Goal: Task Accomplishment & Management: Use online tool/utility

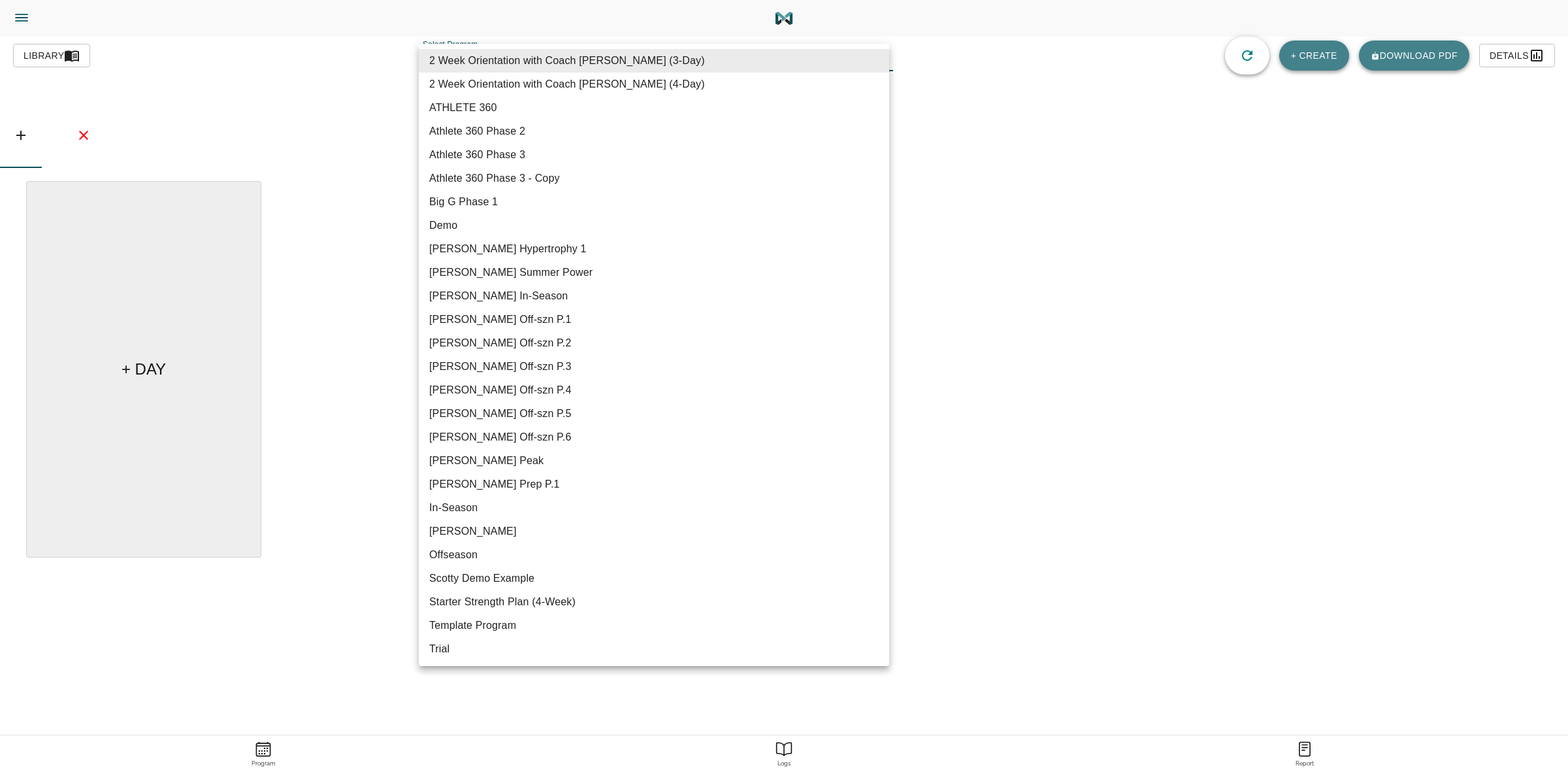
click at [742, 64] on body "Tylor Henry Trainer Trainer Dashboard Program Builder Athlete Report One Rep Ma…" at bounding box center [784, 422] width 1568 height 845
click at [512, 278] on li "Garron Summer Power" at bounding box center [654, 272] width 470 height 23
type input "617"
type input "Garron Summer Power"
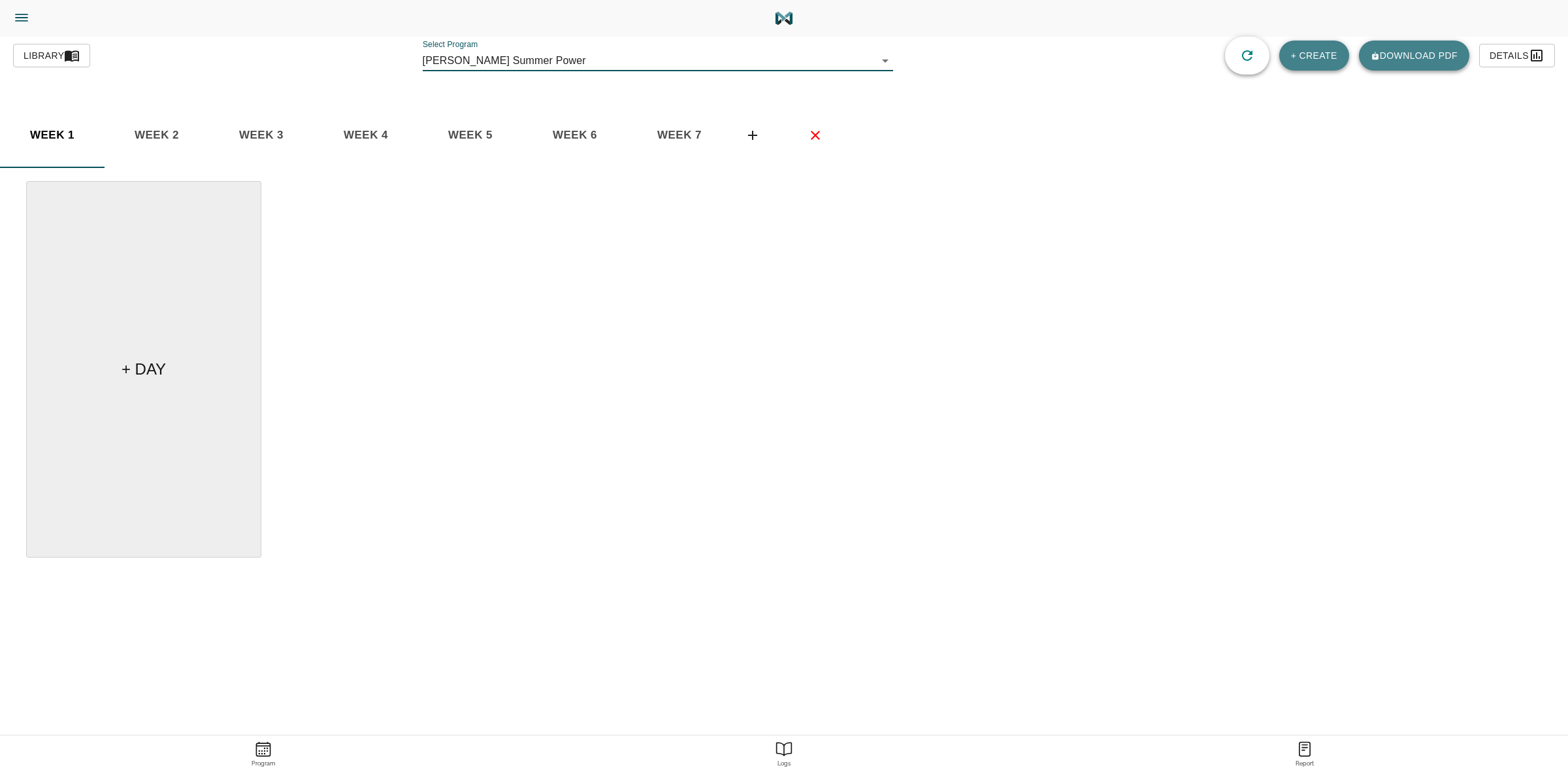
click at [97, 126] on span "week 7" at bounding box center [52, 136] width 89 height 20
click at [97, 137] on span "week 6" at bounding box center [52, 136] width 89 height 20
click at [97, 134] on span "week 5" at bounding box center [52, 136] width 89 height 20
click at [97, 131] on span "week 7" at bounding box center [52, 136] width 89 height 20
click at [1239, 53] on icon "button" at bounding box center [1247, 55] width 16 height 16
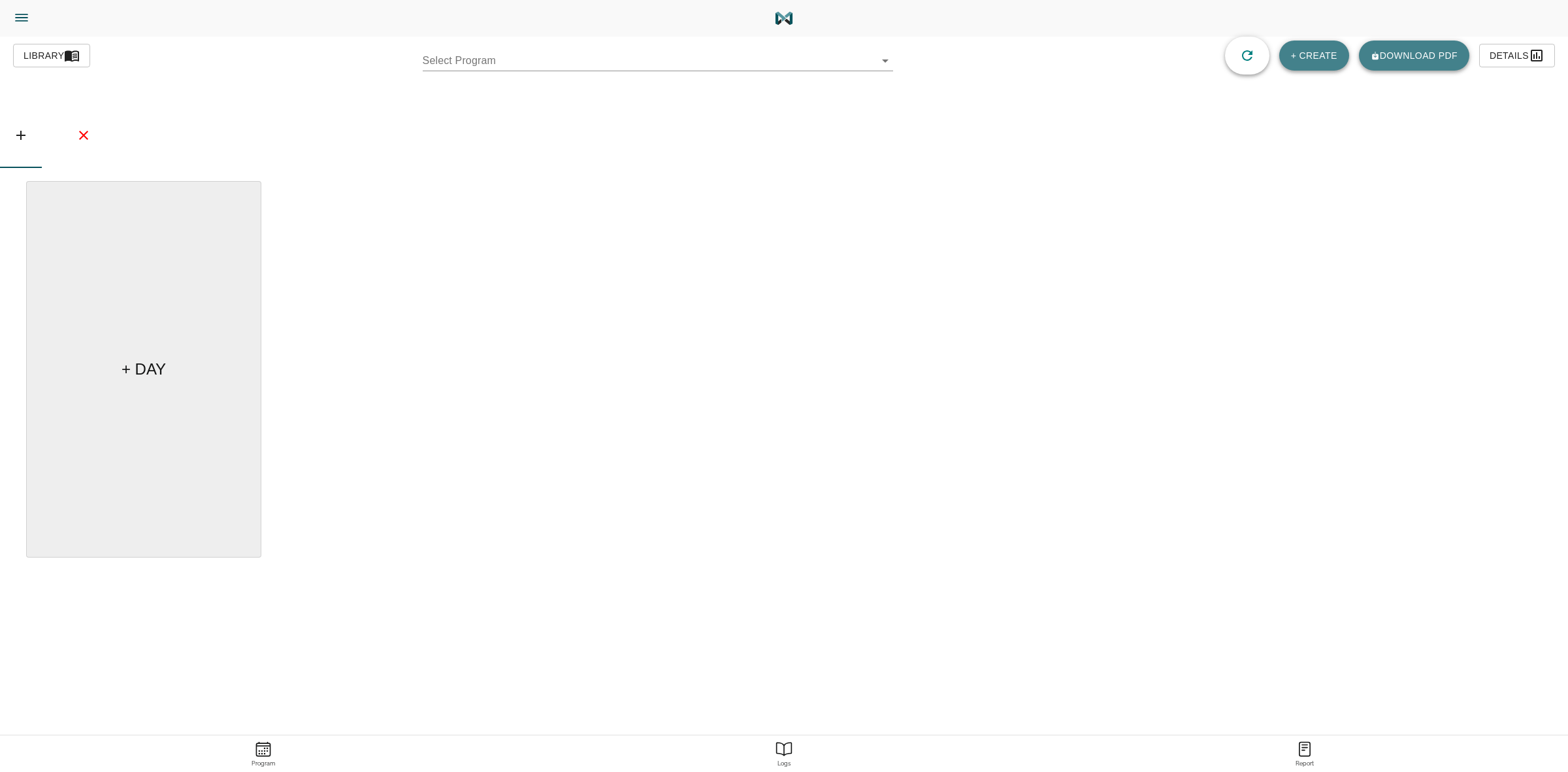
click at [820, 60] on body "[PERSON_NAME] Trainer Trainer Dashboard Program Builder Athlete Report One Rep …" at bounding box center [784, 422] width 1568 height 845
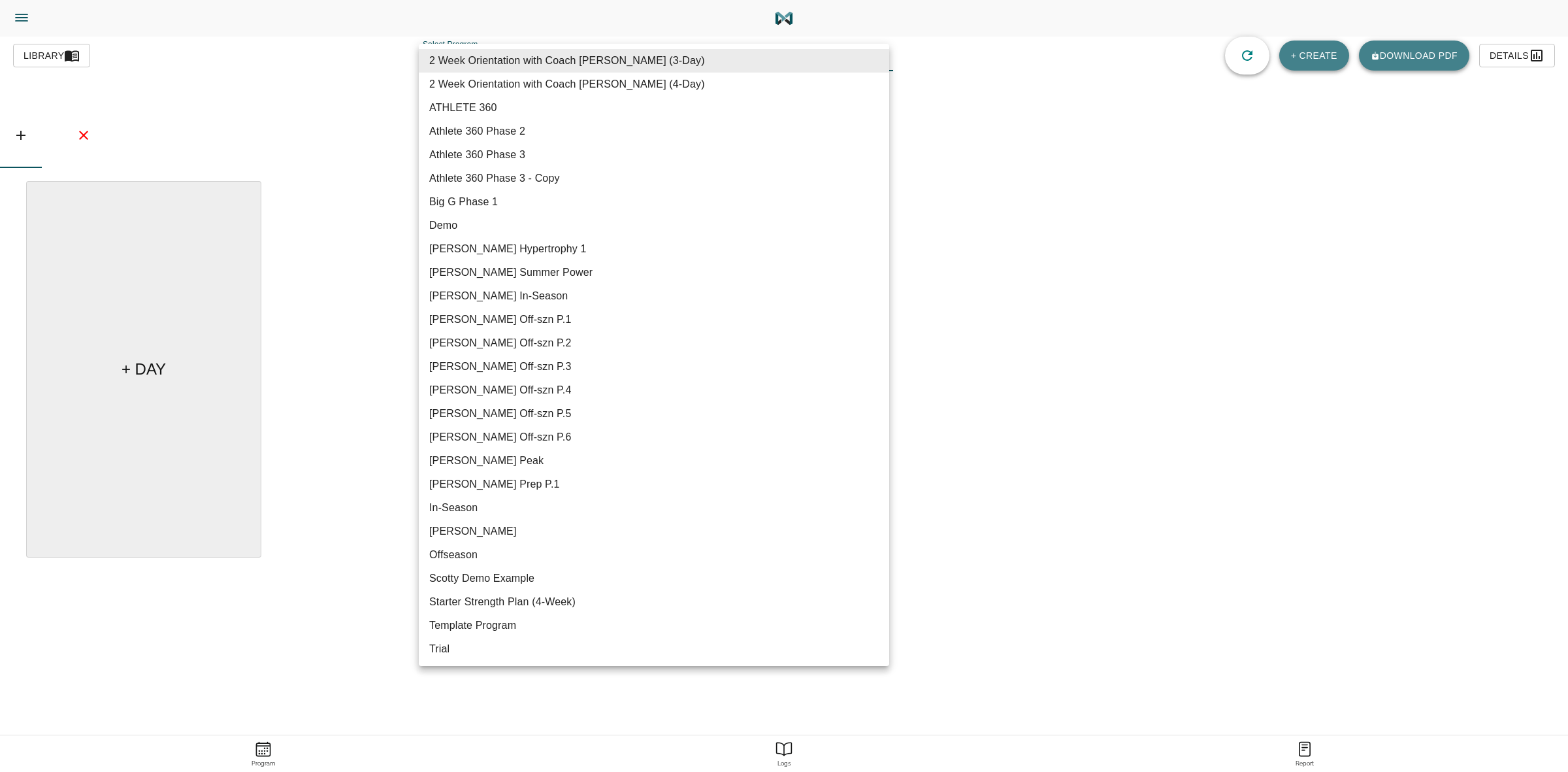
click at [539, 272] on li "[PERSON_NAME] Summer Power" at bounding box center [654, 272] width 470 height 23
type input "617"
type input "[PERSON_NAME] Summer Power"
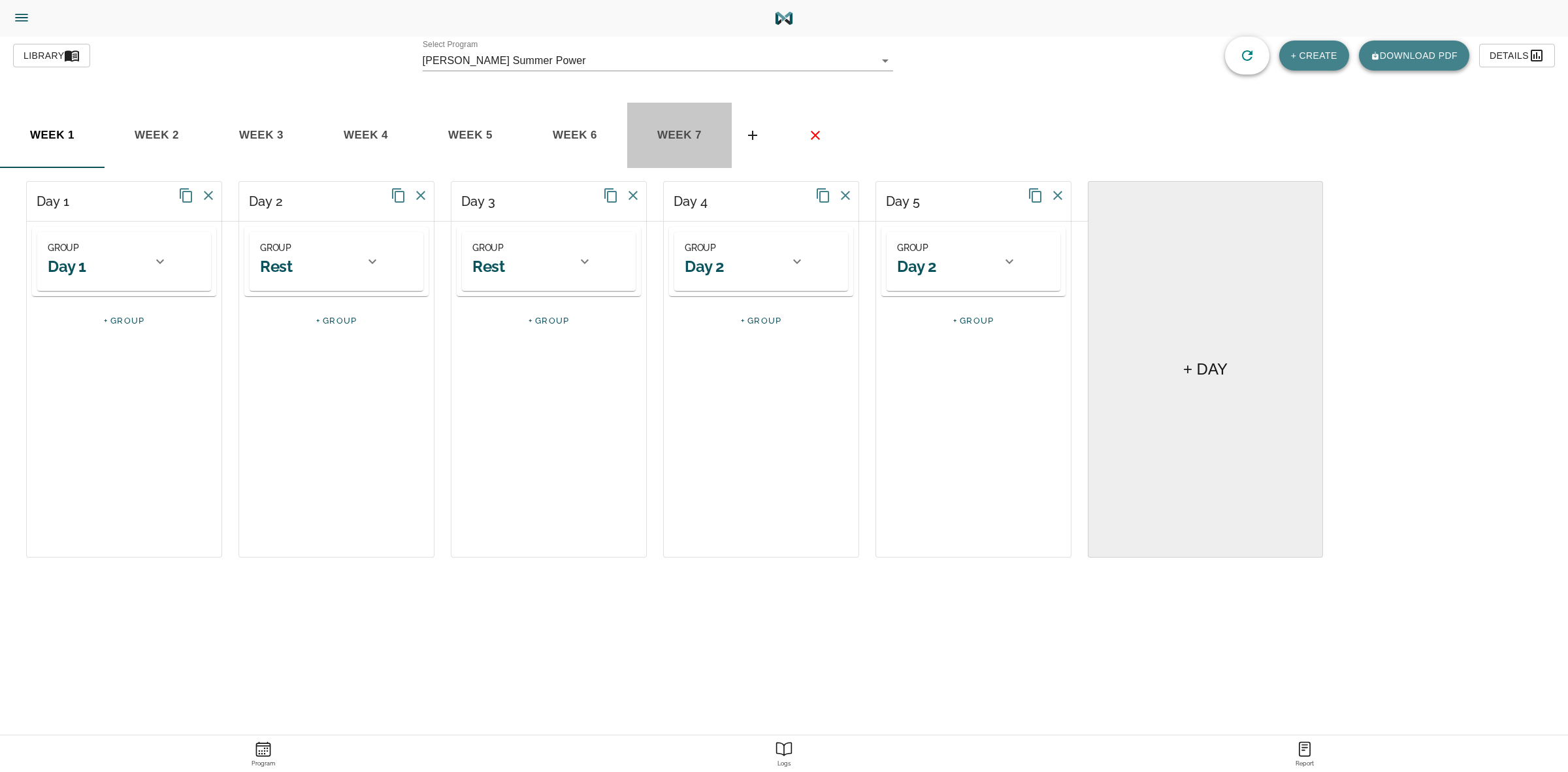
click at [97, 141] on span "week 7" at bounding box center [52, 136] width 89 height 20
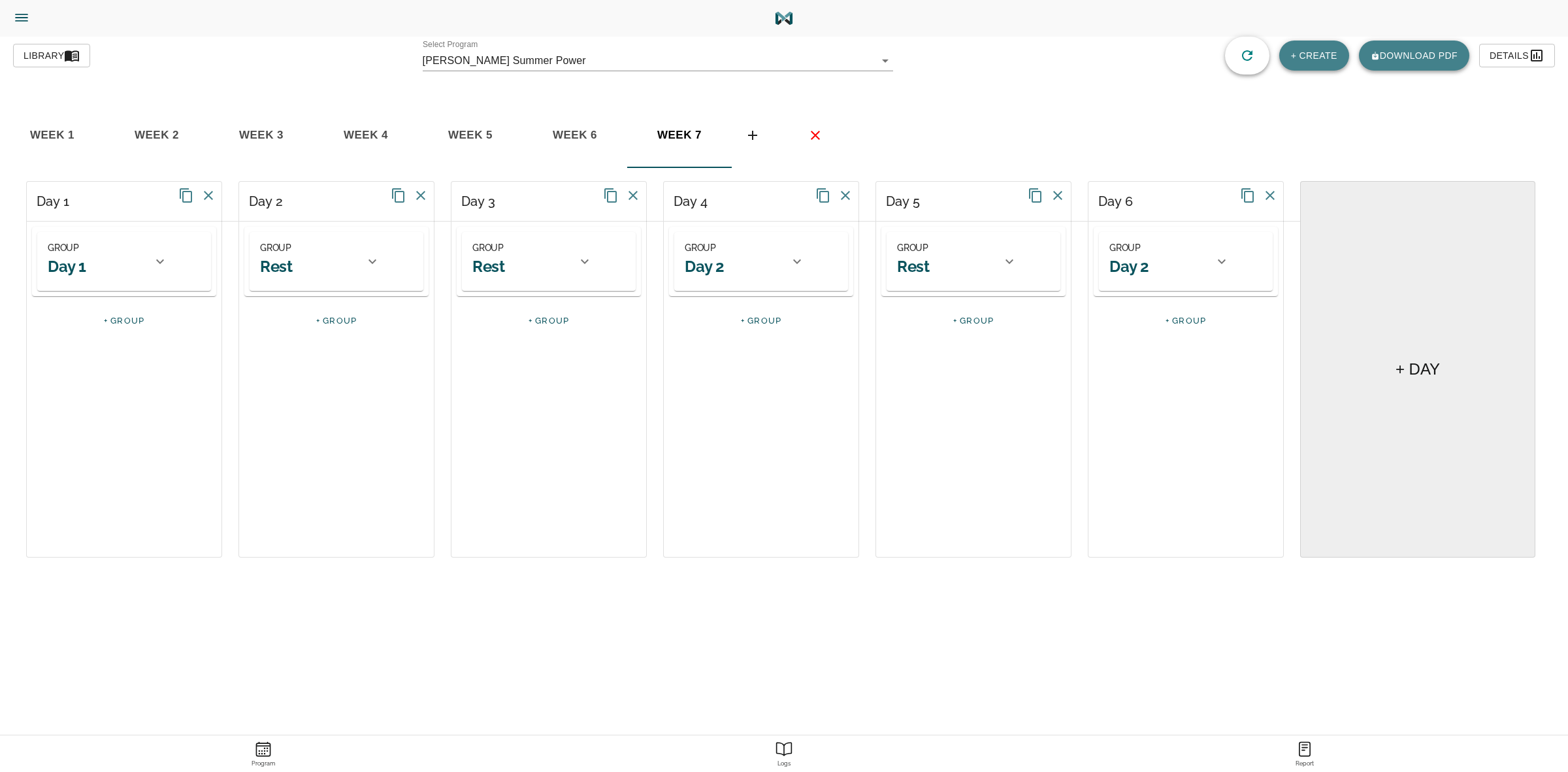
click at [630, 196] on icon at bounding box center [633, 195] width 16 height 16
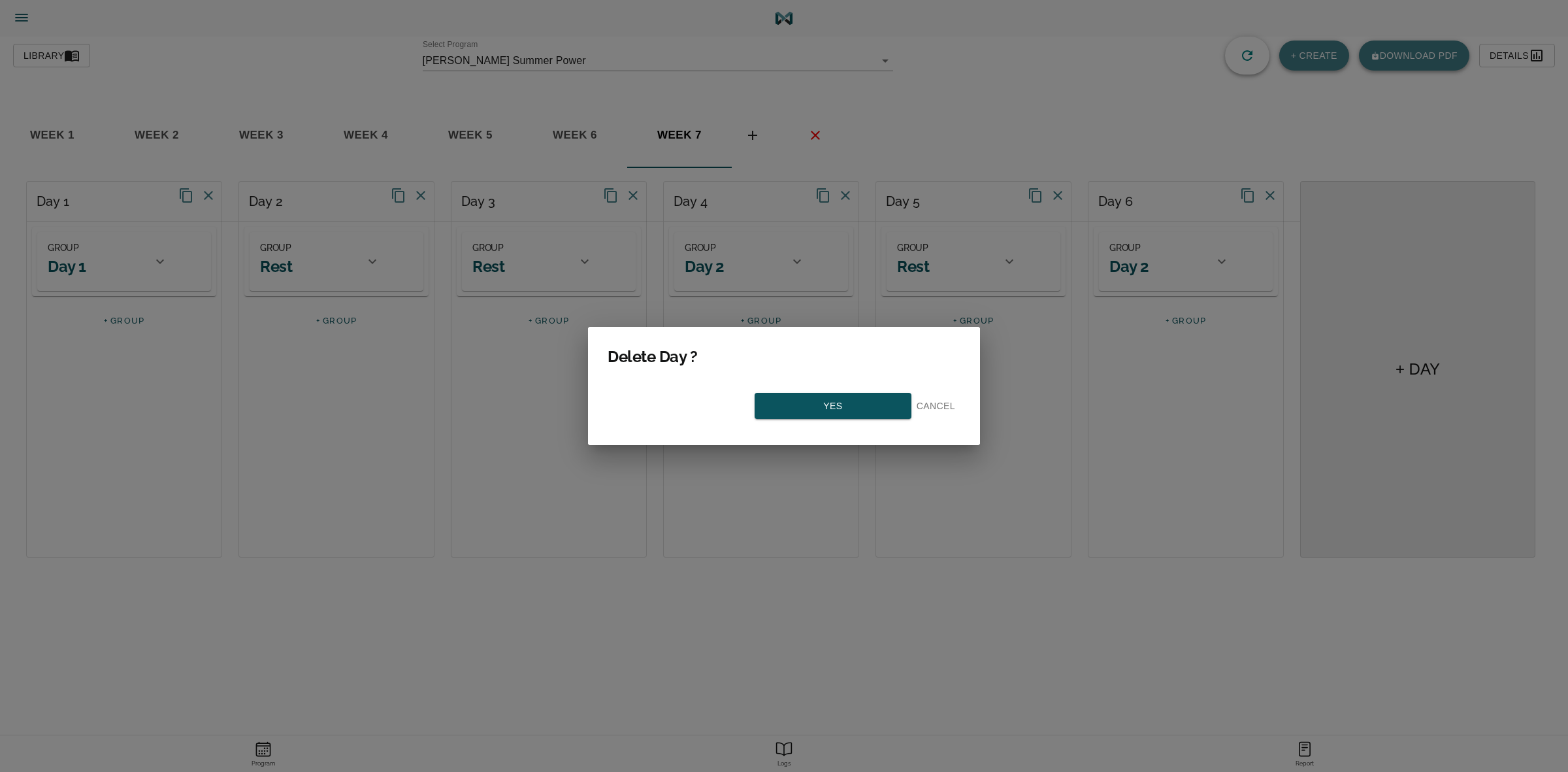
click at [782, 400] on span "Yes" at bounding box center [833, 406] width 134 height 16
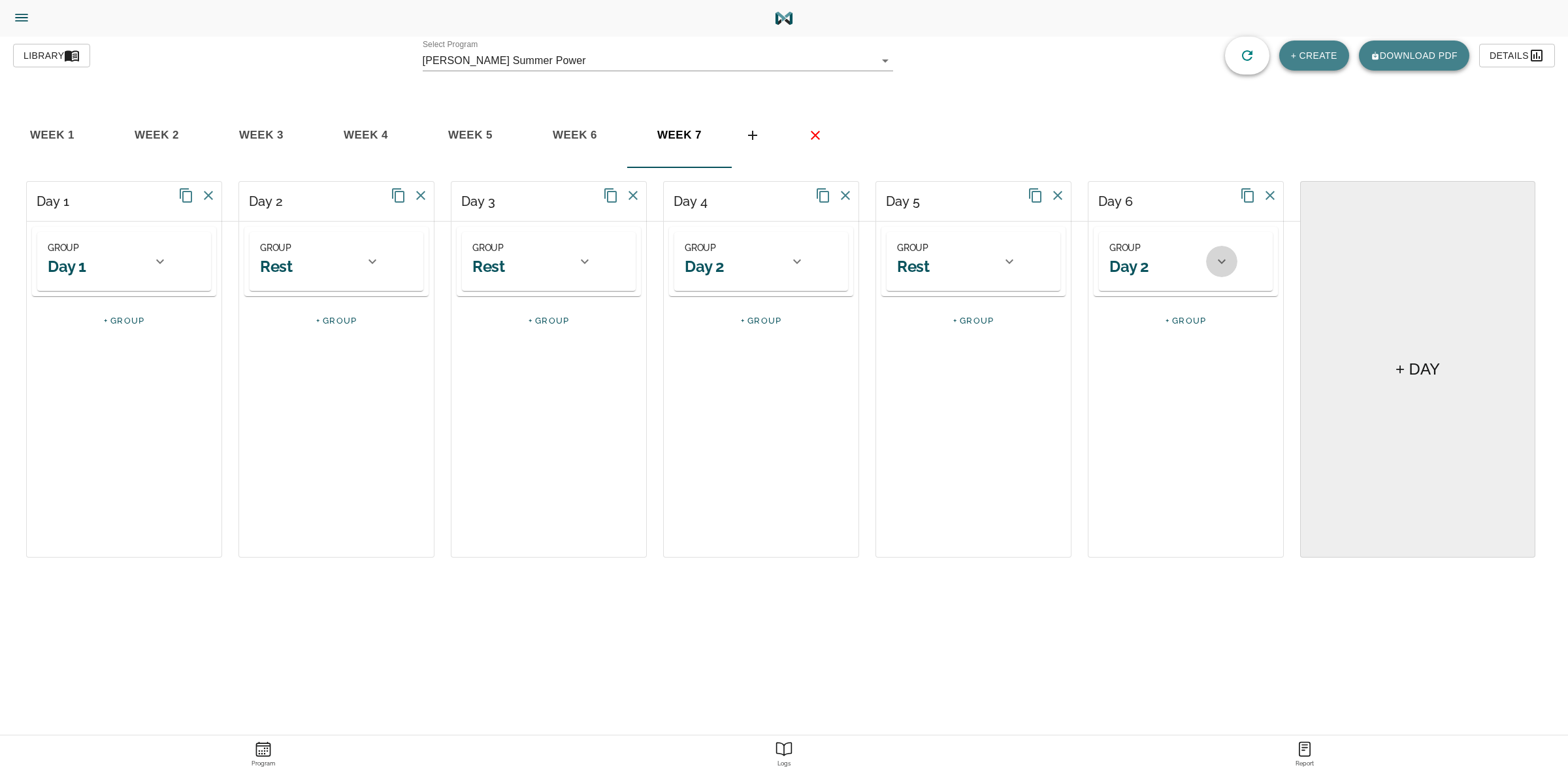
click at [1220, 259] on icon at bounding box center [1221, 262] width 16 height 16
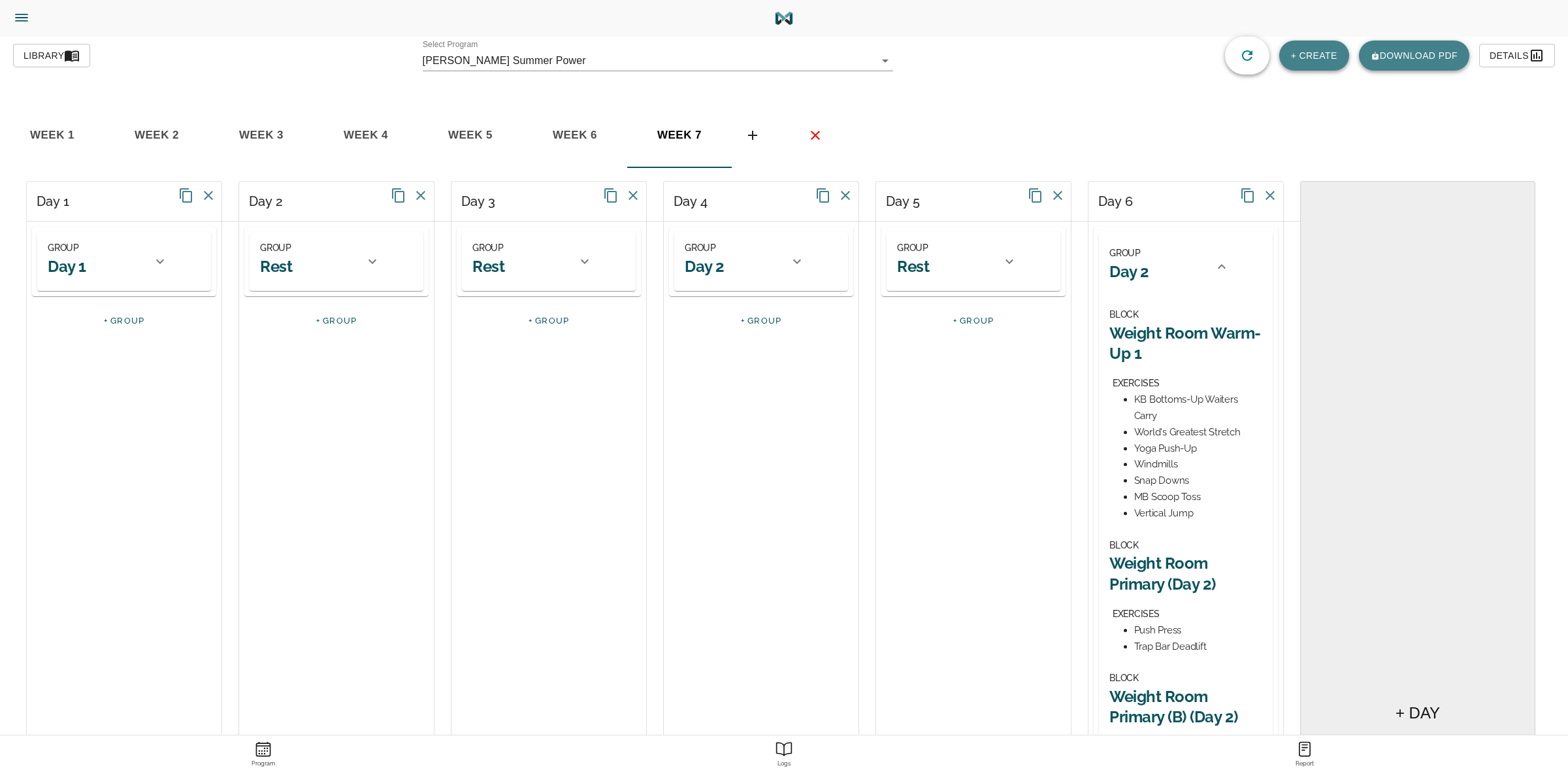
click at [1143, 269] on h2 "Day 2" at bounding box center [1129, 272] width 40 height 21
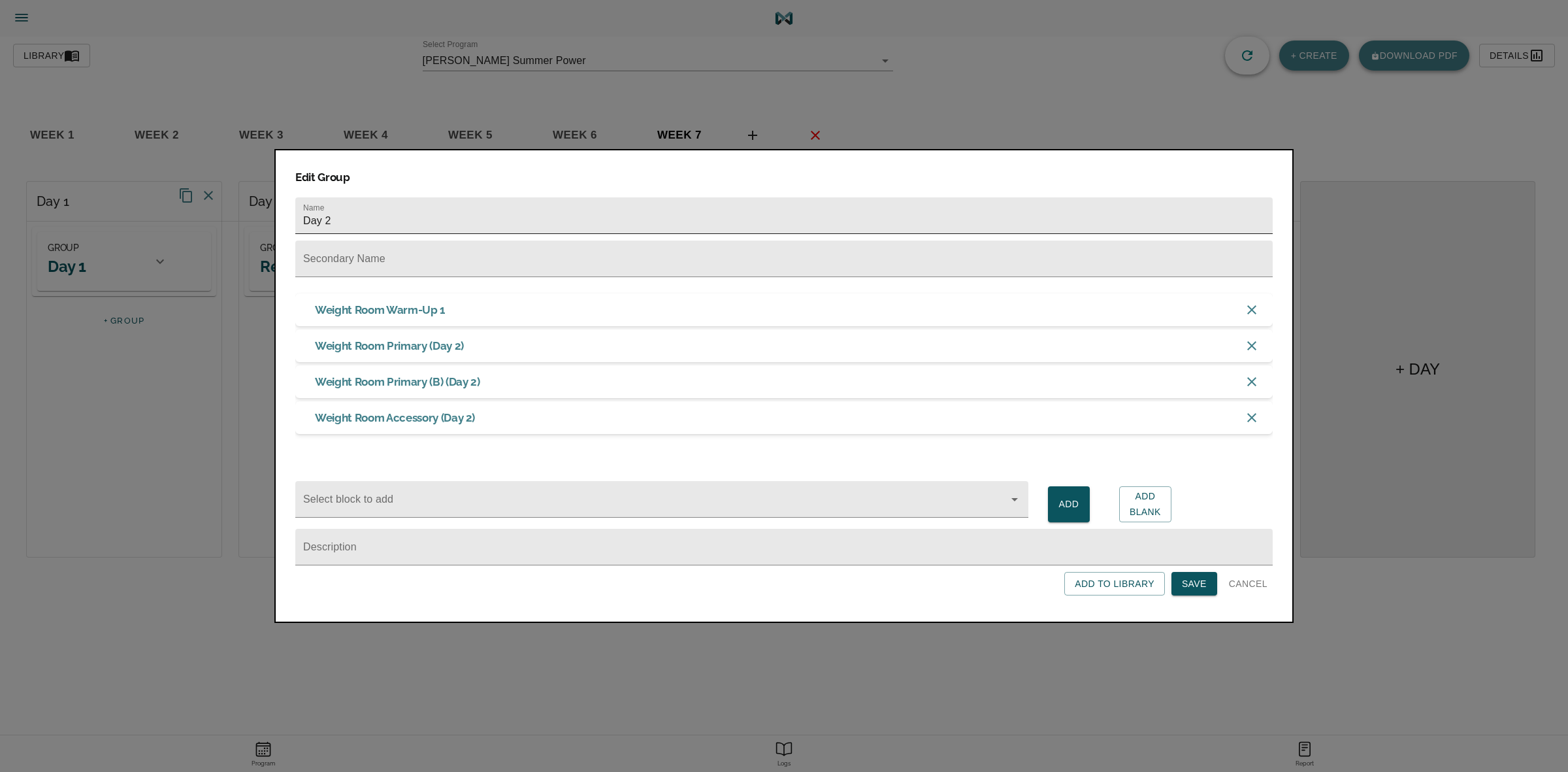
click at [846, 216] on input "Day 2" at bounding box center [784, 215] width 978 height 36
type input "Day 3"
click at [1182, 589] on span "Save" at bounding box center [1194, 584] width 25 height 16
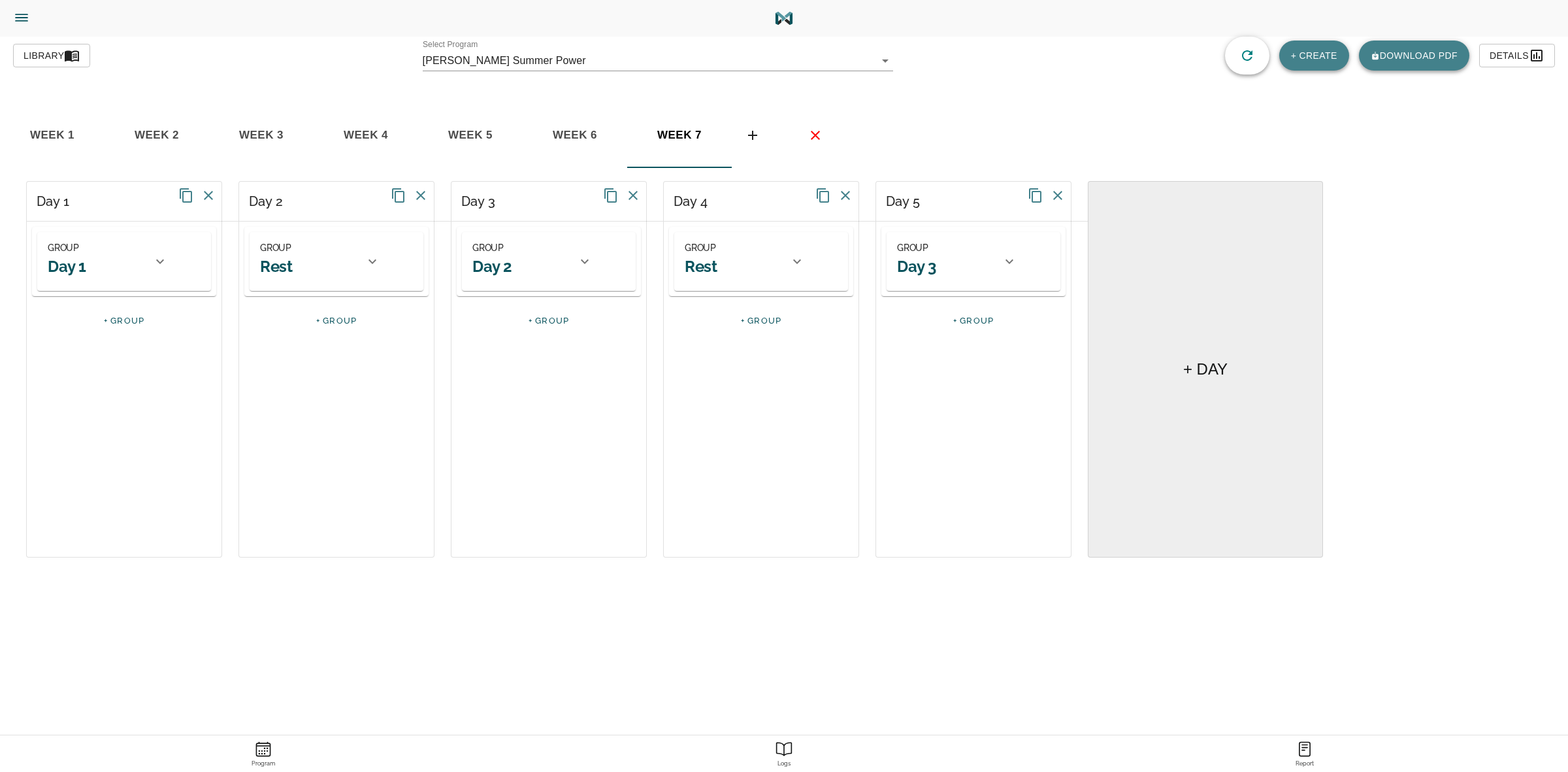
click at [151, 263] on div at bounding box center [160, 262] width 31 height 31
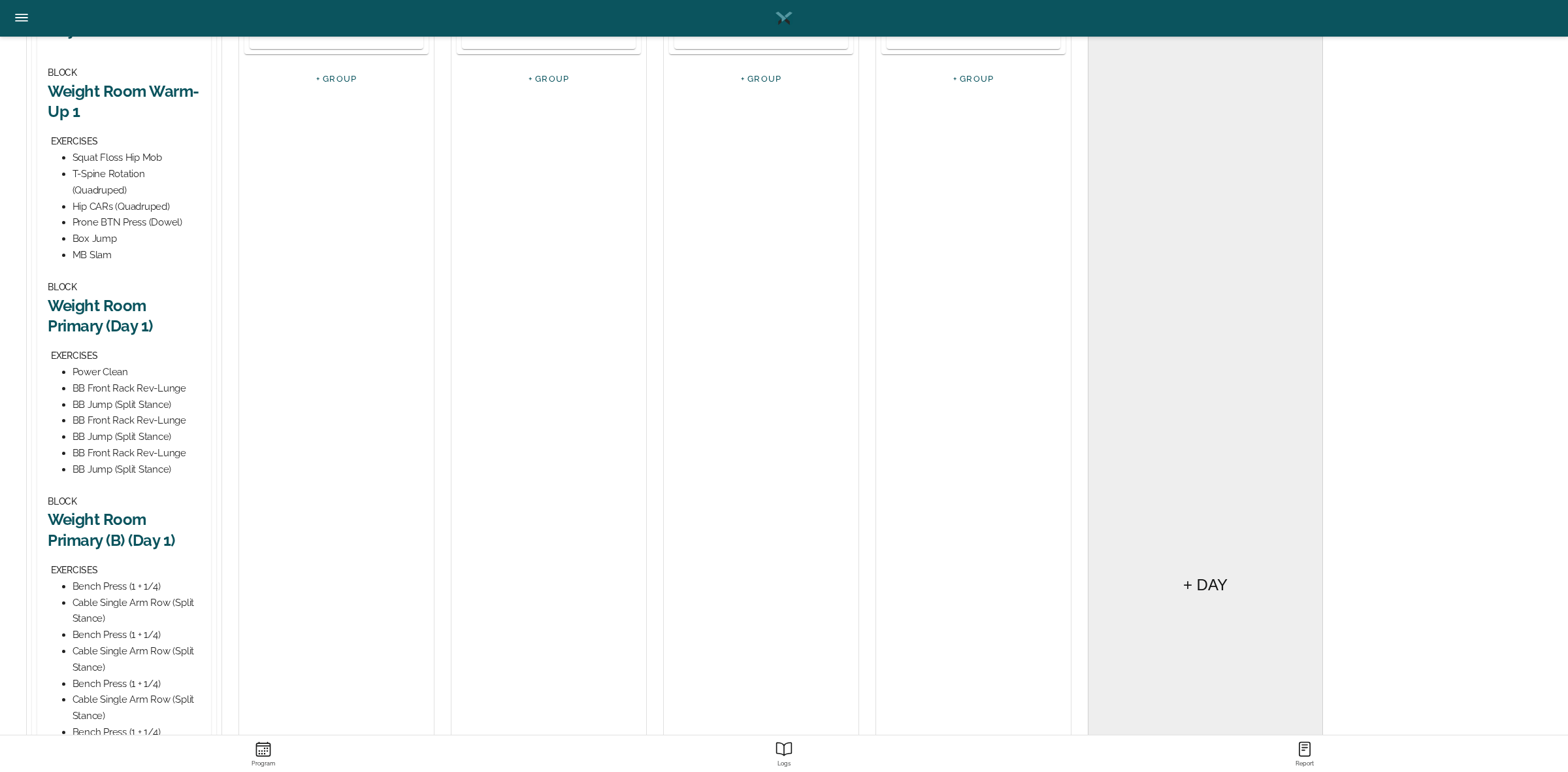
scroll to position [245, 0]
click at [126, 315] on h2 "Weight Room Primary (Day 1)" at bounding box center [124, 312] width 153 height 41
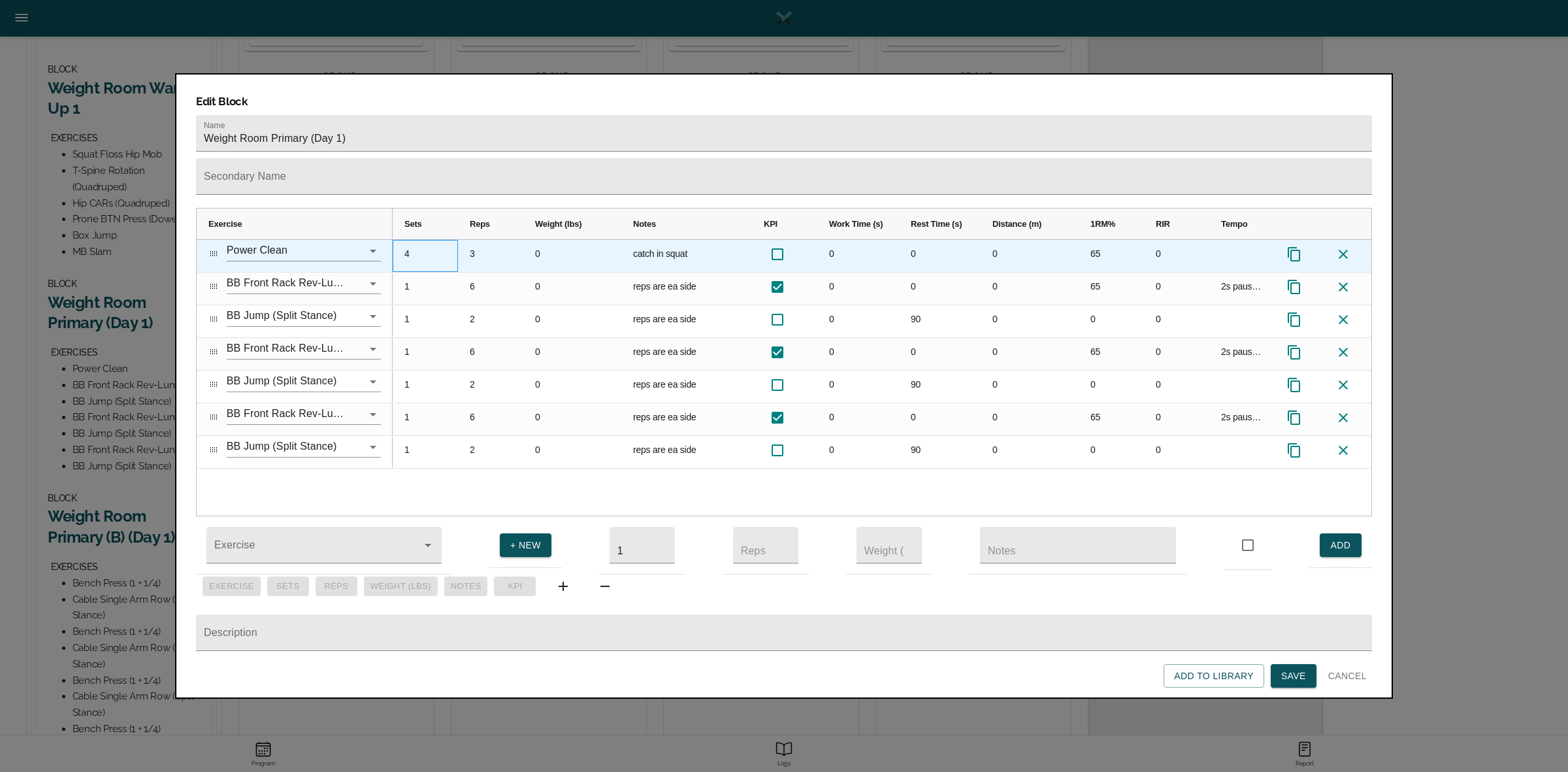
click at [401, 240] on div "4" at bounding box center [426, 255] width 65 height 32
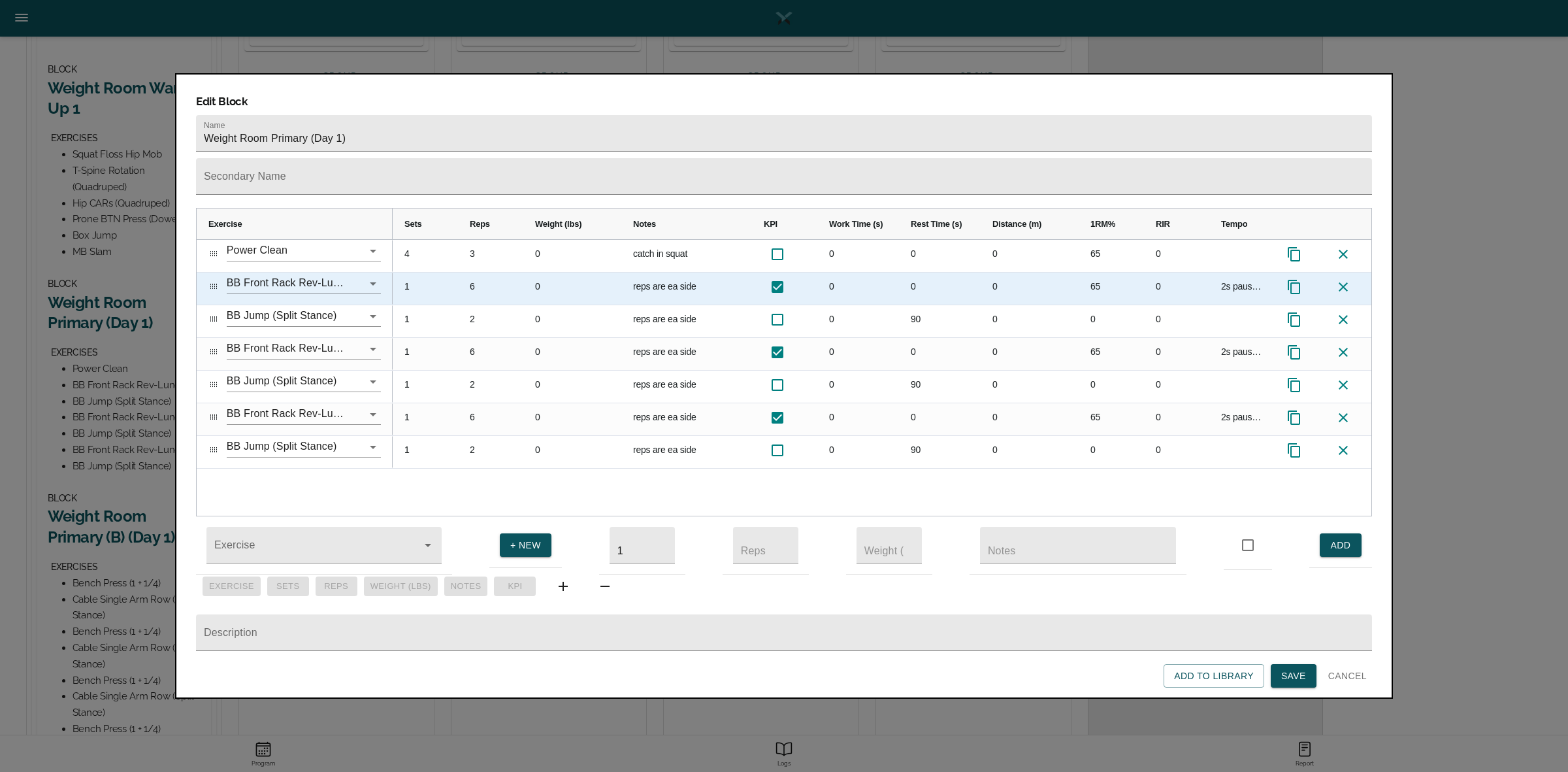
scroll to position [0, 0]
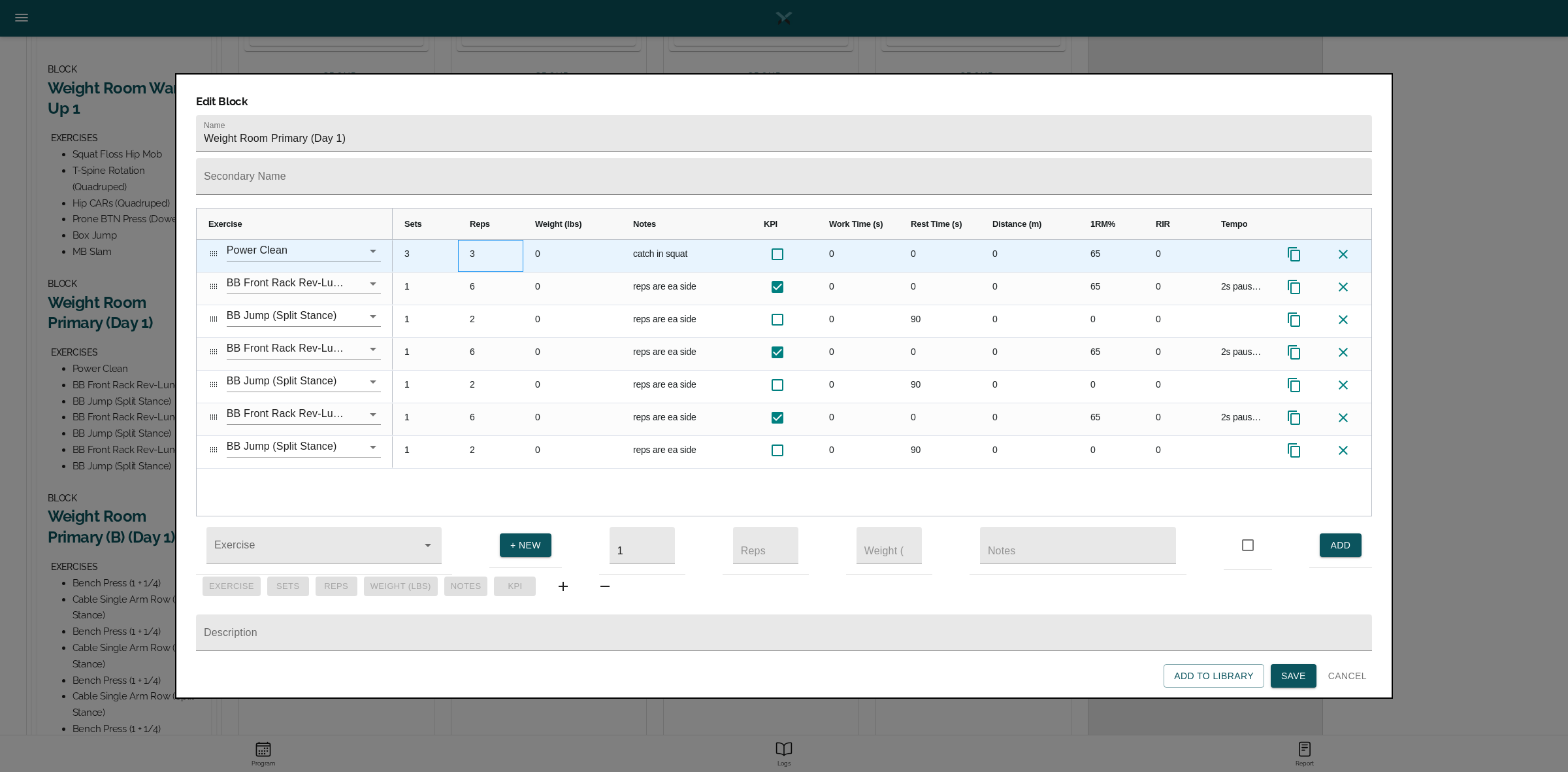
click at [475, 240] on div "3" at bounding box center [491, 255] width 65 height 32
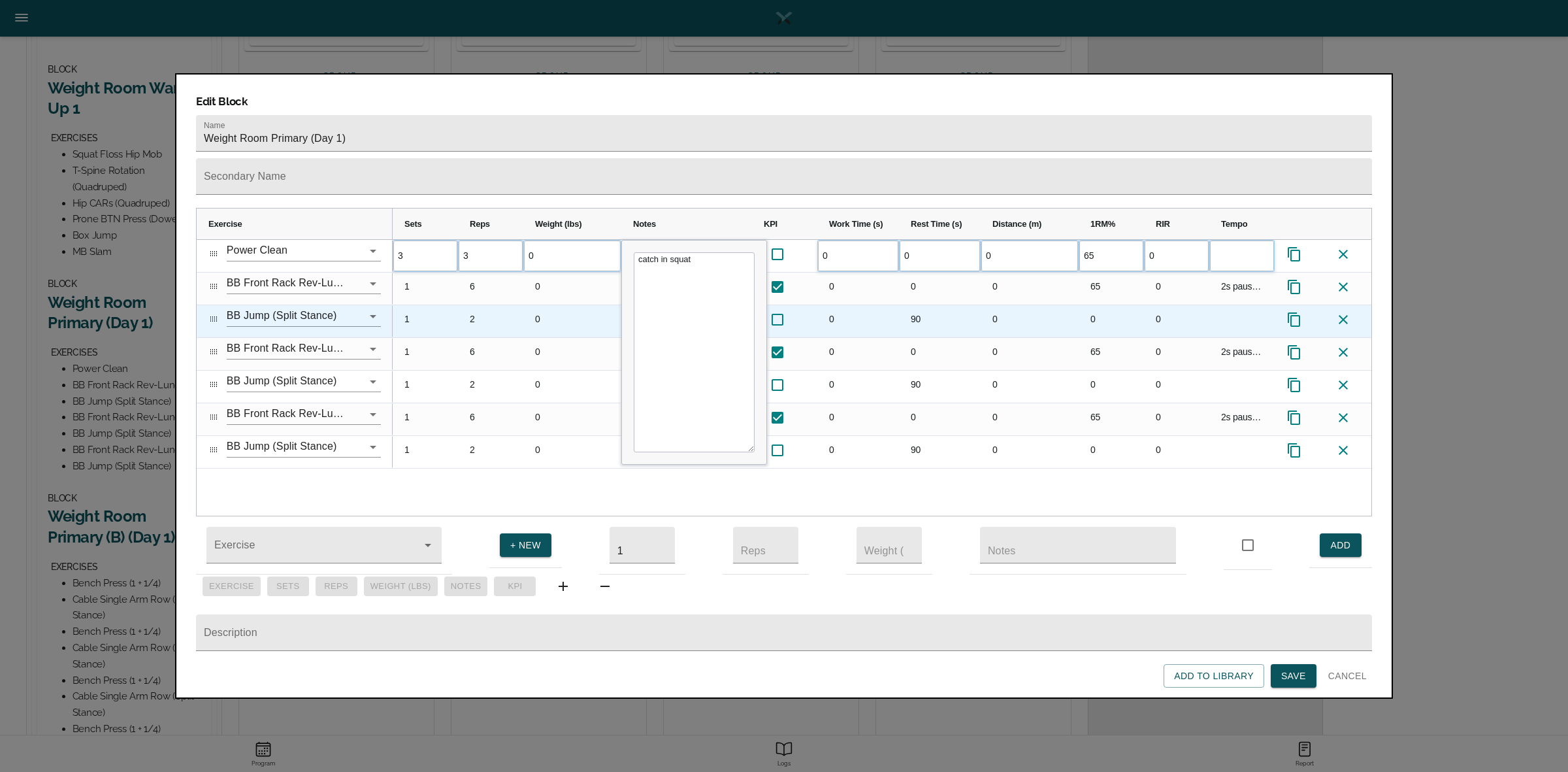
type input "2"
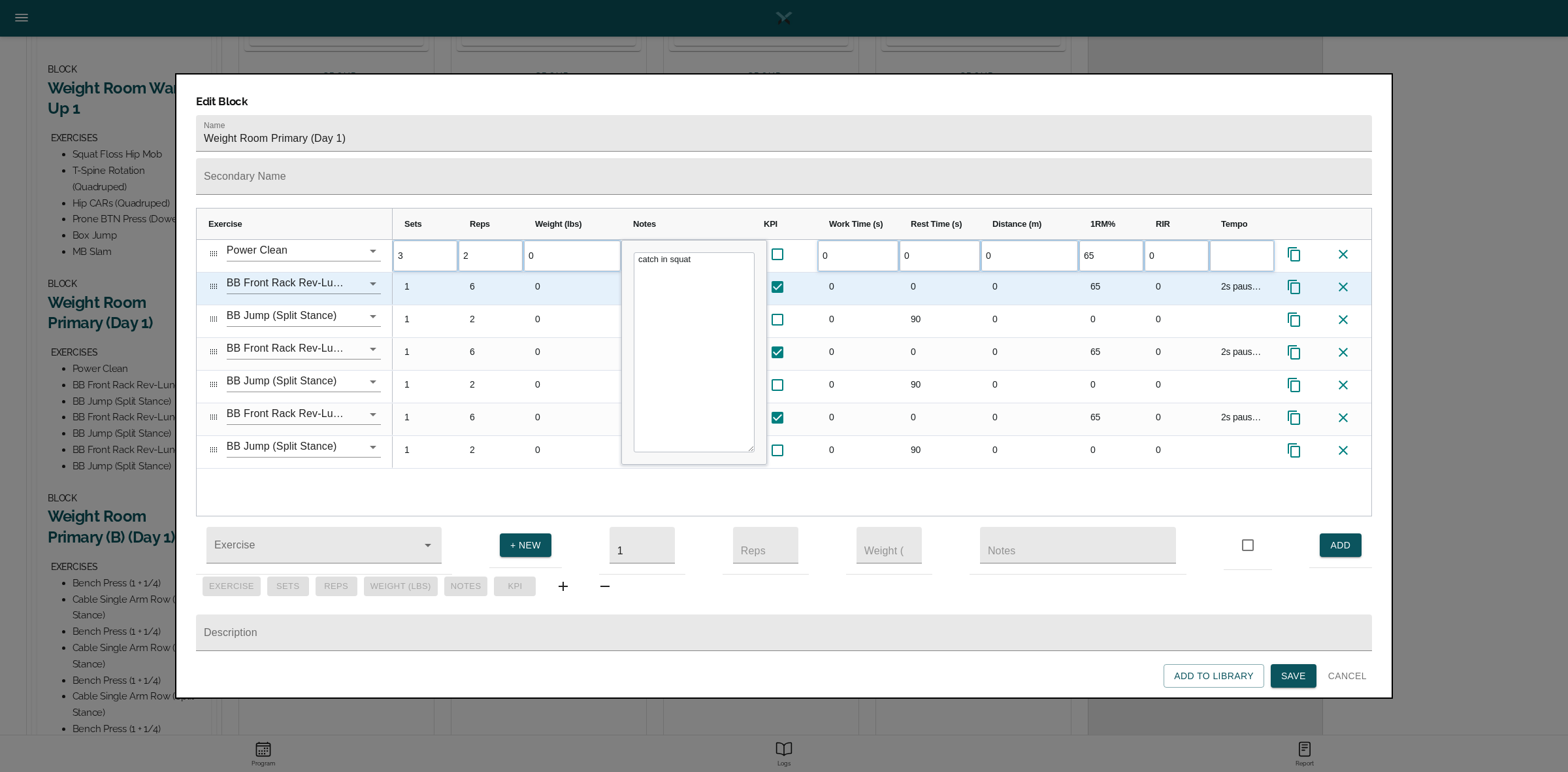
click at [501, 272] on div "6" at bounding box center [491, 288] width 65 height 32
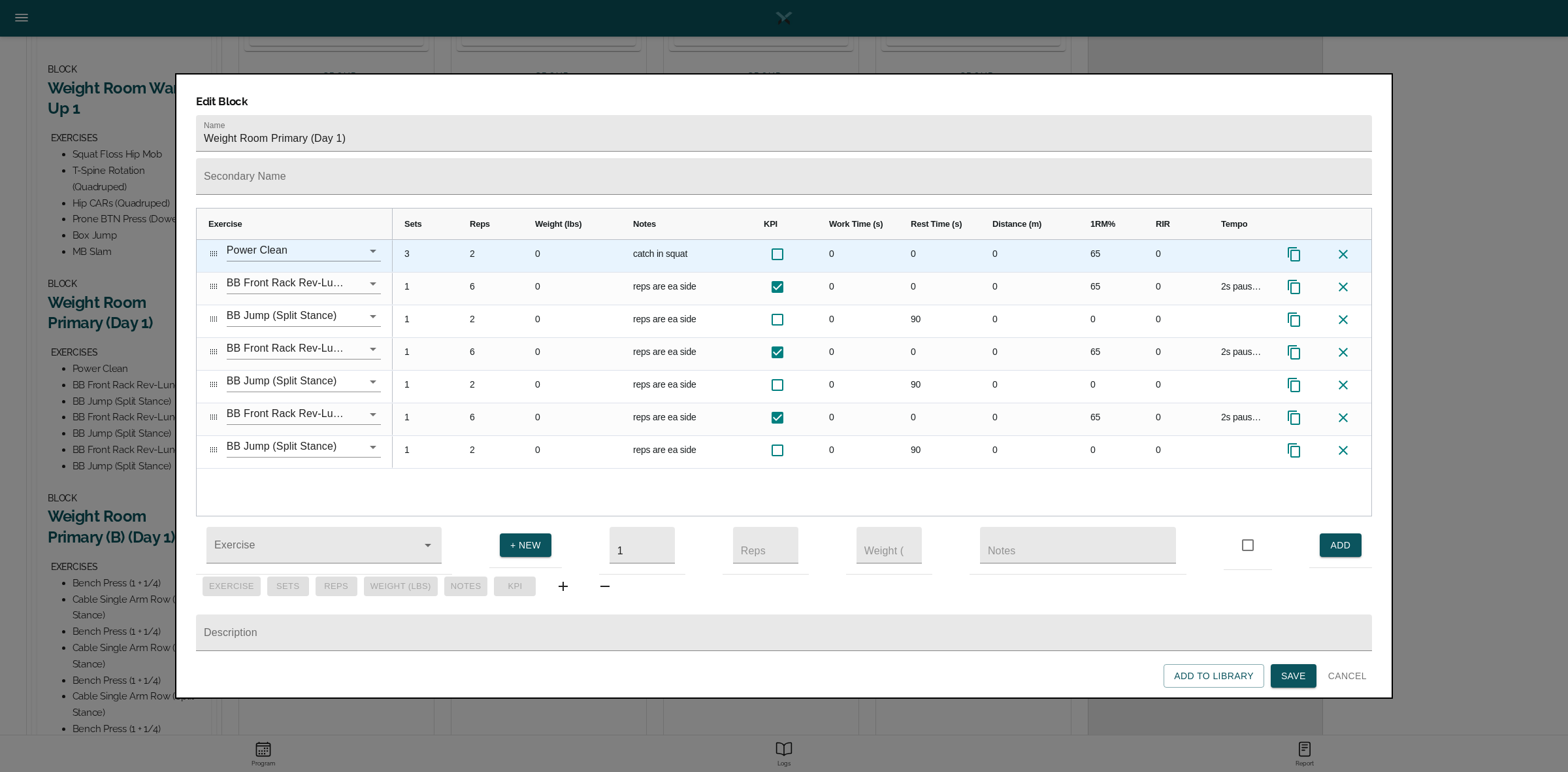
click at [1096, 240] on div "65" at bounding box center [1111, 255] width 65 height 32
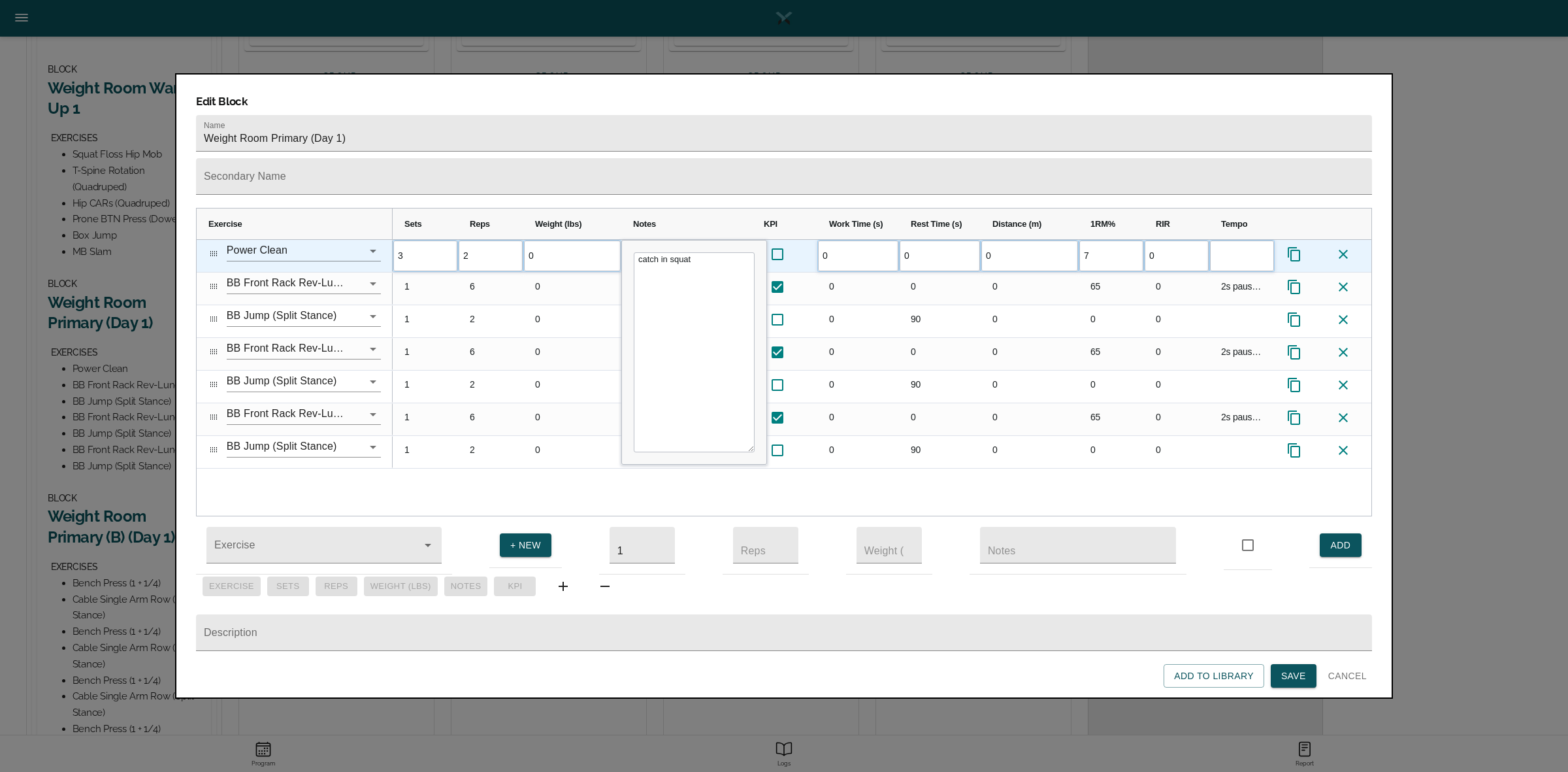
type input "70"
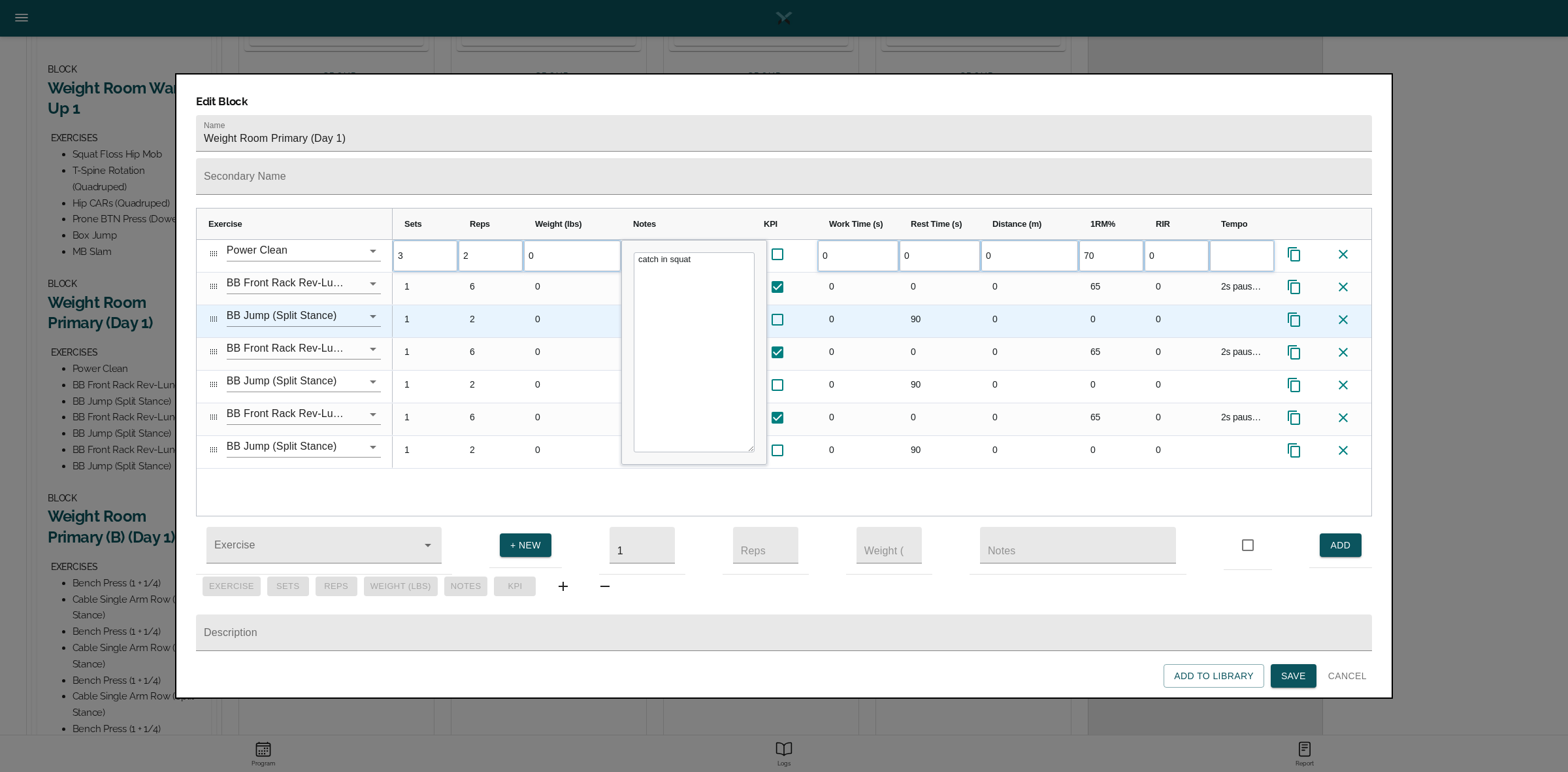
click at [1065, 305] on div "0" at bounding box center [1029, 321] width 98 height 32
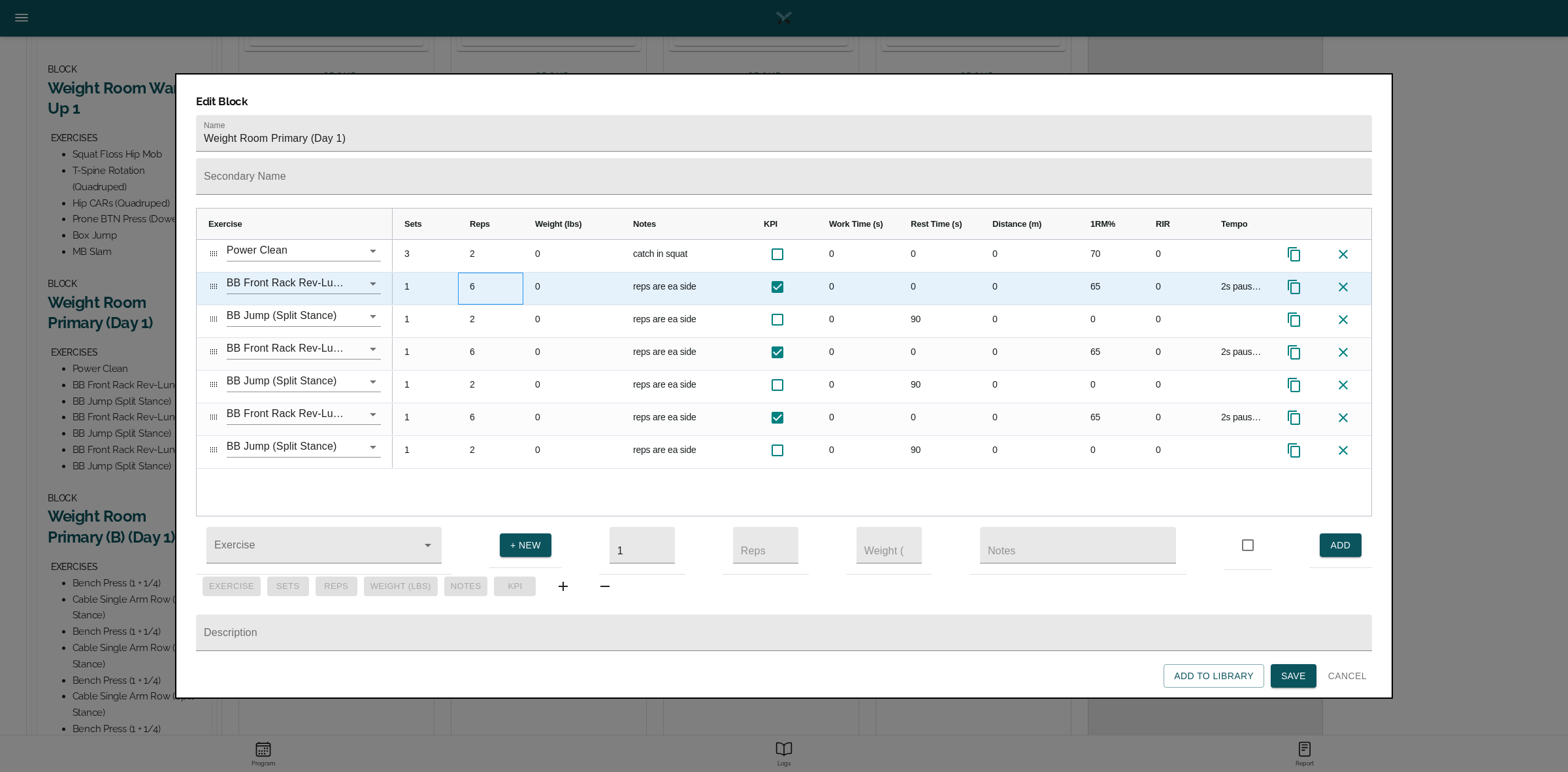
click at [474, 272] on div "6" at bounding box center [491, 288] width 65 height 32
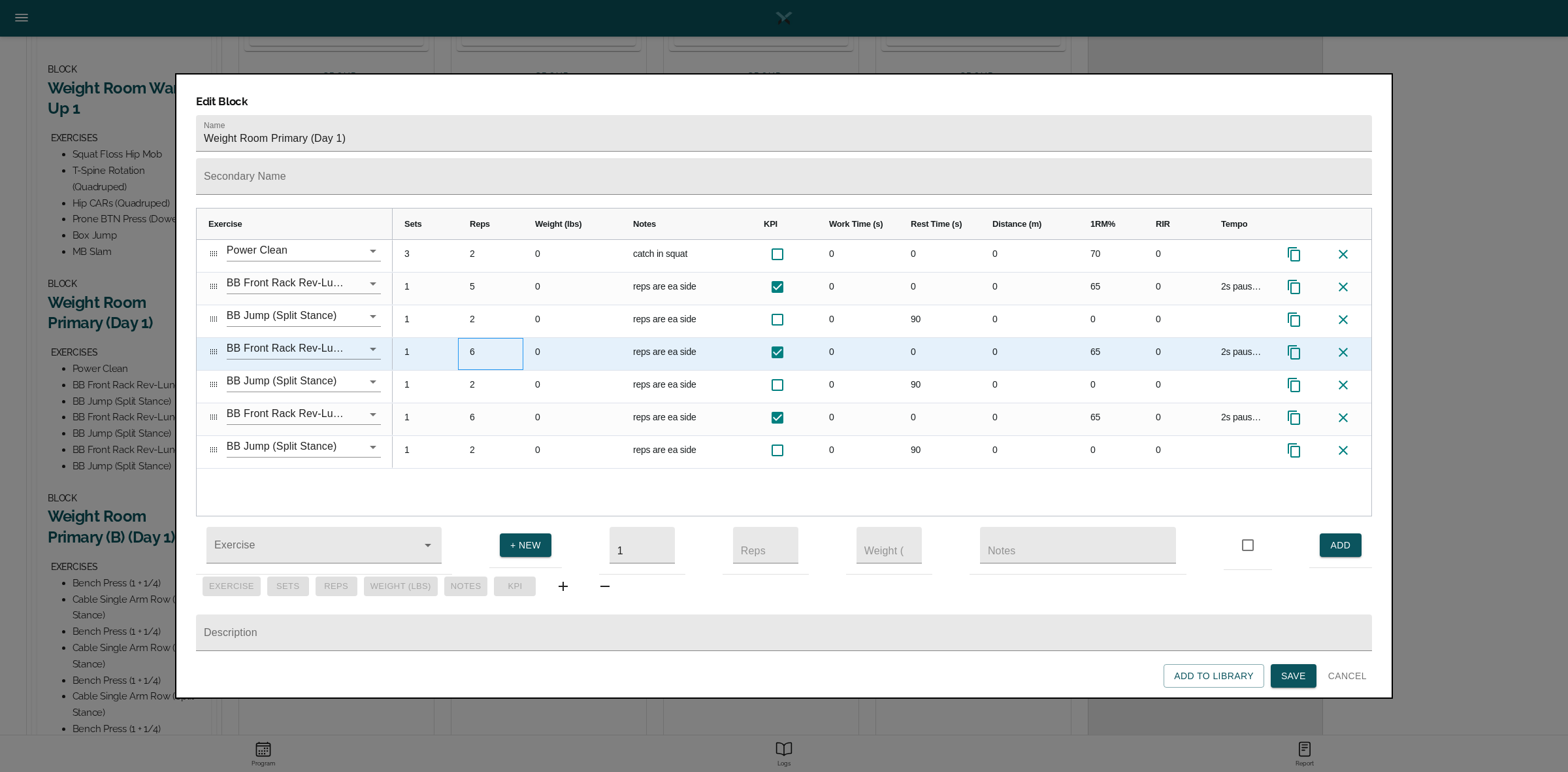
click at [477, 338] on div "6" at bounding box center [491, 353] width 65 height 32
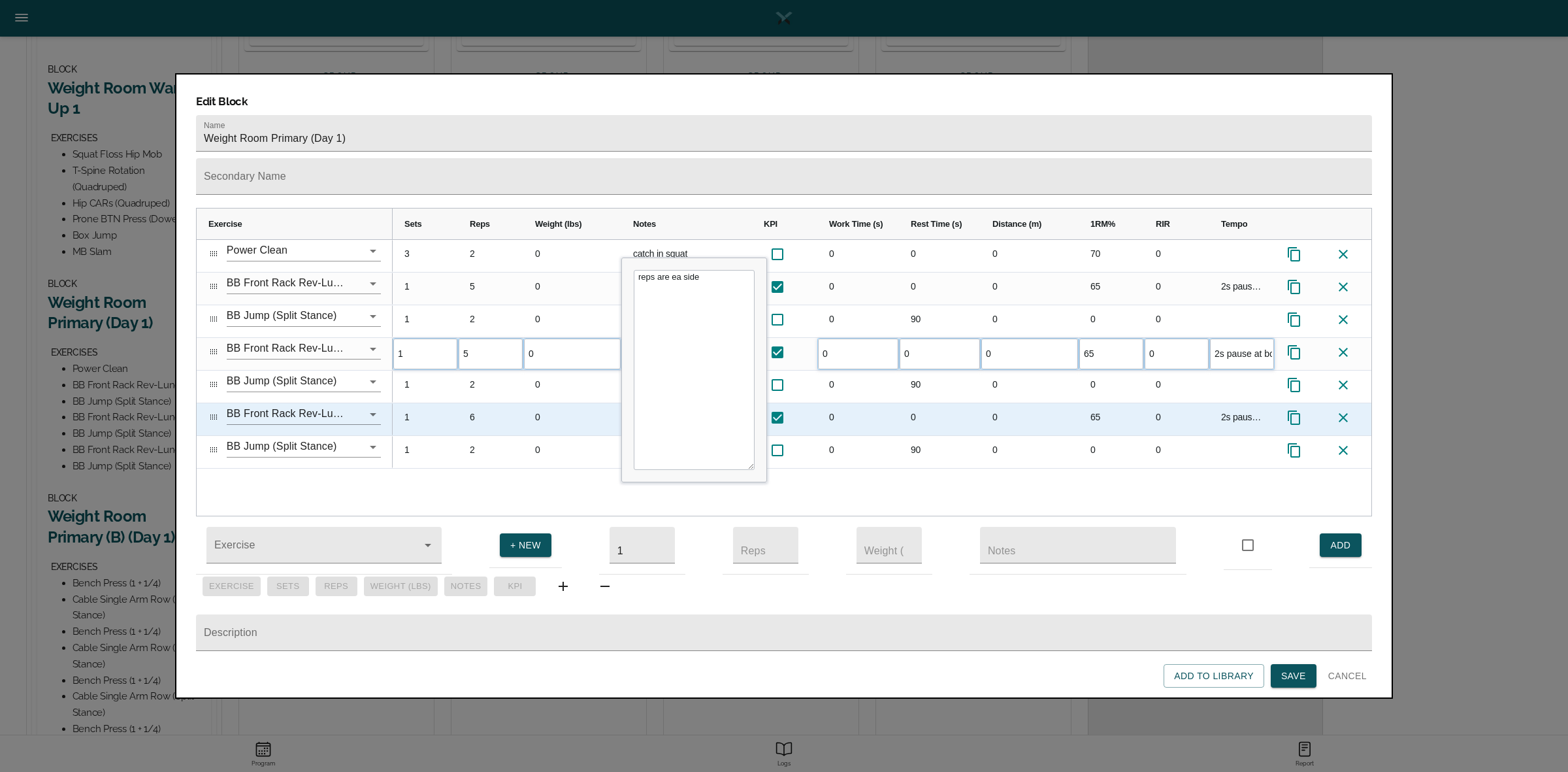
click at [478, 403] on div "6" at bounding box center [491, 419] width 65 height 32
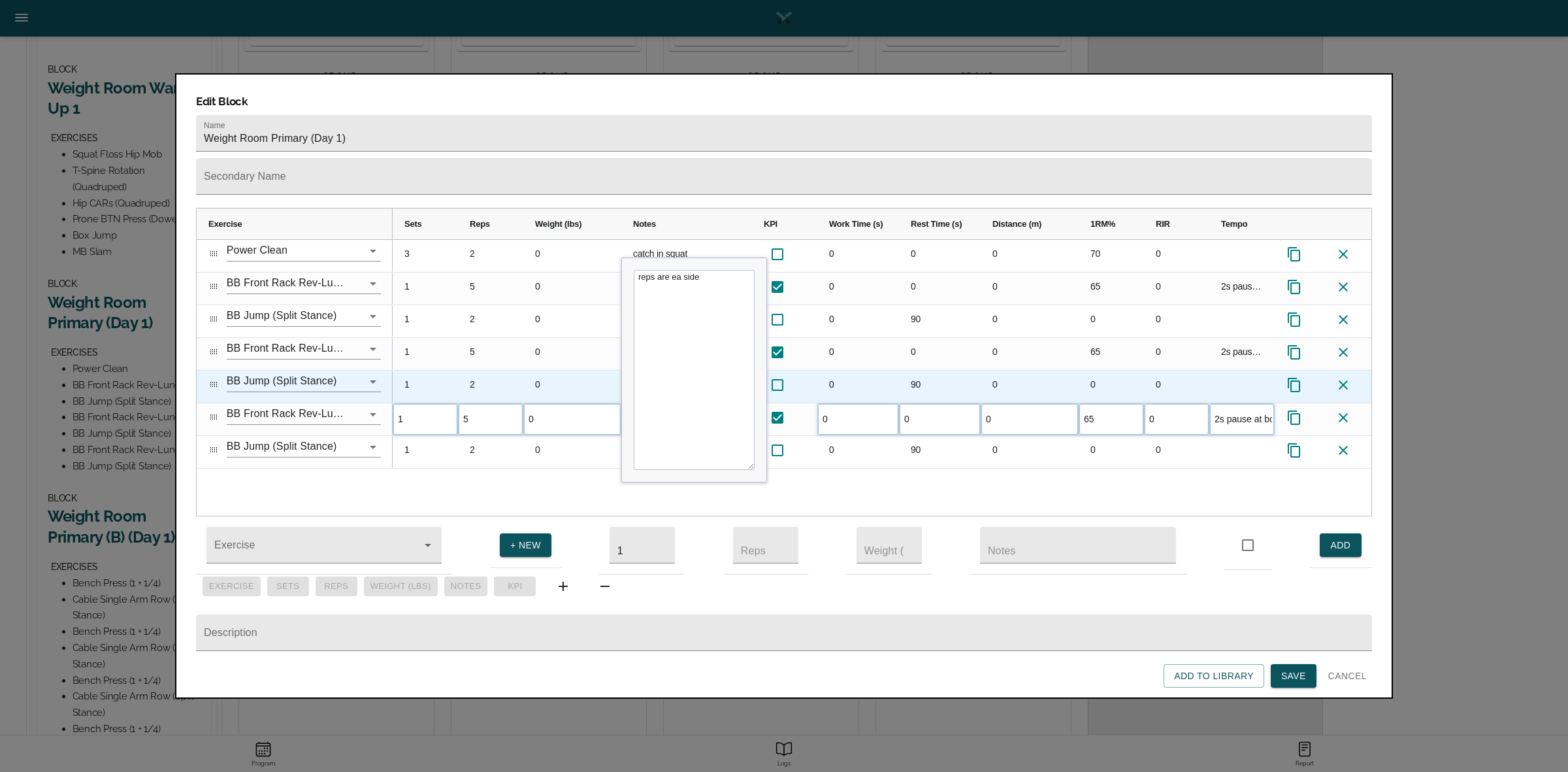
click at [488, 370] on div "2" at bounding box center [491, 386] width 65 height 32
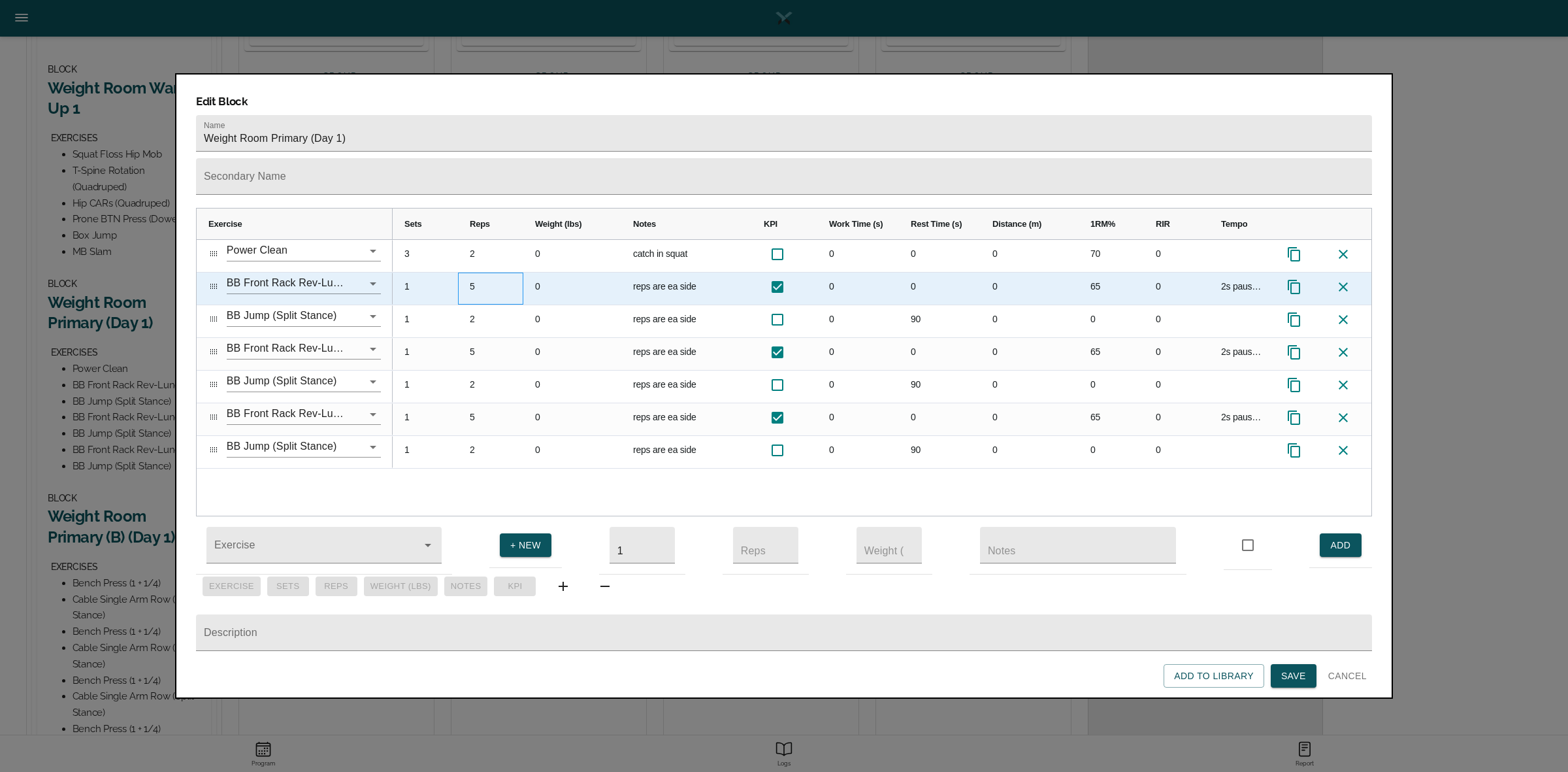
click at [475, 272] on div "5" at bounding box center [491, 288] width 65 height 32
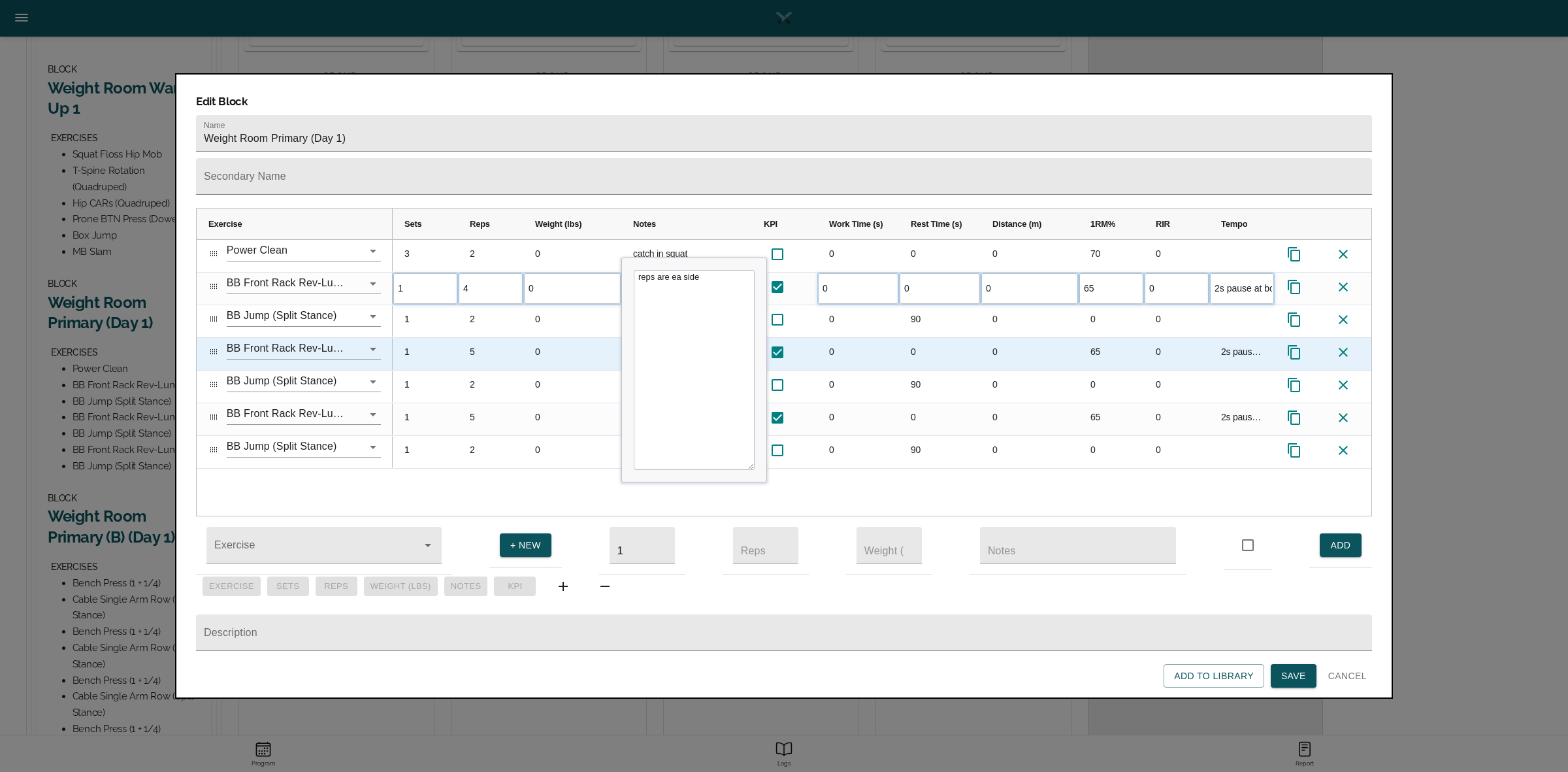
click at [485, 338] on div "5" at bounding box center [491, 353] width 65 height 32
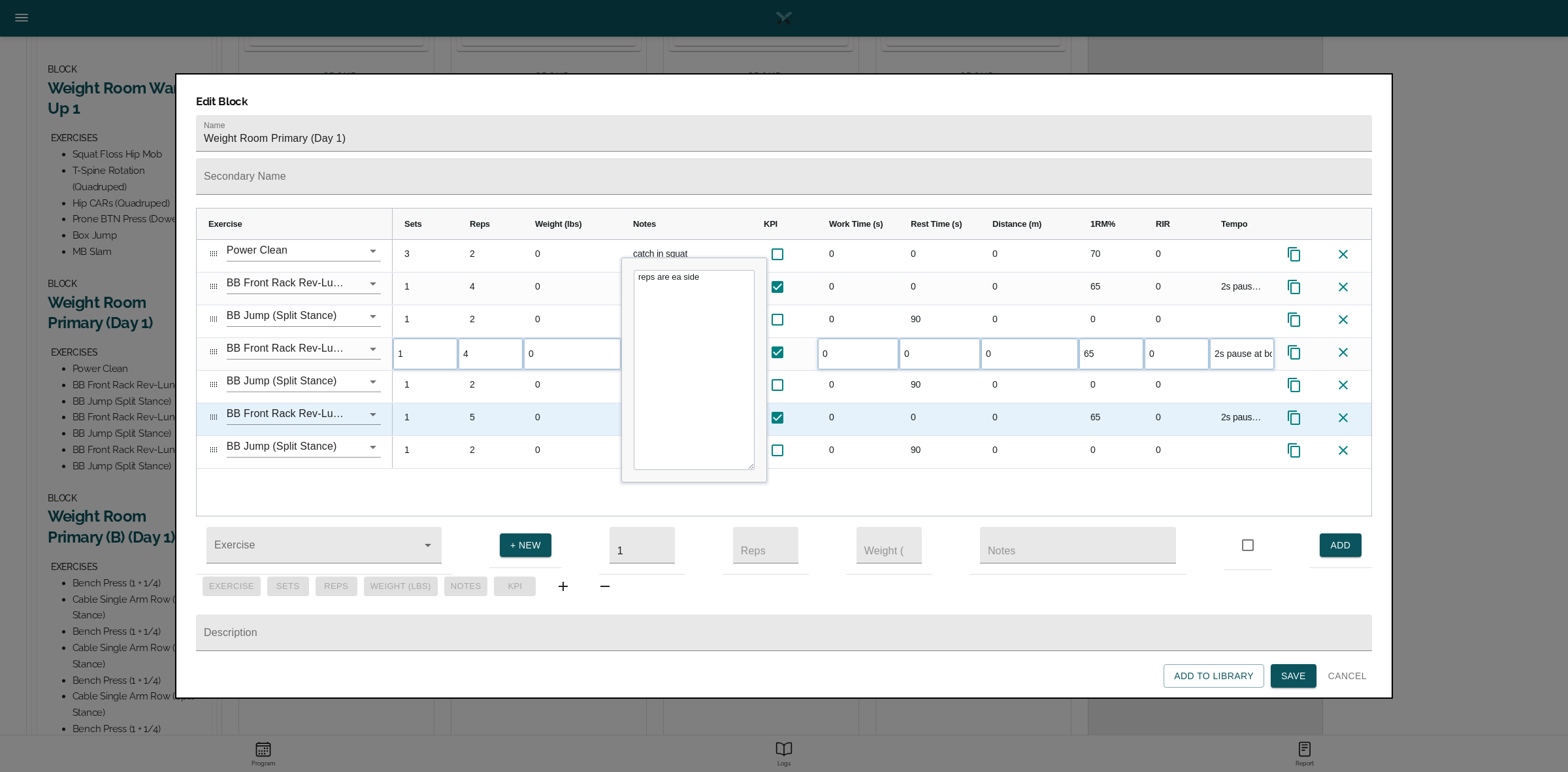
click at [488, 403] on div "5" at bounding box center [491, 419] width 65 height 32
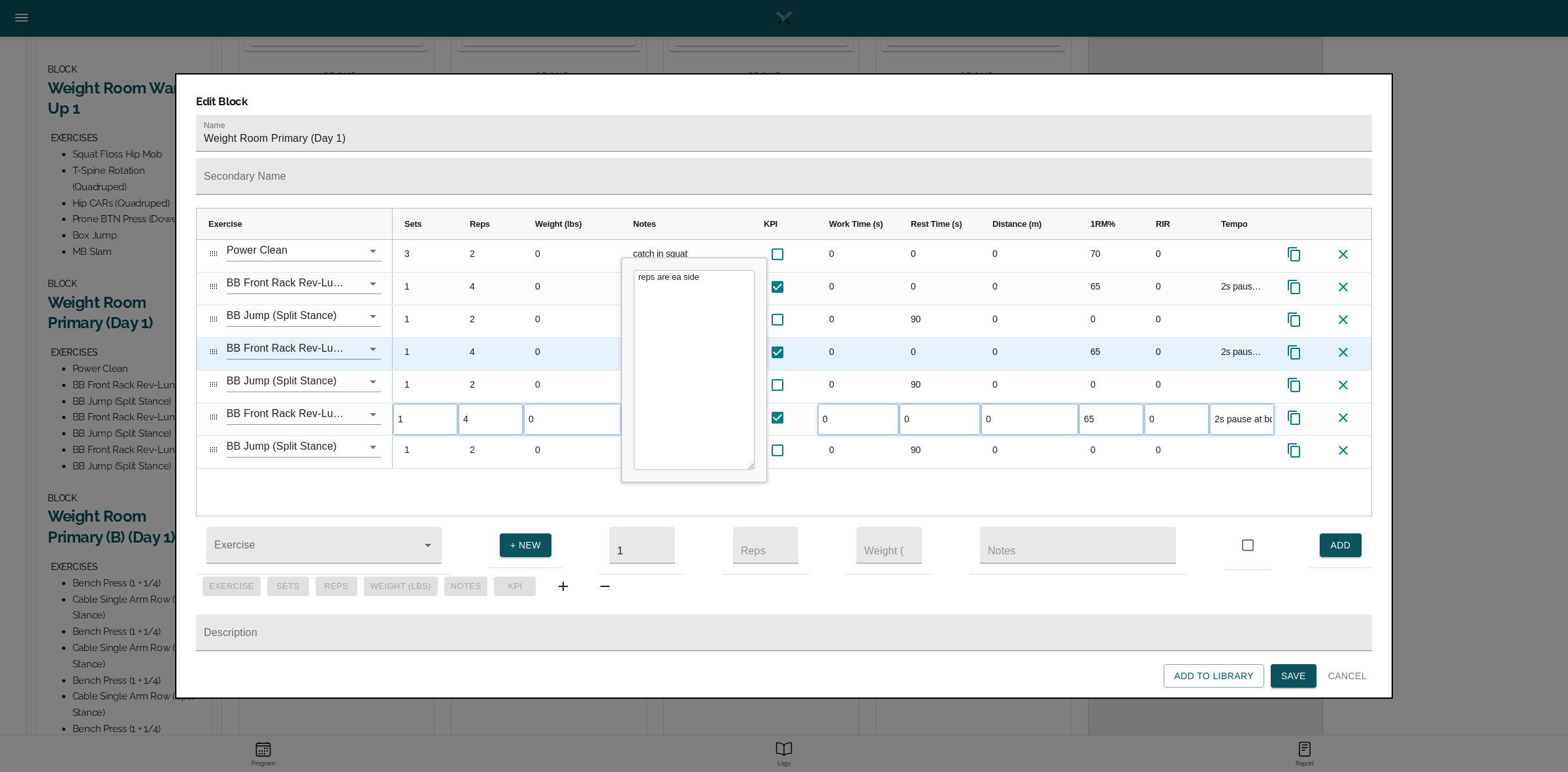
click at [546, 343] on div "0" at bounding box center [572, 353] width 98 height 32
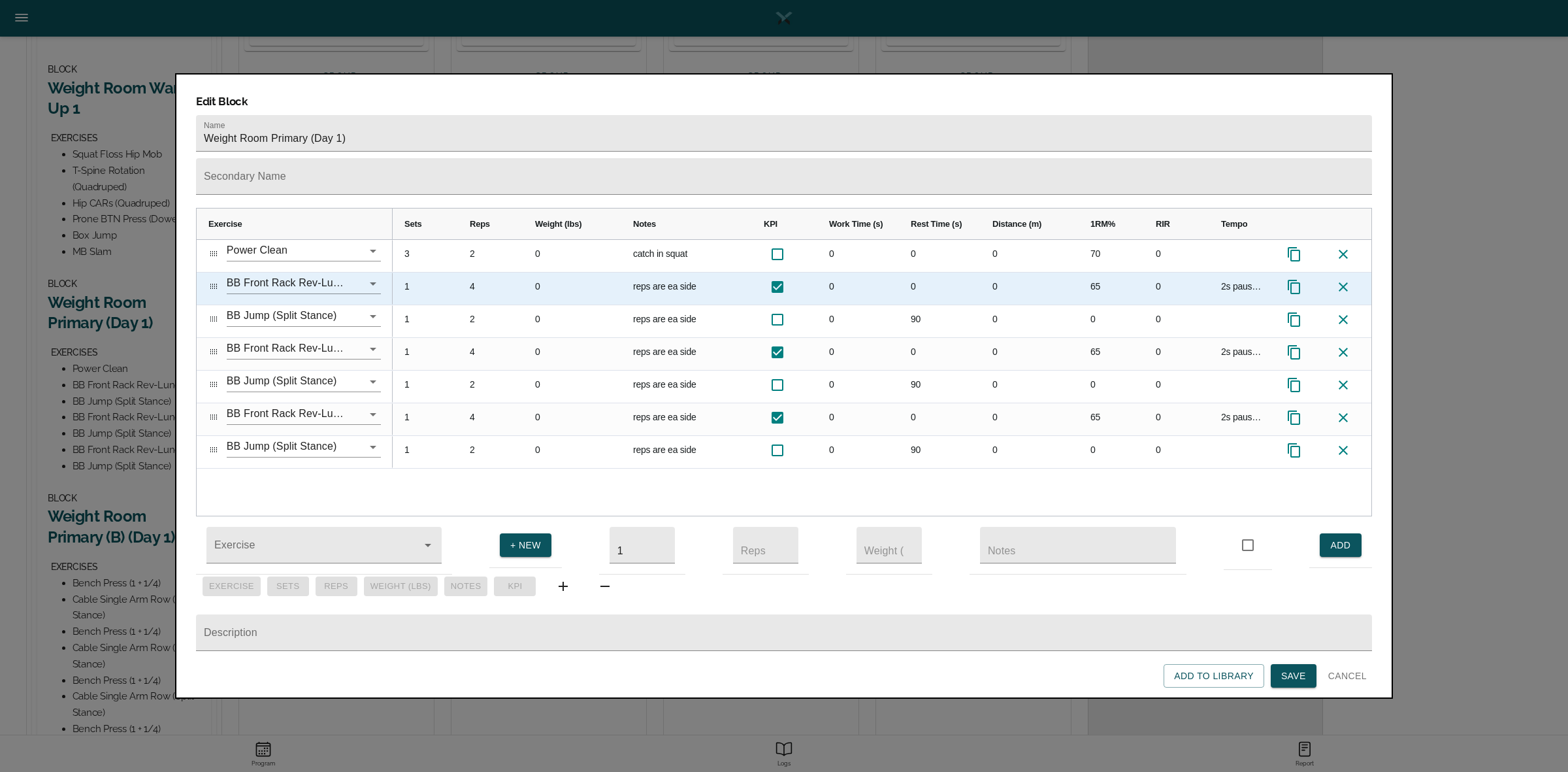
click at [1091, 272] on div "65" at bounding box center [1111, 288] width 65 height 32
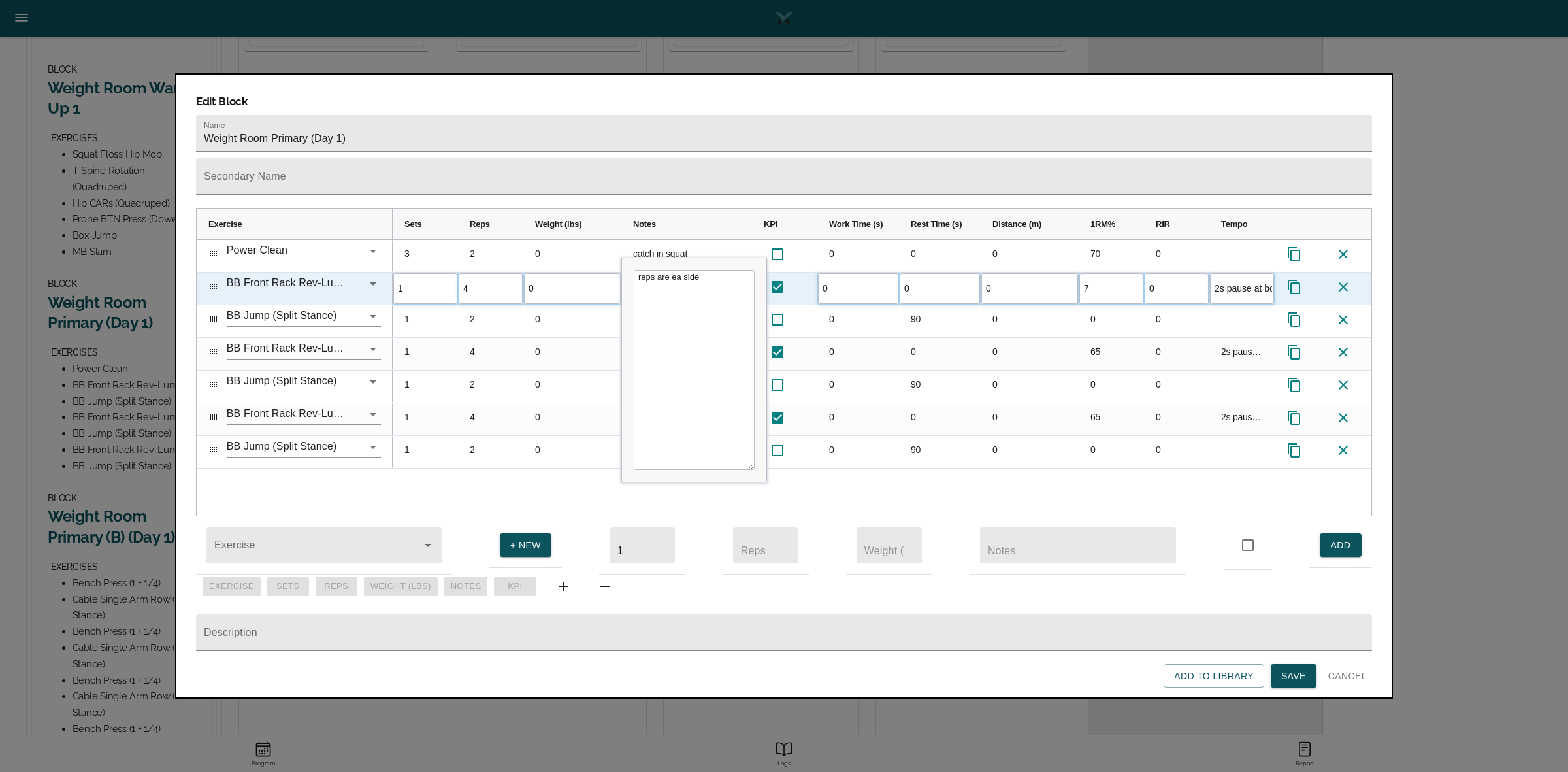
type input "70"
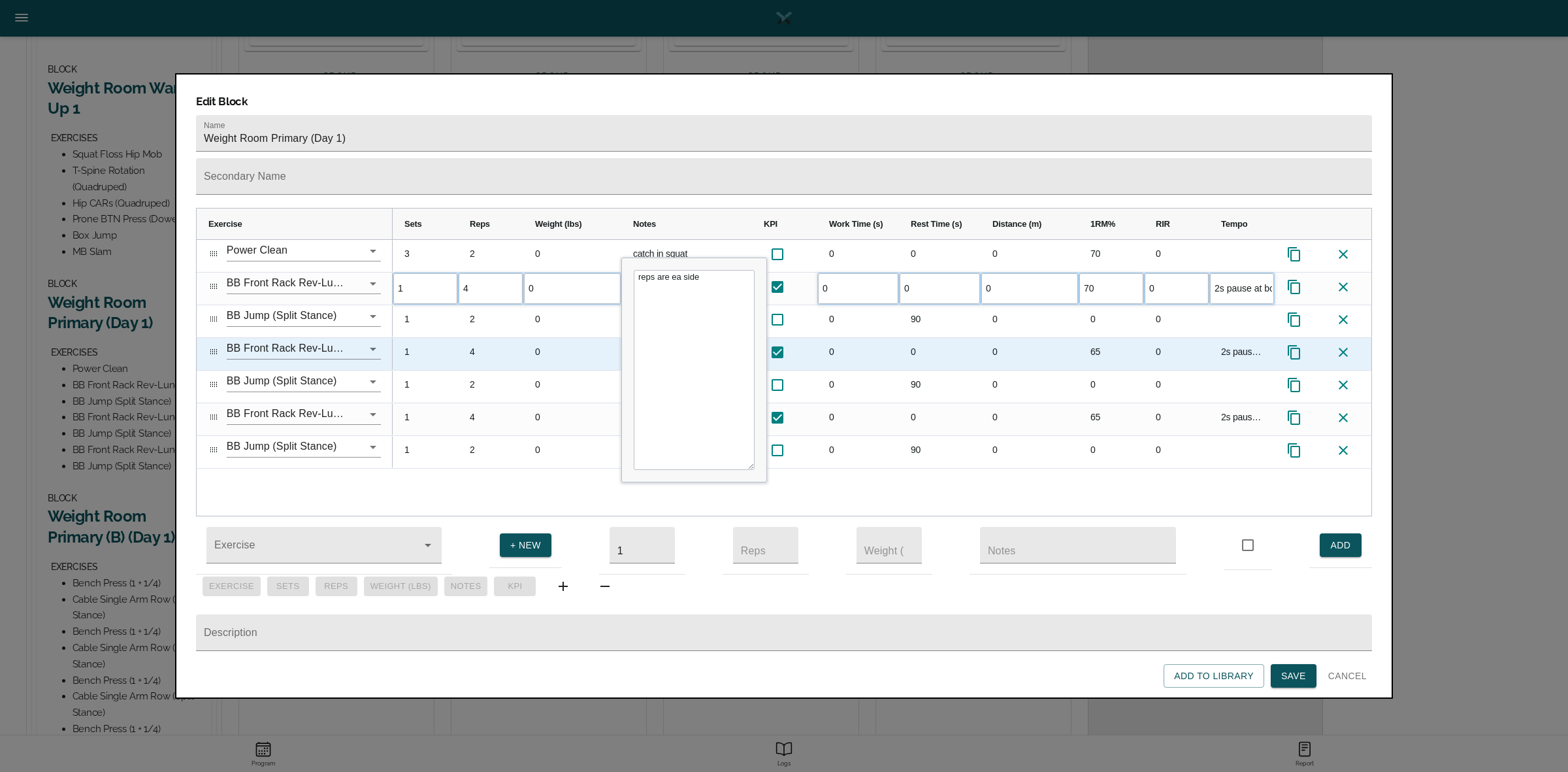
click at [1092, 338] on div "65" at bounding box center [1111, 353] width 65 height 32
type input "70"
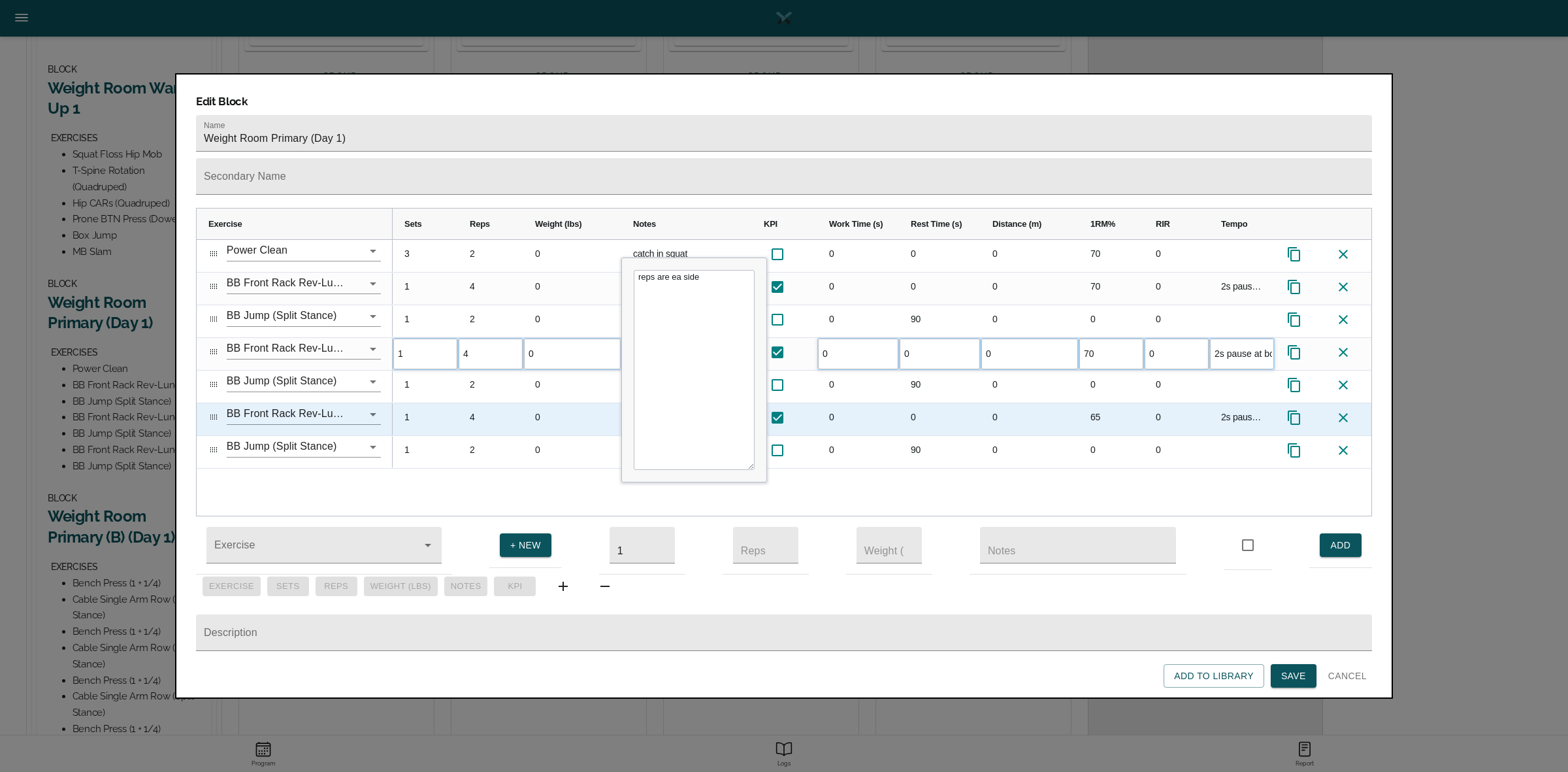
click at [1103, 403] on div "65" at bounding box center [1111, 419] width 65 height 32
type input "70"
click at [1027, 370] on div "0" at bounding box center [1029, 386] width 98 height 32
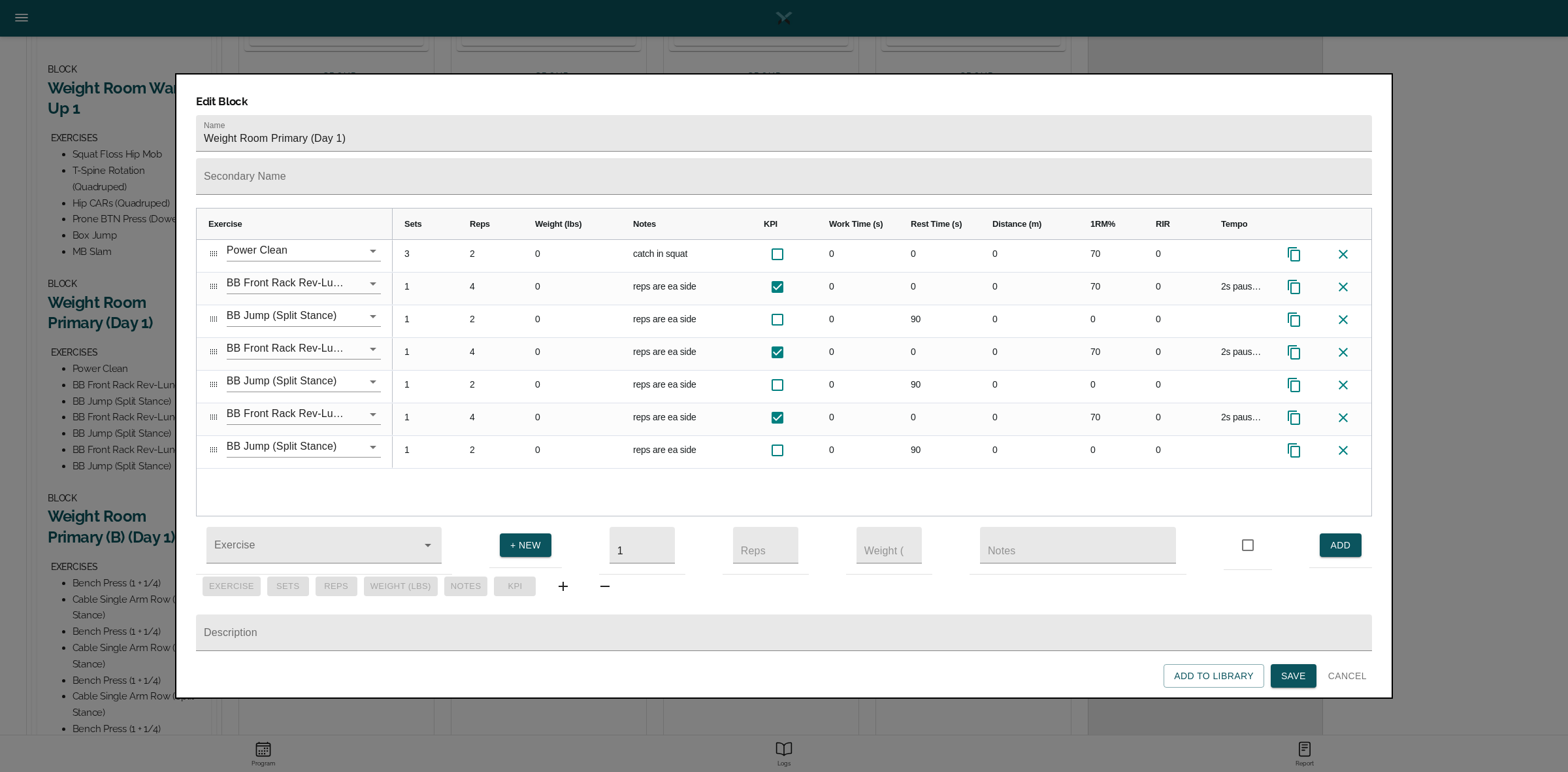
click at [1292, 670] on span "Save" at bounding box center [1293, 676] width 25 height 16
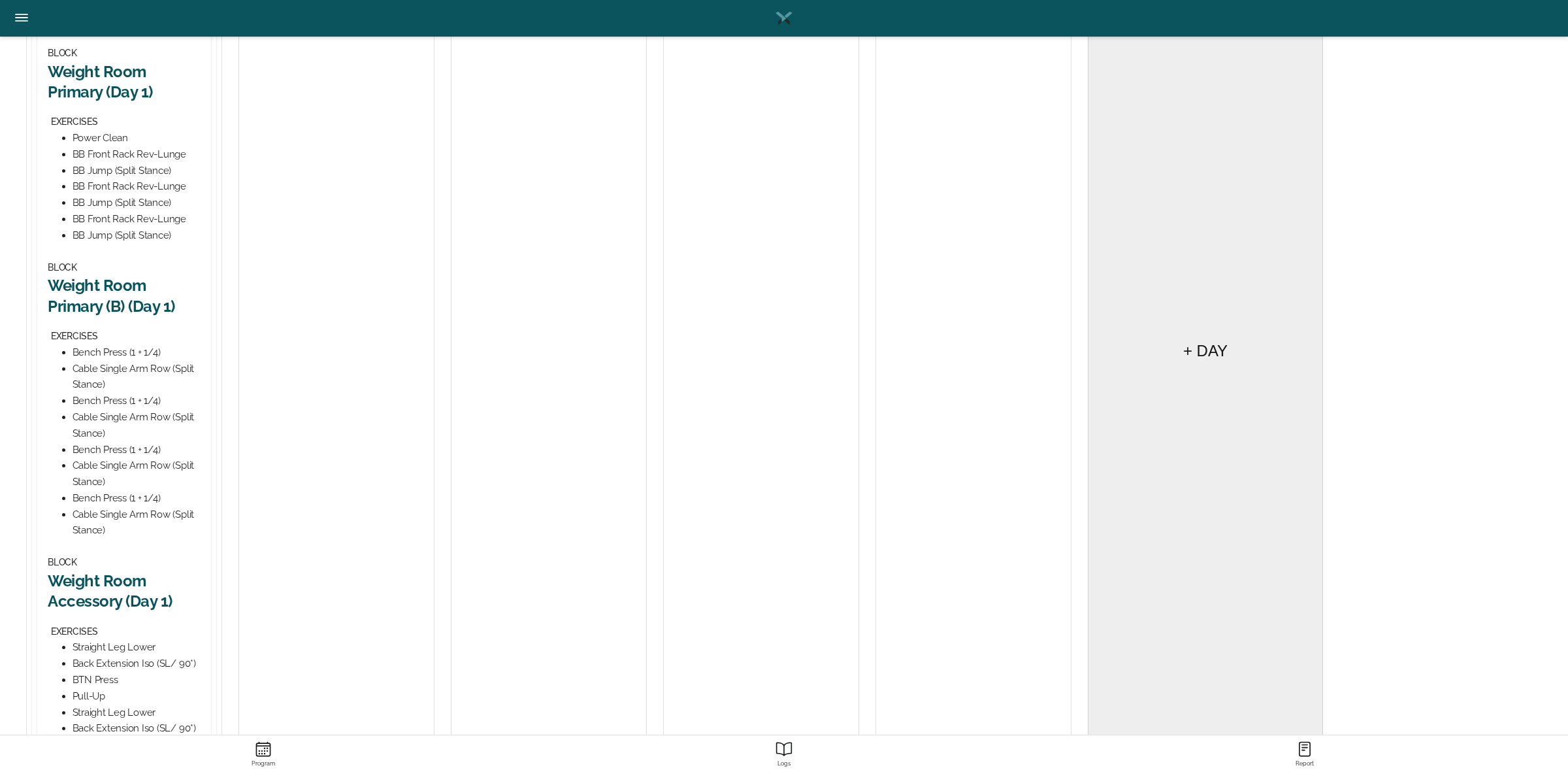
scroll to position [490, 0]
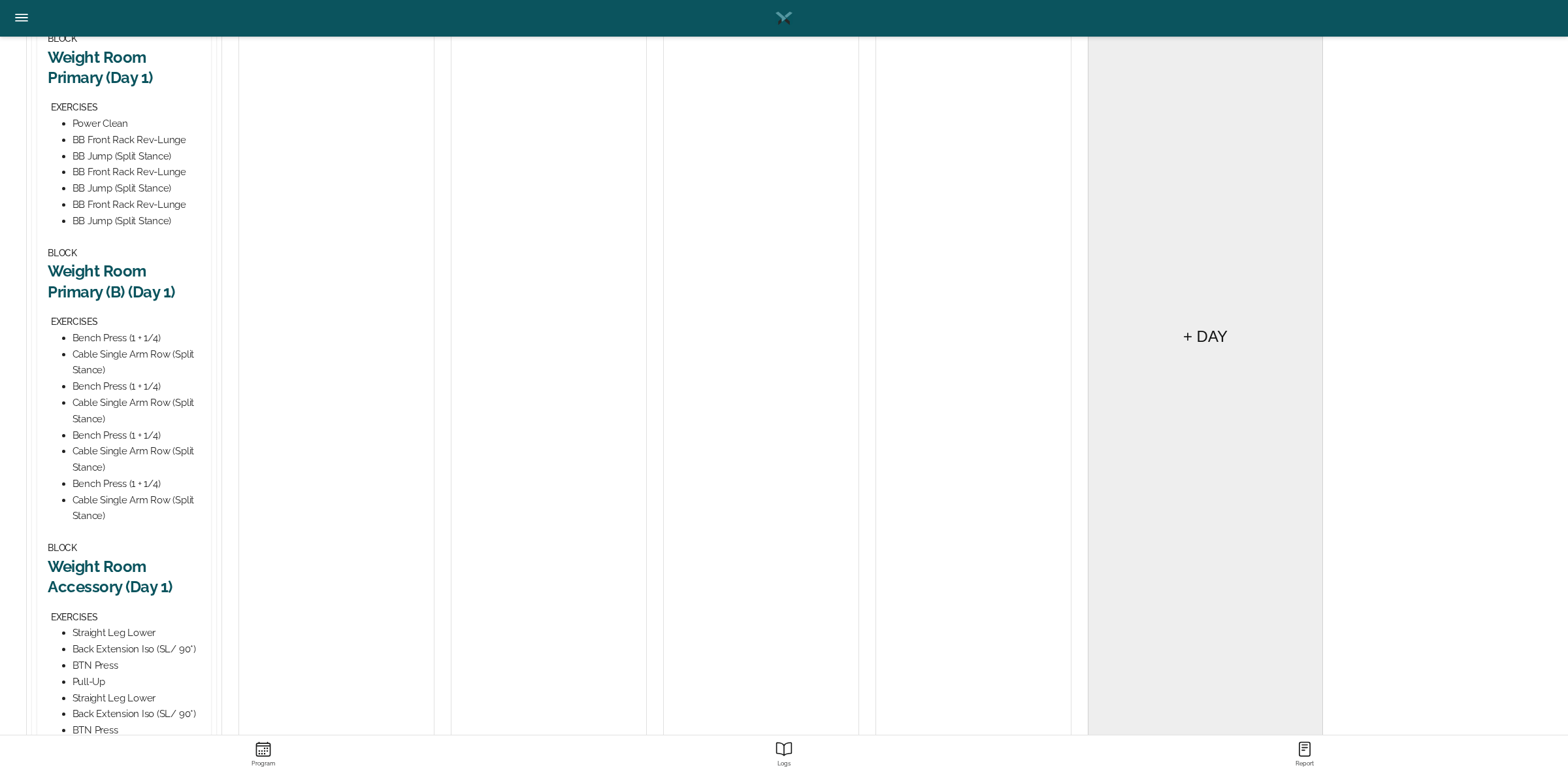
click at [118, 297] on h2 "Weight Room Primary (B) (Day 1)" at bounding box center [124, 281] width 153 height 41
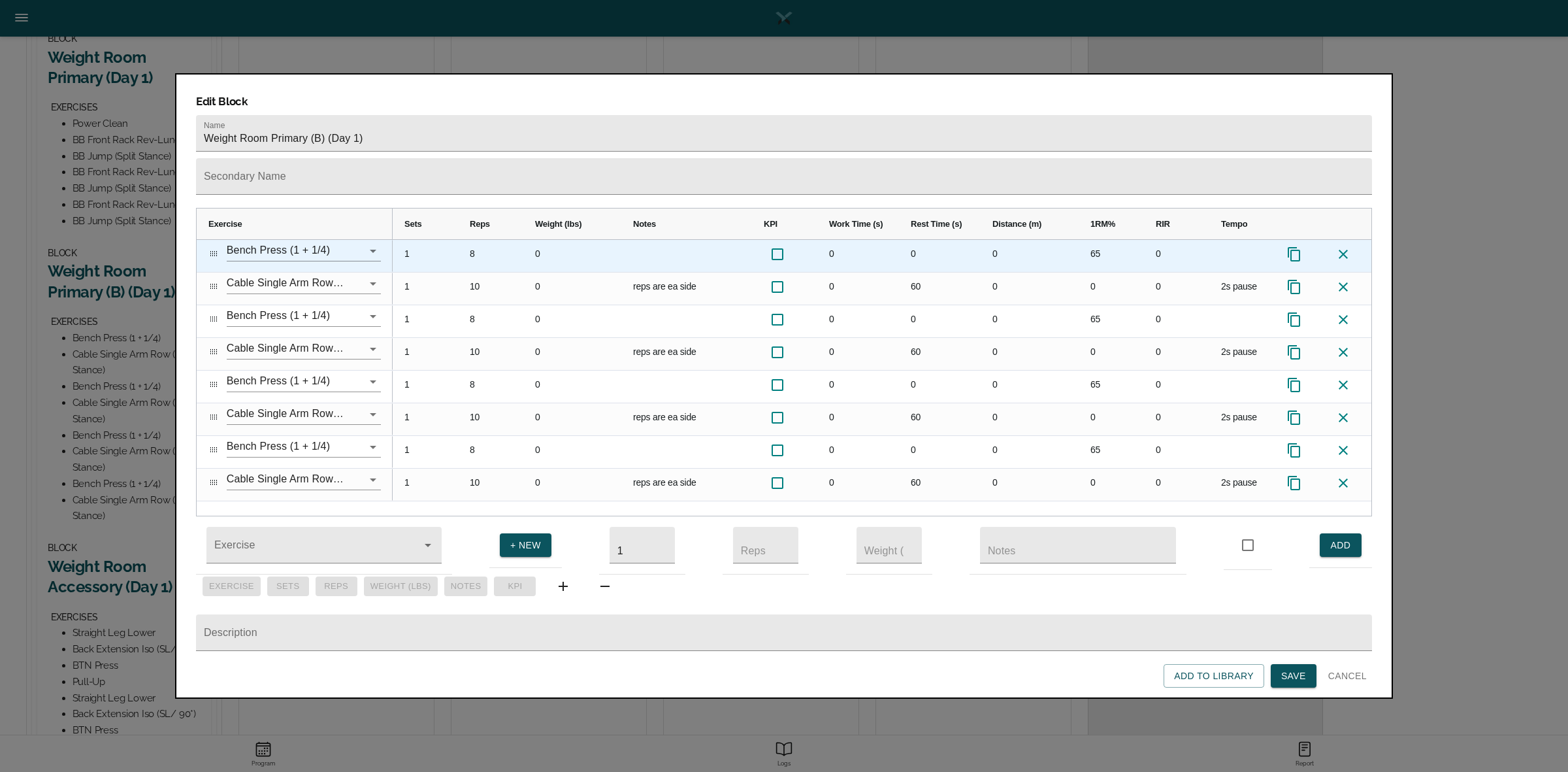
click at [468, 240] on div "8" at bounding box center [491, 255] width 65 height 32
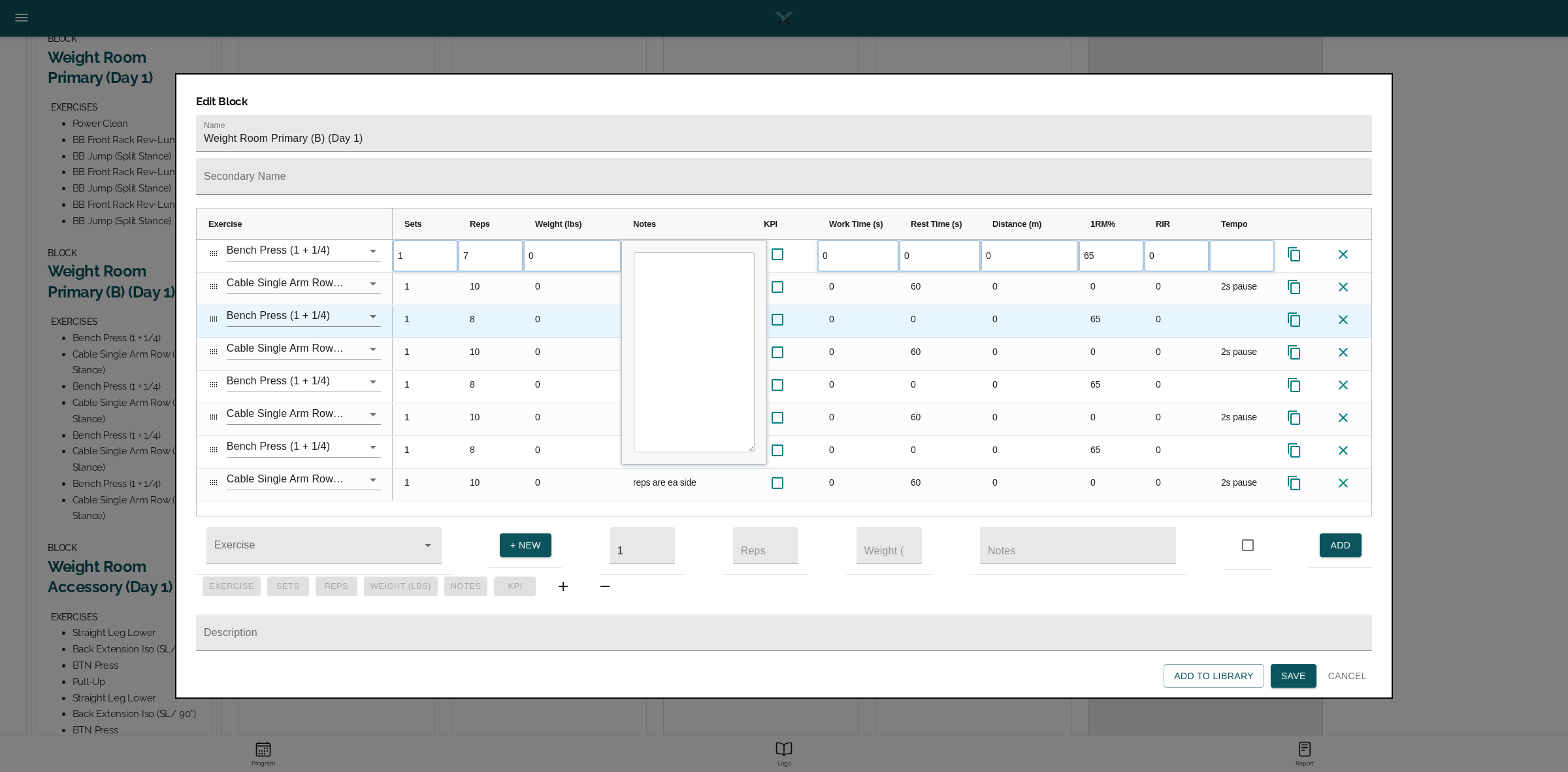
scroll to position [0, 0]
click at [475, 305] on div "8" at bounding box center [491, 321] width 65 height 32
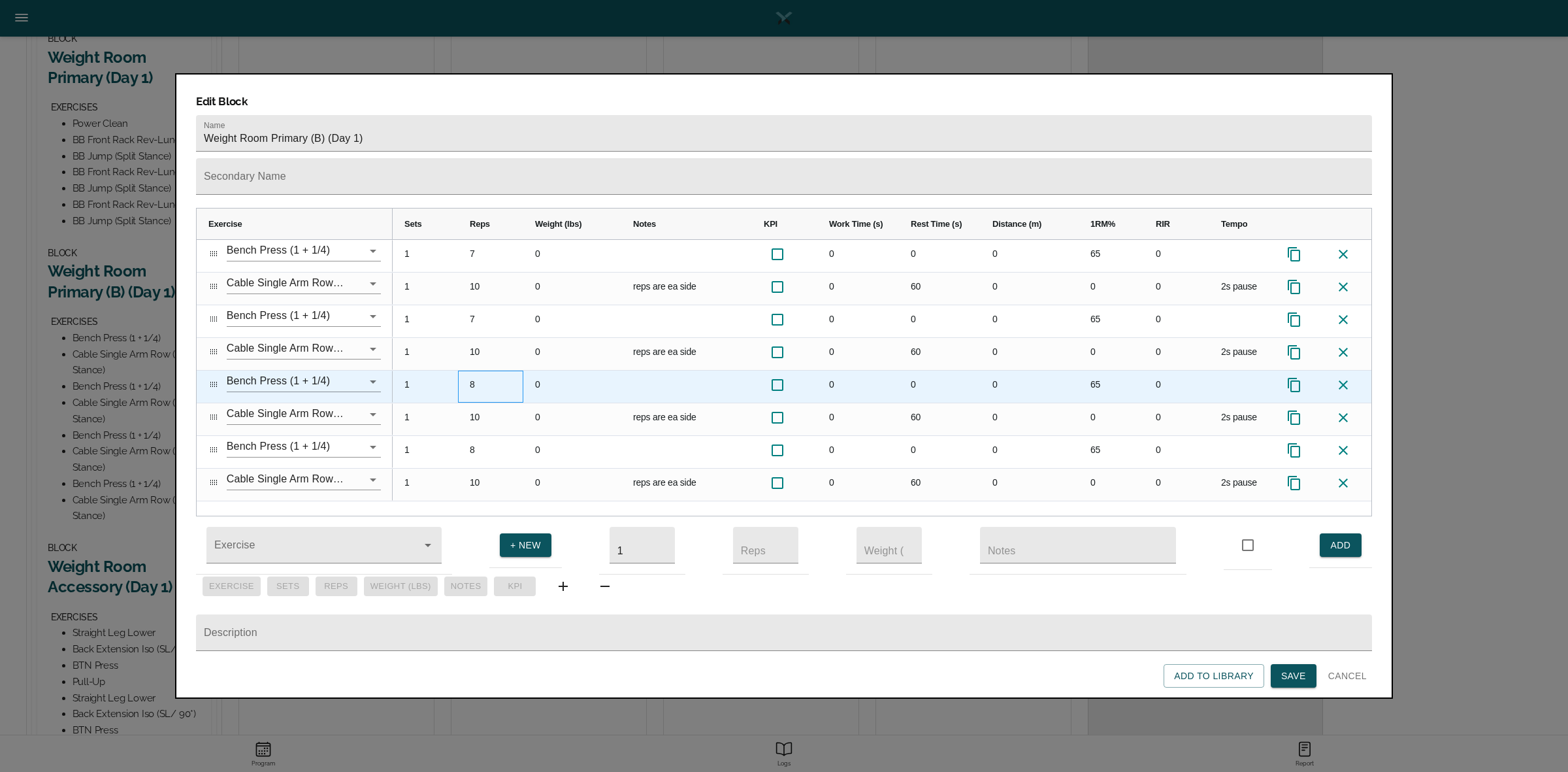
click at [483, 370] on div "8" at bounding box center [491, 386] width 65 height 32
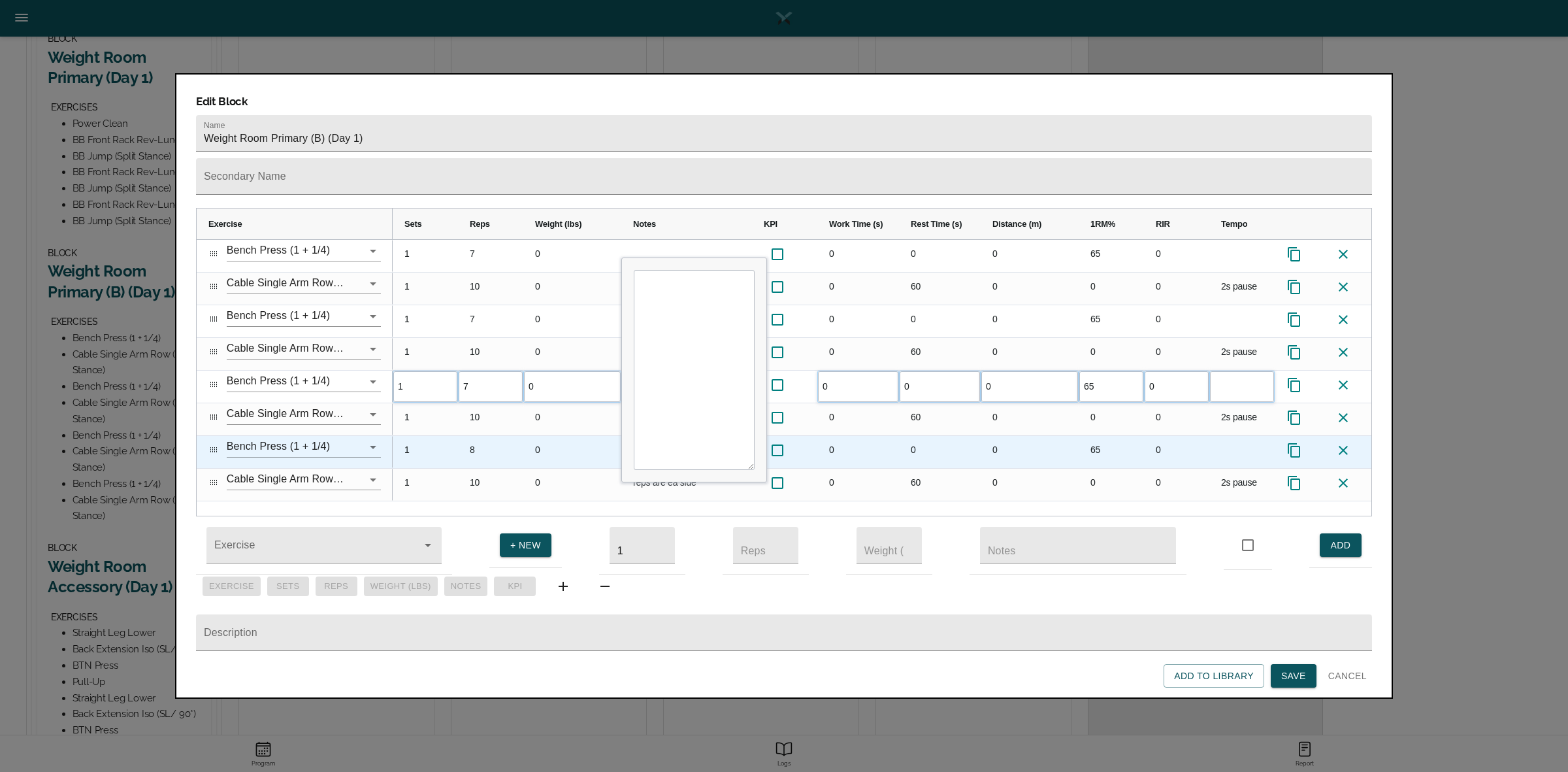
click at [487, 436] on div "8" at bounding box center [491, 451] width 65 height 32
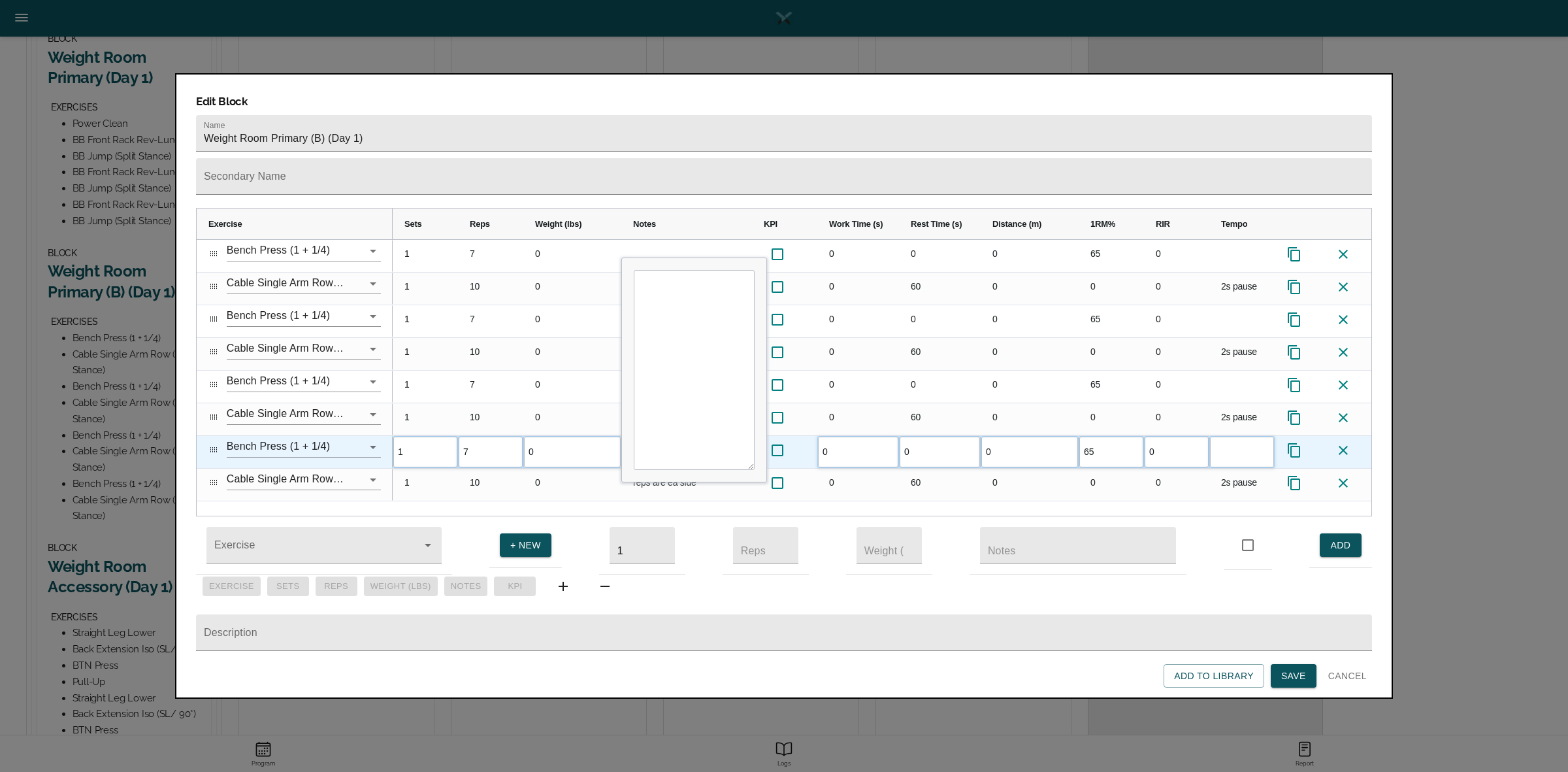
click at [539, 409] on div "0" at bounding box center [572, 419] width 98 height 32
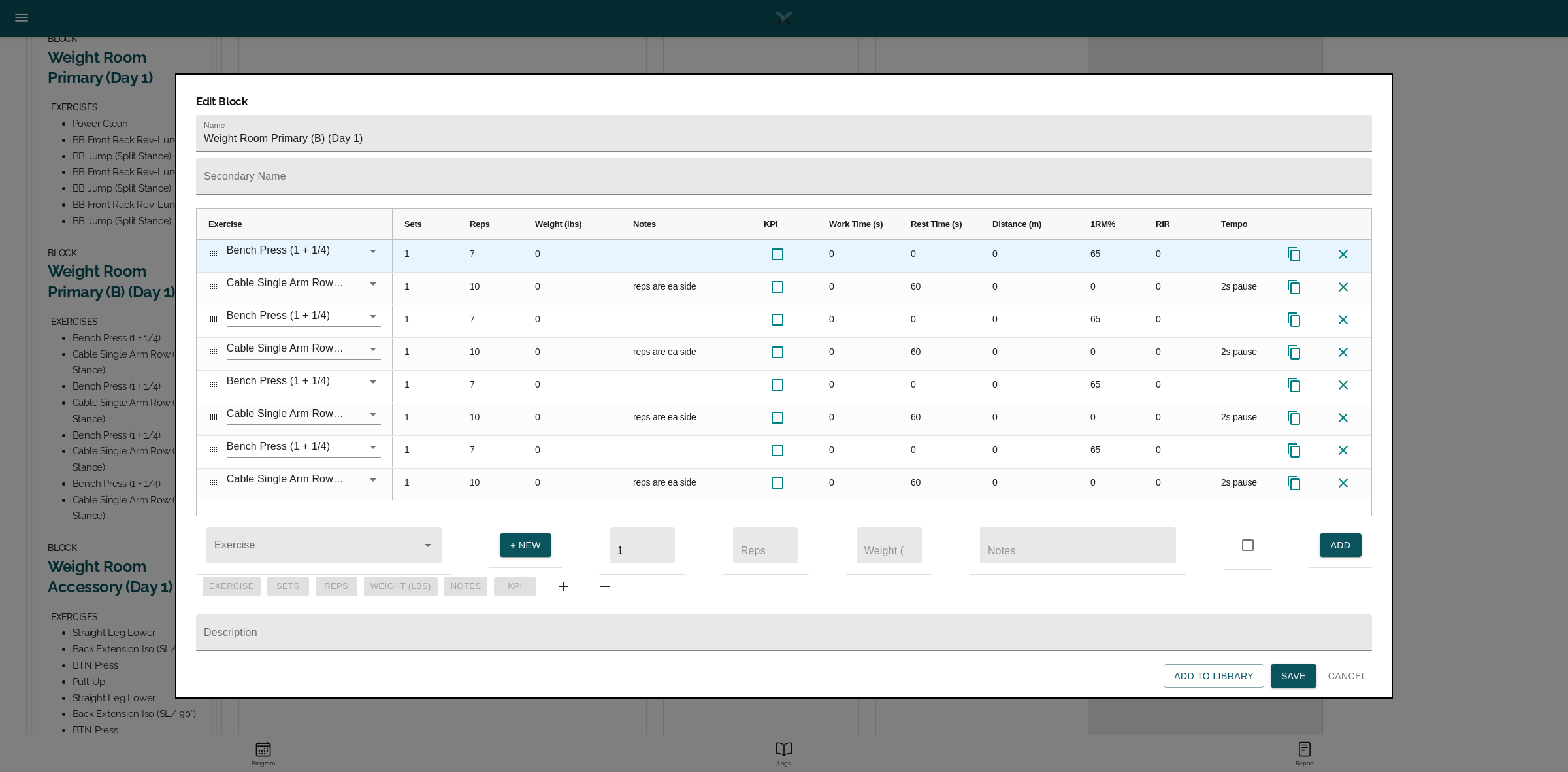
click at [1098, 240] on div "65" at bounding box center [1111, 255] width 65 height 32
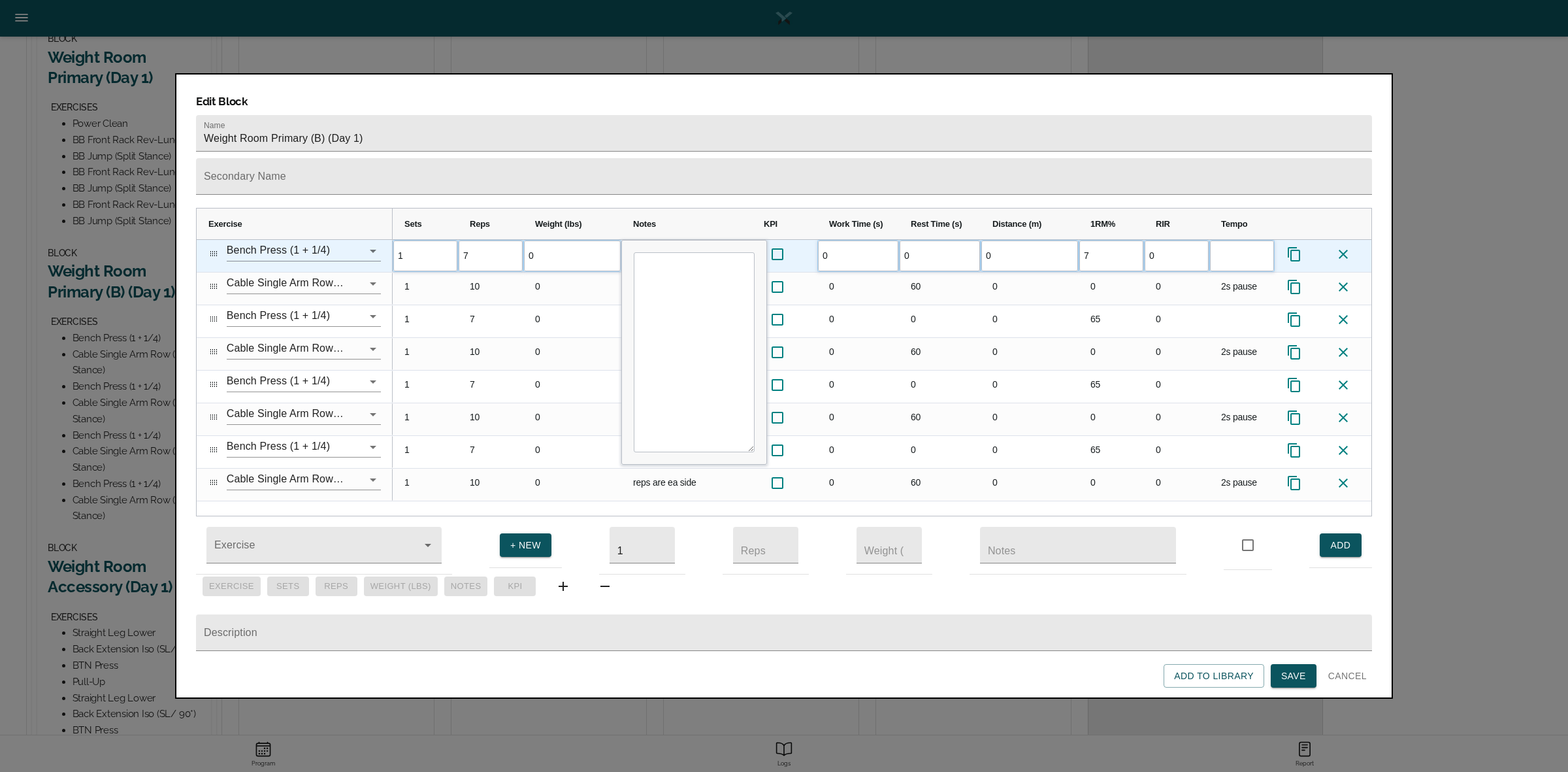
type input "70"
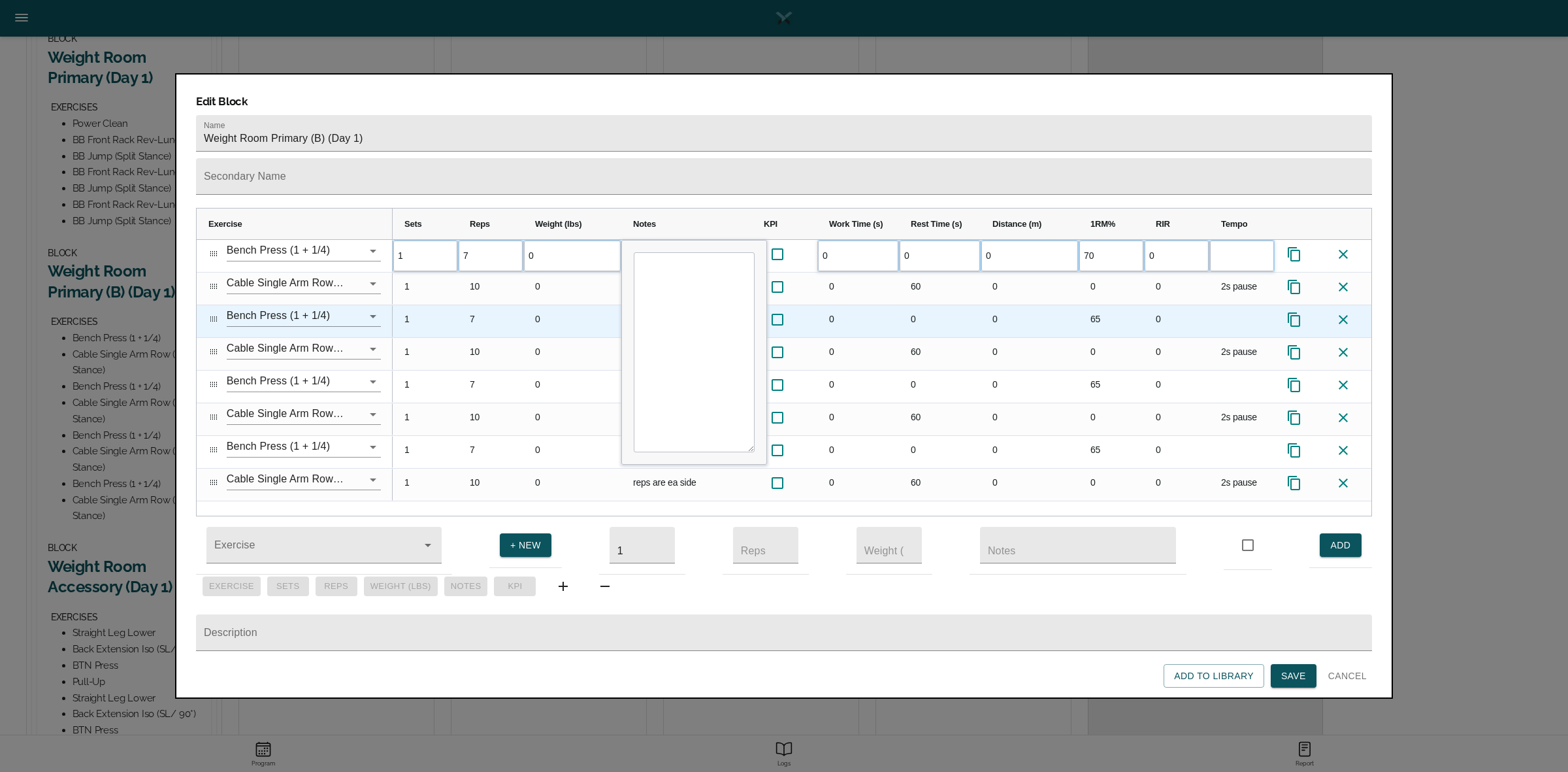
click at [1091, 305] on div "65" at bounding box center [1111, 321] width 65 height 32
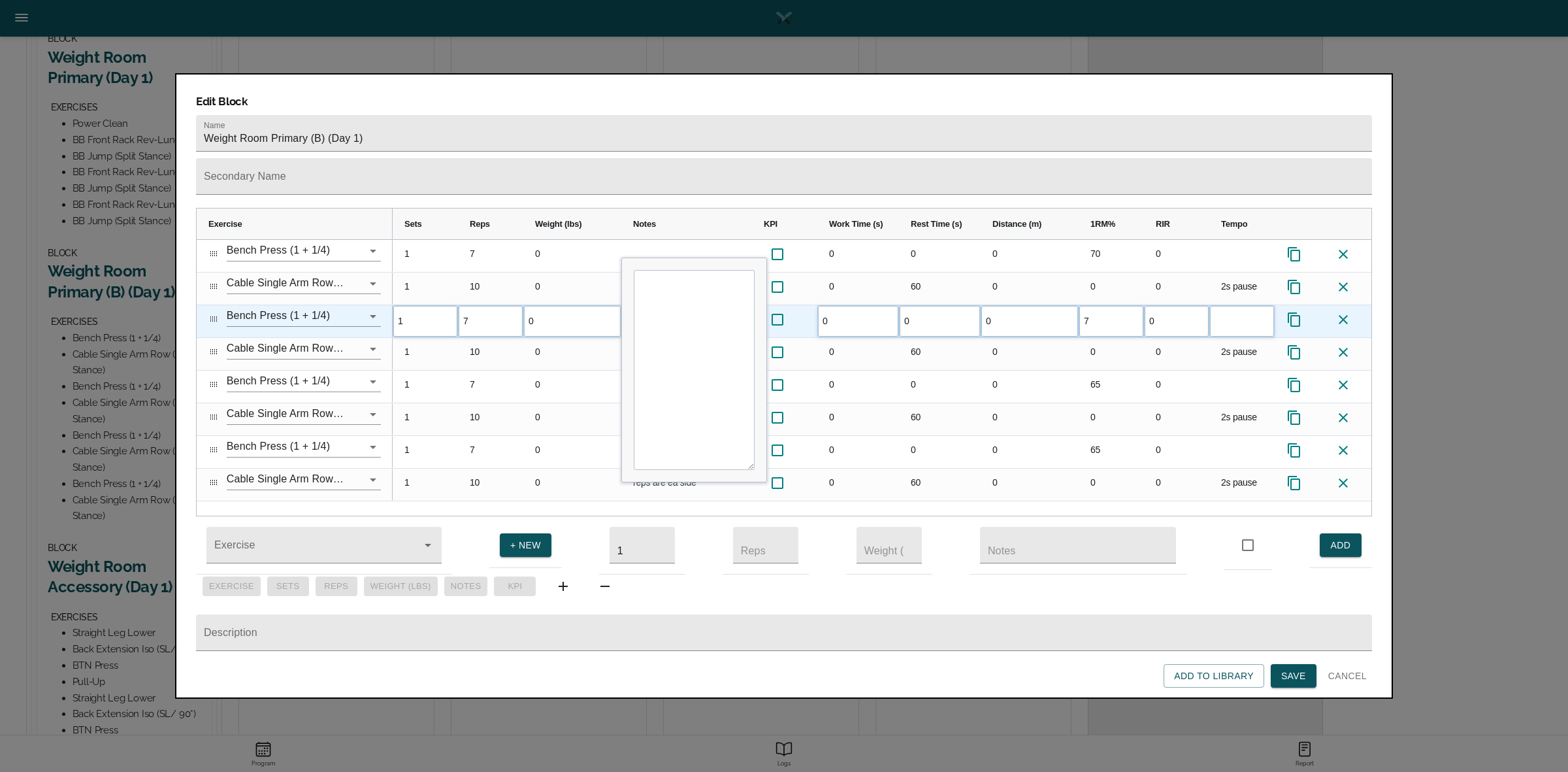
type input "70"
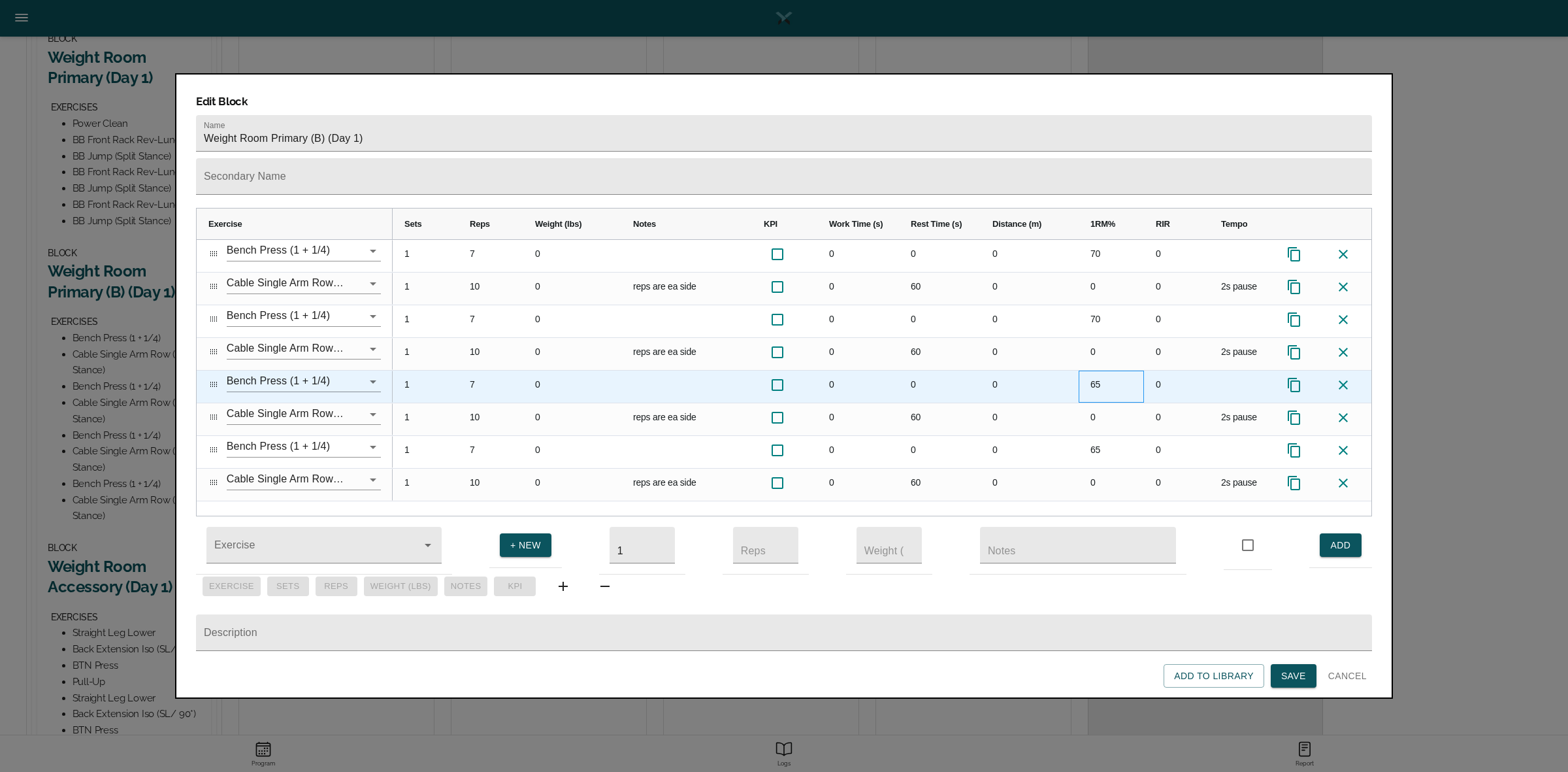
click at [1103, 370] on div "65" at bounding box center [1111, 386] width 65 height 32
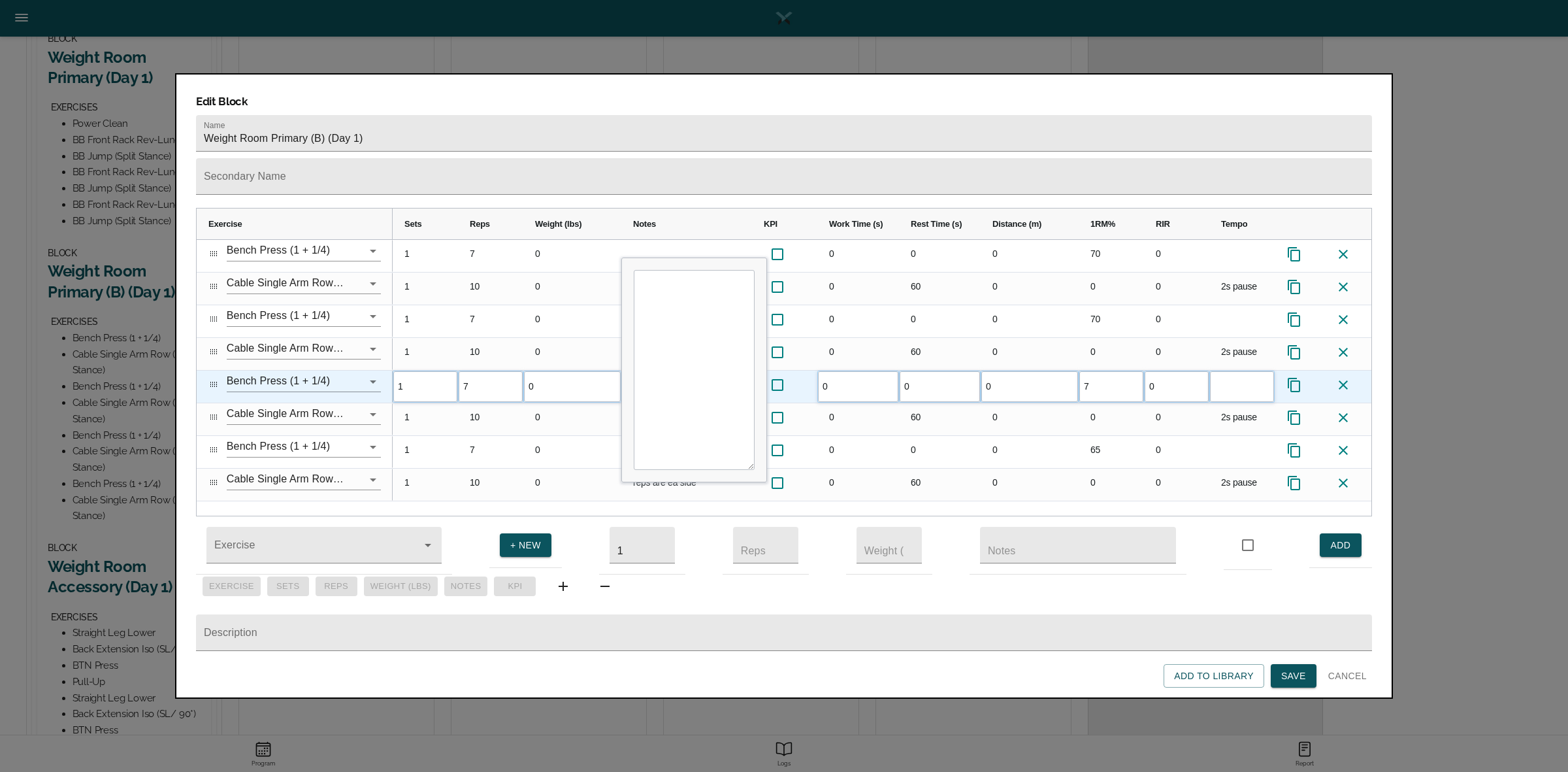
type input "70"
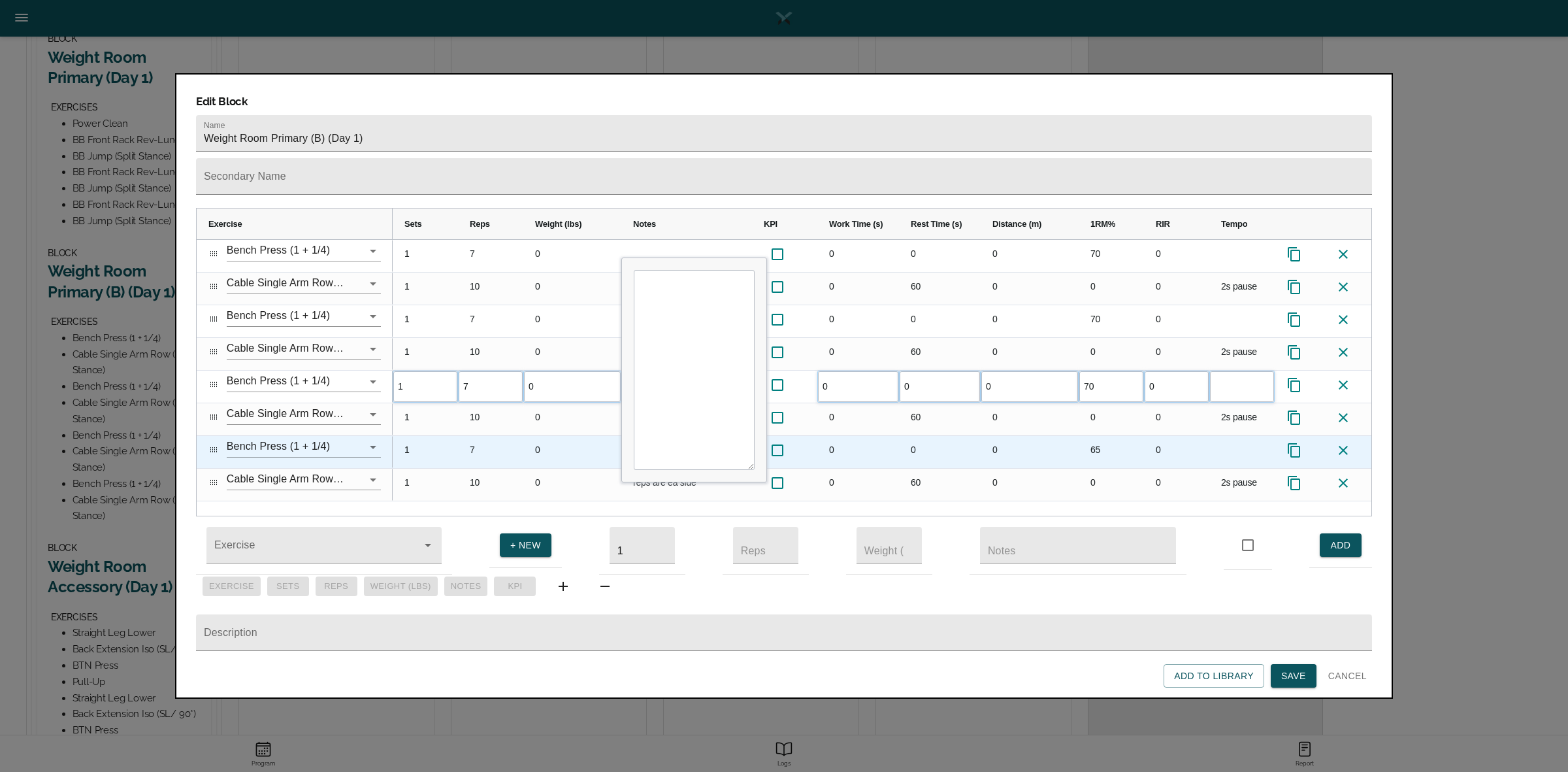
click at [1108, 436] on div "65" at bounding box center [1111, 451] width 65 height 32
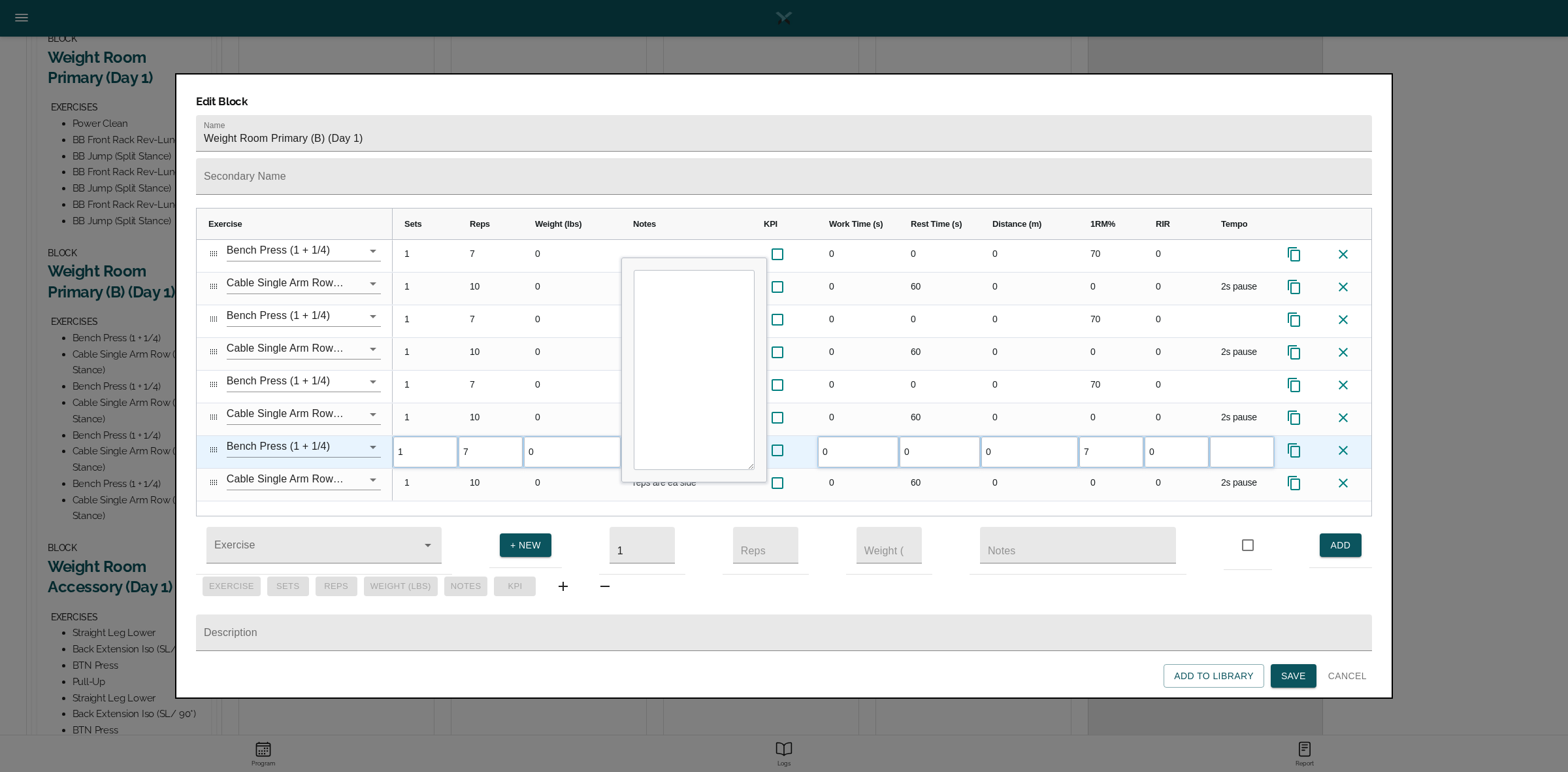
type input "70"
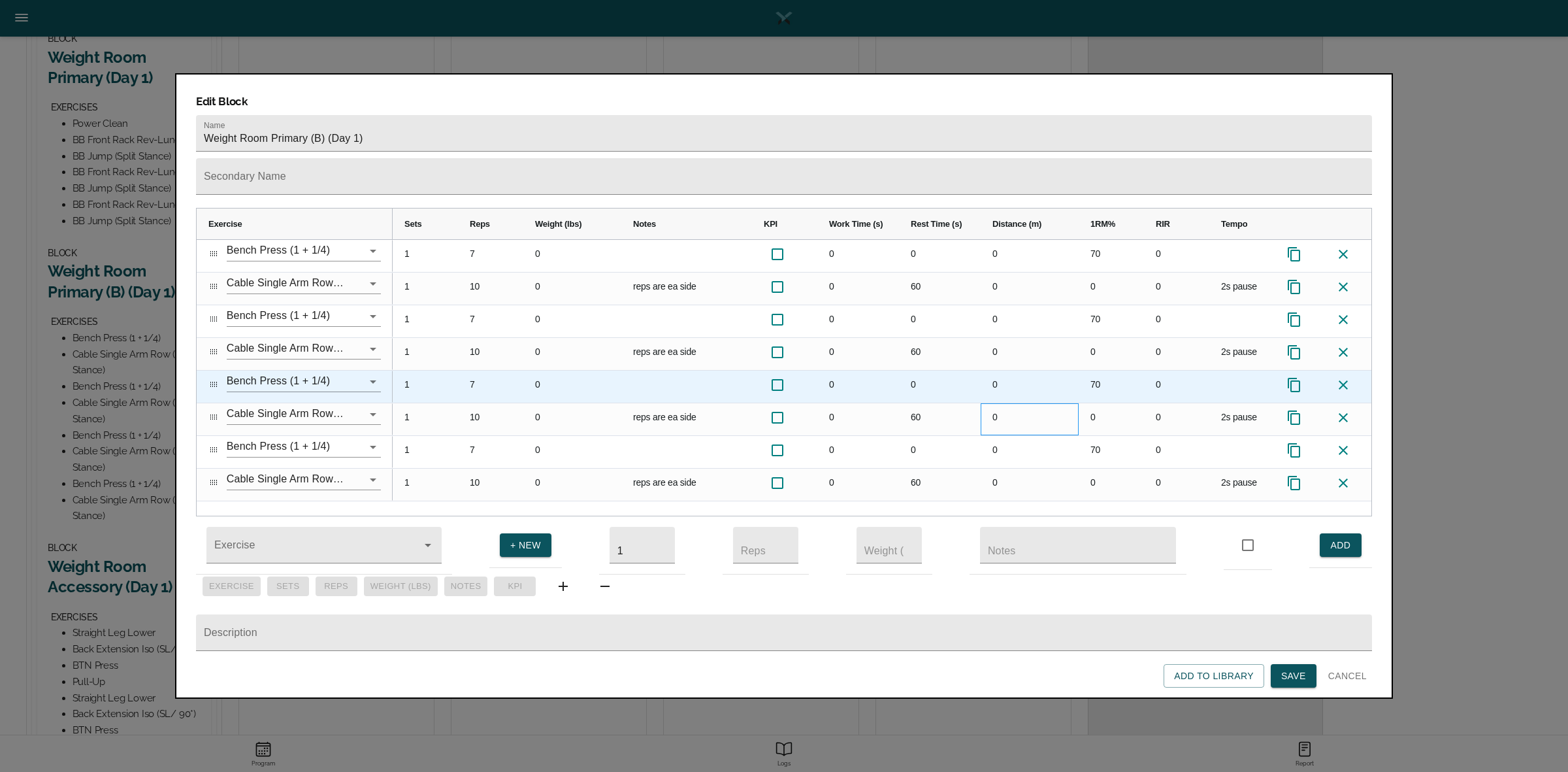
click at [1035, 377] on div "1 7 0 0 0 0 70 0 1 10 0 reps are ea side 0 60 0 0 0 2s pause 1 7 0 0 0 0 70 0 1…" at bounding box center [882, 370] width 980 height 262
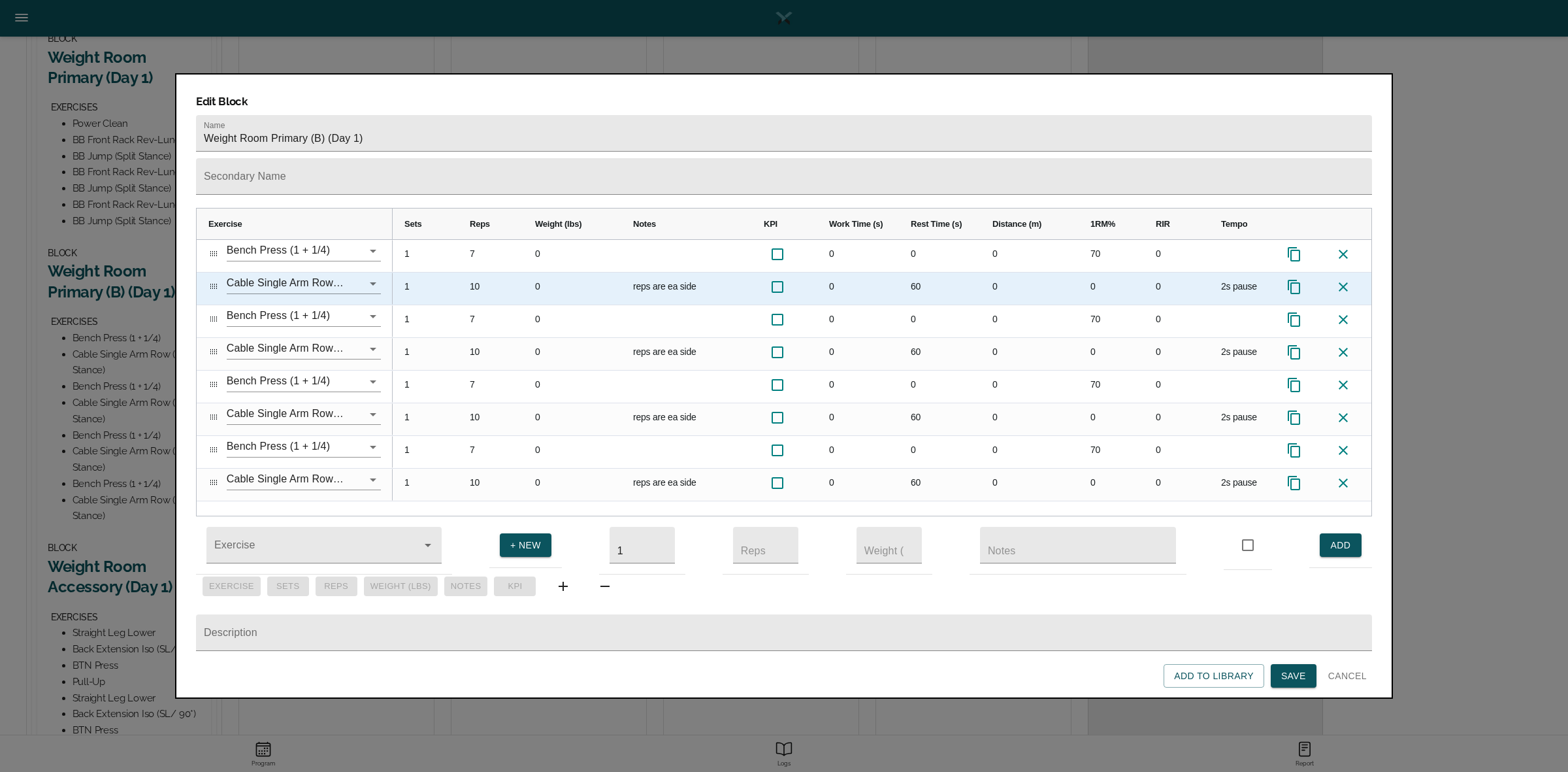
click at [483, 272] on div "10" at bounding box center [491, 288] width 65 height 32
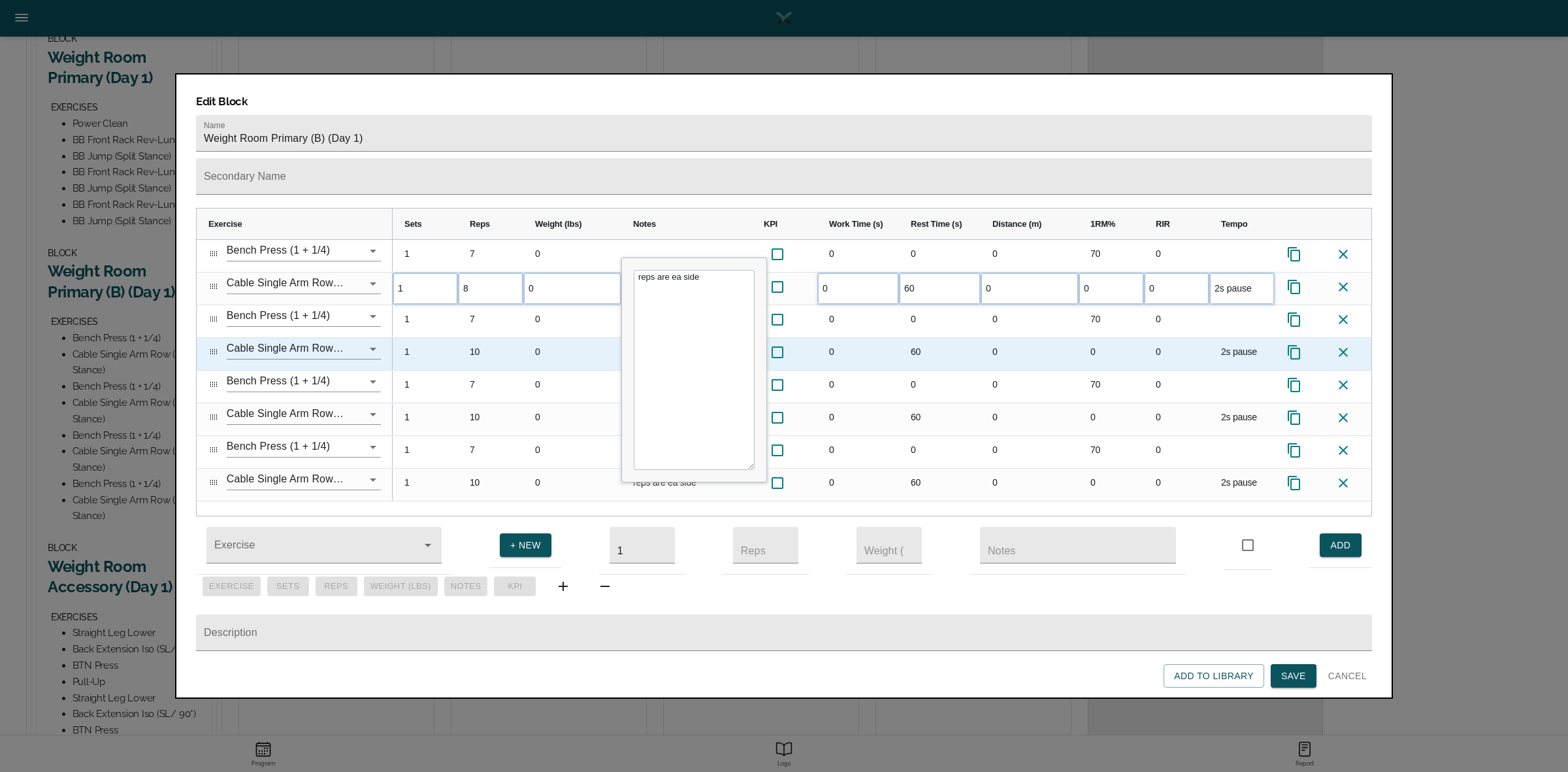
click at [481, 338] on div "10" at bounding box center [491, 353] width 65 height 32
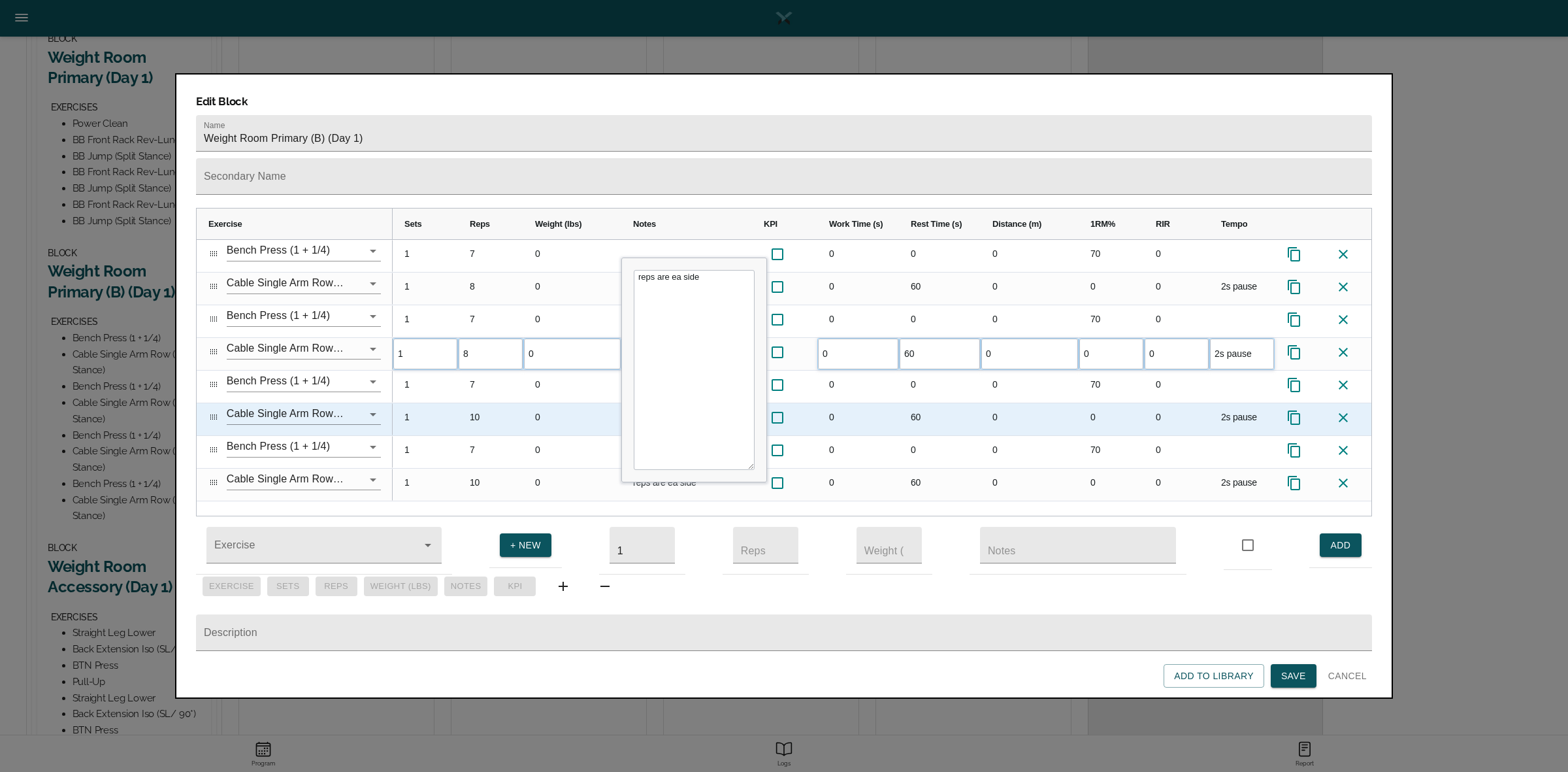
click at [482, 403] on div "10" at bounding box center [491, 419] width 65 height 32
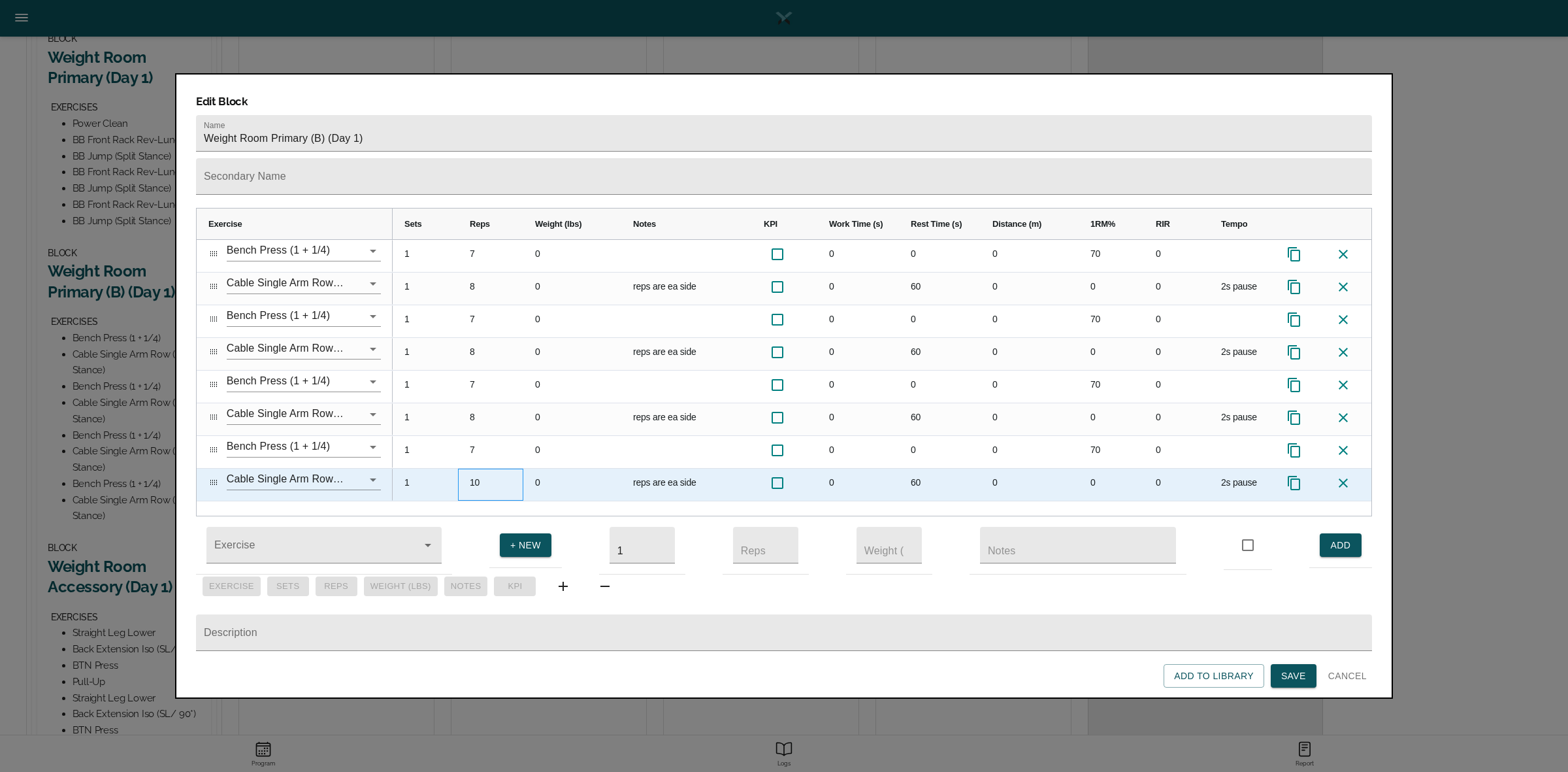
click at [479, 468] on div "10" at bounding box center [491, 484] width 65 height 32
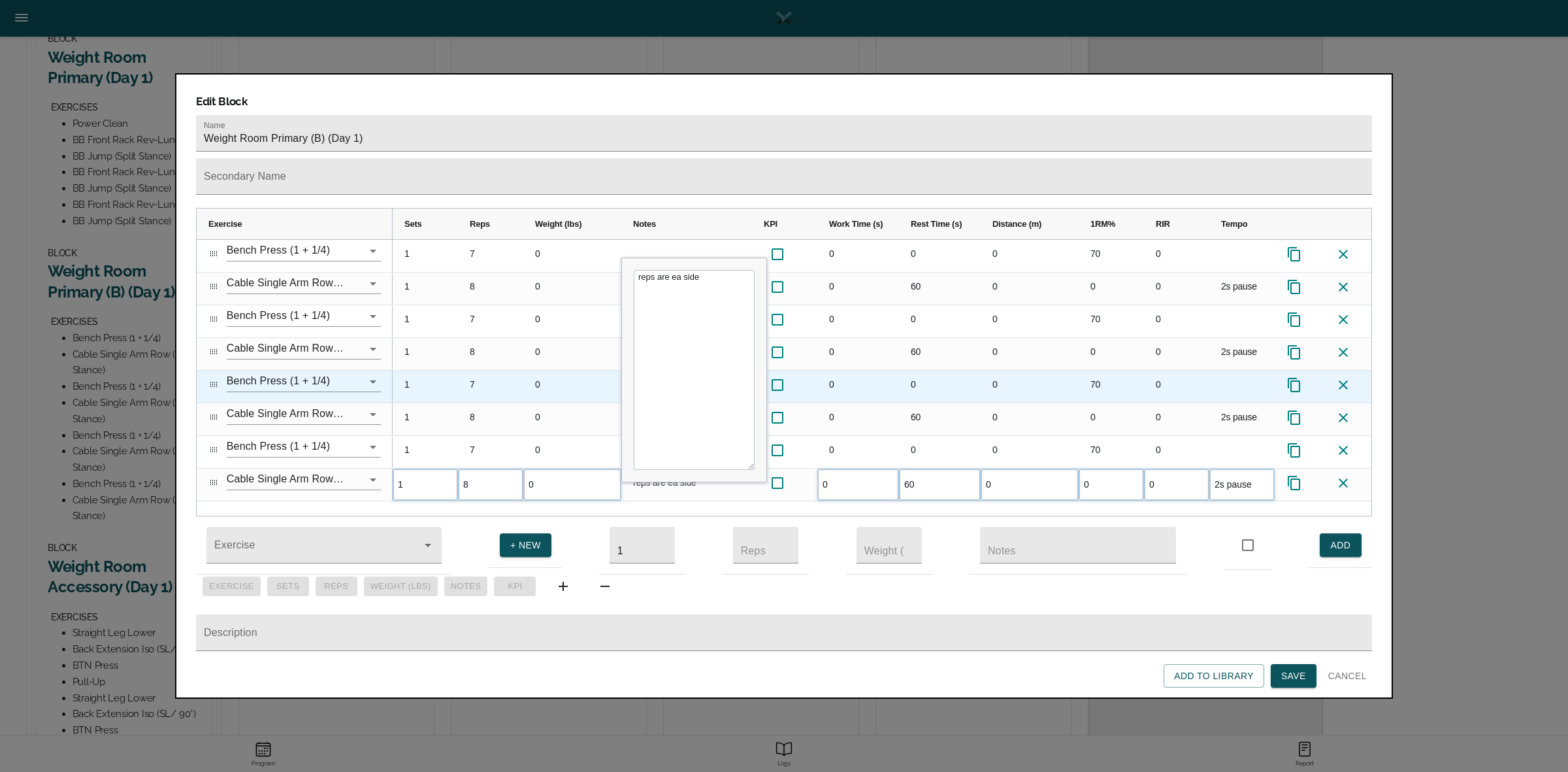
click at [521, 372] on div "7" at bounding box center [491, 386] width 65 height 32
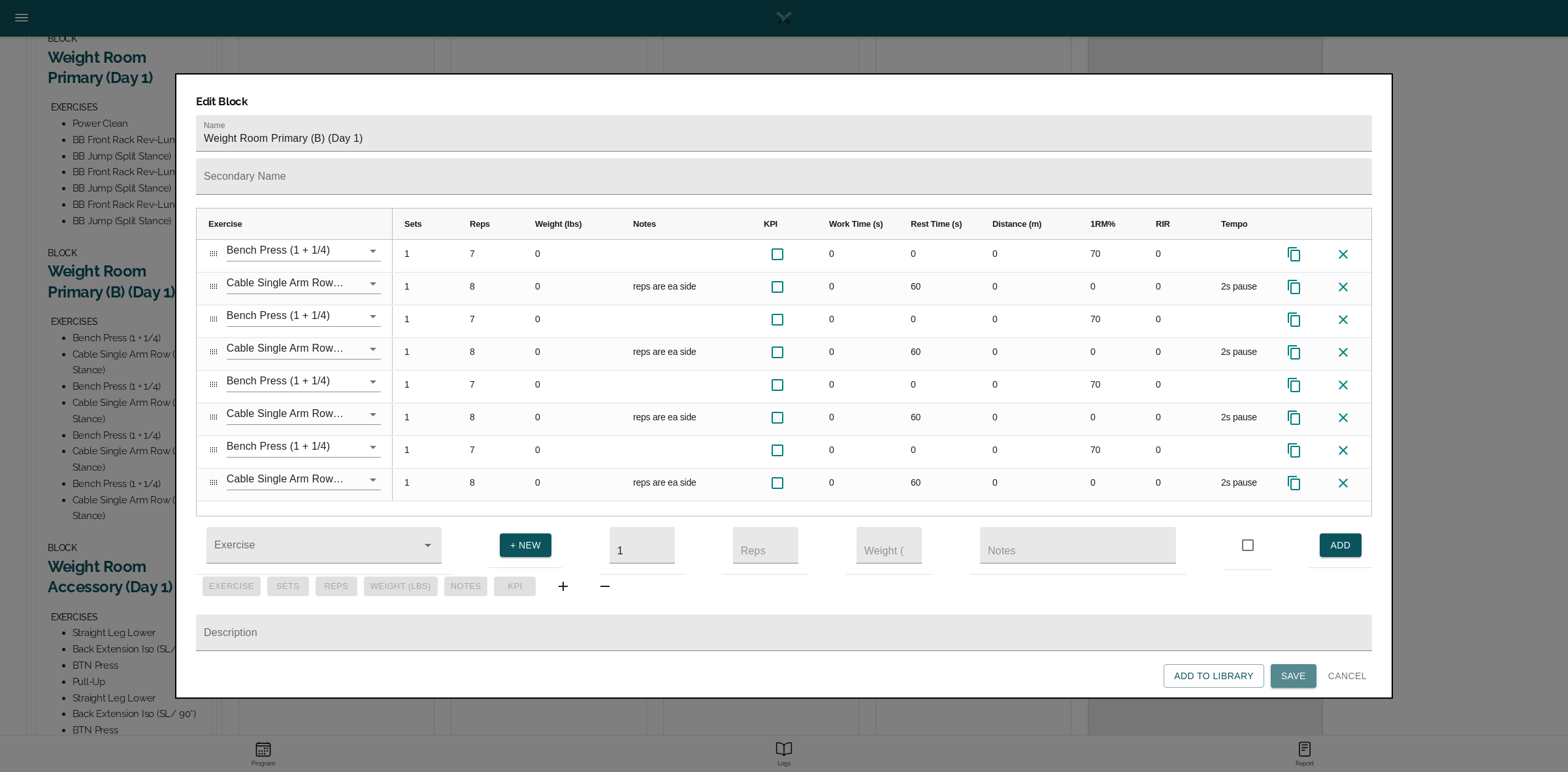
click at [1285, 678] on span "Save" at bounding box center [1293, 676] width 25 height 16
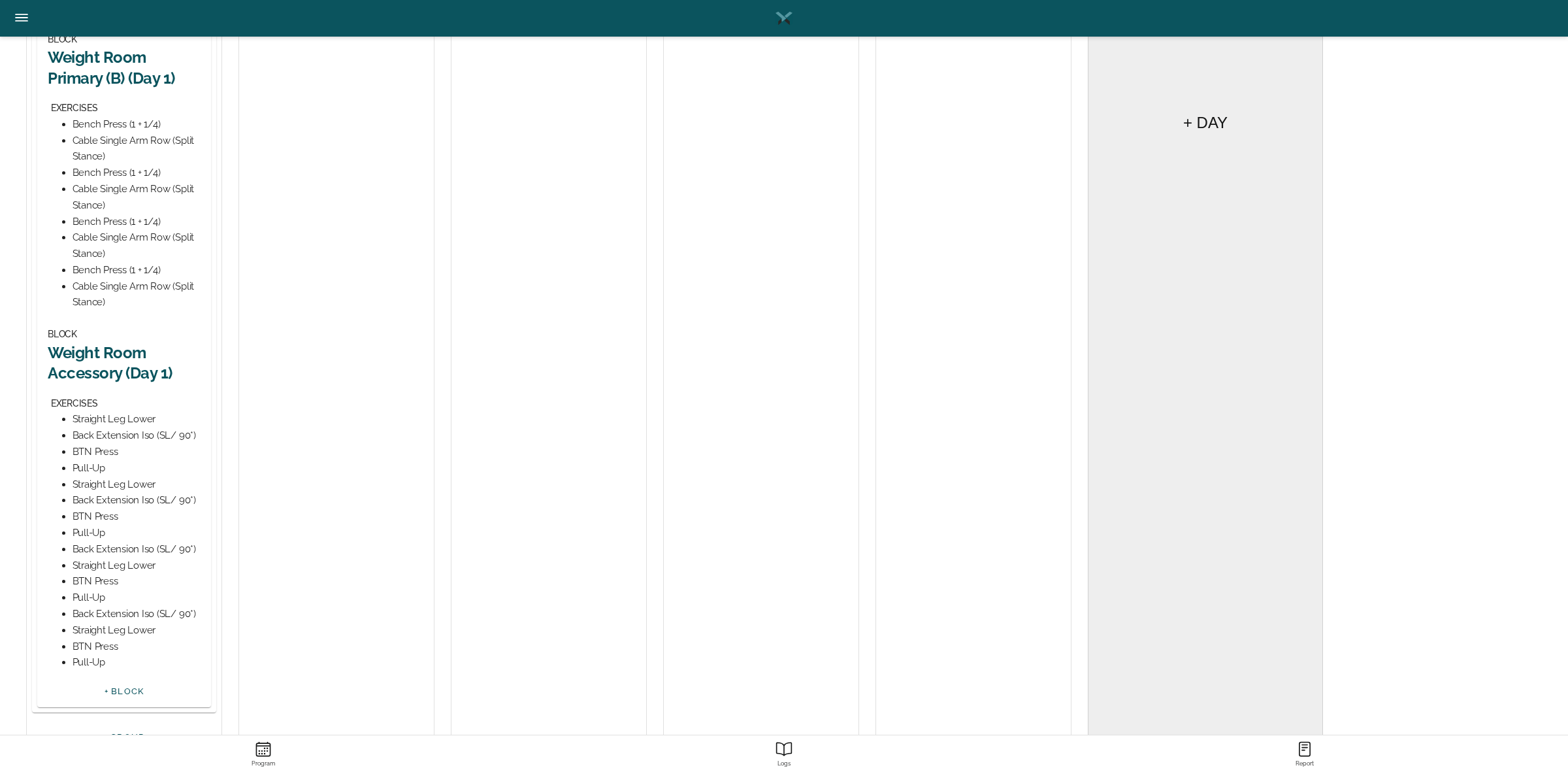
scroll to position [735, 0]
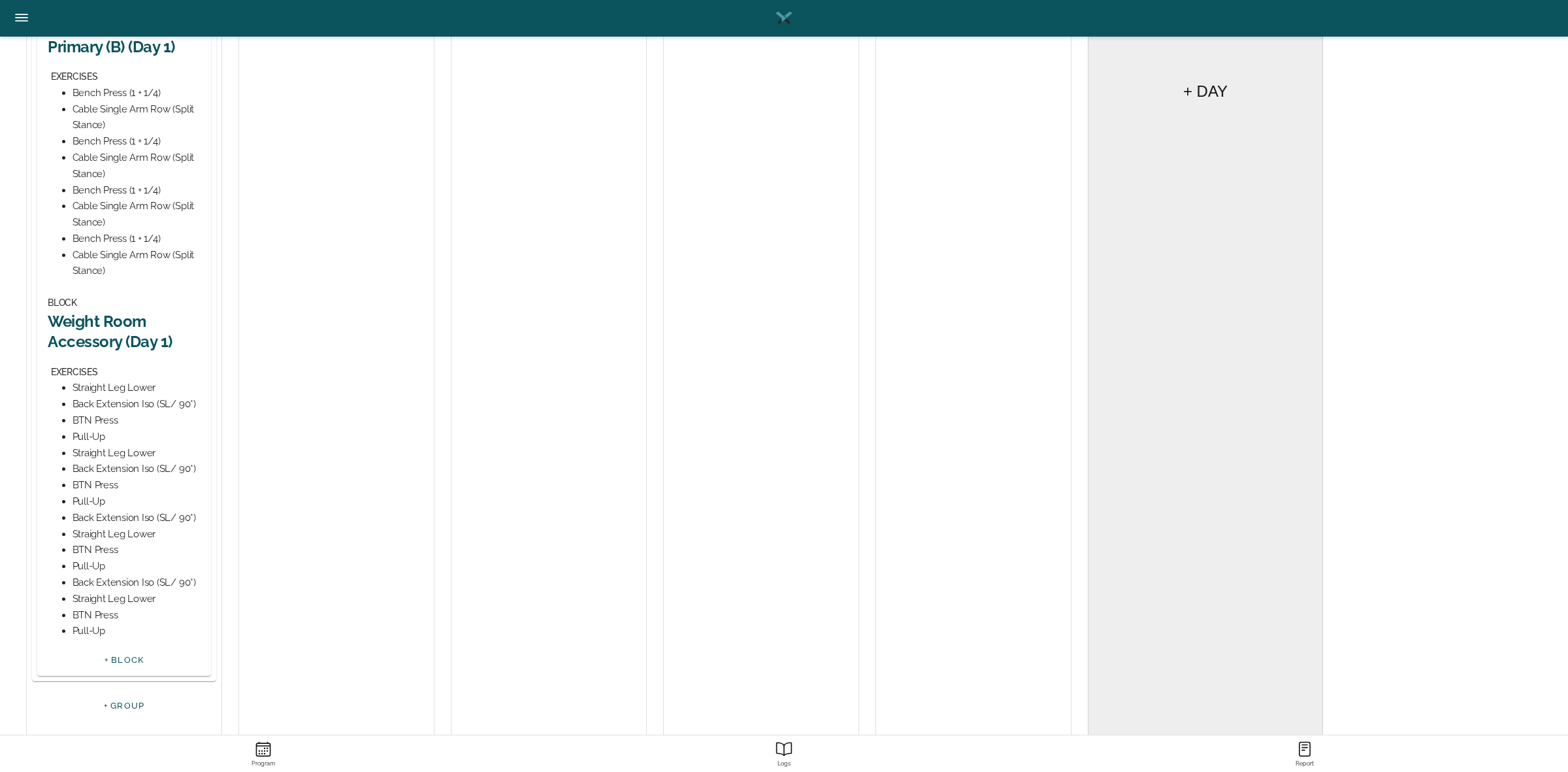
click at [113, 335] on h2 "Weight Room Accessory (Day 1)" at bounding box center [124, 331] width 153 height 41
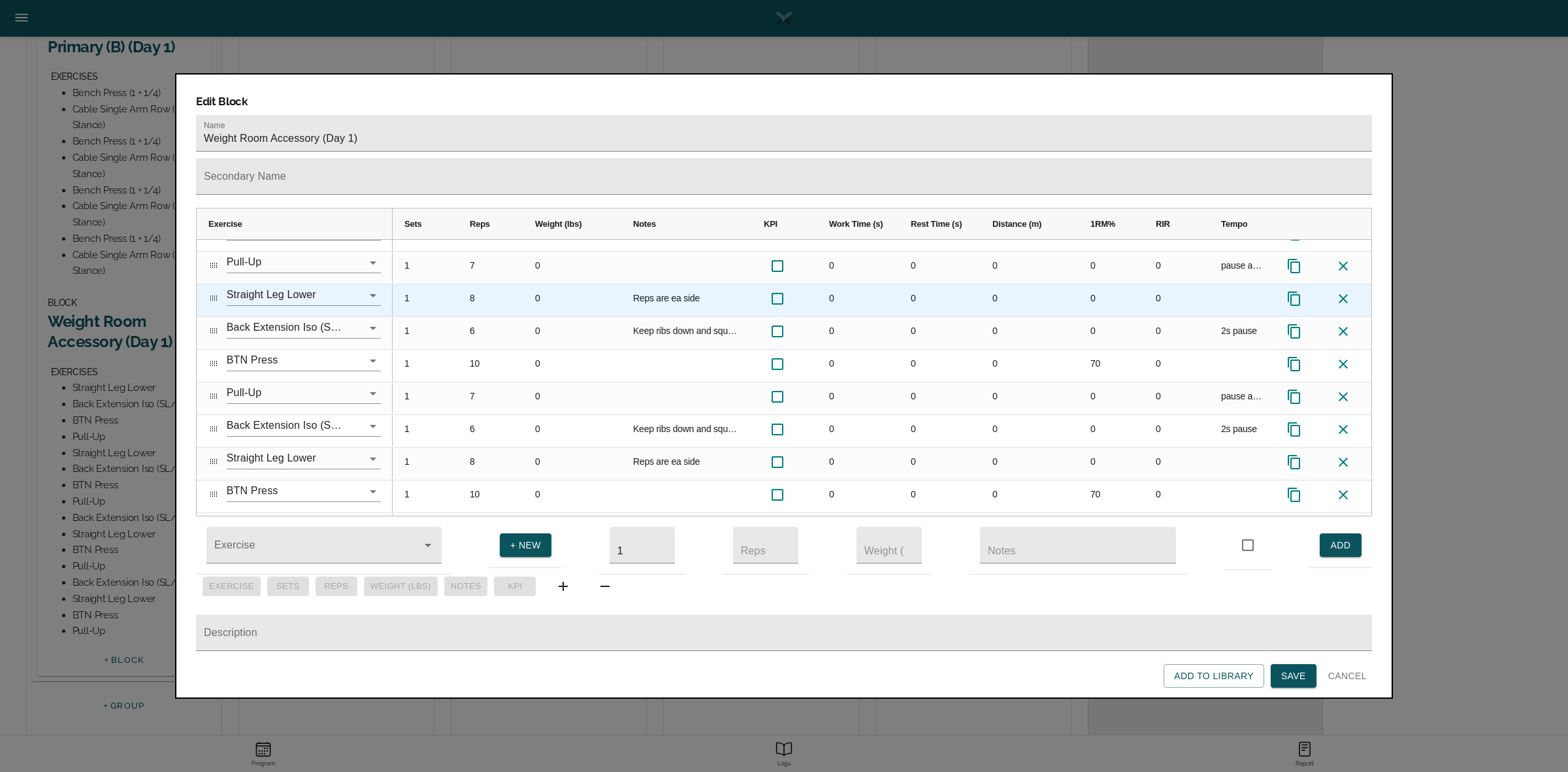
scroll to position [0, 0]
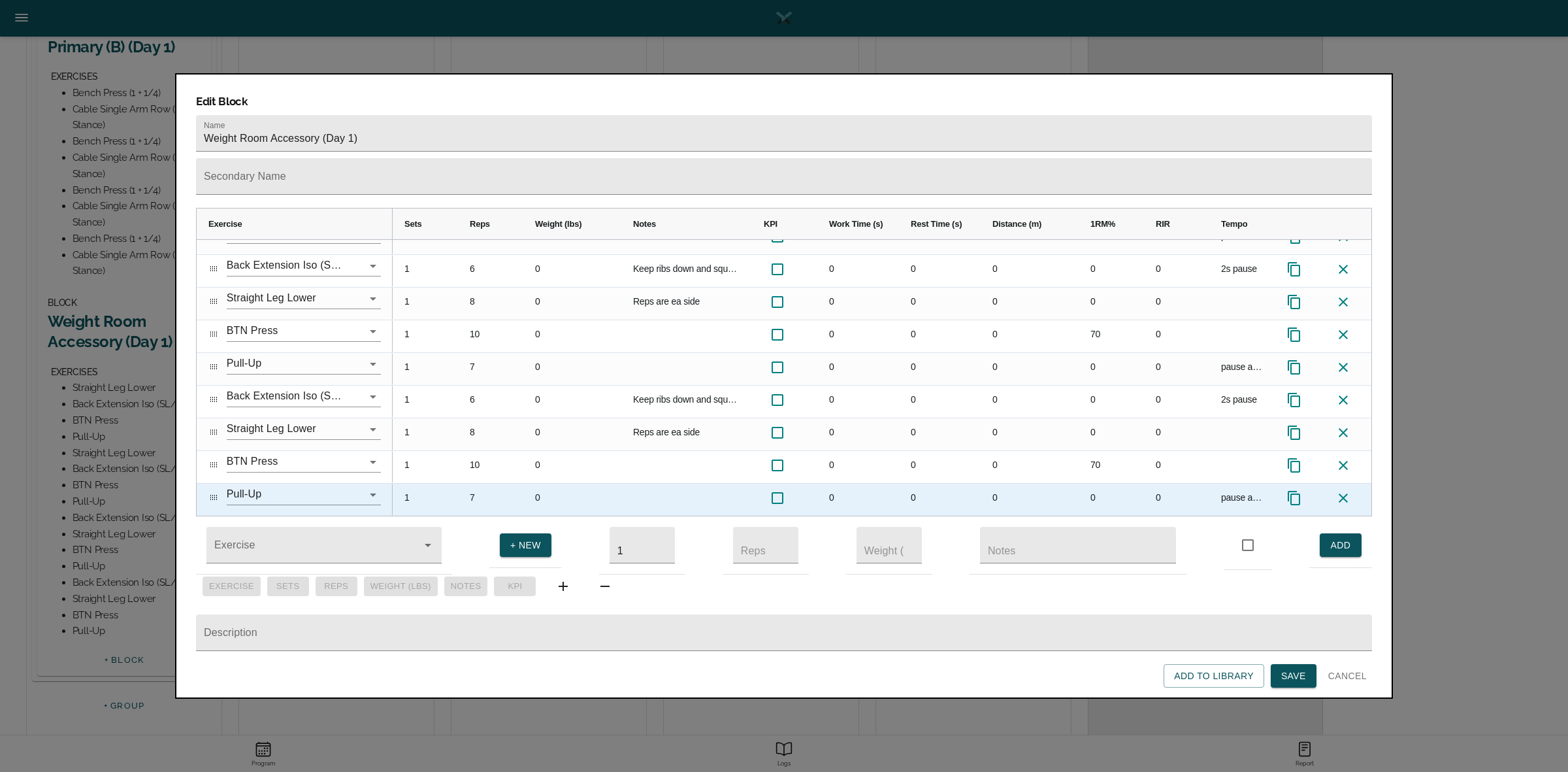
click at [1343, 490] on icon at bounding box center [1343, 498] width 16 height 16
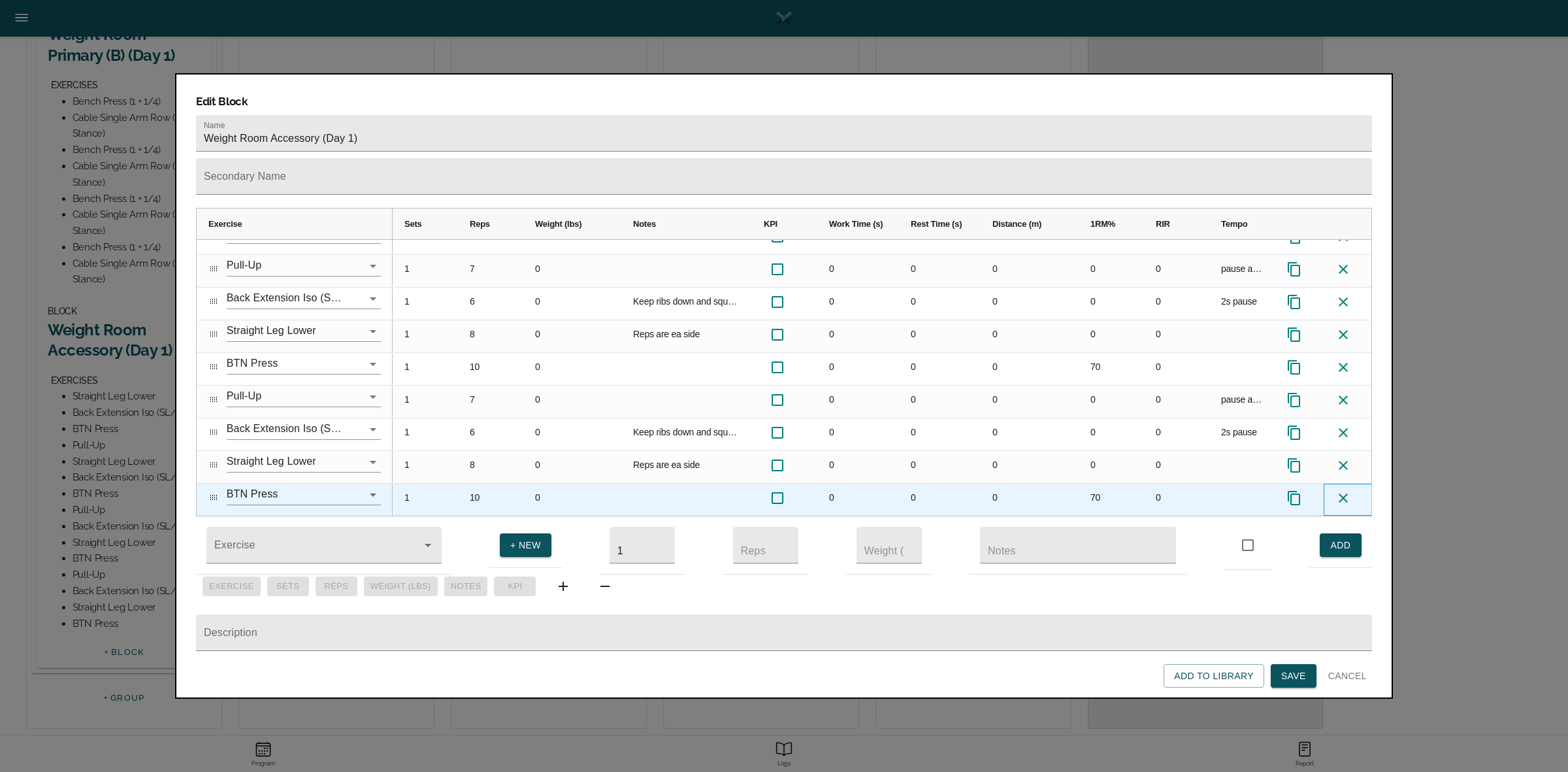
click at [1344, 493] on icon at bounding box center [1343, 498] width 9 height 9
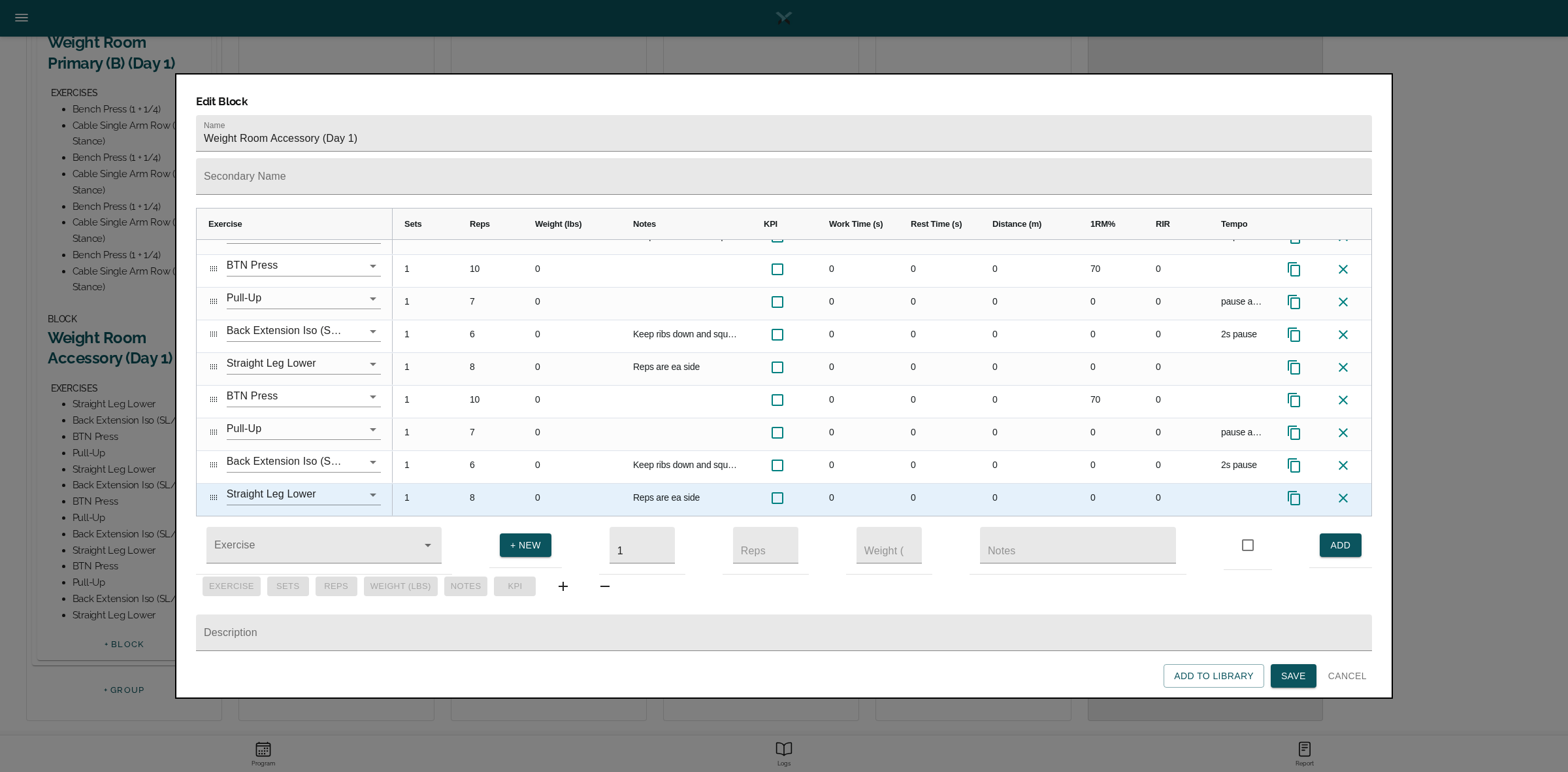
click at [1344, 493] on icon at bounding box center [1343, 498] width 9 height 9
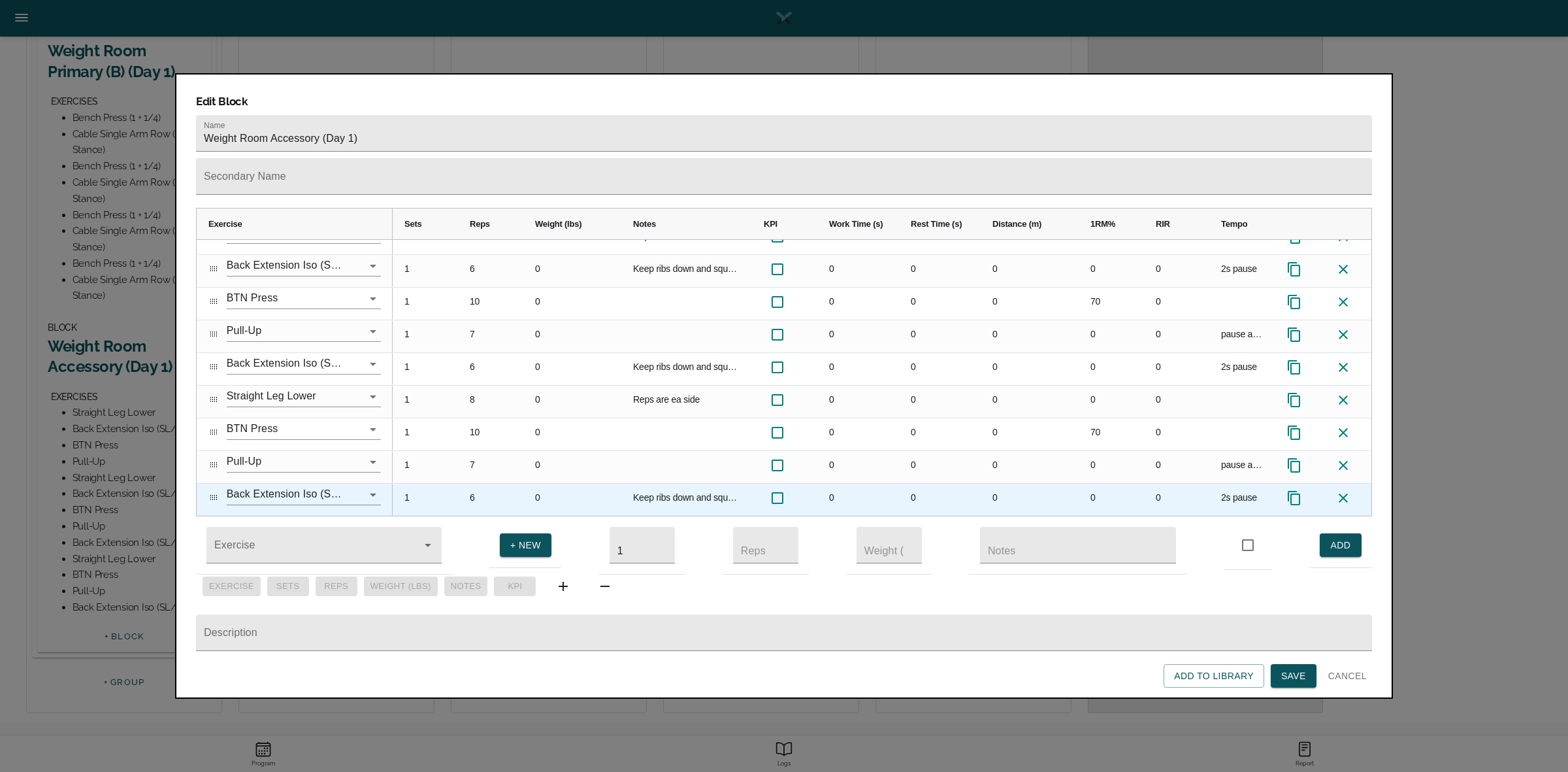
click at [1344, 493] on icon at bounding box center [1343, 498] width 9 height 9
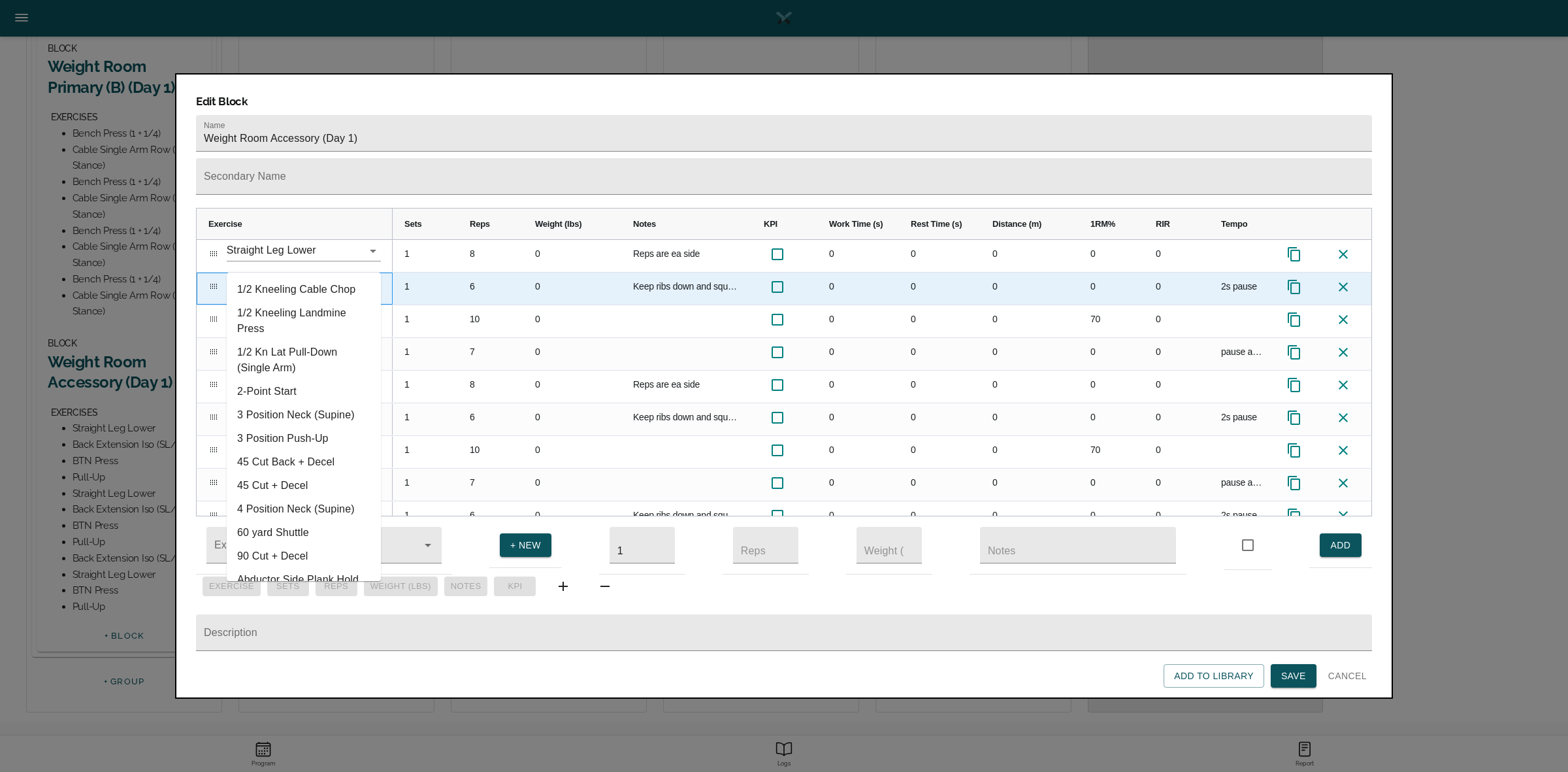
click at [315, 273] on input "Back Extension Iso (SL/ 90*)" at bounding box center [286, 283] width 118 height 21
click at [320, 273] on input "Back Extension Iso (SL/ 90*)" at bounding box center [286, 283] width 118 height 21
drag, startPoint x: 320, startPoint y: 256, endPoint x: 342, endPoint y: 255, distance: 22.0
click at [342, 273] on input "Back Extension Iso (SL/ 90*)" at bounding box center [286, 283] width 118 height 21
click at [294, 273] on input "Back Extension Iso (SL/ 90*)" at bounding box center [286, 283] width 118 height 21
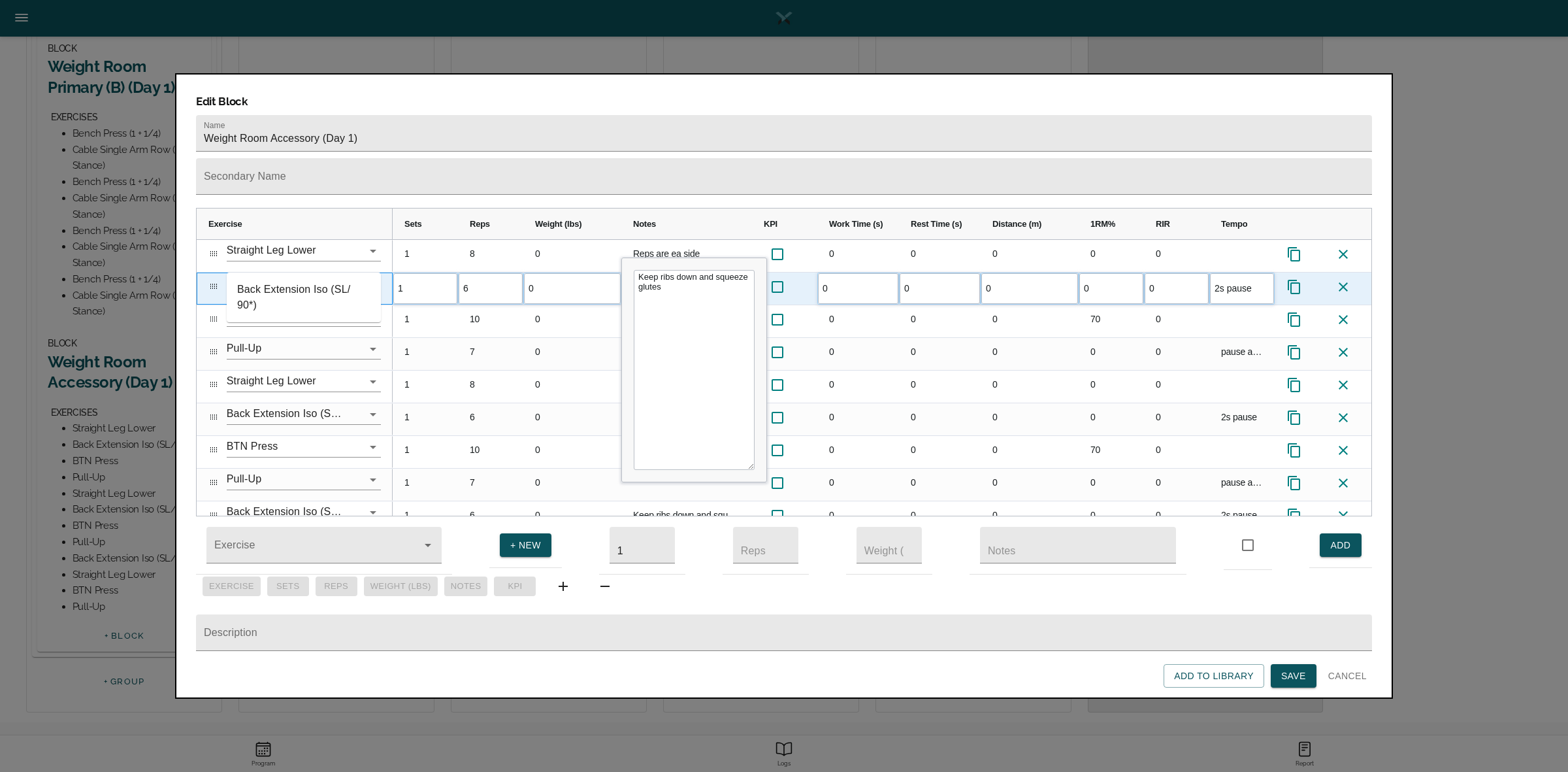
type input "Back Extension Iso (SL/ 90*)"
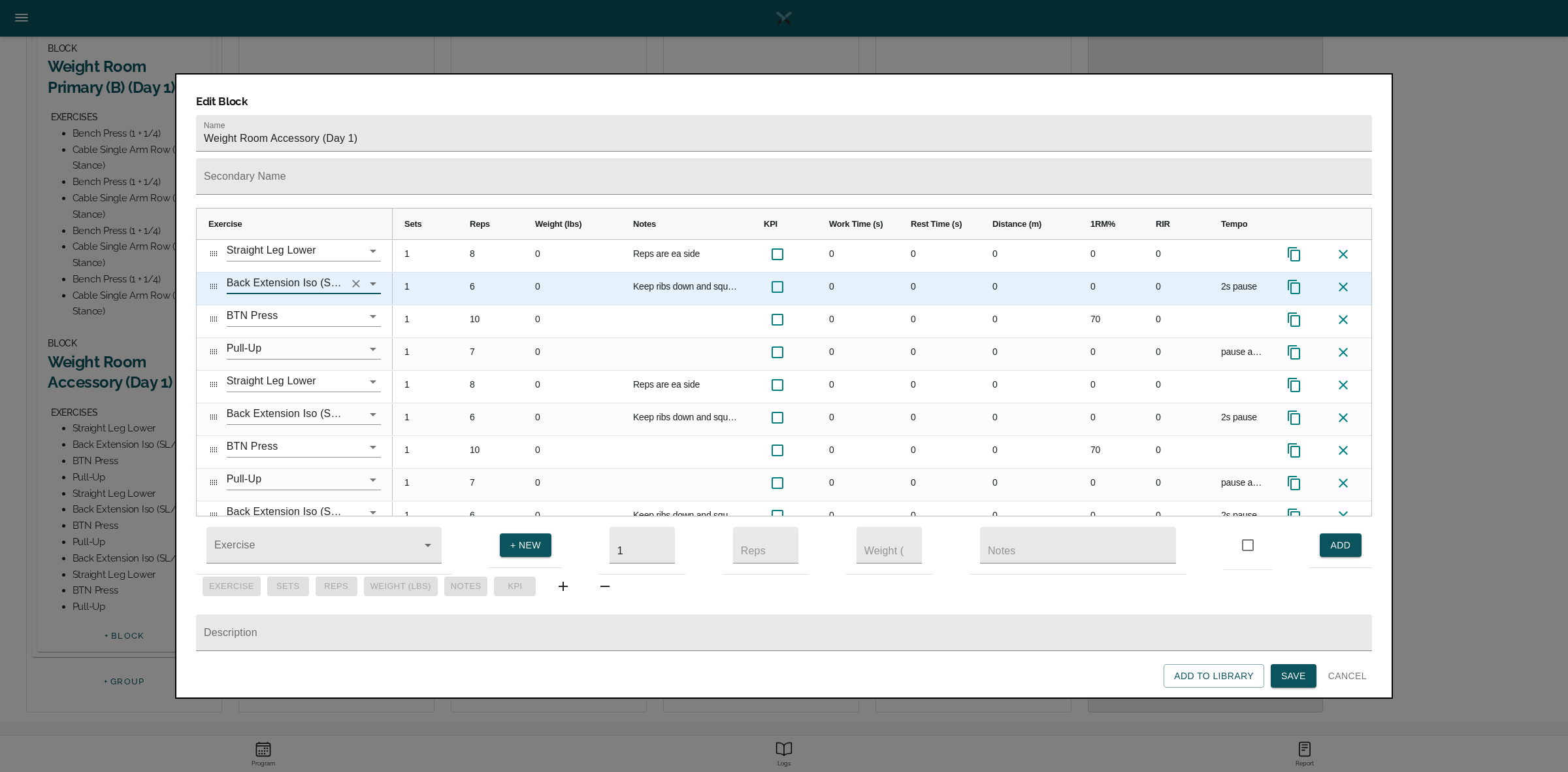
drag, startPoint x: 302, startPoint y: 259, endPoint x: 212, endPoint y: 272, distance: 90.9
click at [212, 273] on div "Back Extension Iso (SL/ 90*)" at bounding box center [294, 286] width 173 height 27
click at [359, 277] on icon "Clear" at bounding box center [356, 284] width 13 height 13
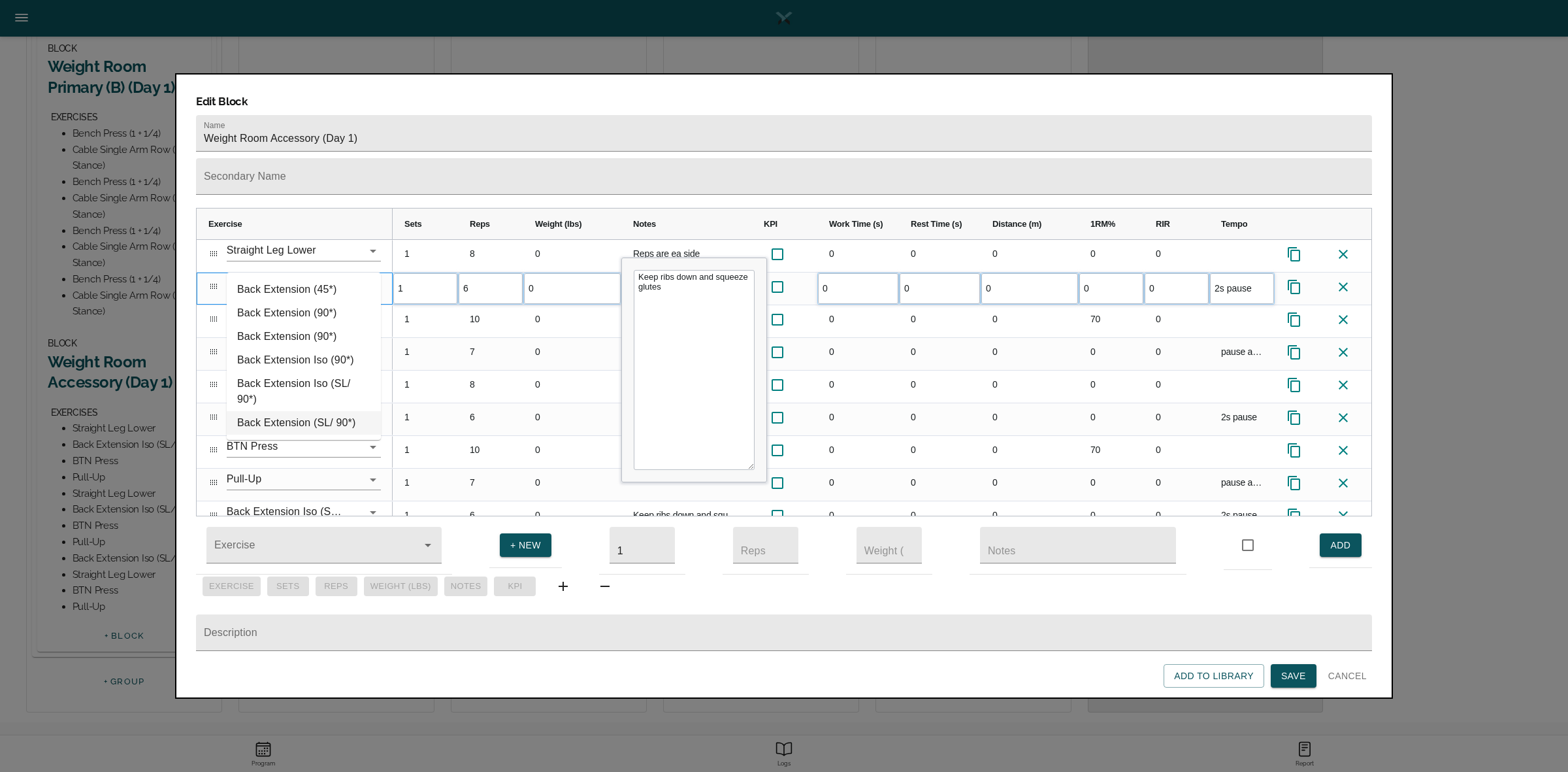
type input "back e"
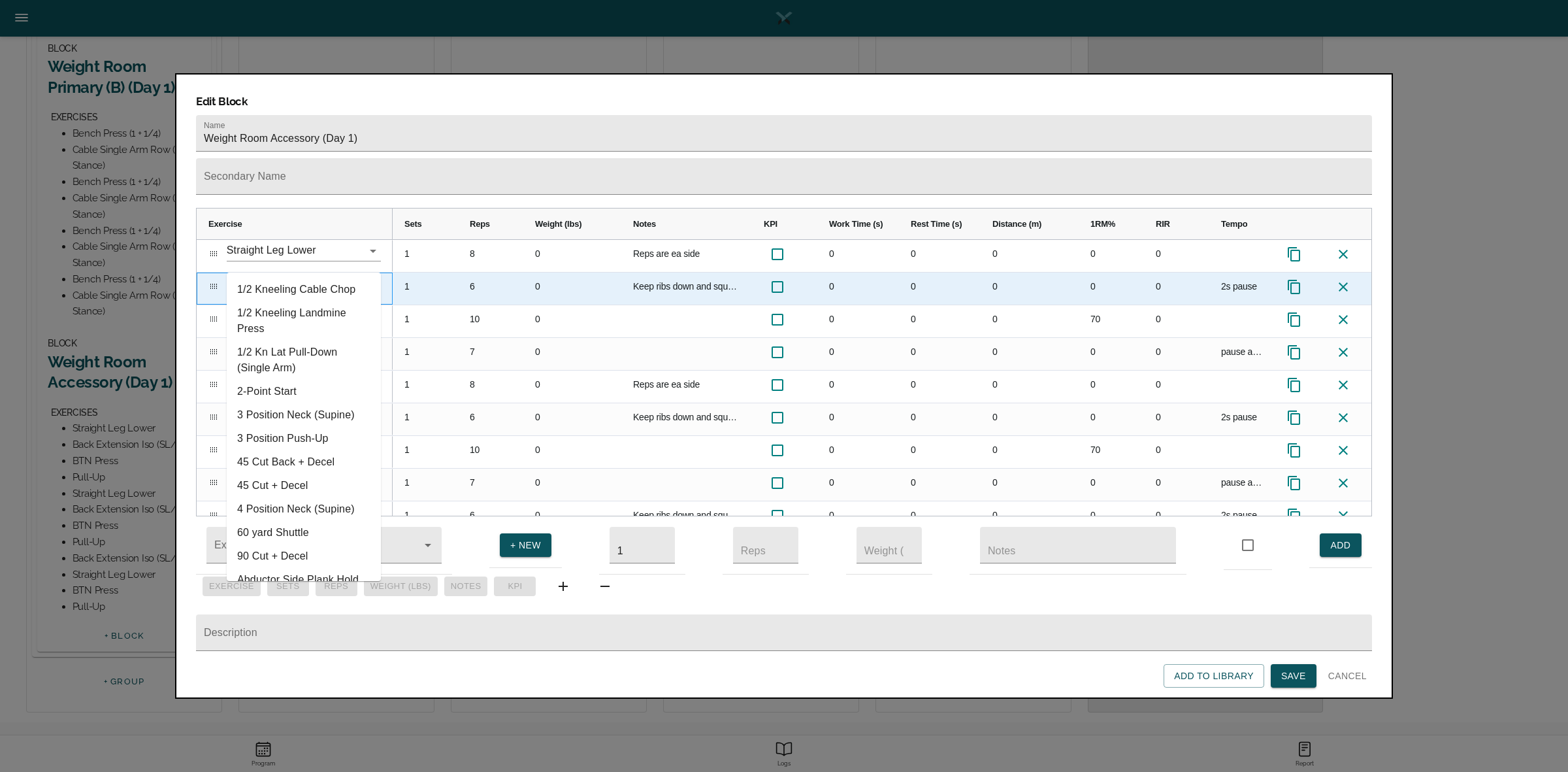
click at [288, 273] on input "text" at bounding box center [286, 283] width 118 height 21
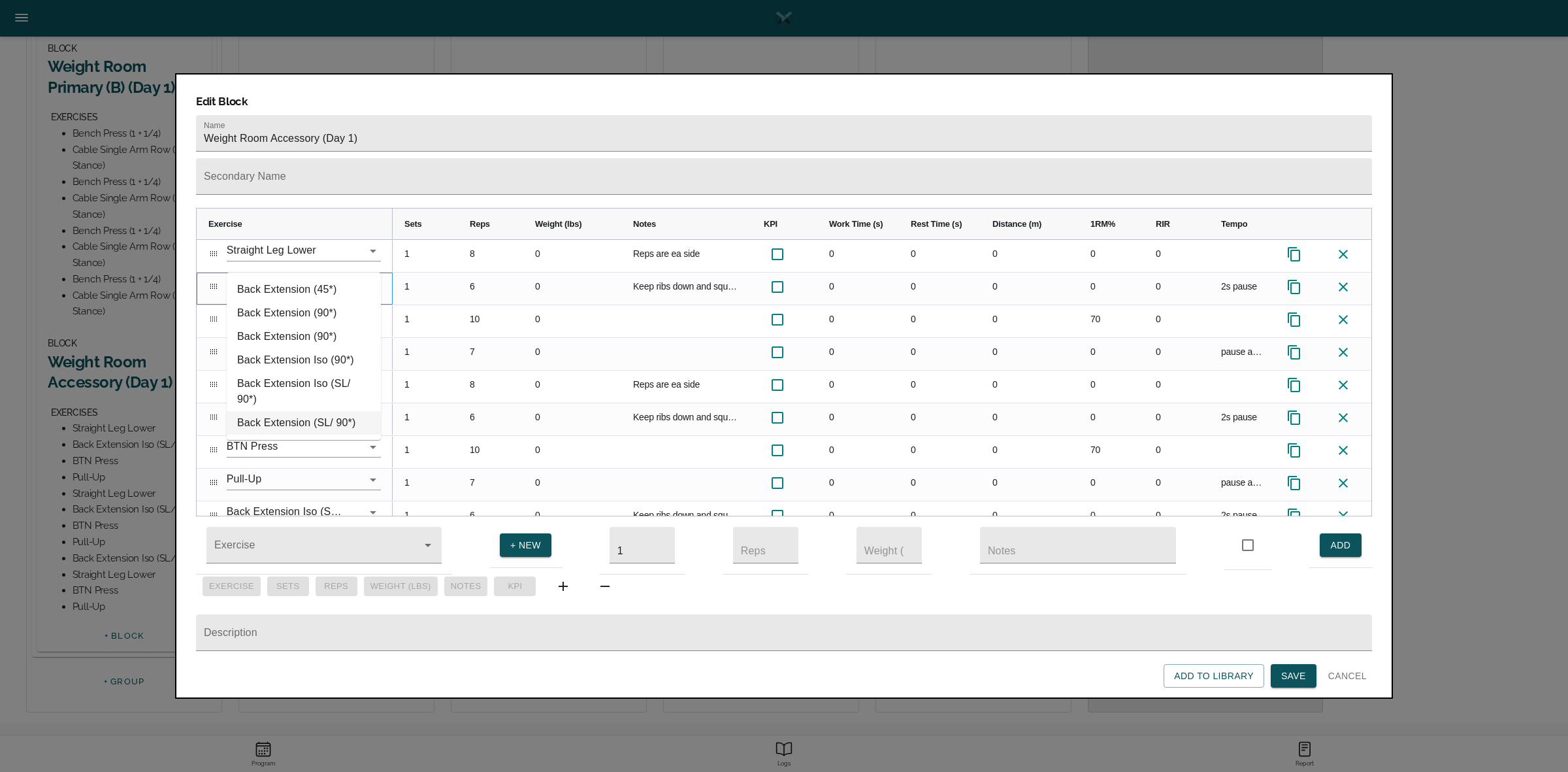
click at [331, 415] on li "Back Extension (SL/ 90*)" at bounding box center [303, 422] width 154 height 23
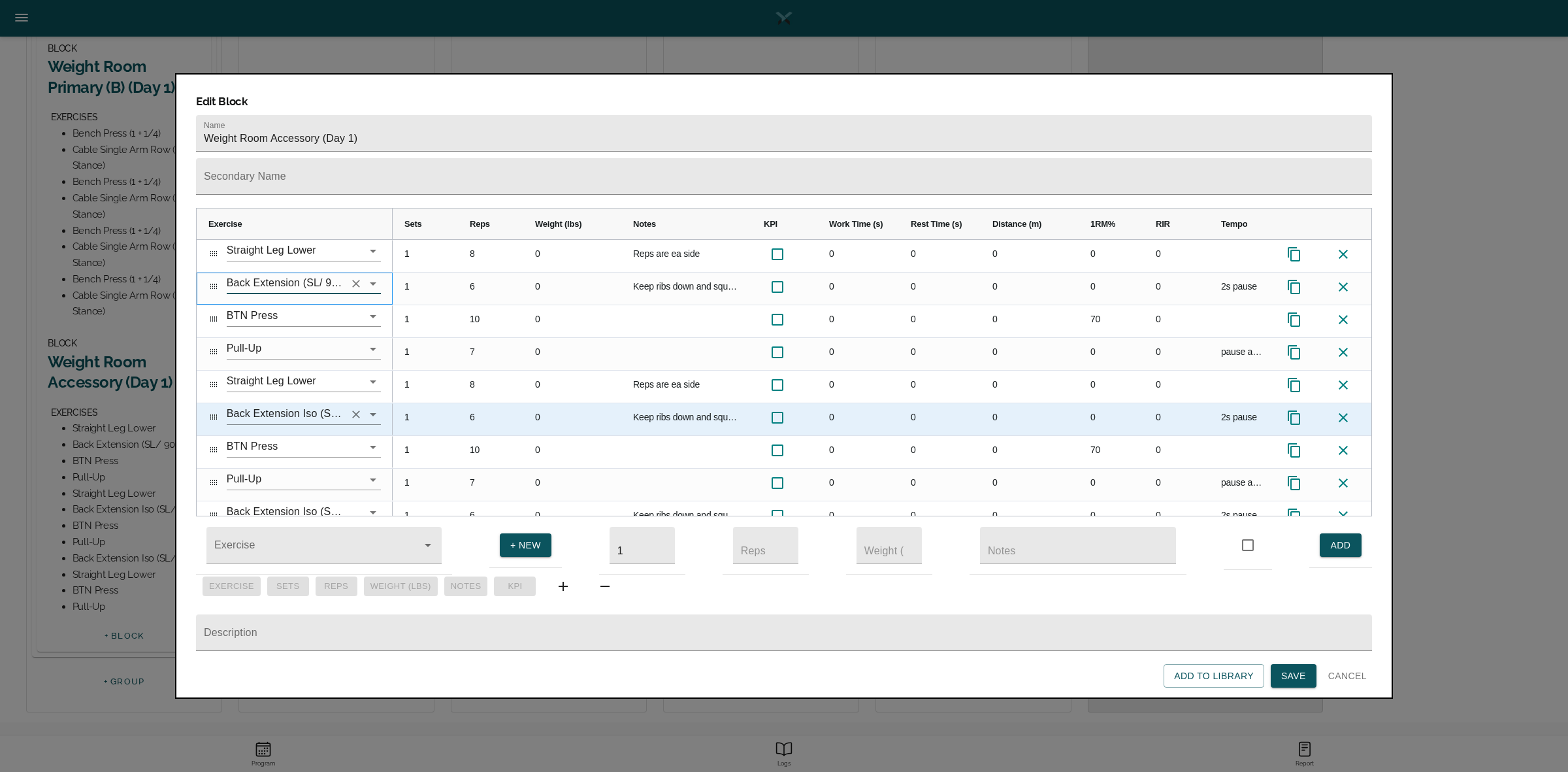
type input "Back Extension (SL/ 90*)"
click at [306, 404] on input "Back Extension Iso (SL/ 90*)" at bounding box center [286, 414] width 118 height 21
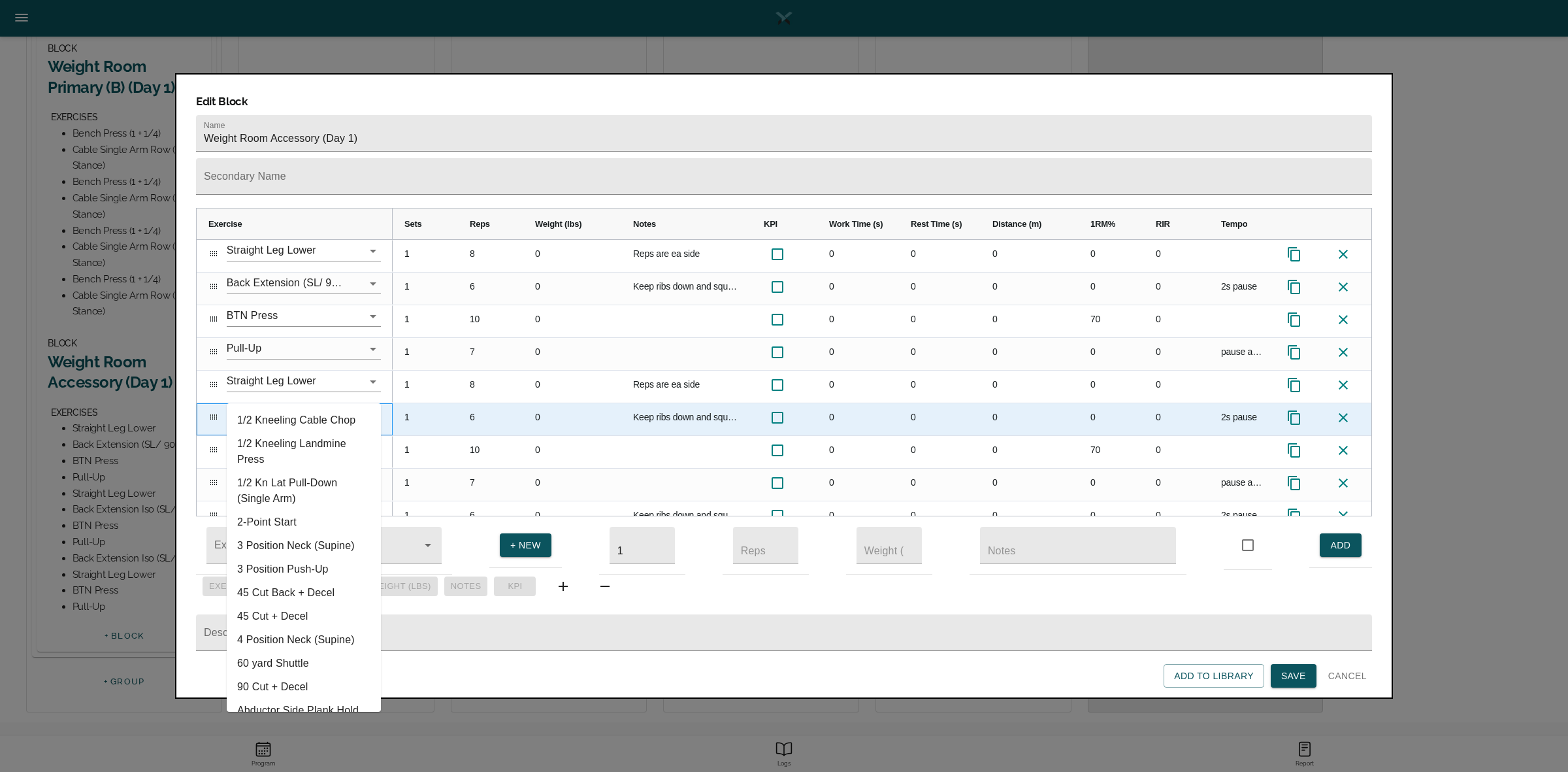
click at [306, 404] on input "Back Extension Iso (SL/ 90*)" at bounding box center [286, 414] width 118 height 21
click at [319, 404] on input "Back Extension Iso (SL/ 90*)" at bounding box center [286, 414] width 118 height 21
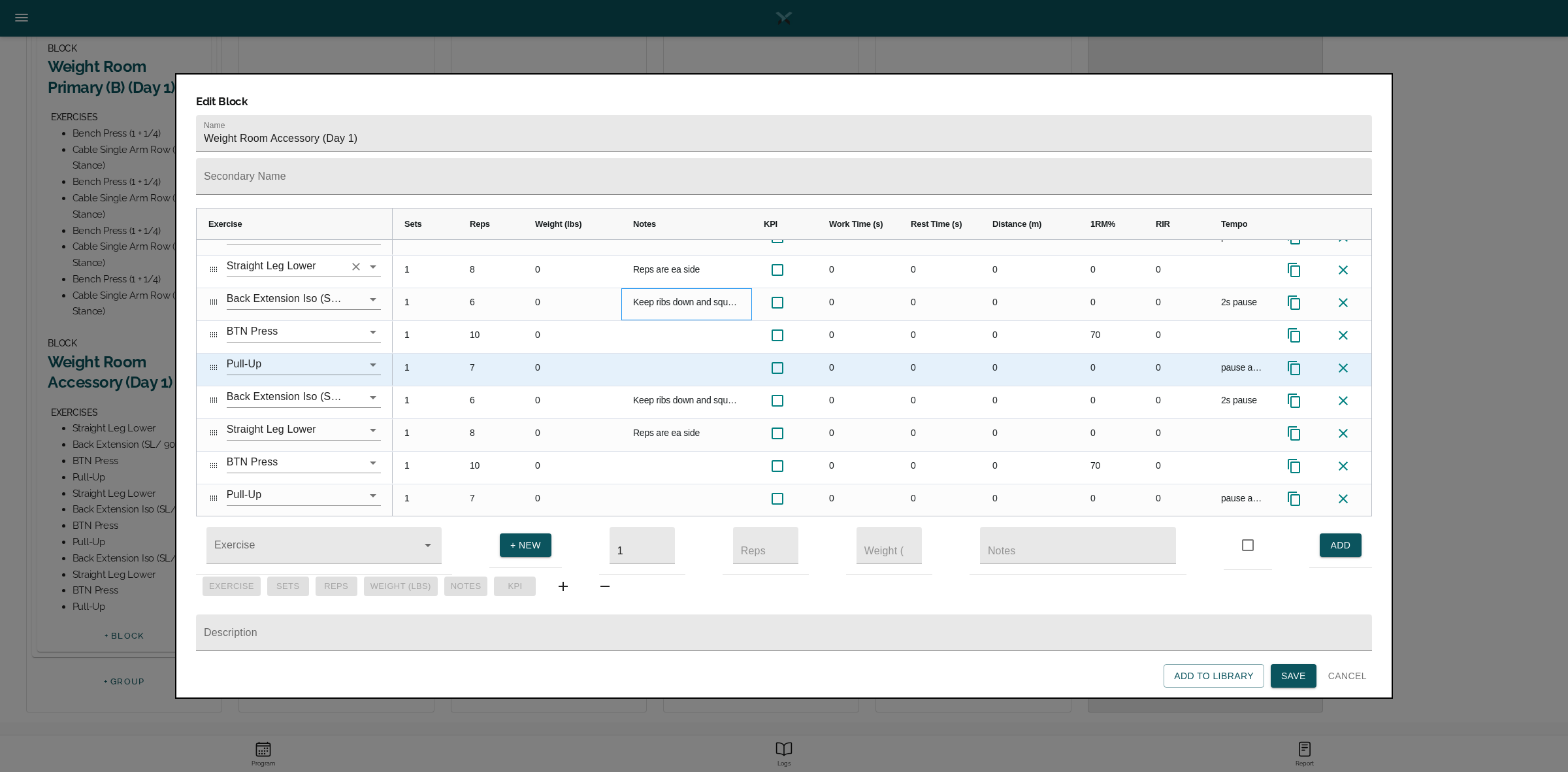
scroll to position [116, 0]
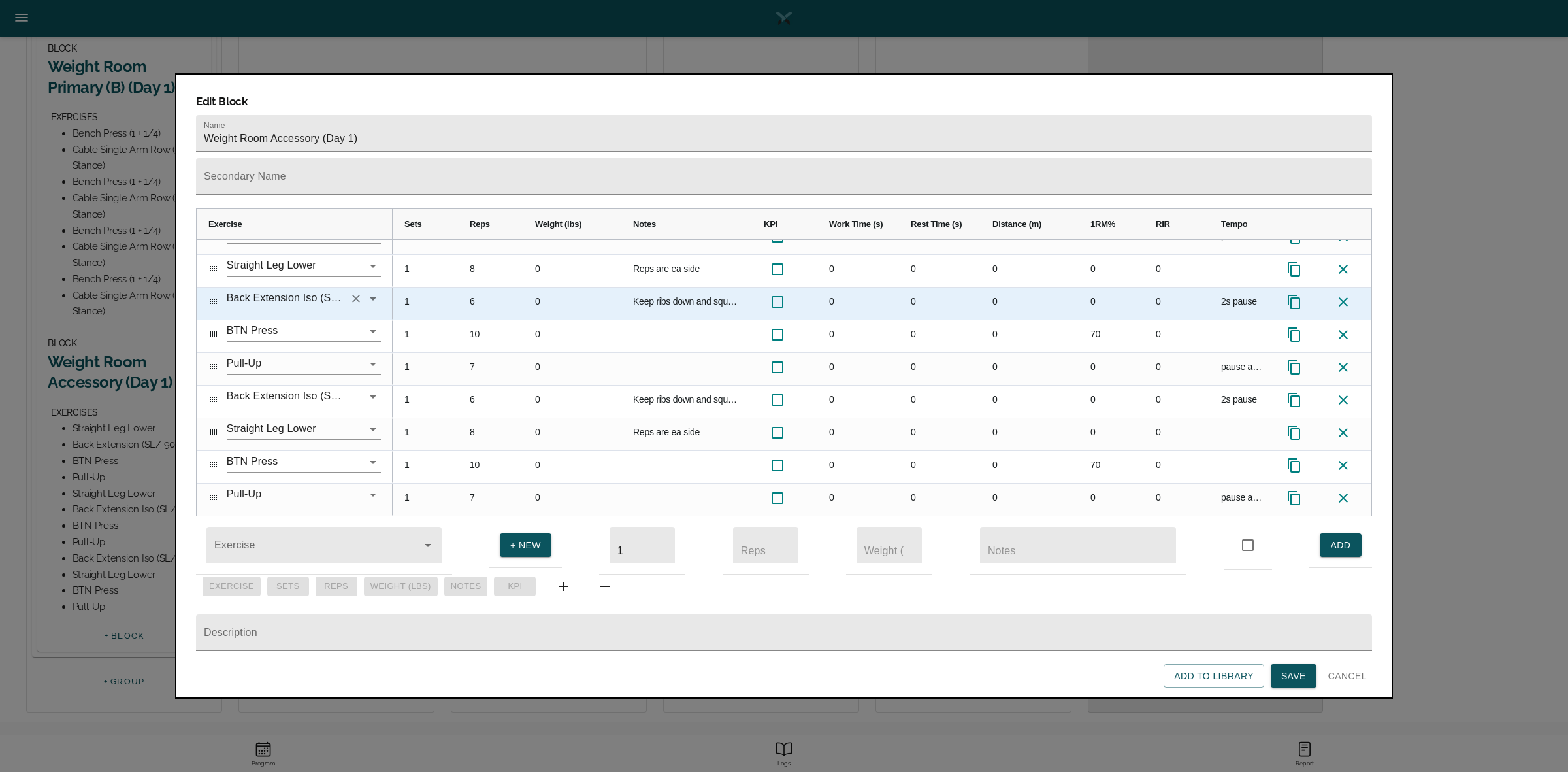
click at [297, 288] on input "Back Extension Iso (SL/ 90*)" at bounding box center [286, 298] width 118 height 21
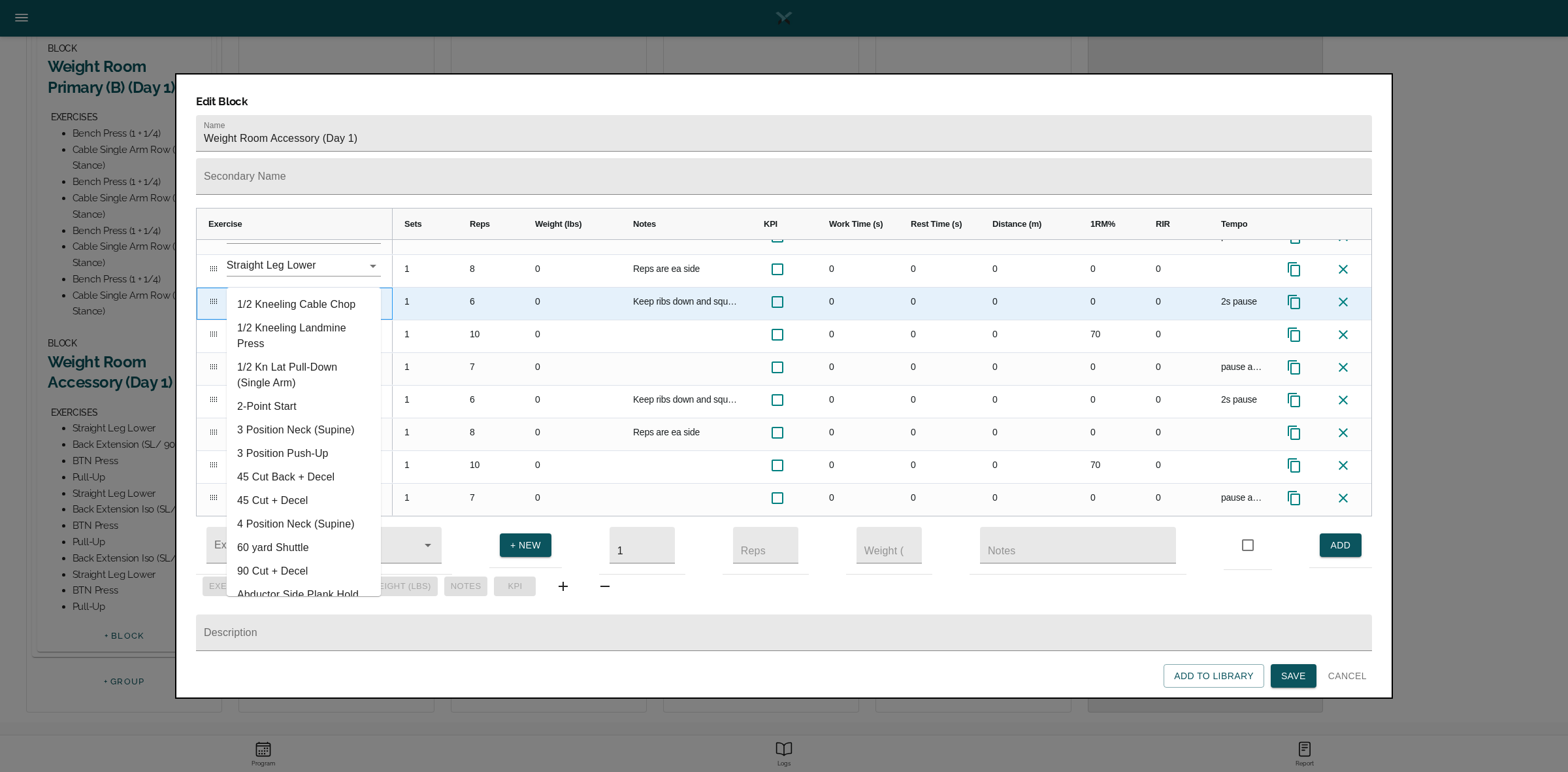
click at [315, 288] on input "Back Extension Iso (SL/ 90*)" at bounding box center [286, 298] width 118 height 21
click at [301, 288] on input "Back Extension Iso (SL/ 90*)" at bounding box center [286, 298] width 118 height 21
click at [318, 288] on input "Back Extension Iso (SL/ 90*)" at bounding box center [286, 298] width 118 height 21
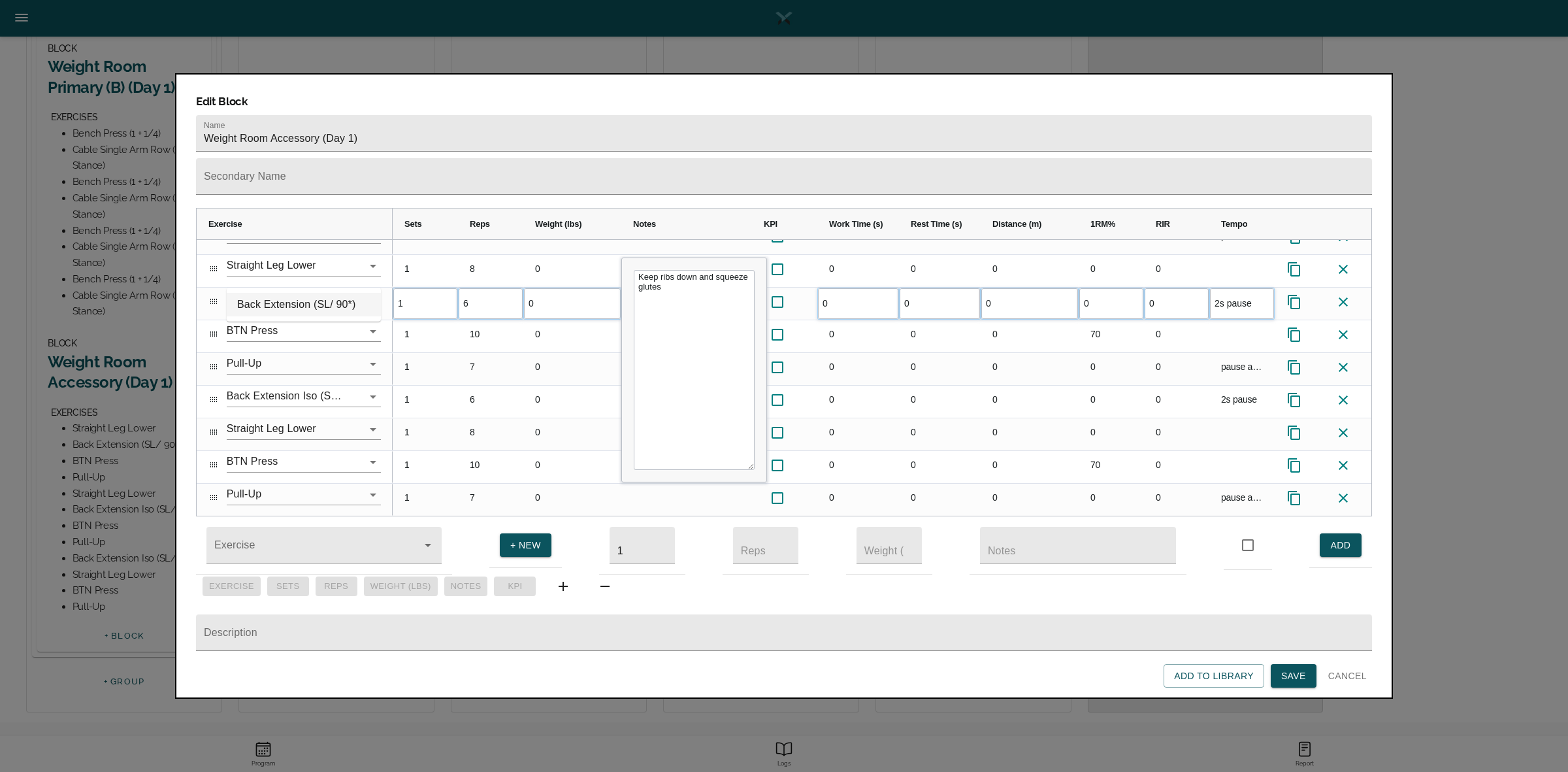
type input "Back Extension Iso (SL/ 90*)"
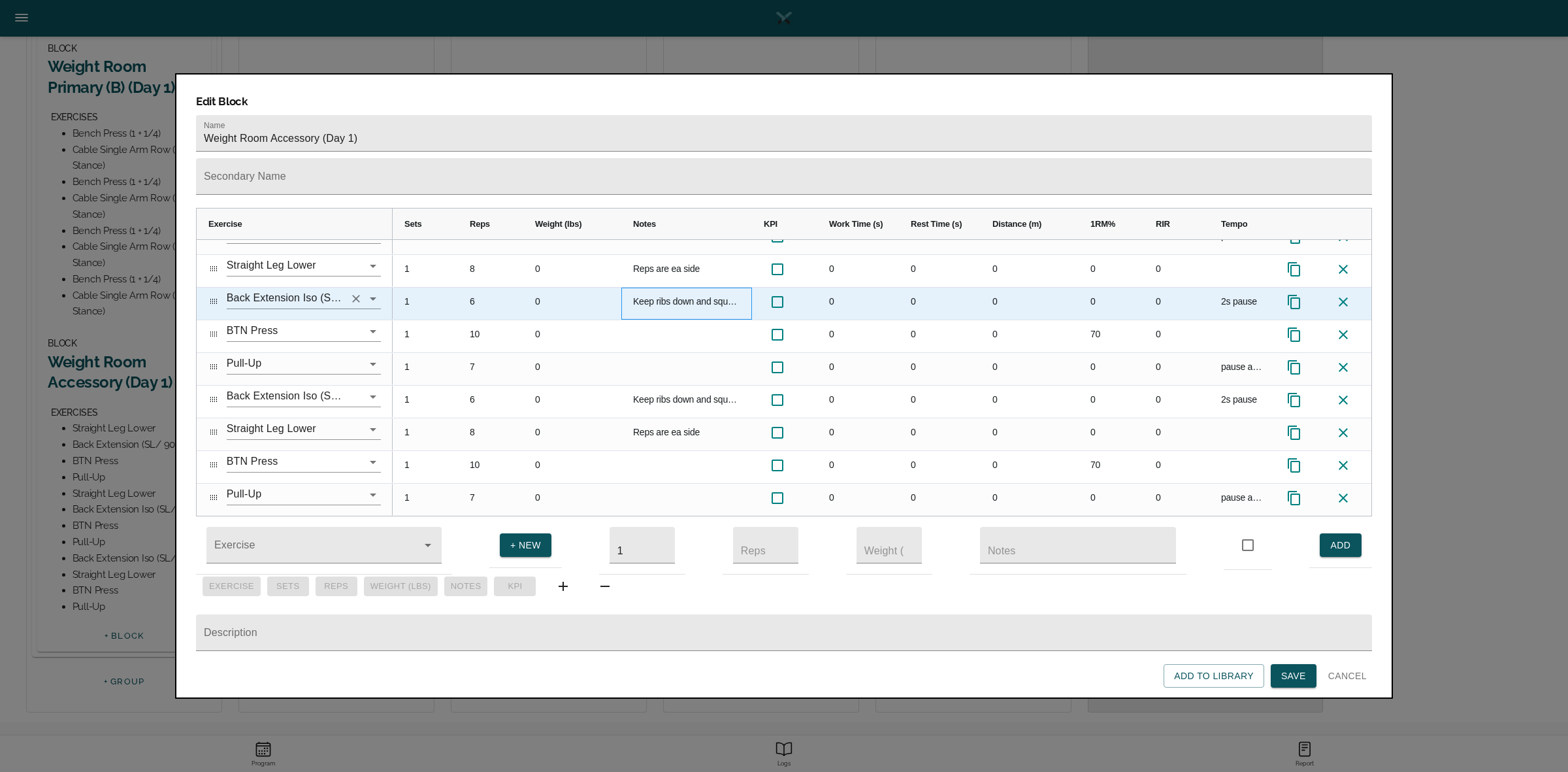
click at [362, 292] on icon "Clear" at bounding box center [356, 299] width 13 height 13
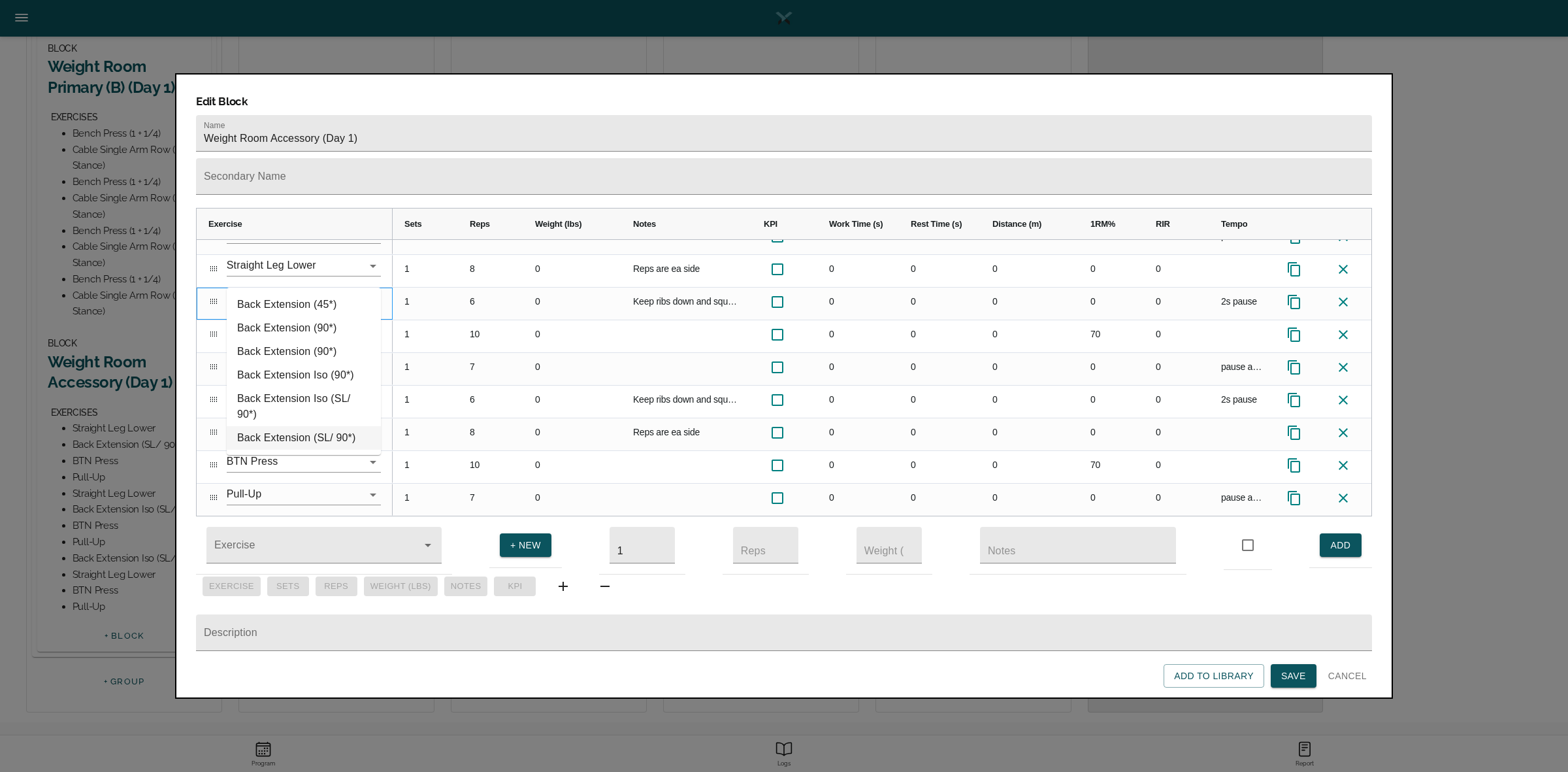
click at [308, 442] on li "Back Extension (SL/ 90*)" at bounding box center [303, 437] width 154 height 23
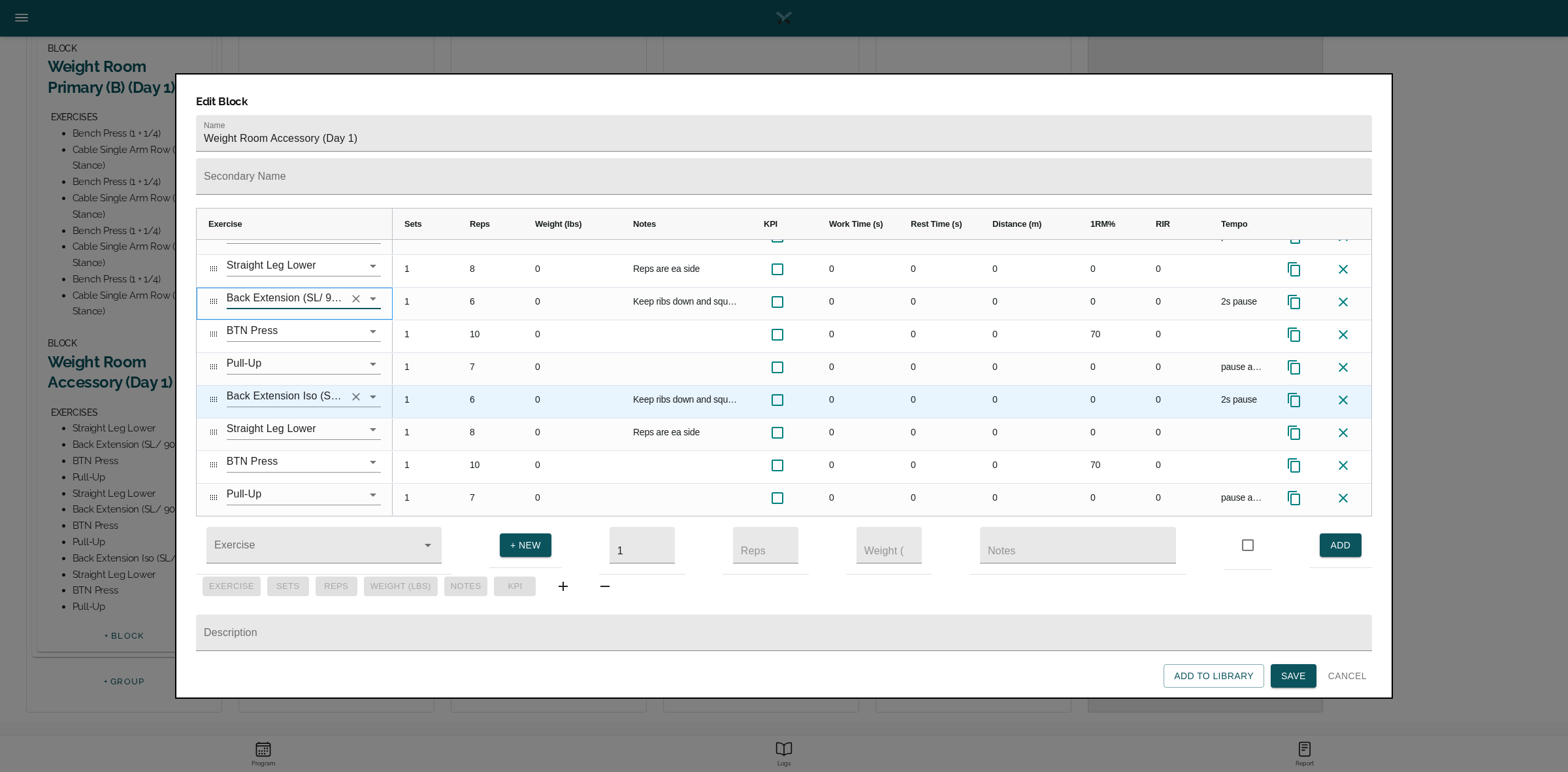
type input "Back Extension (SL/ 90*)"
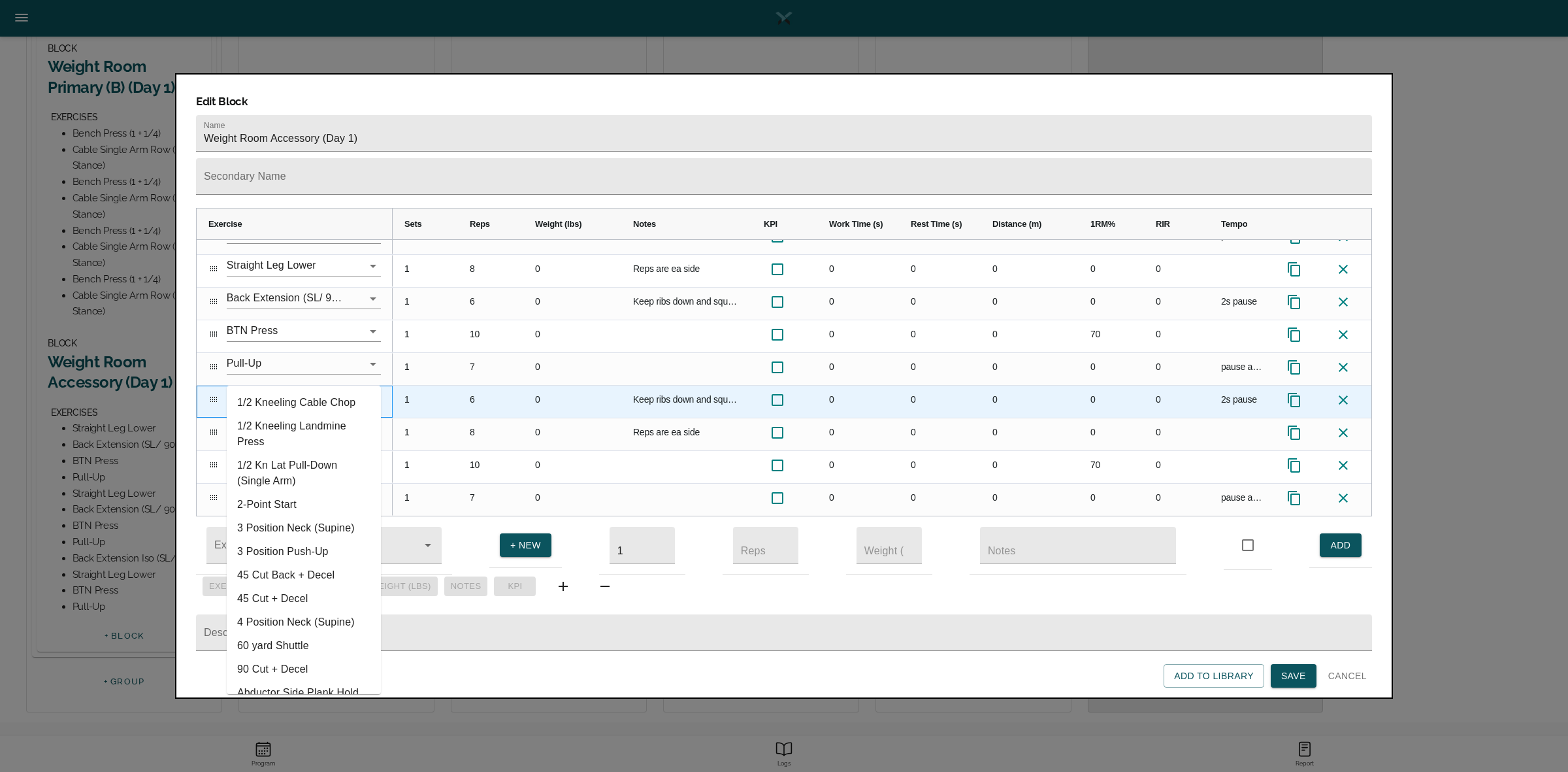
click at [305, 386] on input "Back Extension Iso (SL/ 90*)" at bounding box center [286, 396] width 118 height 21
click at [352, 390] on icon "Clear" at bounding box center [356, 397] width 13 height 13
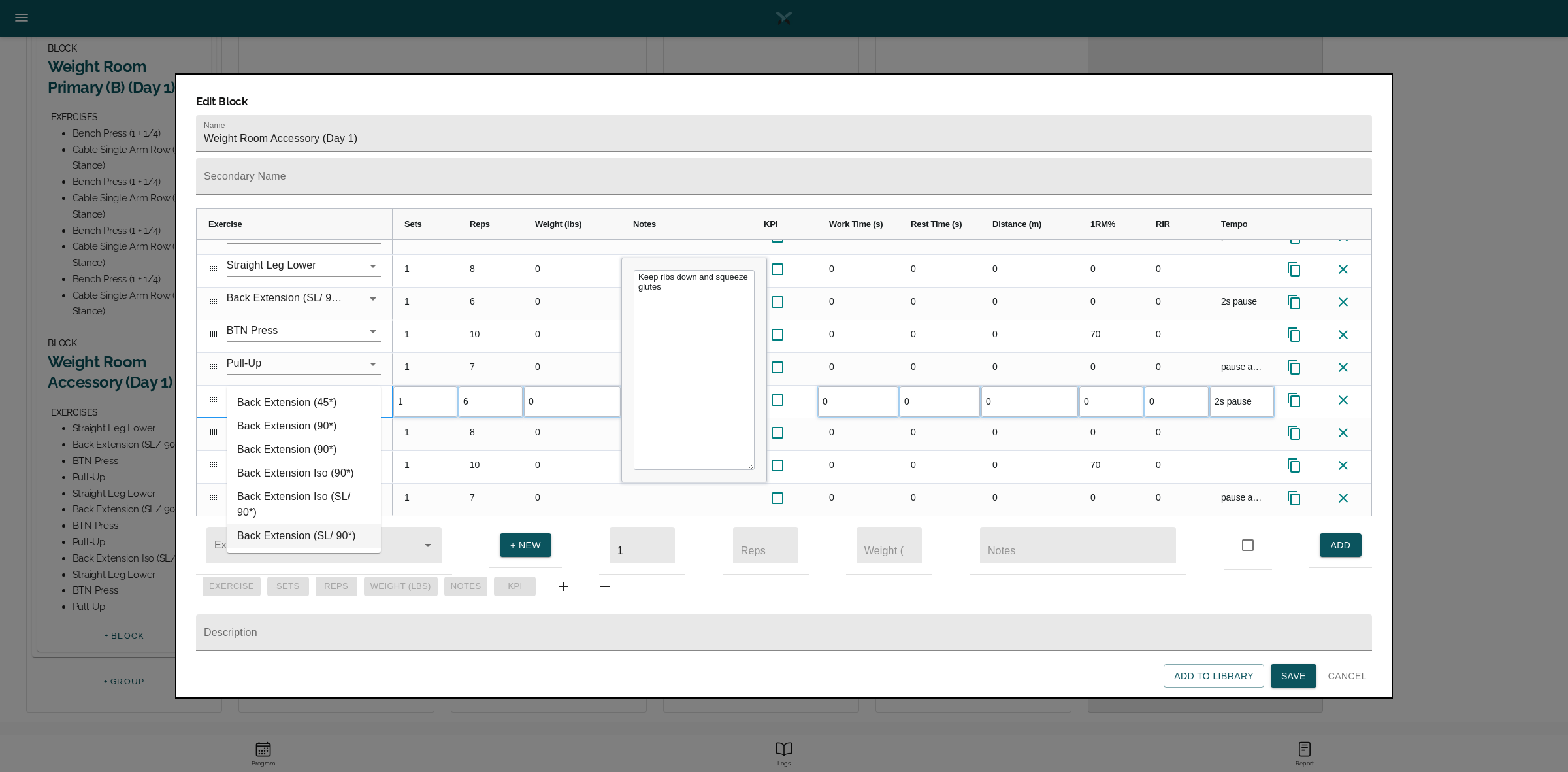
type input "back exte"
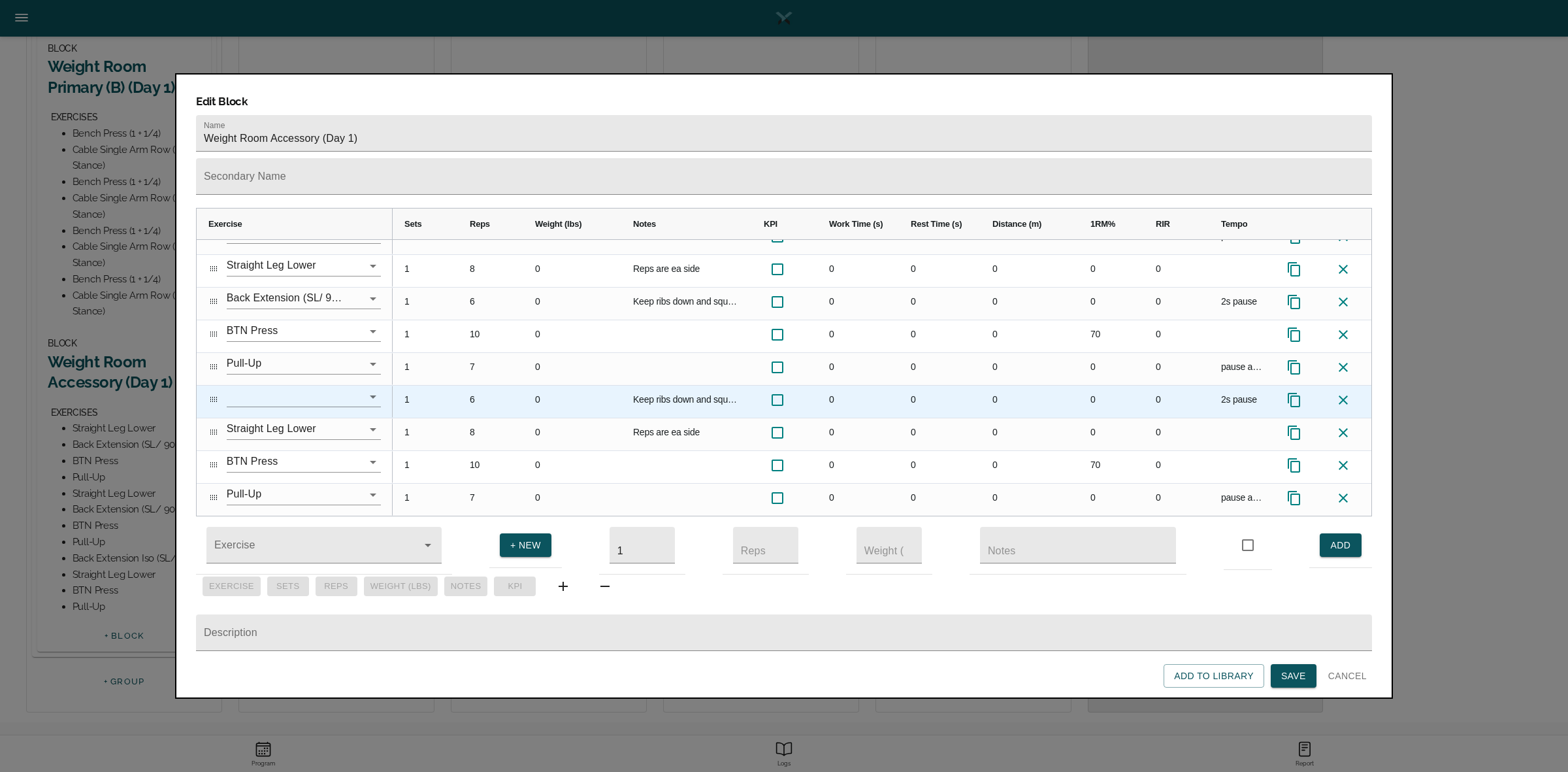
click at [292, 386] on input "text" at bounding box center [286, 396] width 118 height 21
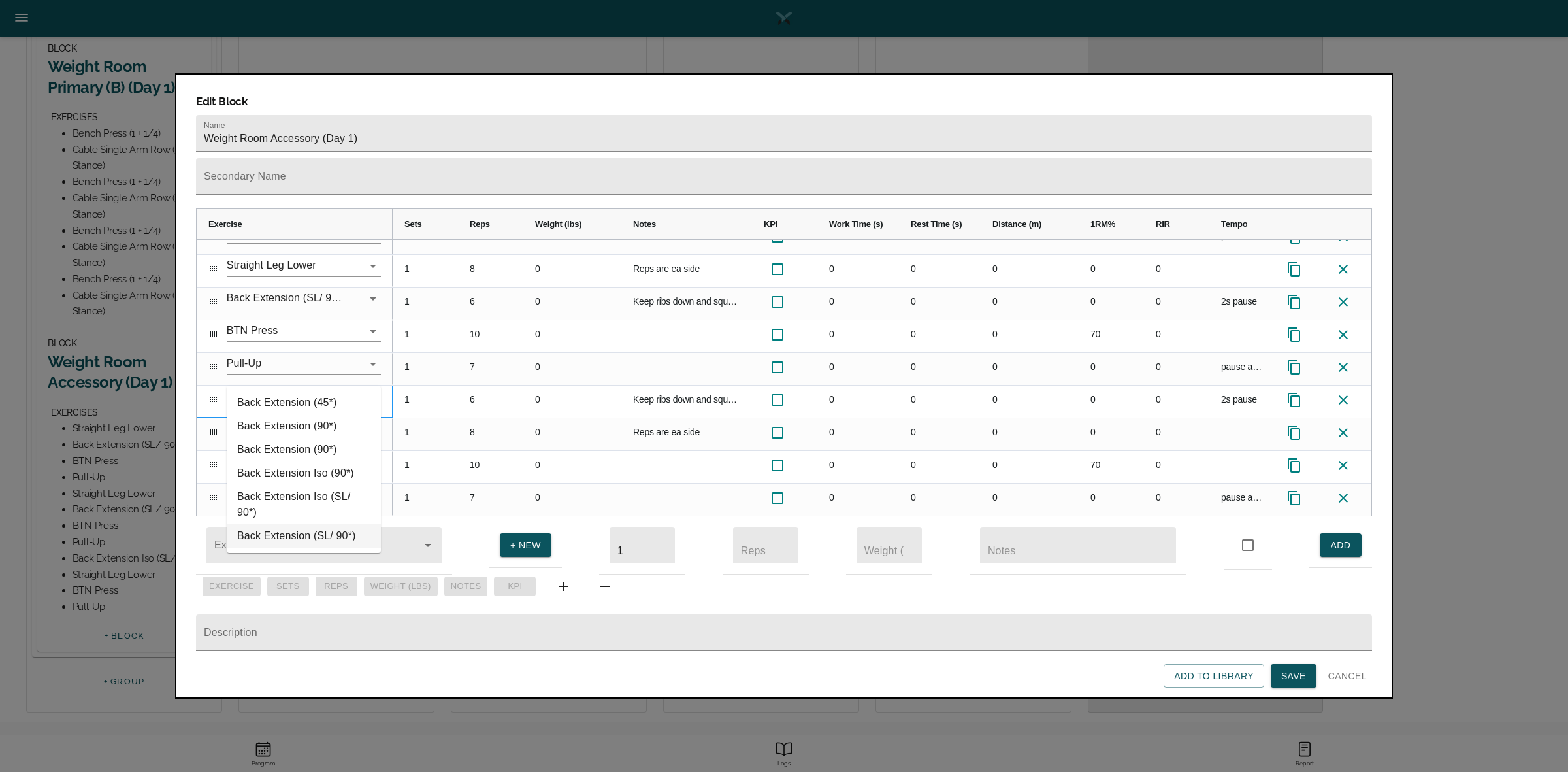
click at [304, 525] on li "Back Extension (SL/ 90*)" at bounding box center [303, 535] width 154 height 23
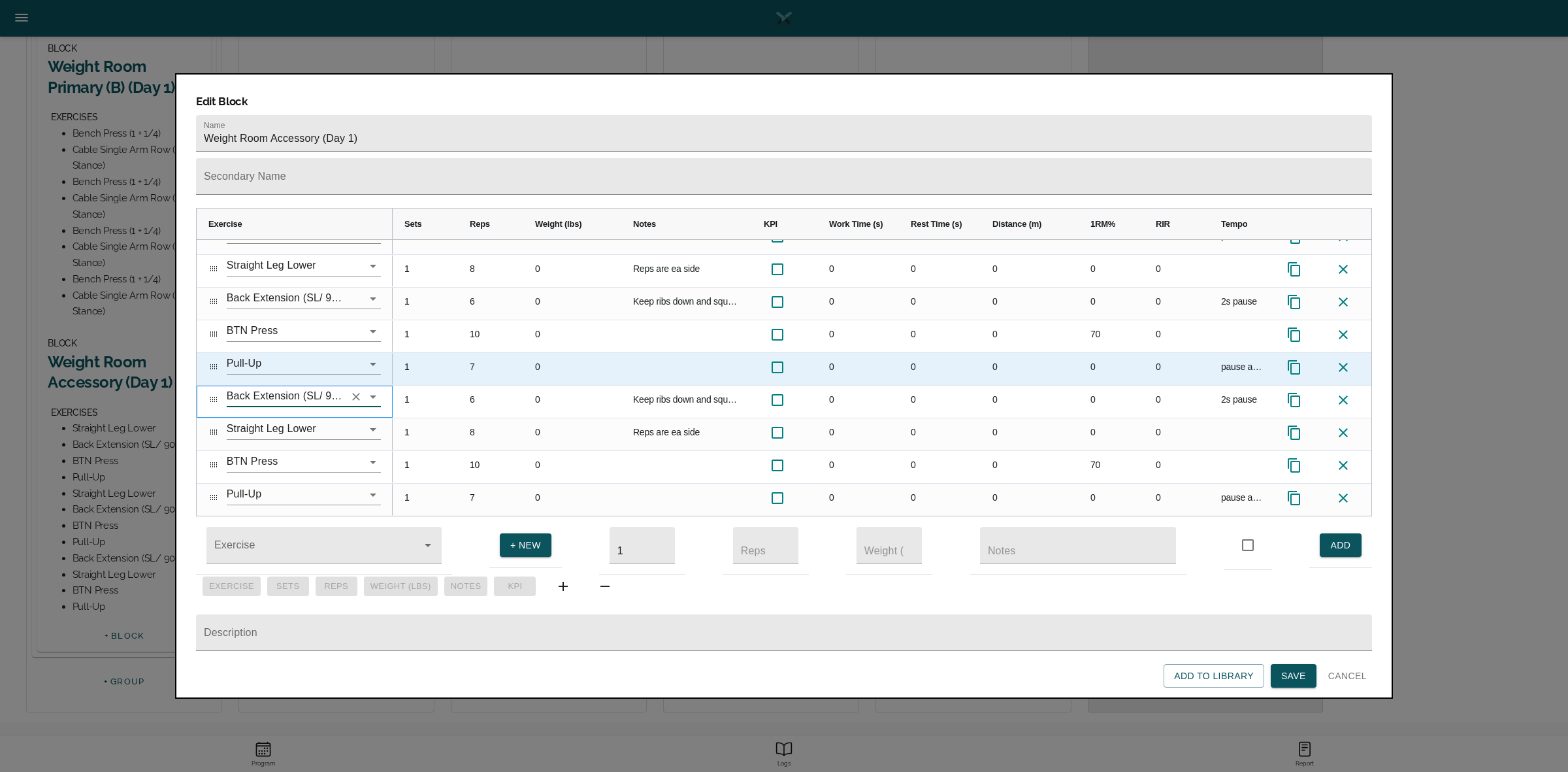
type input "Back Extension (SL/ 90*)"
click at [456, 321] on div "1" at bounding box center [426, 336] width 65 height 32
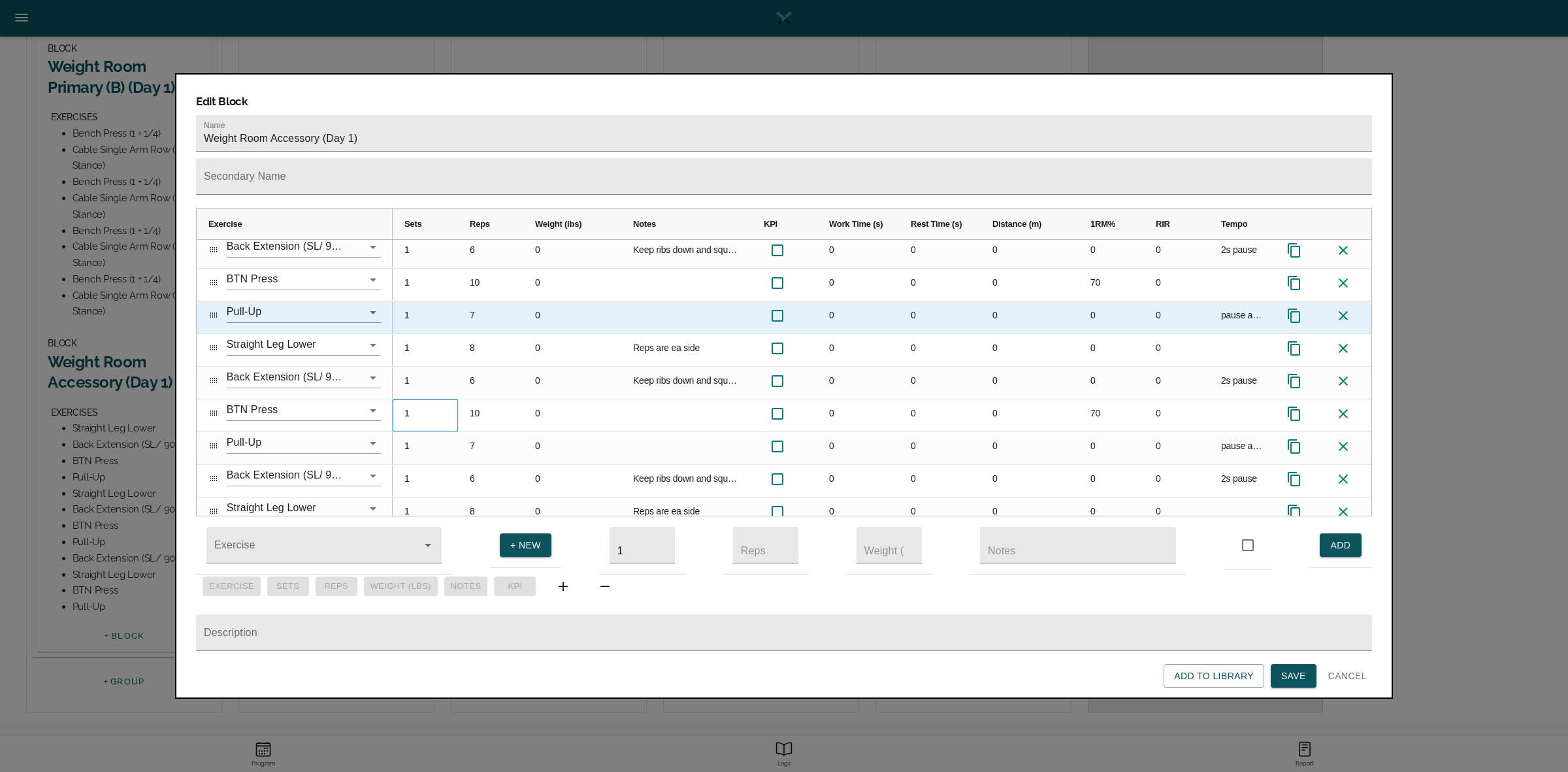
scroll to position [0, 0]
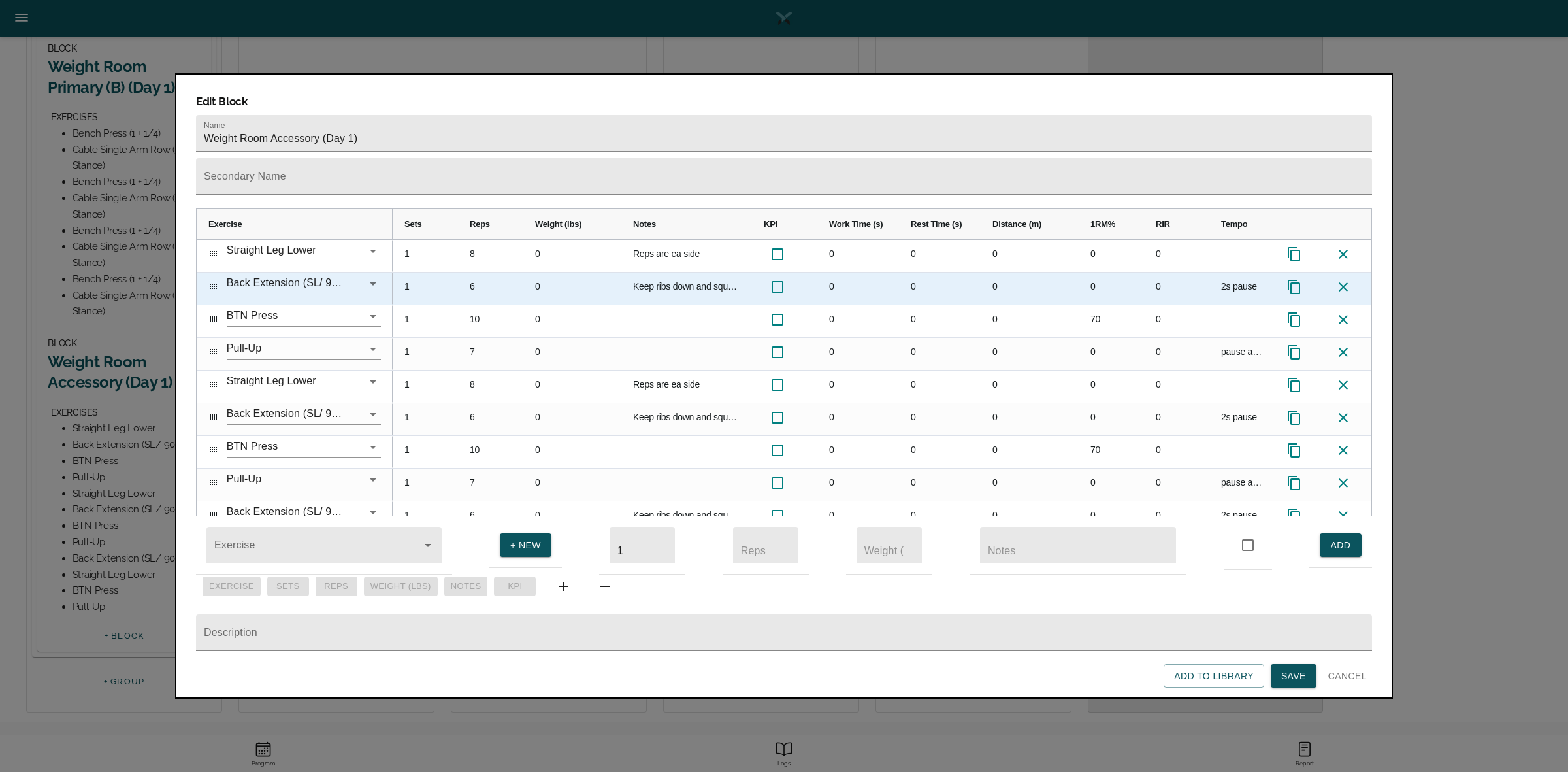
click at [468, 272] on div "6" at bounding box center [491, 288] width 65 height 32
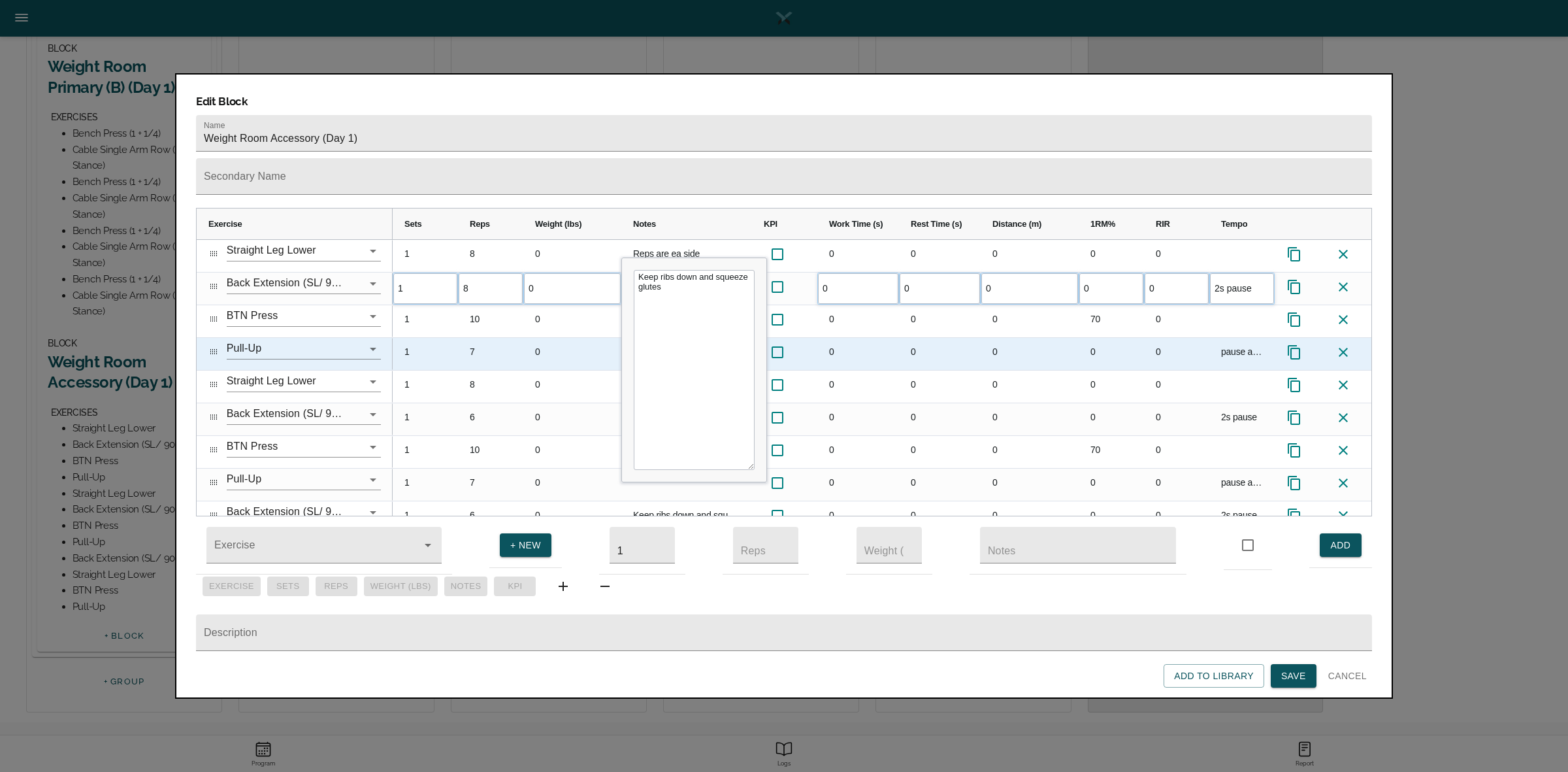
click at [477, 338] on div "7" at bounding box center [491, 353] width 65 height 32
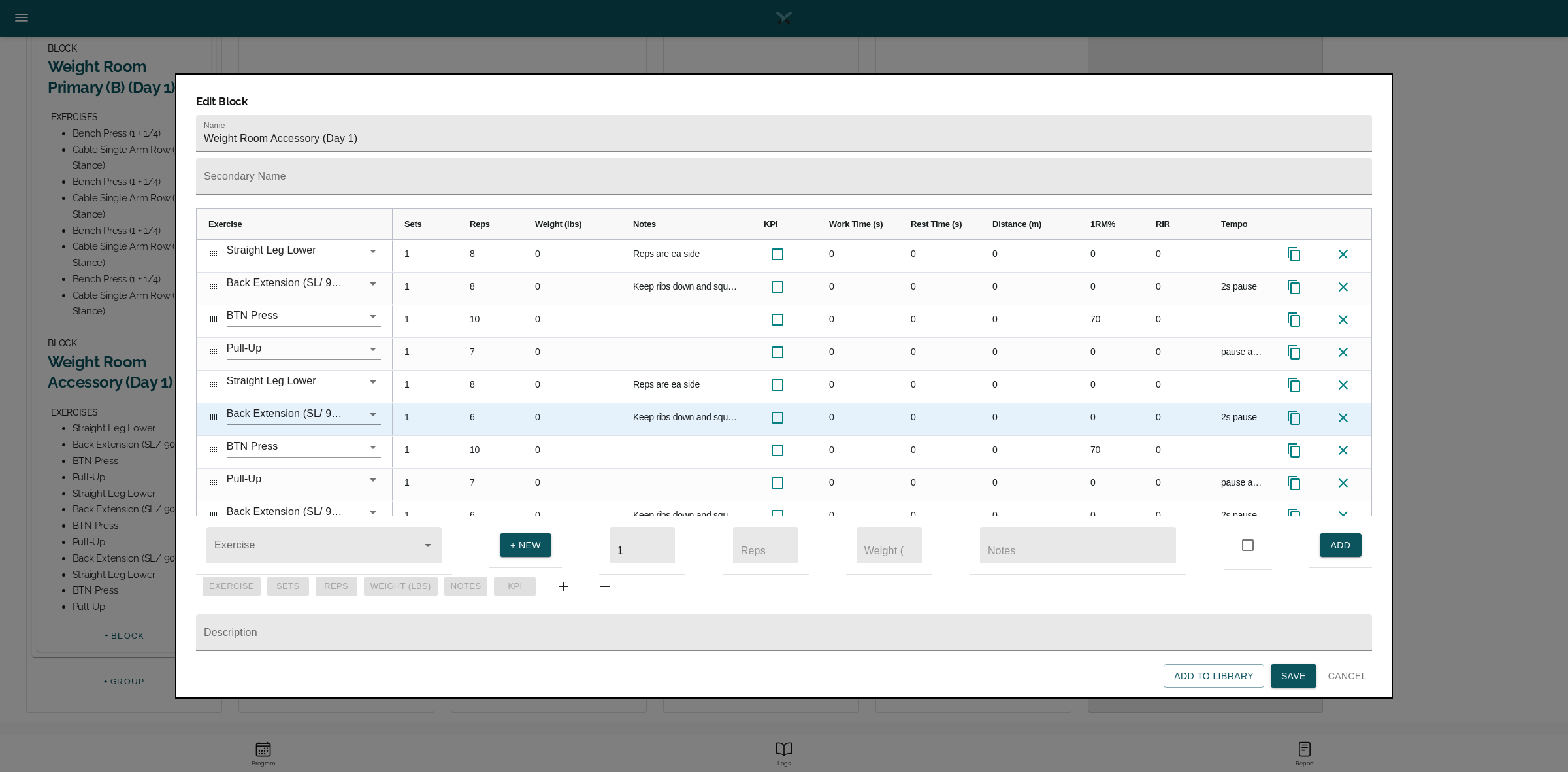
click at [482, 403] on div "6" at bounding box center [491, 419] width 65 height 32
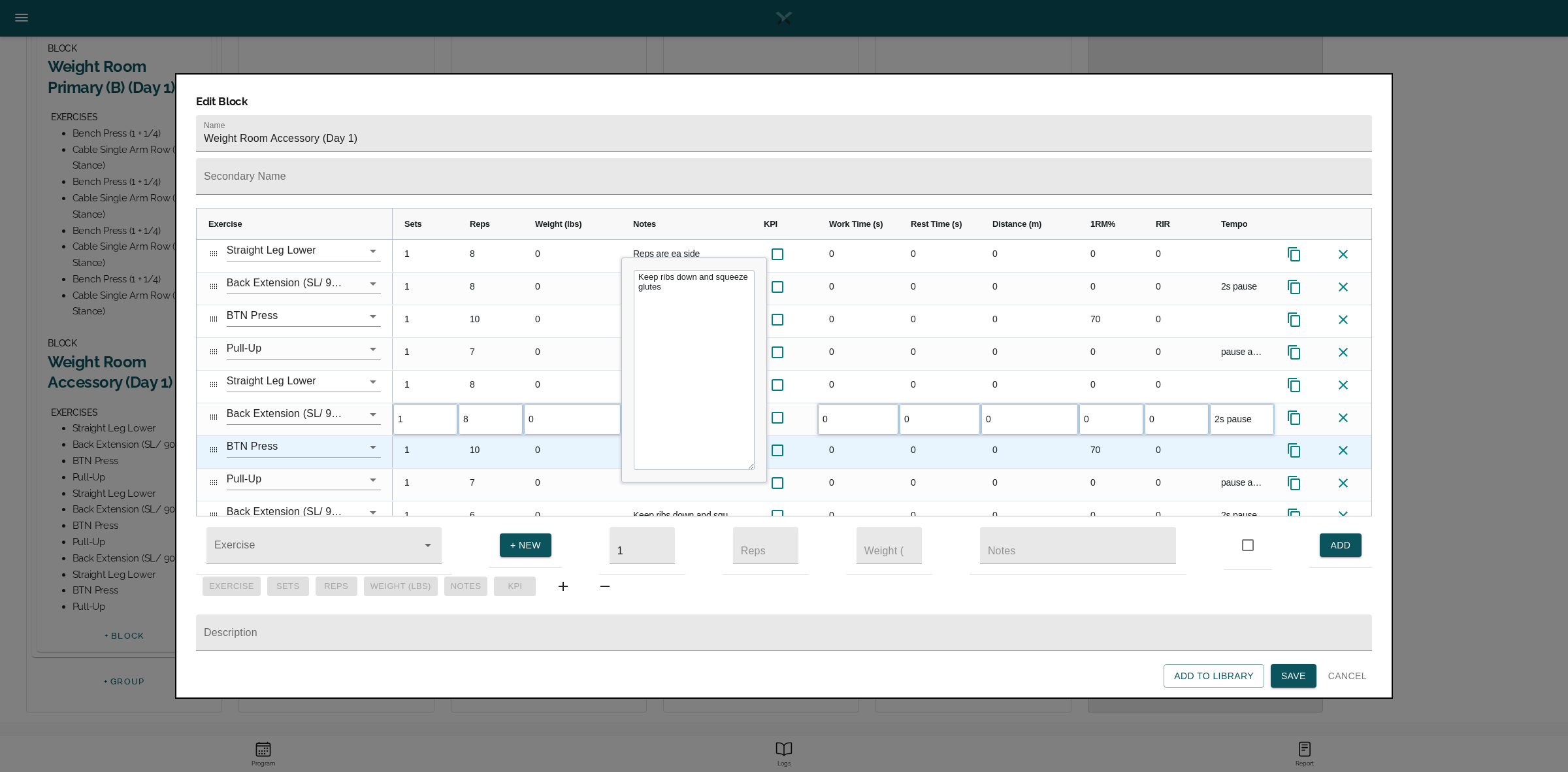
click at [479, 436] on div "10" at bounding box center [491, 451] width 65 height 32
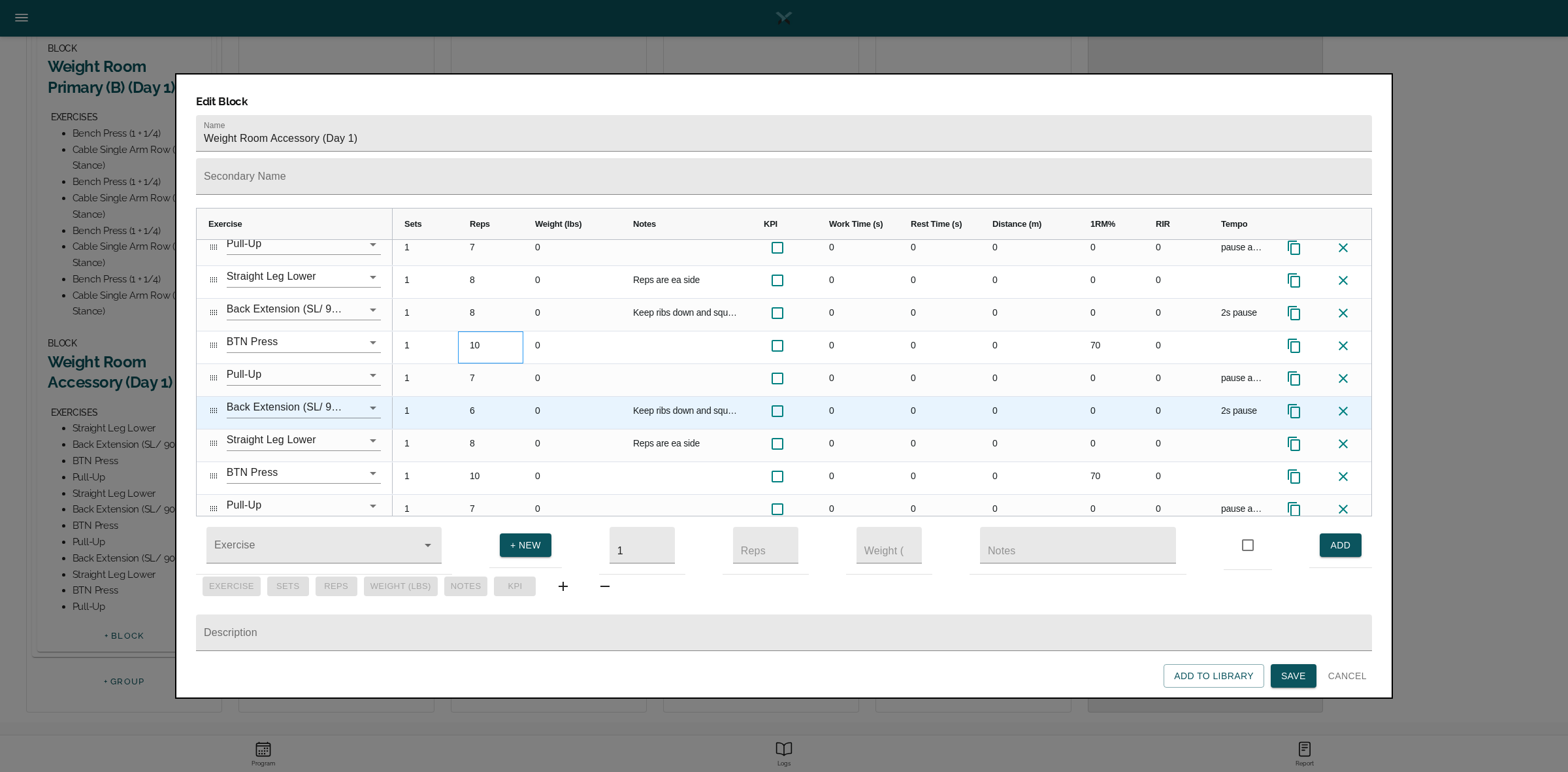
scroll to position [116, 0]
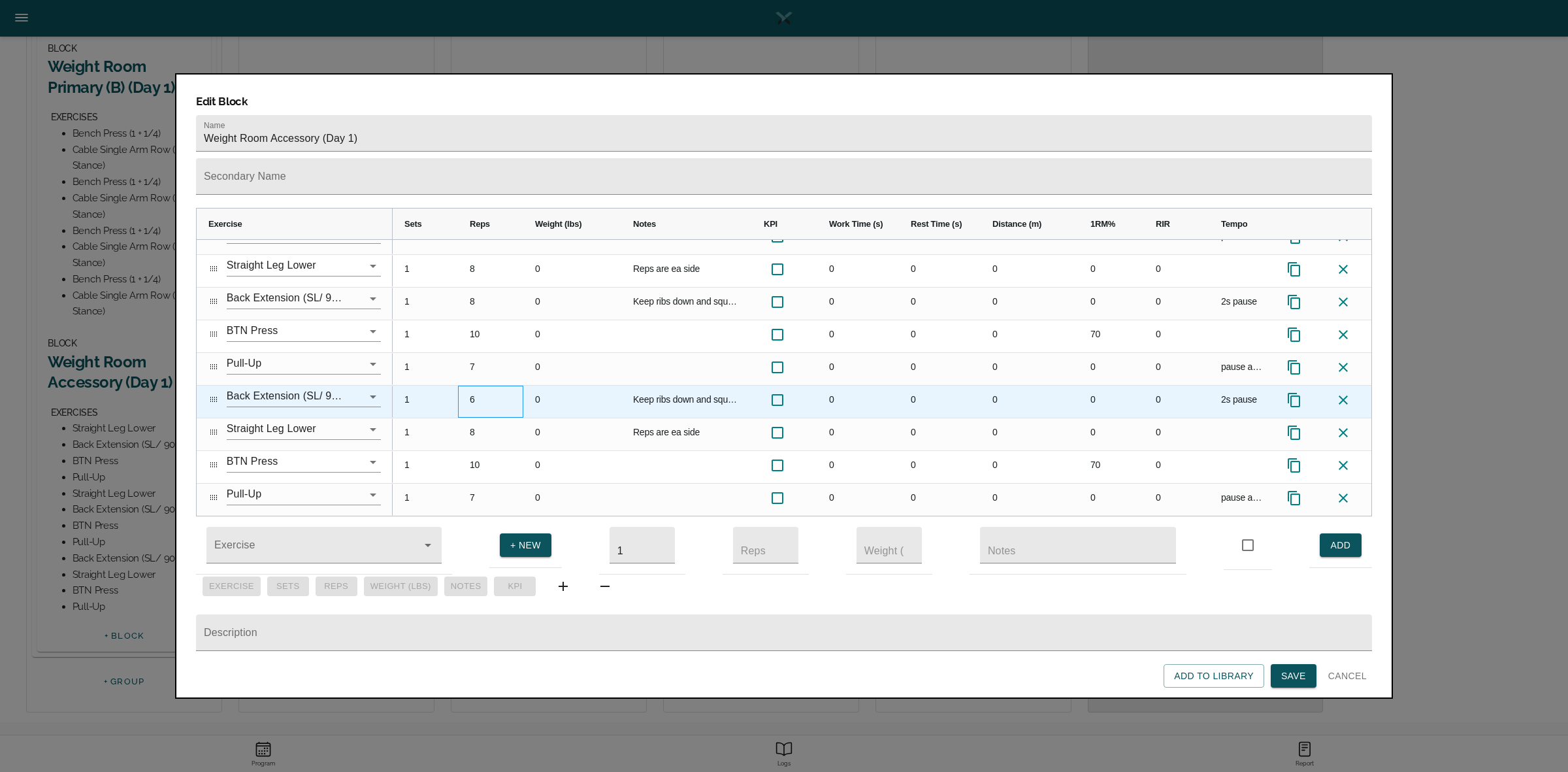
click at [475, 385] on div "6" at bounding box center [491, 401] width 65 height 32
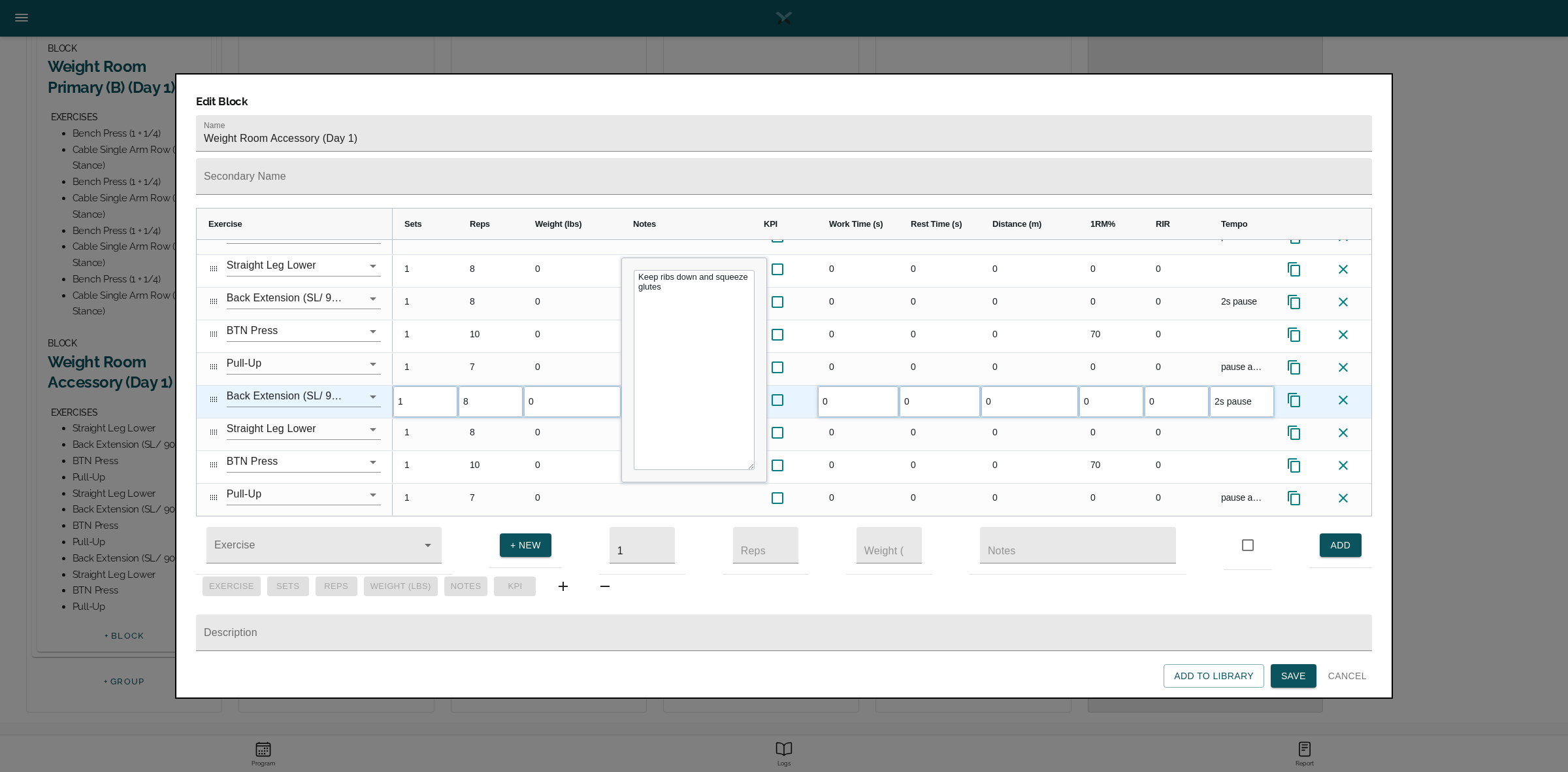
scroll to position [0, 0]
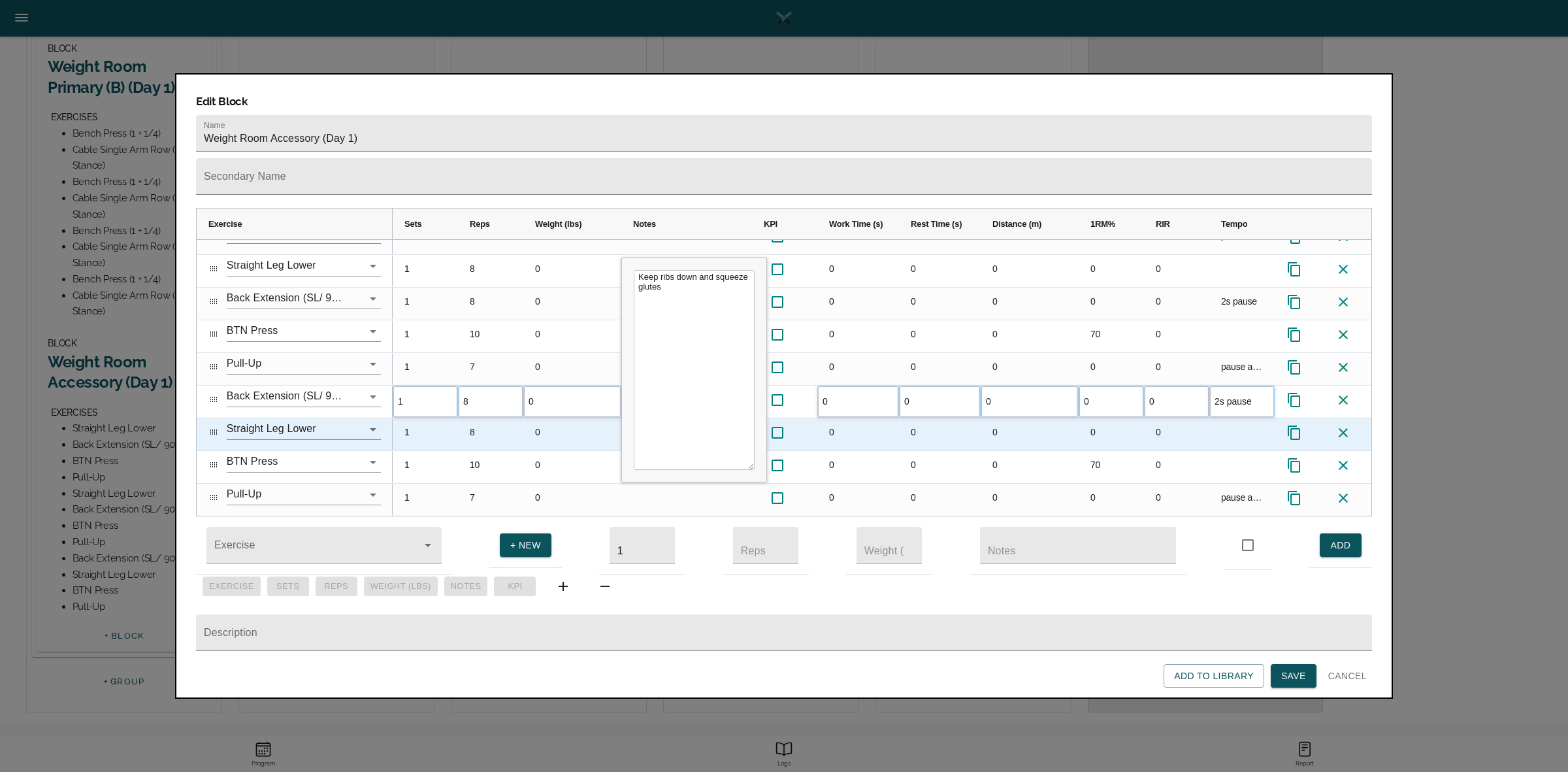
click at [517, 418] on div "8" at bounding box center [491, 434] width 65 height 32
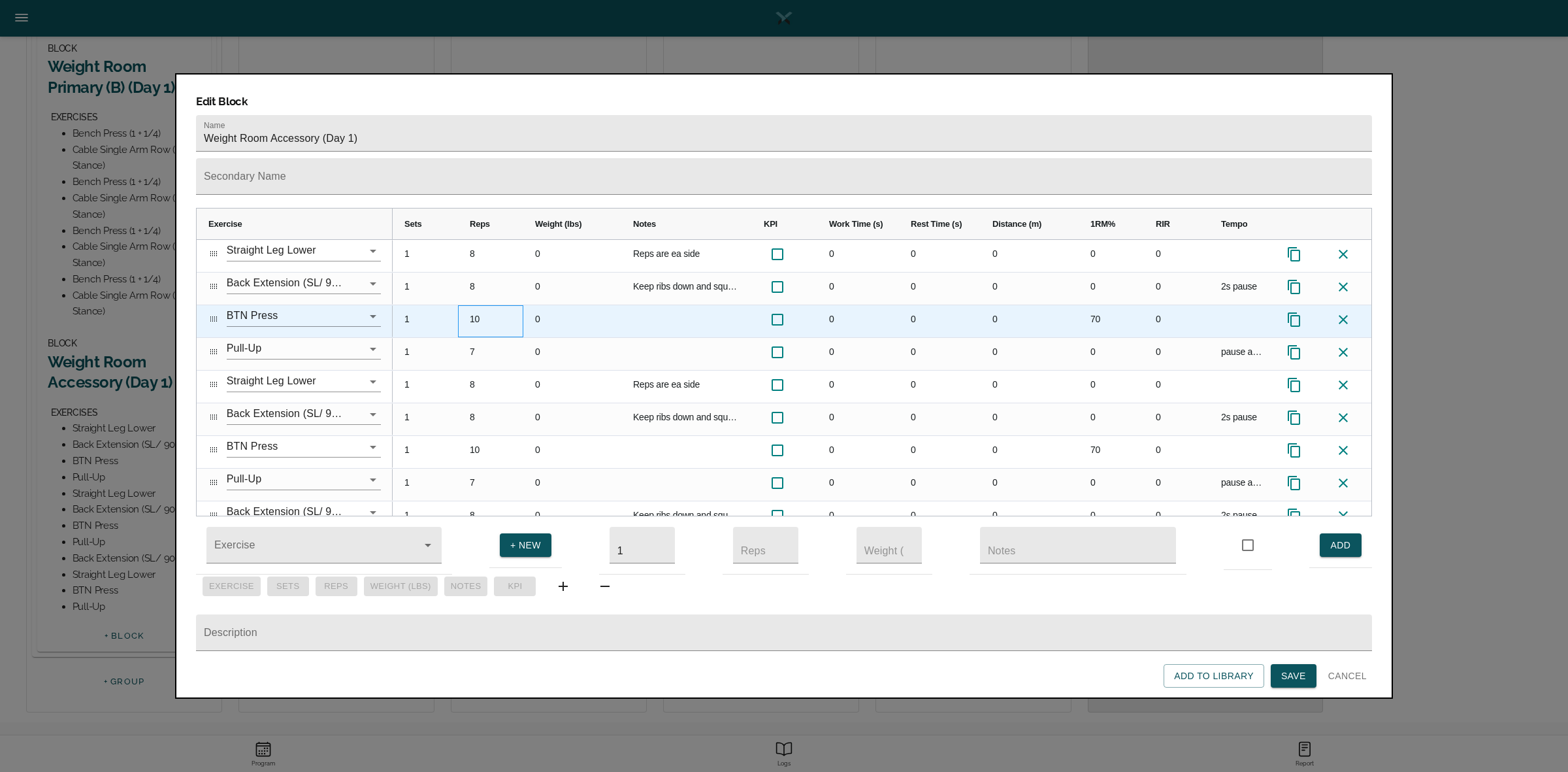
click at [475, 305] on div "10" at bounding box center [491, 321] width 65 height 32
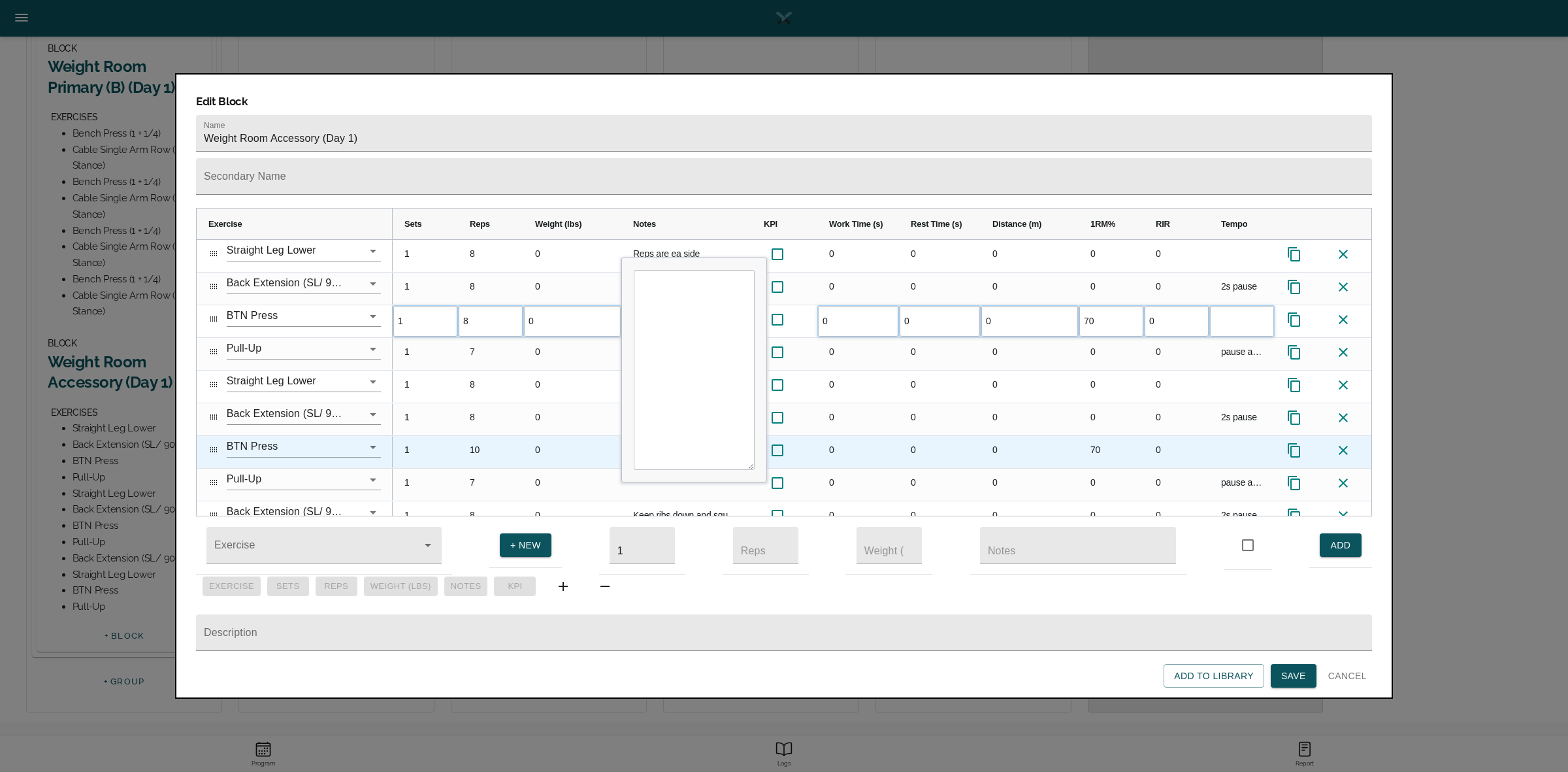
click at [485, 436] on div "10" at bounding box center [491, 451] width 65 height 32
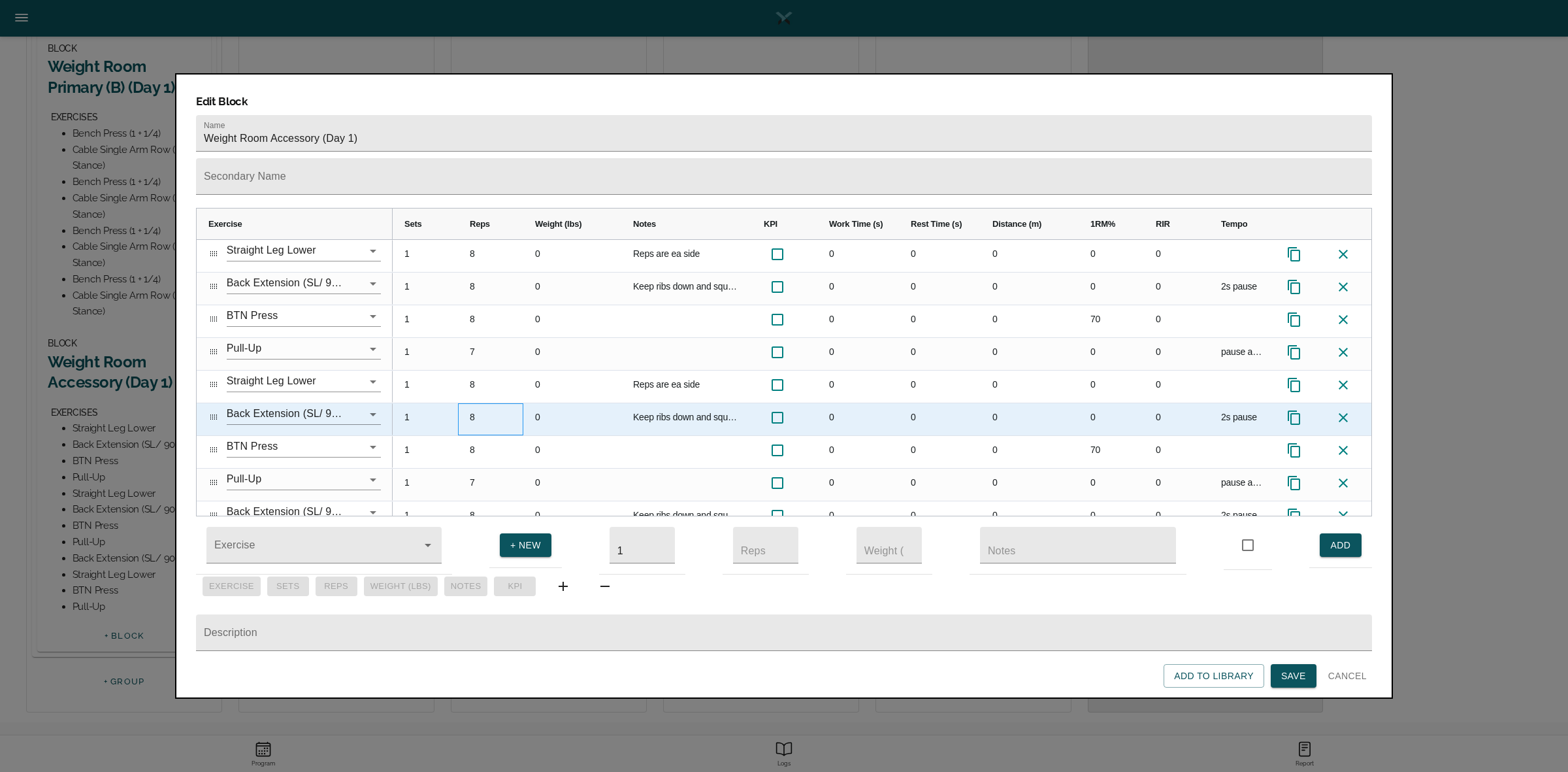
click at [502, 403] on div "8" at bounding box center [491, 419] width 65 height 32
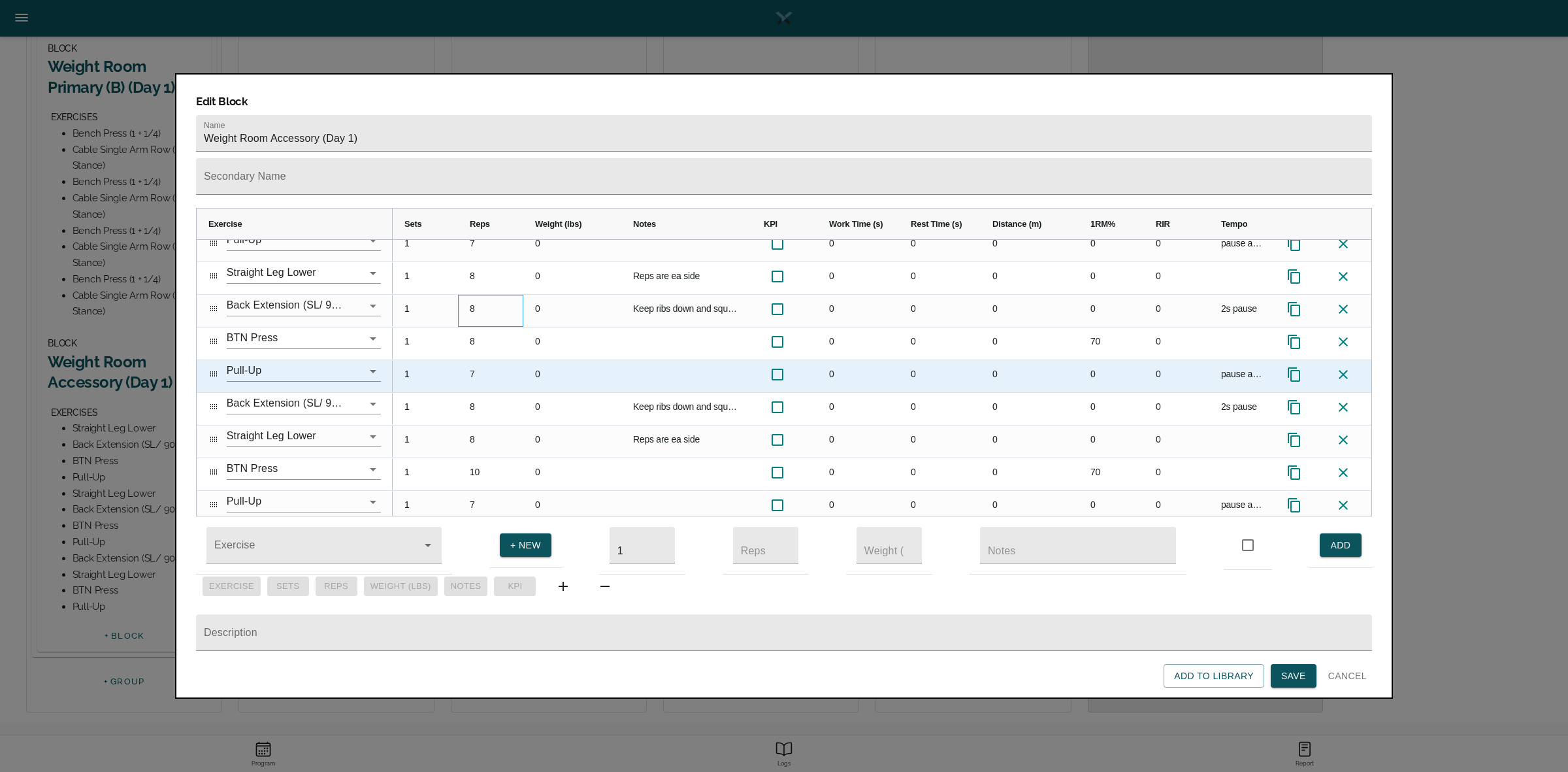
scroll to position [116, 0]
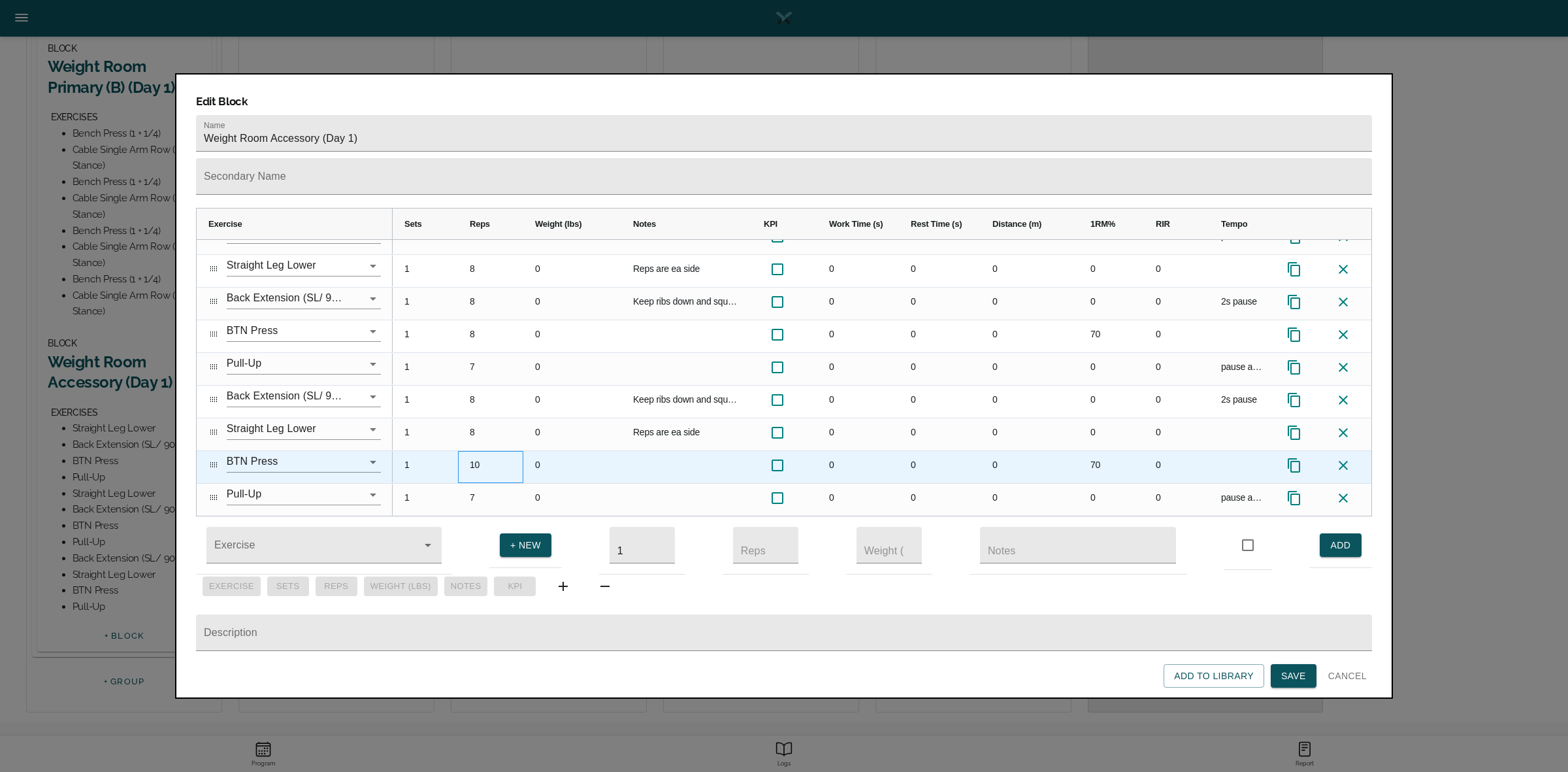
click at [477, 451] on div "10" at bounding box center [491, 466] width 65 height 32
click at [1096, 451] on div "70" at bounding box center [1111, 466] width 65 height 32
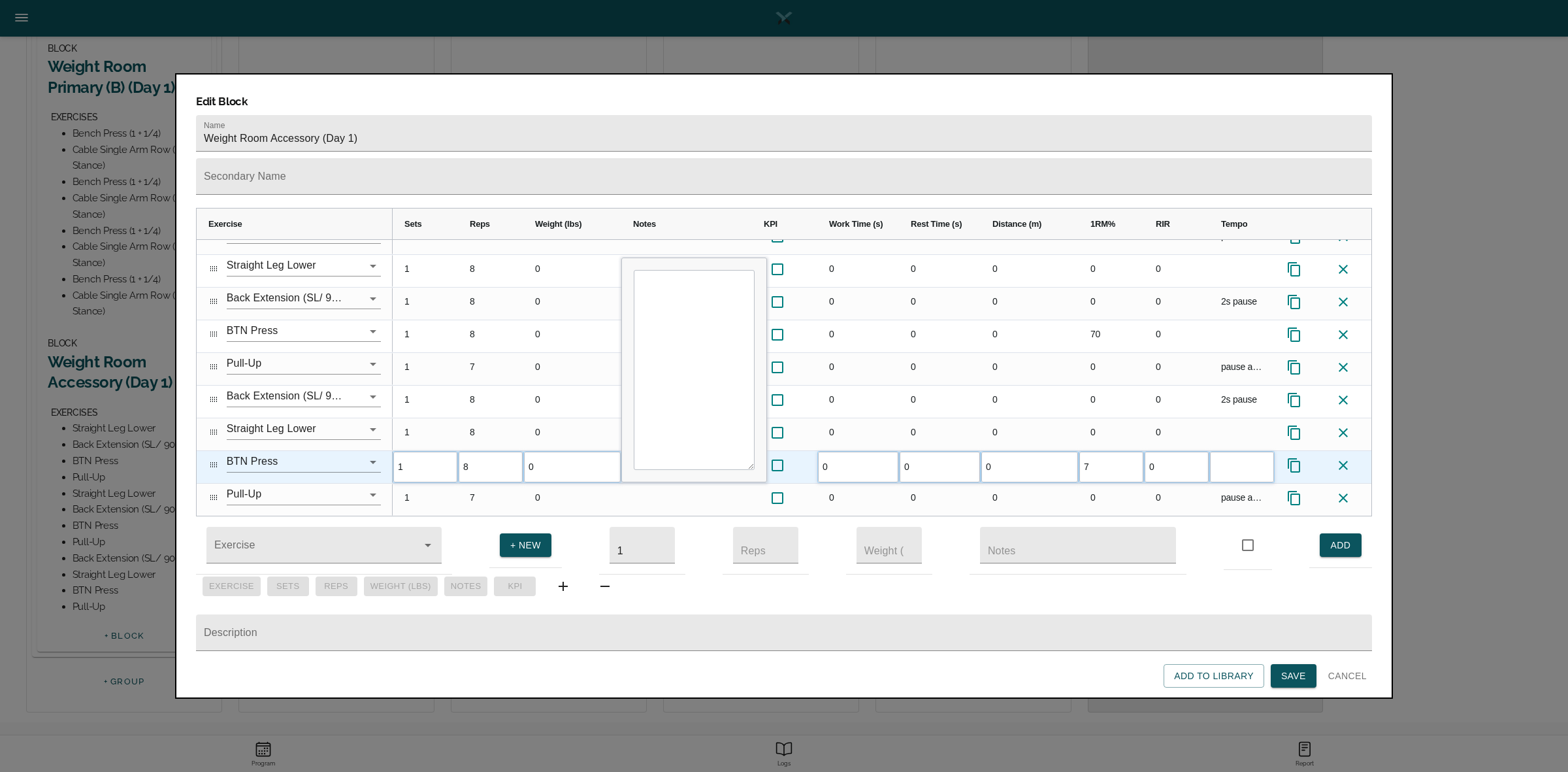
type input "75"
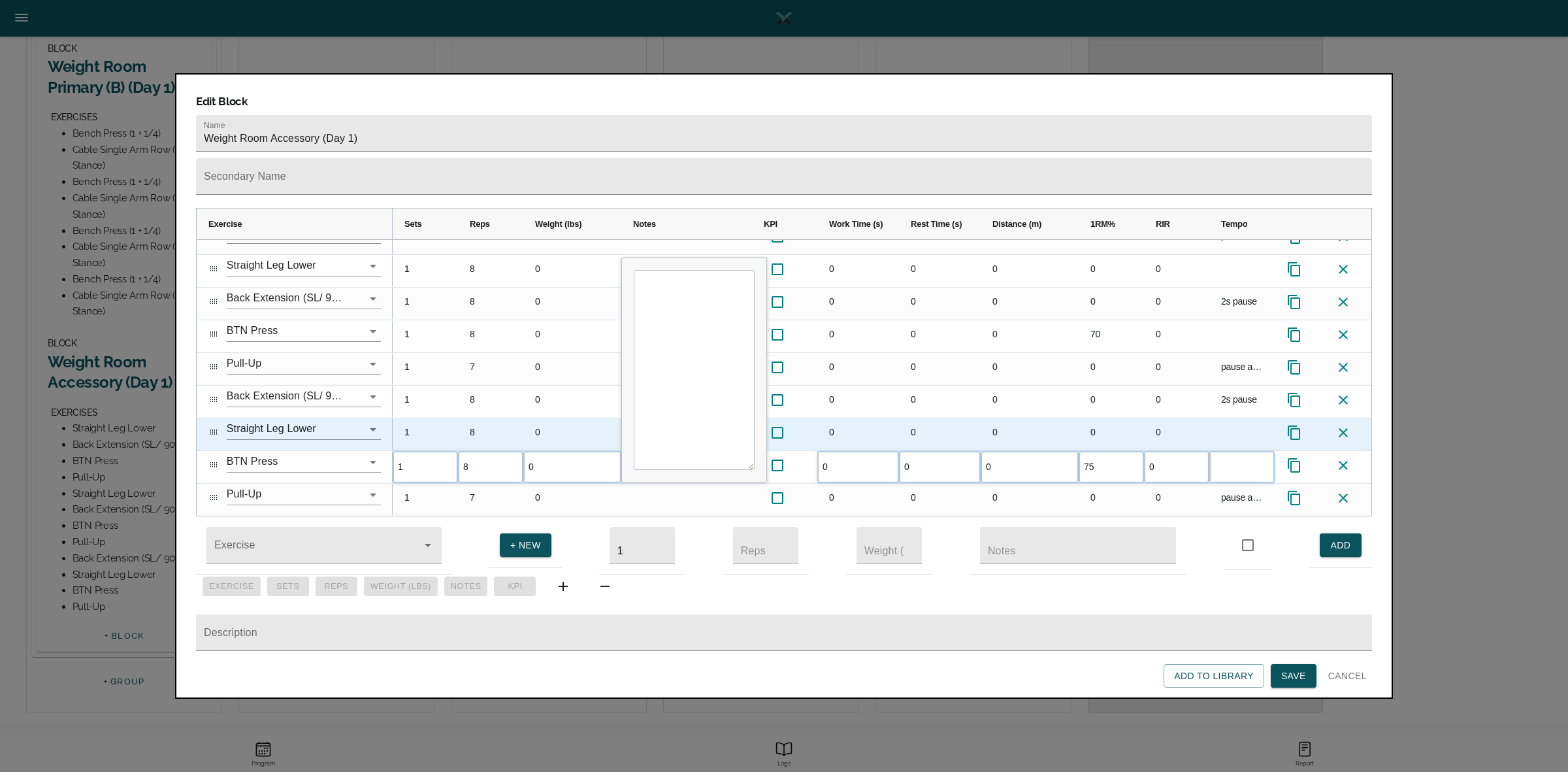
click at [1098, 387] on div "0" at bounding box center [1111, 401] width 65 height 32
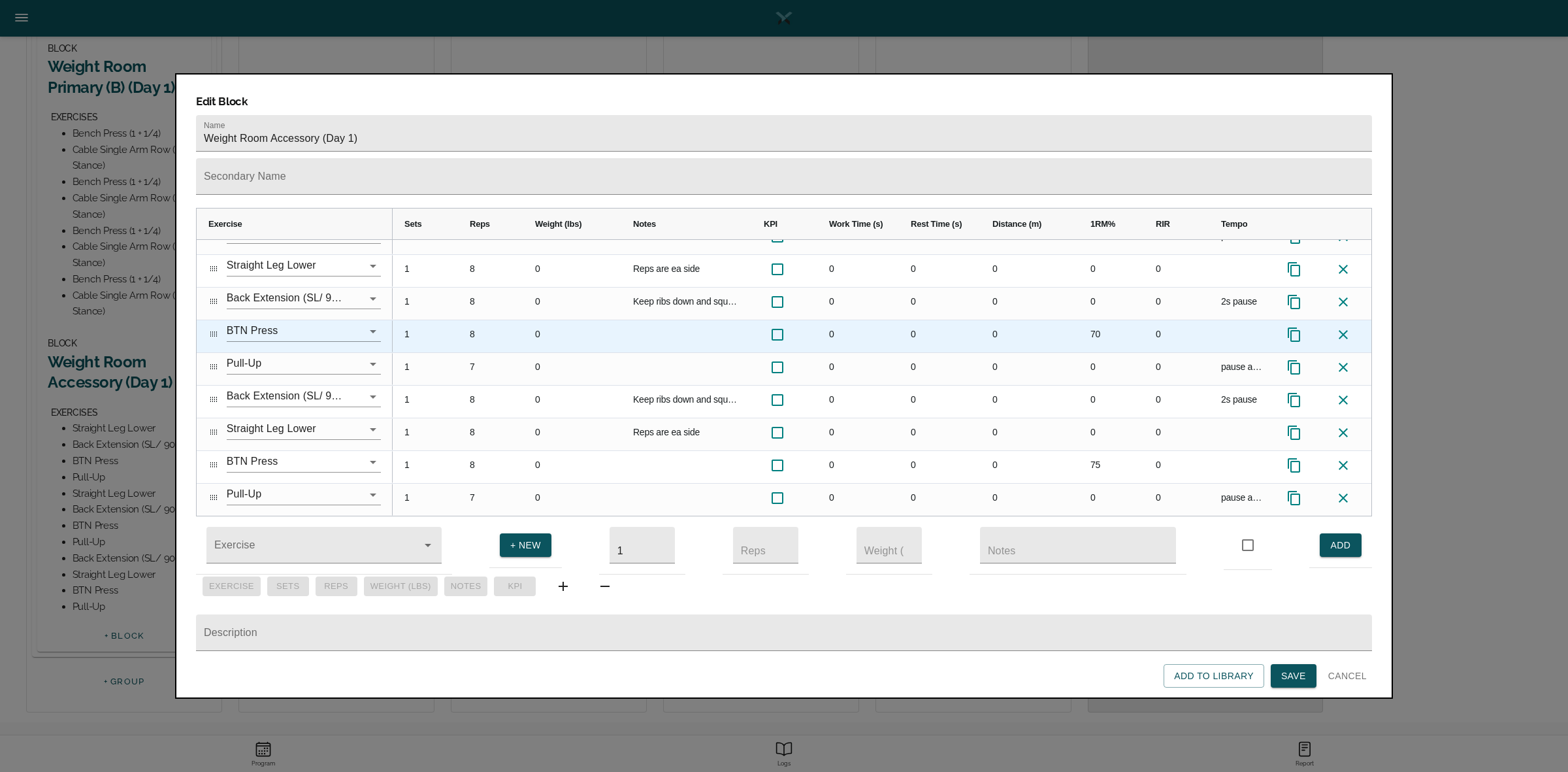
click at [1096, 321] on div "70" at bounding box center [1111, 336] width 65 height 32
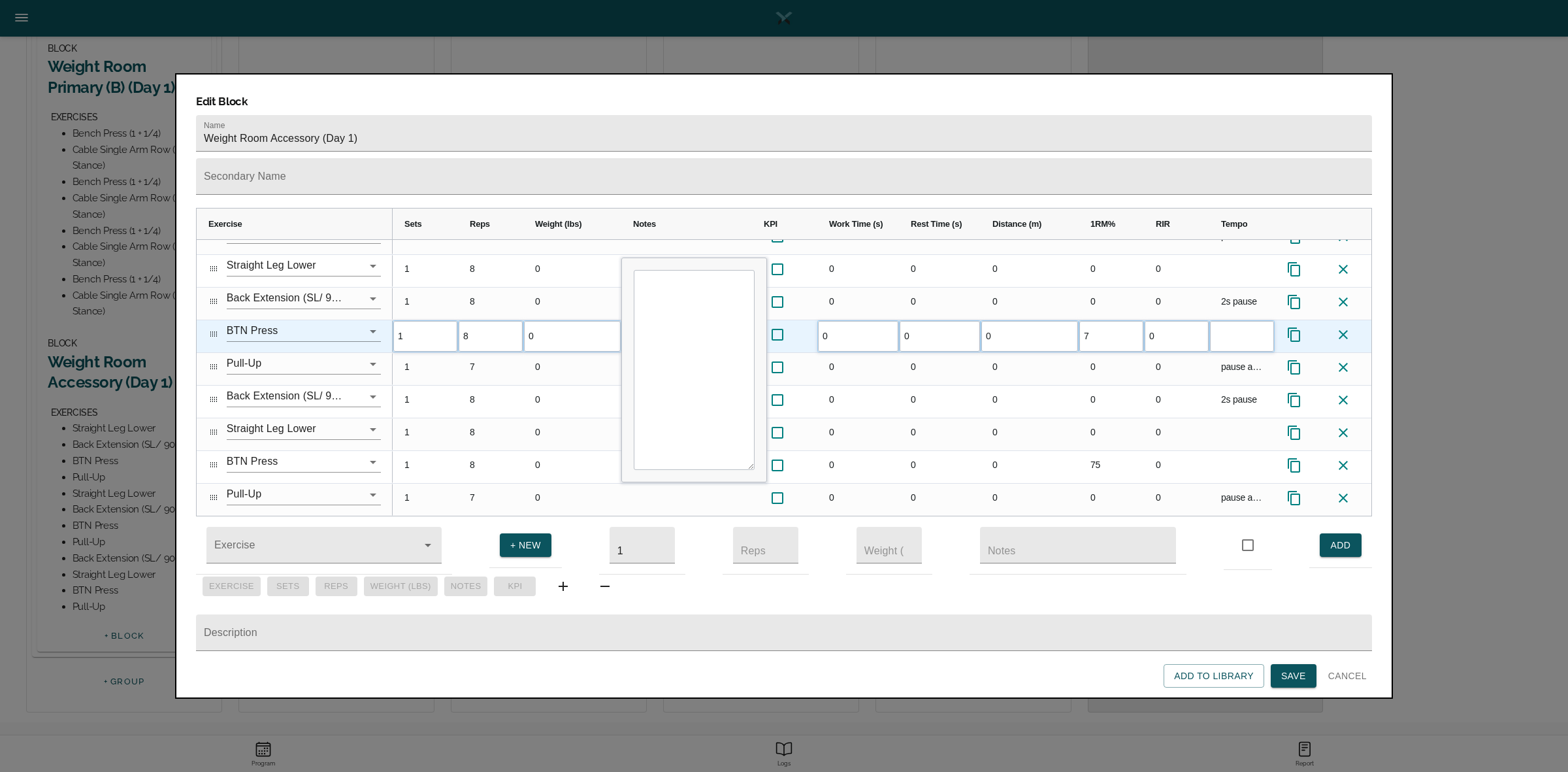
type input "75"
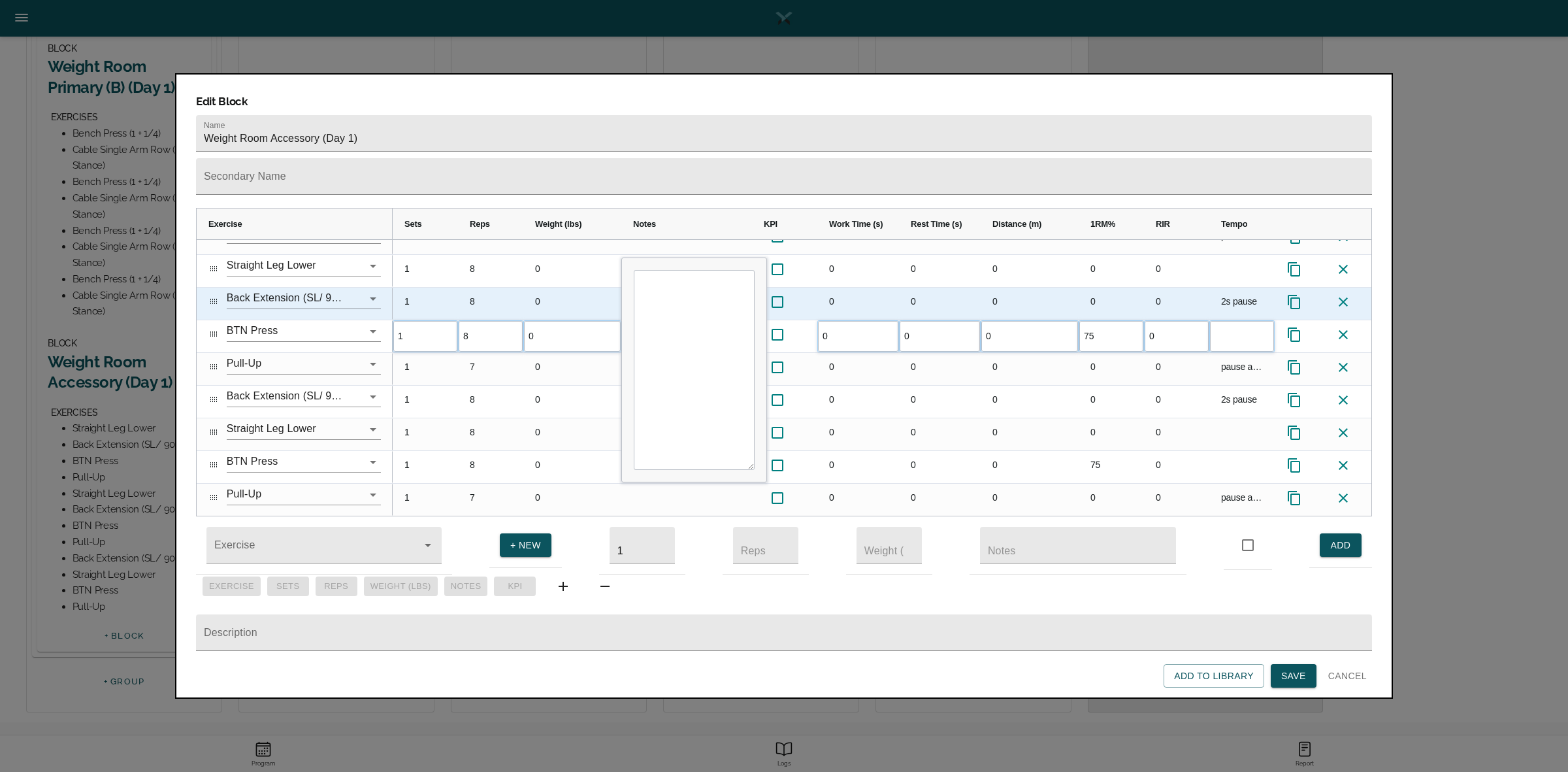
click at [1088, 255] on div "0" at bounding box center [1111, 271] width 65 height 32
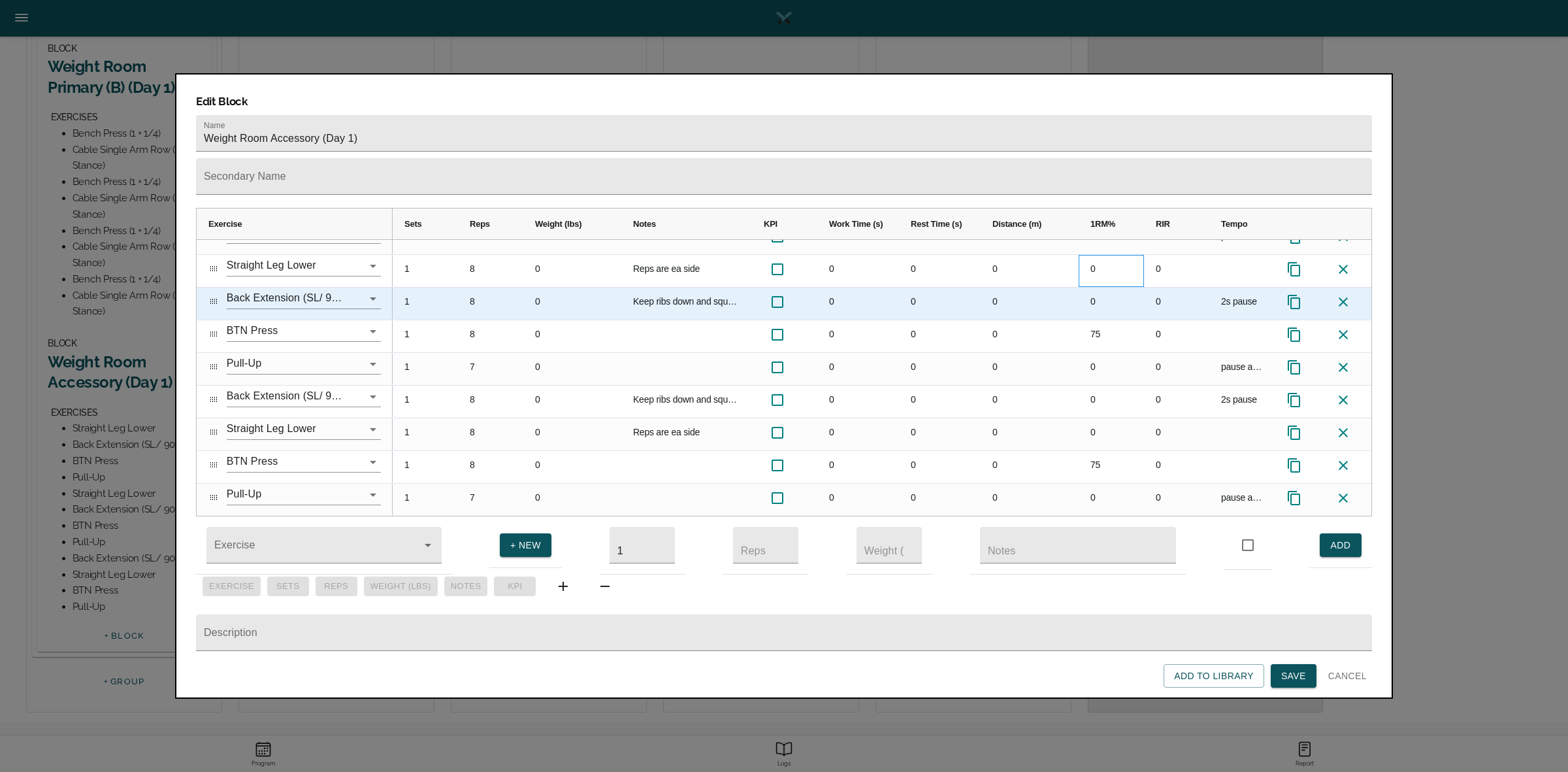
scroll to position [29, 0]
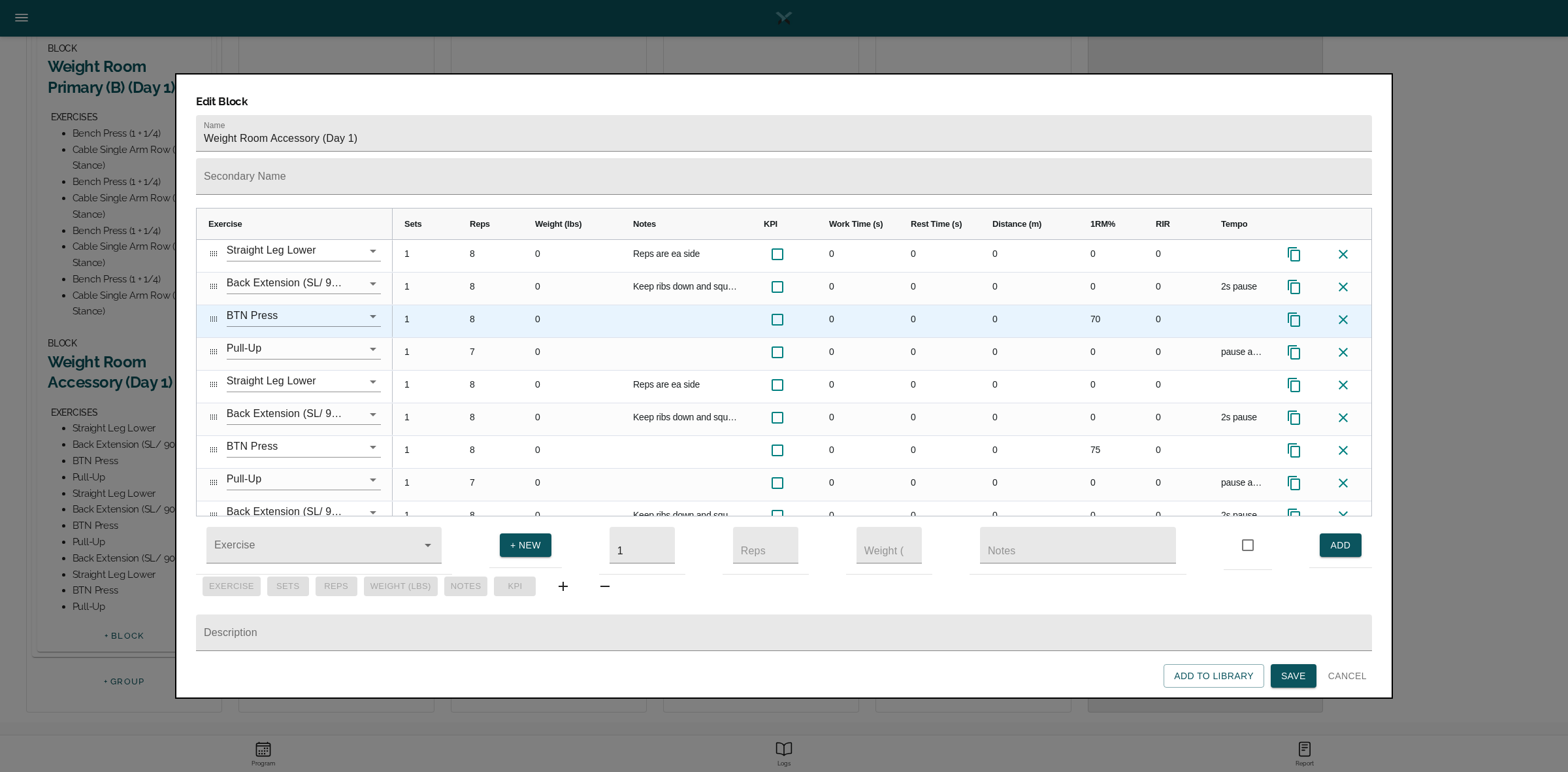
click at [1092, 305] on div "70" at bounding box center [1111, 321] width 65 height 32
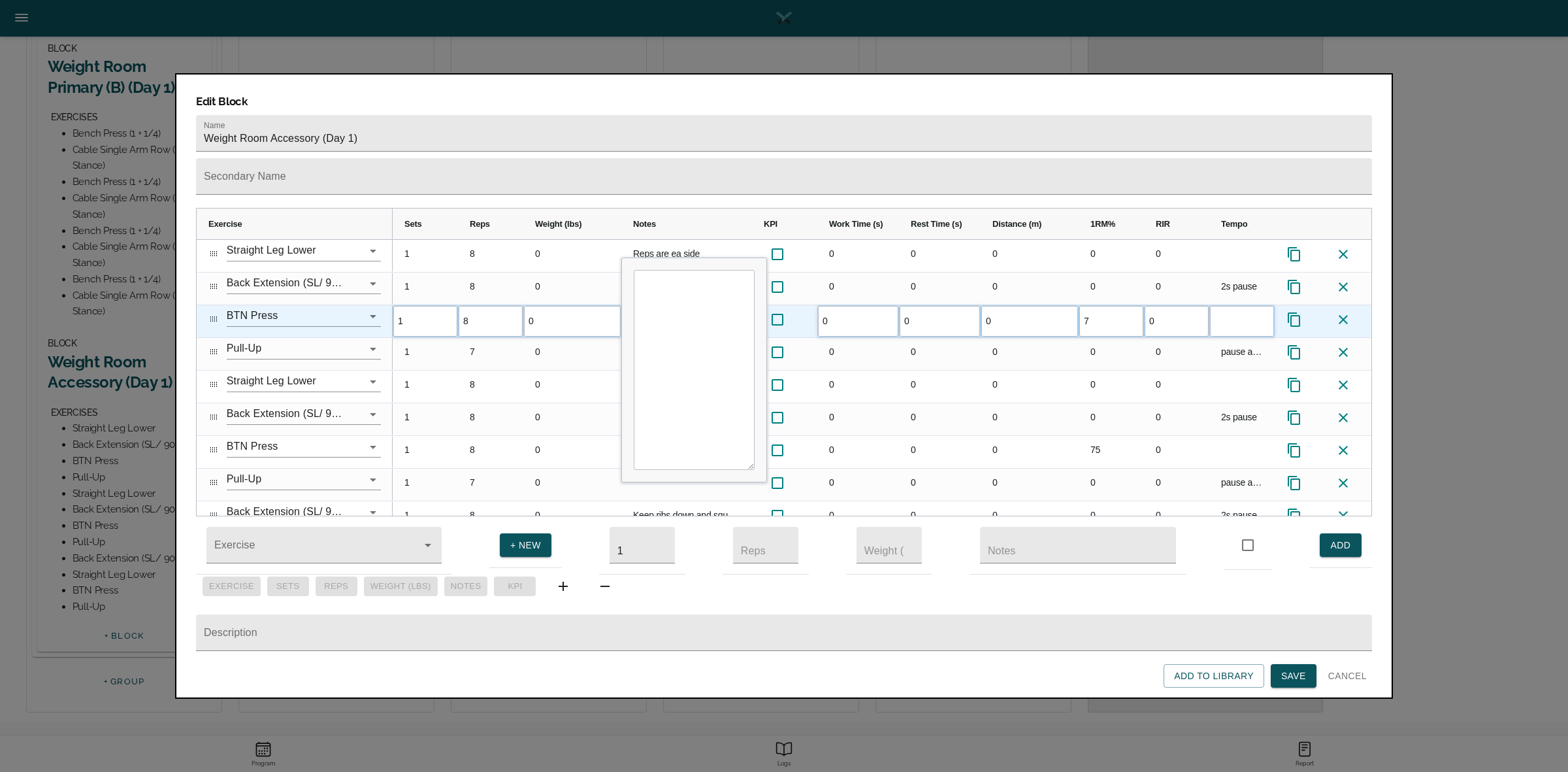
type input "75"
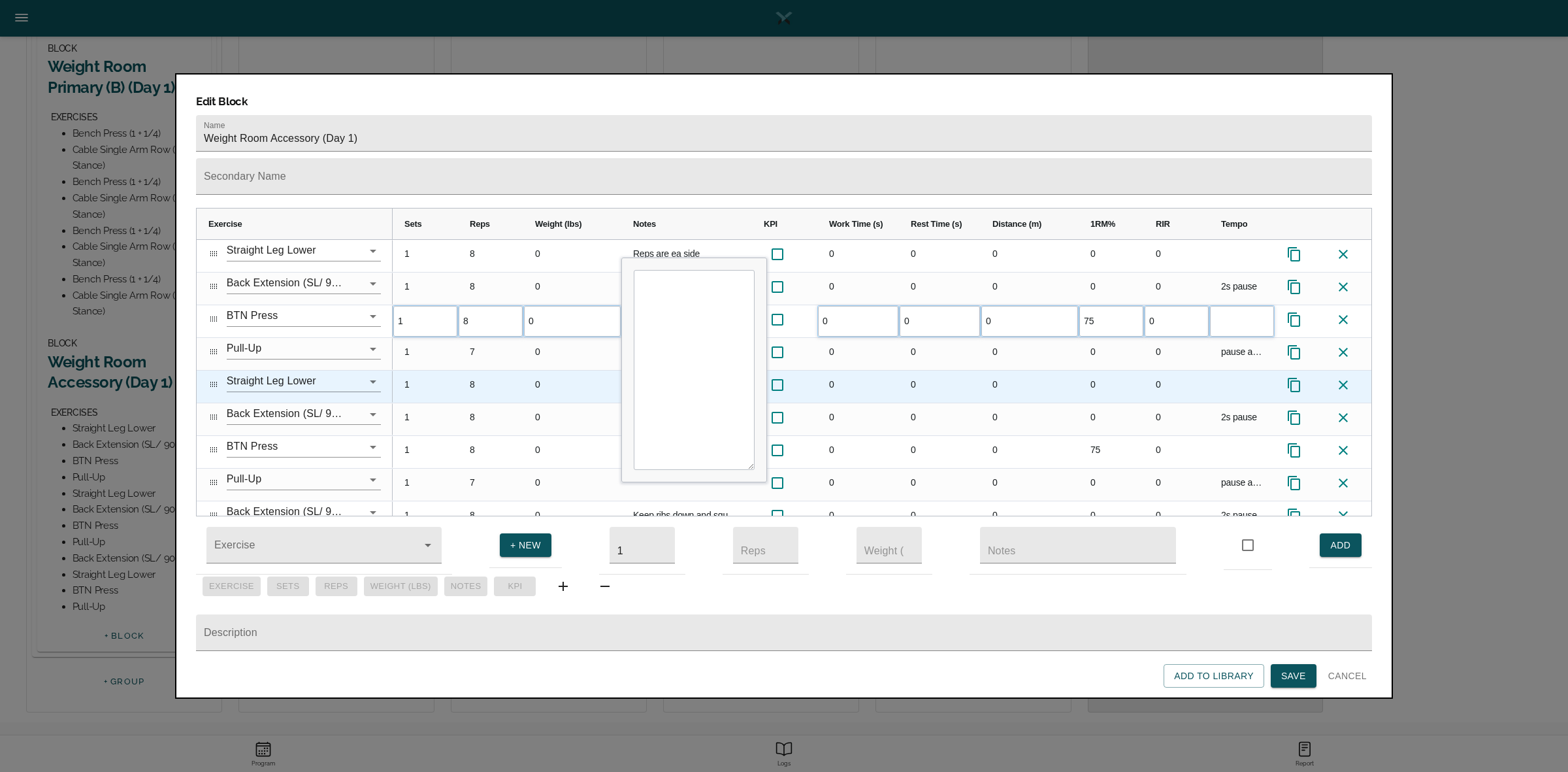
click at [1063, 370] on div "0" at bounding box center [1029, 386] width 98 height 32
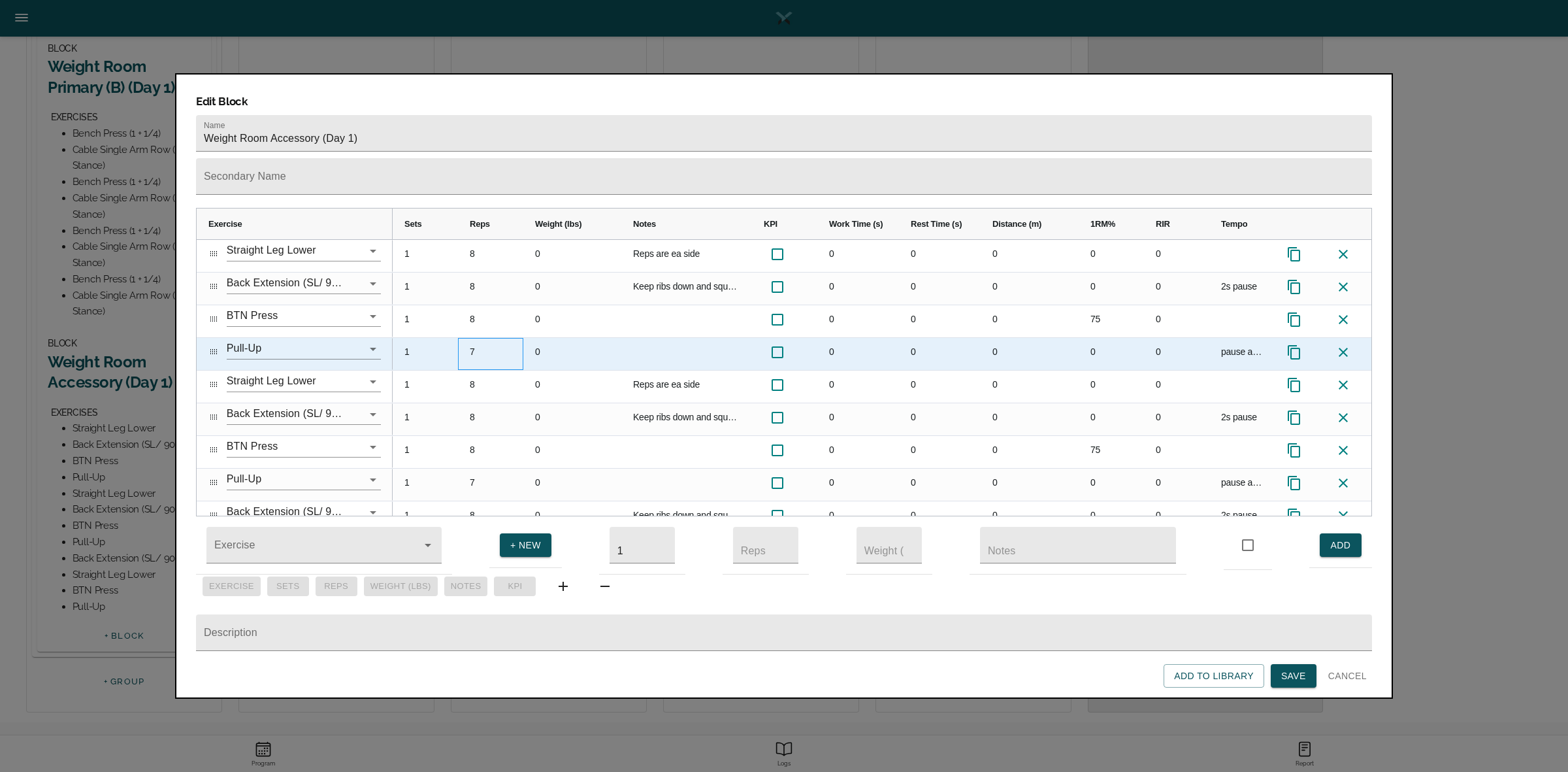
click at [466, 338] on div "7" at bounding box center [491, 353] width 65 height 32
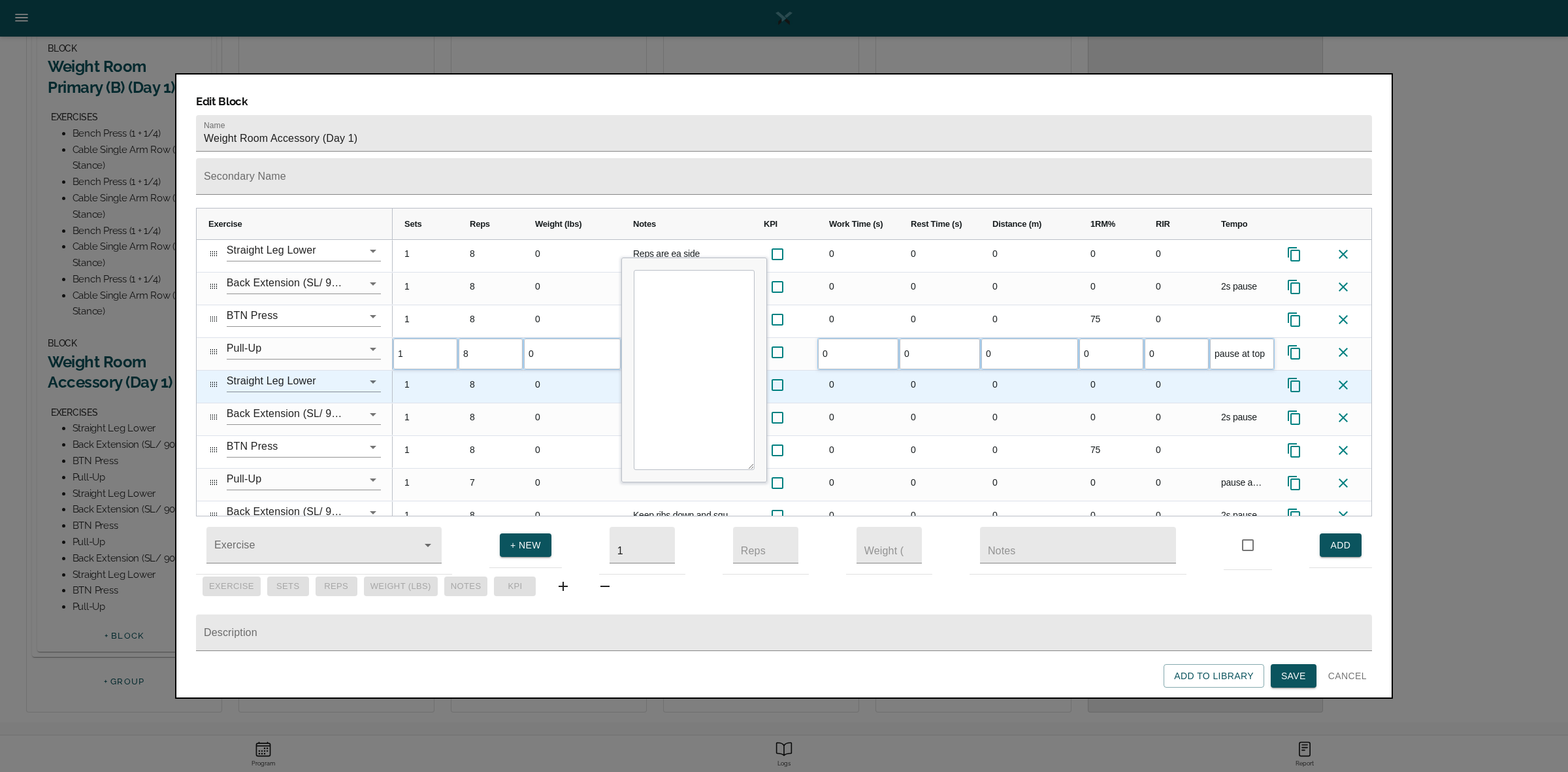
click at [510, 376] on div "8" at bounding box center [491, 386] width 65 height 32
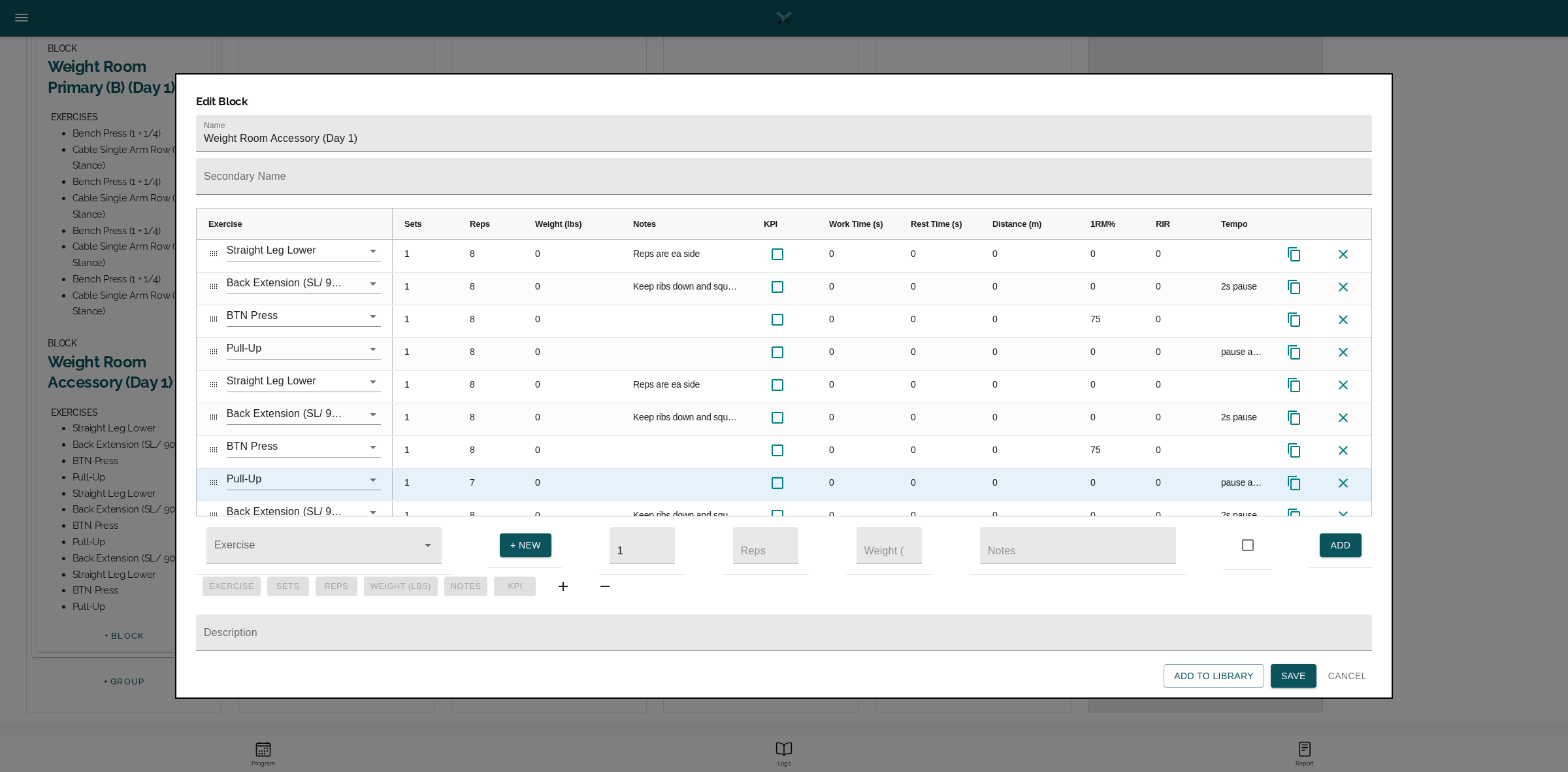
click at [469, 468] on div "7" at bounding box center [491, 484] width 65 height 32
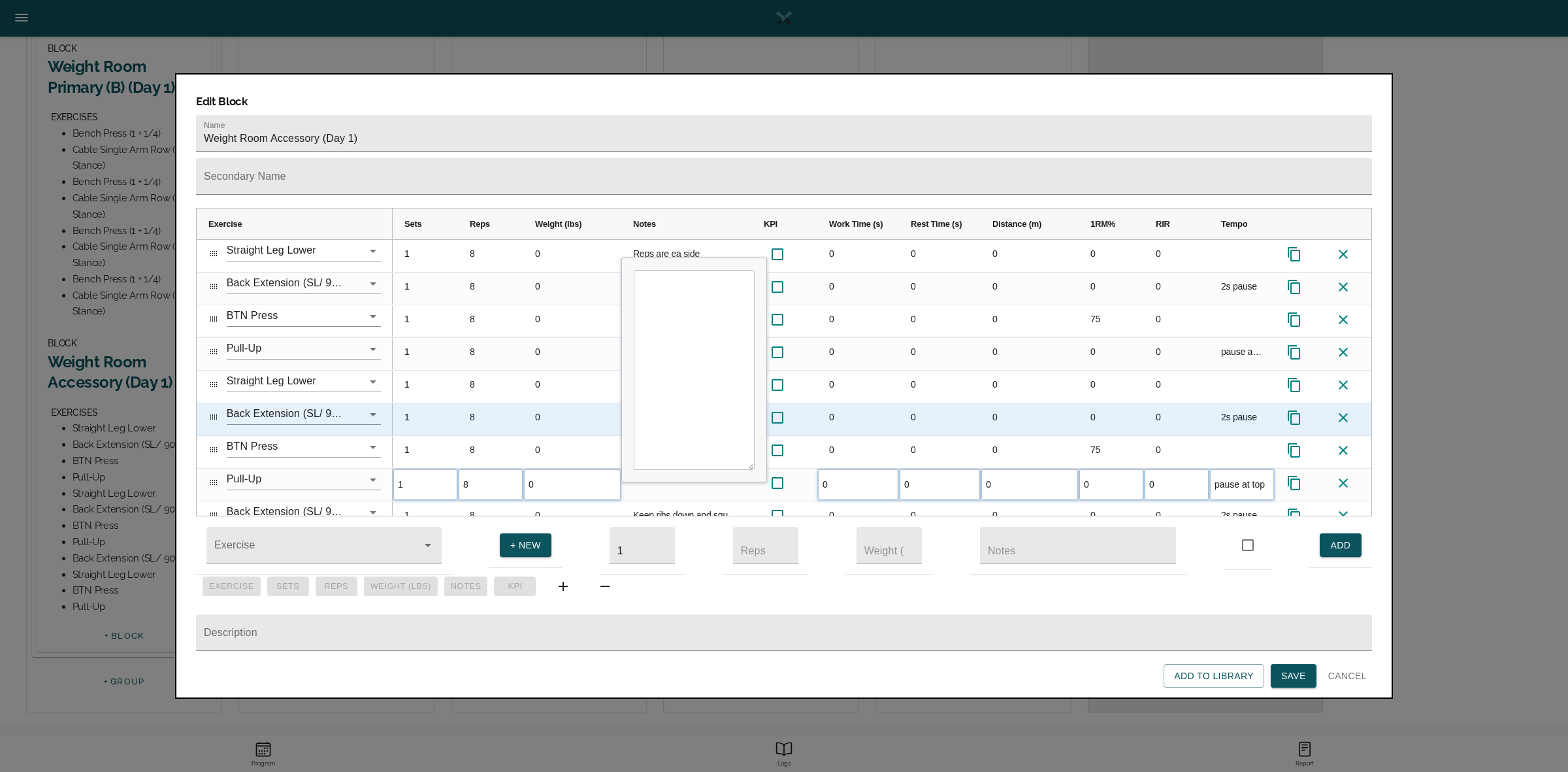
click at [552, 403] on div "0" at bounding box center [572, 419] width 98 height 32
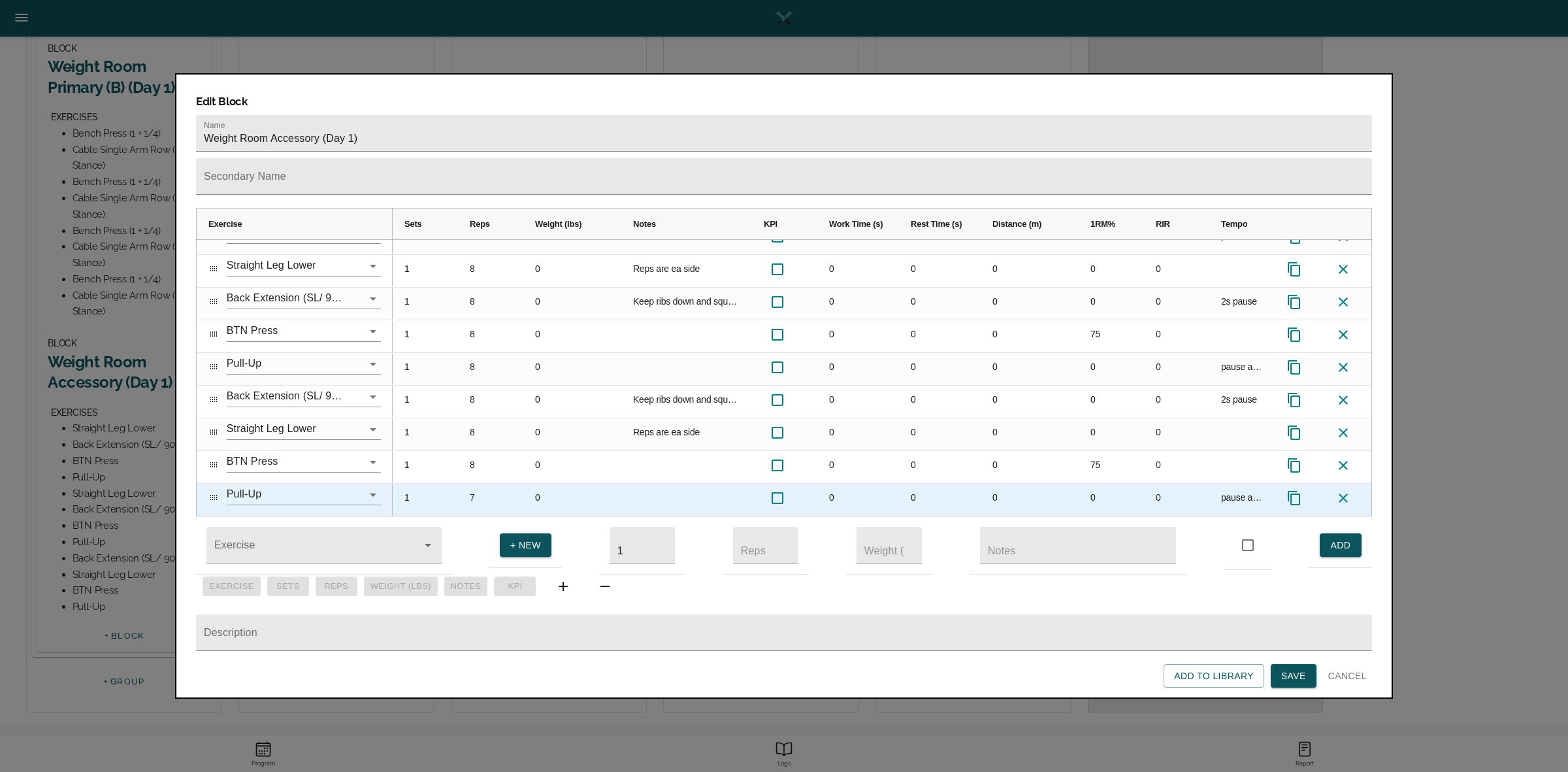
click at [478, 483] on div "7" at bounding box center [491, 499] width 65 height 32
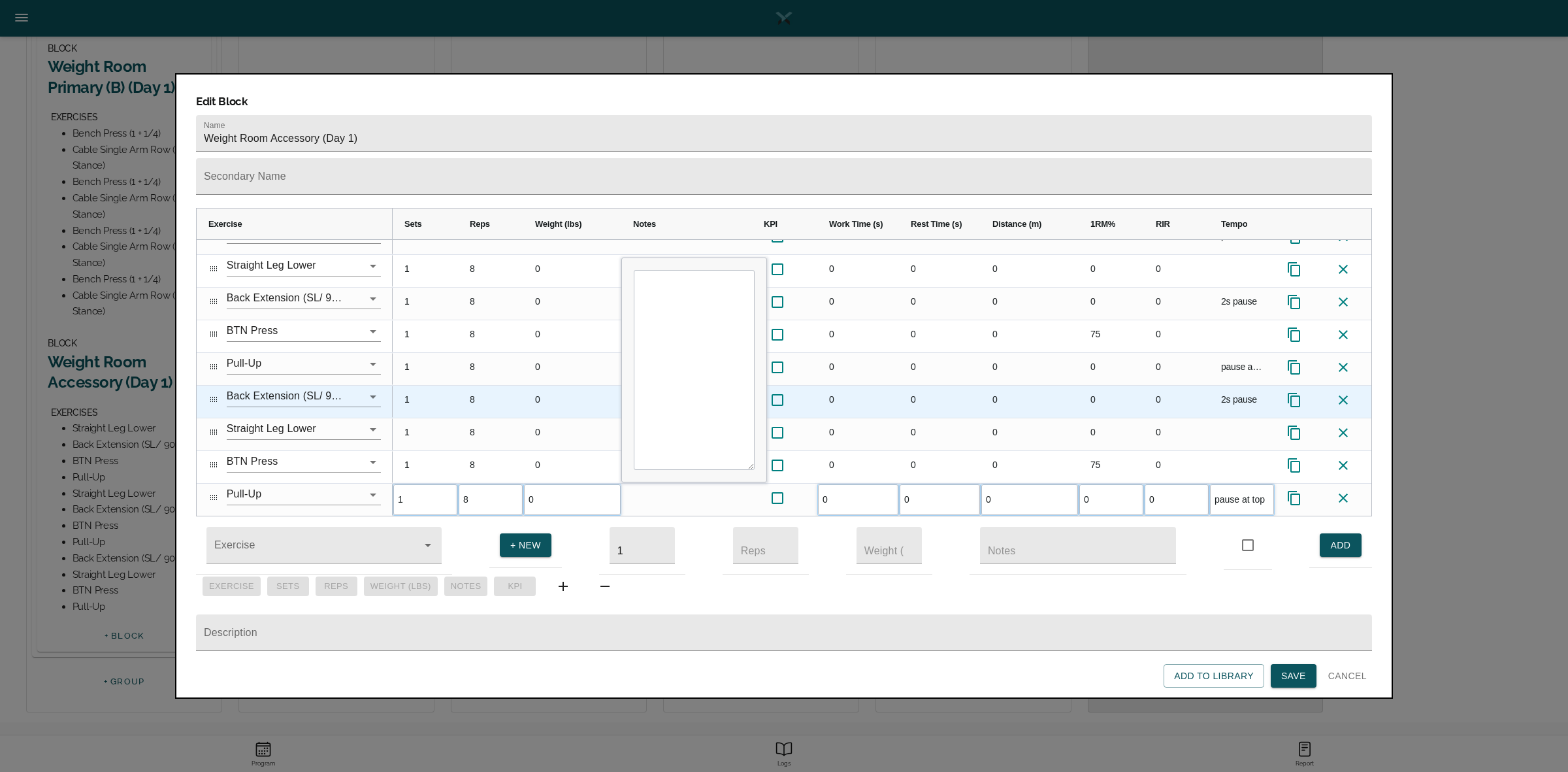
click at [494, 387] on div "8" at bounding box center [491, 401] width 65 height 32
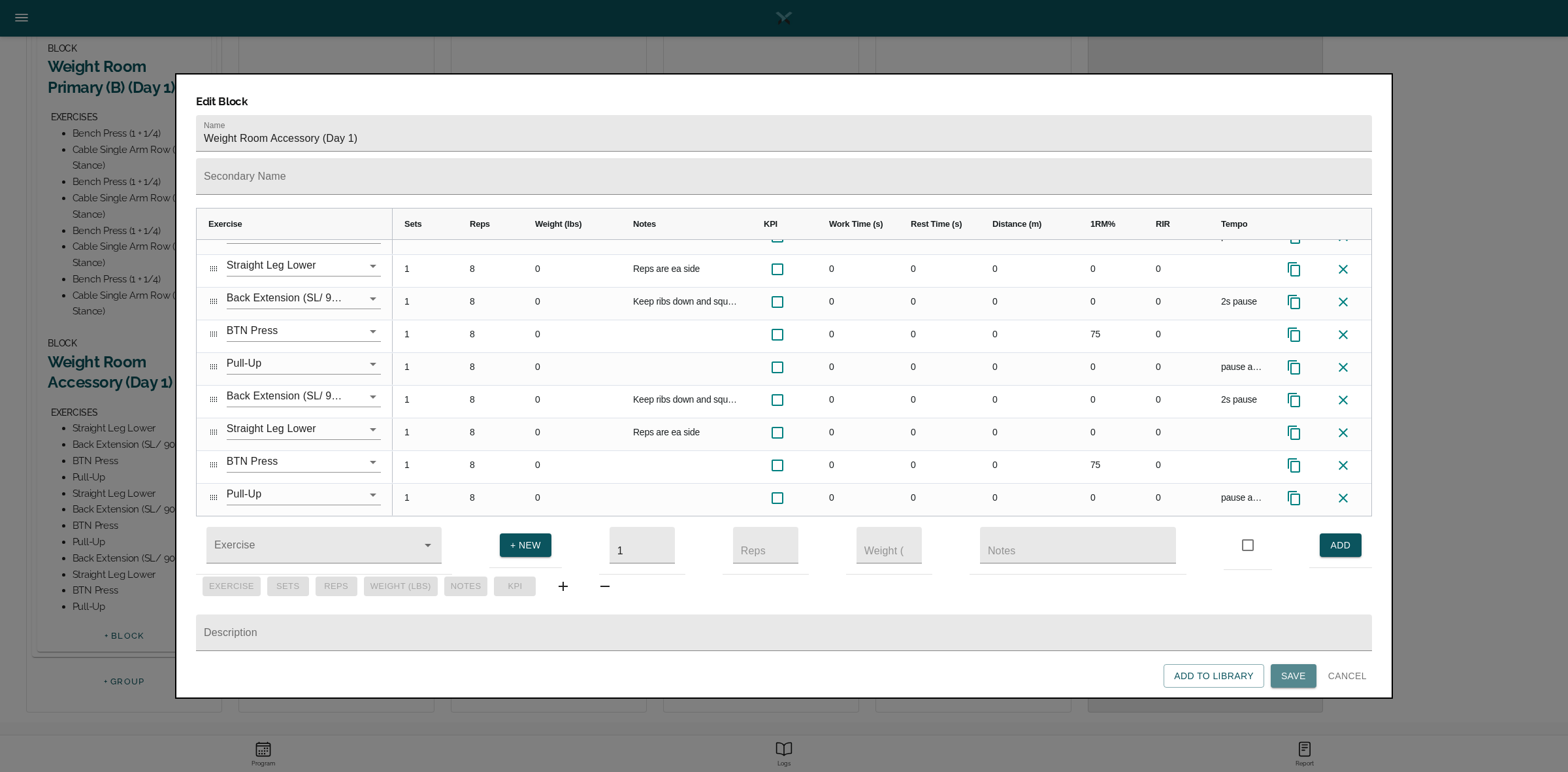
click at [1287, 669] on span "Save" at bounding box center [1293, 676] width 25 height 16
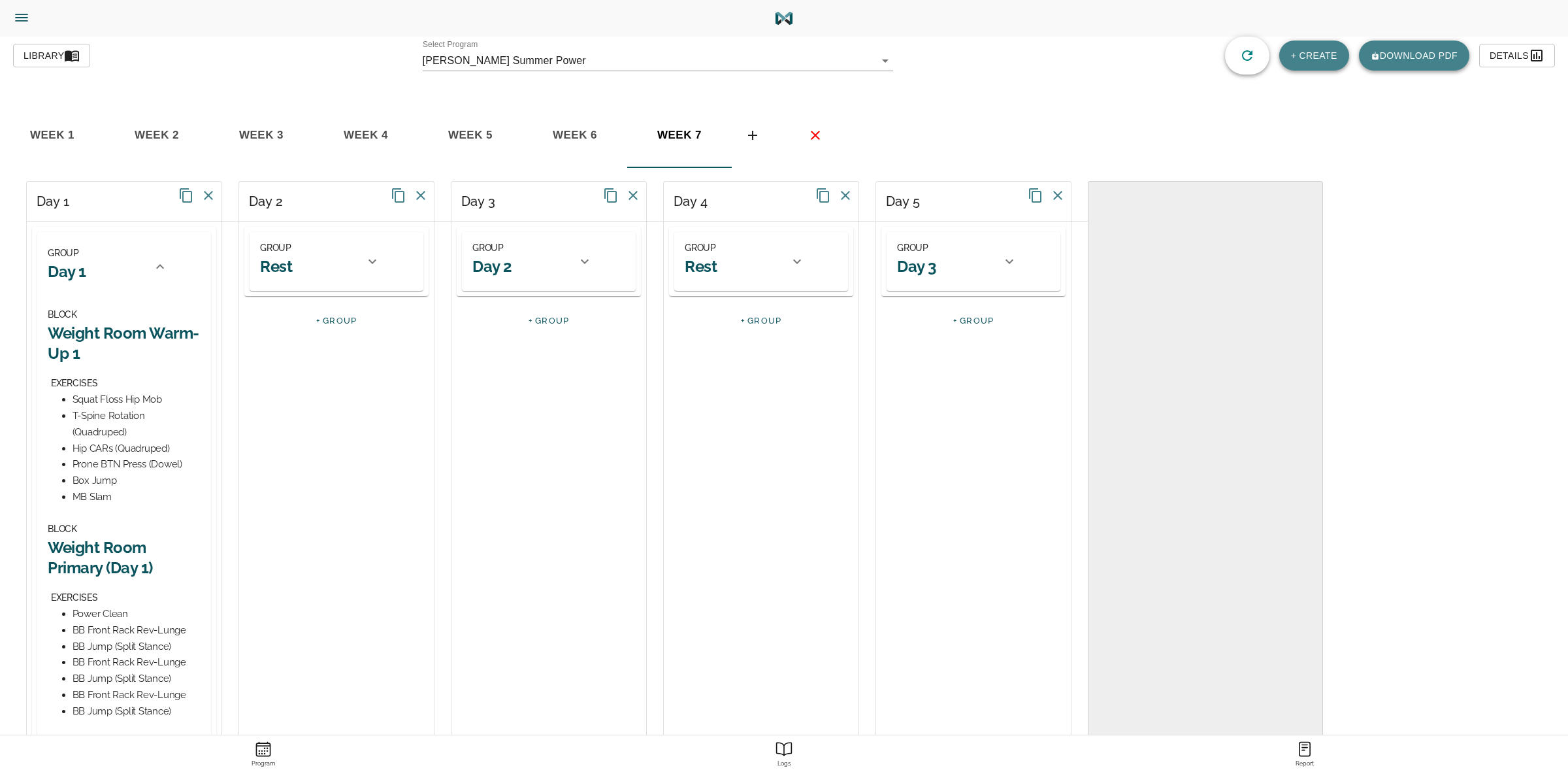
click at [152, 262] on icon at bounding box center [160, 267] width 16 height 16
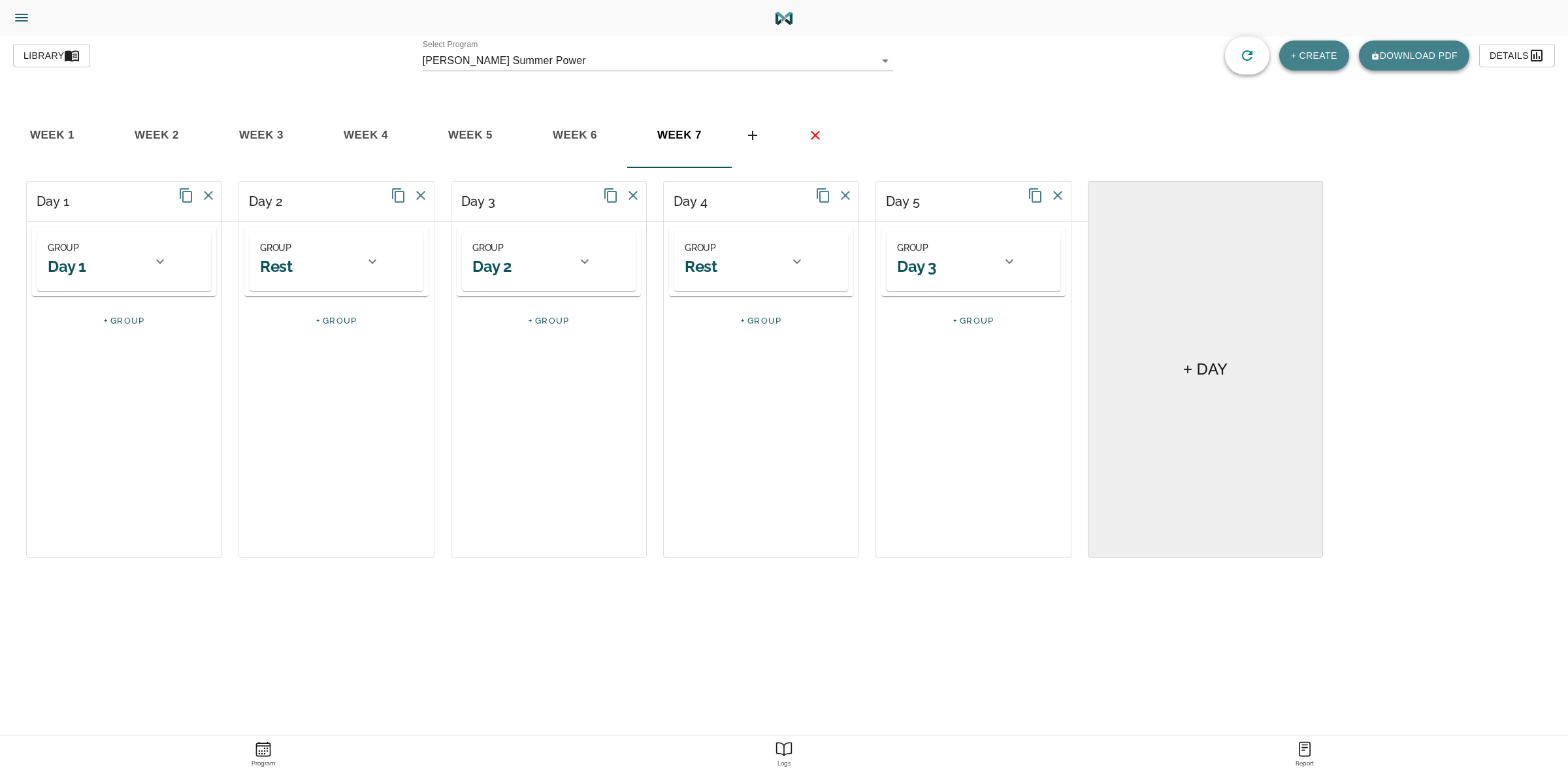
click at [580, 259] on icon at bounding box center [585, 262] width 16 height 16
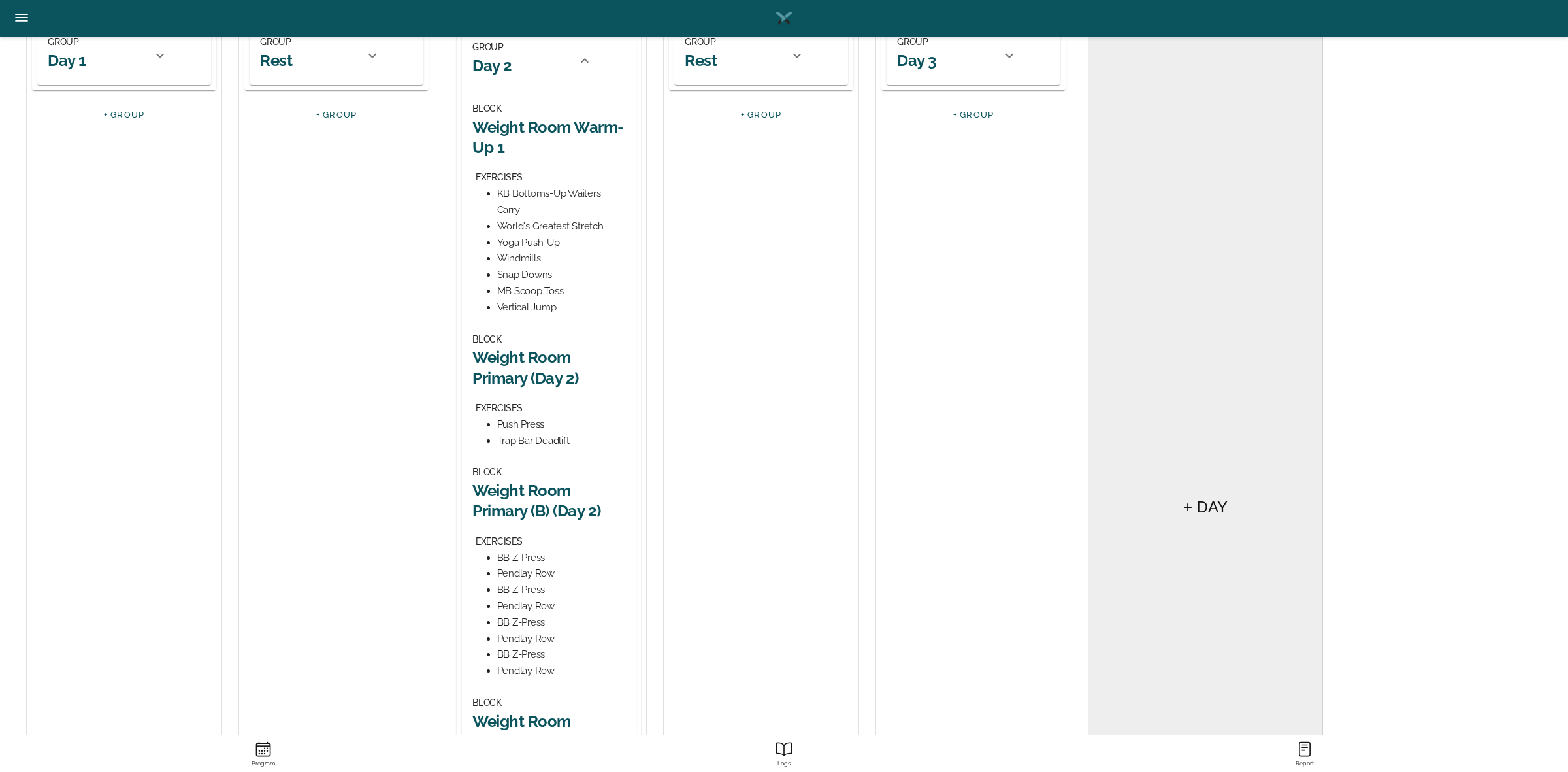
click at [538, 358] on h2 "Weight Room Primary (Day 2)" at bounding box center [548, 367] width 153 height 41
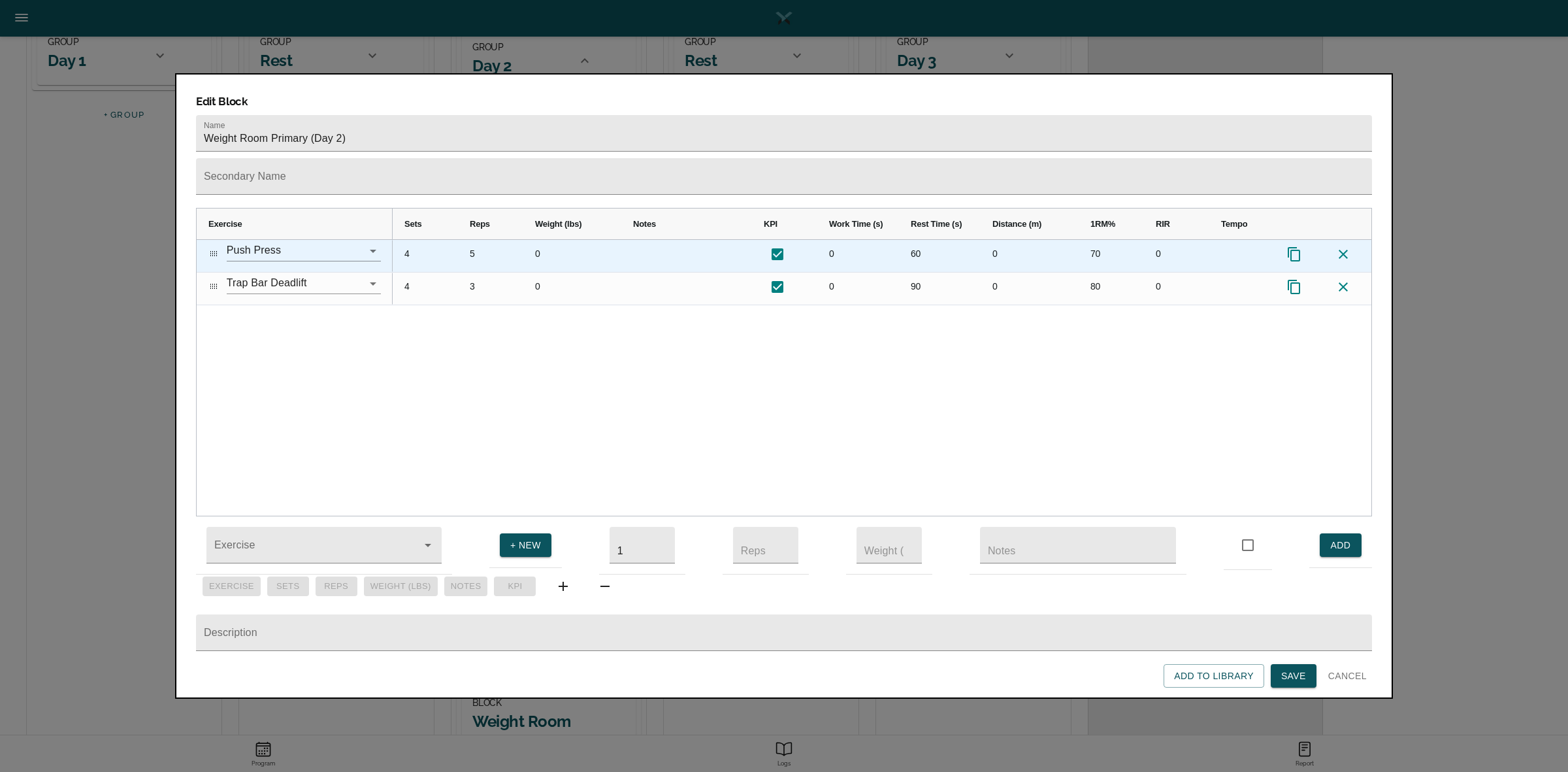
click at [409, 240] on div "4" at bounding box center [426, 255] width 65 height 32
click at [468, 240] on div "5" at bounding box center [491, 255] width 65 height 32
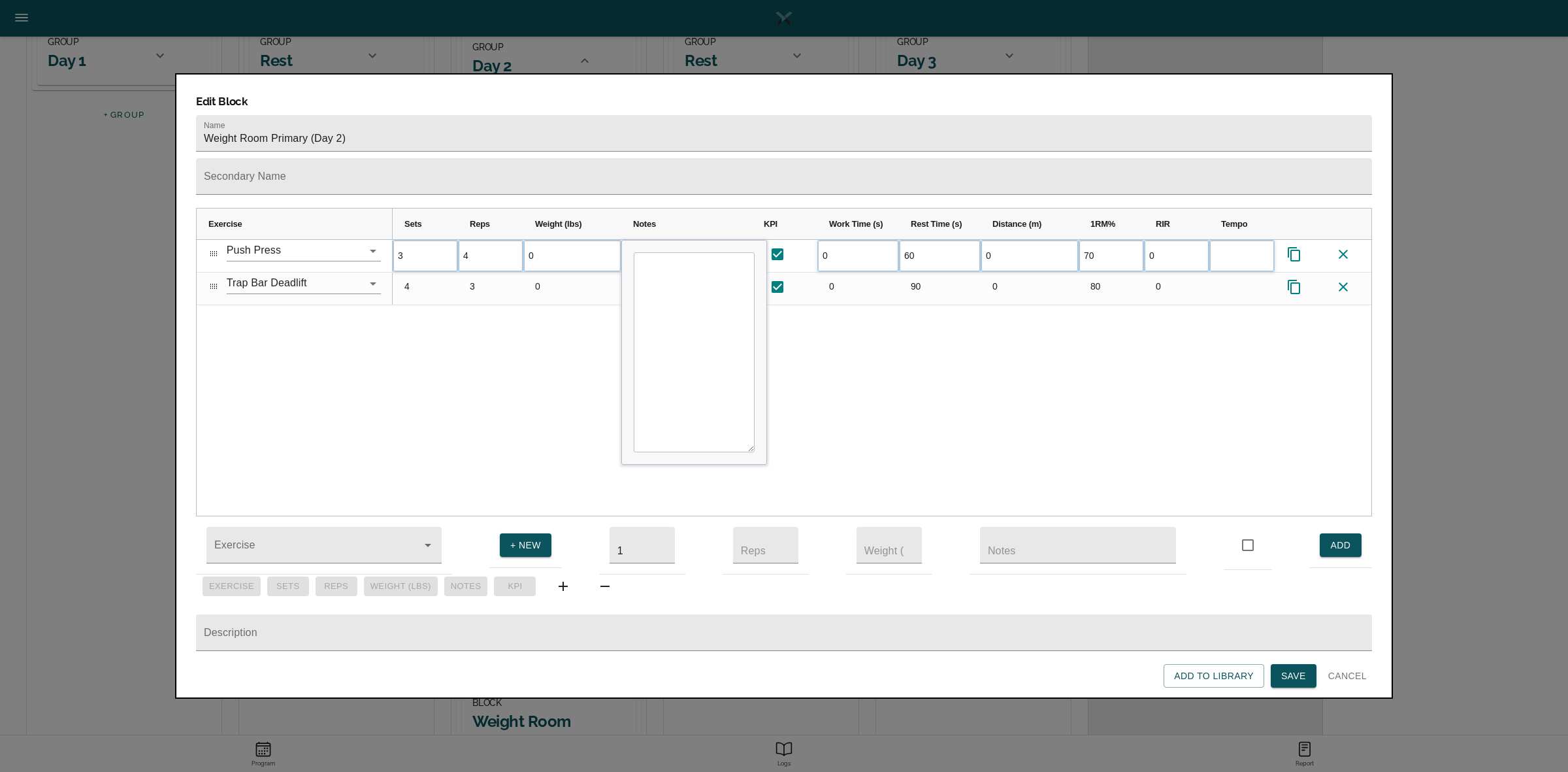
click at [532, 324] on div "3 4 0 0 60 0 70 0 4 3 0 0 90 0" at bounding box center [882, 377] width 978 height 276
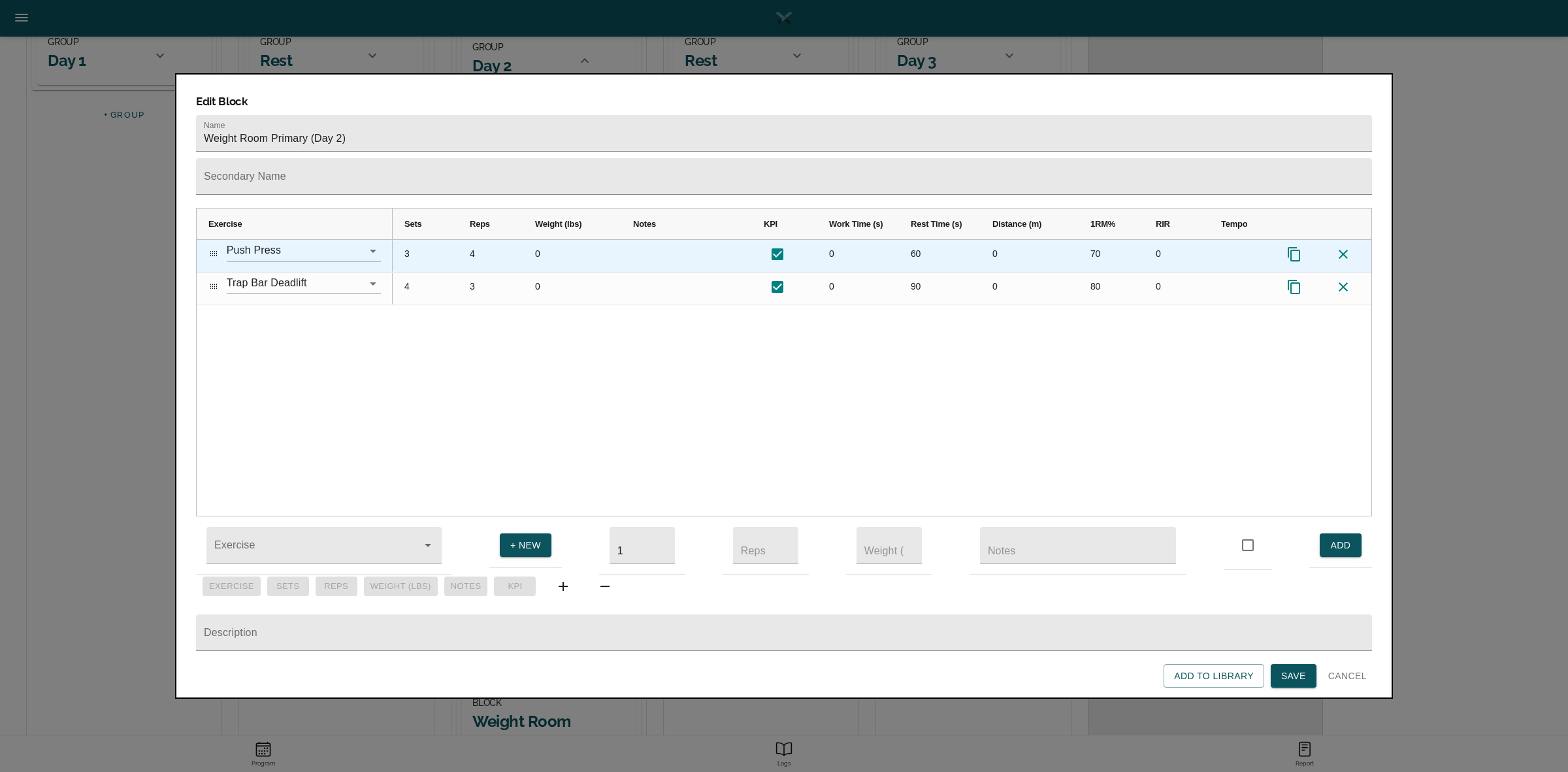
click at [1093, 240] on div "70" at bounding box center [1111, 255] width 65 height 32
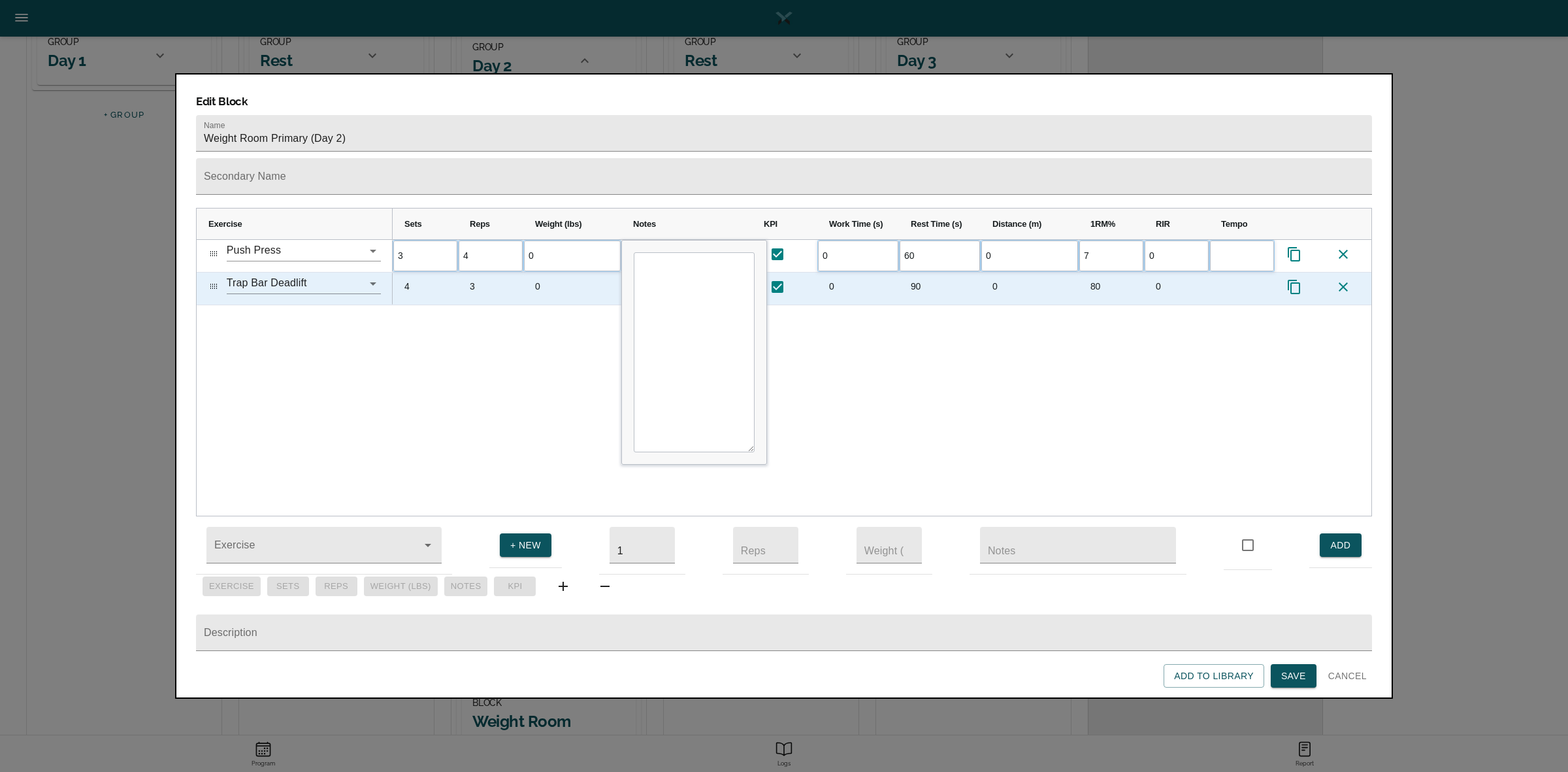
type input "75"
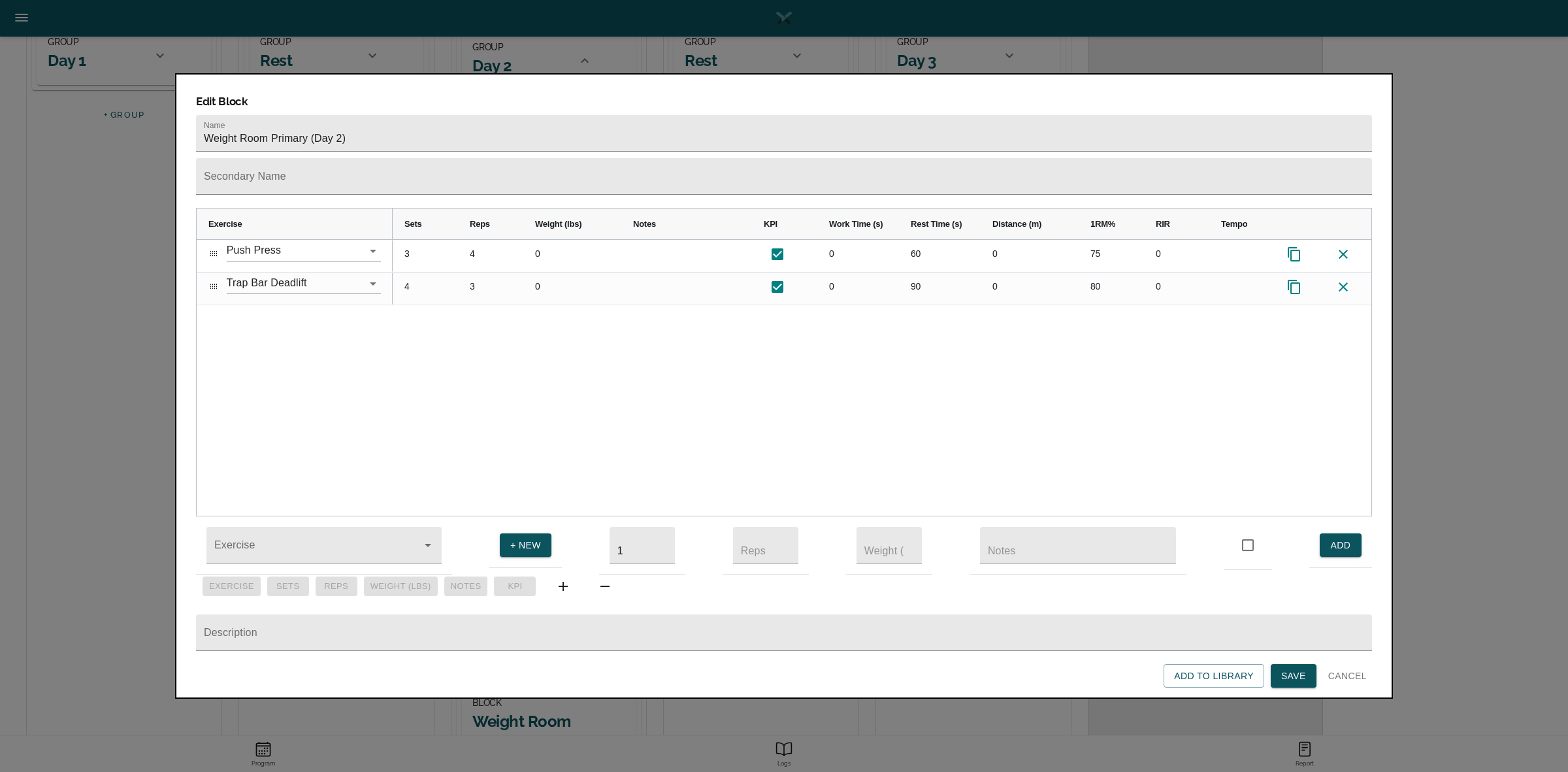
click at [1002, 325] on div "3 4 0 0 60 0 75 0 4 3 0 0 90 0 80 0" at bounding box center [882, 377] width 978 height 276
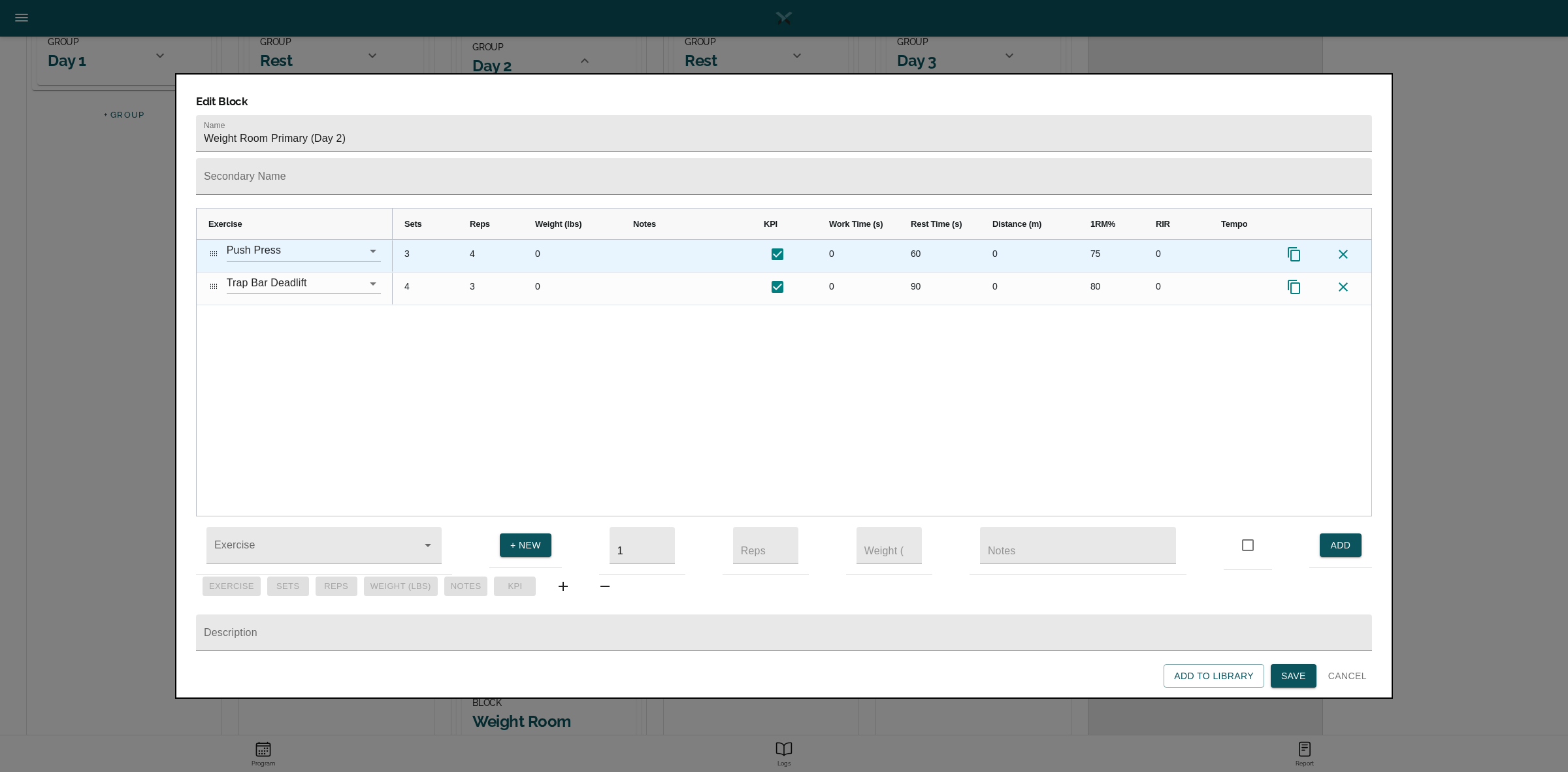
click at [472, 240] on div "4" at bounding box center [491, 255] width 65 height 32
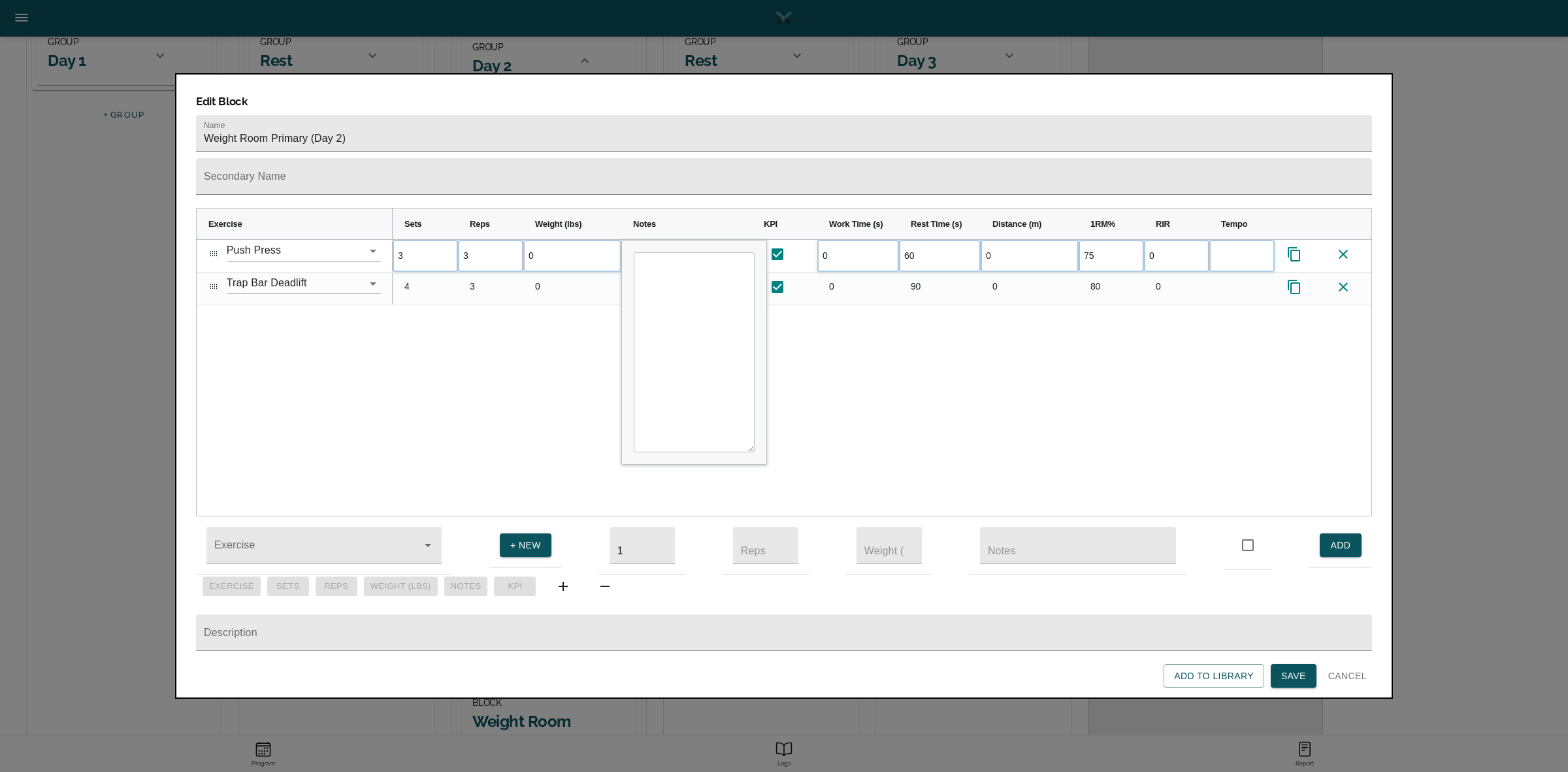
click at [494, 327] on div "3 3 0 0 60 0 75 0 4 3 0 0 90 0" at bounding box center [882, 377] width 978 height 276
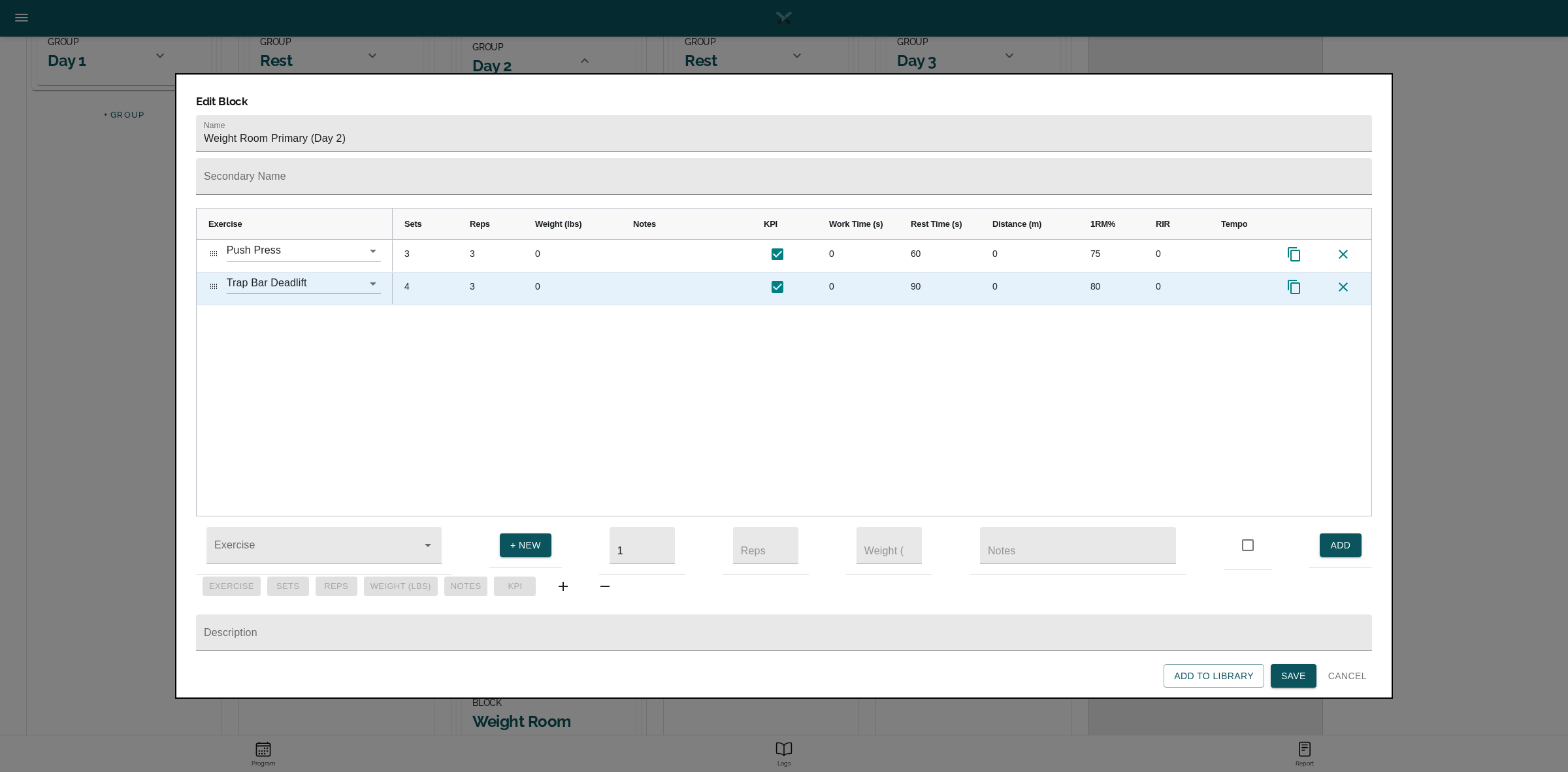
click at [413, 272] on div "4" at bounding box center [426, 288] width 65 height 32
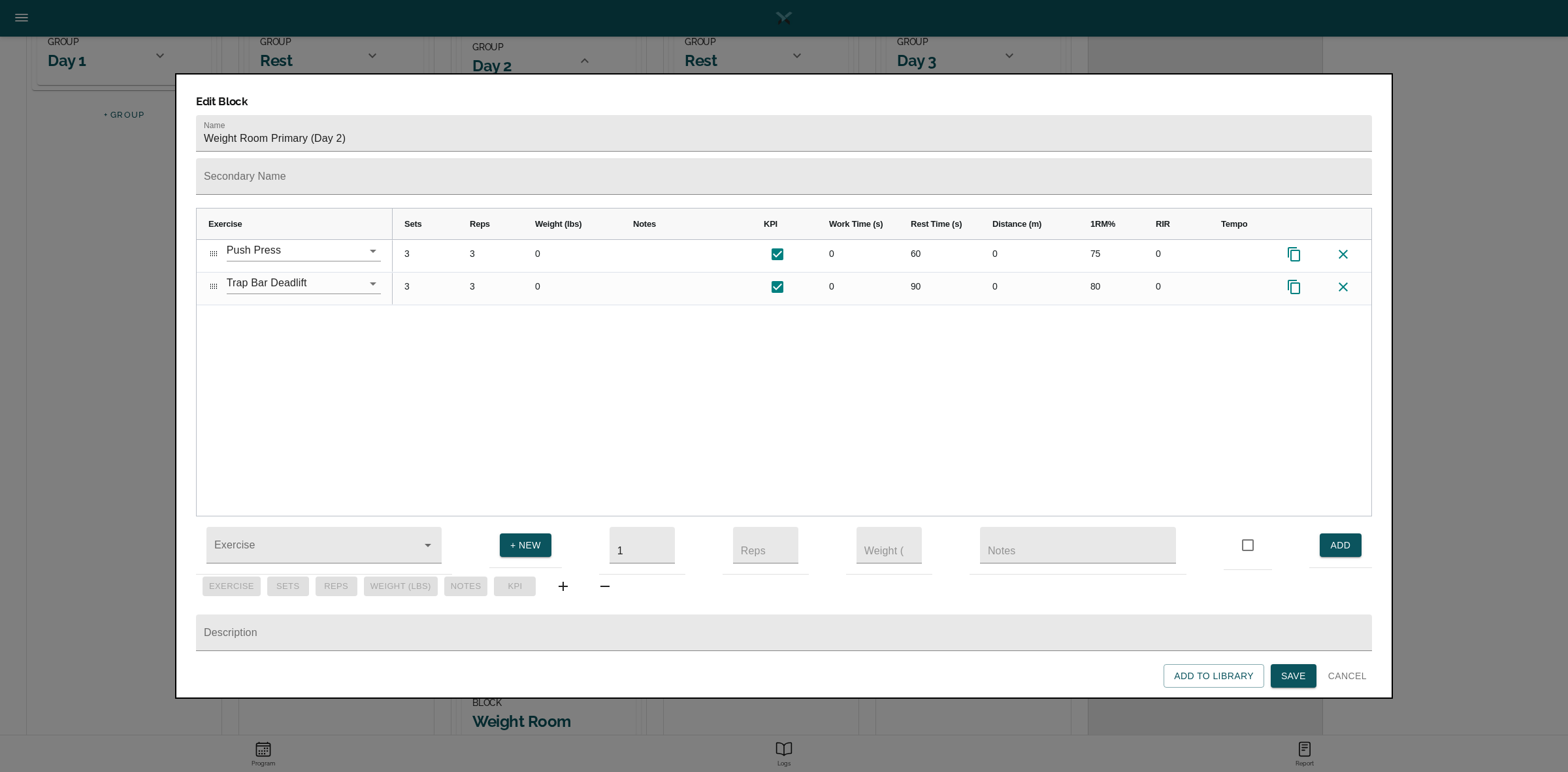
click at [446, 311] on div "3 3 0 0 60 0 75 0 3 3 0 0 90 0 80 0" at bounding box center [882, 377] width 978 height 276
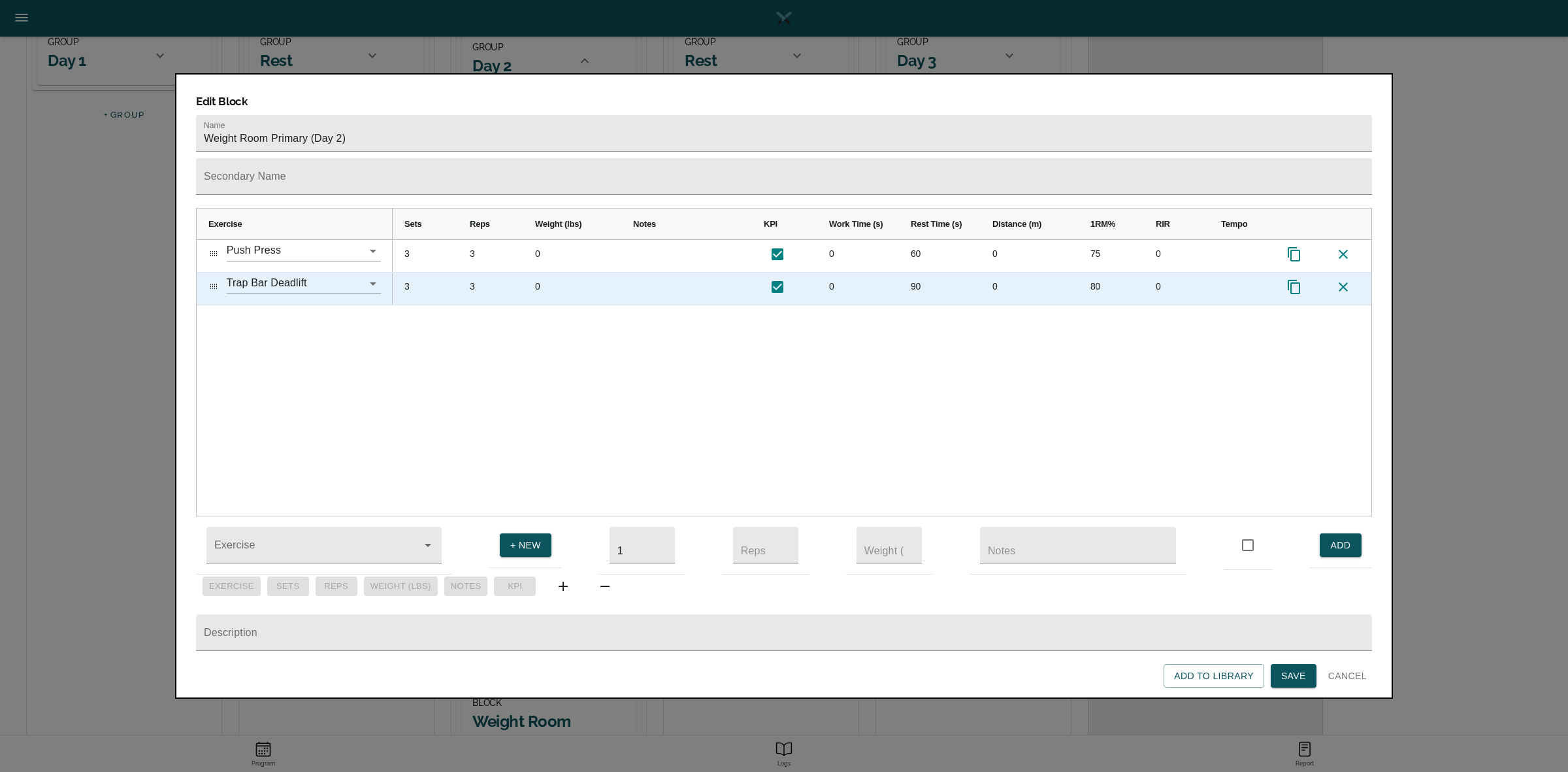
click at [481, 272] on div "3" at bounding box center [491, 288] width 65 height 32
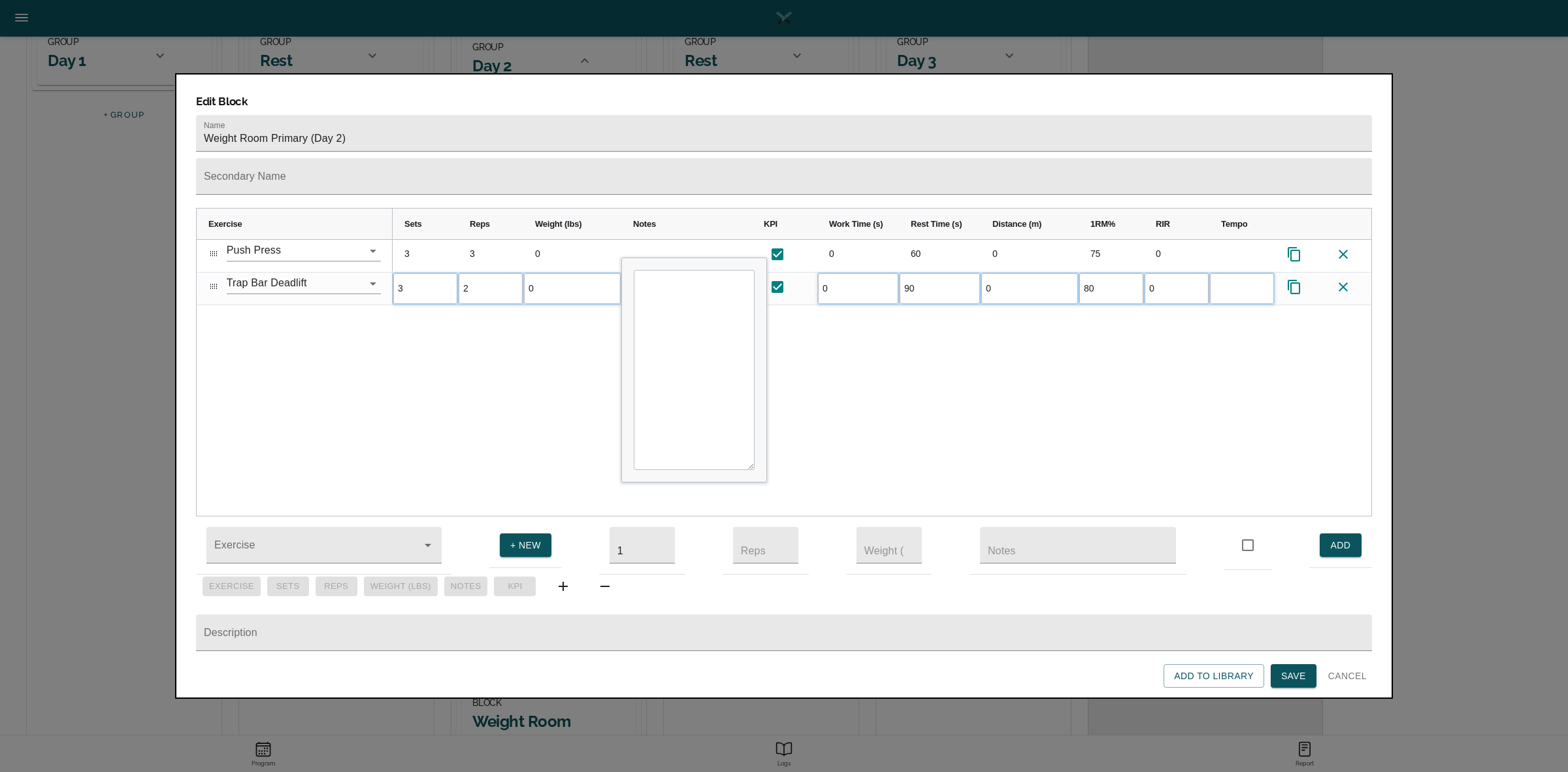
click at [503, 321] on div "3 3 0 0 60 0 75 0 3 2 0 0 90 0 80 0" at bounding box center [882, 377] width 978 height 276
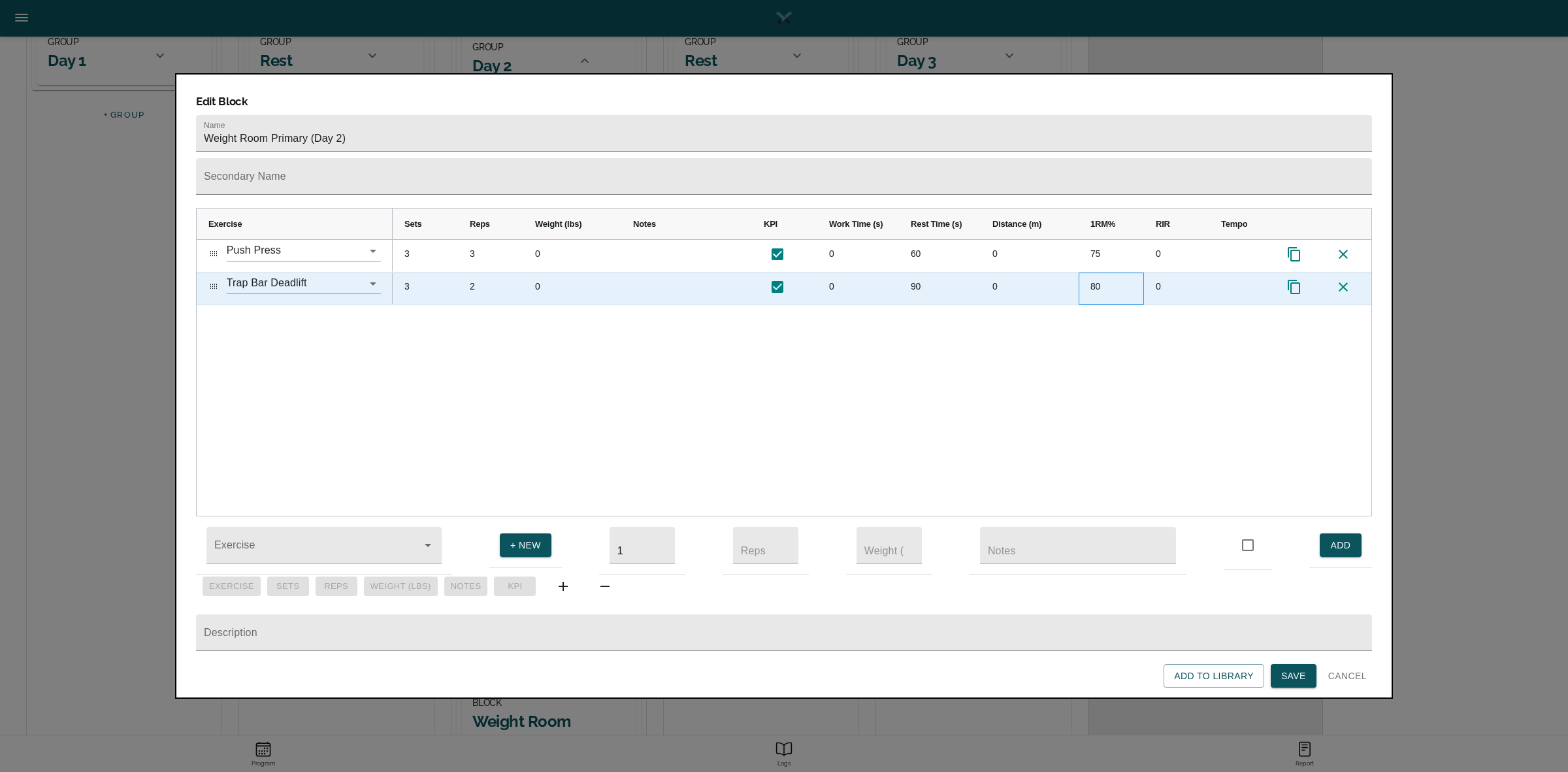
click at [1091, 272] on div "80" at bounding box center [1111, 288] width 65 height 32
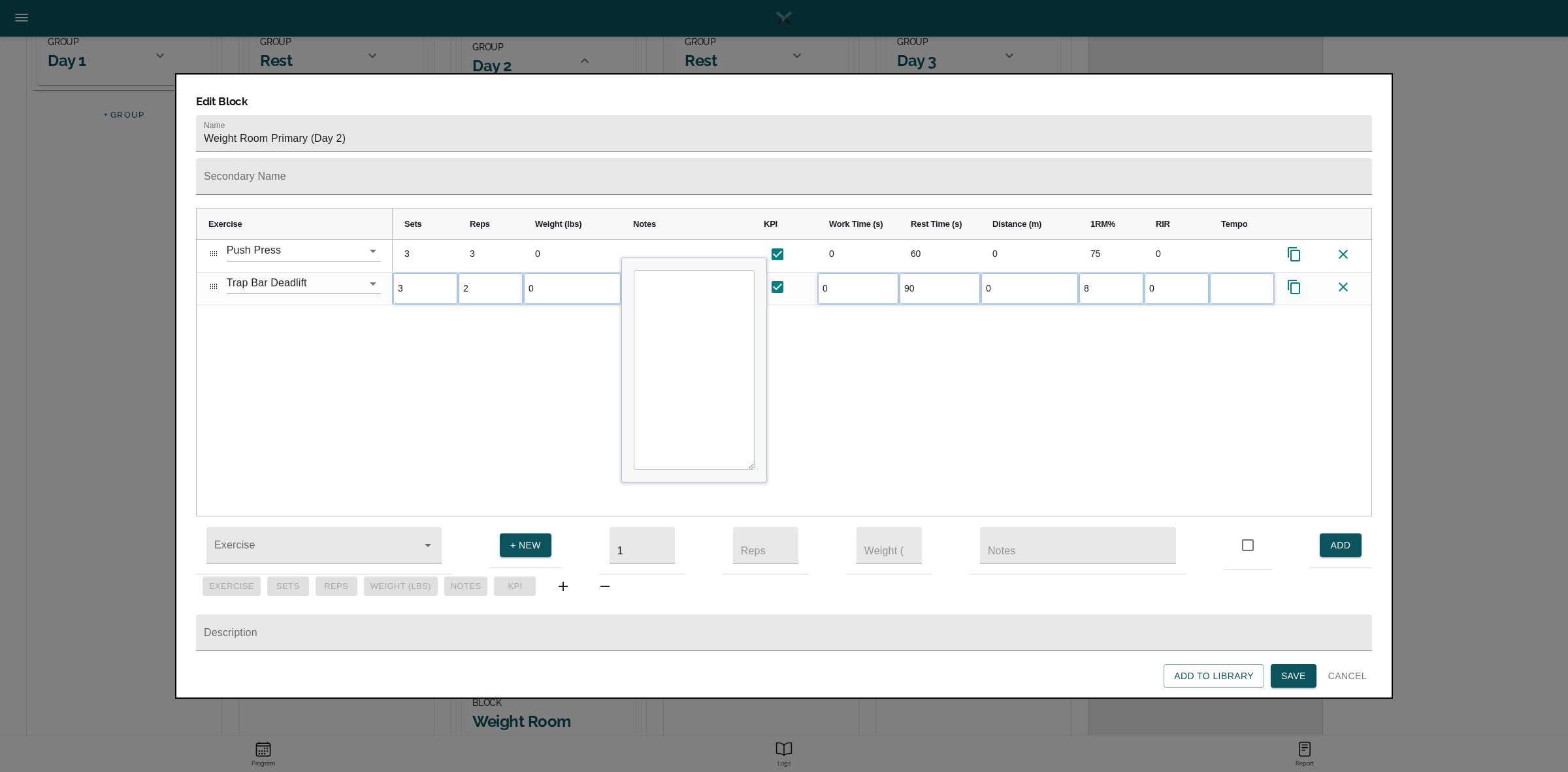
type input "85"
click at [1005, 350] on div "3 3 0 0 60 0 75 0 3 2 0 0 90 0 85 0" at bounding box center [882, 377] width 978 height 276
click at [1292, 674] on span "Save" at bounding box center [1293, 676] width 25 height 16
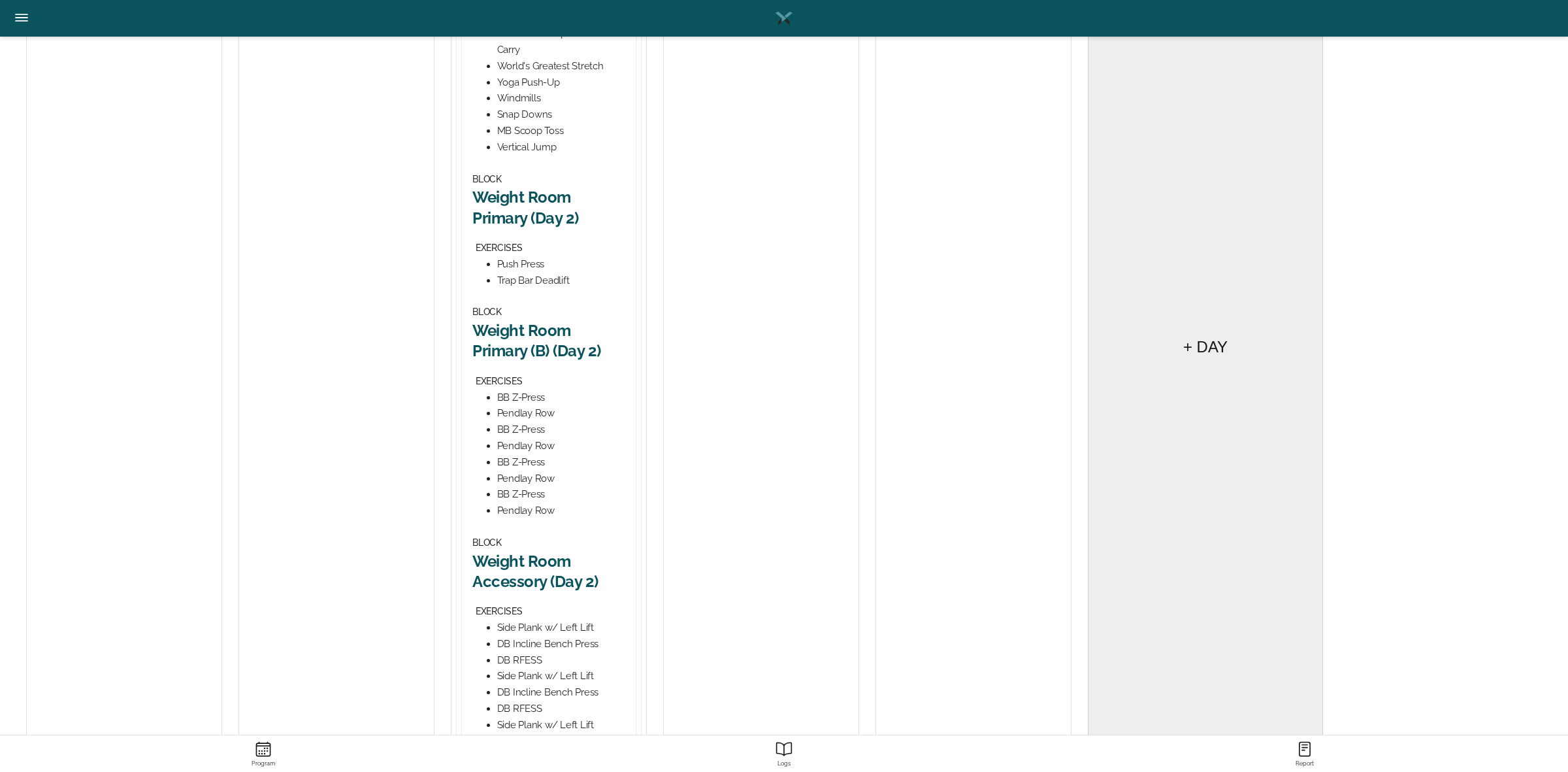
scroll to position [369, 0]
click at [539, 330] on h2 "Weight Room Primary (B) (Day 2)" at bounding box center [548, 337] width 153 height 41
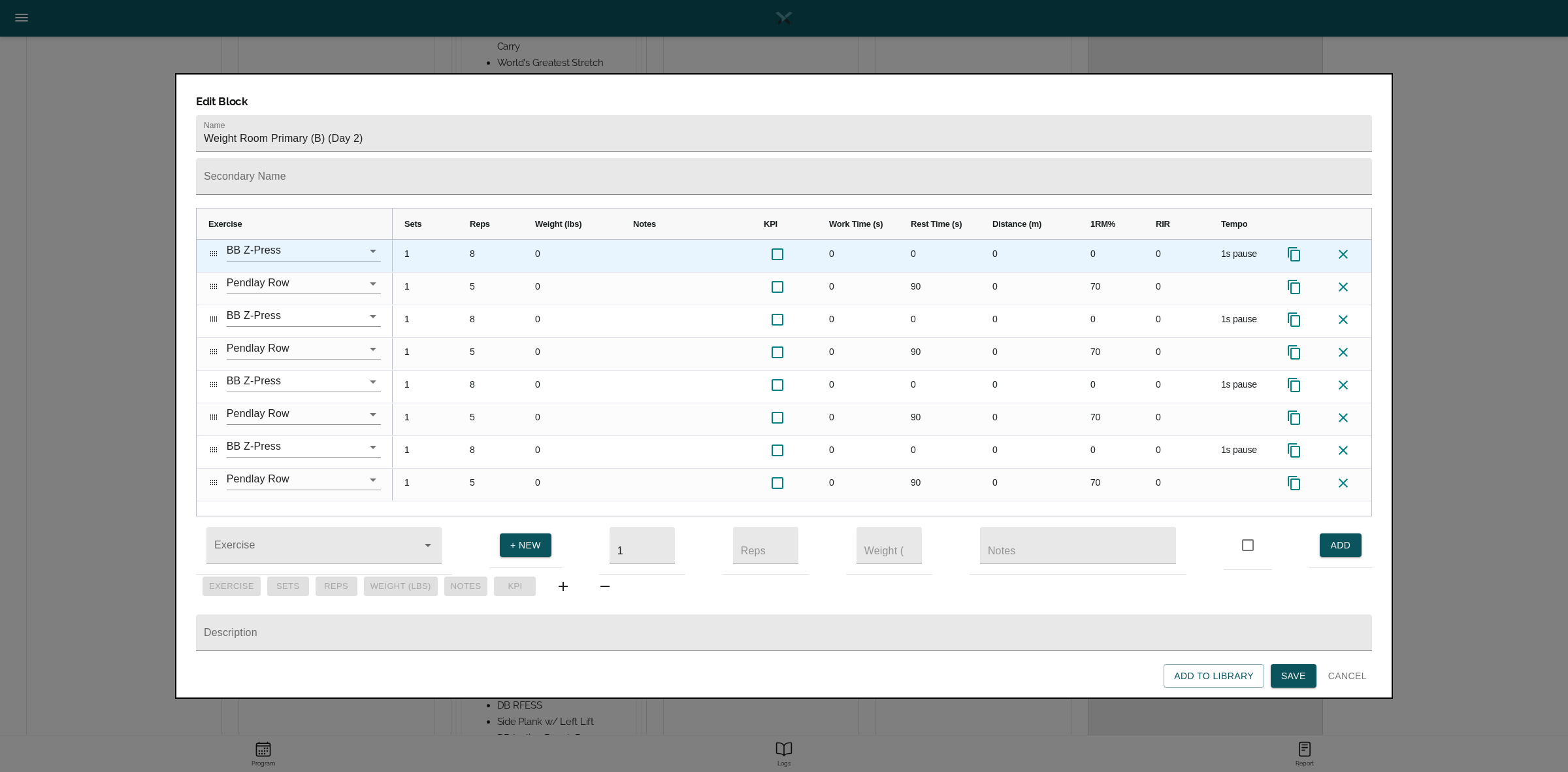
click at [469, 240] on div "8" at bounding box center [491, 255] width 65 height 32
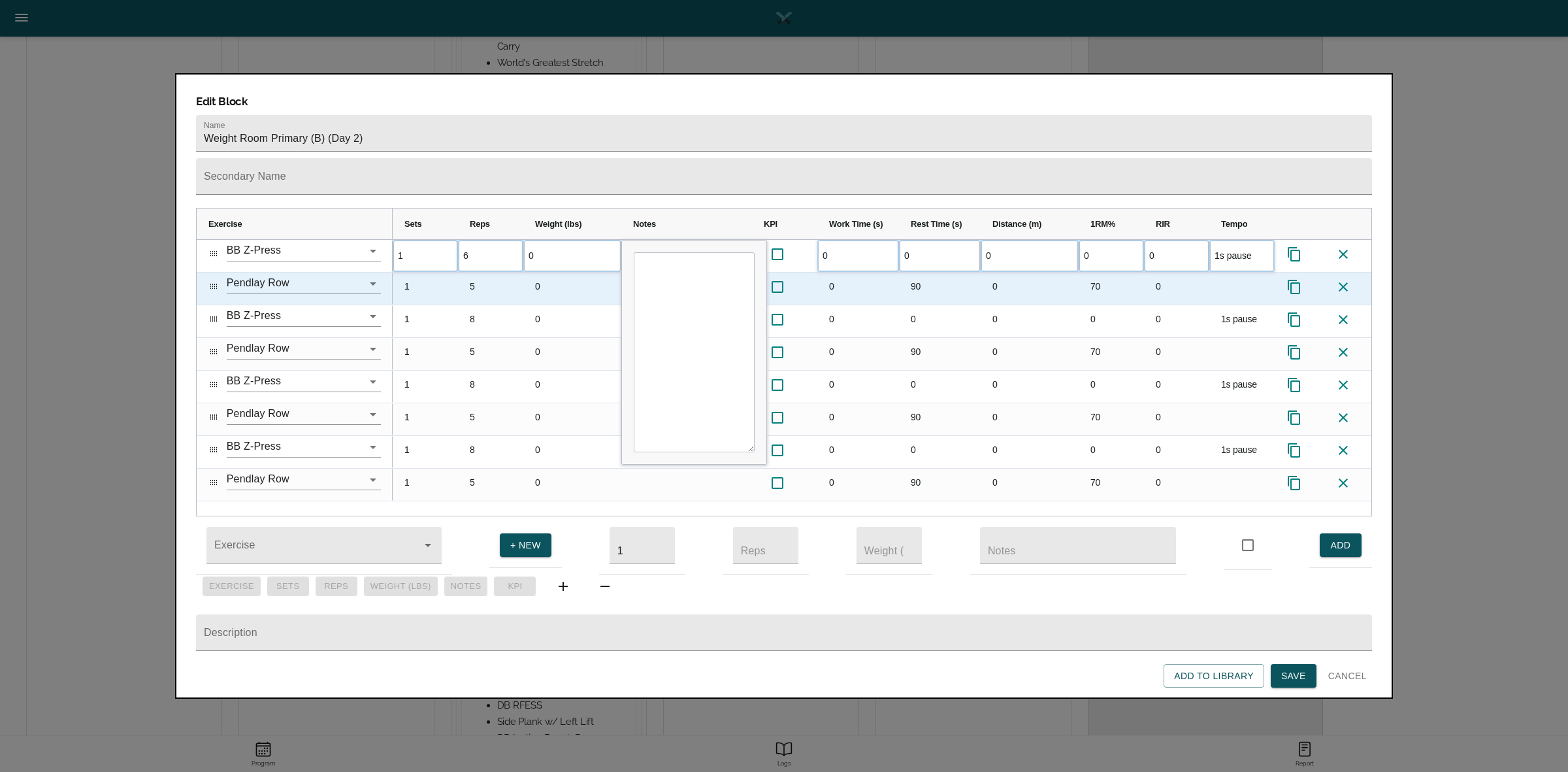
scroll to position [0, 0]
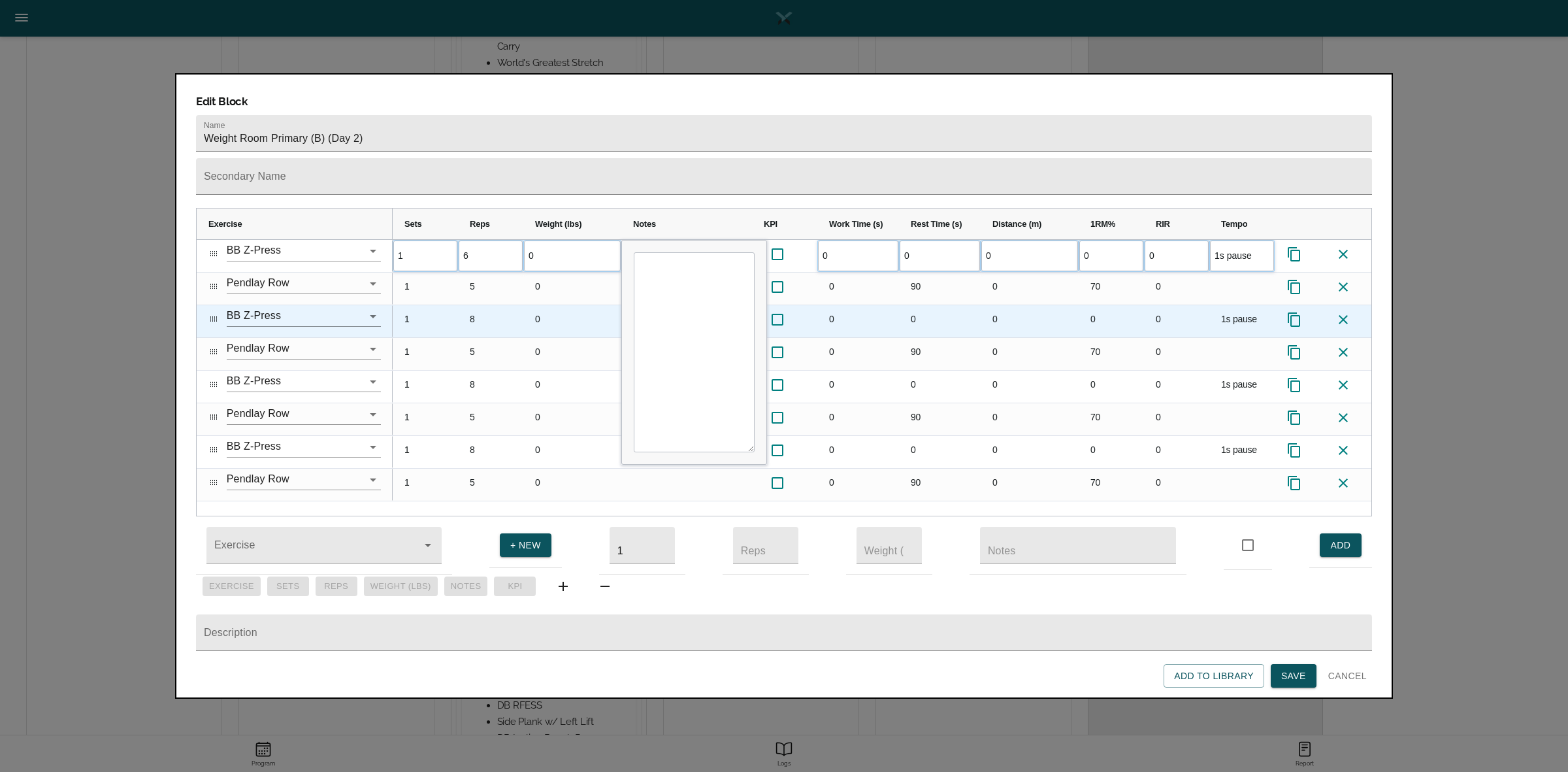
click at [475, 305] on div "8" at bounding box center [491, 321] width 65 height 32
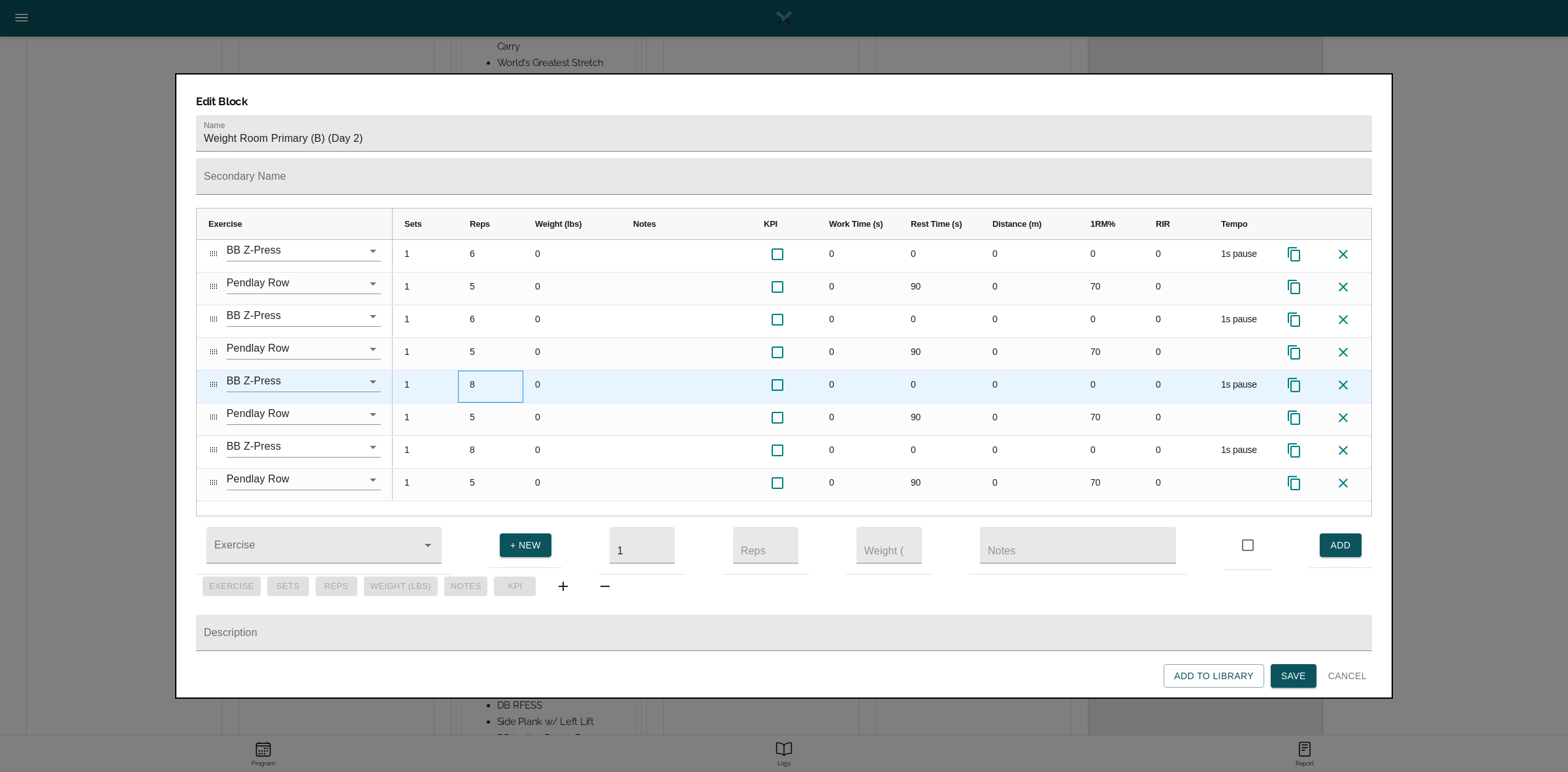
click at [472, 370] on div "8" at bounding box center [491, 386] width 65 height 32
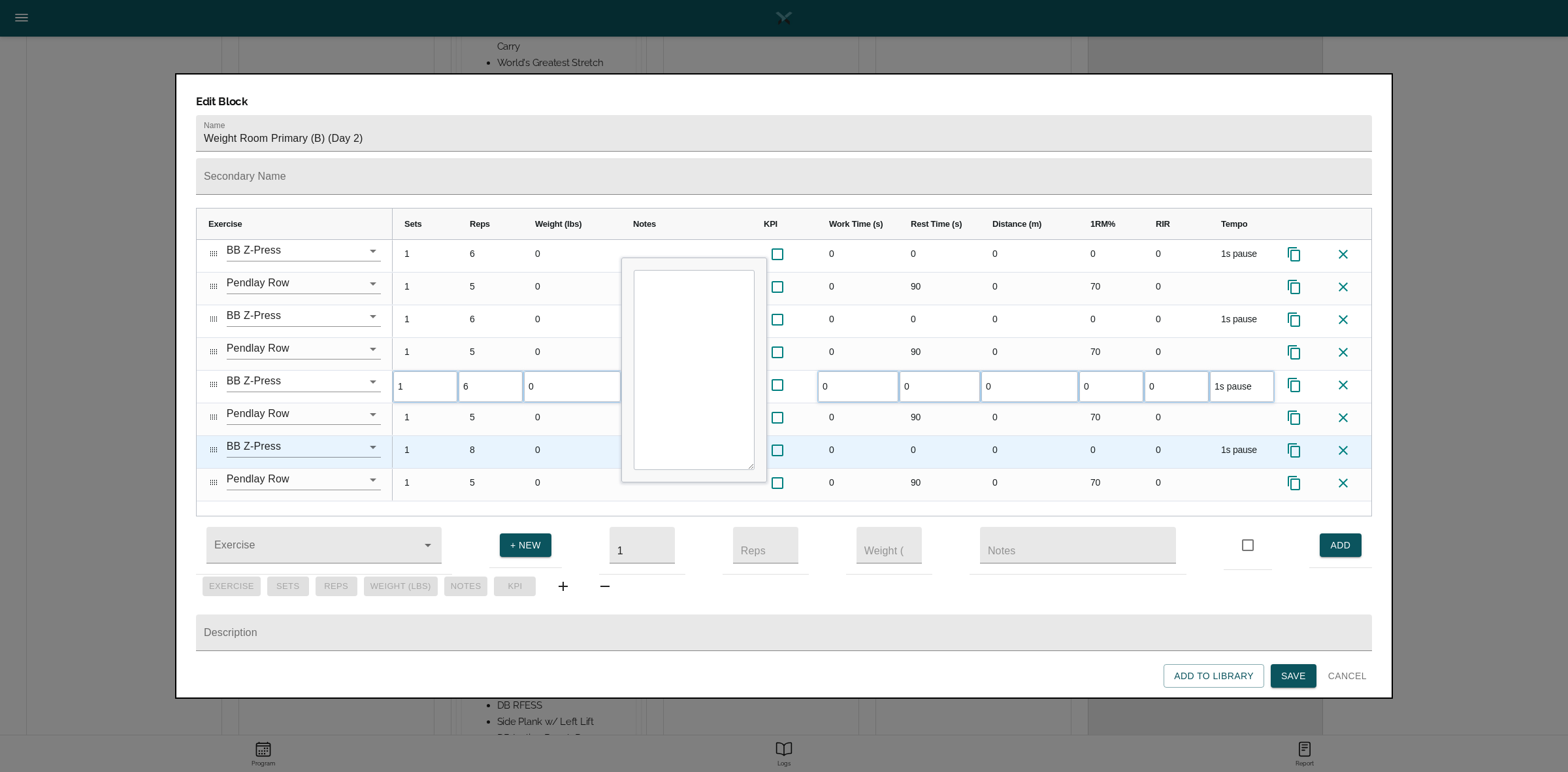
click at [489, 436] on div "8" at bounding box center [491, 451] width 65 height 32
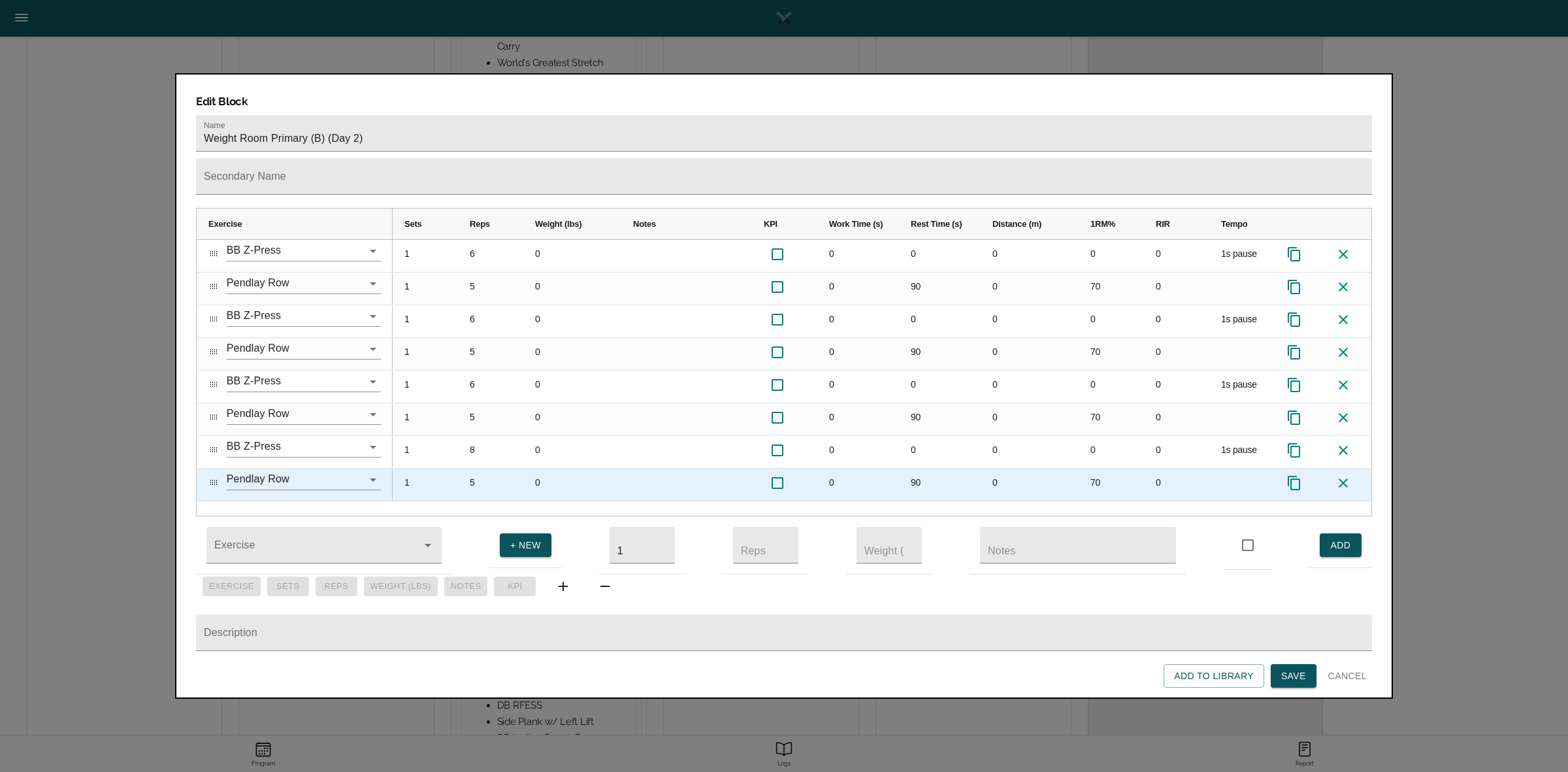
click at [1346, 478] on icon at bounding box center [1343, 483] width 9 height 9
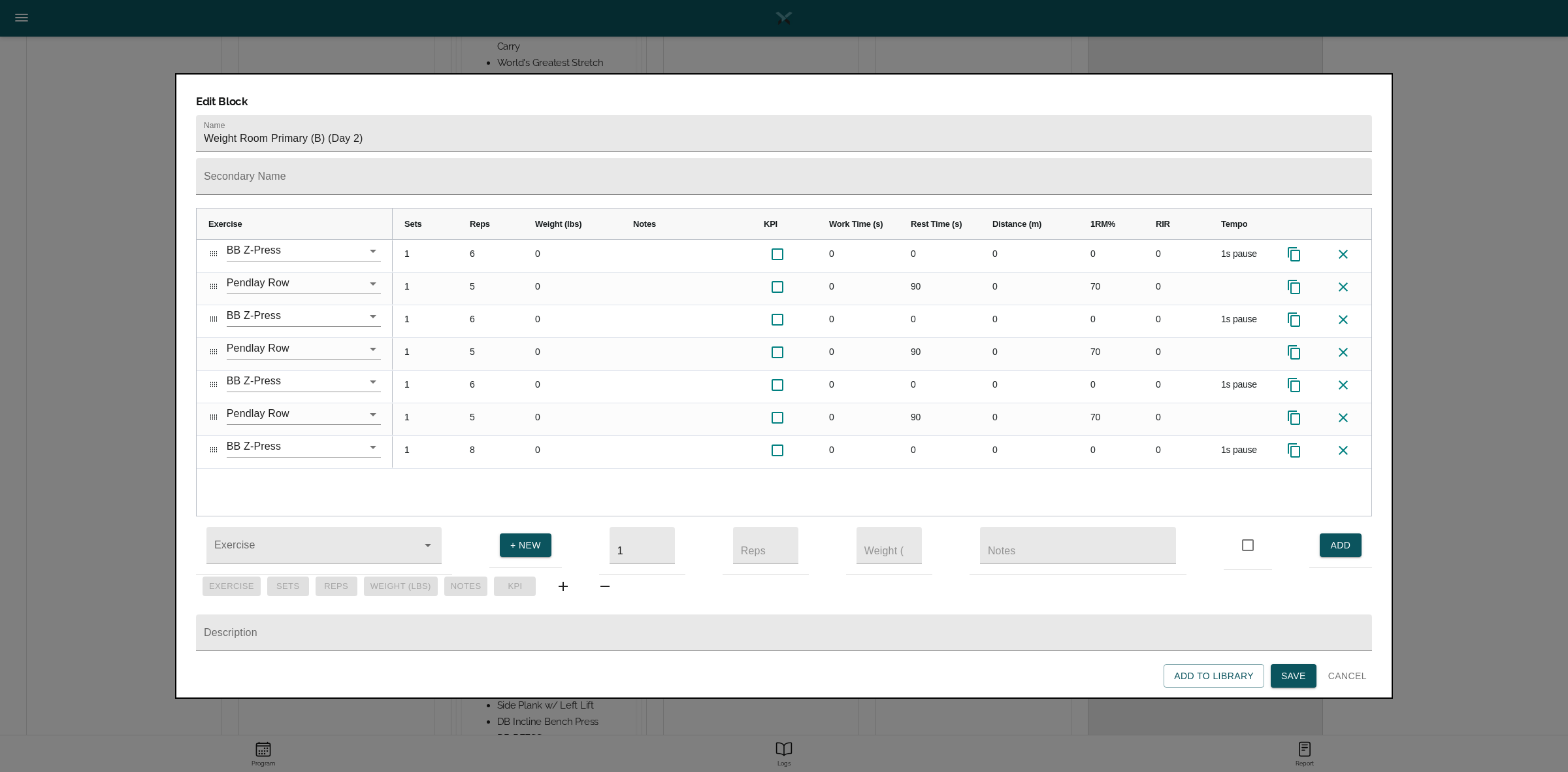
scroll to position [361, 0]
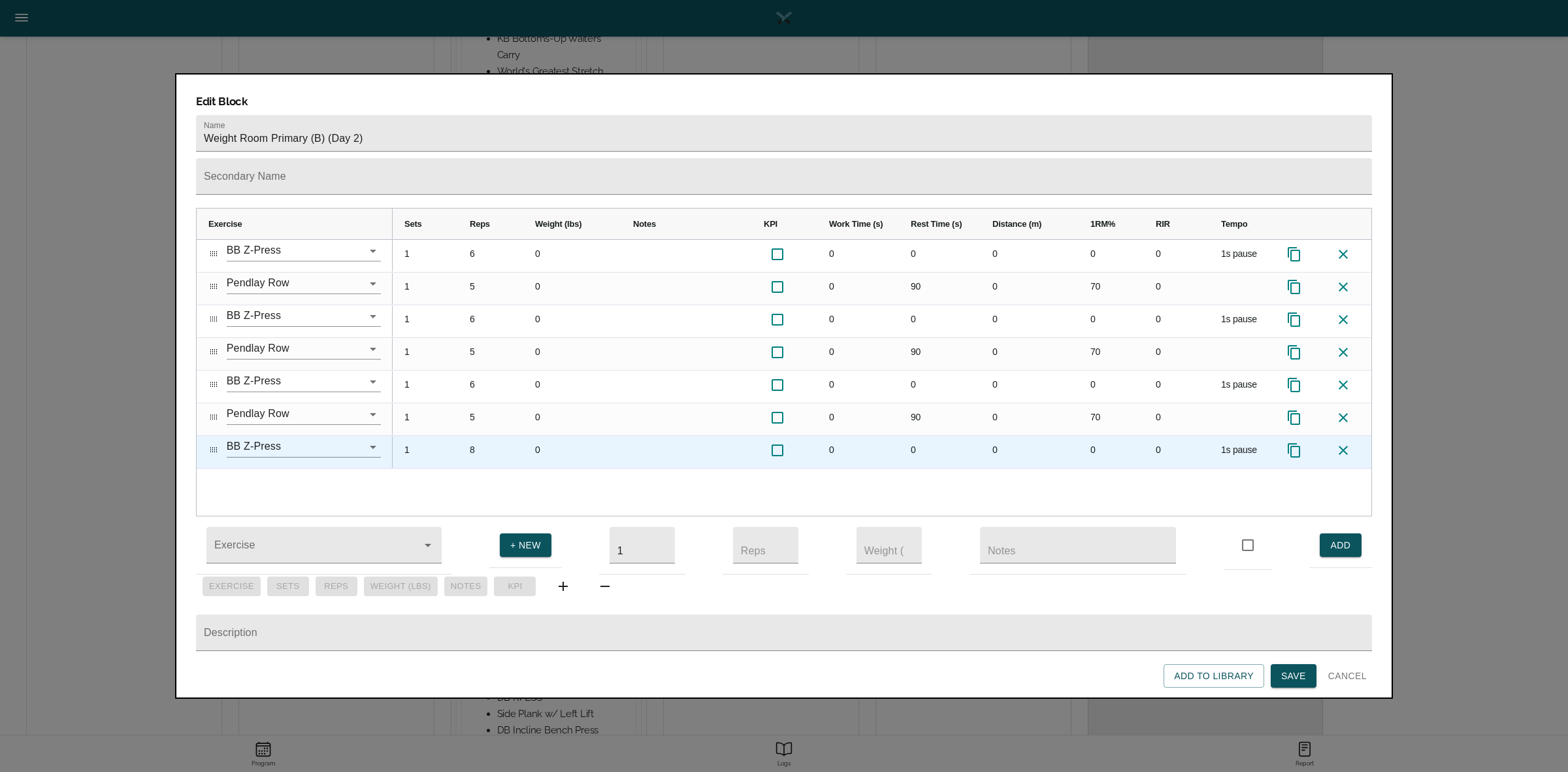
click at [1344, 438] on div at bounding box center [1348, 451] width 49 height 32
click at [1338, 442] on icon at bounding box center [1343, 450] width 16 height 16
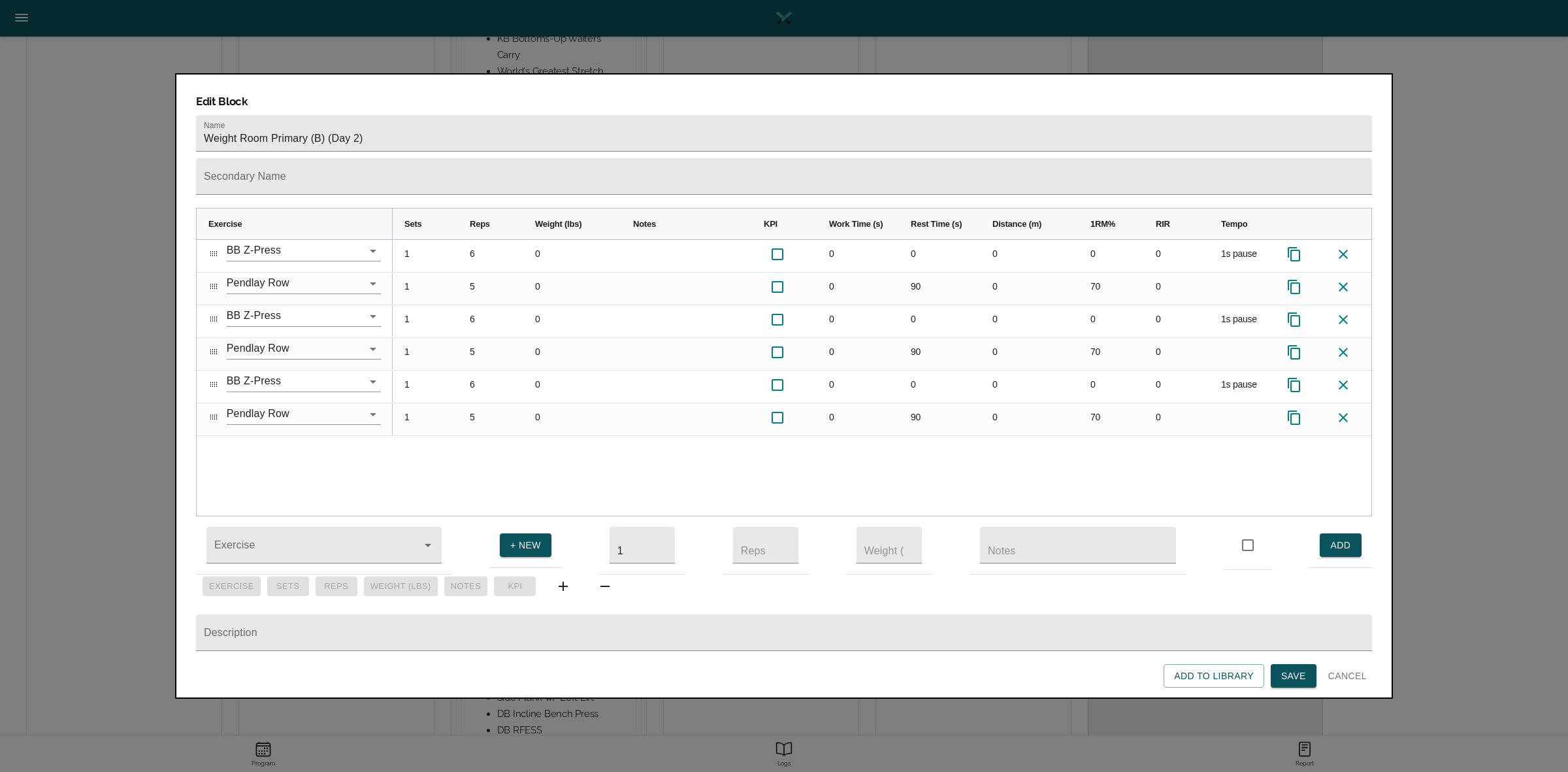
scroll to position [353, 0]
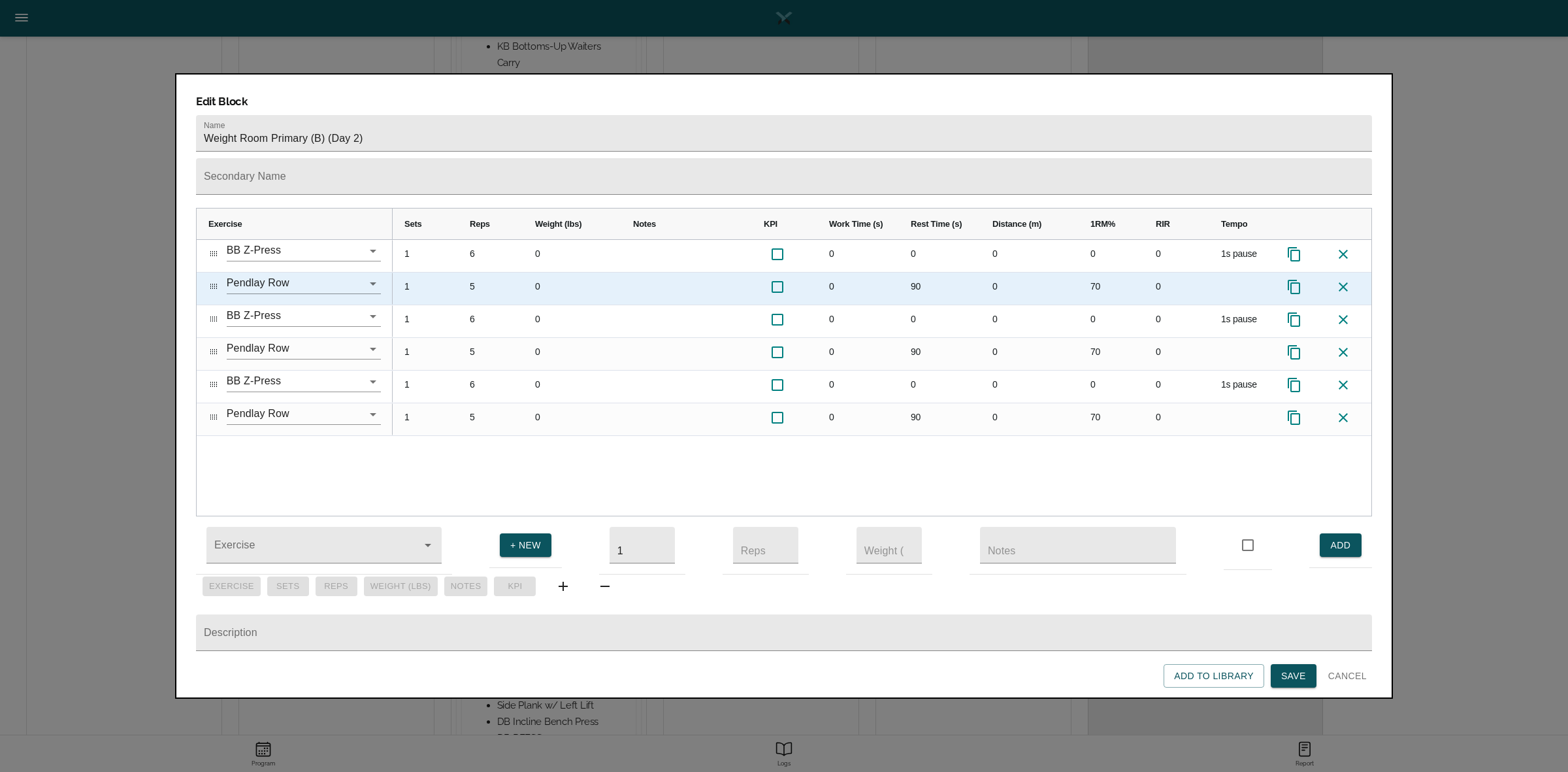
click at [1090, 272] on div "70" at bounding box center [1111, 288] width 65 height 32
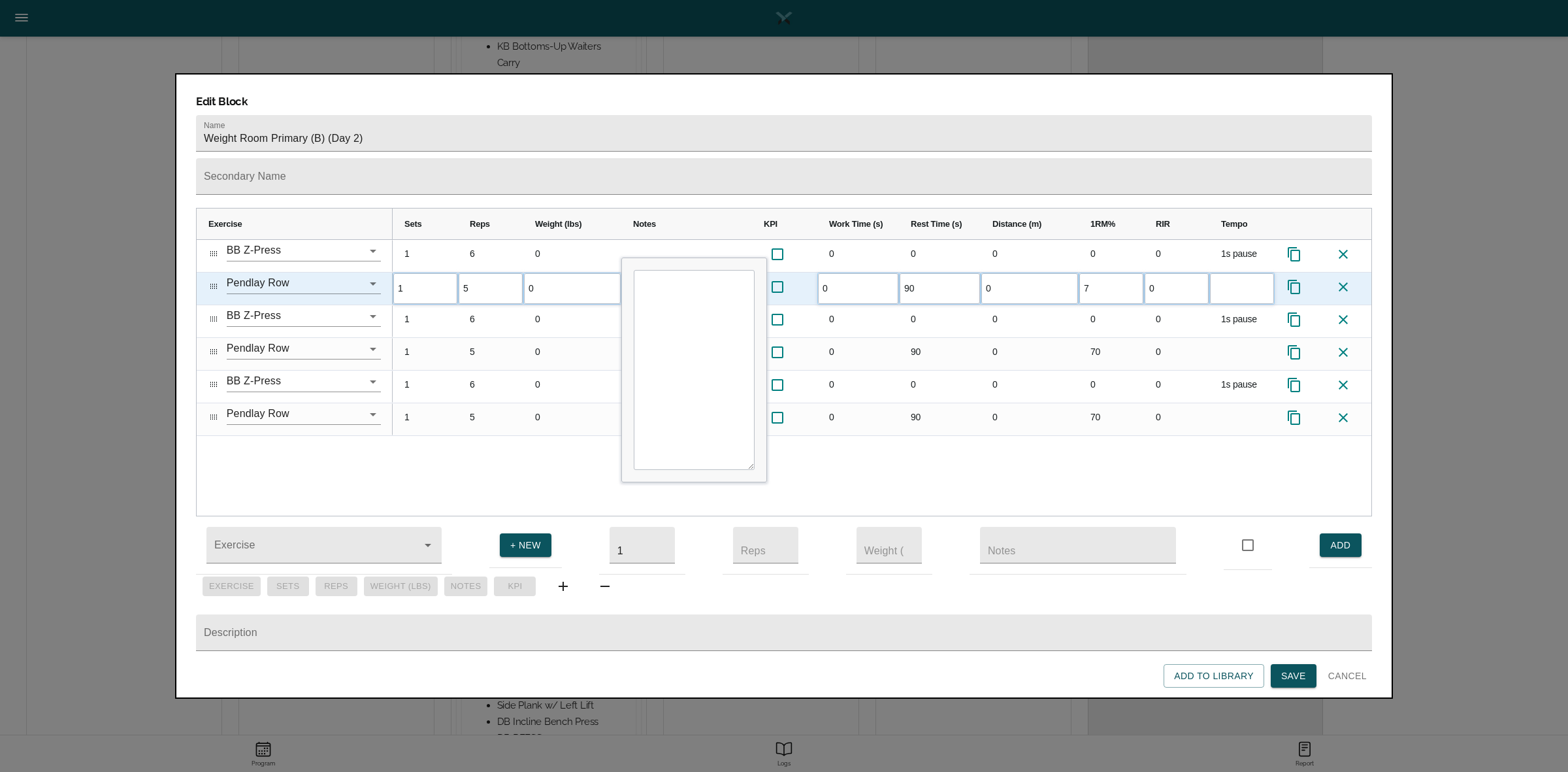
type input "75"
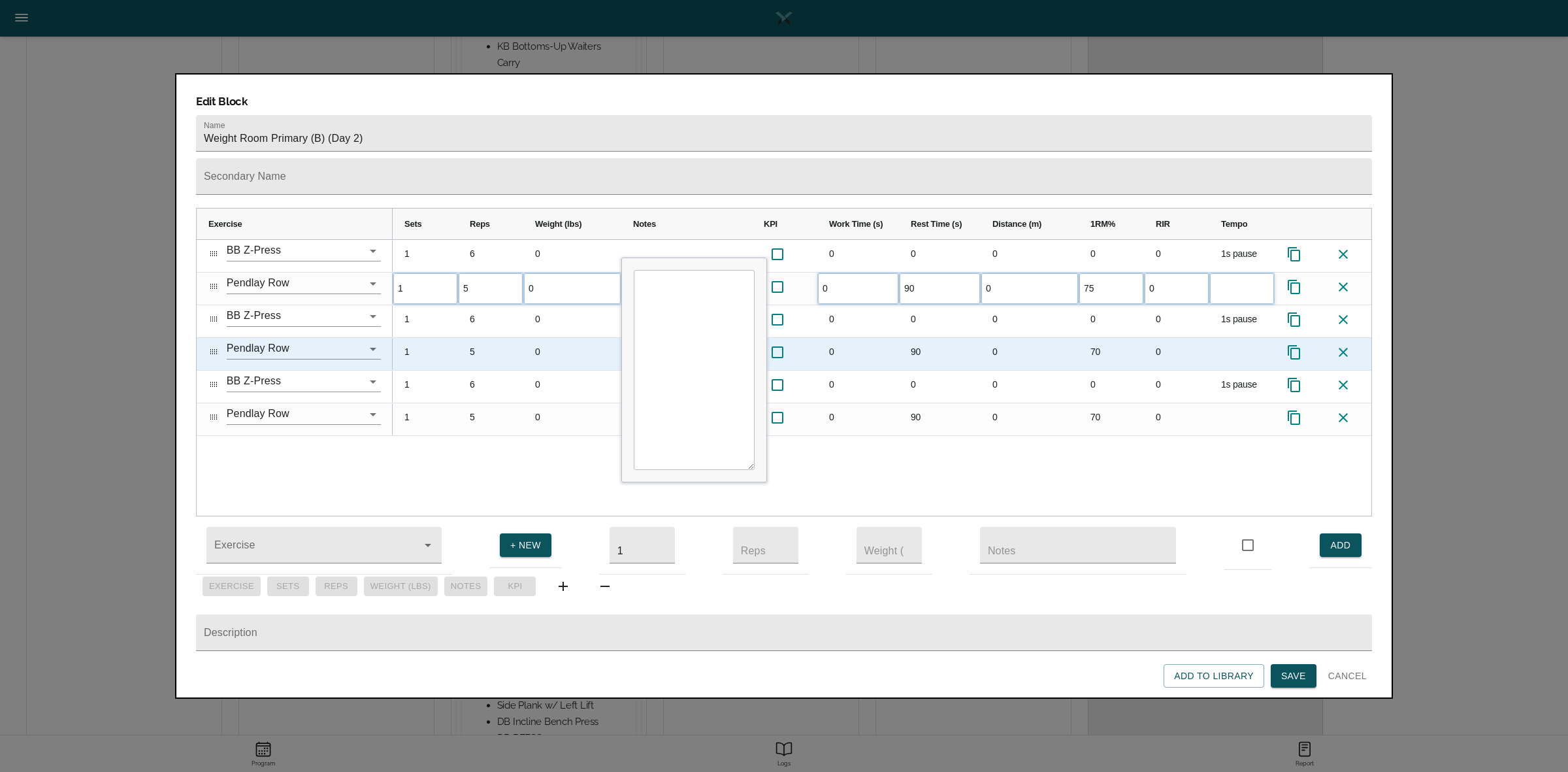
click at [1099, 338] on div "70" at bounding box center [1111, 353] width 65 height 32
type input "75"
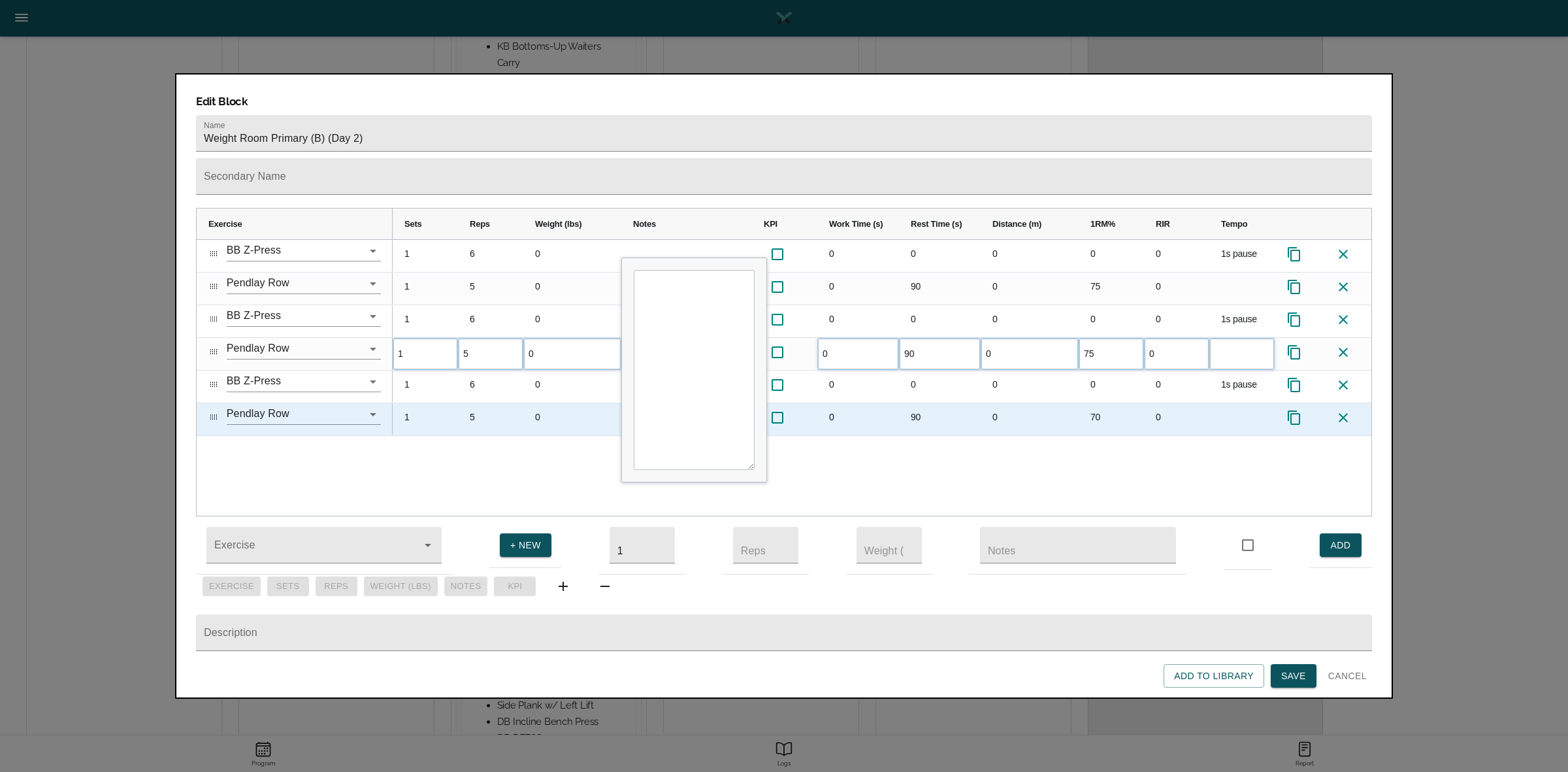
click at [1102, 403] on div "70" at bounding box center [1111, 419] width 65 height 32
type input "75"
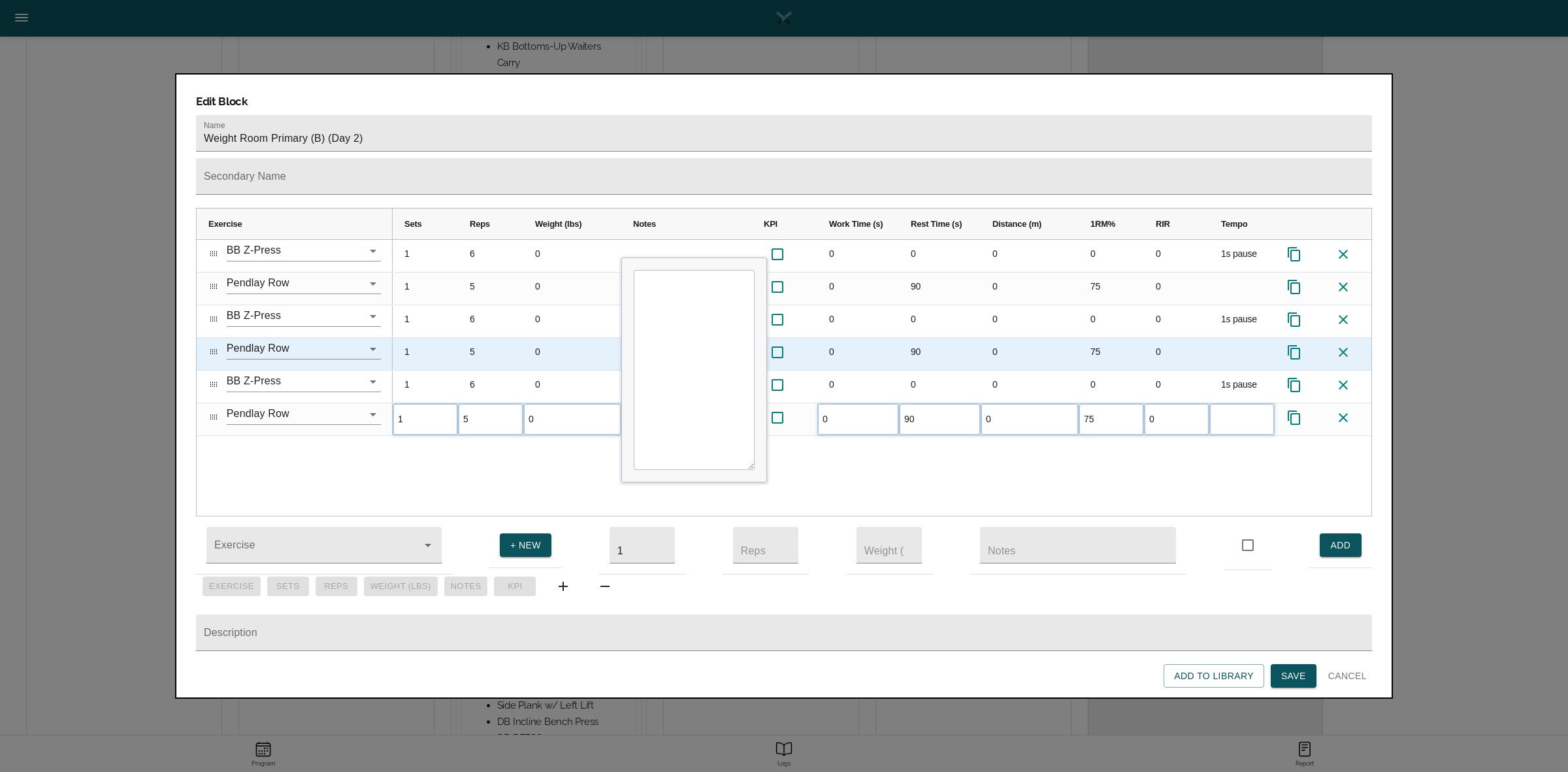
click at [1093, 338] on div "75" at bounding box center [1111, 353] width 65 height 32
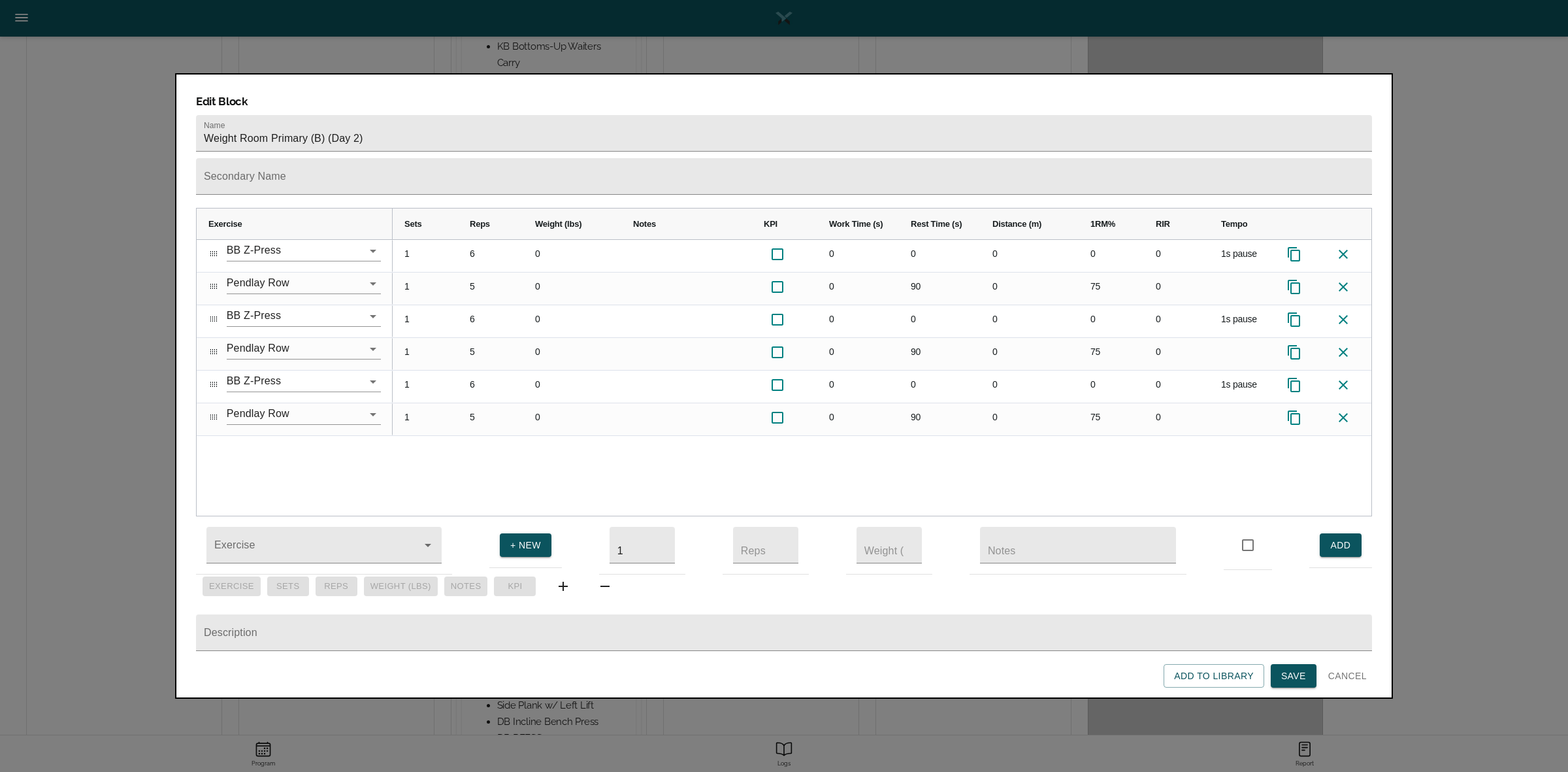
click at [1298, 672] on span "Save" at bounding box center [1293, 676] width 25 height 16
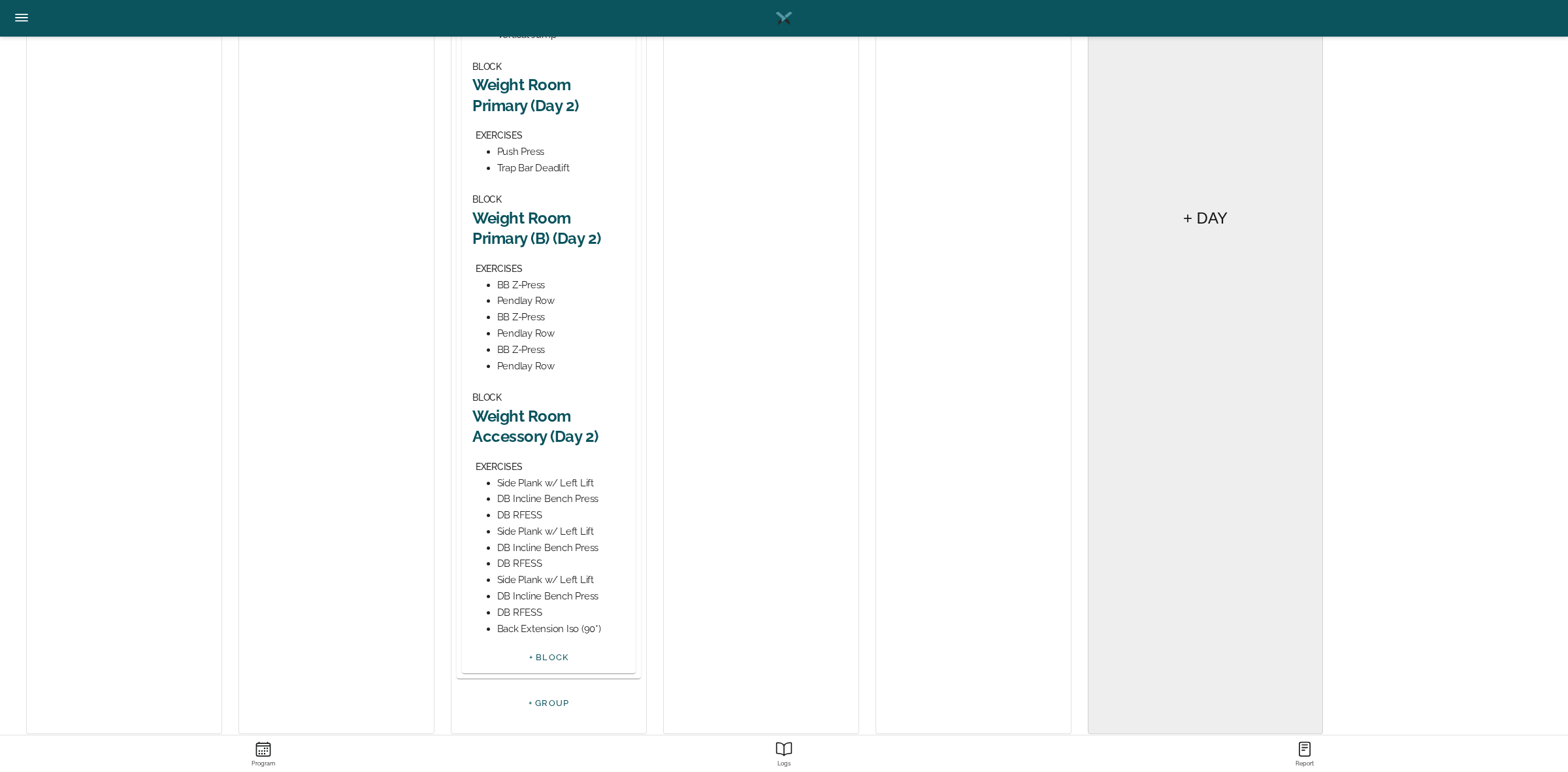
scroll to position [500, 0]
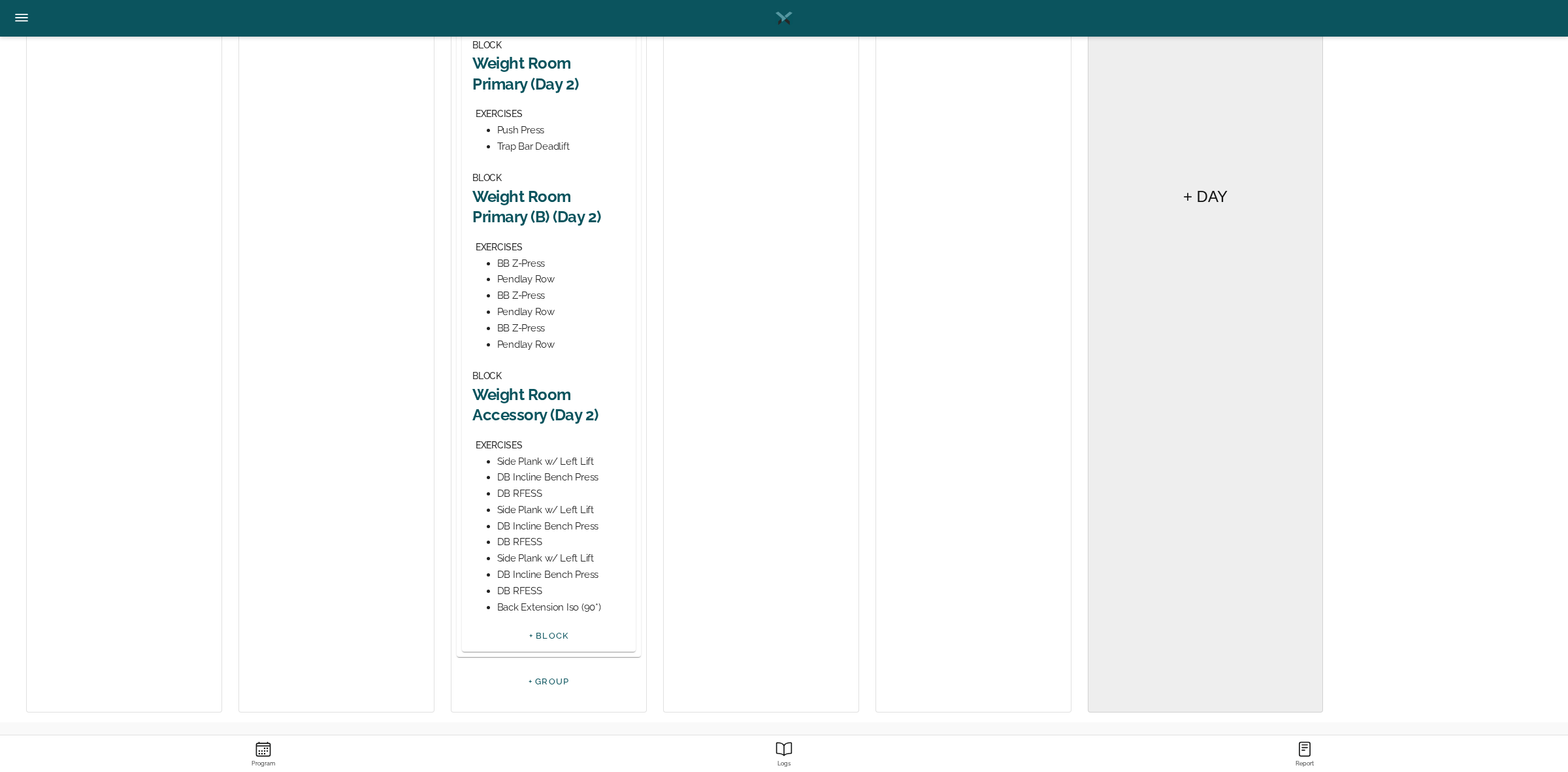
click at [526, 402] on h2 "Weight Room Accessory (Day 2)" at bounding box center [548, 404] width 153 height 41
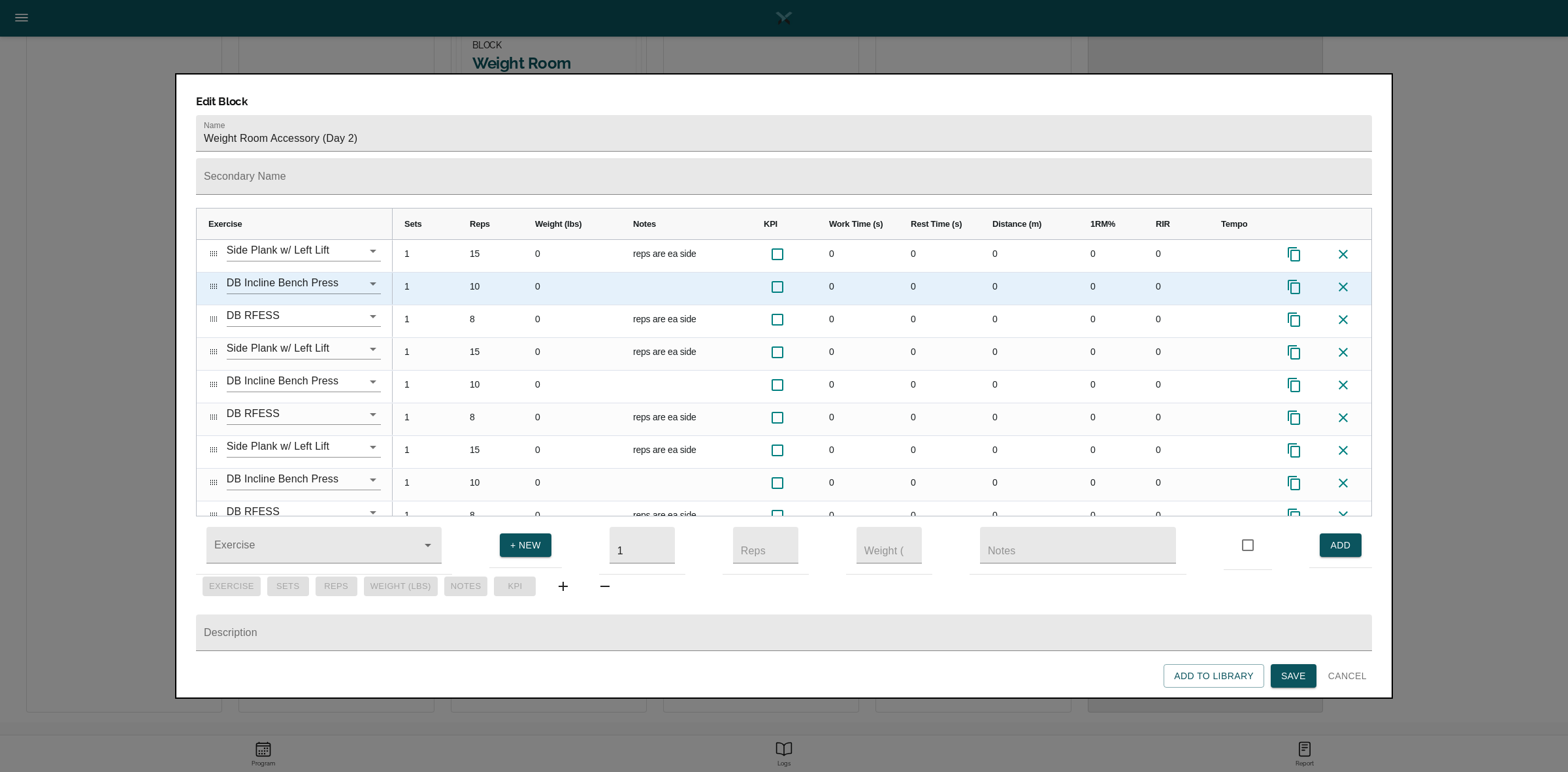
click at [477, 272] on div "10" at bounding box center [491, 288] width 65 height 32
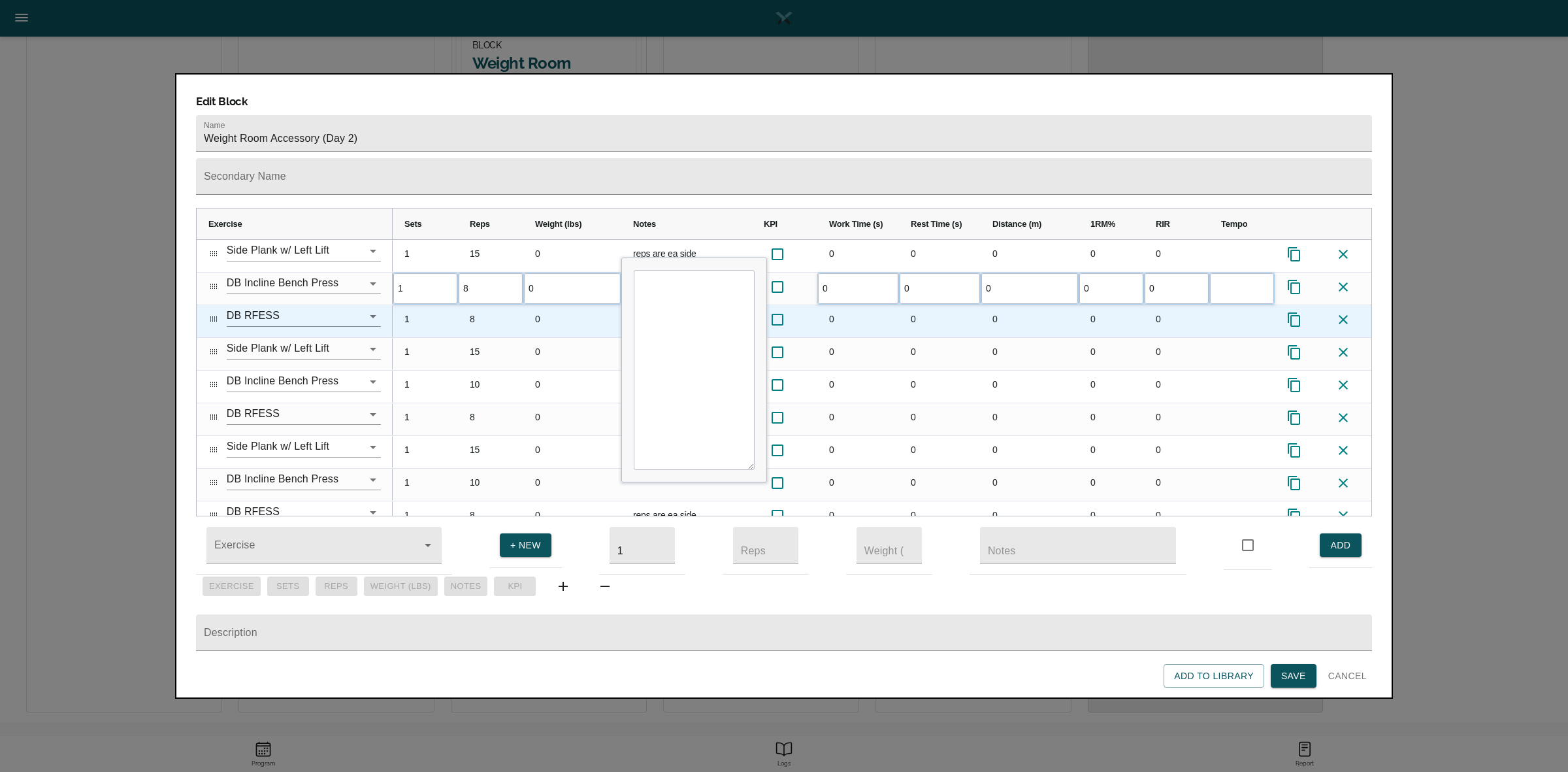
scroll to position [0, 0]
click at [480, 305] on div "8" at bounding box center [491, 321] width 65 height 32
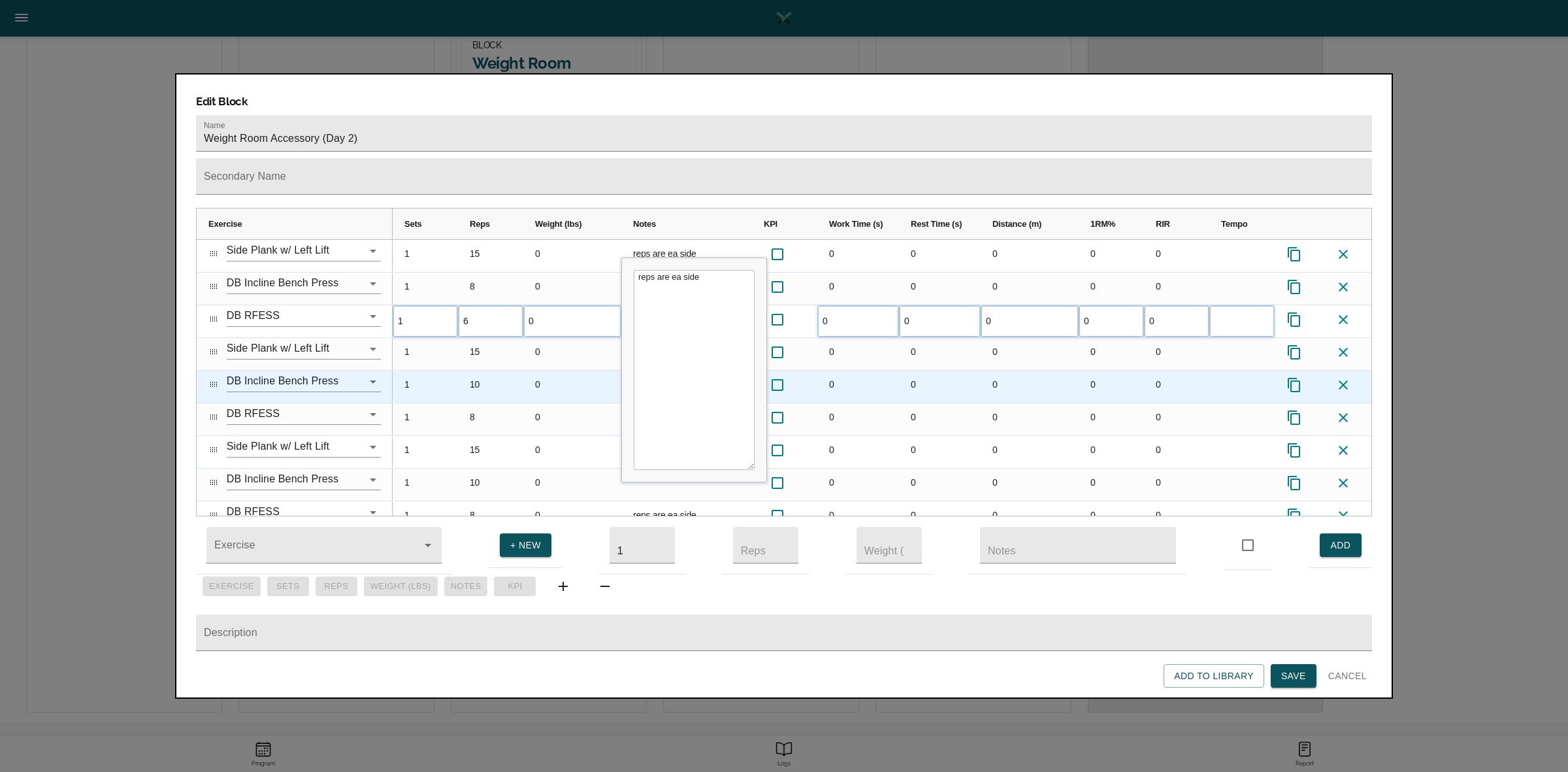
click at [485, 370] on div "10" at bounding box center [491, 386] width 65 height 32
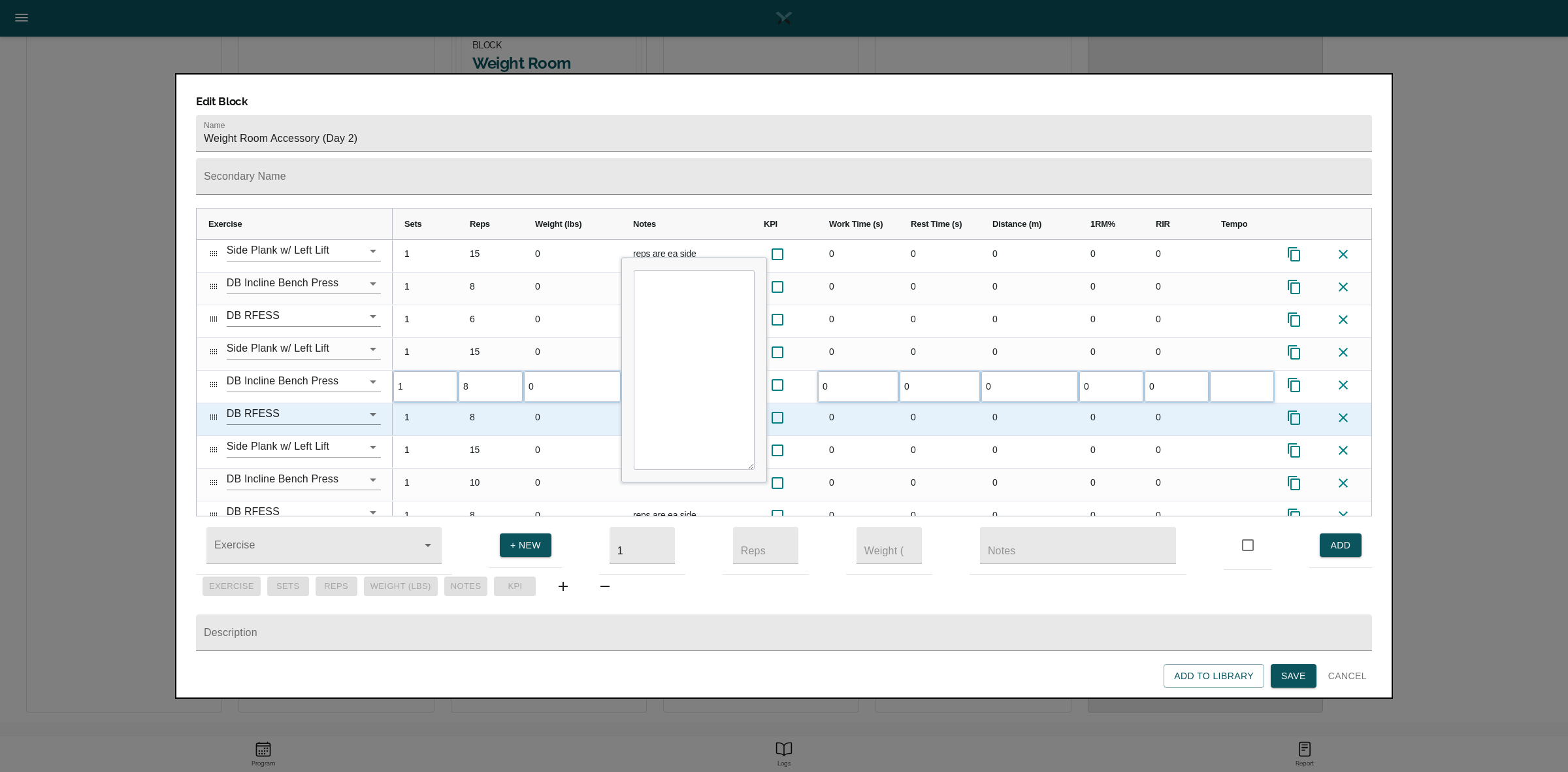
click at [484, 403] on div "8" at bounding box center [491, 419] width 65 height 32
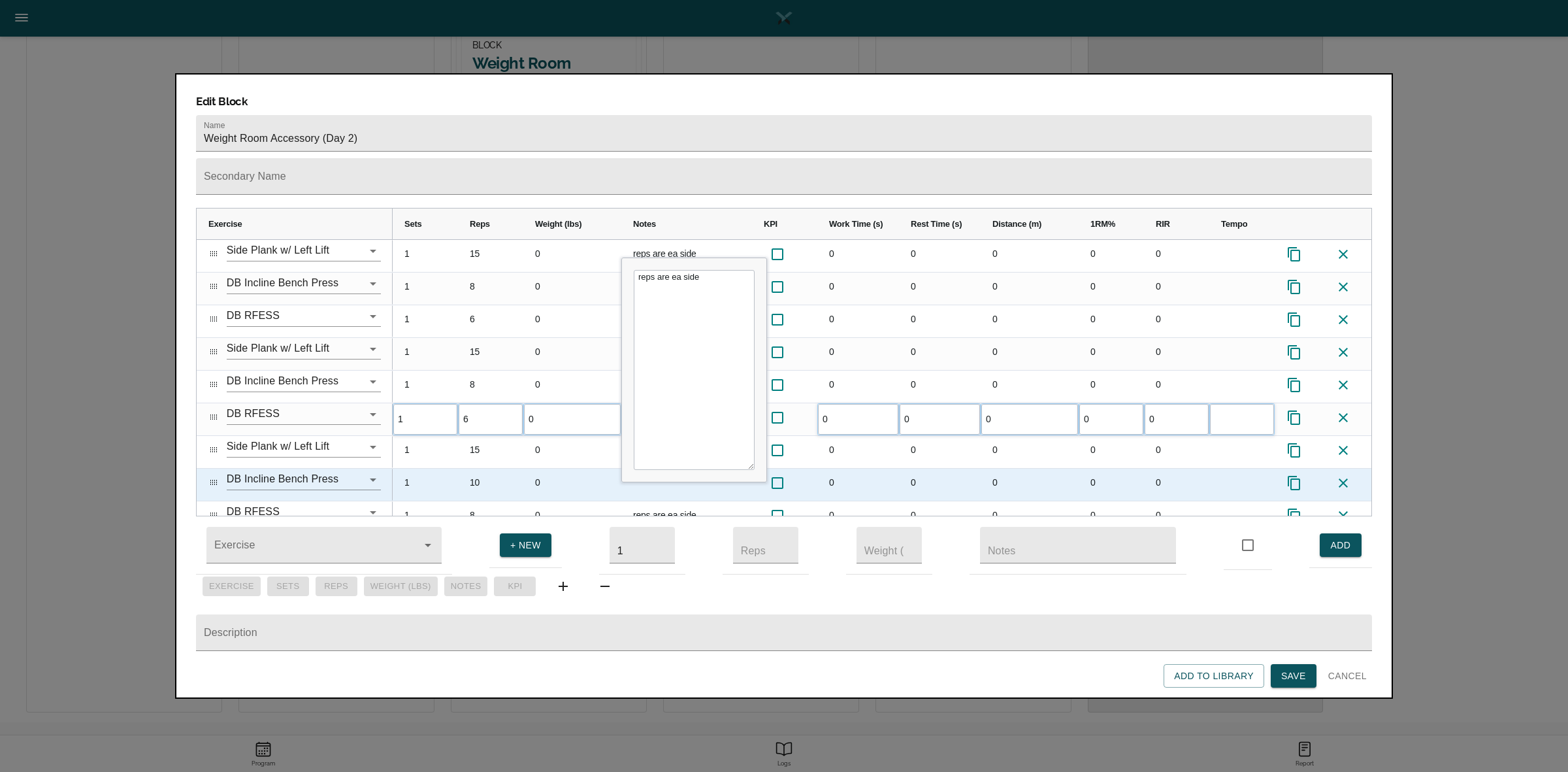
click at [484, 468] on div "10" at bounding box center [491, 484] width 65 height 32
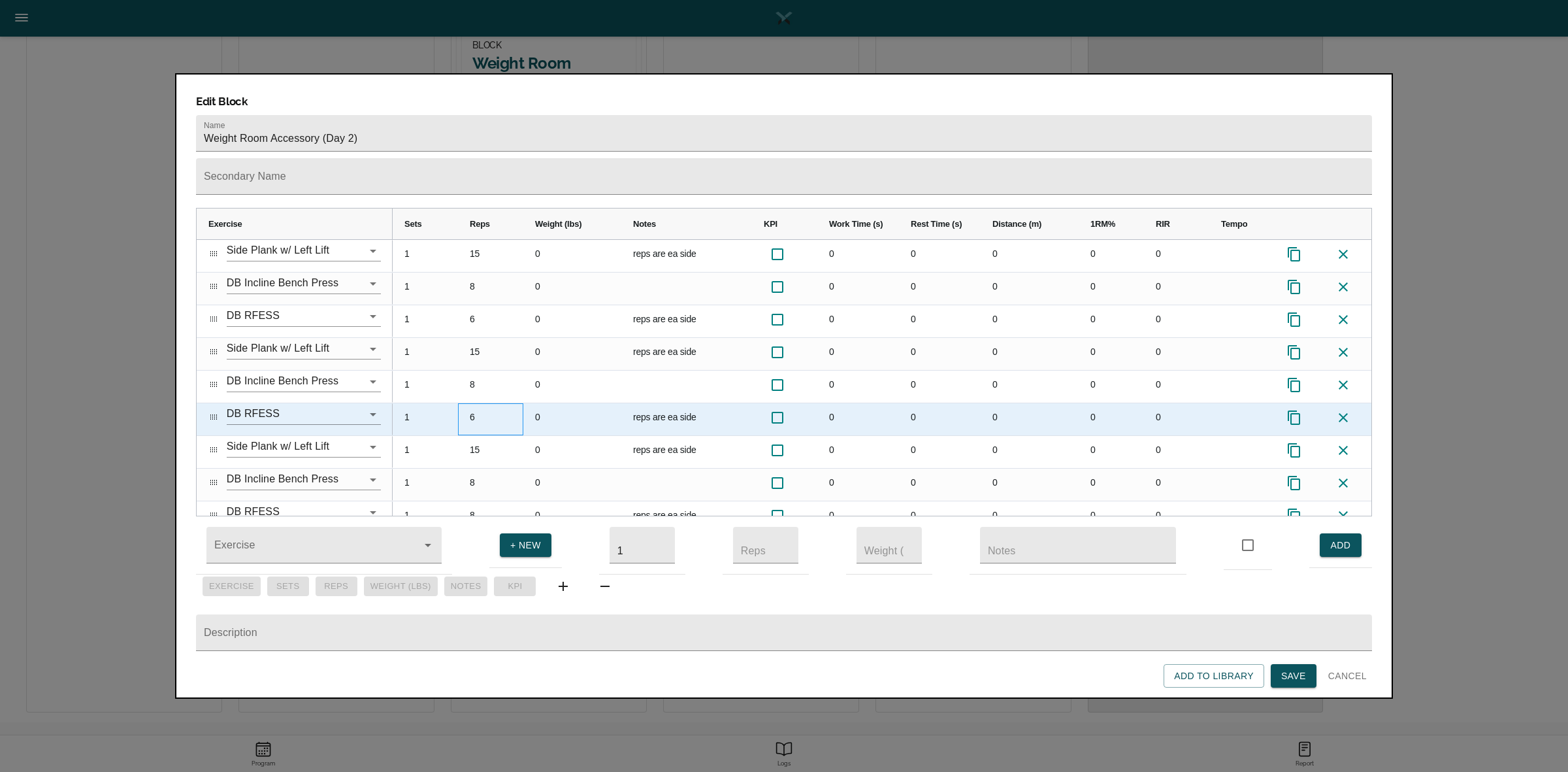
click at [502, 403] on div "6" at bounding box center [491, 419] width 65 height 32
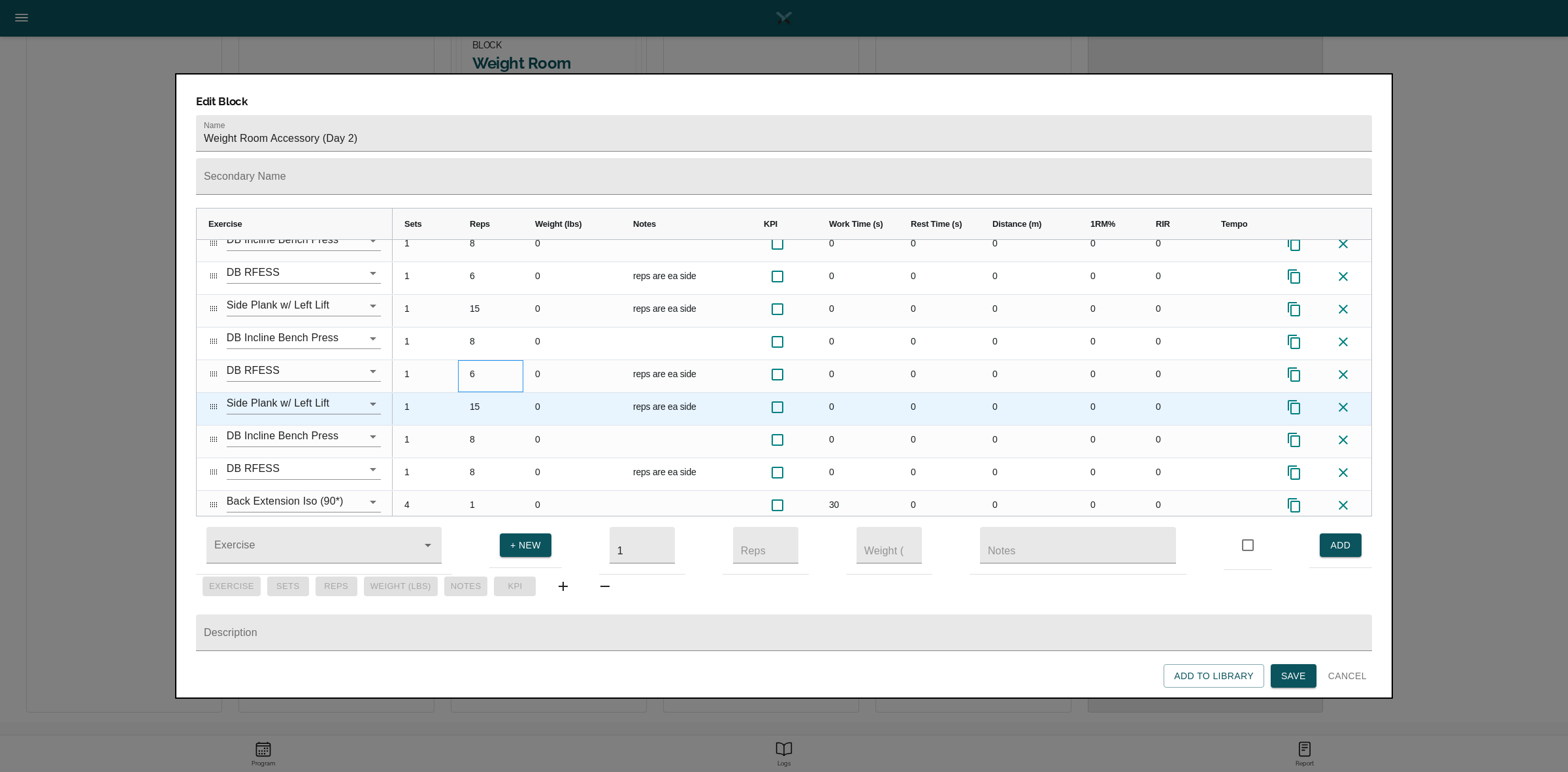
scroll to position [50, 0]
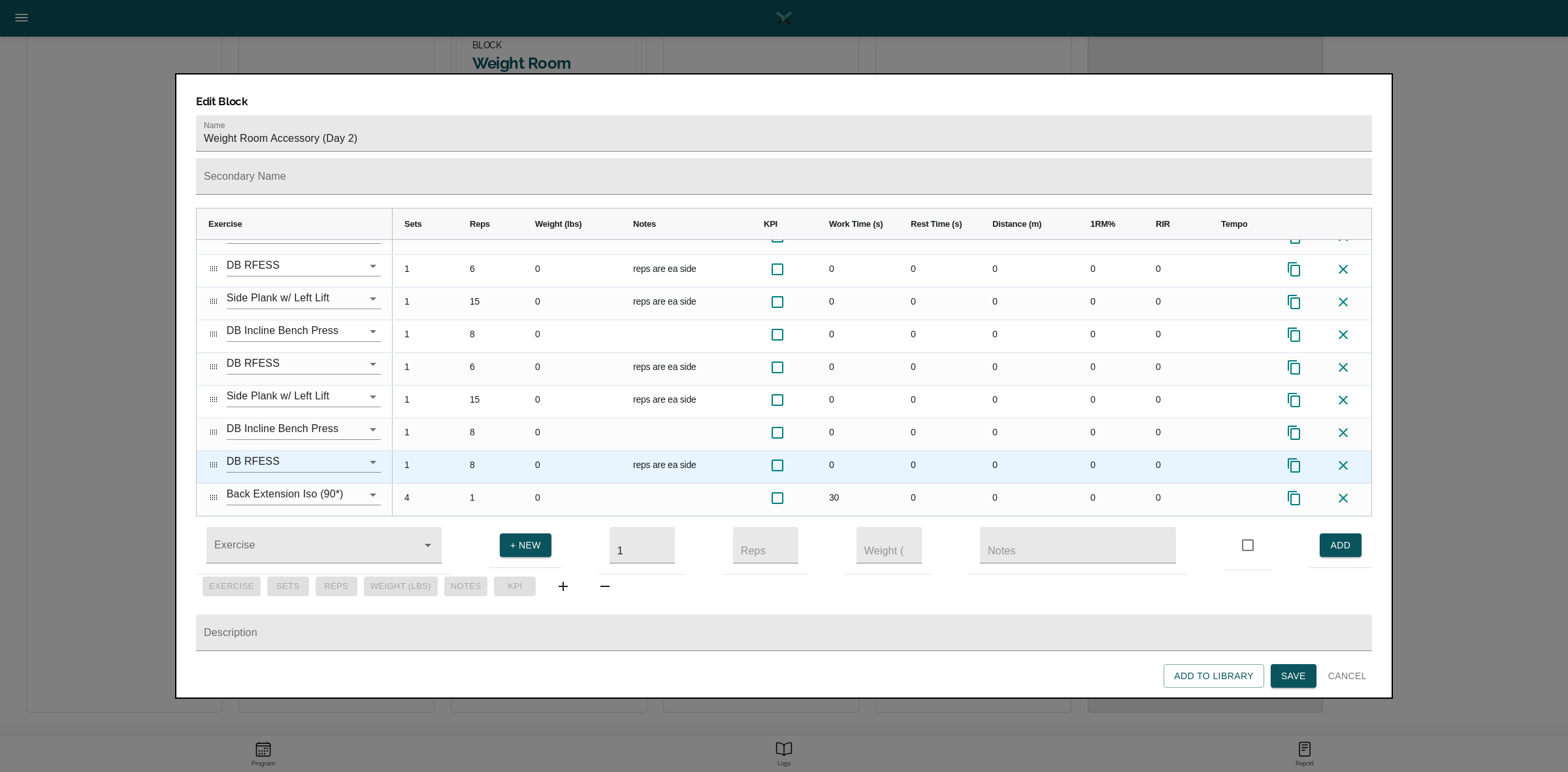
click at [480, 451] on div "8" at bounding box center [491, 466] width 65 height 32
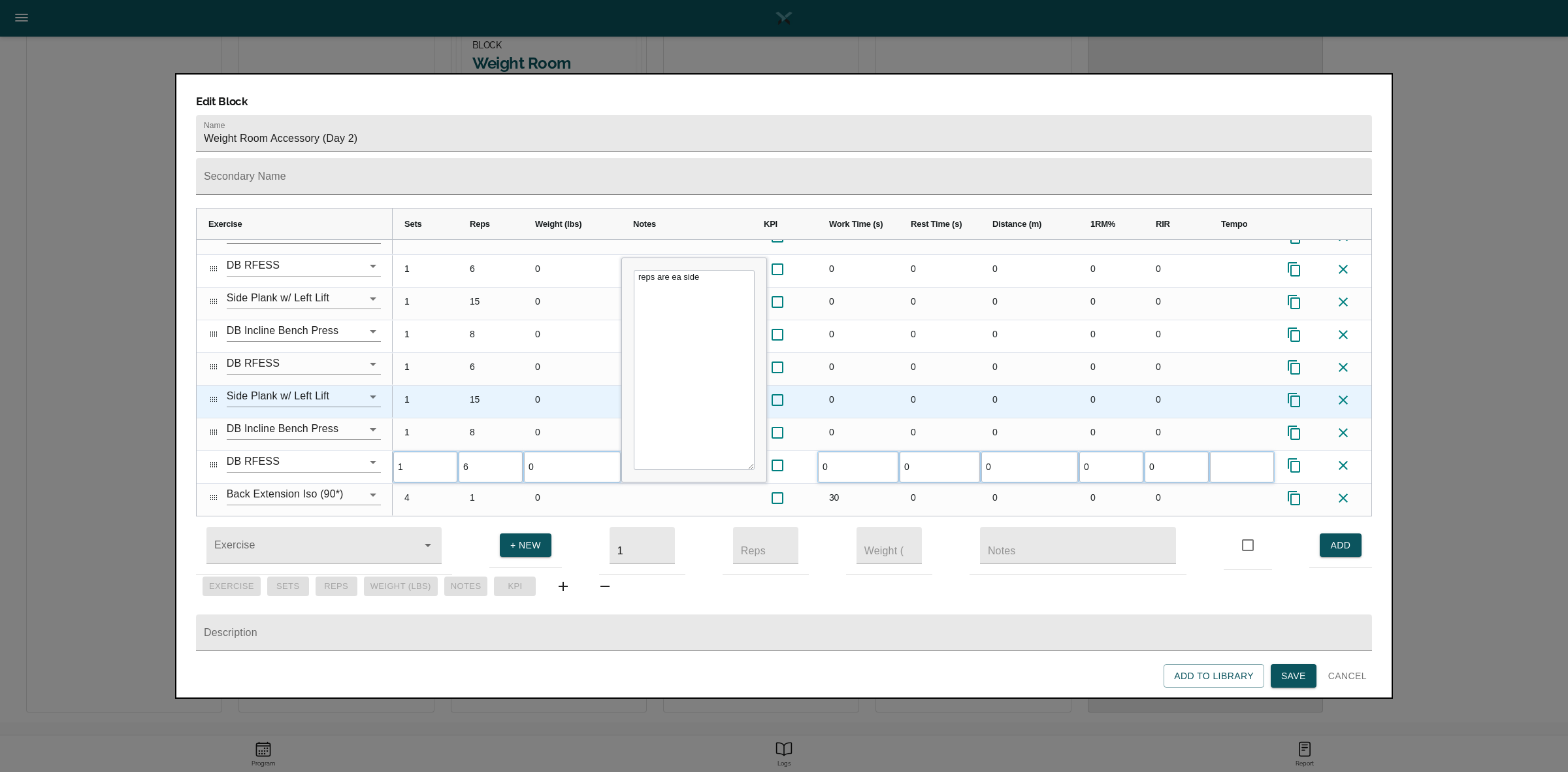
scroll to position [0, 0]
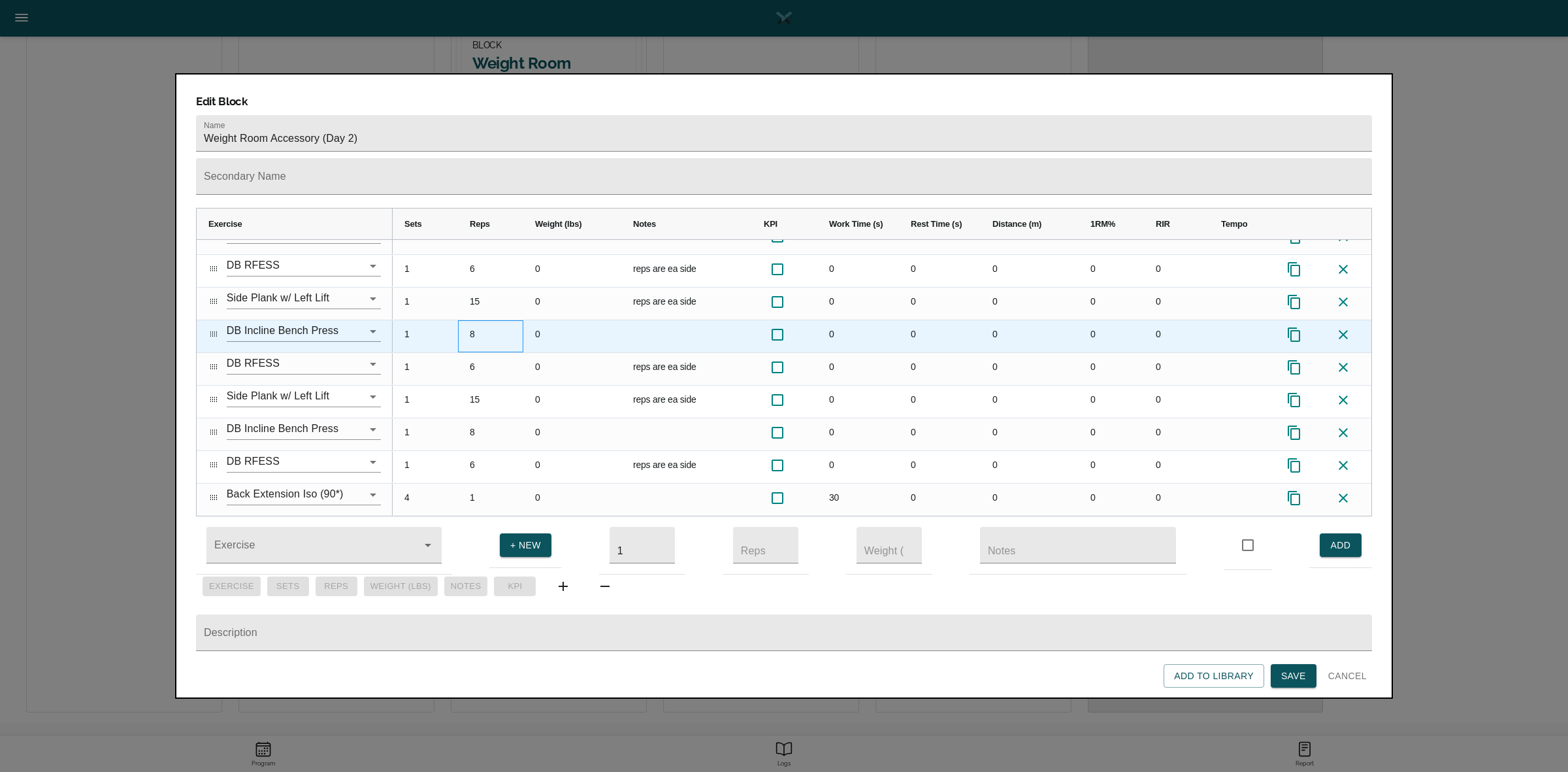
click at [516, 324] on div "8" at bounding box center [491, 336] width 65 height 32
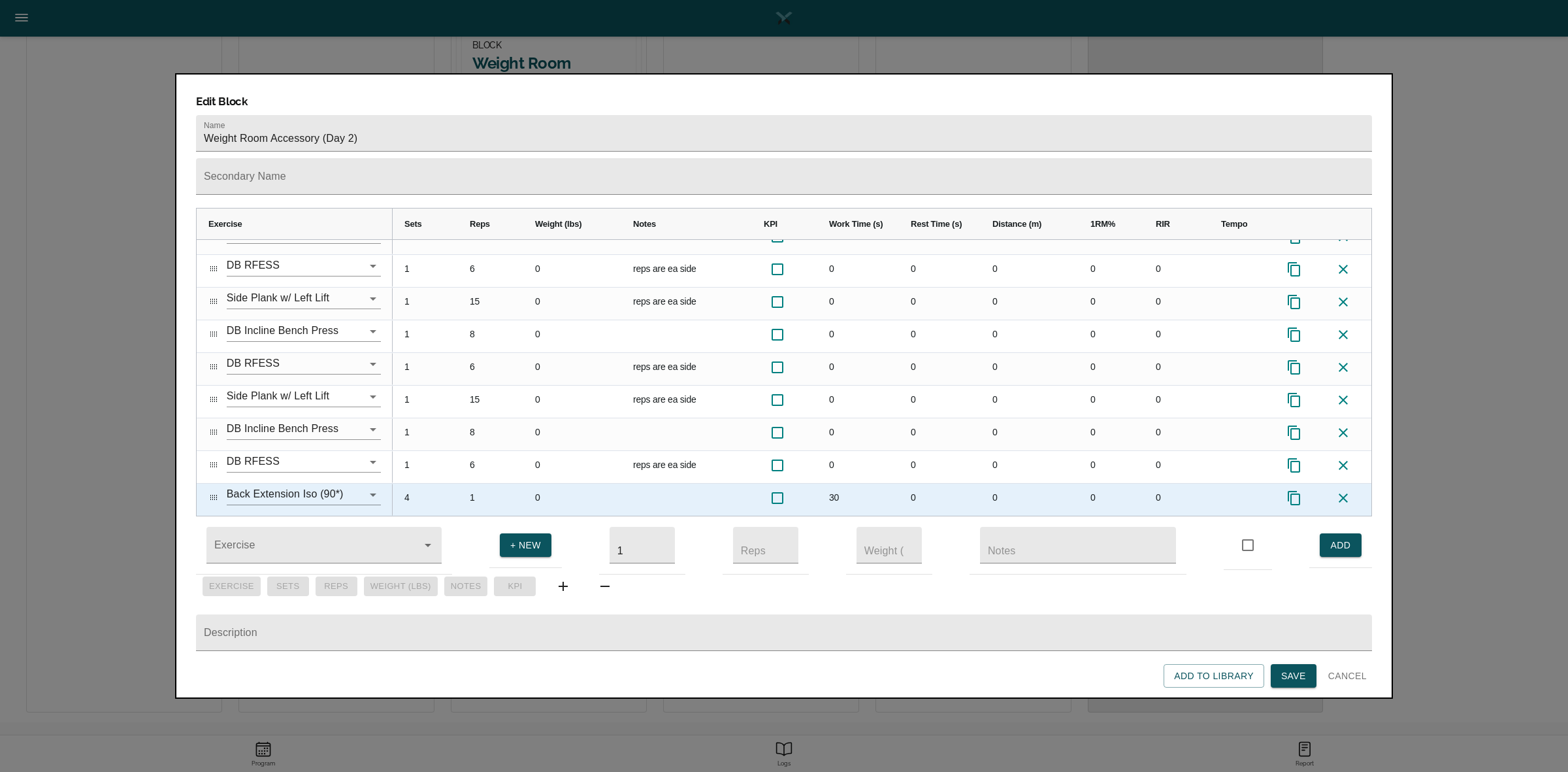
click at [404, 483] on div "4" at bounding box center [426, 499] width 65 height 32
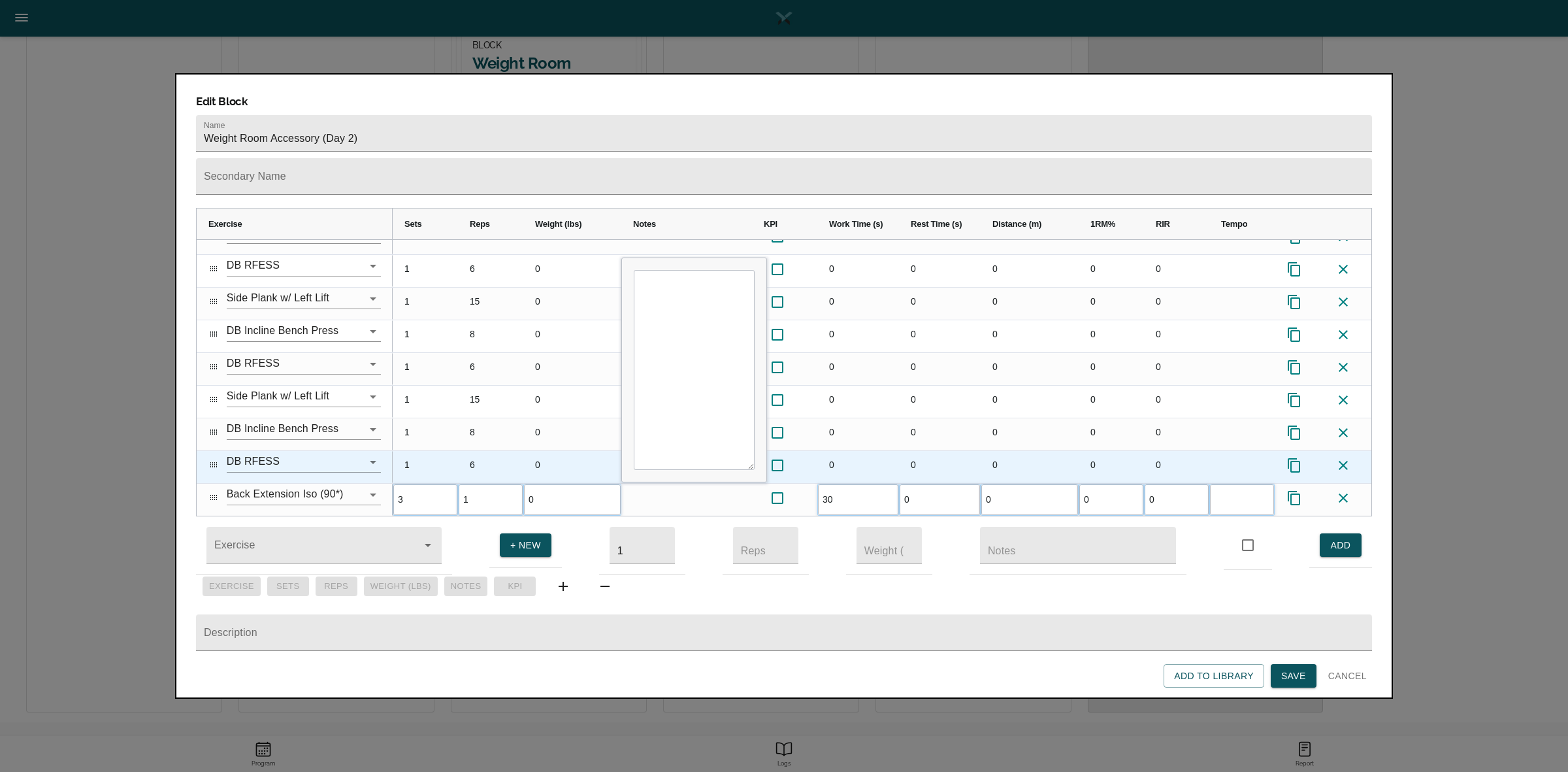
click at [458, 451] on div "6" at bounding box center [491, 466] width 65 height 32
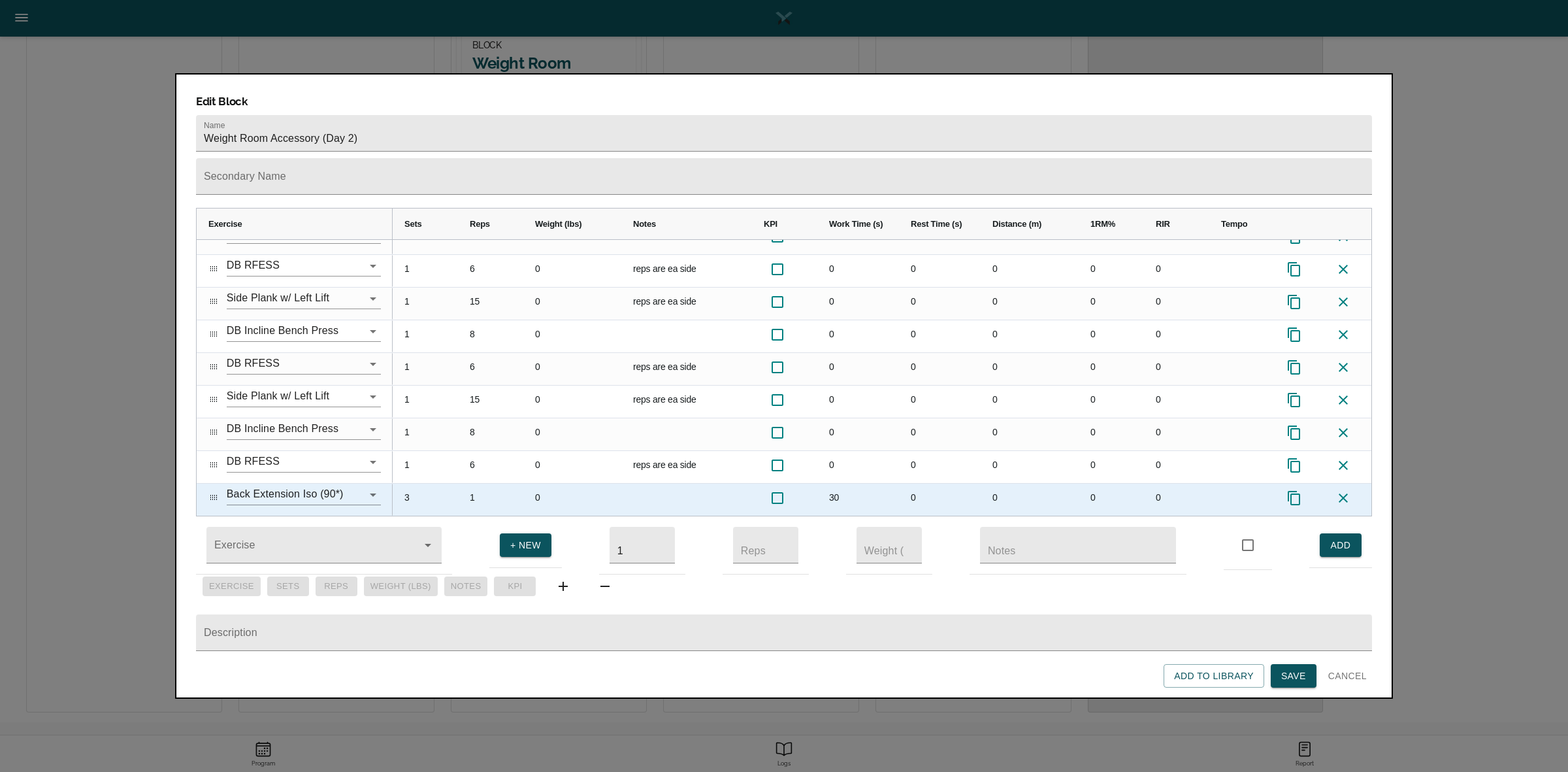
click at [833, 483] on div "30" at bounding box center [858, 499] width 82 height 32
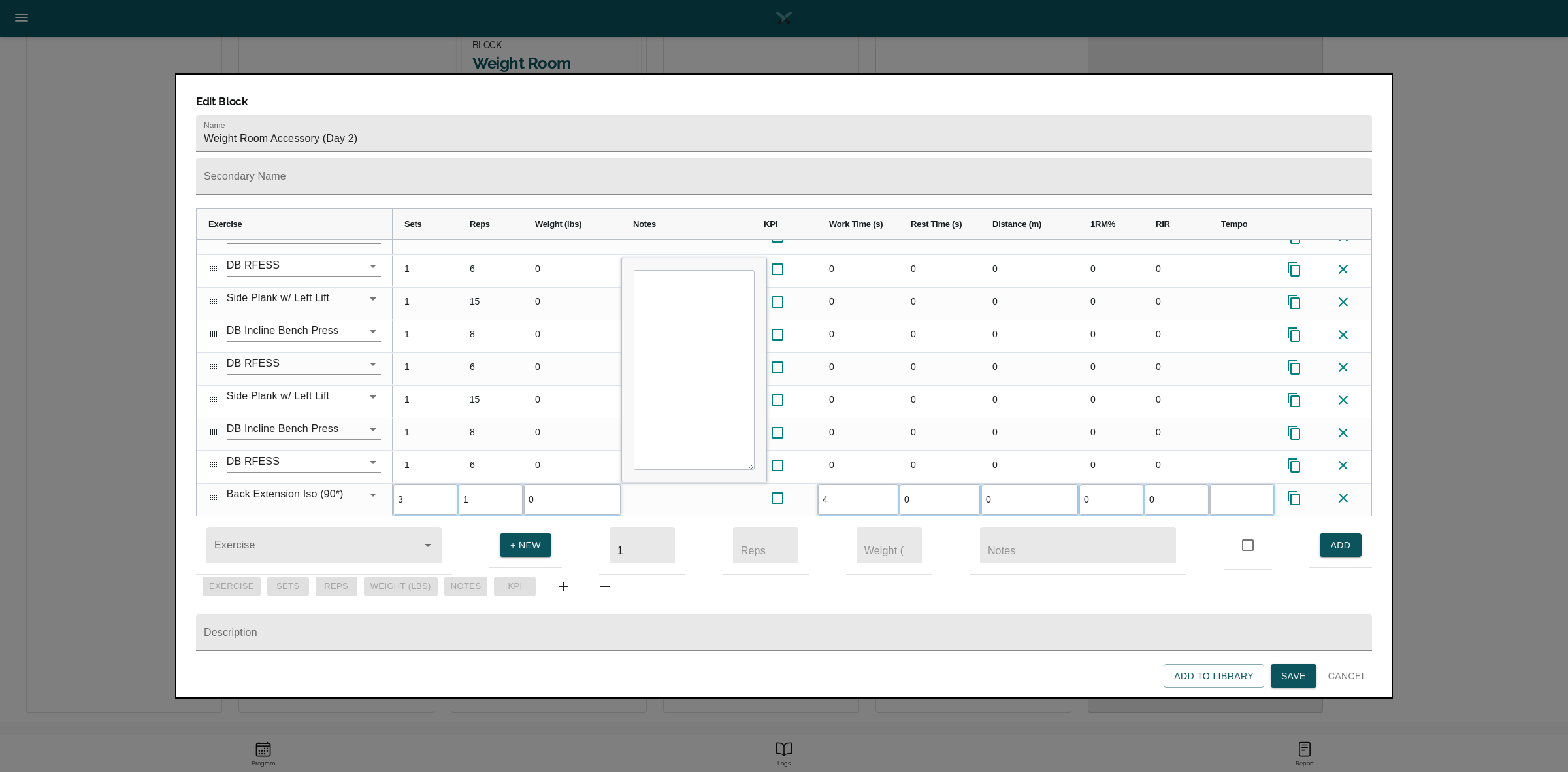
type input "40"
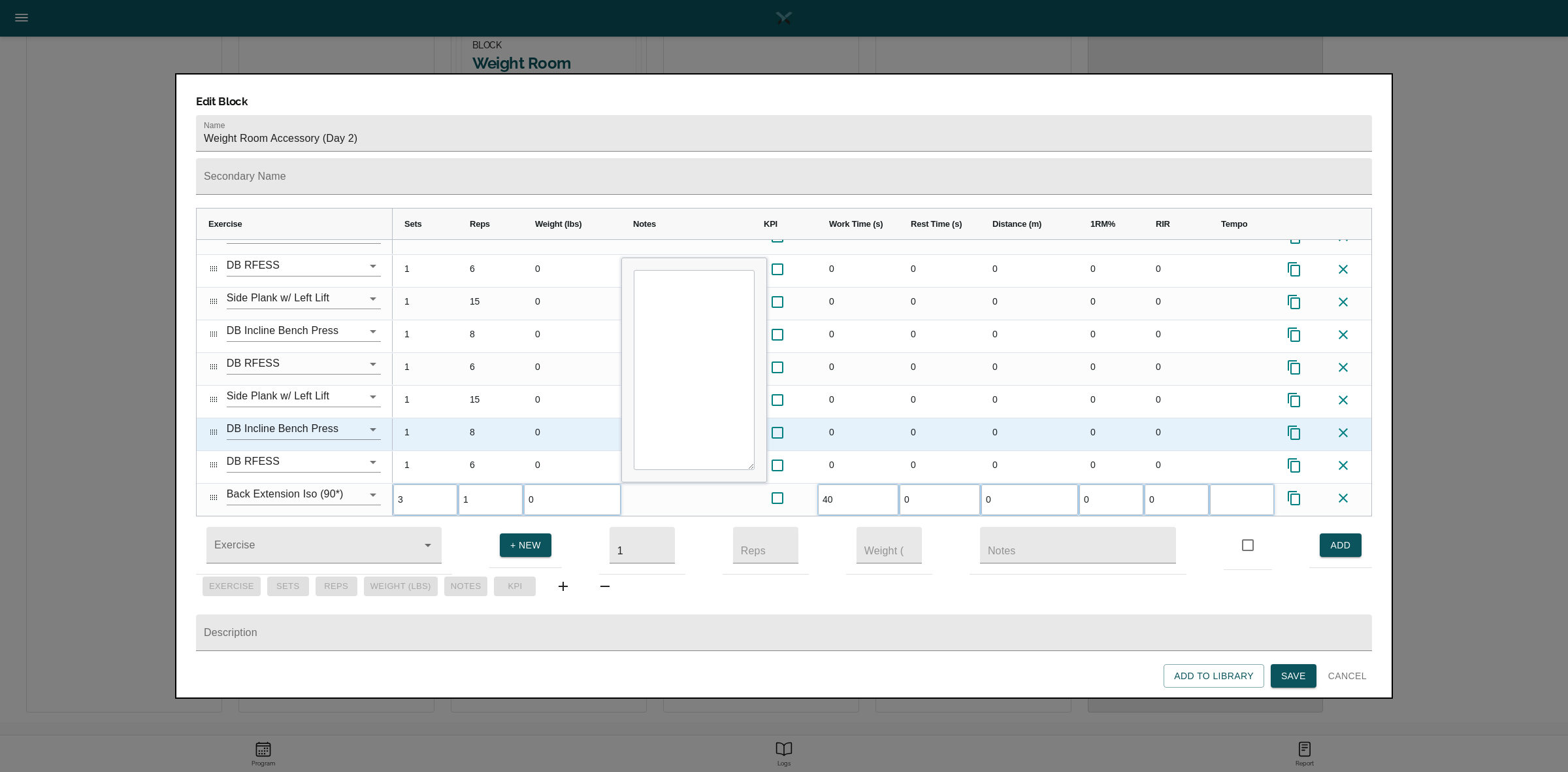
click at [888, 418] on div "0" at bounding box center [858, 434] width 82 height 32
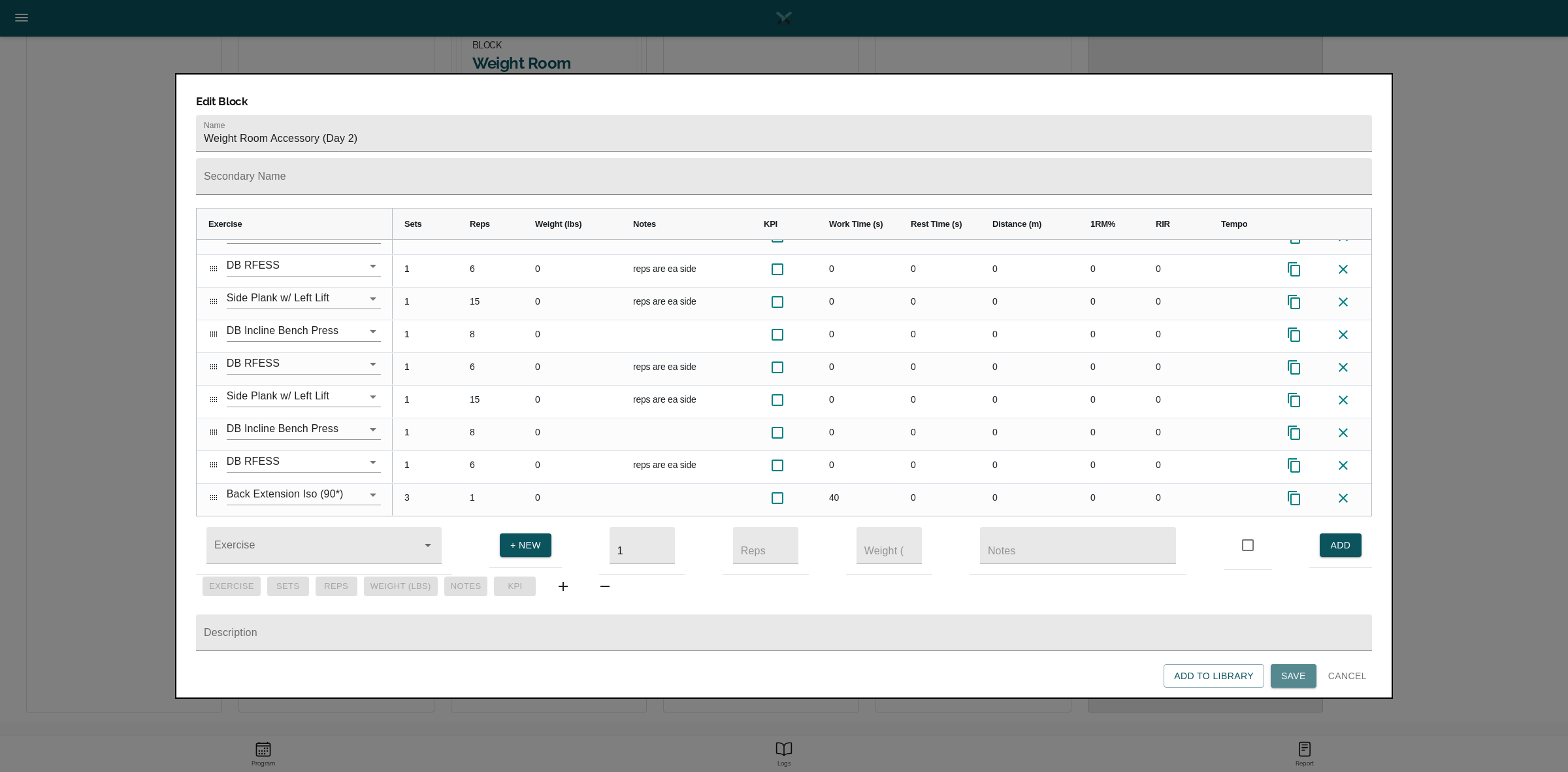
click at [1292, 667] on button "Save" at bounding box center [1293, 676] width 45 height 24
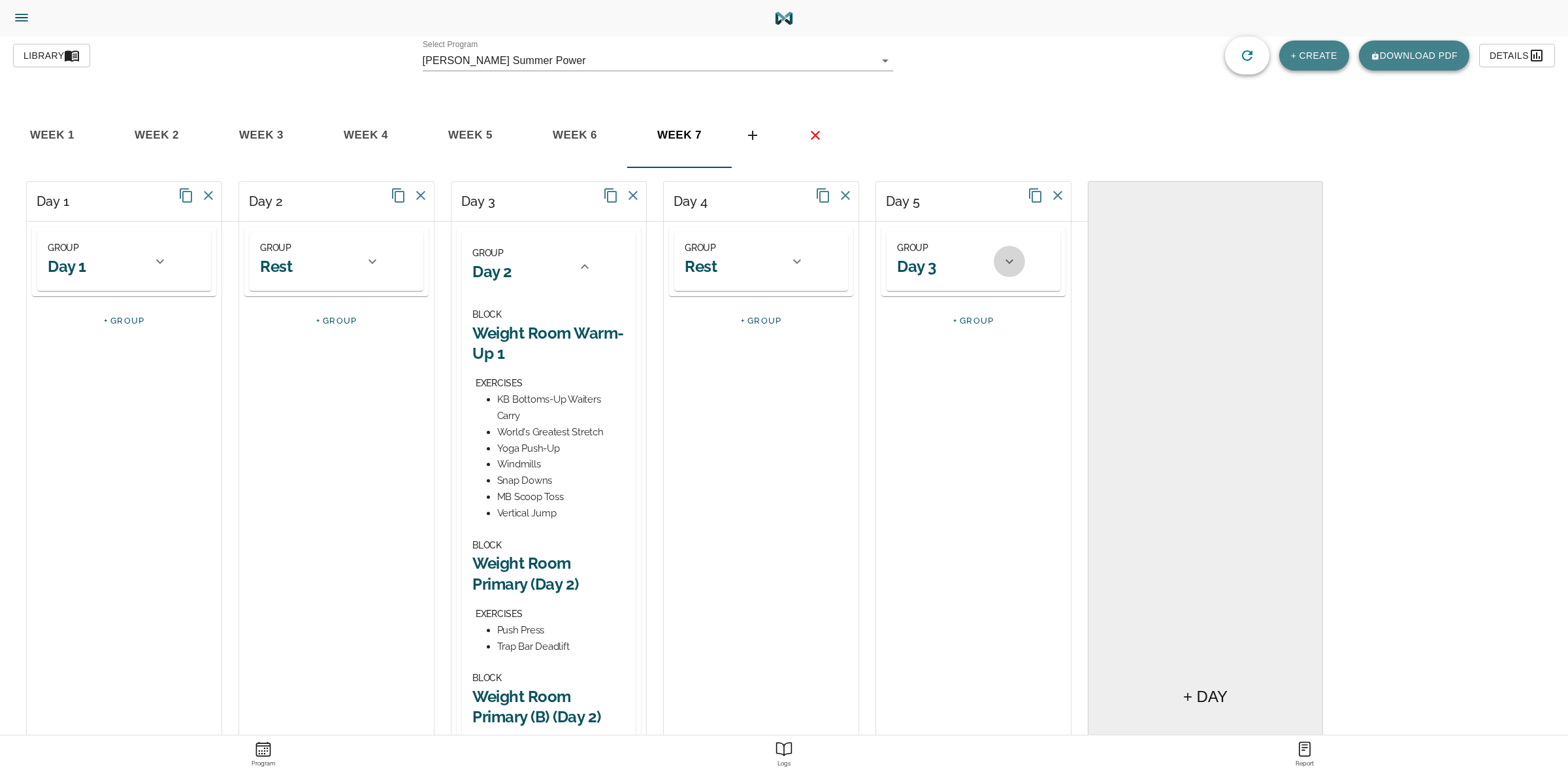
click at [1007, 262] on icon at bounding box center [1009, 262] width 8 height 4
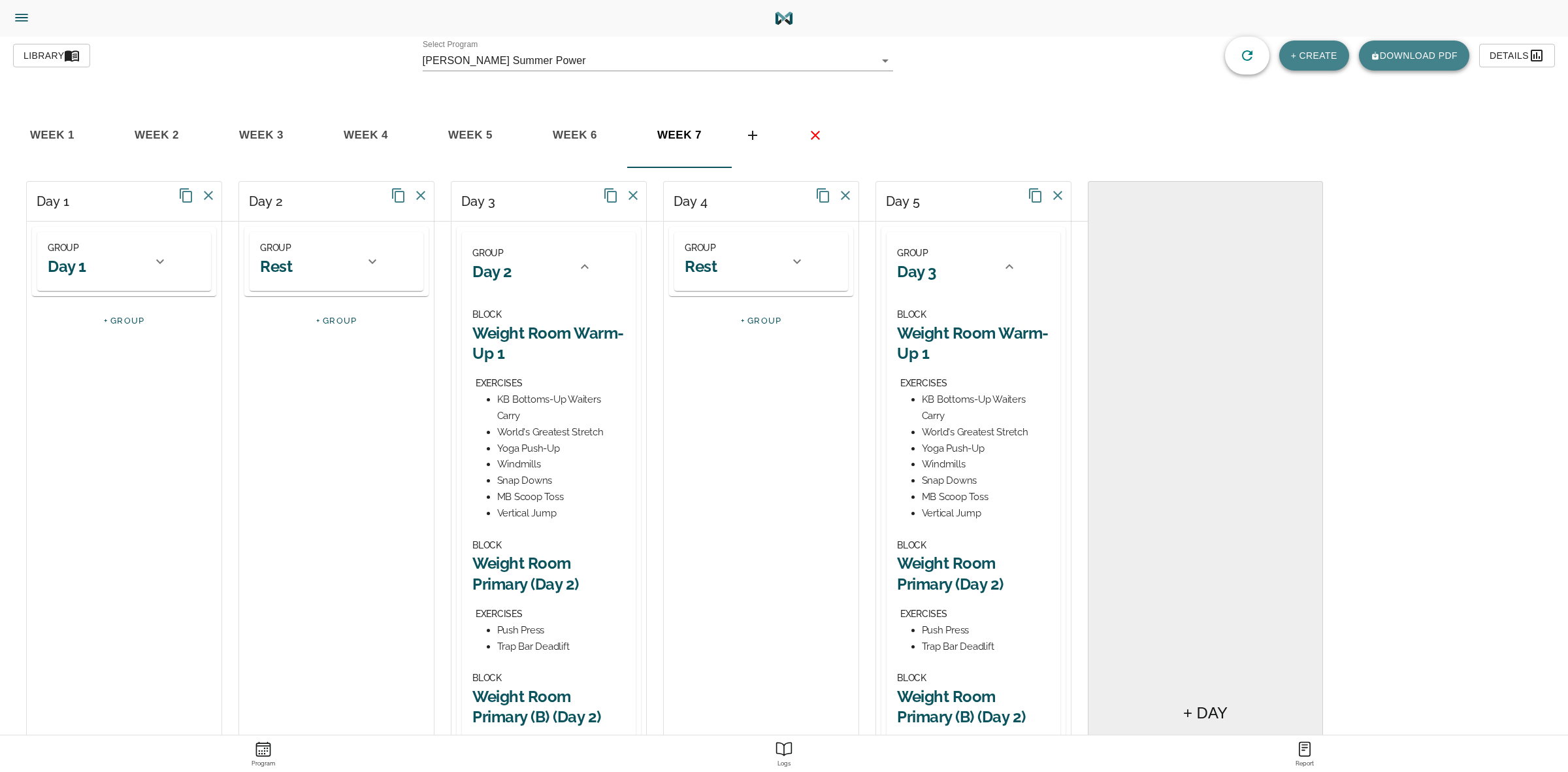
click at [975, 328] on h2 "Weight Room Warm-Up 1" at bounding box center [973, 343] width 153 height 41
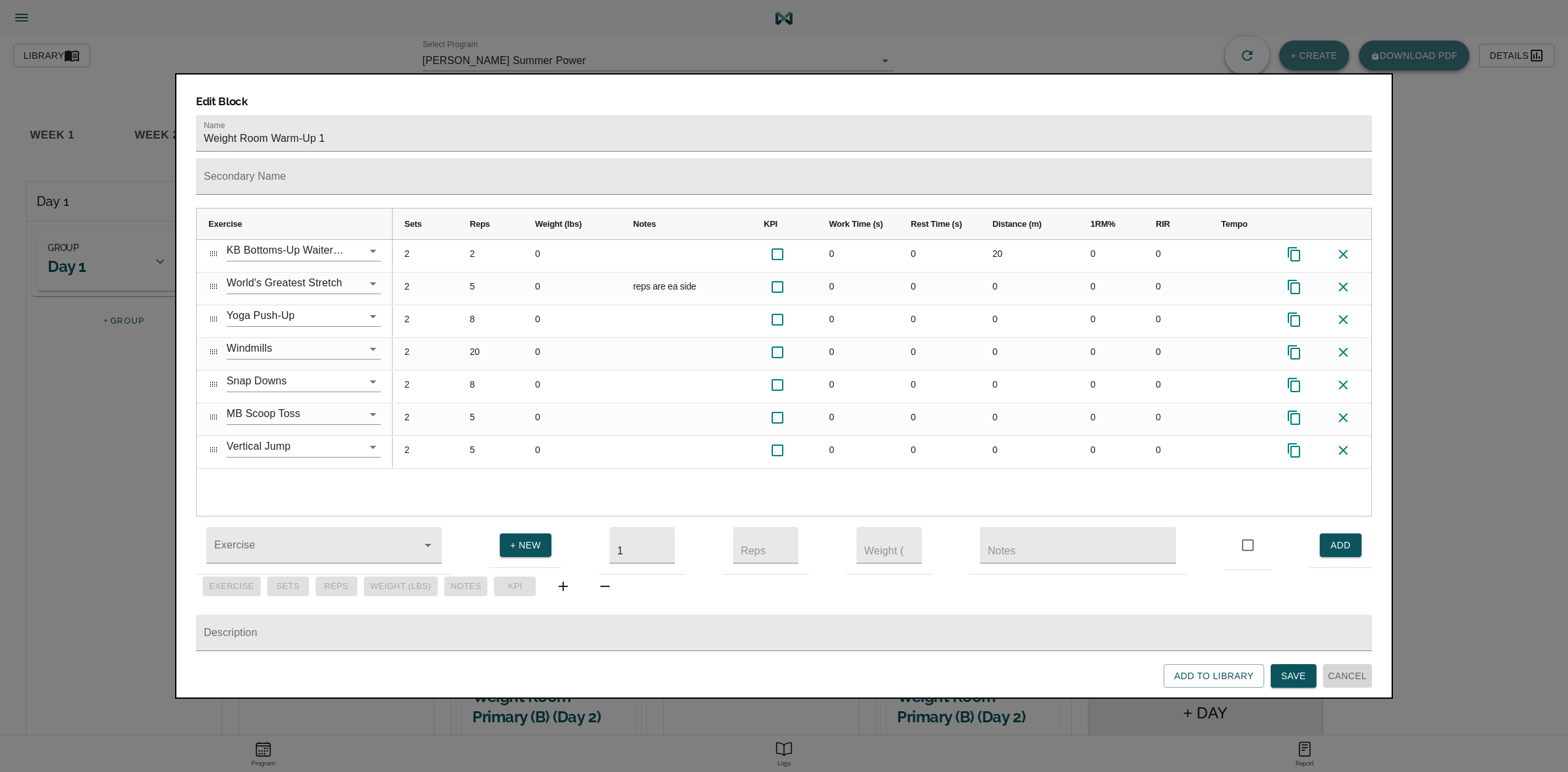
click at [1349, 680] on span "Cancel" at bounding box center [1347, 676] width 38 height 16
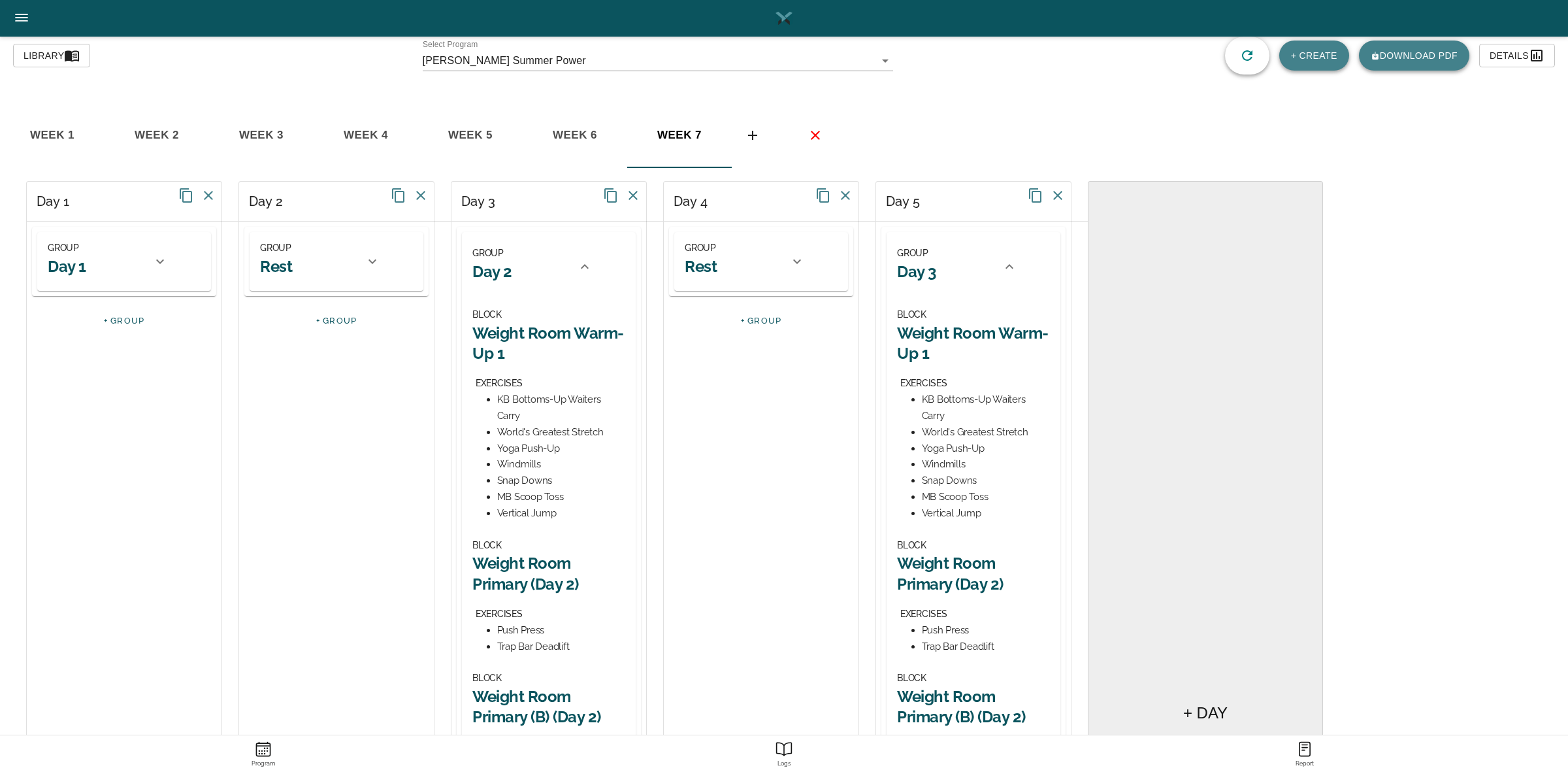
scroll to position [163, 0]
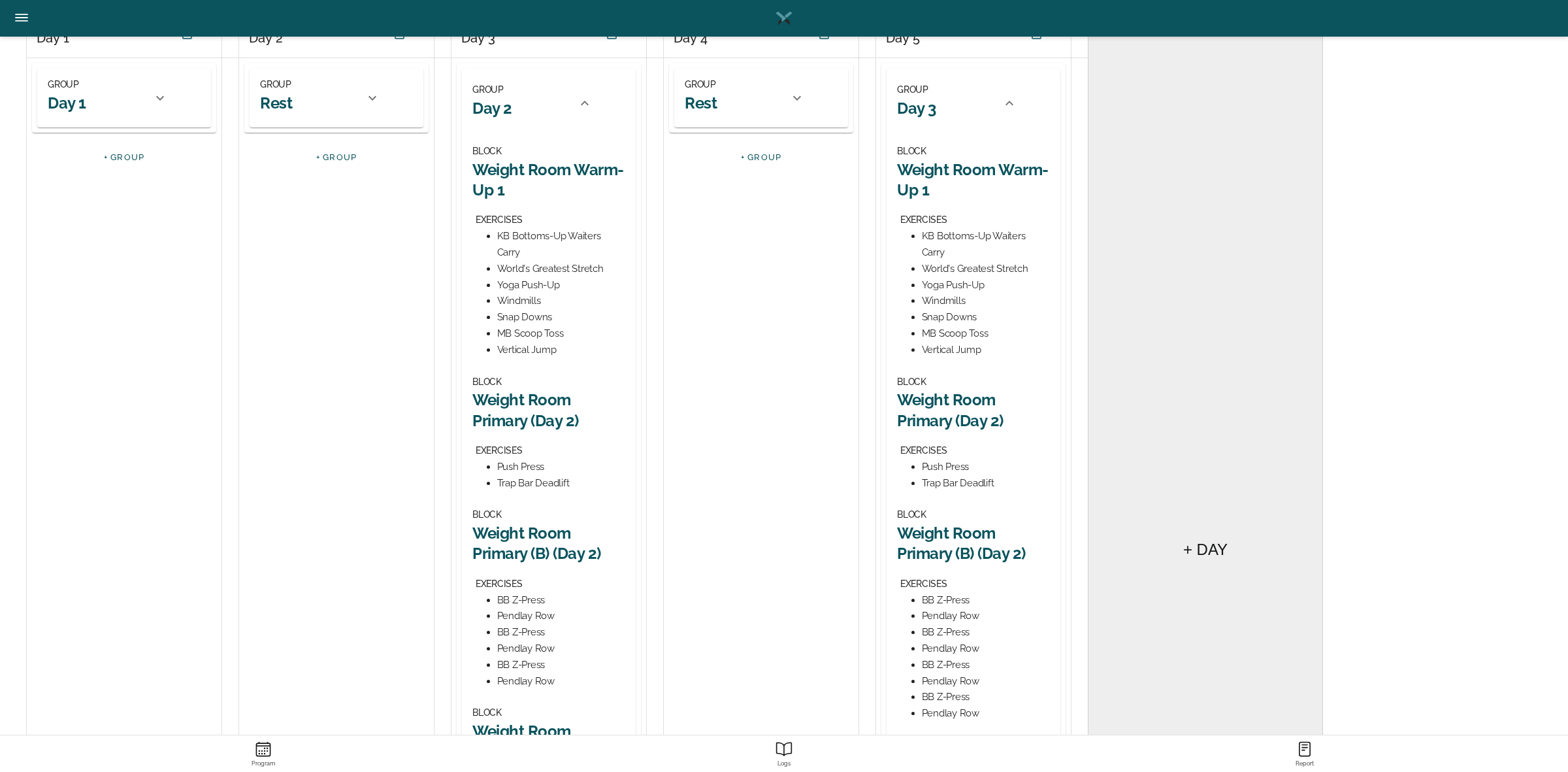
click at [942, 396] on h2 "Weight Room Primary (Day 2)" at bounding box center [973, 409] width 153 height 41
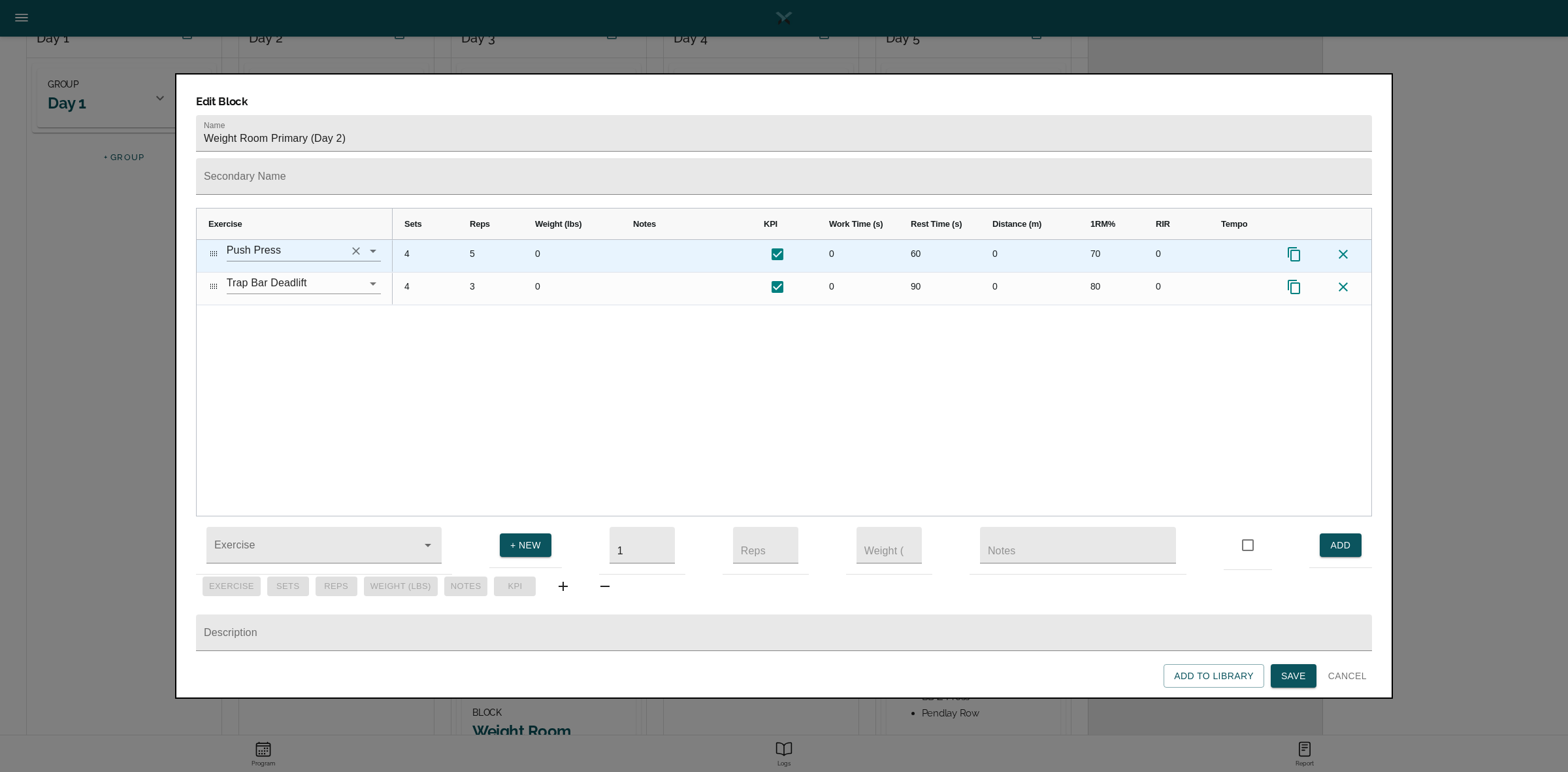
click at [353, 245] on icon "Clear" at bounding box center [356, 251] width 13 height 13
type input "b"
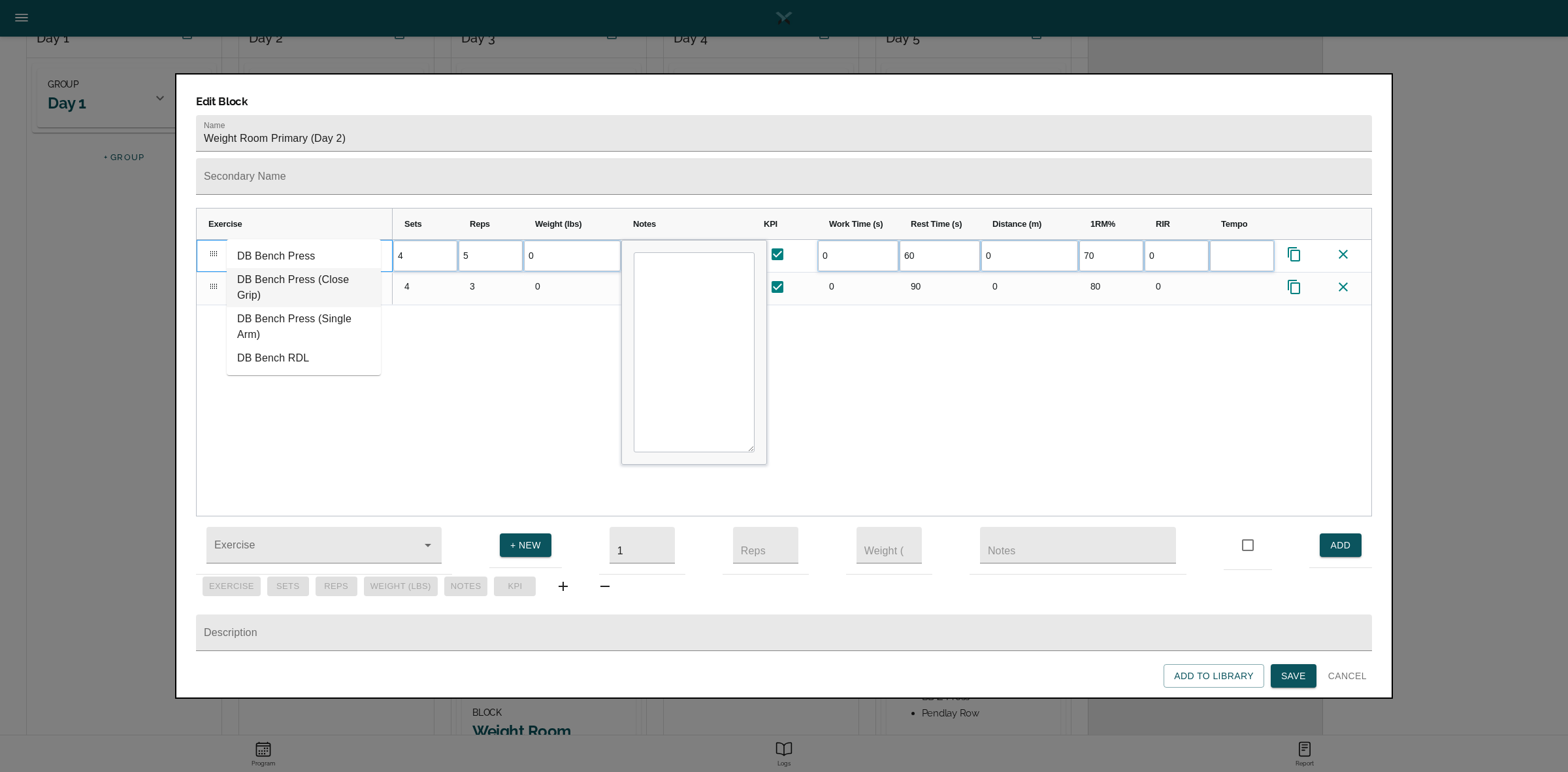
type input "db bench"
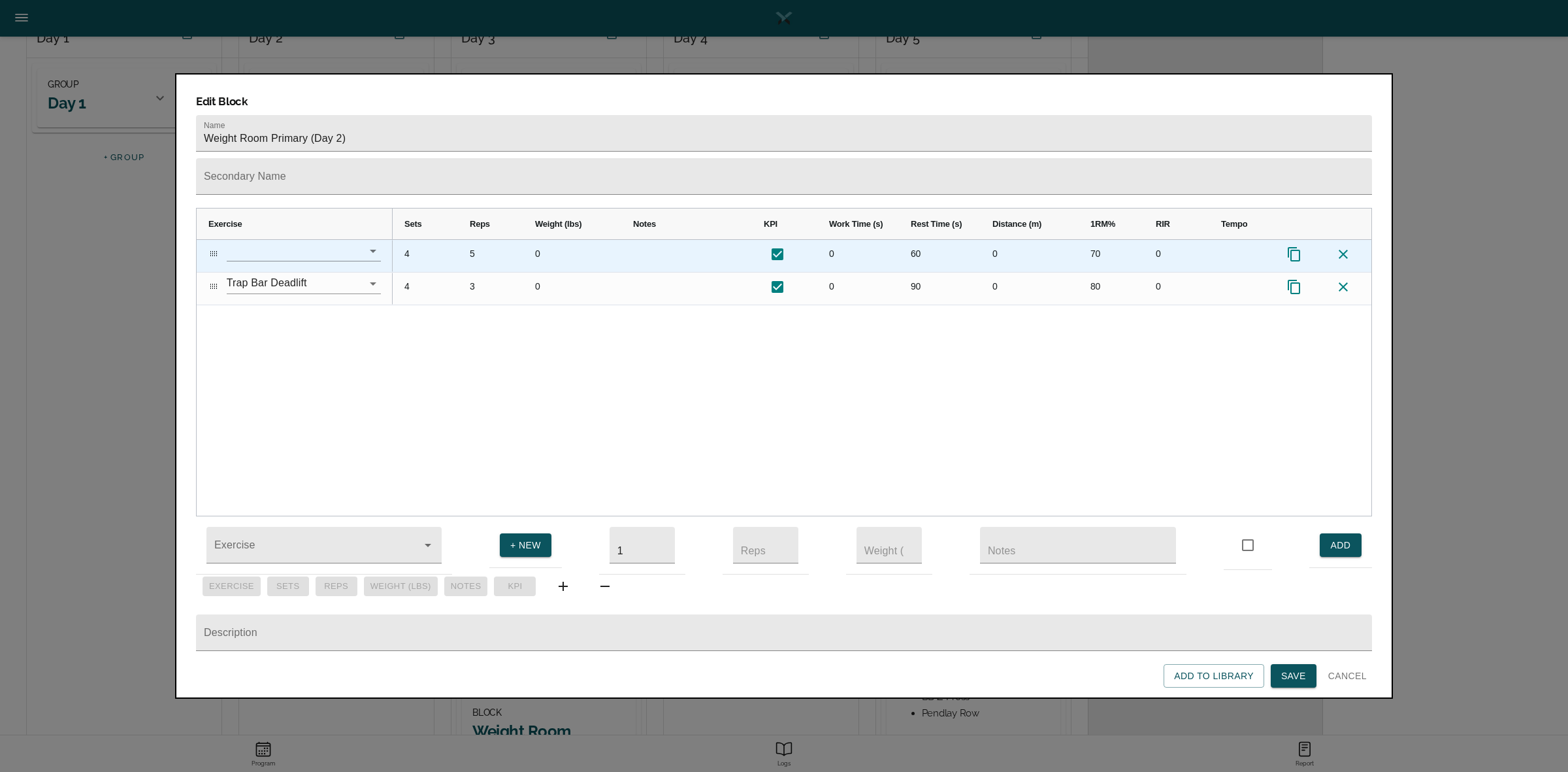
click at [292, 240] on input "text" at bounding box center [286, 250] width 118 height 21
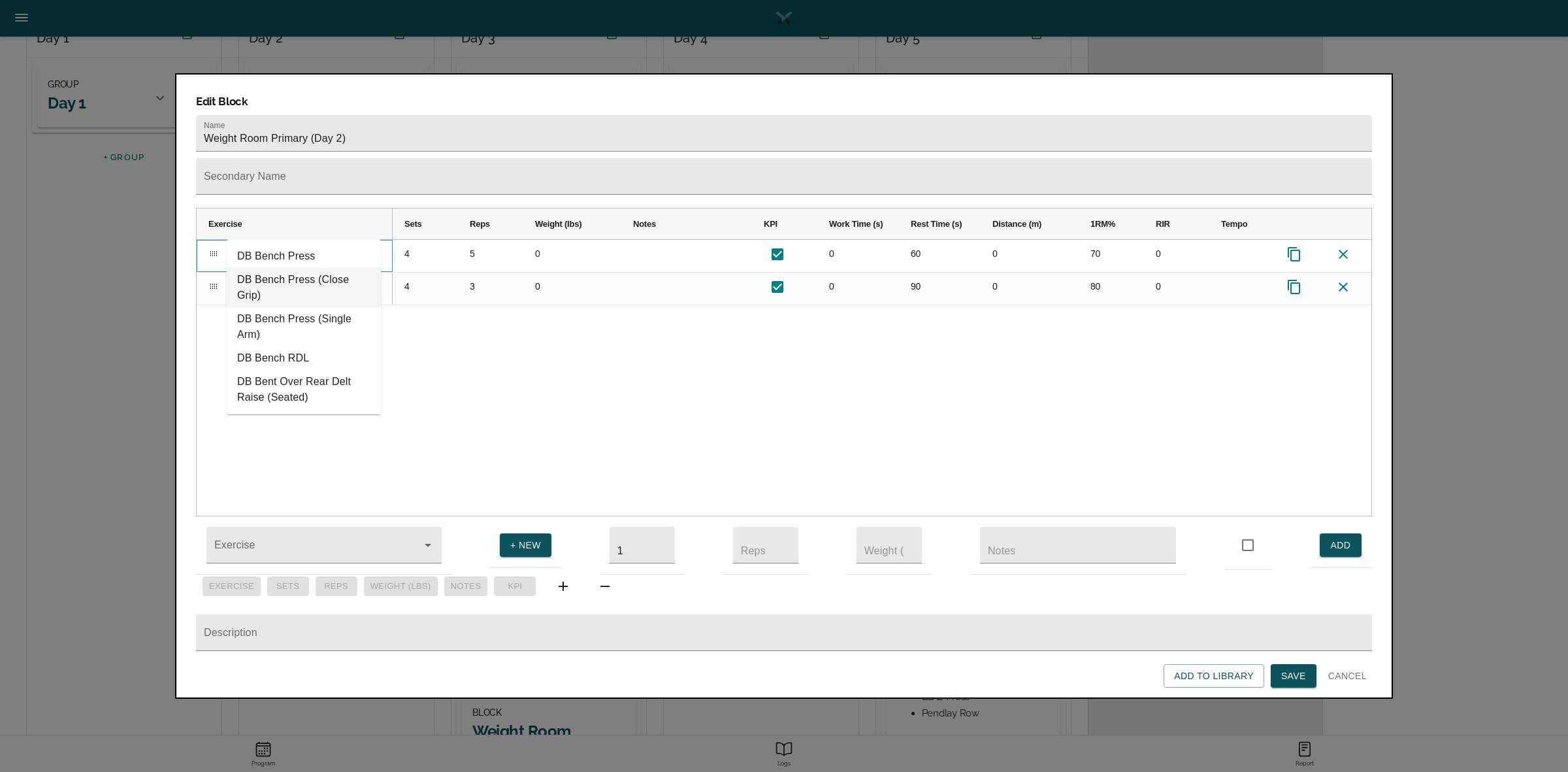
click at [288, 272] on li "DB Bench Press (Close Grip)" at bounding box center [303, 287] width 154 height 39
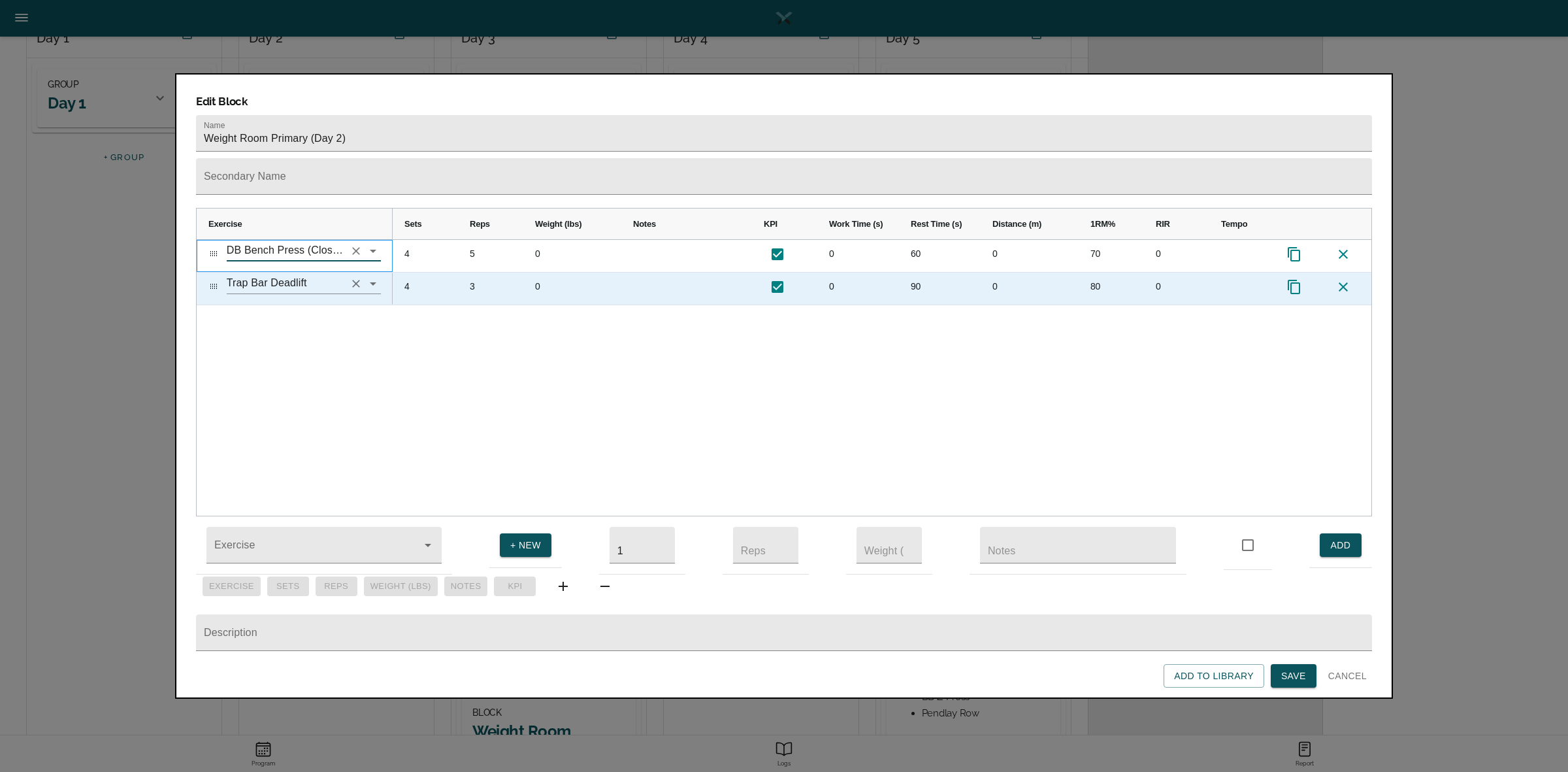
drag, startPoint x: 358, startPoint y: 257, endPoint x: 342, endPoint y: 262, distance: 16.8
click at [357, 280] on icon "Clear" at bounding box center [356, 284] width 8 height 8
type input "DB Bench Press (Close Grip)"
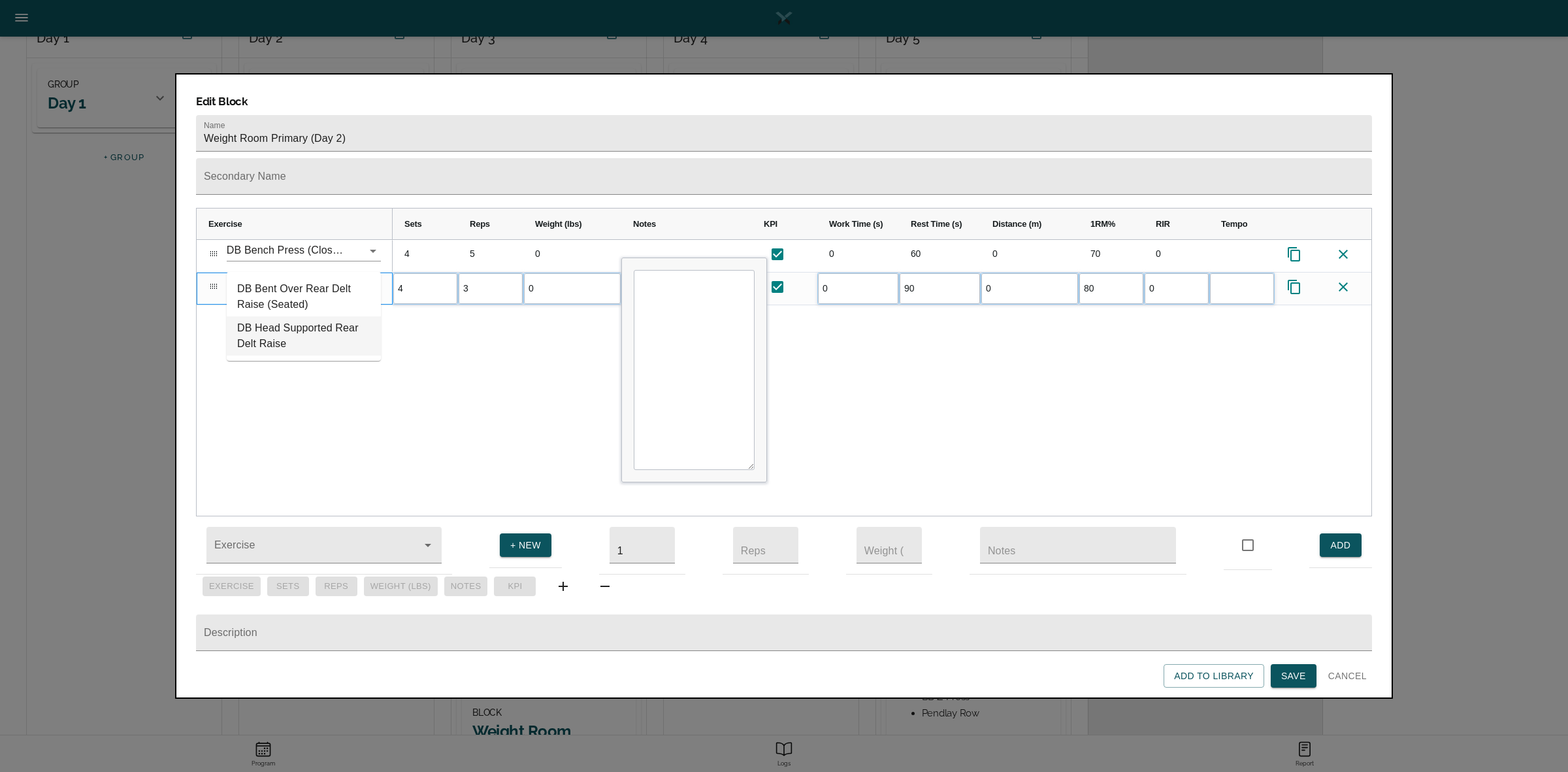
type input "rear de"
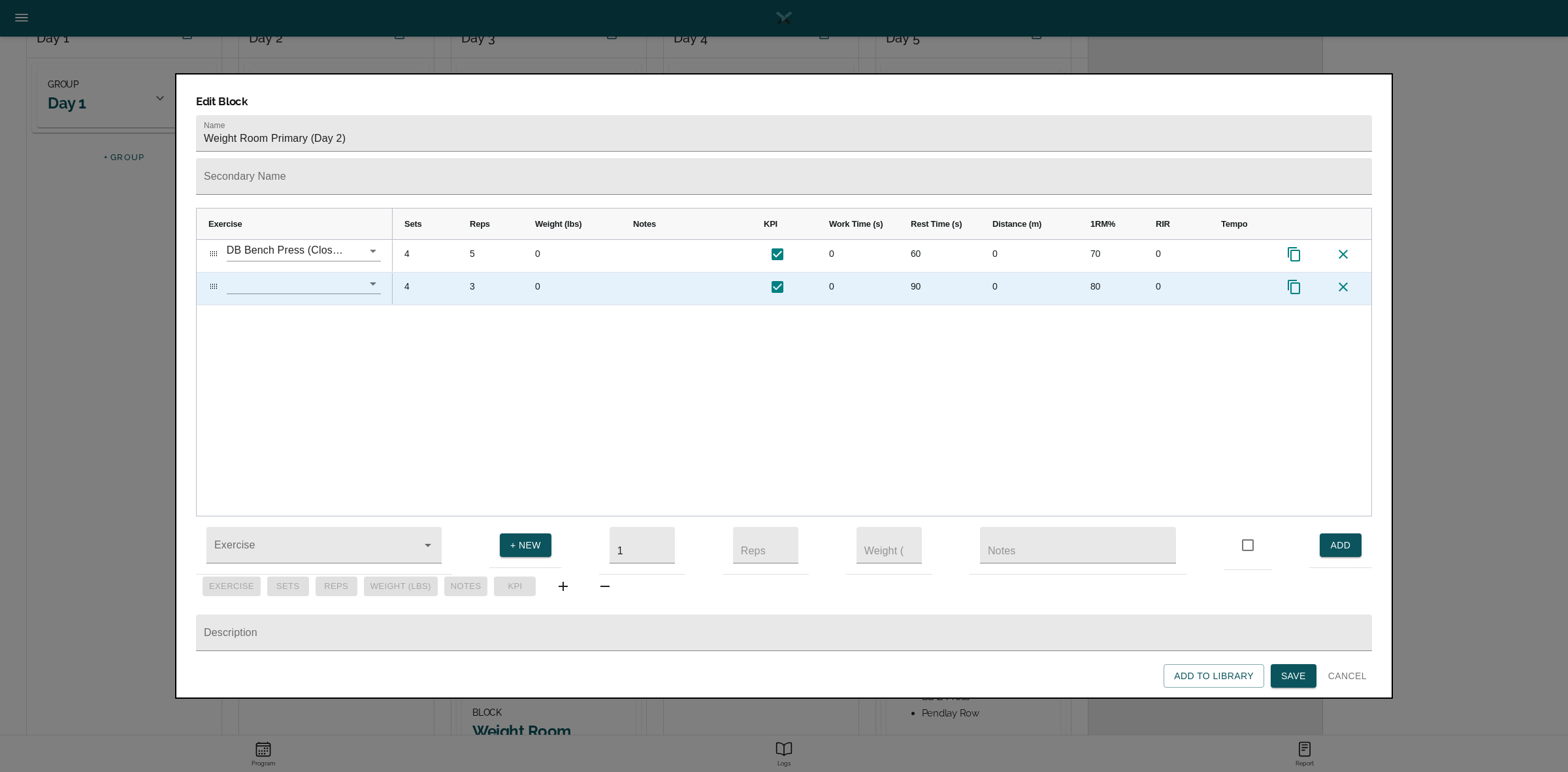
click at [296, 273] on input "text" at bounding box center [286, 283] width 118 height 21
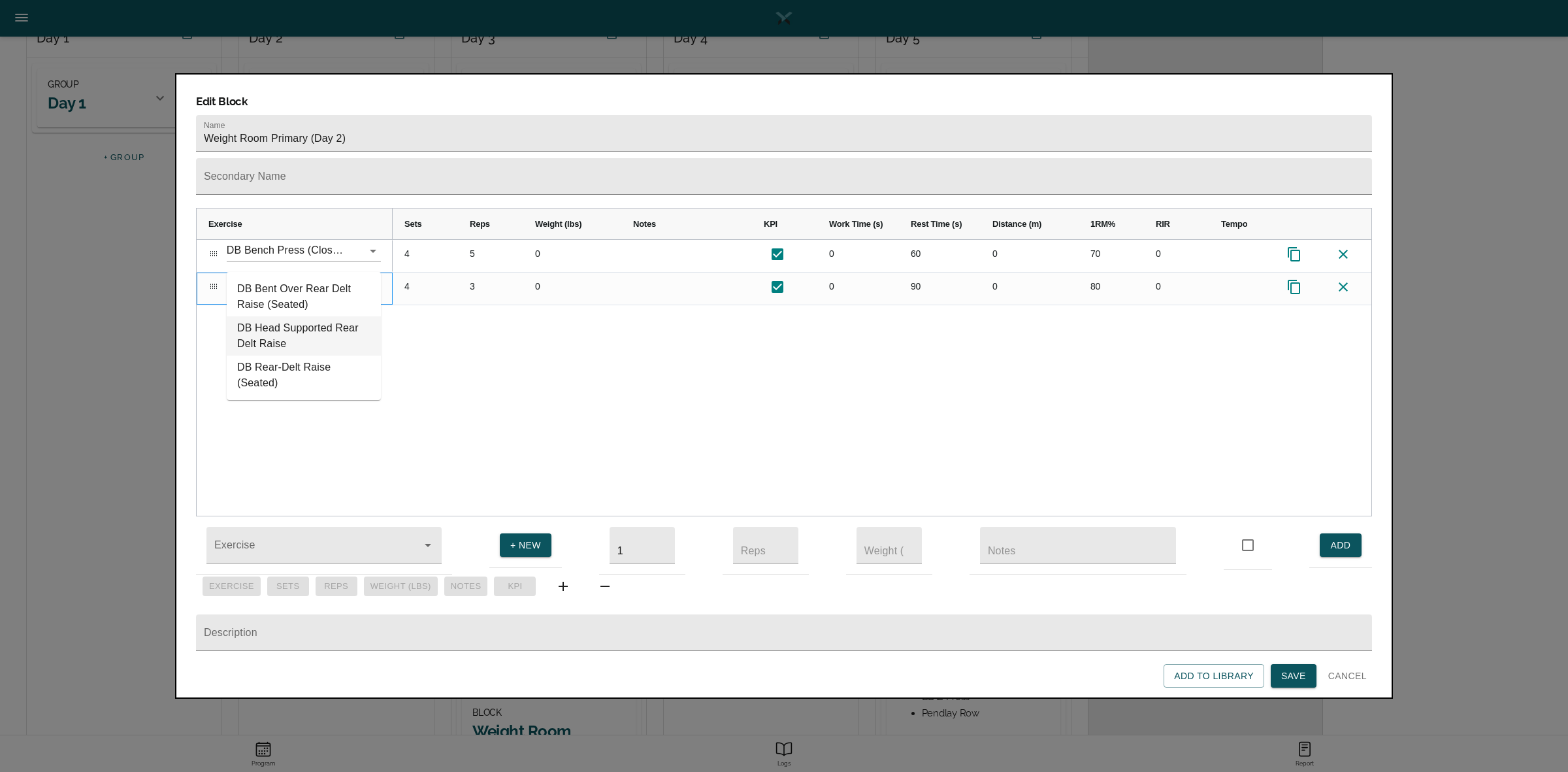
click at [281, 328] on li "DB Head Supported Rear Delt Raise" at bounding box center [303, 336] width 154 height 39
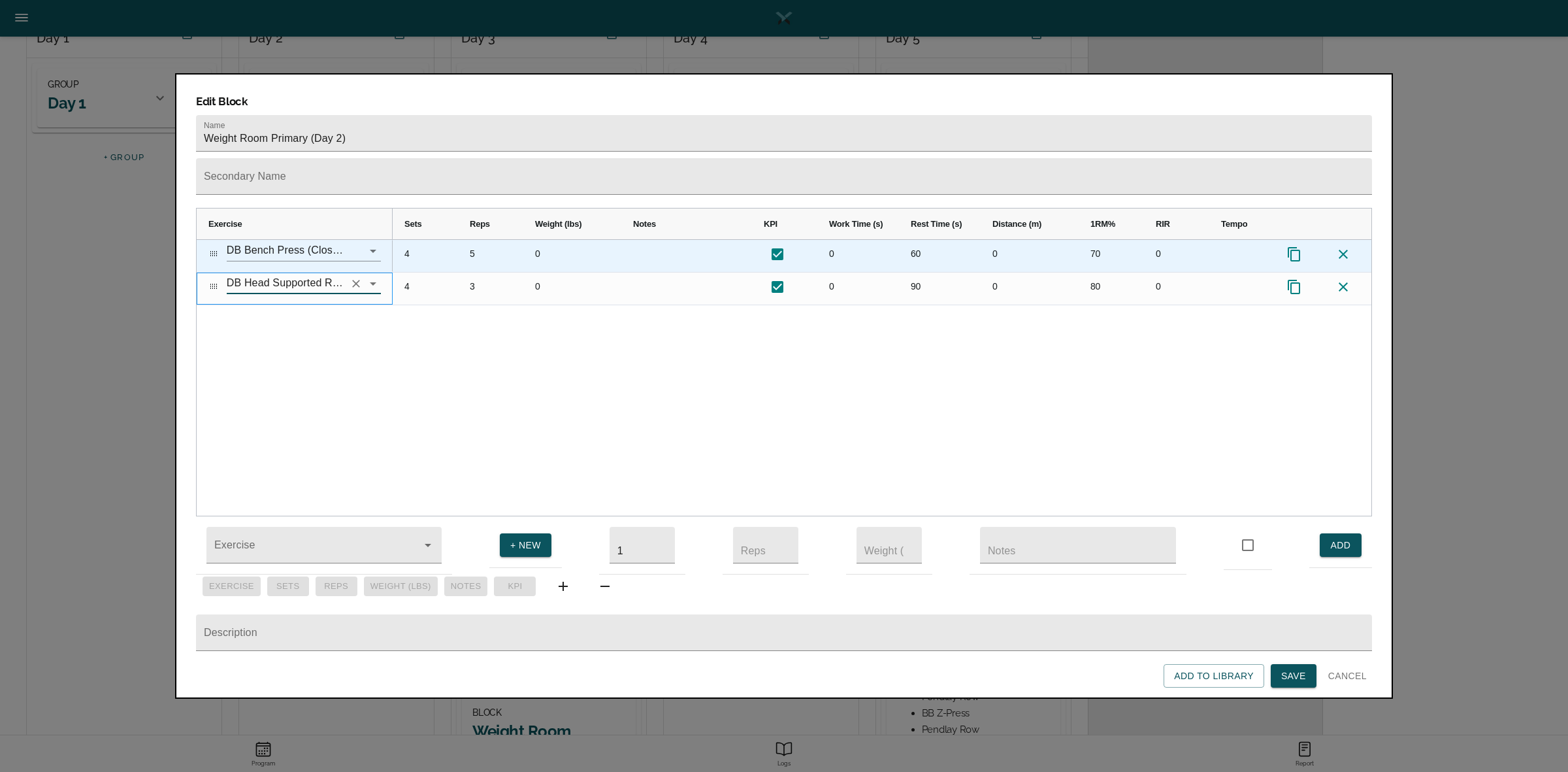
type input "DB Head Supported Rear Delt Raise"
click at [413, 240] on div "4" at bounding box center [426, 255] width 65 height 32
click at [472, 240] on div "5" at bounding box center [491, 255] width 65 height 32
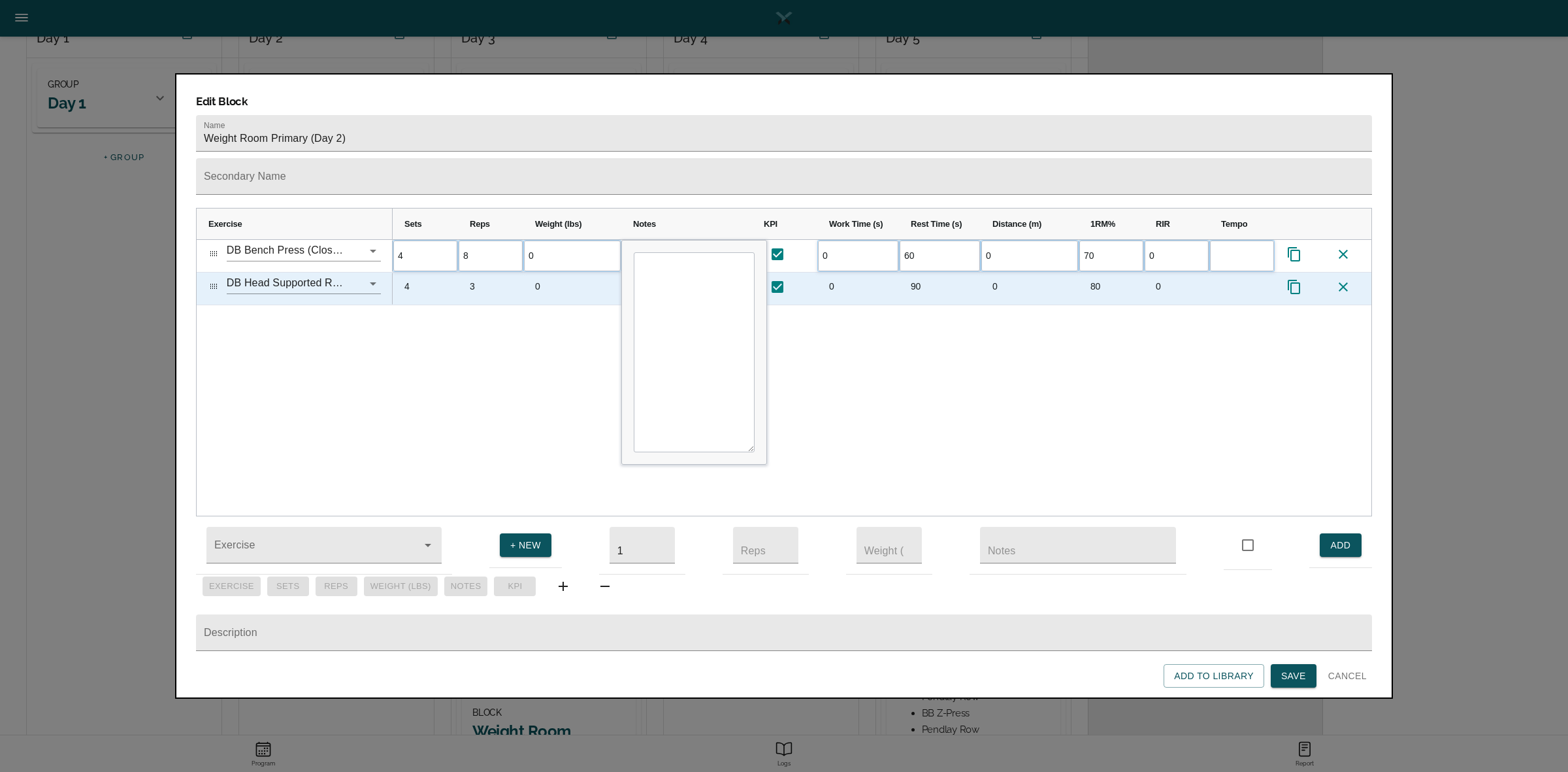
scroll to position [0, 0]
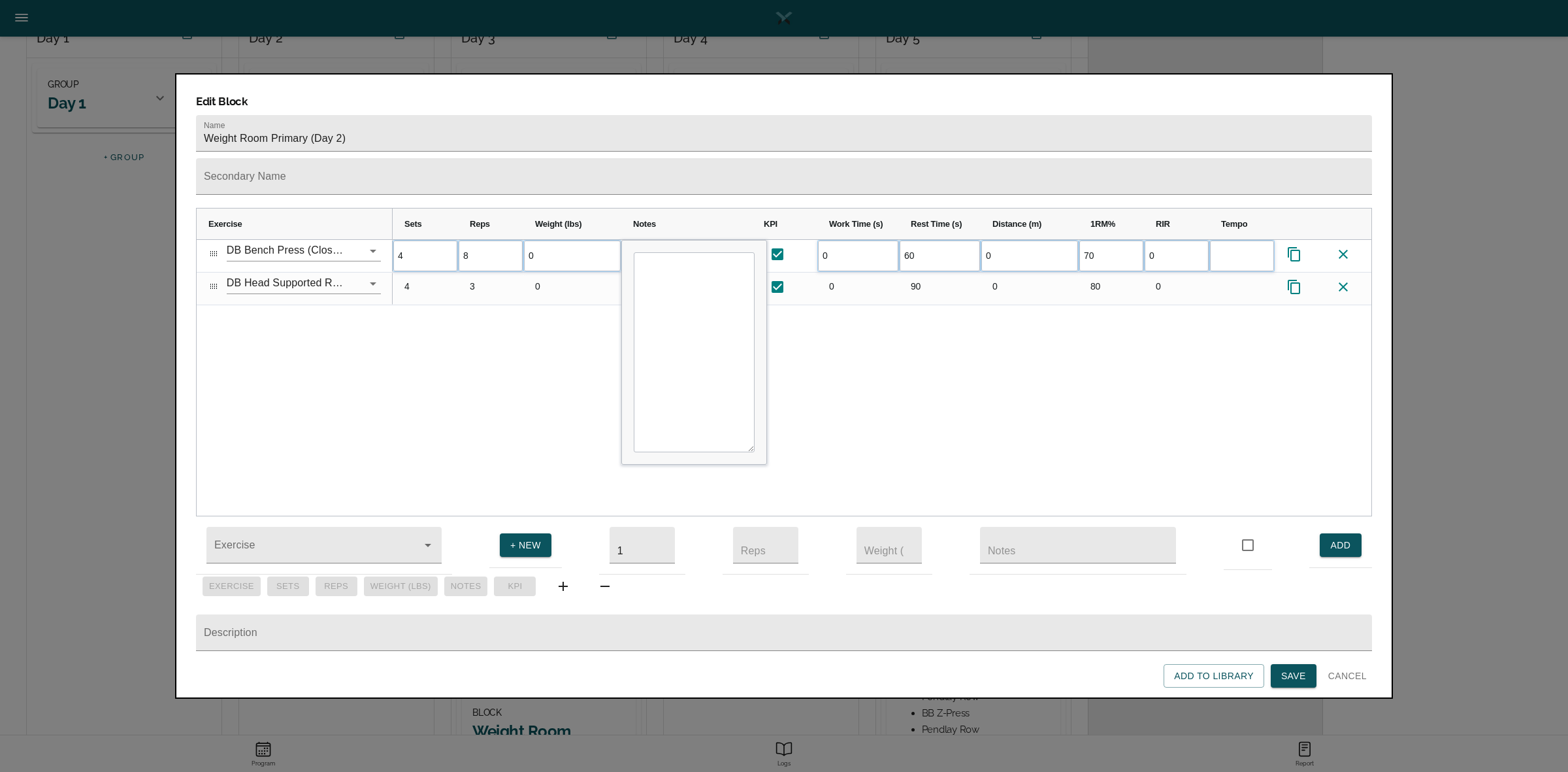
click at [465, 309] on div "4 8 0 0 60 0 70 0 4 3 0 0 90 0" at bounding box center [882, 377] width 978 height 276
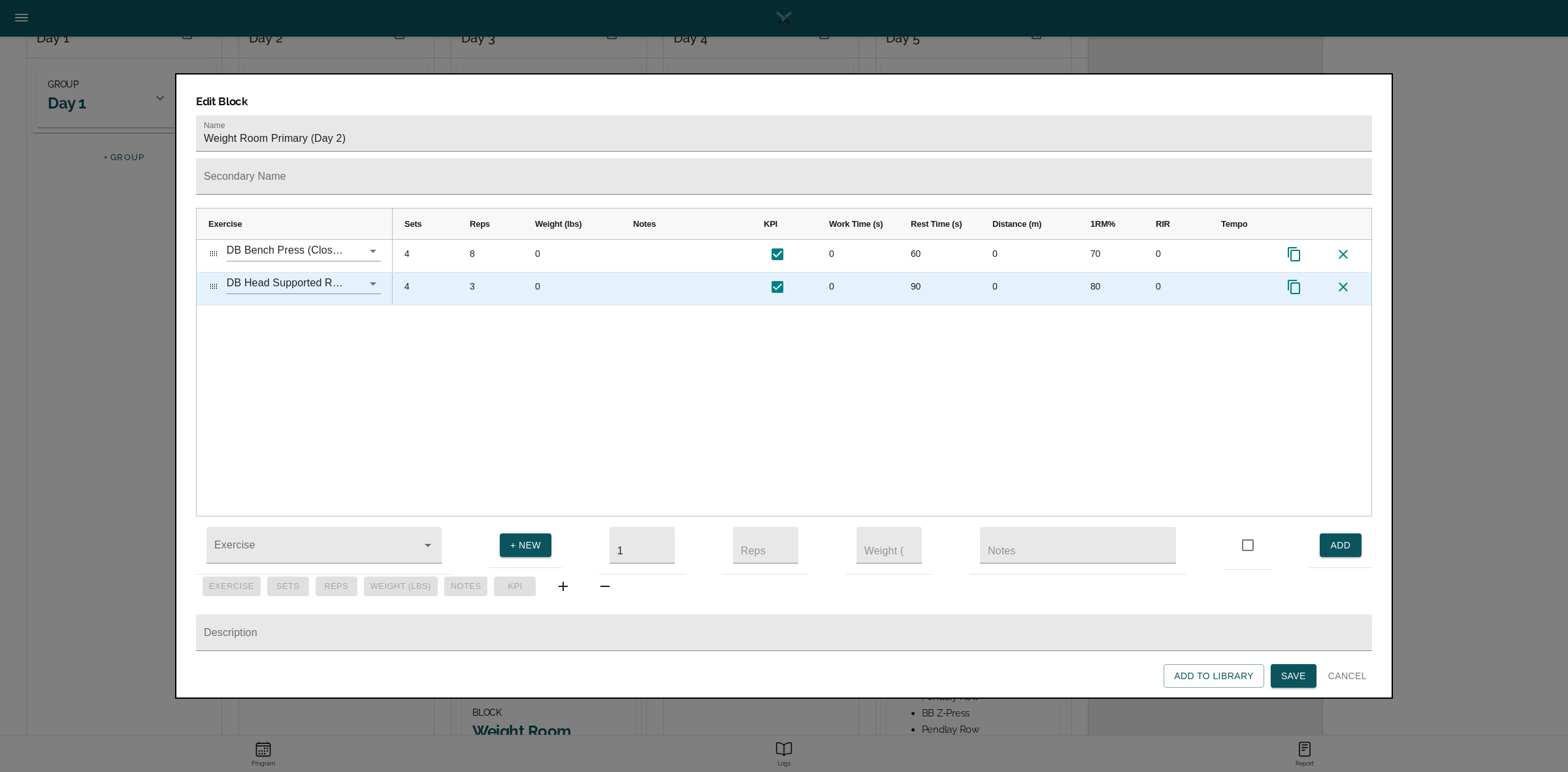
click at [475, 272] on div "3" at bounding box center [491, 288] width 65 height 32
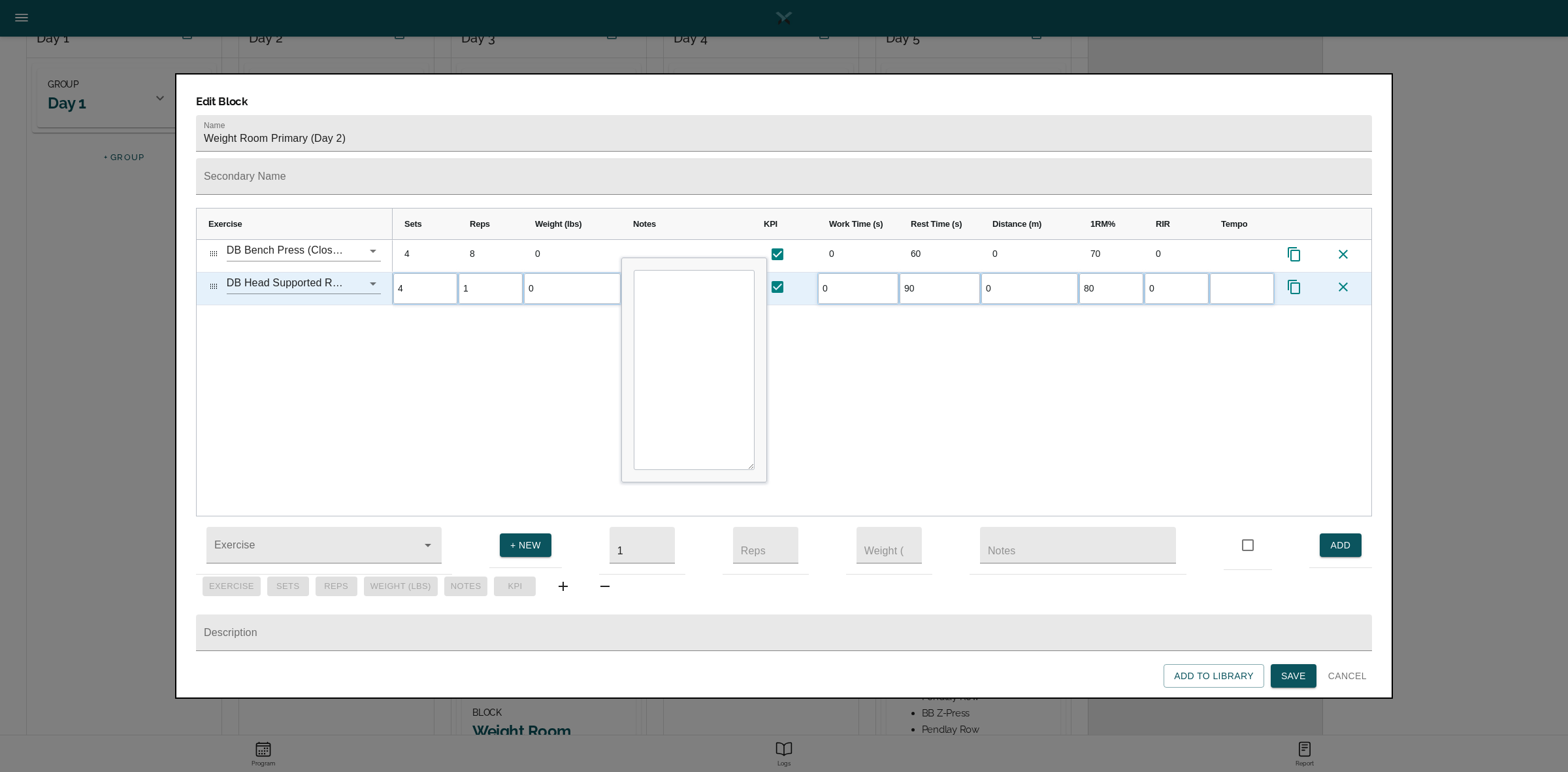
type input "12"
click at [480, 350] on div "4 8 0 0 60 0 70 0 4 12 0 0 90 0 80 0" at bounding box center [882, 377] width 978 height 276
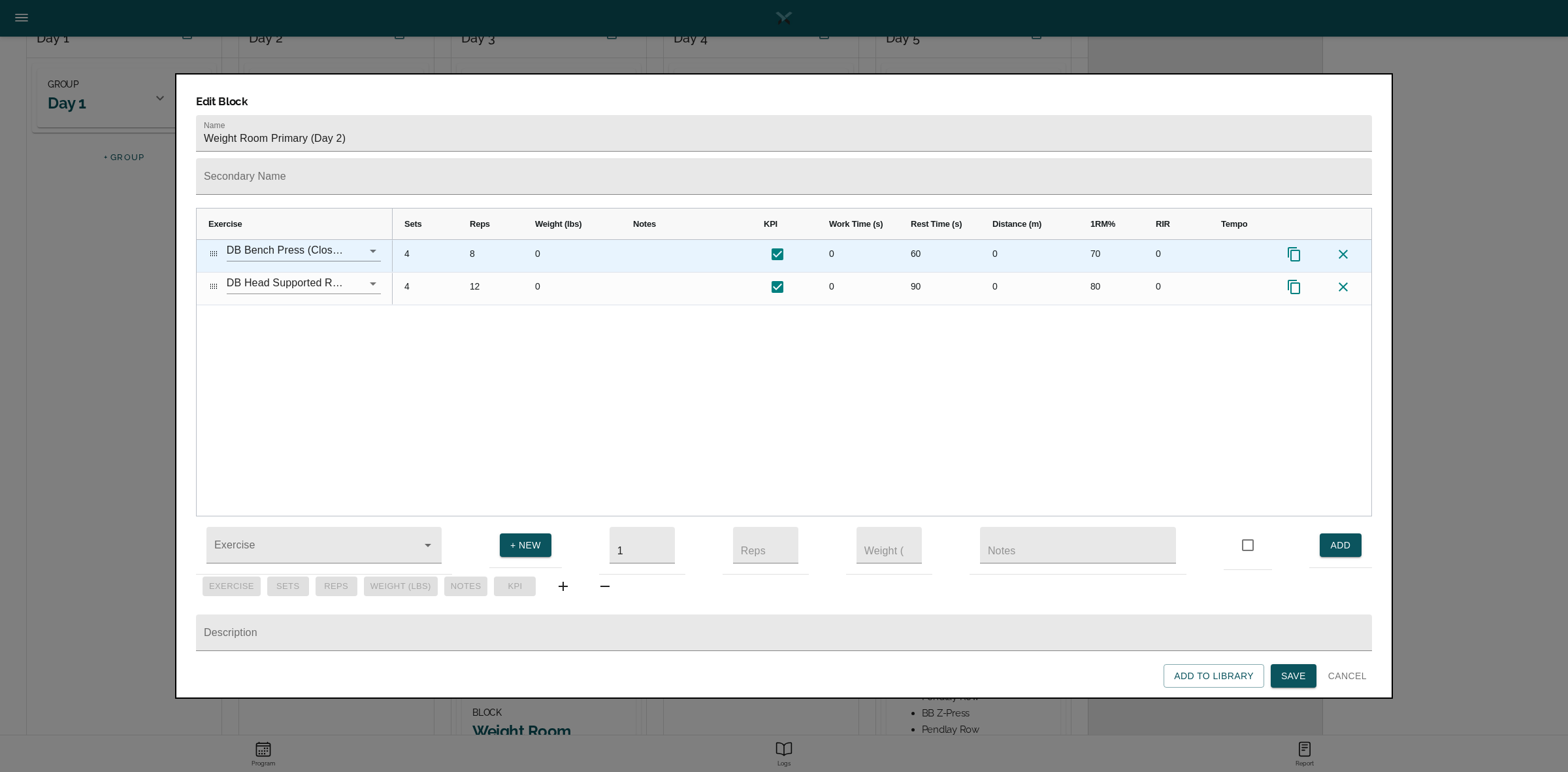
click at [1098, 240] on div "70" at bounding box center [1111, 255] width 65 height 32
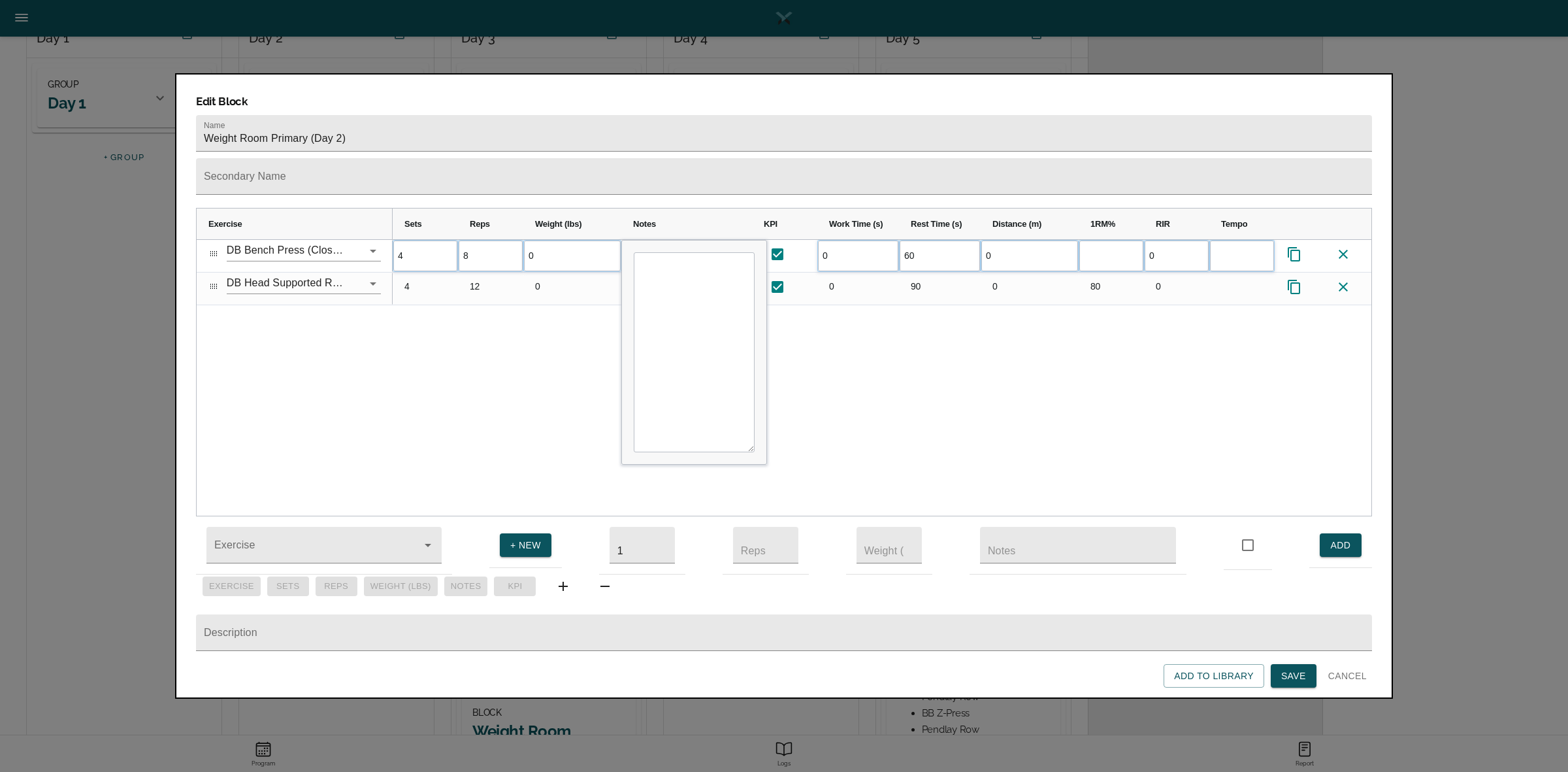
click at [1078, 337] on div "4 8 0 0 60 0 0 4" at bounding box center [882, 377] width 978 height 276
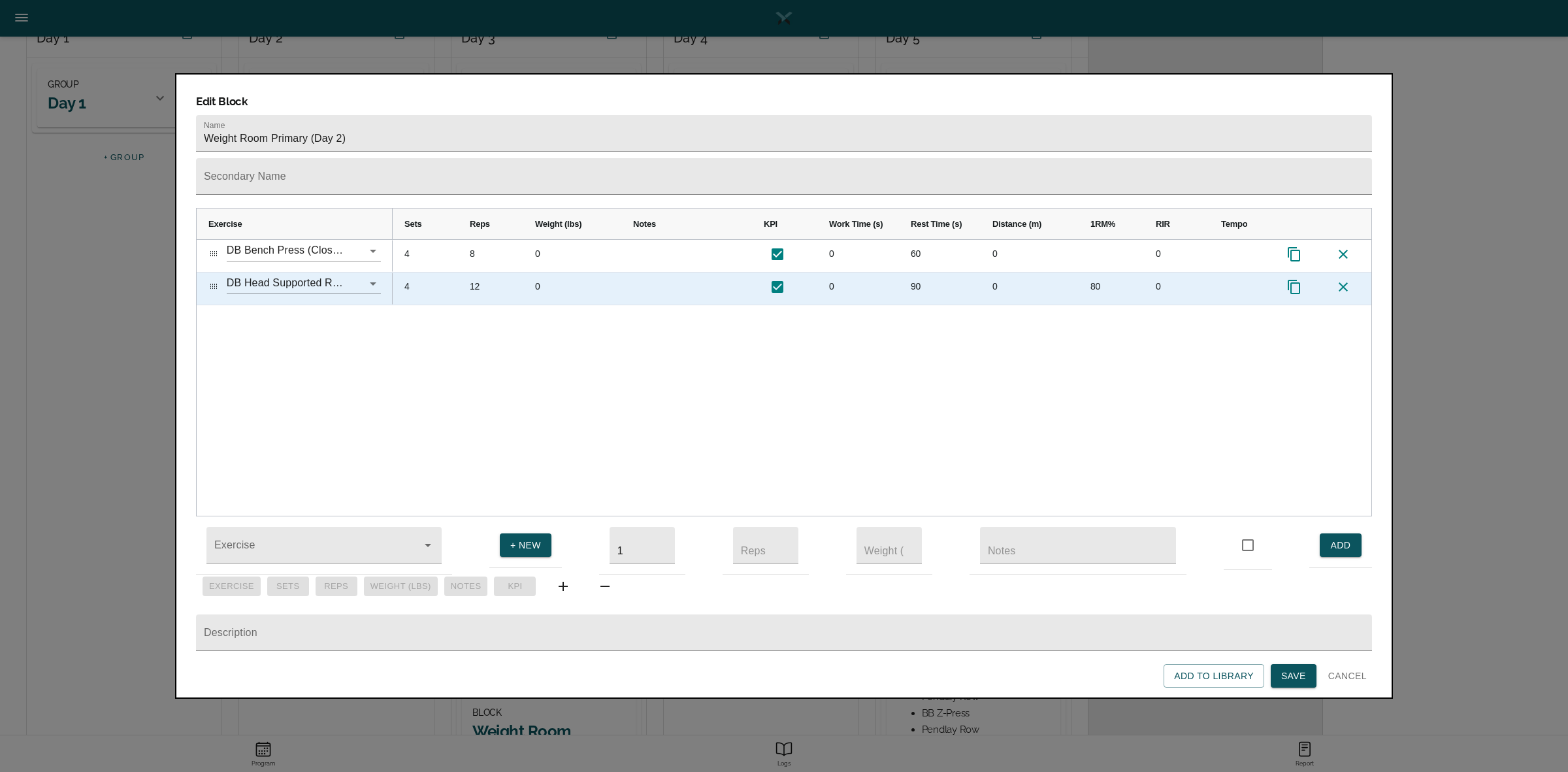
click at [1098, 272] on div "80" at bounding box center [1111, 288] width 65 height 32
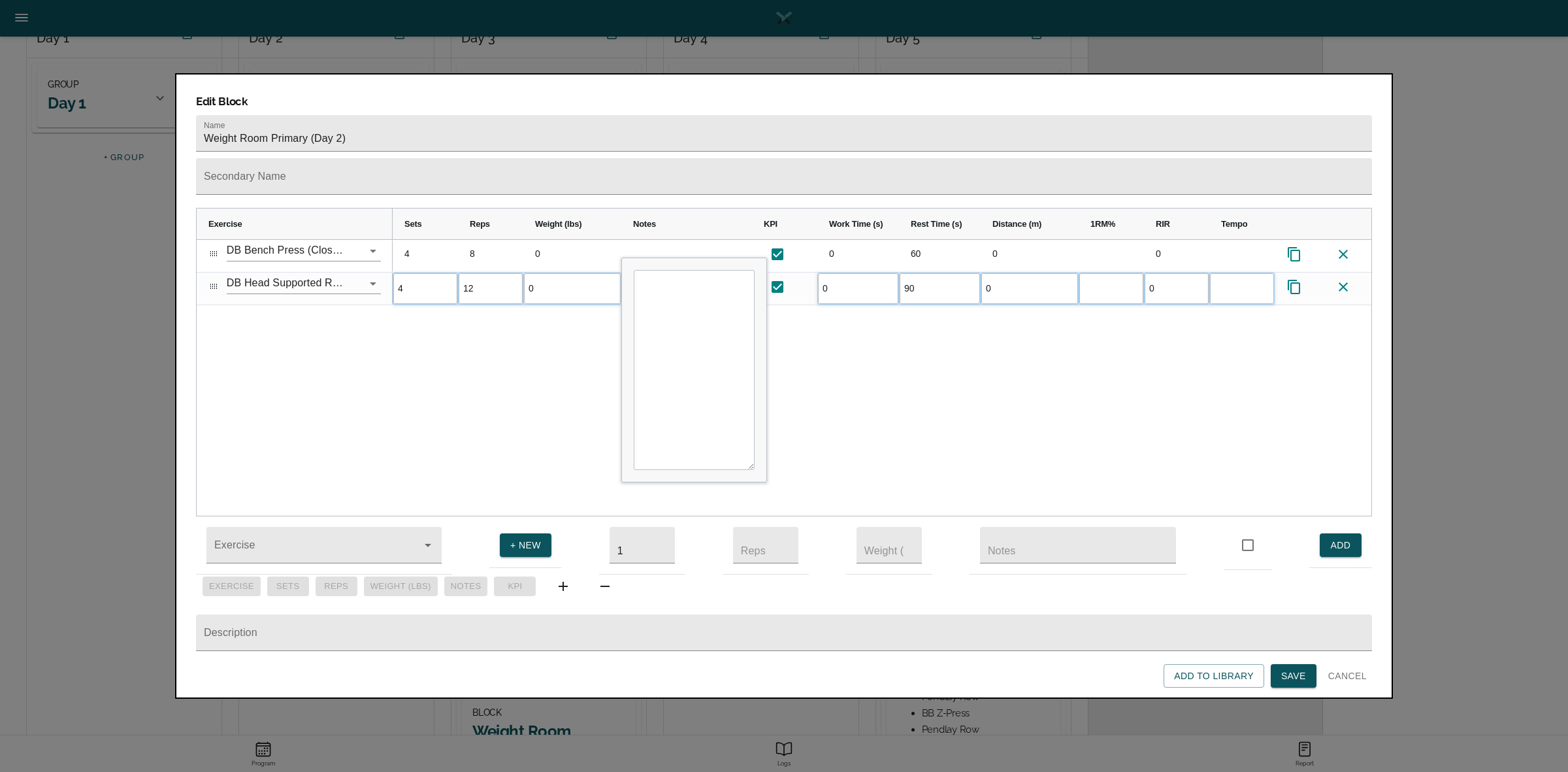
click at [1096, 341] on div "4 8 0 0 60 0 0 4 12 0 0 90 0 0" at bounding box center [882, 377] width 978 height 276
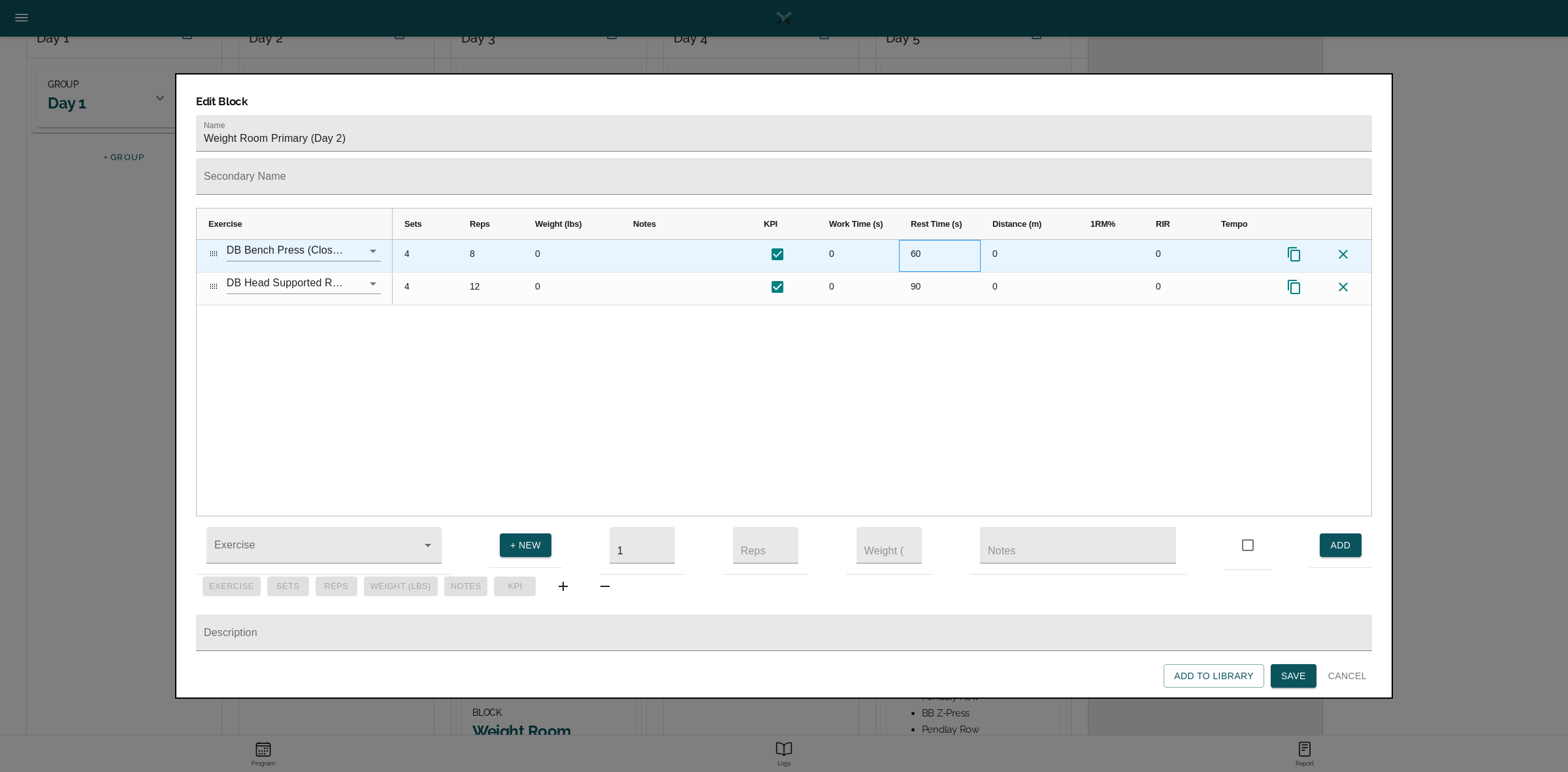
click at [912, 240] on div "60" at bounding box center [939, 255] width 82 height 32
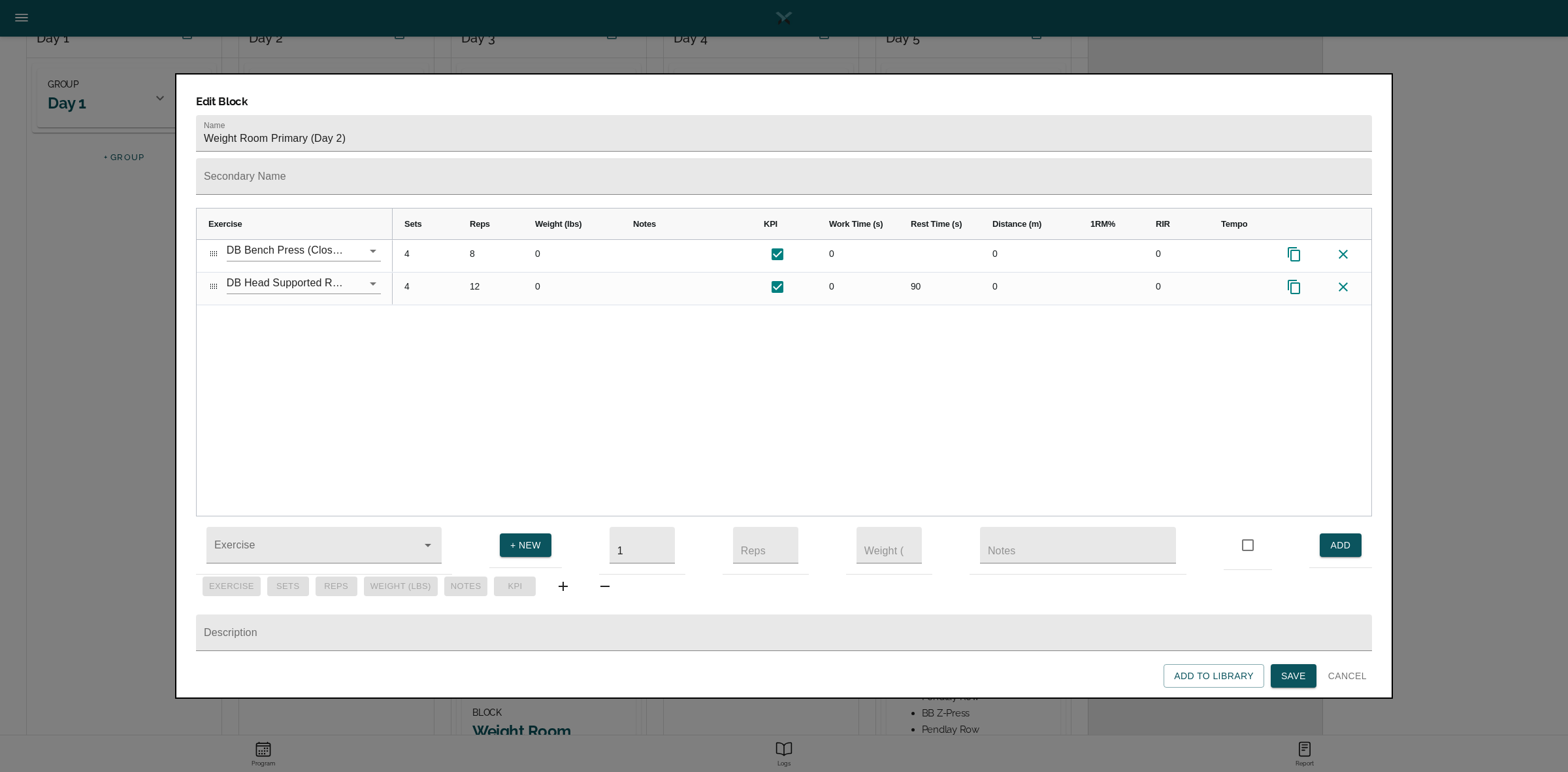
click at [943, 302] on div "4 8 0 0 0 0 4 12 0 0 90 0 0" at bounding box center [882, 377] width 978 height 276
click at [1299, 680] on span "Save" at bounding box center [1293, 676] width 25 height 16
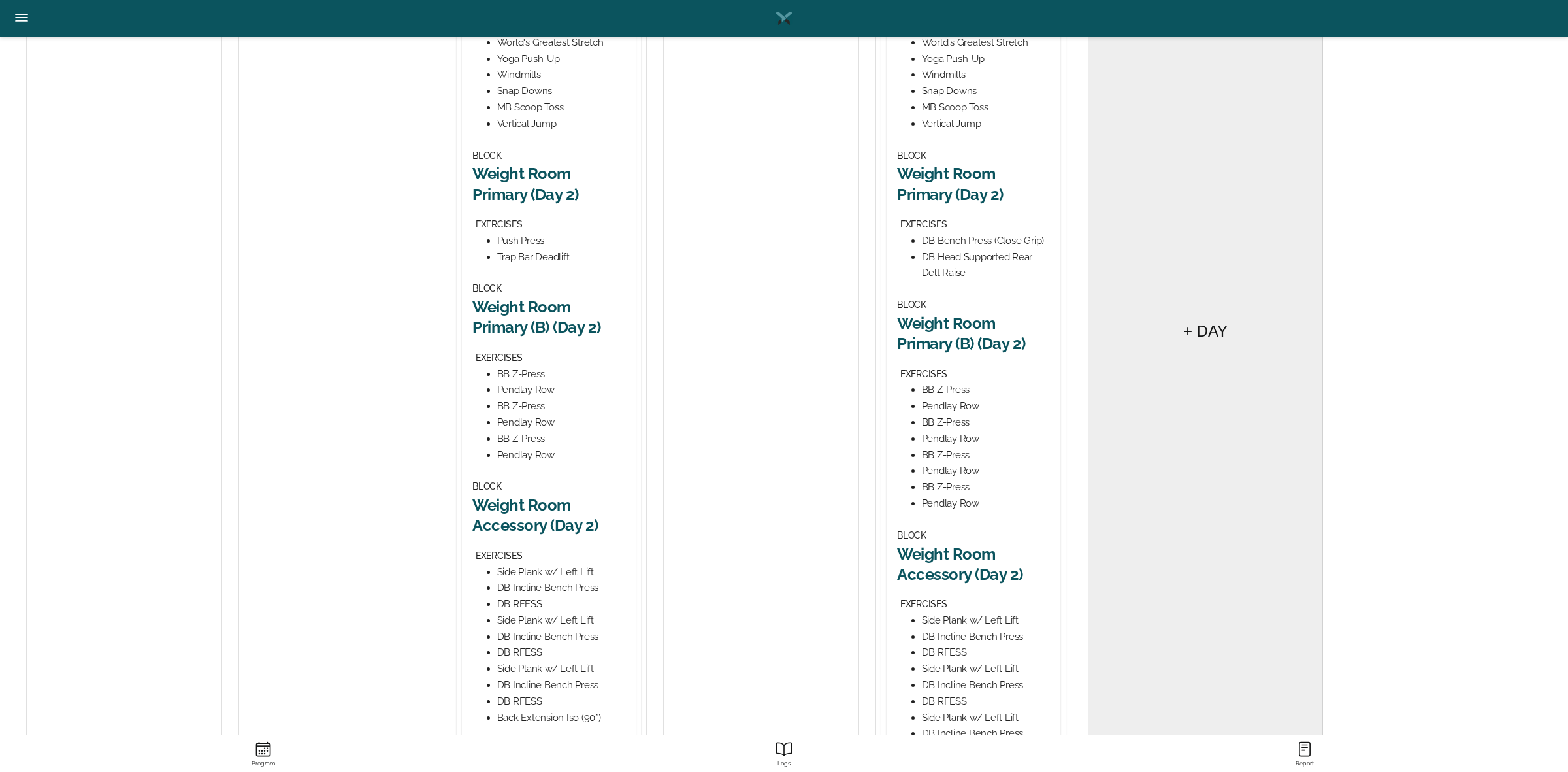
scroll to position [409, 0]
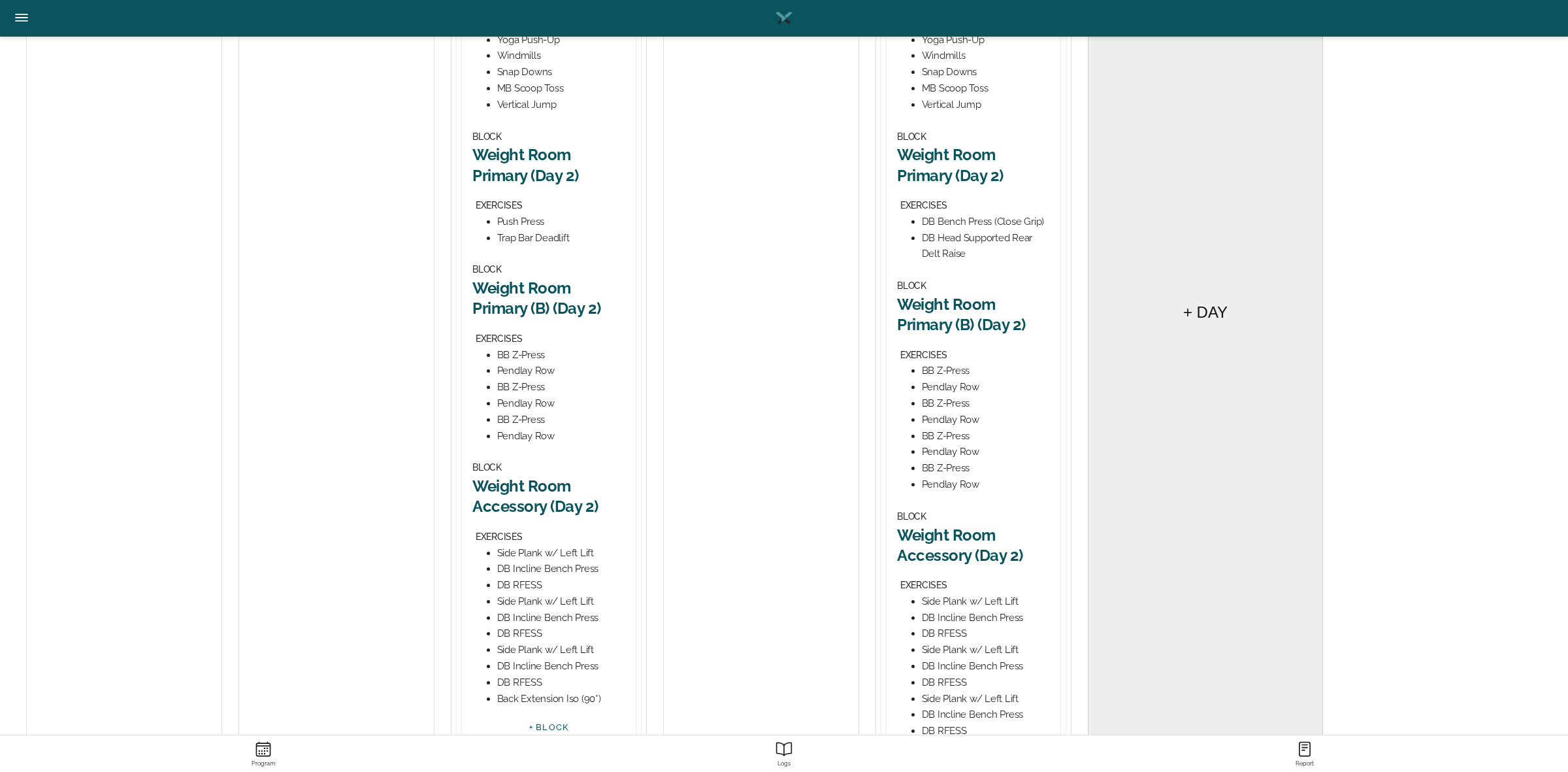
click at [968, 324] on h2 "Weight Room Primary (B) (Day 2)" at bounding box center [973, 314] width 153 height 41
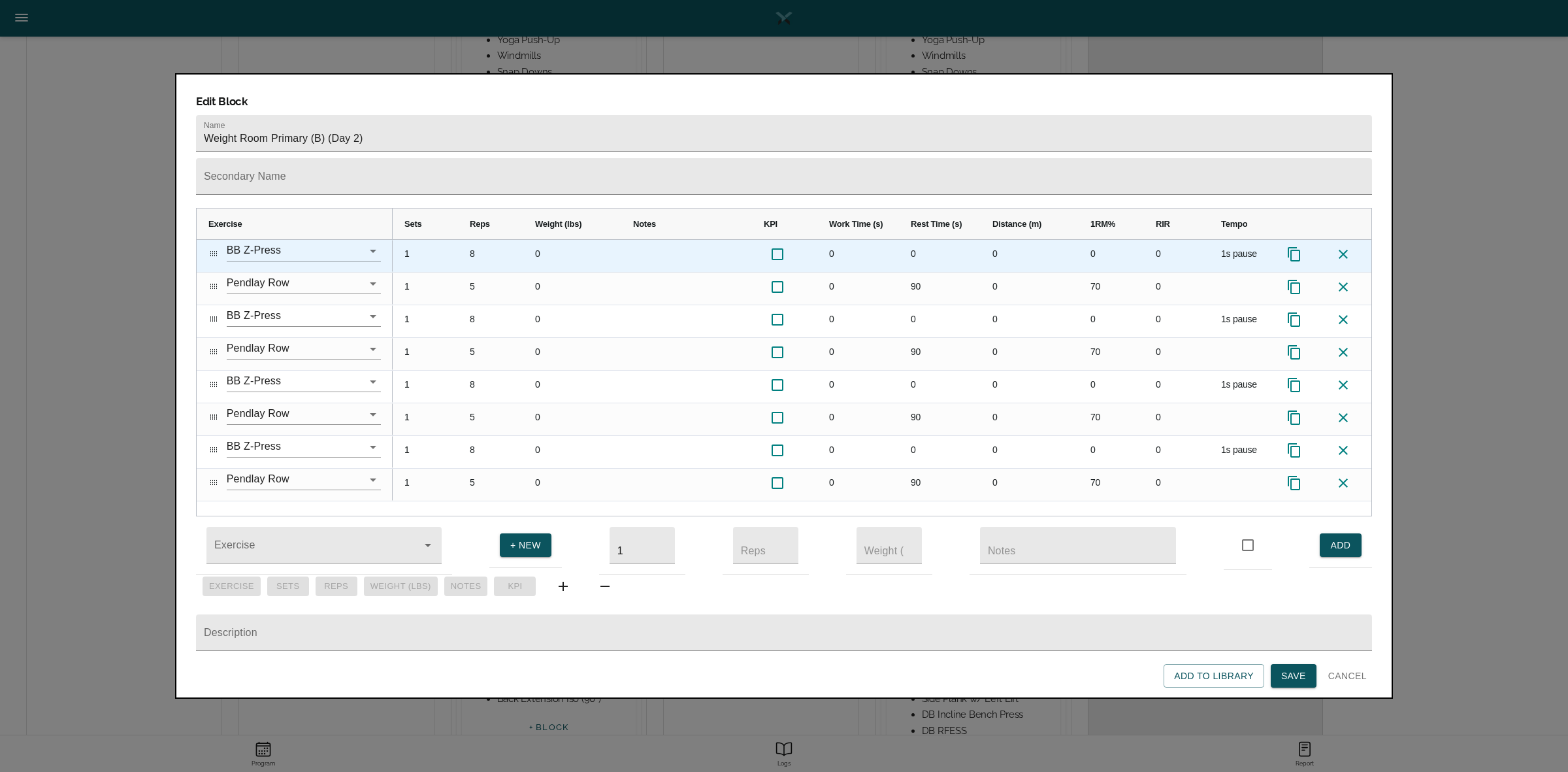
click at [1340, 247] on icon at bounding box center [1343, 254] width 16 height 16
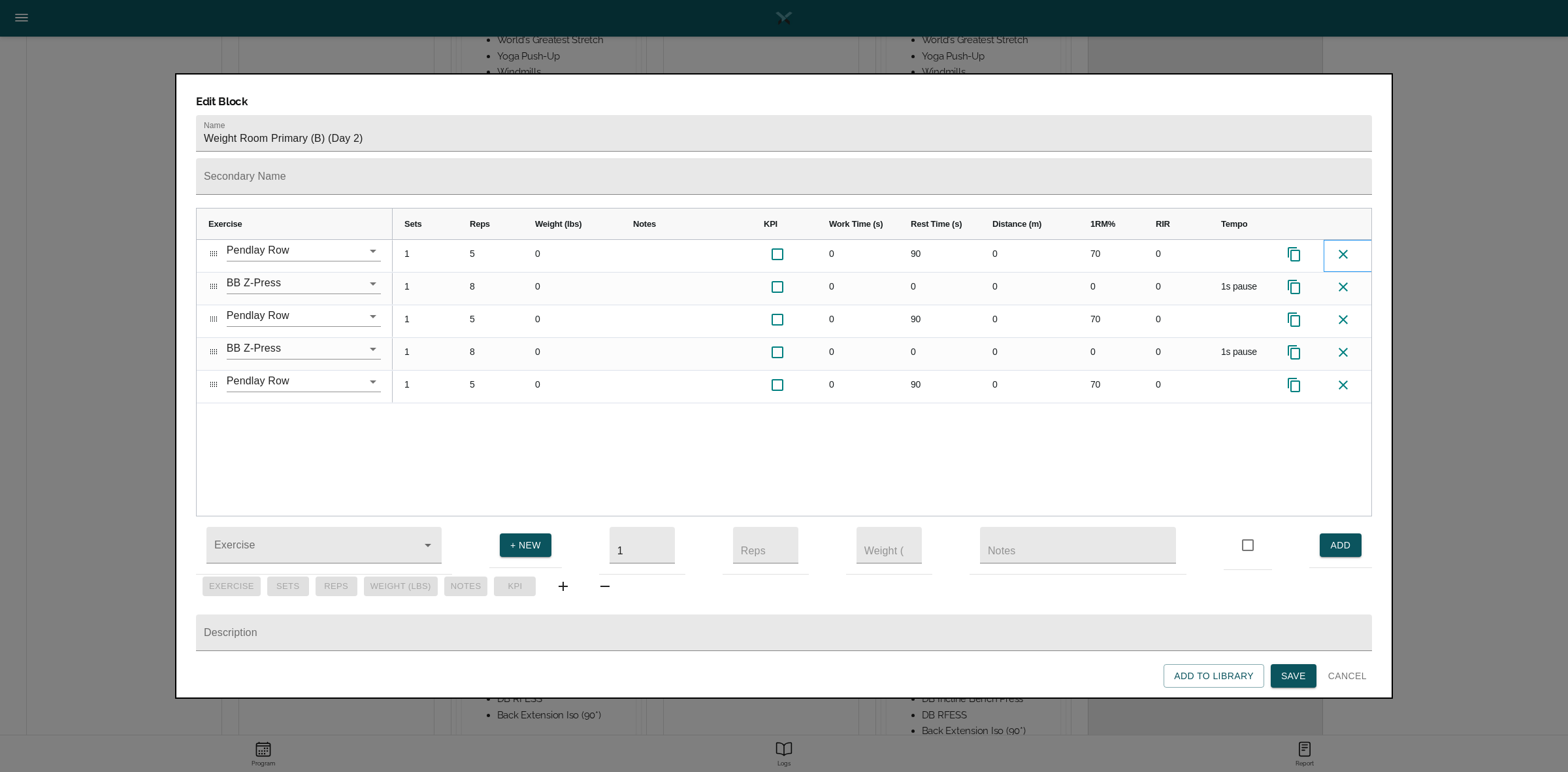
scroll to position [384, 0]
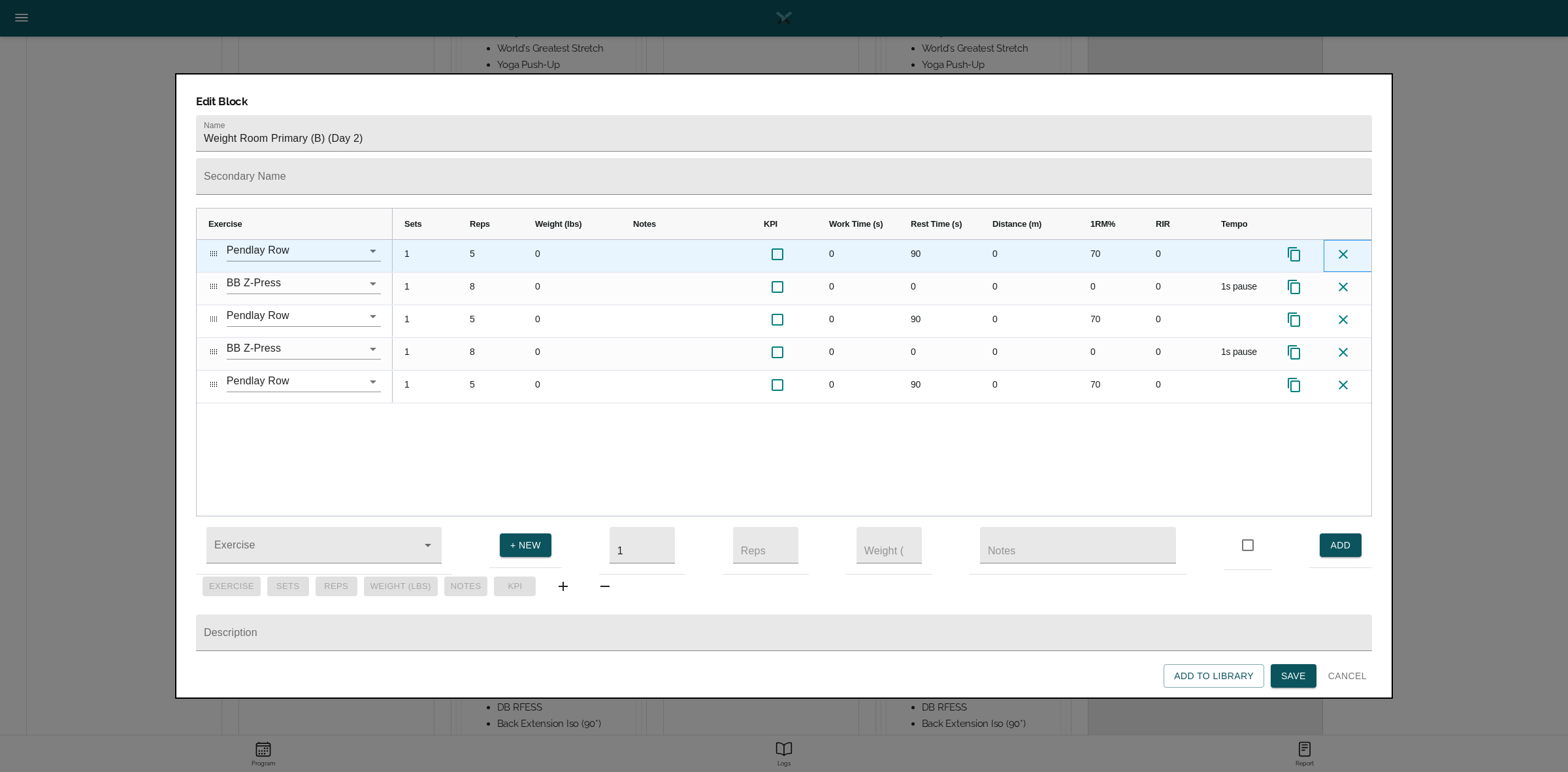
click at [1341, 247] on icon at bounding box center [1343, 254] width 16 height 16
click at [356, 245] on icon "Clear" at bounding box center [356, 251] width 13 height 13
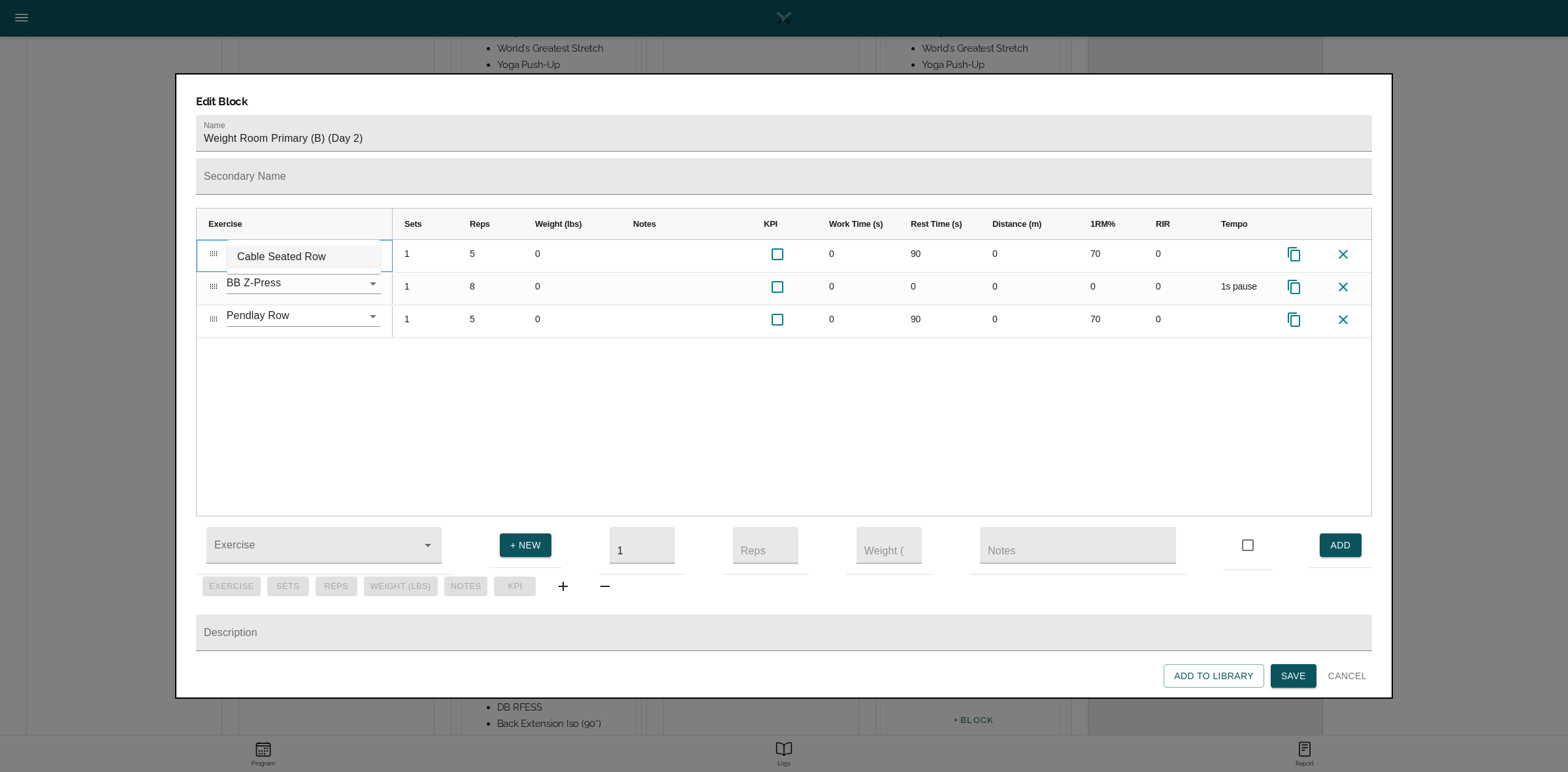
click at [296, 250] on li "Cable Seated Row" at bounding box center [303, 257] width 154 height 23
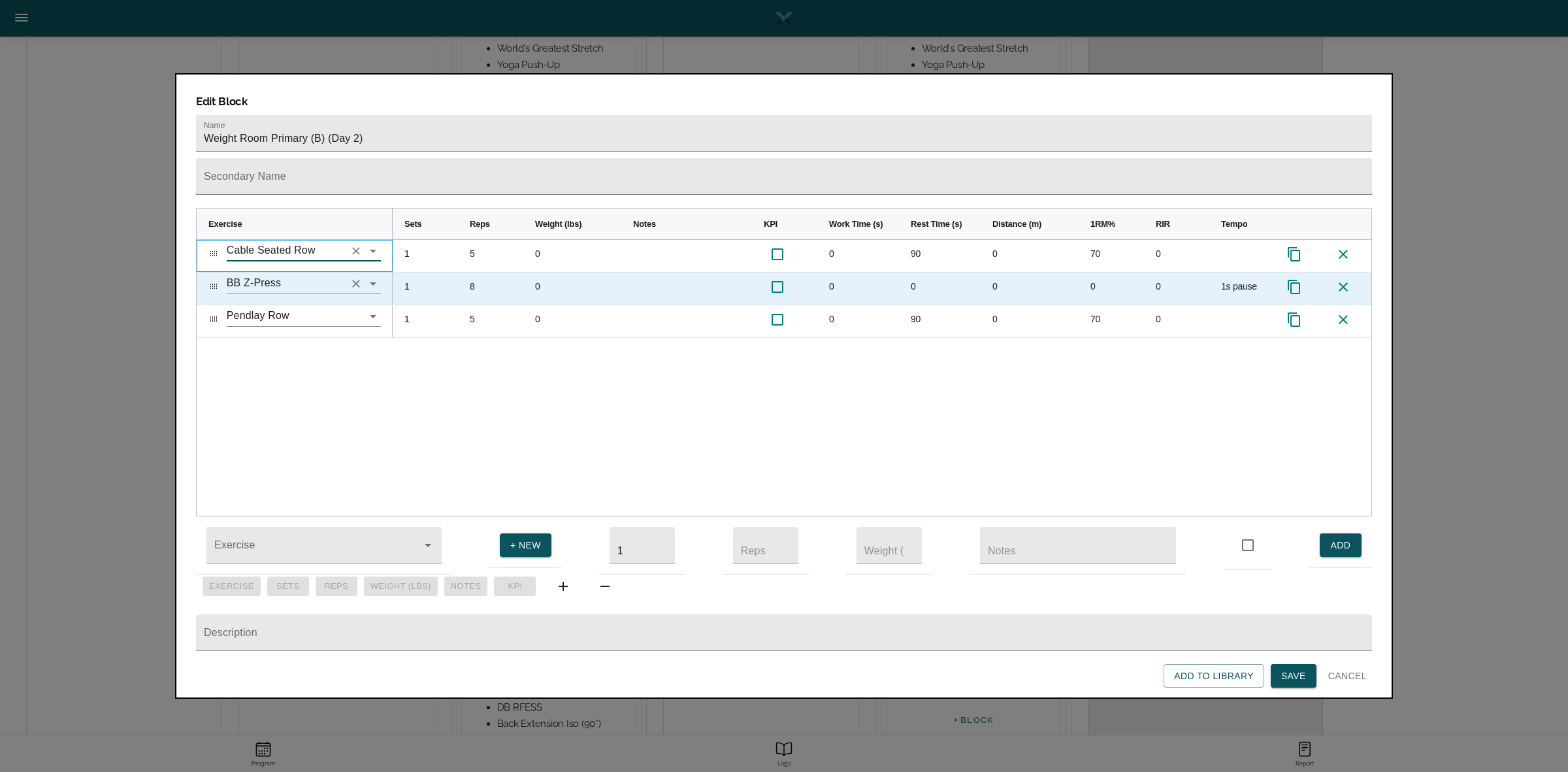
click at [358, 280] on icon "Clear" at bounding box center [356, 284] width 8 height 8
type input "Cable Seated Row"
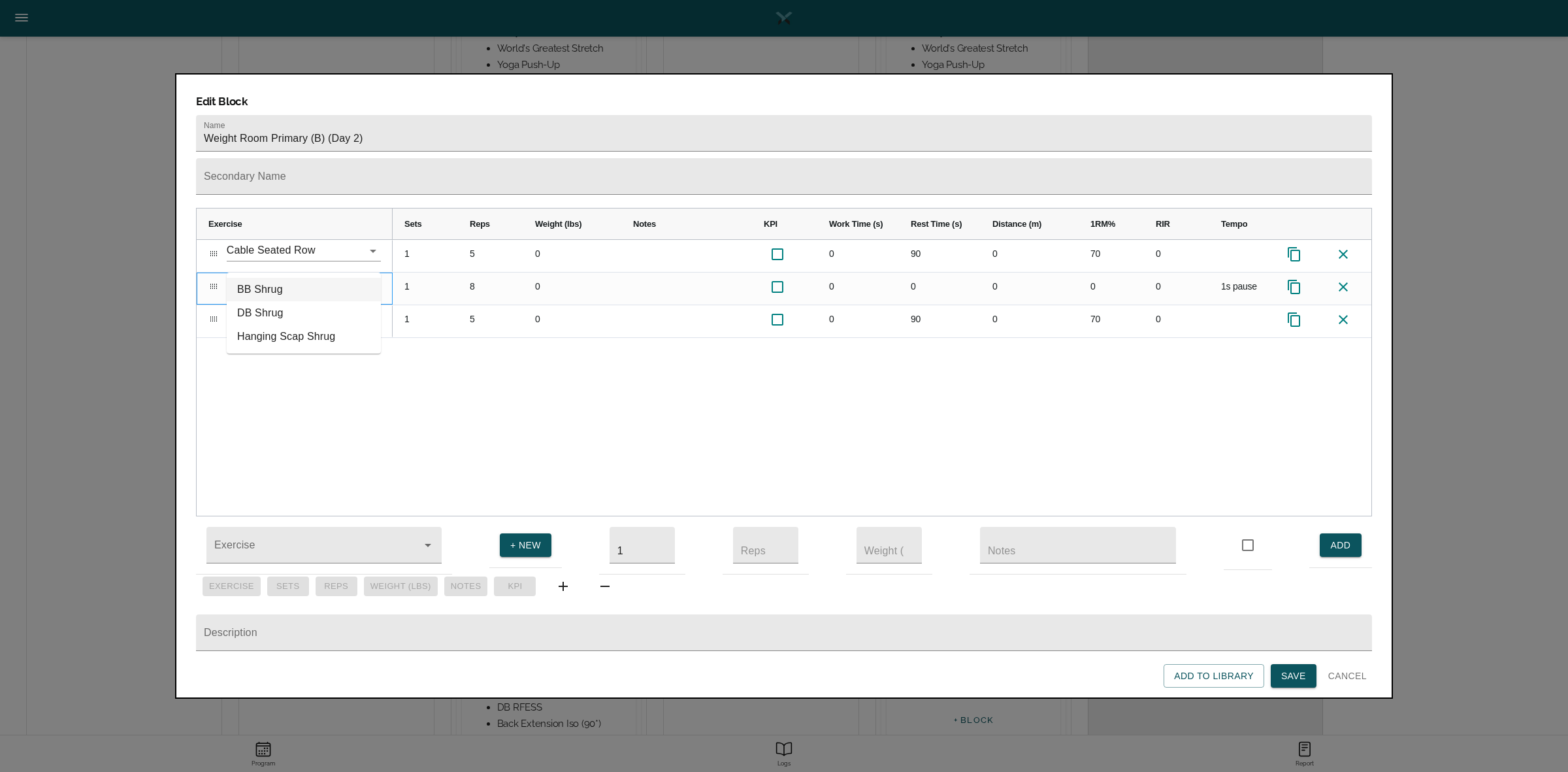
click at [293, 289] on li "BB Shrug" at bounding box center [303, 289] width 154 height 23
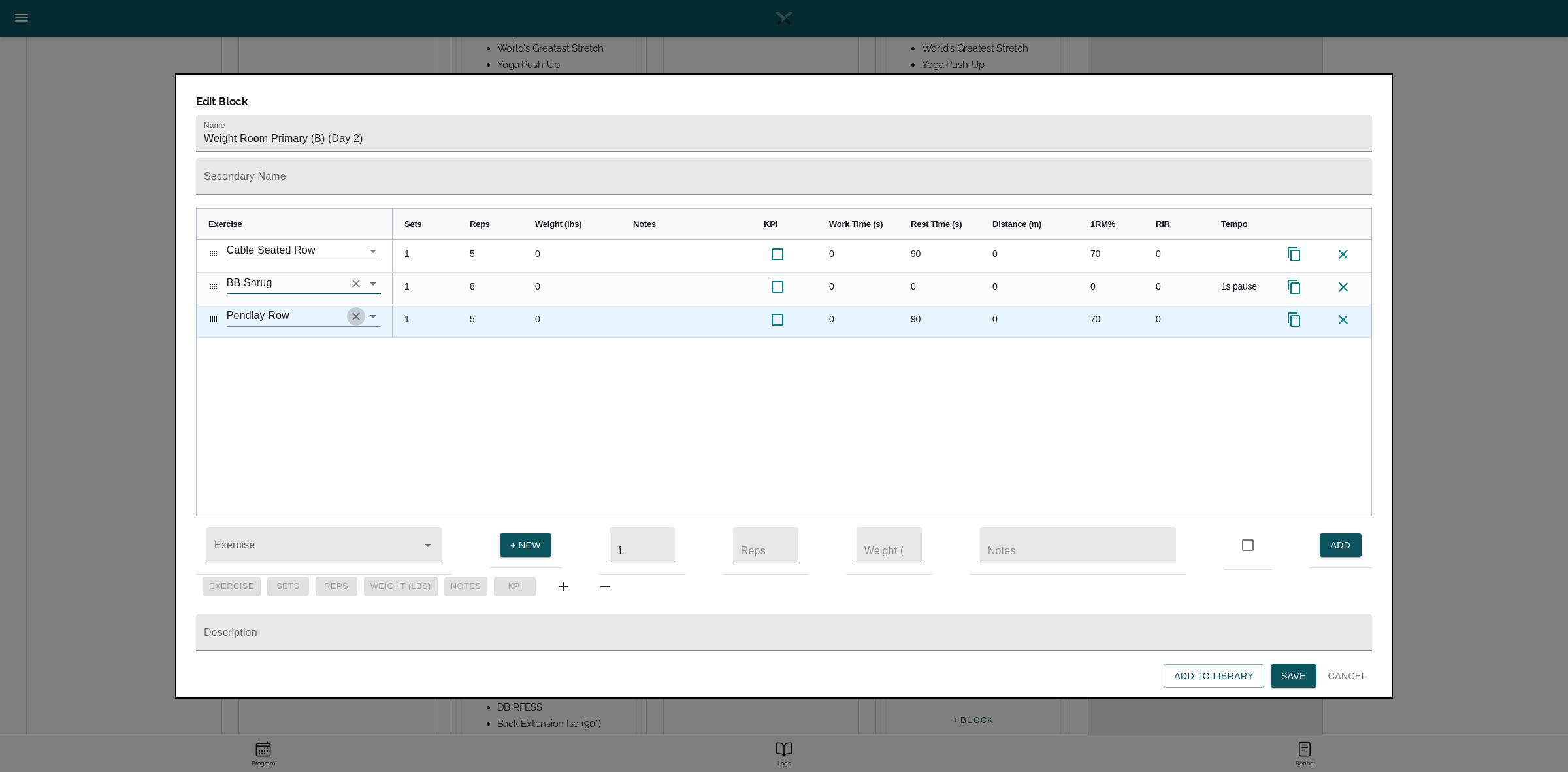
click at [358, 310] on icon "Clear" at bounding box center [356, 316] width 13 height 13
type input "BB Shrug"
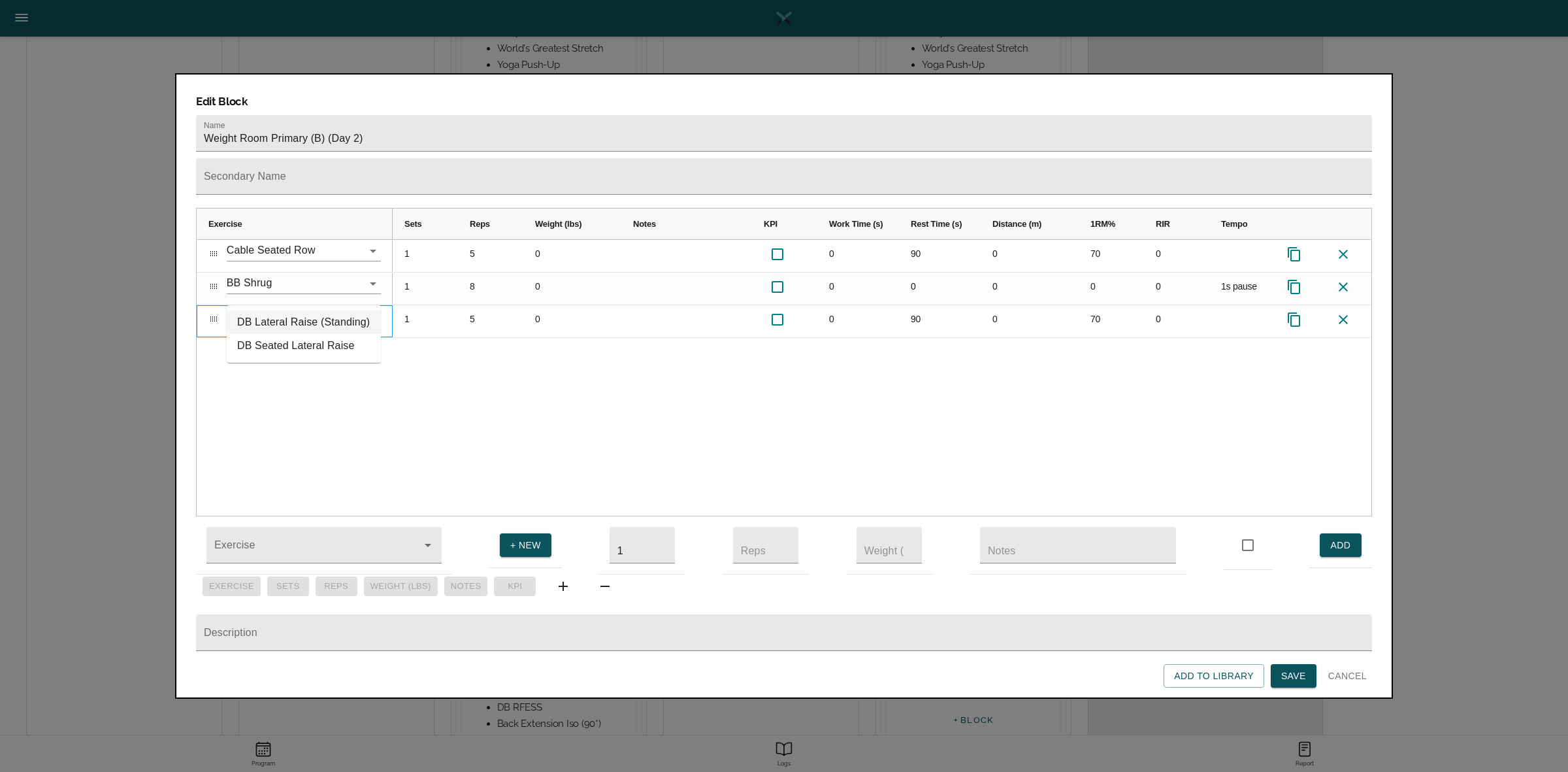
click at [343, 327] on li "DB Lateral Raise (Standing)" at bounding box center [303, 322] width 154 height 23
type input "DB Lateral Raise (Standing)"
click at [384, 342] on div "Cable Seated Row BB Shrug DB Lateral Raise (Standing) 1 5 0 0 90 0 70 0 1 8 0 0…" at bounding box center [784, 377] width 1174 height 276
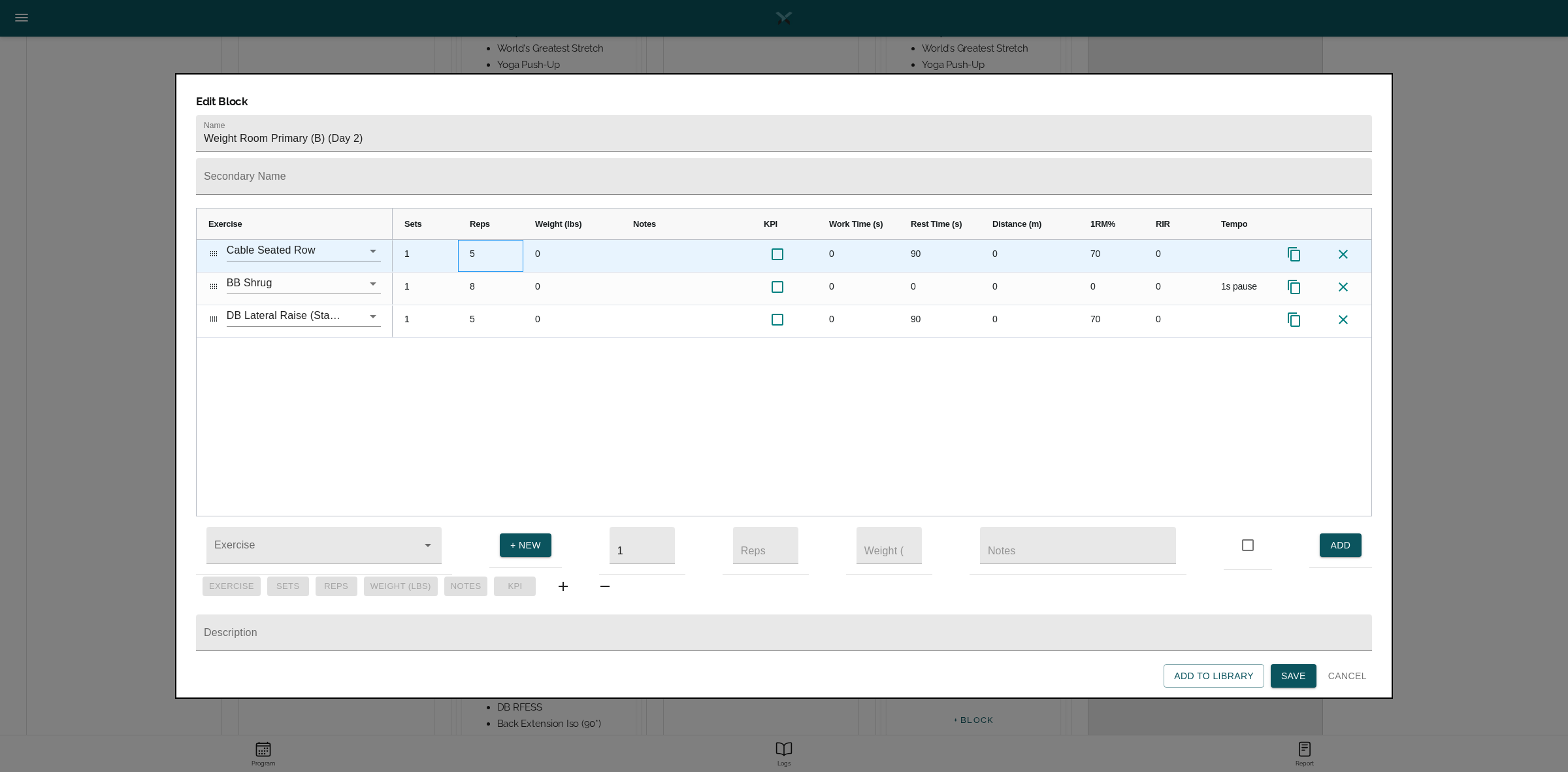
click at [469, 240] on div "5" at bounding box center [491, 255] width 65 height 32
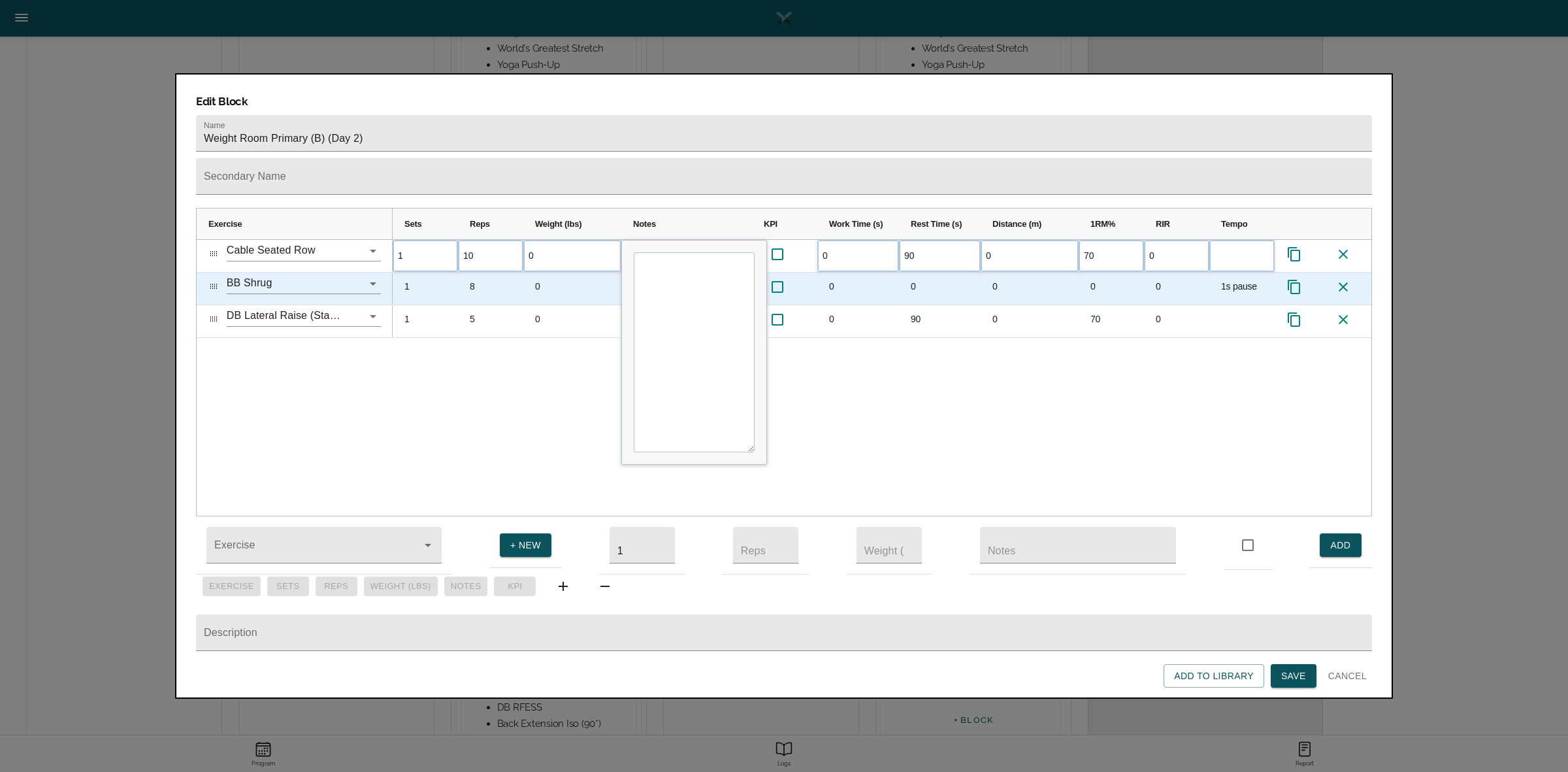
click at [480, 272] on div "8" at bounding box center [491, 288] width 65 height 32
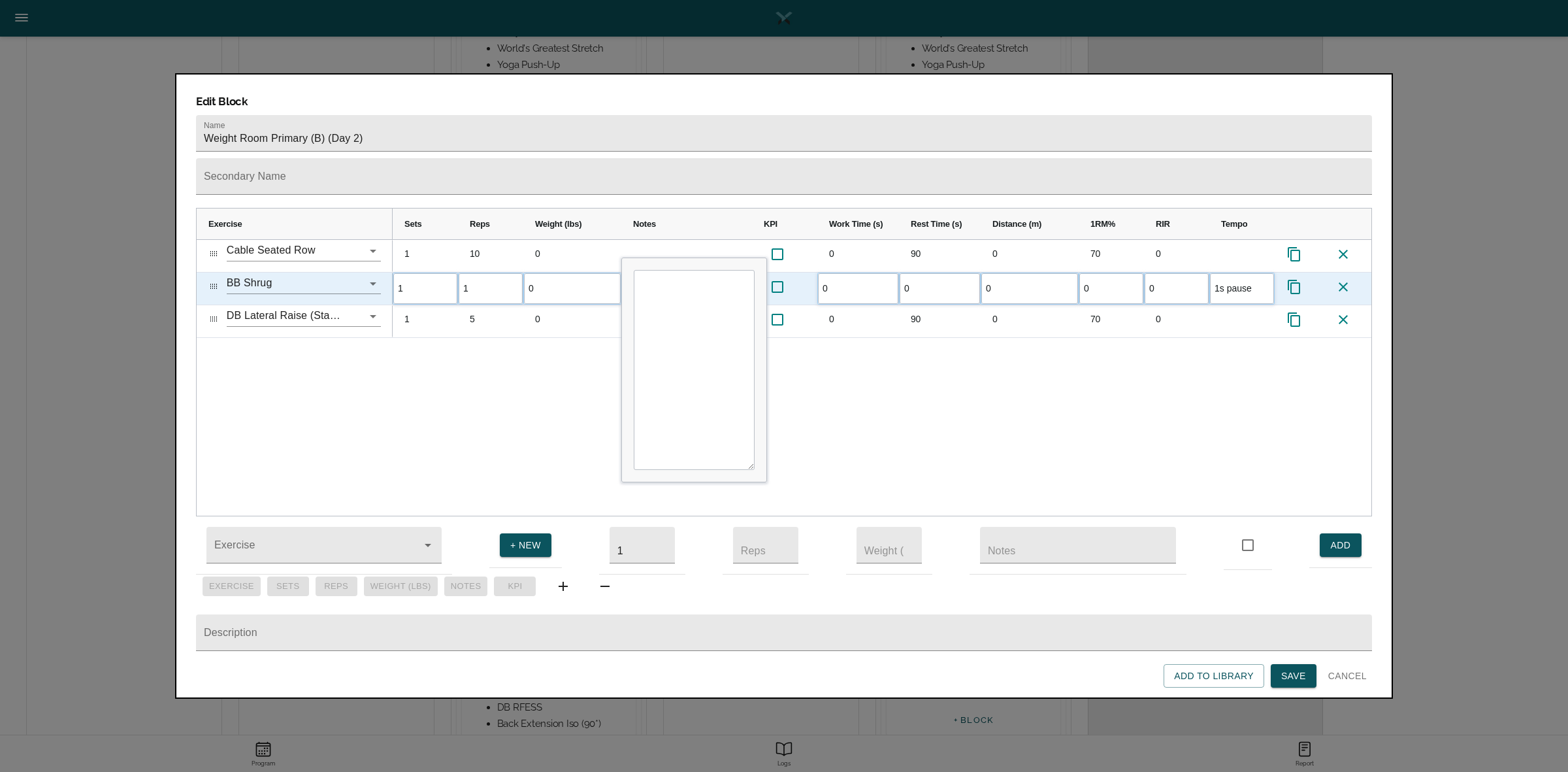
type input "10"
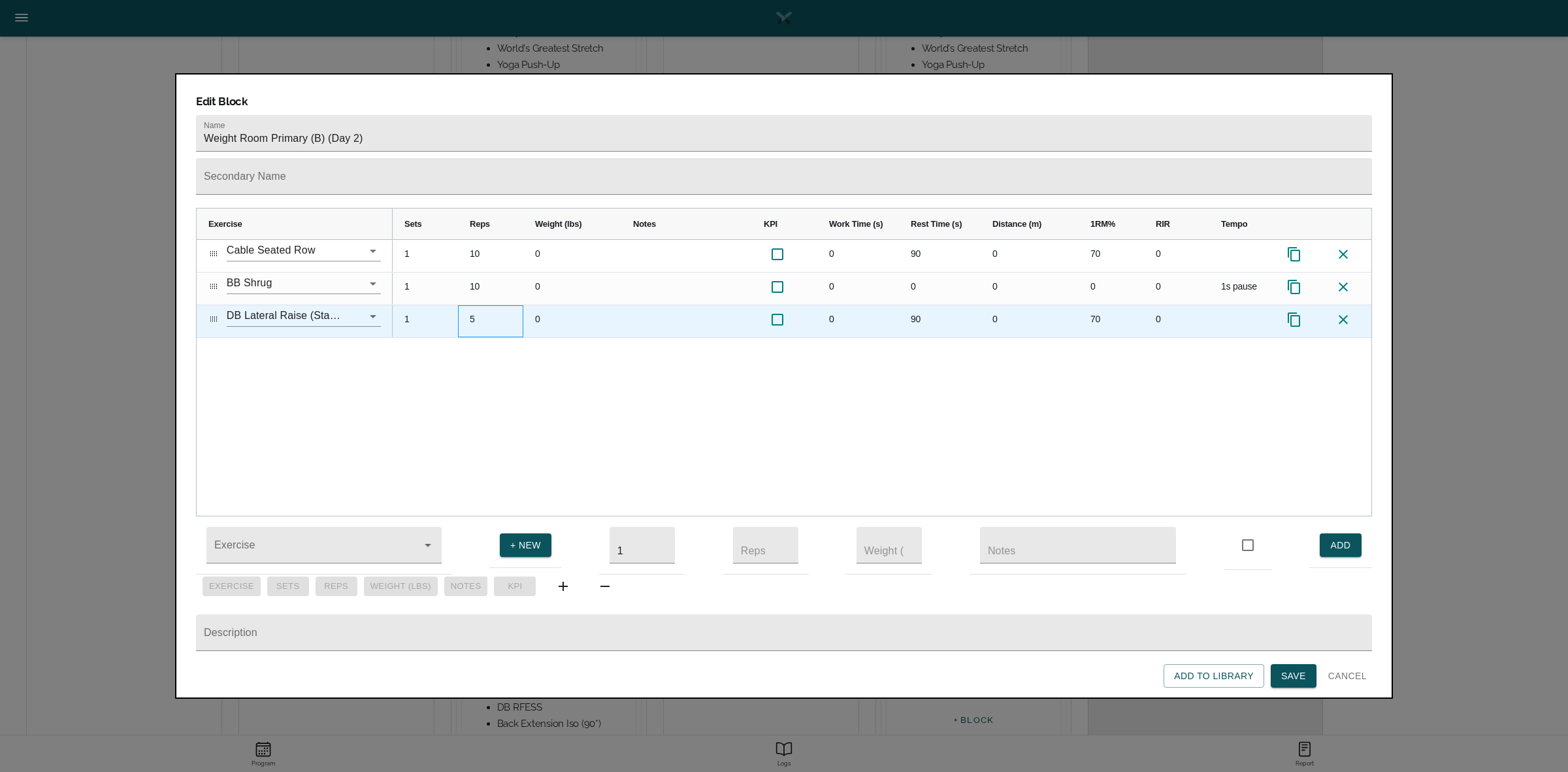
click at [477, 305] on div "5" at bounding box center [491, 321] width 65 height 32
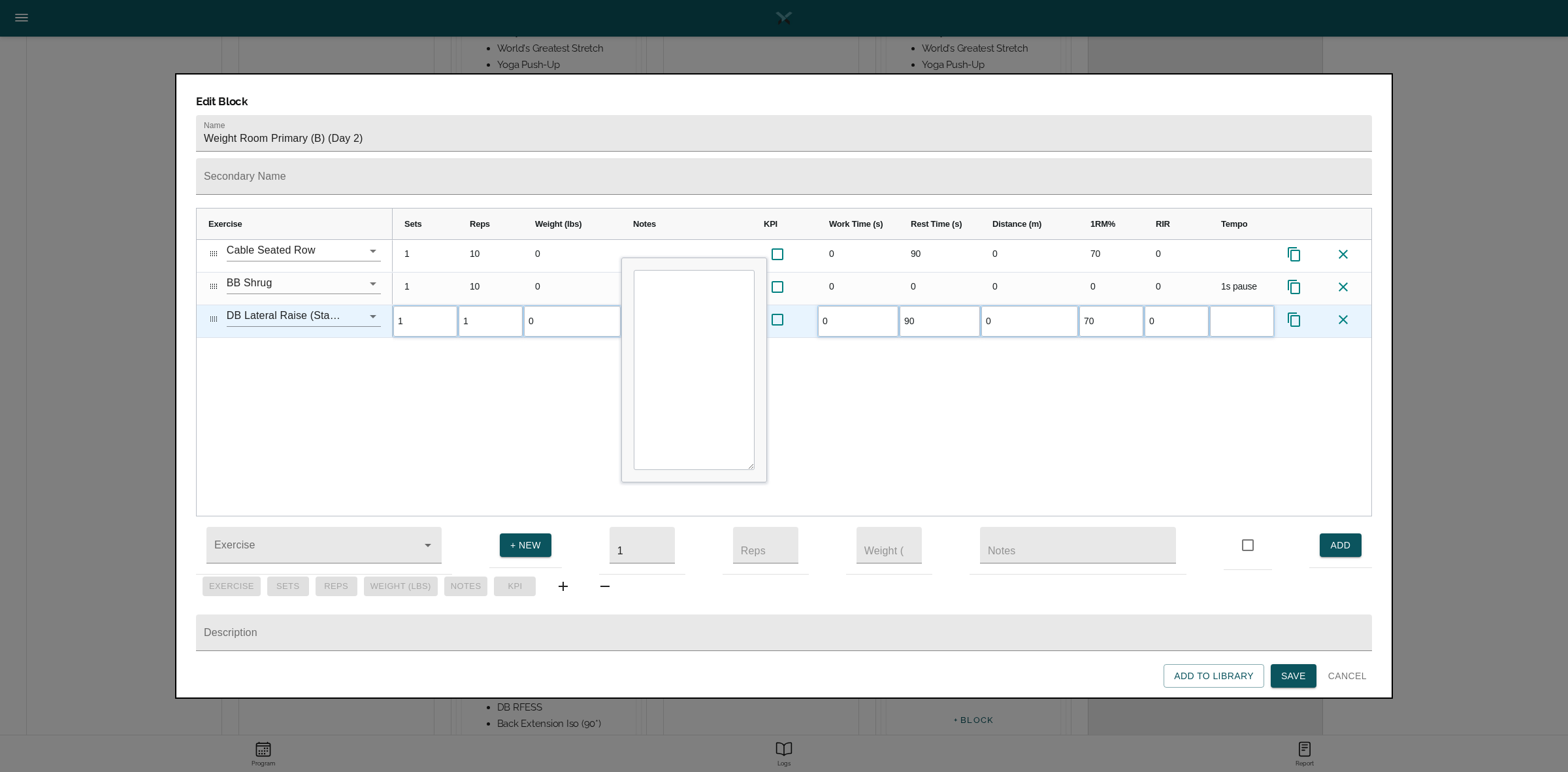
type input "10"
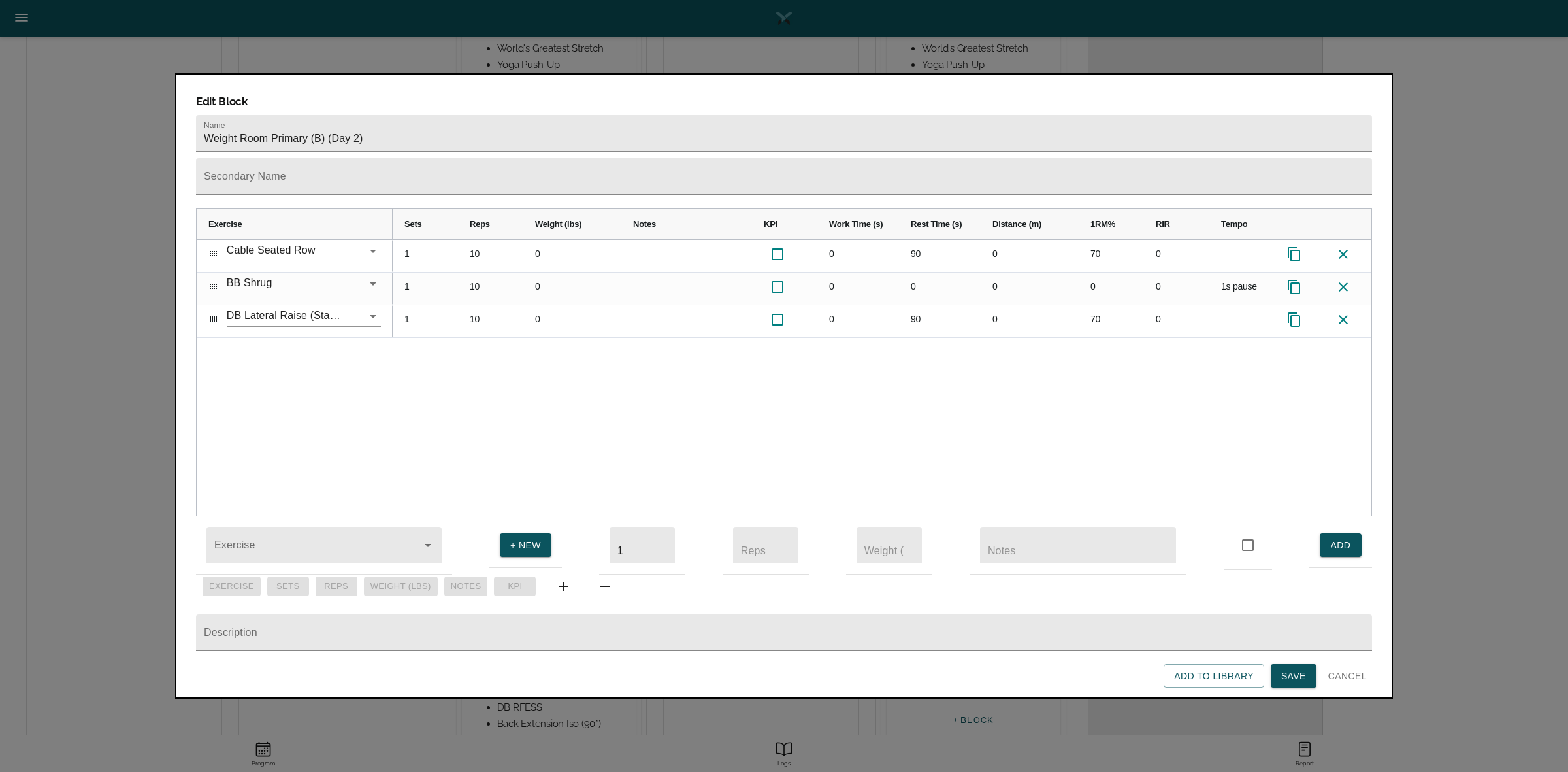
click at [509, 348] on div "1 10 0 0 90 0 70 0 1 10 0 0 0 0 0 0 1s pause 1 10 0 0 90 0 70 0" at bounding box center [882, 377] width 978 height 276
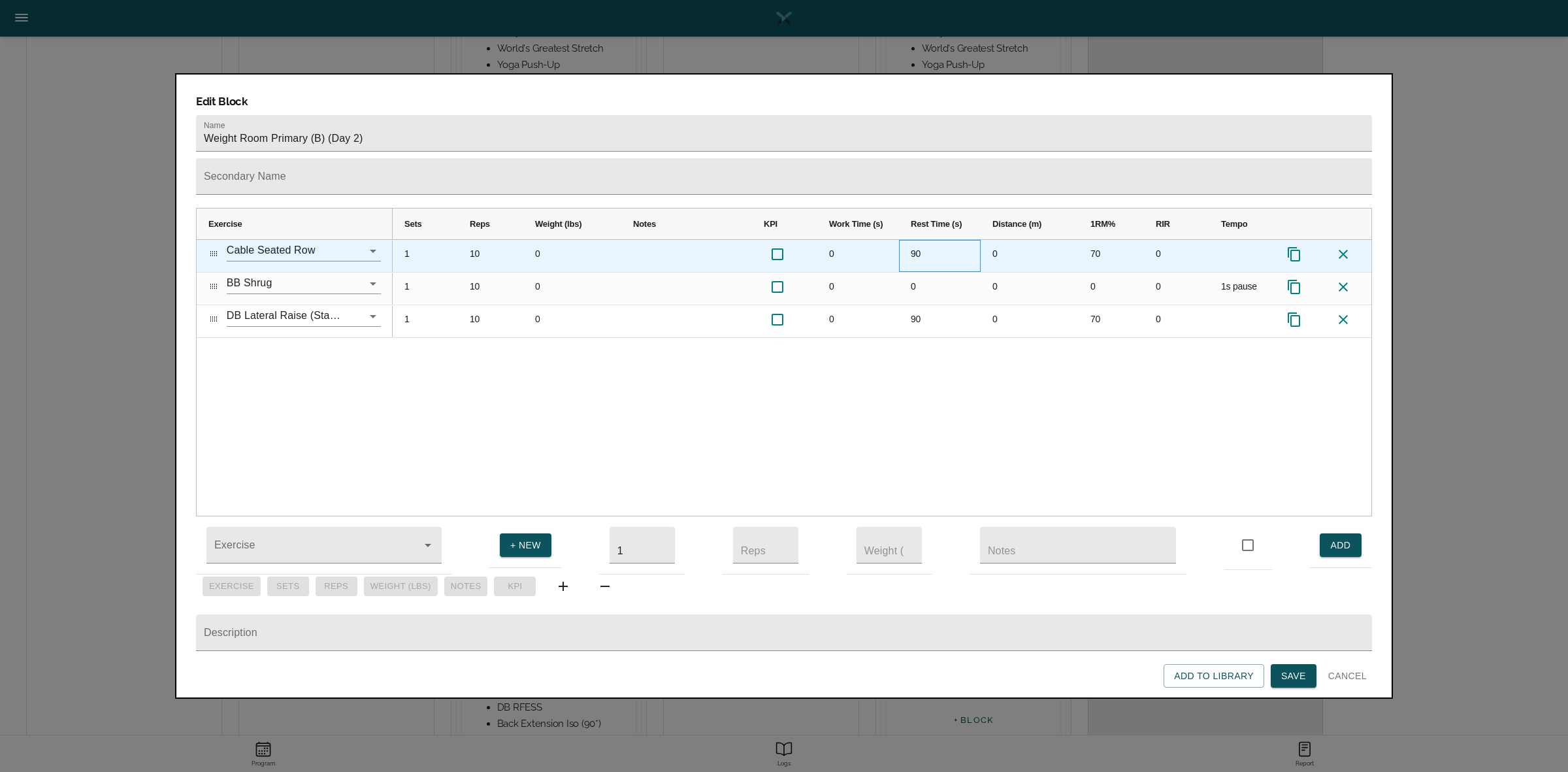
click at [916, 240] on div "90" at bounding box center [939, 255] width 82 height 32
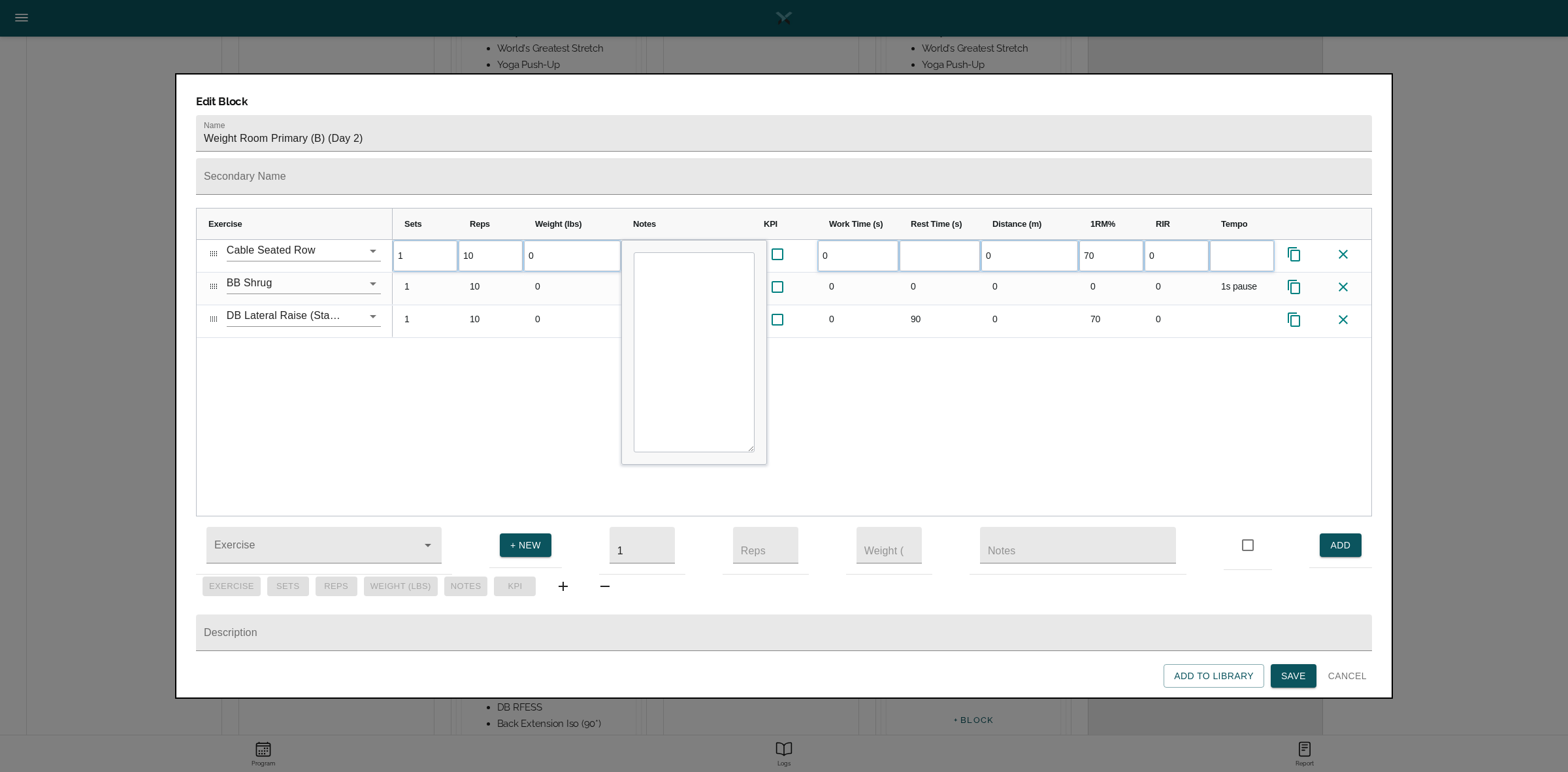
click at [928, 345] on div "1 10 0 0 0 70 0" at bounding box center [882, 377] width 978 height 276
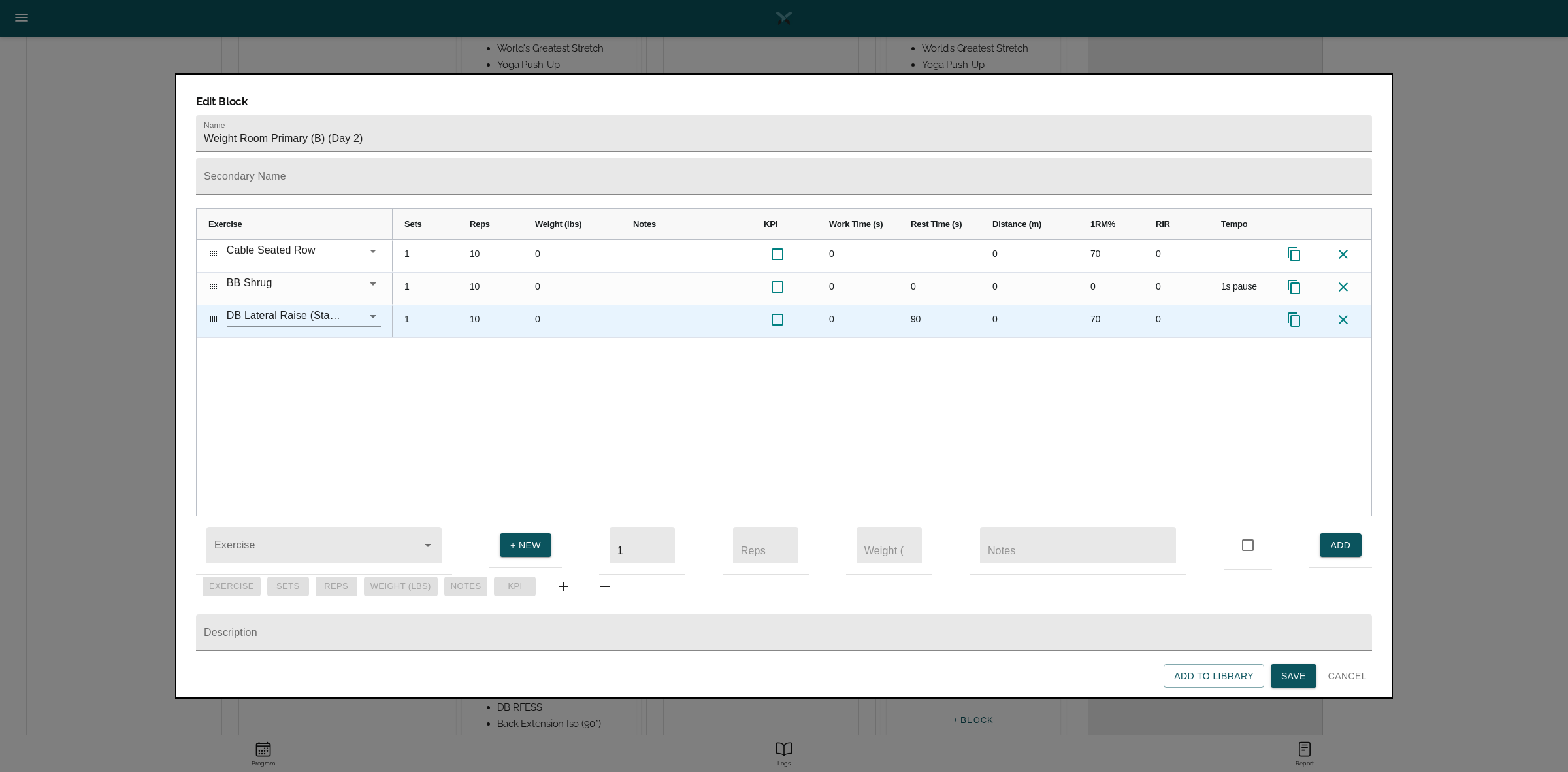
click at [924, 305] on div "90" at bounding box center [939, 321] width 82 height 32
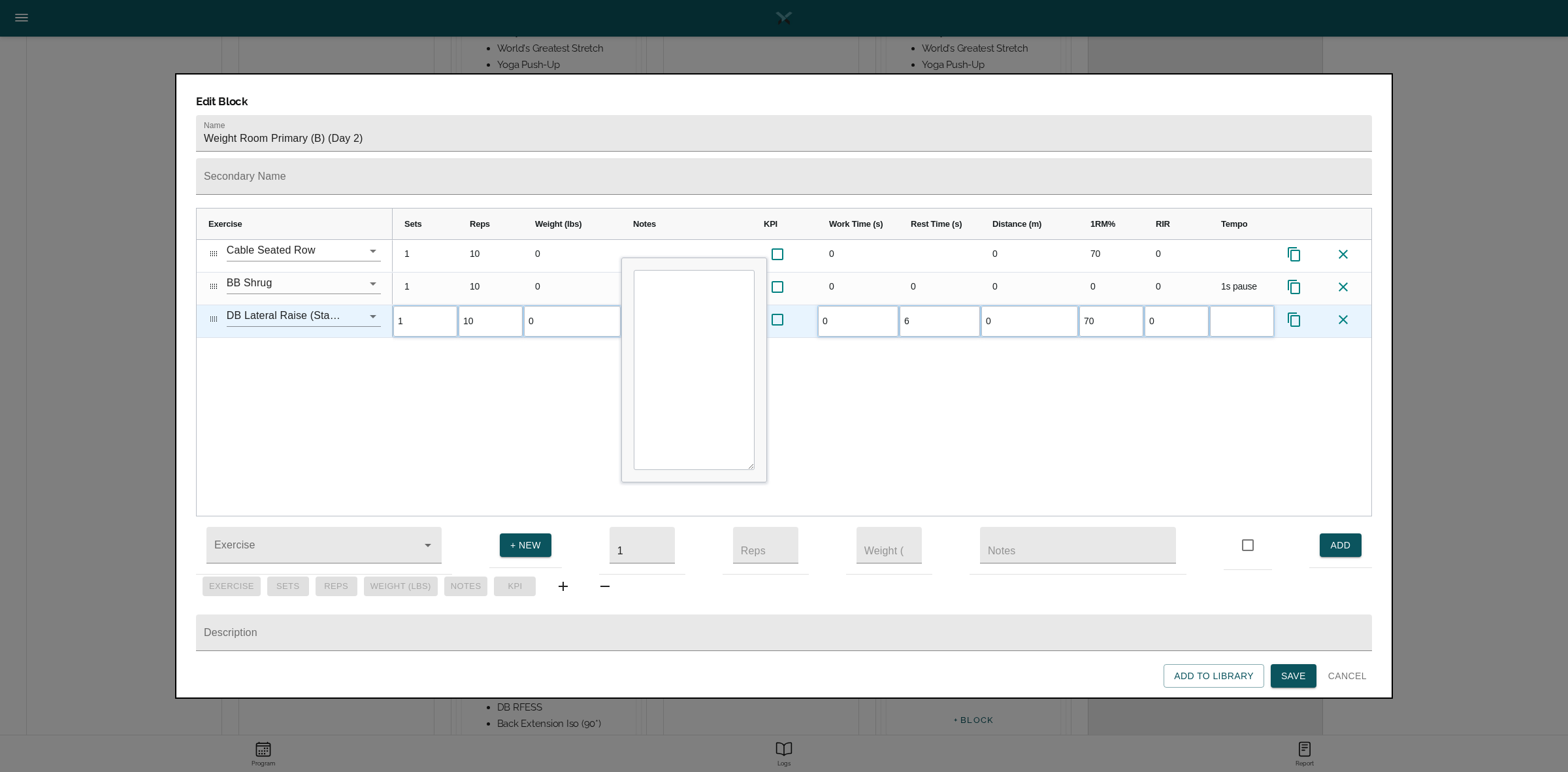
type input "60"
click at [1011, 350] on div "1 10 0 0 0 70 0 1 10 0 0 0 0 0 0 1s pause 1 10 0 0 60 0 70 0" at bounding box center [882, 377] width 978 height 276
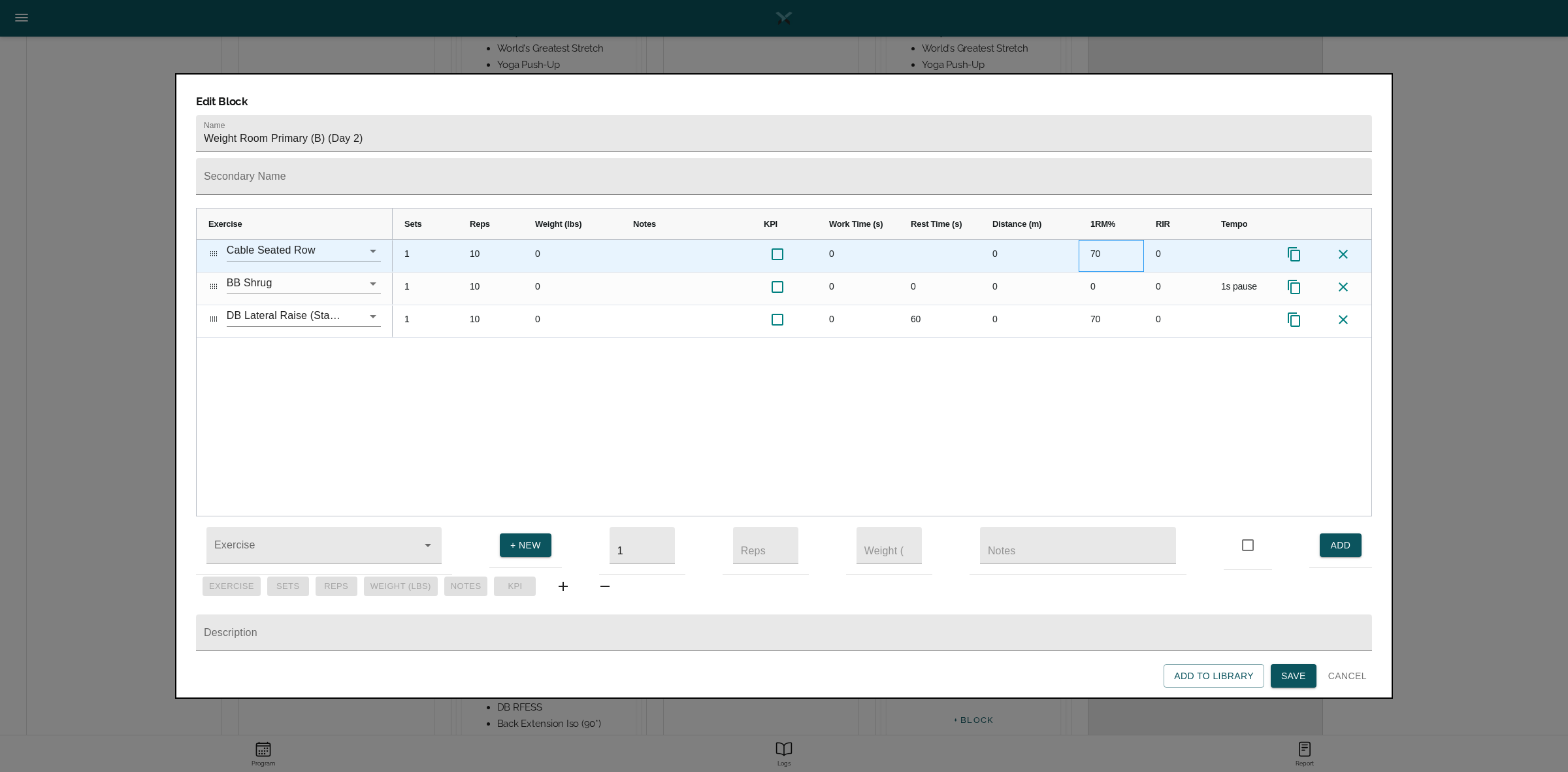
click at [1092, 240] on div "70" at bounding box center [1111, 255] width 65 height 32
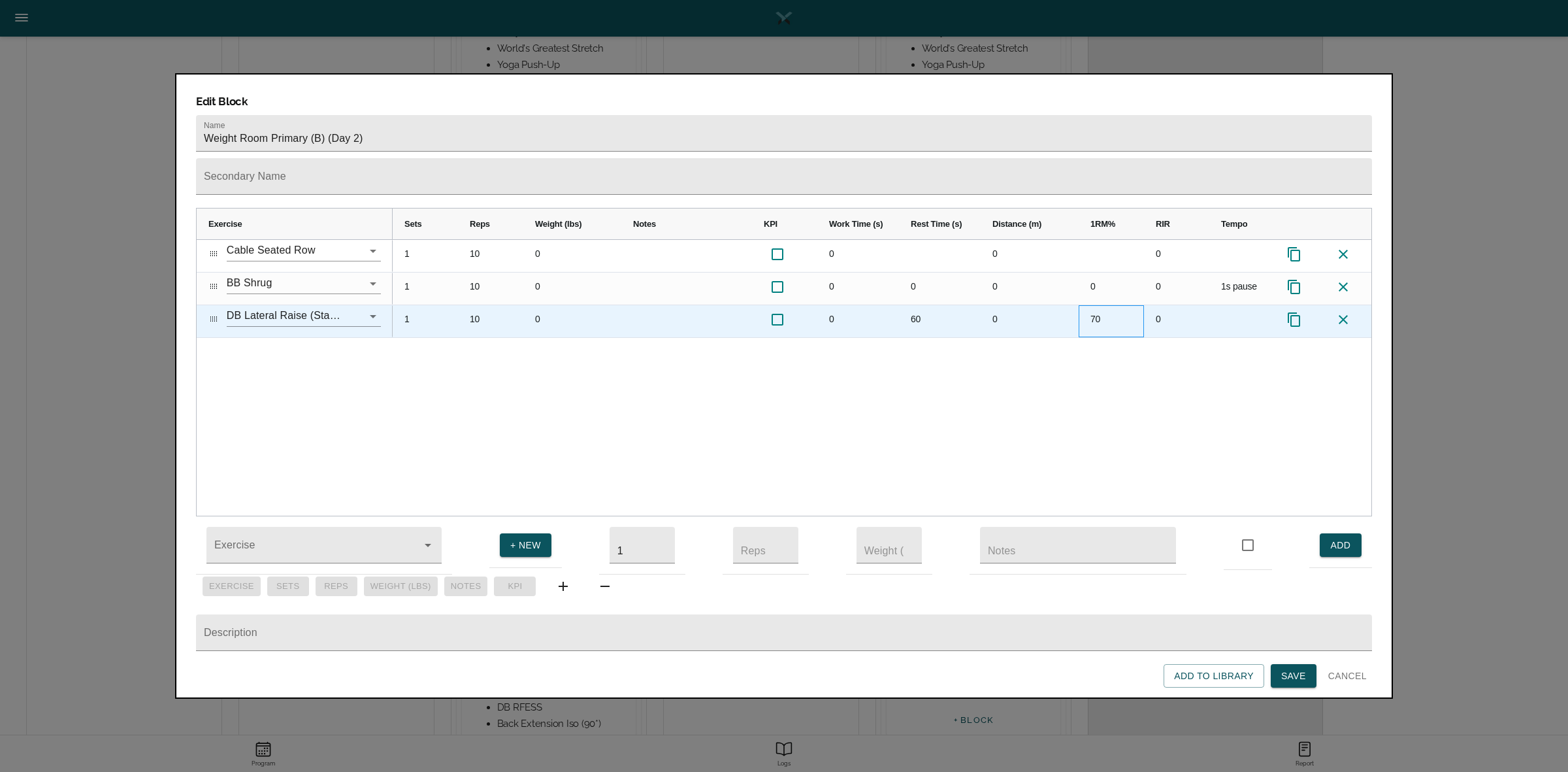
click at [1102, 305] on div "70" at bounding box center [1111, 321] width 65 height 32
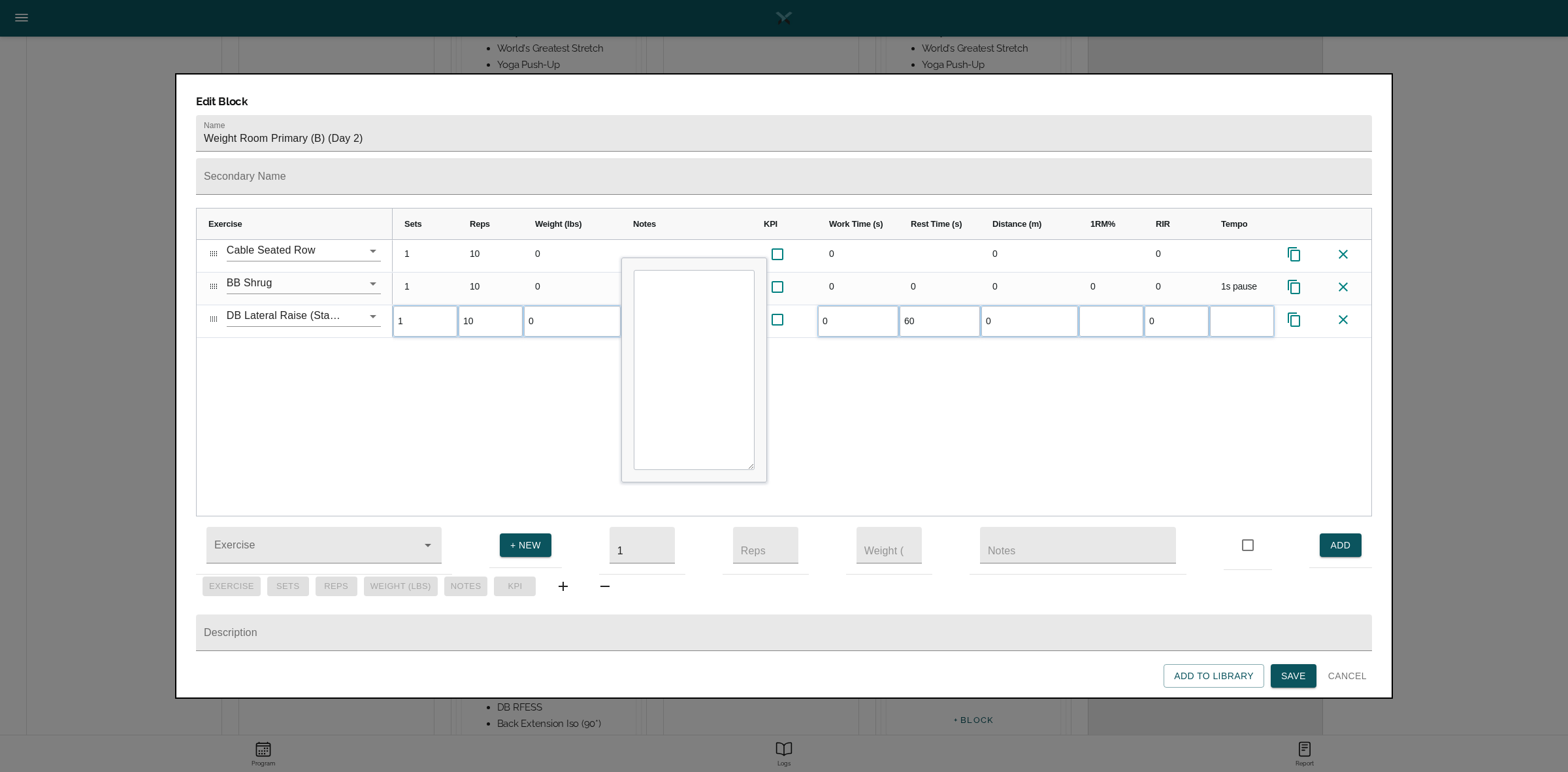
click at [1120, 356] on div "1 10 0 0 0 0 1 10 0 0 0 0 0 0 1s pause 1 10 0 0 60 0 0" at bounding box center [882, 377] width 978 height 276
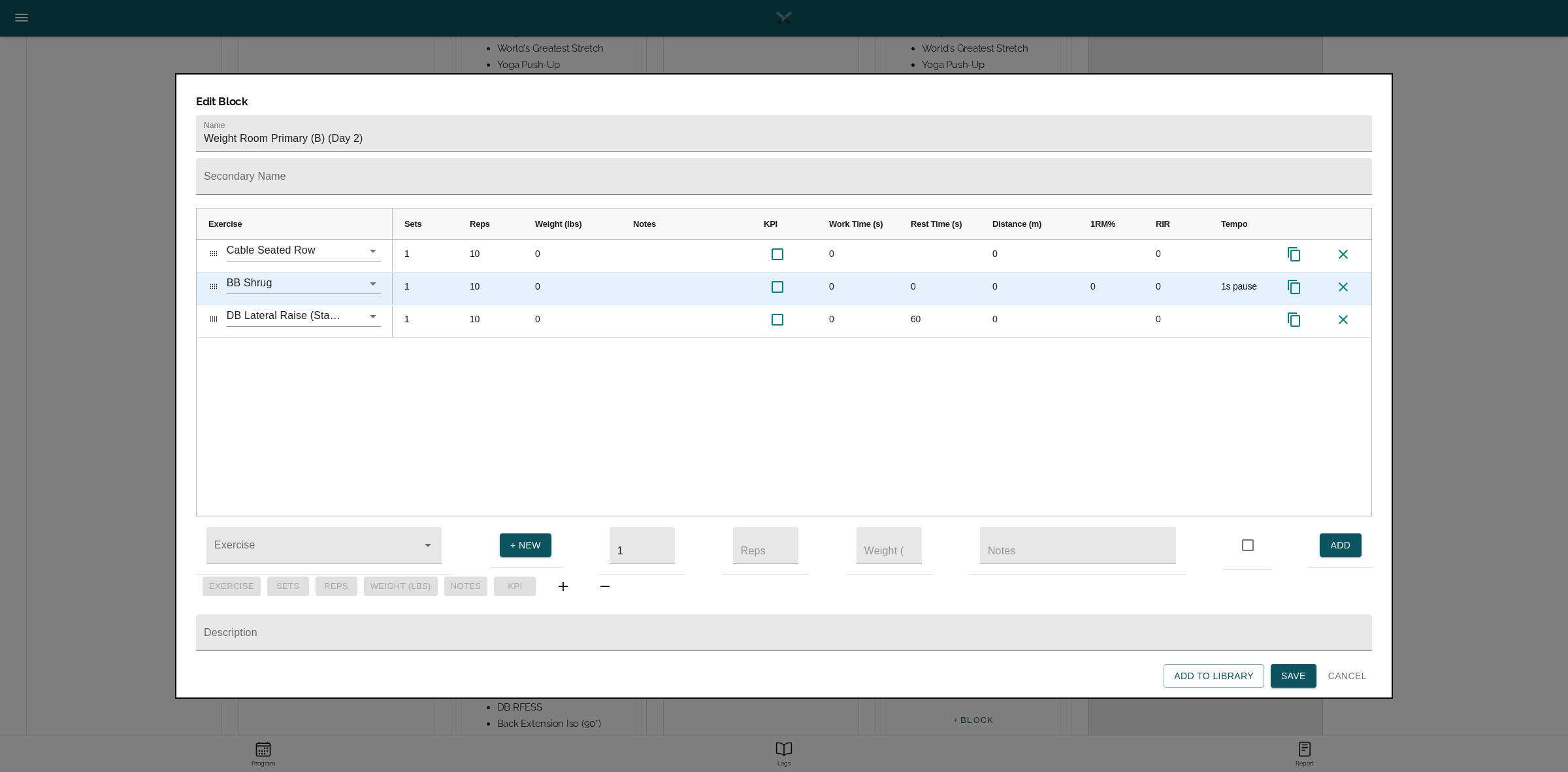
click at [1229, 272] on div "1s pause" at bounding box center [1242, 288] width 65 height 32
click at [1221, 272] on div "1s pause" at bounding box center [1242, 288] width 65 height 32
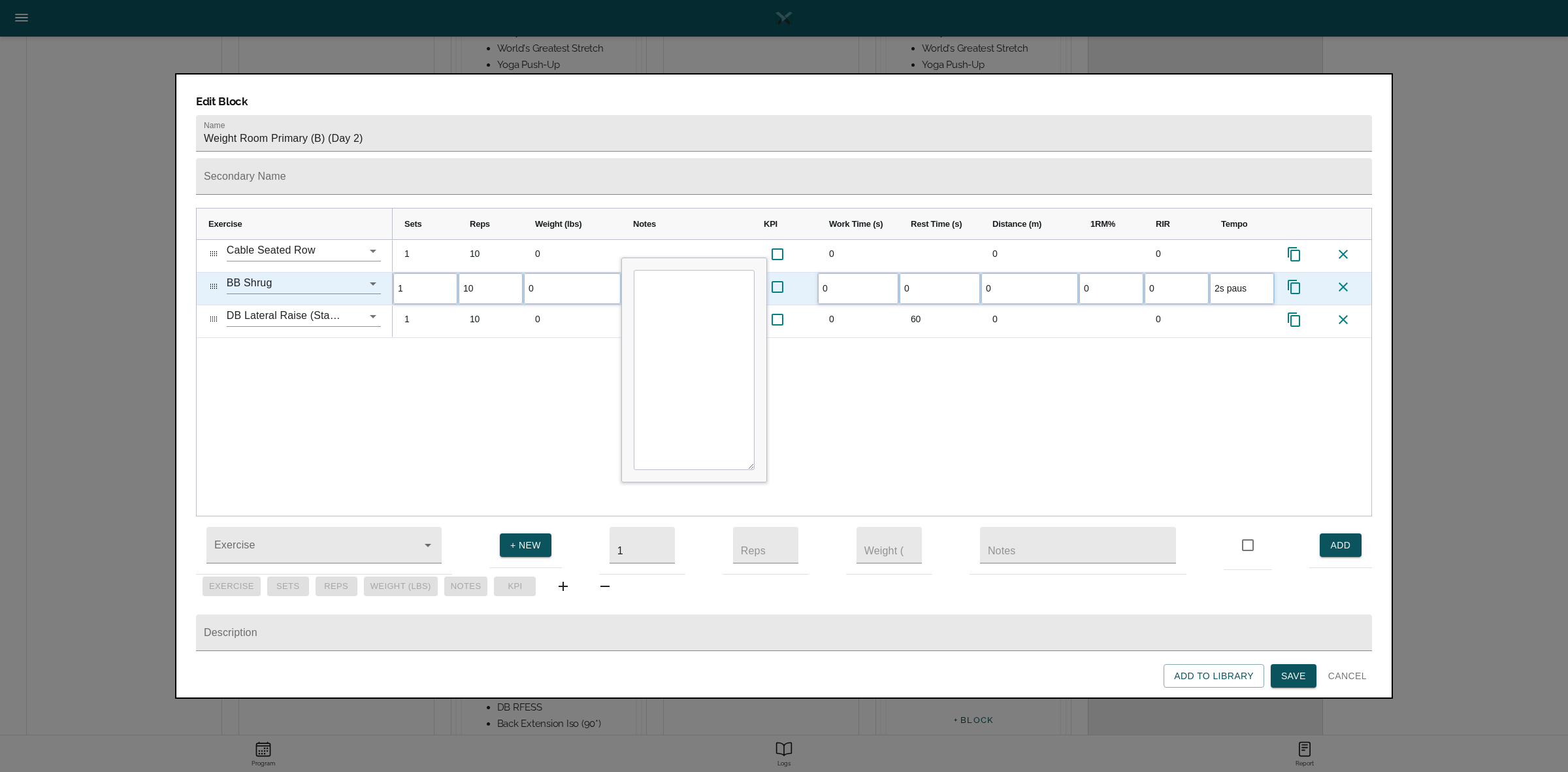
type input "2s pause"
click at [1119, 364] on div "1 10 0 0 0 0 1 10 0 0 0 0 0 0" at bounding box center [882, 377] width 978 height 276
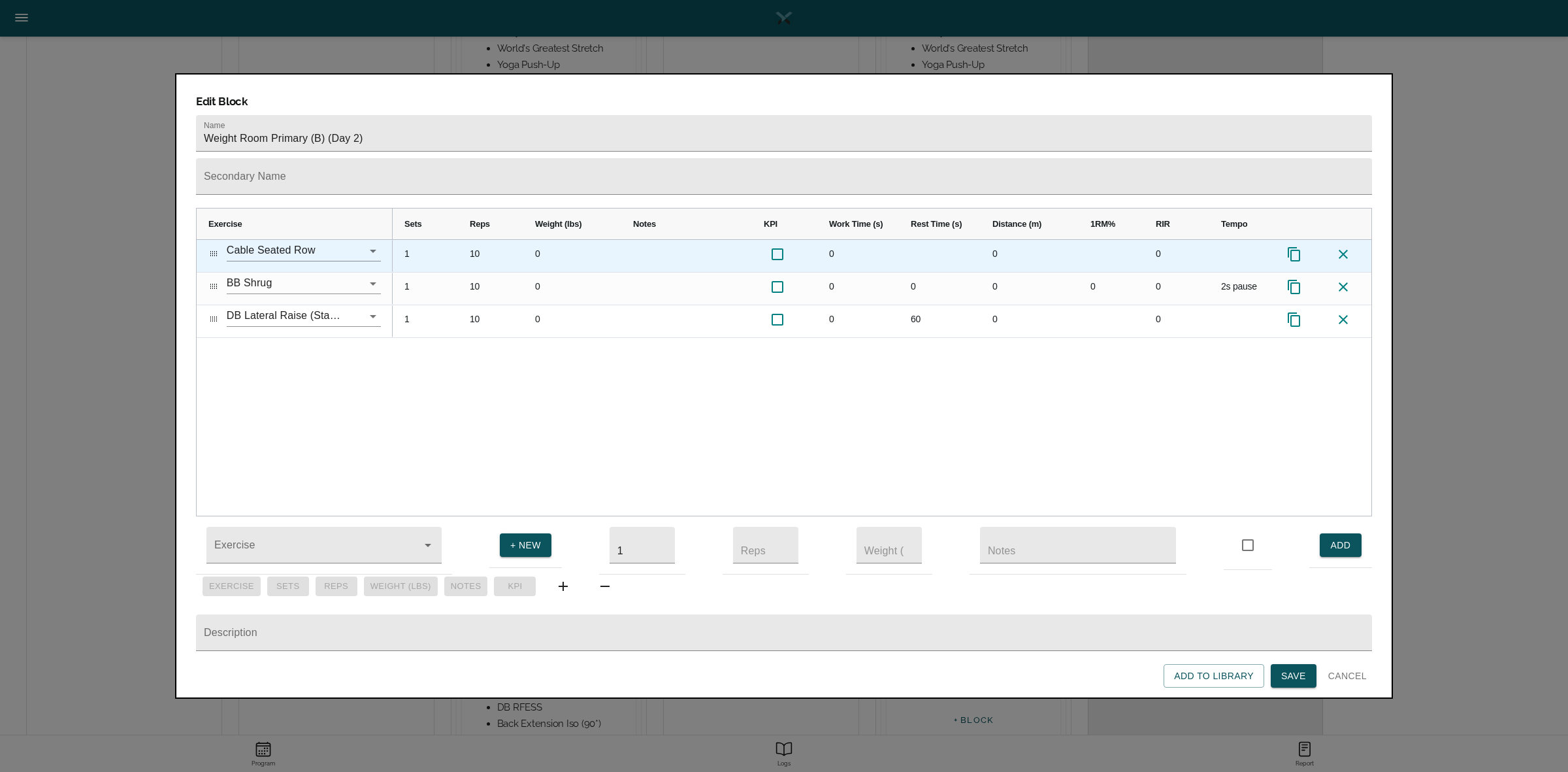
click at [1229, 240] on div "Press SPACE to select this row." at bounding box center [1242, 255] width 65 height 32
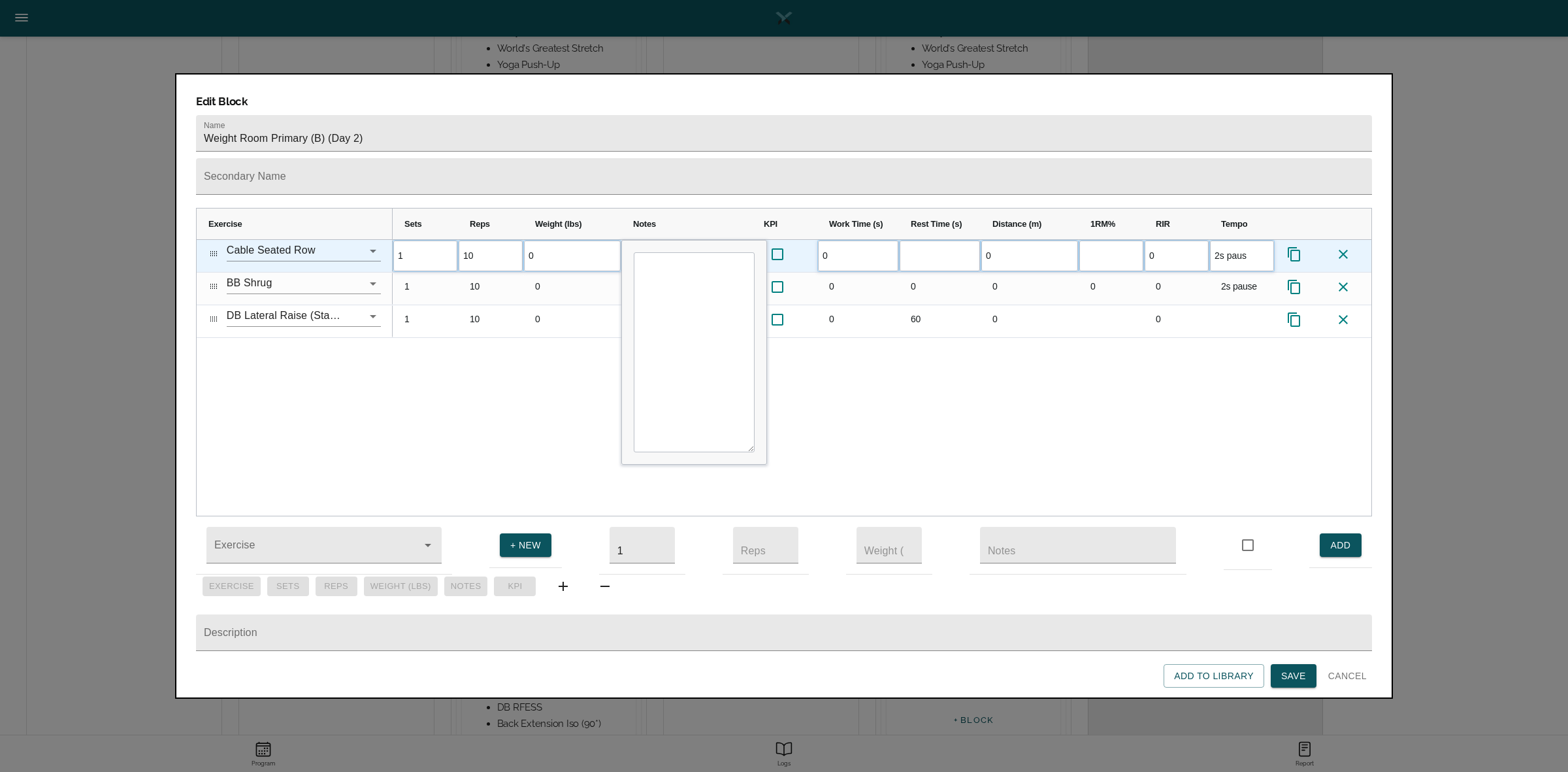
type input "2s pause"
click at [1209, 351] on div "1 10 0 0 0 0" at bounding box center [882, 377] width 978 height 276
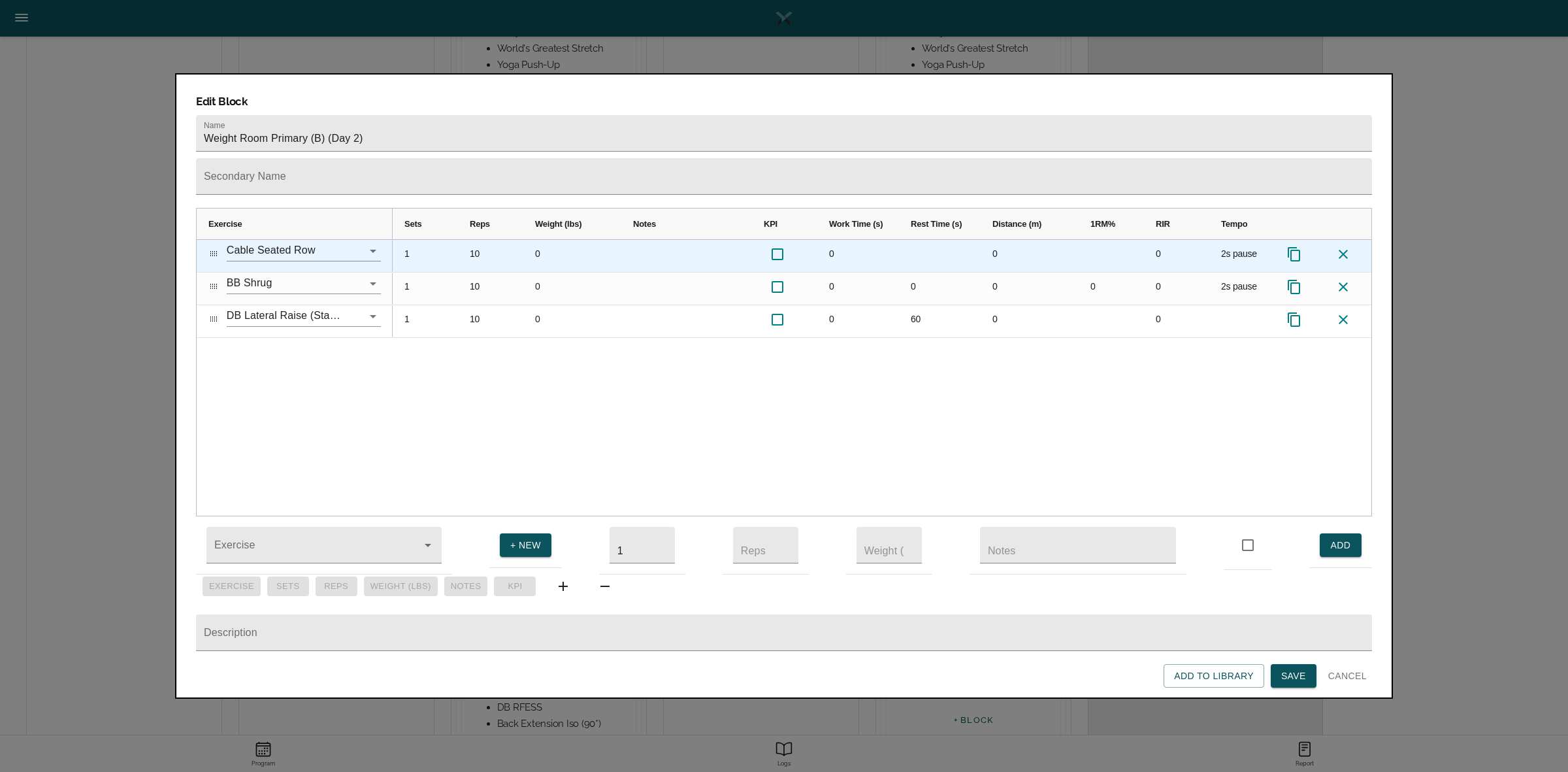
click at [1292, 247] on icon "Press SPACE to select this row." at bounding box center [1294, 254] width 16 height 16
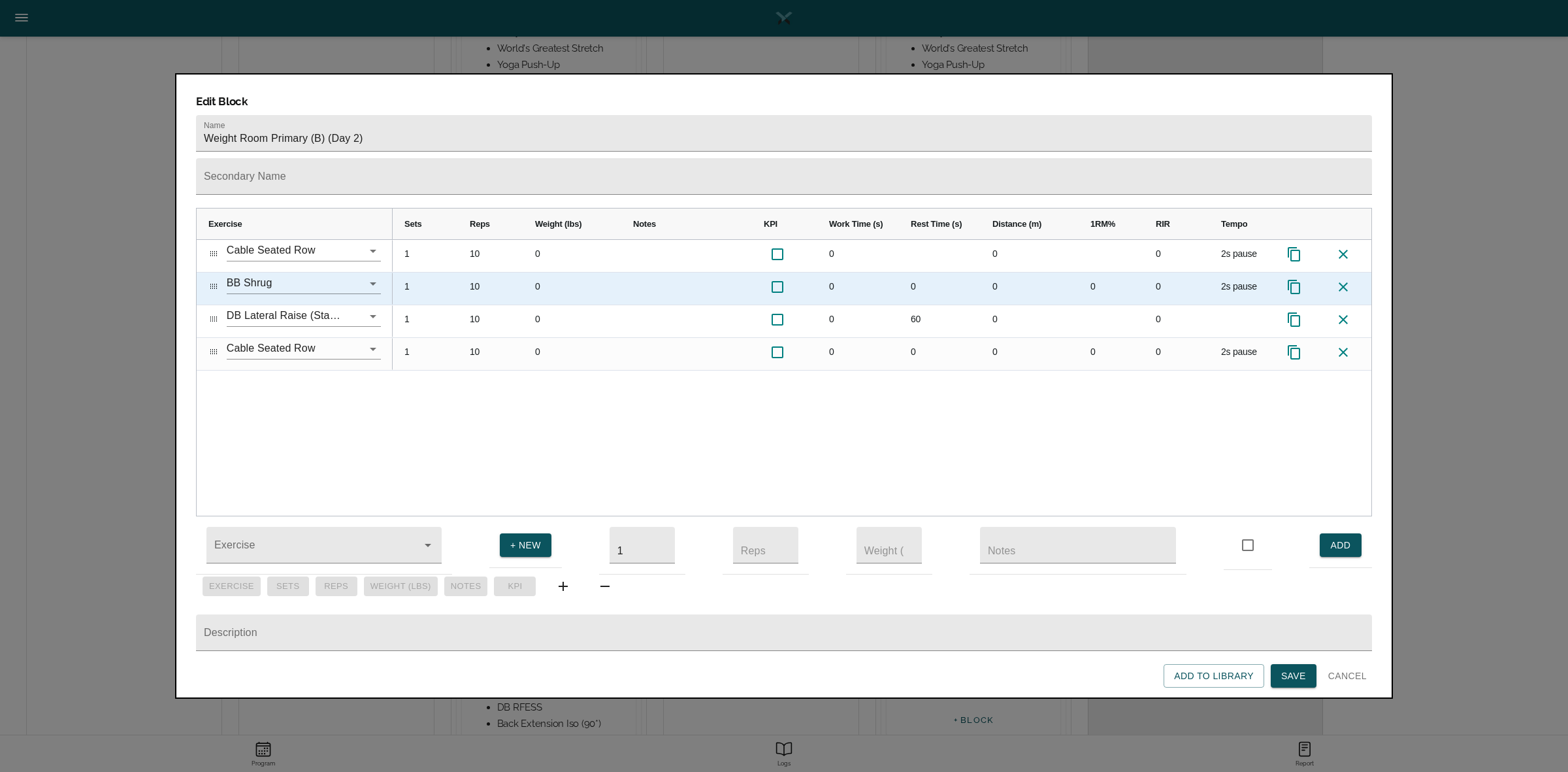
click at [1294, 279] on icon "Press SPACE to select this row." at bounding box center [1294, 287] width 16 height 16
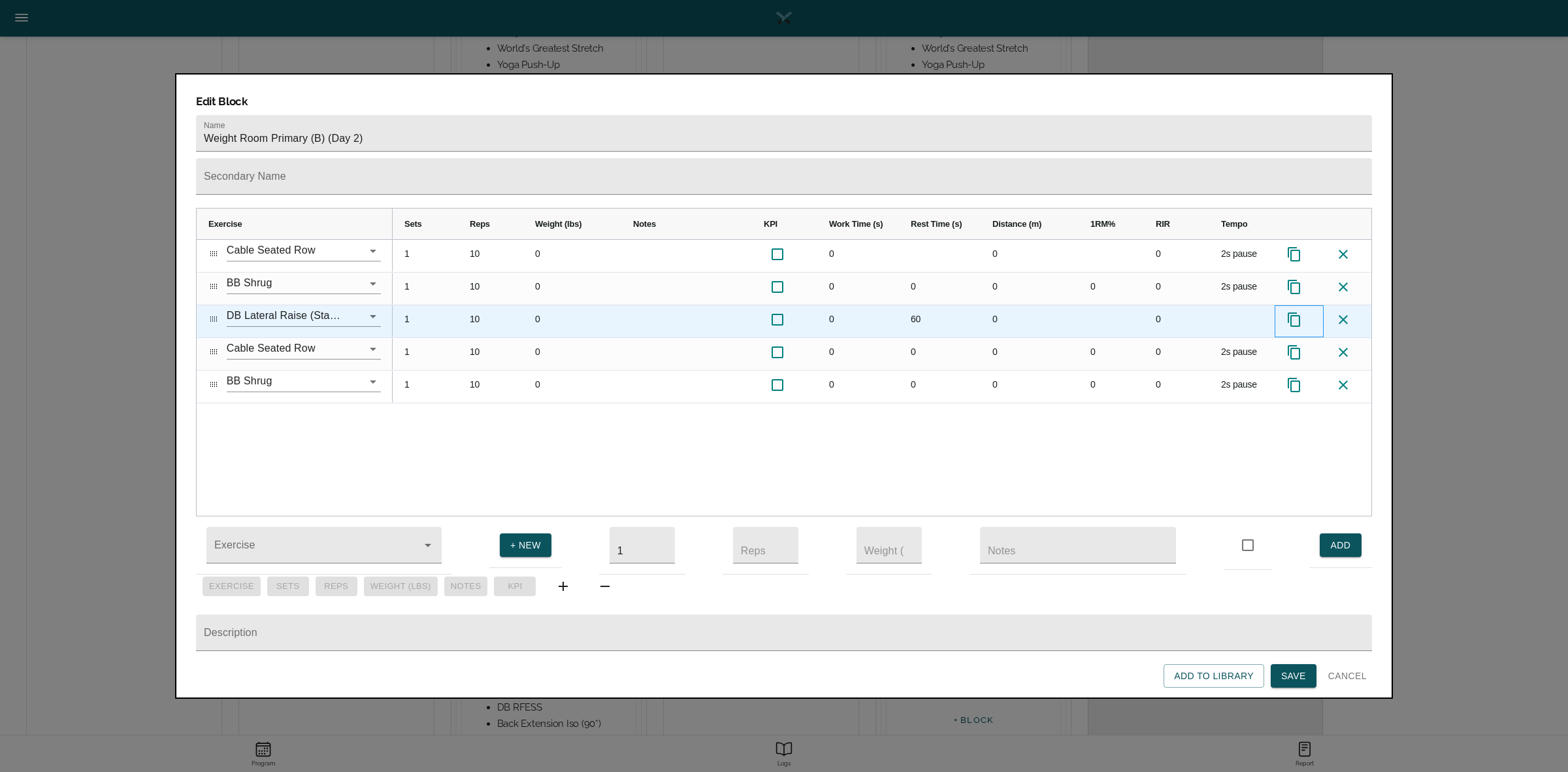
click at [1297, 313] on icon "Press SPACE to select this row." at bounding box center [1293, 320] width 12 height 14
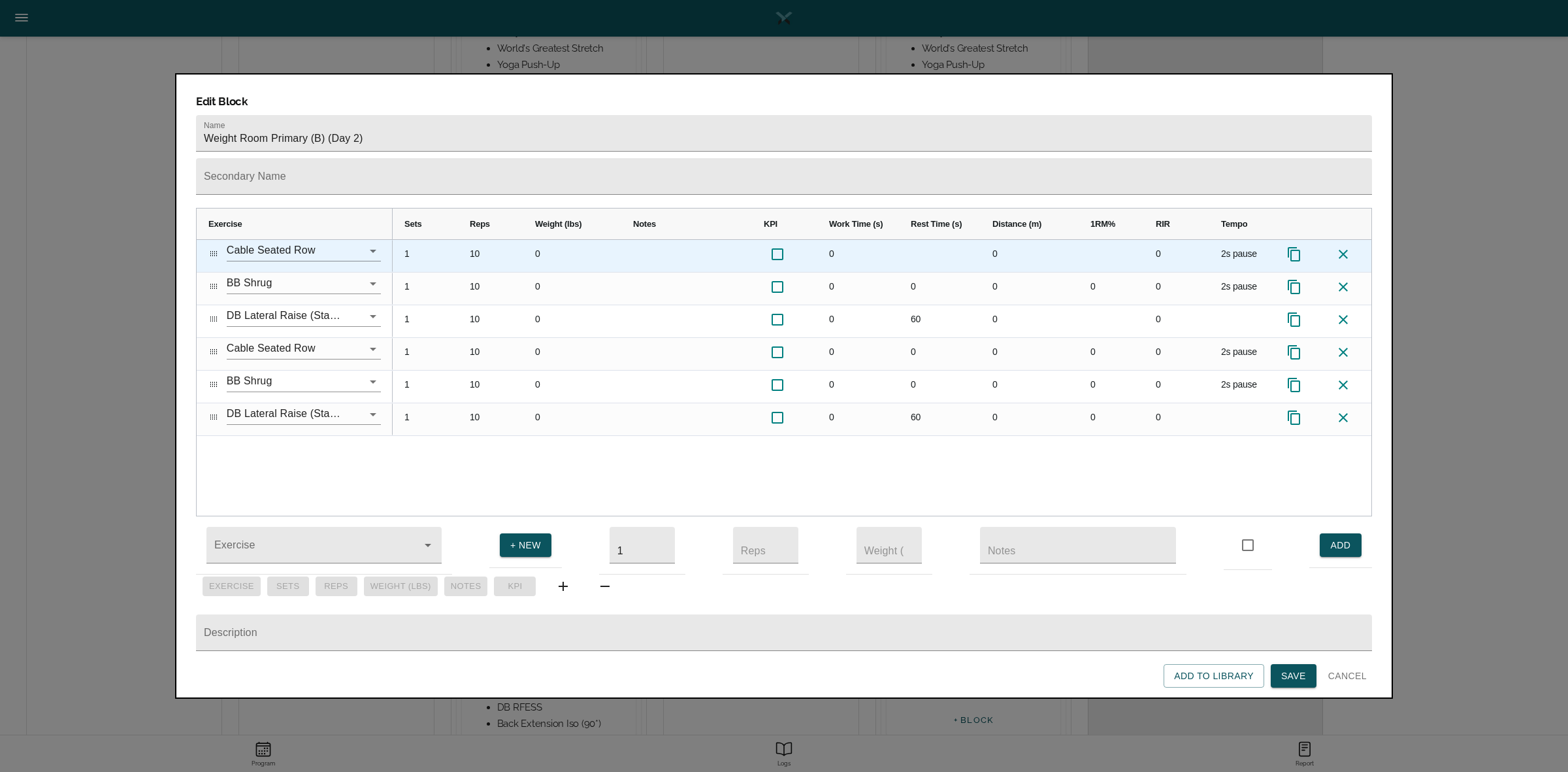
click at [1294, 247] on icon "Press SPACE to select this row." at bounding box center [1294, 254] width 16 height 16
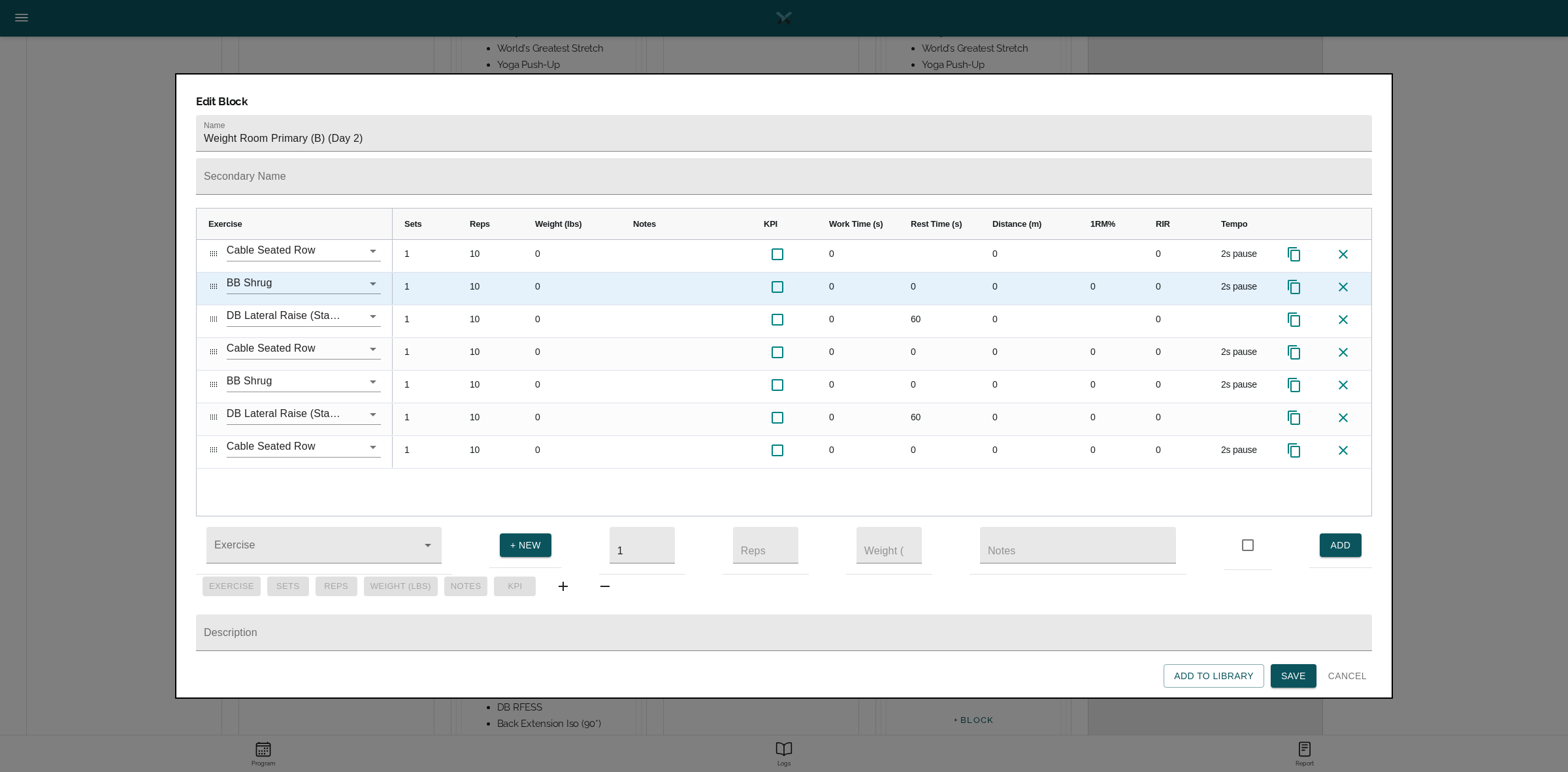
click at [1295, 280] on icon "Press SPACE to select this row." at bounding box center [1293, 287] width 12 height 14
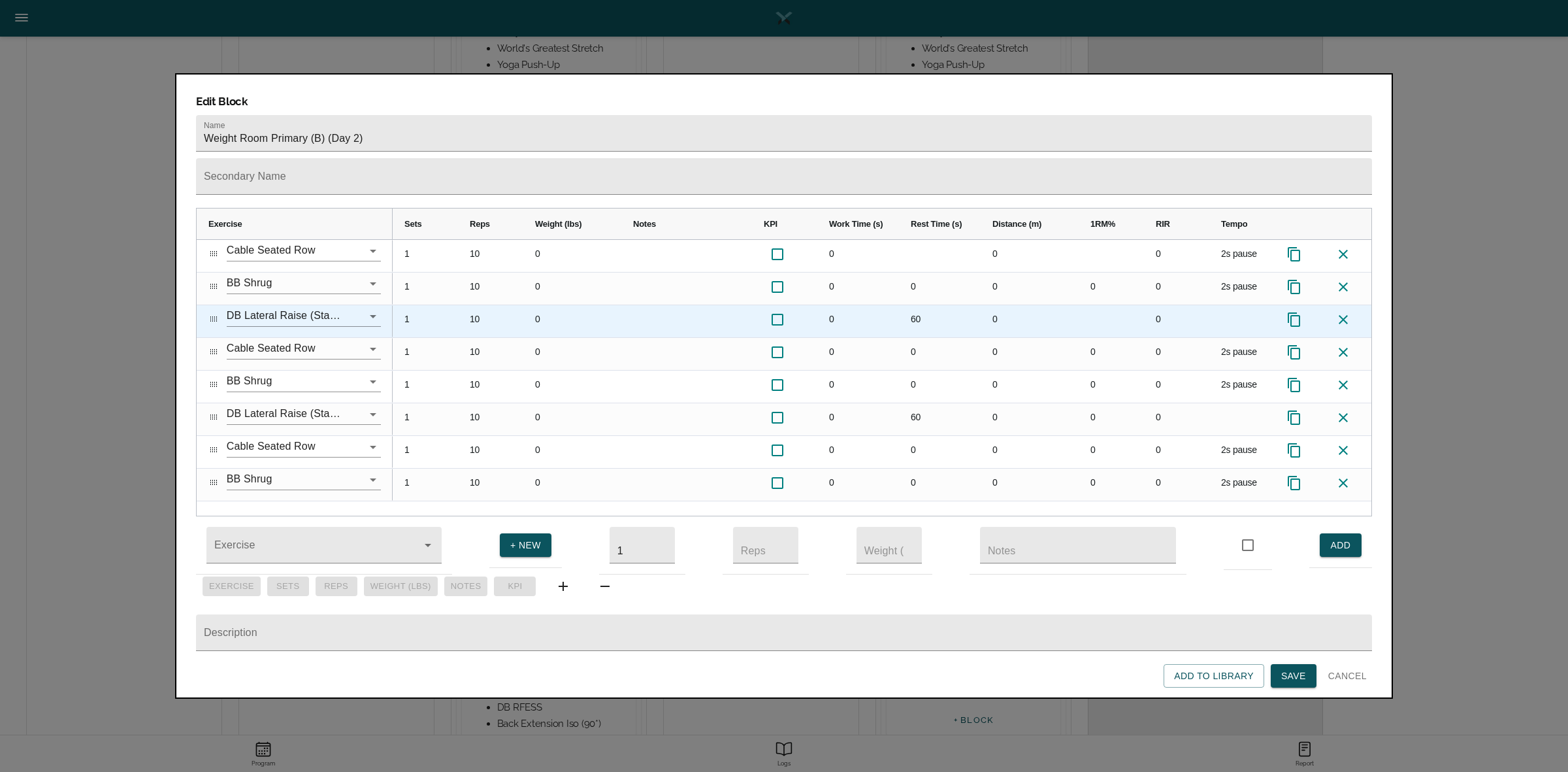
click at [1298, 305] on div "Press SPACE to select this row." at bounding box center [1299, 321] width 49 height 32
click at [1290, 312] on icon "Press SPACE to select this row." at bounding box center [1294, 320] width 16 height 16
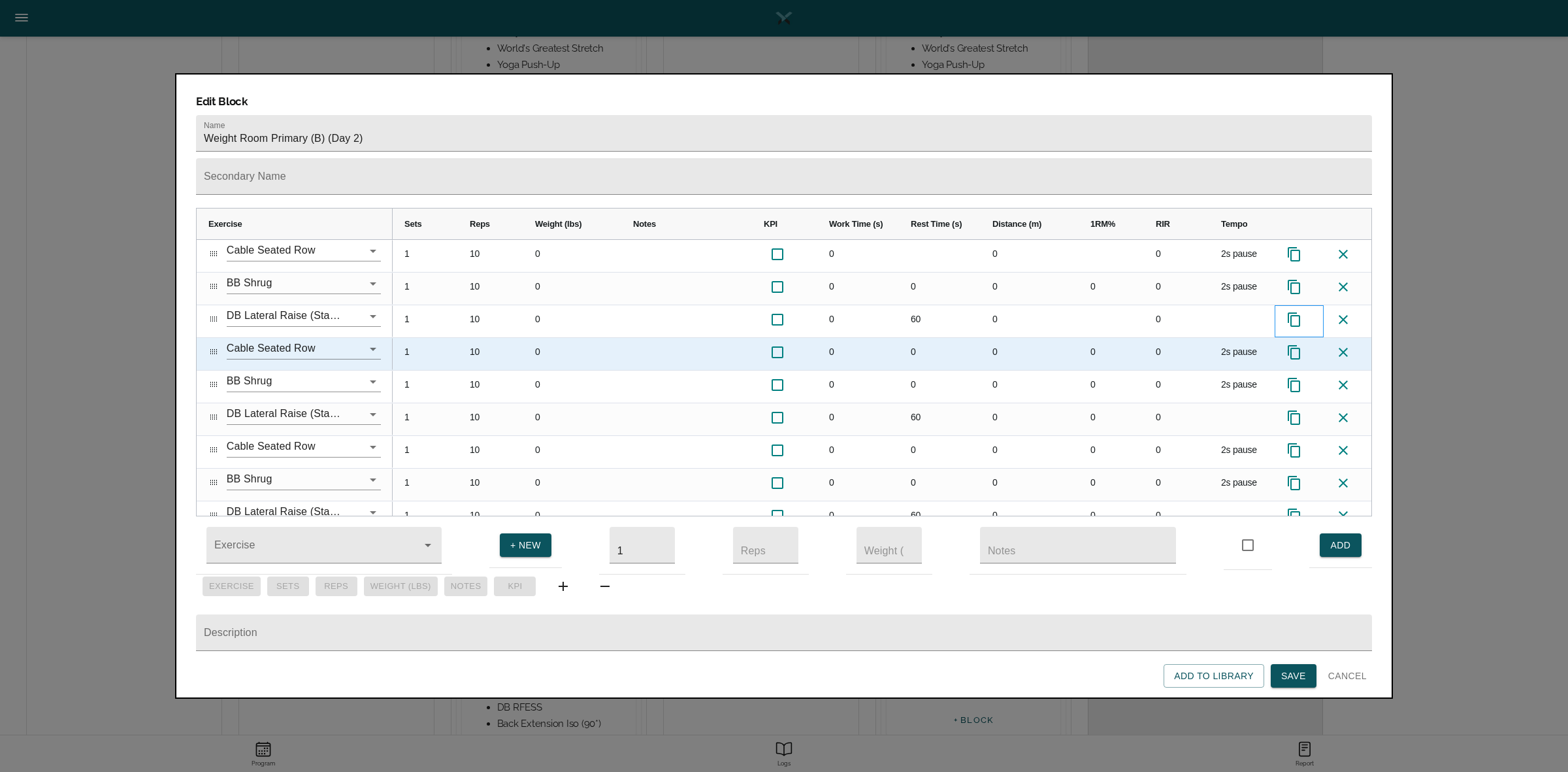
scroll to position [18, 0]
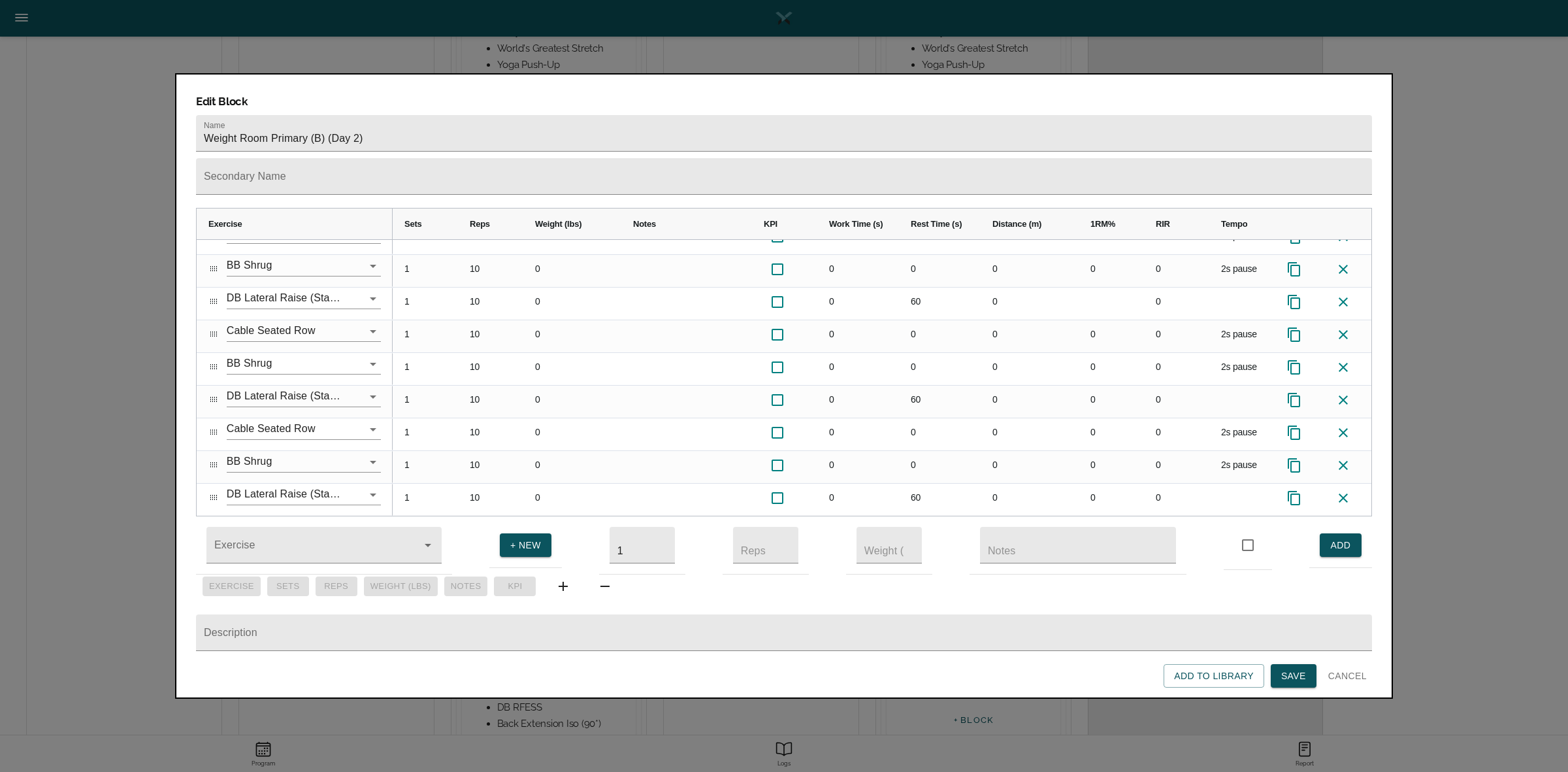
click at [1295, 675] on span "Save" at bounding box center [1293, 676] width 25 height 16
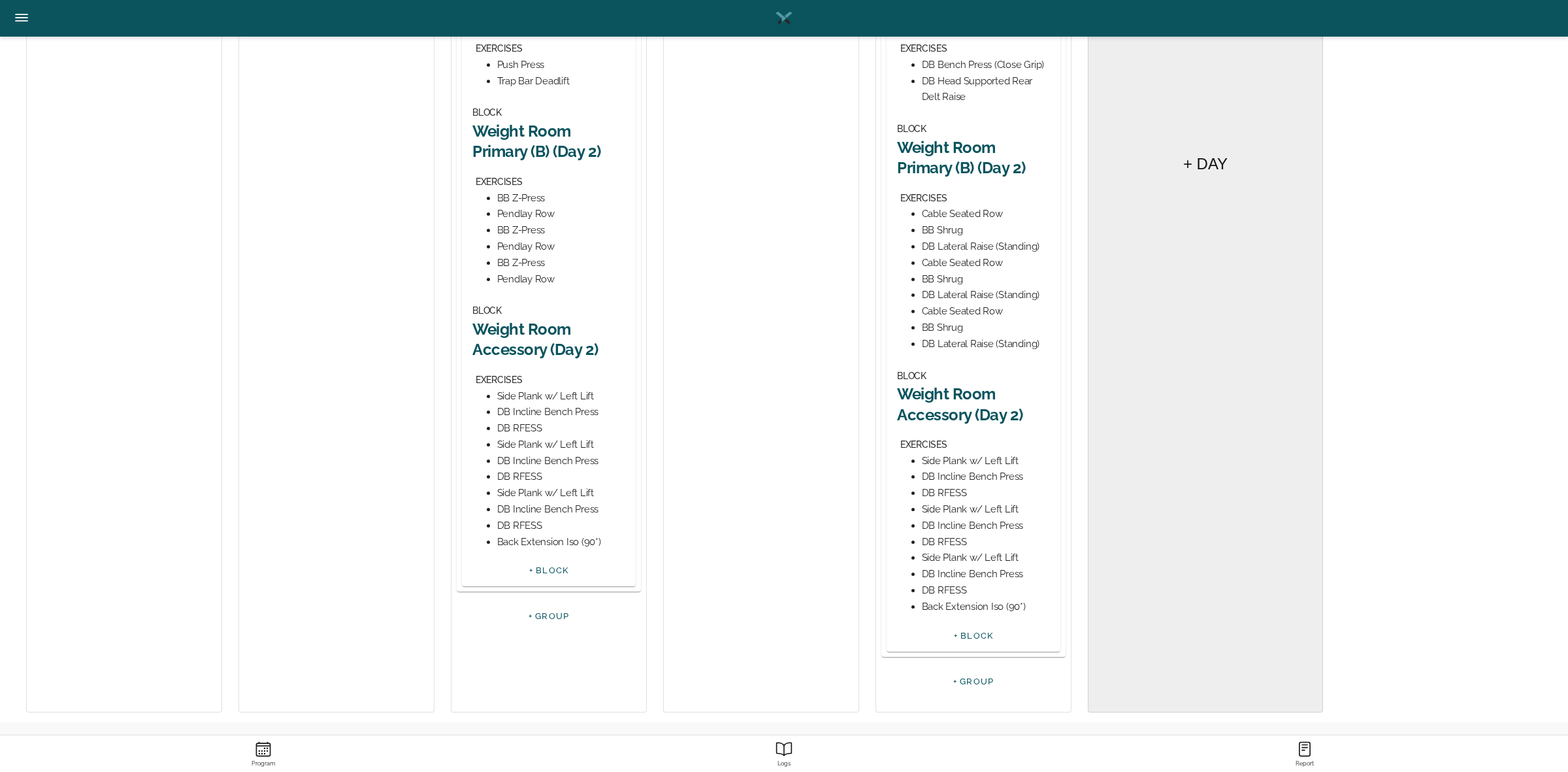
scroll to position [483, 0]
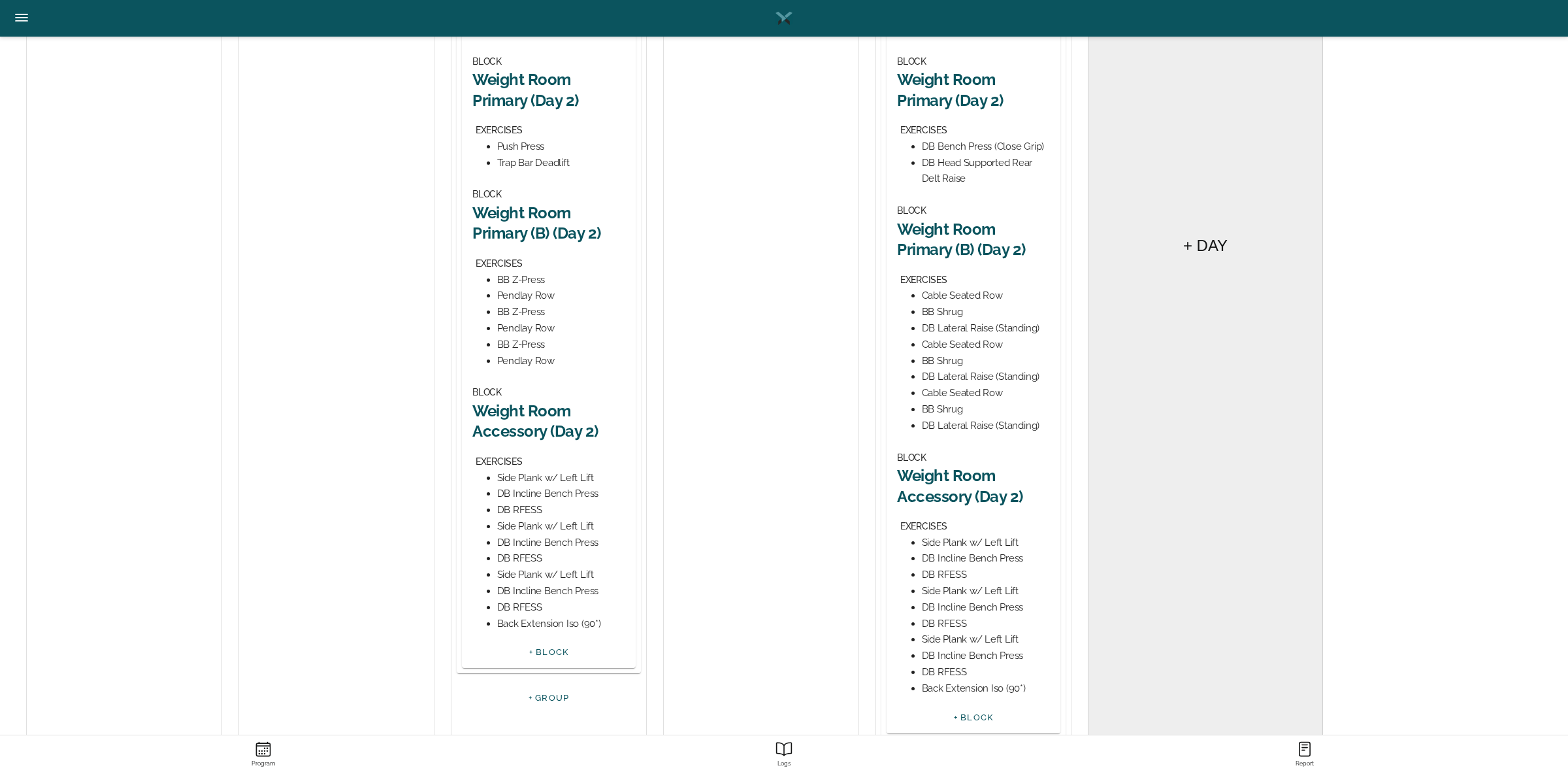
click at [965, 225] on h2 "Weight Room Primary (B) (Day 2)" at bounding box center [973, 239] width 153 height 41
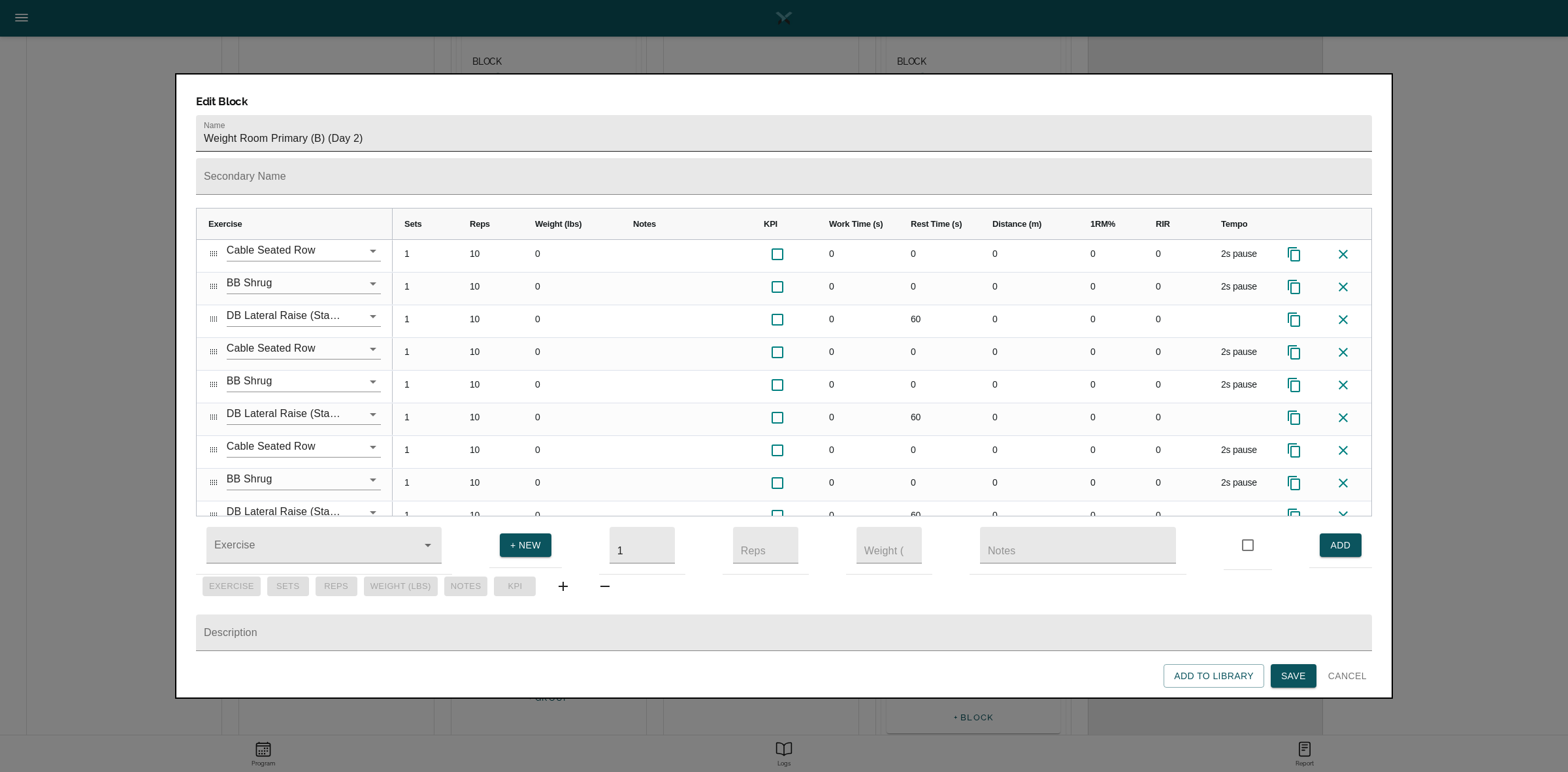
click at [325, 115] on input "Weight Room Primary (B) (Day 2)" at bounding box center [784, 133] width 1176 height 36
type input "Weight Room Secondary (Day 2)"
click at [1299, 672] on span "Save" at bounding box center [1293, 676] width 25 height 16
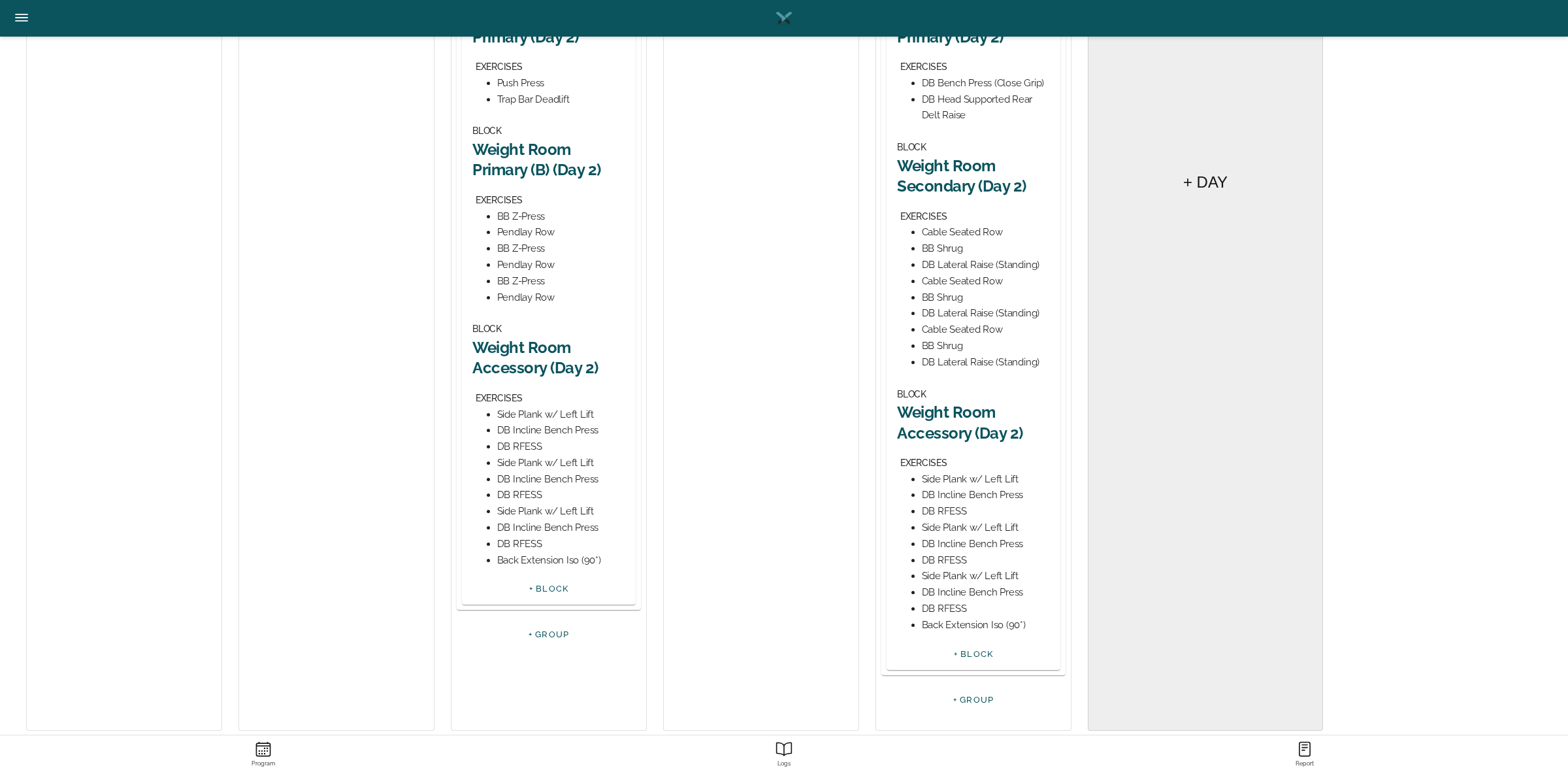
scroll to position [565, 0]
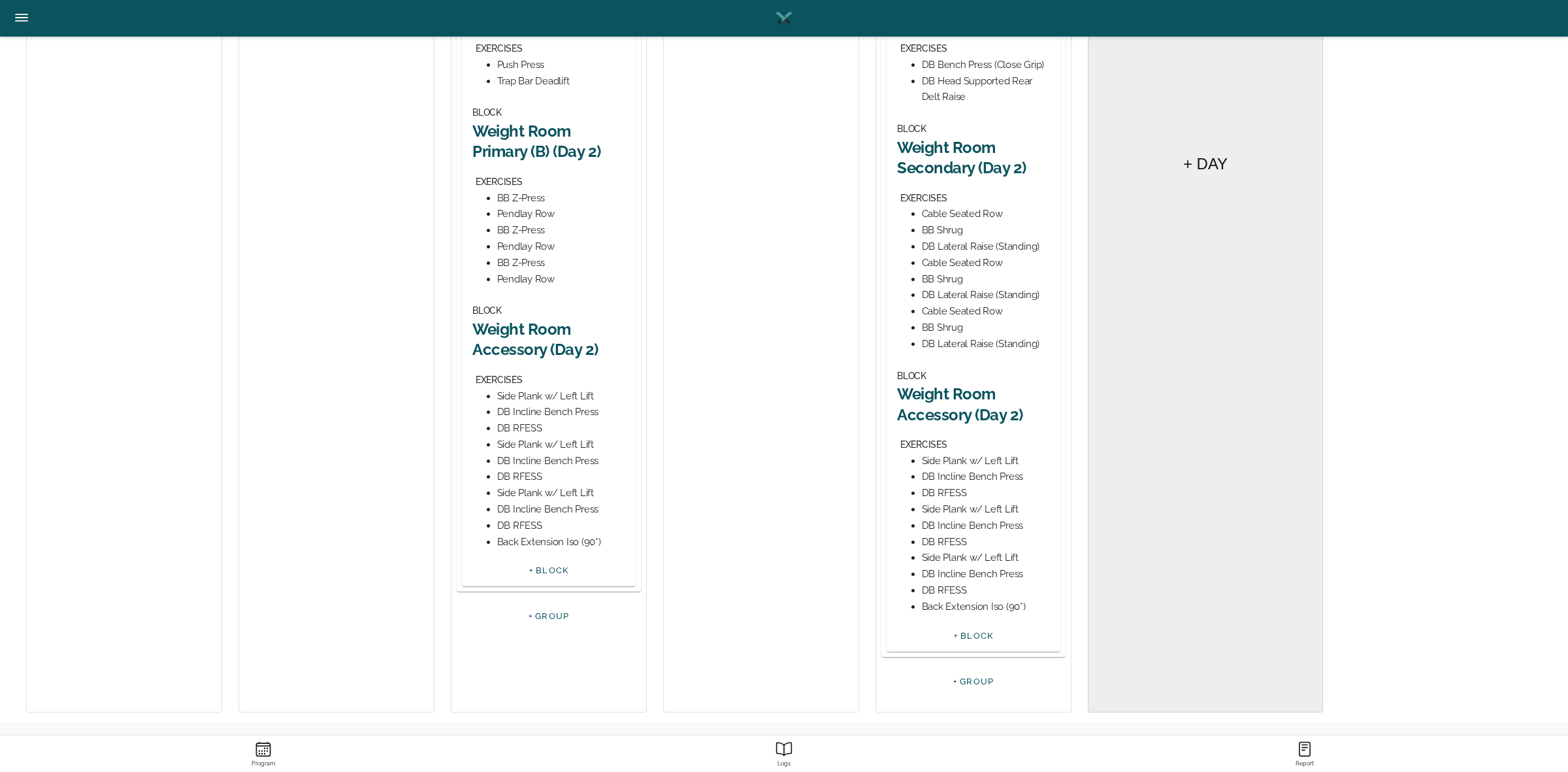
click at [970, 395] on h2 "Weight Room Accessory (Day 2)" at bounding box center [973, 404] width 153 height 41
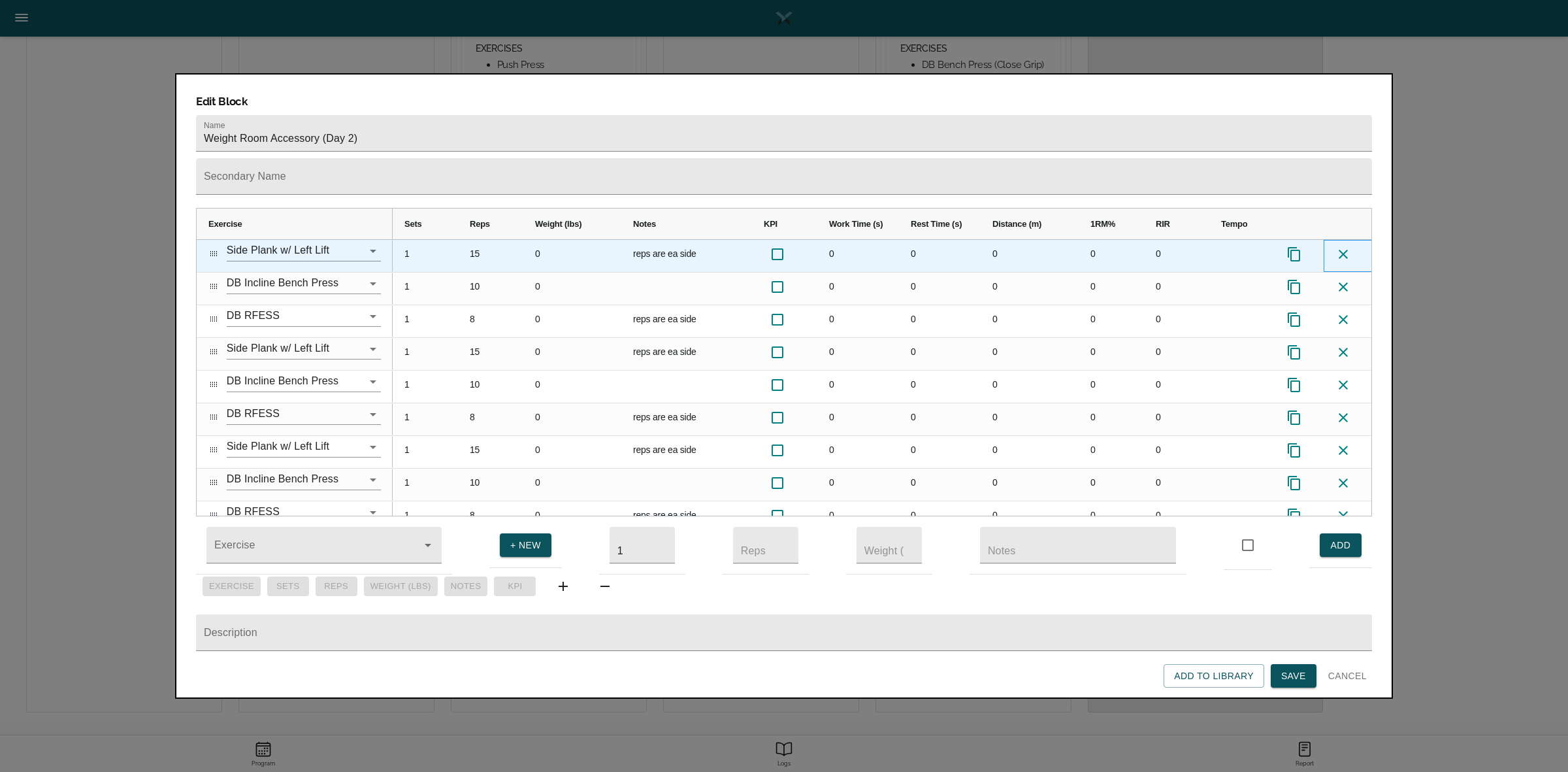
click at [1342, 247] on icon at bounding box center [1343, 254] width 16 height 16
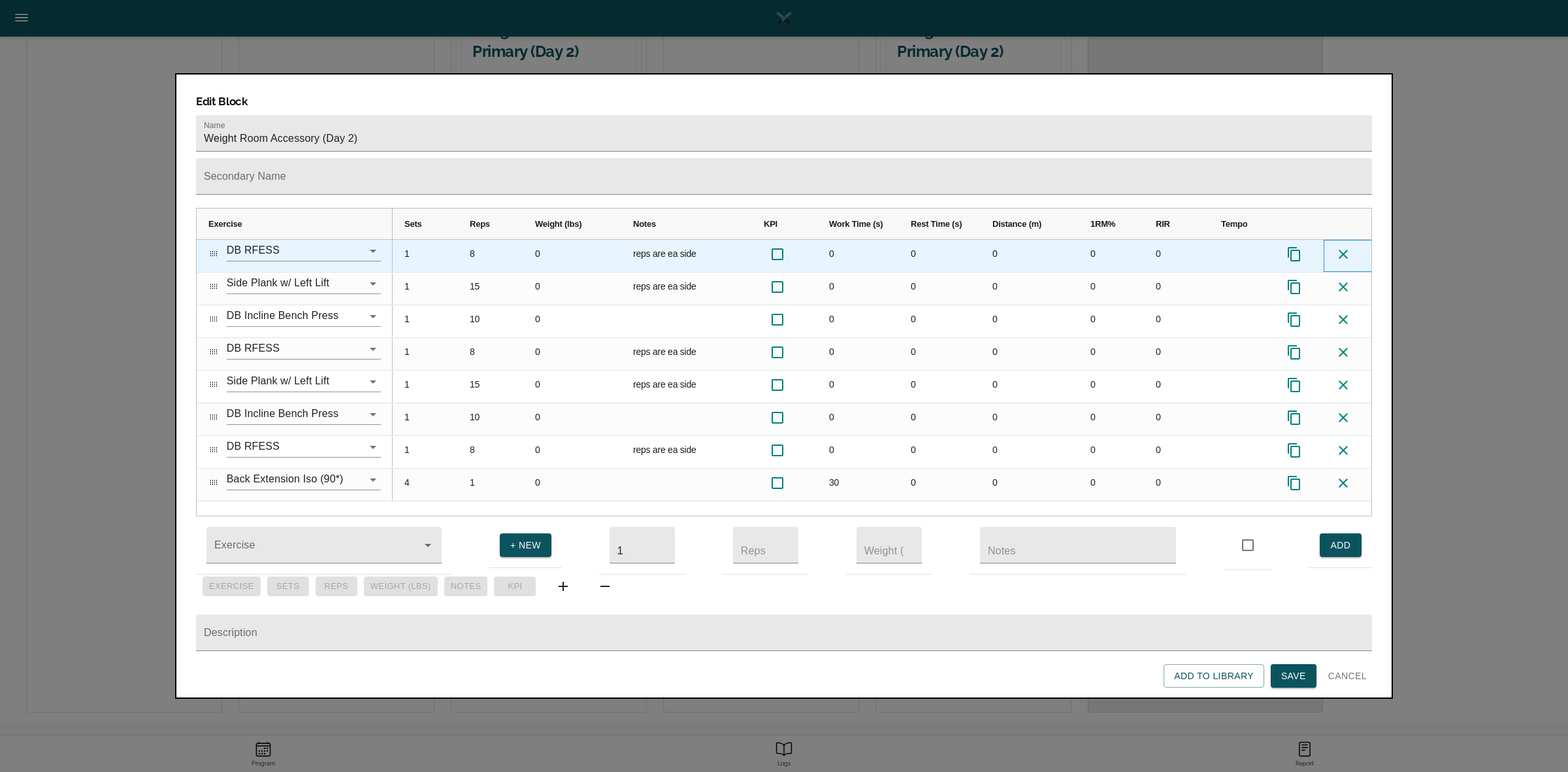
click at [1342, 247] on icon at bounding box center [1343, 254] width 16 height 16
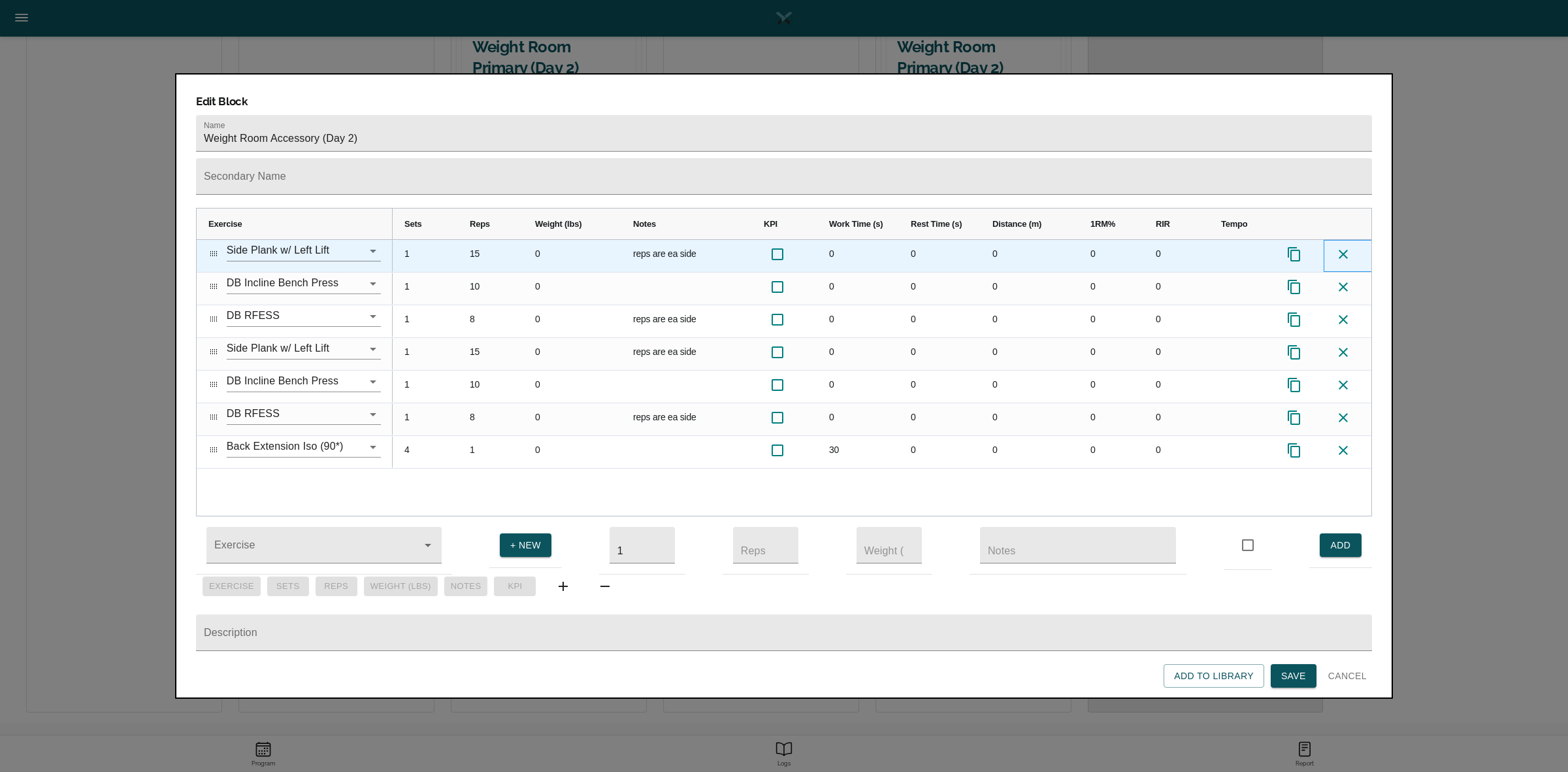
click at [1342, 247] on icon at bounding box center [1343, 254] width 16 height 16
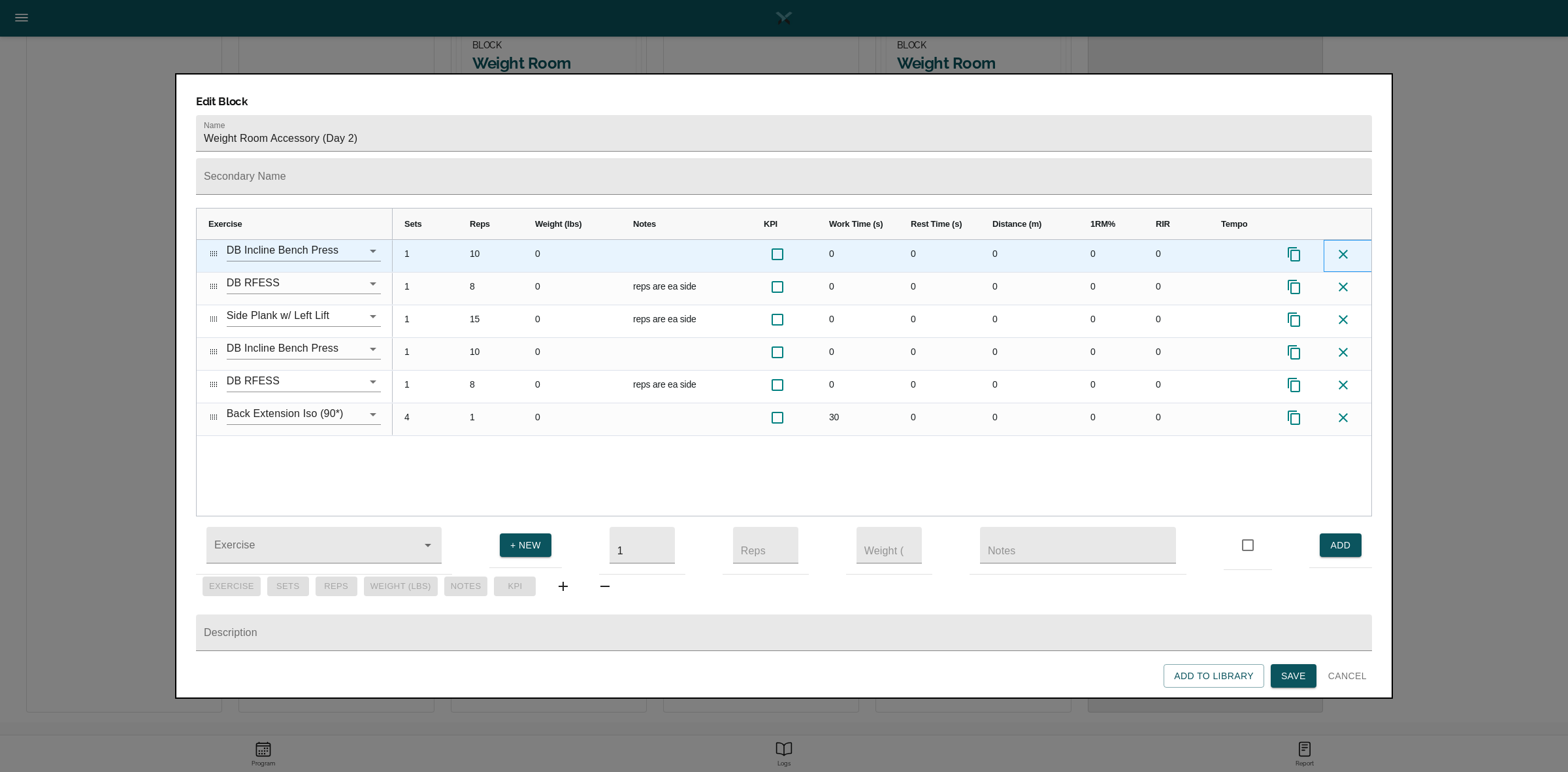
scroll to position [500, 0]
click at [1342, 247] on icon at bounding box center [1343, 254] width 16 height 16
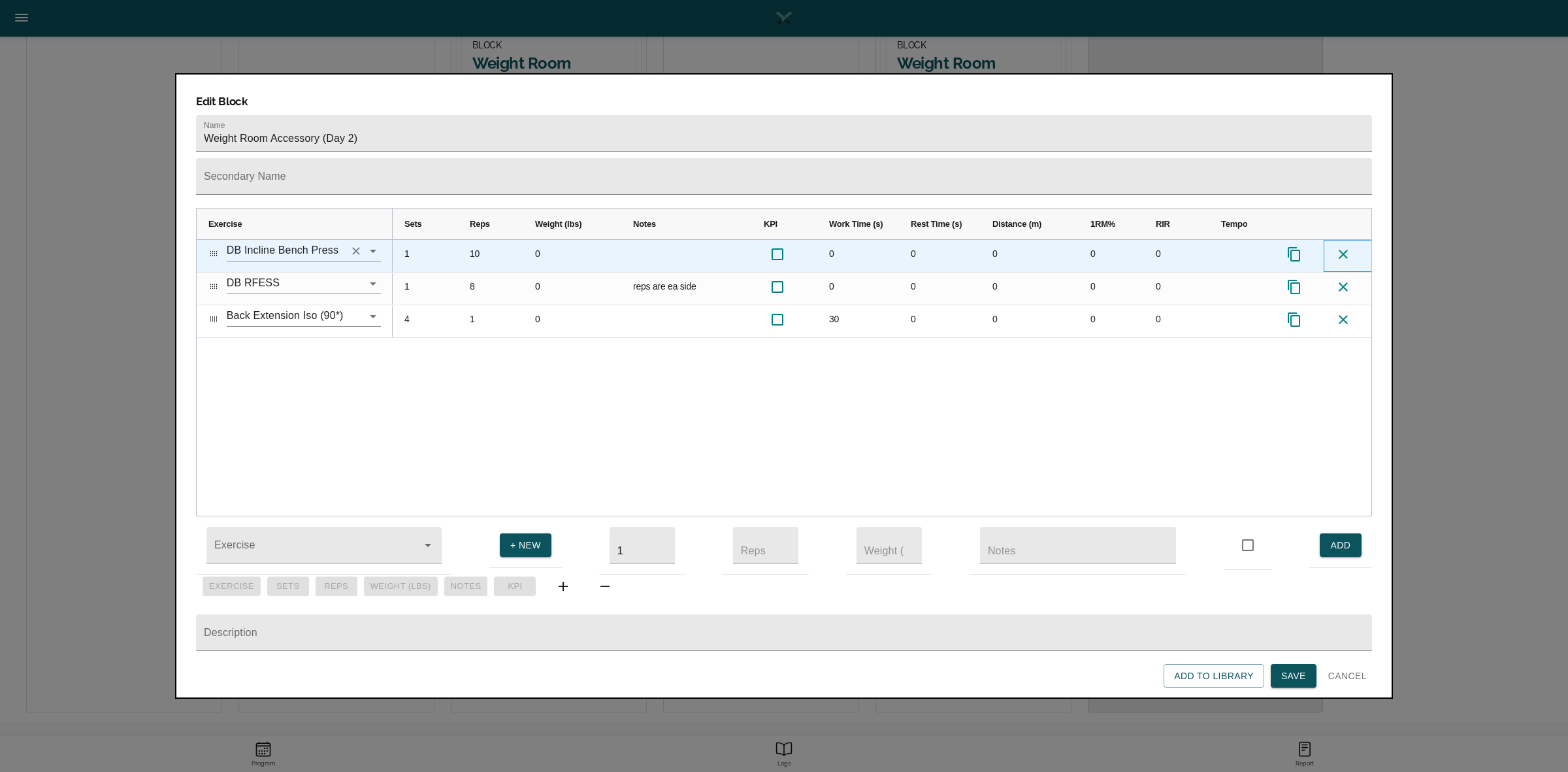
click at [353, 245] on icon "Clear" at bounding box center [356, 251] width 13 height 13
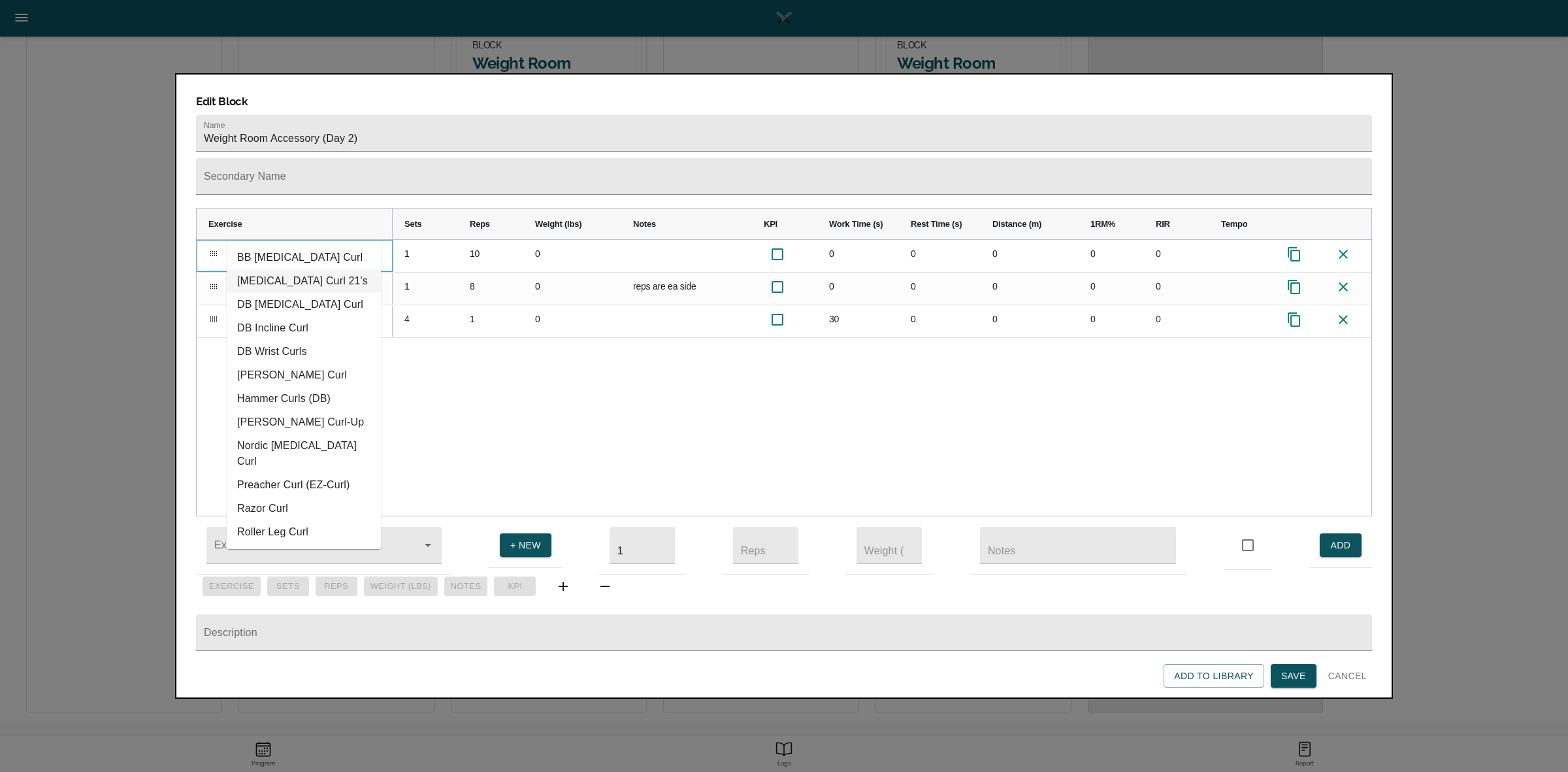
click at [298, 273] on li "[MEDICAL_DATA] Curl 21's" at bounding box center [303, 281] width 154 height 23
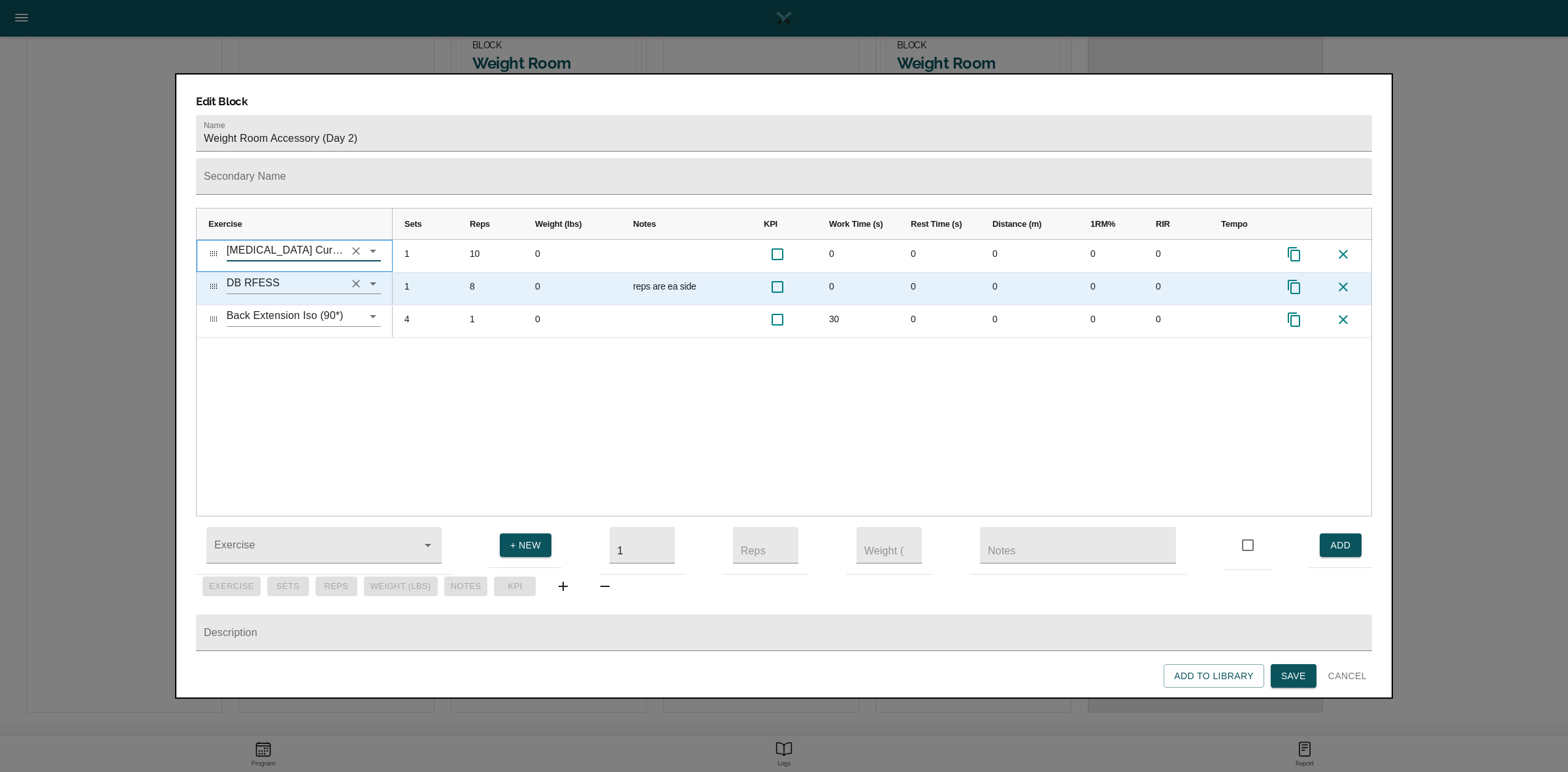
click at [354, 280] on icon "Clear" at bounding box center [356, 284] width 8 height 8
type input "[MEDICAL_DATA] Curl 21's"
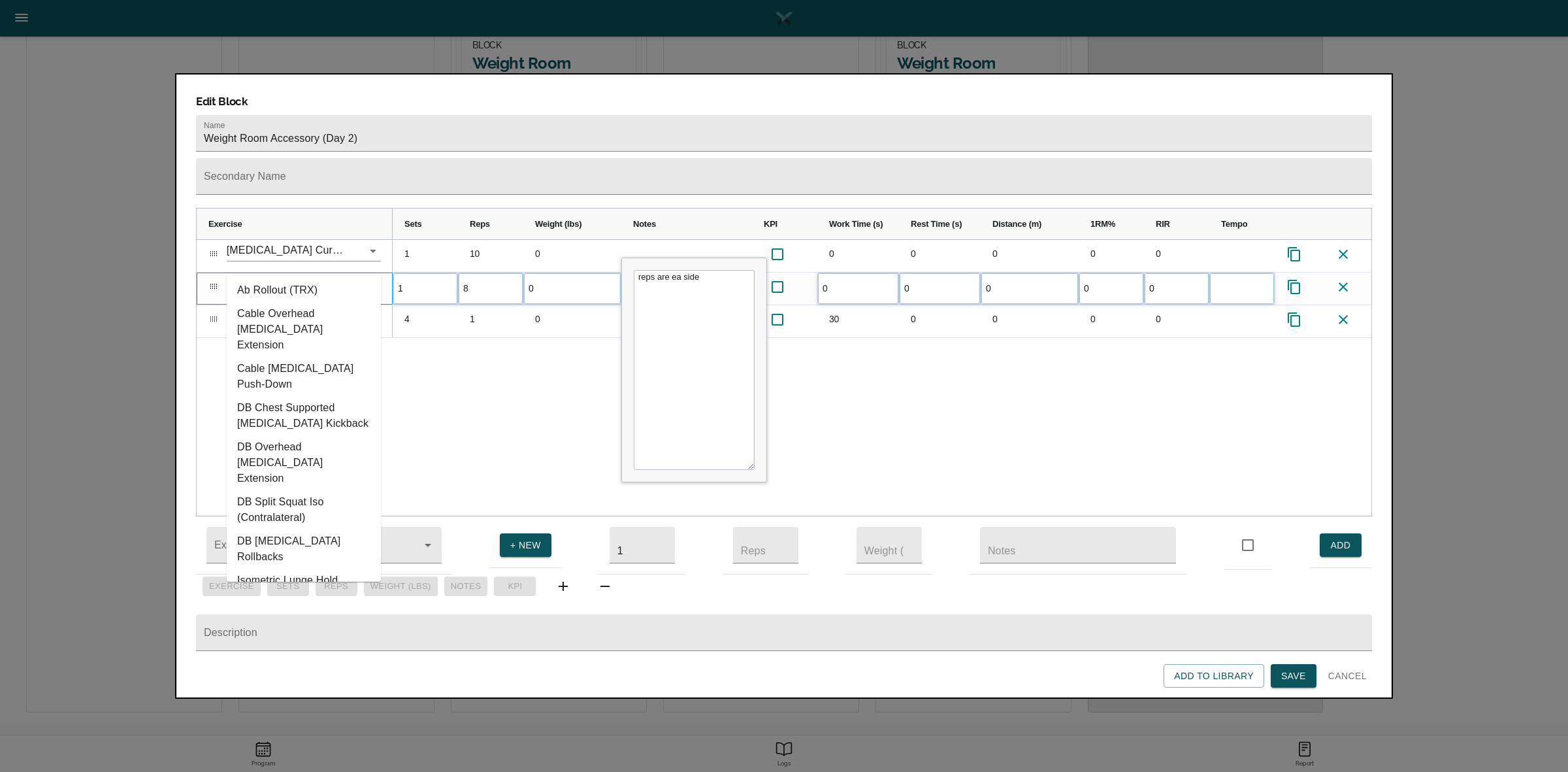
type input "t"
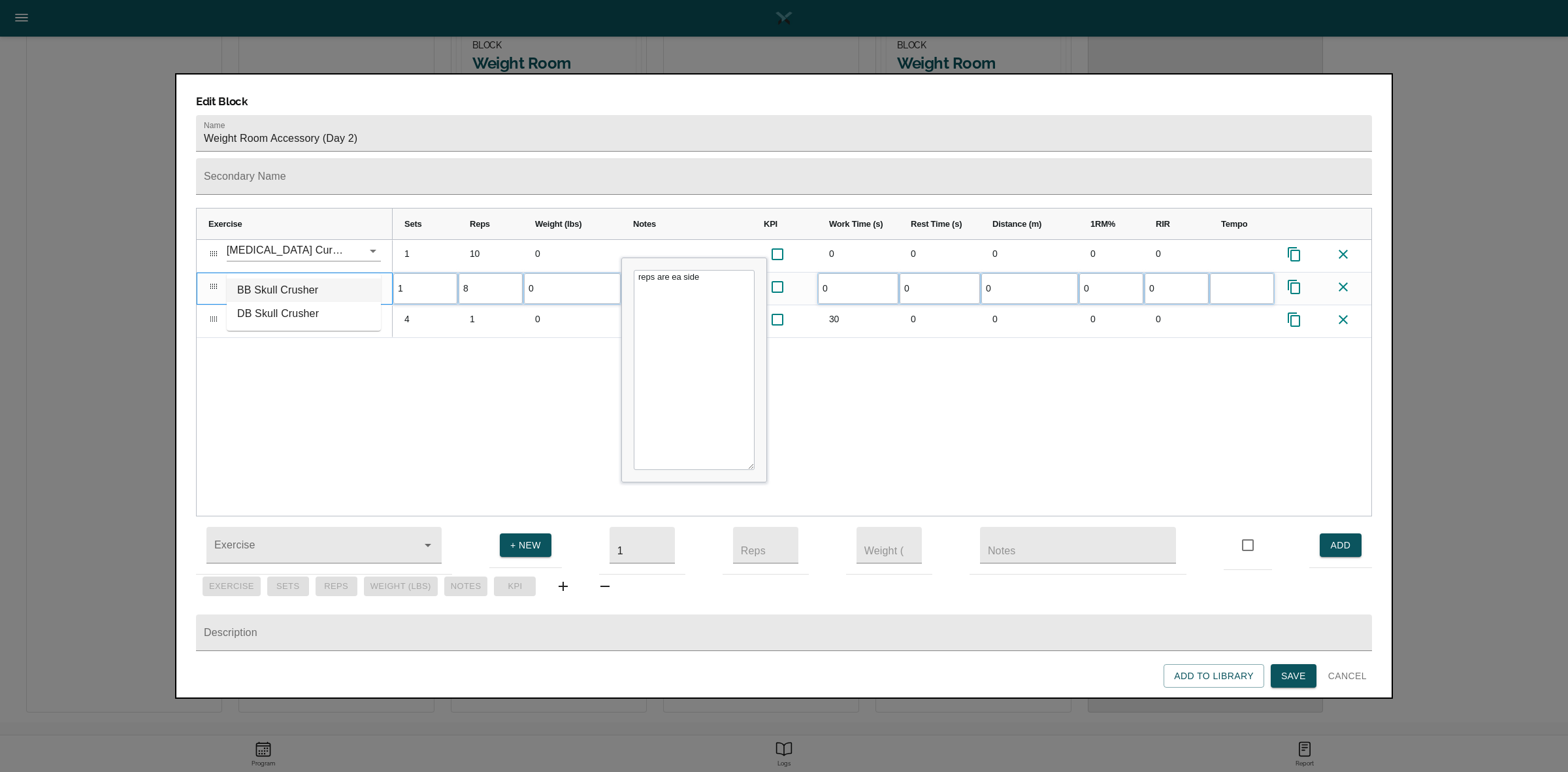
type input "skull"
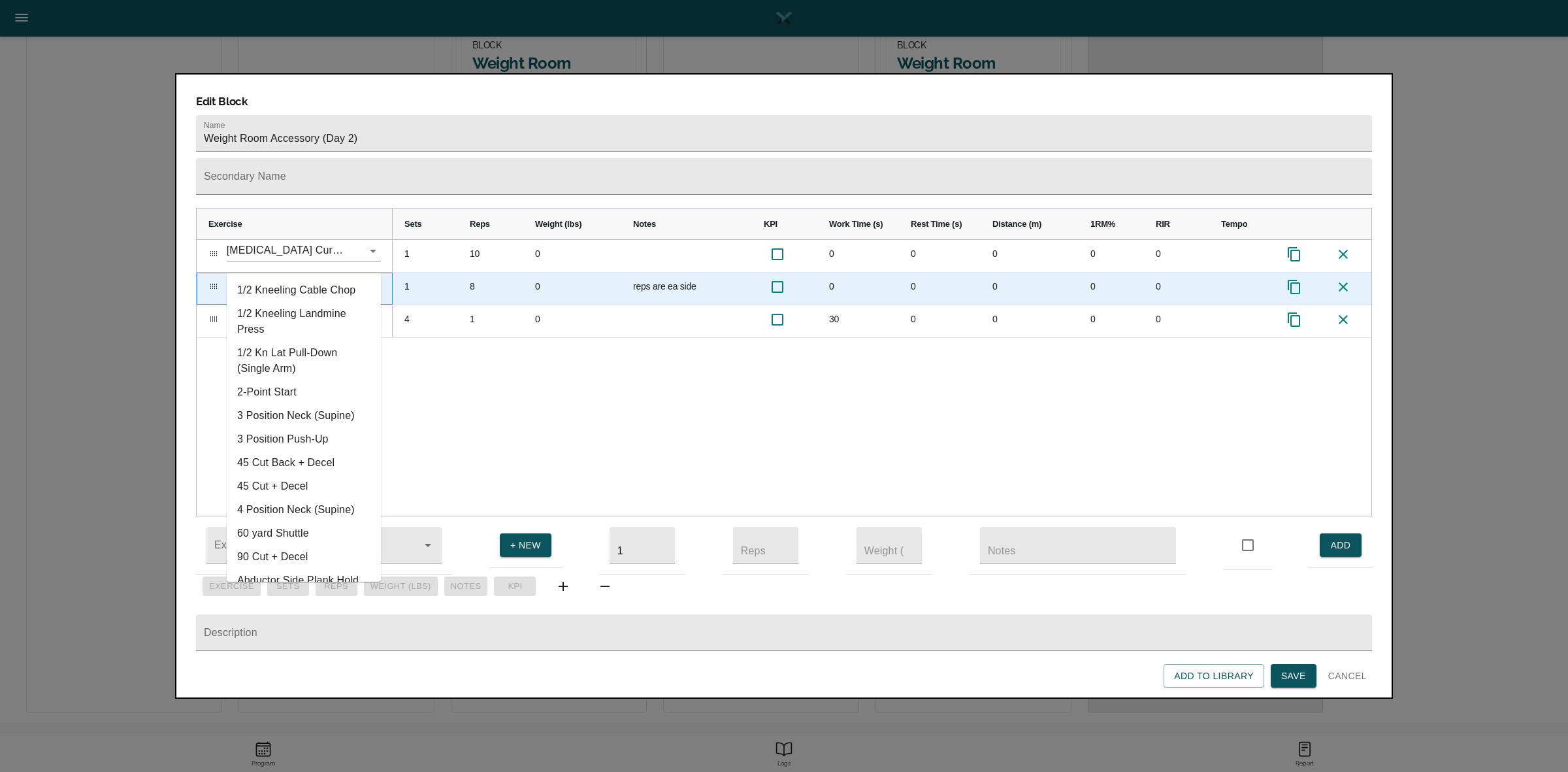
click at [282, 273] on input "text" at bounding box center [286, 283] width 118 height 21
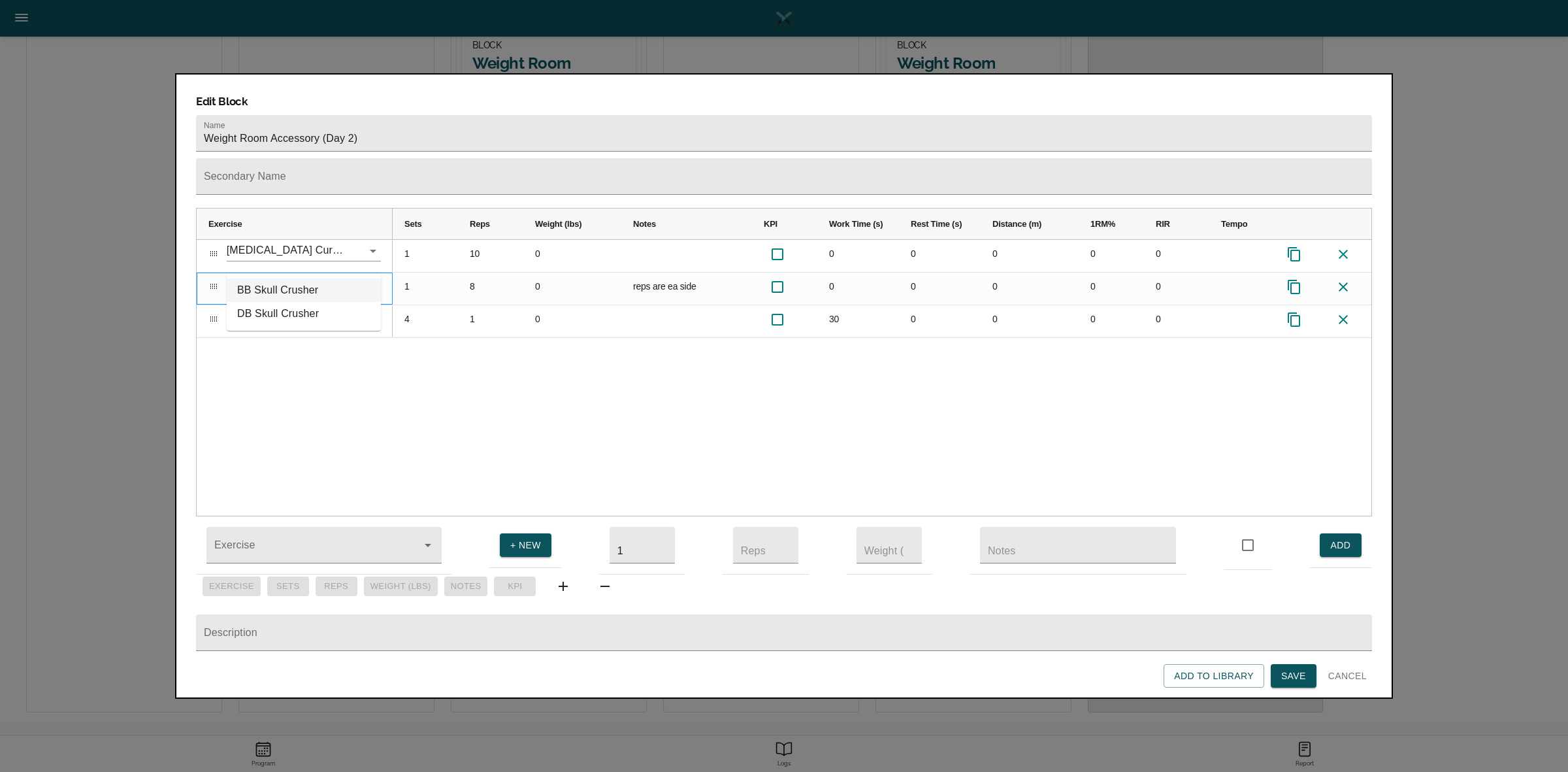
click at [283, 282] on li "BB Skull Crusher" at bounding box center [303, 290] width 154 height 23
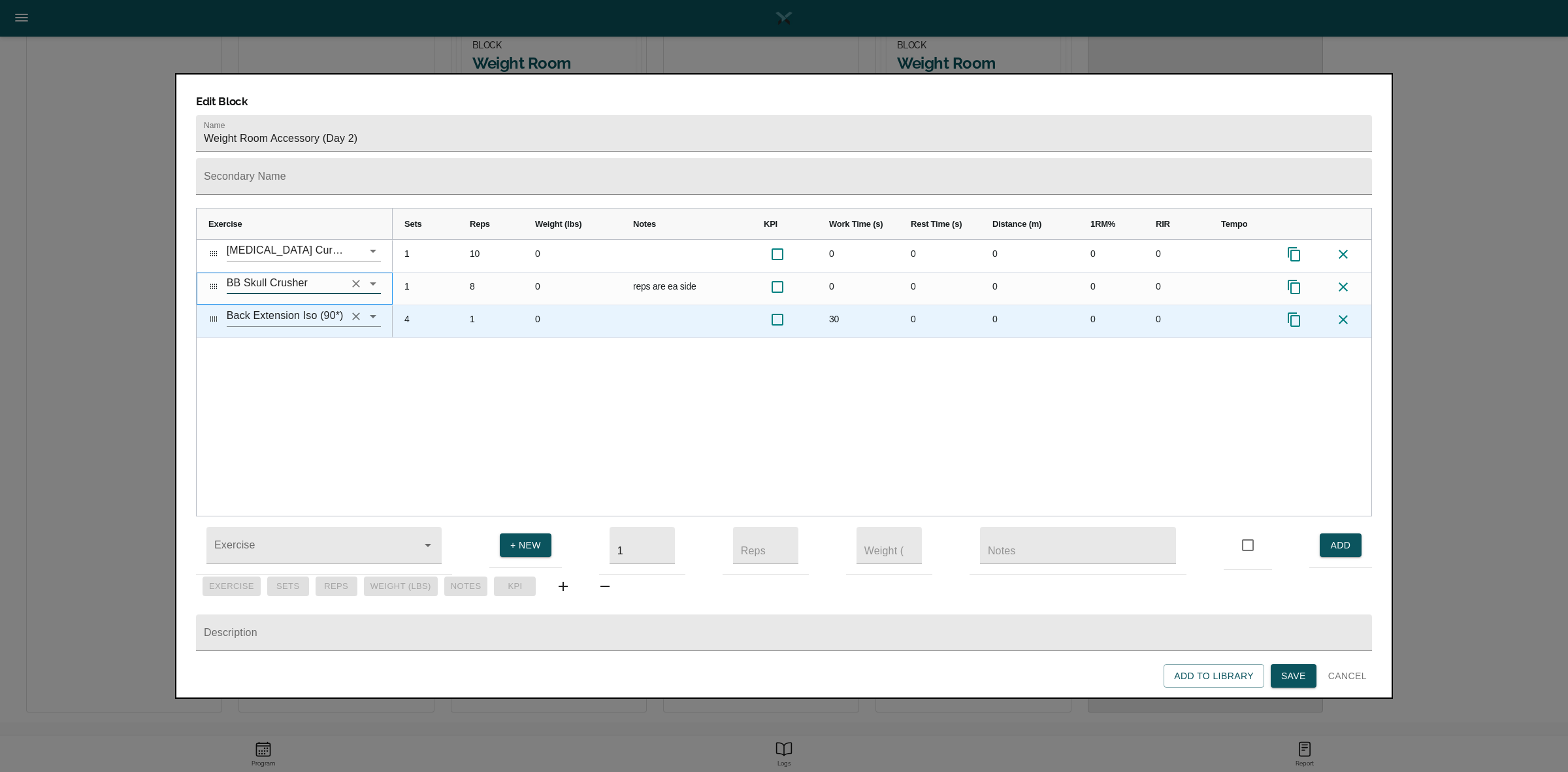
click at [356, 310] on icon "Clear" at bounding box center [356, 316] width 13 height 13
type input "BB Skull Crusher"
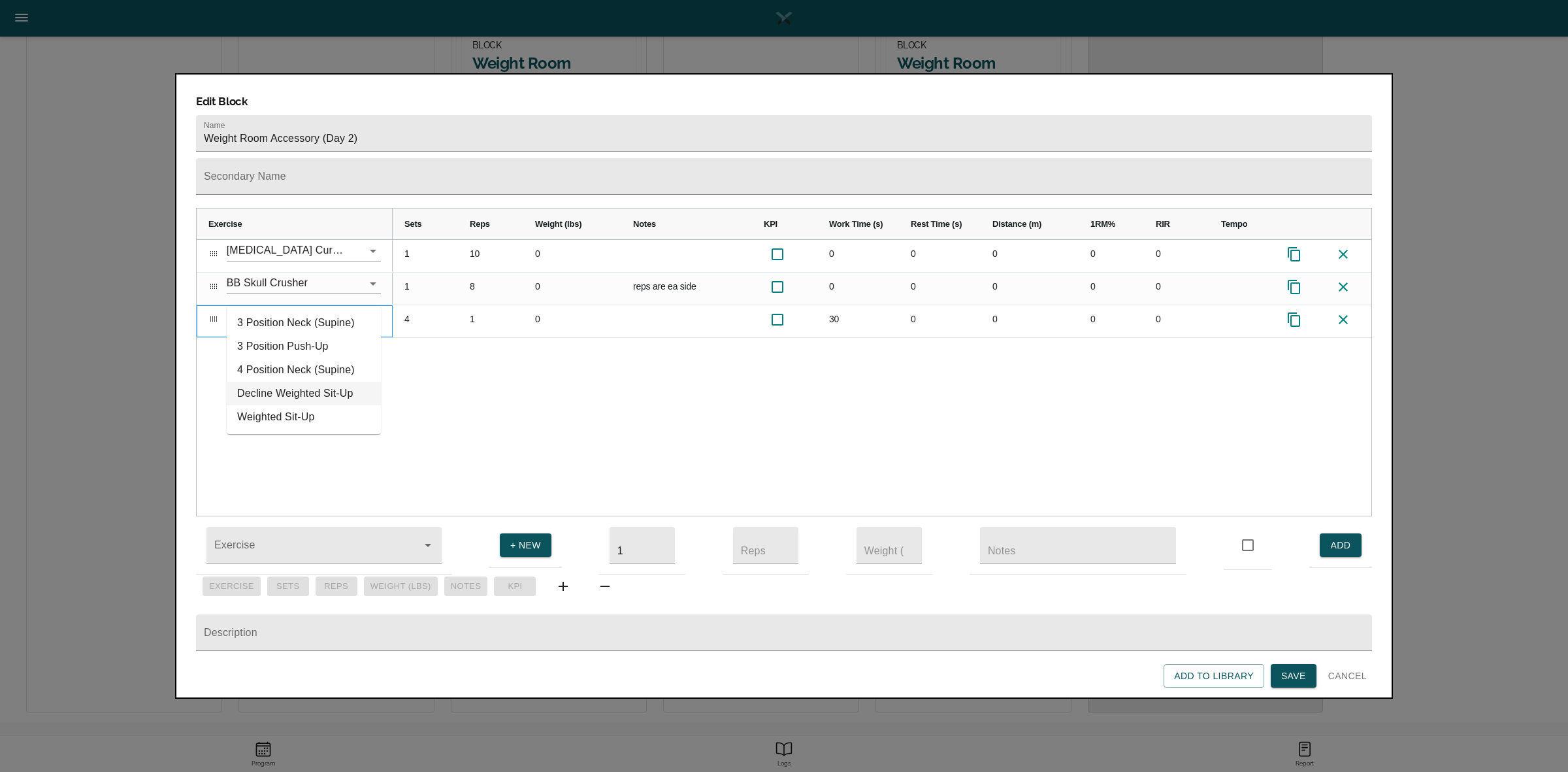
click at [310, 394] on li "Decline Weighted Sit-Up" at bounding box center [303, 393] width 154 height 23
type input "Decline Weighted Sit-Up"
click at [1104, 351] on div "1 10 0 0 0 0 0 0 1 8 0 reps are ea side 0 0 0 0 0 4 1 0 30 0 0 0 0" at bounding box center [882, 377] width 978 height 276
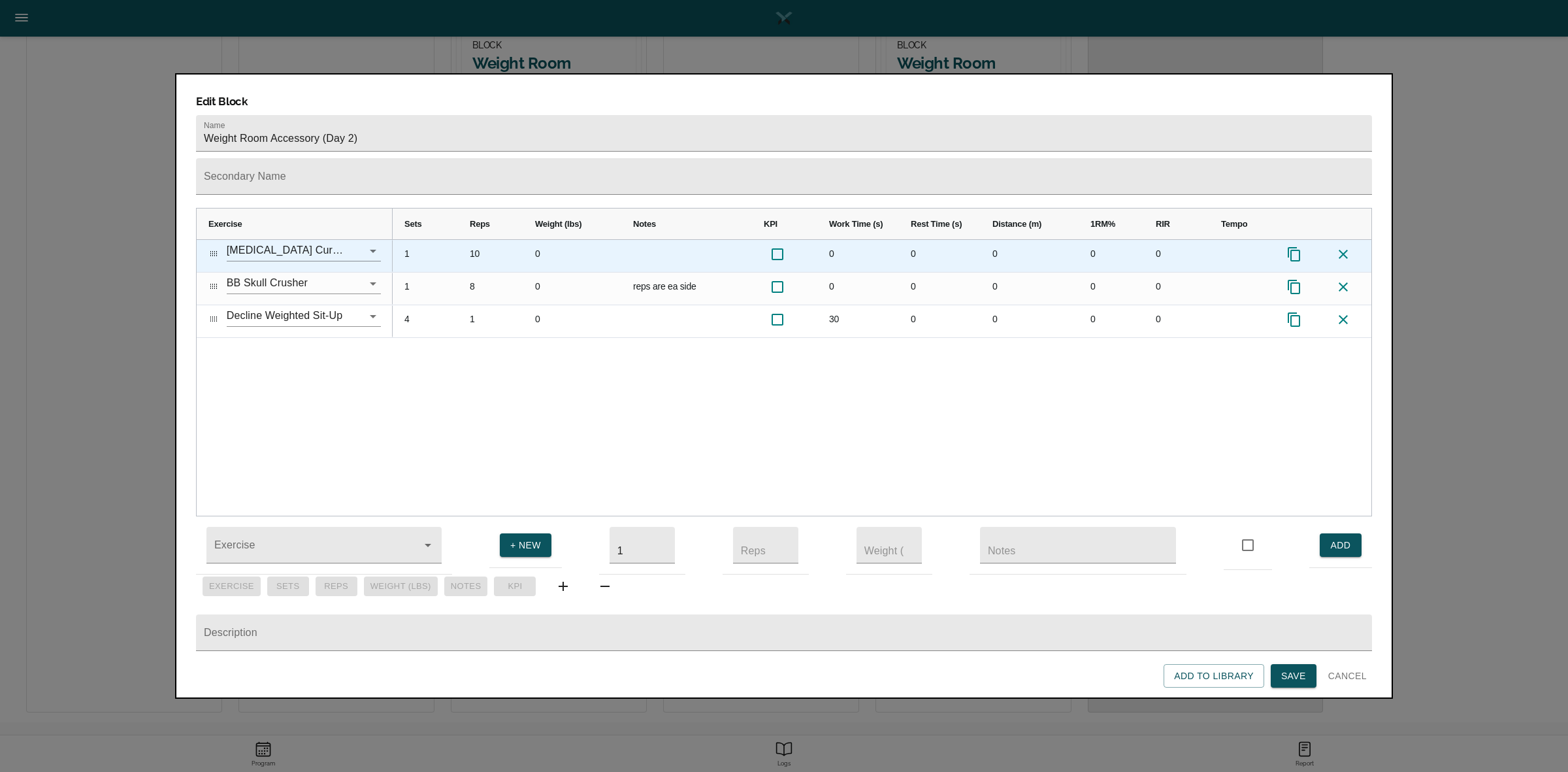
click at [474, 240] on div "10" at bounding box center [491, 255] width 65 height 32
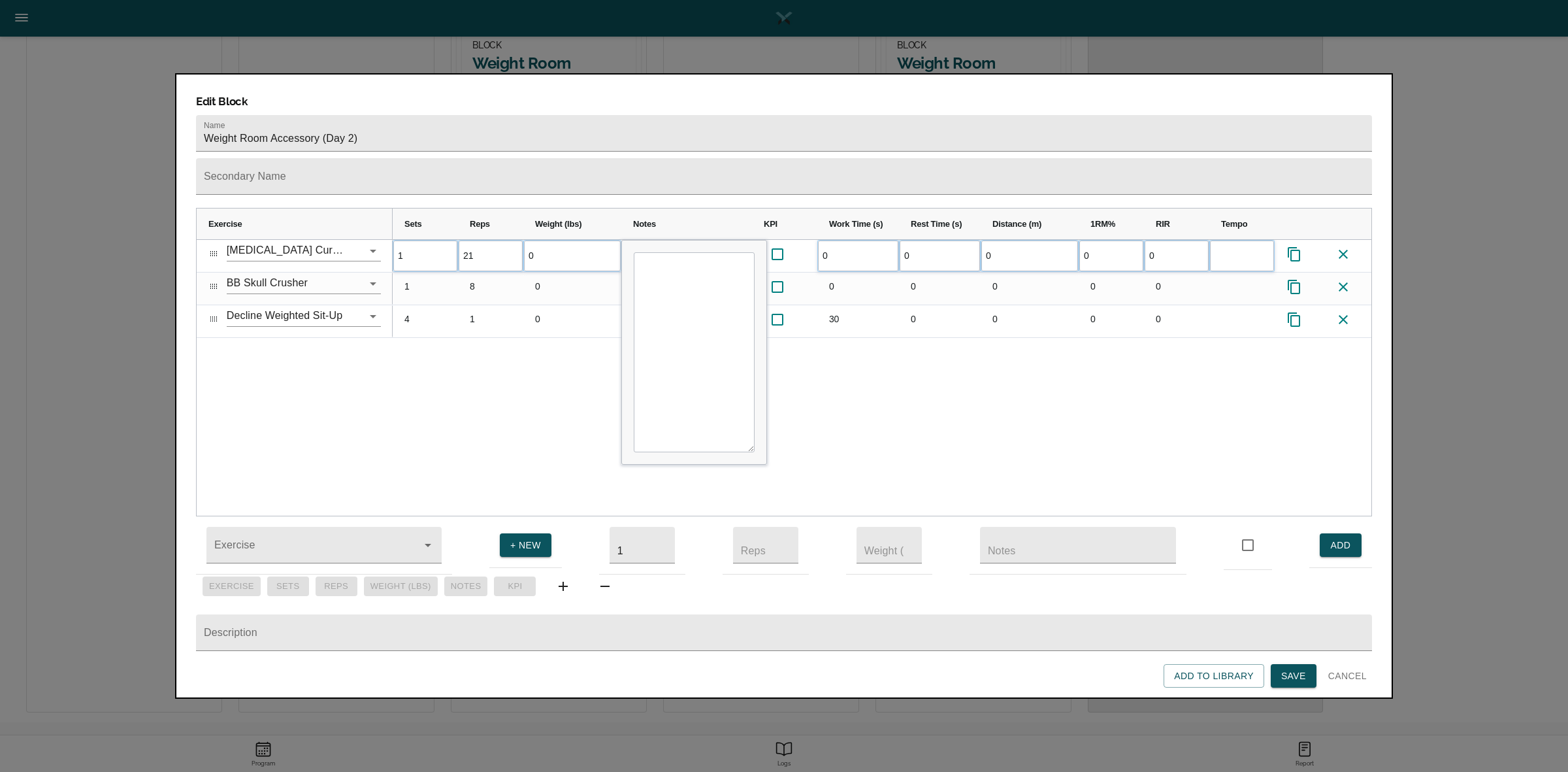
click at [490, 351] on div "1 21 0 0 0 0 0 0" at bounding box center [882, 377] width 978 height 276
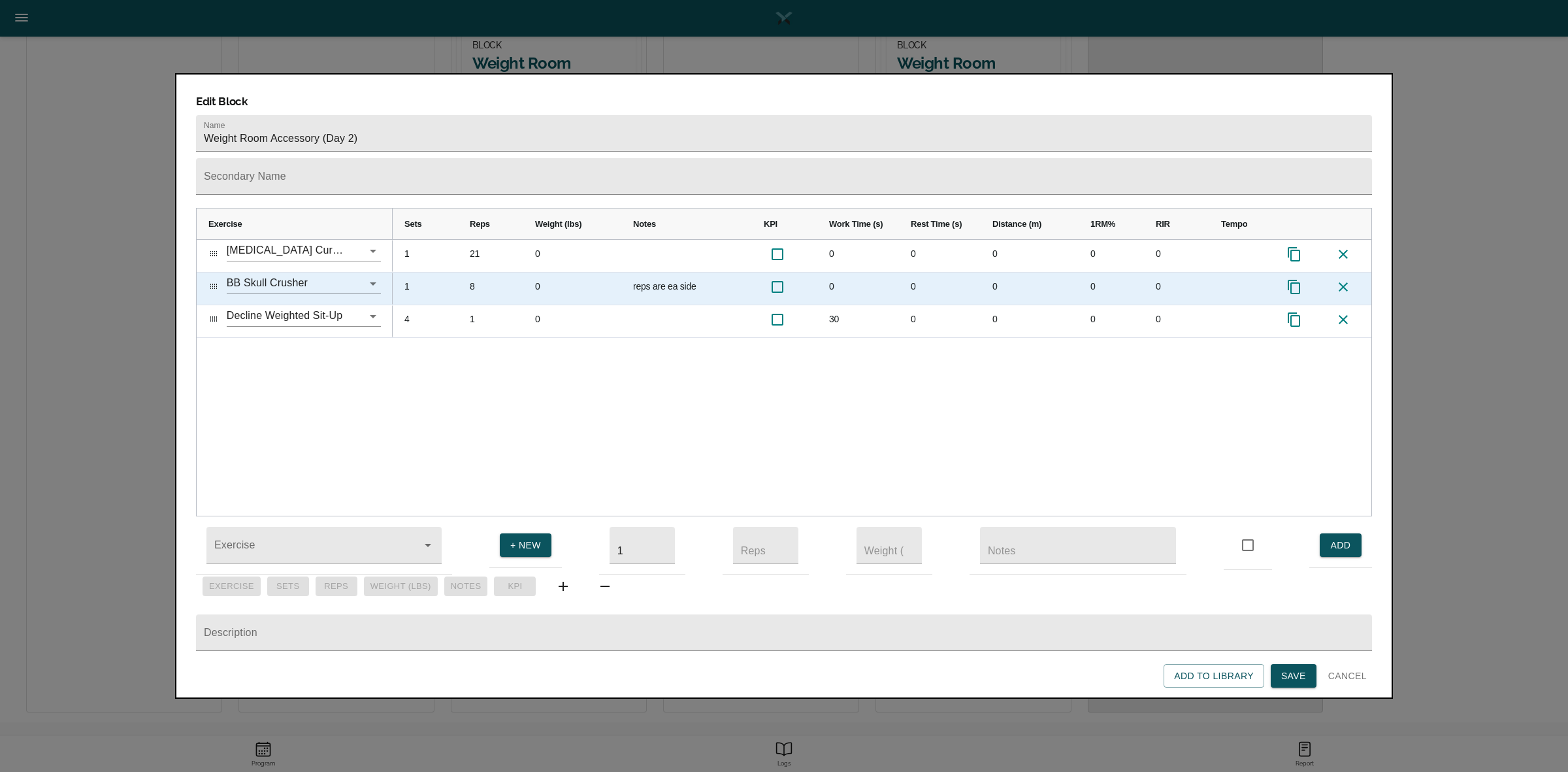
click at [475, 272] on div "8" at bounding box center [491, 288] width 65 height 32
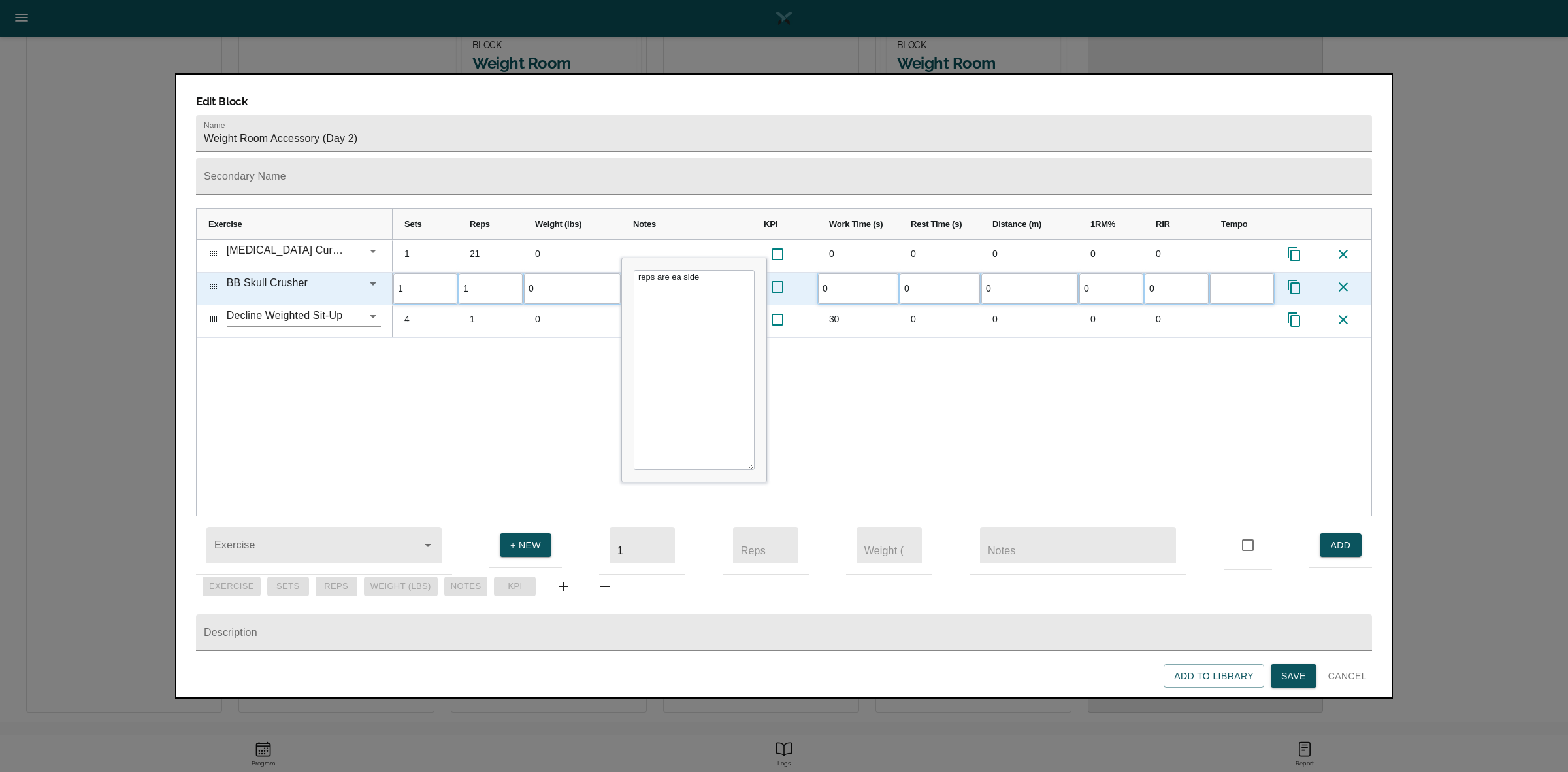
type input "12"
click at [504, 337] on div "1 21 0 0 0 0 0 0 1 12 0 reps are ea side 0 0 0 0 0 4 1 0 30 0" at bounding box center [882, 377] width 978 height 276
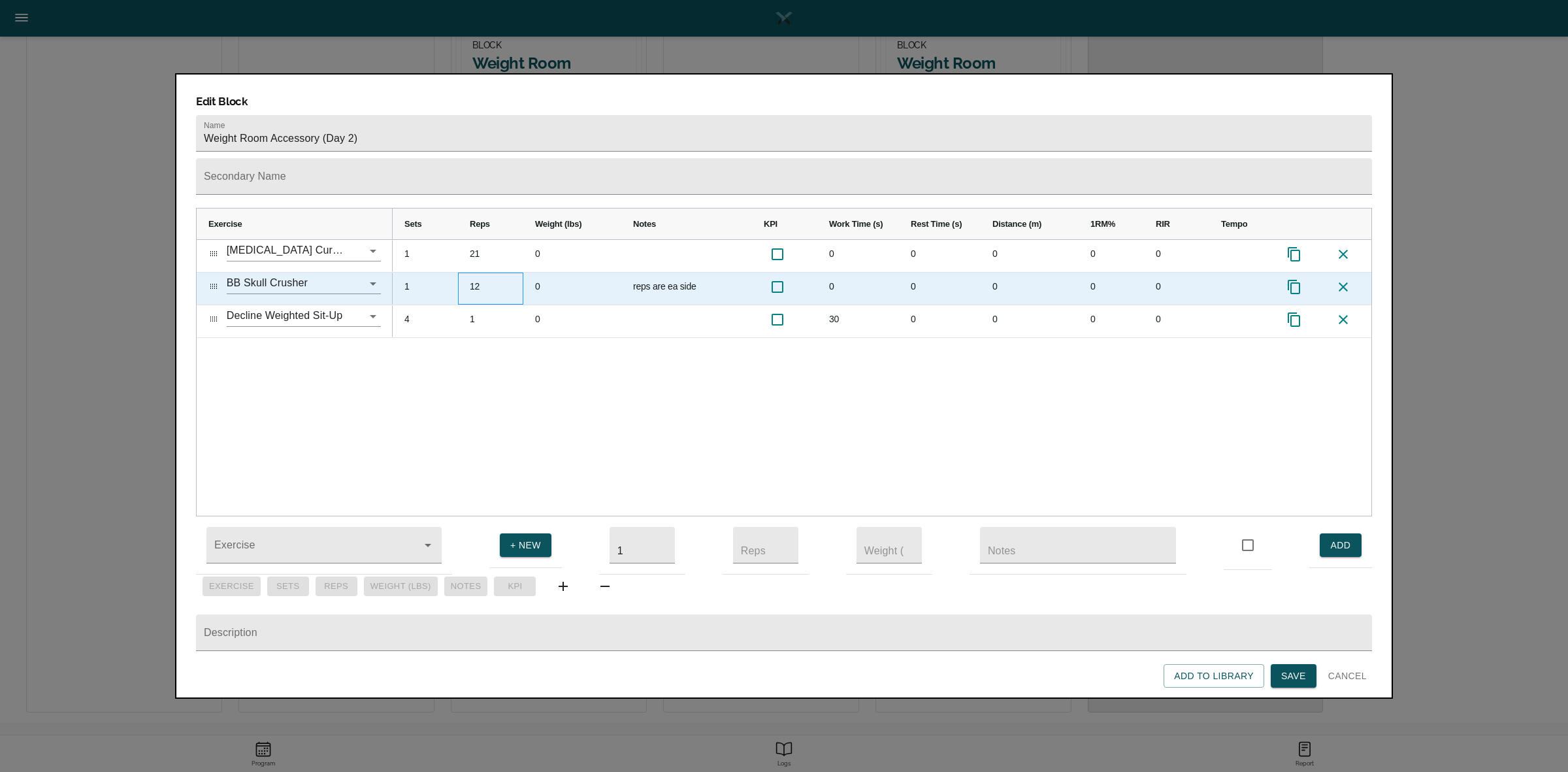
click at [480, 272] on div "12" at bounding box center [491, 288] width 65 height 32
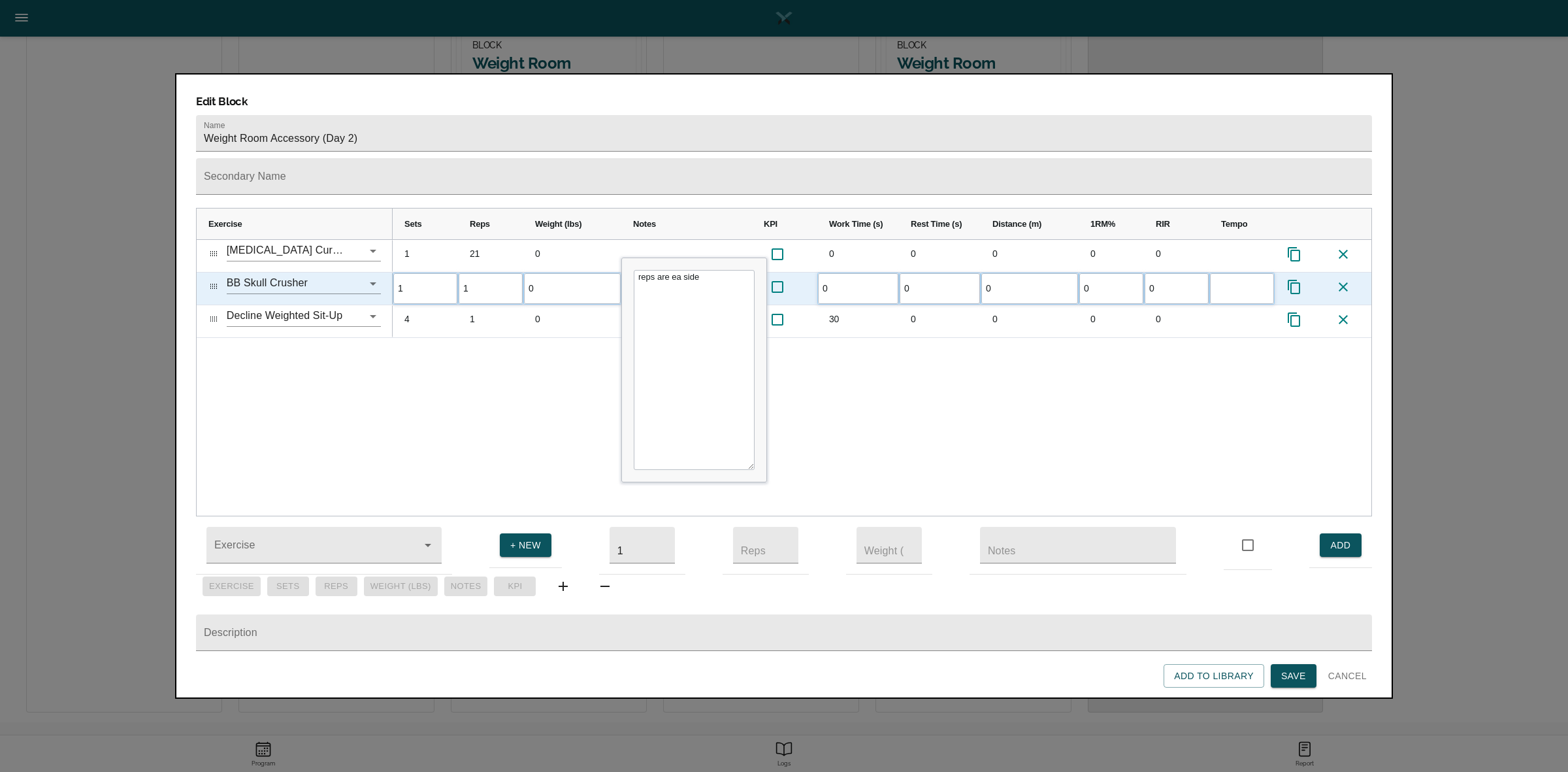
type input "15"
click at [510, 342] on div "1 21 0 0 0 0 0 0 1 15 0 reps are ea side 0 0 0 0 0 4 1 0 30 0" at bounding box center [882, 377] width 978 height 276
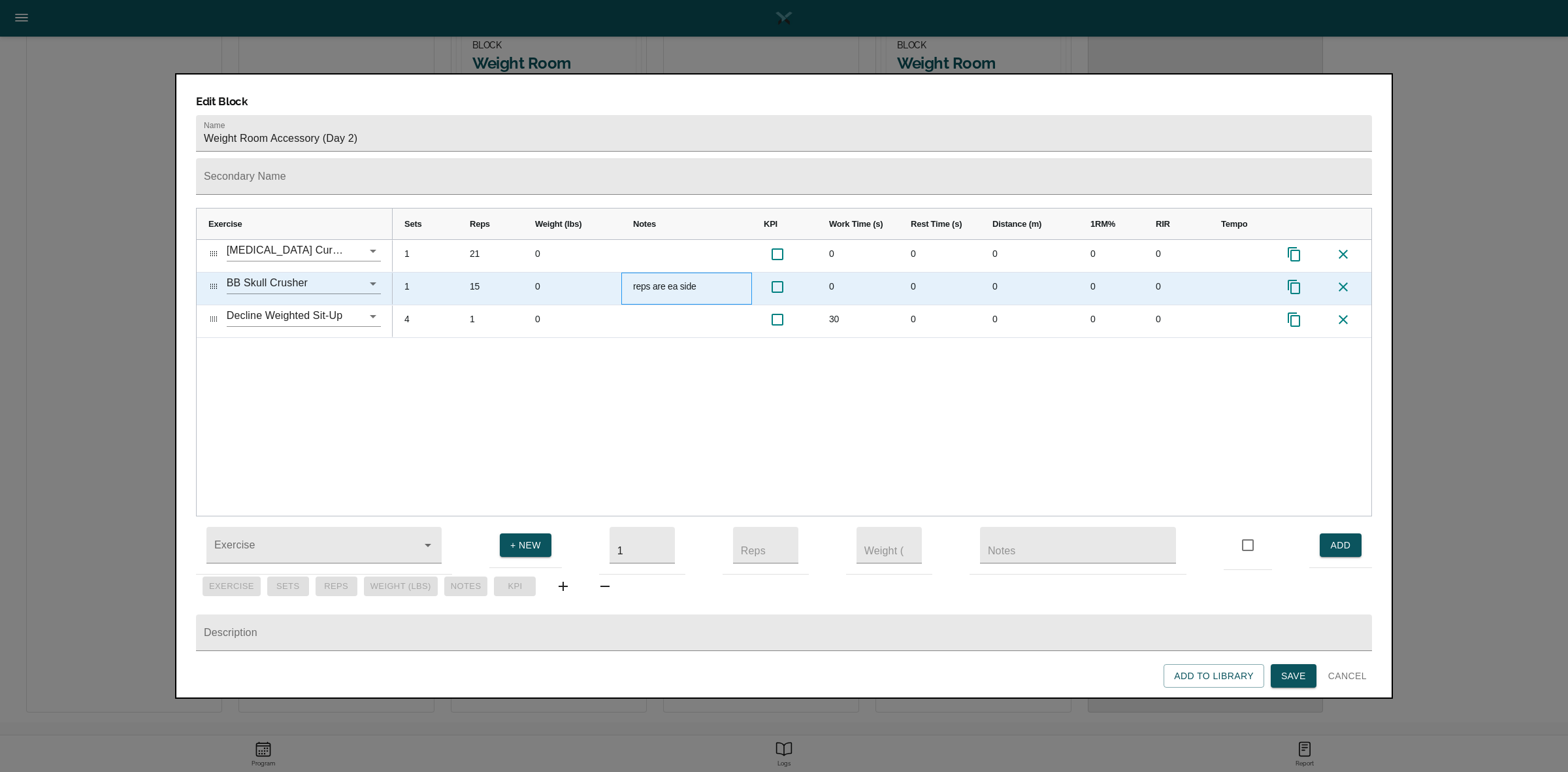
click at [659, 272] on div "reps are ea side" at bounding box center [686, 288] width 131 height 32
click at [478, 272] on div "15" at bounding box center [491, 288] width 65 height 32
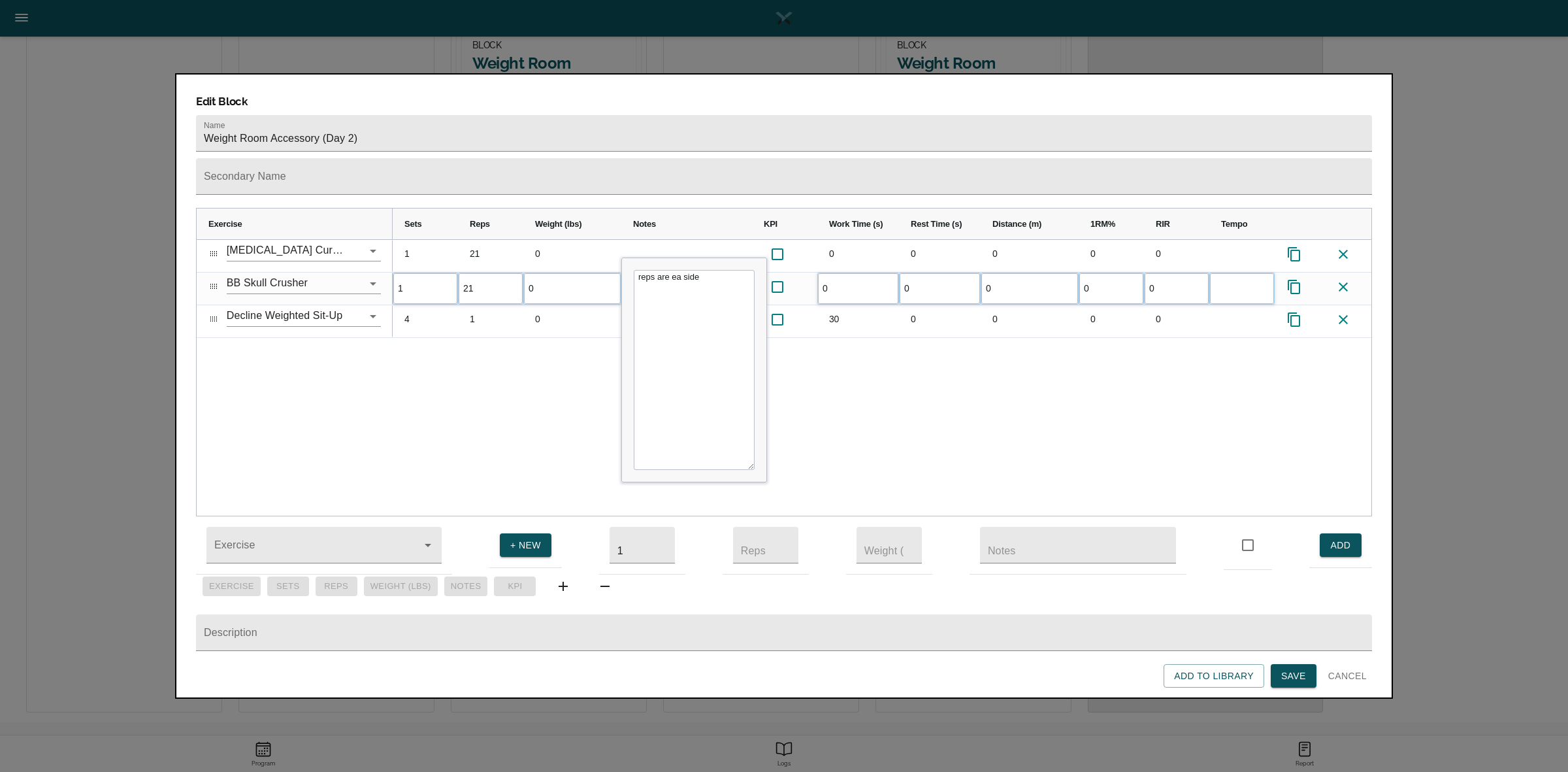
type input "21"
drag, startPoint x: 704, startPoint y: 259, endPoint x: 620, endPoint y: 266, distance: 84.3
click at [620, 266] on div "Exercise Sets" at bounding box center [784, 362] width 1176 height 309
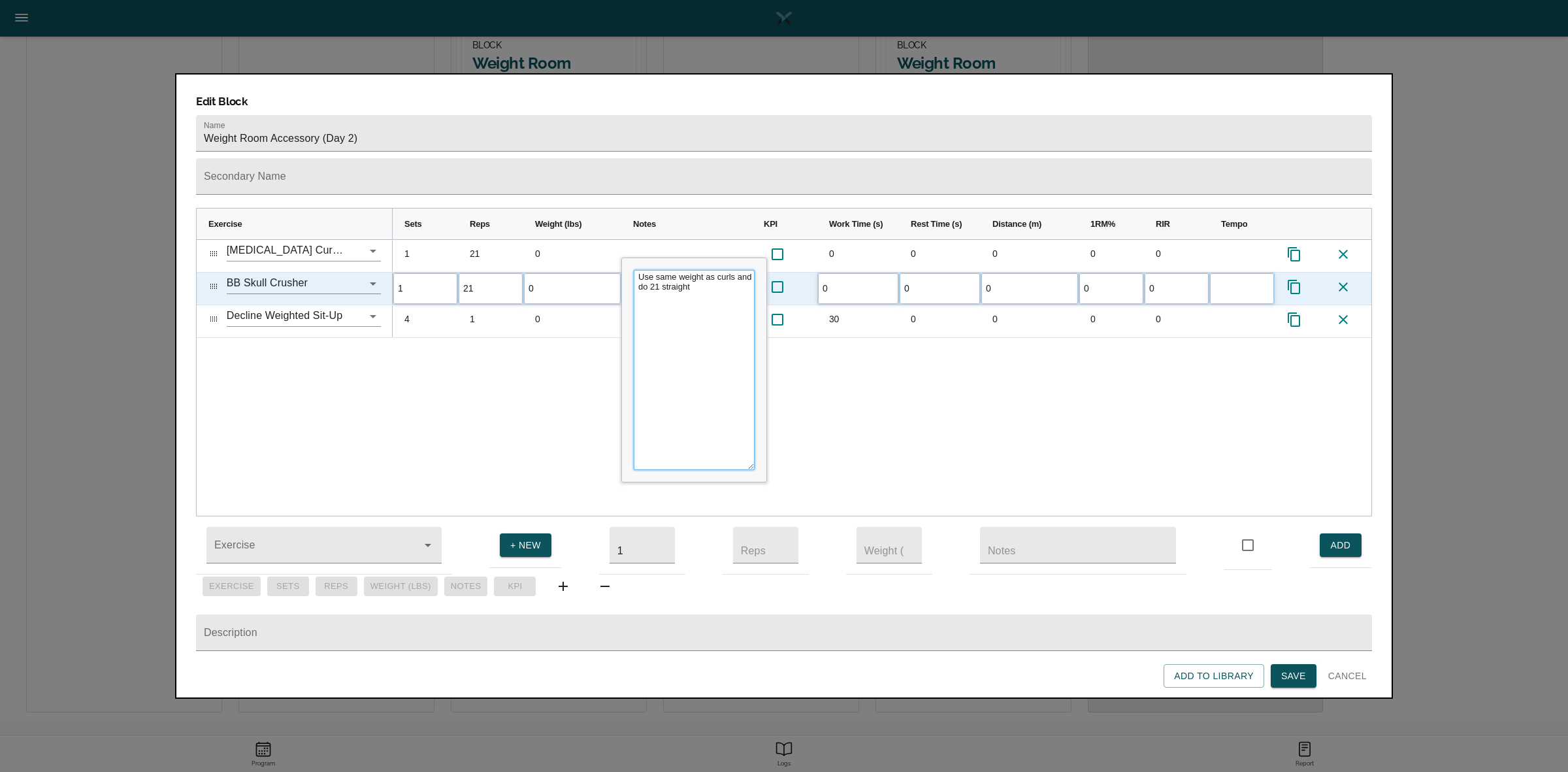
type textarea "Use same weight as curls and do 21 straight"
click at [867, 341] on div "1 21 0 0 0 0 0 0 1 21 0 reps are ea side 0 0 0 0 0 4 1 0 30 0" at bounding box center [882, 377] width 978 height 276
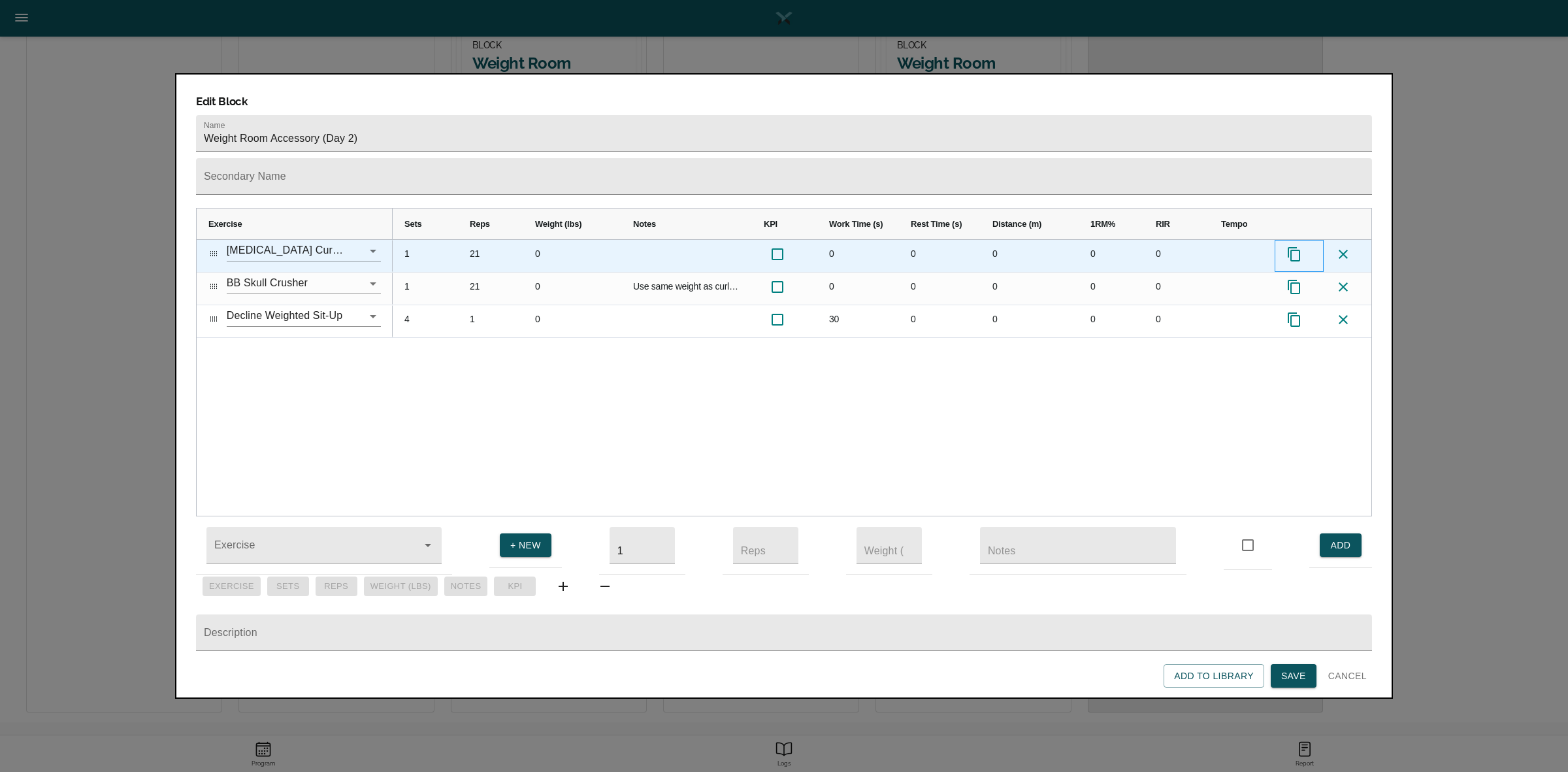
click at [1294, 247] on icon "Press SPACE to select this row." at bounding box center [1294, 254] width 16 height 16
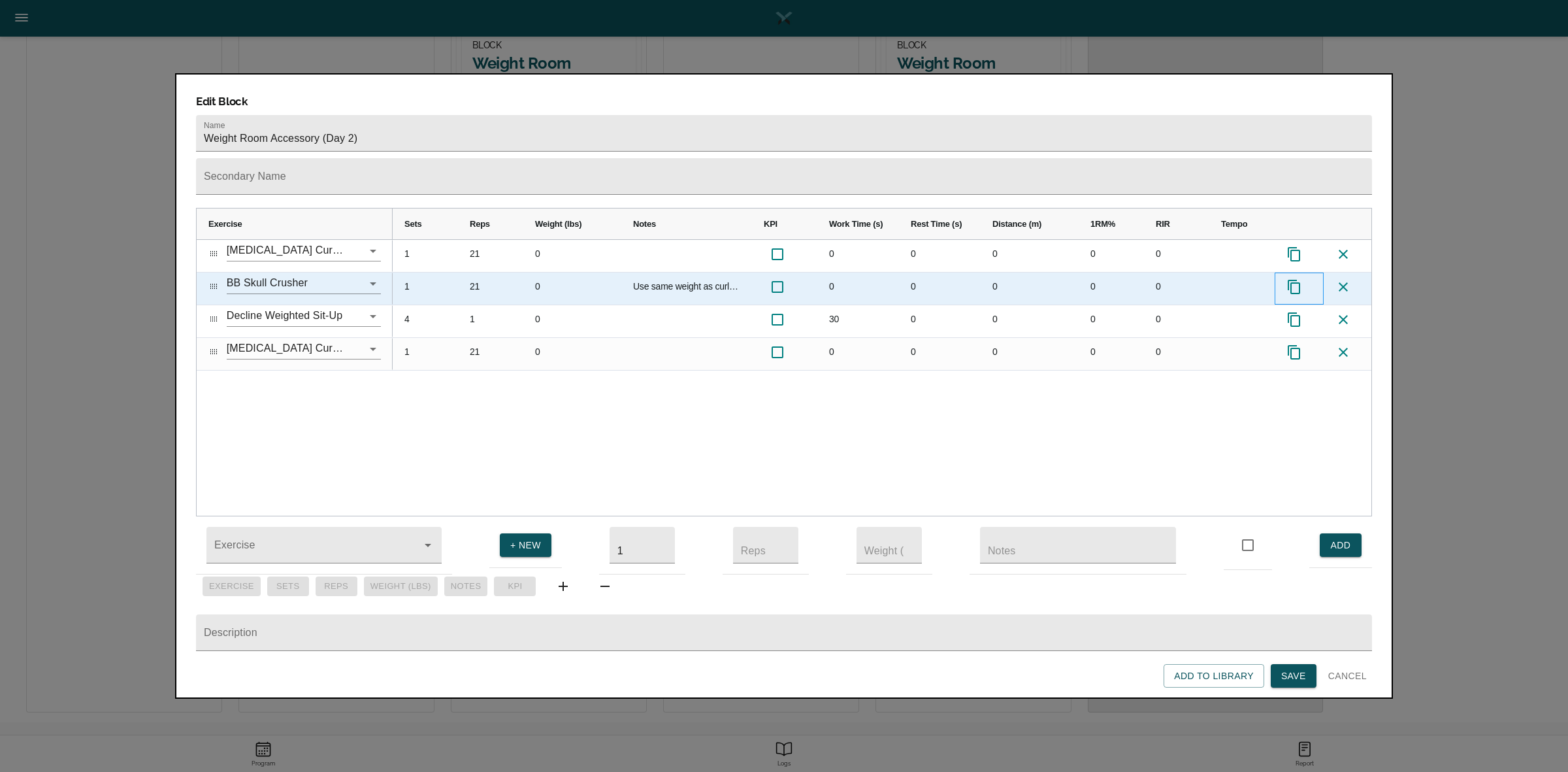
click at [1294, 280] on icon "Press SPACE to select this row." at bounding box center [1293, 287] width 12 height 14
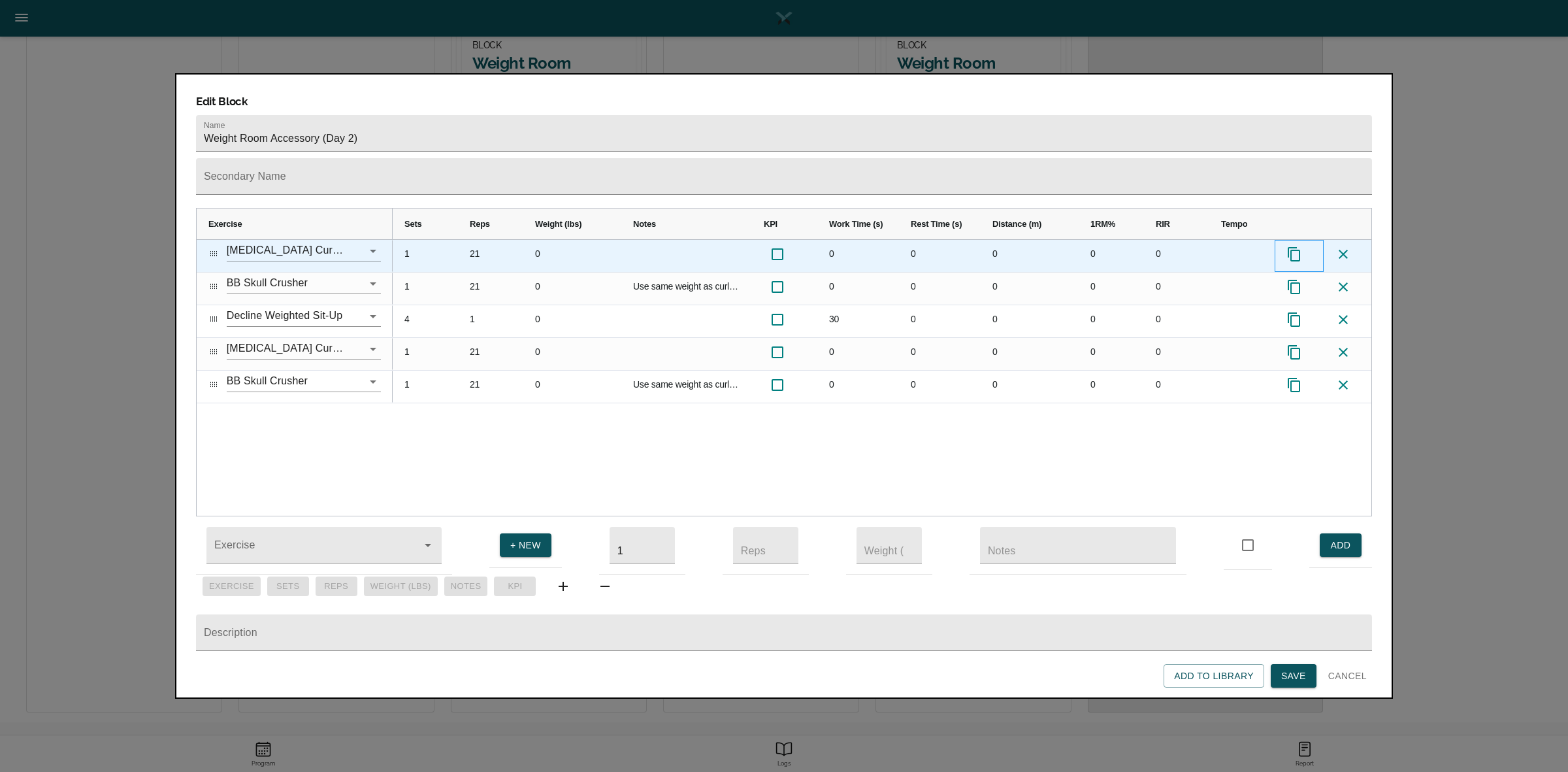
click at [1295, 247] on icon "Press SPACE to select this row." at bounding box center [1294, 254] width 16 height 16
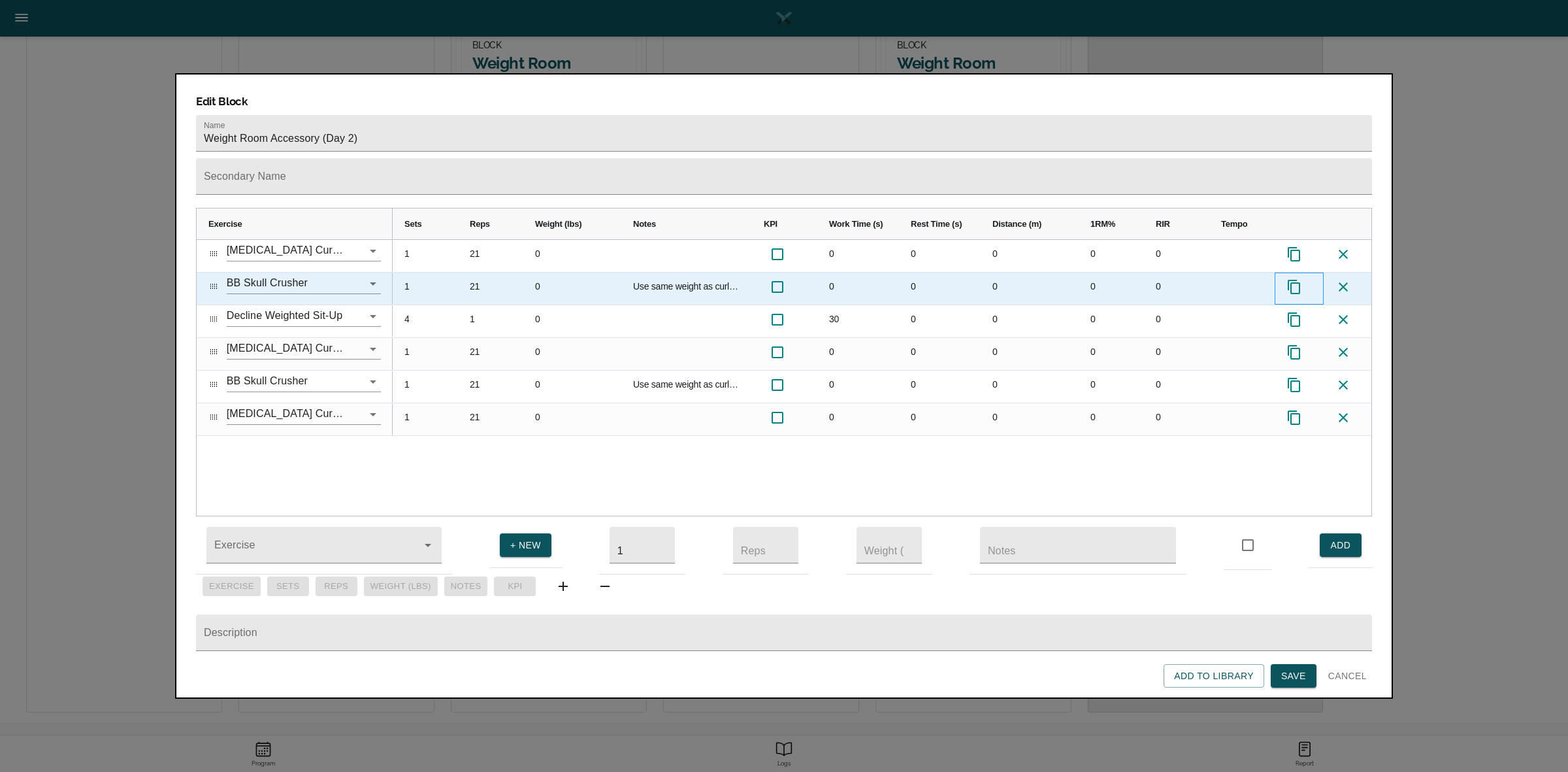
click at [1294, 280] on icon "Press SPACE to select this row." at bounding box center [1293, 287] width 12 height 14
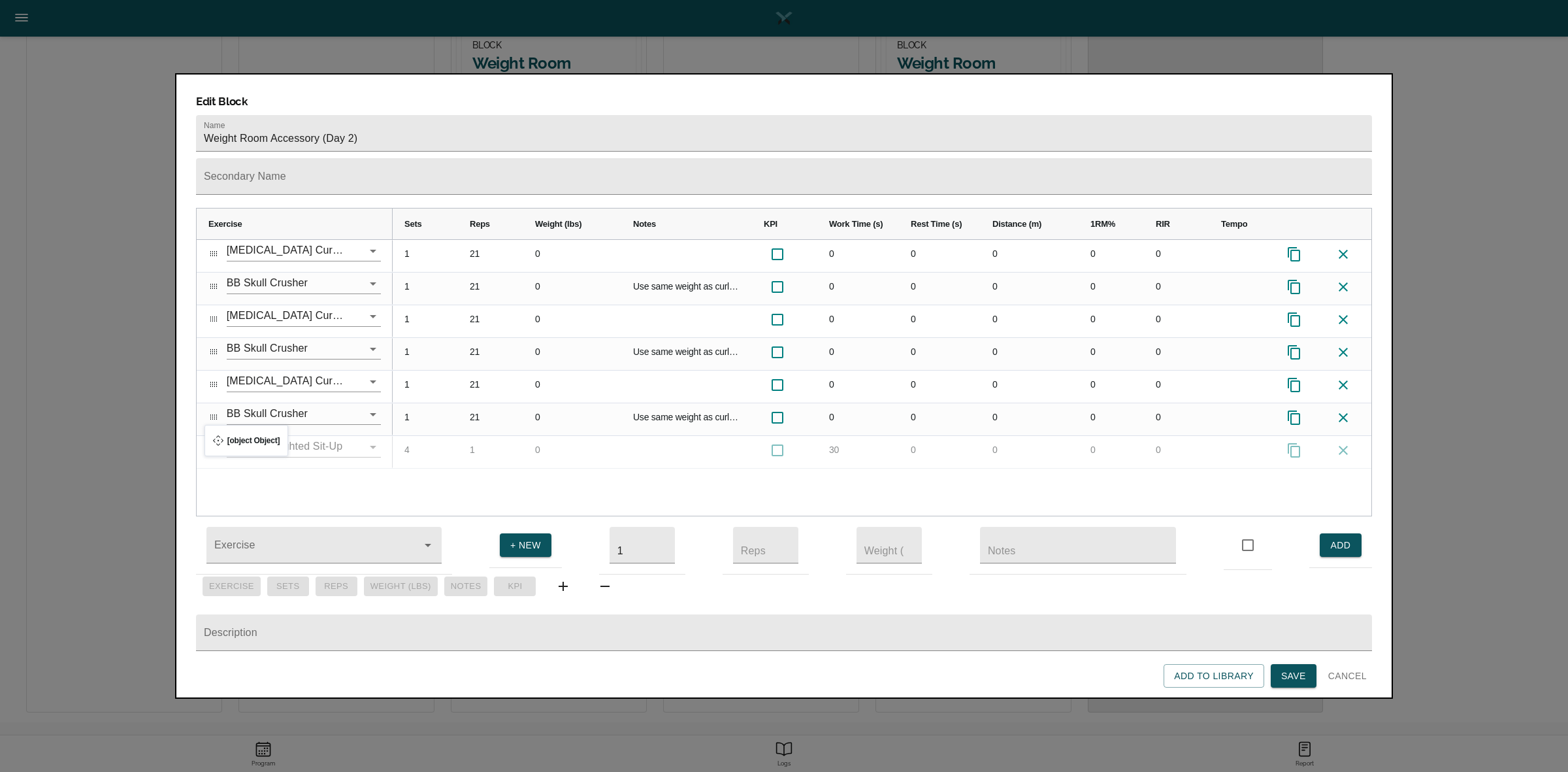
drag, startPoint x: 215, startPoint y: 299, endPoint x: 211, endPoint y: 432, distance: 133.1
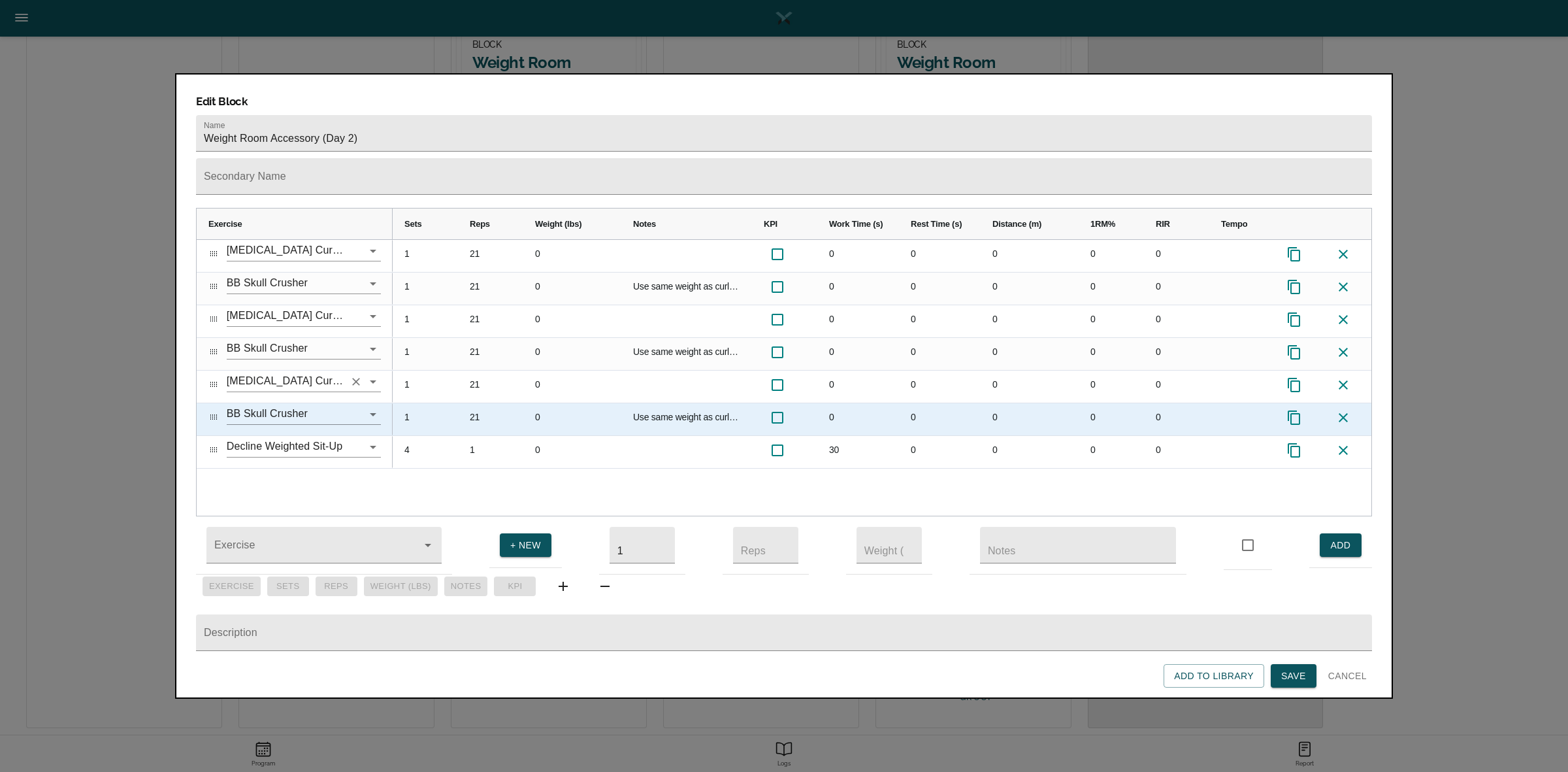
scroll to position [508, 0]
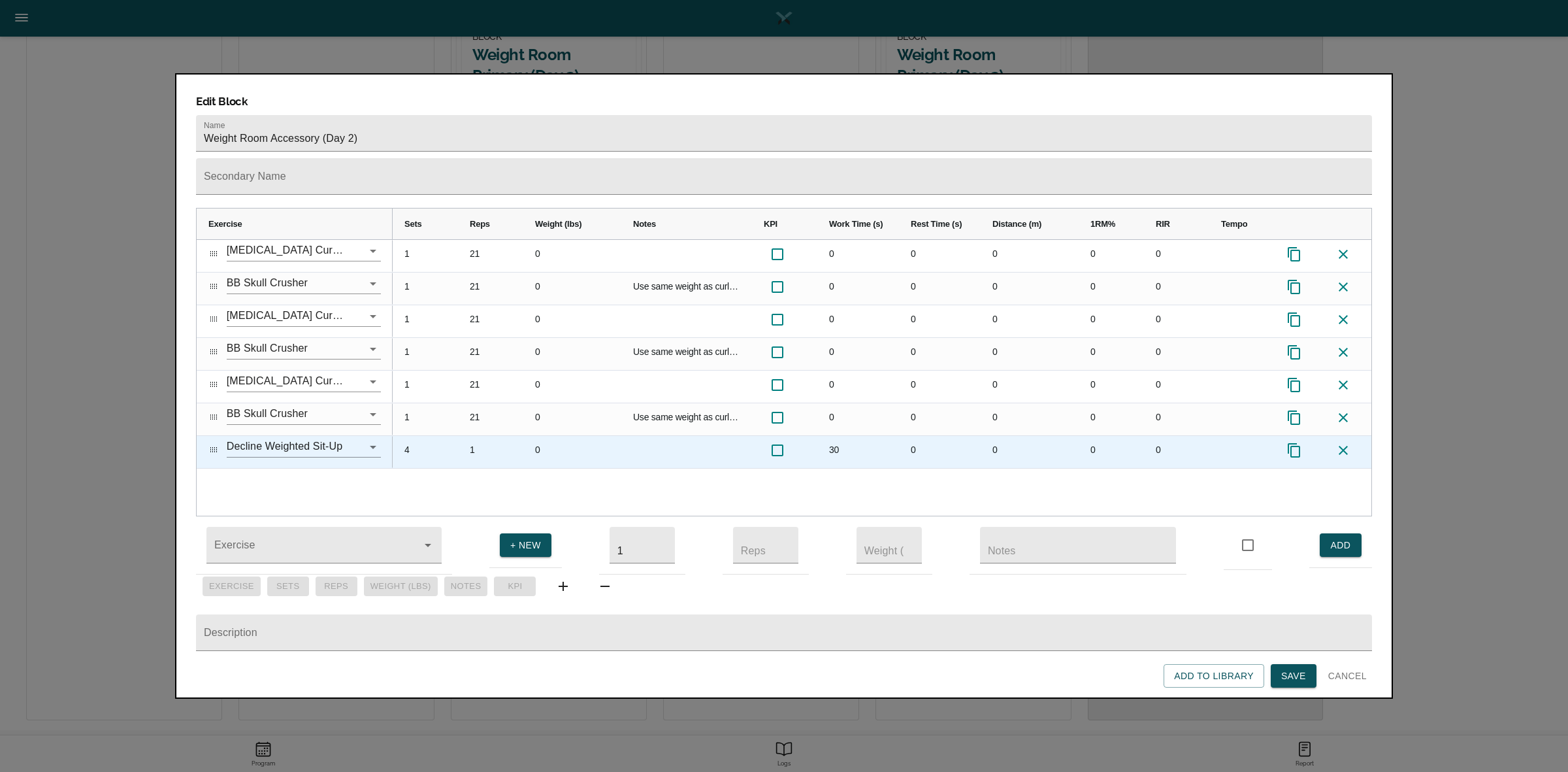
click at [475, 436] on div "1" at bounding box center [491, 451] width 65 height 32
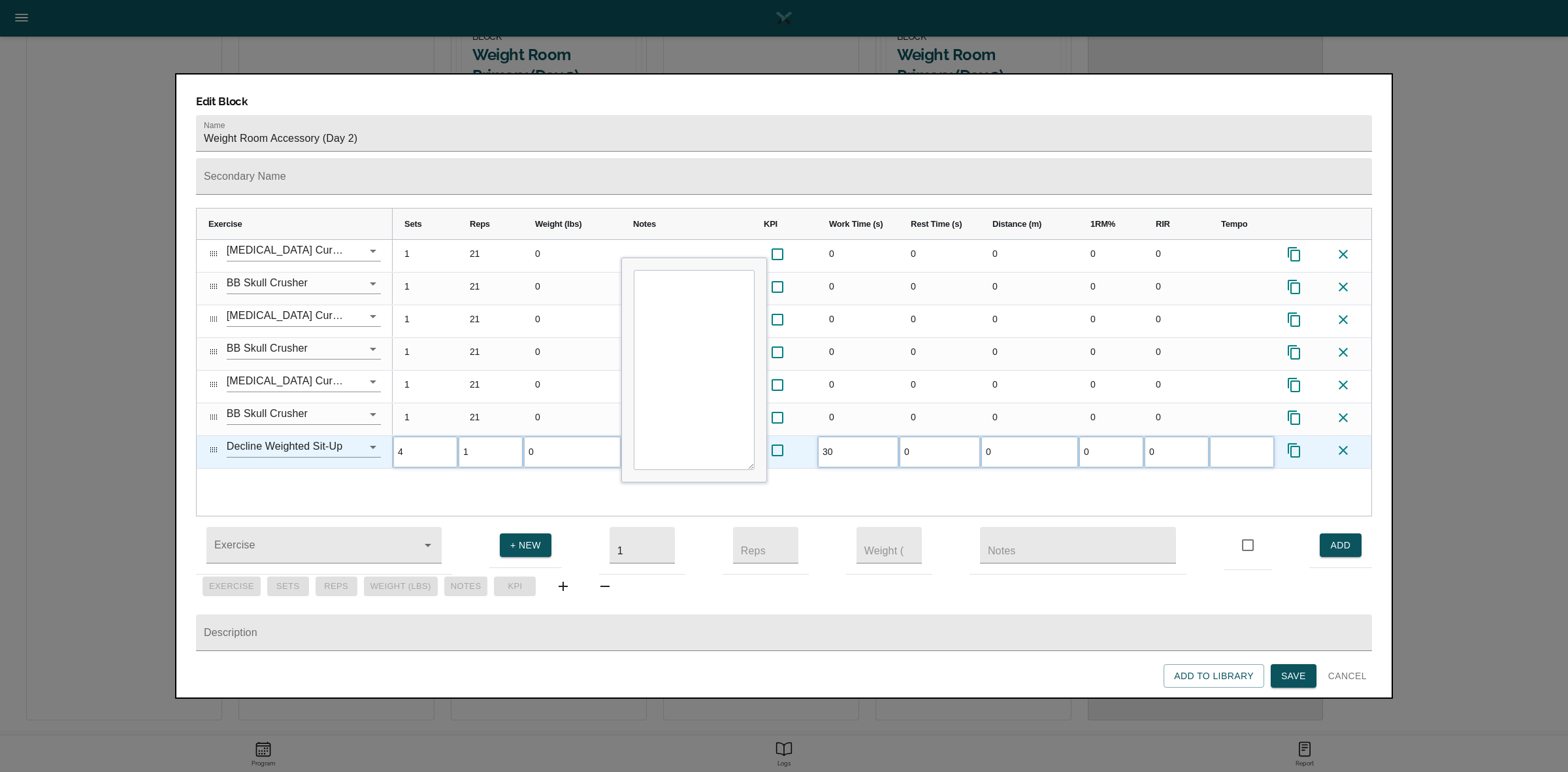
scroll to position [0, 0]
type input "12"
click at [501, 465] on div "1 21 0 0 0 0 0 0 1 21 0 Use same weight as curls and do 21 straight 0 0 0 0 0 4…" at bounding box center [882, 377] width 978 height 276
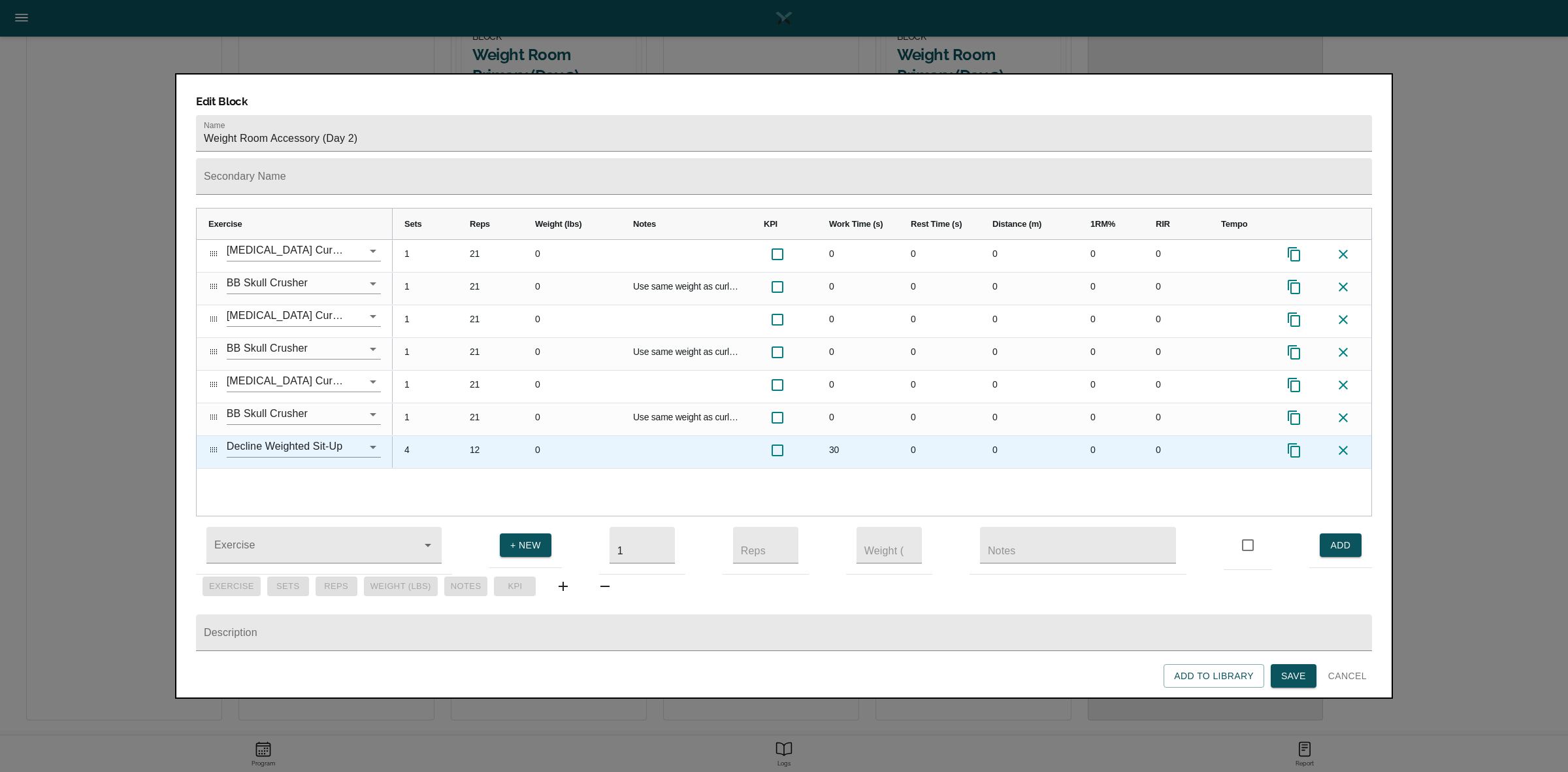
click at [834, 436] on div "30" at bounding box center [858, 451] width 82 height 32
click at [917, 436] on div "0" at bounding box center [939, 451] width 82 height 32
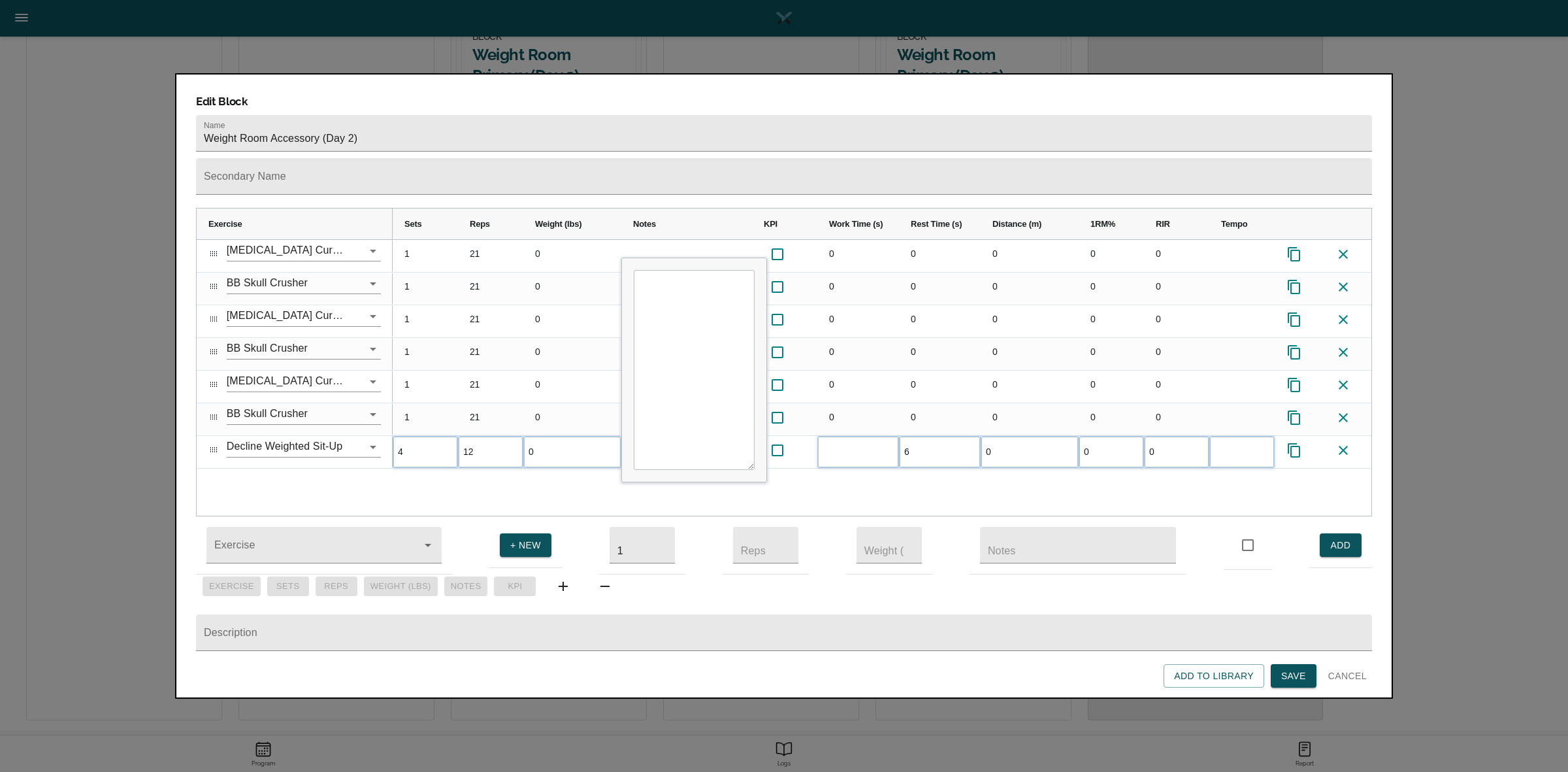
type input "60"
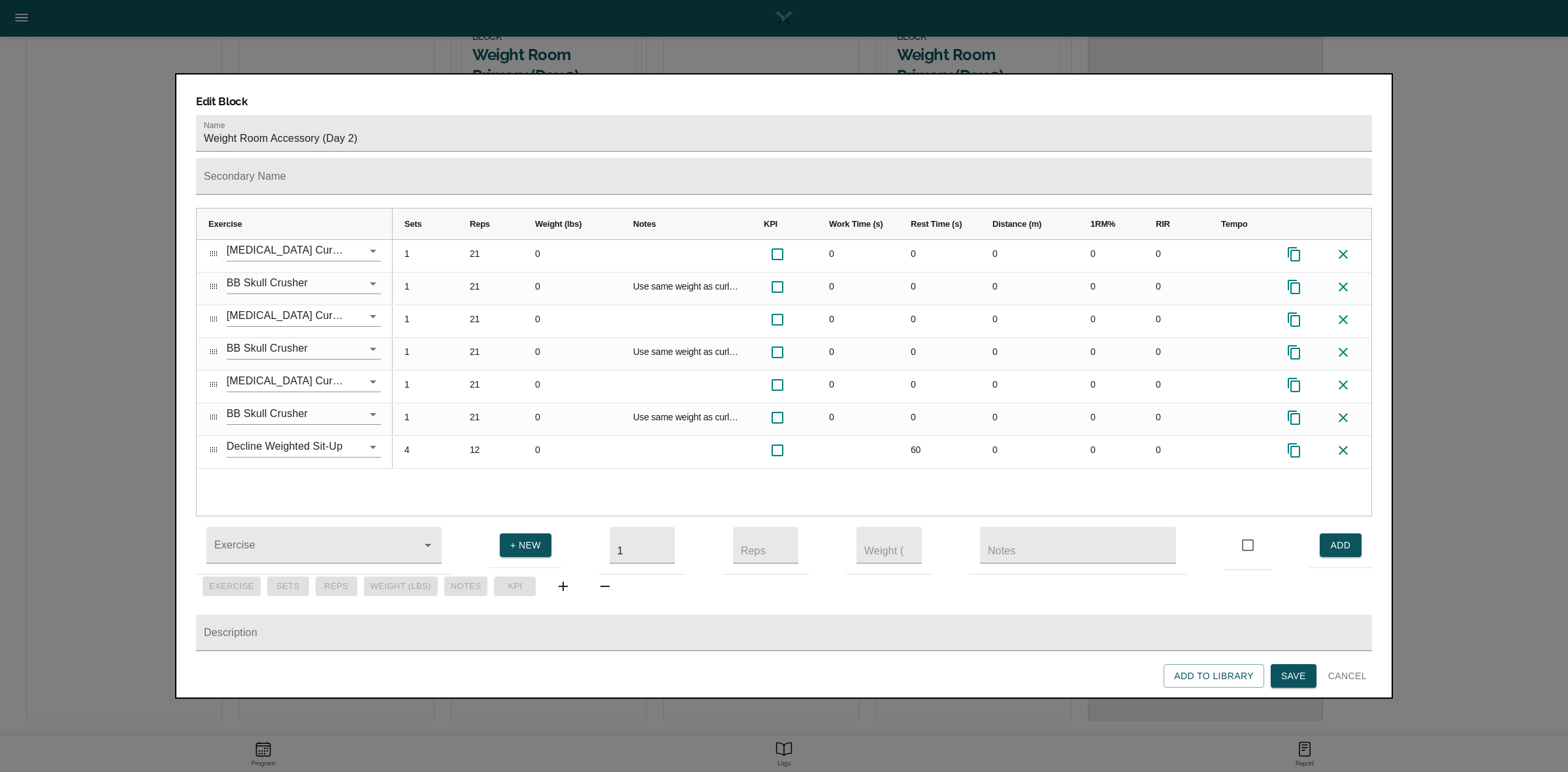
click at [926, 472] on div "1 21 0 0 0 0 0 0 1 21 0 Use same weight as curls and do 21 straight 0 0 0 0 0 4…" at bounding box center [882, 377] width 978 height 276
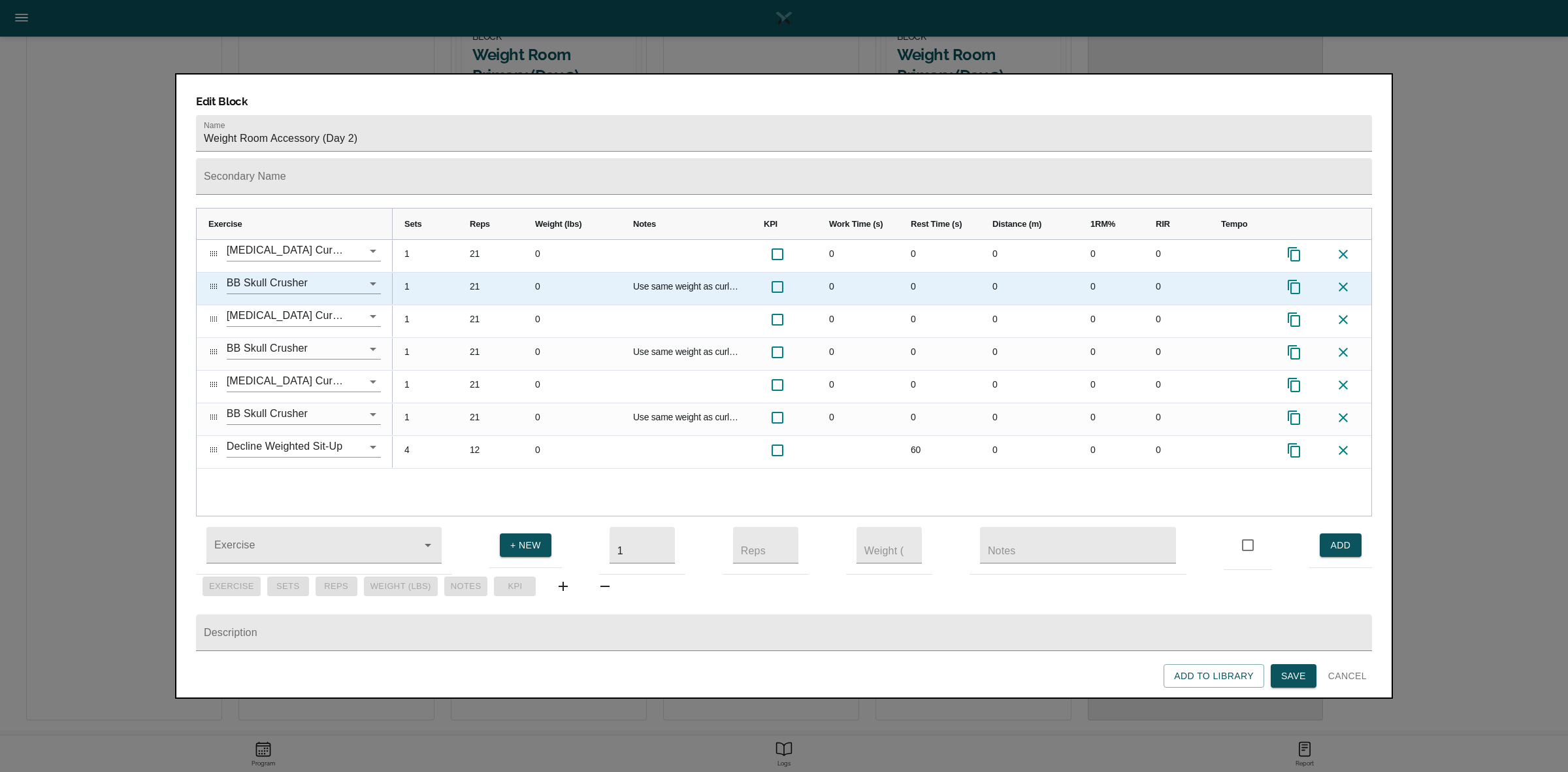
click at [909, 272] on div "0" at bounding box center [939, 288] width 82 height 32
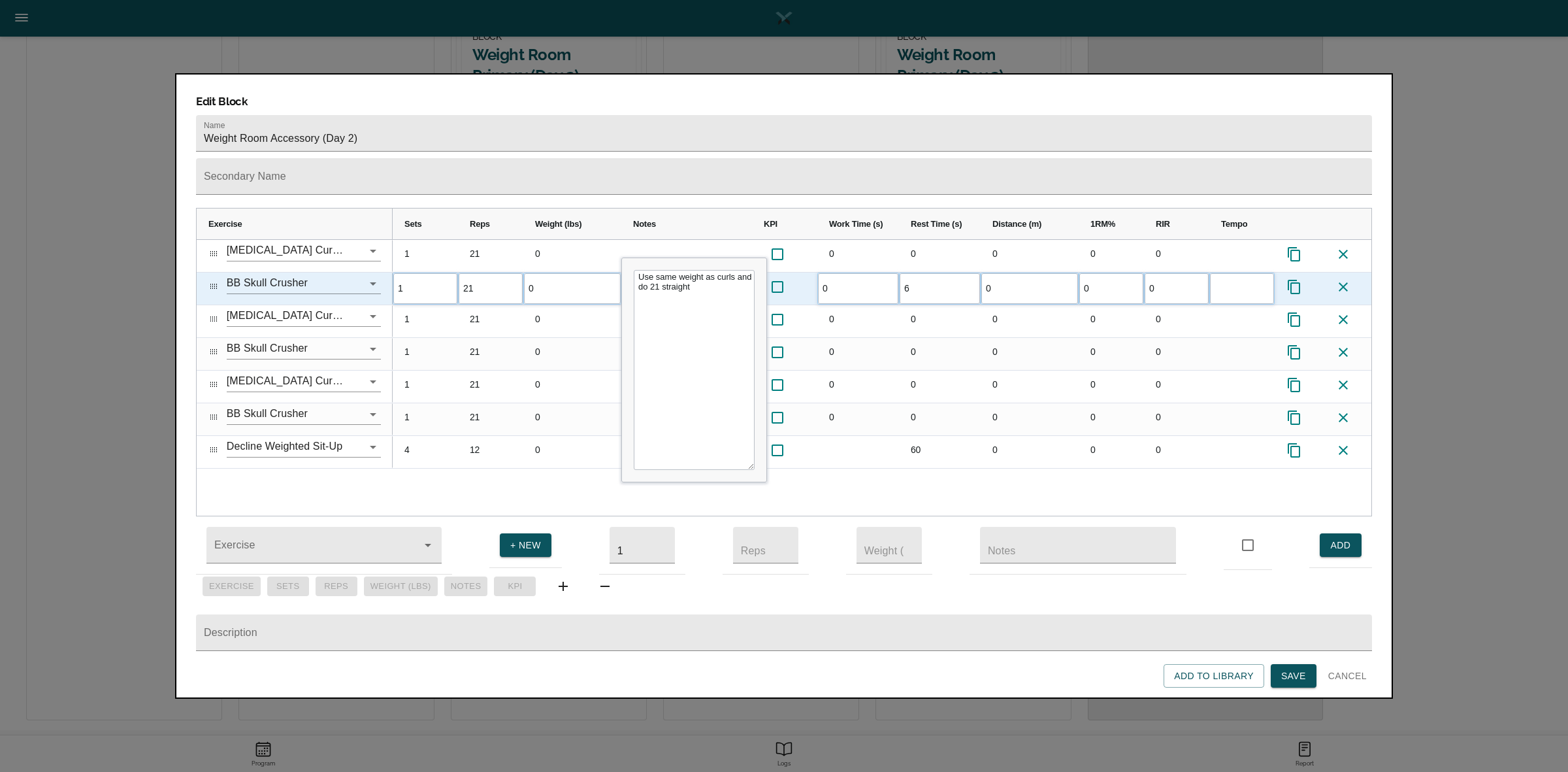
type input "60"
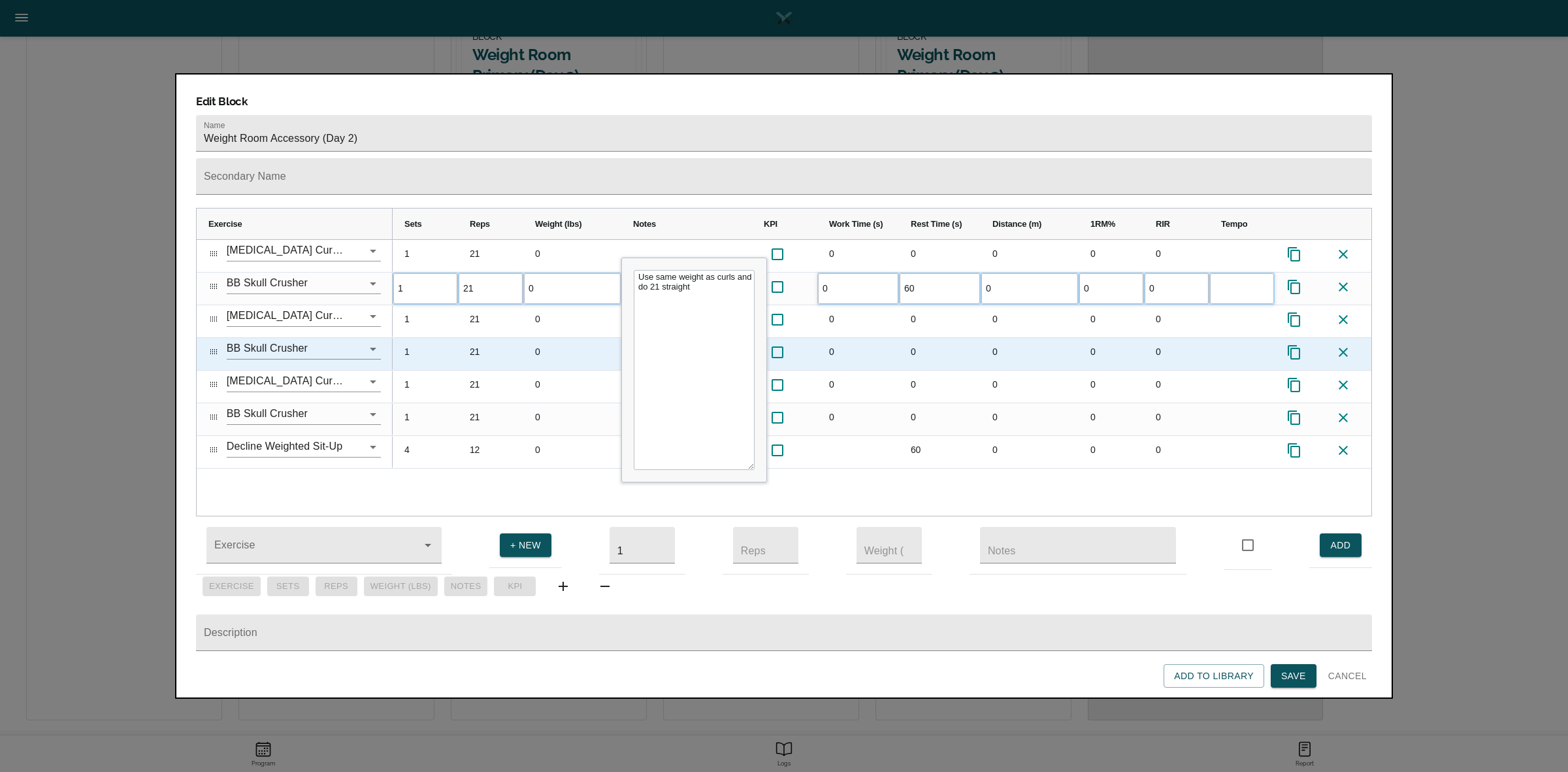
click at [916, 338] on div "0" at bounding box center [939, 353] width 82 height 32
type input "60"
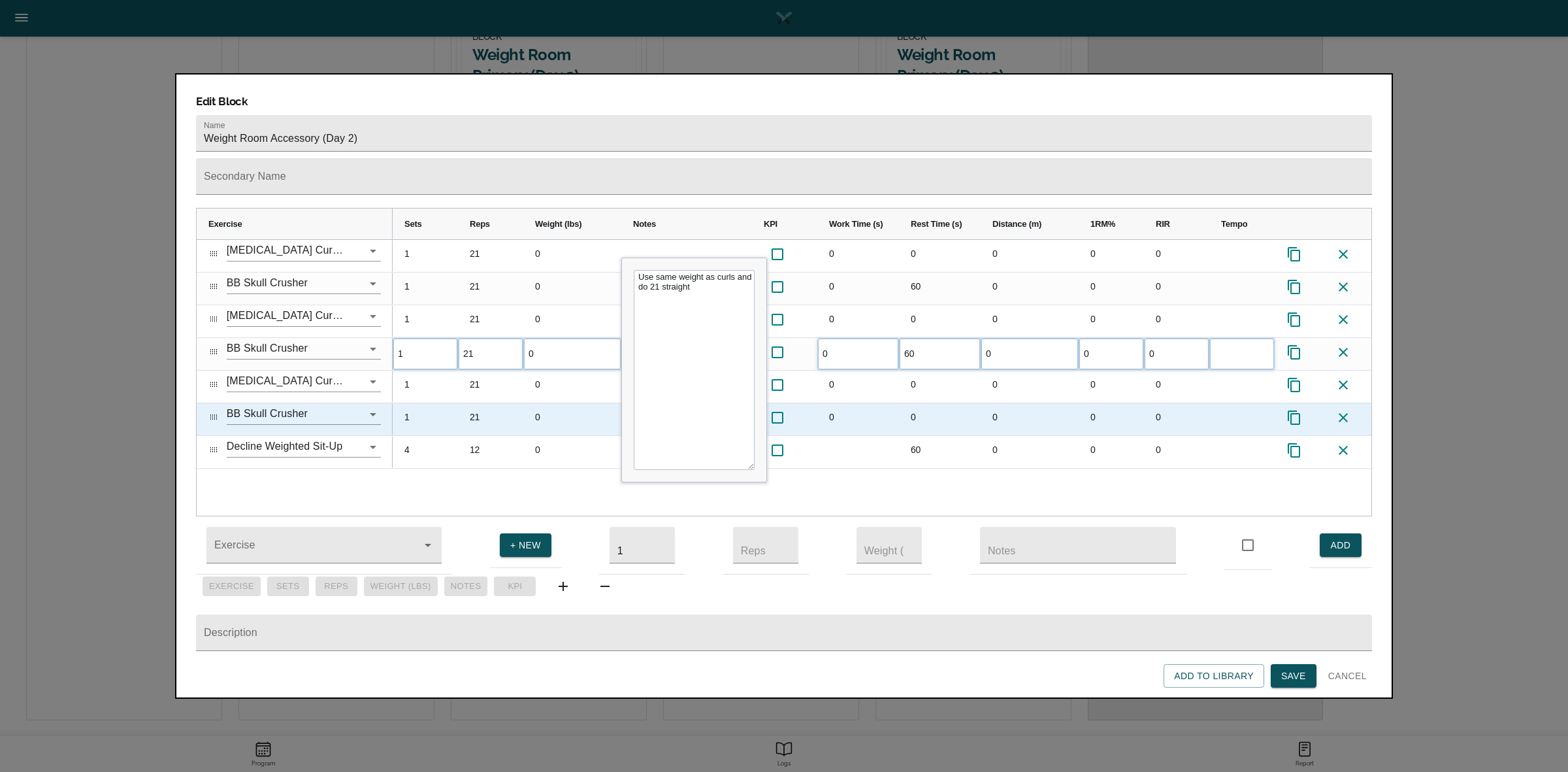
click at [921, 403] on div "0" at bounding box center [939, 419] width 82 height 32
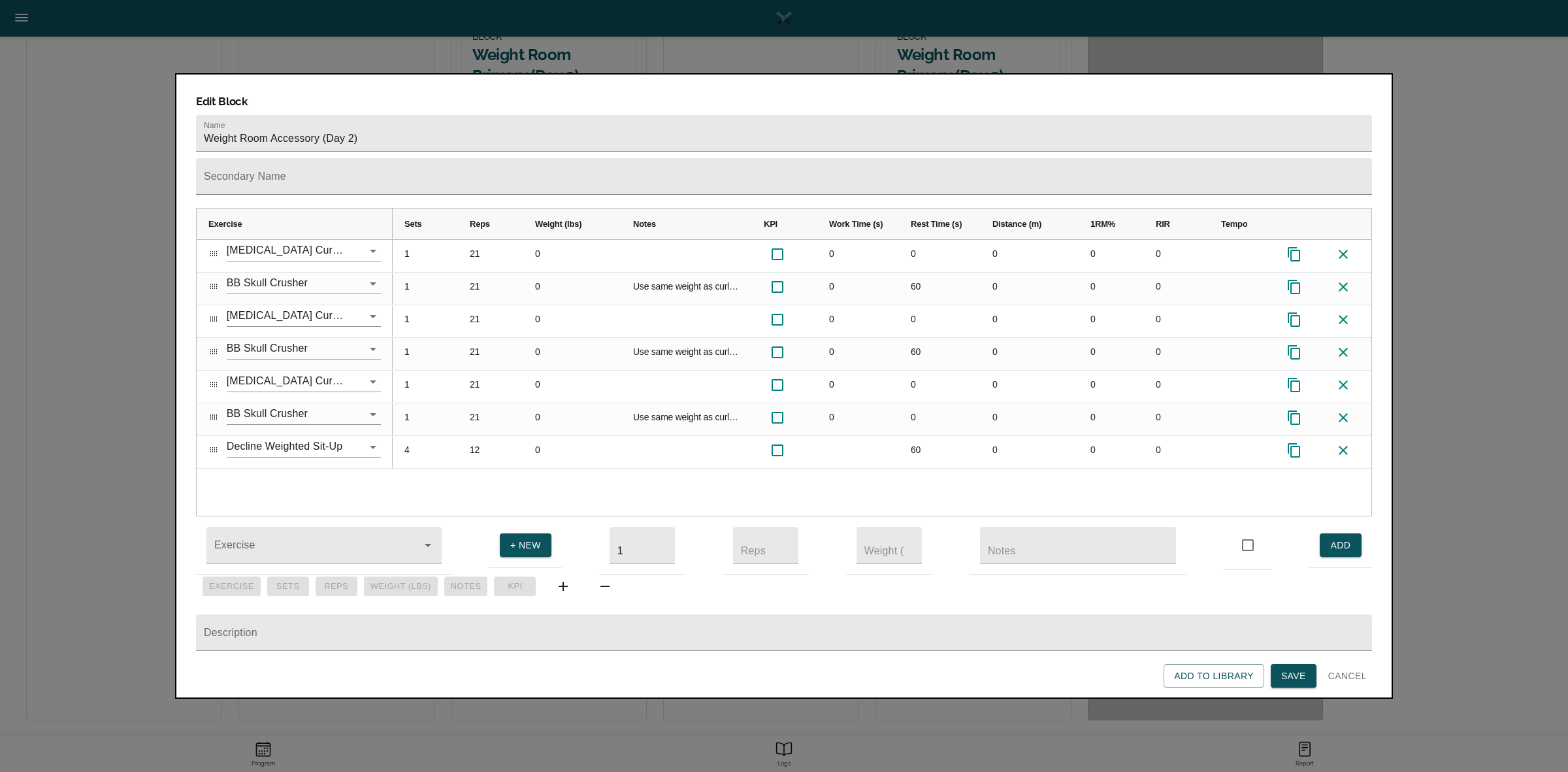
click at [1302, 680] on span "Save" at bounding box center [1293, 676] width 25 height 16
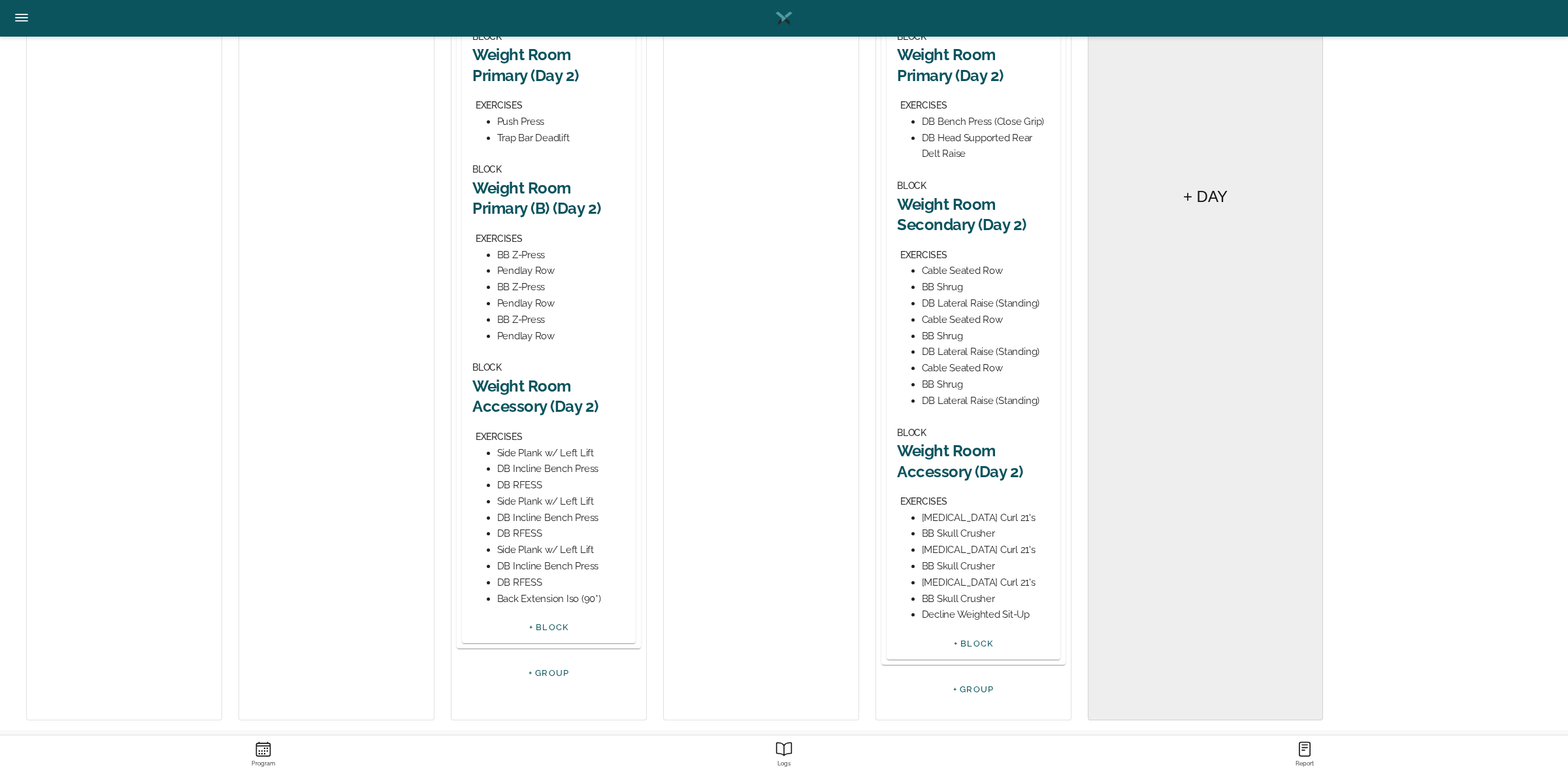
click at [990, 459] on h2 "Weight Room Accessory (Day 2)" at bounding box center [973, 461] width 153 height 41
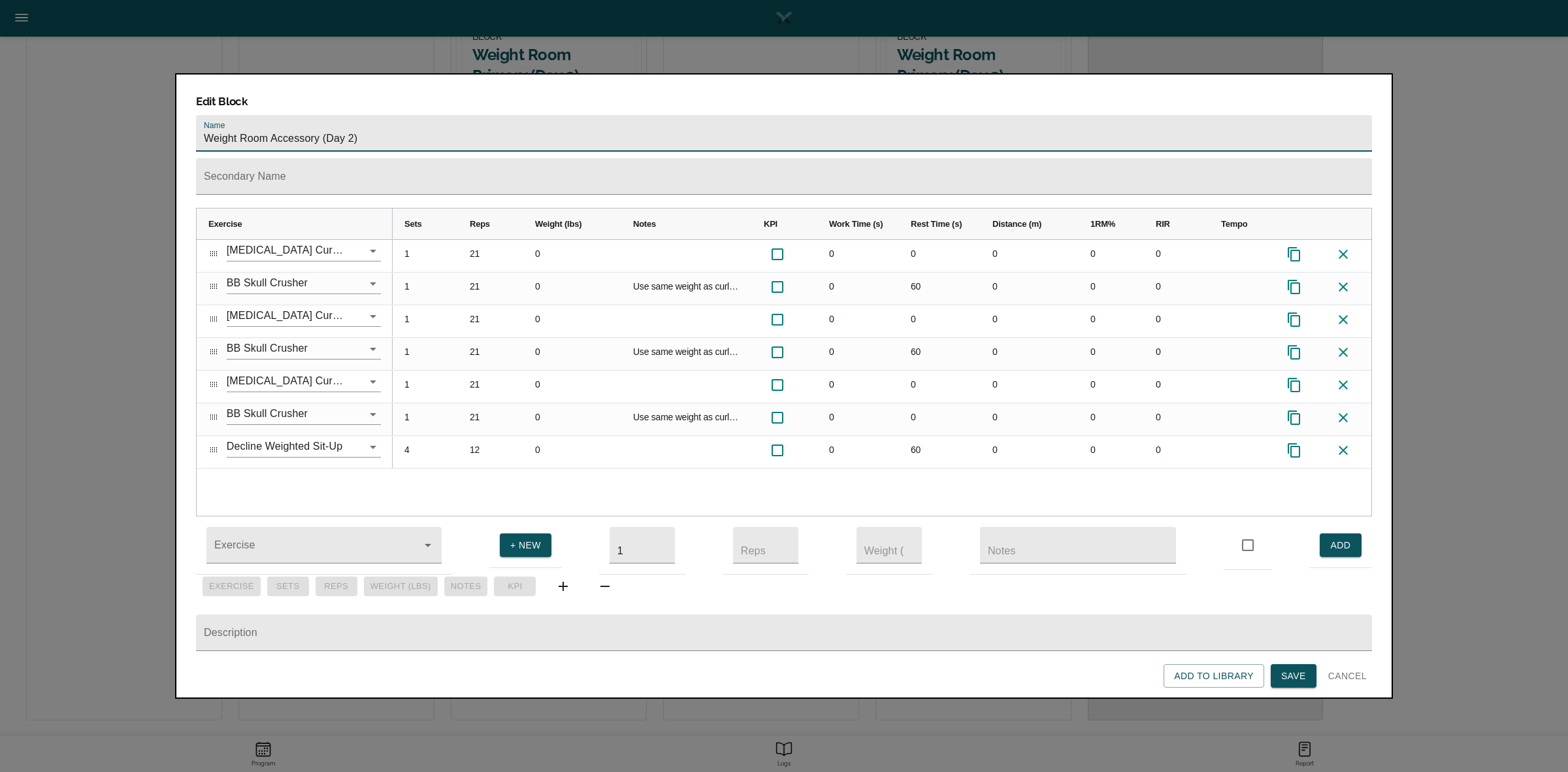
drag, startPoint x: 319, startPoint y: 109, endPoint x: 275, endPoint y: 114, distance: 44.3
click at [275, 115] on input "Weight Room Accessory (Day 2)" at bounding box center [784, 133] width 1176 height 36
type input "Weight Room Arm Farm (Day 2)"
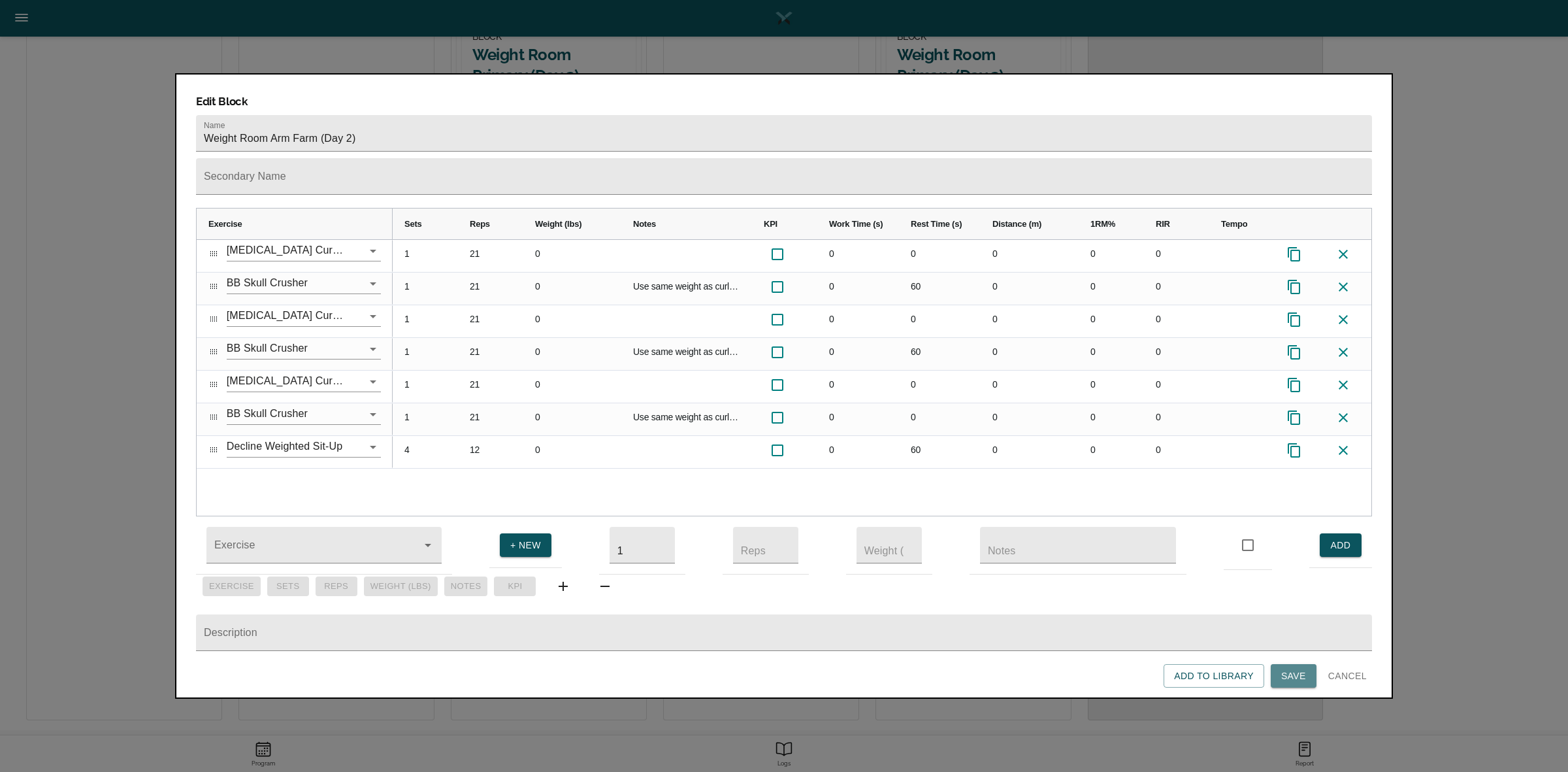
click at [1287, 669] on span "Save" at bounding box center [1293, 676] width 25 height 16
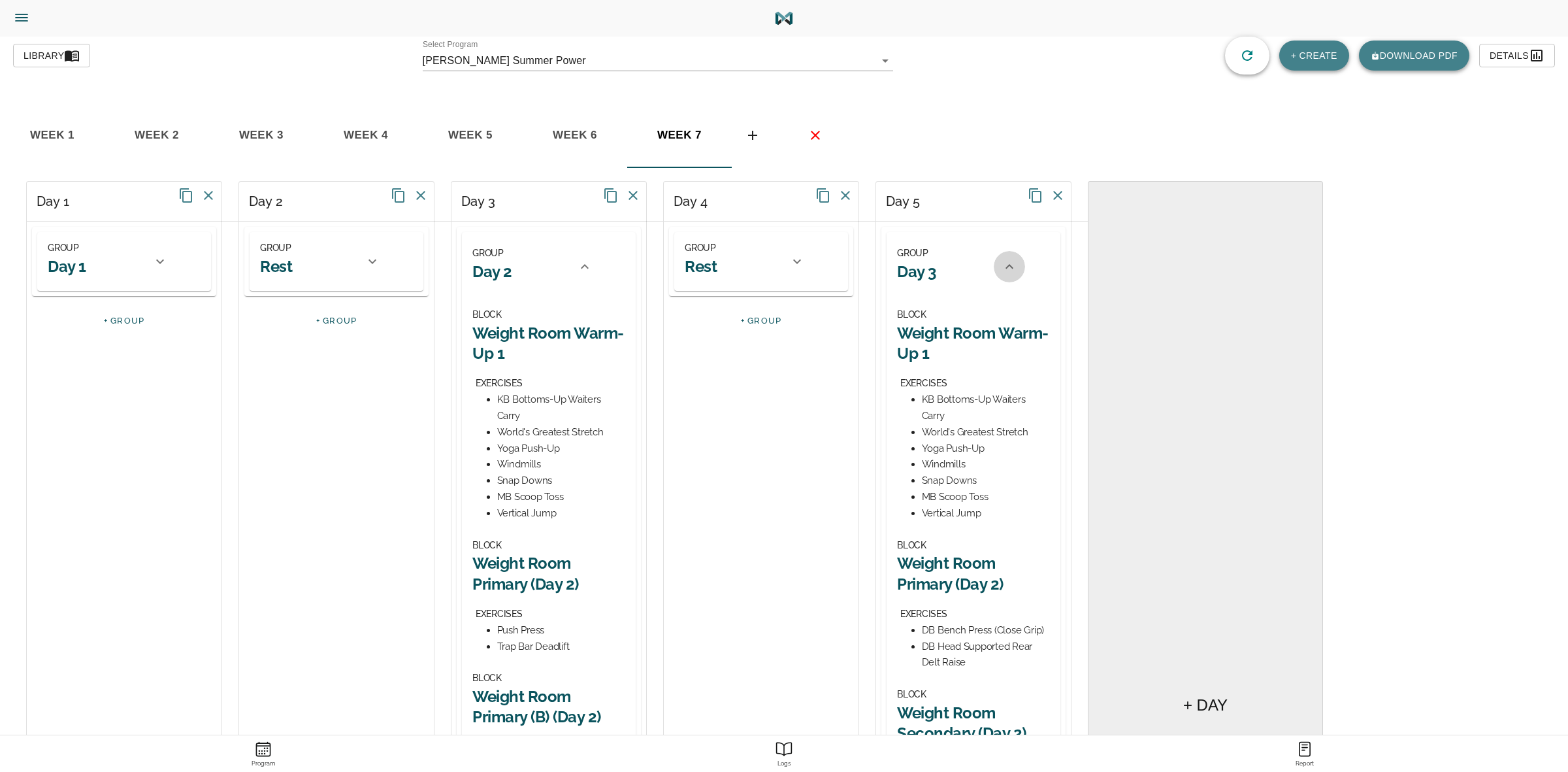
click at [1006, 266] on icon at bounding box center [1010, 267] width 16 height 16
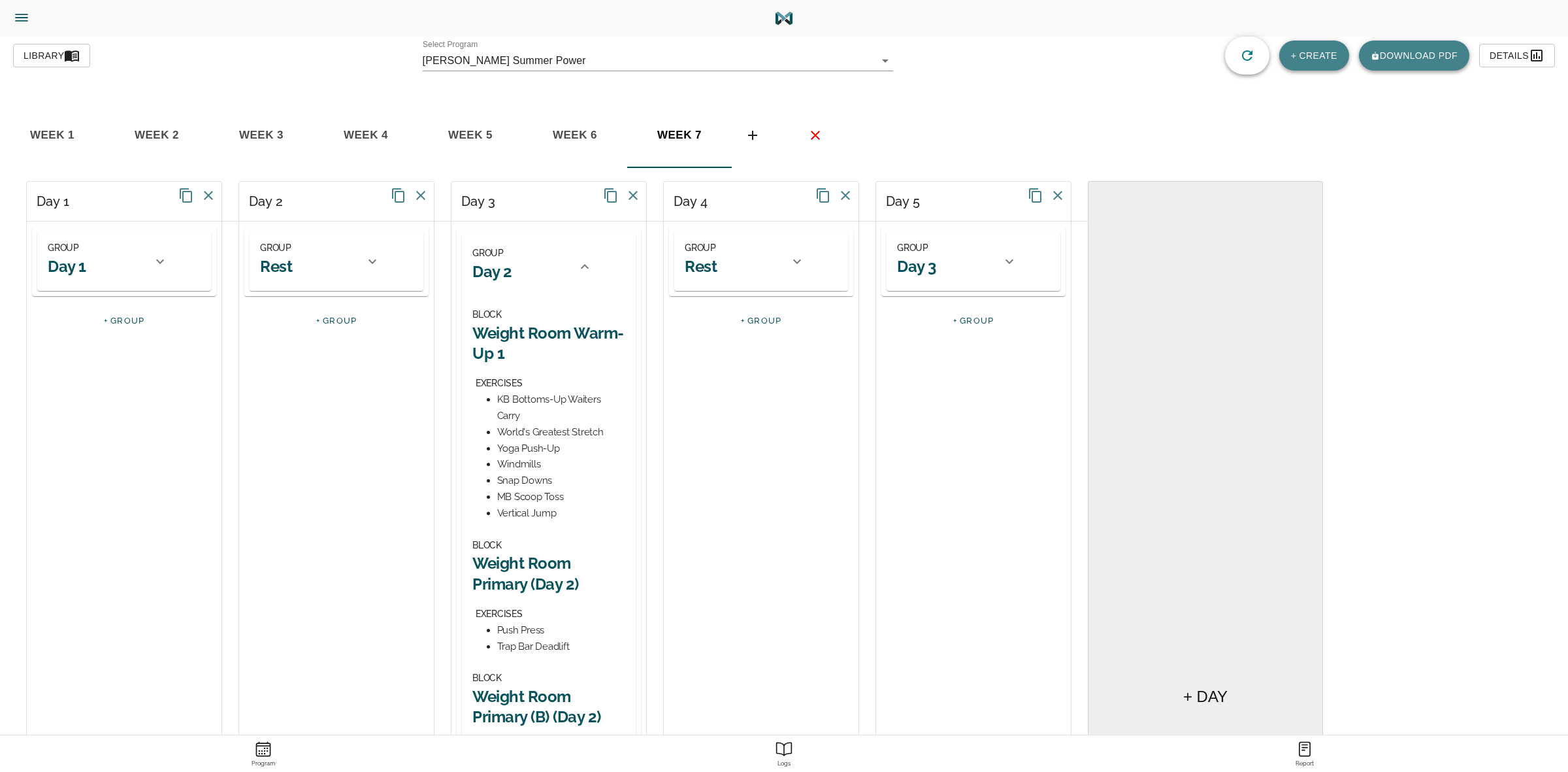
click at [573, 264] on div at bounding box center [585, 267] width 31 height 31
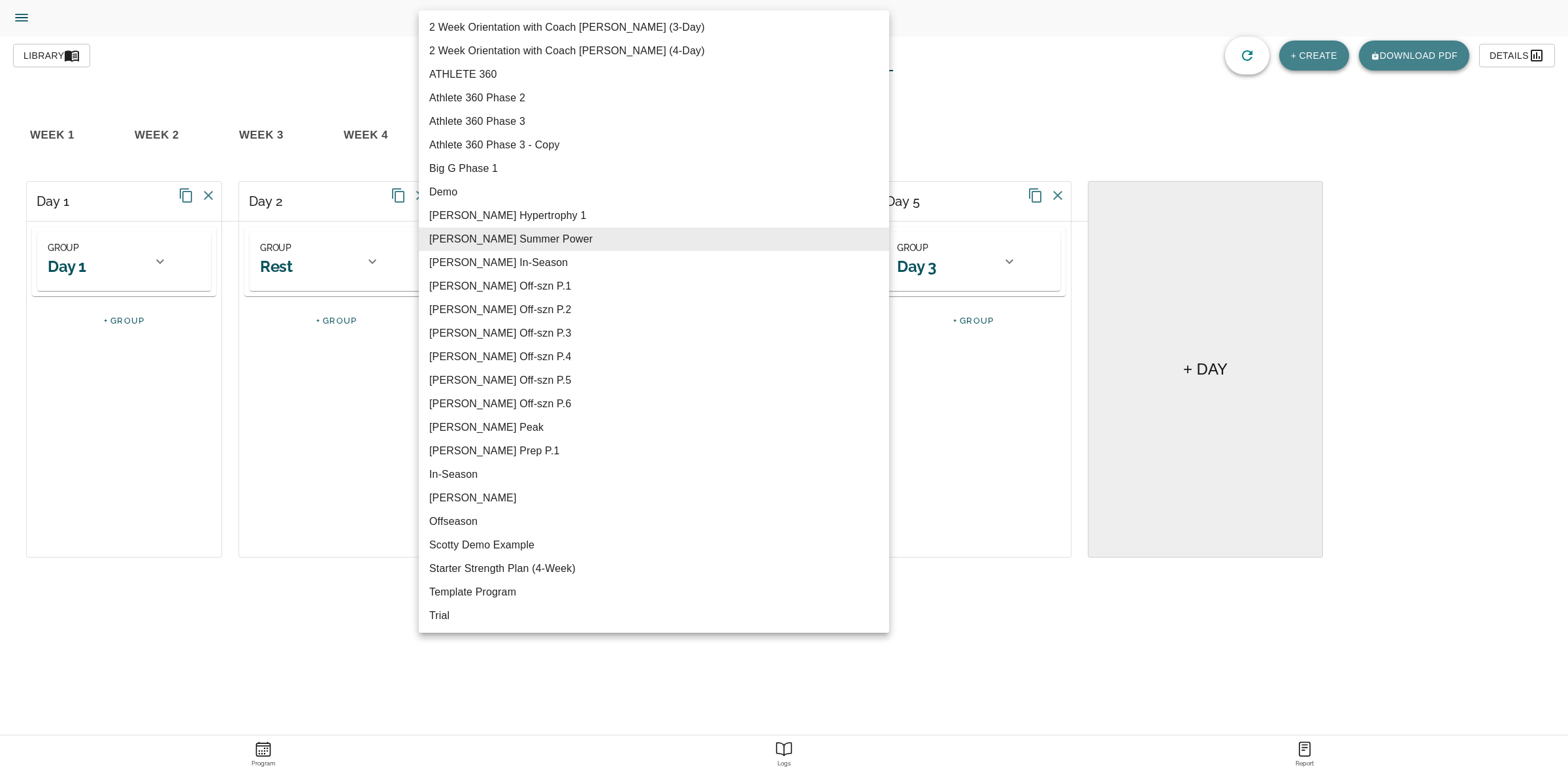
click at [673, 57] on body "[PERSON_NAME] Trainer Trainer Dashboard Program Builder Athlete Report One Rep …" at bounding box center [784, 422] width 1568 height 845
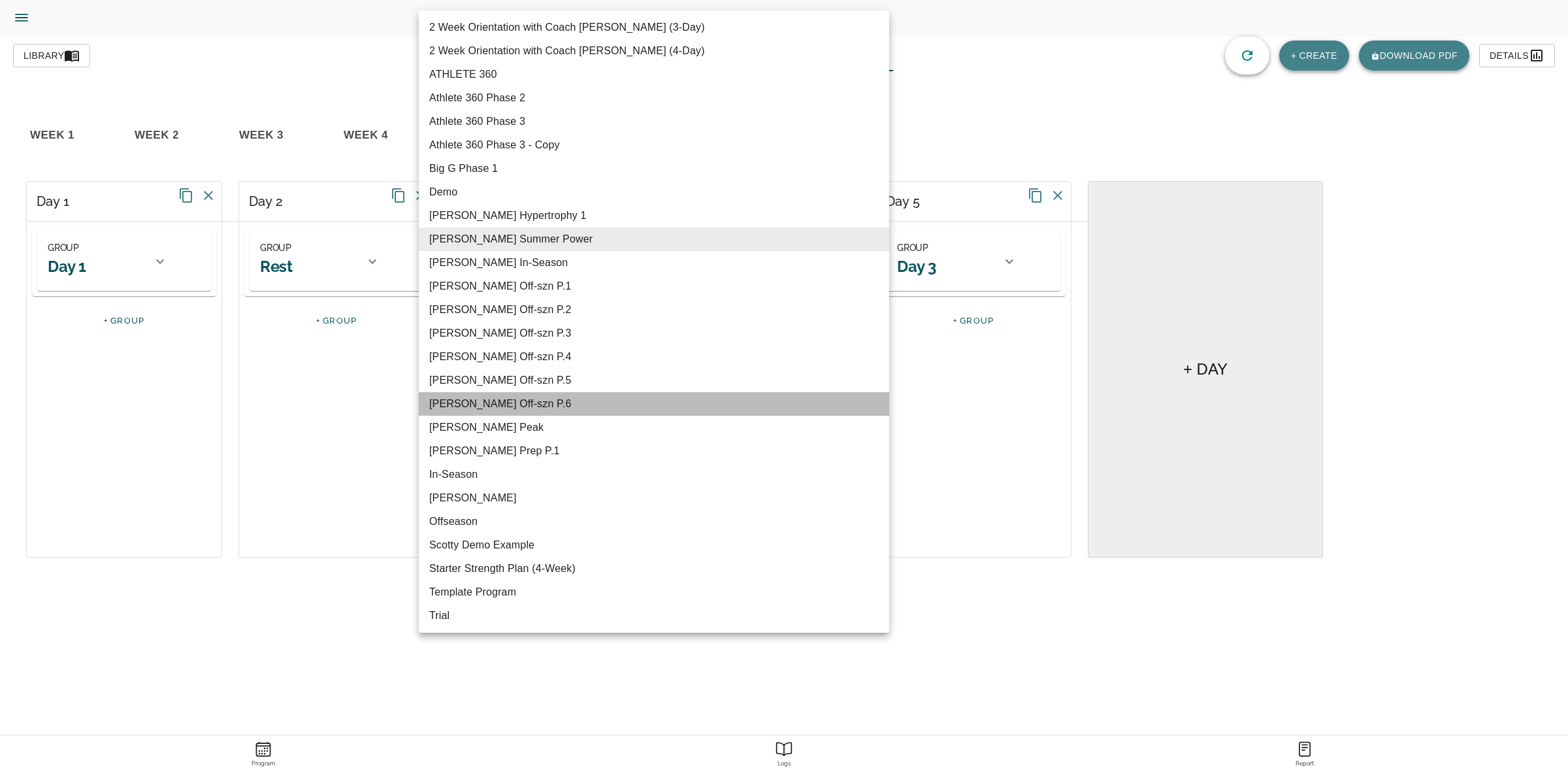
click at [587, 406] on li "[PERSON_NAME] Off-szn P.6" at bounding box center [654, 404] width 470 height 23
type input "616"
type input "[PERSON_NAME] Off-szn P.6"
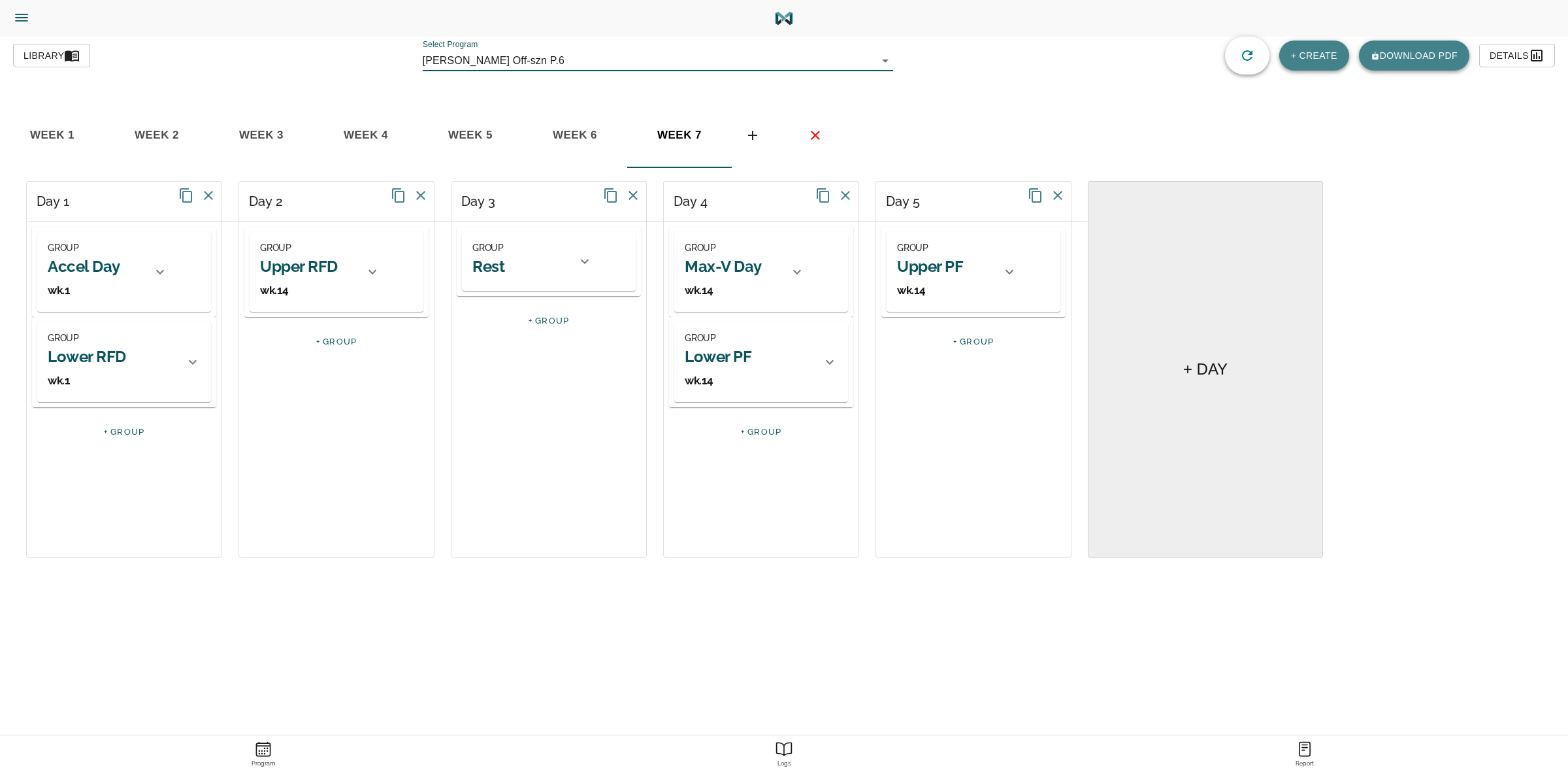
click at [751, 137] on icon "basic tabs example" at bounding box center [752, 135] width 16 height 16
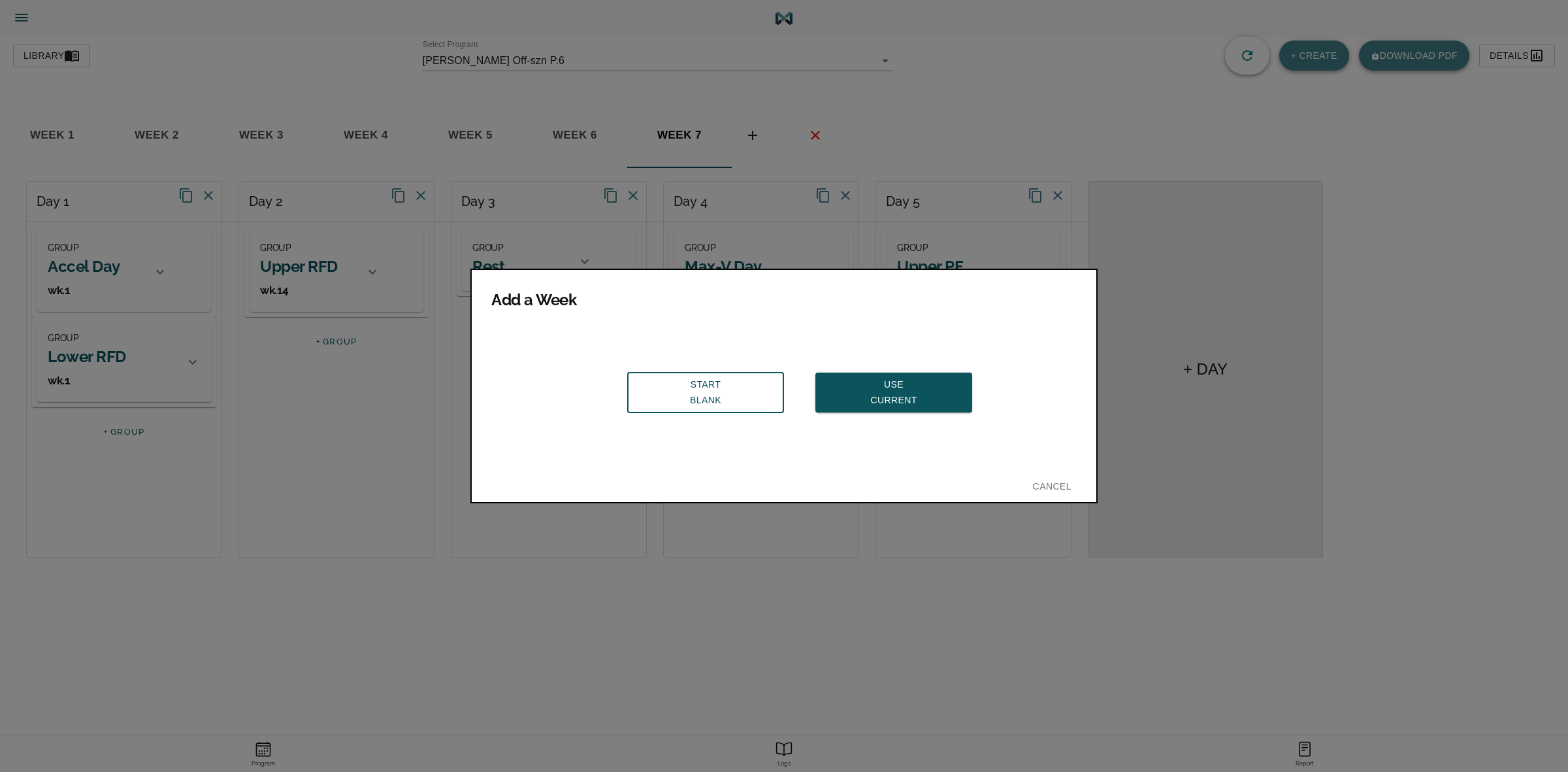
click at [867, 390] on span "Use Current" at bounding box center [893, 392] width 136 height 32
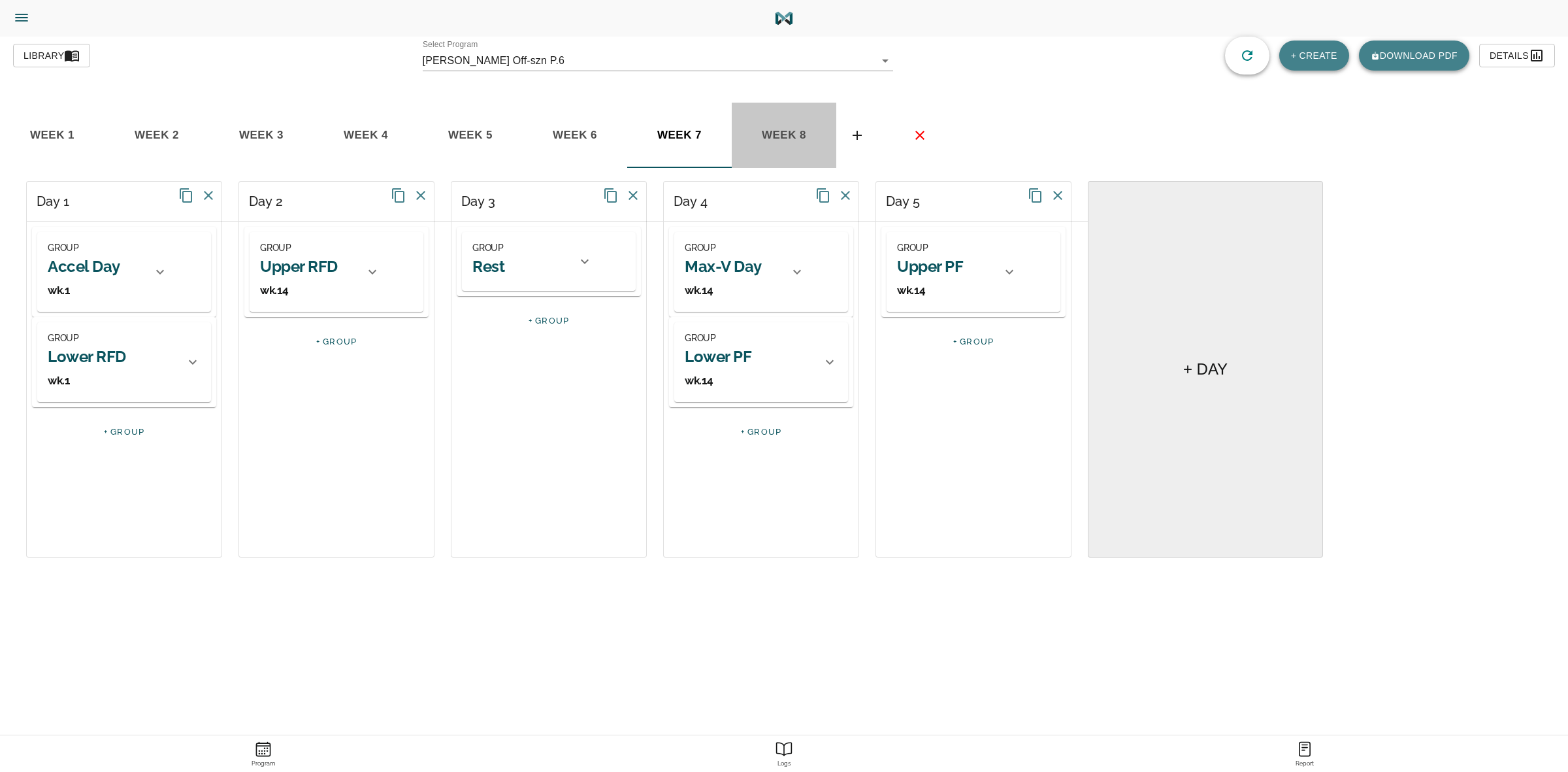
click at [97, 139] on span "week 8" at bounding box center [52, 136] width 89 height 20
click at [97, 138] on span "week 7" at bounding box center [52, 136] width 89 height 20
click at [97, 129] on span "week 8" at bounding box center [52, 136] width 89 height 20
click at [912, 134] on icon "basic tabs example" at bounding box center [920, 135] width 16 height 16
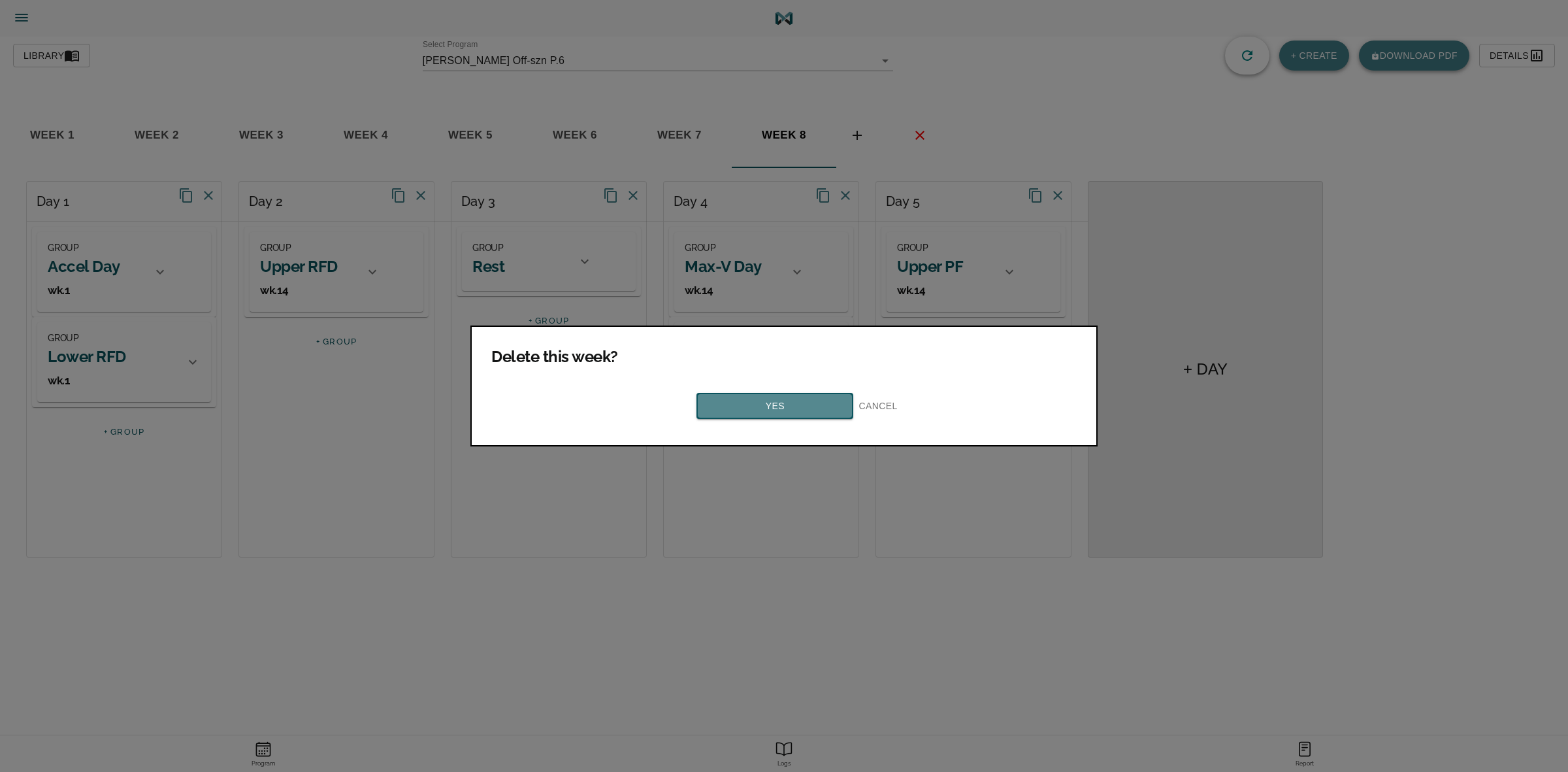
click at [815, 398] on span "Yes" at bounding box center [775, 406] width 134 height 16
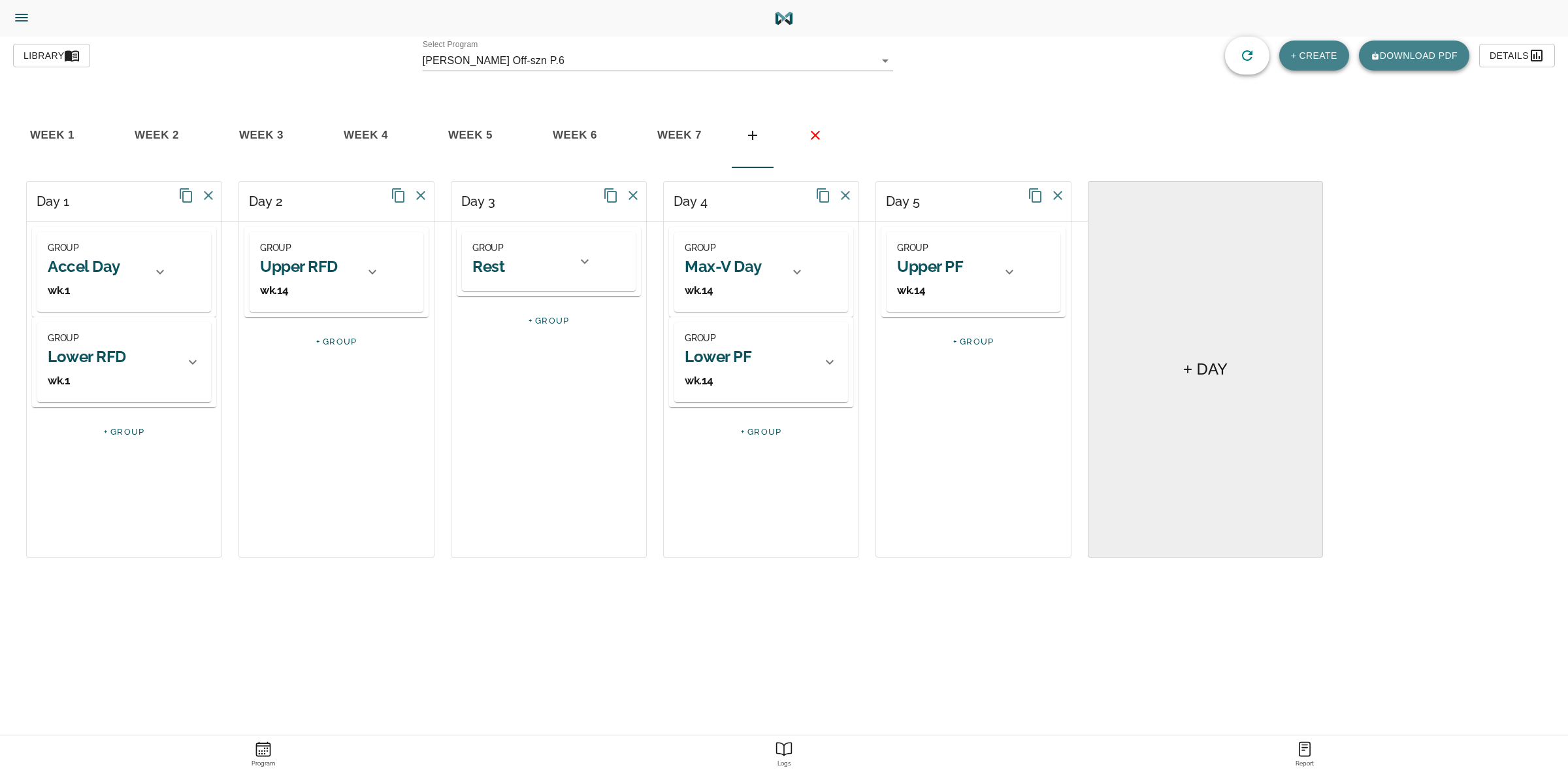
click at [97, 131] on span "week 7" at bounding box center [52, 136] width 89 height 20
click at [97, 129] on span "week 6" at bounding box center [52, 136] width 89 height 20
click at [97, 131] on span "week 7" at bounding box center [52, 136] width 89 height 20
click at [750, 132] on icon "basic tabs example" at bounding box center [752, 135] width 16 height 16
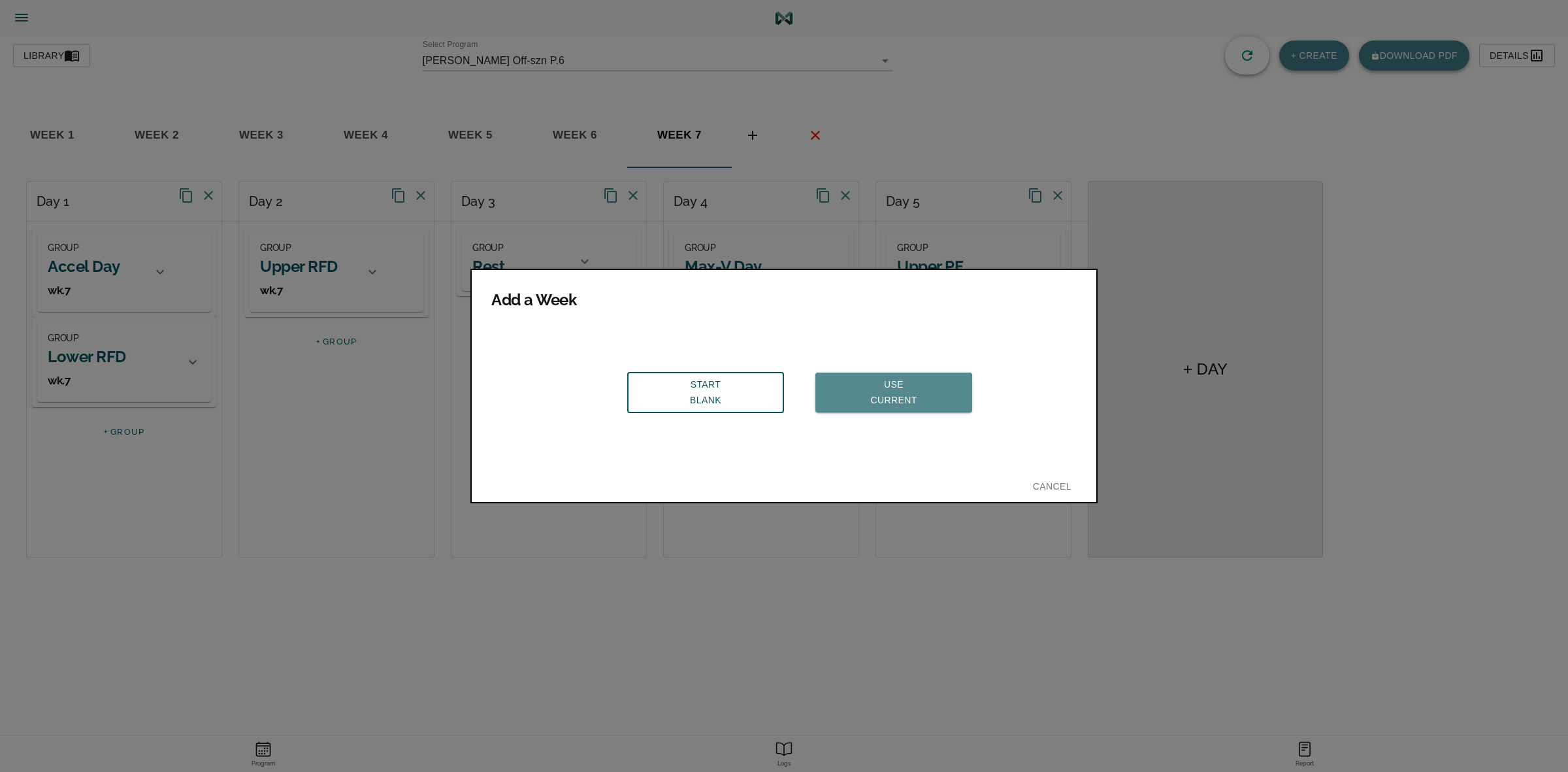
click at [858, 390] on span "Use Current" at bounding box center [893, 392] width 136 height 32
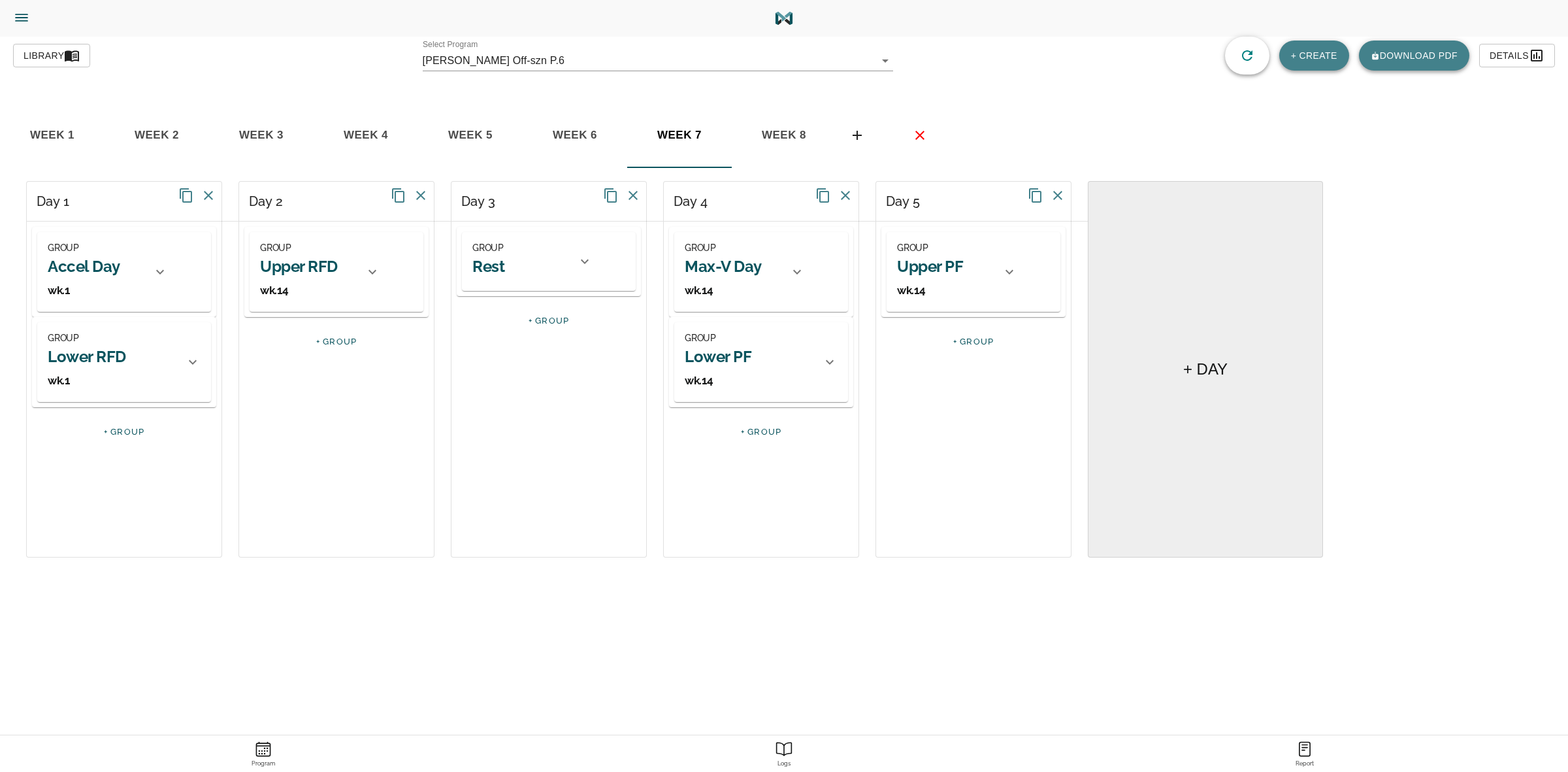
click at [97, 134] on span "week 8" at bounding box center [52, 136] width 89 height 20
click at [97, 138] on span "week 7" at bounding box center [52, 136] width 89 height 20
click at [97, 141] on span "week 8" at bounding box center [52, 136] width 89 height 20
click at [67, 272] on h2 "Accel Day" at bounding box center [84, 266] width 72 height 21
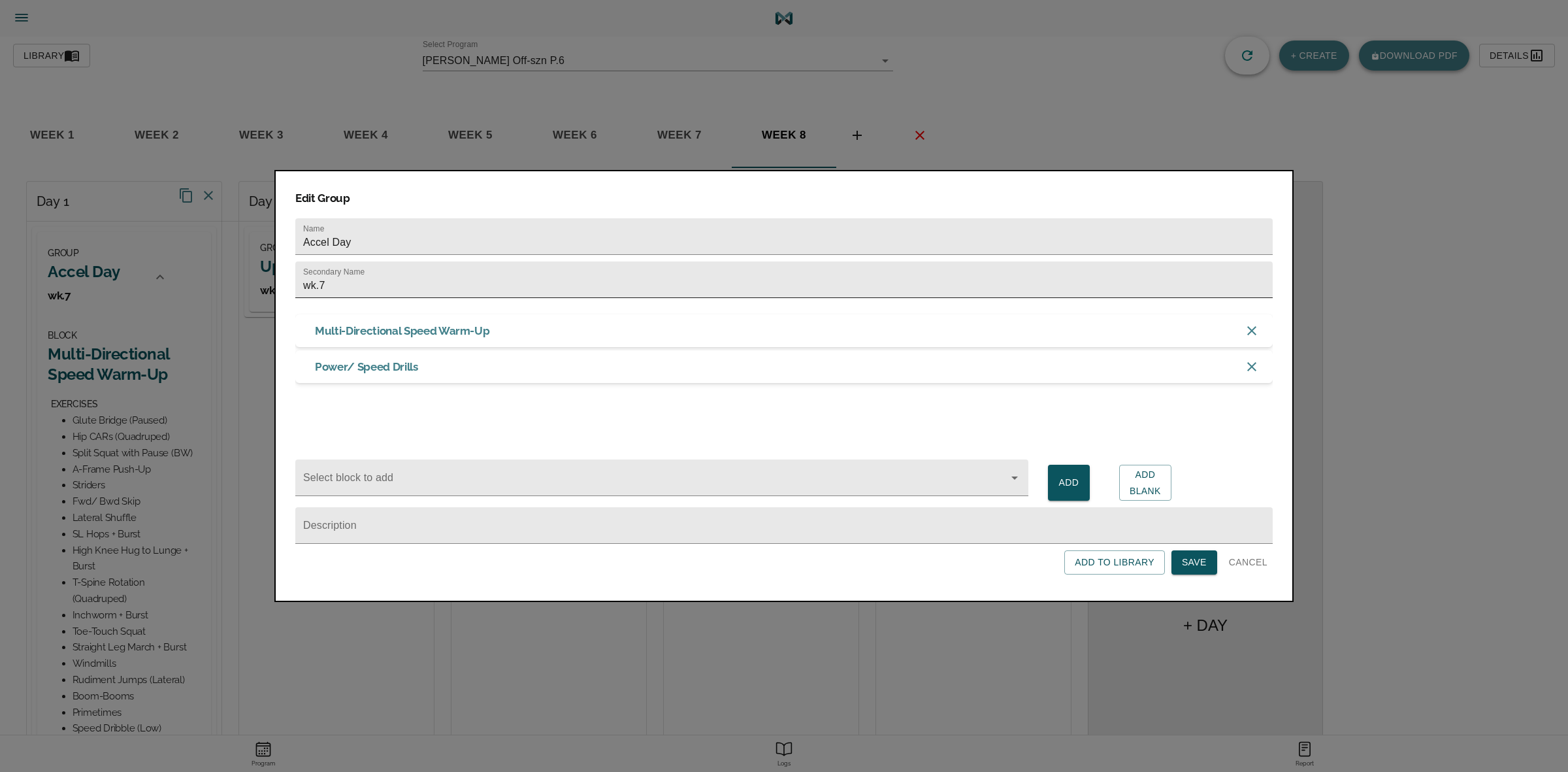
click at [352, 291] on input "wk.7" at bounding box center [784, 279] width 978 height 36
type input "wk.8"
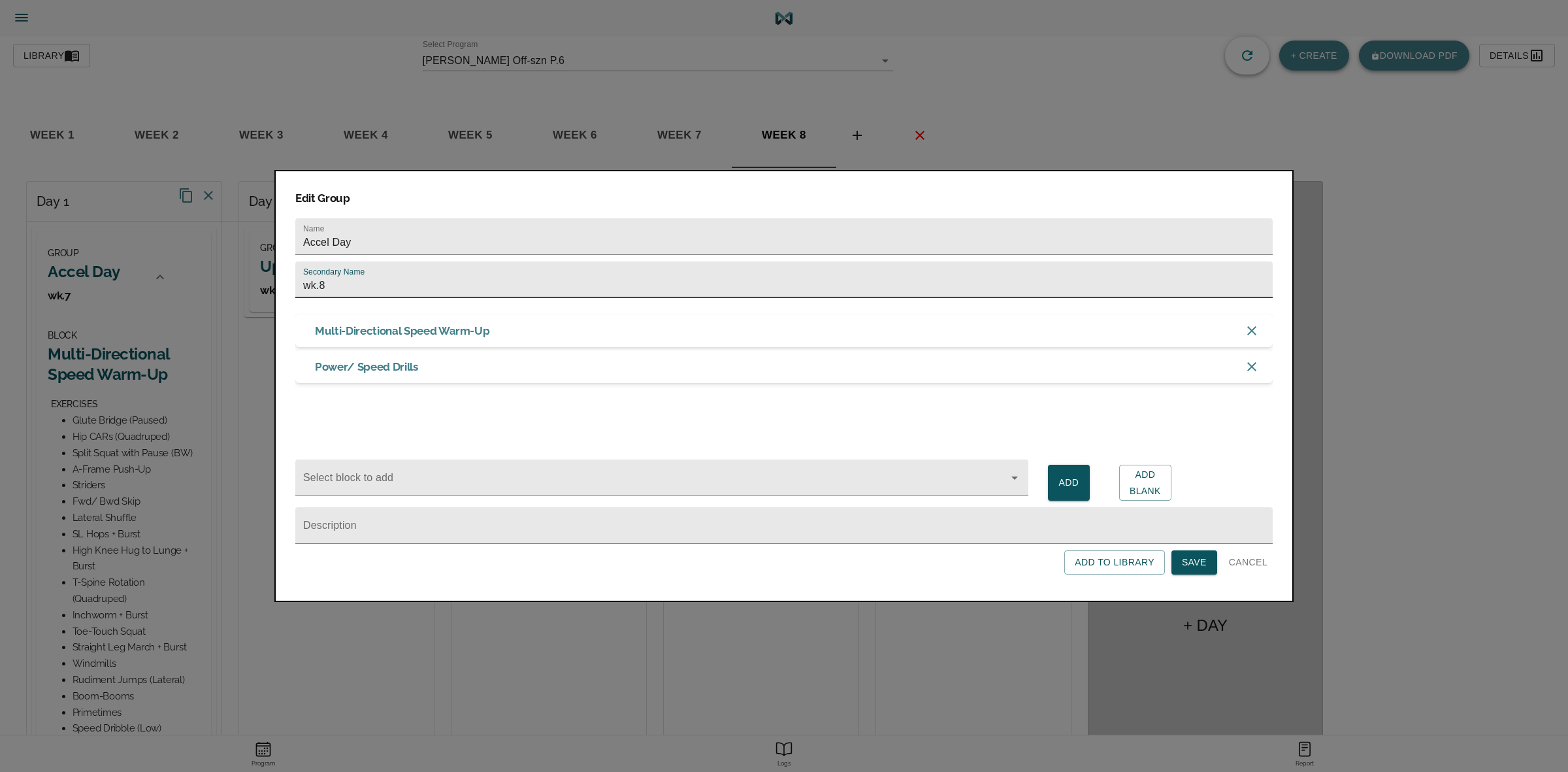
click at [1200, 567] on span "Save" at bounding box center [1194, 562] width 25 height 16
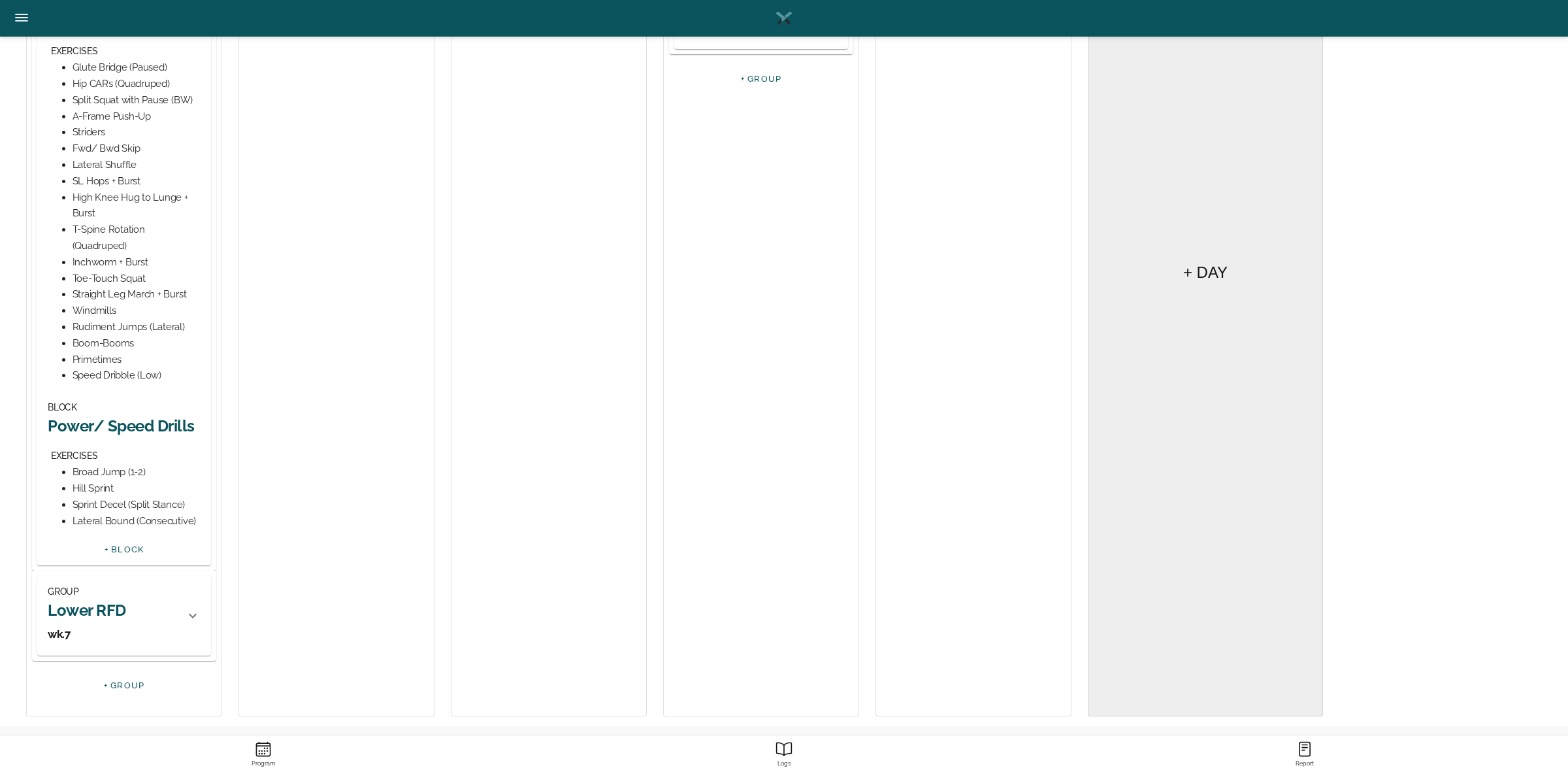
scroll to position [358, 0]
click at [94, 419] on h2 "Power/ Speed Drills" at bounding box center [124, 422] width 153 height 21
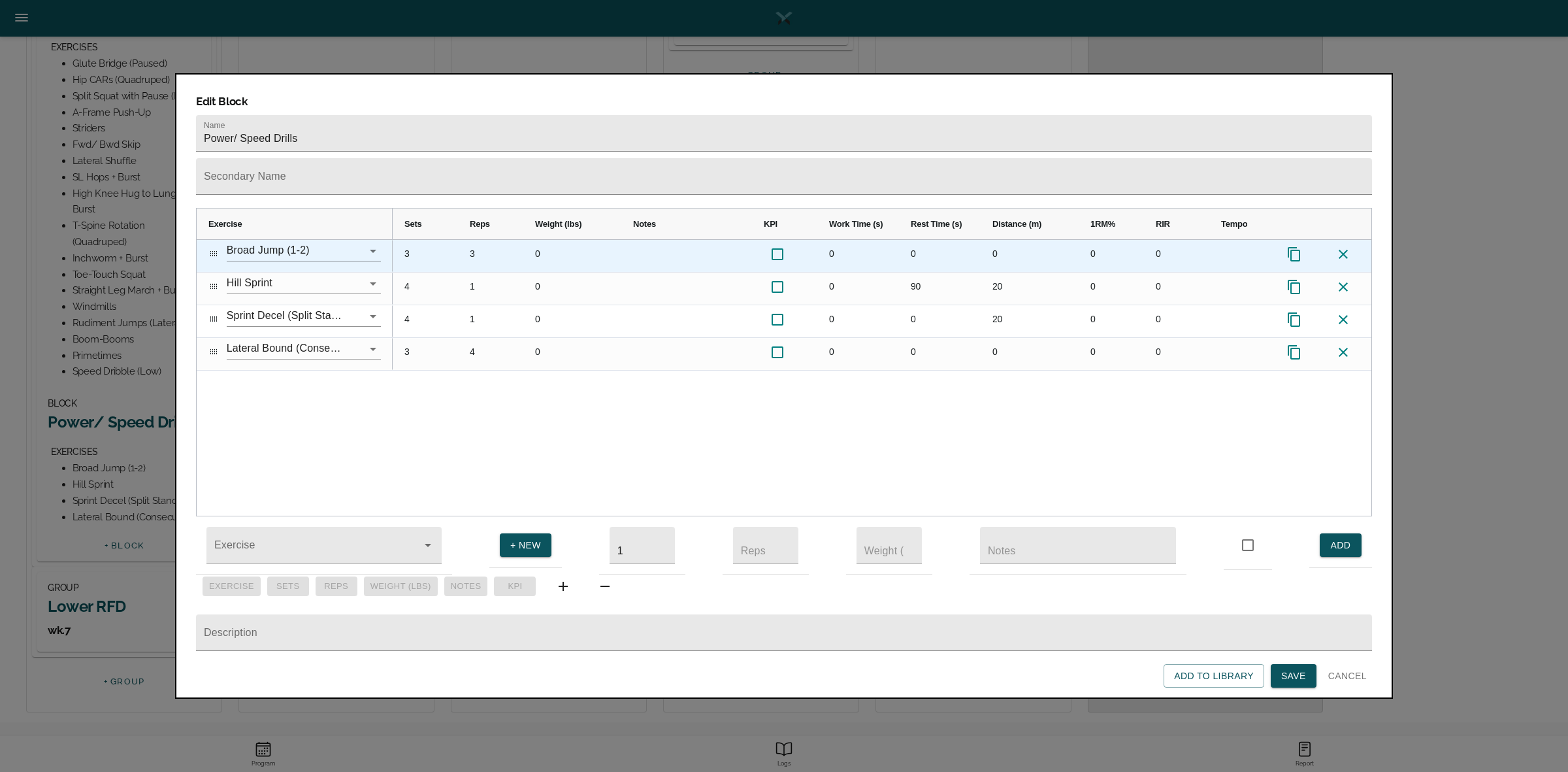
click at [470, 240] on div "3" at bounding box center [491, 255] width 65 height 32
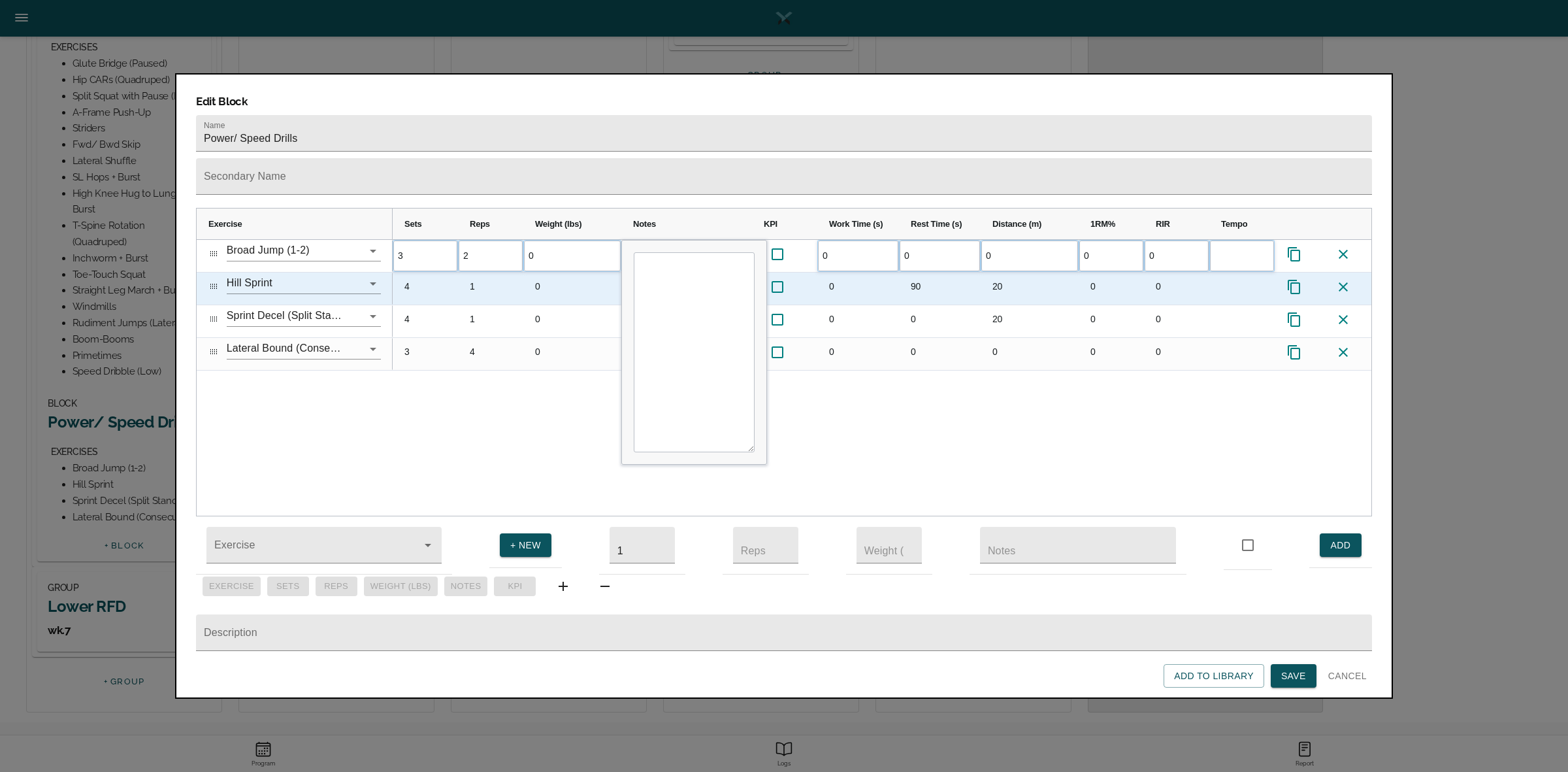
click at [484, 272] on div "1" at bounding box center [491, 288] width 65 height 32
click at [402, 272] on div "4" at bounding box center [426, 288] width 65 height 32
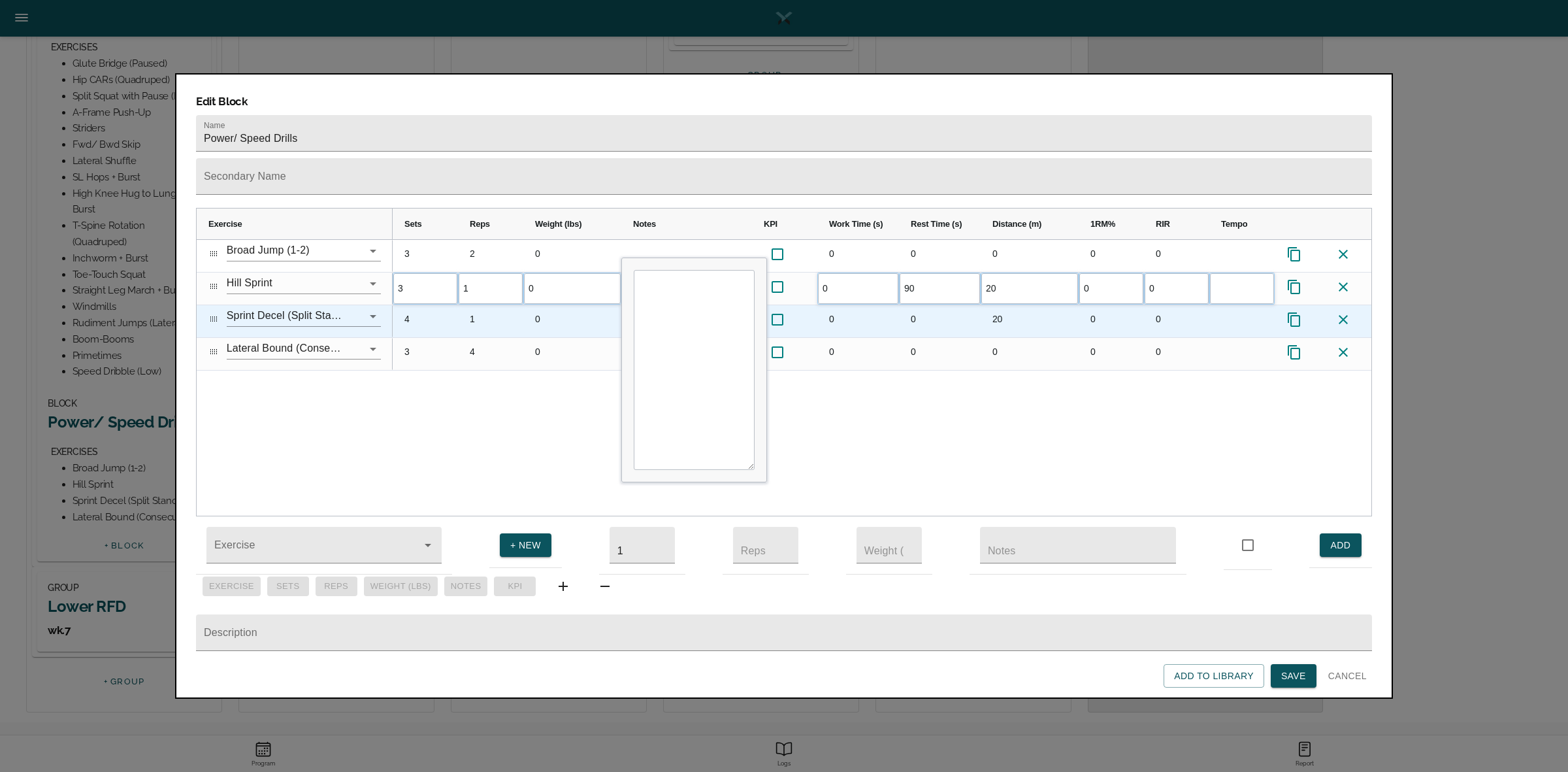
click at [455, 305] on div "4" at bounding box center [426, 321] width 65 height 32
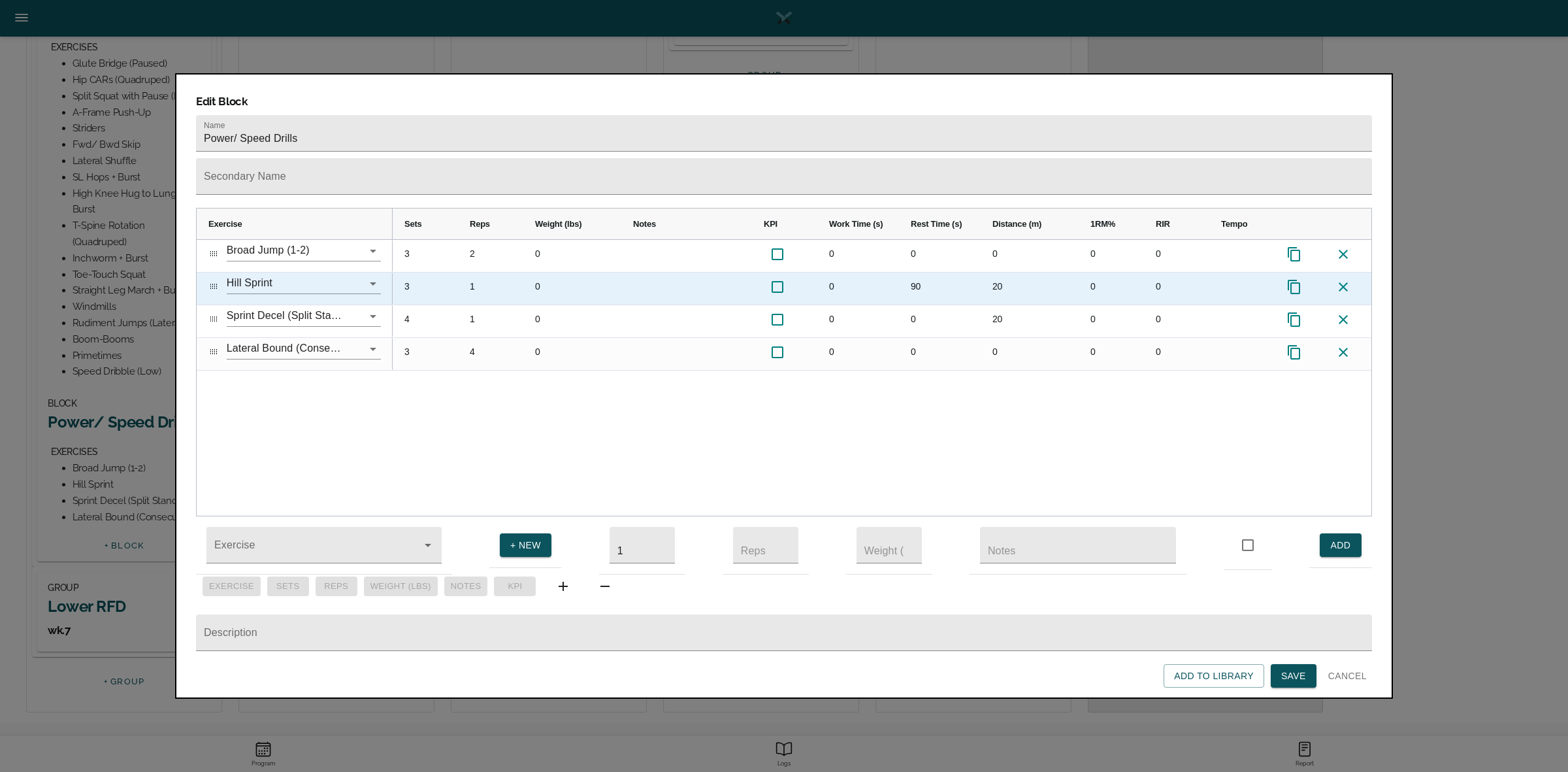
click at [1006, 272] on div "20" at bounding box center [1029, 288] width 98 height 32
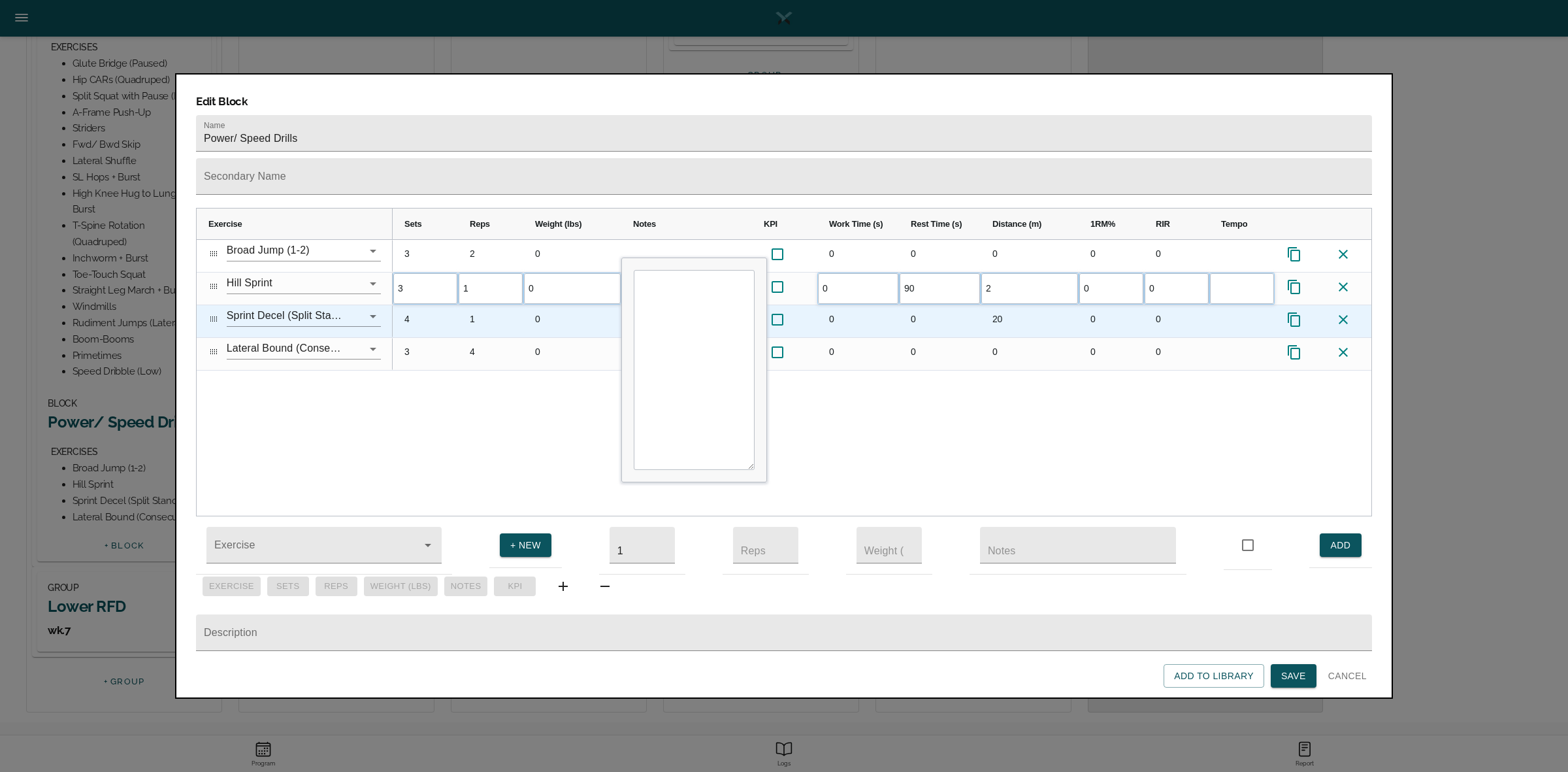
type input "25"
click at [1002, 305] on div "20" at bounding box center [1029, 321] width 98 height 32
click at [410, 305] on div "4" at bounding box center [426, 321] width 65 height 32
click at [1002, 305] on div "20" at bounding box center [1029, 321] width 98 height 32
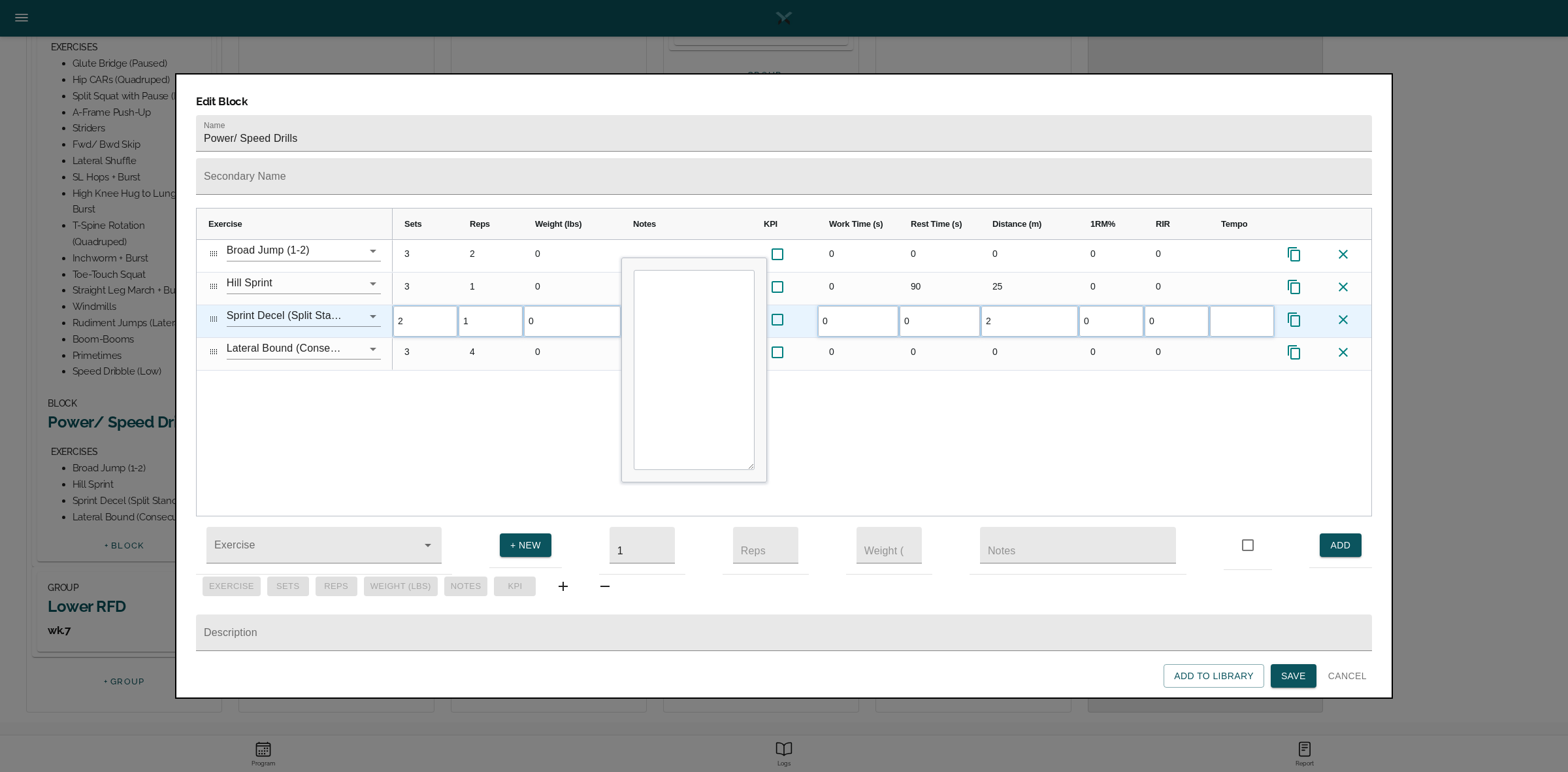
type input "25"
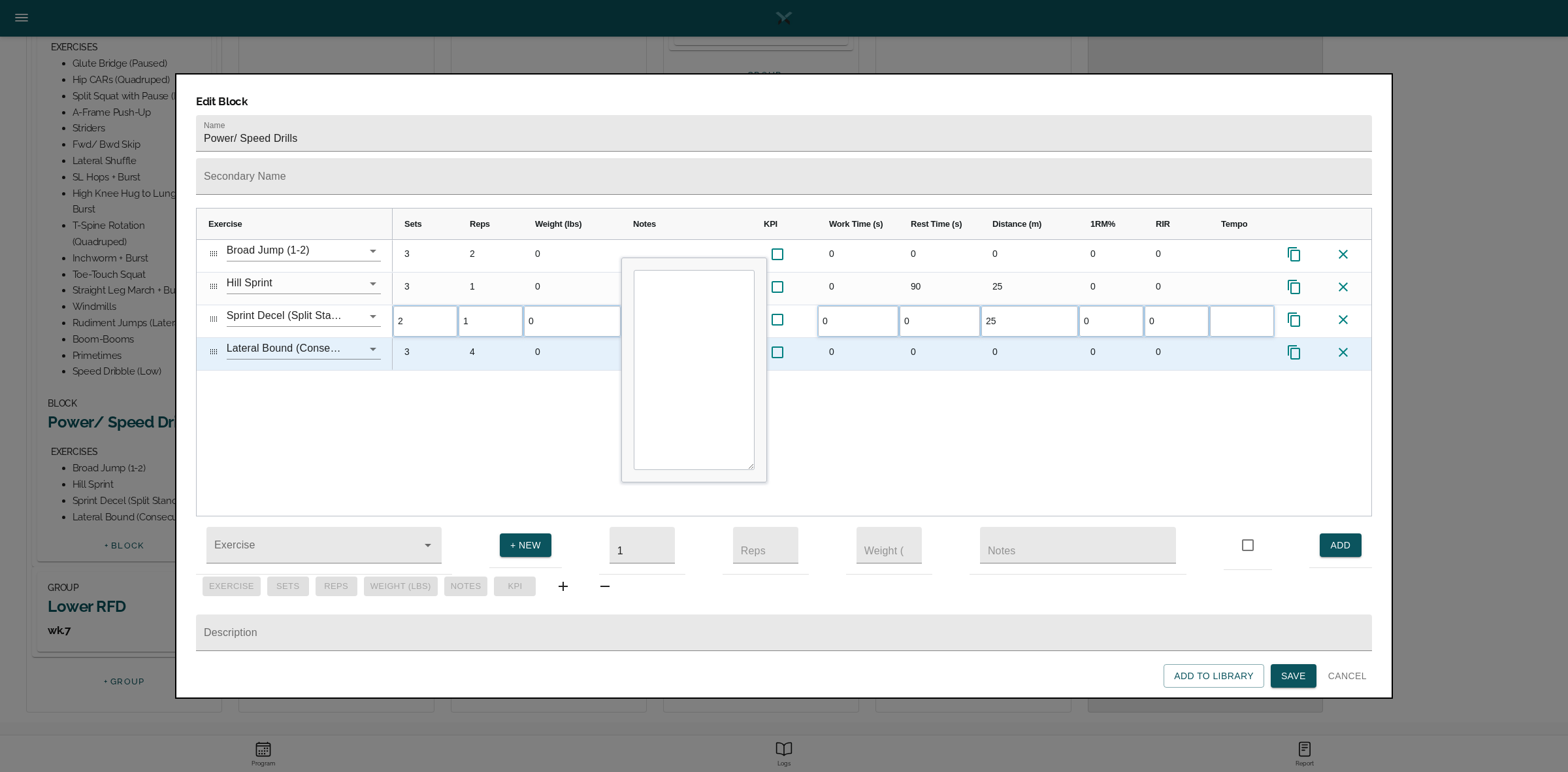
click at [1004, 345] on div "3 4 0 0 0 0 0 0" at bounding box center [882, 354] width 980 height 33
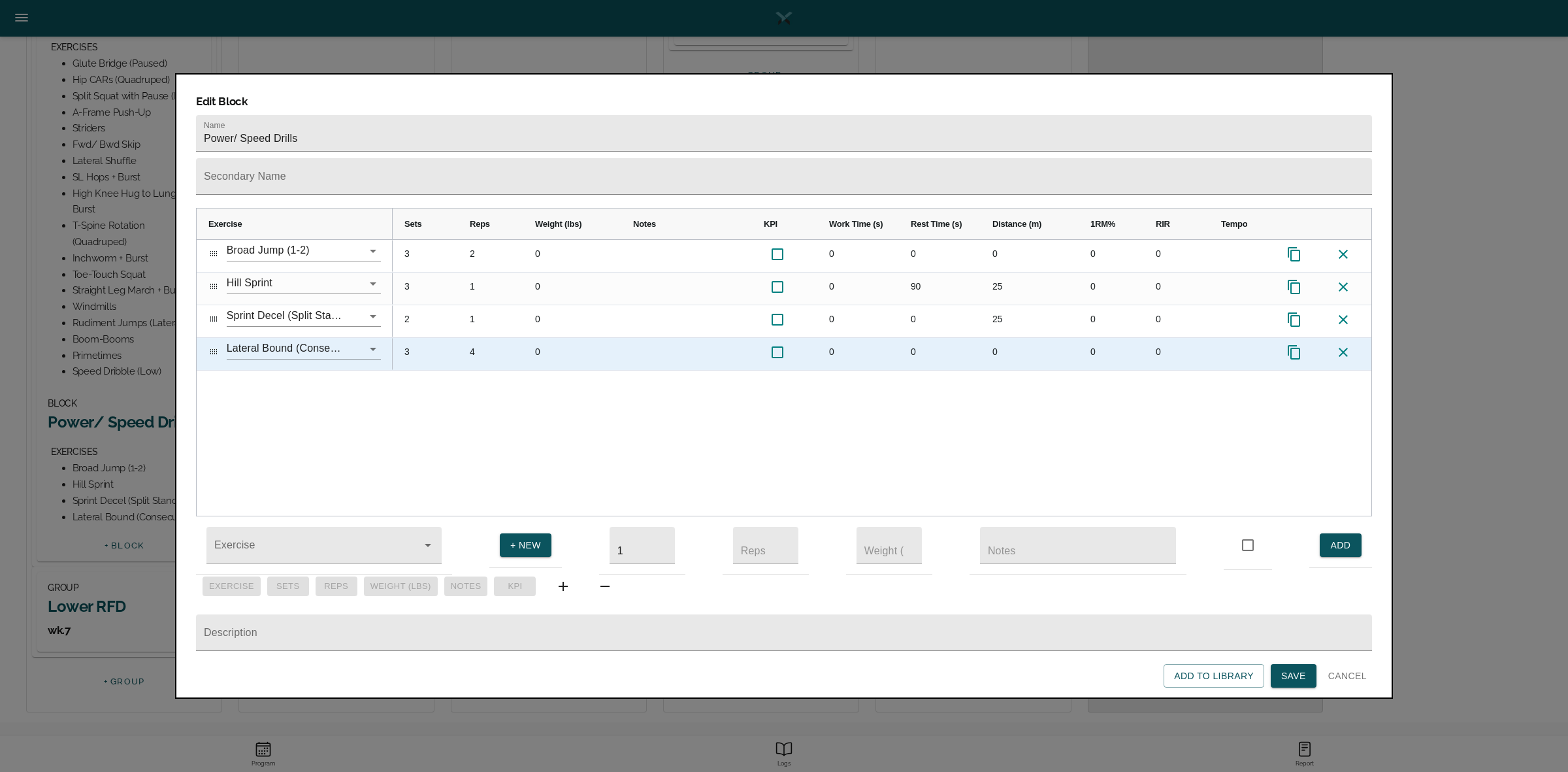
click at [413, 338] on div "3" at bounding box center [426, 353] width 65 height 32
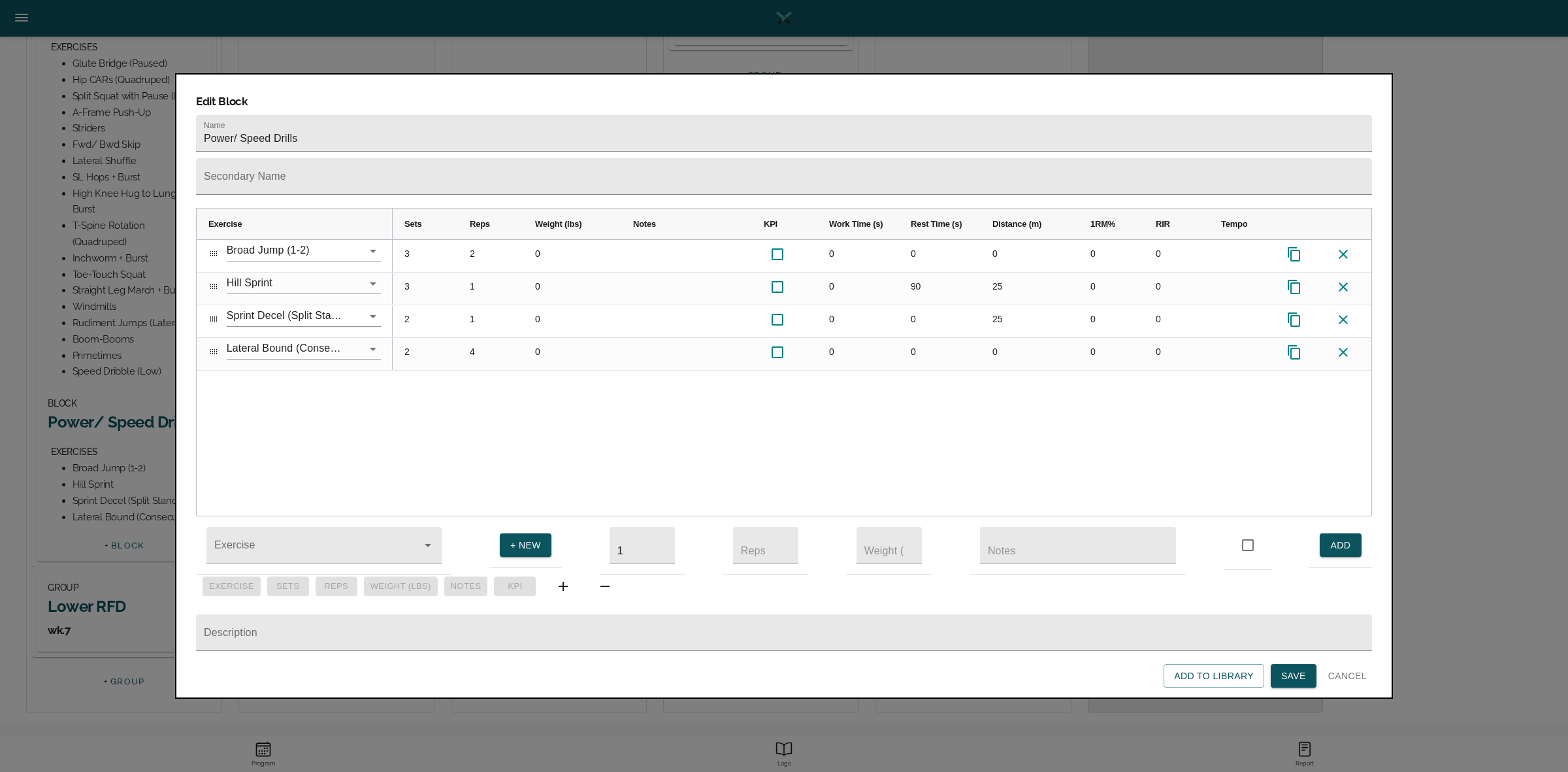
click at [491, 380] on div "3 2 0 0 0 0 0 0 3 1 0 0 90 25 0 0 2 1 0 0 0 25 0 0 2 4 0 0 0 0 0 0" at bounding box center [882, 377] width 978 height 276
click at [1297, 671] on span "Save" at bounding box center [1293, 676] width 25 height 16
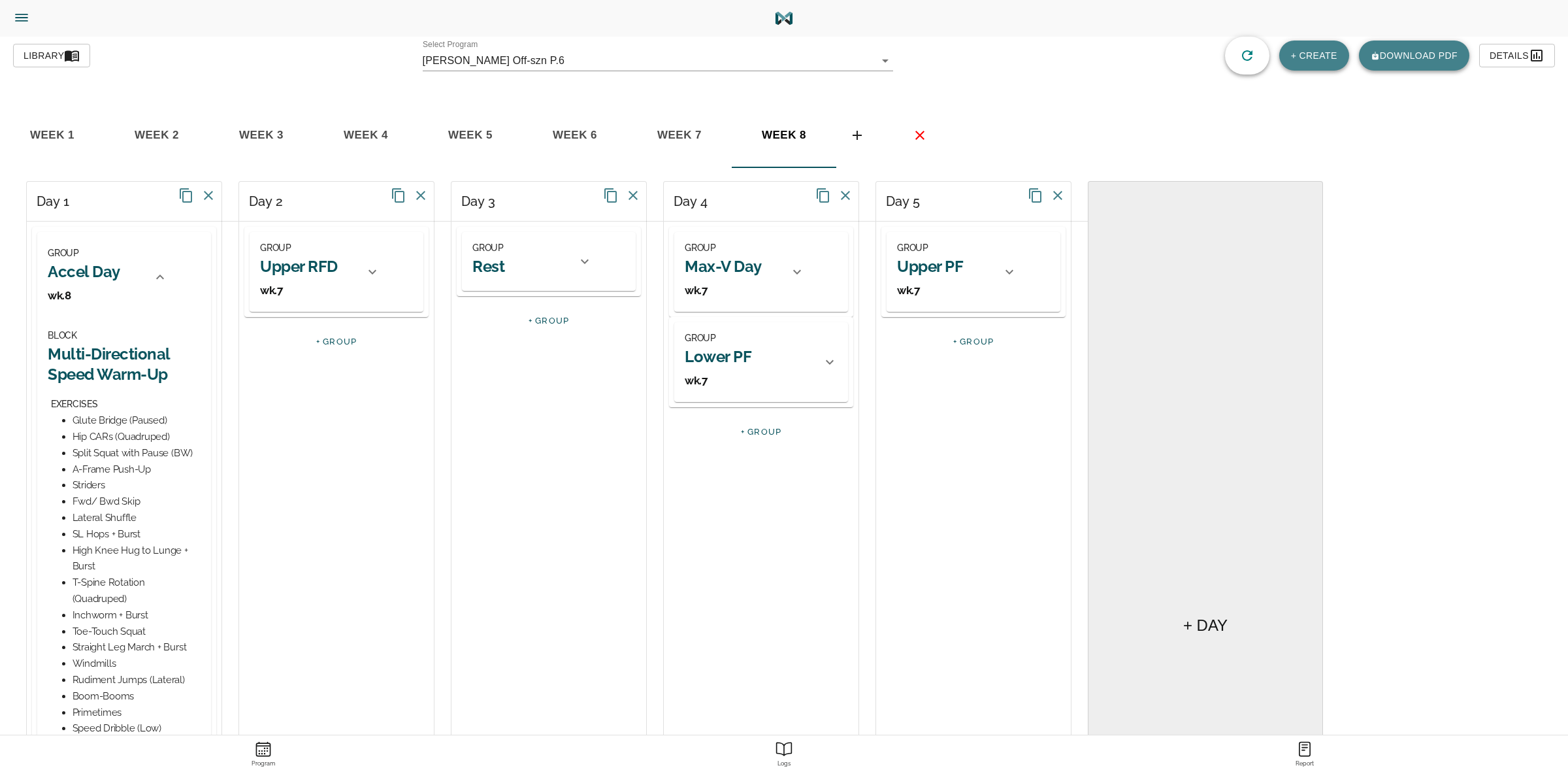
click at [152, 276] on icon at bounding box center [160, 277] width 16 height 16
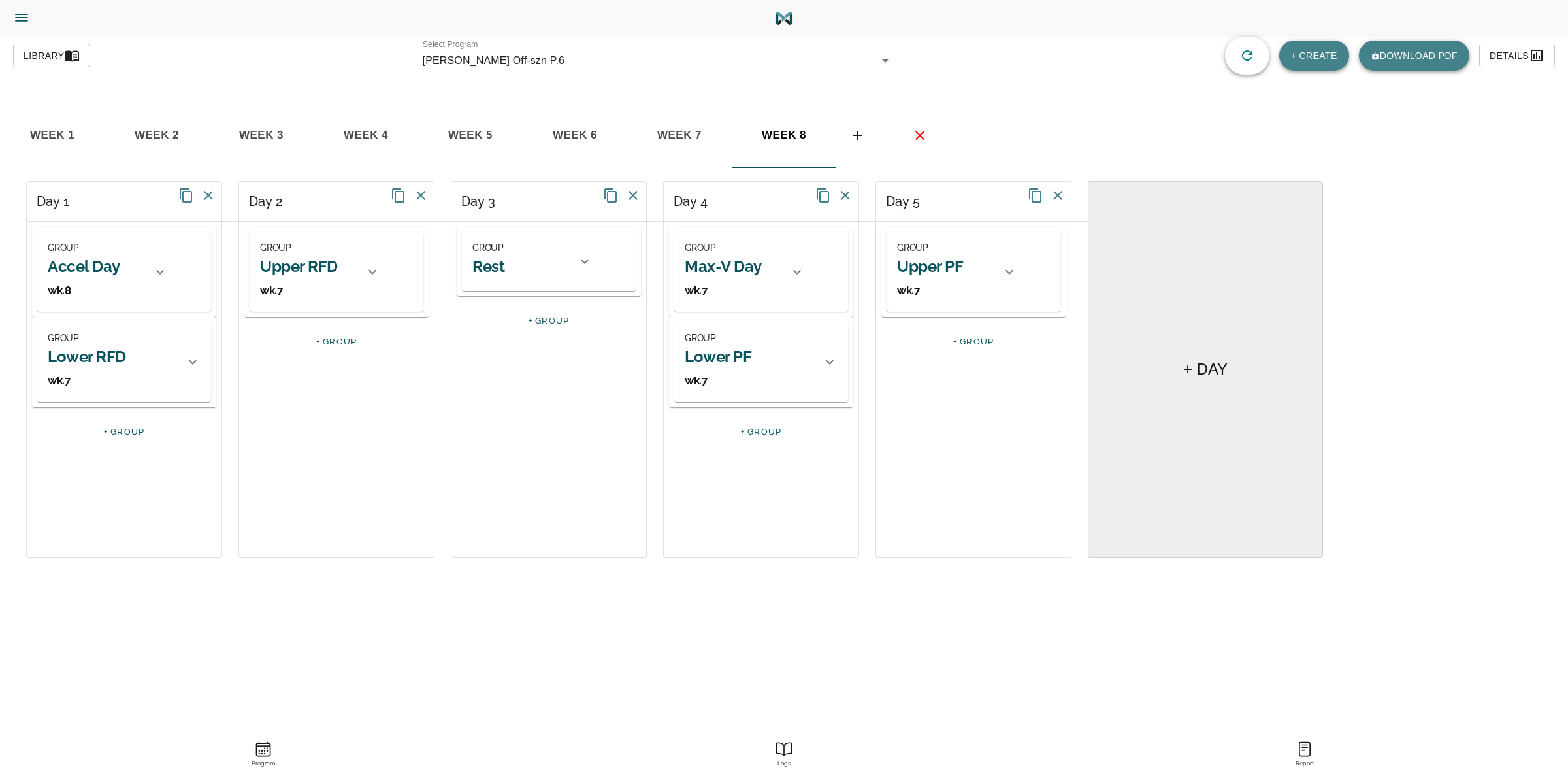
click at [109, 355] on h2 "Lower RFD" at bounding box center [87, 356] width 78 height 21
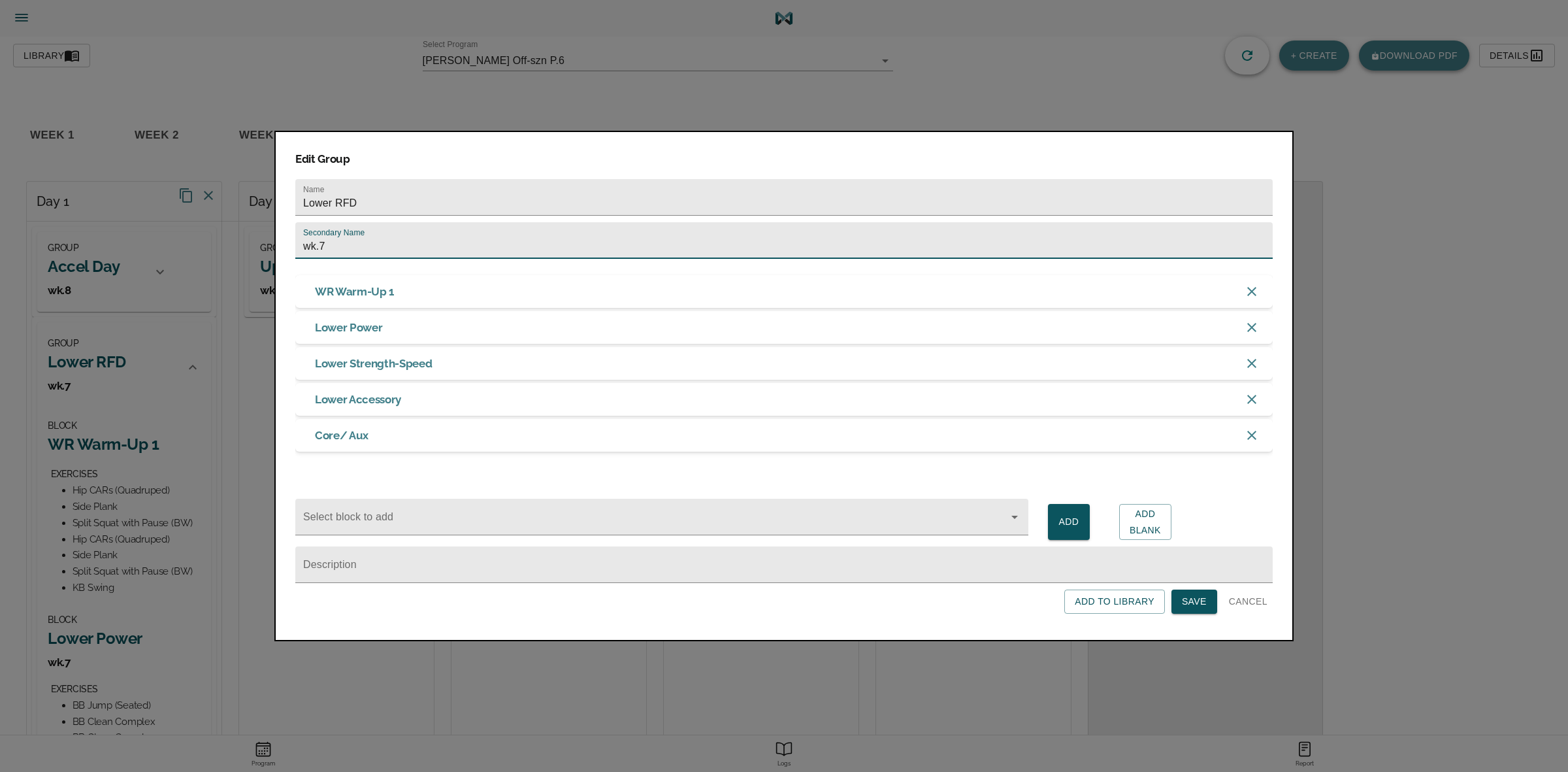
click at [381, 232] on input "wk.7" at bounding box center [784, 240] width 978 height 36
type input "wk.8"
click at [1194, 604] on span "Save" at bounding box center [1194, 601] width 25 height 16
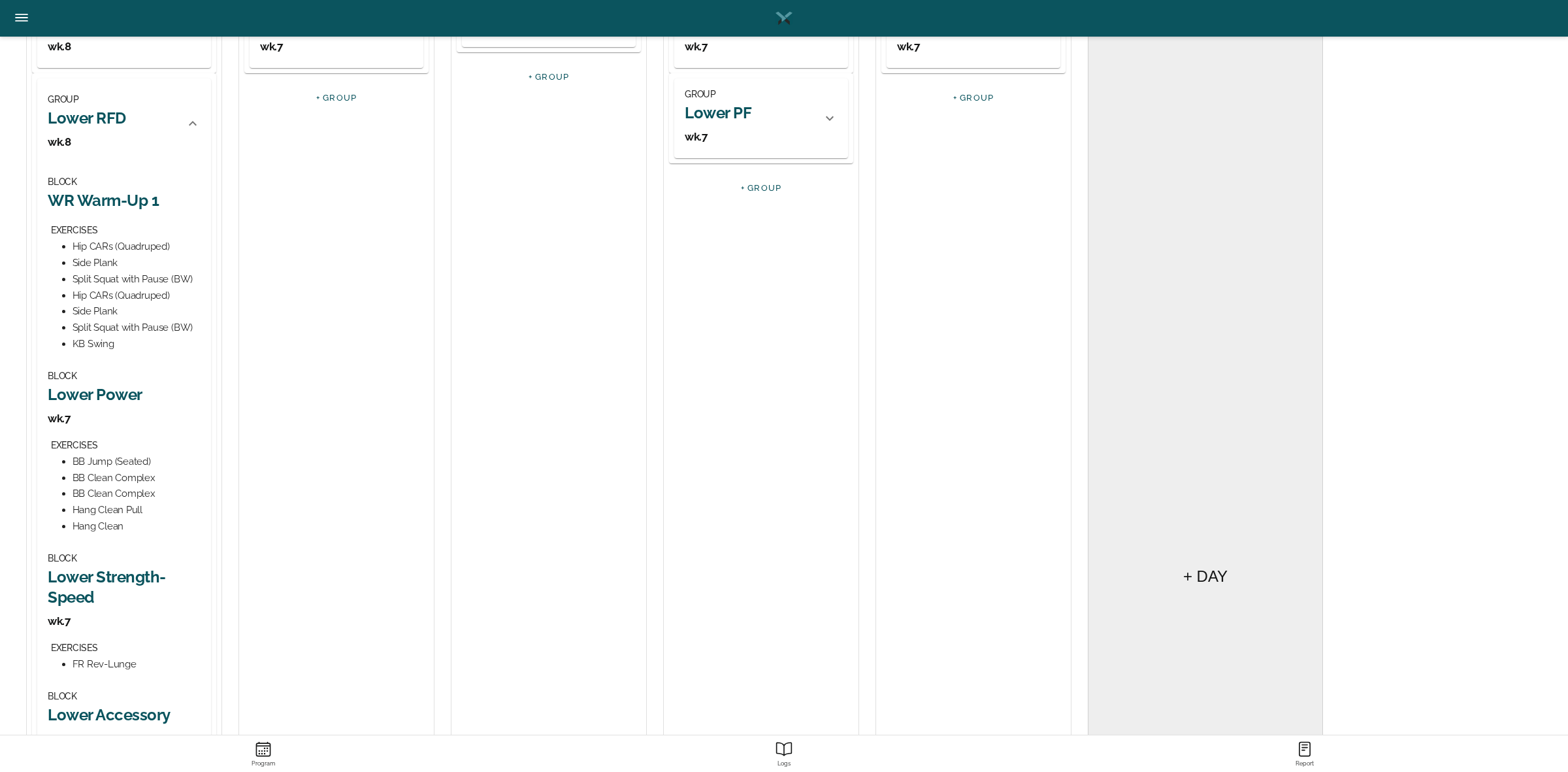
scroll to position [245, 0]
click at [95, 403] on div "BLOCK Lower Power wk.7 EXERCISES BB Jump (Seated) BB Clean Complex BB Clean Com…" at bounding box center [124, 450] width 153 height 166
click at [118, 395] on h2 "Lower Power" at bounding box center [124, 393] width 153 height 21
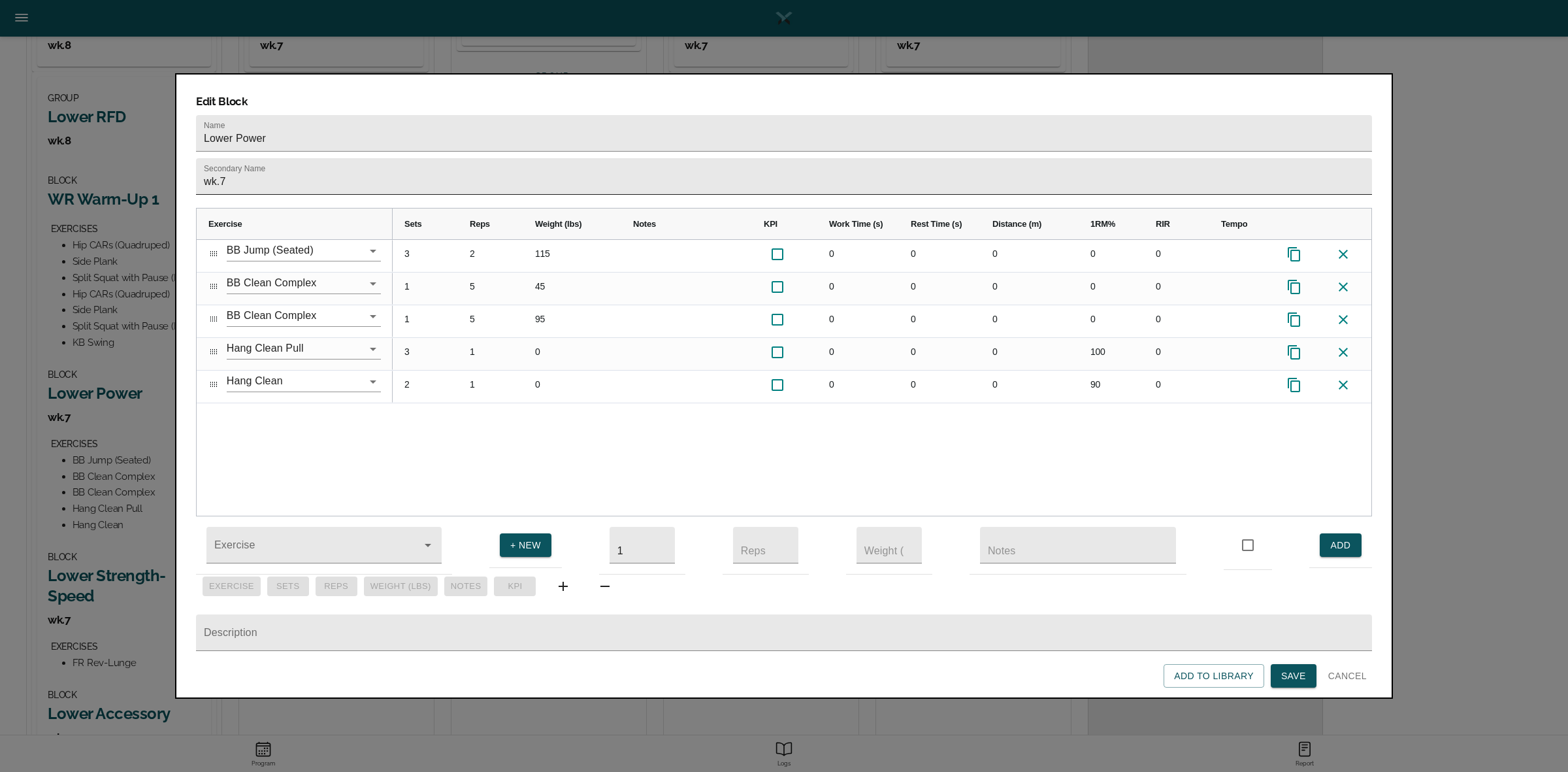
click at [256, 159] on input "wk.7" at bounding box center [784, 176] width 1176 height 36
type input "wk.8"
click at [330, 397] on div "BB Jump (Seated) BB Clean Complex BB Clean Complex Hang Clean Pull Hang Clean 3…" at bounding box center [784, 377] width 1174 height 276
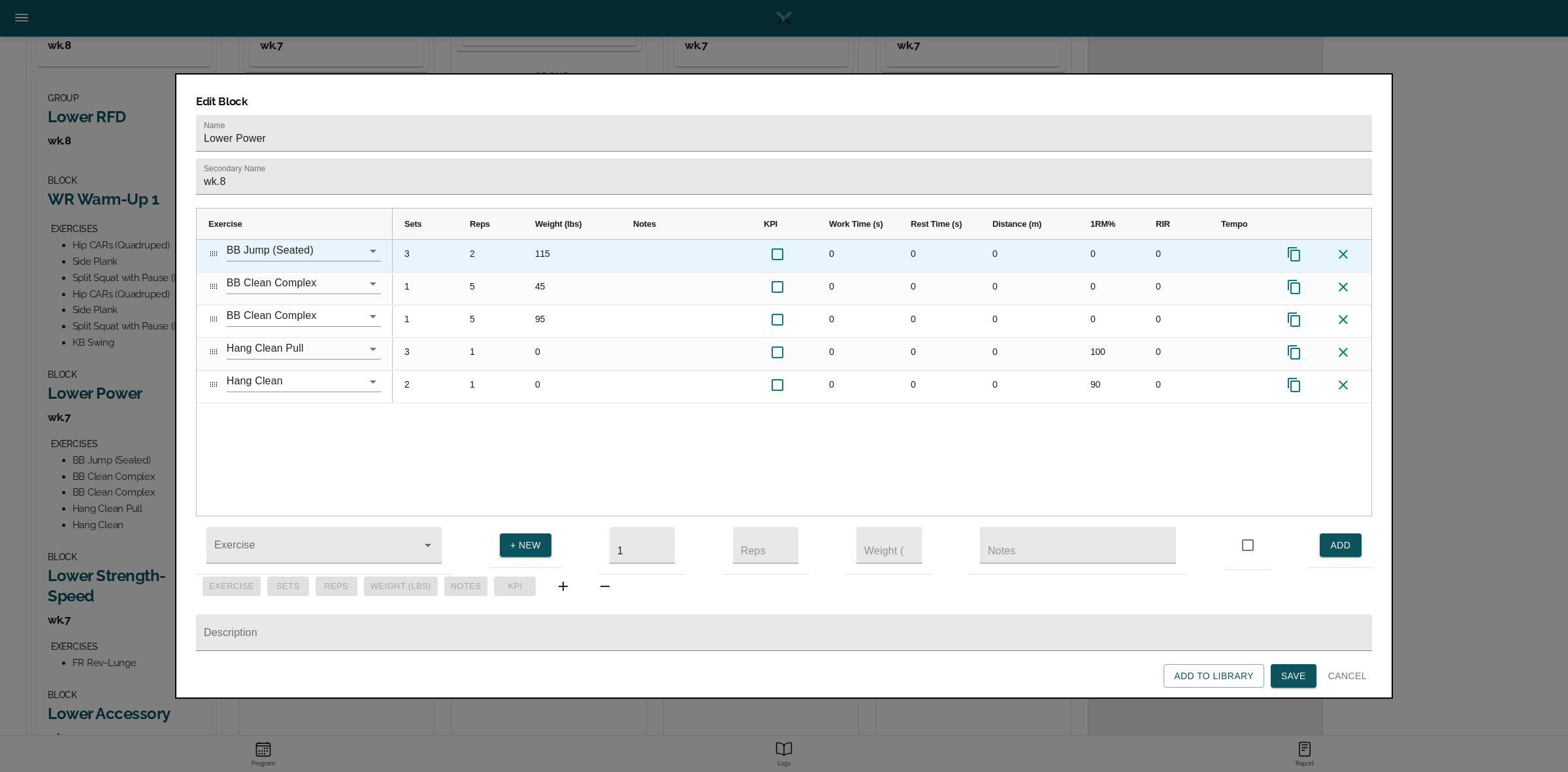
click at [405, 240] on div "3" at bounding box center [426, 255] width 65 height 32
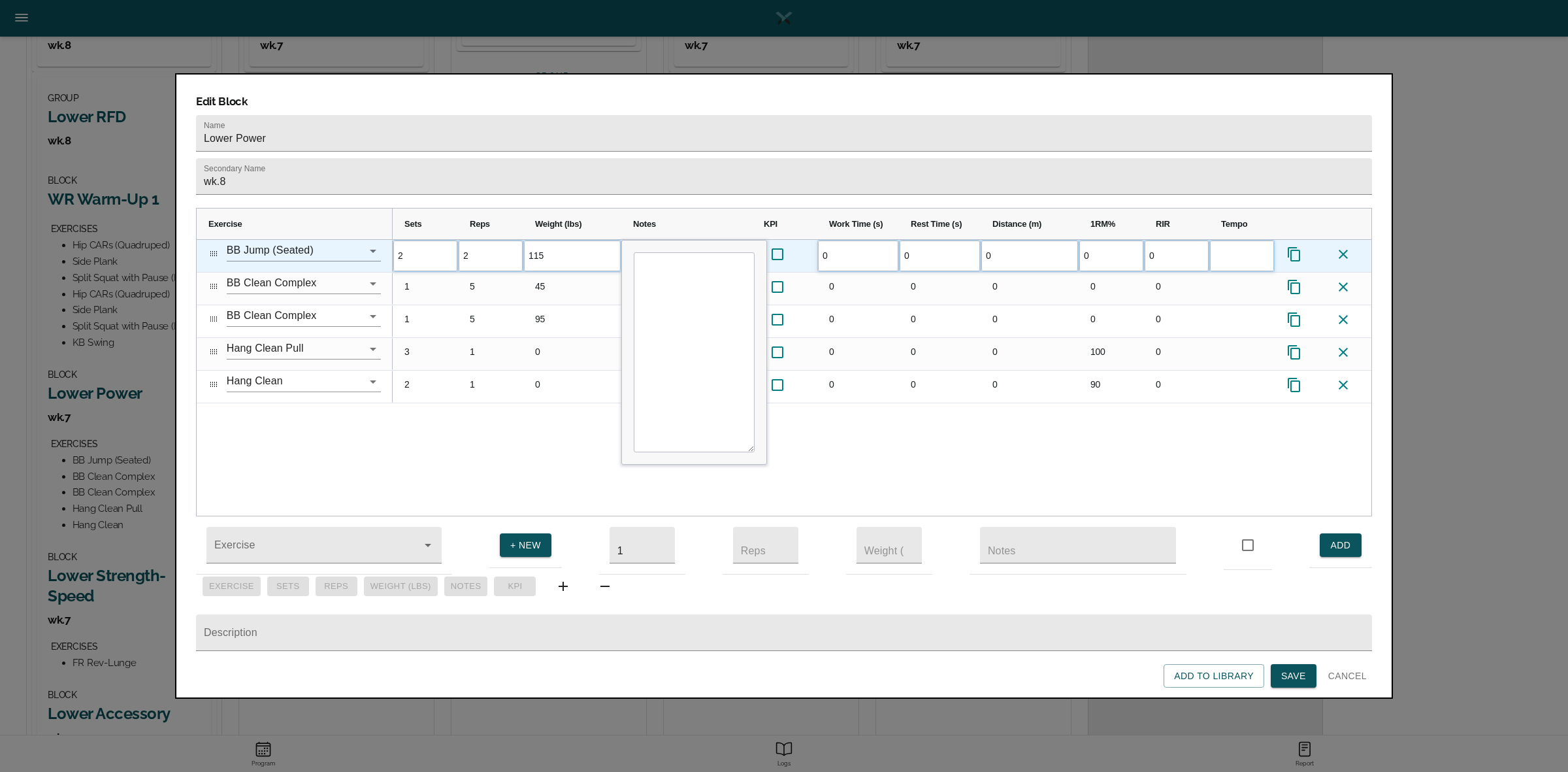
scroll to position [0, 0]
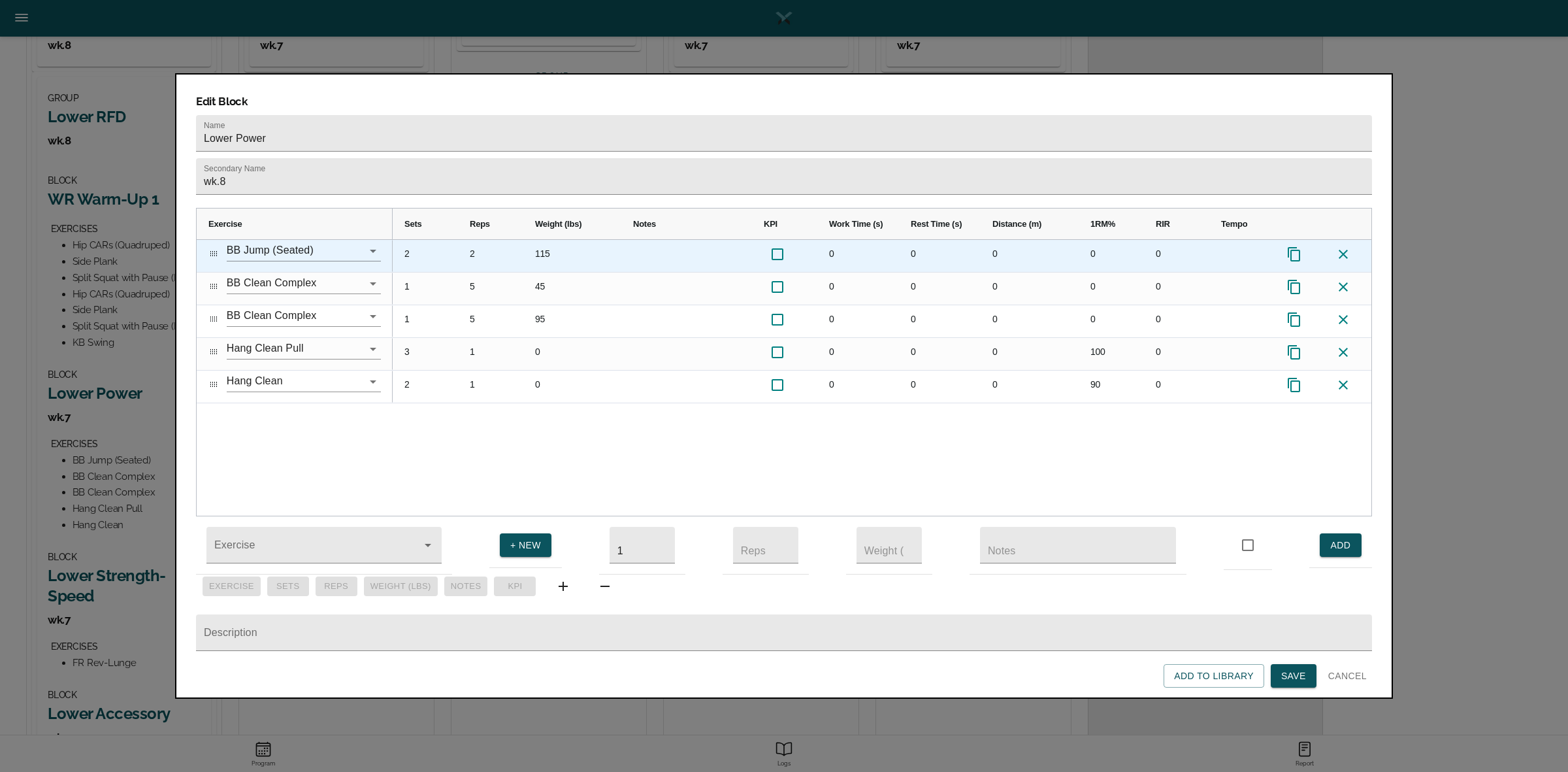
click at [541, 240] on div "115" at bounding box center [572, 255] width 98 height 32
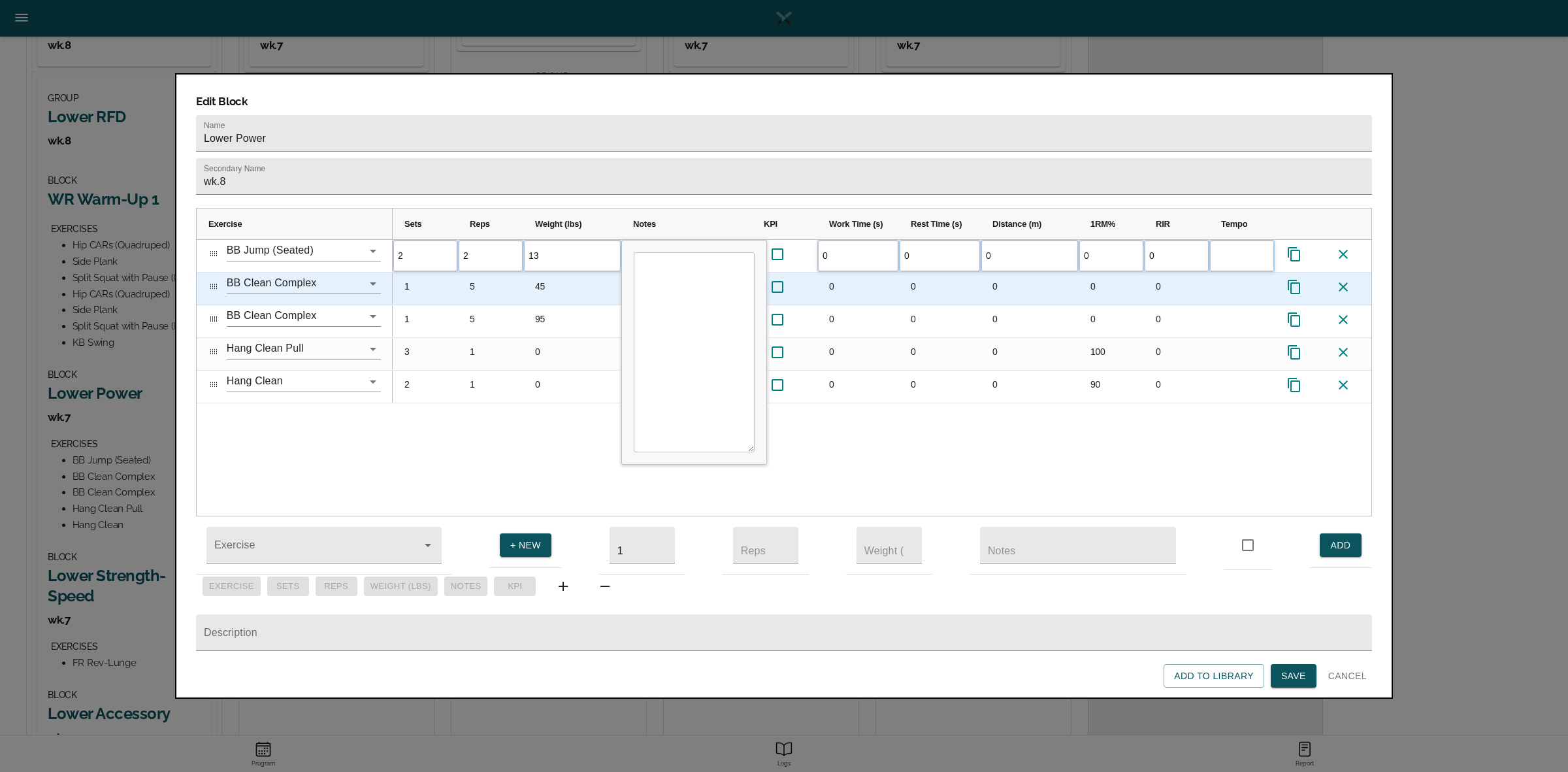
type input "135"
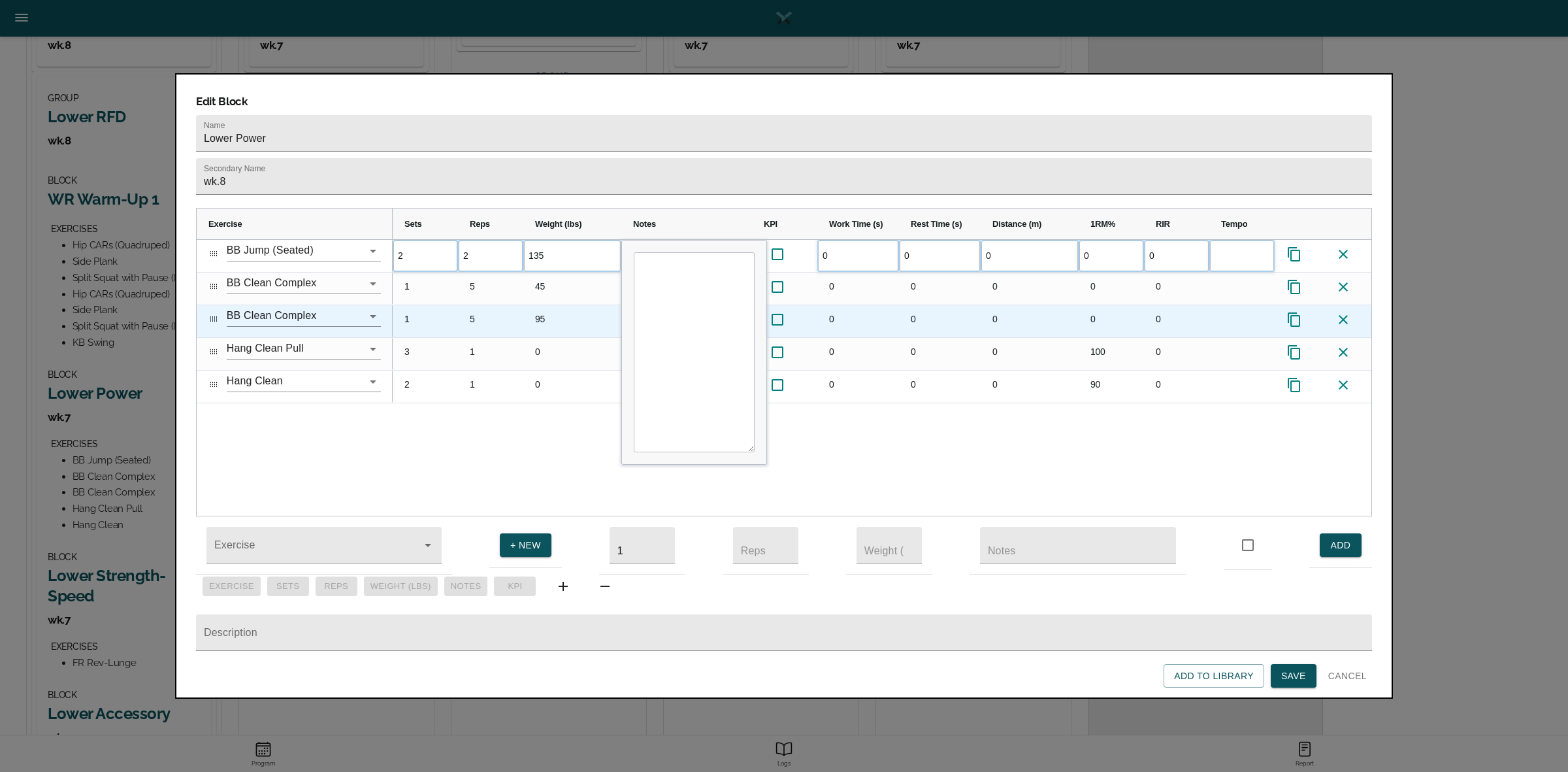
click at [567, 305] on div "95" at bounding box center [572, 321] width 98 height 32
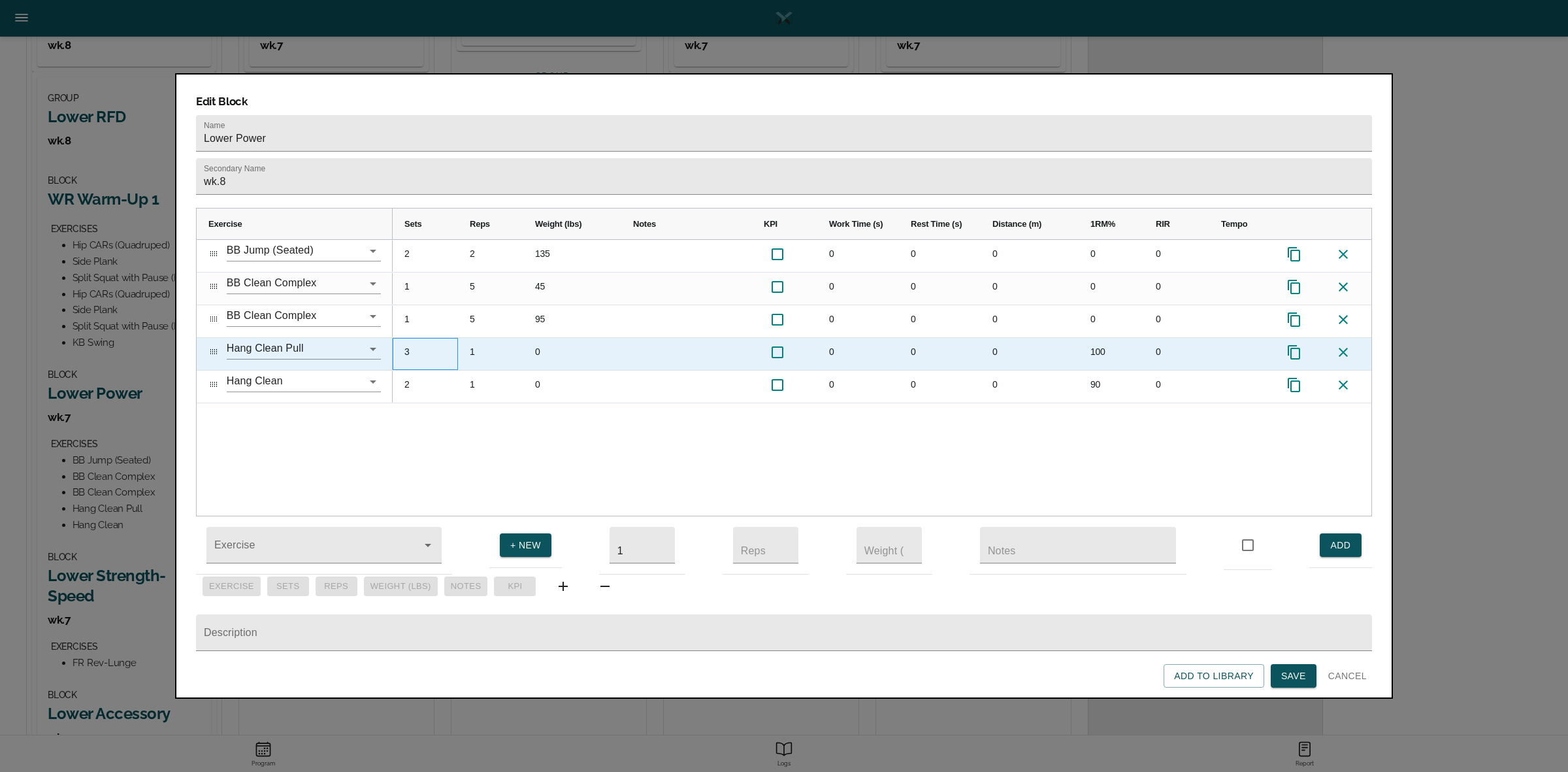
click at [411, 338] on div "3" at bounding box center [426, 353] width 65 height 32
click at [1086, 338] on div "100" at bounding box center [1111, 353] width 65 height 32
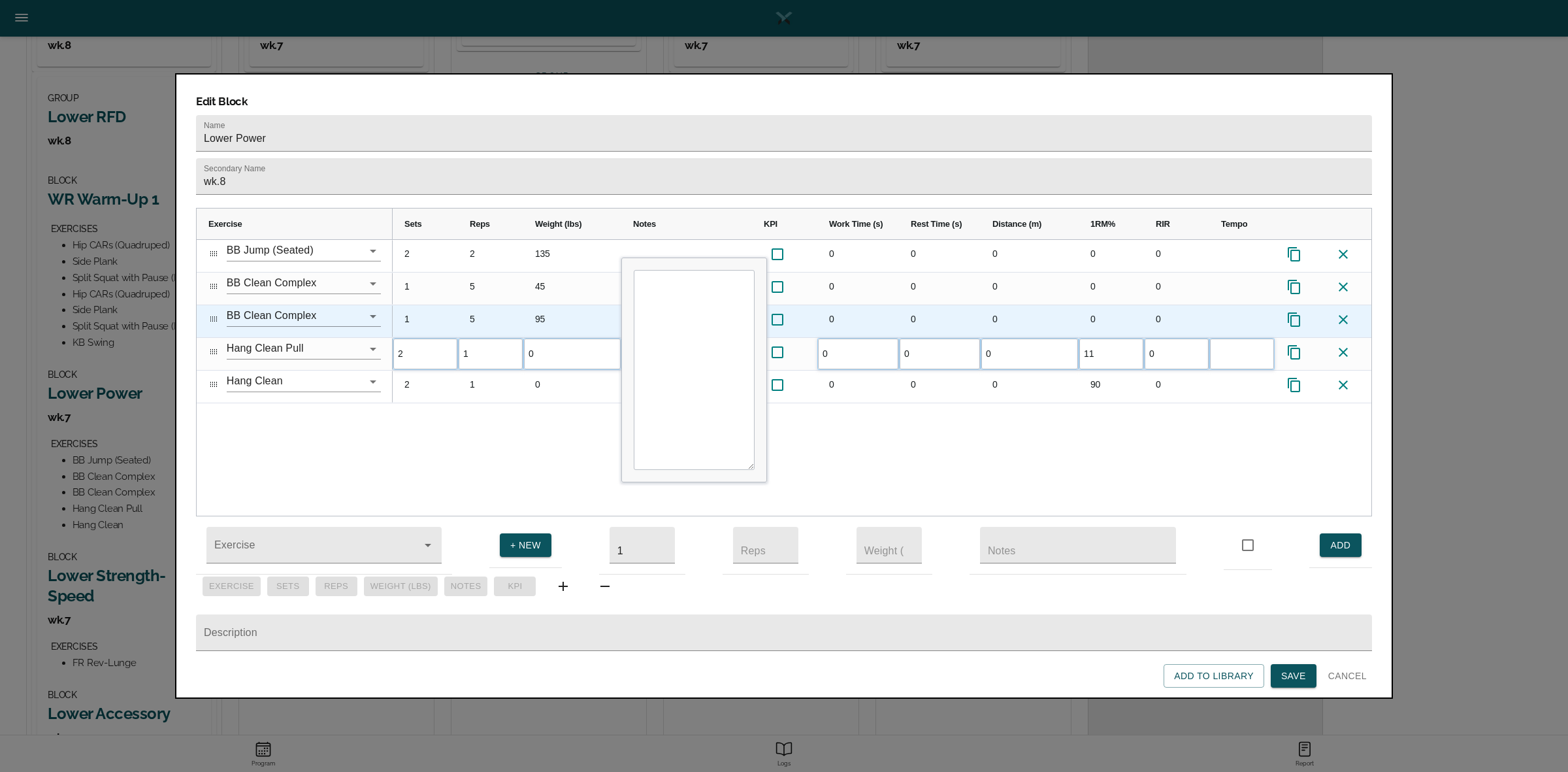
type input "110"
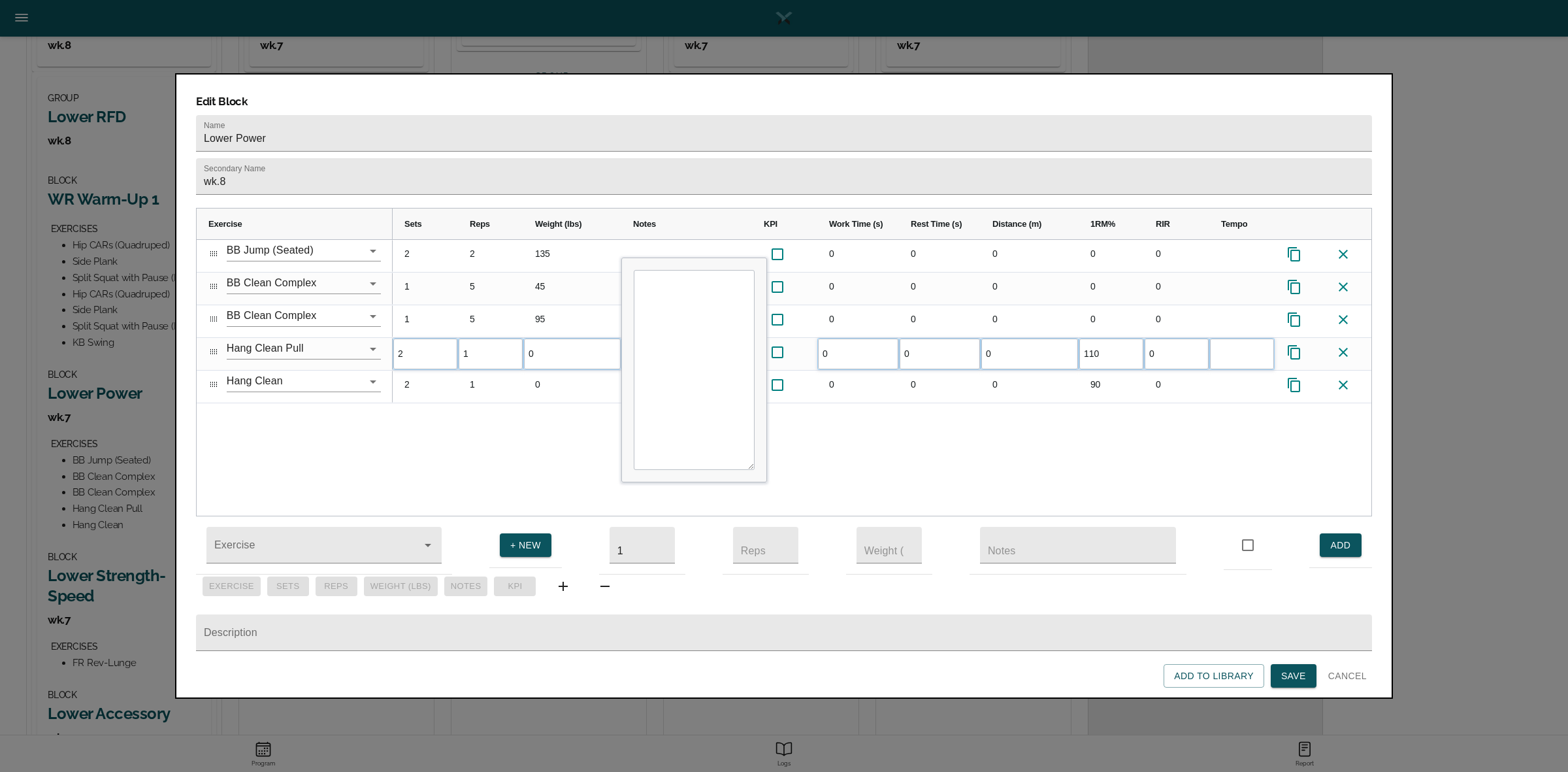
click at [1094, 417] on div "2 2 135 0 0 0 0 0 1 5 45 0 0 0 0 0 1 5 95 0 0 0 0 0 2 1 0 0 0 0 110 0 2 1 0" at bounding box center [882, 377] width 978 height 276
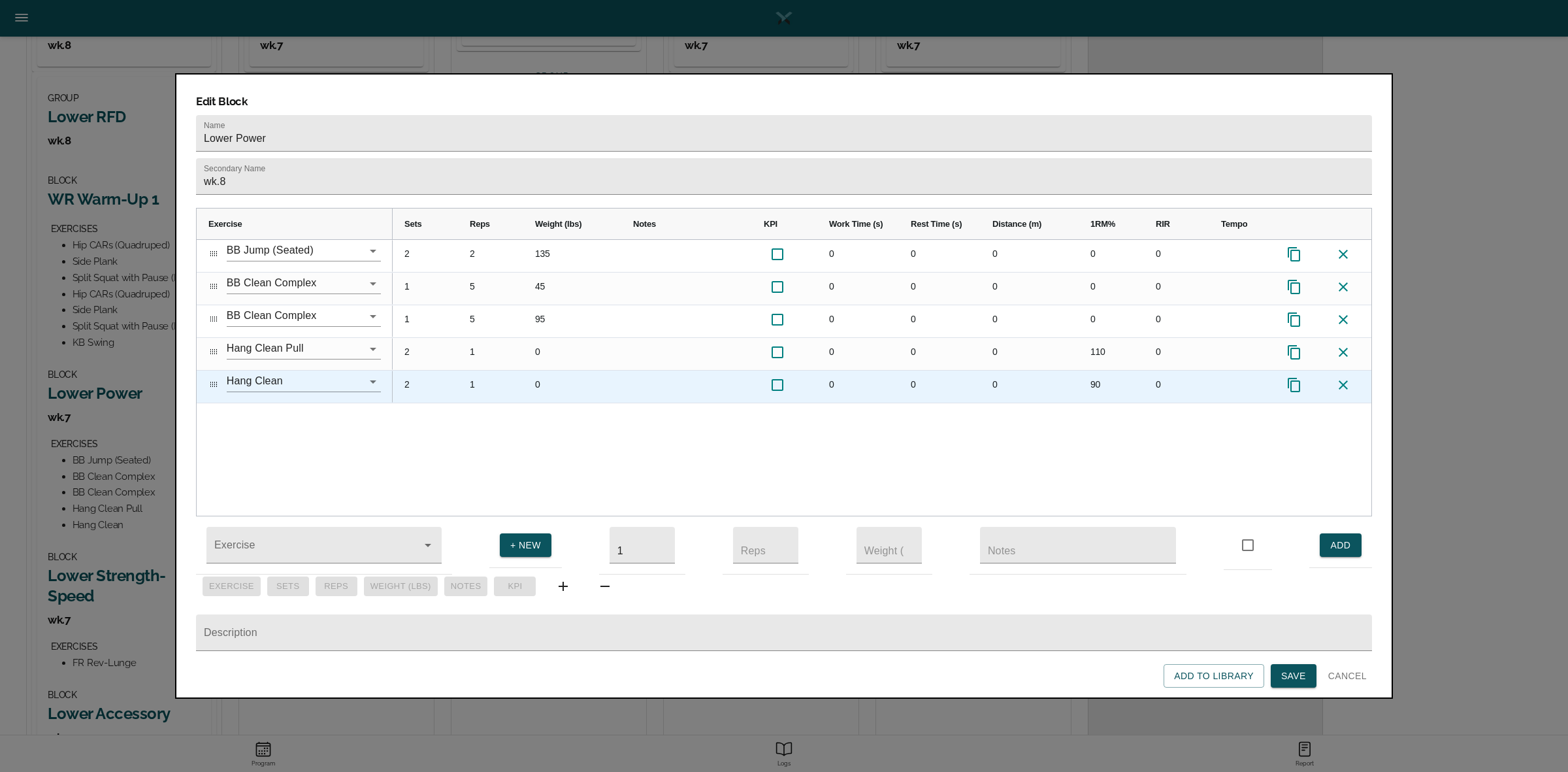
click at [1297, 377] on icon at bounding box center [1294, 385] width 16 height 16
click at [1107, 370] on div "90" at bounding box center [1111, 386] width 65 height 32
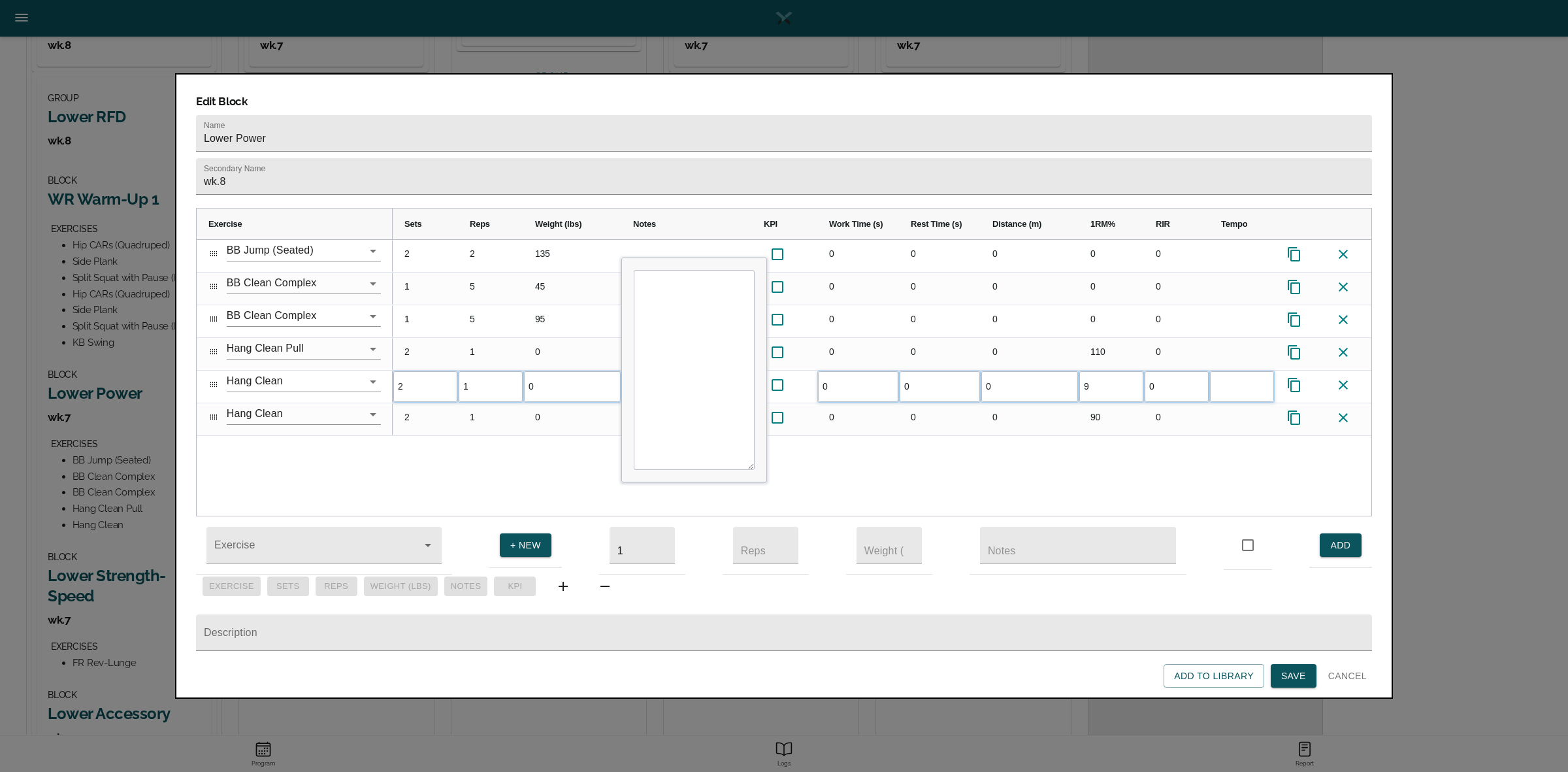
type input "92"
click at [1091, 444] on div "2 2 135 0 0 0 0 0 1 5 45 0 0 0 0 0 1 5 95 0 0 0 0 0 2 1 0 0 0 0 110 0 2 1 0 0 0…" at bounding box center [882, 377] width 978 height 276
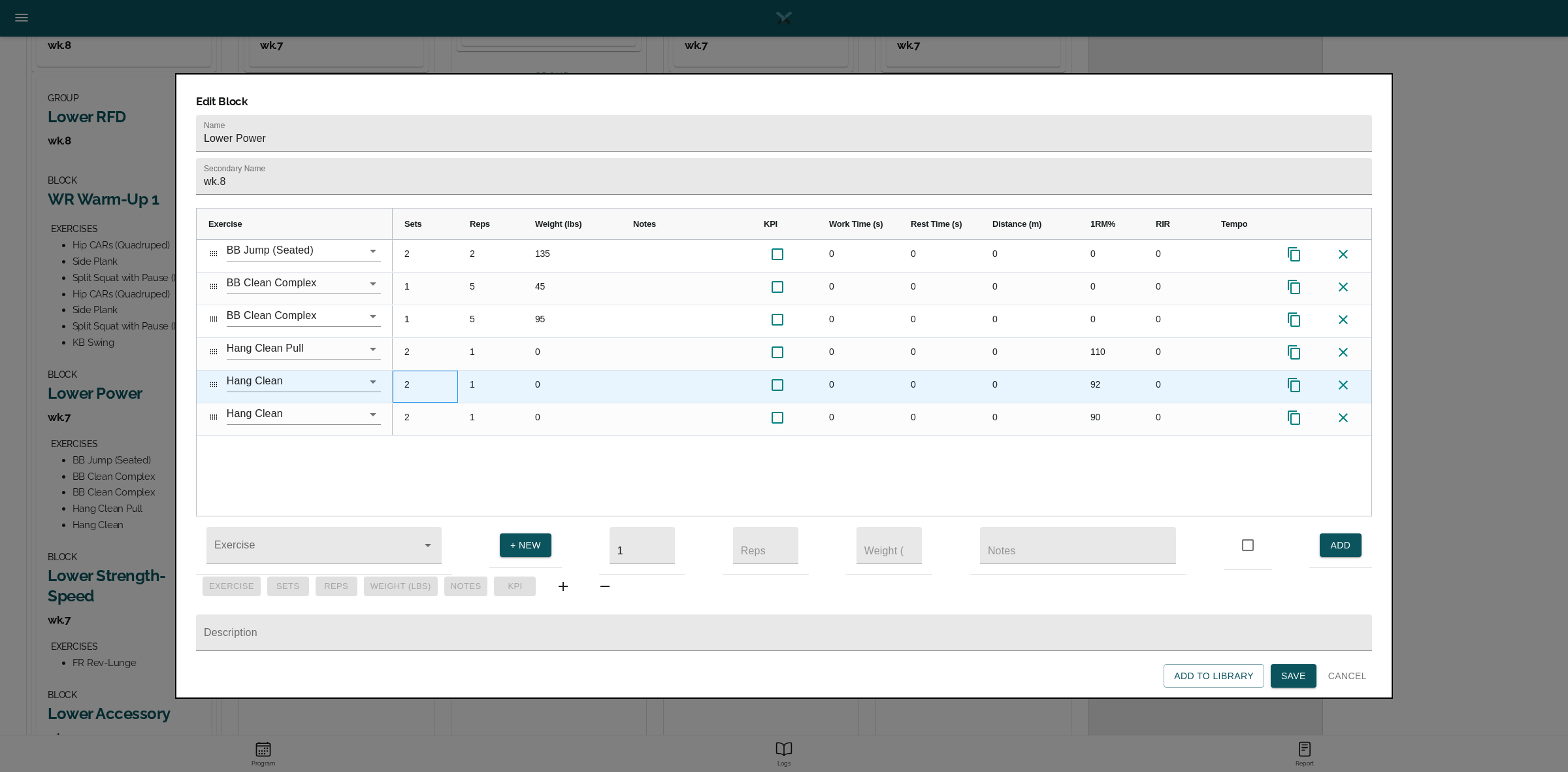
click at [406, 370] on div "2" at bounding box center [426, 386] width 65 height 32
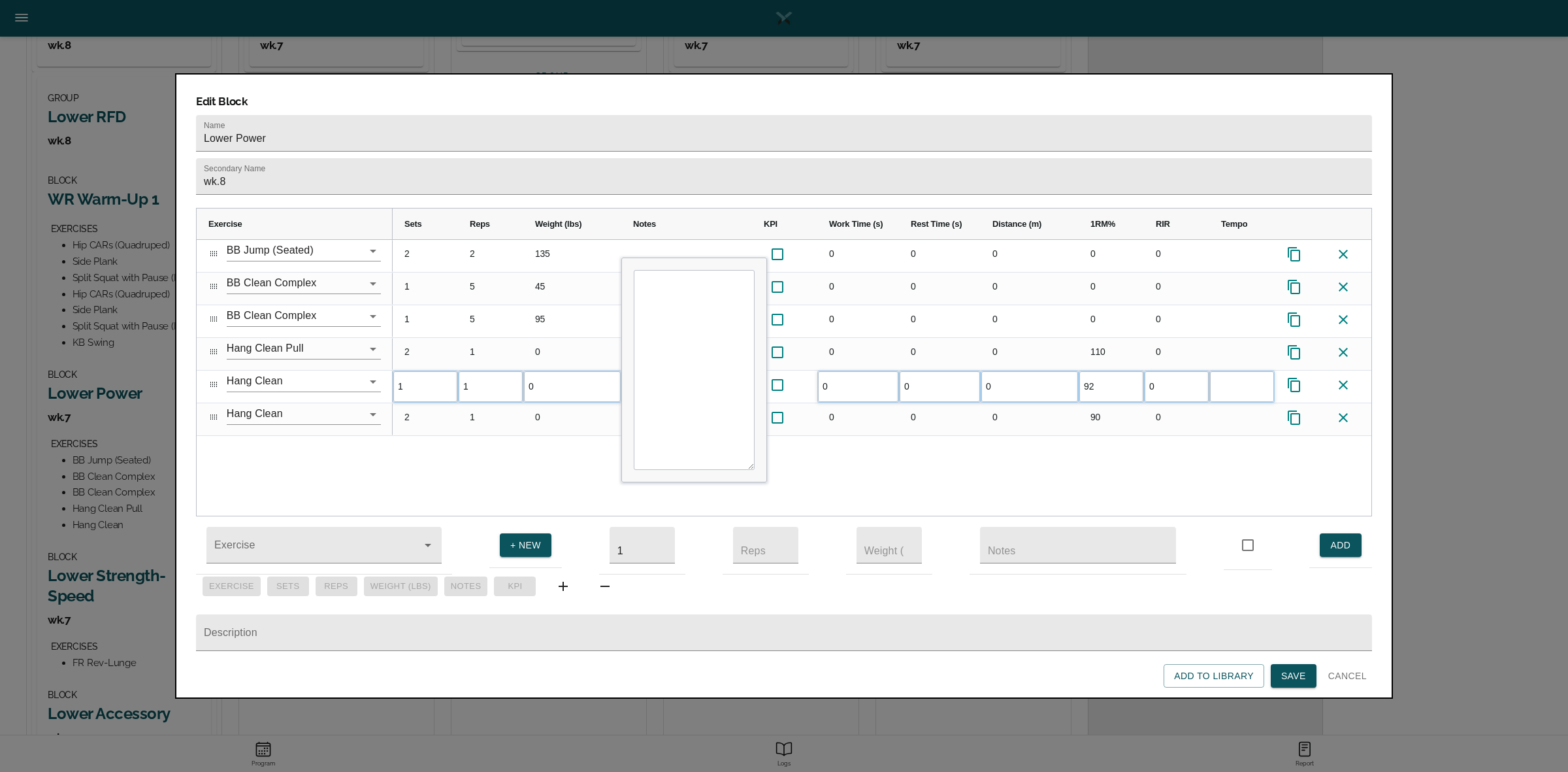
click at [438, 432] on div "2 2 135 0 0 0 0 0 1 5 45 0 0 0 0 0 1 5 95 0 0 0 0 0 2 1 0 0 0 0 110 0 1 1 0 0 0…" at bounding box center [882, 377] width 978 height 276
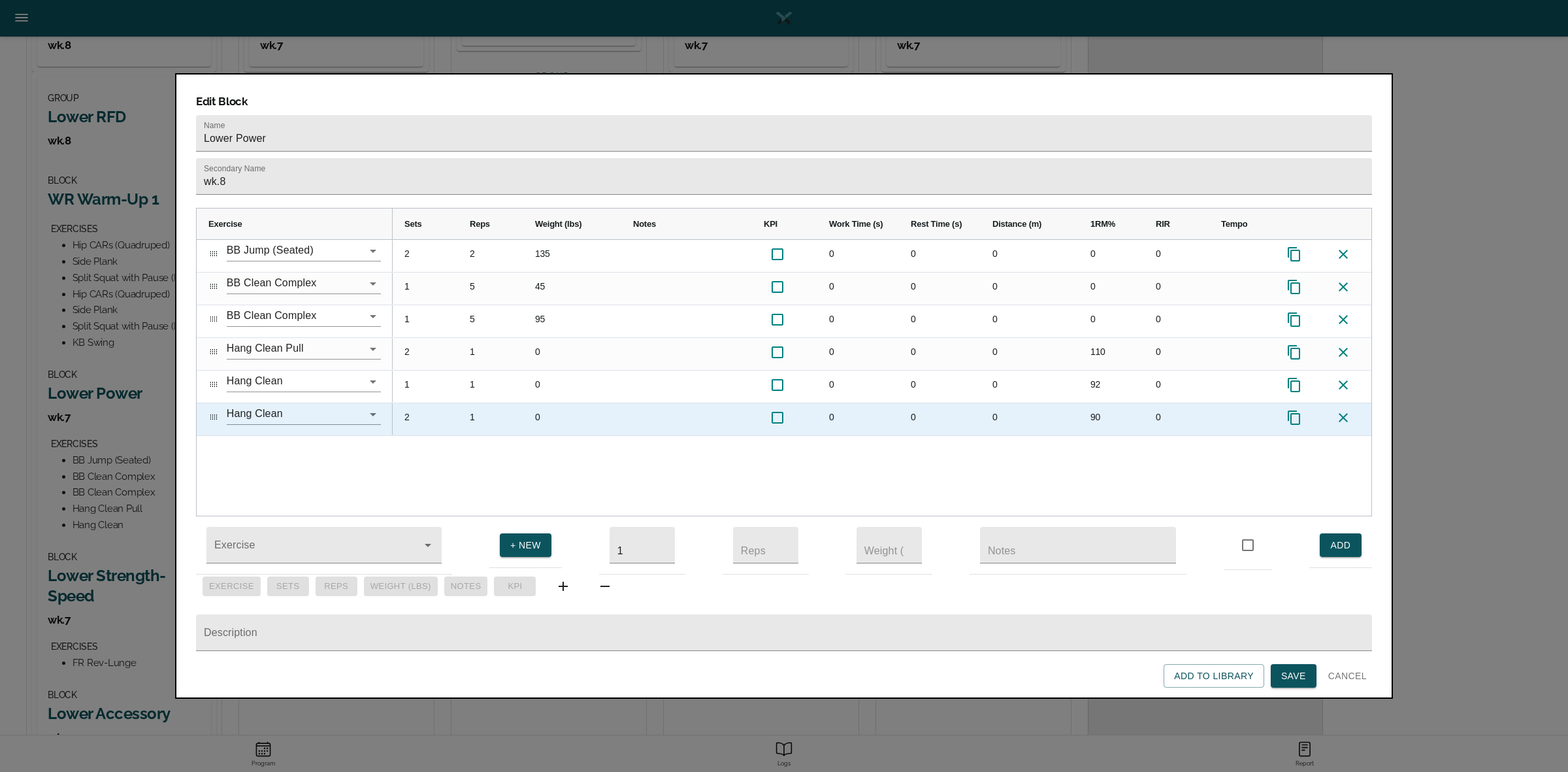
click at [410, 403] on div "2" at bounding box center [426, 419] width 65 height 32
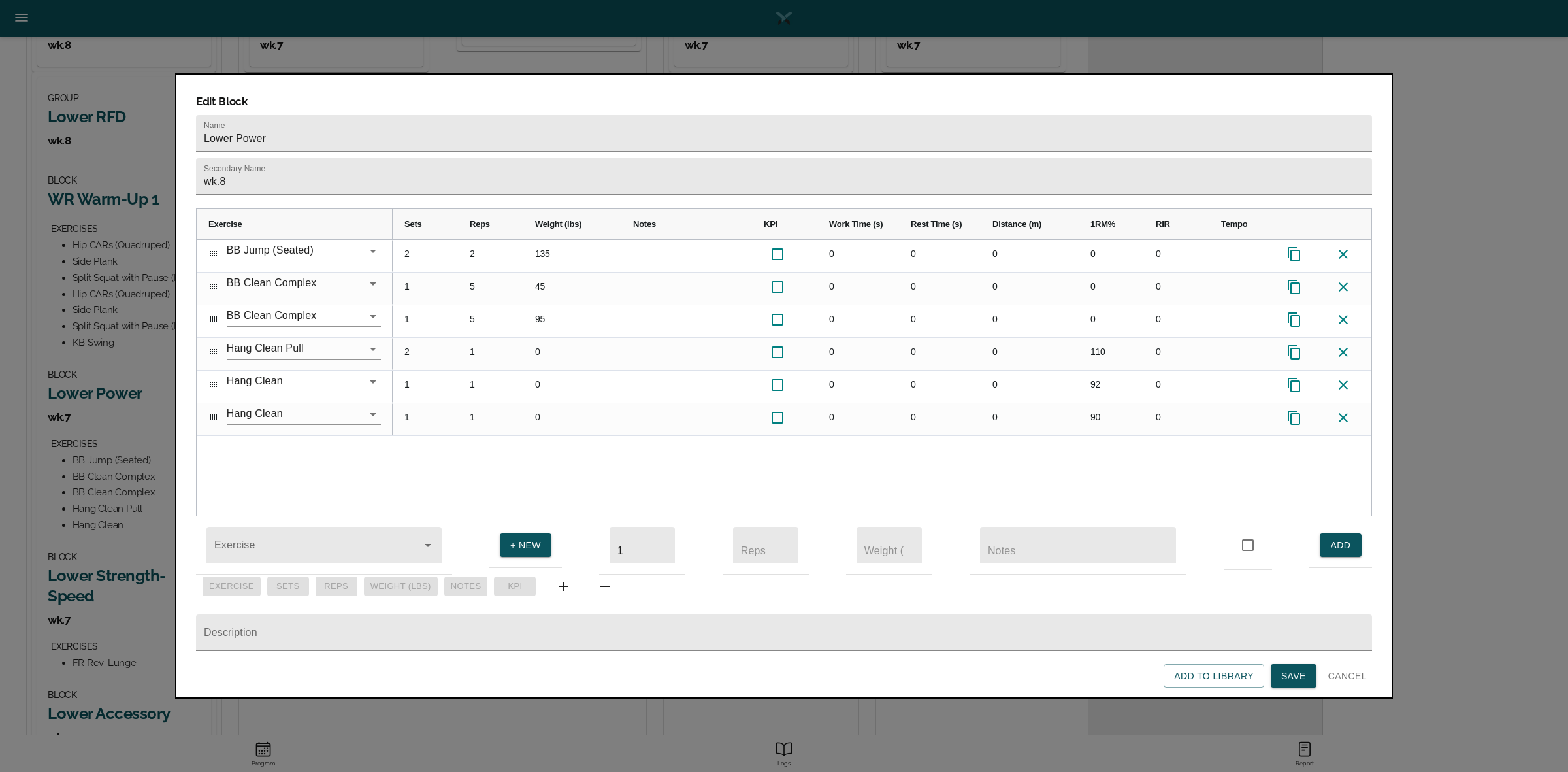
click at [488, 436] on div "2 2 135 0 0 0 0 0 1 5 45 0 0 0 0 0 1 5 95 0 0 0 0 0 2 1 0 0 0 0 110 0 1 1 0 0 0…" at bounding box center [882, 377] width 978 height 276
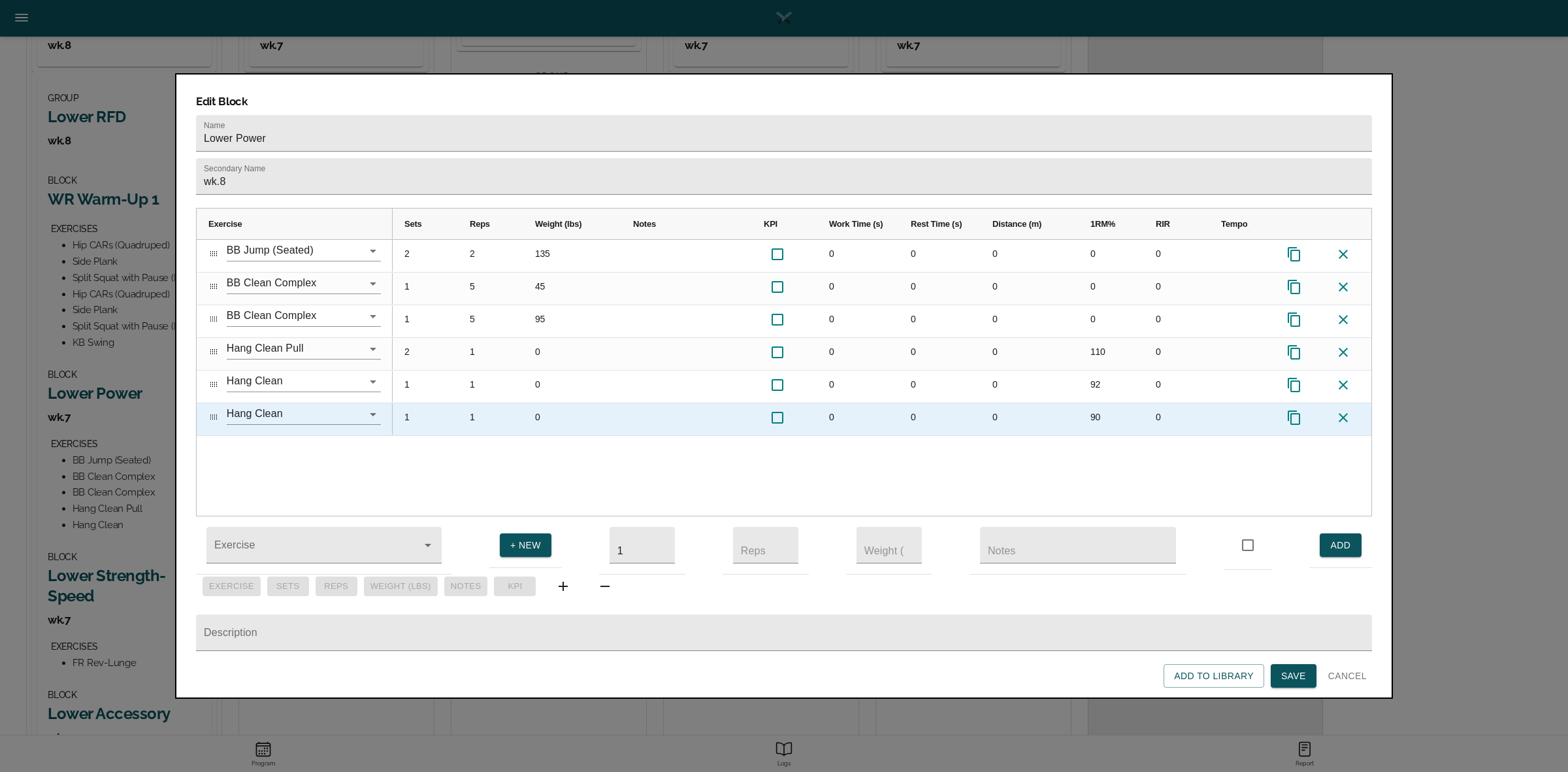
click at [1093, 403] on div "90" at bounding box center [1111, 419] width 65 height 32
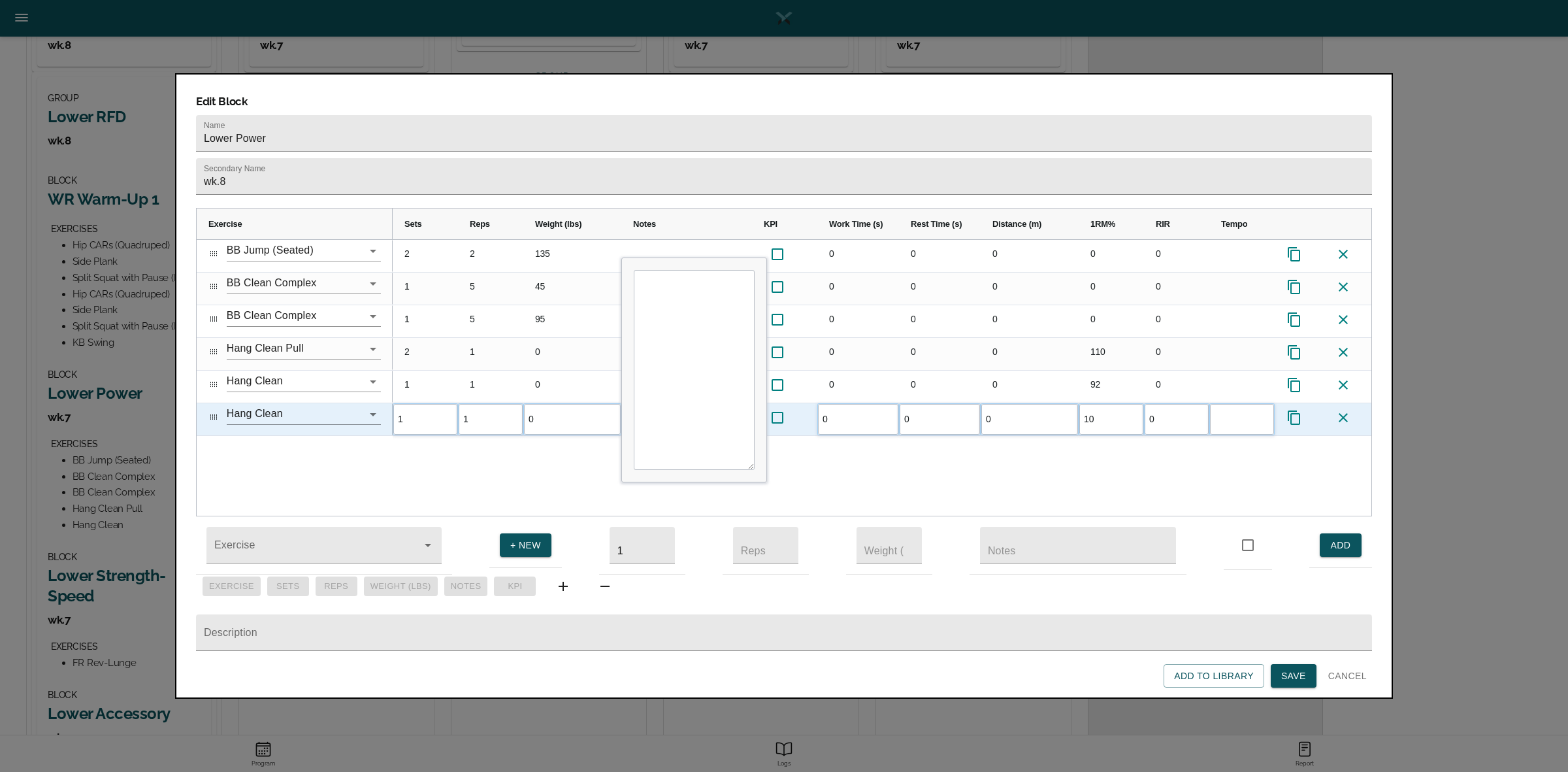
type input "102"
click at [1074, 427] on div "2 2 135 0 0 0 0 0 1 5 45 0 0 0 0 0 1 5 95 0 0 0 0 0 2 1 0 0 0 0 110 0 1 1 0 0 0…" at bounding box center [882, 377] width 978 height 276
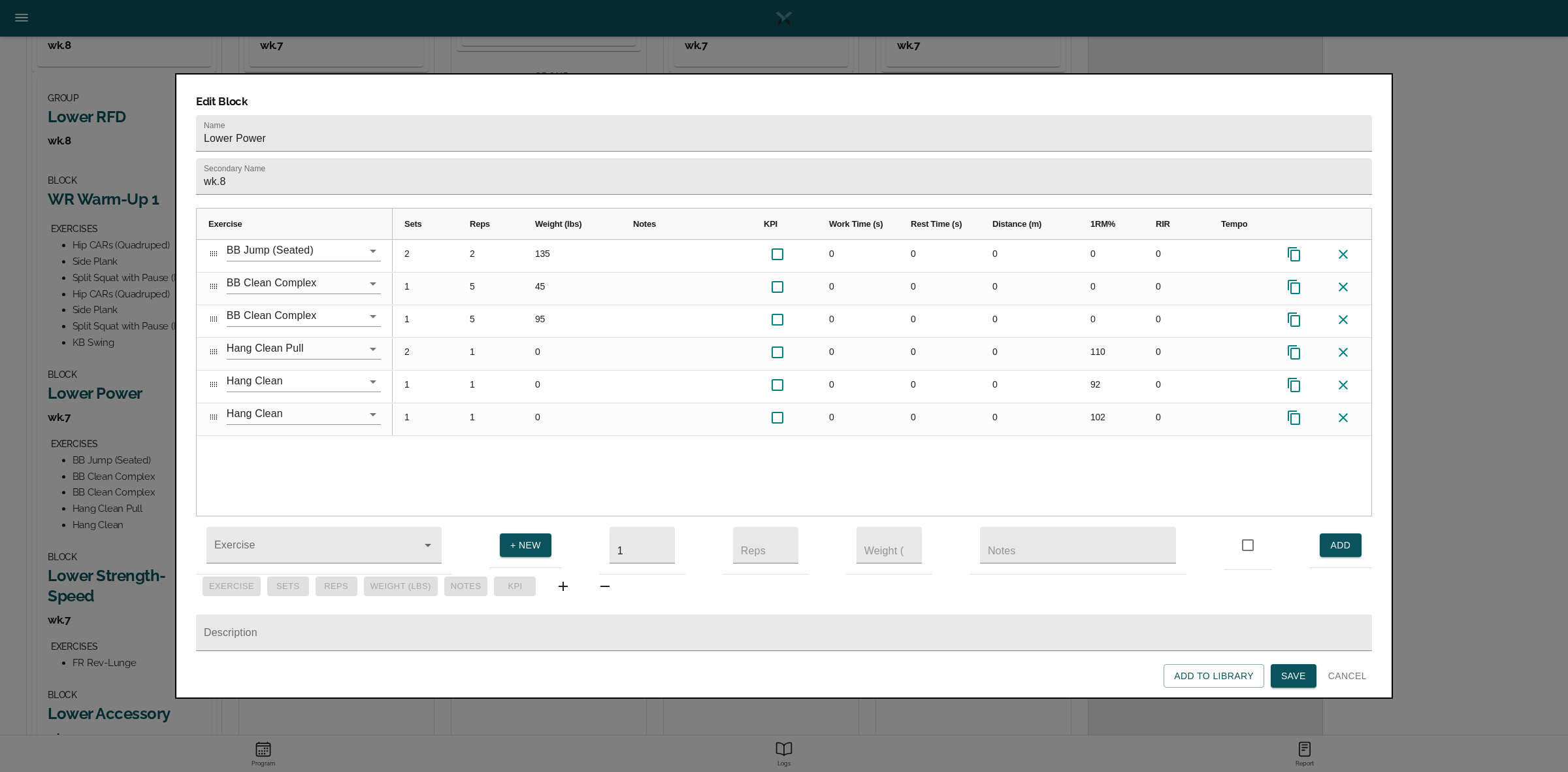
click at [1299, 677] on span "Save" at bounding box center [1293, 676] width 25 height 16
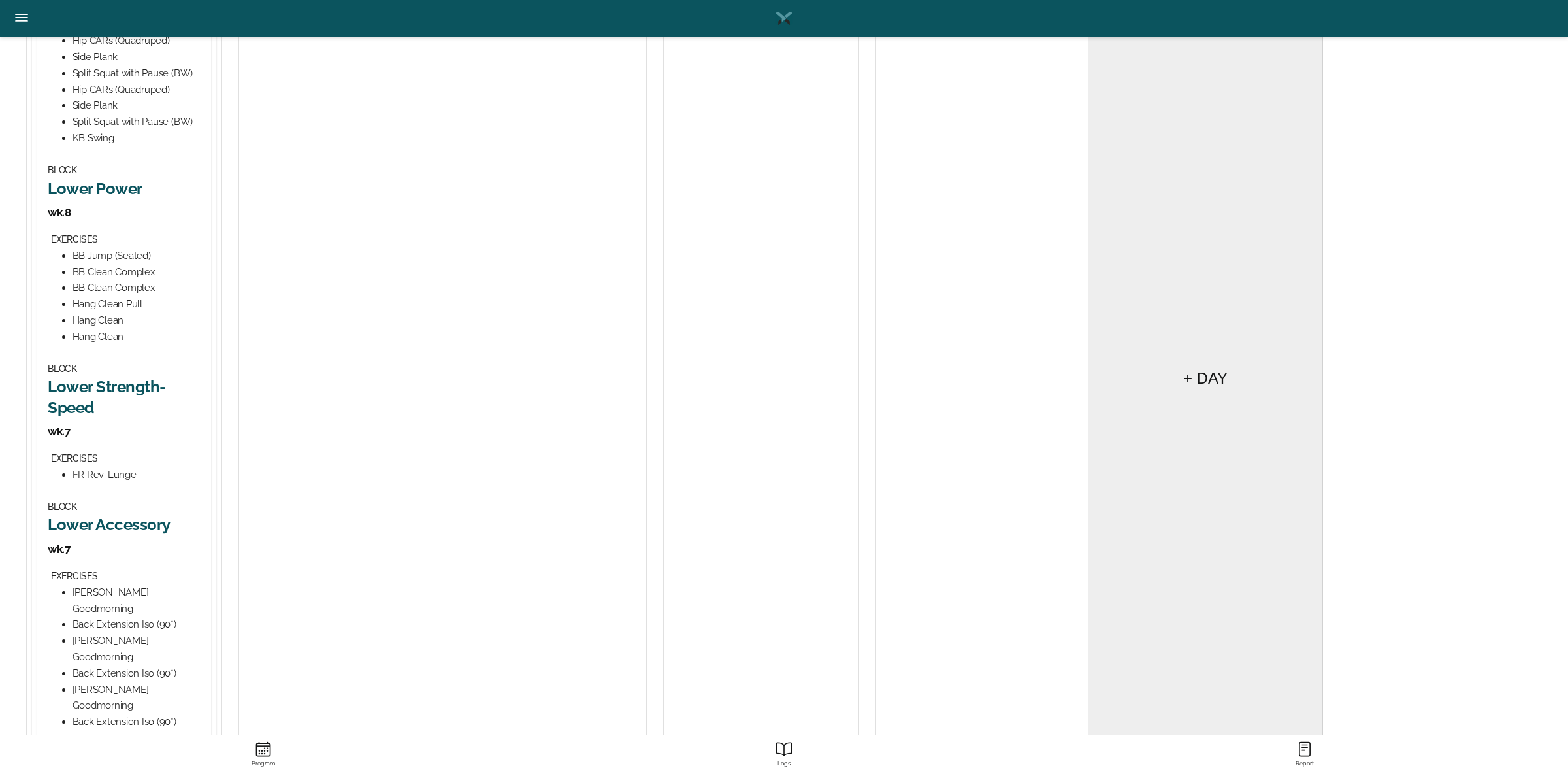
scroll to position [490, 0]
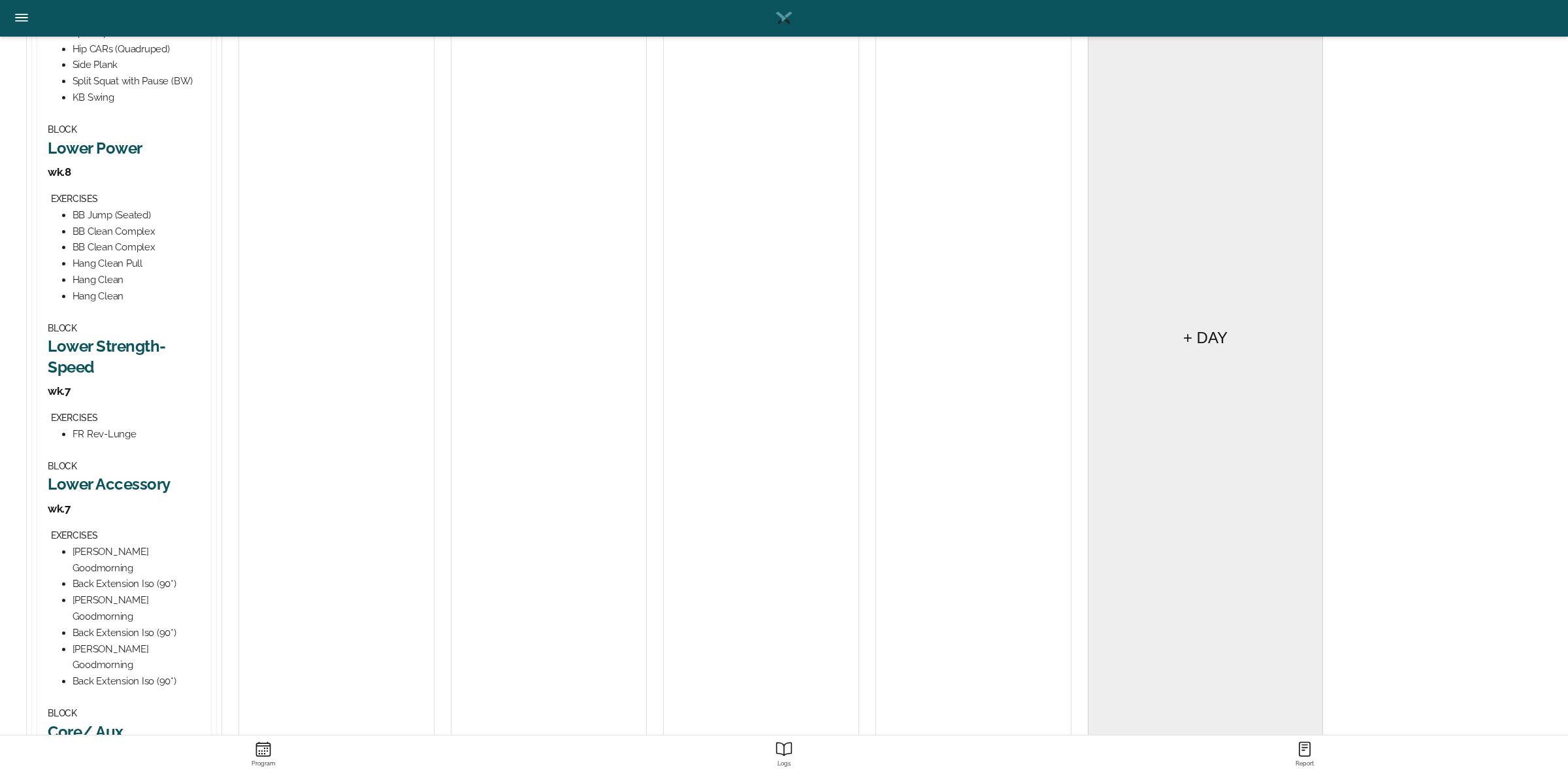
click at [128, 342] on h2 "Lower Strength-Speed" at bounding box center [124, 356] width 153 height 41
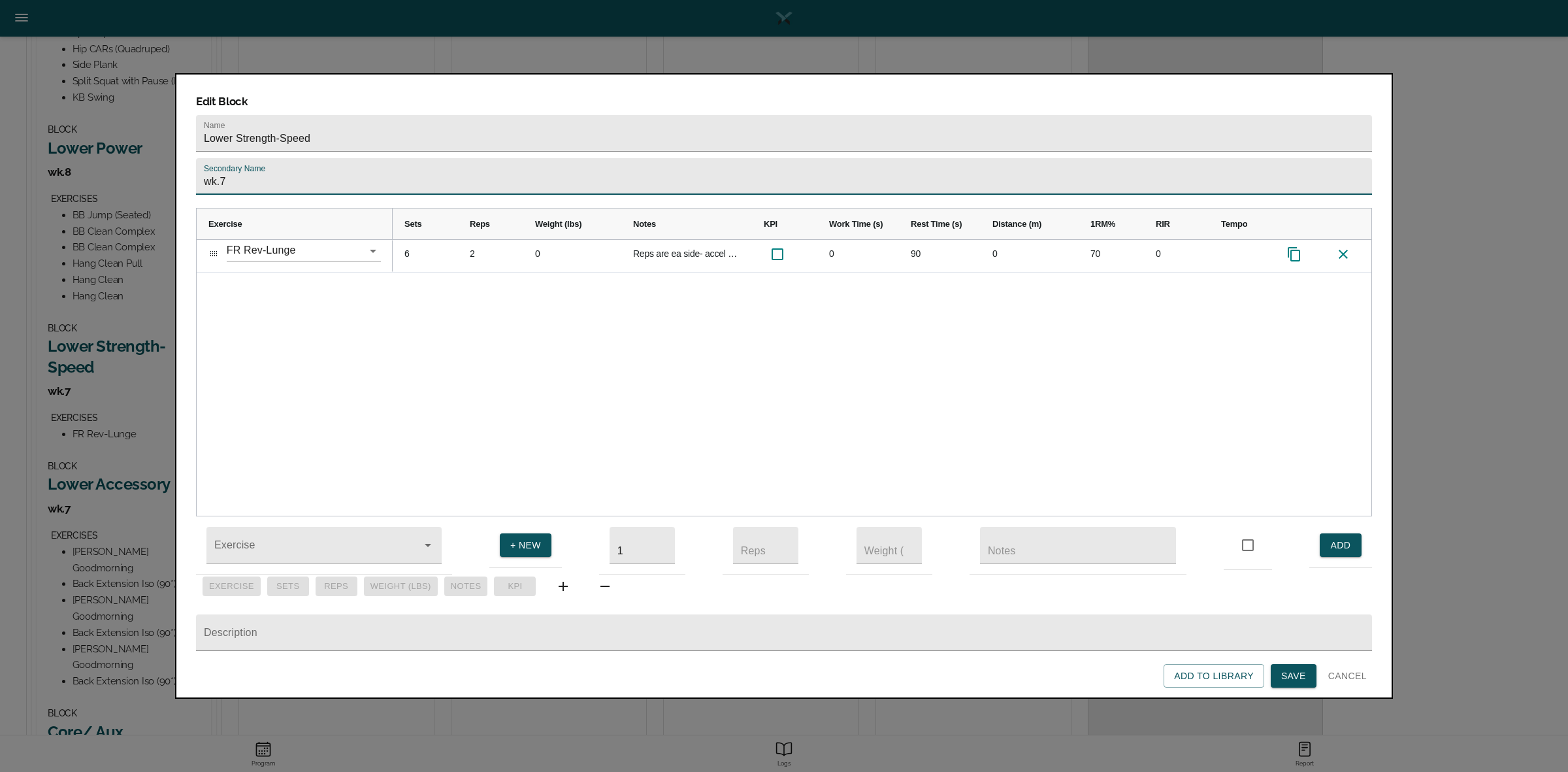
click at [256, 159] on input "wk.7" at bounding box center [784, 176] width 1176 height 36
type input "wk.8"
click at [317, 306] on div "FR Rev-Lunge 6 2 0 Reps are ea side- accel down fast and explode back up. 0 90 …" at bounding box center [784, 377] width 1174 height 276
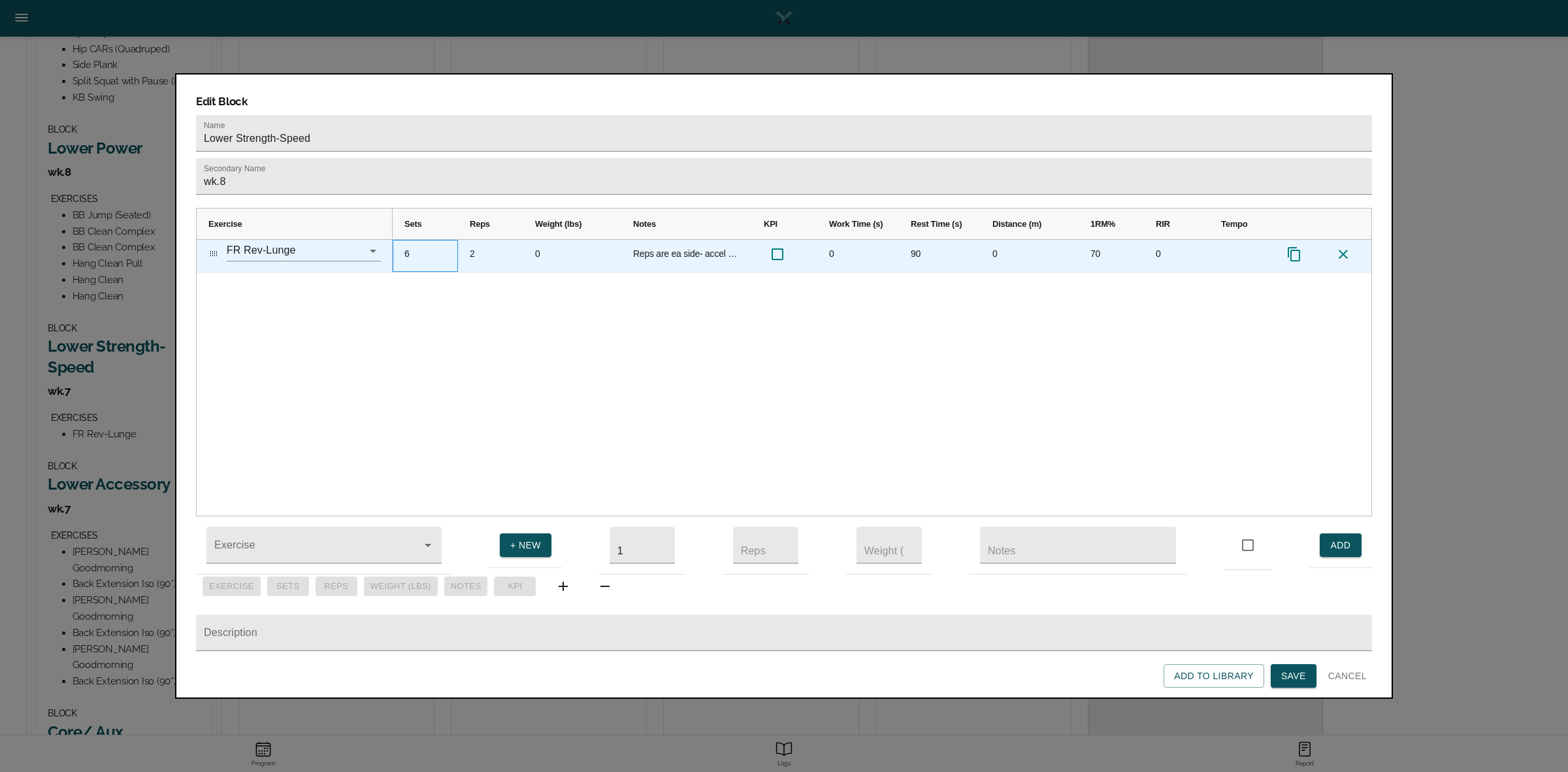
click at [410, 240] on div "6" at bounding box center [426, 255] width 65 height 32
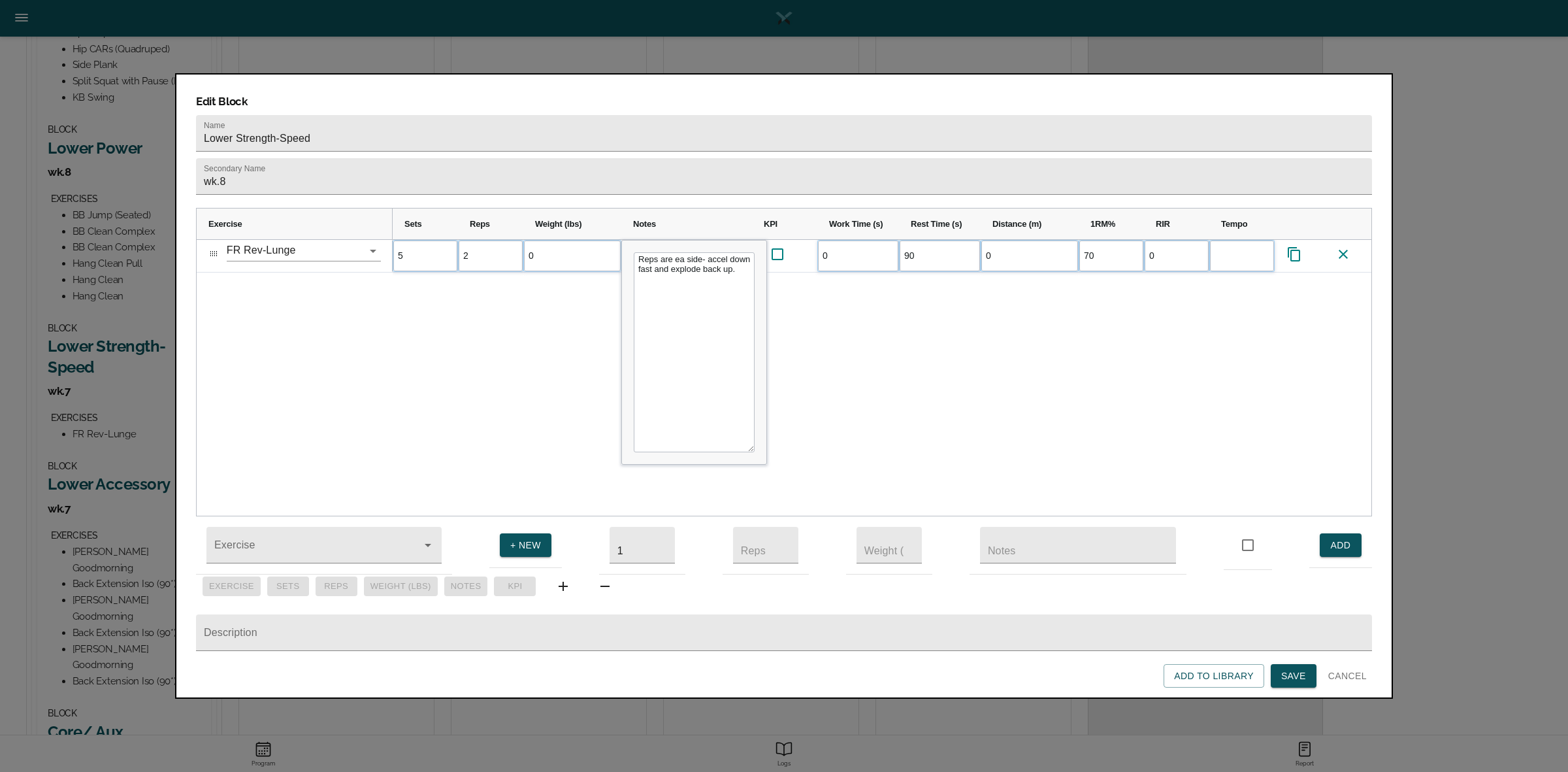
scroll to position [0, 0]
click at [450, 289] on div "5 2 0 Reps are ea side- accel down fast and explode back up. 0 90 0 70 0" at bounding box center [882, 377] width 978 height 276
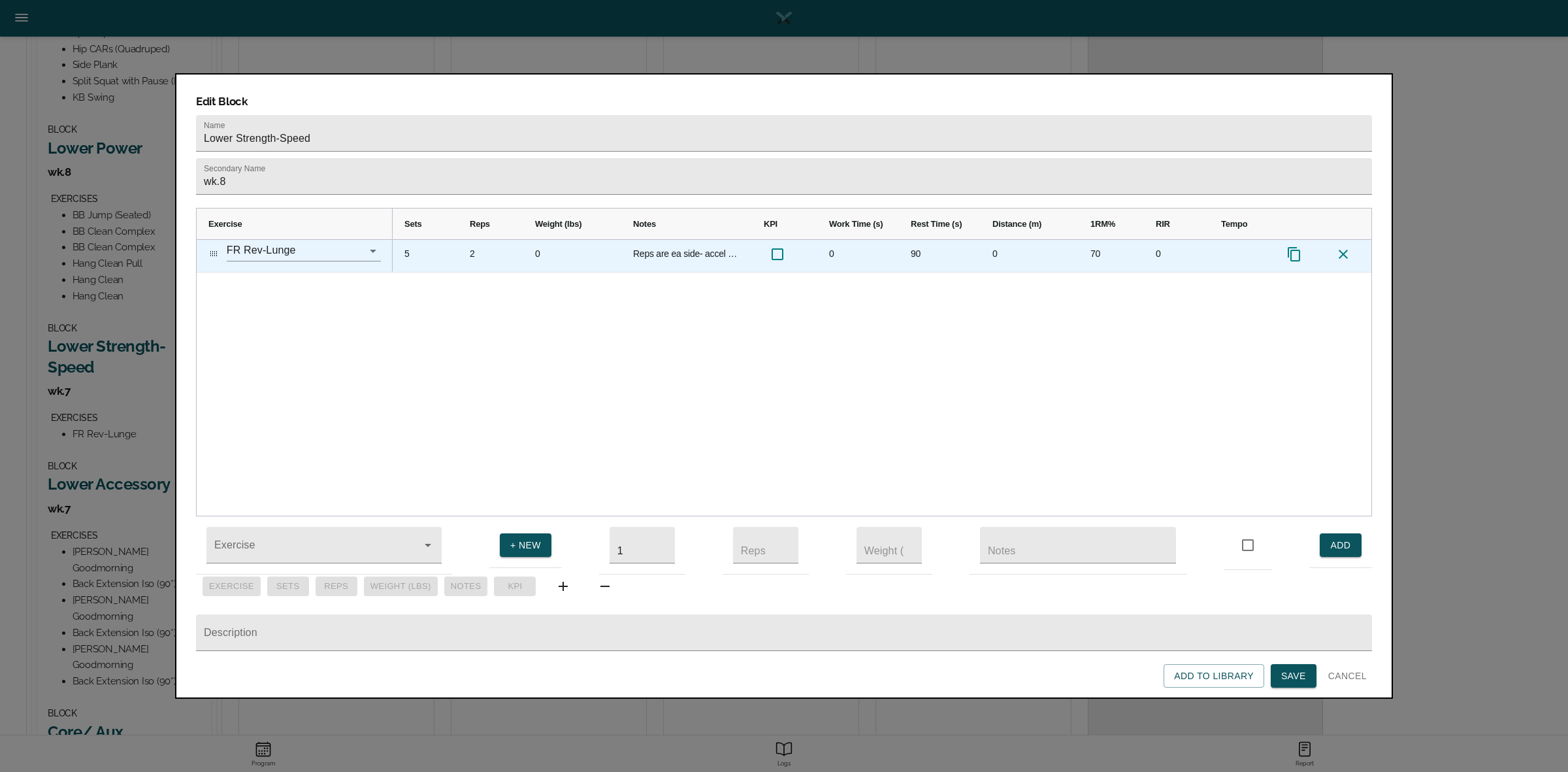
click at [1094, 240] on div "70" at bounding box center [1111, 255] width 65 height 32
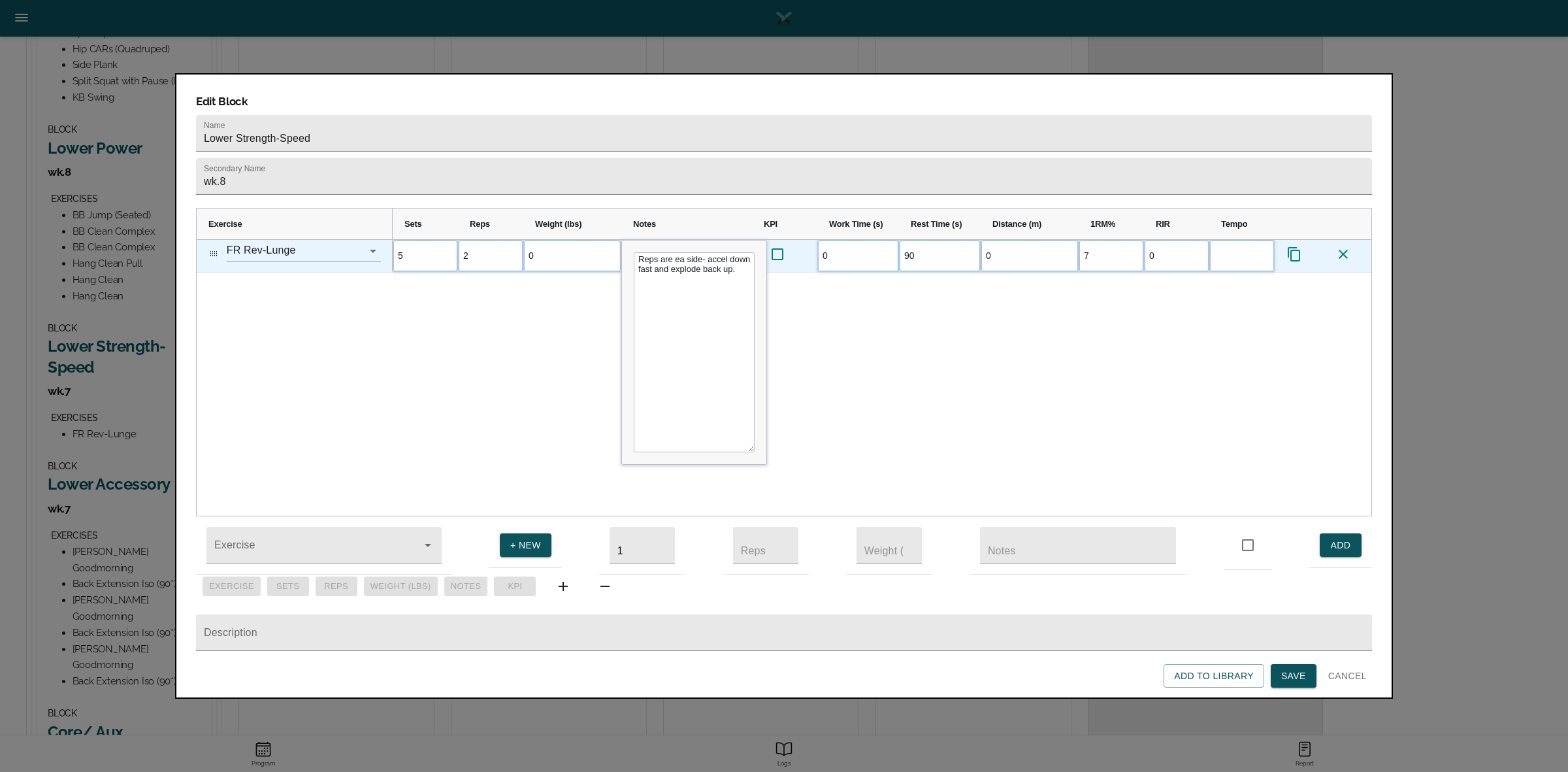
type input "75"
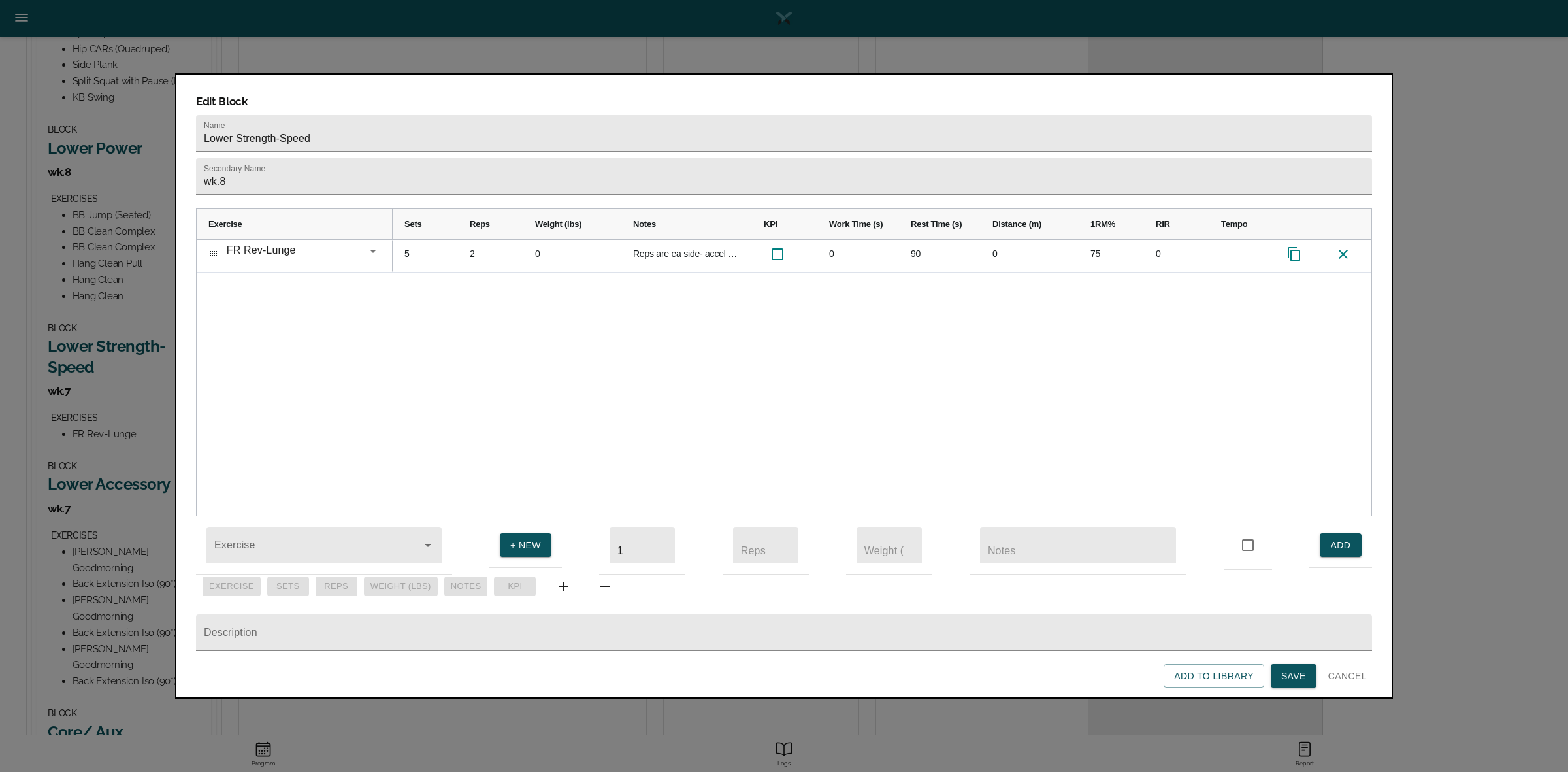
click at [1103, 318] on div "5 2 0 Reps are ea side- accel down fast and explode back up. 0 90 0 75 0" at bounding box center [882, 377] width 978 height 276
drag, startPoint x: 1297, startPoint y: 675, endPoint x: 1253, endPoint y: 626, distance: 65.9
click at [1297, 675] on span "Save" at bounding box center [1293, 676] width 25 height 16
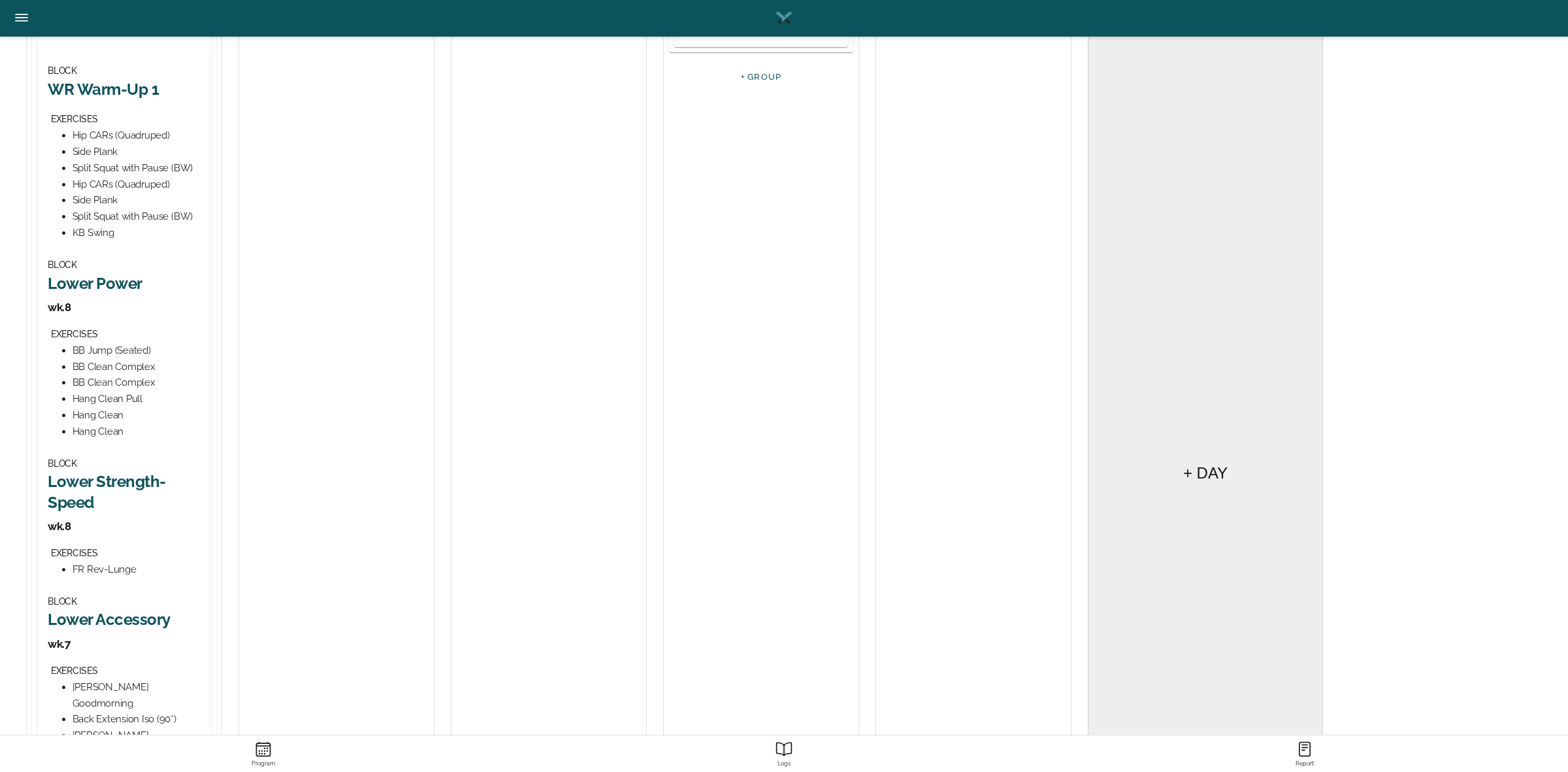
scroll to position [490, 0]
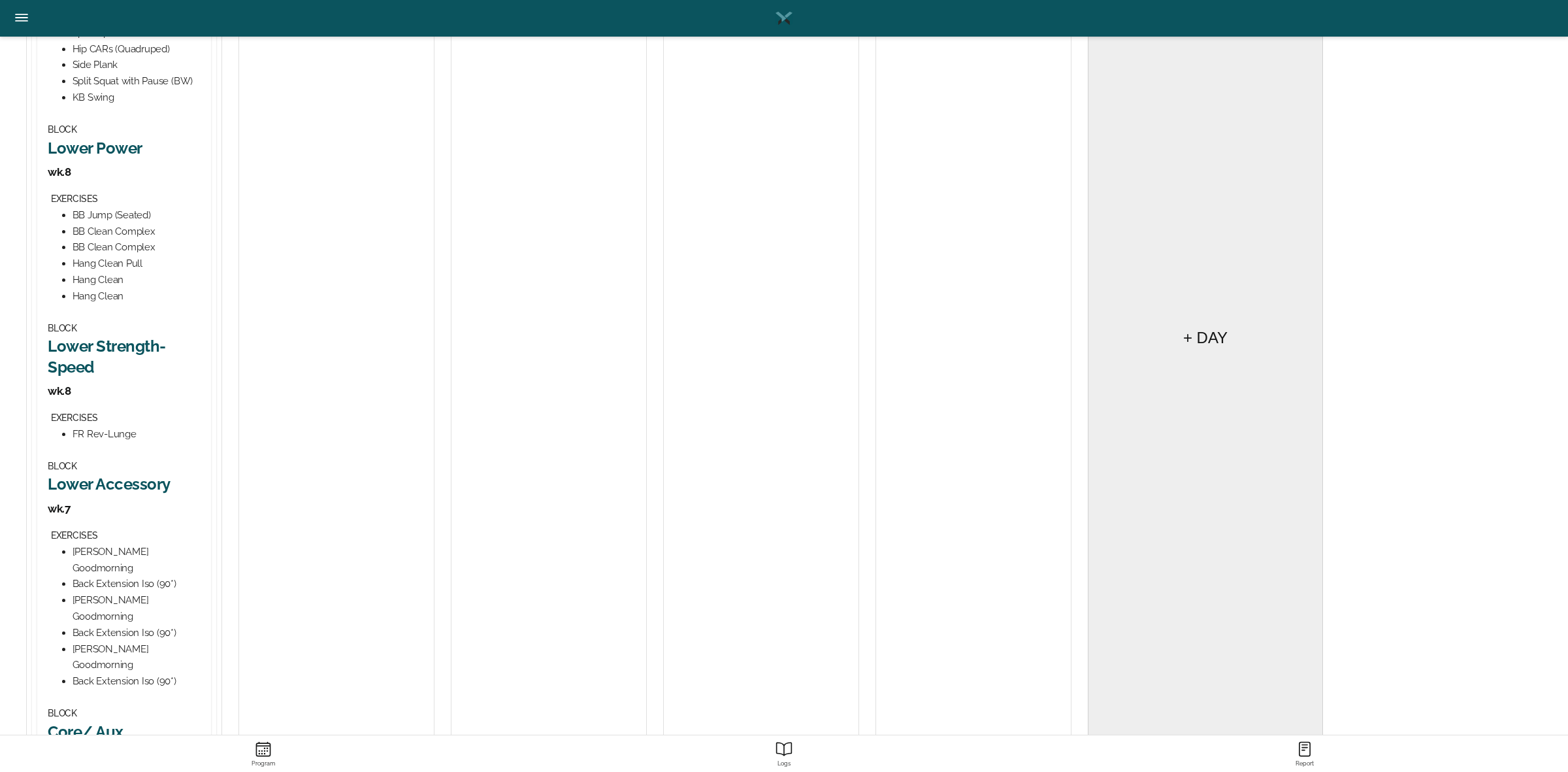
click at [117, 482] on h2 "Lower Accessory" at bounding box center [124, 484] width 153 height 21
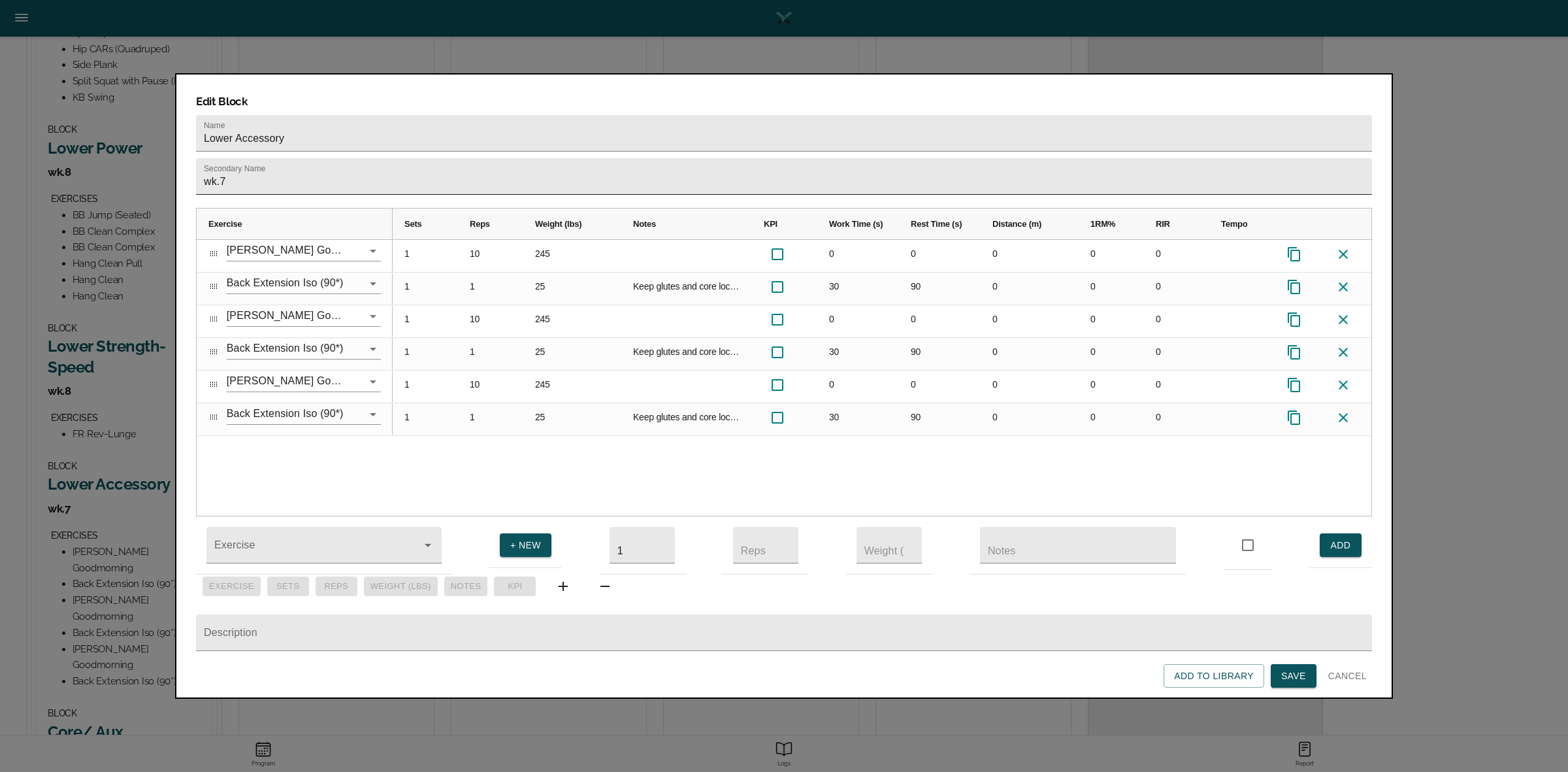
click at [286, 159] on input "wk.7" at bounding box center [784, 176] width 1176 height 36
type input "wk.8"
click at [384, 451] on div "[PERSON_NAME] Goodmorning Back Extension Iso (90*) [PERSON_NAME] Goodmorning Ba…" at bounding box center [784, 377] width 1174 height 276
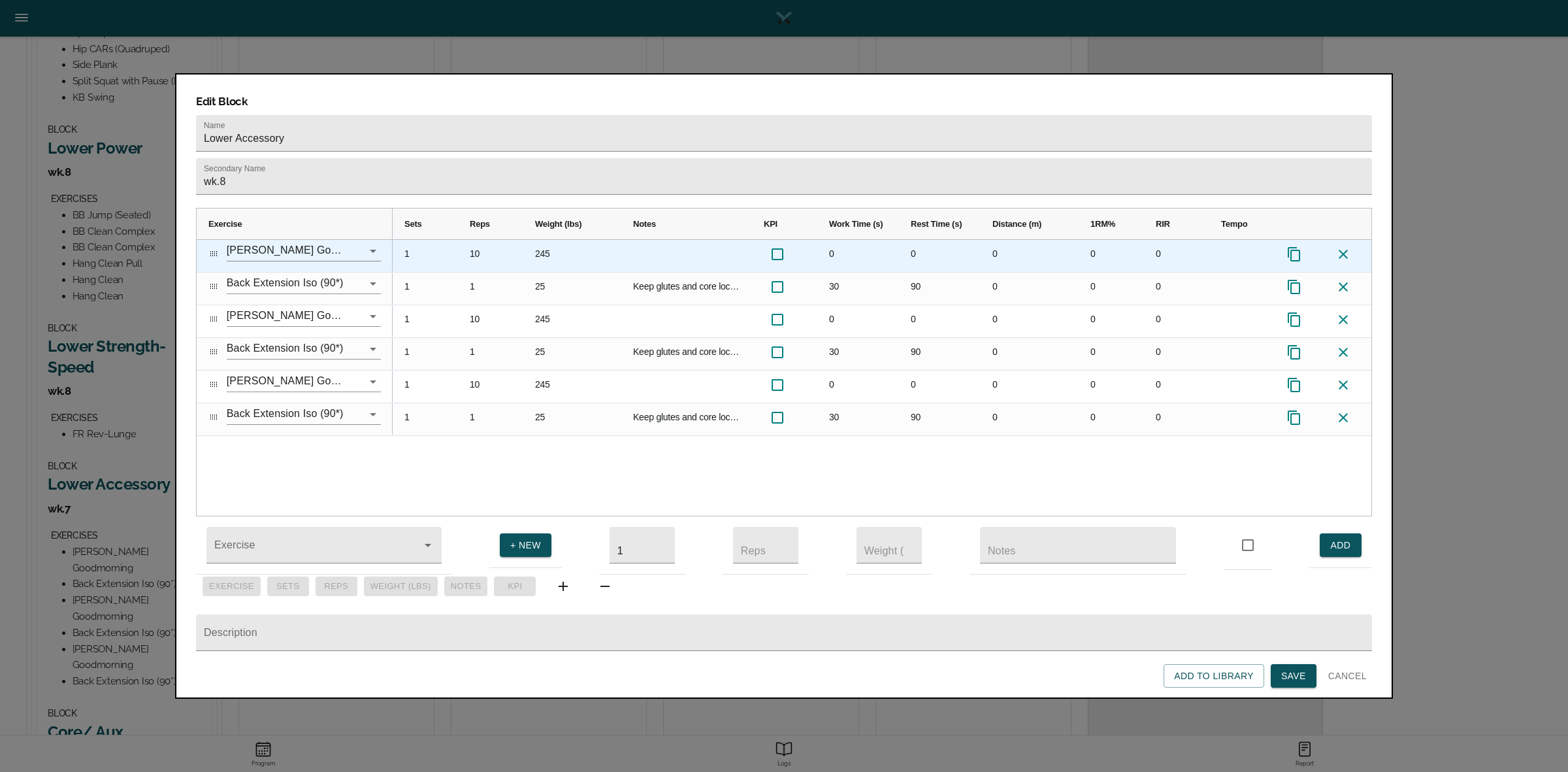
click at [474, 240] on div "10" at bounding box center [491, 255] width 65 height 32
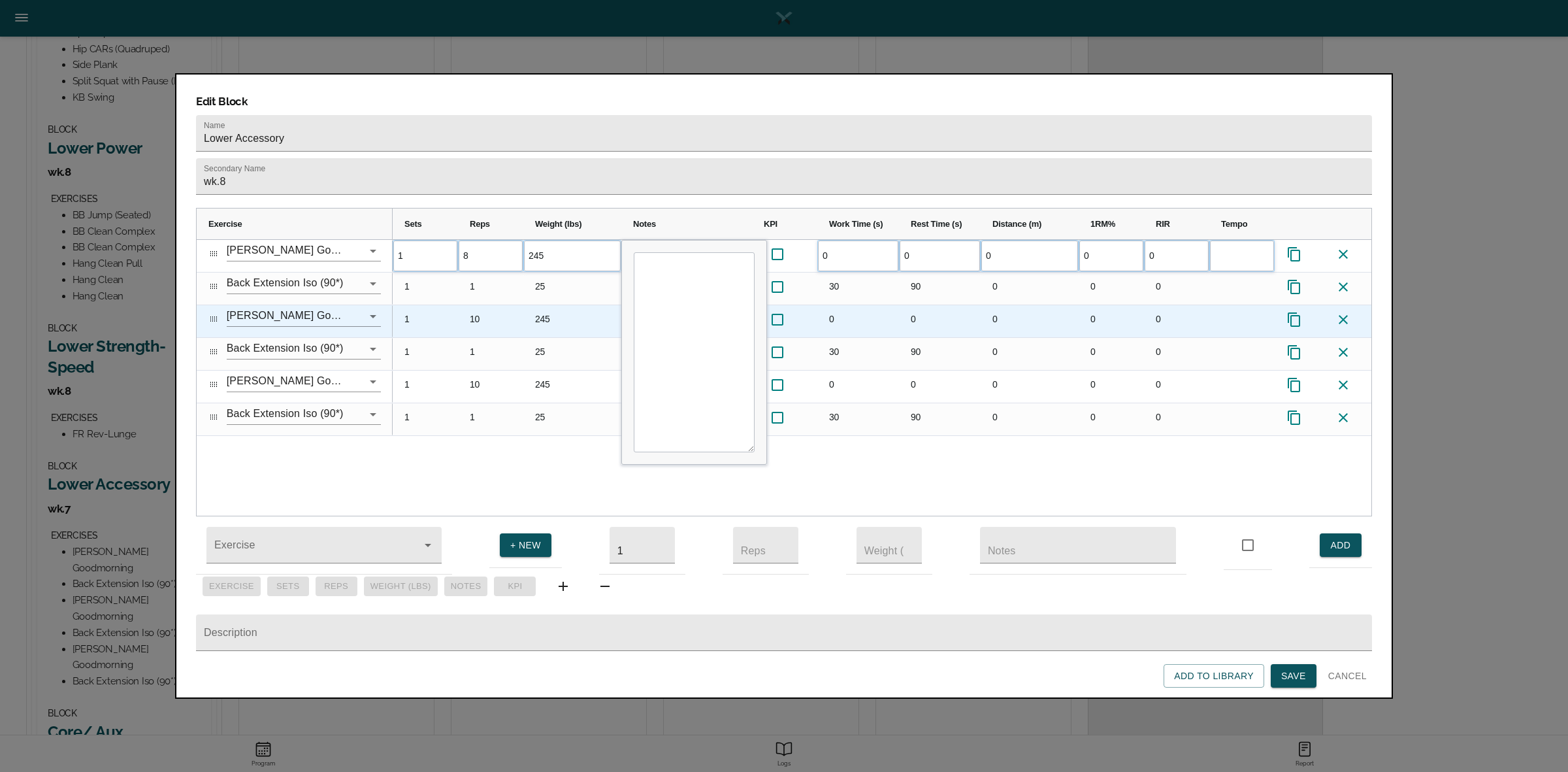
scroll to position [0, 0]
click at [480, 305] on div "10" at bounding box center [491, 321] width 65 height 32
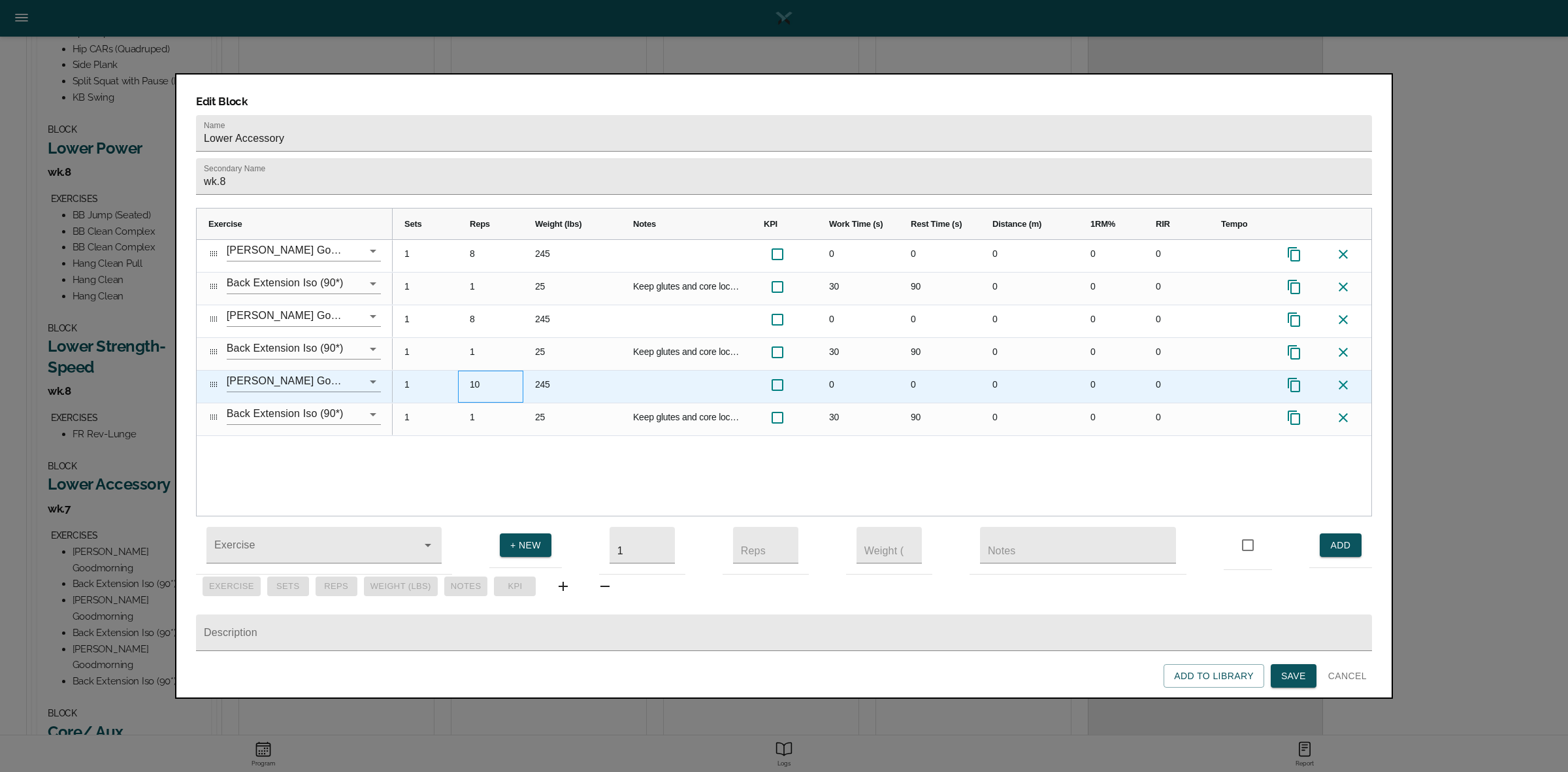
click at [478, 370] on div "10" at bounding box center [491, 386] width 65 height 32
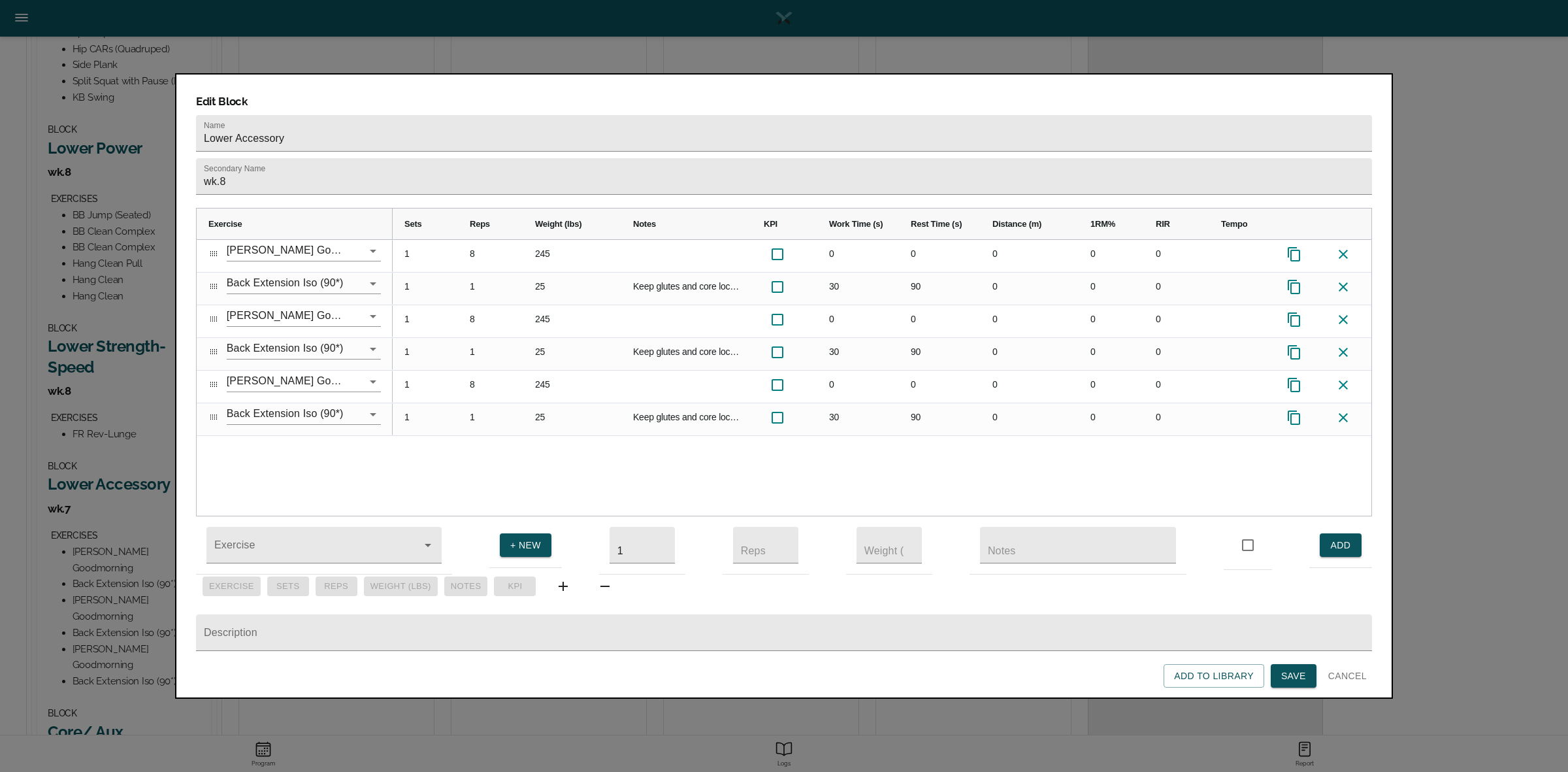
click at [485, 431] on div "1 8 245 0 0 0 0 0 1 1 25 Keep glutes and core locked in. refuse to let back arc…" at bounding box center [882, 377] width 978 height 276
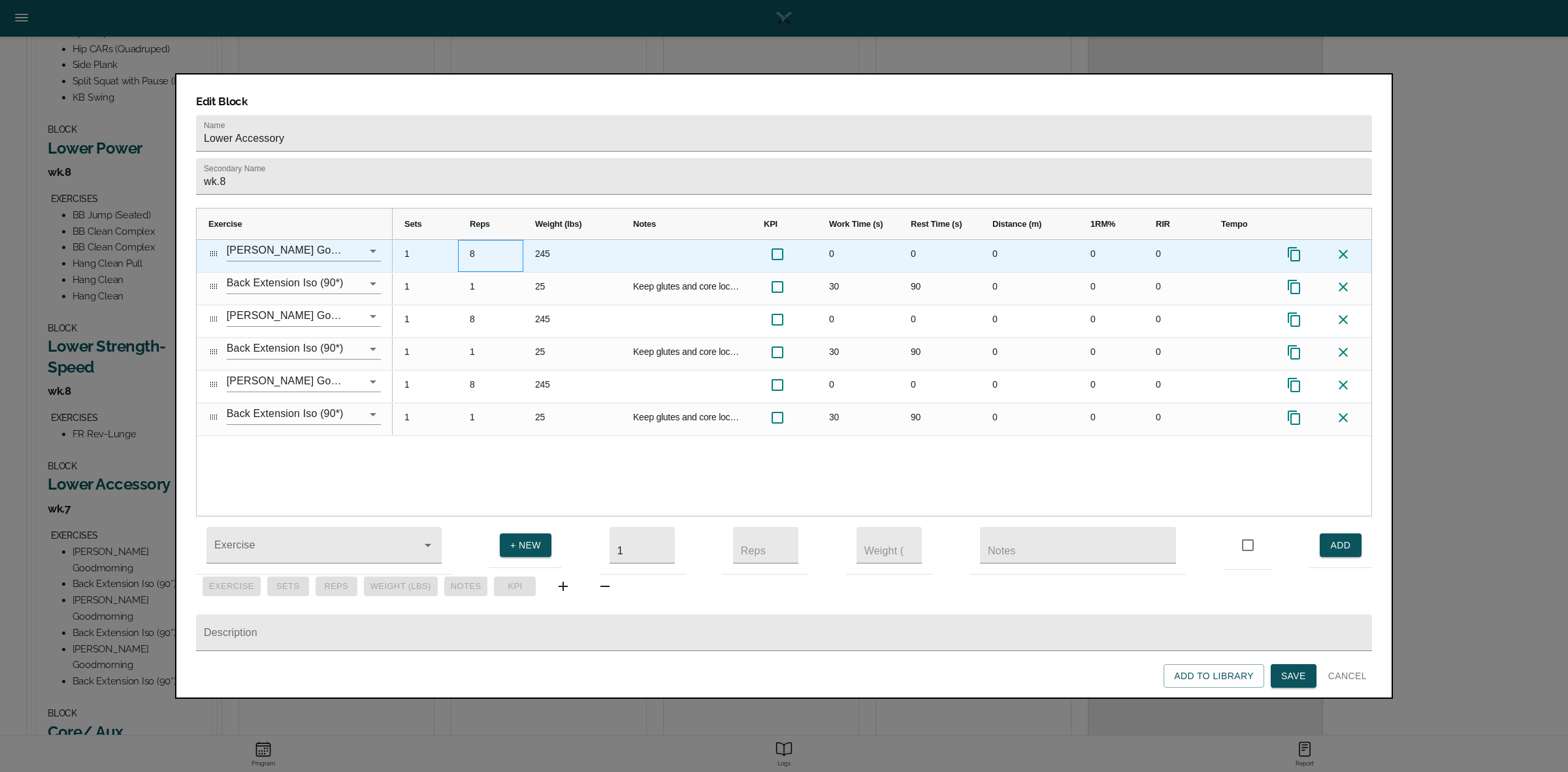
click at [472, 240] on div "8" at bounding box center [491, 255] width 65 height 32
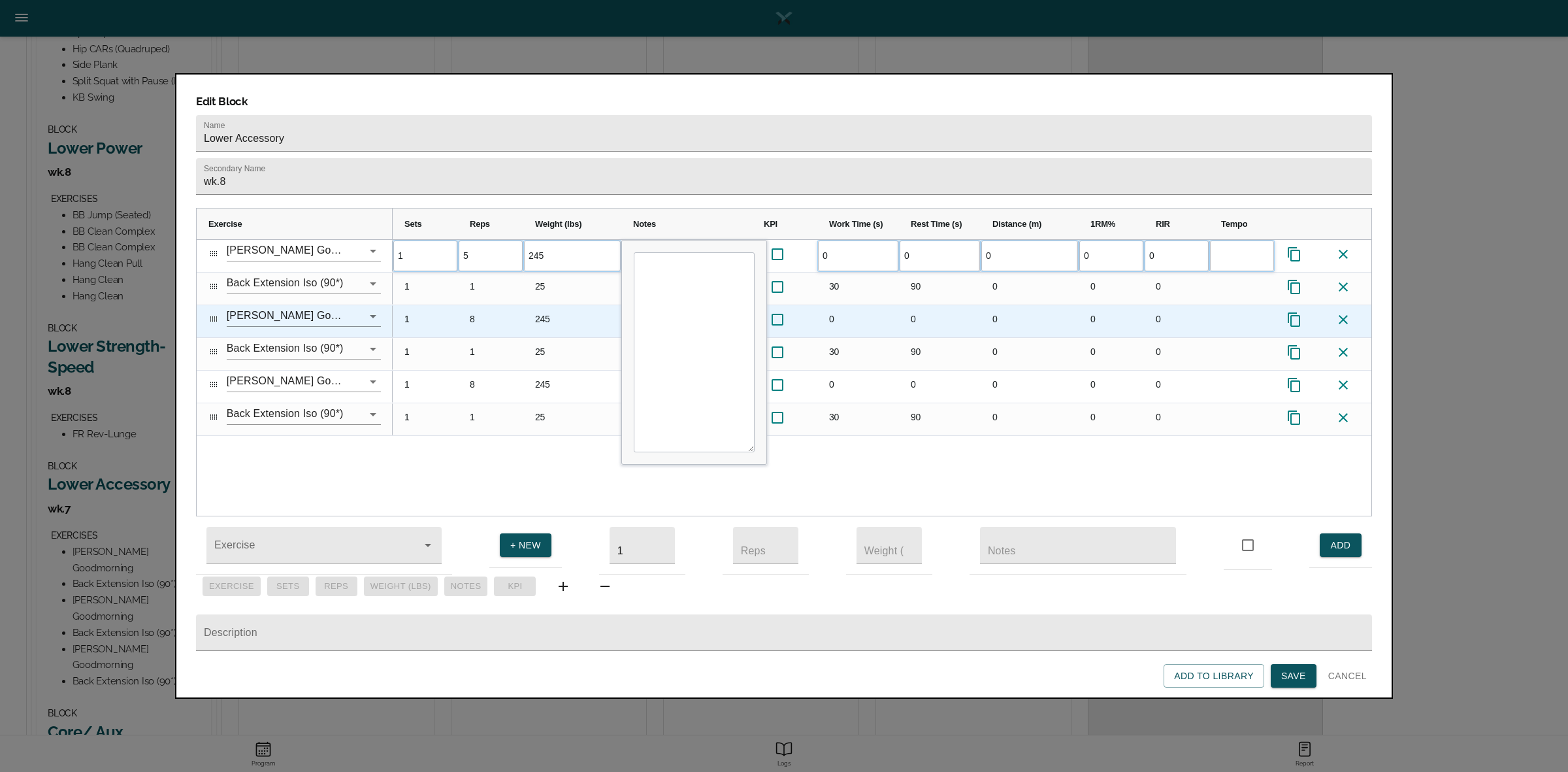
click at [480, 305] on div "8" at bounding box center [491, 321] width 65 height 32
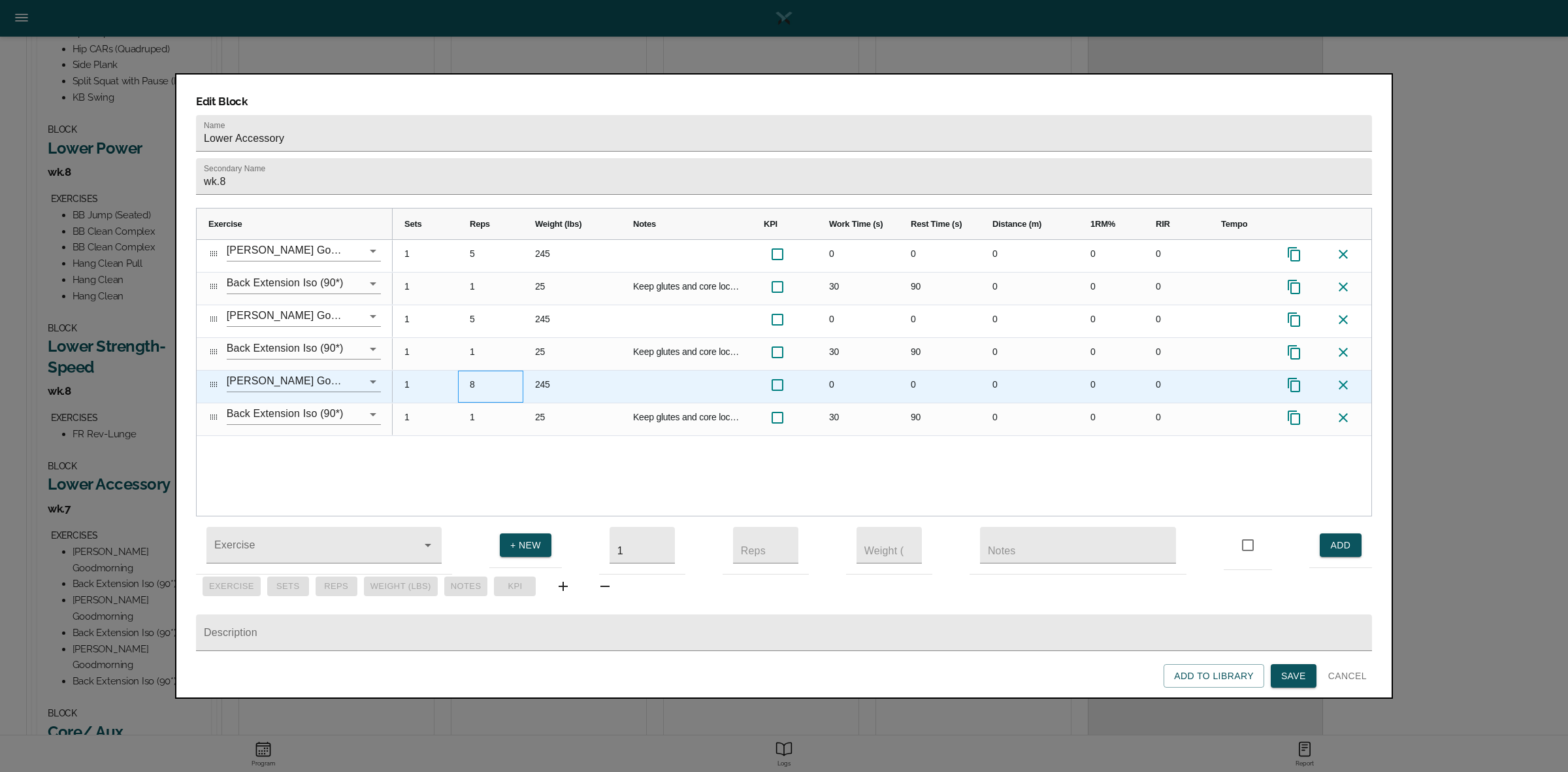
click at [487, 370] on div "8" at bounding box center [491, 386] width 65 height 32
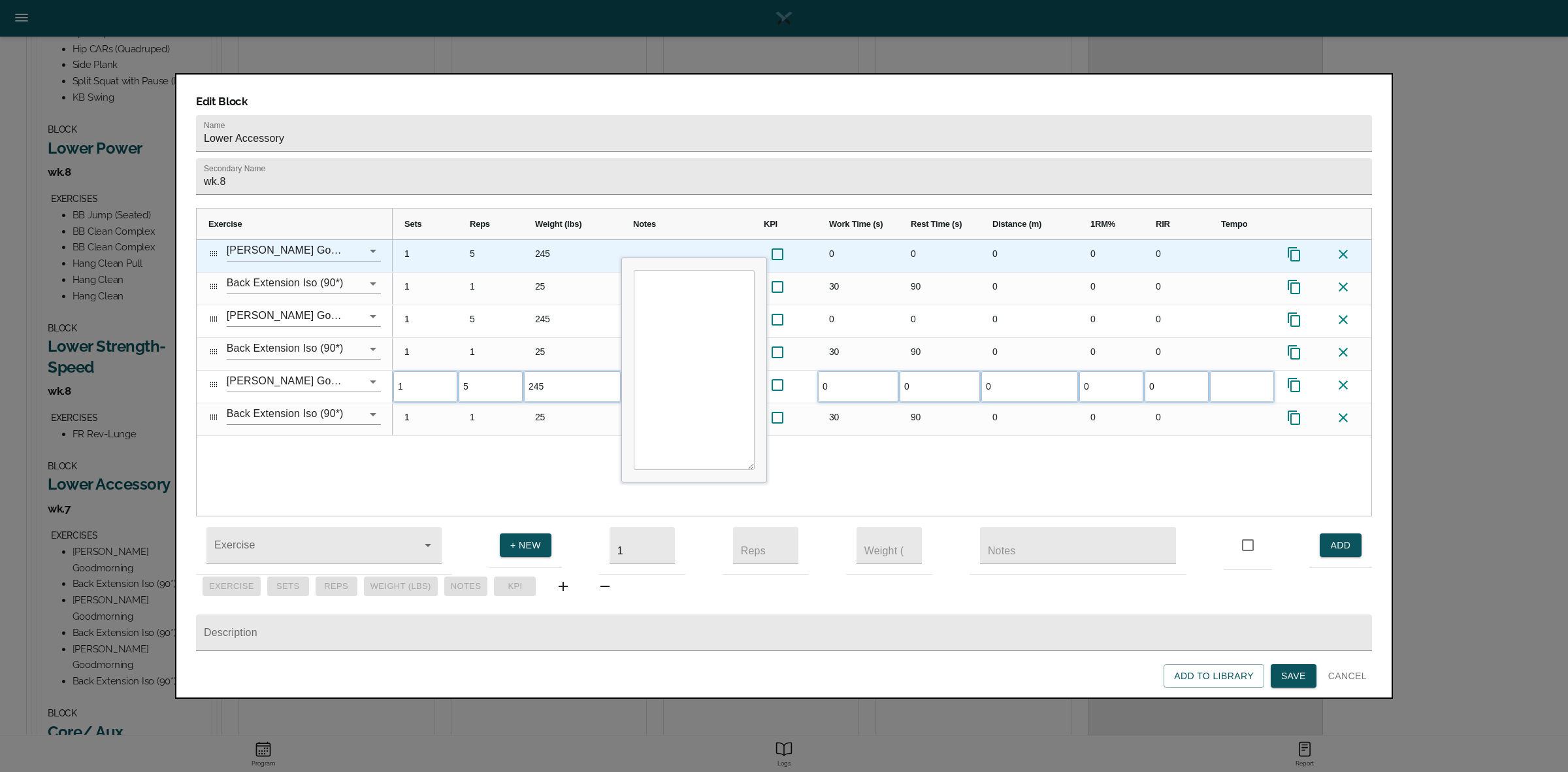
click at [556, 240] on div "245" at bounding box center [572, 255] width 98 height 32
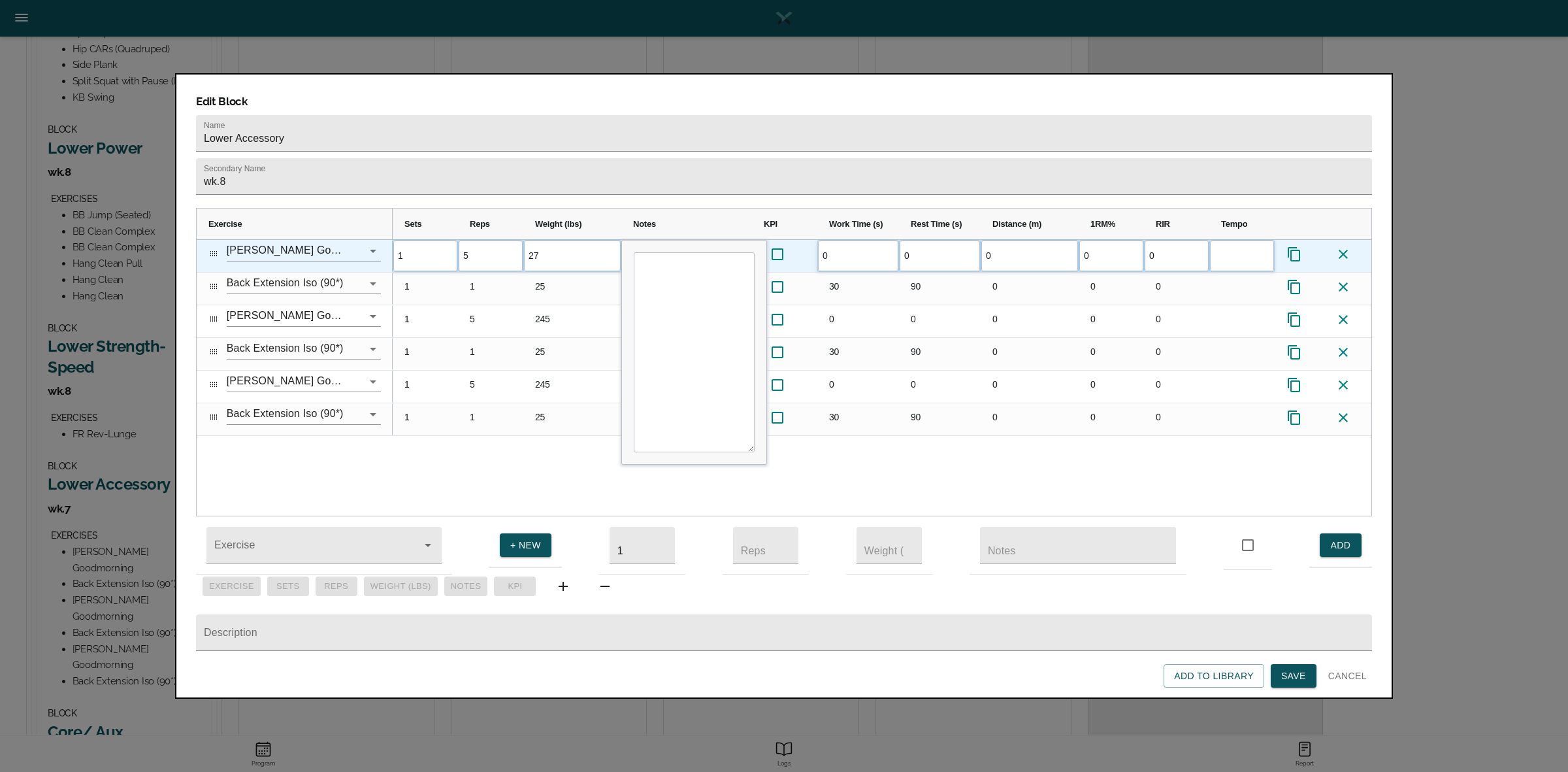
type input "275"
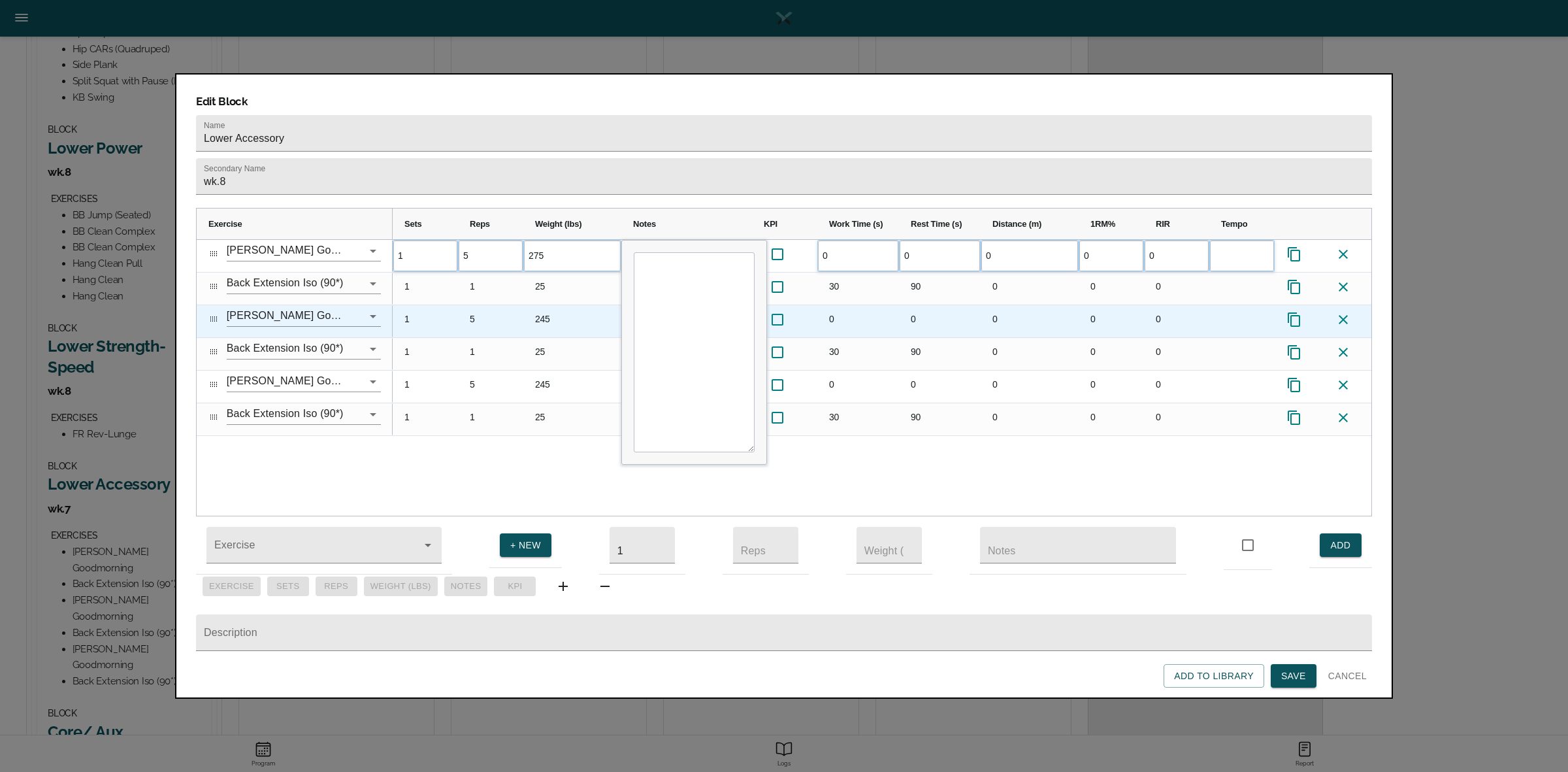
click at [551, 305] on div "245" at bounding box center [572, 321] width 98 height 32
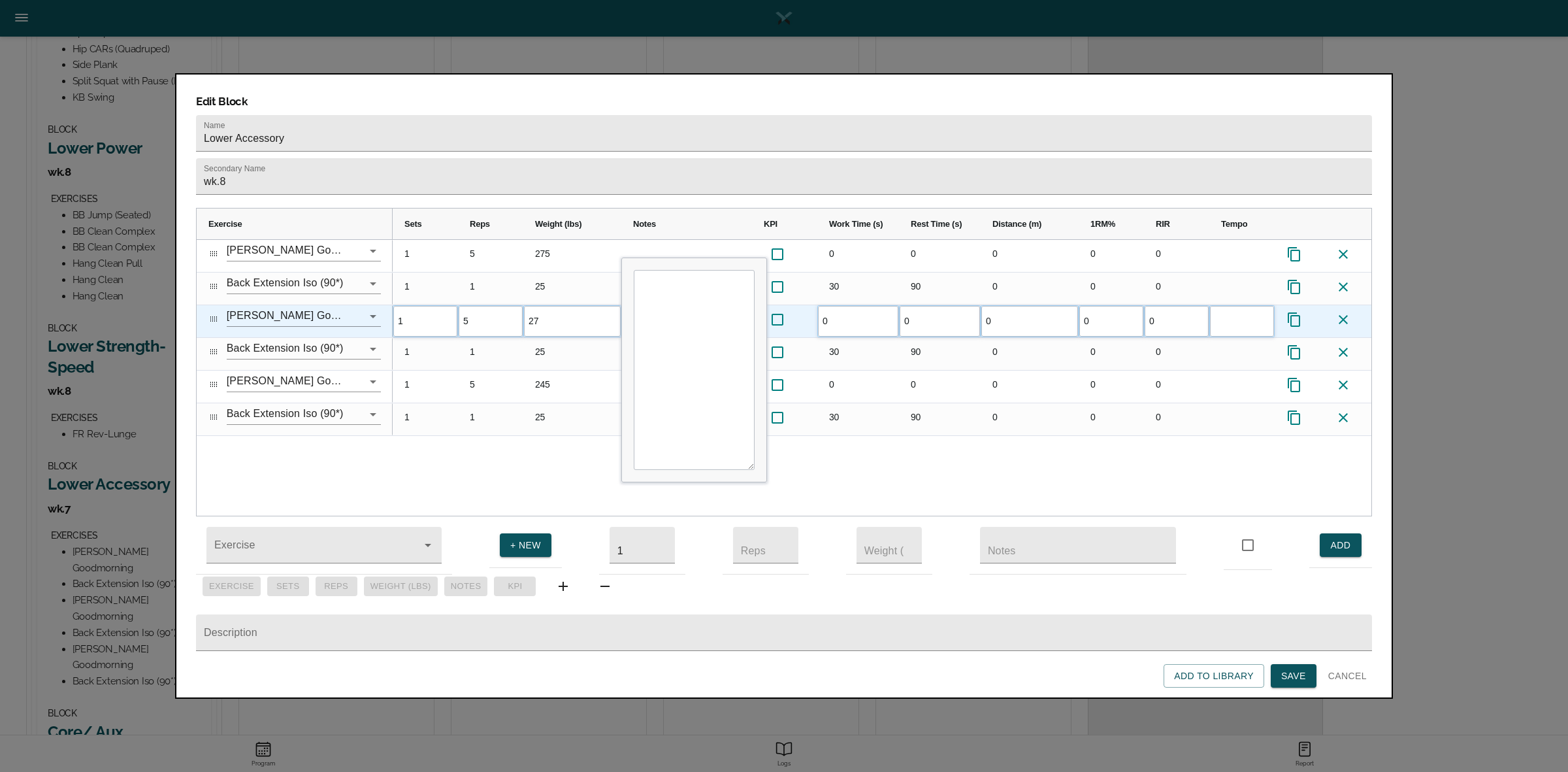
type input "275"
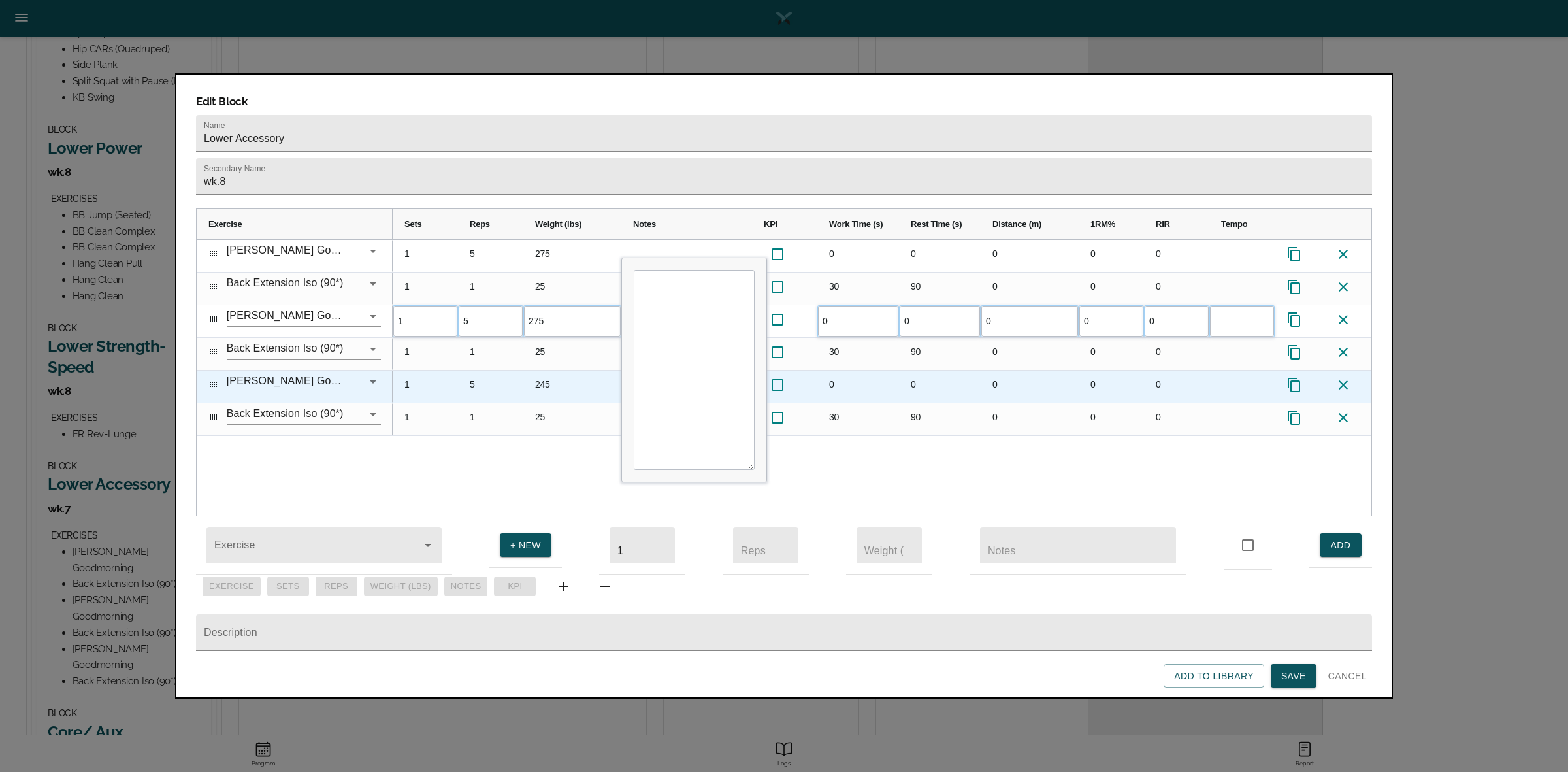
click at [551, 370] on div "245" at bounding box center [572, 386] width 98 height 32
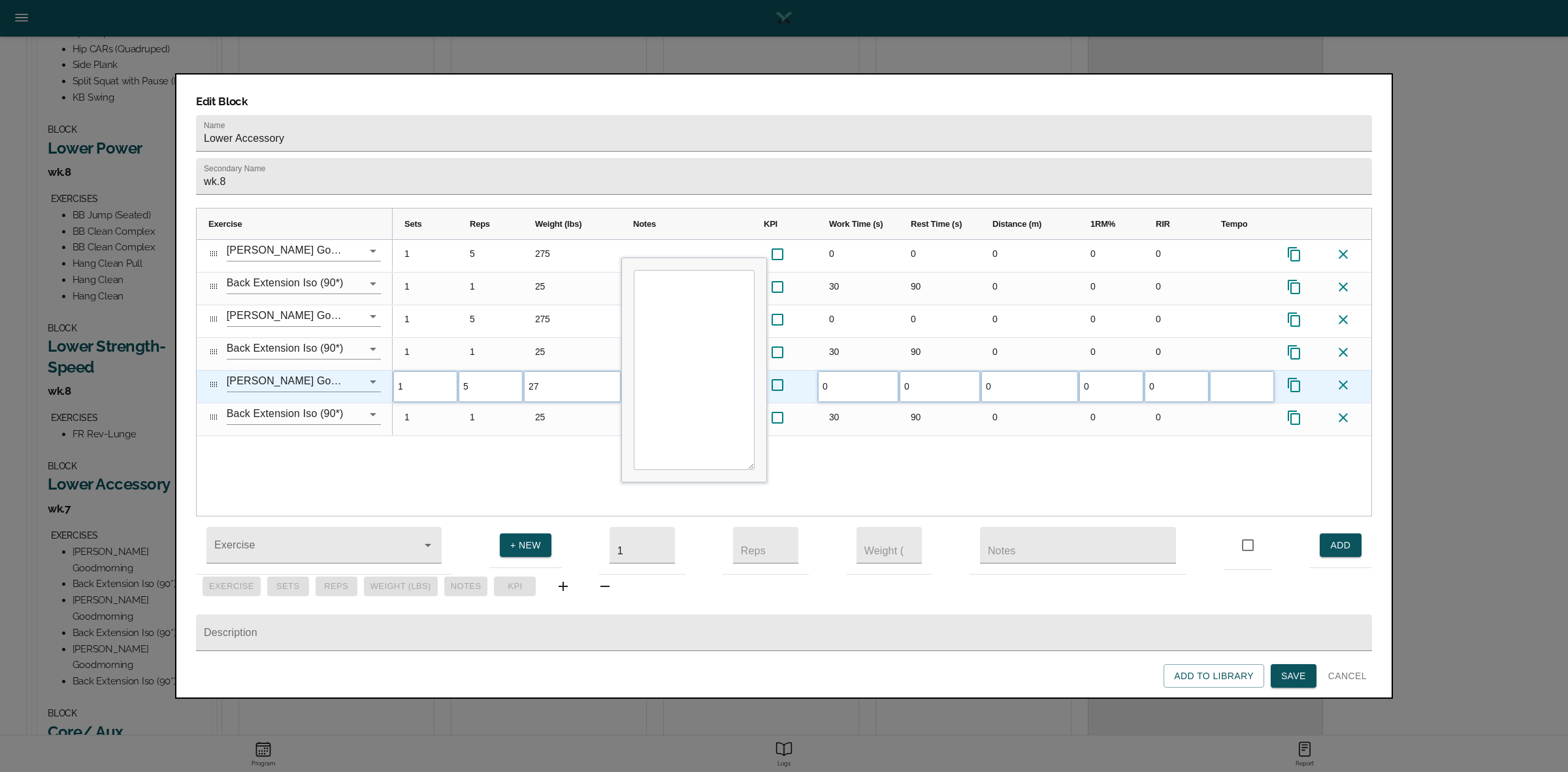
type input "275"
click at [544, 432] on div "1 5 275 0 0 0 0 0 1 1 25 Keep glutes and core locked in. refuse to let back arc…" at bounding box center [882, 377] width 978 height 276
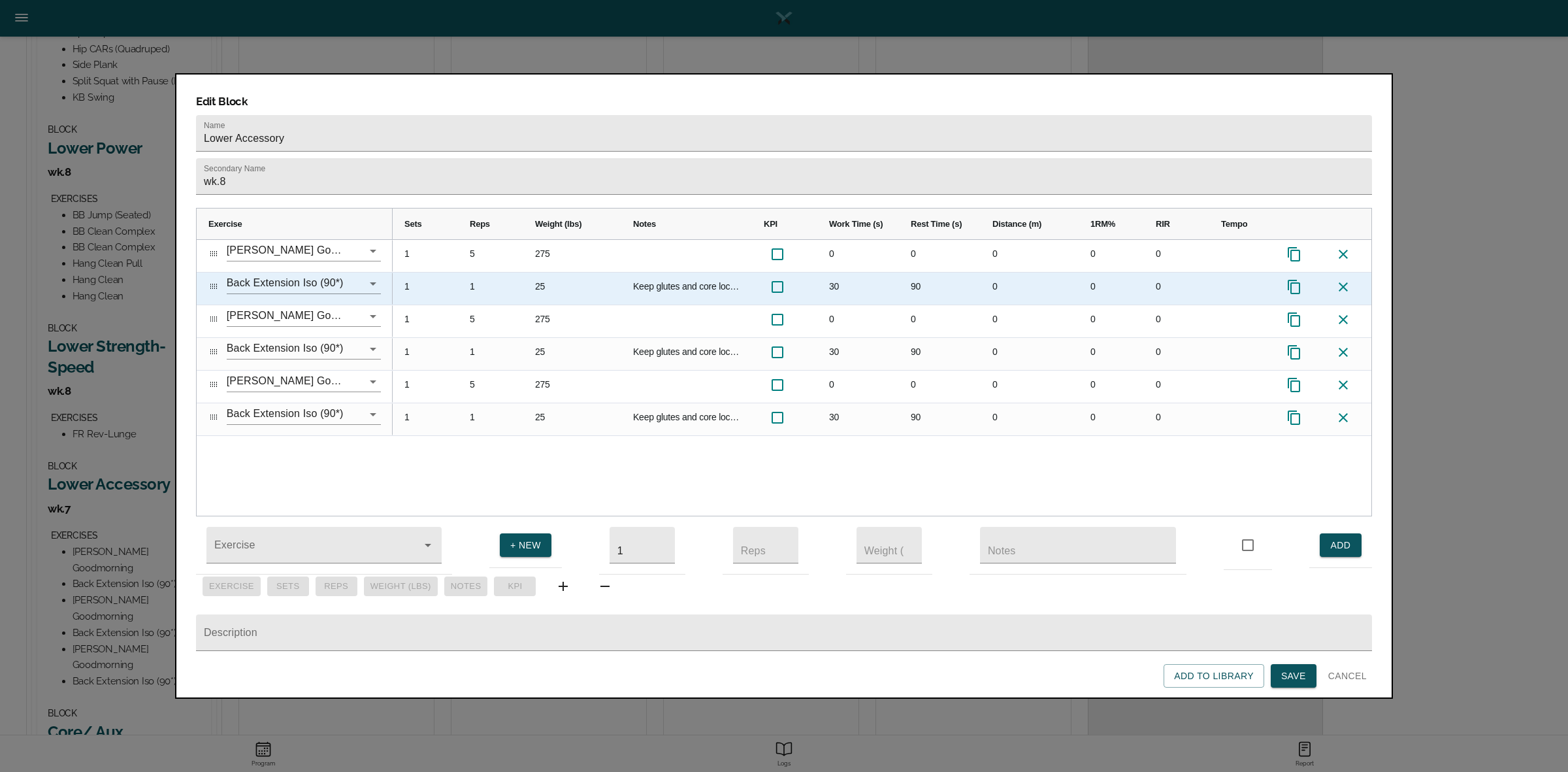
click at [544, 272] on div "25" at bounding box center [572, 288] width 98 height 32
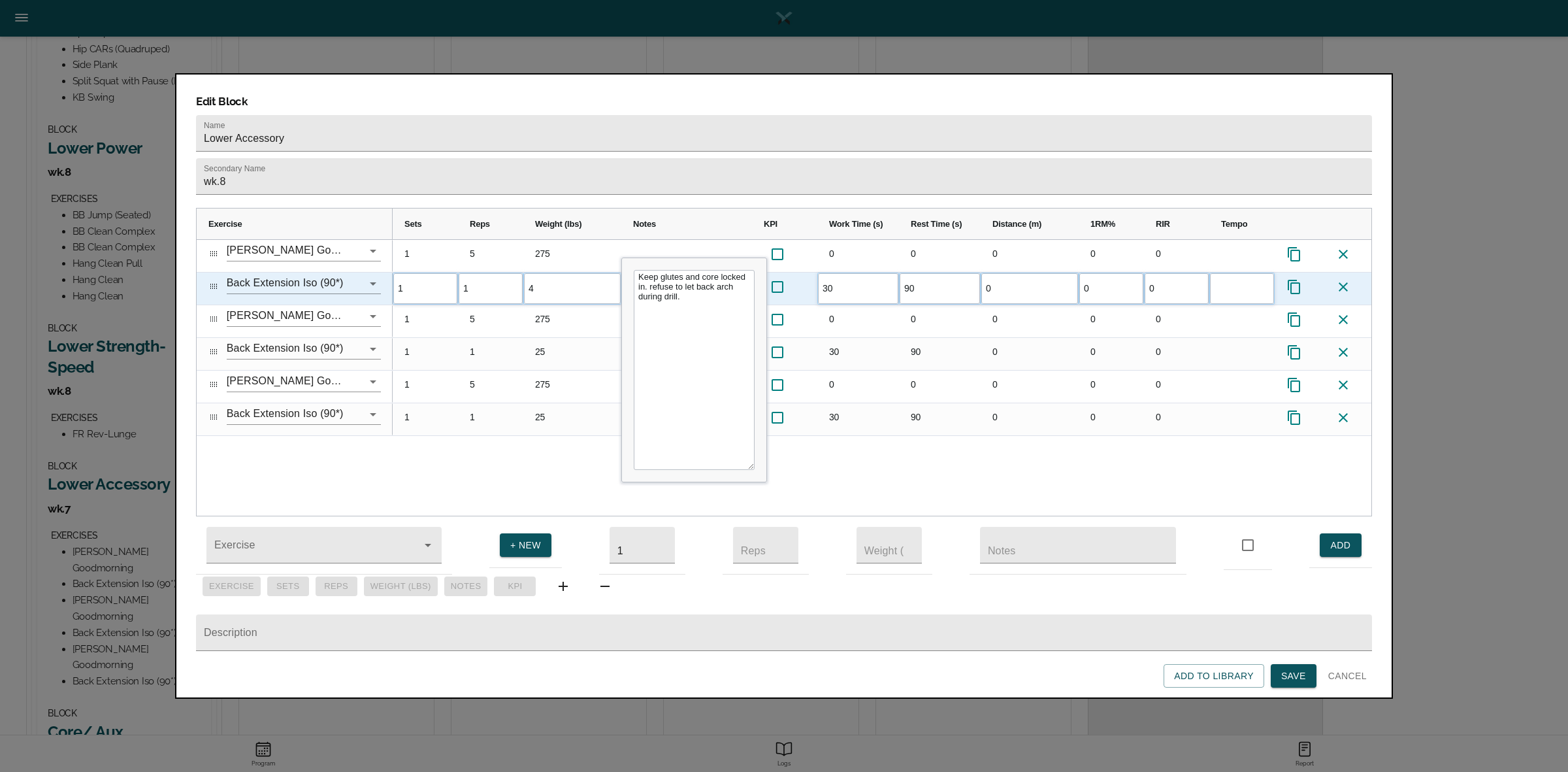
type input "45"
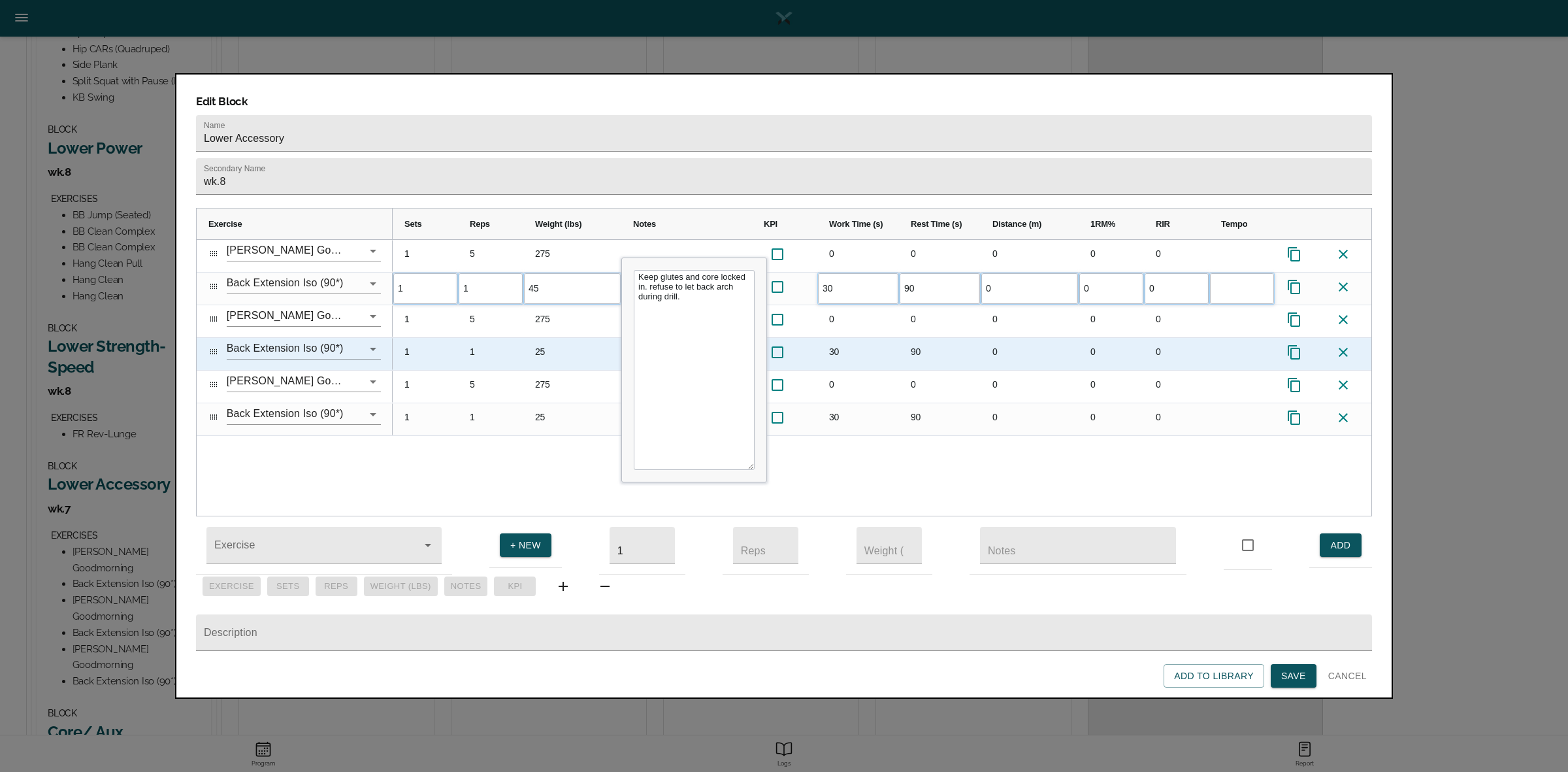
click at [548, 338] on div "25" at bounding box center [572, 353] width 98 height 32
type input "45"
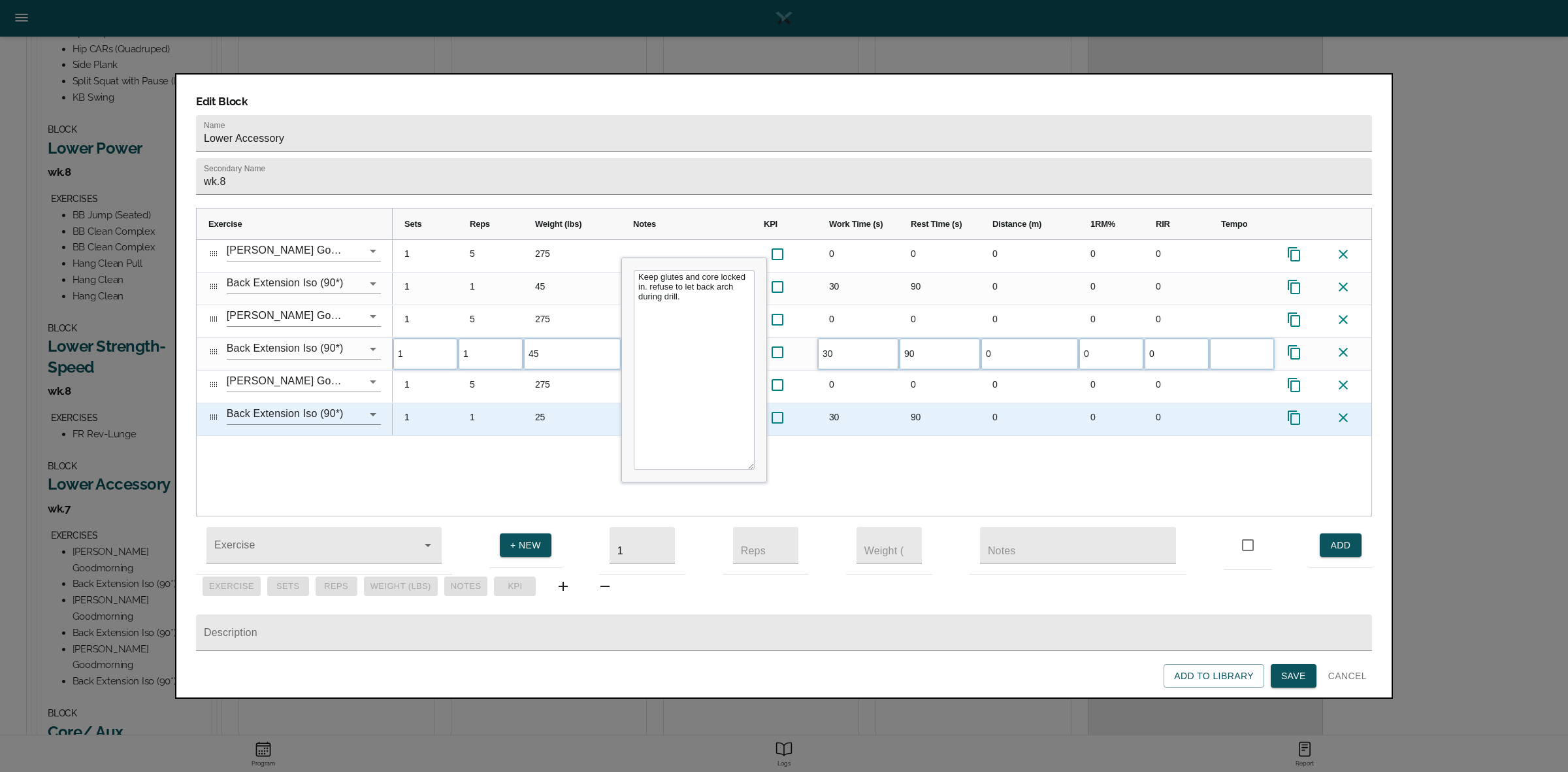
click at [548, 403] on div "25" at bounding box center [572, 419] width 98 height 32
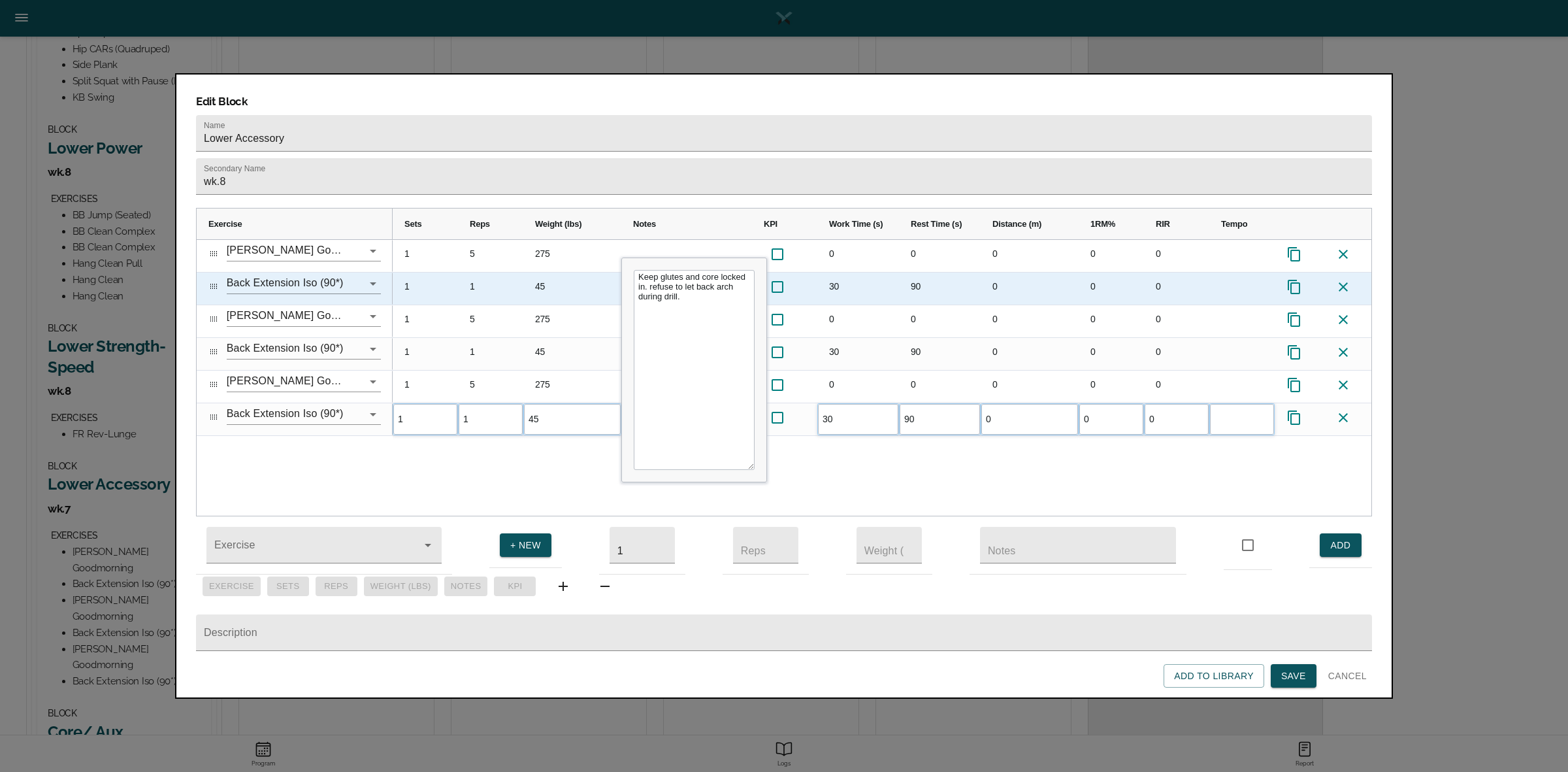
click at [827, 272] on div "30" at bounding box center [858, 288] width 82 height 32
type input "25"
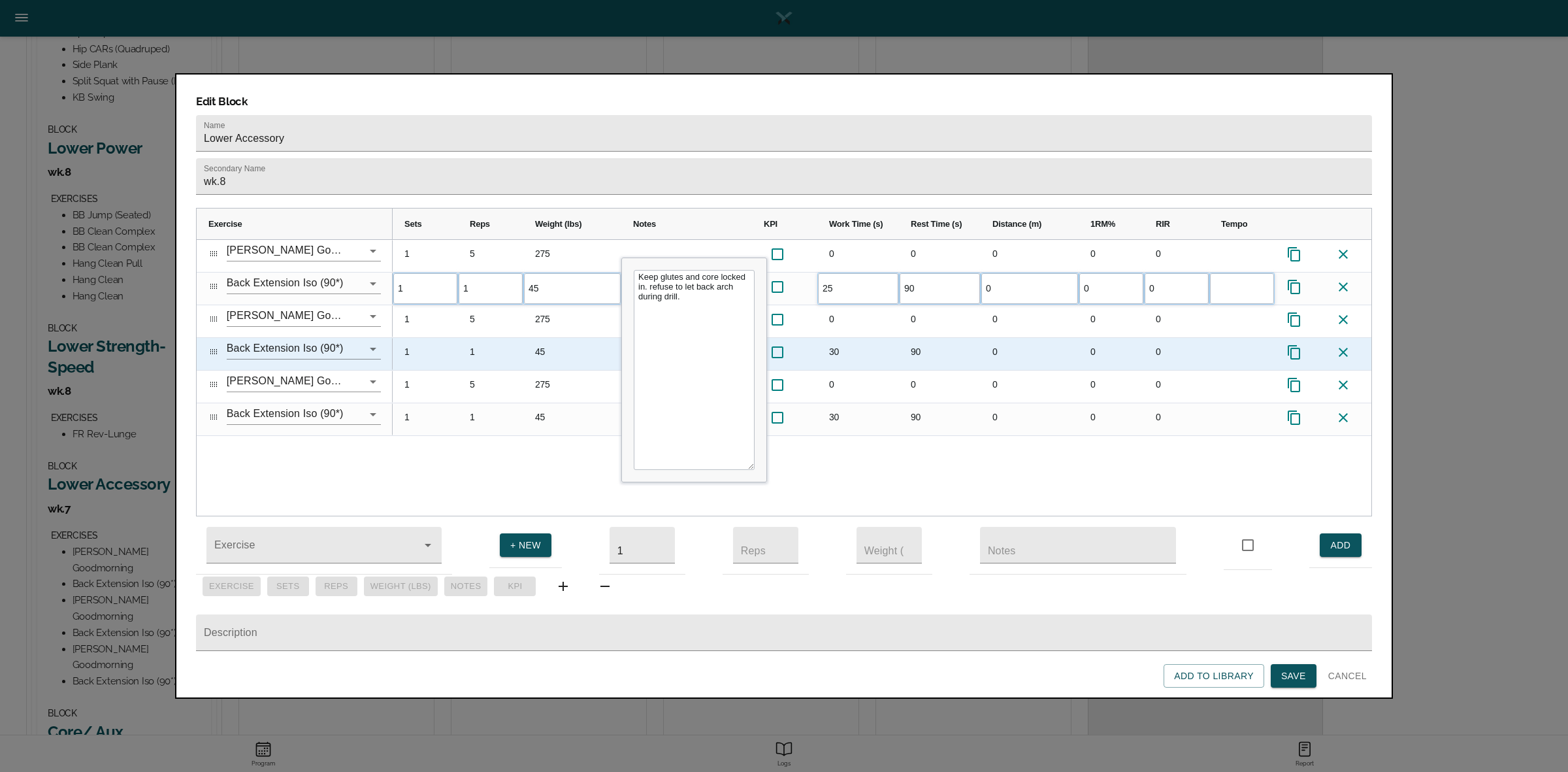
click at [831, 338] on div "30" at bounding box center [858, 353] width 82 height 32
type input "25"
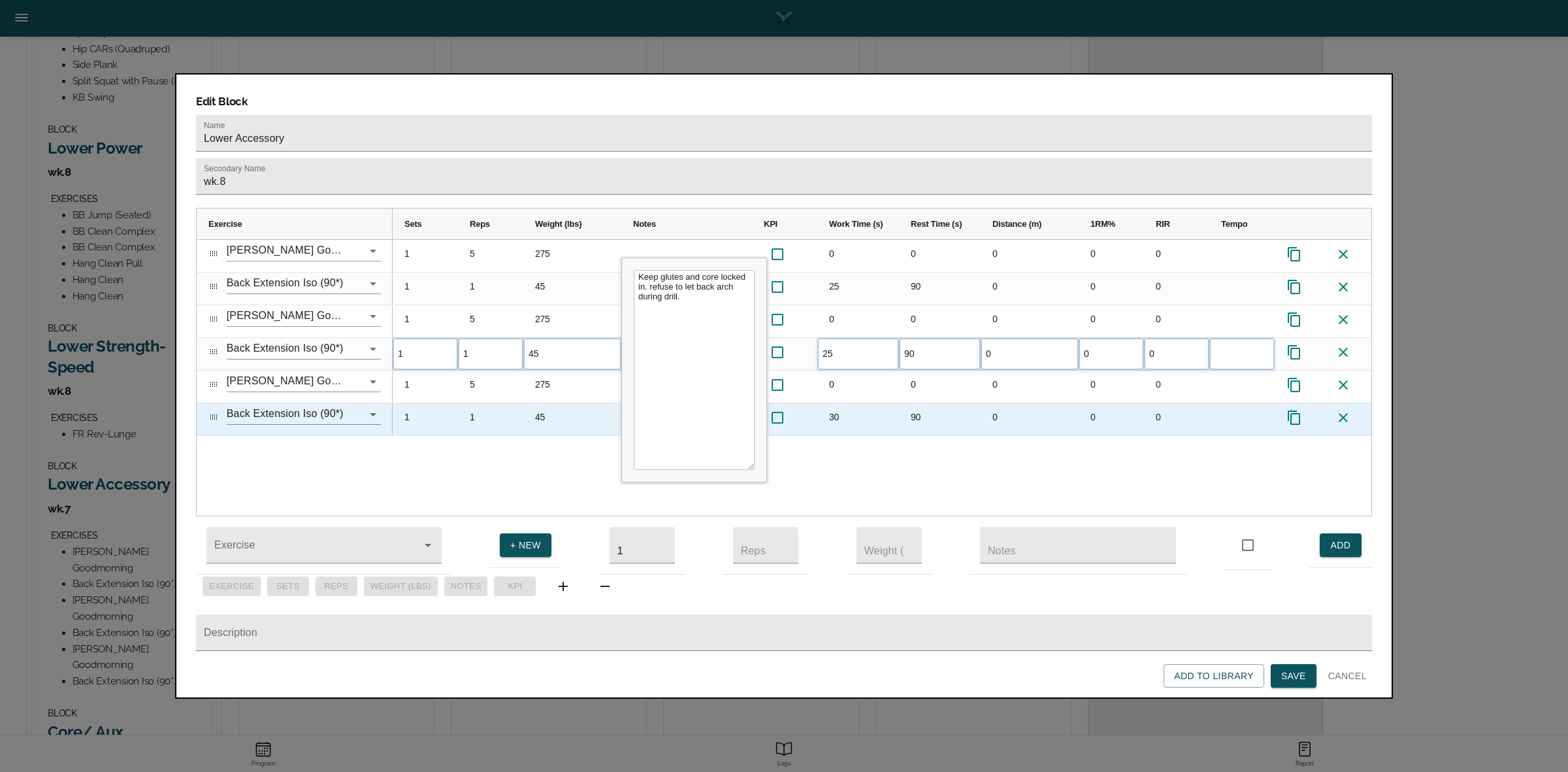
click at [838, 403] on div "30" at bounding box center [858, 419] width 82 height 32
type input "25"
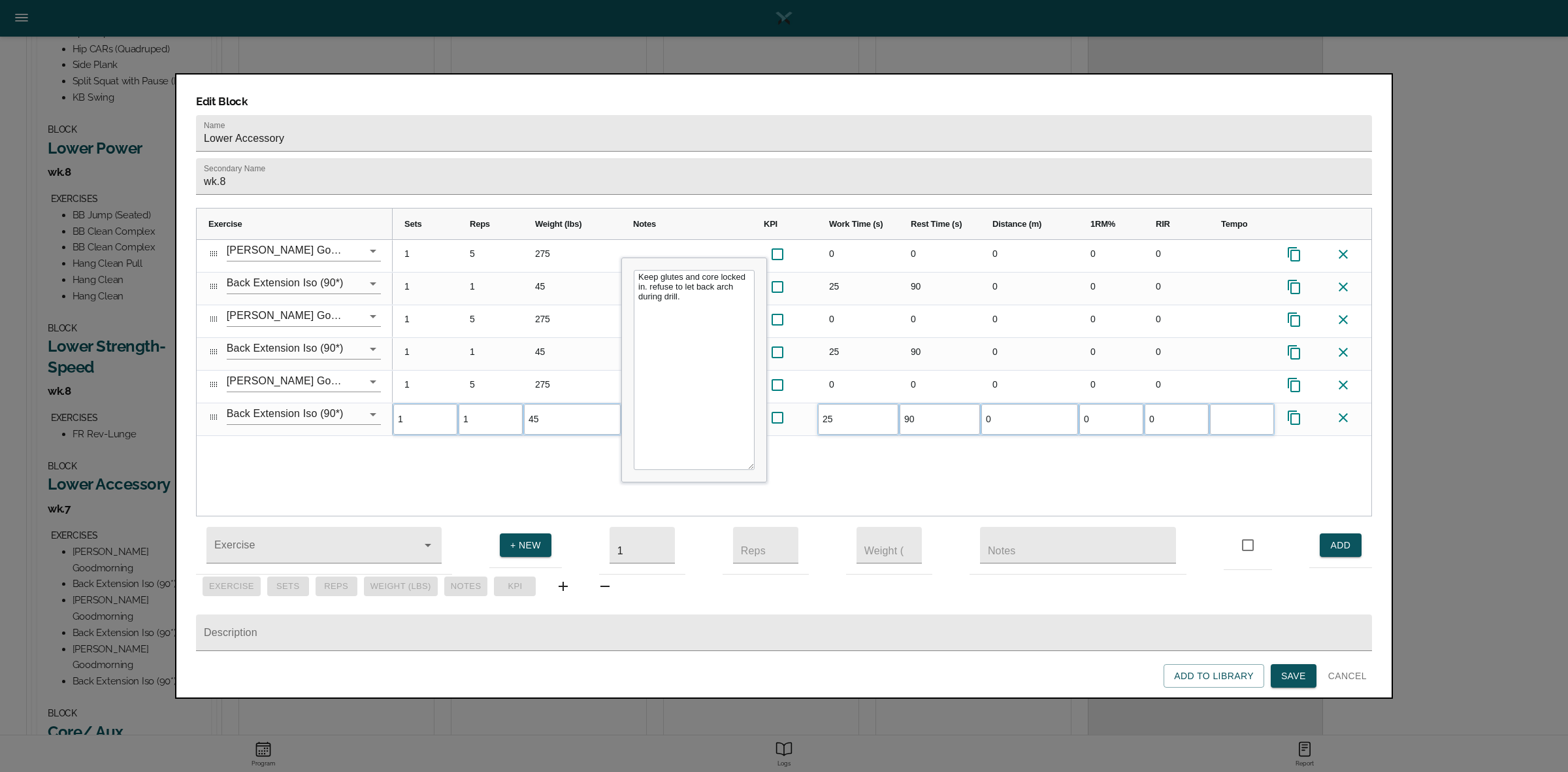
click at [840, 419] on div "1 5 275 0 0 0 0 0 1 1 45 Keep glutes and core locked in. refuse to let back arc…" at bounding box center [882, 377] width 978 height 276
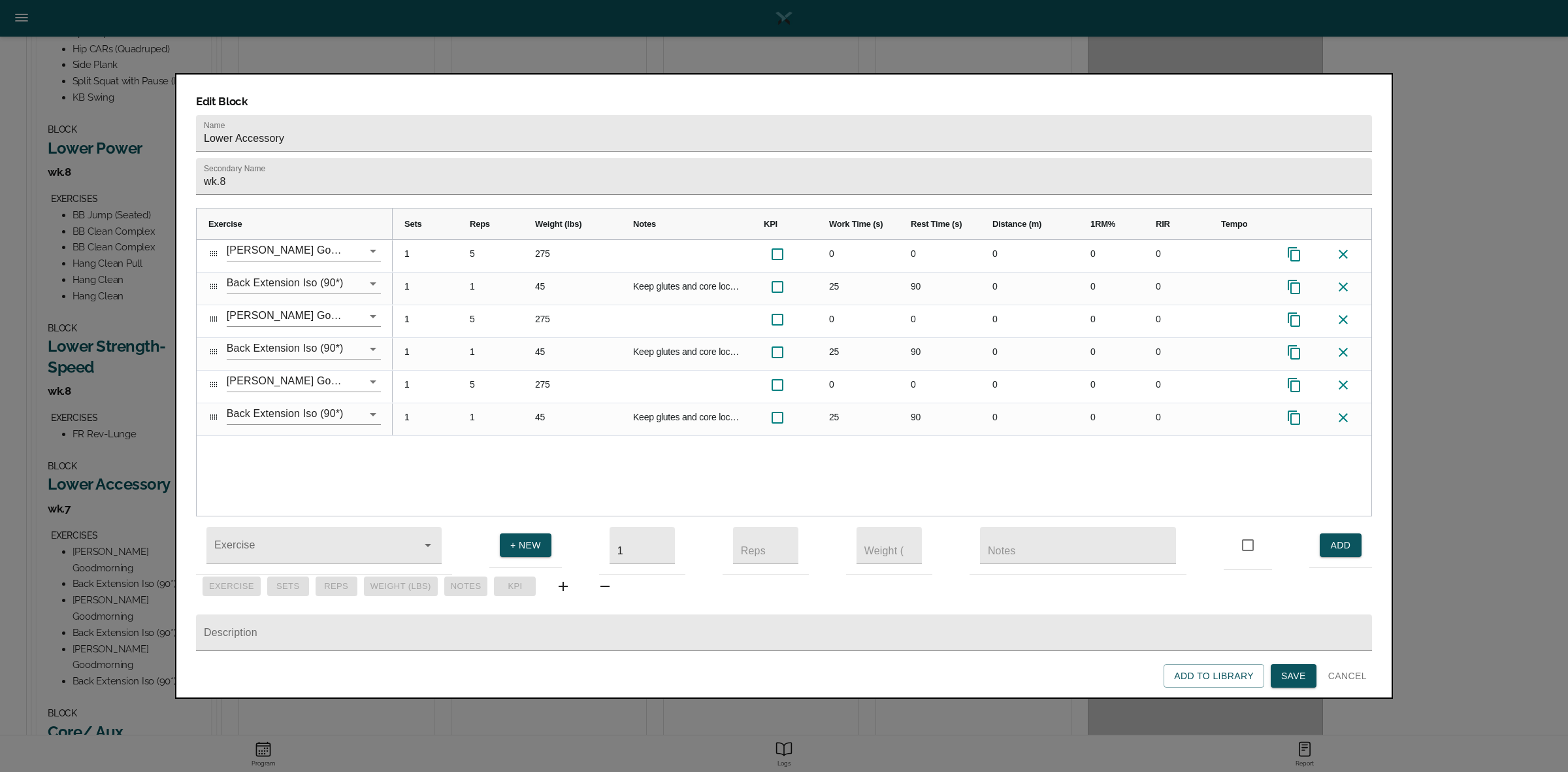
click at [1287, 670] on span "Save" at bounding box center [1293, 676] width 25 height 16
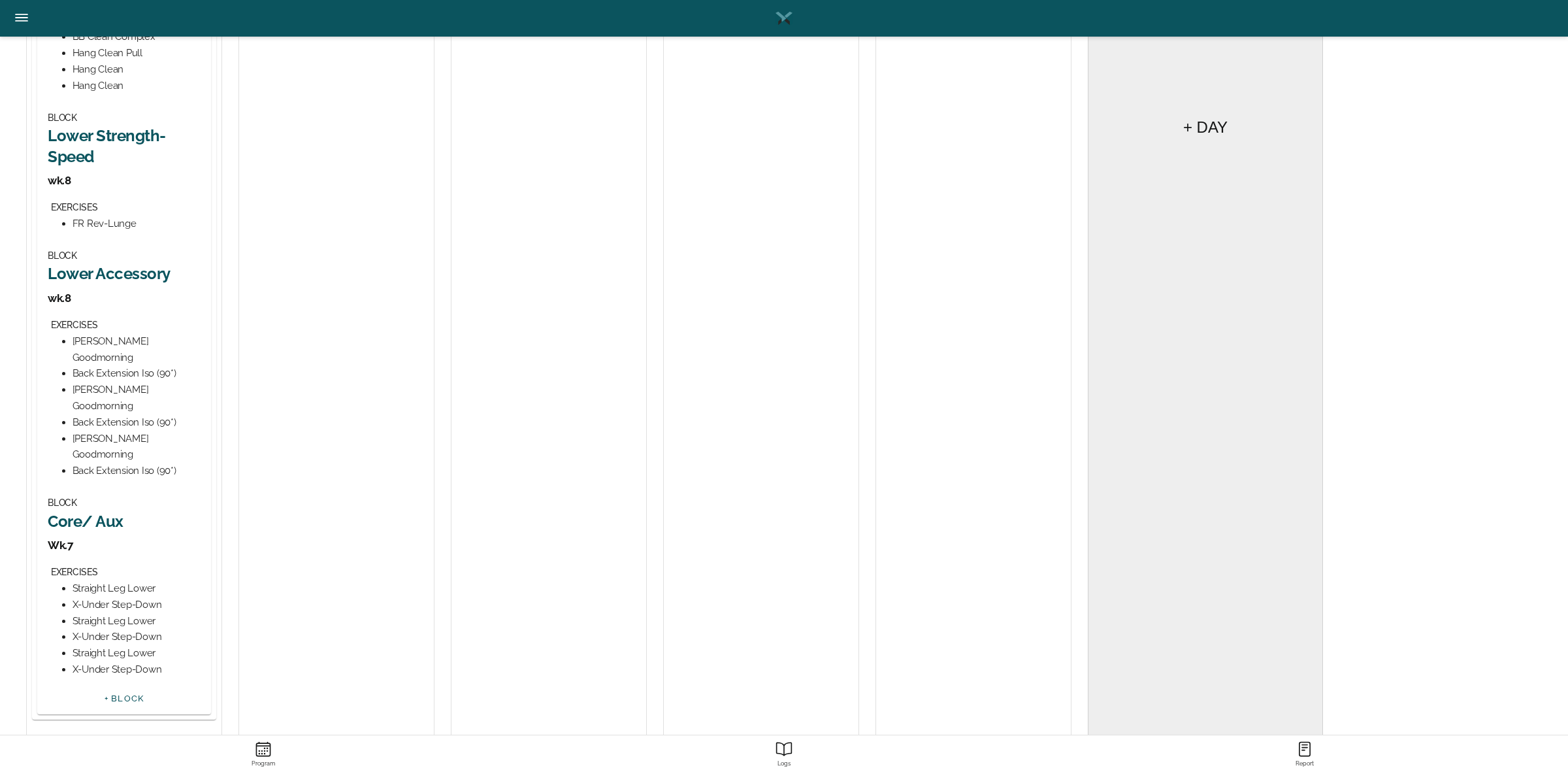
scroll to position [714, 0]
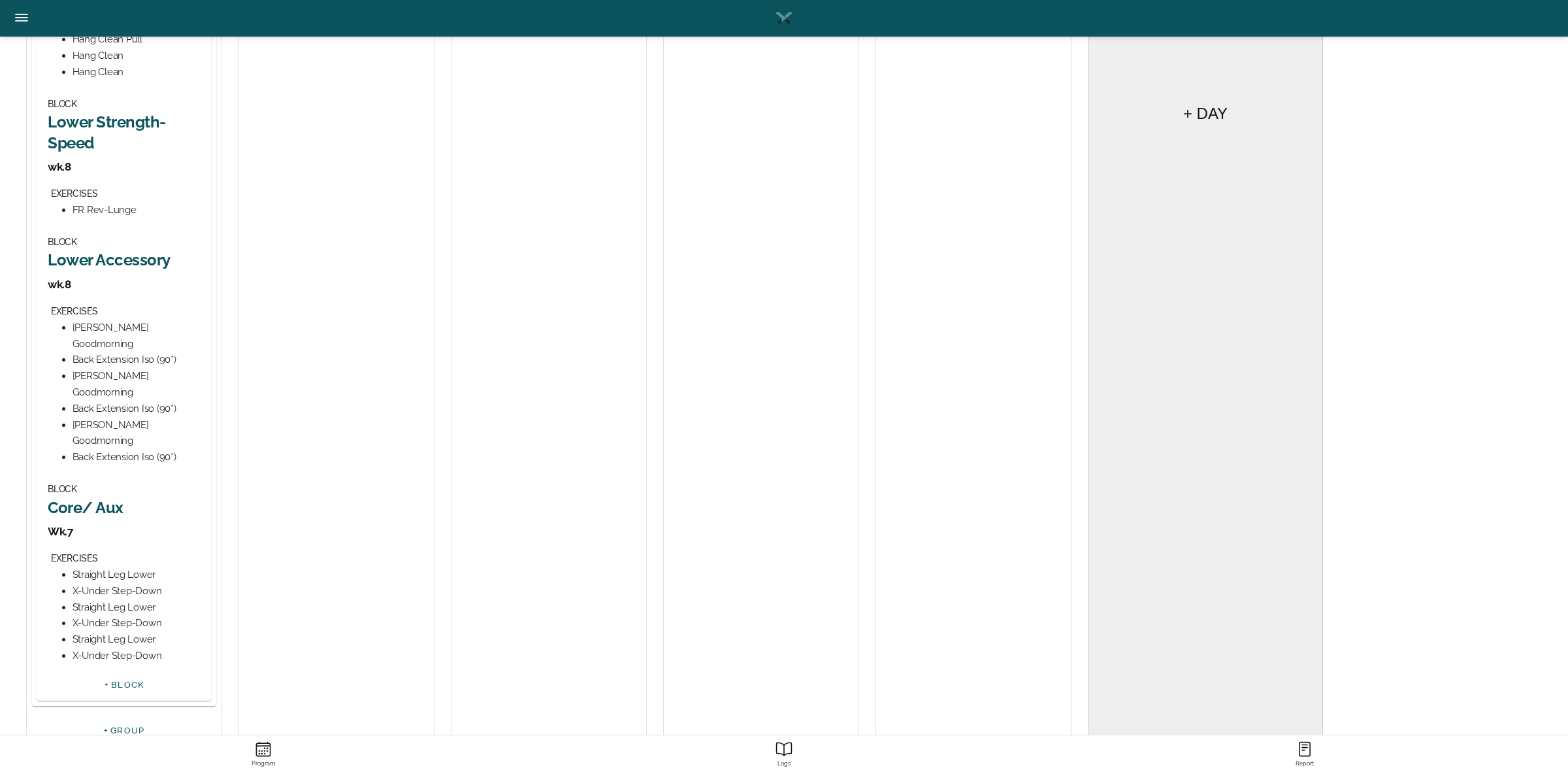
click at [111, 498] on h2 "Core/ Aux" at bounding box center [124, 508] width 153 height 21
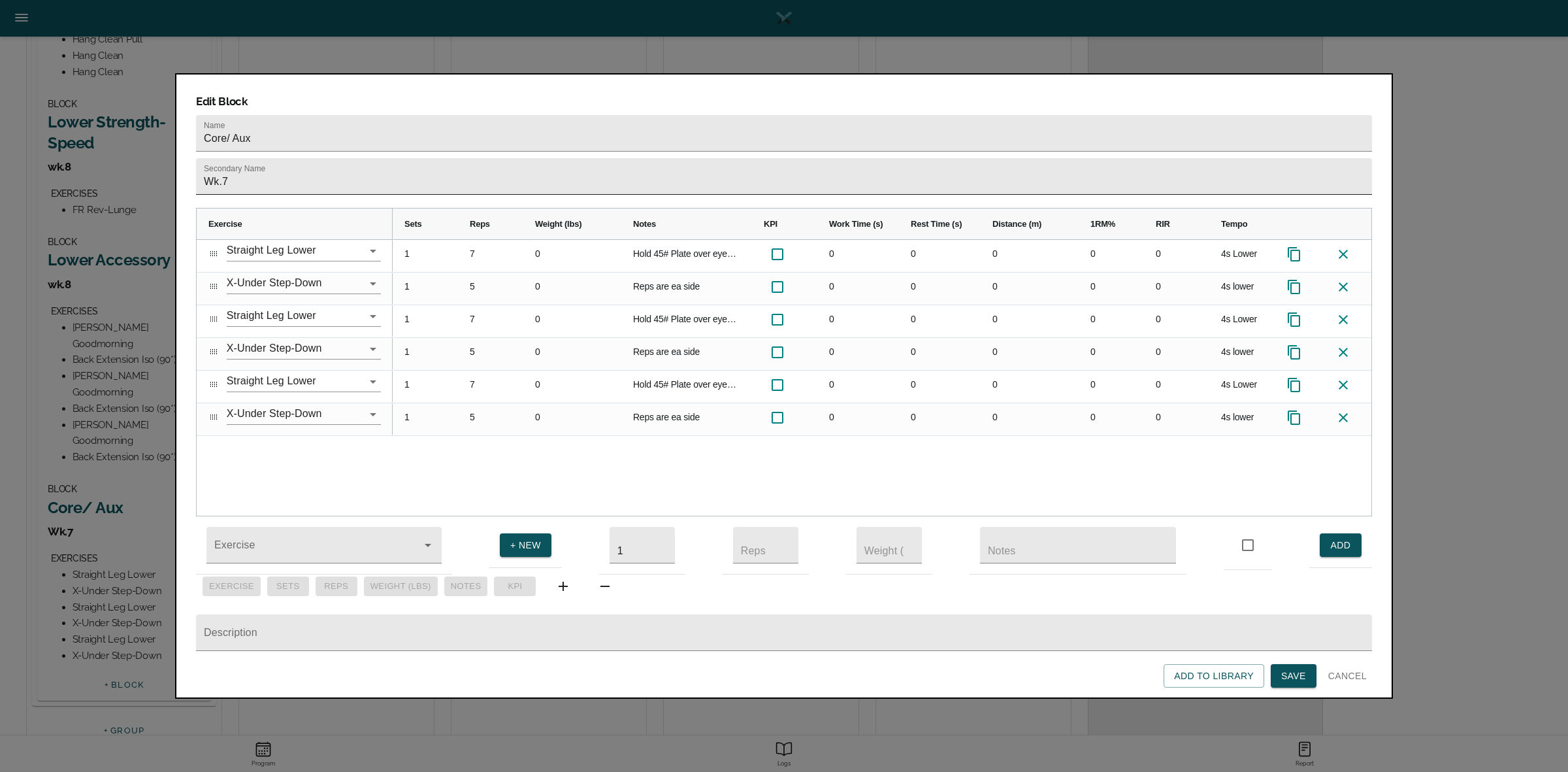
click at [315, 159] on input "Wk.7" at bounding box center [784, 176] width 1176 height 36
type input "Wk.8"
click at [451, 443] on div "1 7 0 Hold 45# Plate over eyes and push shoulders off ground during movement 0 …" at bounding box center [882, 377] width 978 height 276
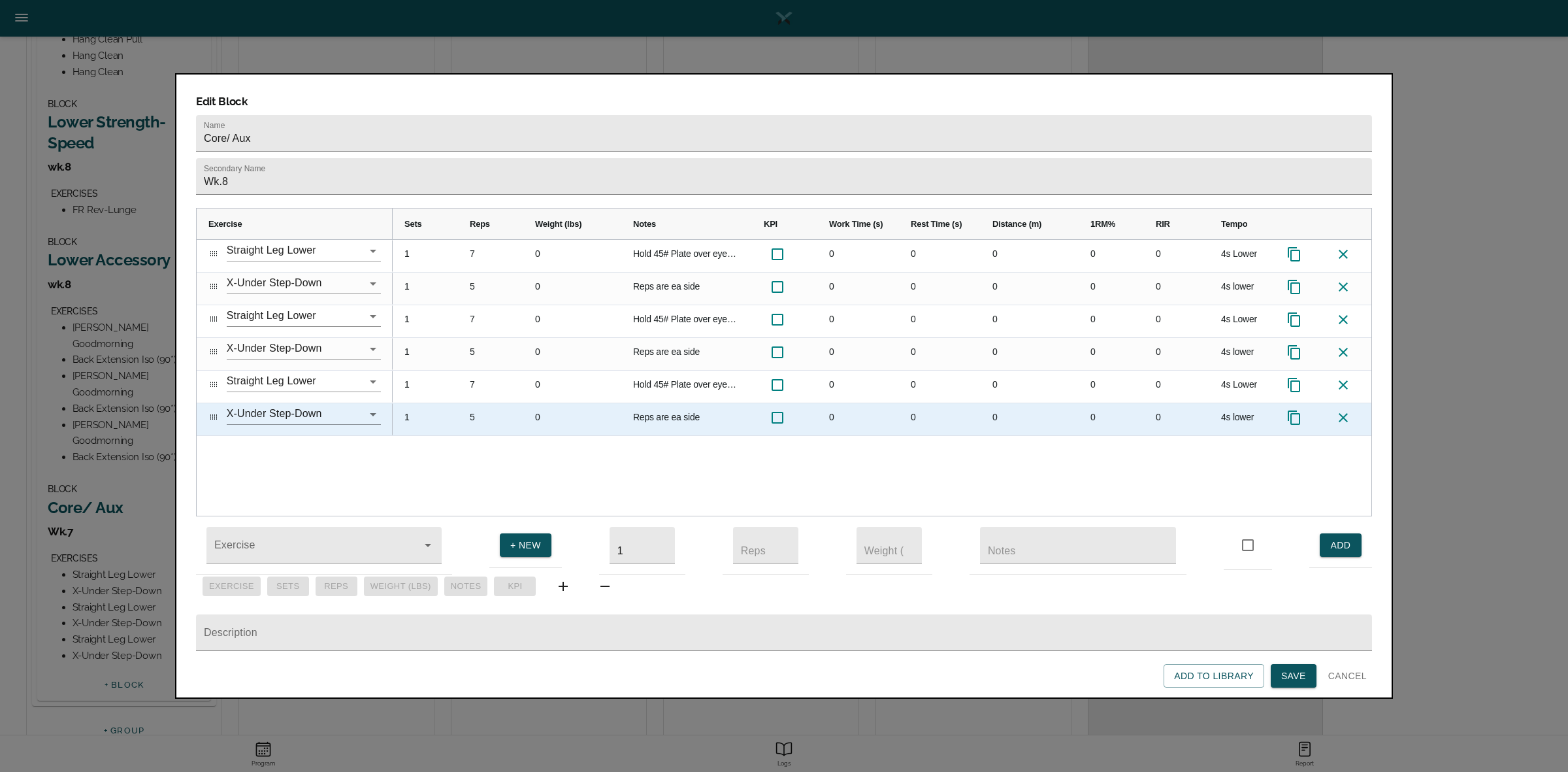
click at [1343, 410] on icon at bounding box center [1343, 418] width 16 height 16
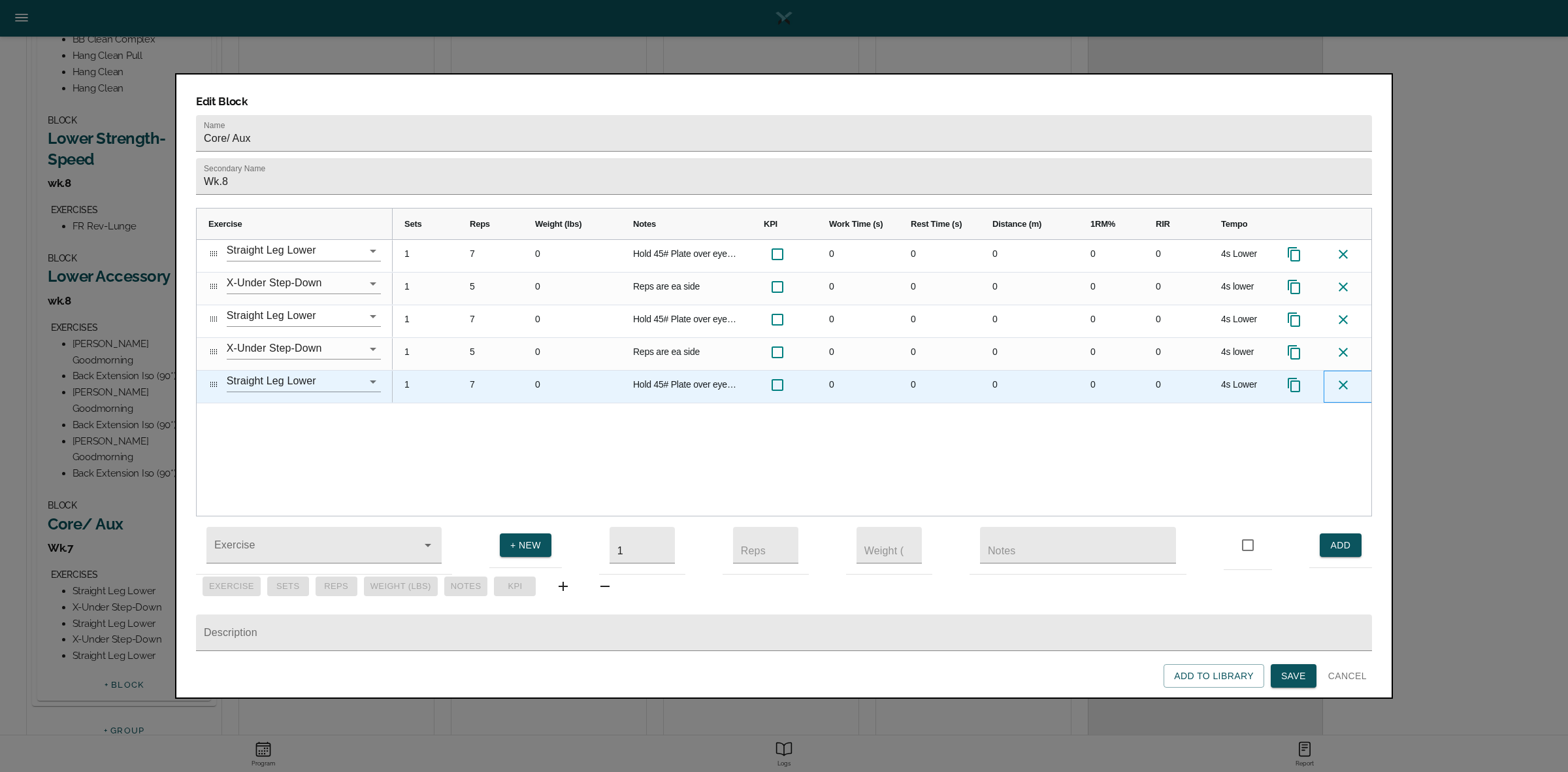
click at [1346, 377] on icon at bounding box center [1343, 385] width 16 height 16
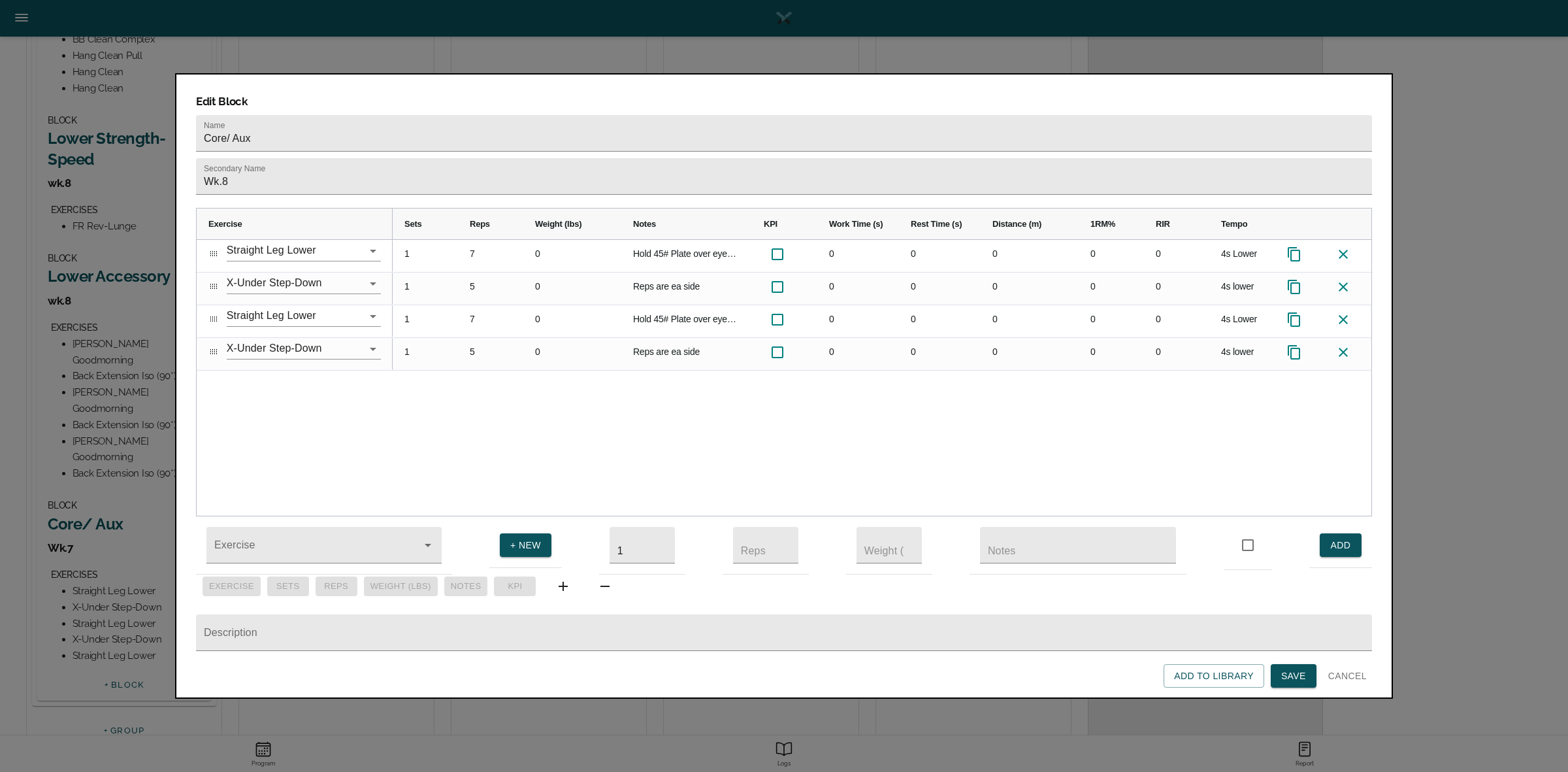
scroll to position [682, 0]
click at [1297, 670] on span "Save" at bounding box center [1293, 676] width 25 height 16
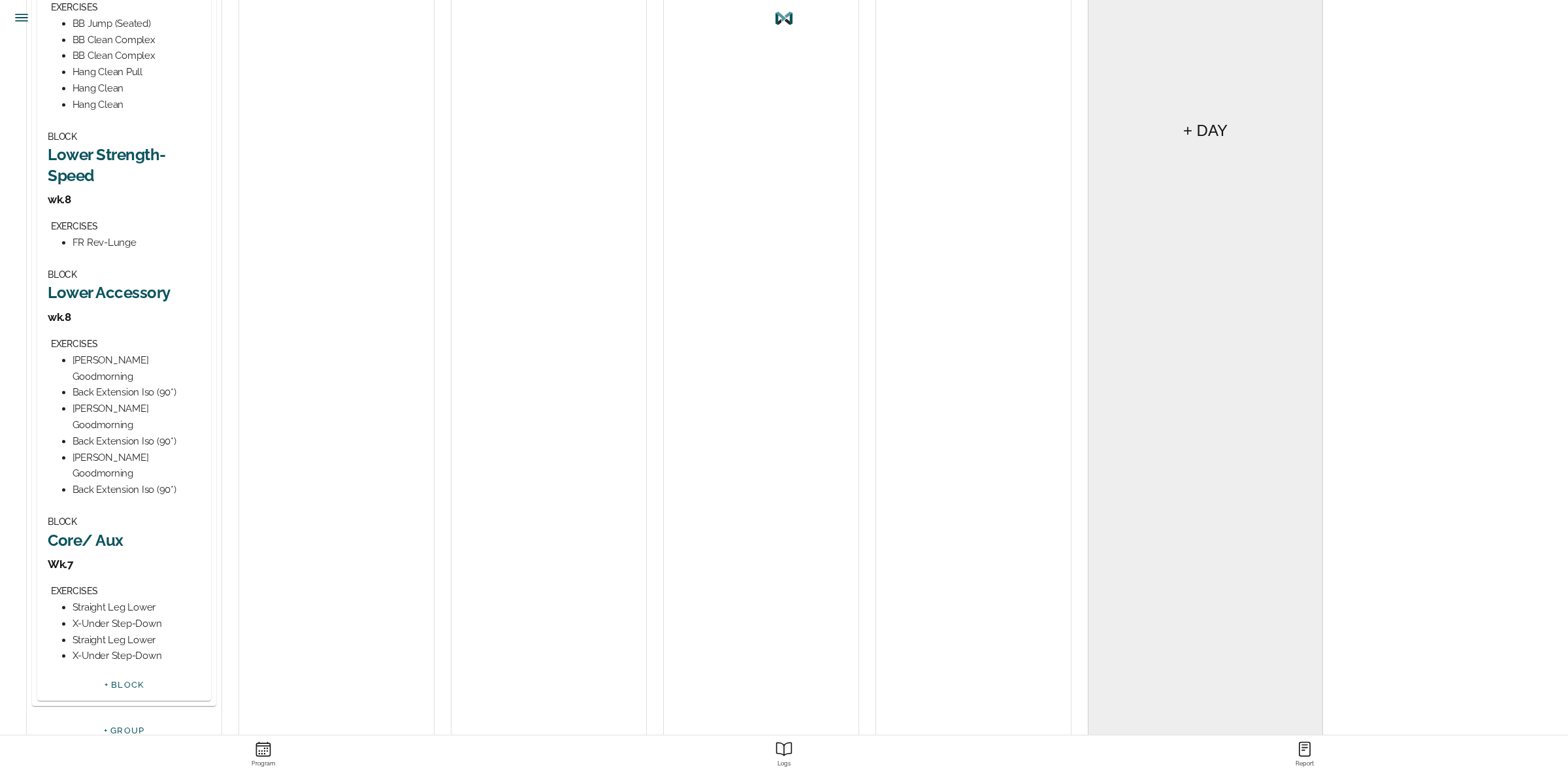
scroll to position [0, 0]
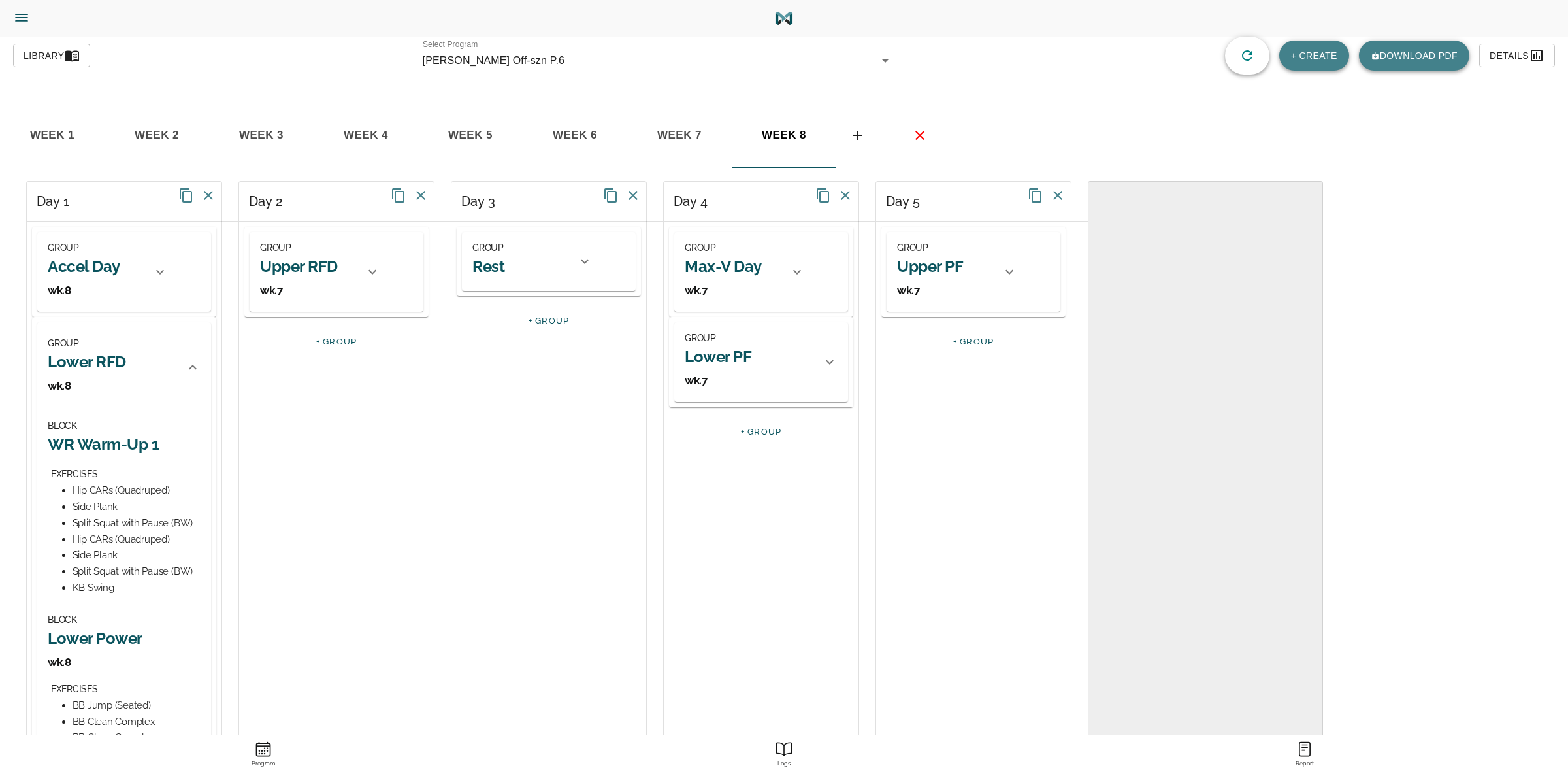
click at [161, 272] on icon at bounding box center [160, 272] width 16 height 16
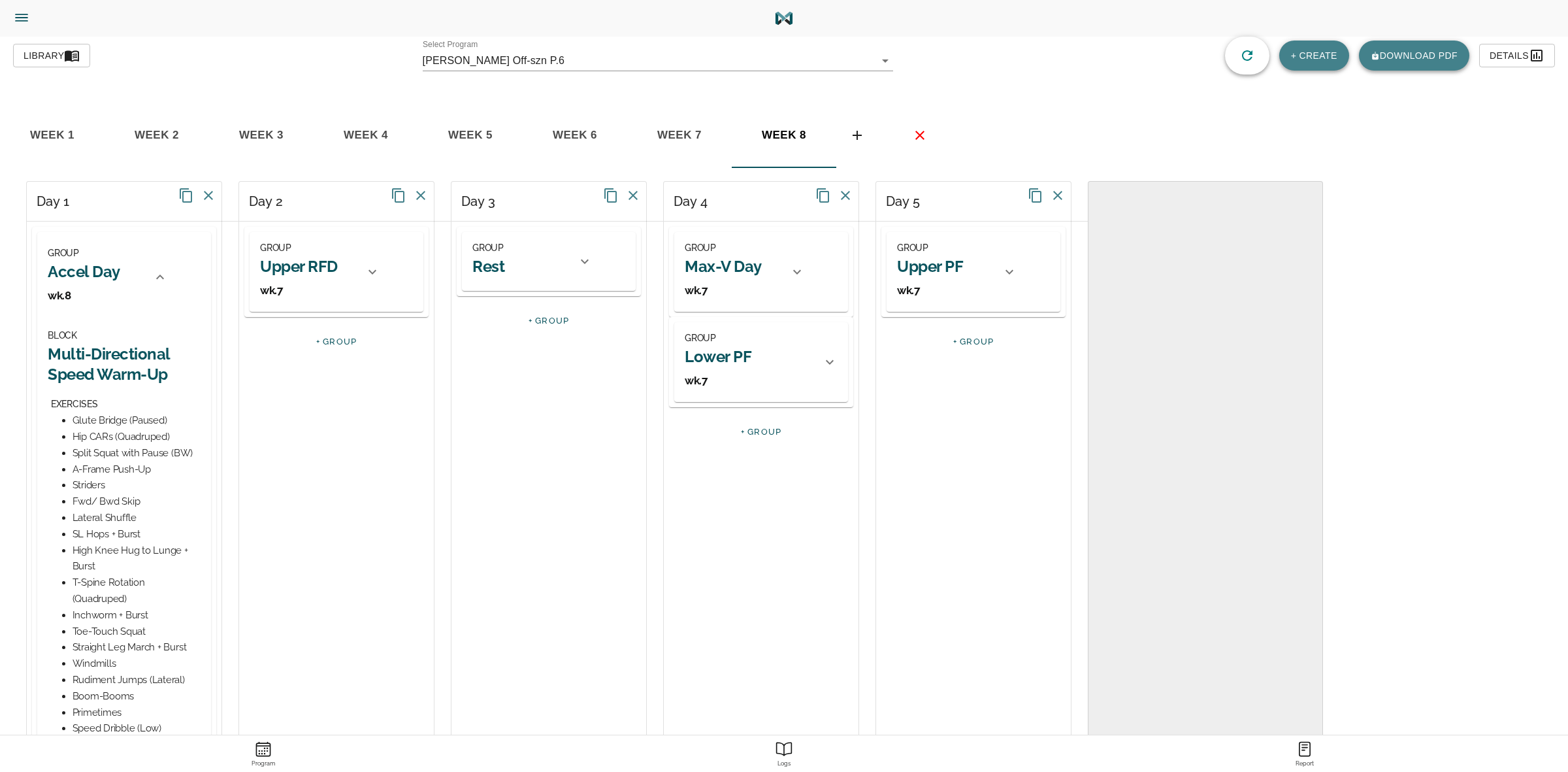
click at [161, 274] on icon at bounding box center [160, 277] width 16 height 16
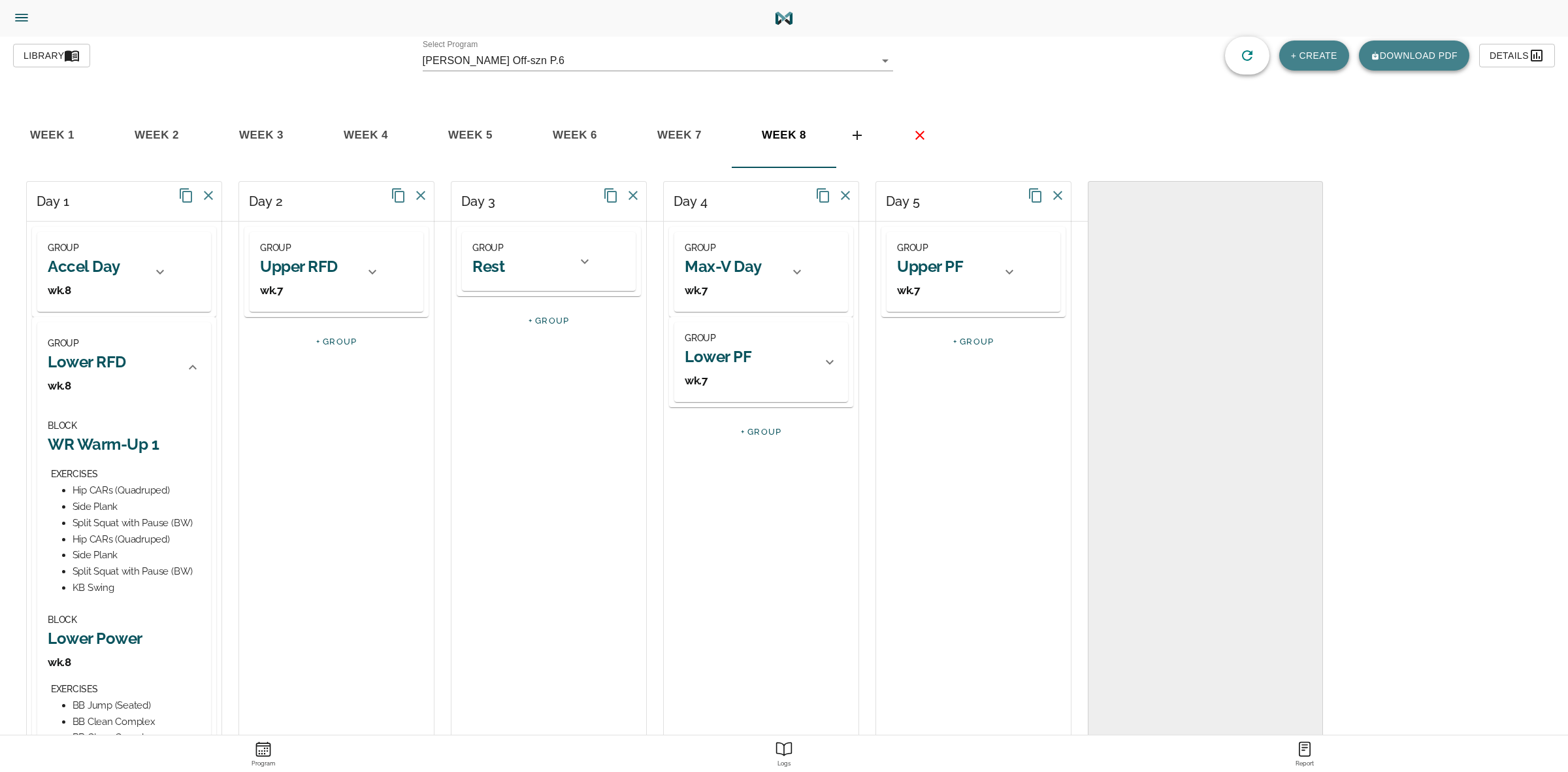
click at [191, 368] on icon at bounding box center [193, 368] width 16 height 16
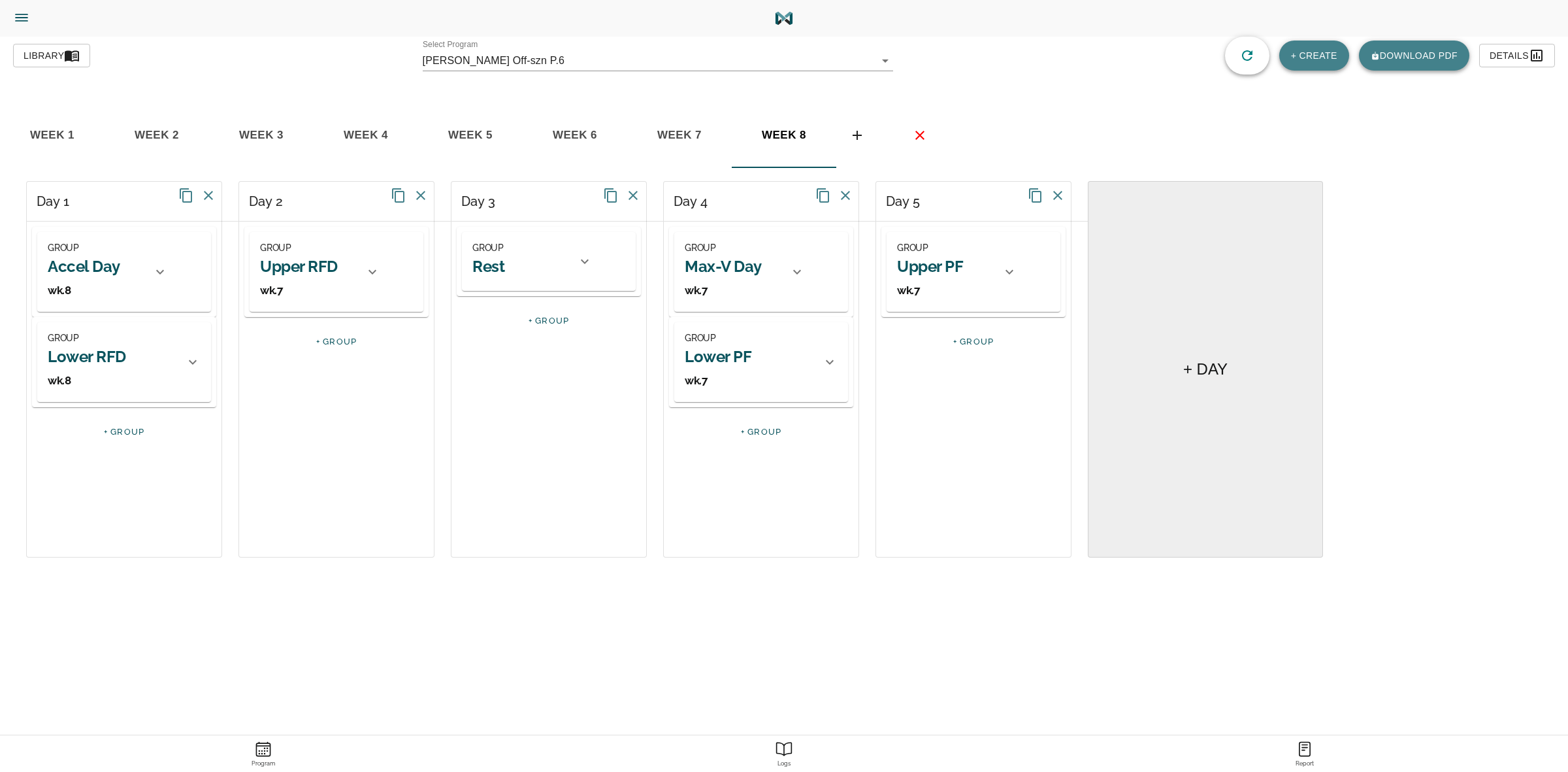
click at [333, 269] on h2 "Upper RFD" at bounding box center [298, 266] width 77 height 21
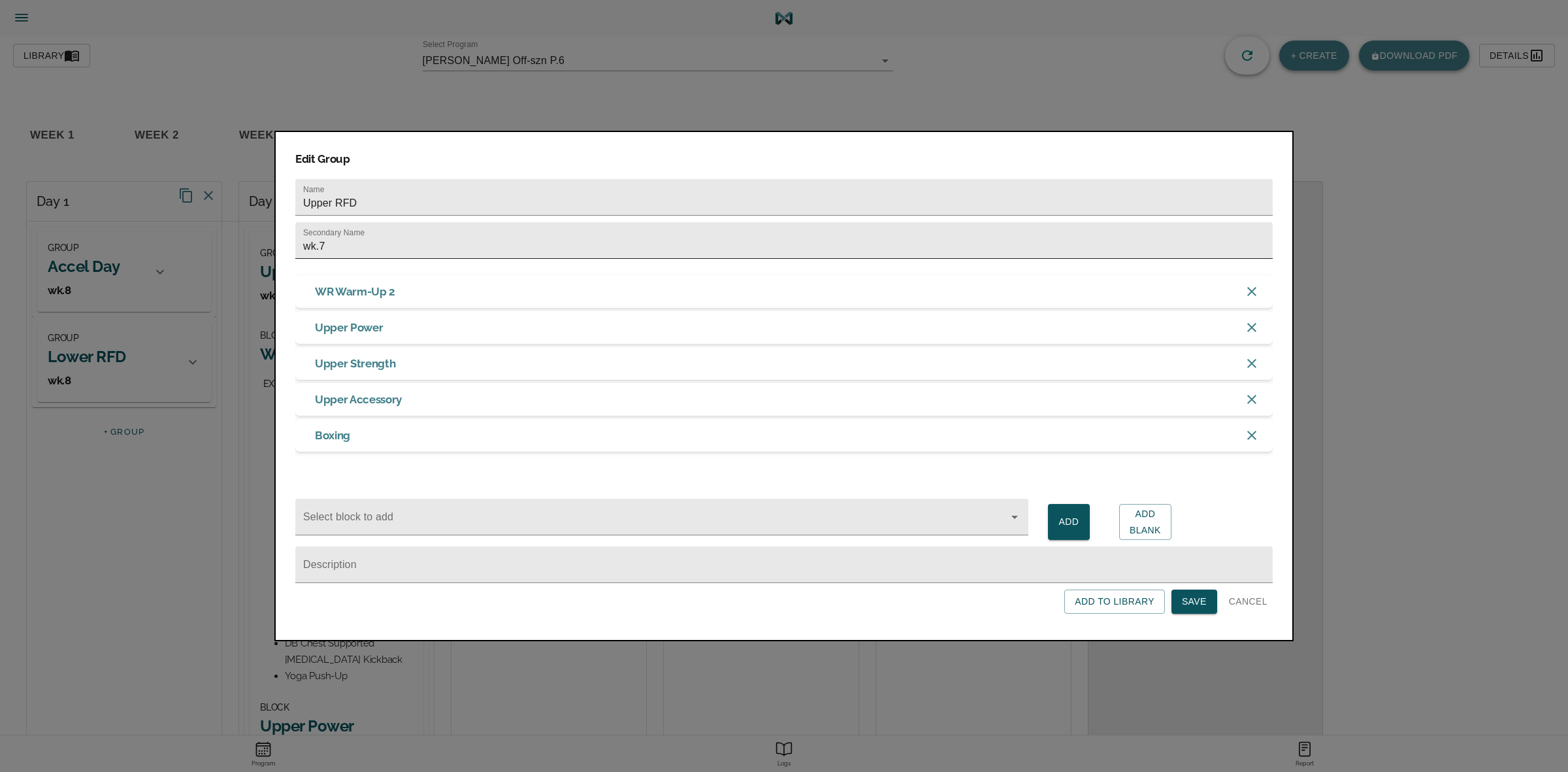
click at [387, 237] on input "wk.7" at bounding box center [784, 240] width 978 height 36
type input "wk.8"
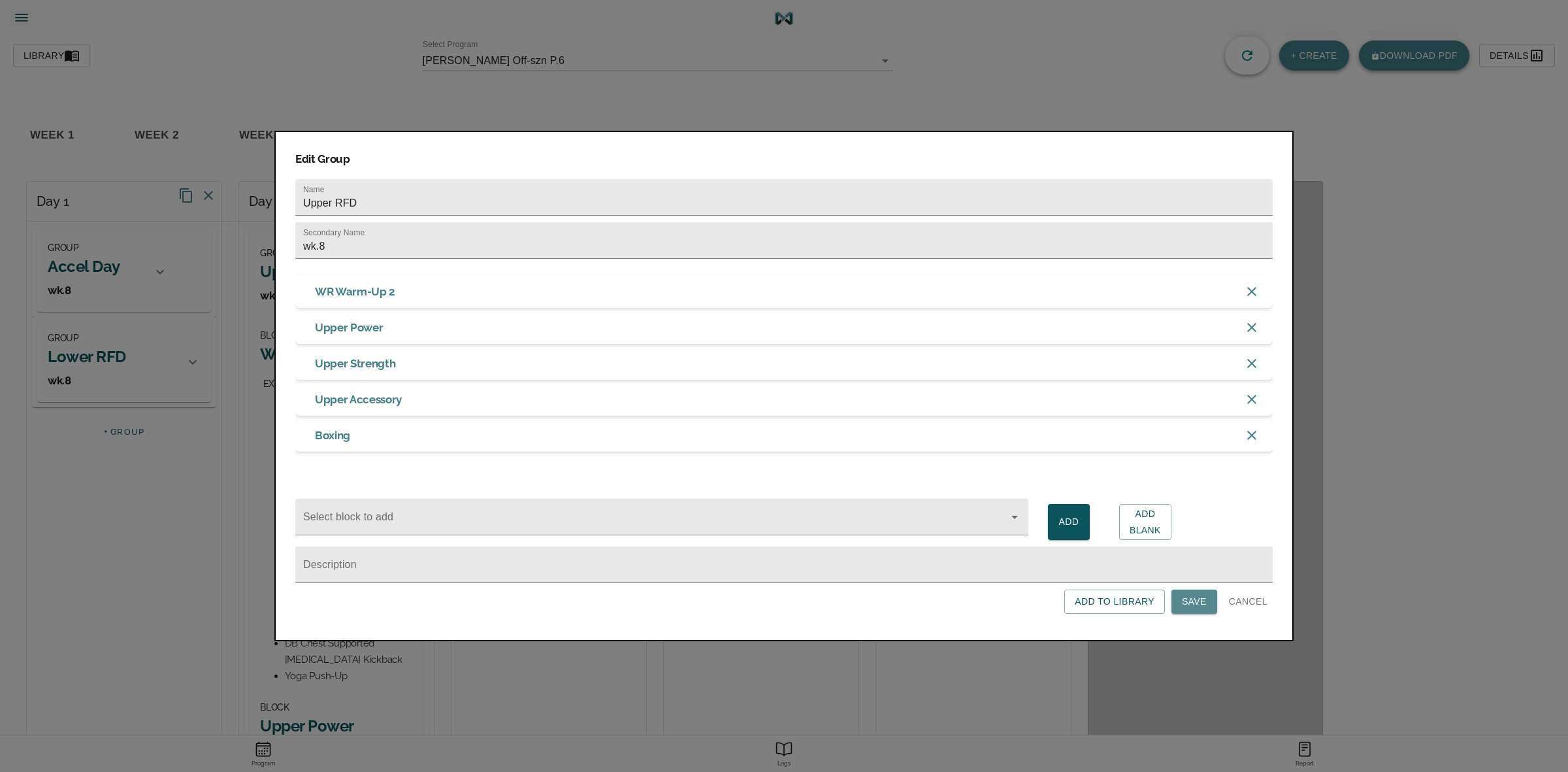
click at [1200, 605] on span "Save" at bounding box center [1194, 601] width 25 height 16
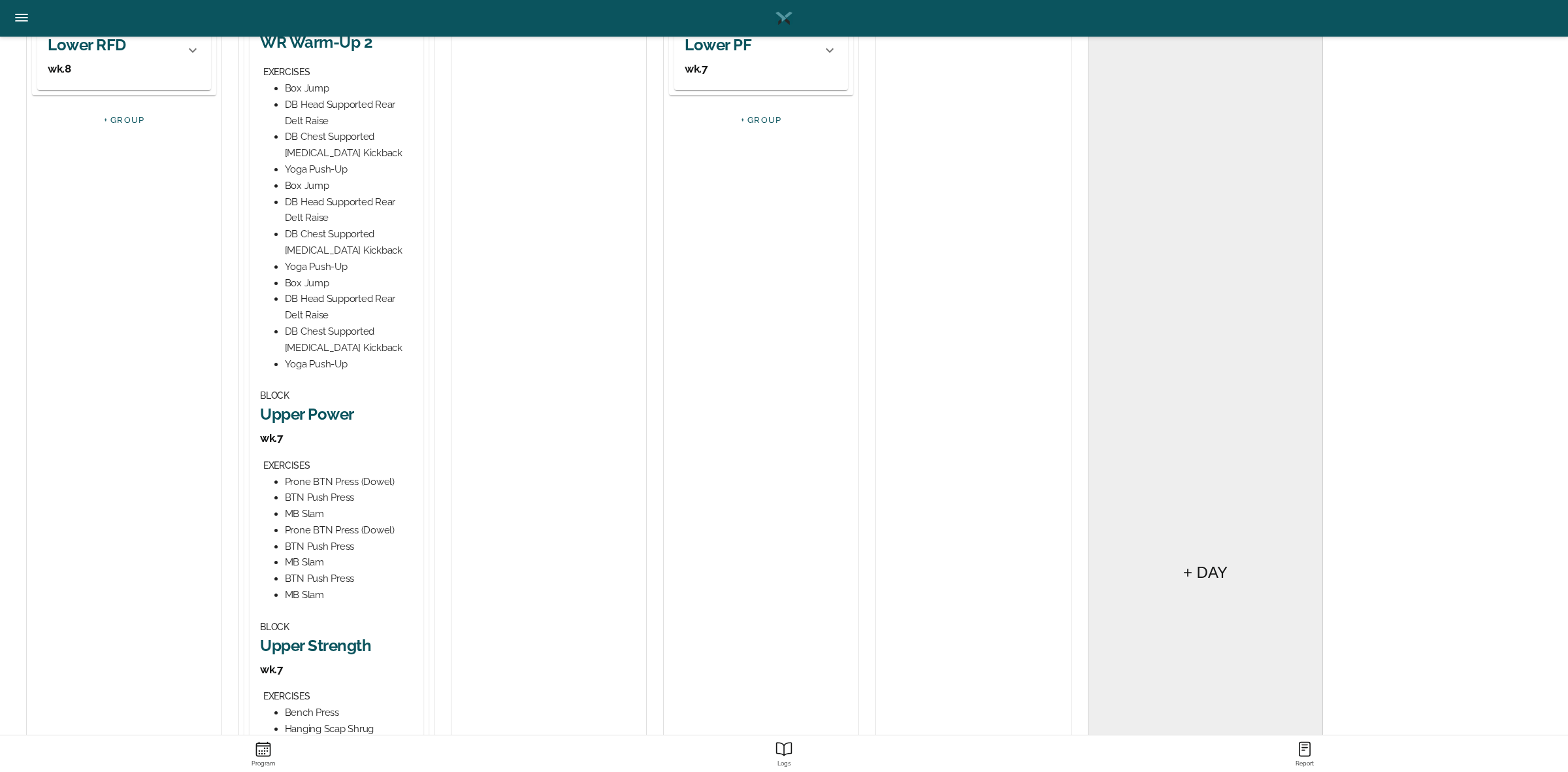
scroll to position [327, 0]
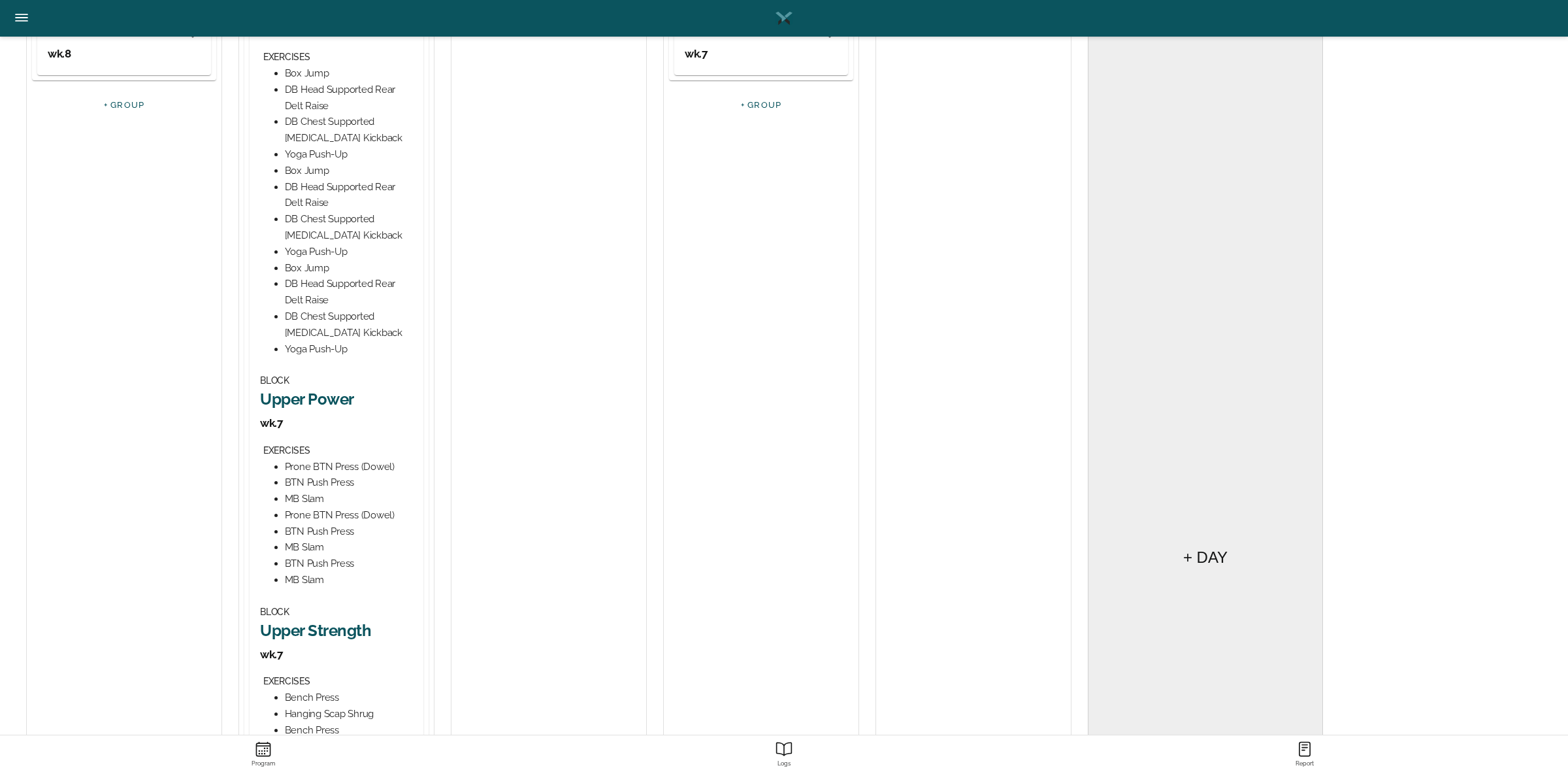
click at [332, 396] on h2 "Upper Power" at bounding box center [336, 399] width 153 height 21
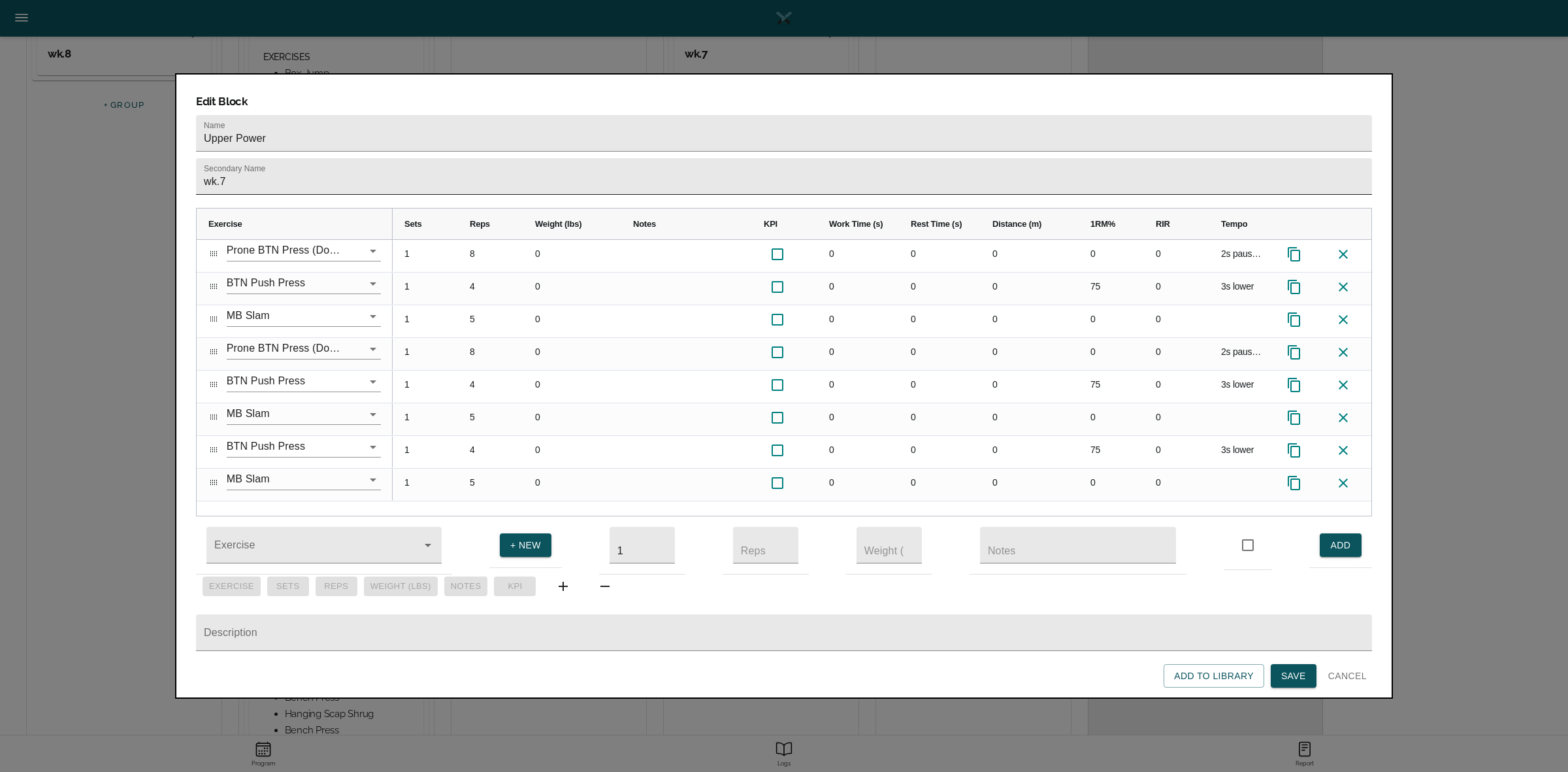
click at [410, 162] on input "wk.7" at bounding box center [784, 176] width 1176 height 36
type input "wk.8"
click at [456, 173] on form "Name Upper Power Secondary Name wk.8 Exercise Sets" at bounding box center [784, 402] width 1176 height 573
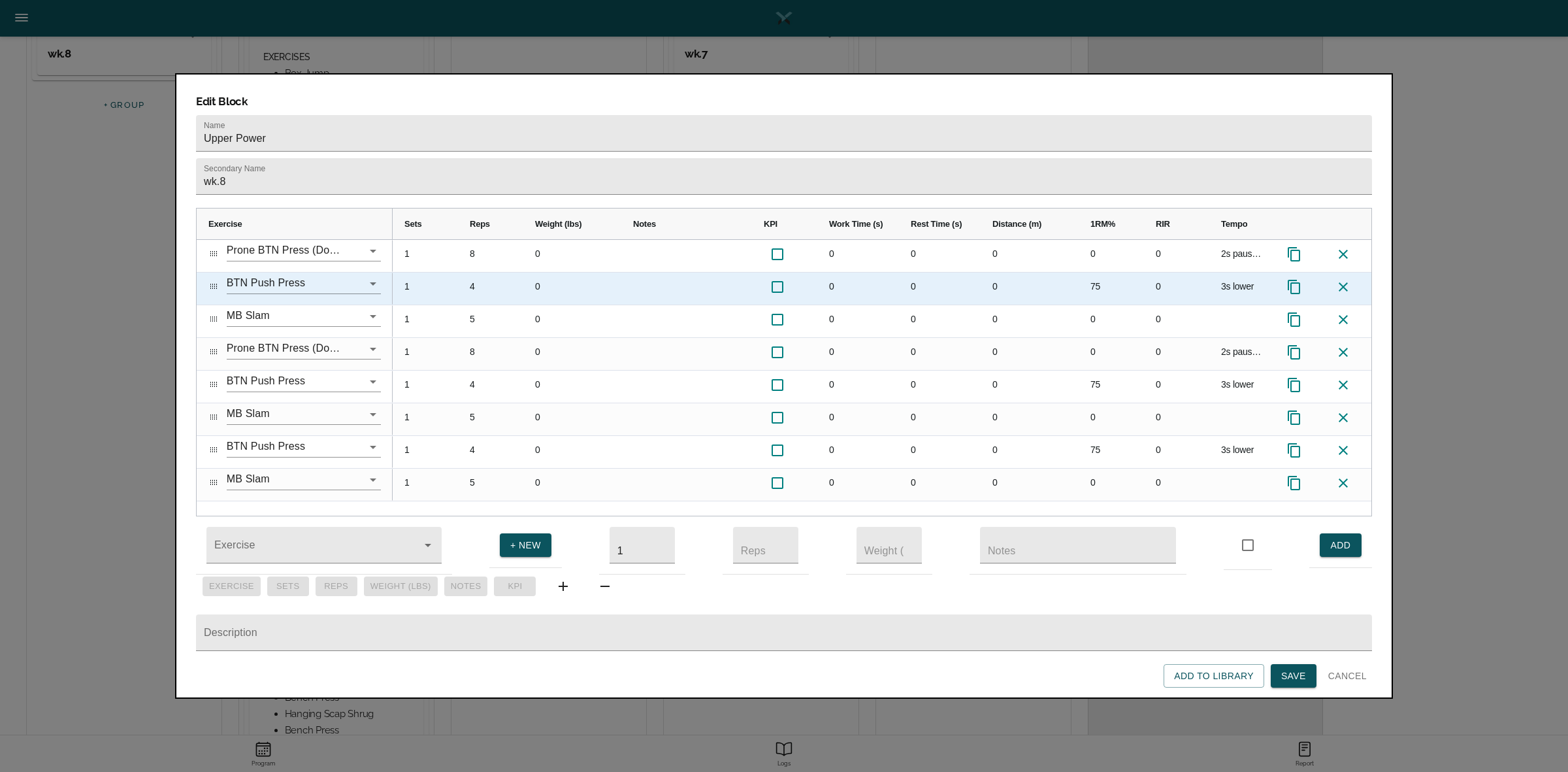
click at [1098, 272] on div "75" at bounding box center [1111, 288] width 65 height 32
type input "80"
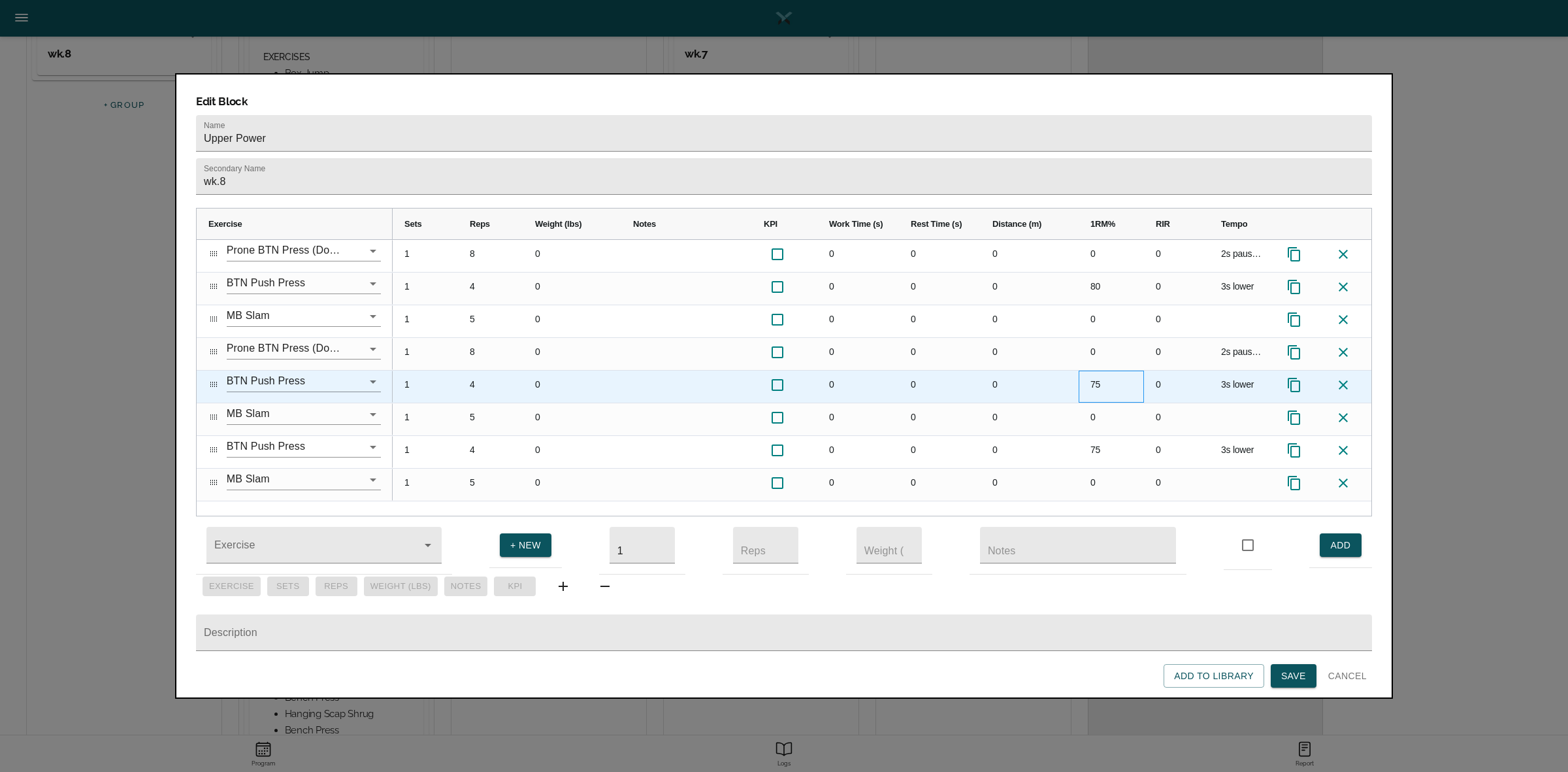
click at [1096, 370] on div "75" at bounding box center [1111, 386] width 65 height 32
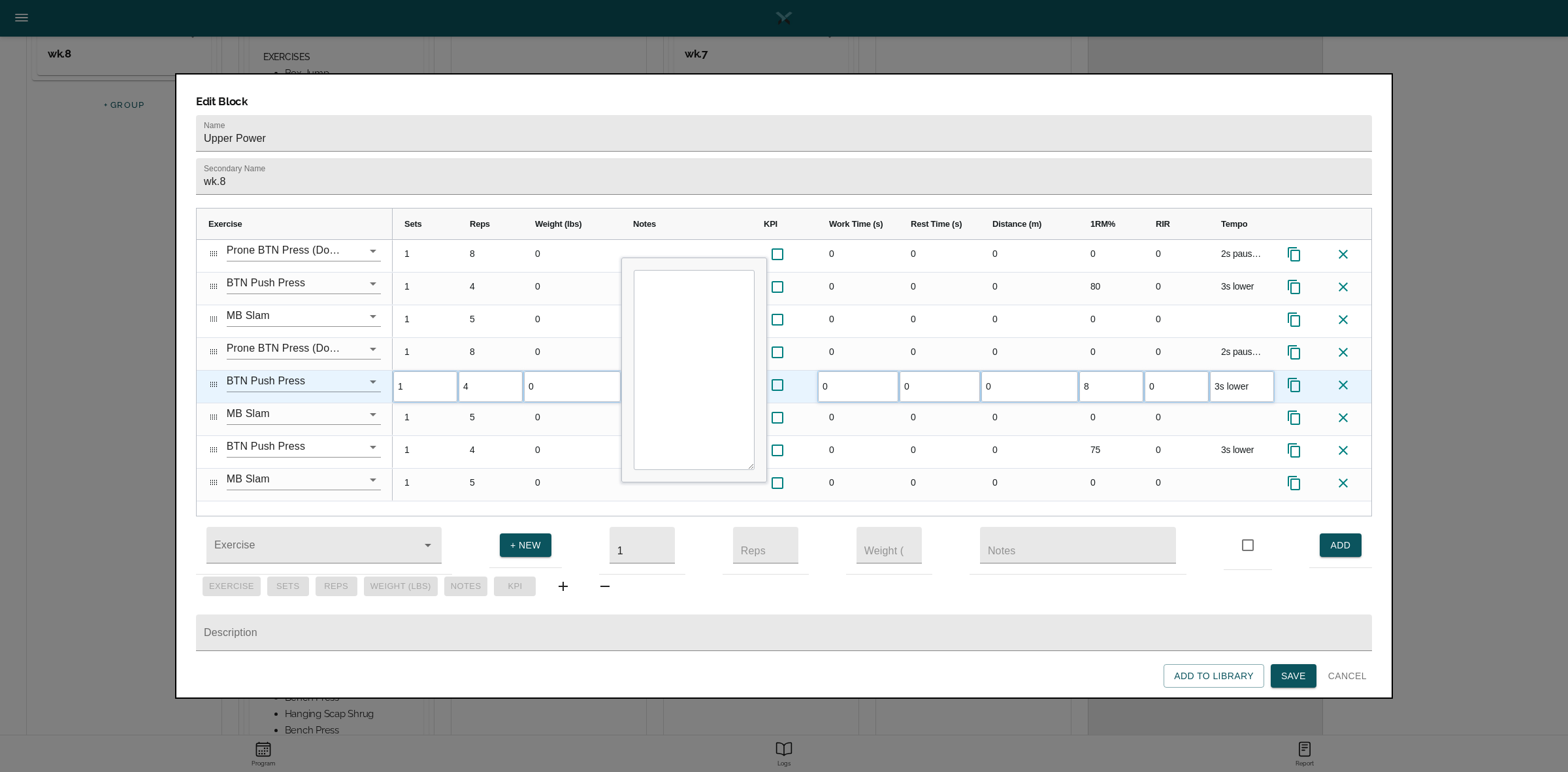
type input "80"
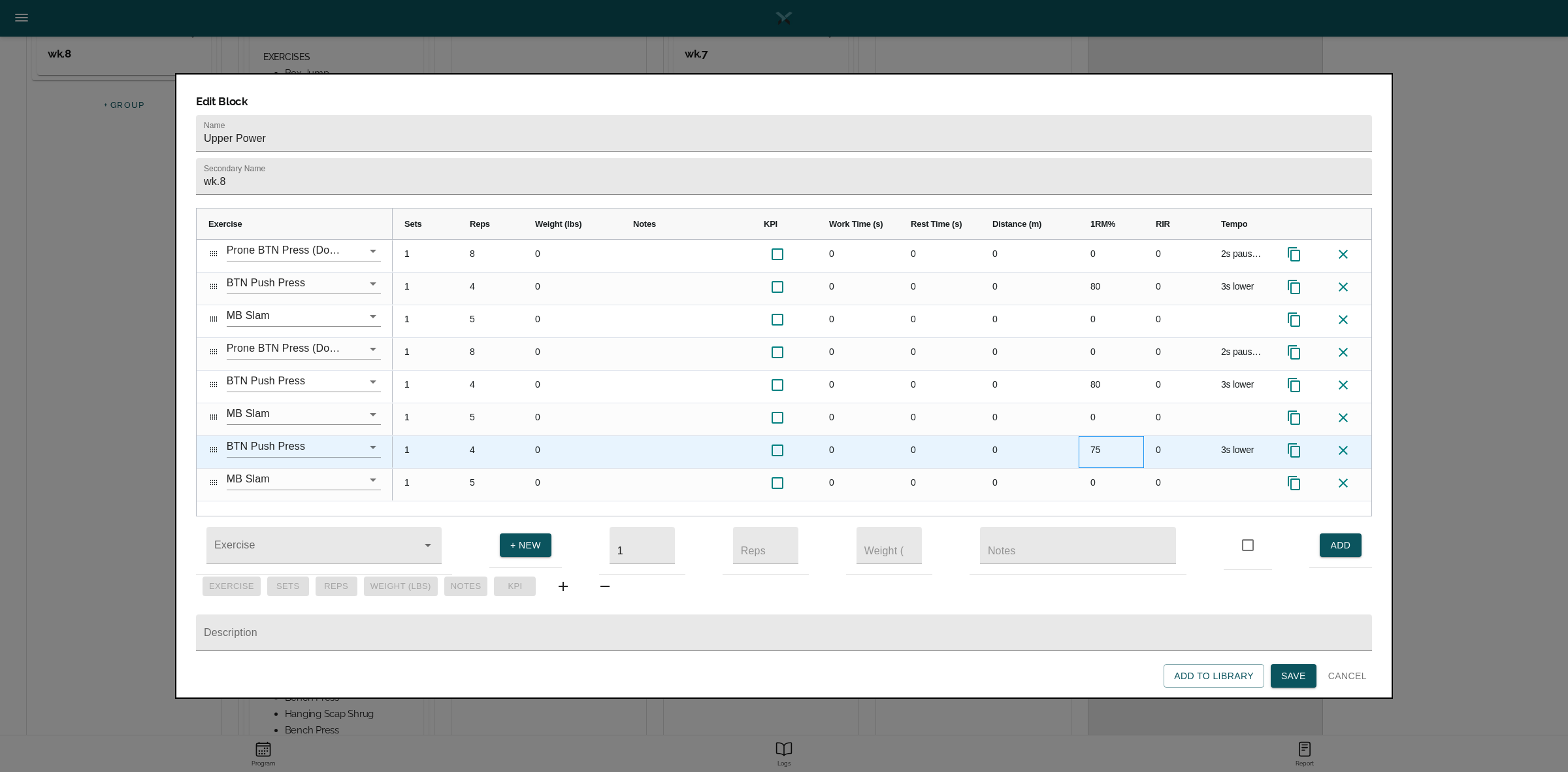
click at [1102, 436] on div "75" at bounding box center [1111, 451] width 65 height 32
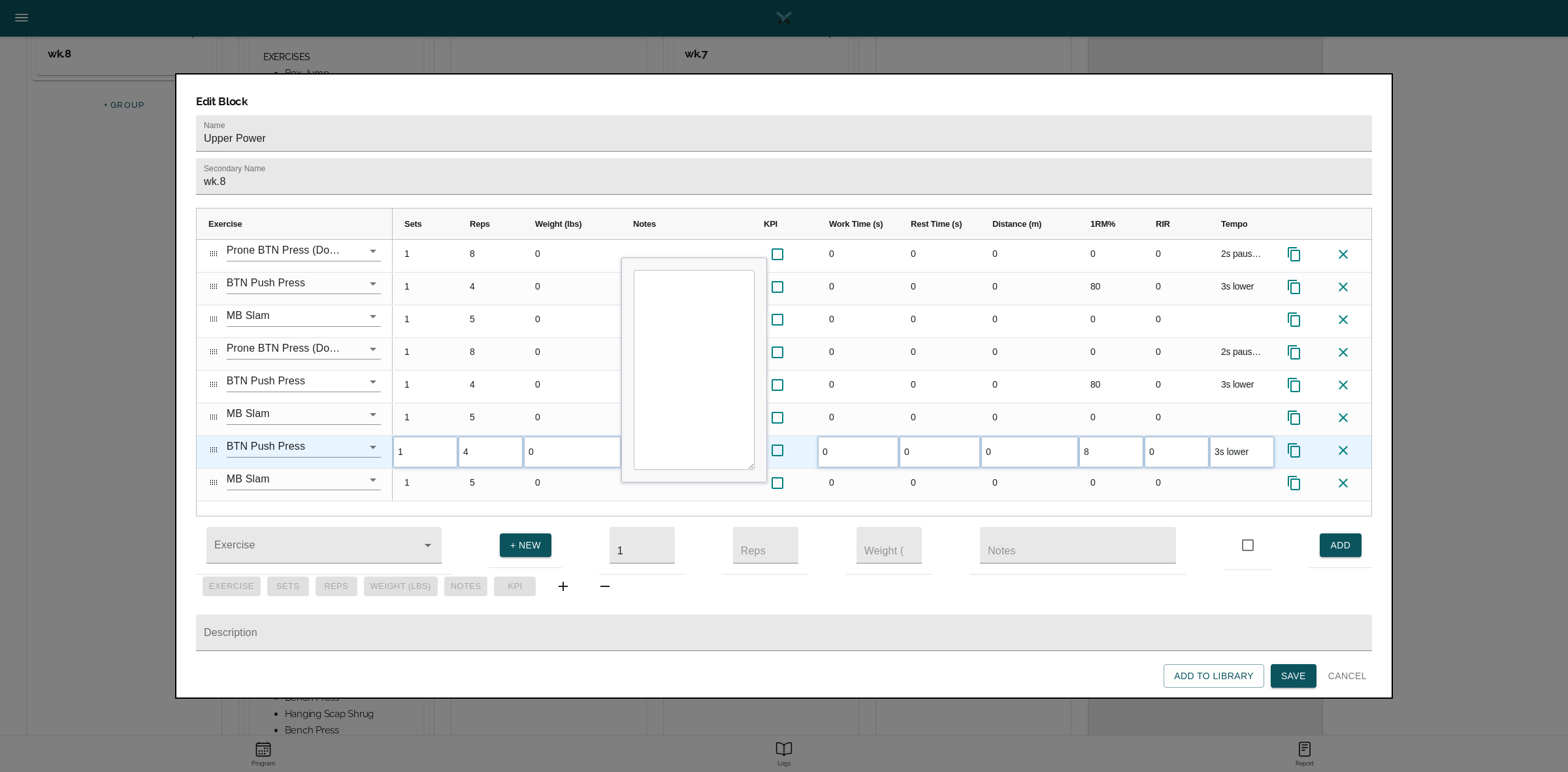
type input "80"
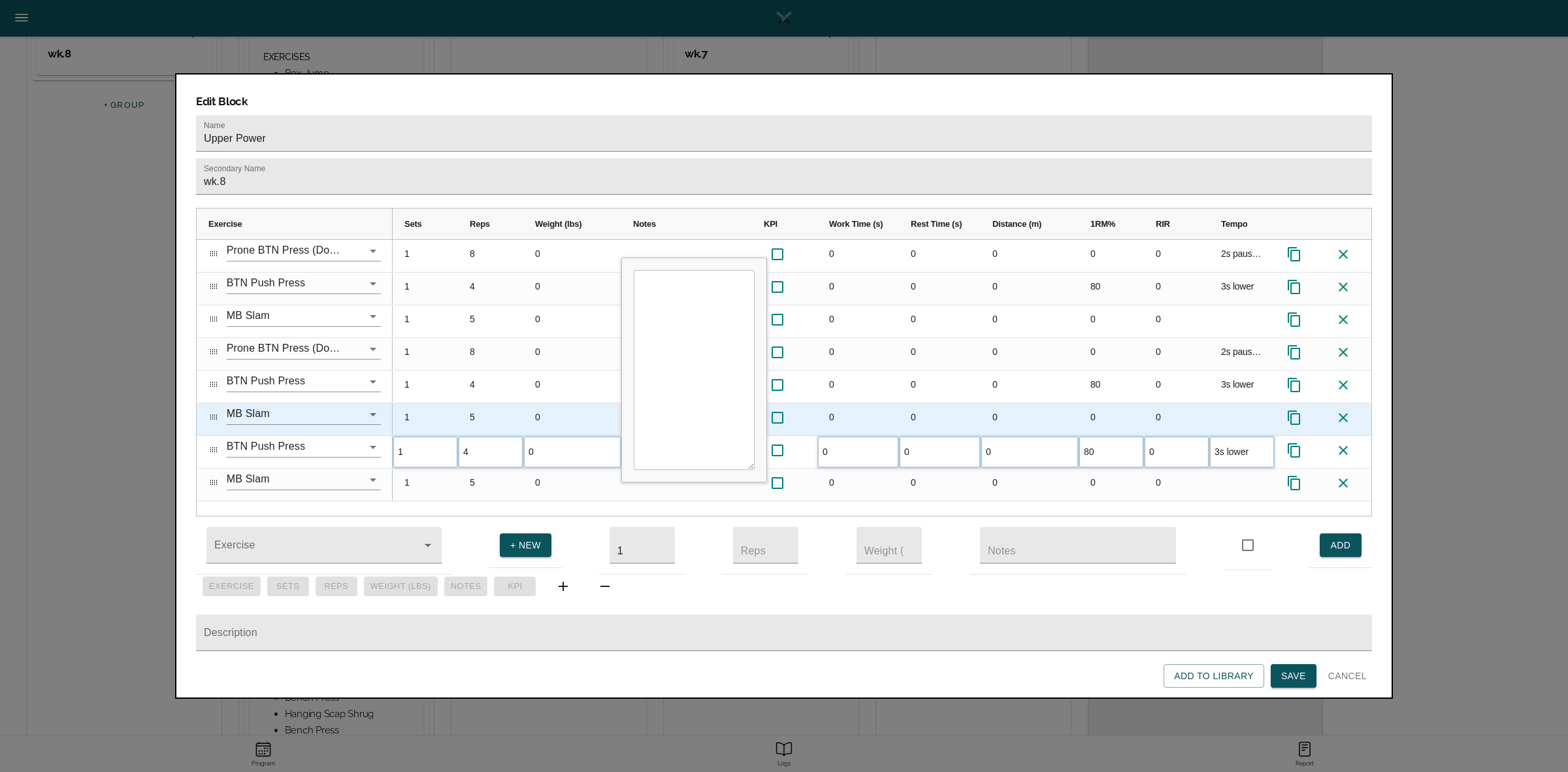
click at [1039, 403] on div "0" at bounding box center [1029, 419] width 98 height 32
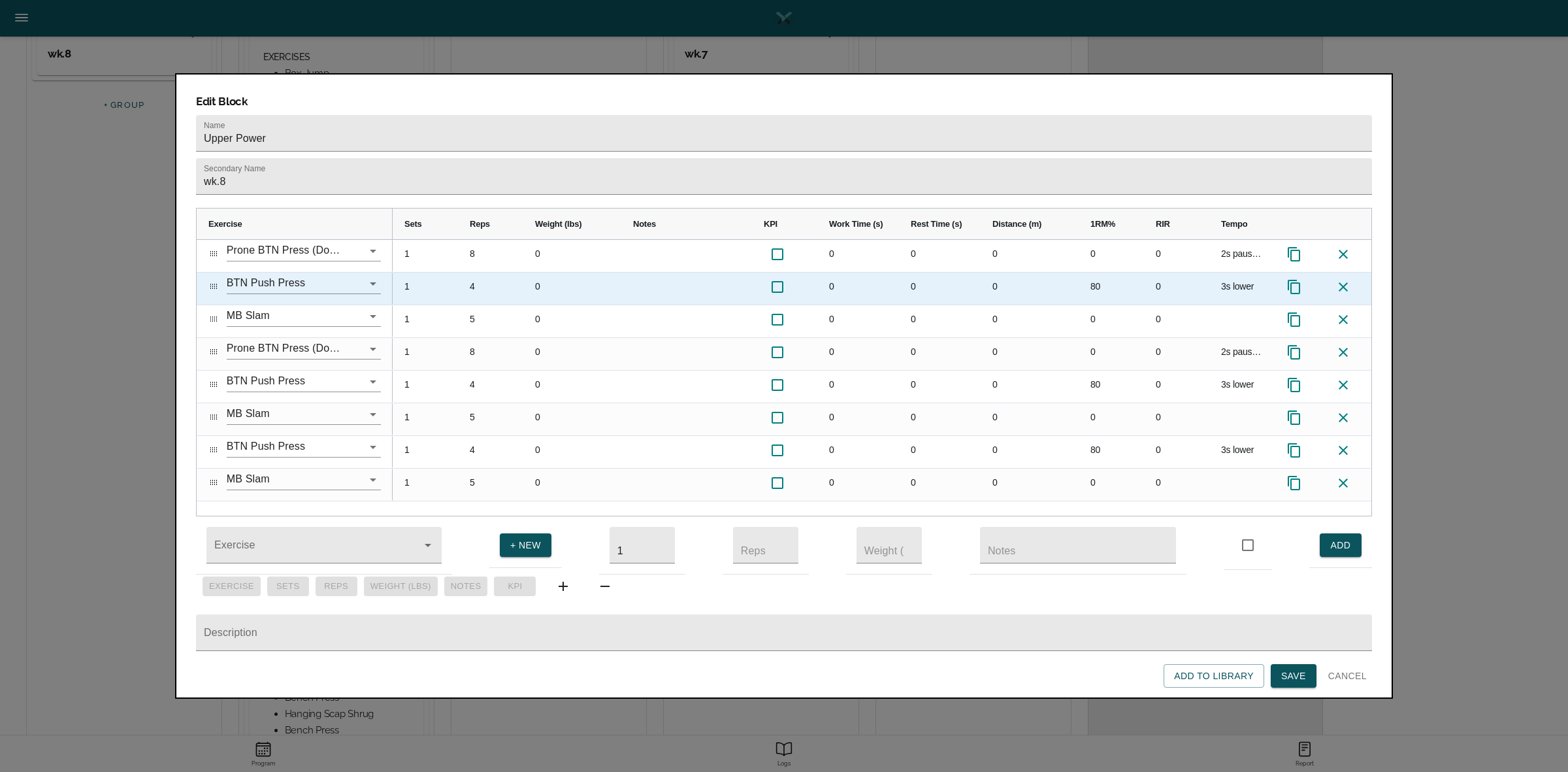
click at [474, 272] on div "4" at bounding box center [491, 288] width 65 height 32
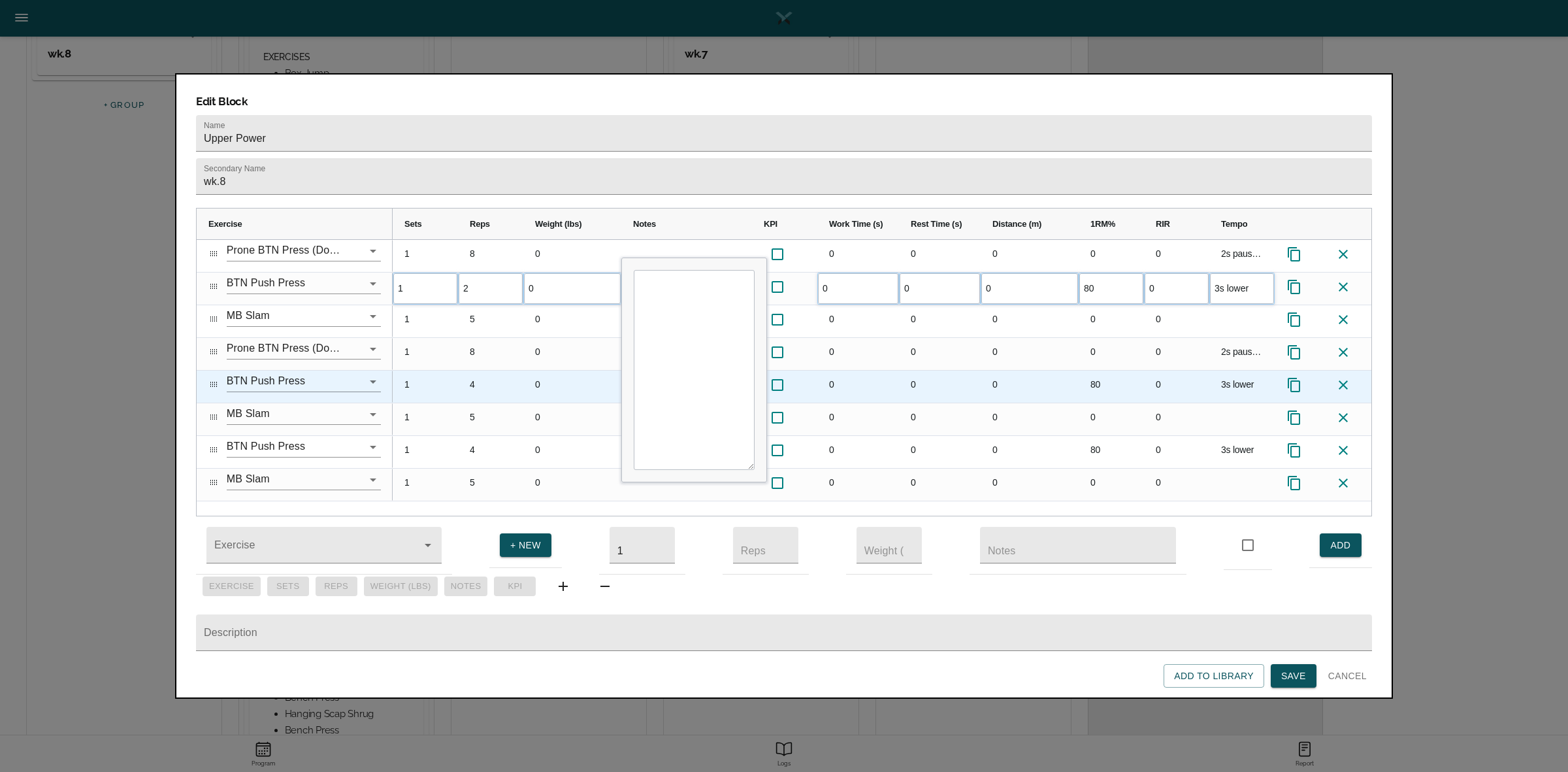
click at [487, 370] on div "4" at bounding box center [491, 386] width 65 height 32
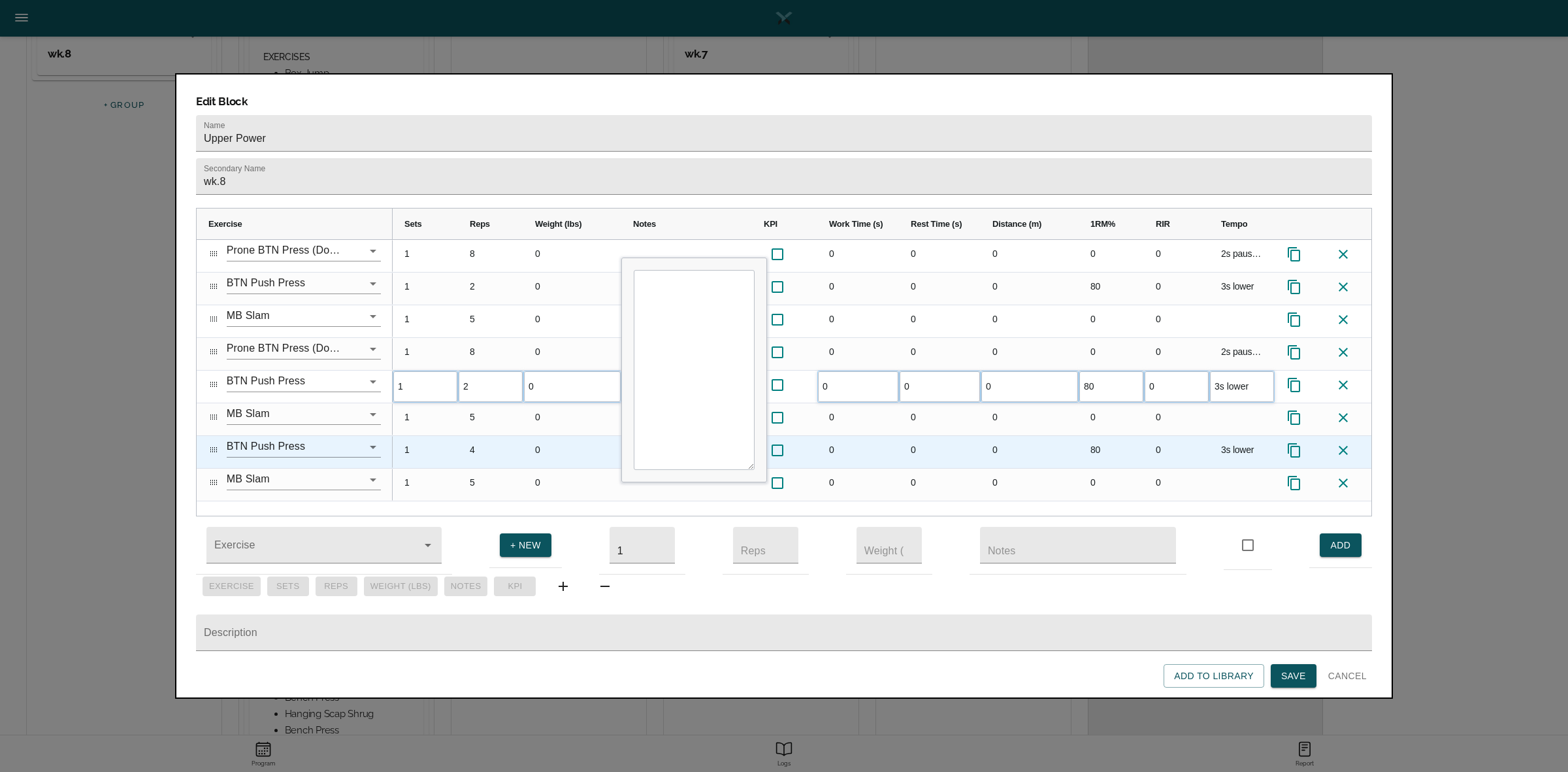
click at [475, 436] on div "4" at bounding box center [491, 451] width 65 height 32
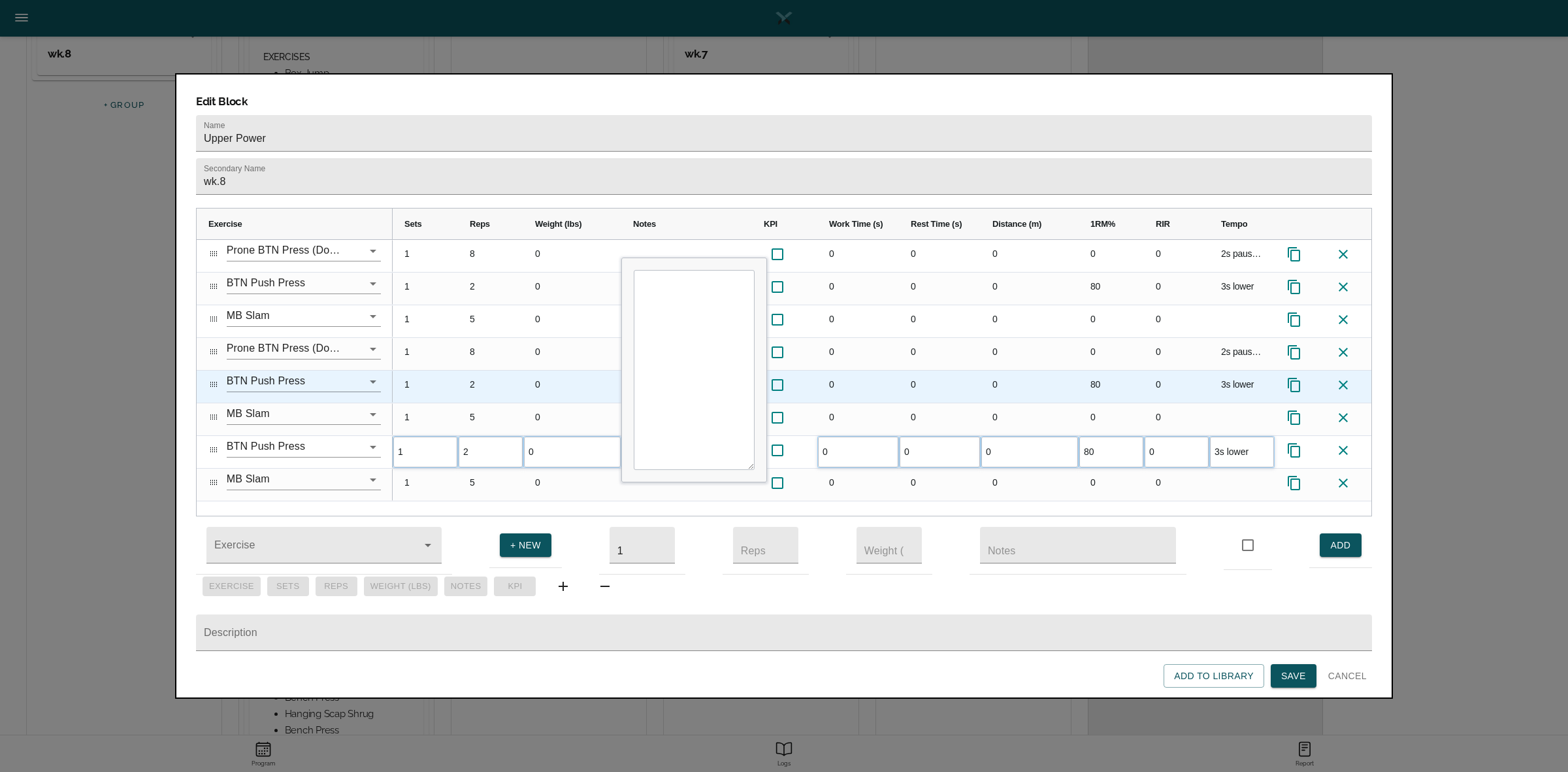
click at [528, 370] on div "0" at bounding box center [572, 386] width 98 height 32
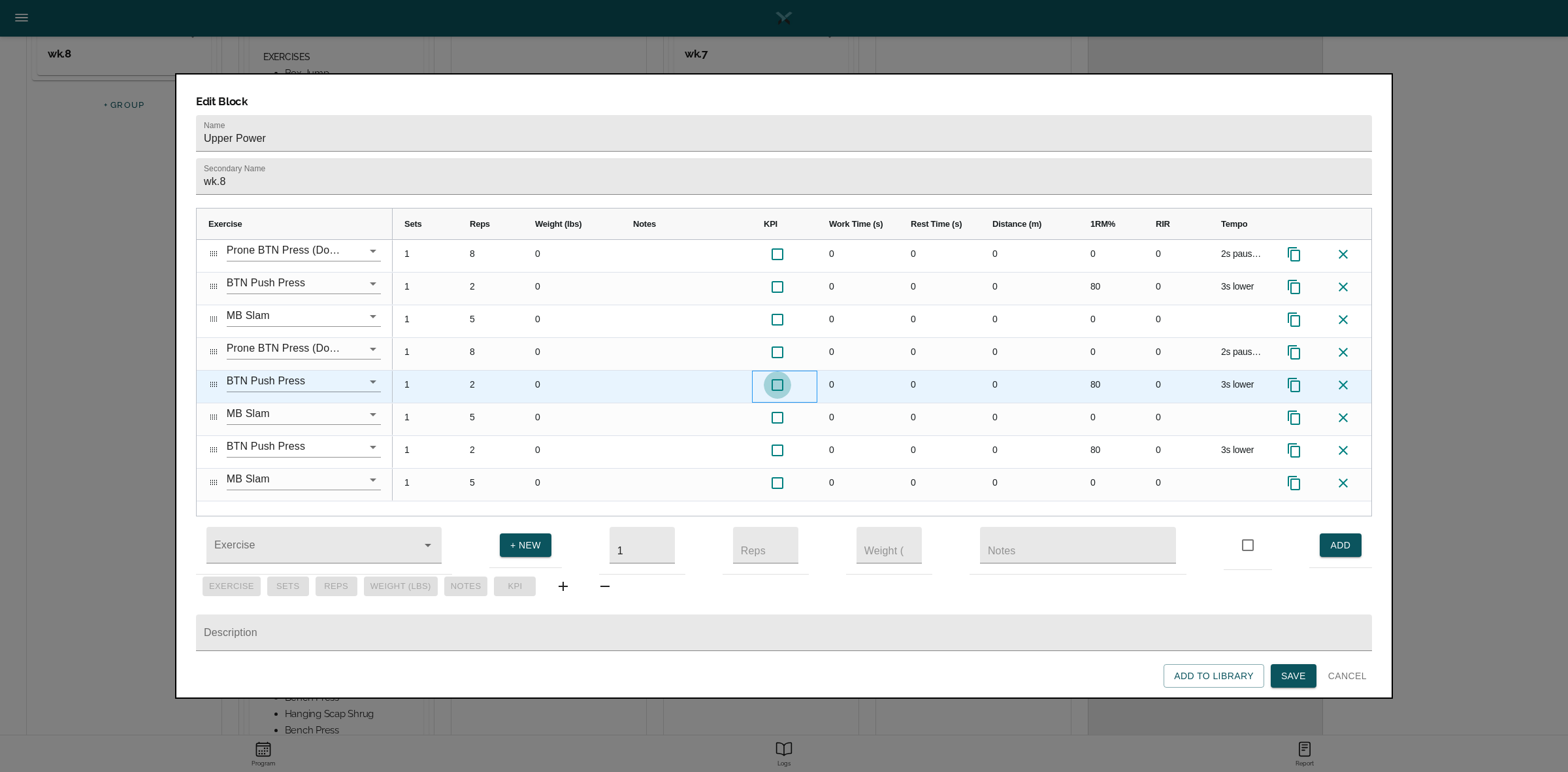
click at [784, 371] on input "Press SPACE to select this row." at bounding box center [777, 385] width 28 height 28
checkbox input "true"
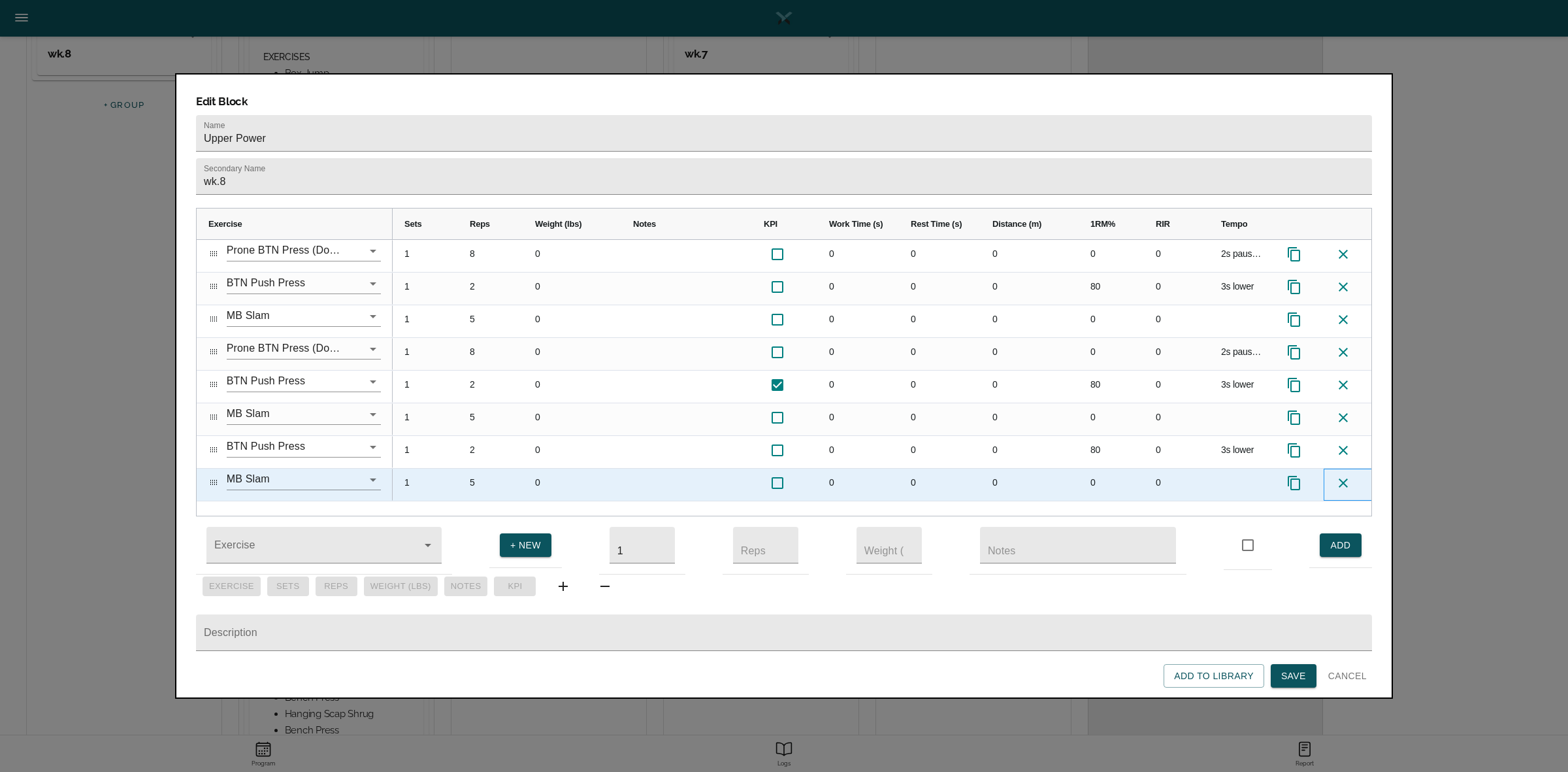
click at [1343, 475] on icon at bounding box center [1343, 483] width 16 height 16
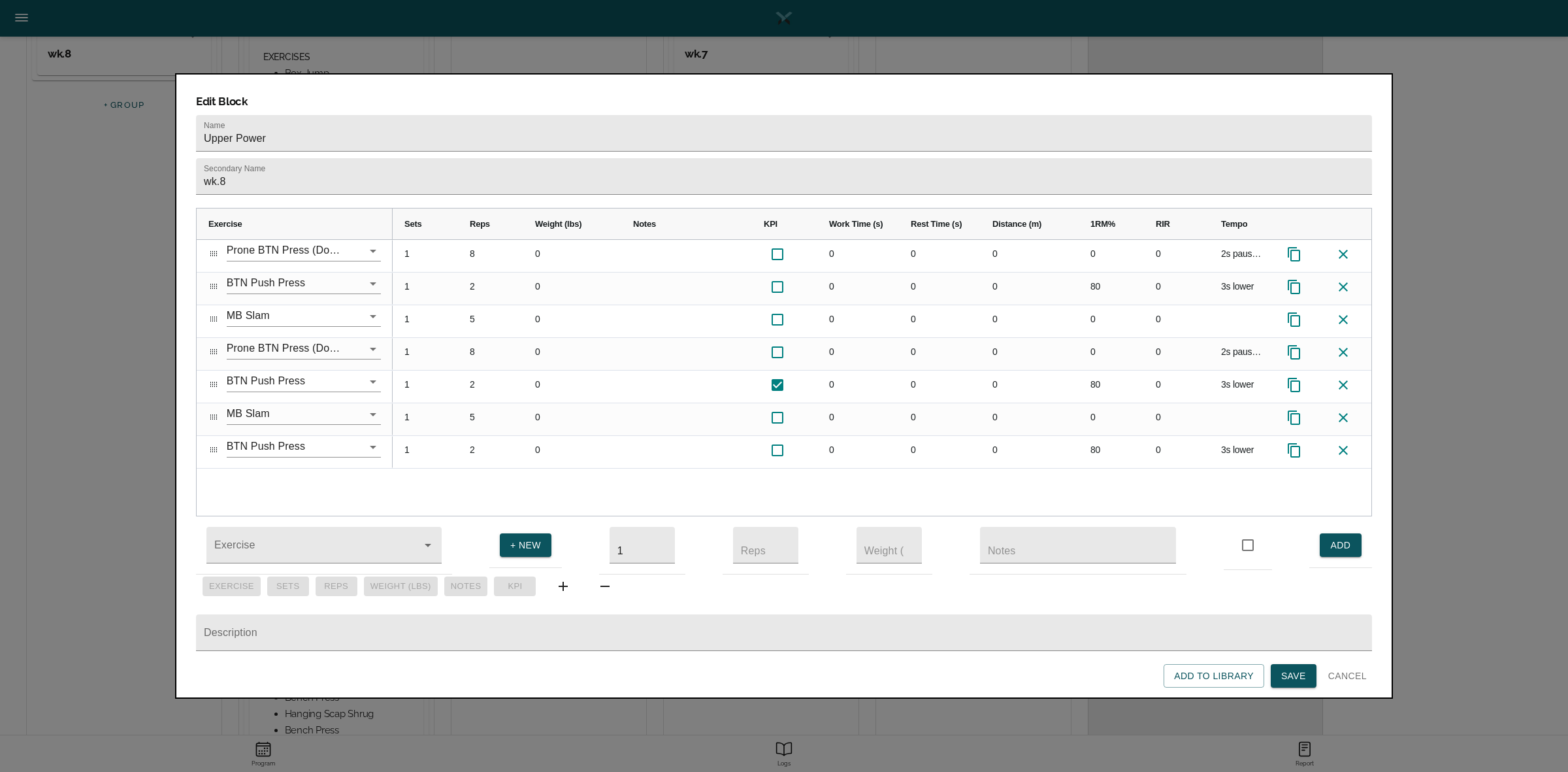
scroll to position [318, 0]
click at [1287, 665] on button "Save" at bounding box center [1293, 676] width 45 height 24
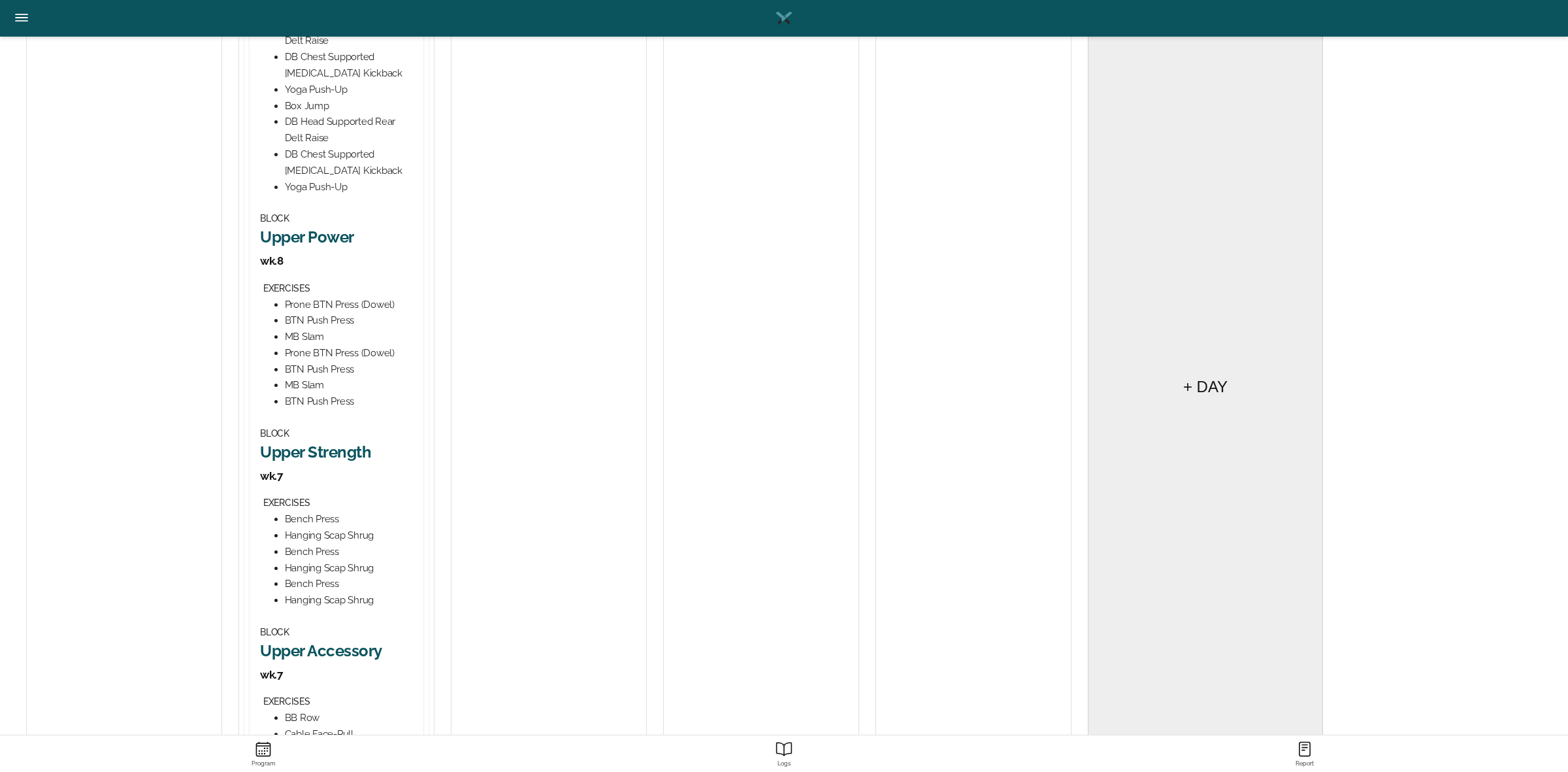
scroll to position [490, 0]
click at [340, 441] on h2 "Upper Strength" at bounding box center [336, 451] width 153 height 21
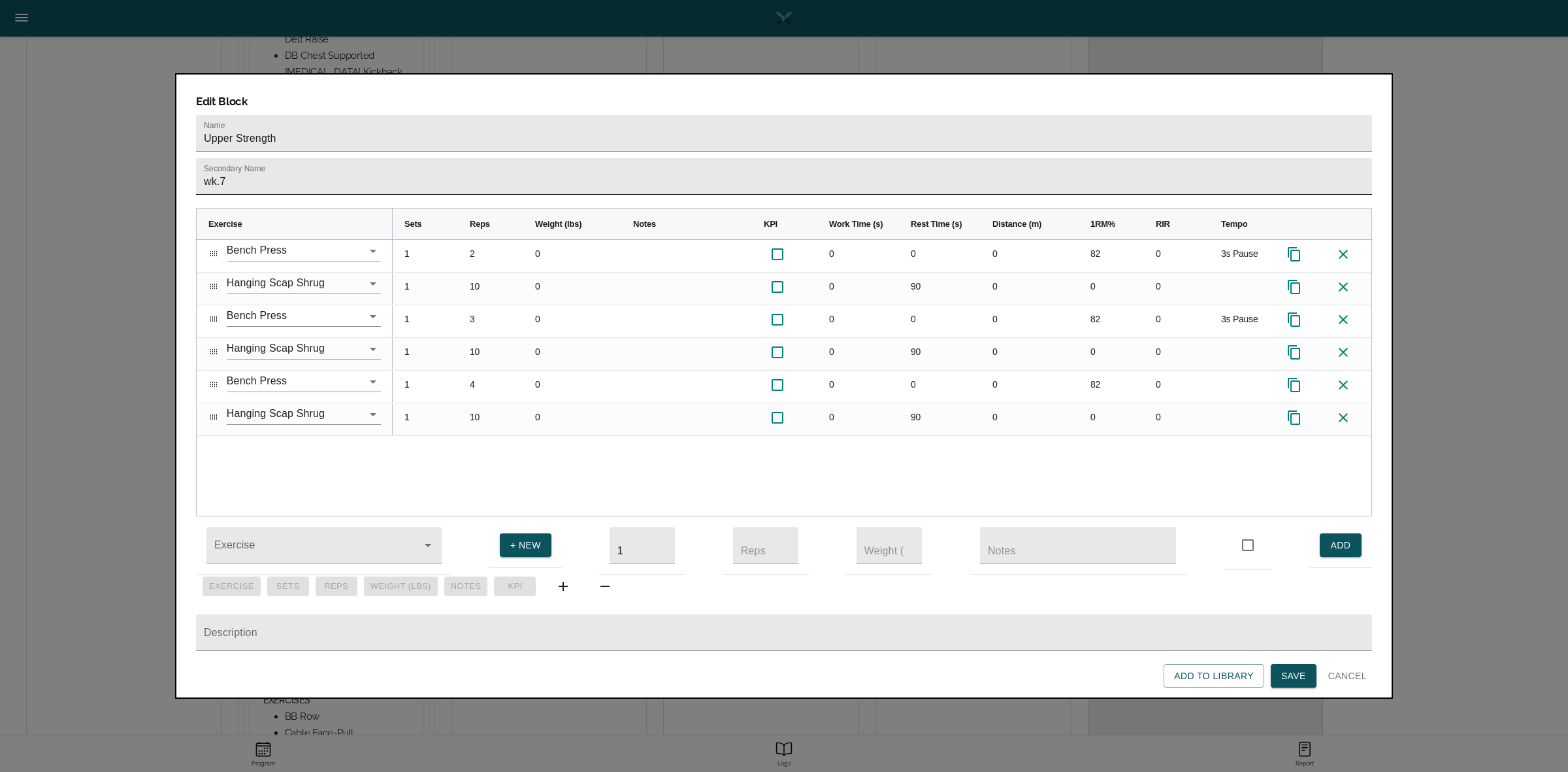
click at [436, 161] on input "wk.7" at bounding box center [784, 176] width 1176 height 36
type input "wk.8"
click at [500, 426] on div "1 2 0 0 0 0 82 0 3s Pause 1 10 0 0 90 0 0 0 1 3 0 0 0 0 82 0 3s Pause 1 10 0 0 …" at bounding box center [882, 377] width 978 height 276
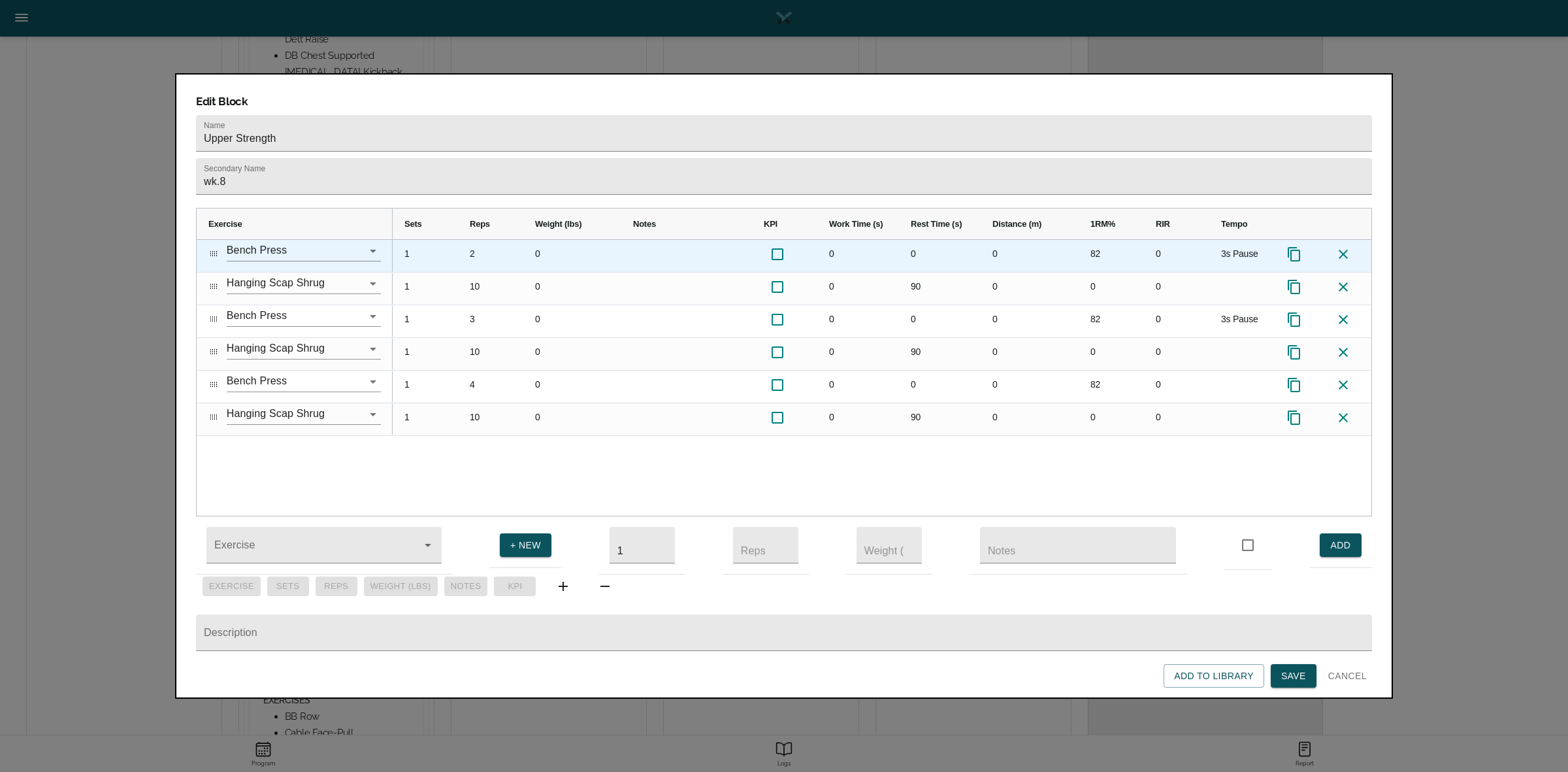
click at [1098, 240] on div "82" at bounding box center [1111, 255] width 65 height 32
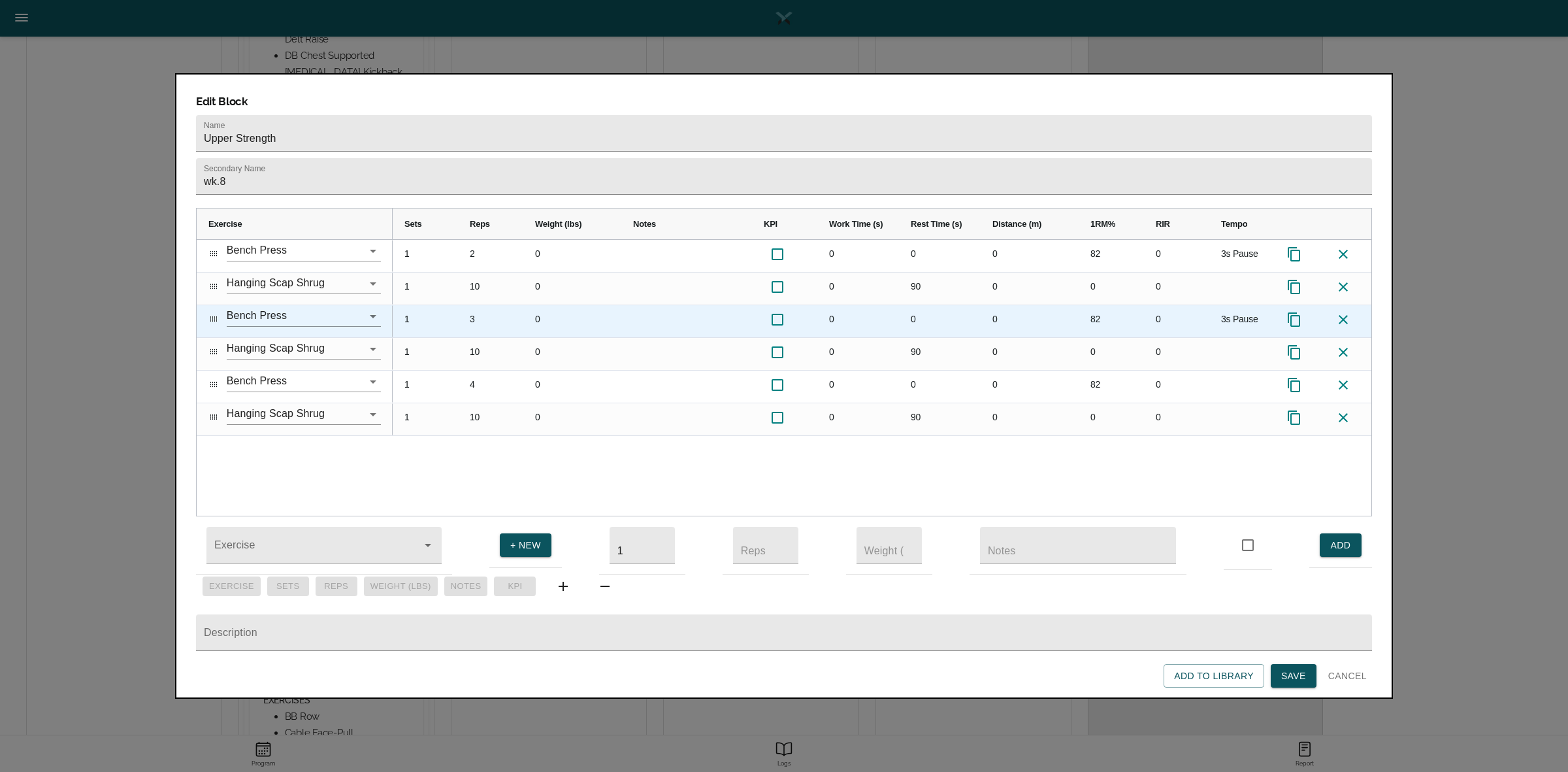
scroll to position [0, 0]
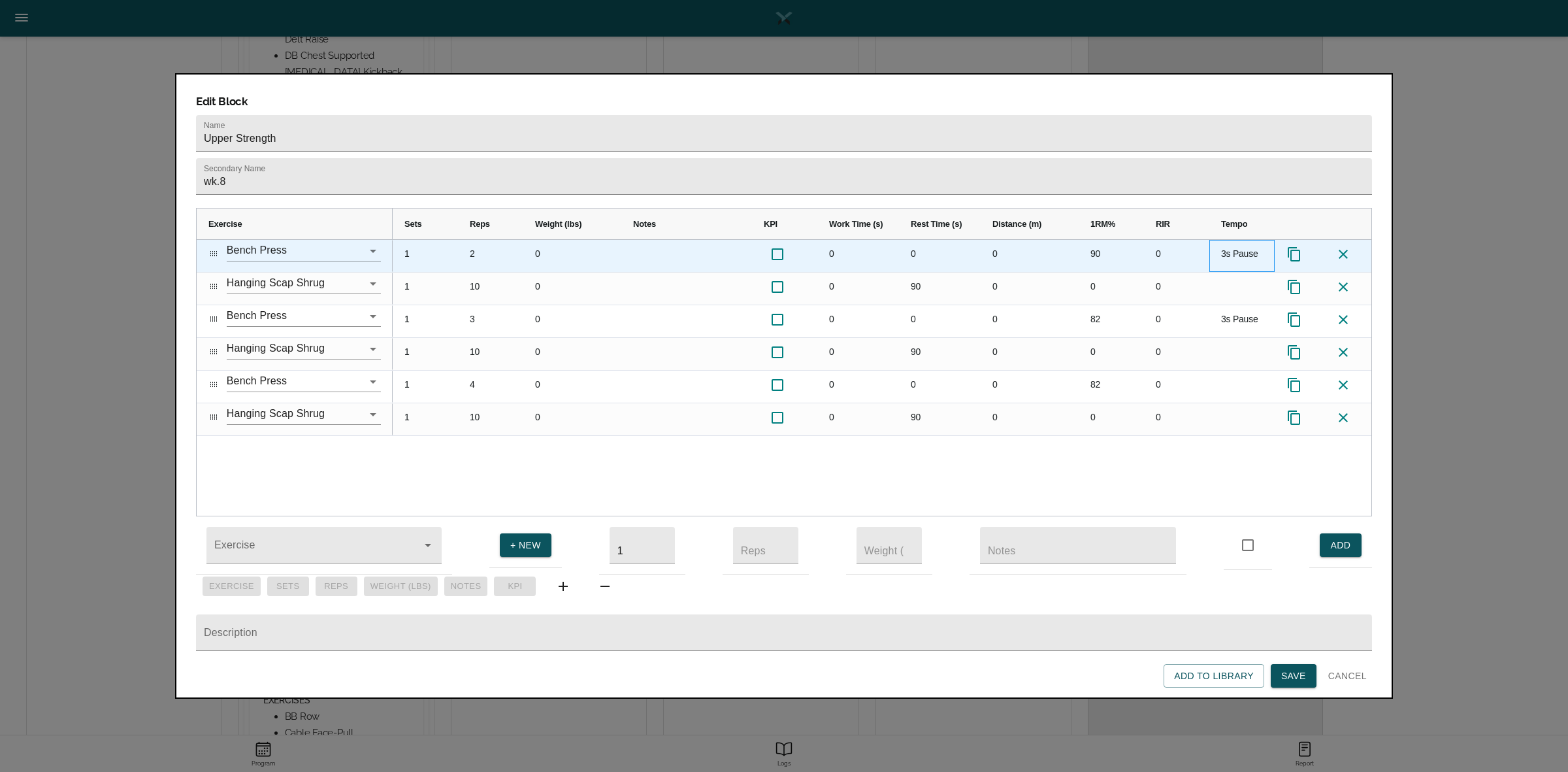
click at [1223, 240] on div "3s Pause" at bounding box center [1242, 255] width 65 height 32
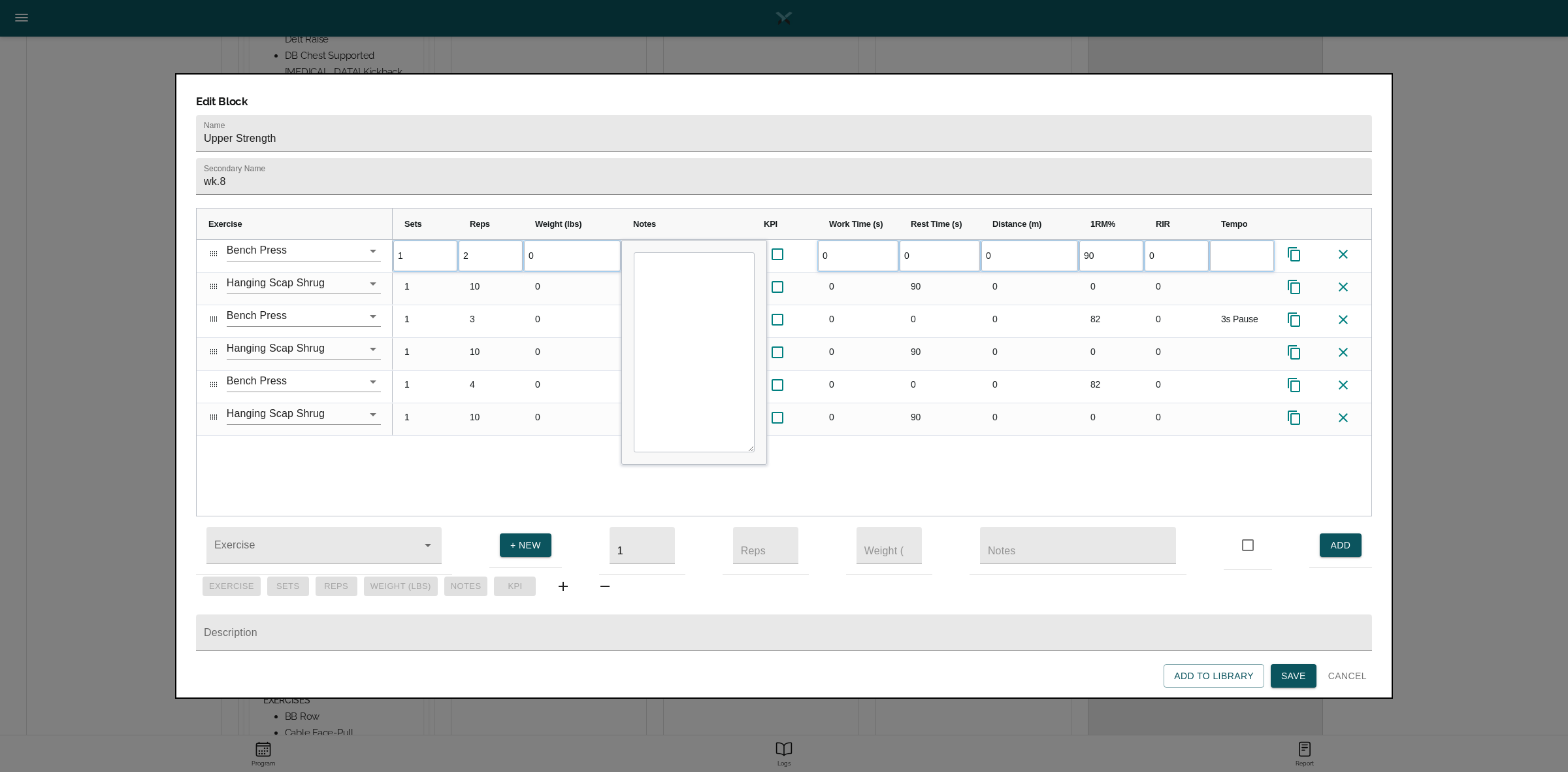
click at [1210, 435] on div "1 2 0 0 0 0 90 0" at bounding box center [882, 377] width 978 height 276
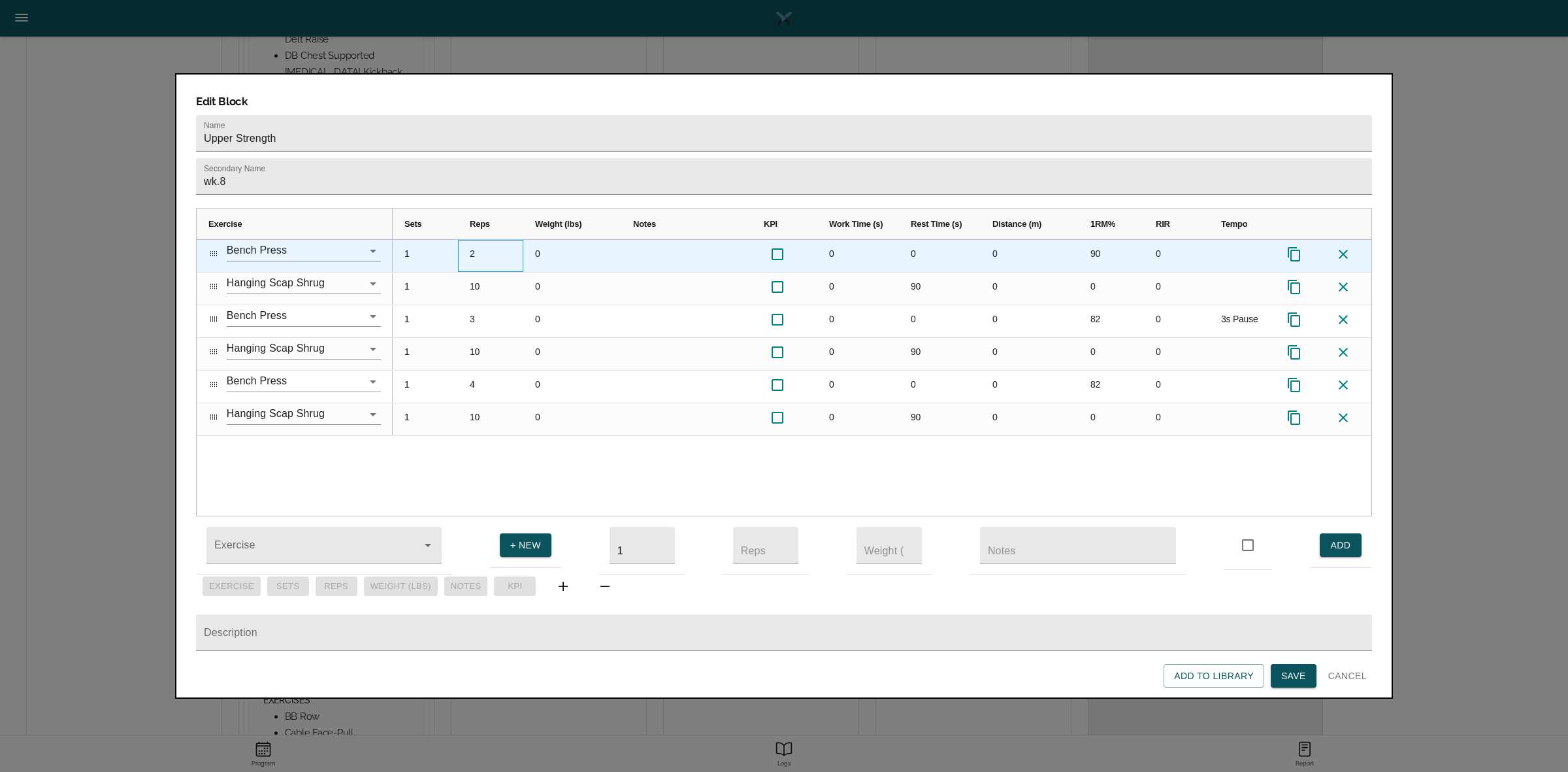
click at [477, 240] on div "2" at bounding box center [491, 255] width 65 height 32
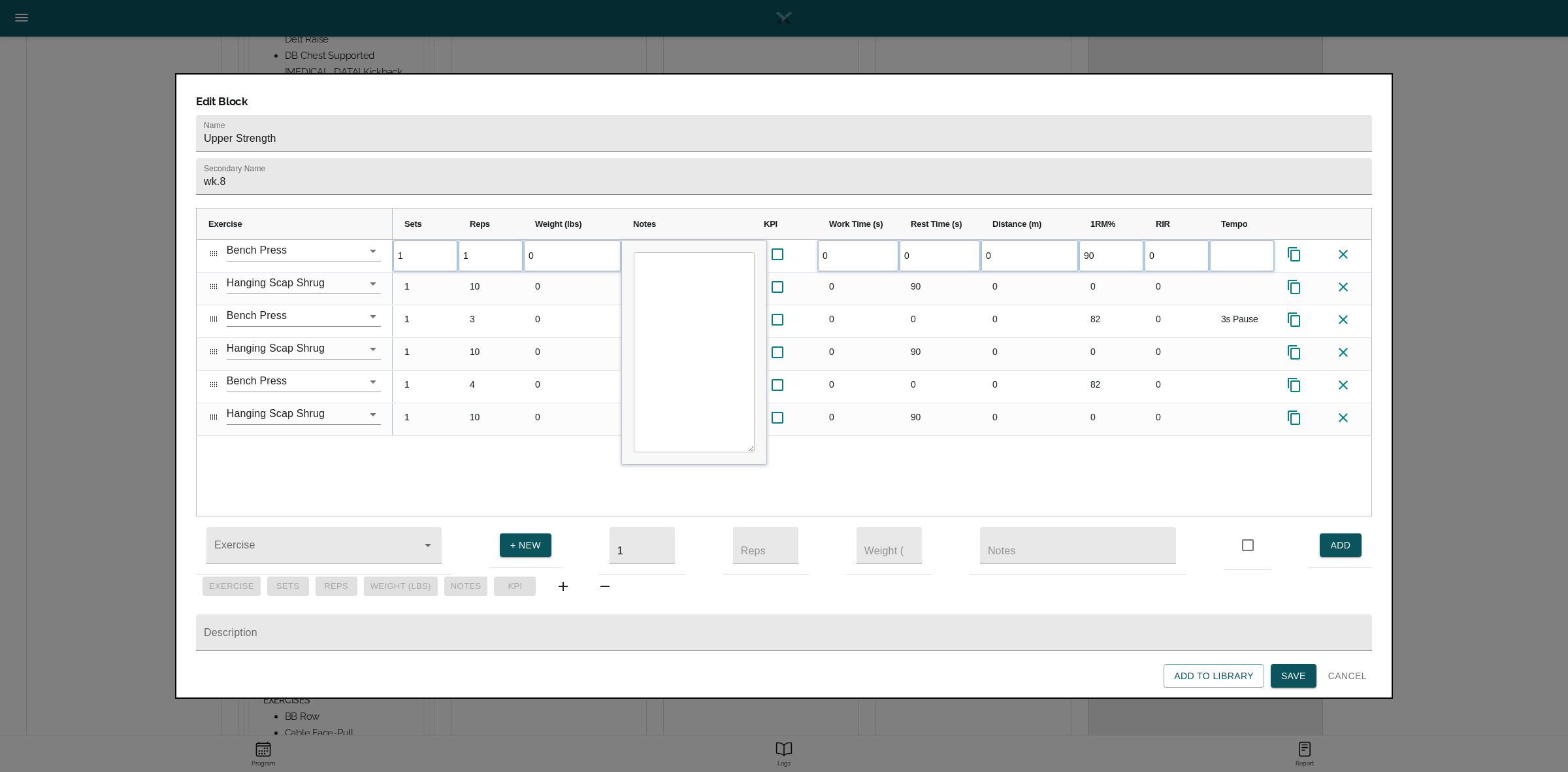
click at [544, 468] on div "1 1 0 0 0 0 90 0" at bounding box center [882, 377] width 978 height 276
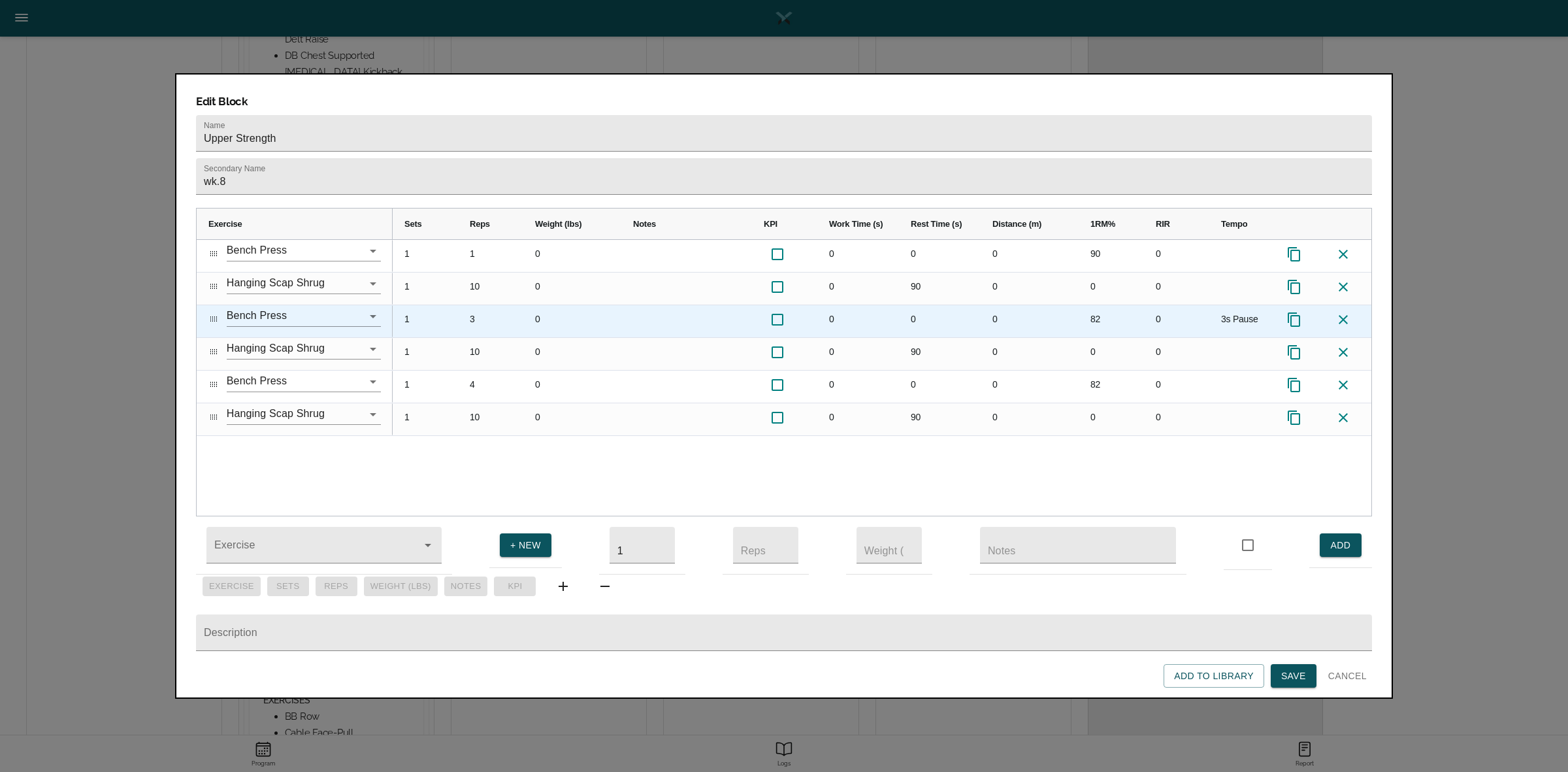
click at [472, 305] on div "3" at bounding box center [491, 321] width 65 height 32
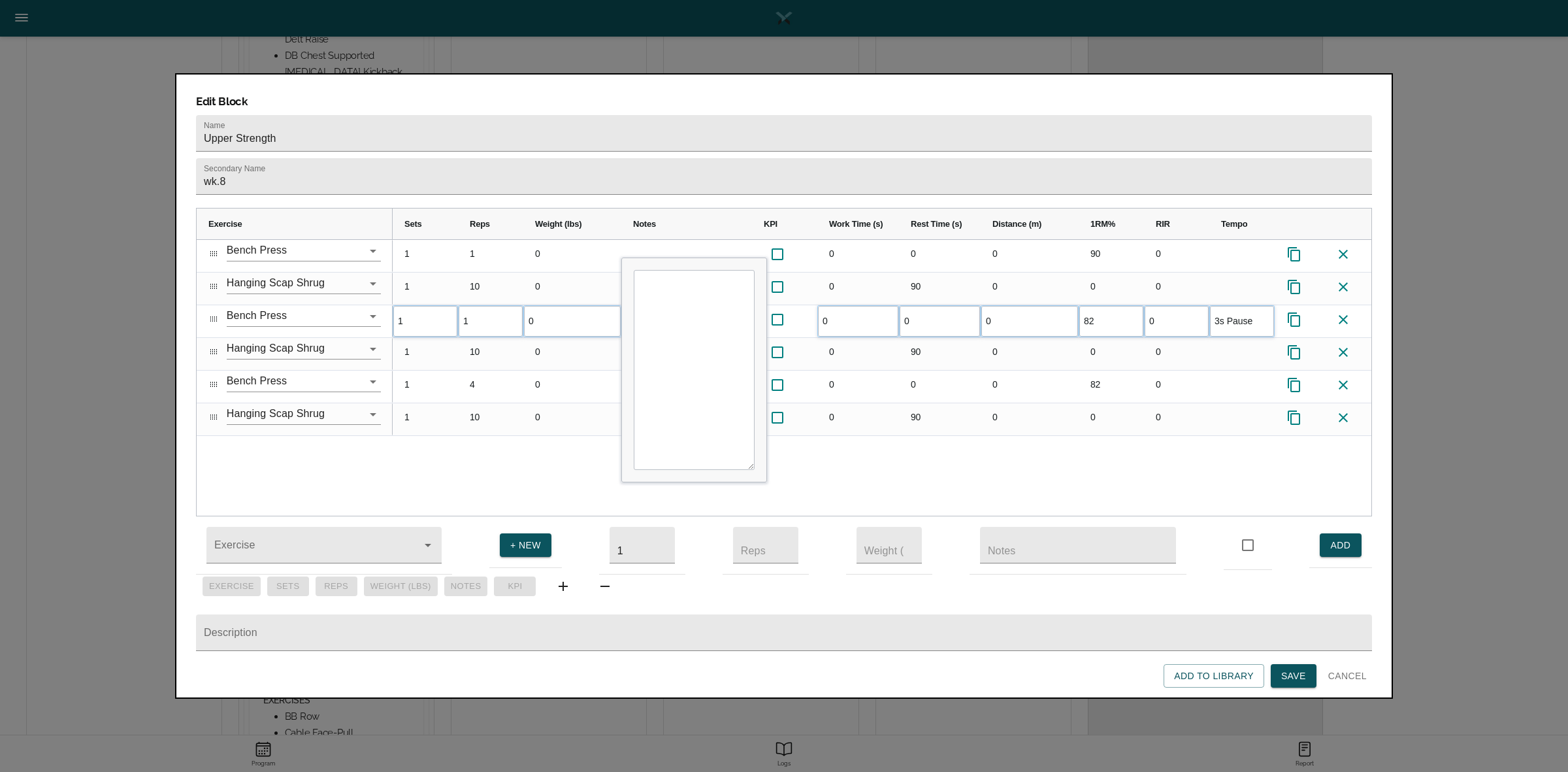
click at [498, 422] on div "1 1 0 0 0 0 90 0 1 10 0 0 90 0 0 0 1 1 0 0 0 0 82 0 3s Pause 1" at bounding box center [882, 377] width 978 height 276
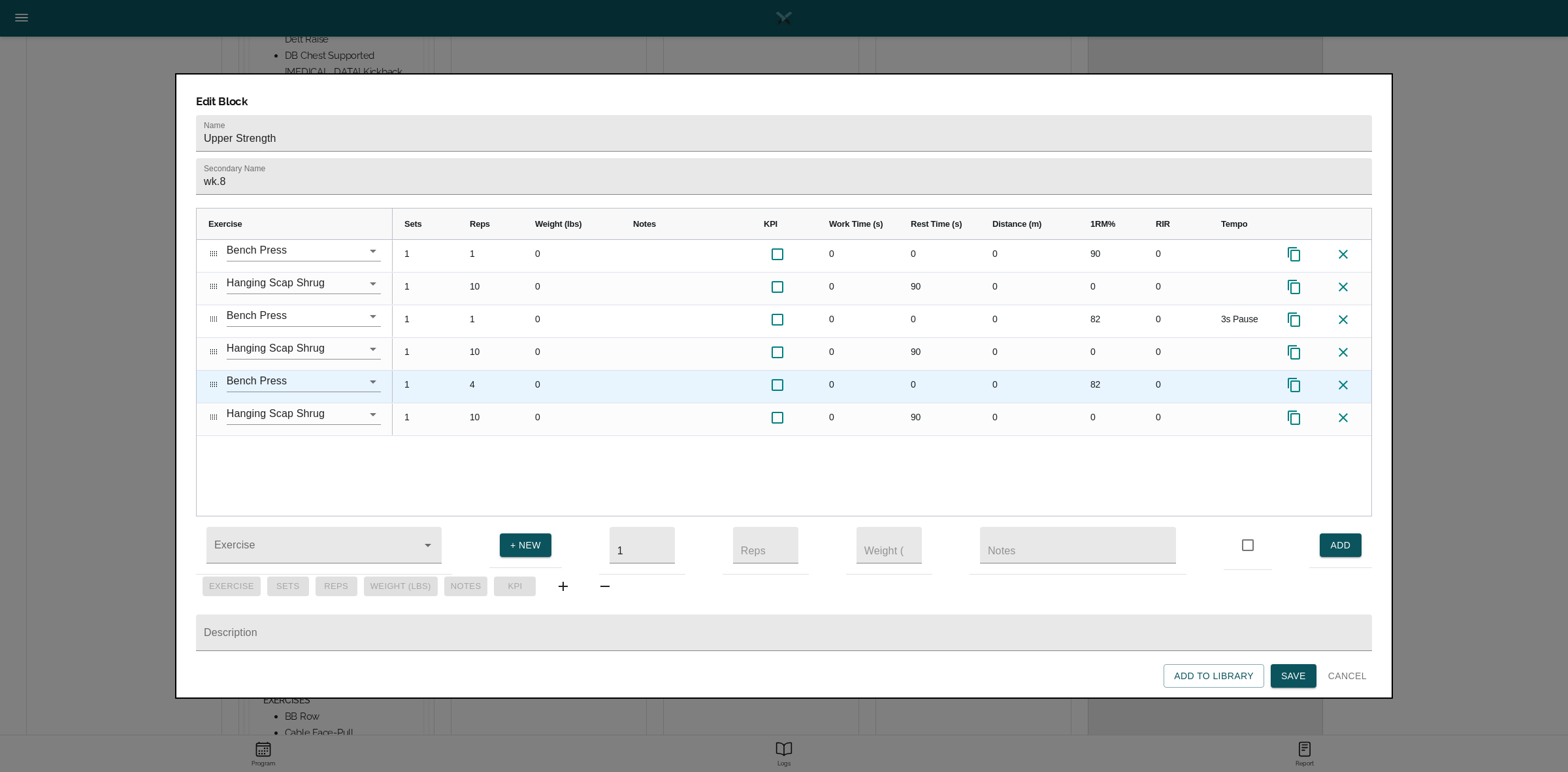
click at [1346, 380] on icon at bounding box center [1343, 385] width 9 height 9
click at [1346, 377] on icon at bounding box center [1343, 385] width 16 height 16
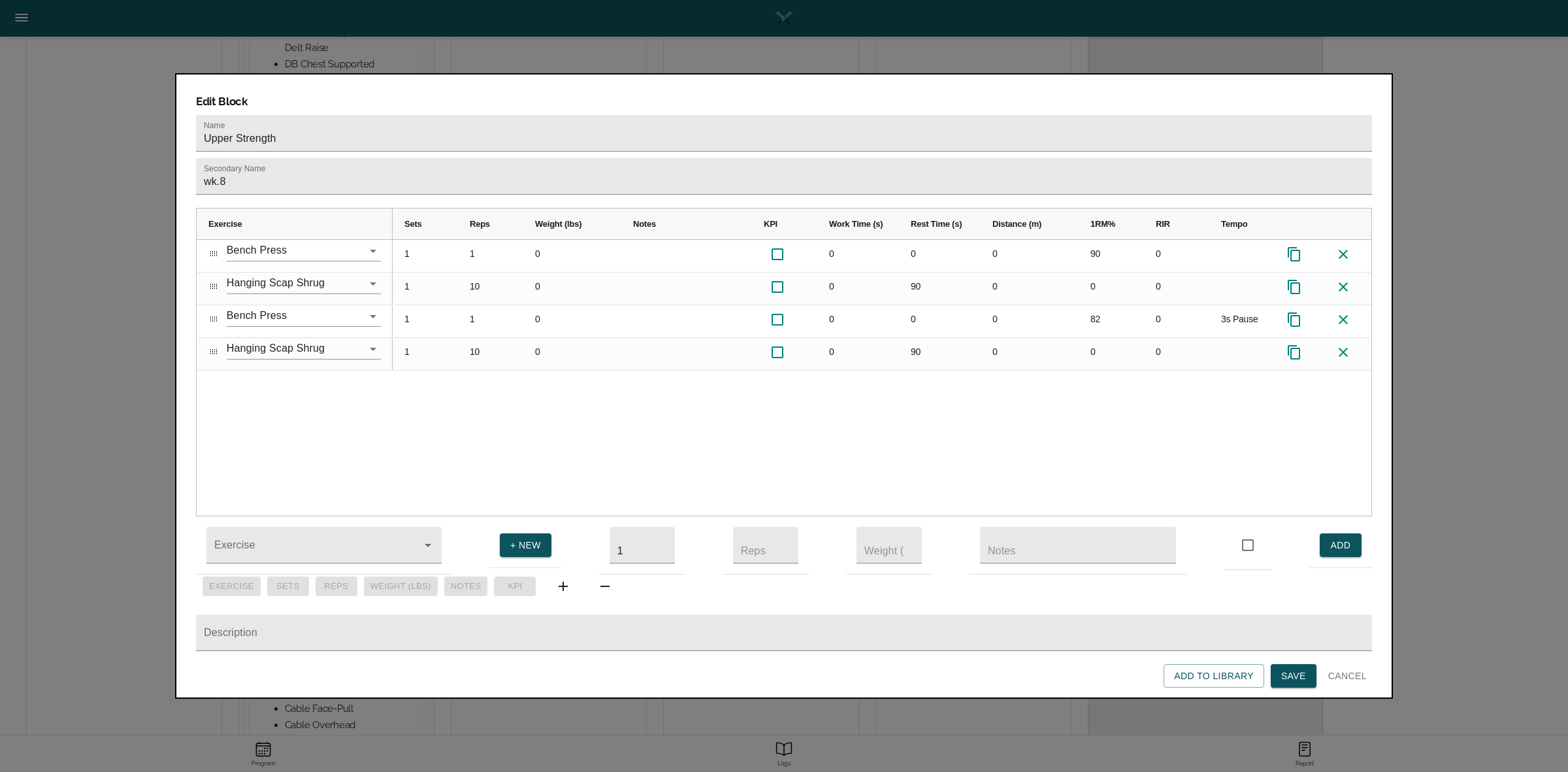
scroll to position [475, 0]
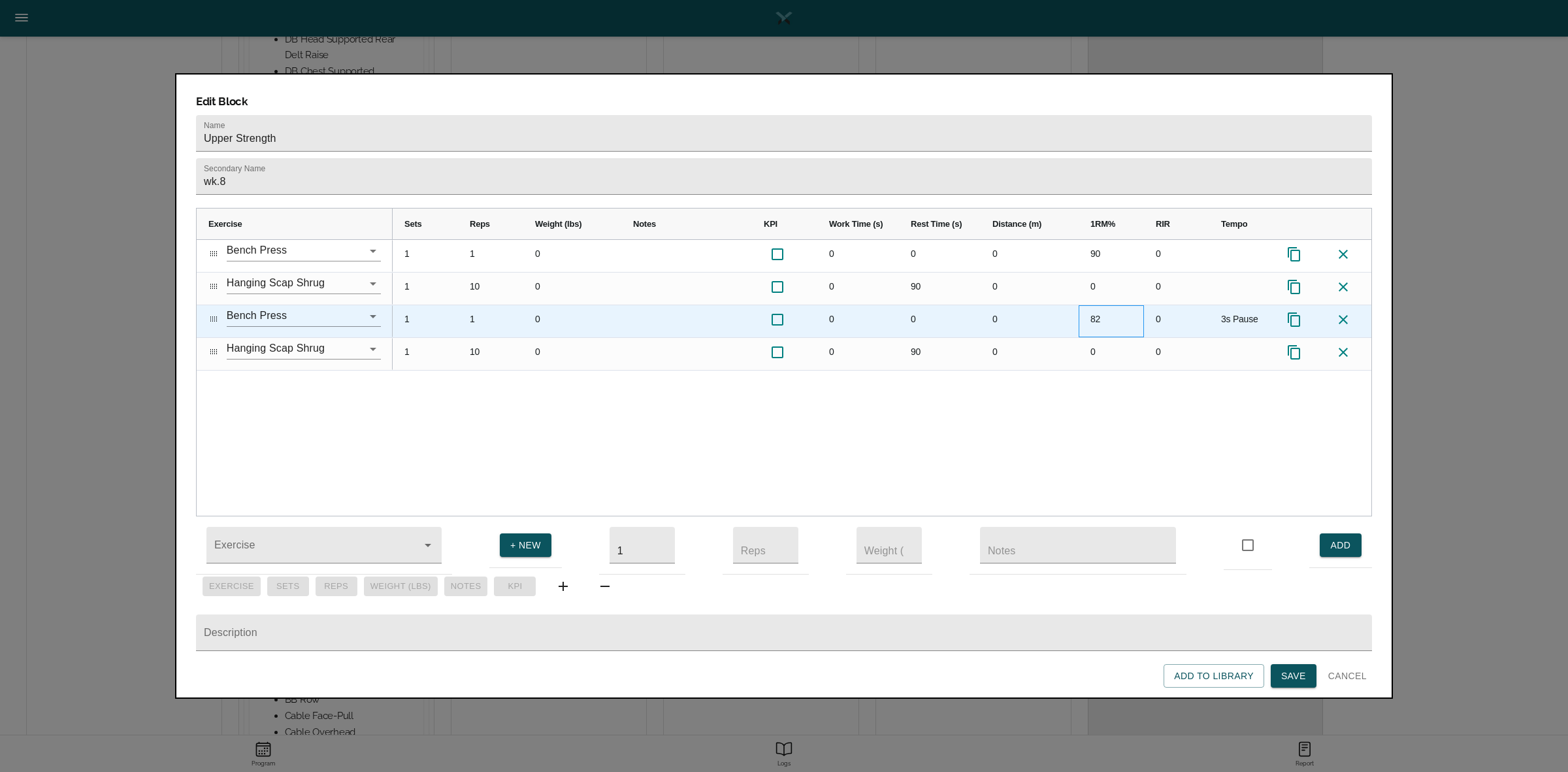
click at [1091, 305] on div "82" at bounding box center [1111, 321] width 65 height 32
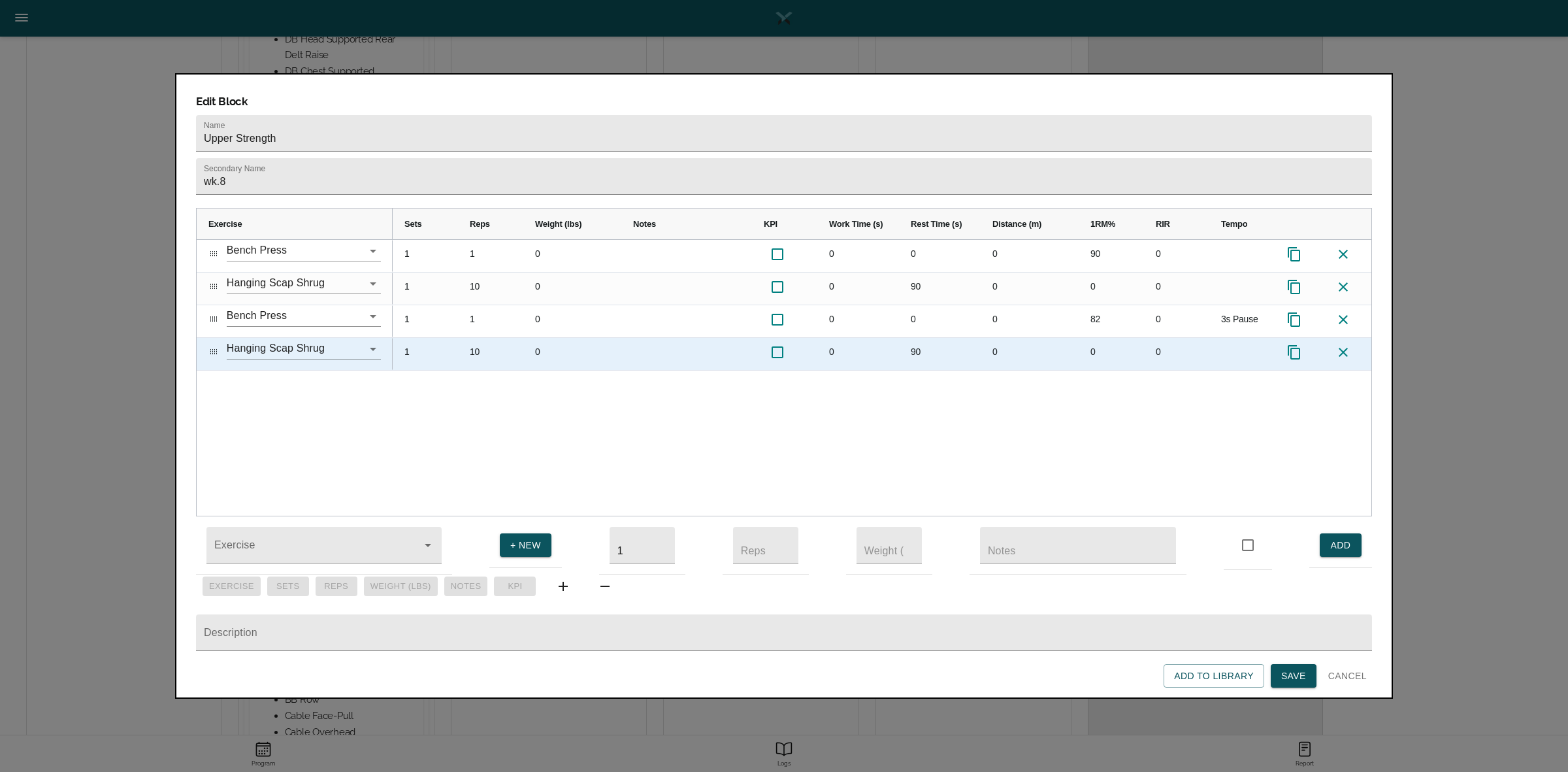
scroll to position [0, 0]
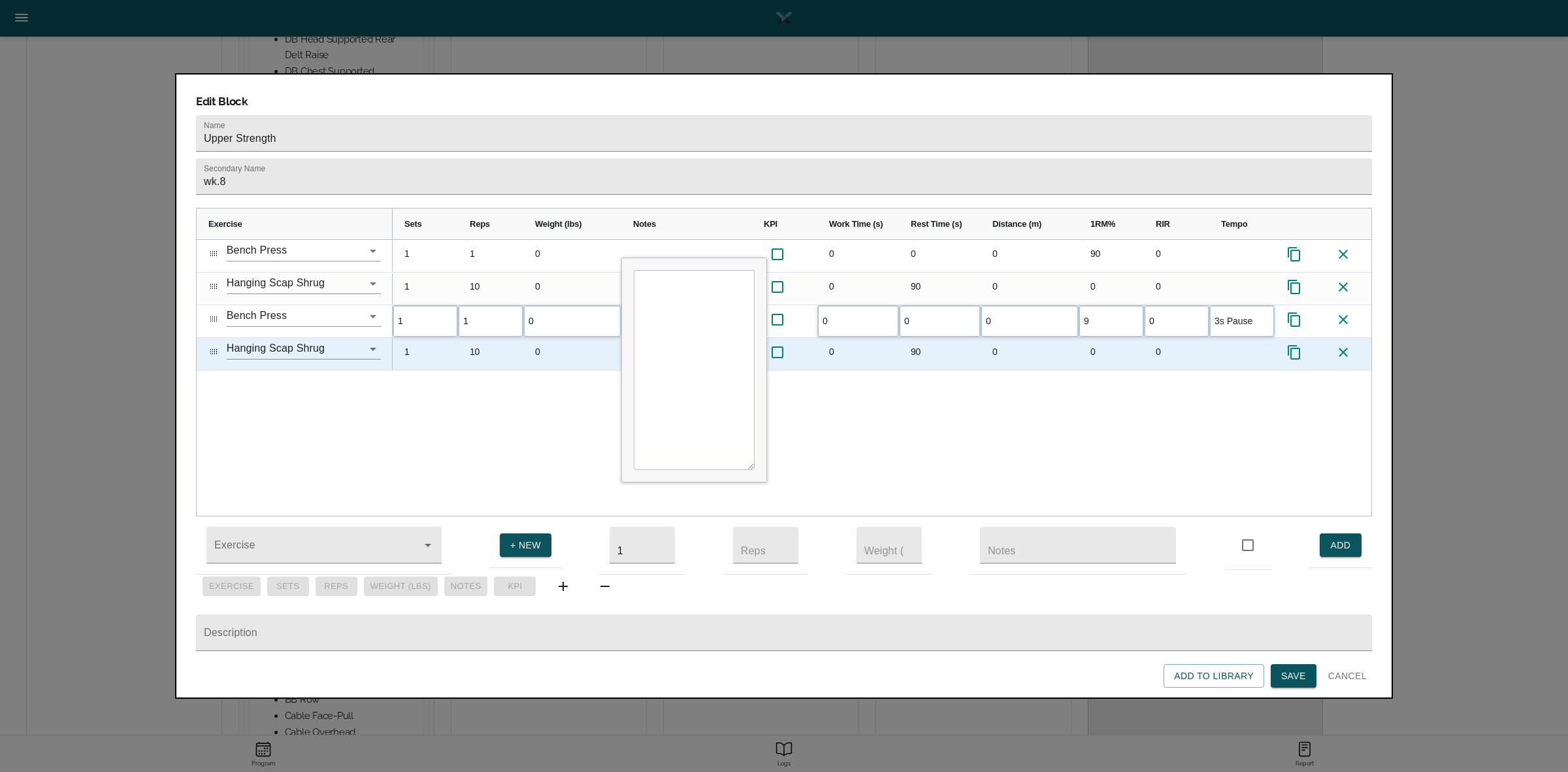
type input "90"
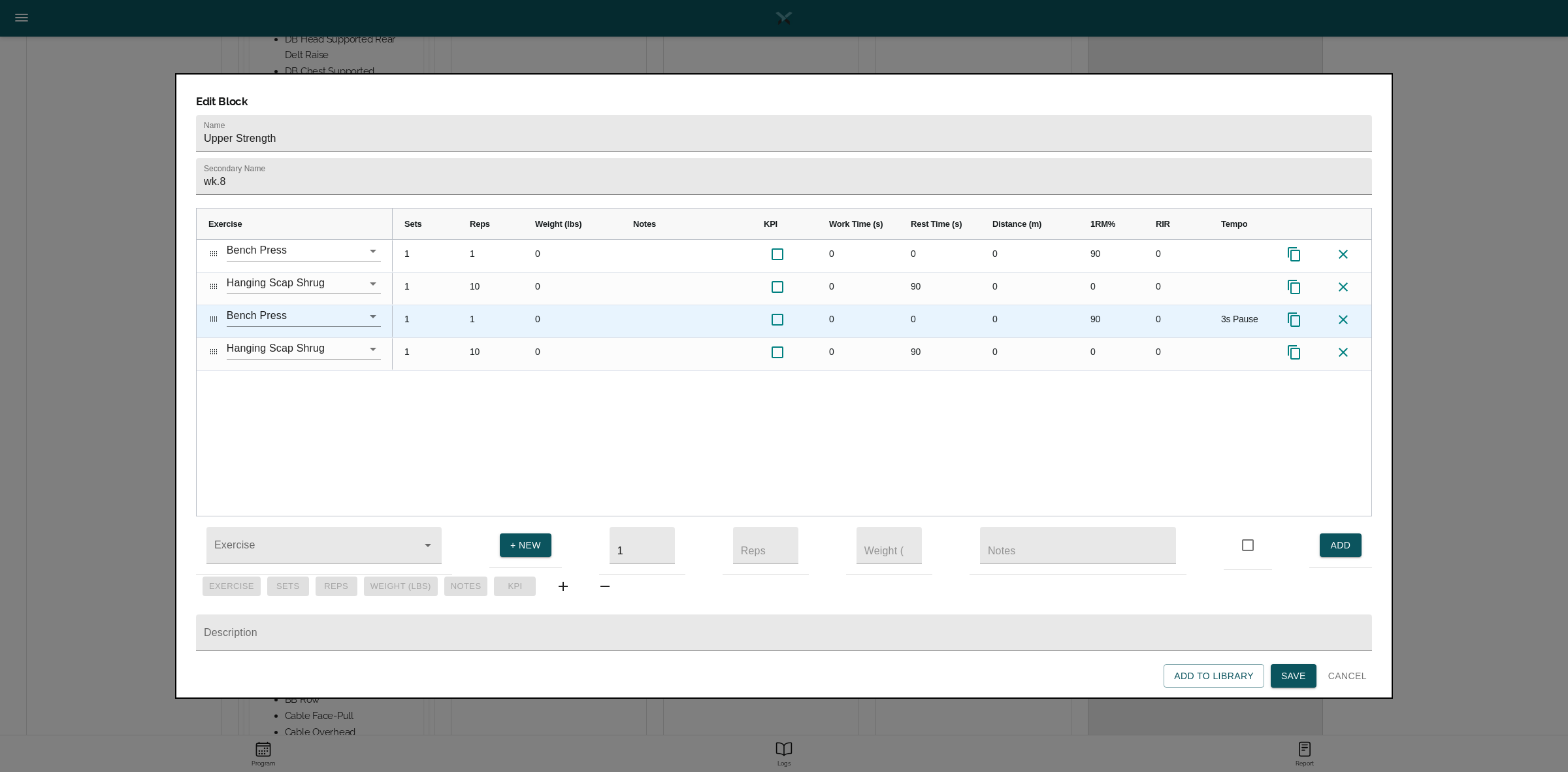
click at [1251, 305] on div "3s Pause" at bounding box center [1242, 321] width 65 height 32
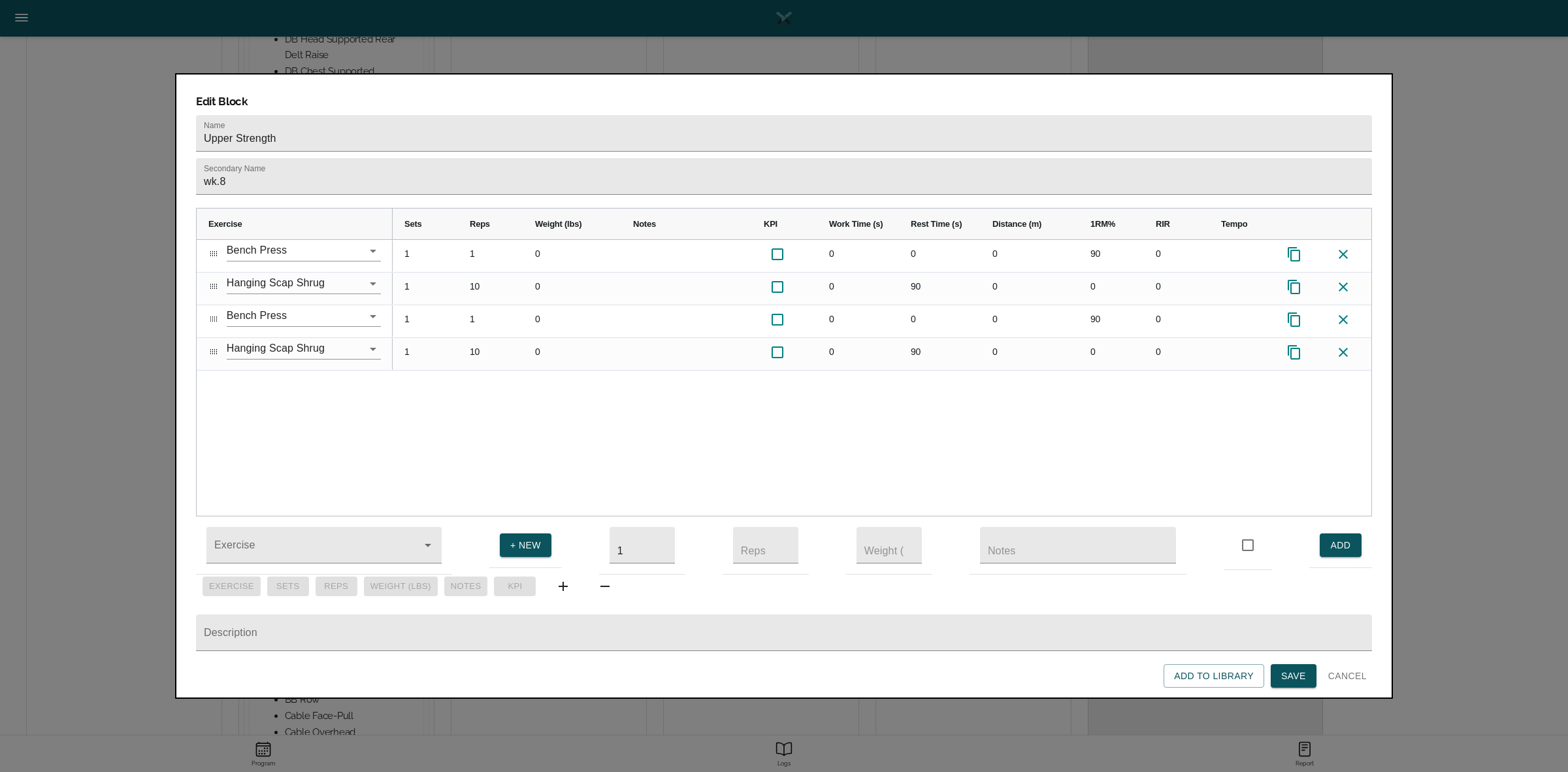
click at [1243, 409] on div "1 1 0 0 0 0 90 0 1 10 0 0 90 0 0 0 1 1 0 0 0 0 90 0 1 10 0 0 90 0 0 0" at bounding box center [882, 377] width 978 height 276
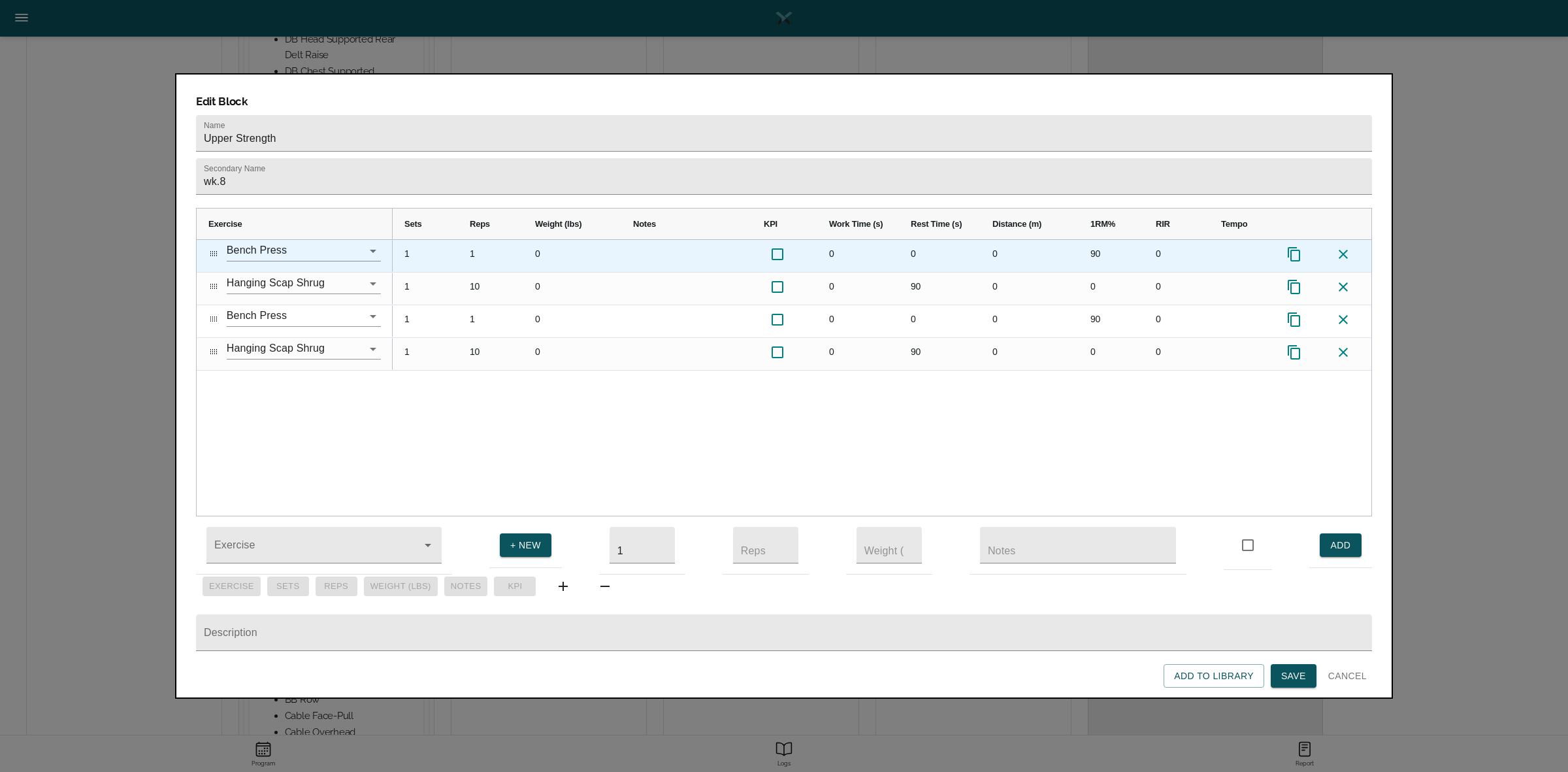
click at [1105, 240] on div "90" at bounding box center [1111, 255] width 65 height 32
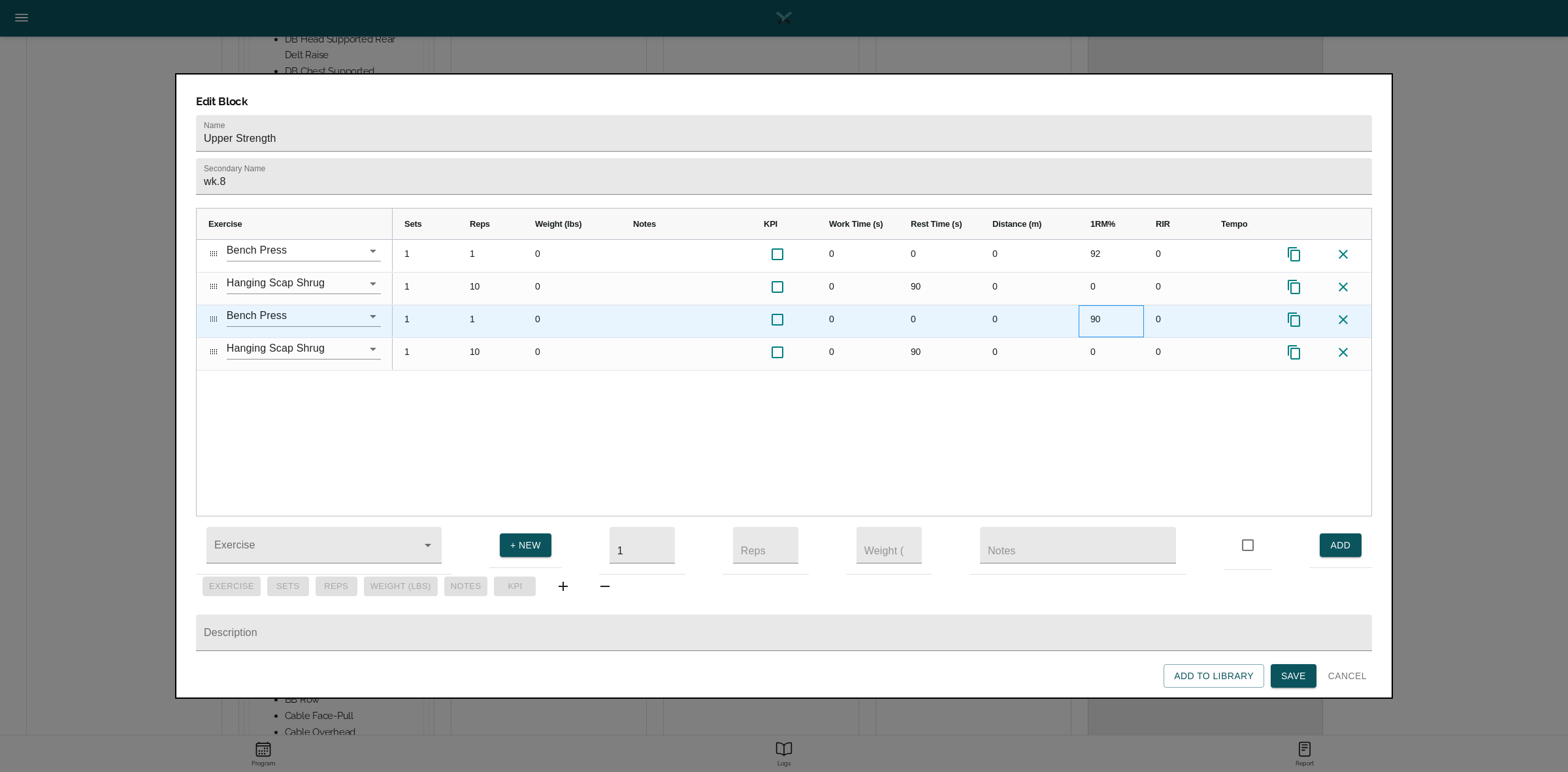
click at [1113, 305] on div "90" at bounding box center [1111, 321] width 65 height 32
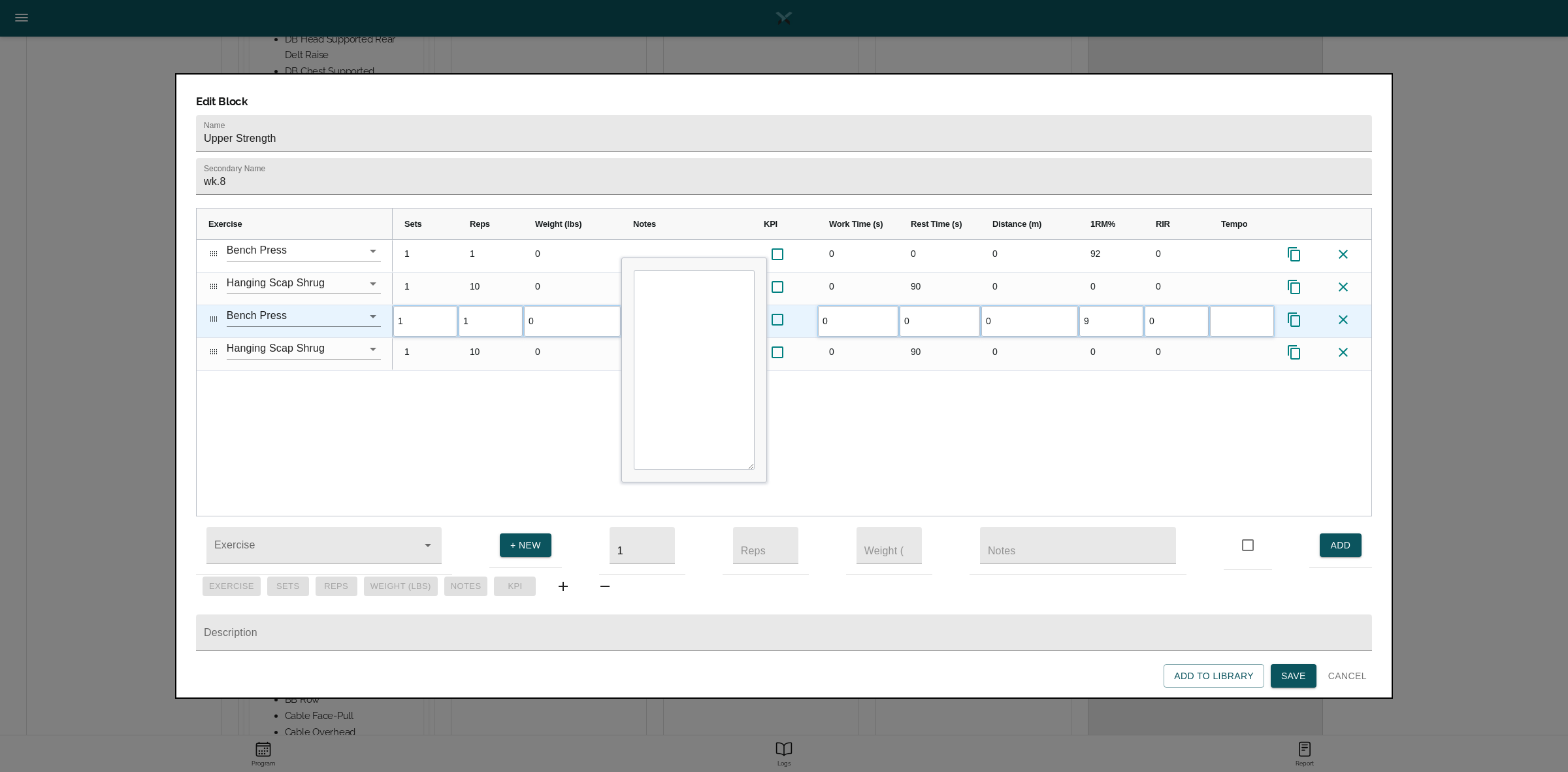
type input "92"
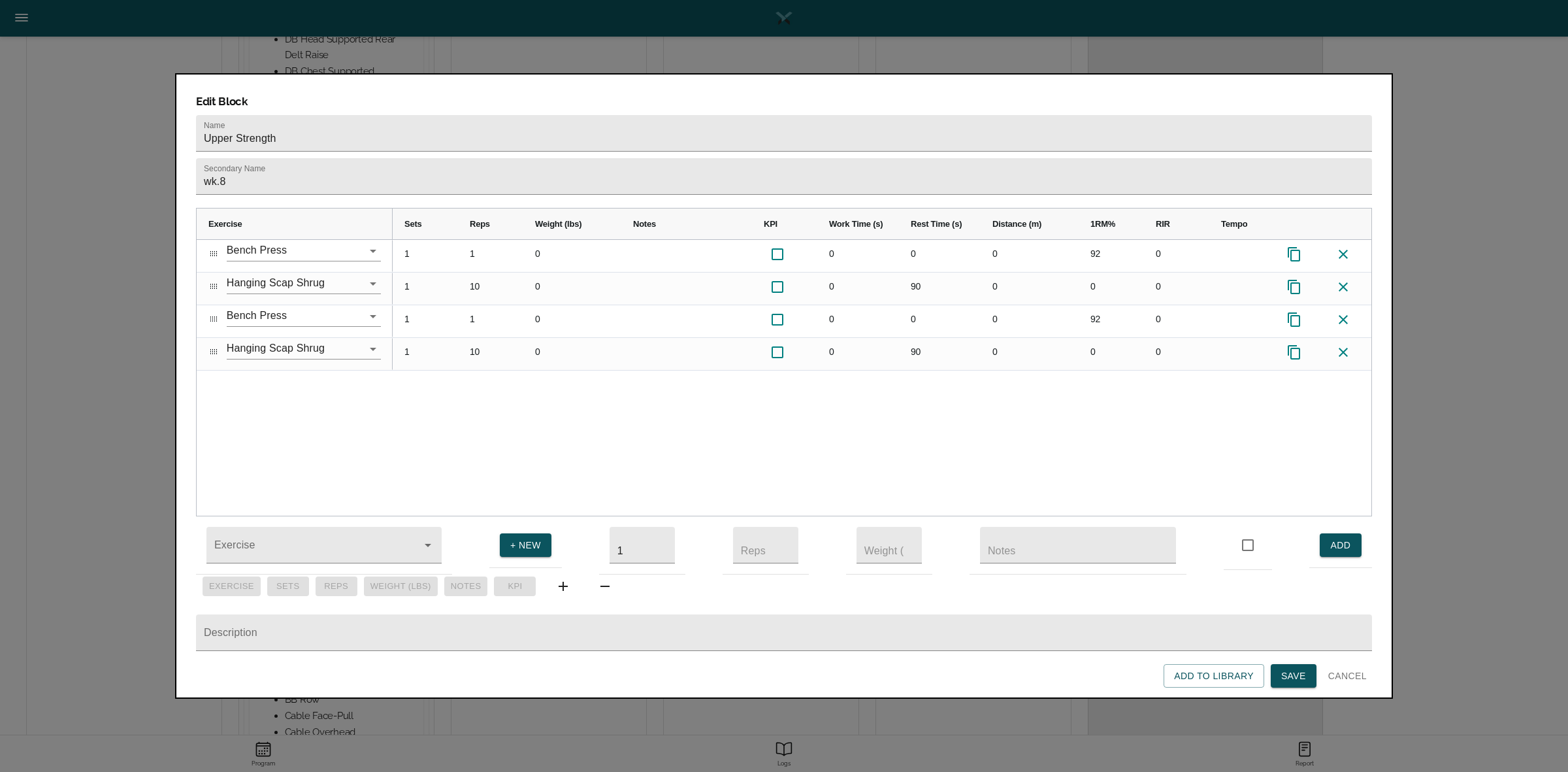
click at [1152, 382] on div "1 1 0 0 0 0 92 0 1 10 0 0 90 0 0 0 1 1 0 0 0 0 92 0 1 10 0 0 90 0 0 0" at bounding box center [882, 377] width 978 height 276
click at [1302, 674] on span "Save" at bounding box center [1293, 676] width 25 height 16
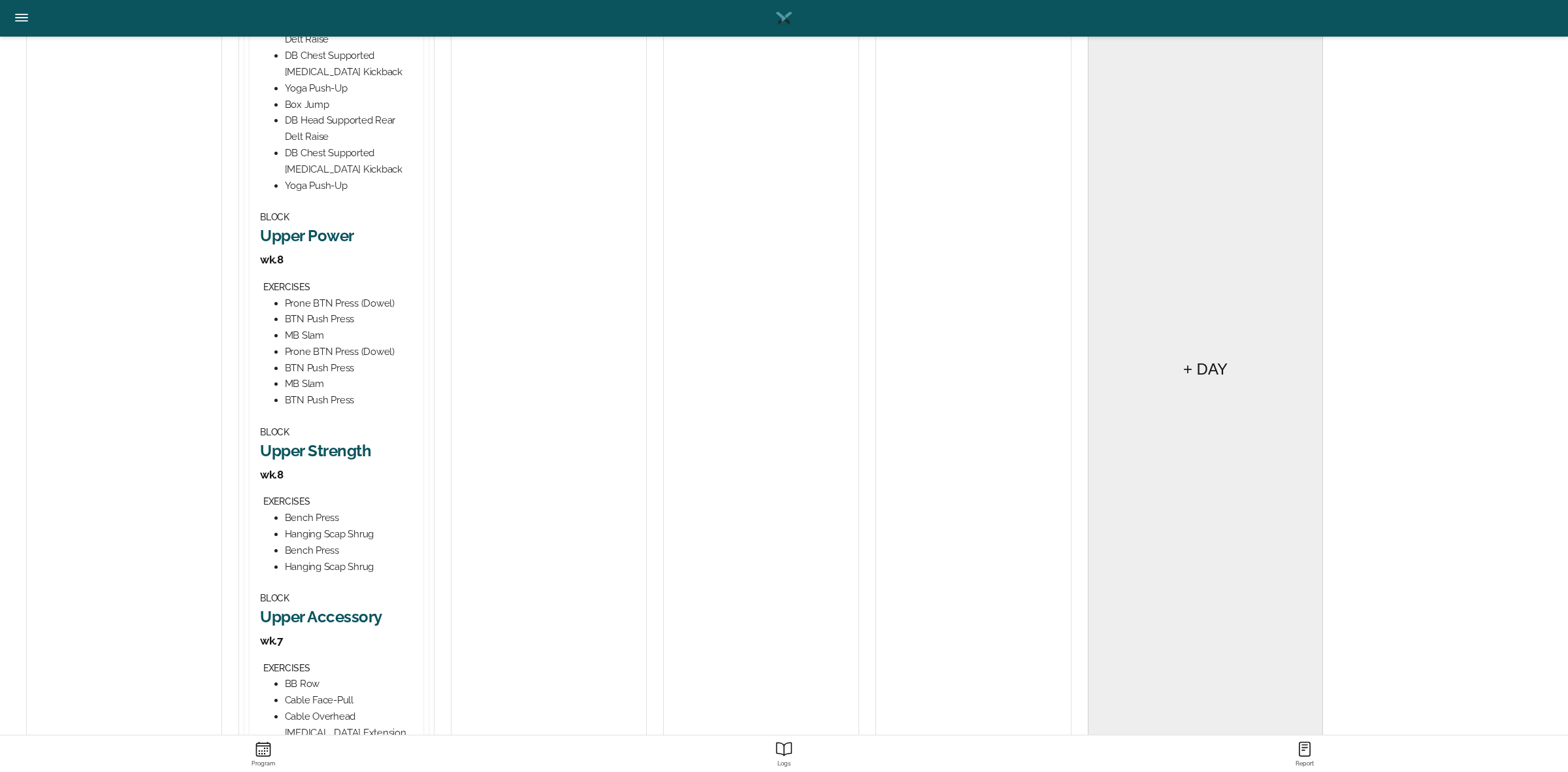
scroll to position [735, 0]
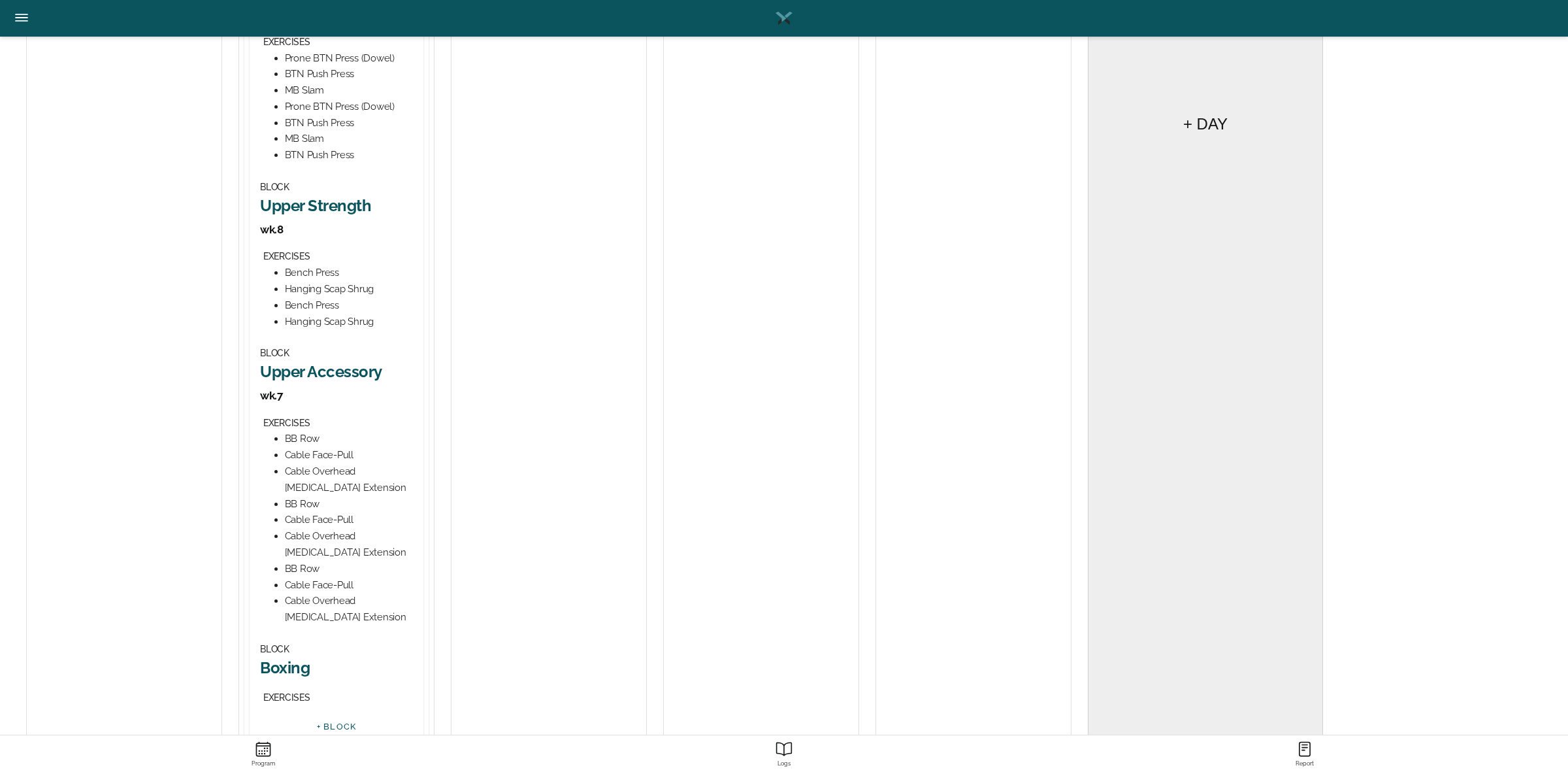
click at [330, 377] on h2 "Upper Accessory" at bounding box center [336, 371] width 153 height 21
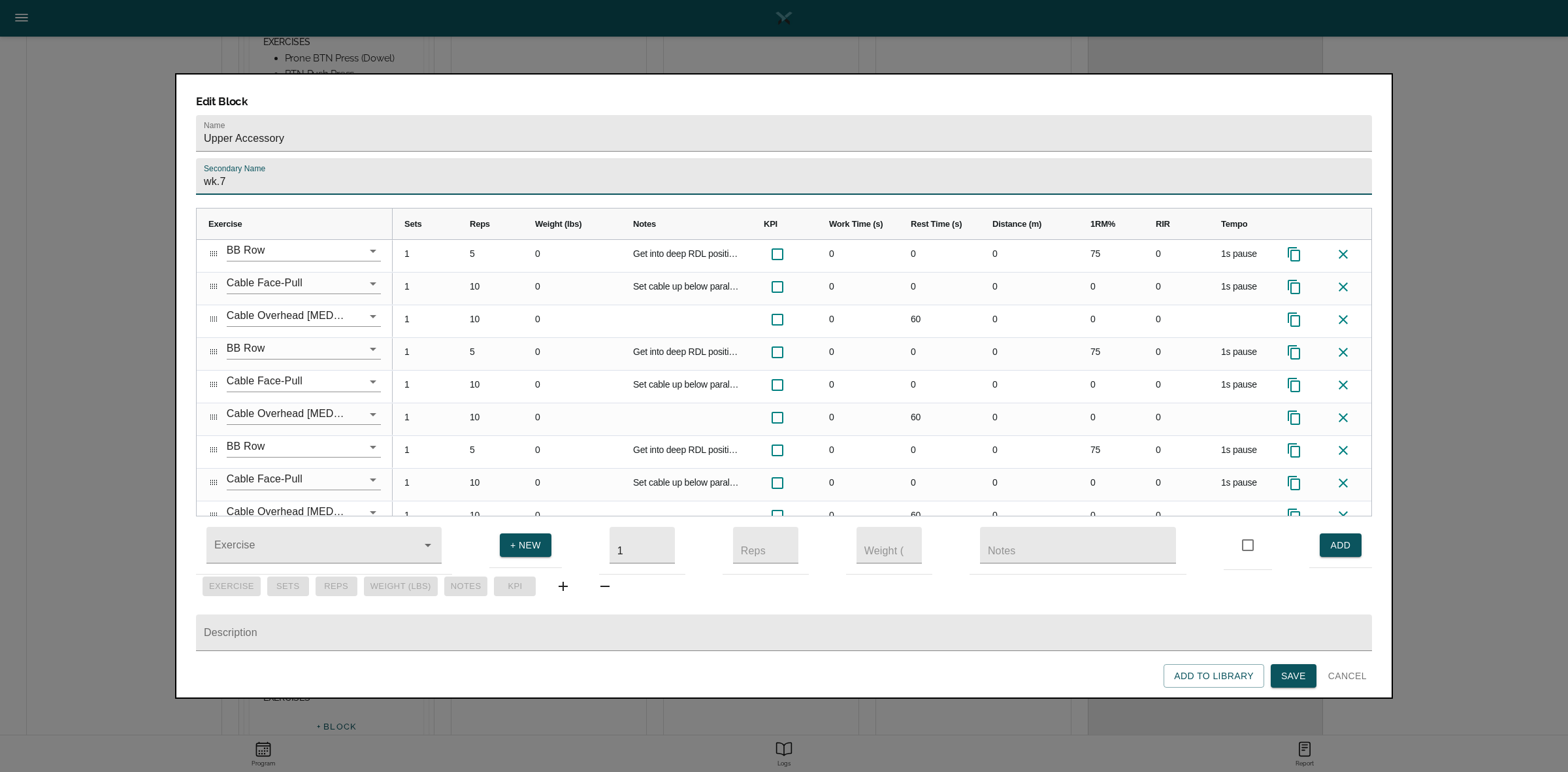
click at [337, 159] on input "wk.7" at bounding box center [784, 176] width 1176 height 36
type input "wk.8"
click at [406, 94] on h3 "Edit Block" at bounding box center [784, 101] width 1176 height 14
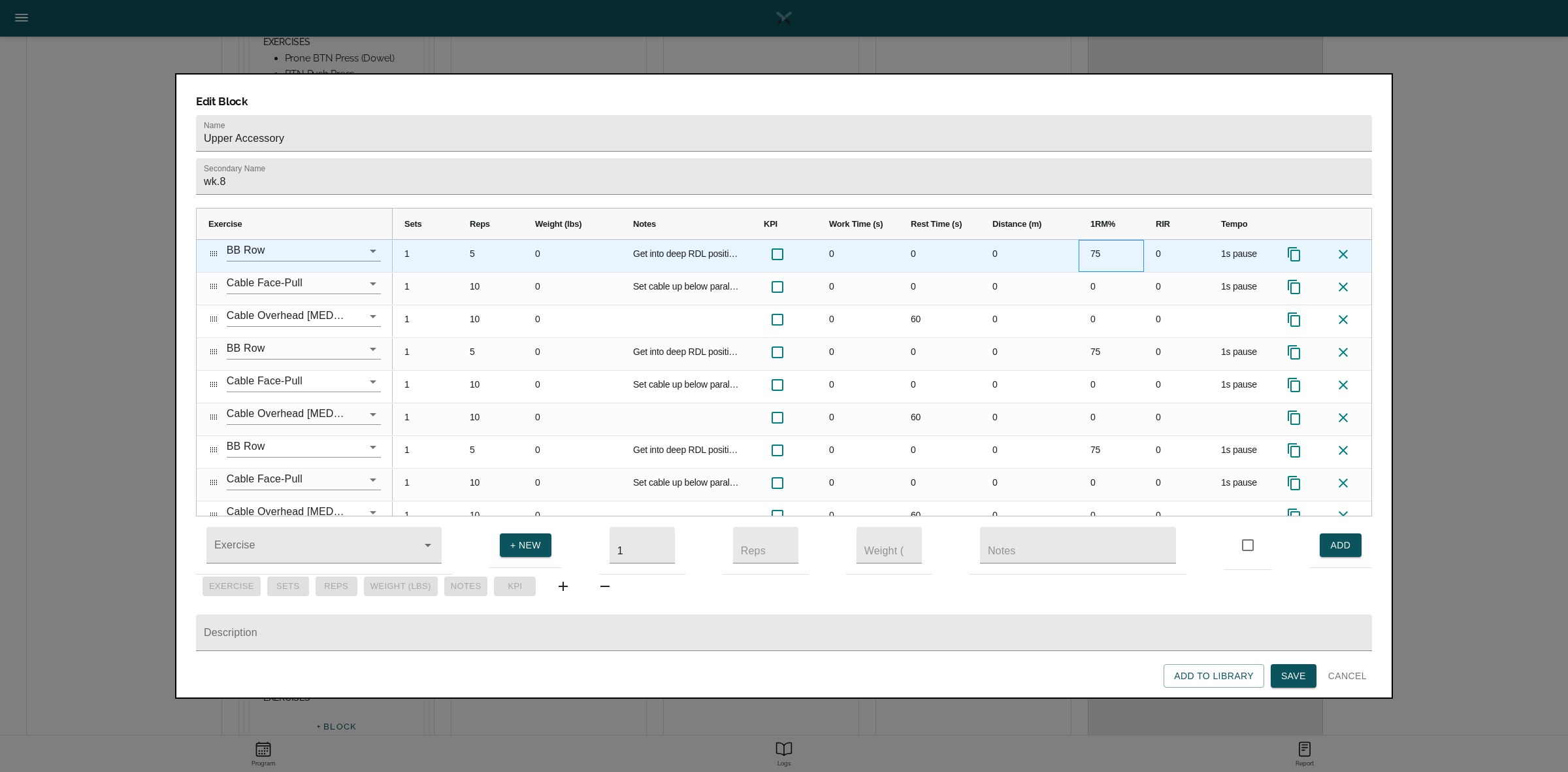
click at [1088, 240] on div "75" at bounding box center [1111, 255] width 65 height 32
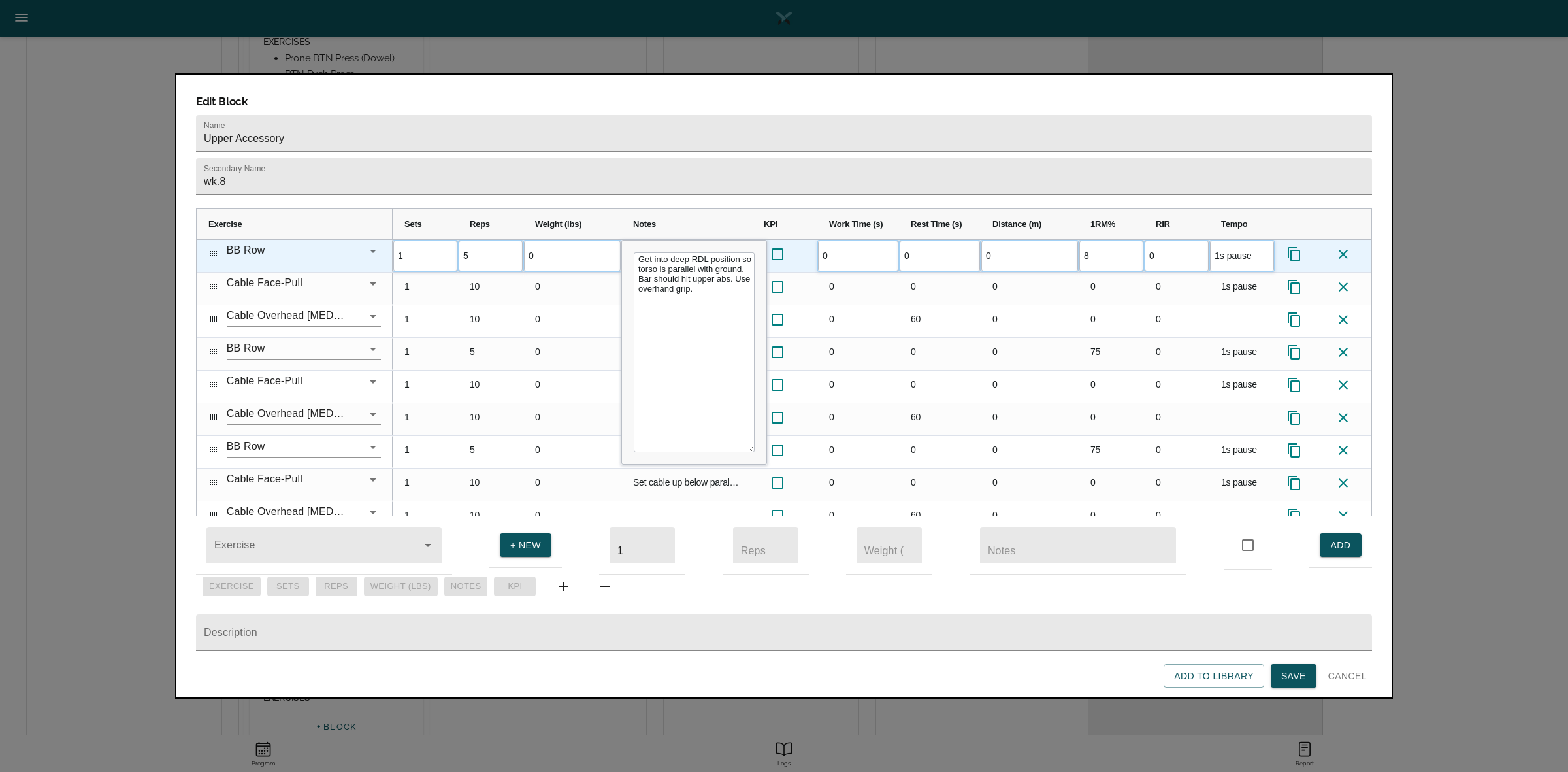
type input "80"
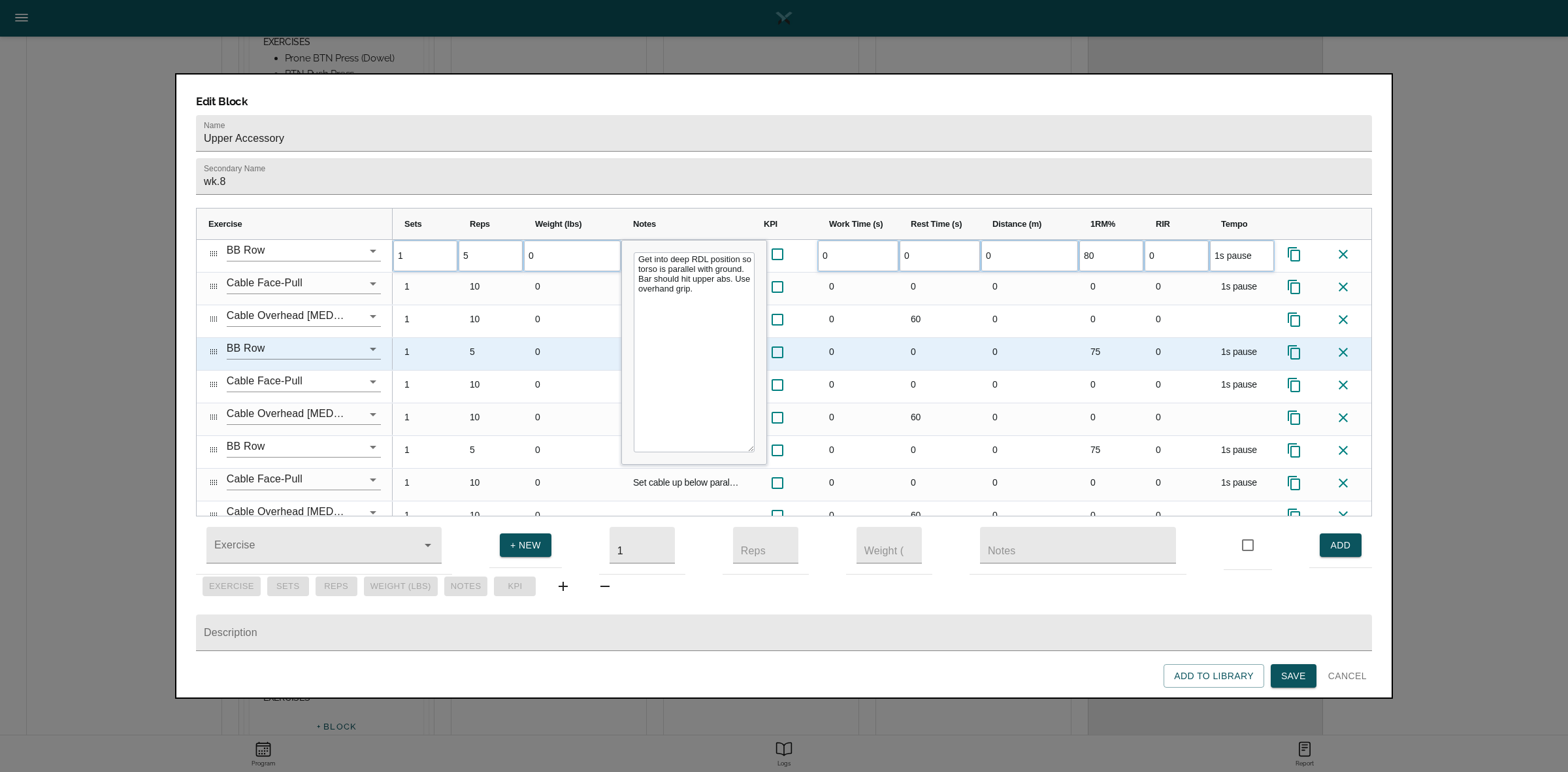
click at [1102, 338] on div "75" at bounding box center [1111, 353] width 65 height 32
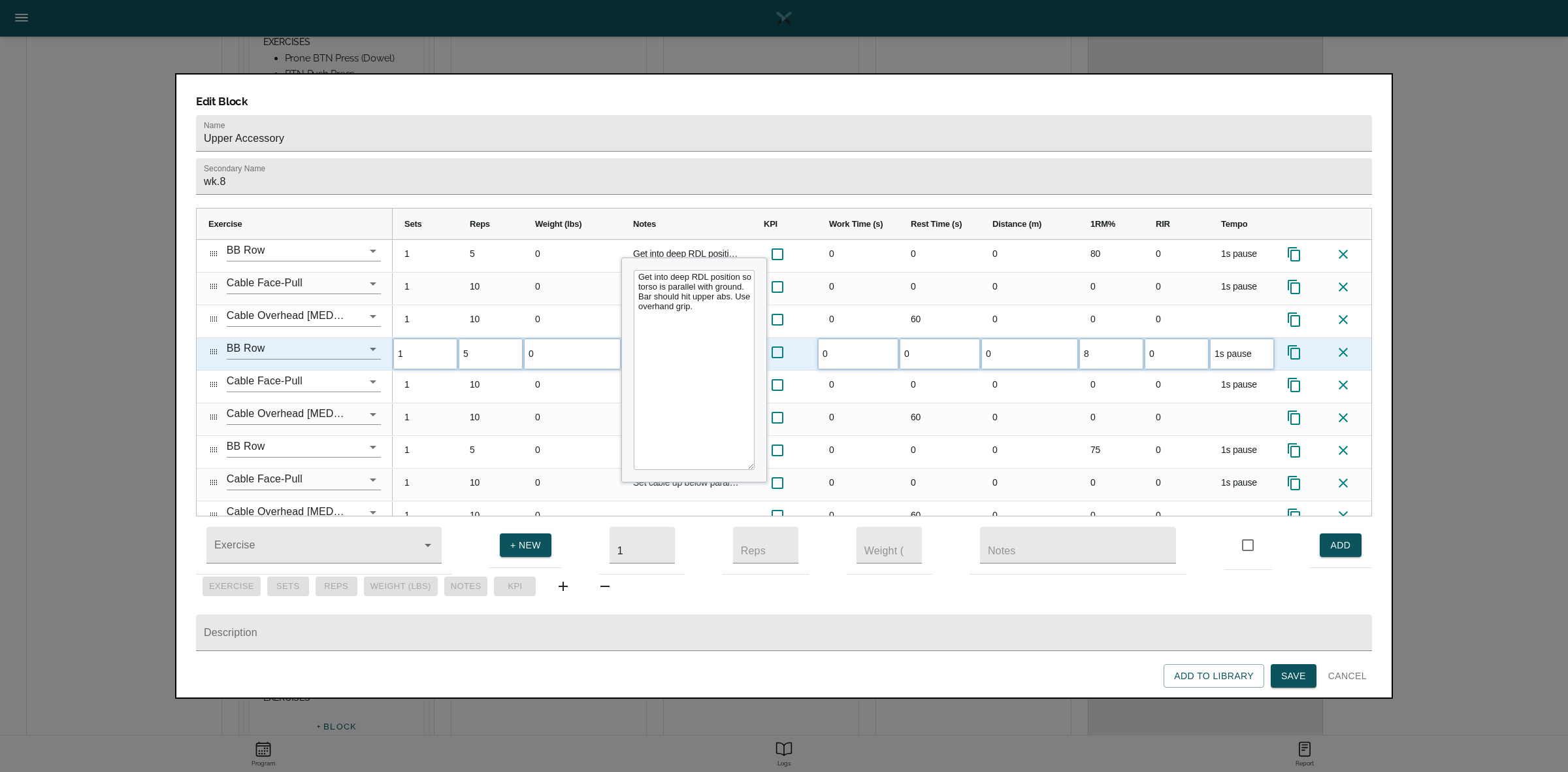
type input "80"
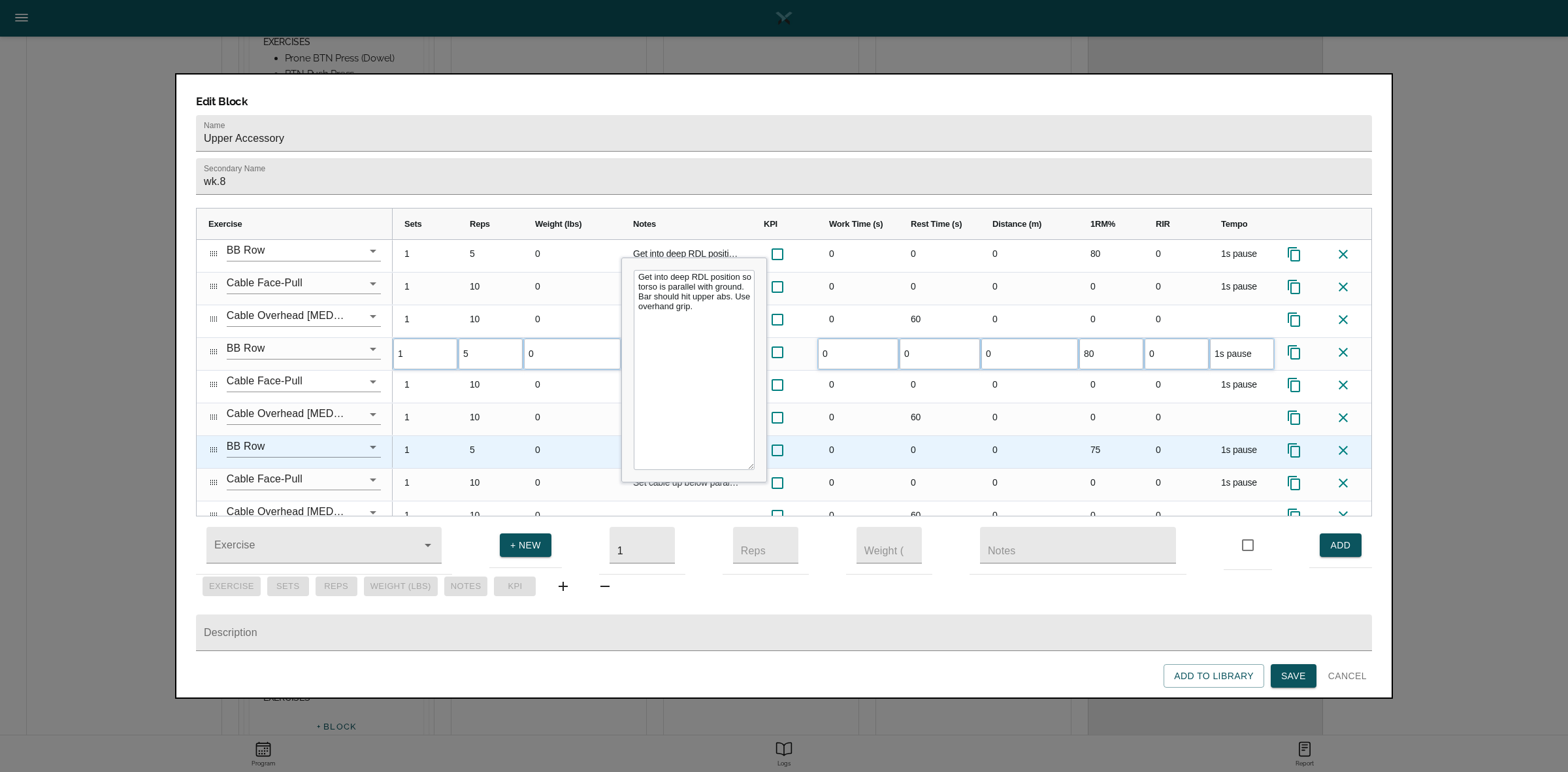
click at [1099, 436] on div "75" at bounding box center [1111, 451] width 65 height 32
type input "80"
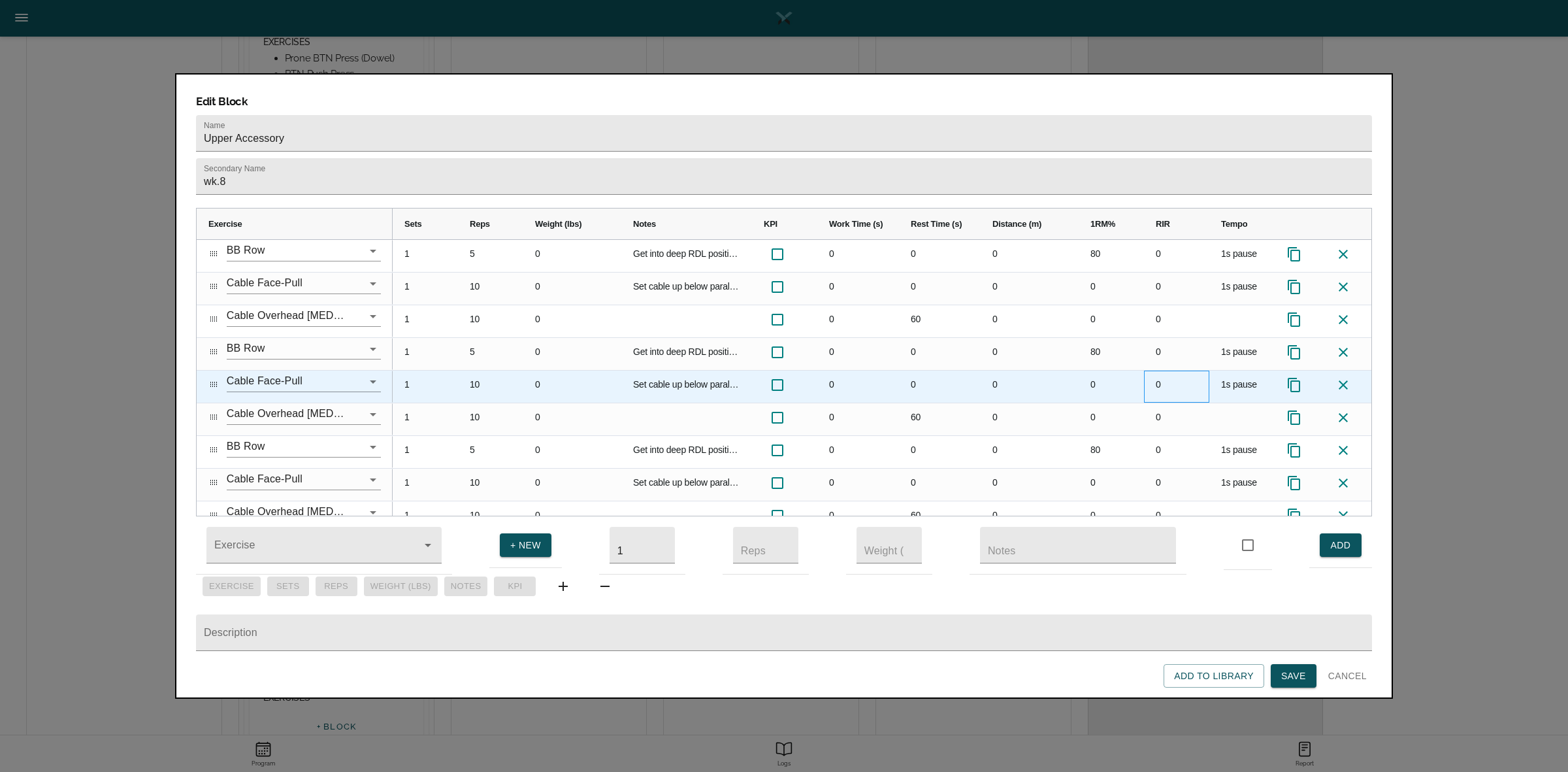
click at [1154, 370] on div "0" at bounding box center [1177, 386] width 65 height 32
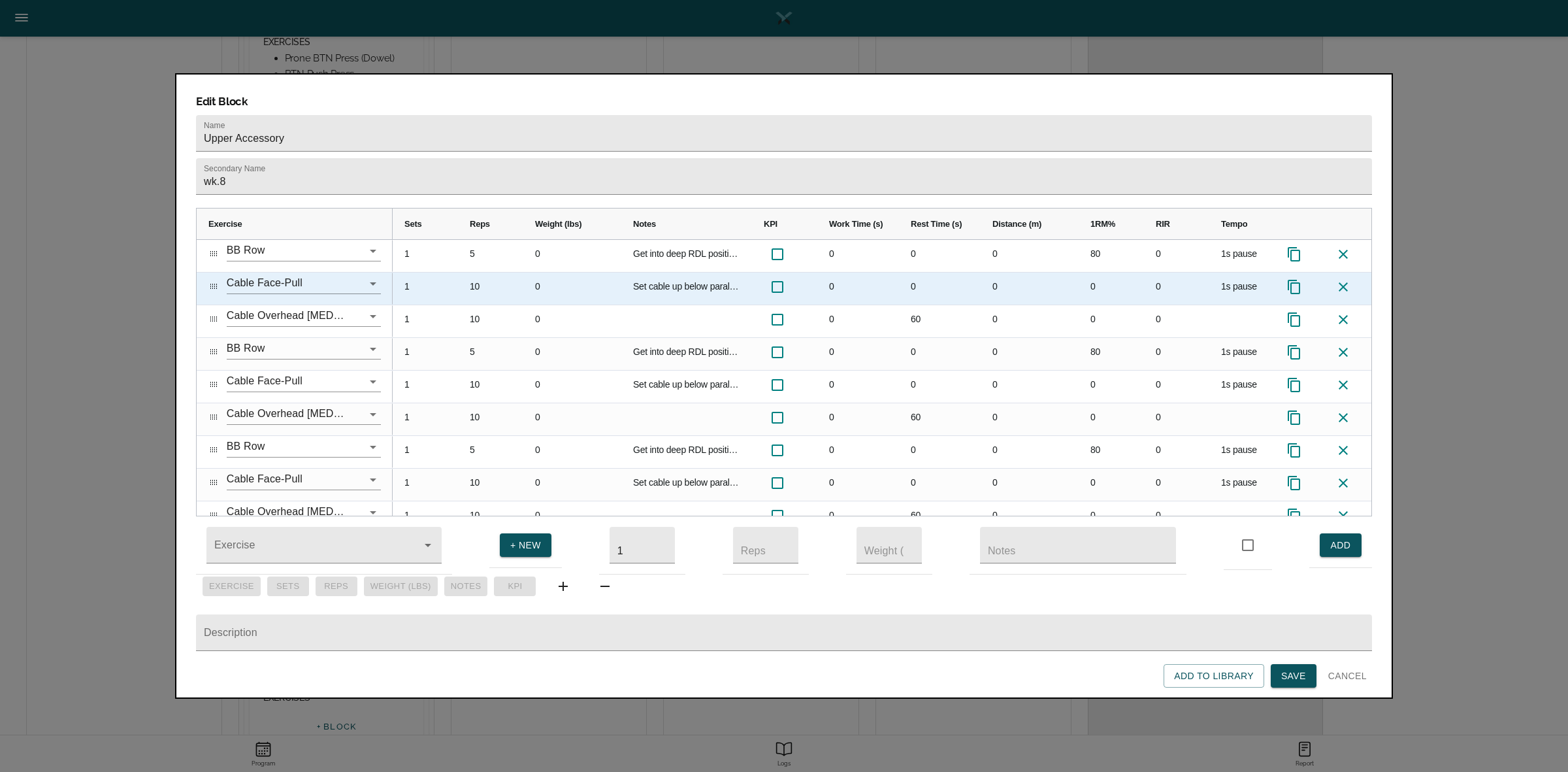
click at [475, 272] on div "10" at bounding box center [491, 288] width 65 height 32
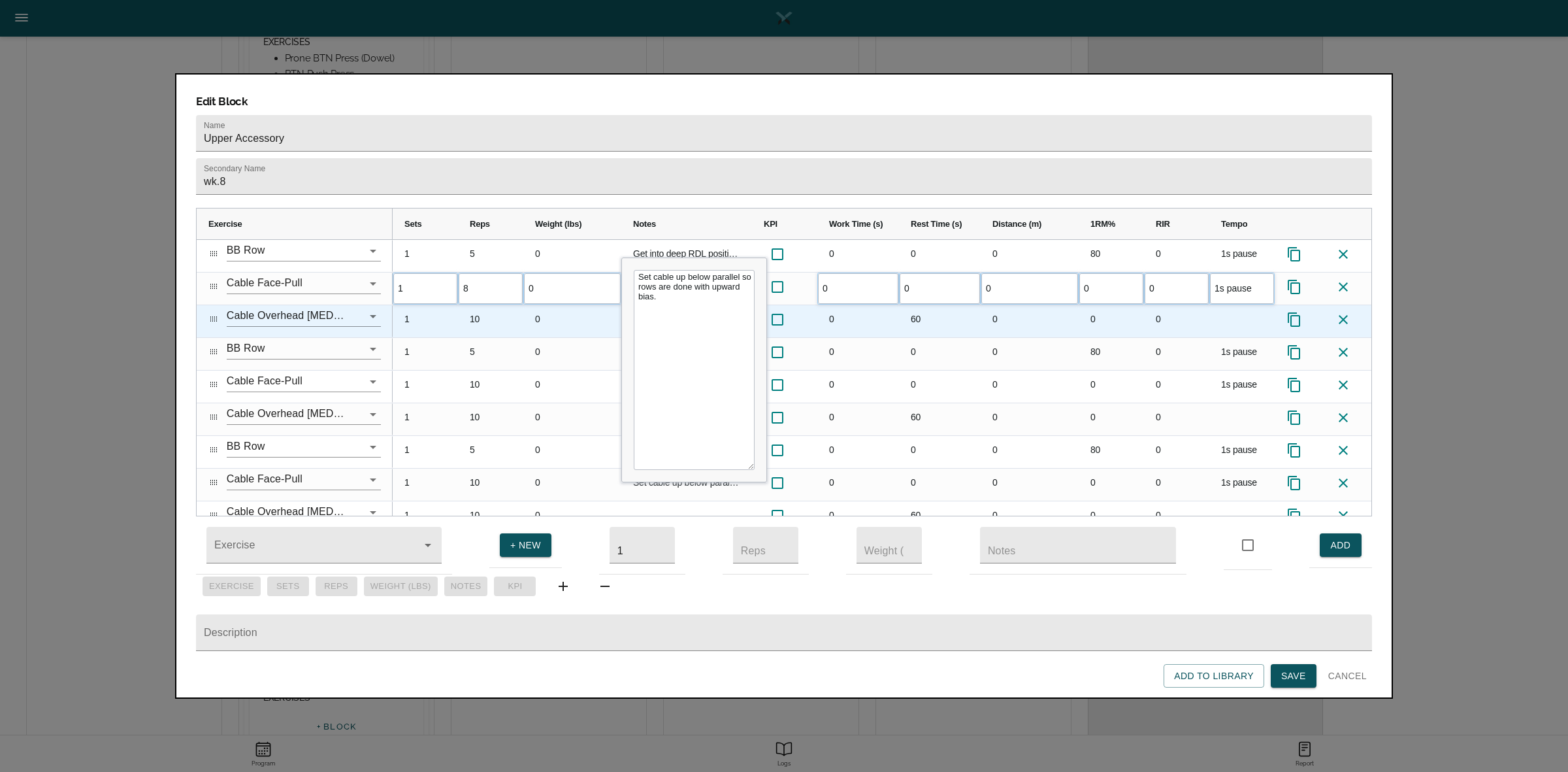
click at [481, 305] on div "10" at bounding box center [491, 321] width 65 height 32
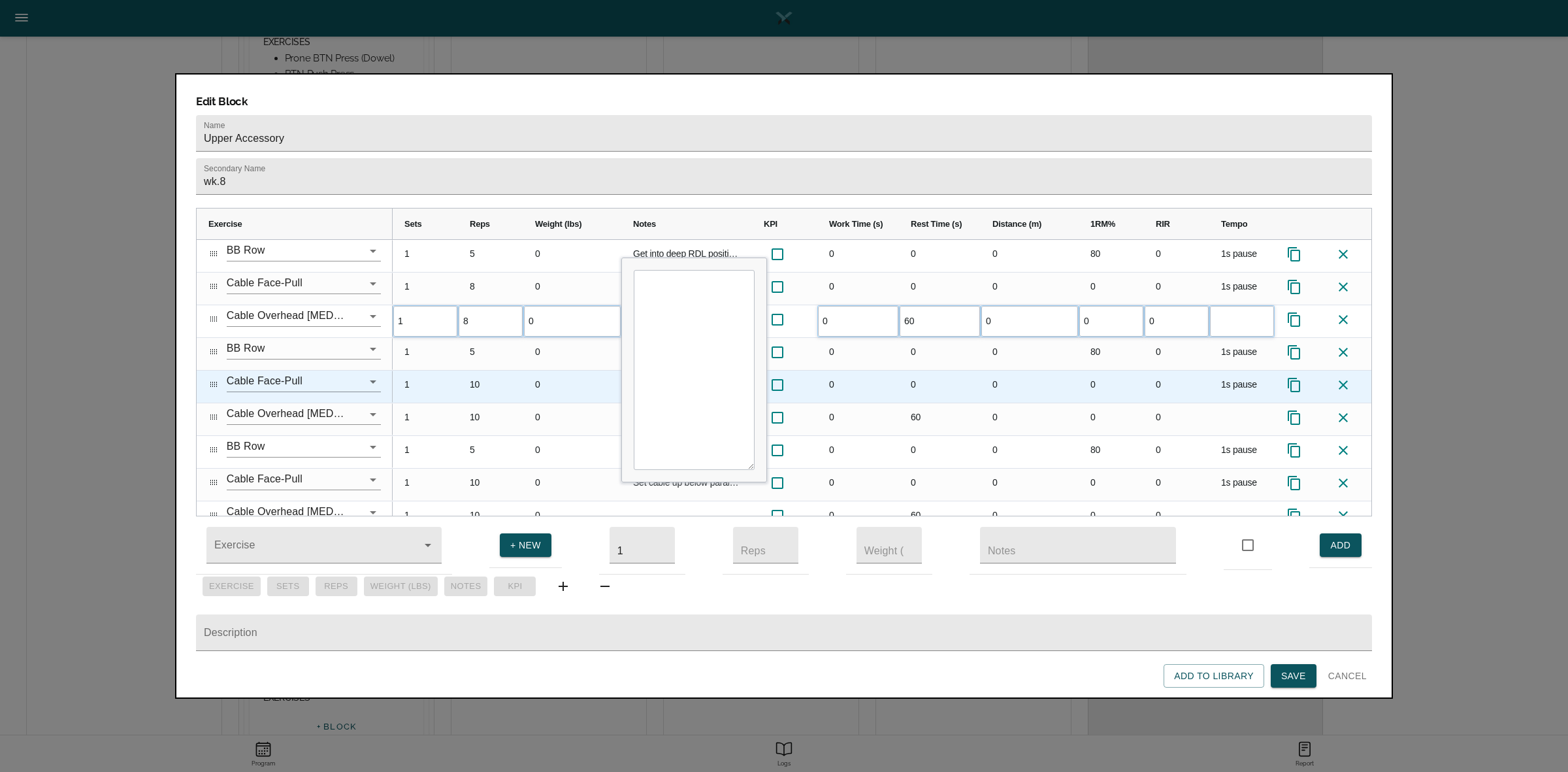
click at [480, 370] on div "10" at bounding box center [491, 386] width 65 height 32
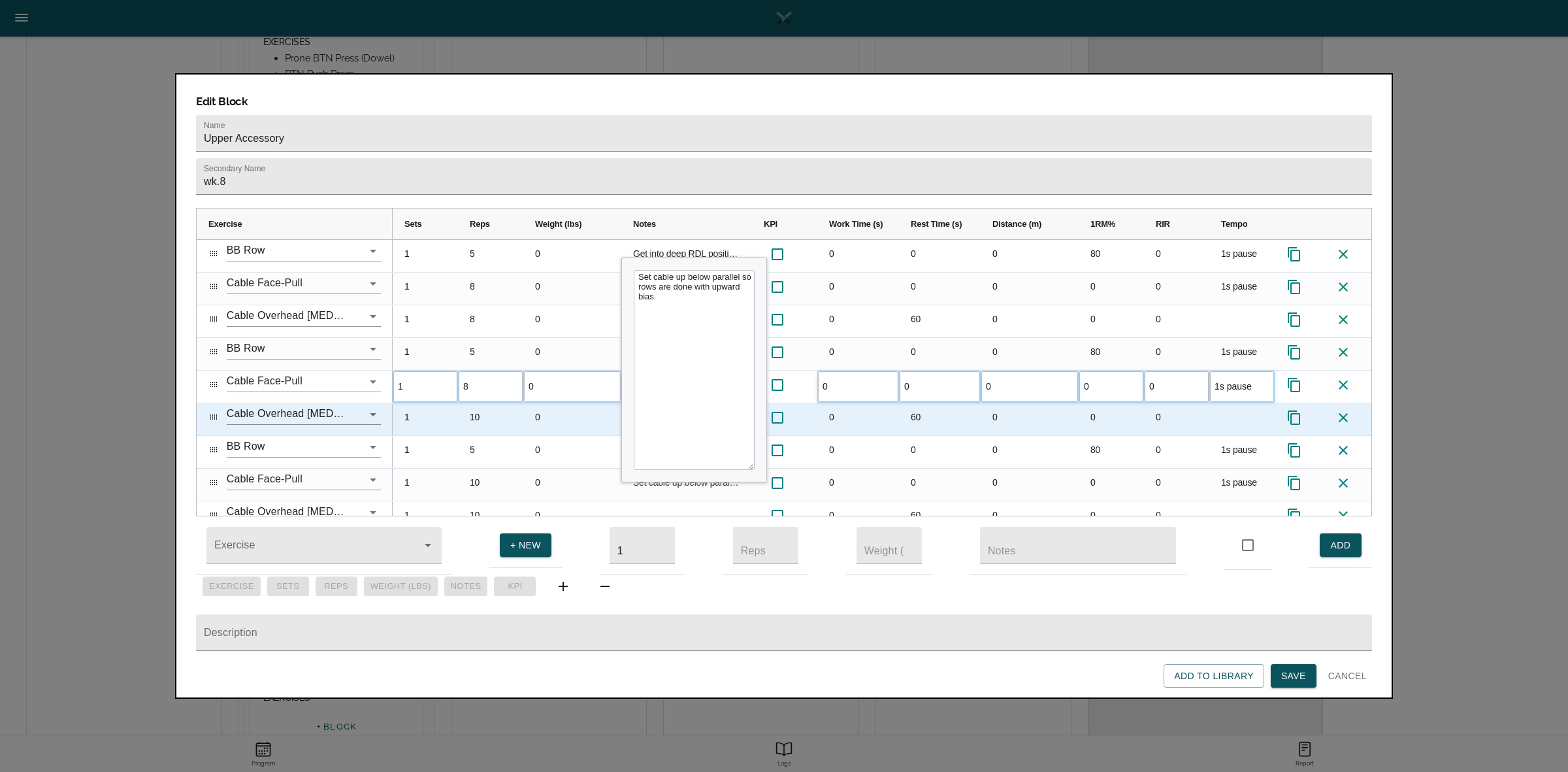
click at [480, 403] on div "10" at bounding box center [491, 419] width 65 height 32
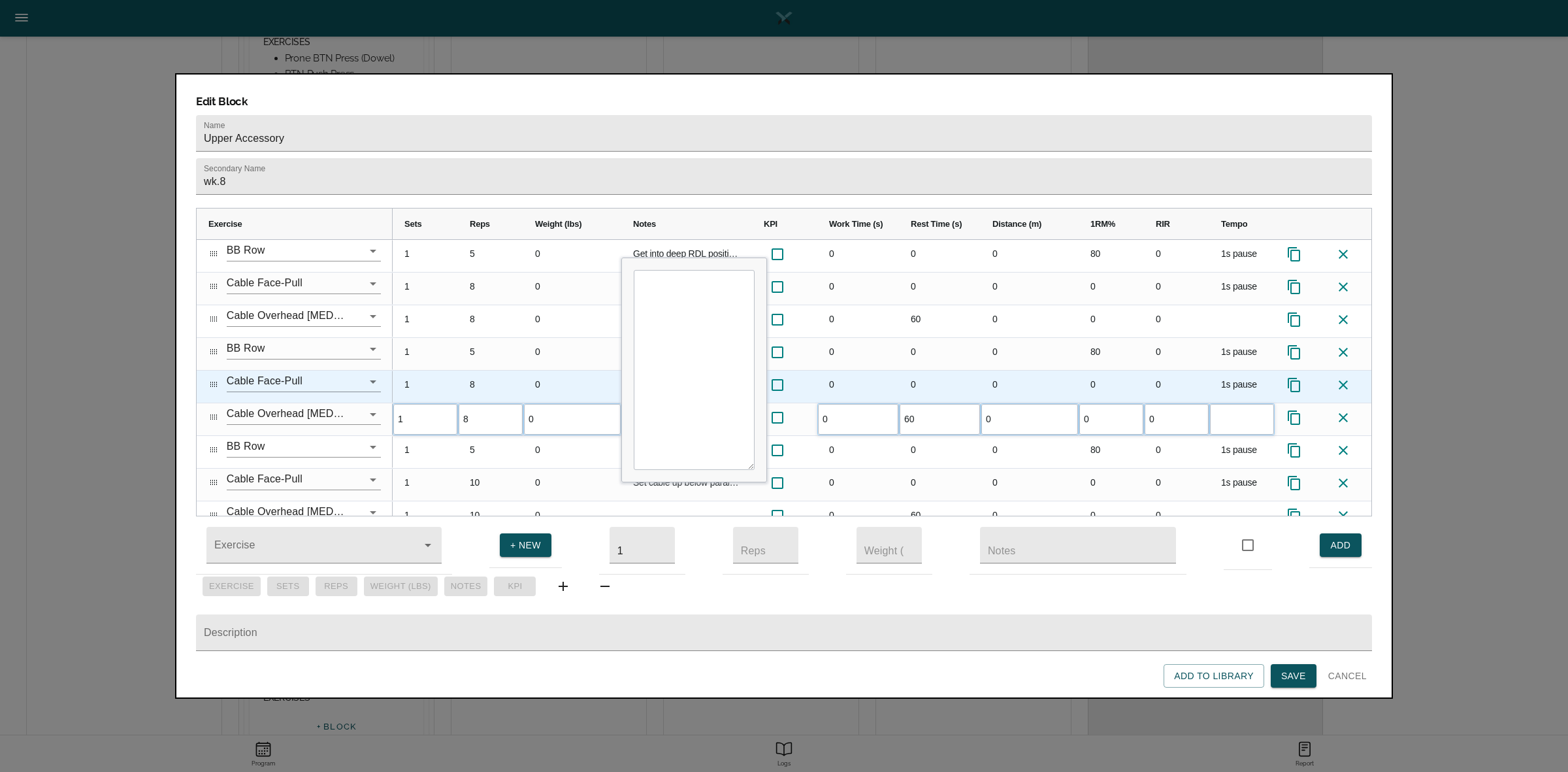
scroll to position [18, 0]
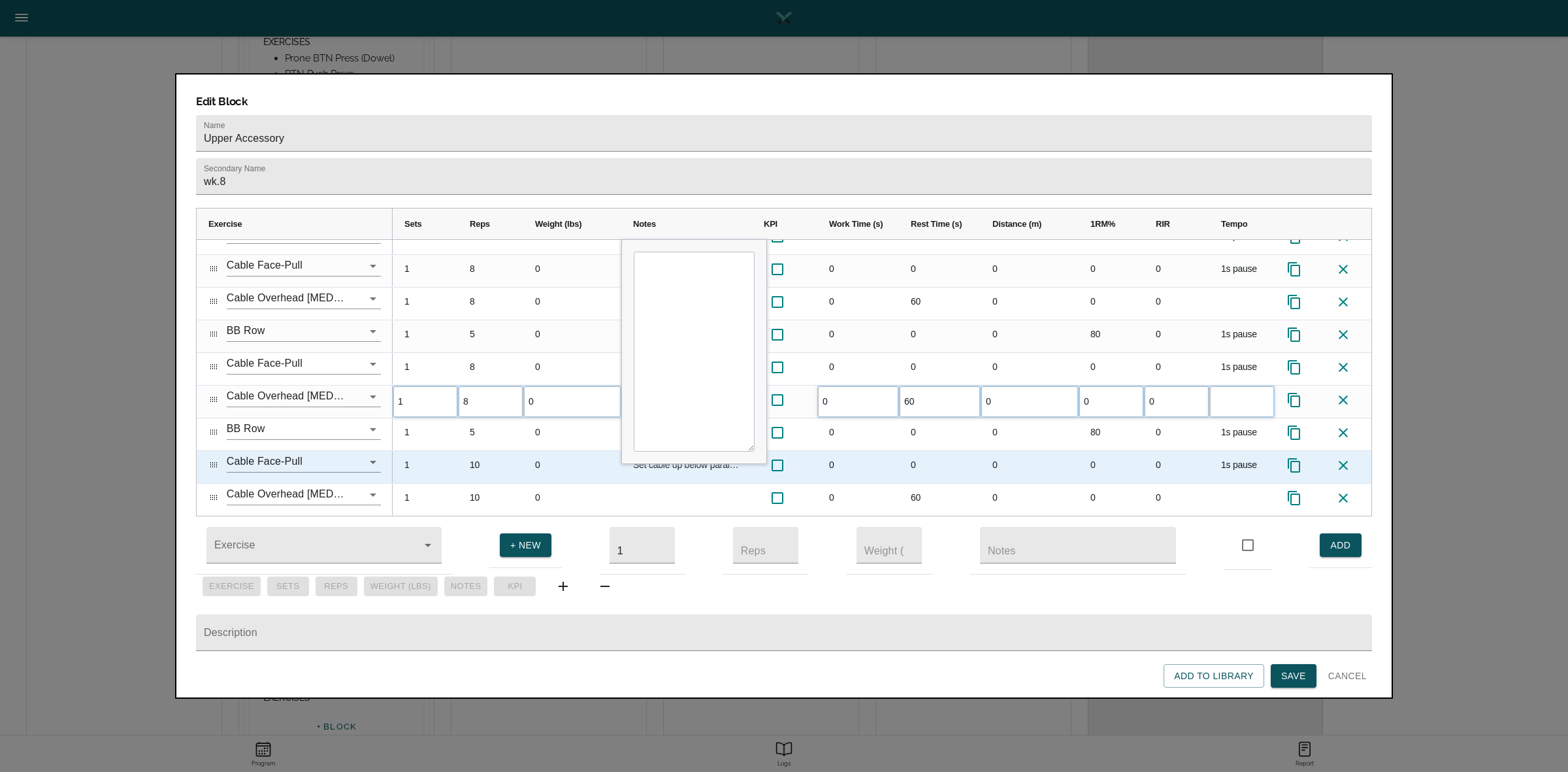
click at [491, 451] on div "10" at bounding box center [491, 466] width 65 height 32
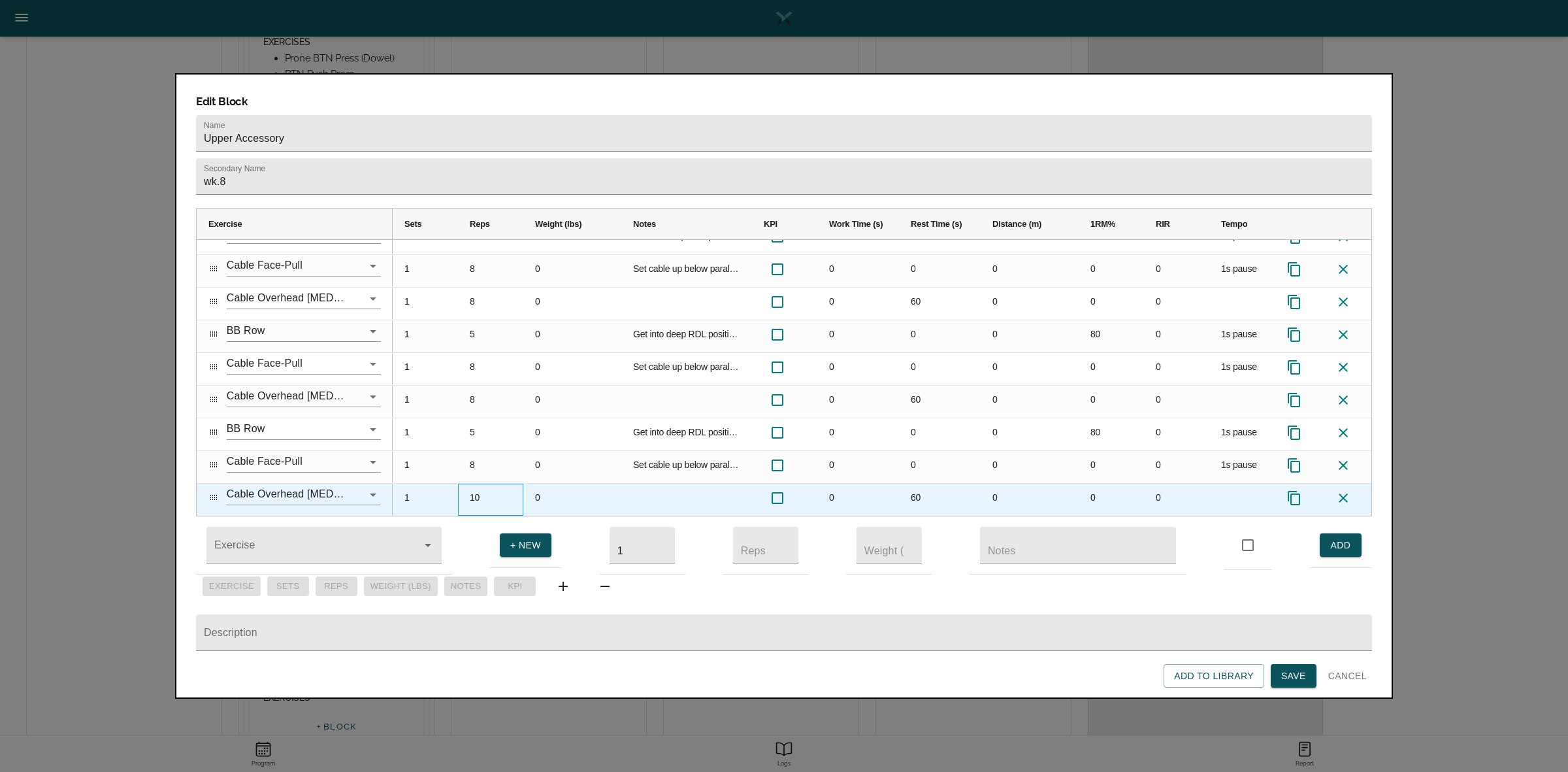
click at [483, 483] on div "10" at bounding box center [491, 499] width 65 height 32
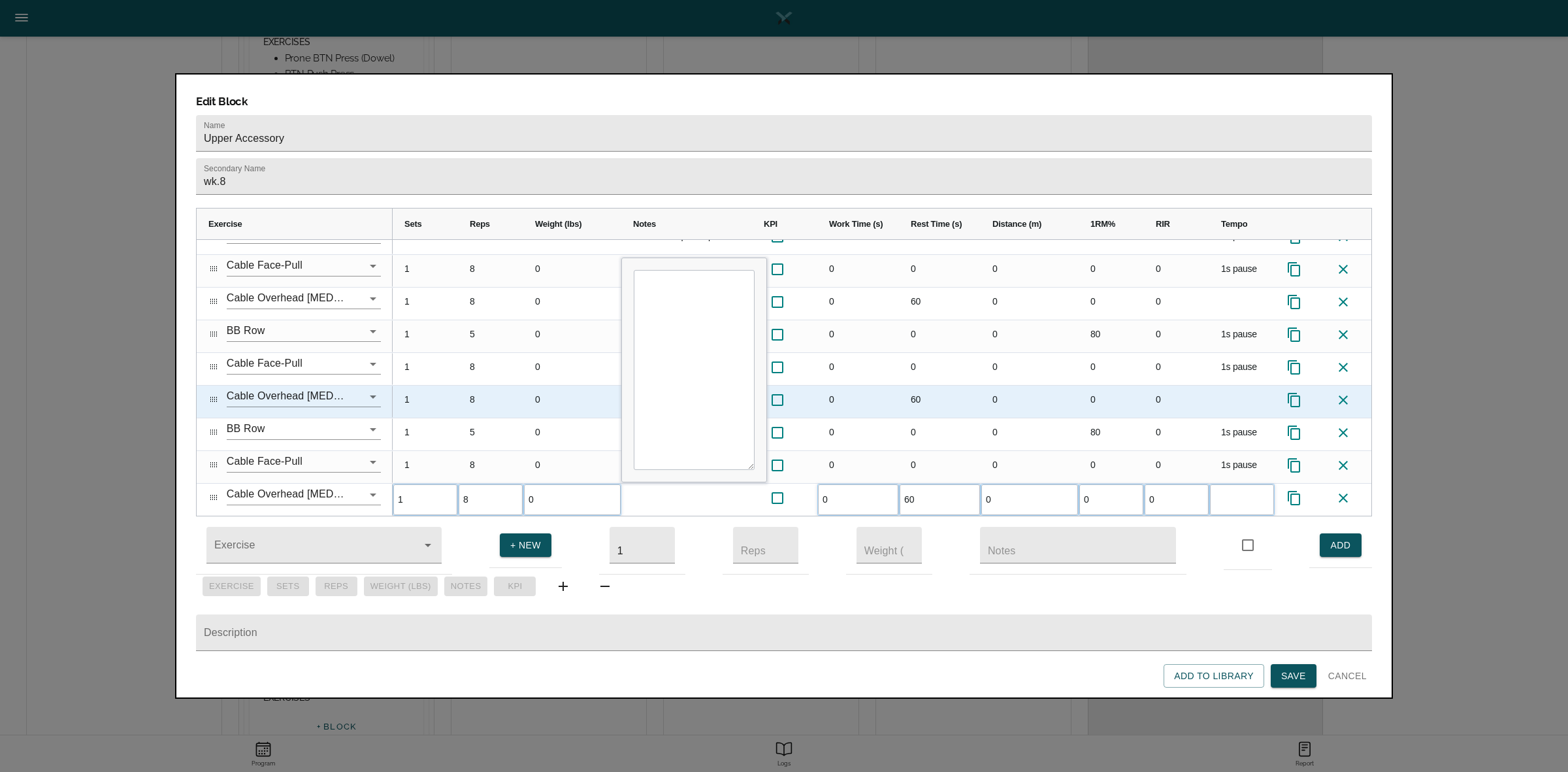
click at [493, 385] on div "8" at bounding box center [491, 401] width 65 height 32
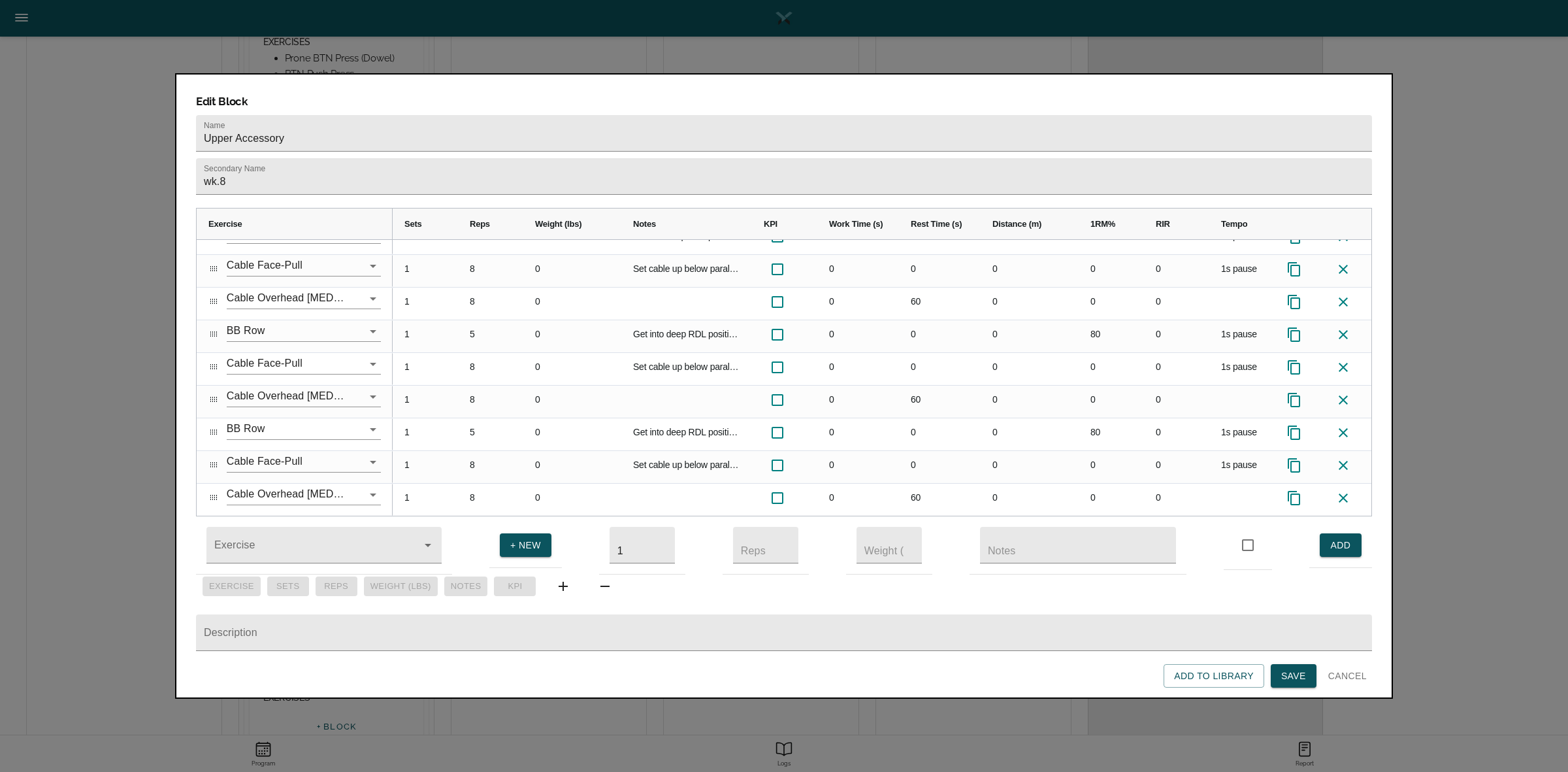
click at [1294, 668] on span "Save" at bounding box center [1293, 676] width 25 height 16
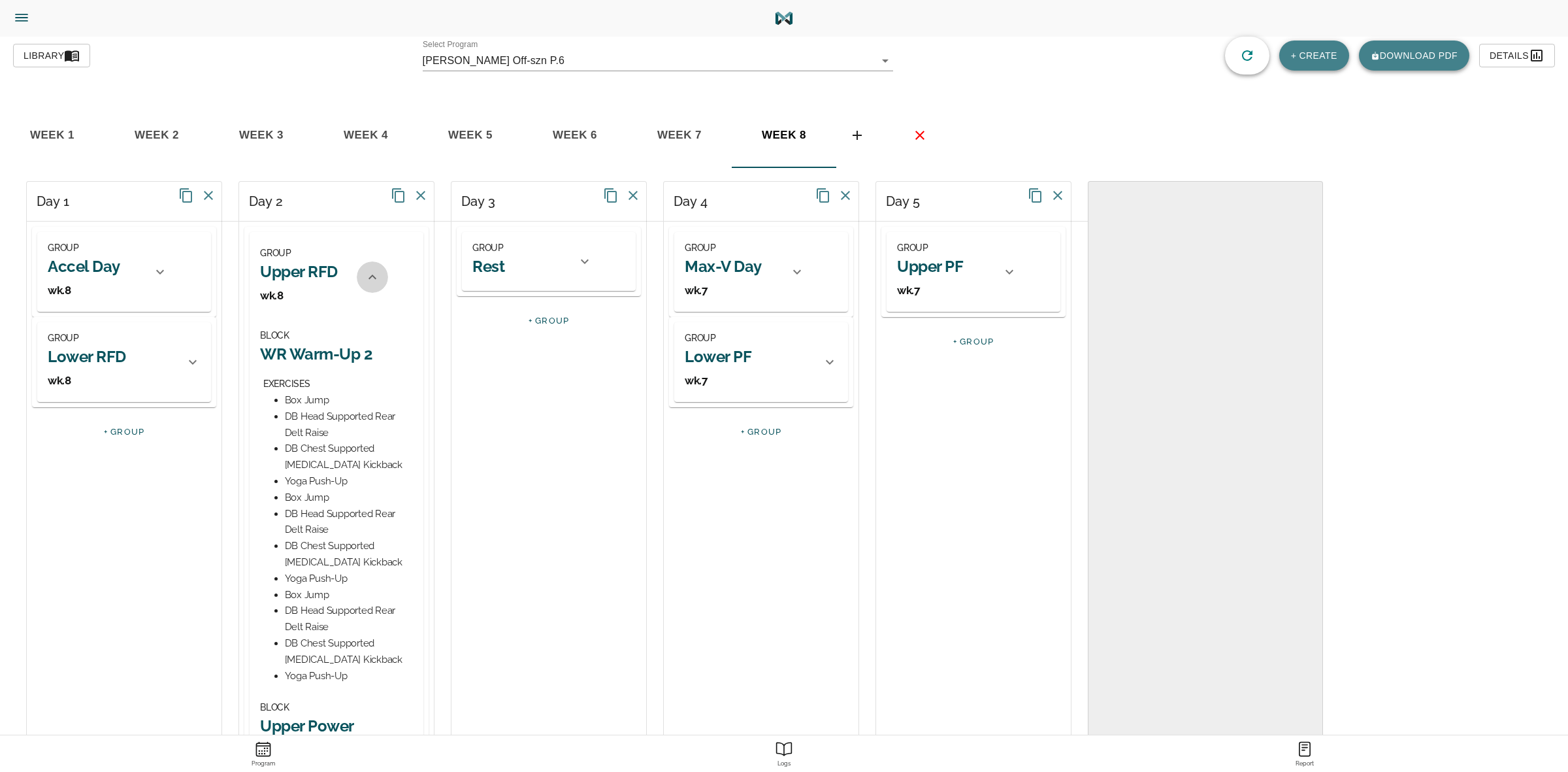
click at [367, 280] on icon at bounding box center [372, 277] width 16 height 16
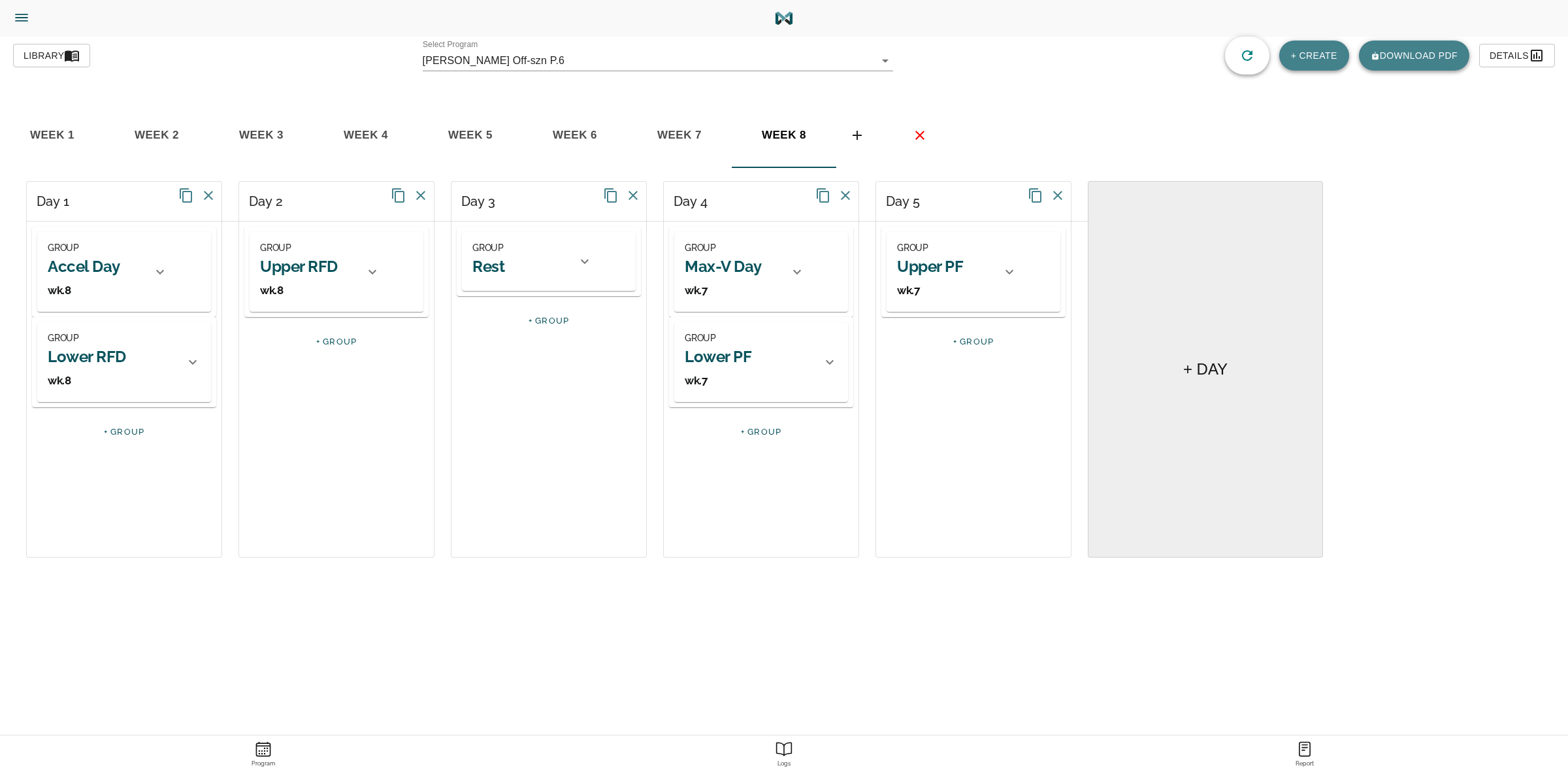
click at [756, 272] on h2 "Max-V Day" at bounding box center [723, 266] width 77 height 21
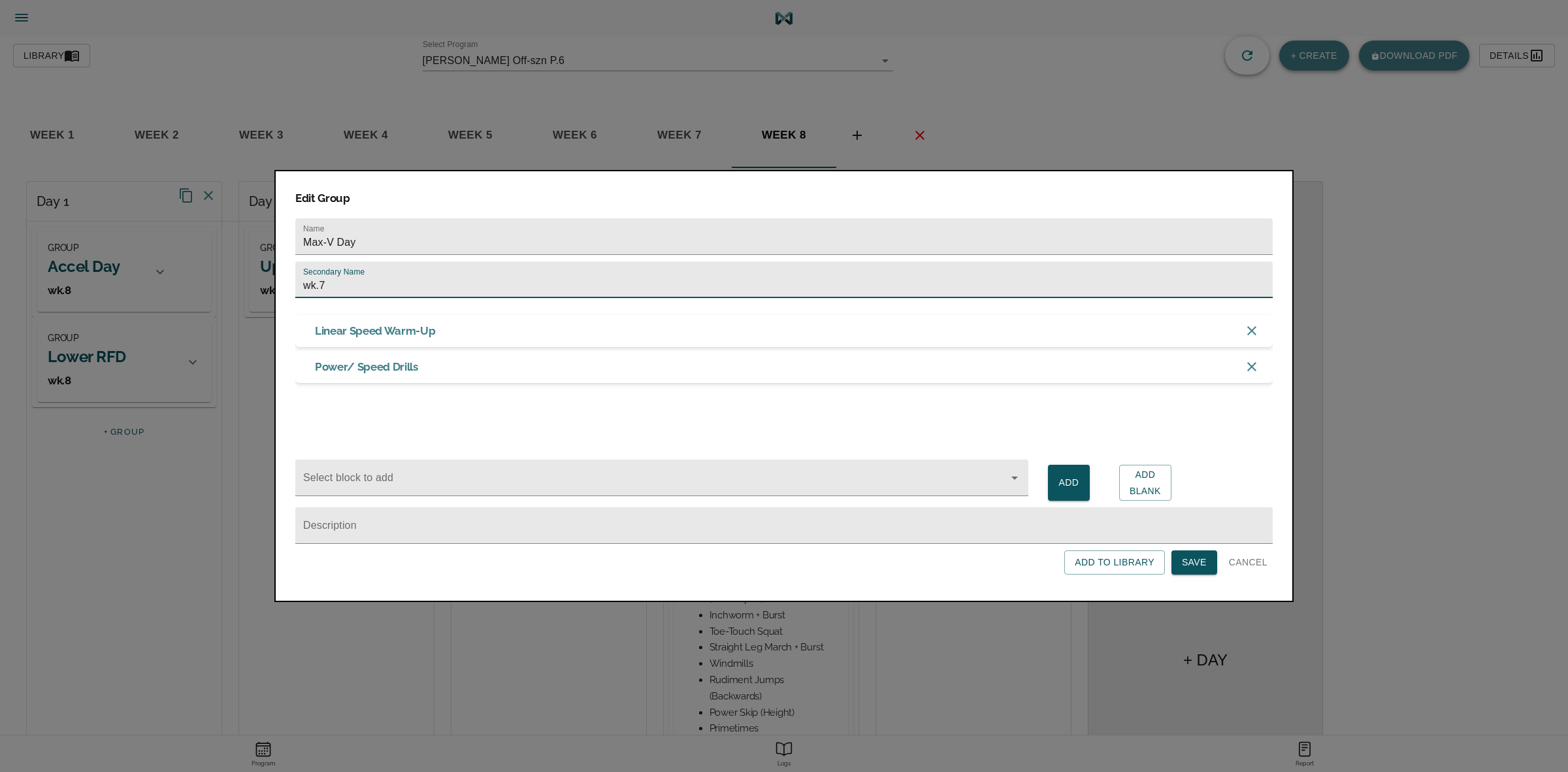
click at [725, 278] on input "wk.7" at bounding box center [784, 279] width 978 height 36
type input "wk.8"
click at [1191, 556] on span "Save" at bounding box center [1194, 562] width 25 height 16
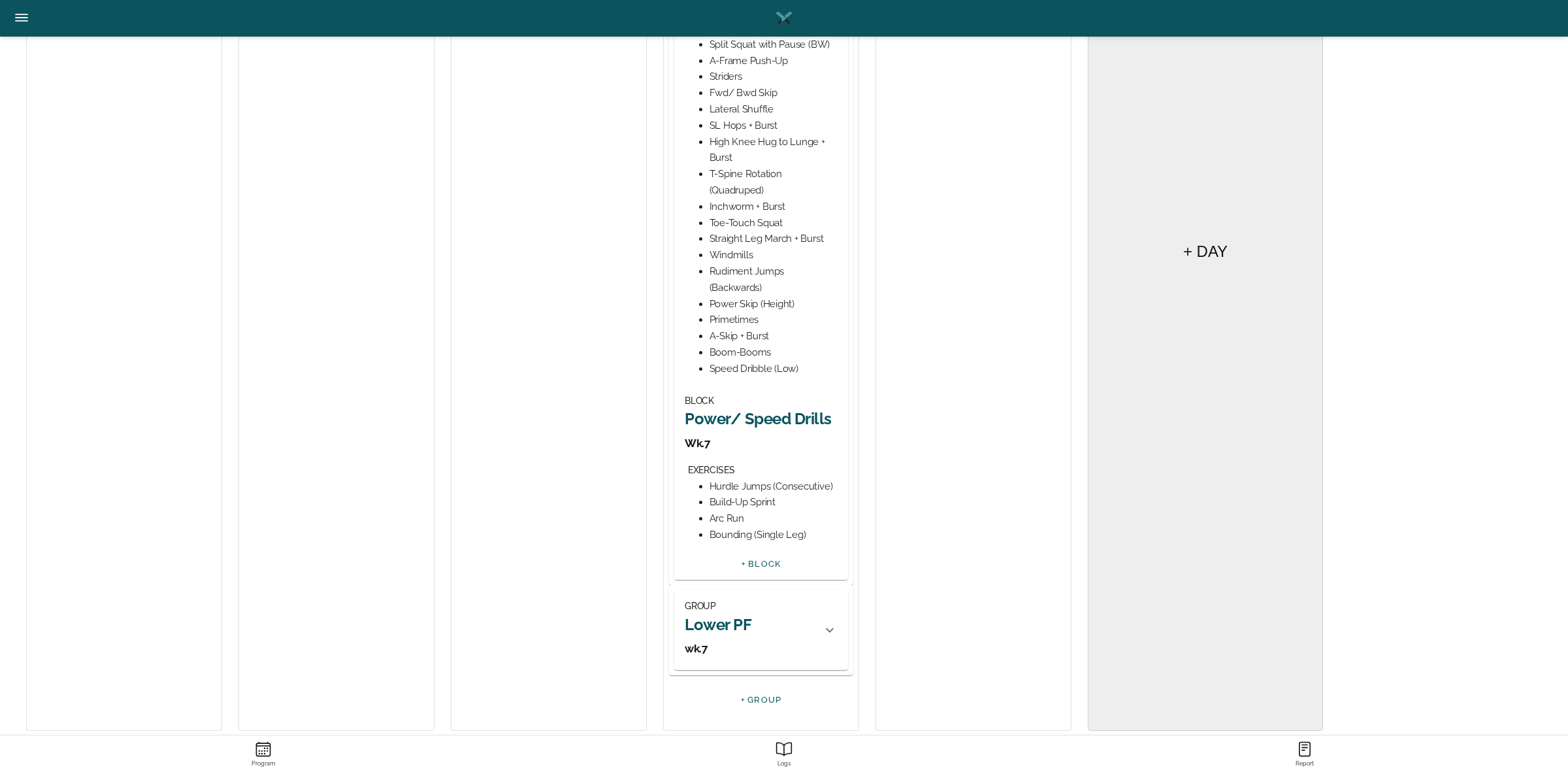
click at [767, 426] on h2 "Power/ Speed Drills" at bounding box center [761, 419] width 153 height 21
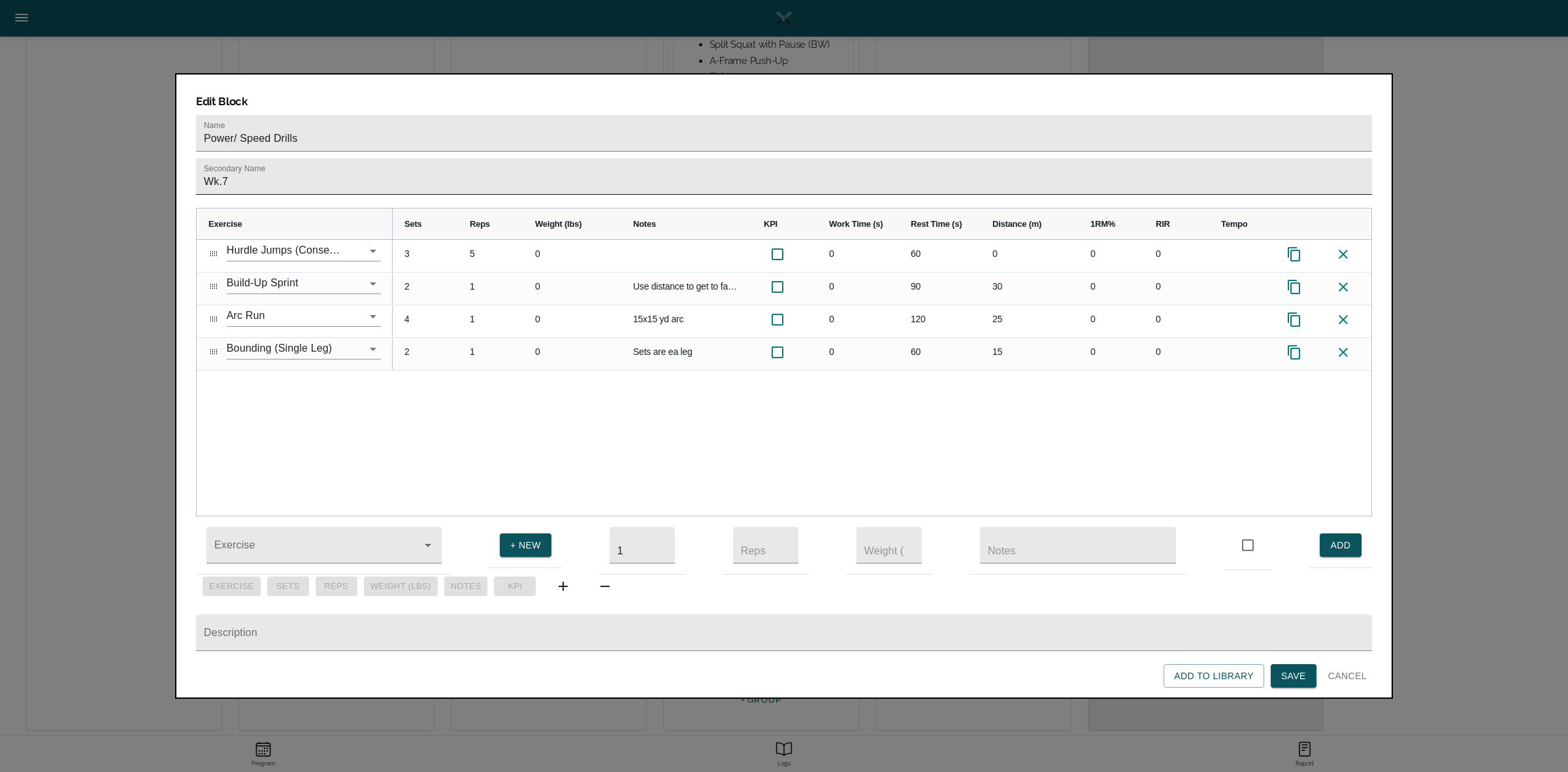
click at [478, 168] on input "Wk.7" at bounding box center [784, 176] width 1176 height 36
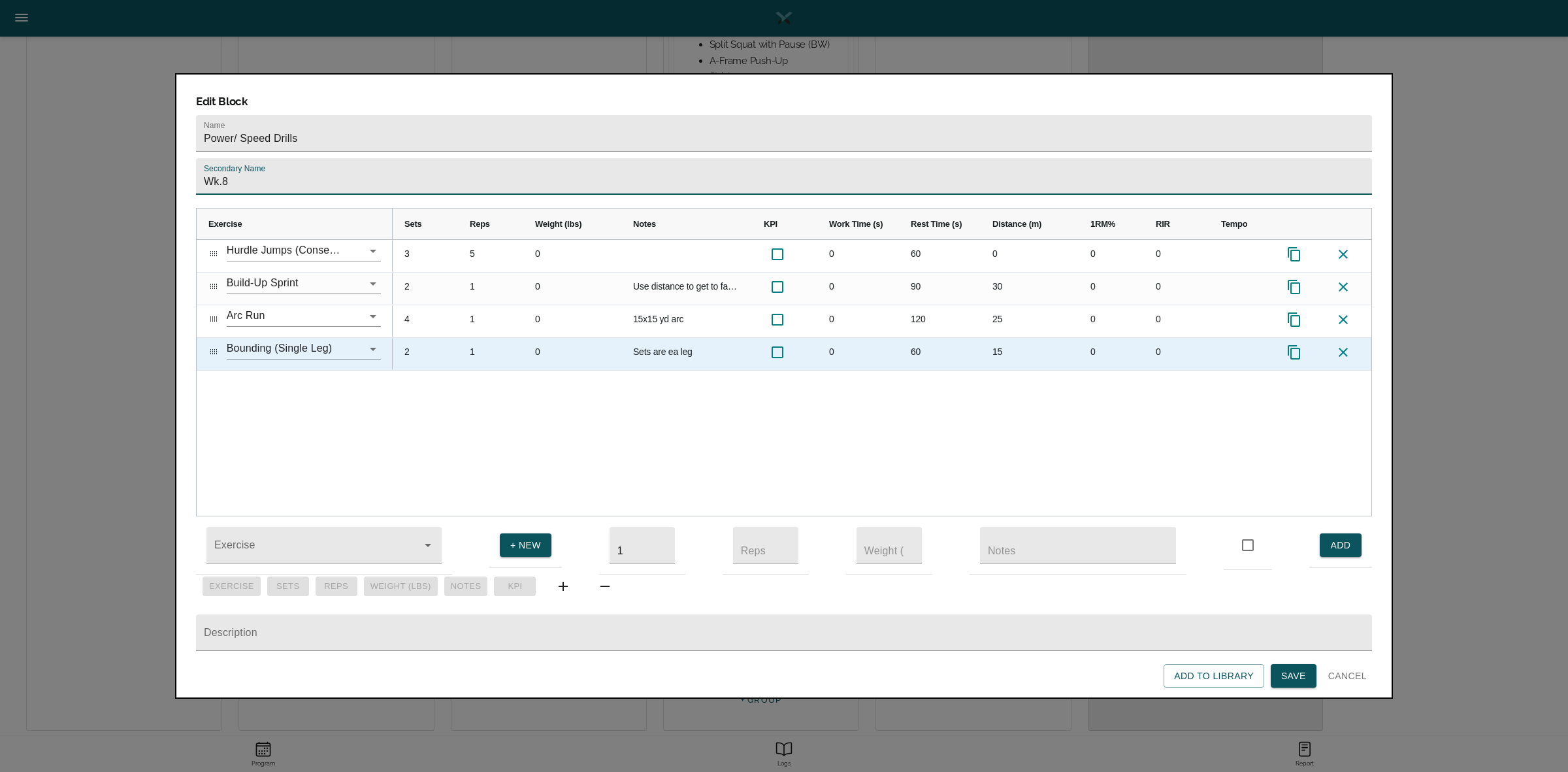
type input "Wk.8"
click at [550, 360] on div "3 5 0 0 60 0 0 0 2 1 0 Use distance to get to fastest speed you can. Start slow…" at bounding box center [882, 377] width 978 height 276
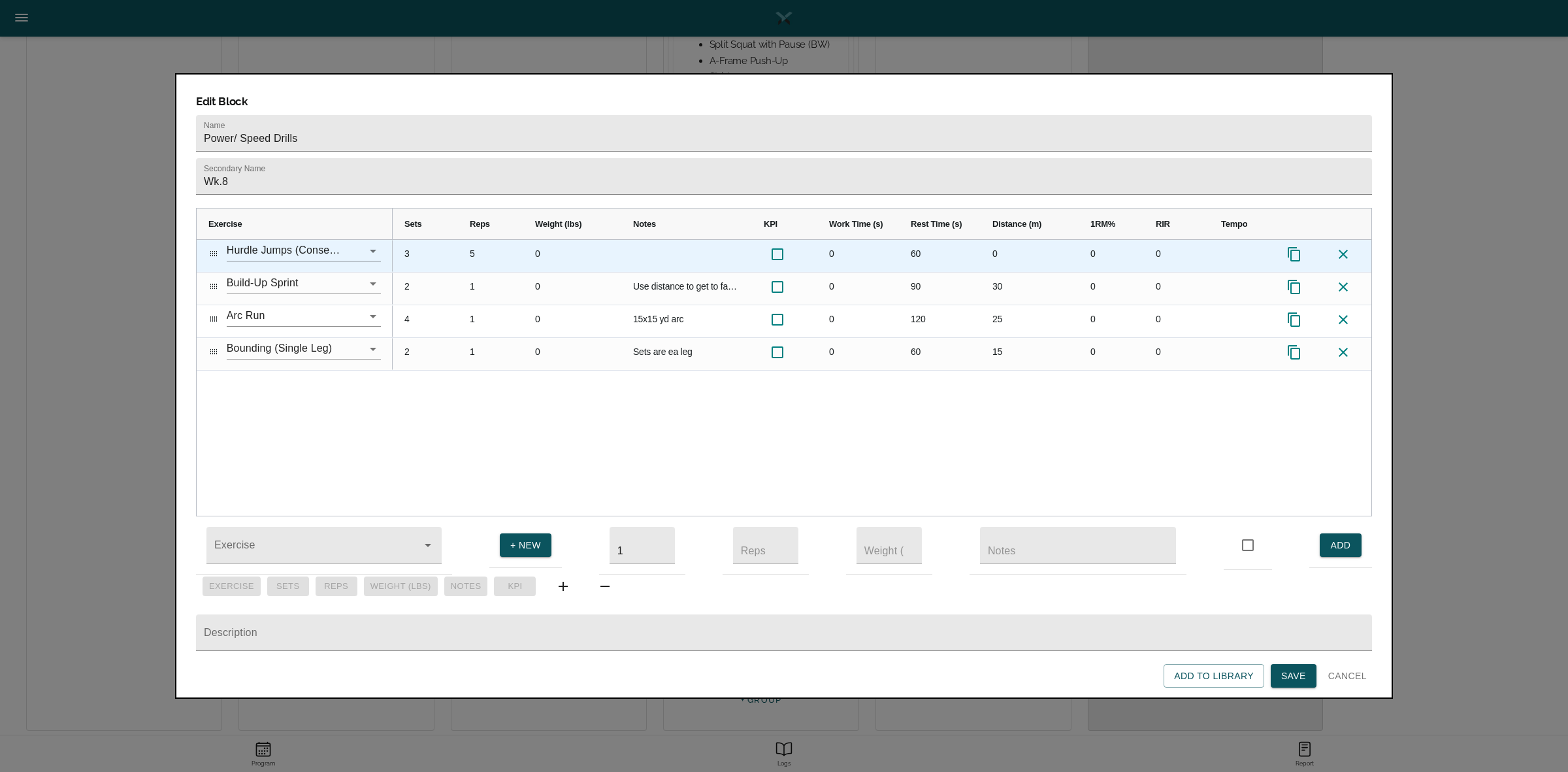
click at [406, 240] on div "3" at bounding box center [426, 255] width 65 height 32
click at [471, 240] on div "5" at bounding box center [491, 255] width 65 height 32
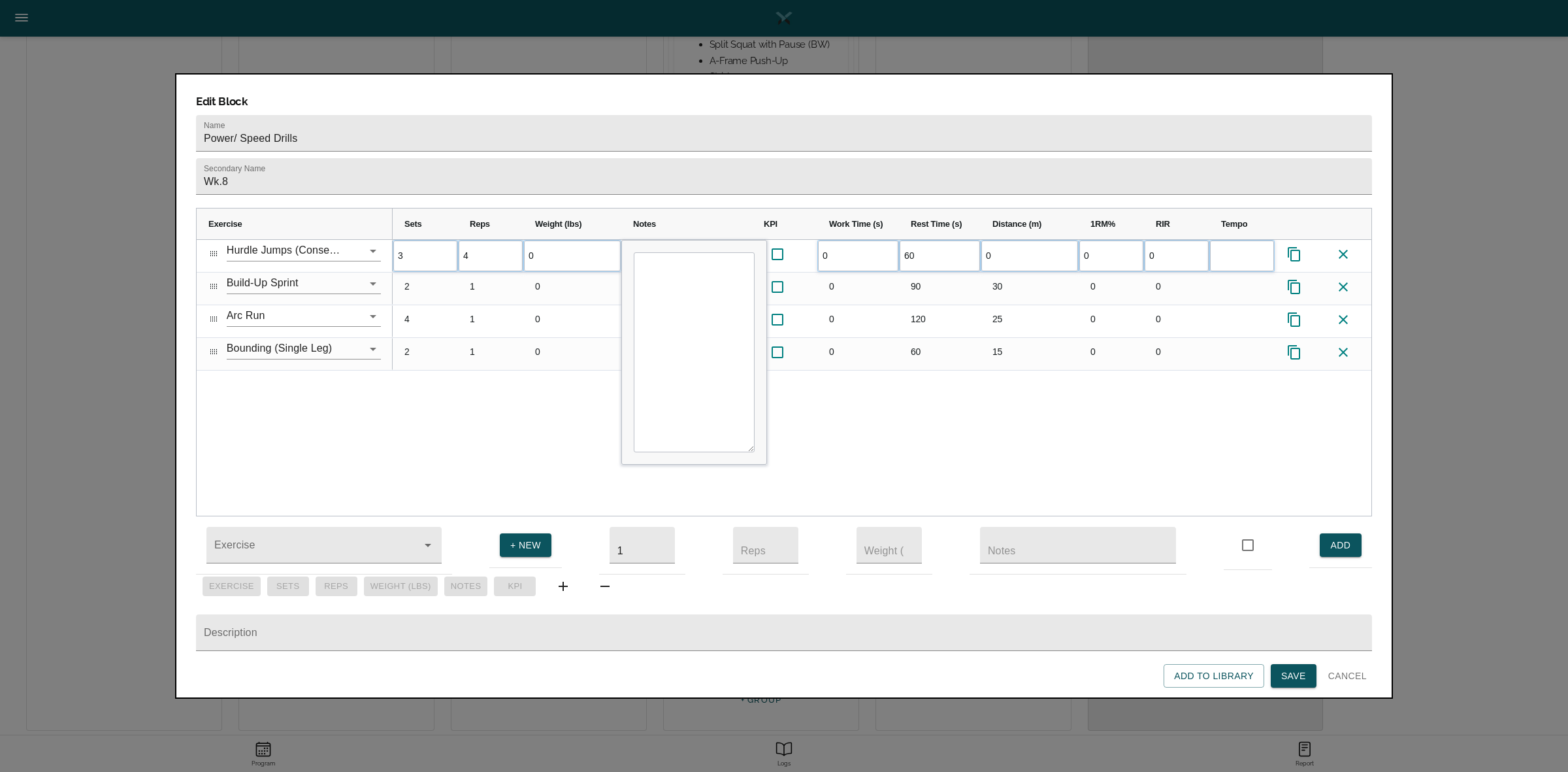
click at [516, 413] on div "3 4 0 0 60 0 0 0" at bounding box center [882, 377] width 978 height 276
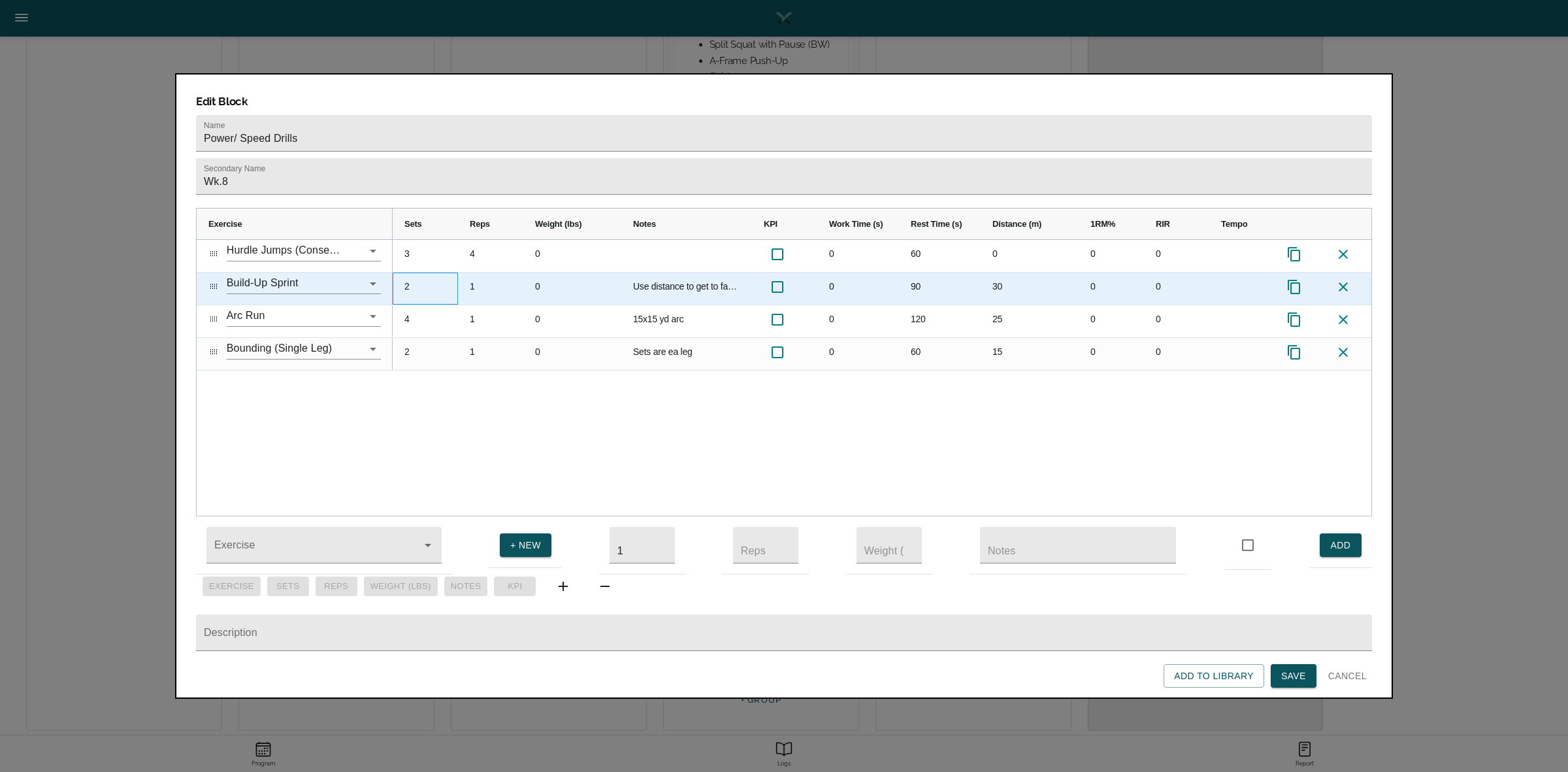
click at [412, 272] on div "2" at bounding box center [426, 288] width 65 height 32
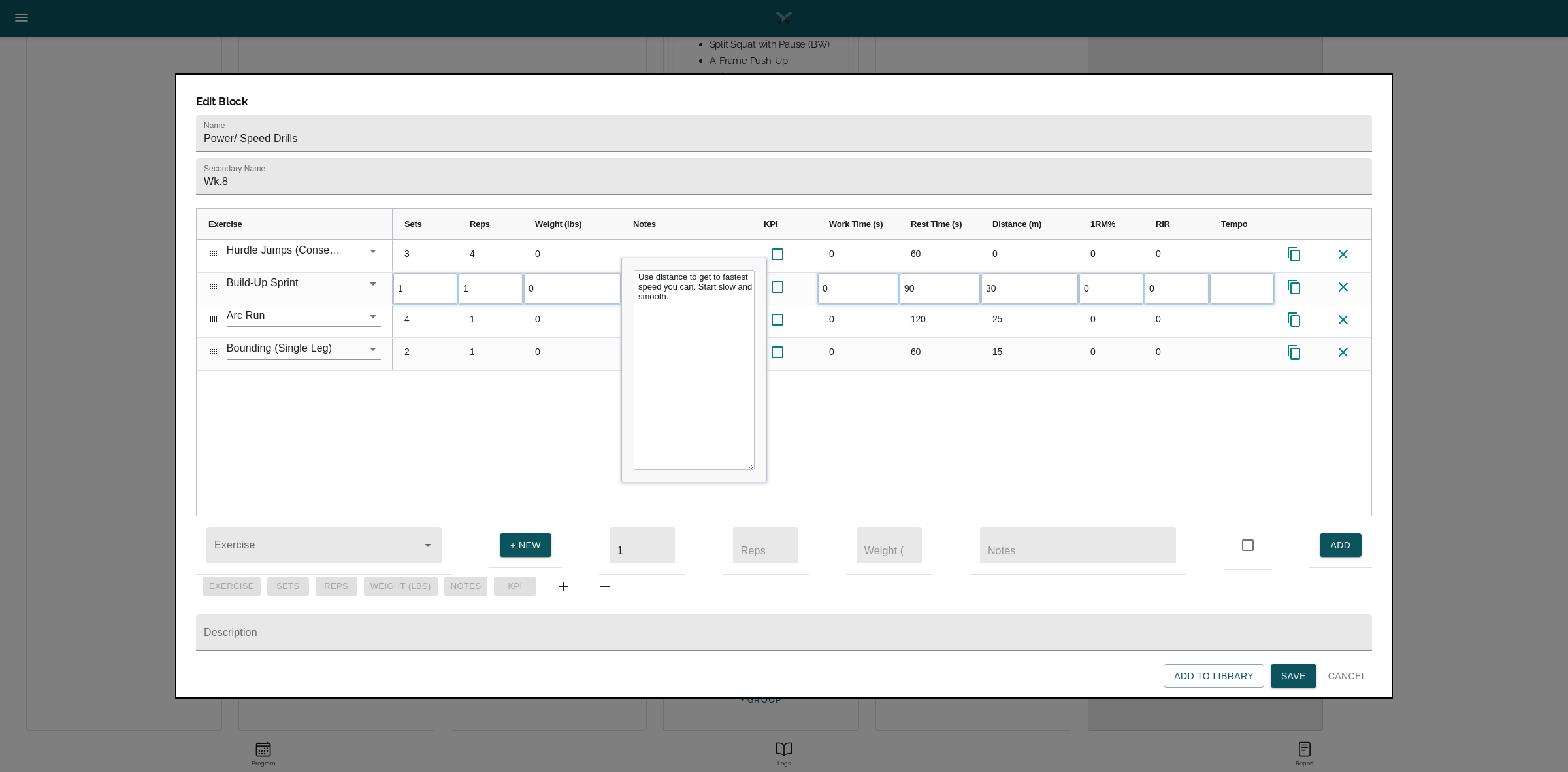
click at [531, 380] on div "3 4 0 0 60 0 0 0 1 1 0 Use distance to get to fastest speed you can. Start slow…" at bounding box center [882, 377] width 978 height 276
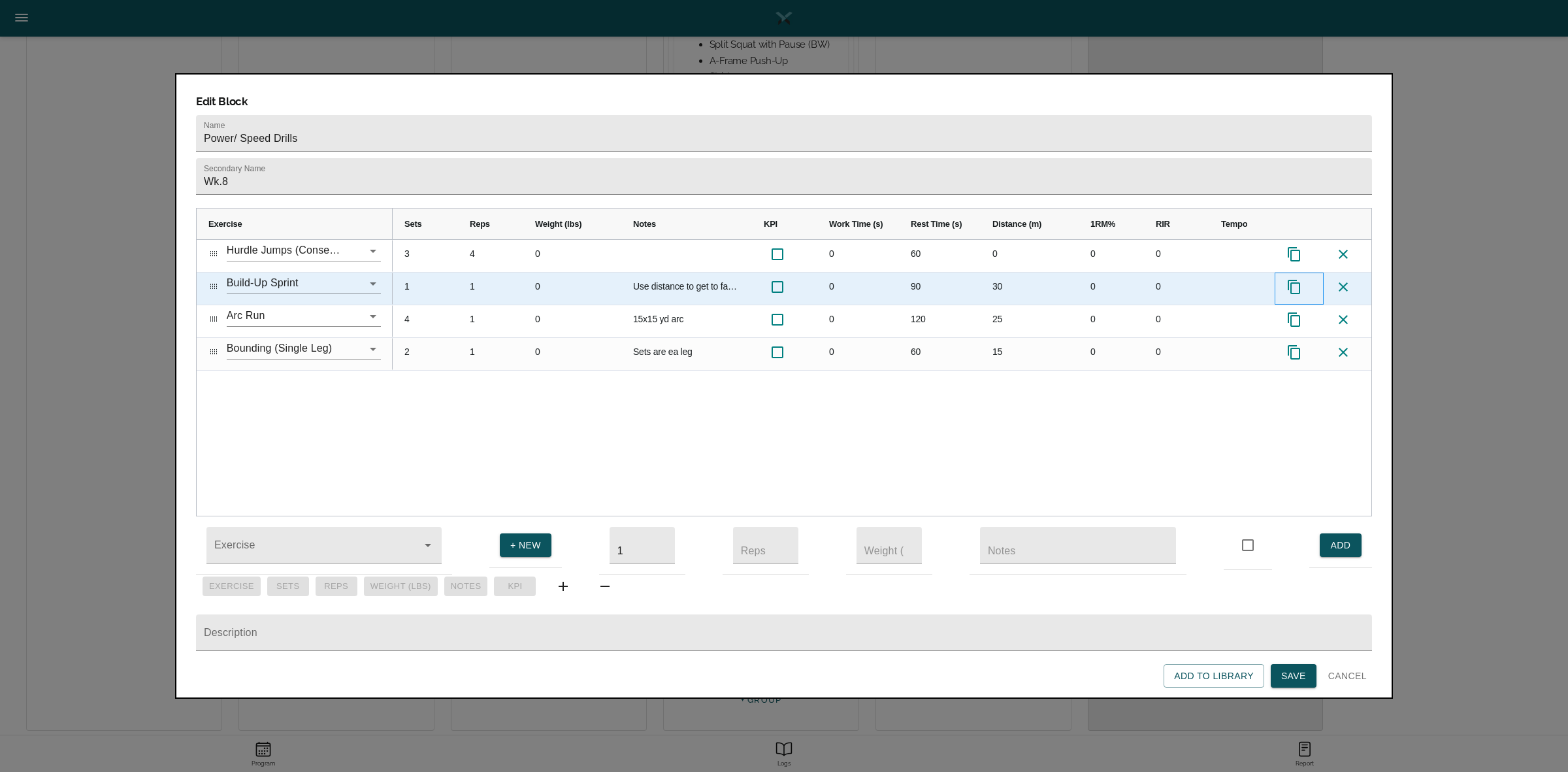
click at [1294, 279] on icon "Press SPACE to select this row." at bounding box center [1294, 287] width 16 height 16
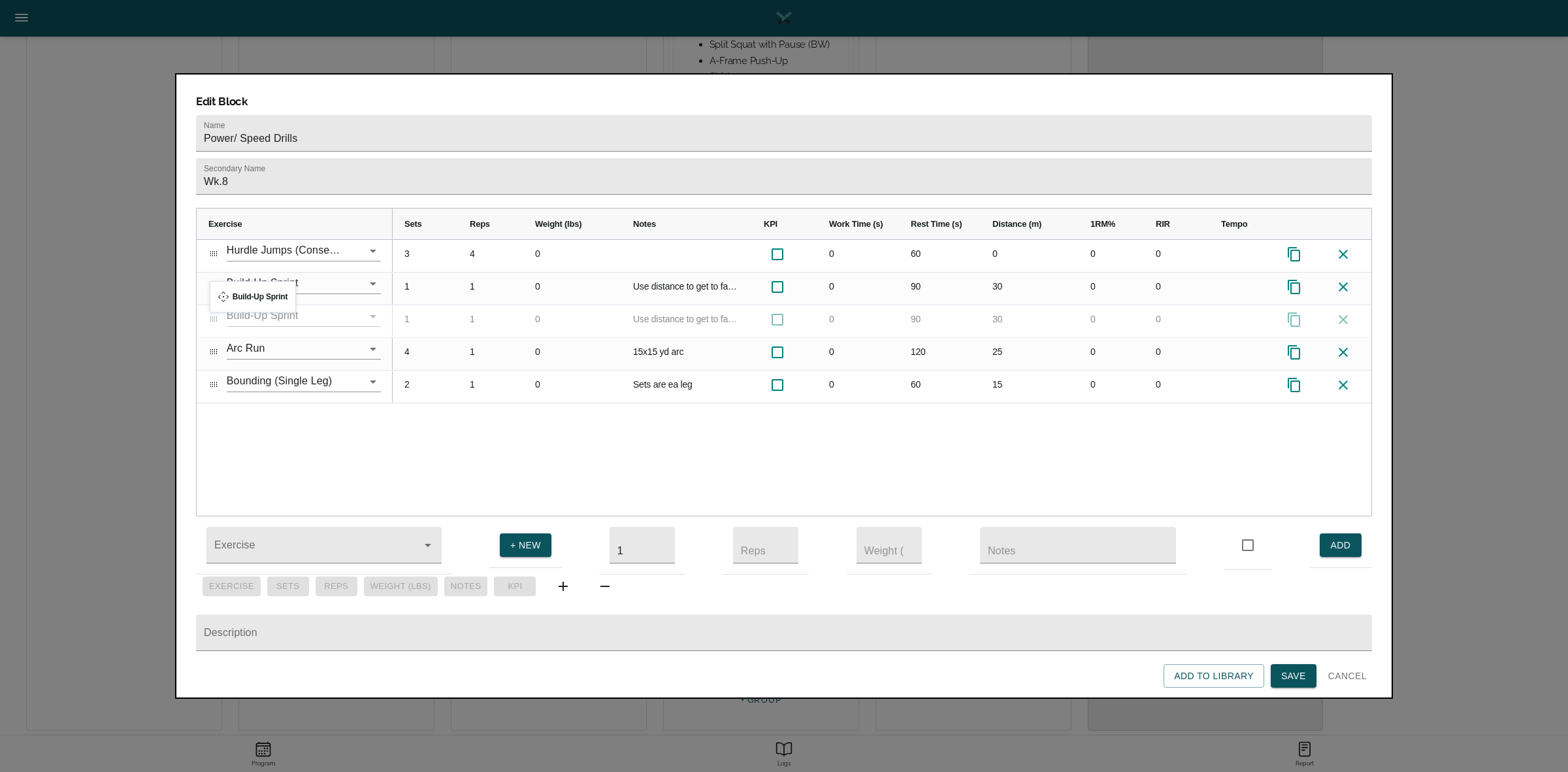
drag, startPoint x: 212, startPoint y: 361, endPoint x: 216, endPoint y: 289, distance: 72.1
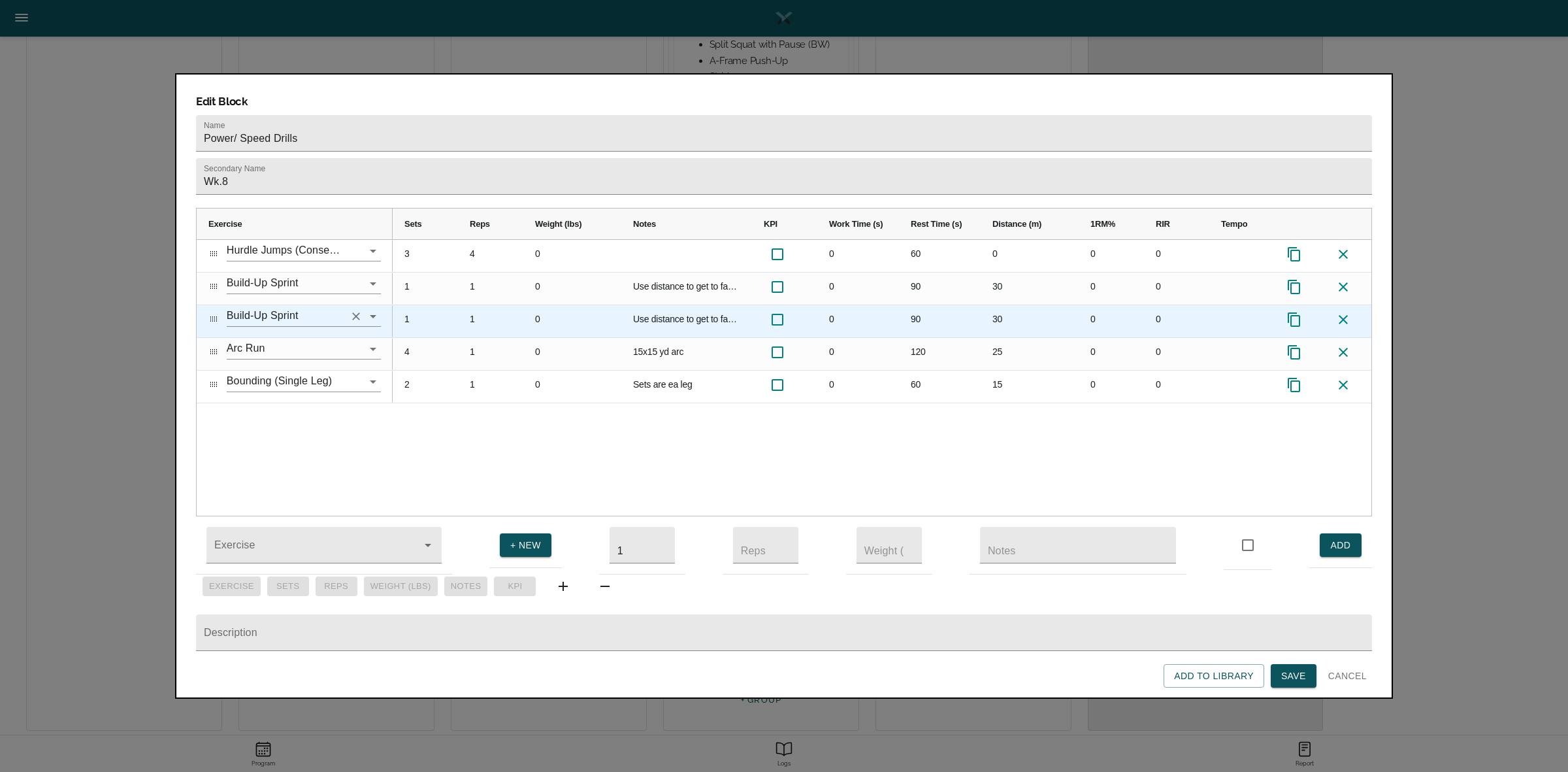
scroll to position [417, 0]
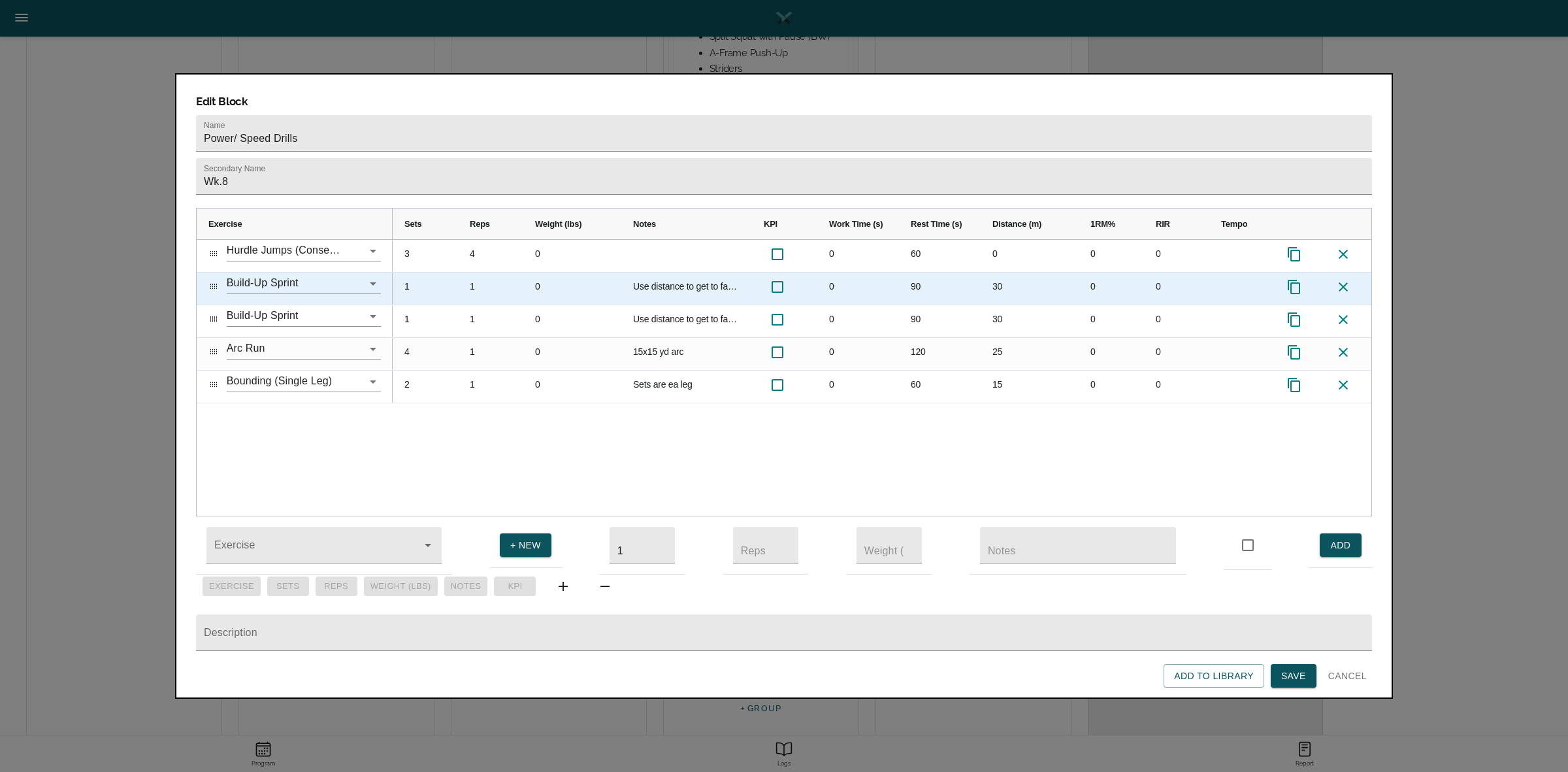
click at [997, 272] on div "30" at bounding box center [1029, 288] width 98 height 32
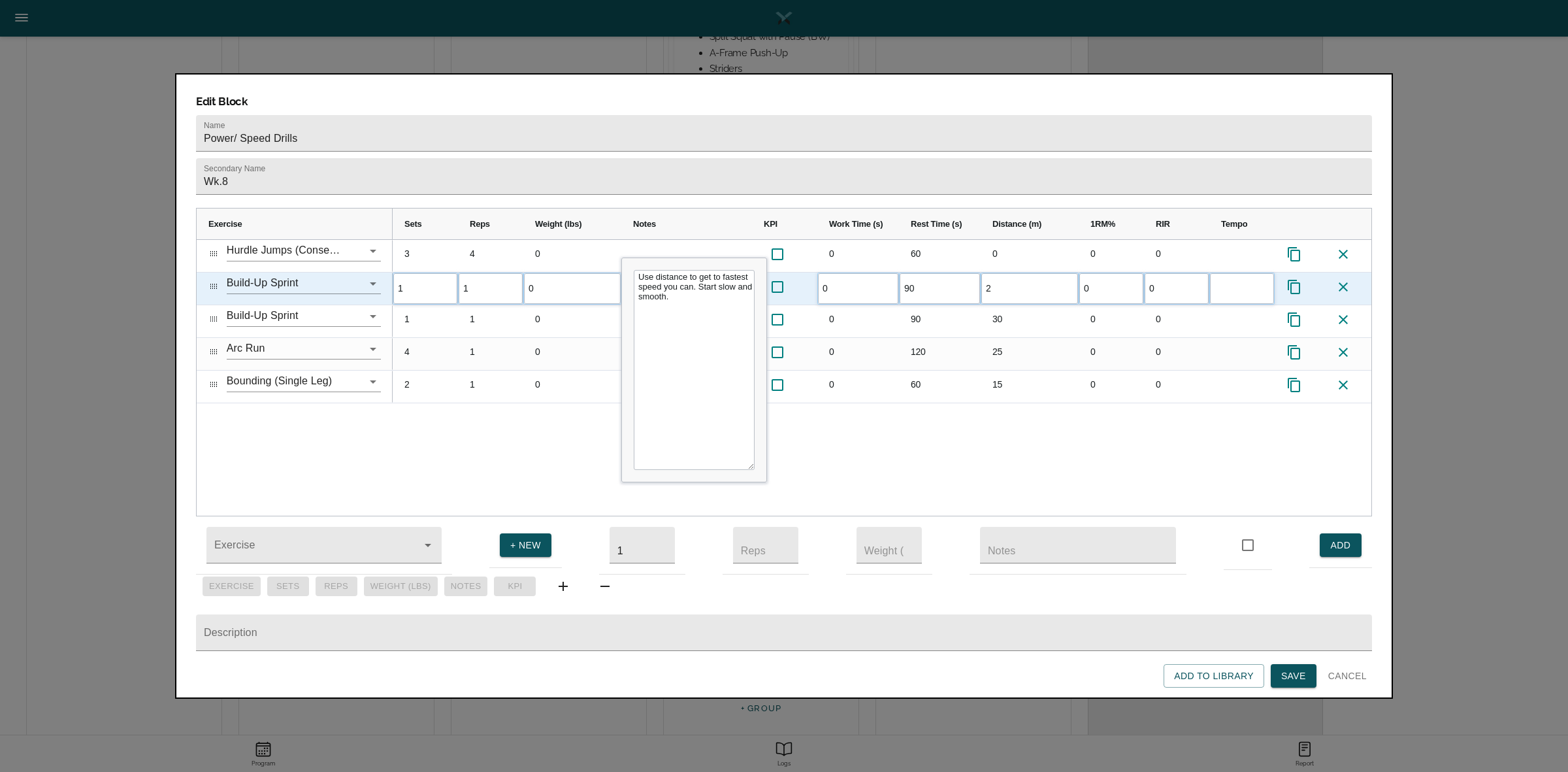
scroll to position [0, 0]
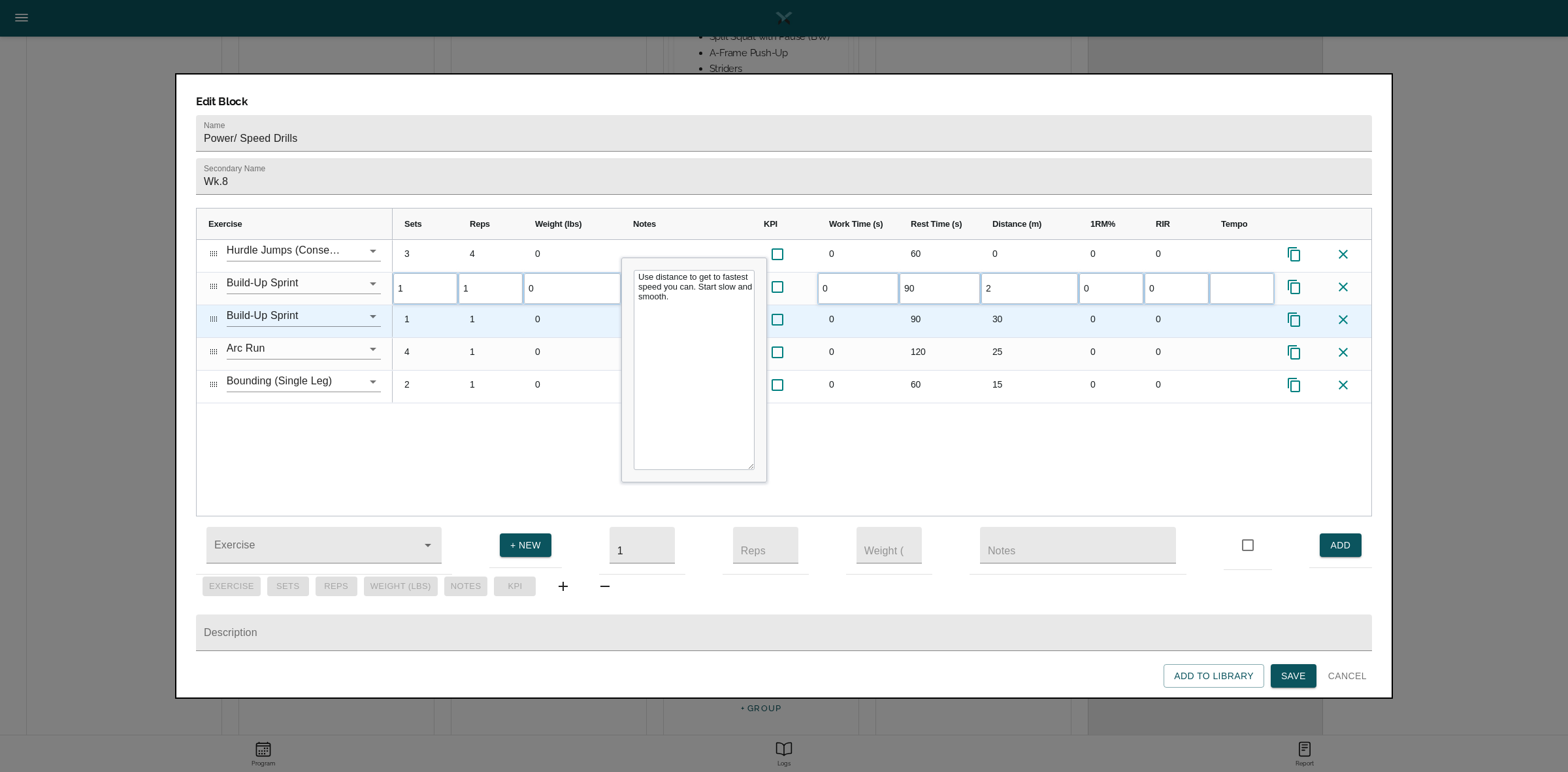
type input "25"
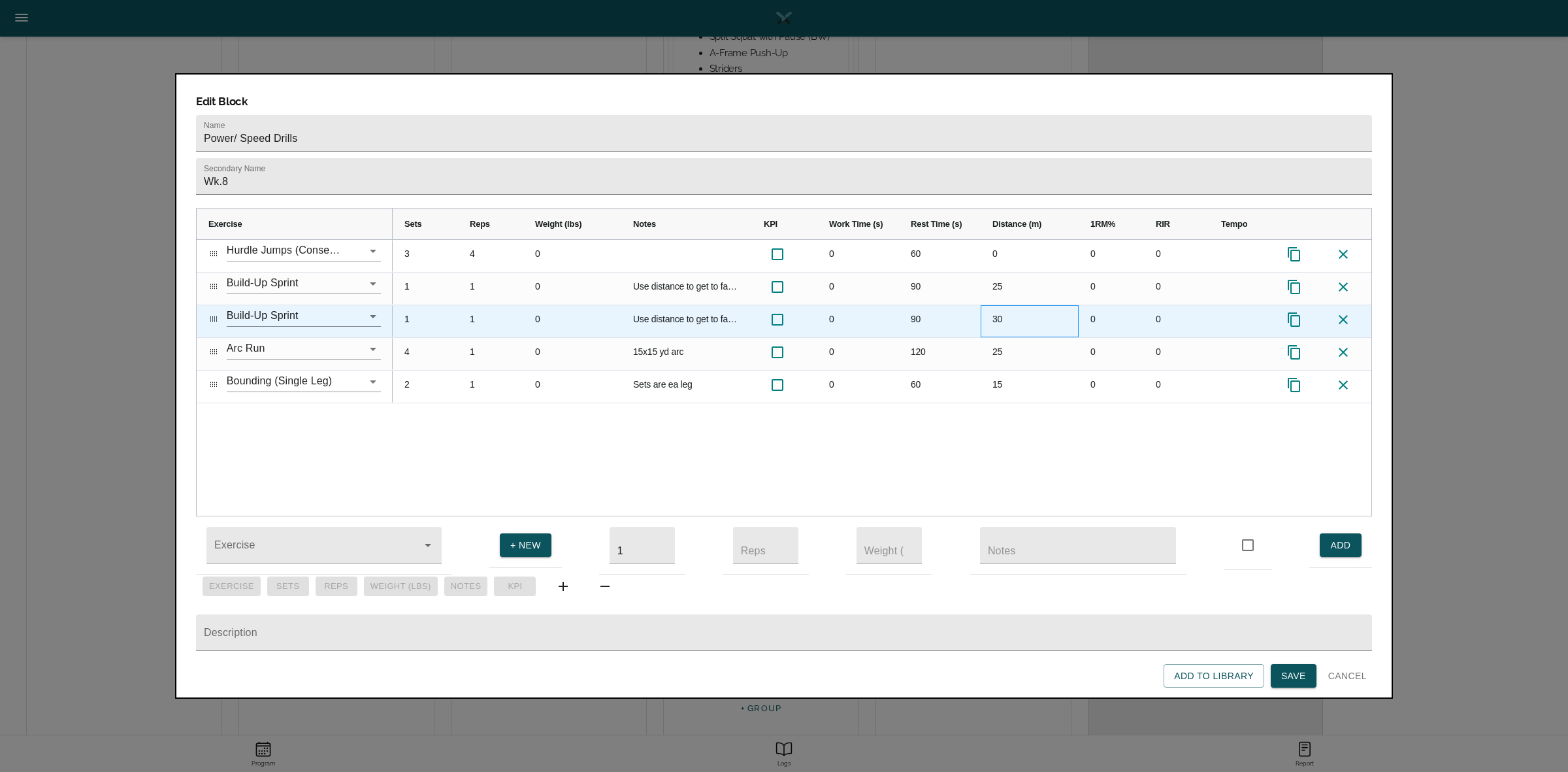
click at [994, 305] on div "30" at bounding box center [1029, 321] width 98 height 32
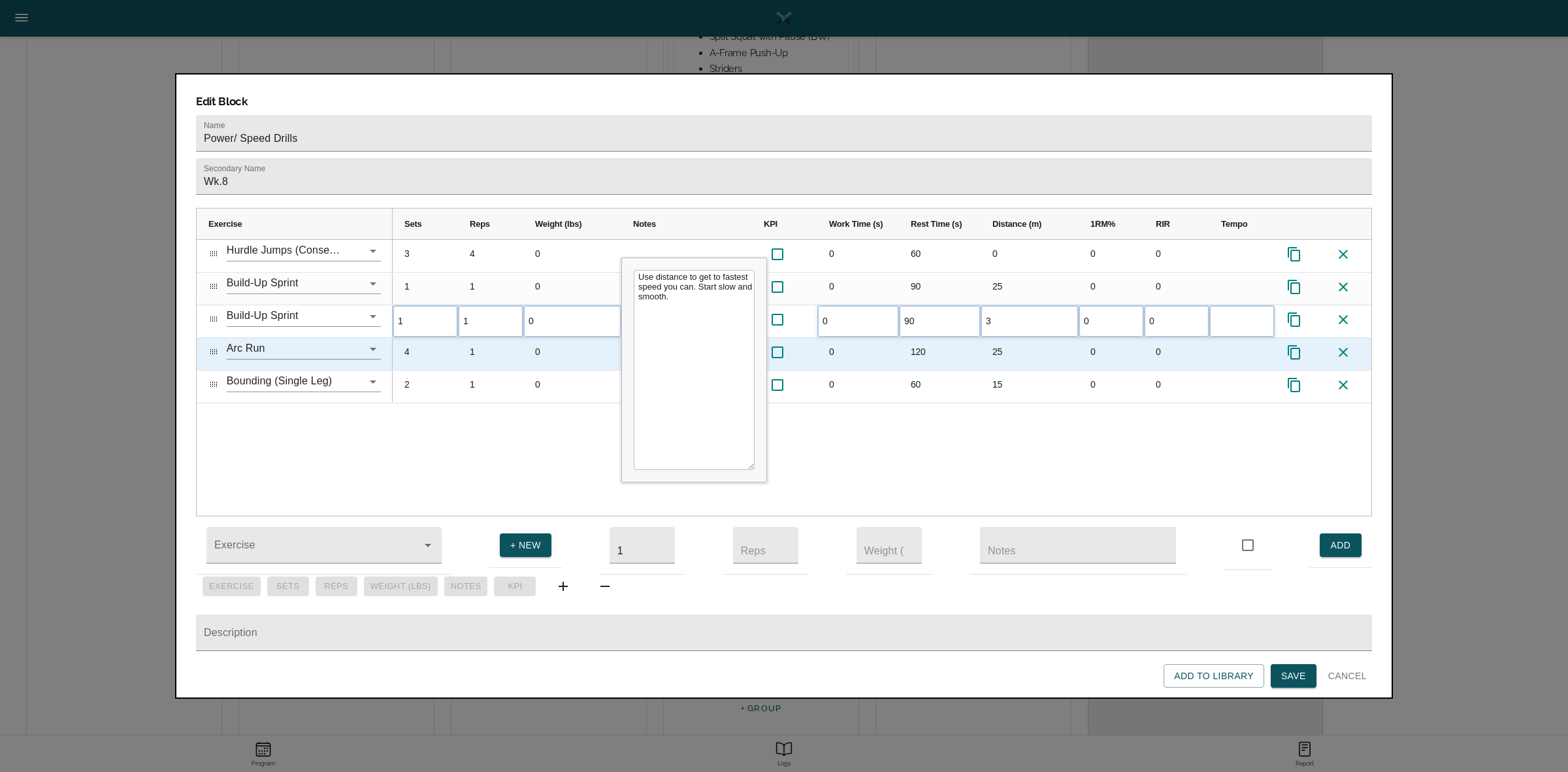
type input "35"
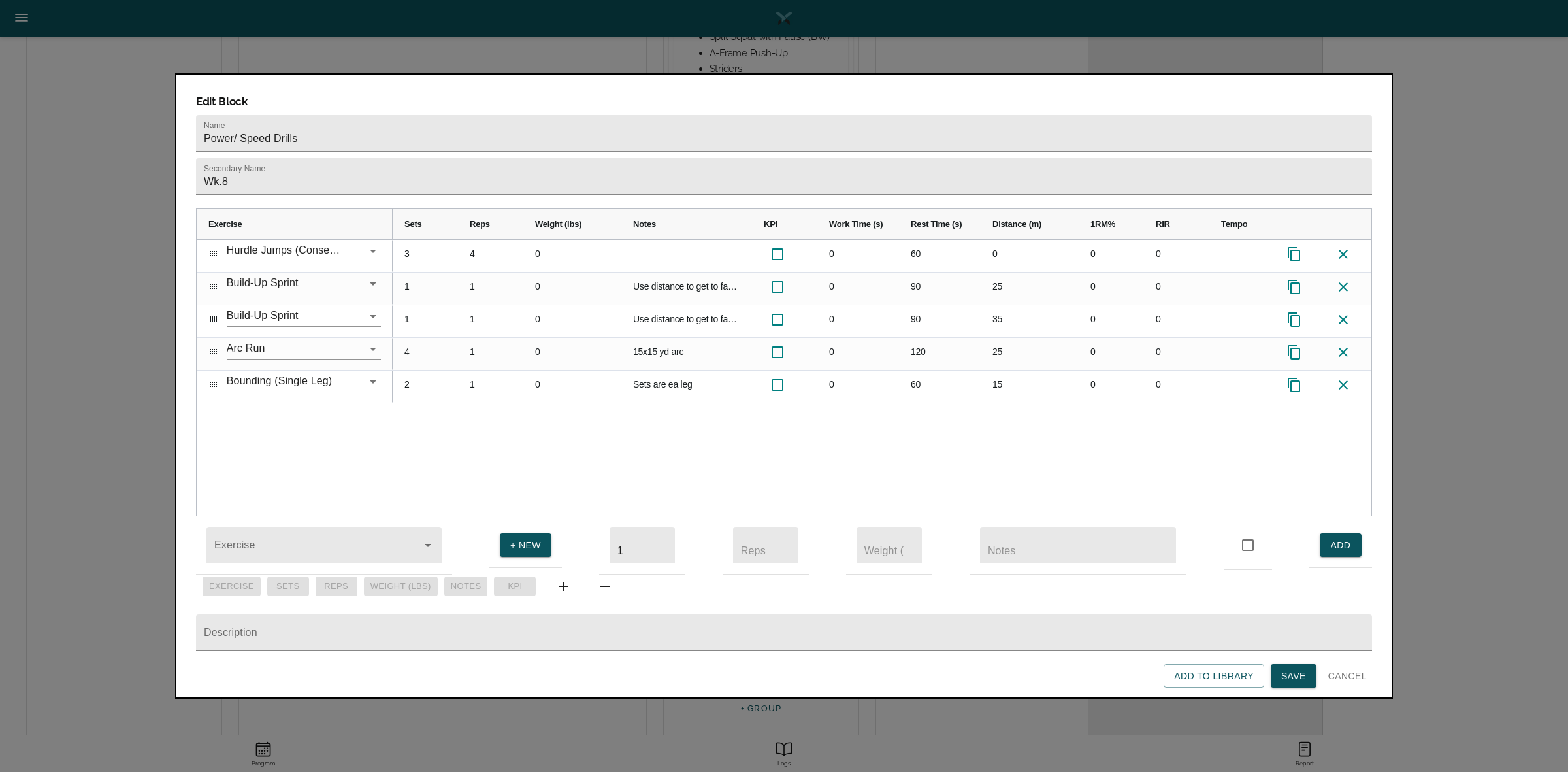
click at [1007, 412] on div "3 4 0 0 60 0 0 0 1 1 0 Use distance to get to fastest speed you can. Start slow…" at bounding box center [882, 377] width 978 height 276
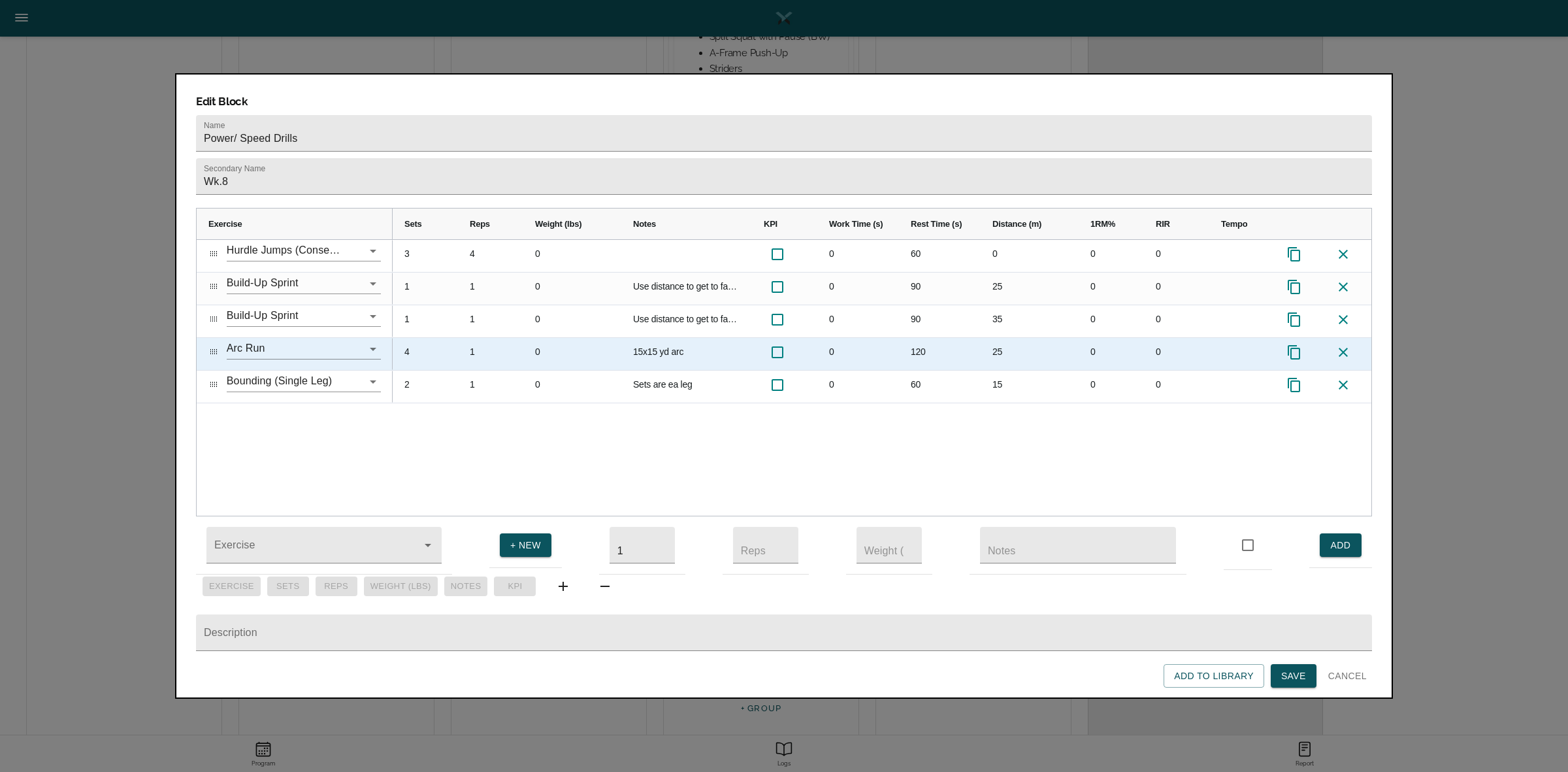
click at [410, 338] on div "4" at bounding box center [426, 353] width 65 height 32
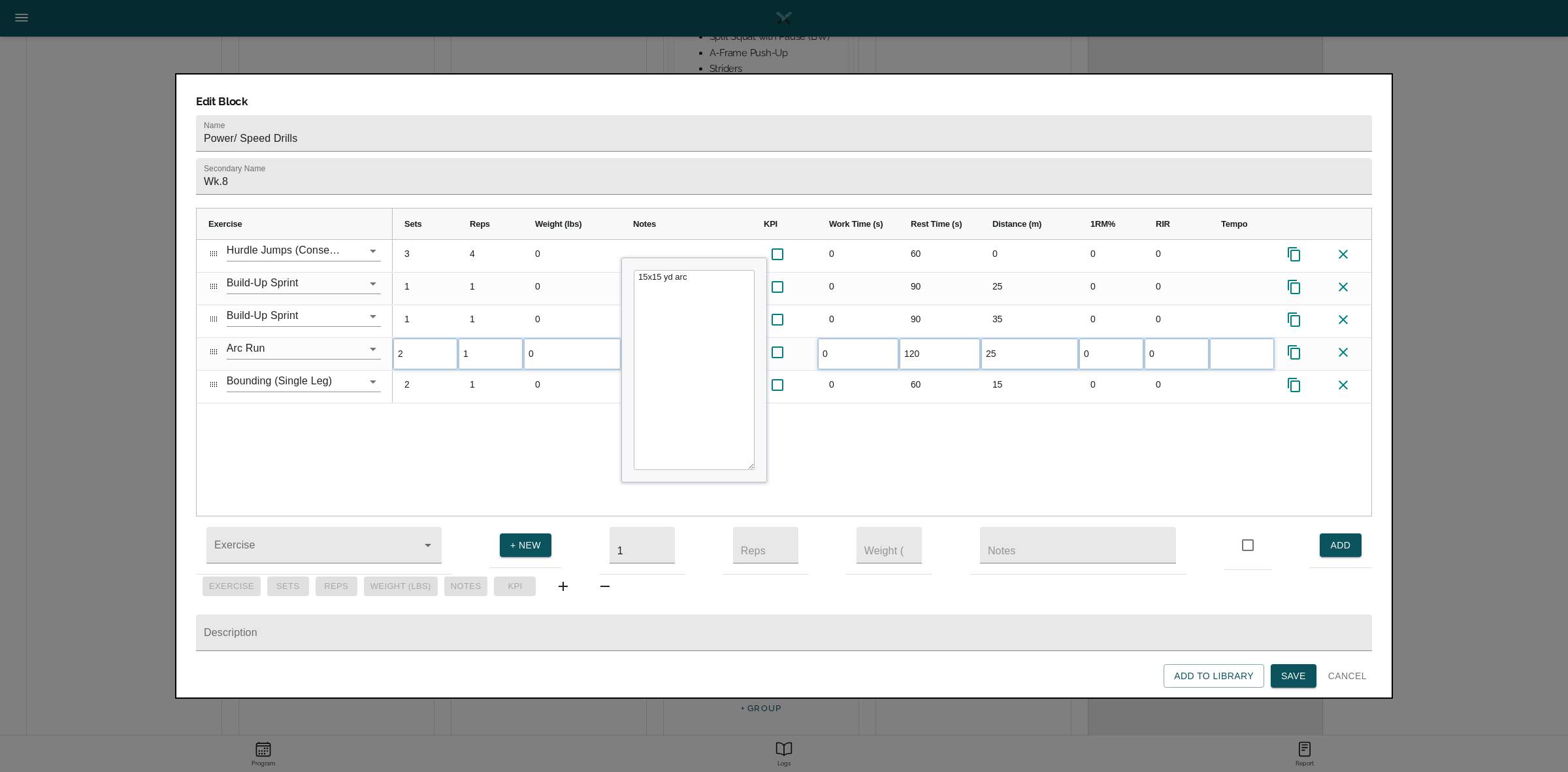
click at [501, 433] on div "3 4 0 0 60 0 0 0 1 1 0 Use distance to get to fastest speed you can. Start slow…" at bounding box center [882, 377] width 978 height 276
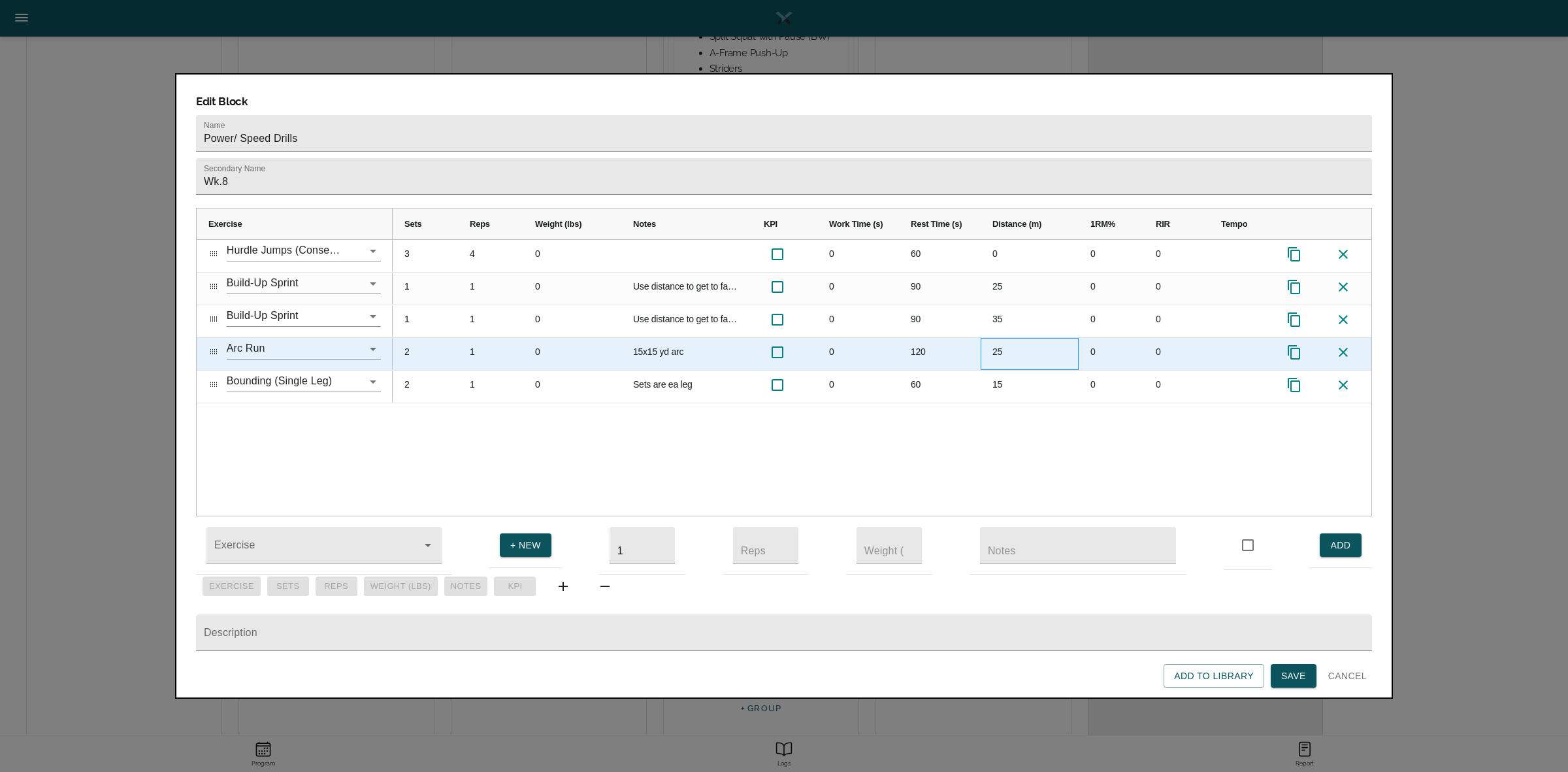
click at [997, 338] on div "25" at bounding box center [1029, 353] width 98 height 32
click at [642, 338] on div "15x15 yd arc" at bounding box center [686, 353] width 131 height 32
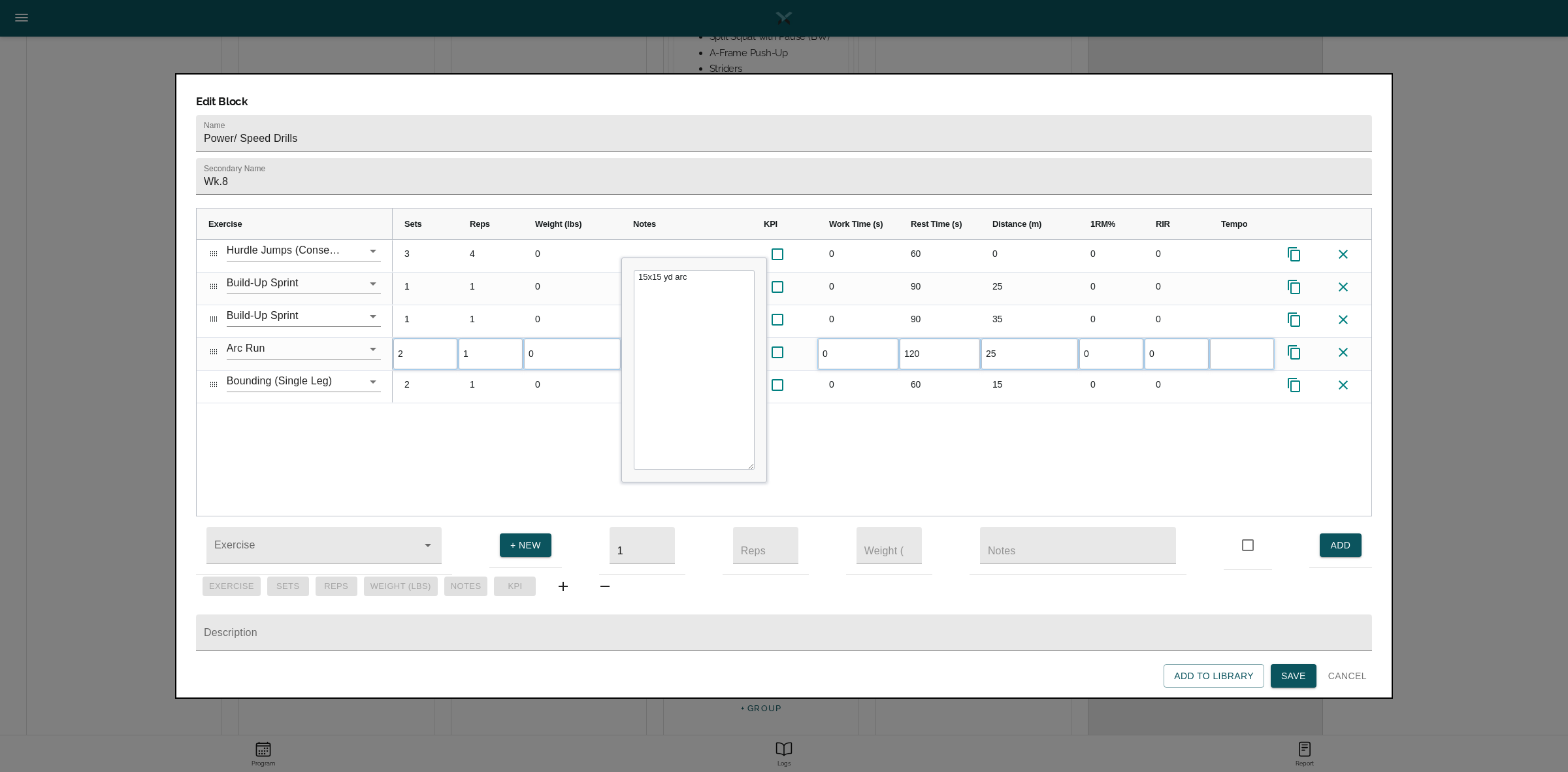
click at [647, 270] on textarea "15x15 yd arc" at bounding box center [694, 370] width 121 height 200
click at [659, 270] on textarea "20x15 yd arc" at bounding box center [694, 370] width 121 height 200
type textarea "20x20 yd arc"
click at [857, 401] on div "3 4 0 0 60 0 0 0 1 1 0 Use distance to get to fastest speed you can. Start slow…" at bounding box center [882, 377] width 978 height 276
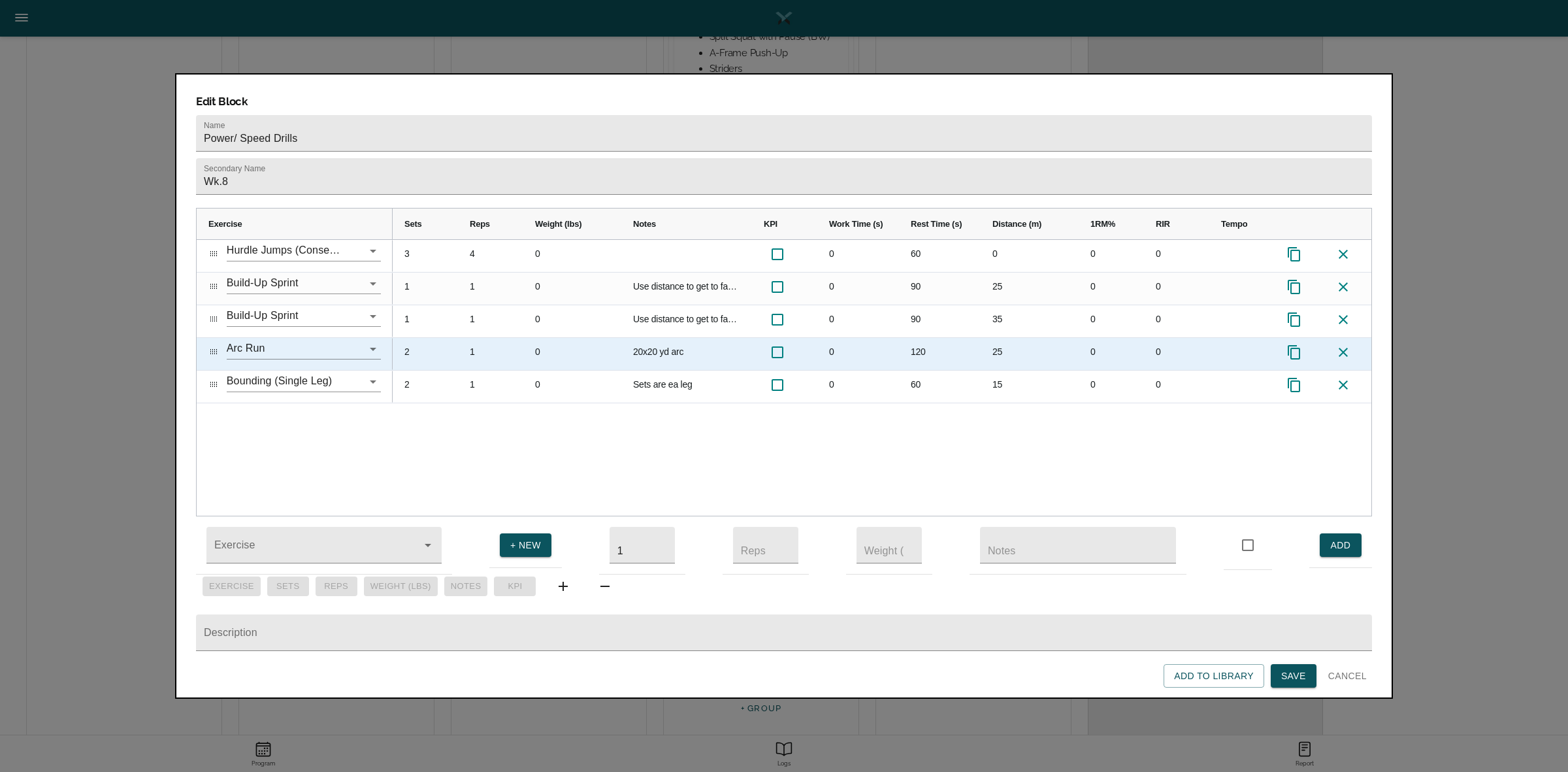
click at [997, 338] on div "25" at bounding box center [1029, 353] width 98 height 32
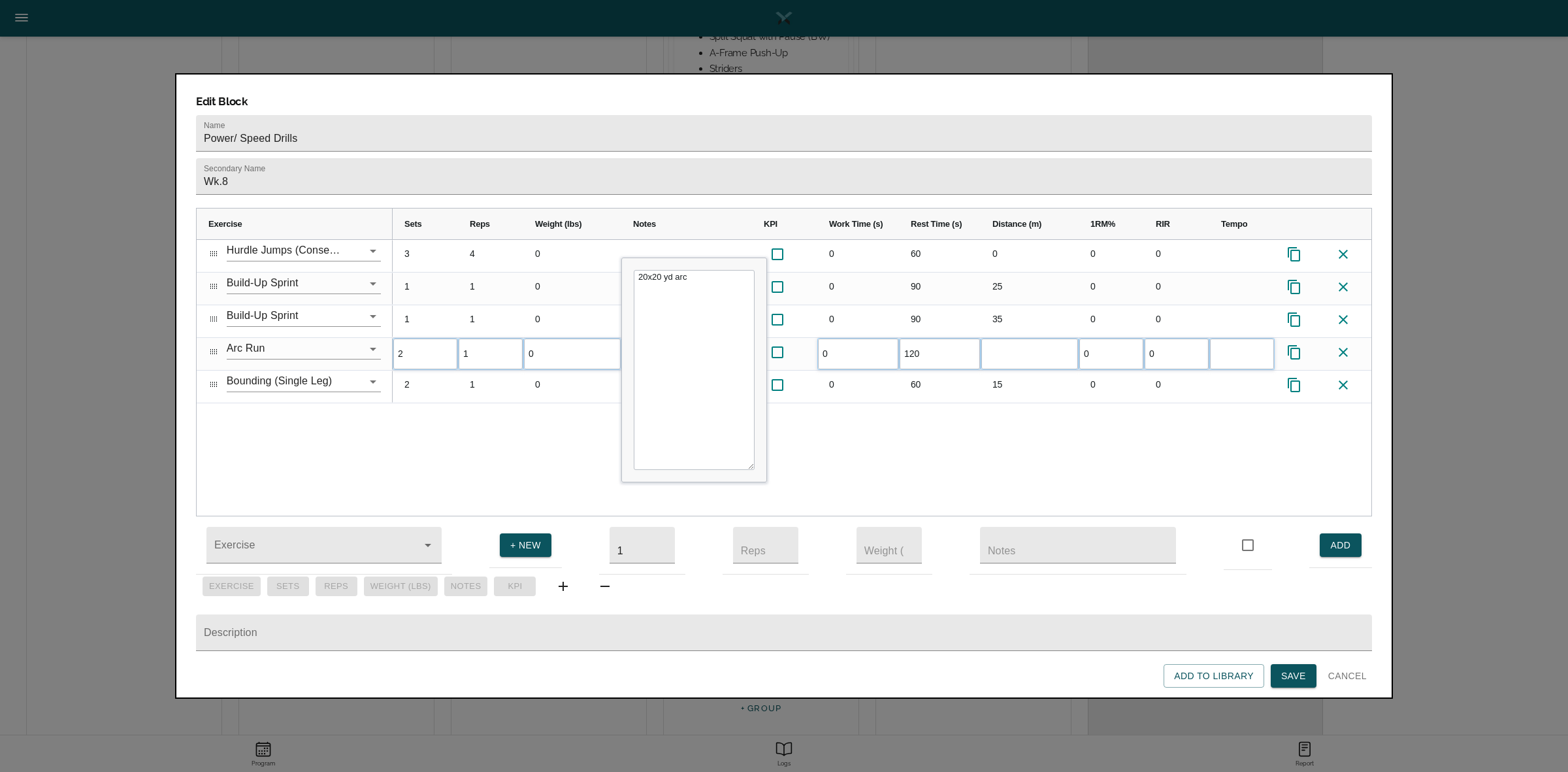
click at [1037, 426] on div "3 4 0 0 60 0 0 0 1 1 0 Use distance to get to fastest speed you can. Start slow…" at bounding box center [882, 377] width 978 height 276
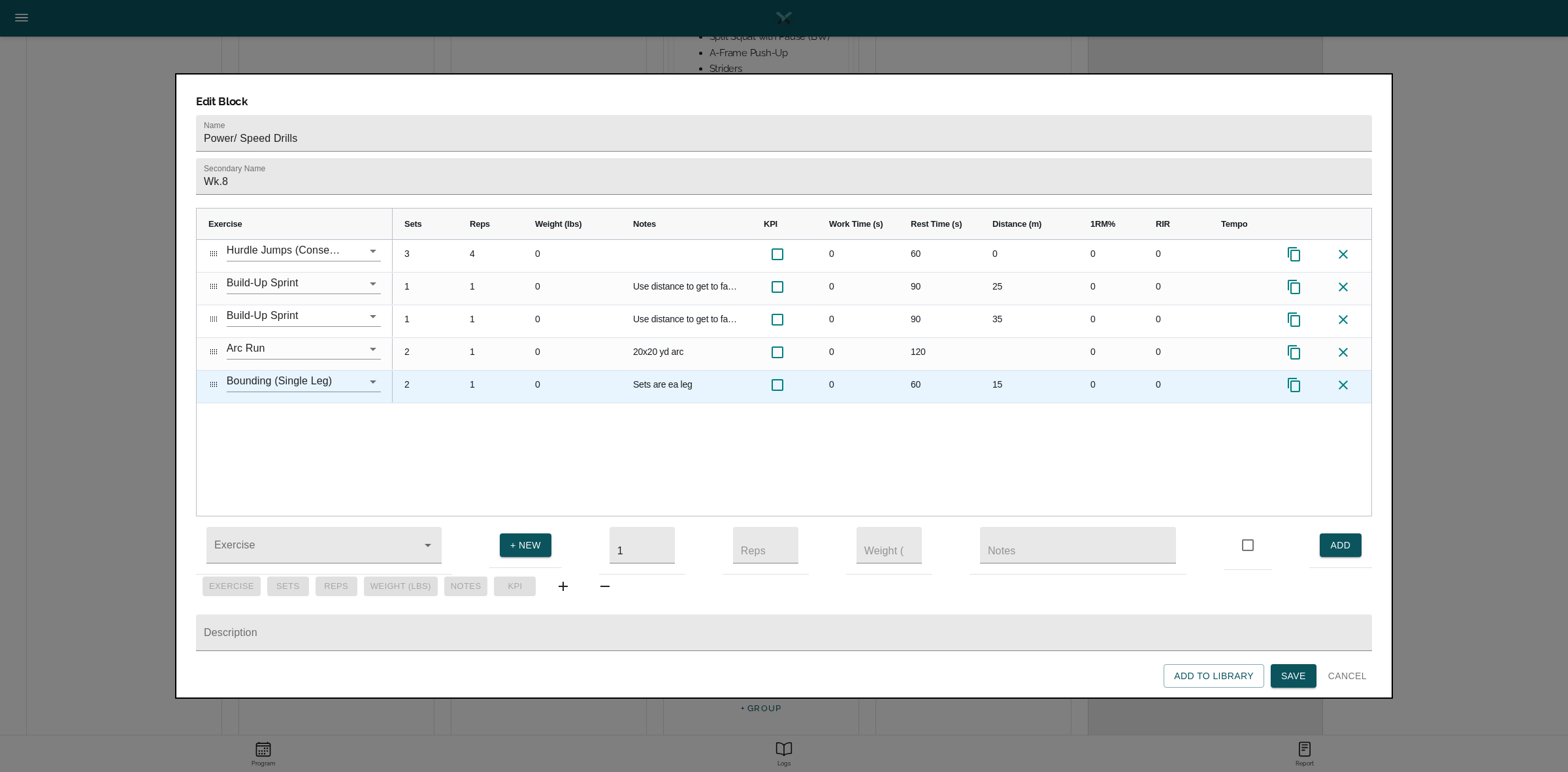
click at [1008, 370] on div "15" at bounding box center [1029, 386] width 98 height 32
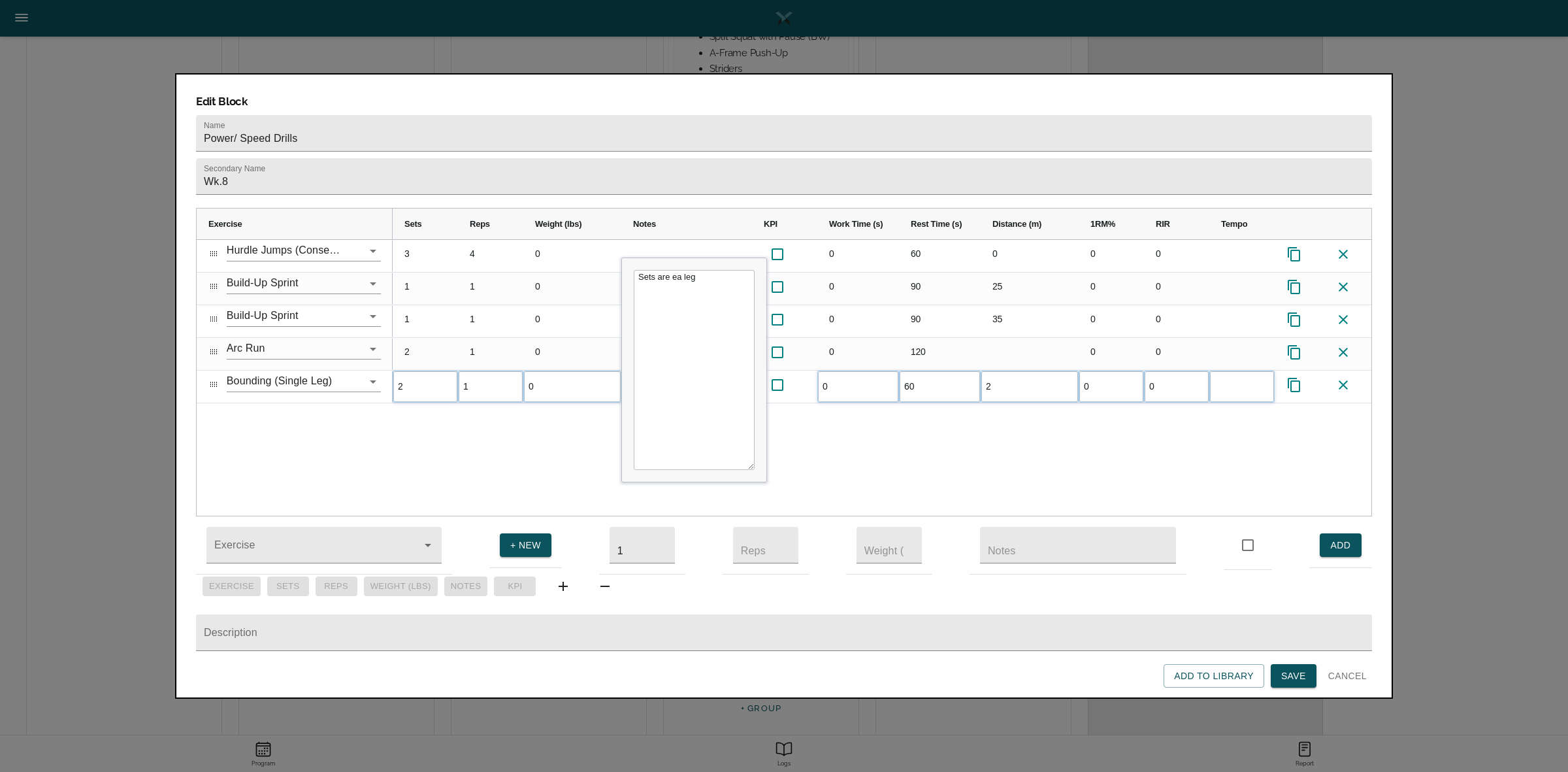
type input "20"
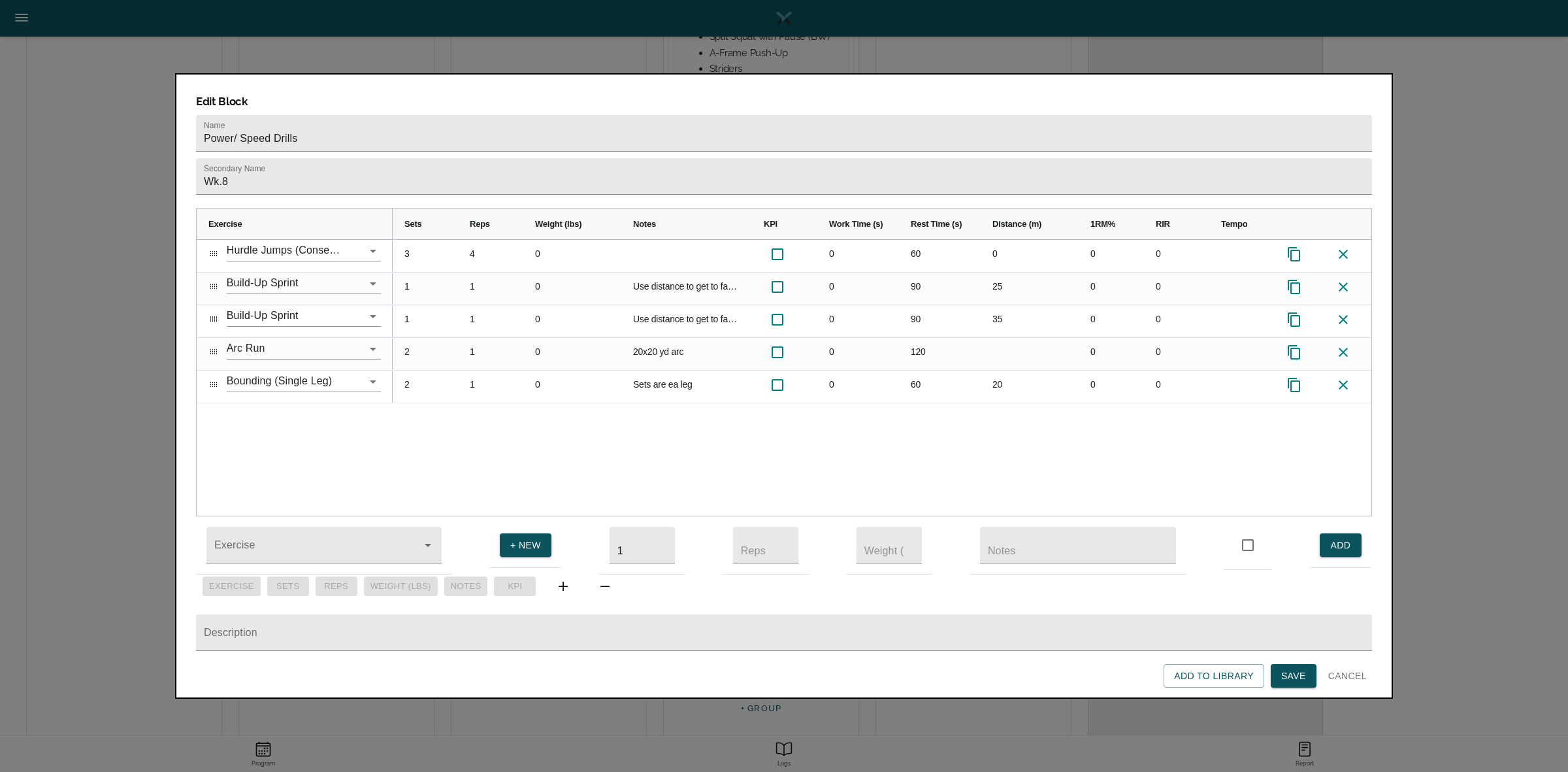
click at [953, 426] on div "3 4 0 0 60 0 0 0 1 1 0 Use distance to get to fastest speed you can. Start slow…" at bounding box center [882, 377] width 978 height 276
click at [1297, 672] on span "Save" at bounding box center [1293, 676] width 25 height 16
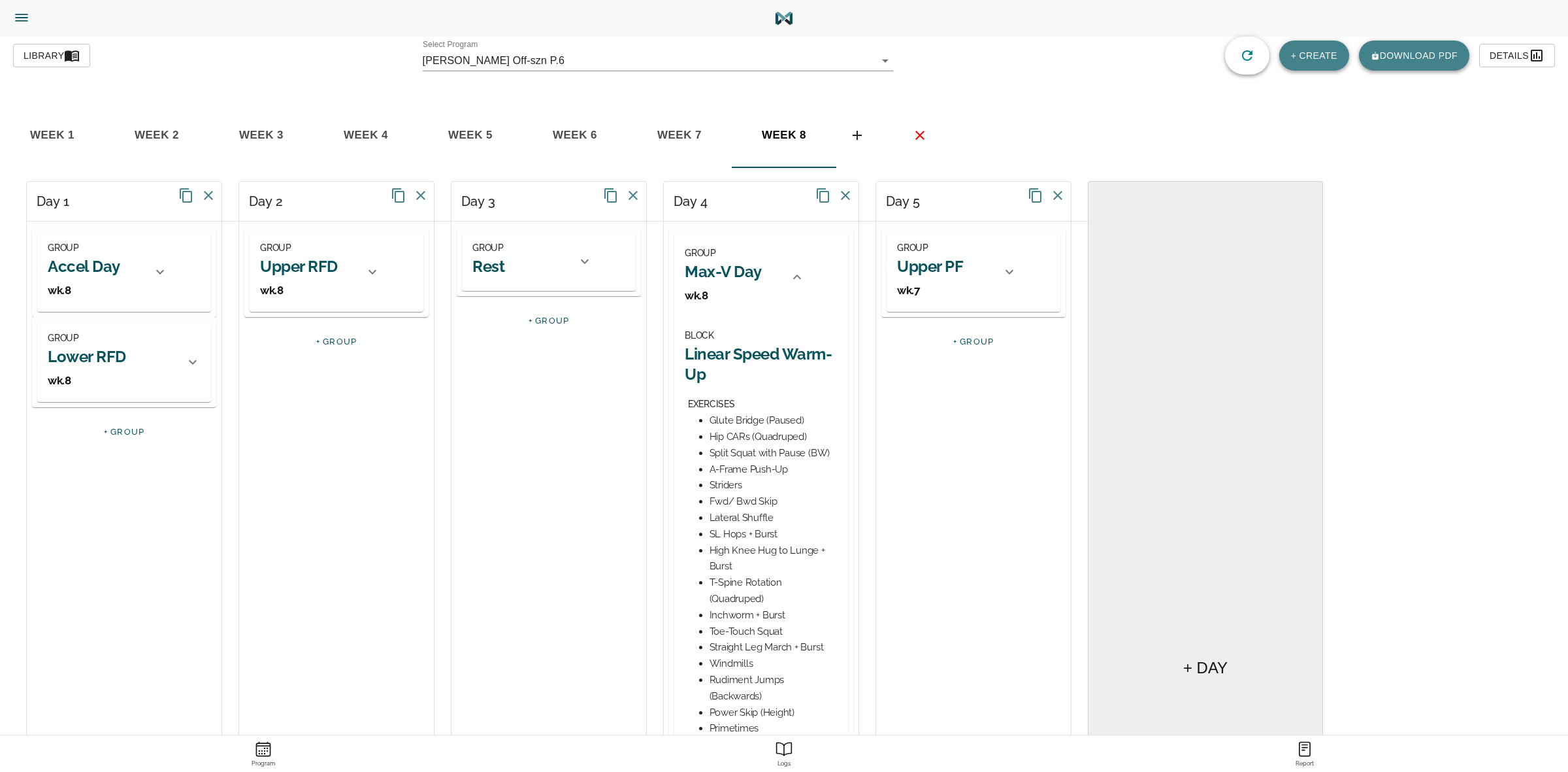
click at [806, 272] on div at bounding box center [797, 277] width 31 height 31
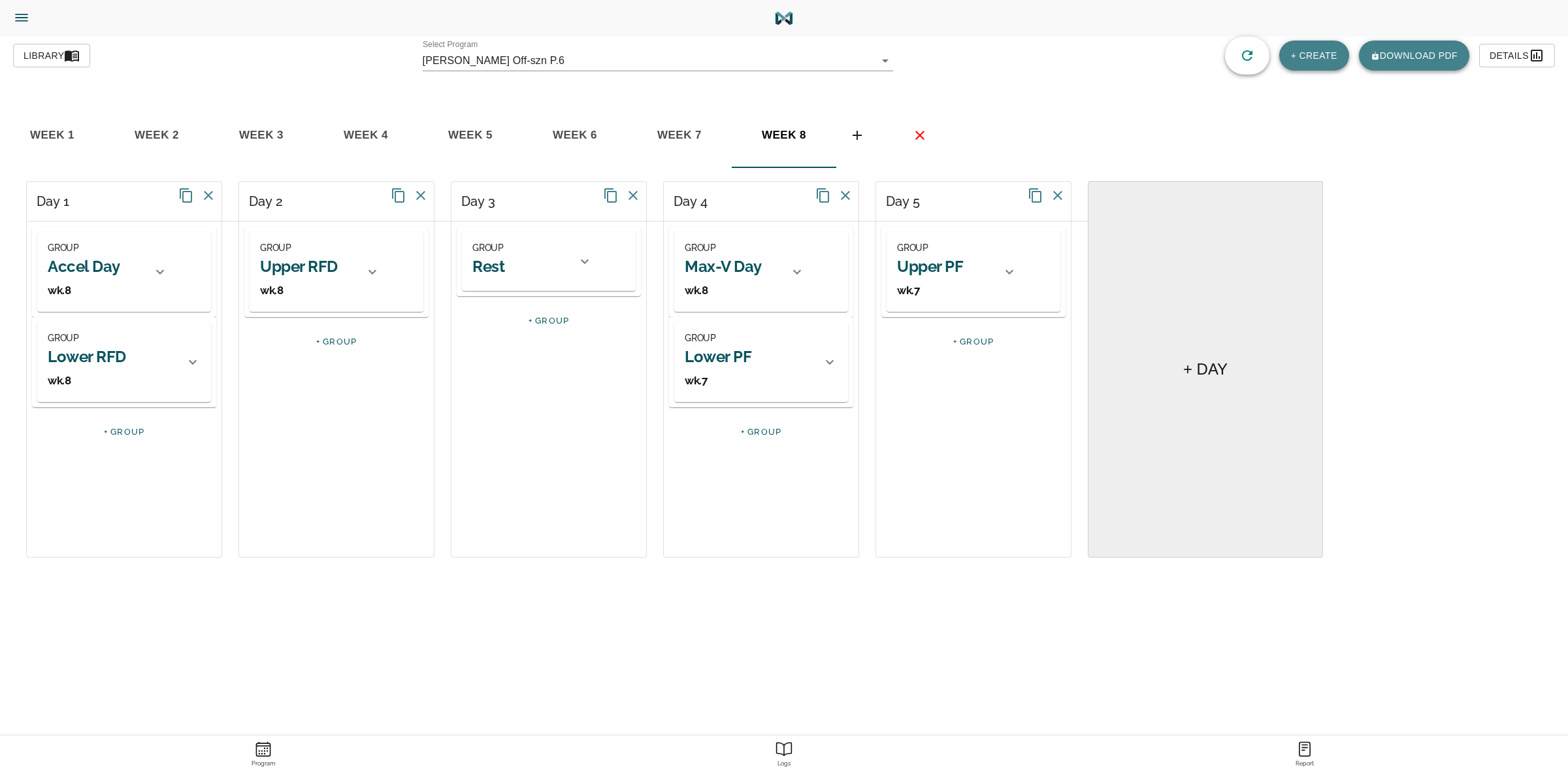
click at [809, 363] on div "GROUP Lower PF wk.7" at bounding box center [750, 362] width 129 height 64
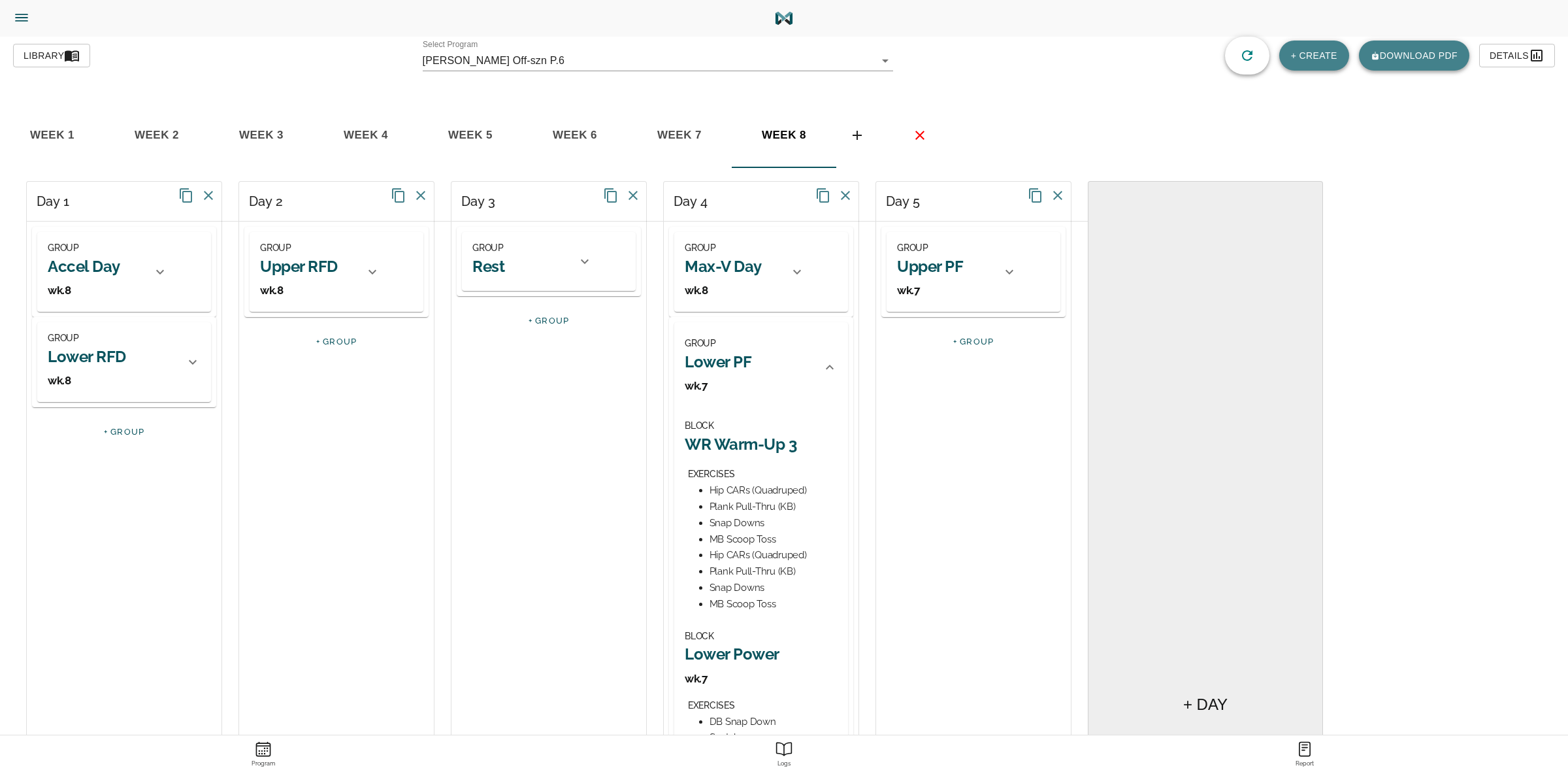
click at [742, 364] on h2 "Lower PF" at bounding box center [718, 362] width 67 height 21
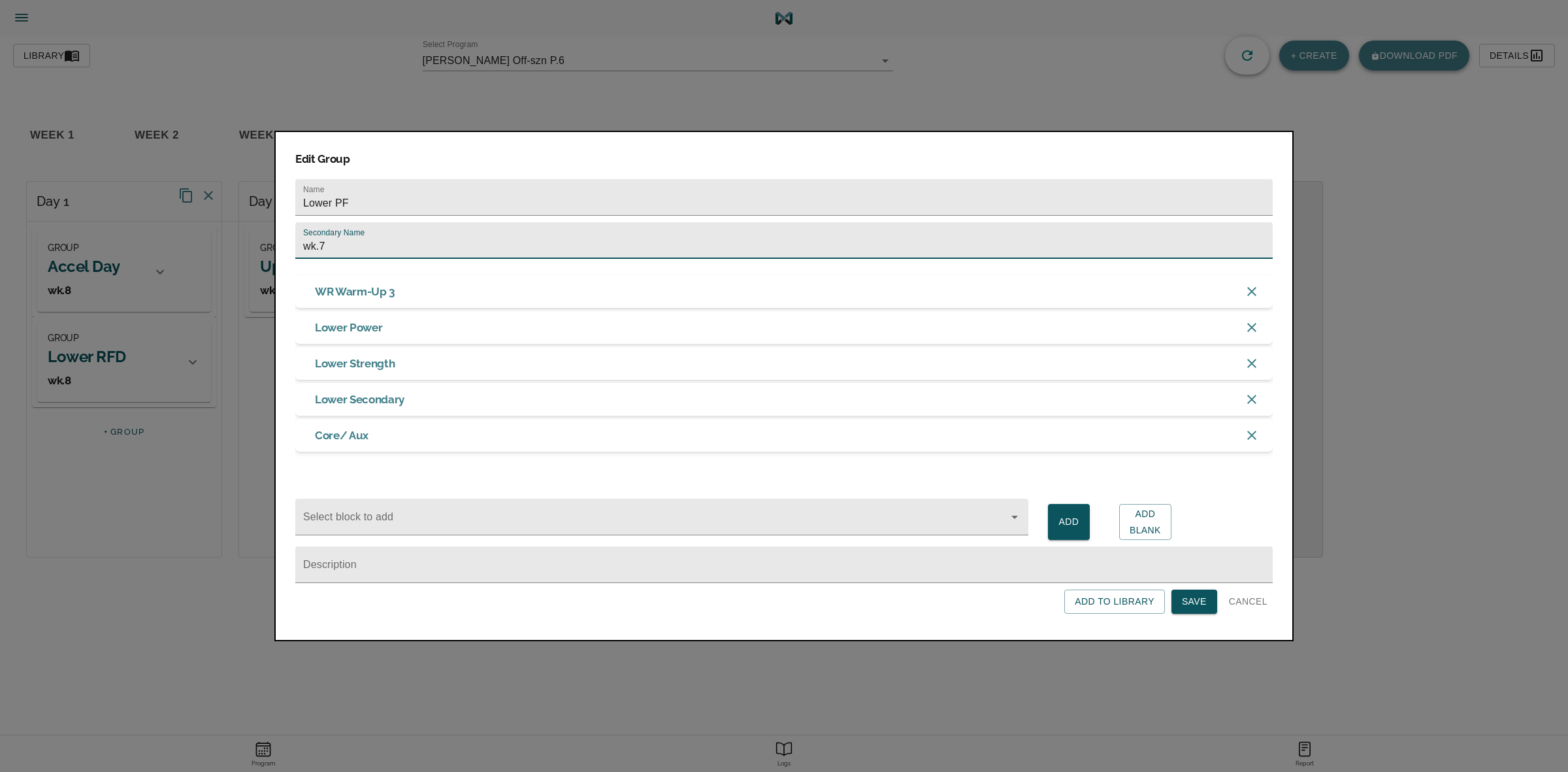
click at [782, 248] on input "wk.7" at bounding box center [784, 240] width 978 height 36
type input "wk.8"
click at [1189, 602] on span "Save" at bounding box center [1194, 601] width 25 height 16
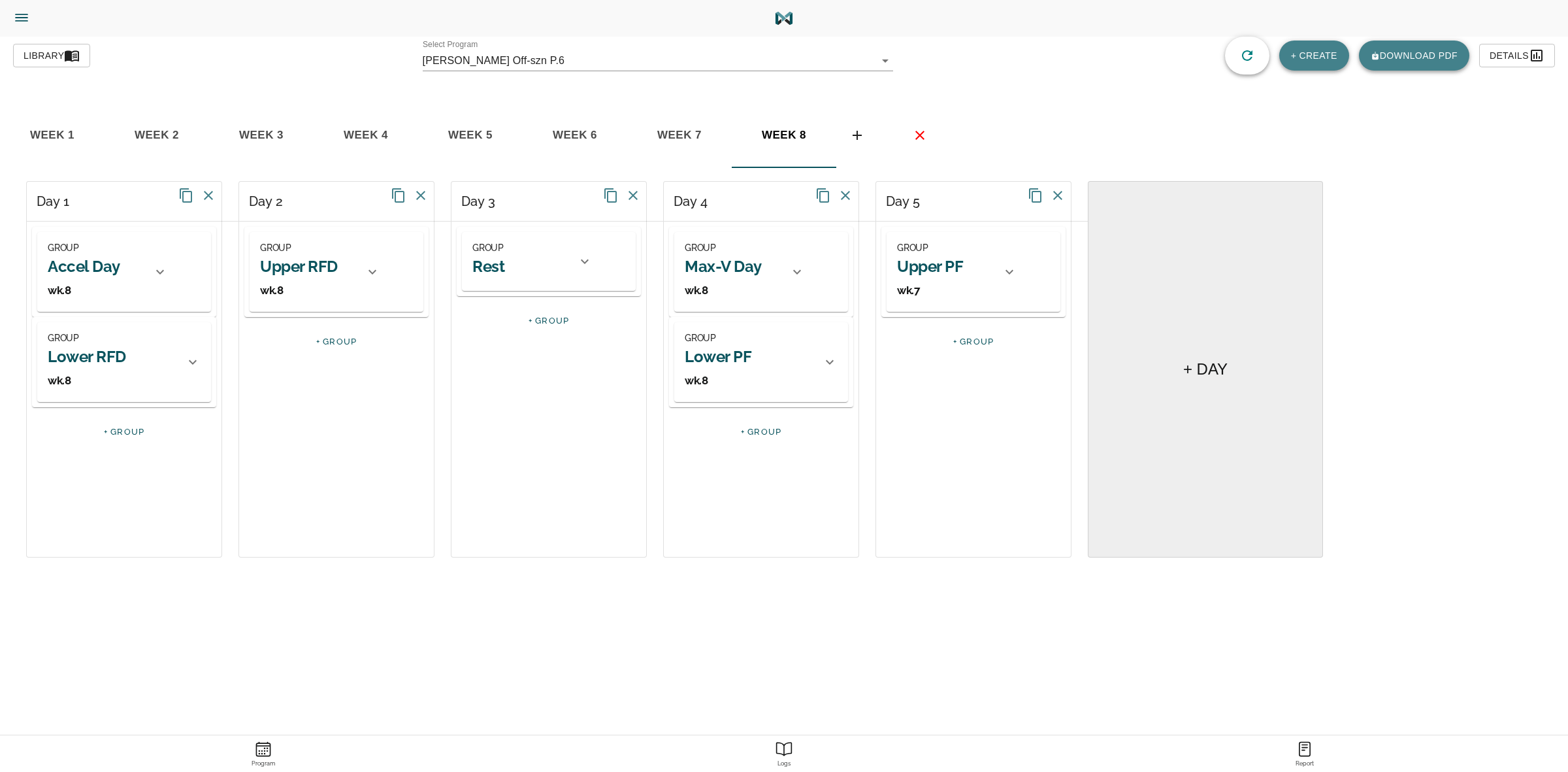
click at [821, 355] on div at bounding box center [830, 362] width 31 height 31
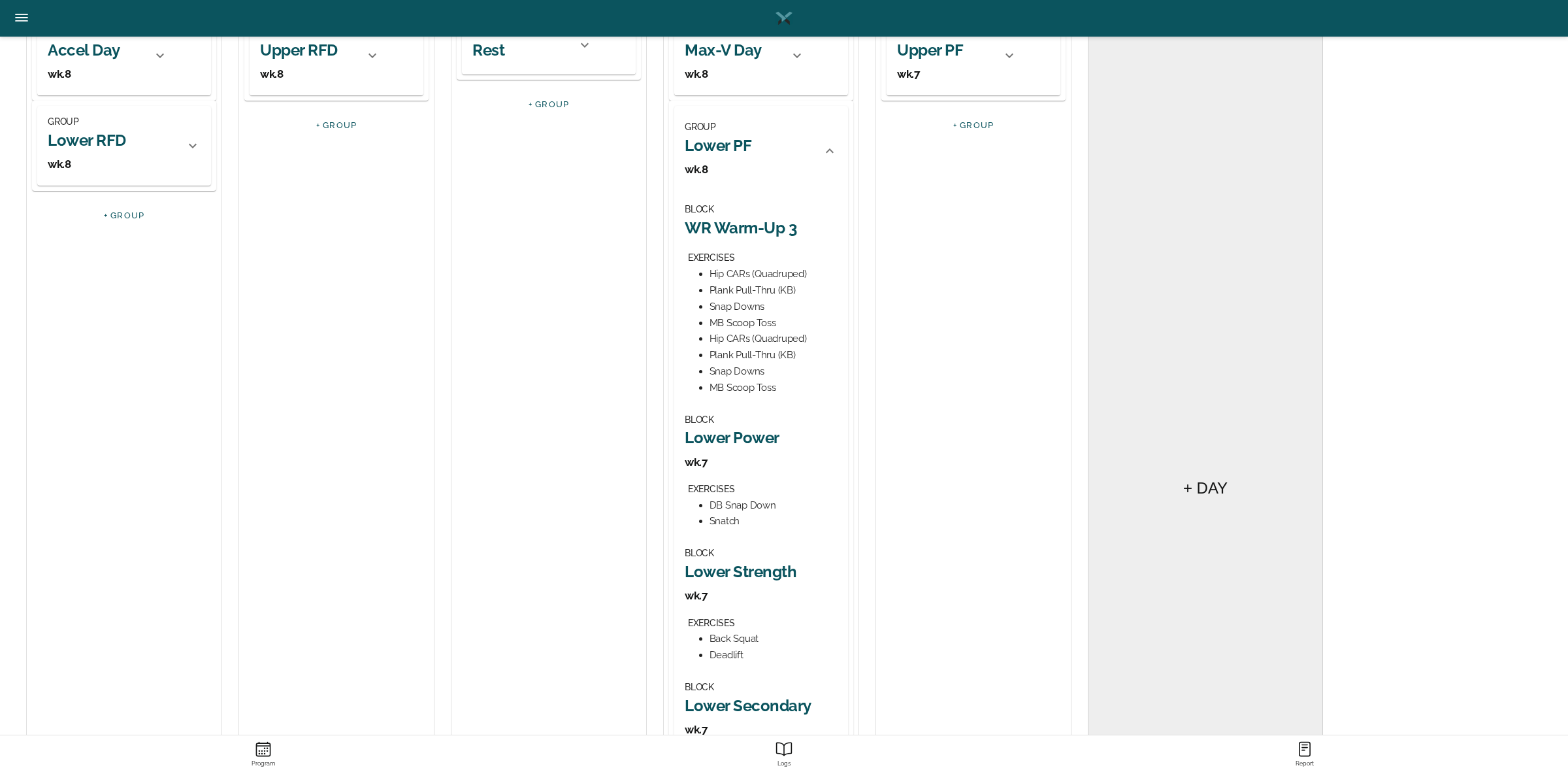
scroll to position [245, 0]
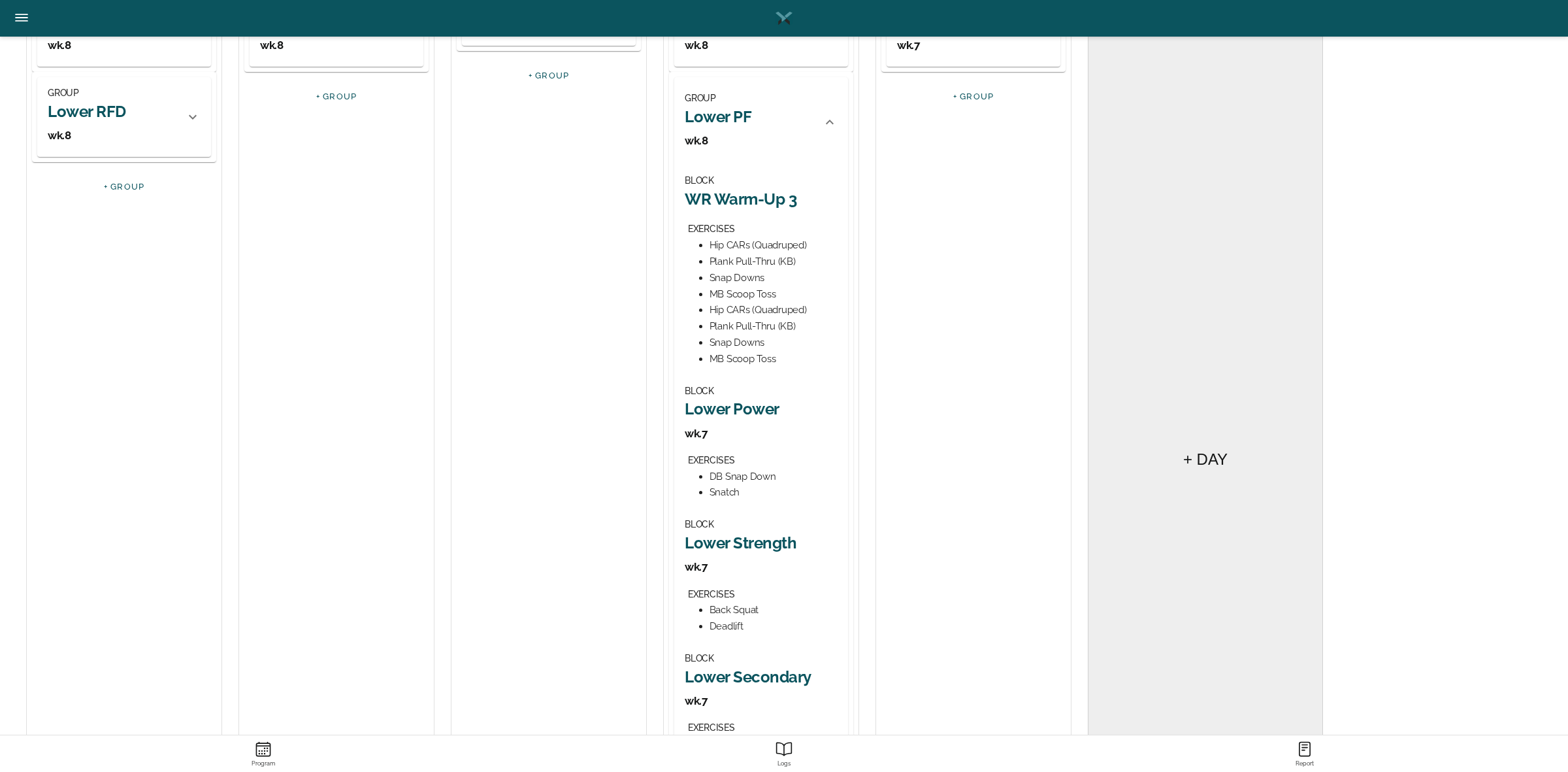
click at [757, 412] on h2 "Lower Power" at bounding box center [761, 409] width 153 height 21
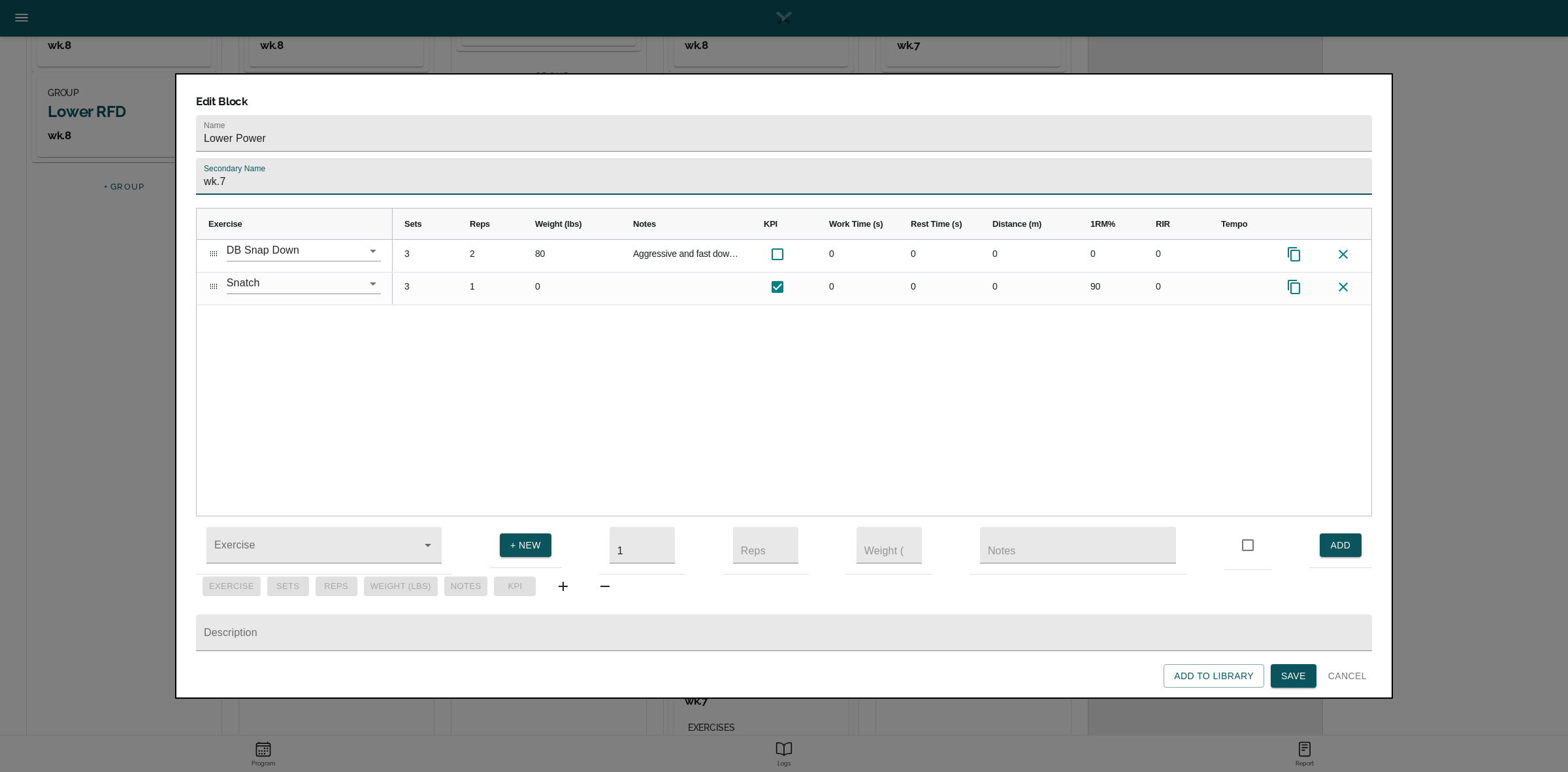
click at [740, 161] on input "wk.7" at bounding box center [784, 176] width 1176 height 36
type input "wk.8"
click at [708, 416] on div "3 2 80 Aggressive and fast down- stick bottom position. Weight is ea DB. 0 0 0 …" at bounding box center [882, 377] width 978 height 276
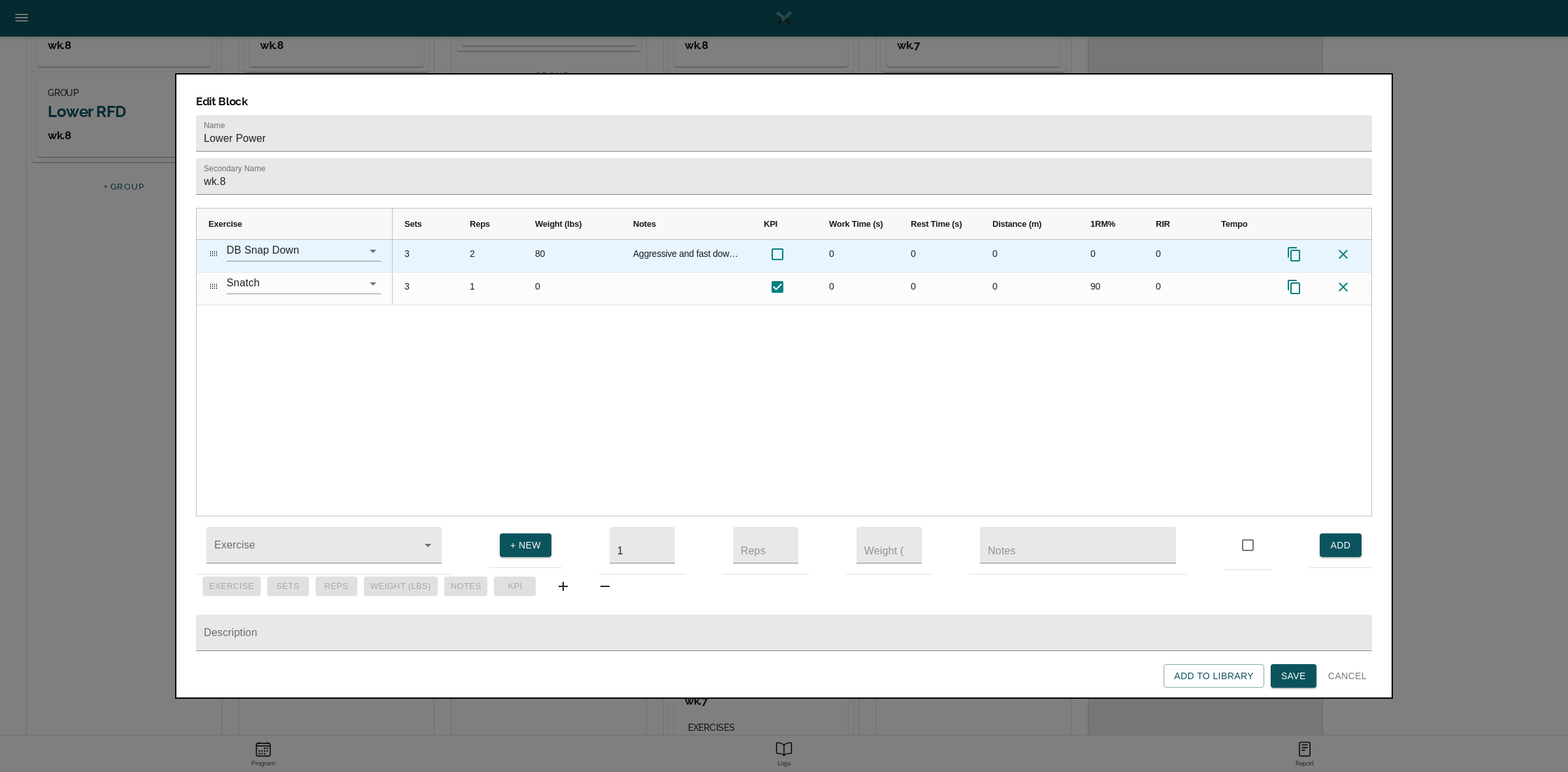
click at [406, 240] on div "3" at bounding box center [426, 255] width 65 height 32
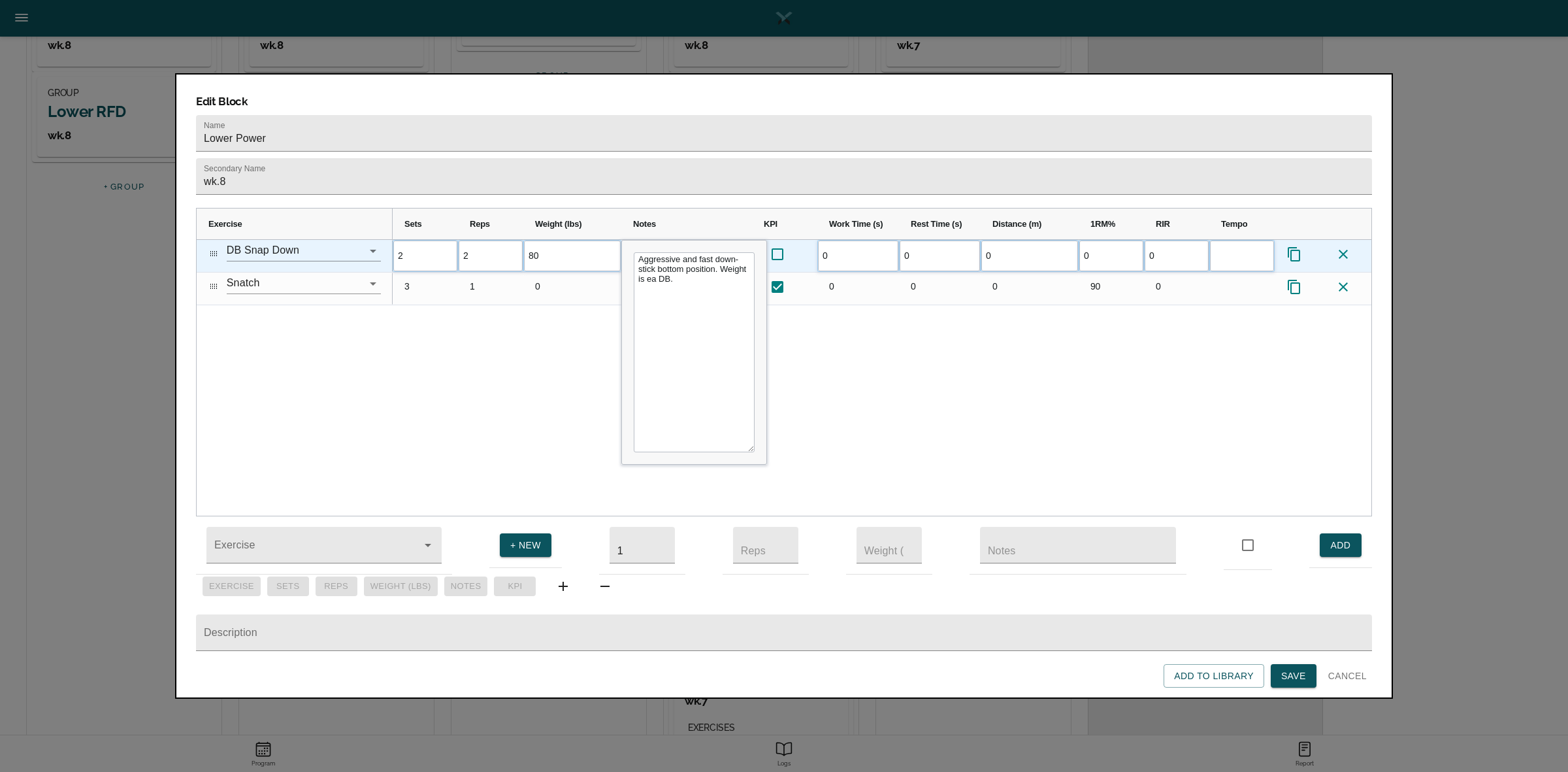
scroll to position [0, 0]
click at [480, 319] on div "2 2 80 Aggressive and fast down- stick bottom position. Weight is ea DB. 0 0 0 …" at bounding box center [882, 377] width 978 height 276
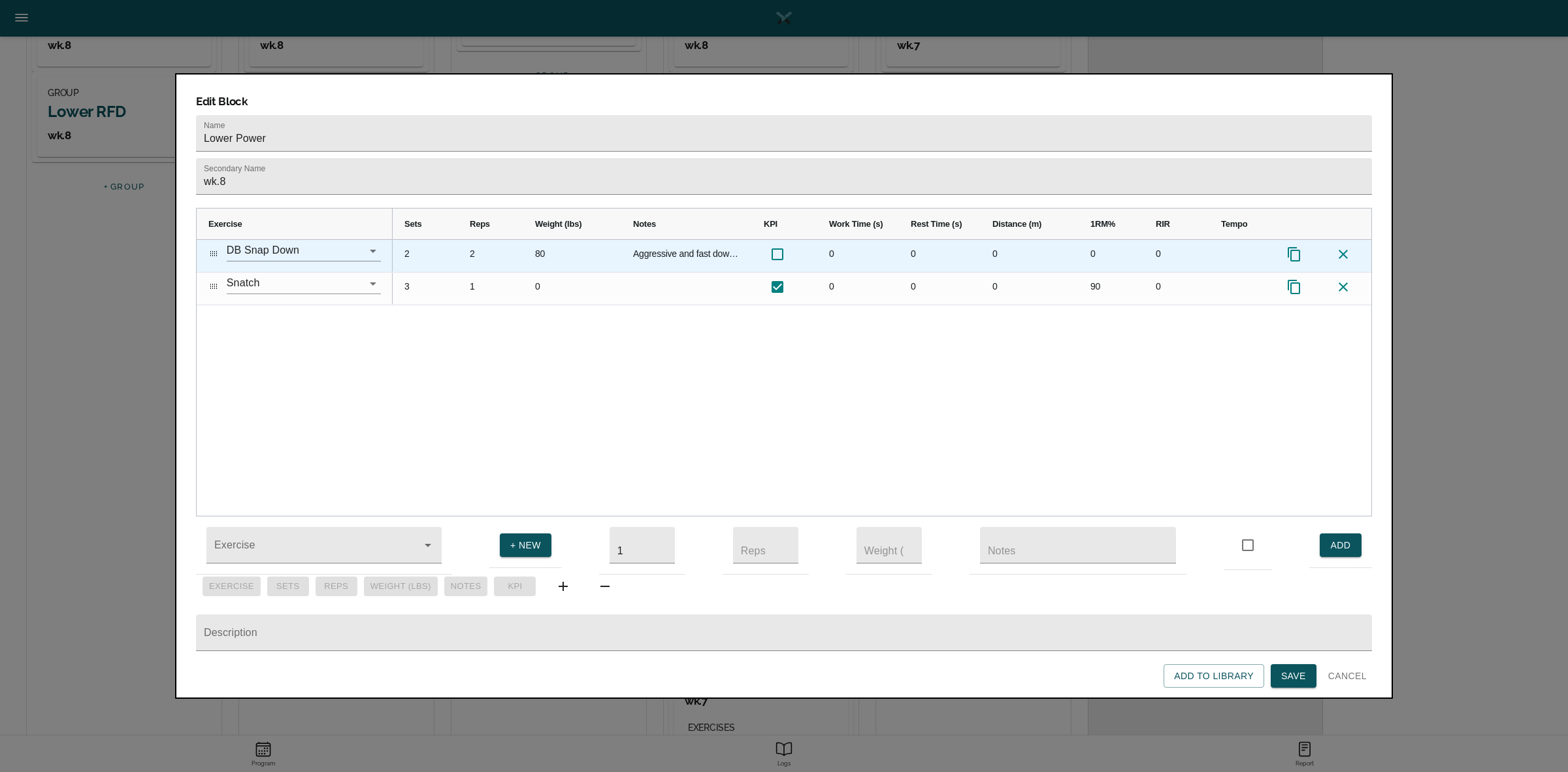
click at [548, 240] on div "80" at bounding box center [572, 255] width 98 height 32
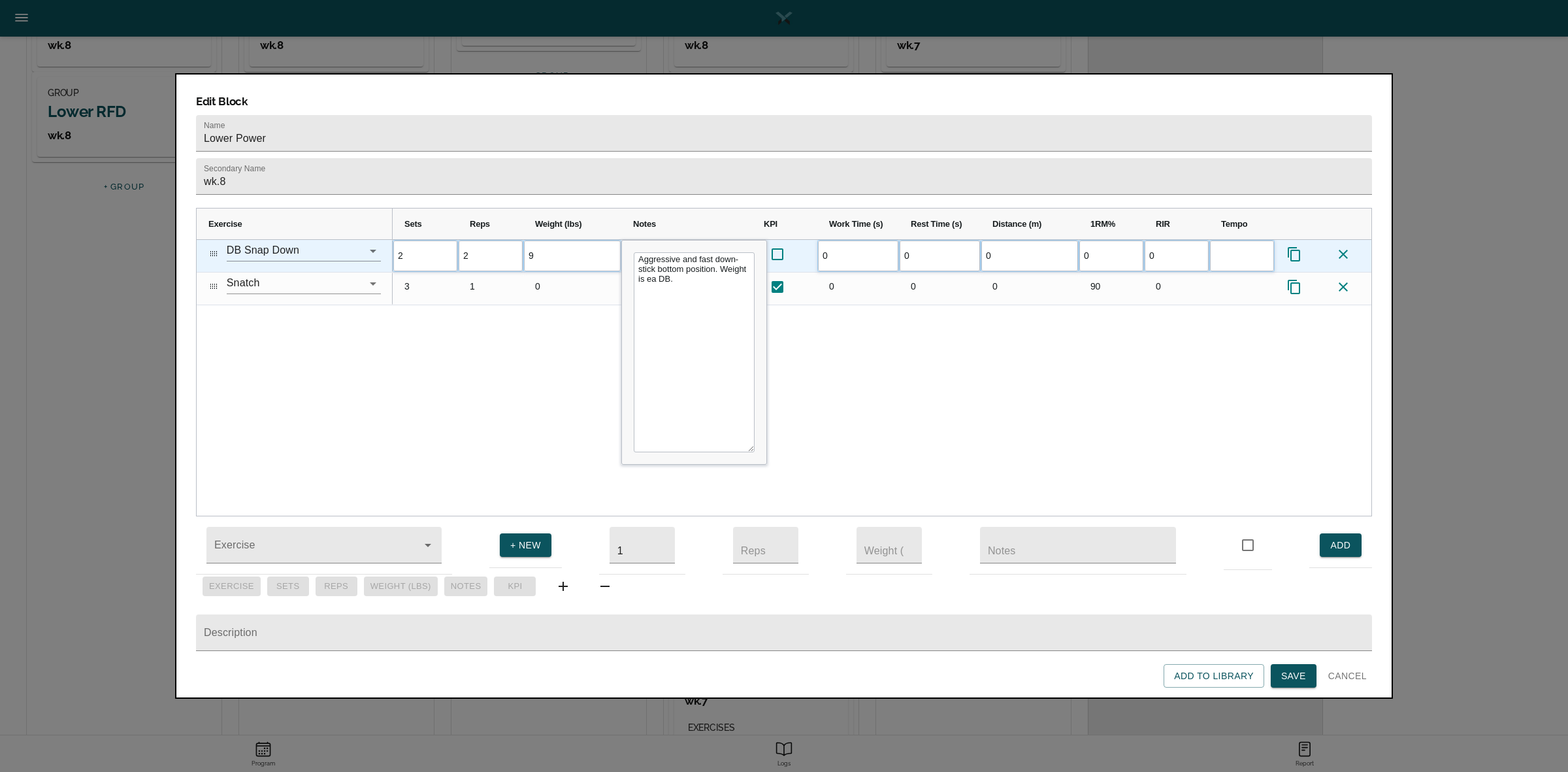
type input "90"
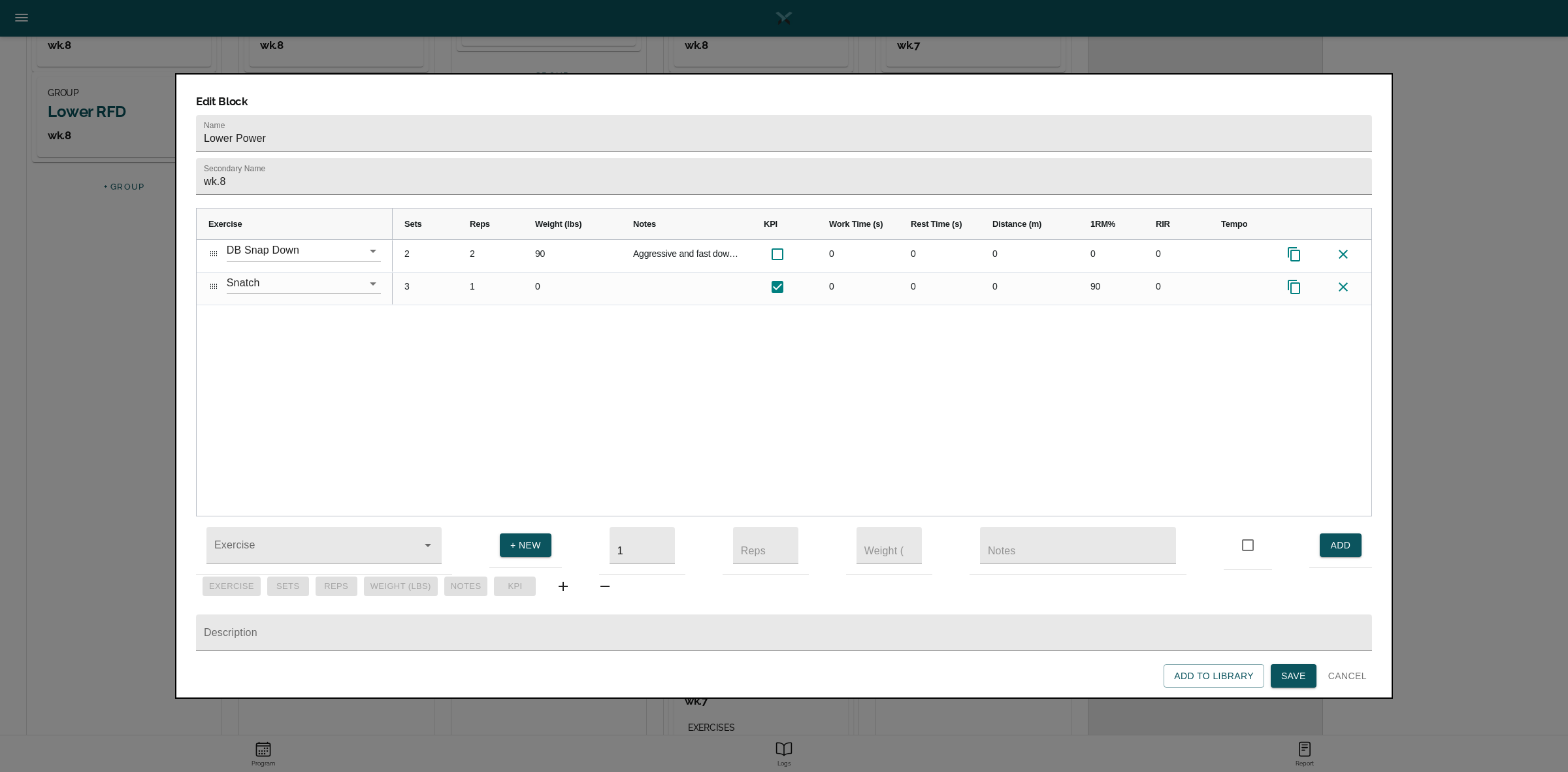
click at [553, 336] on div "2 2 90 Aggressive and fast down- stick bottom position. Weight is ea DB. 0 0 0 …" at bounding box center [882, 377] width 978 height 276
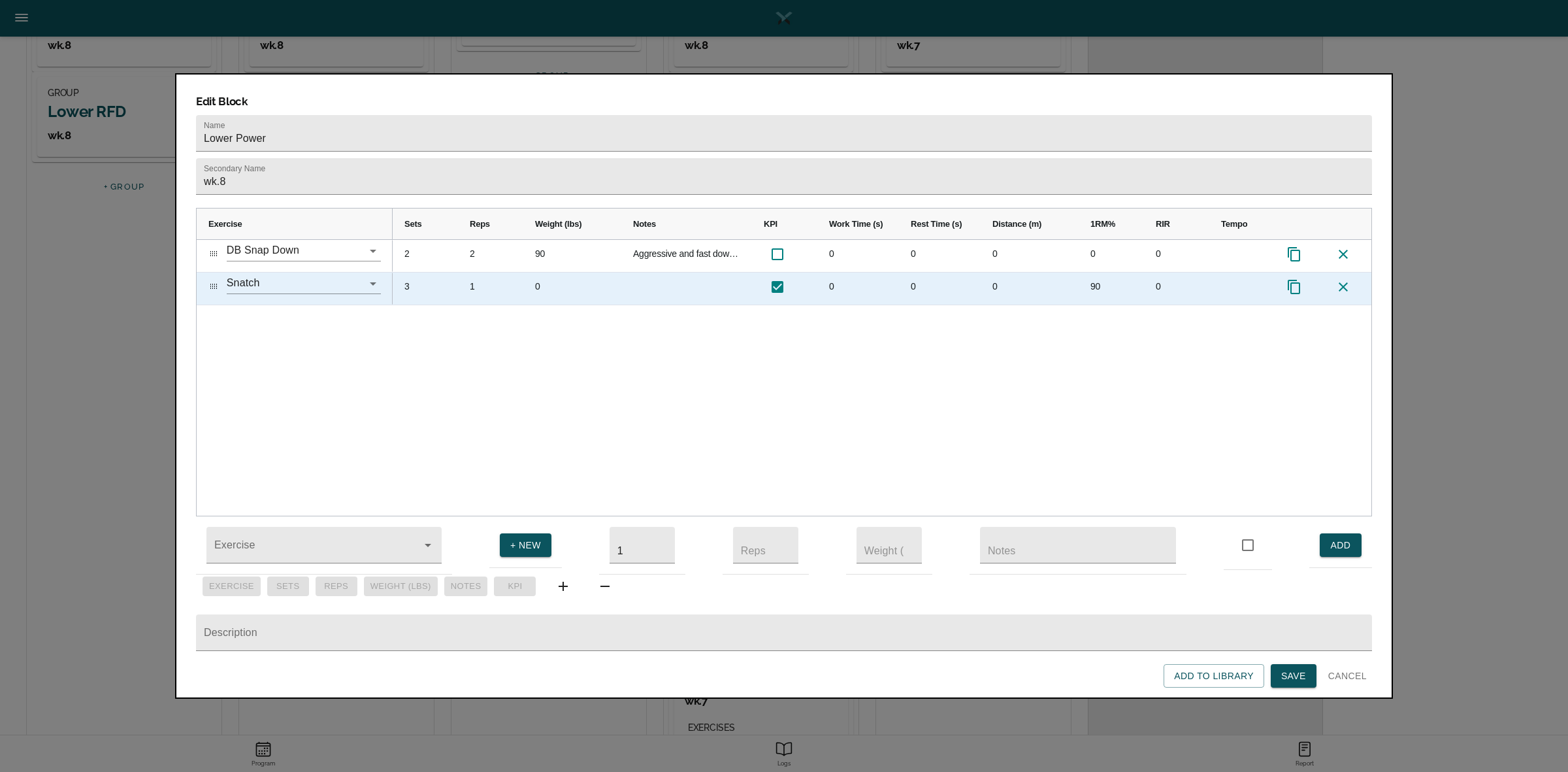
click at [413, 272] on div "3" at bounding box center [426, 288] width 65 height 32
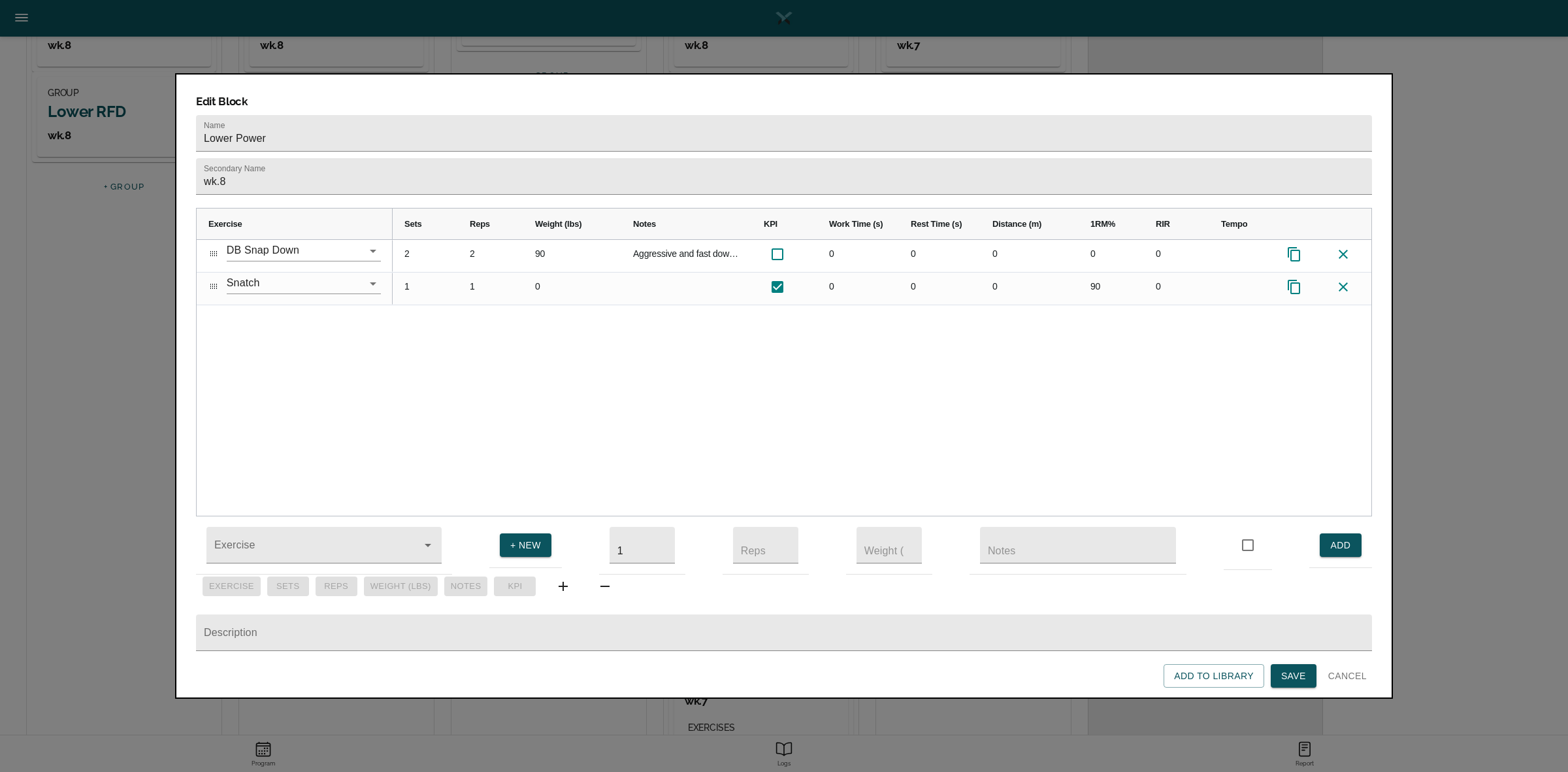
click at [509, 337] on div "2 2 90 Aggressive and fast down- stick bottom position. Weight is ea DB. 0 0 0 …" at bounding box center [882, 377] width 978 height 276
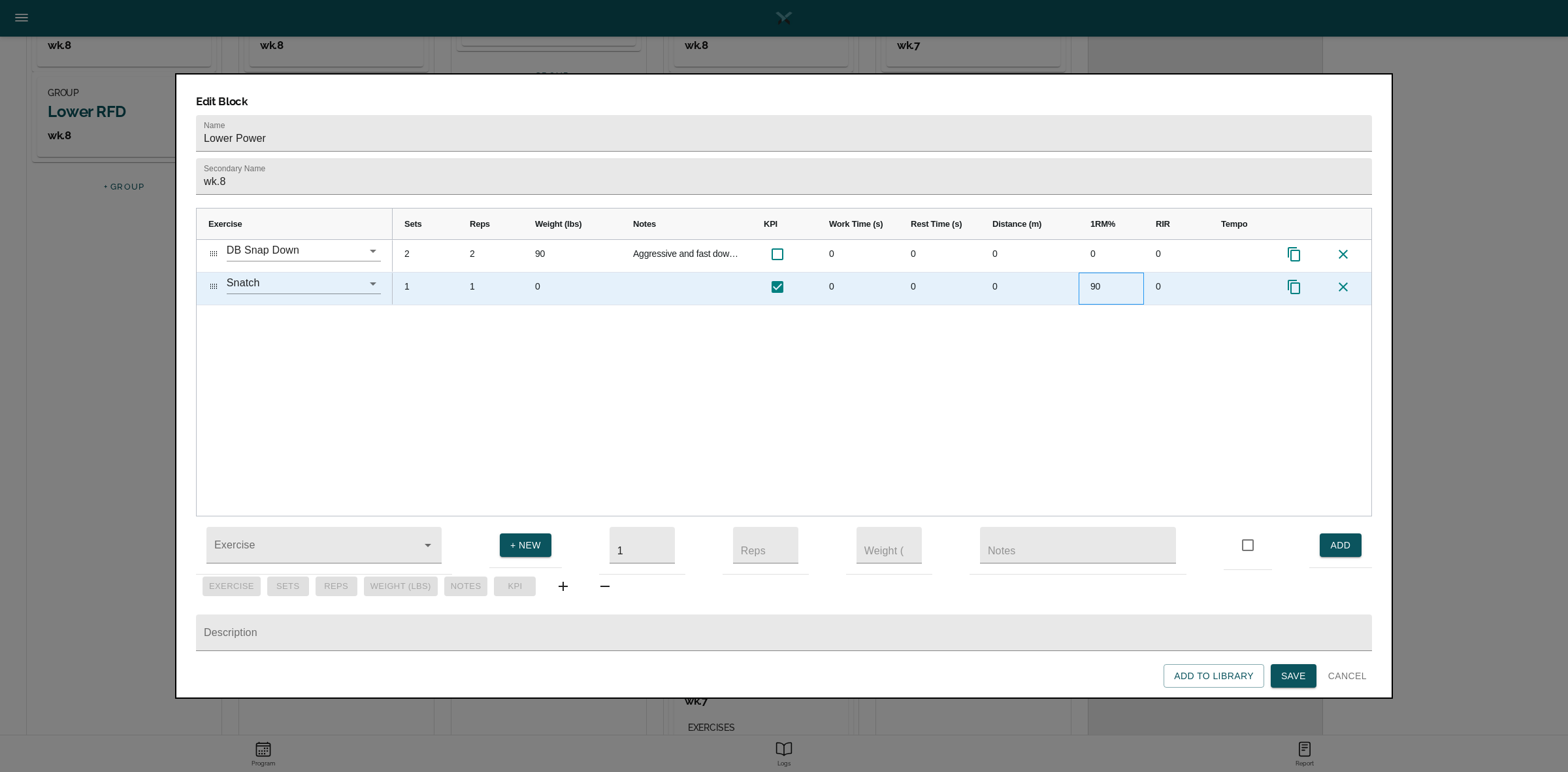
click at [1099, 272] on div "90" at bounding box center [1111, 288] width 65 height 32
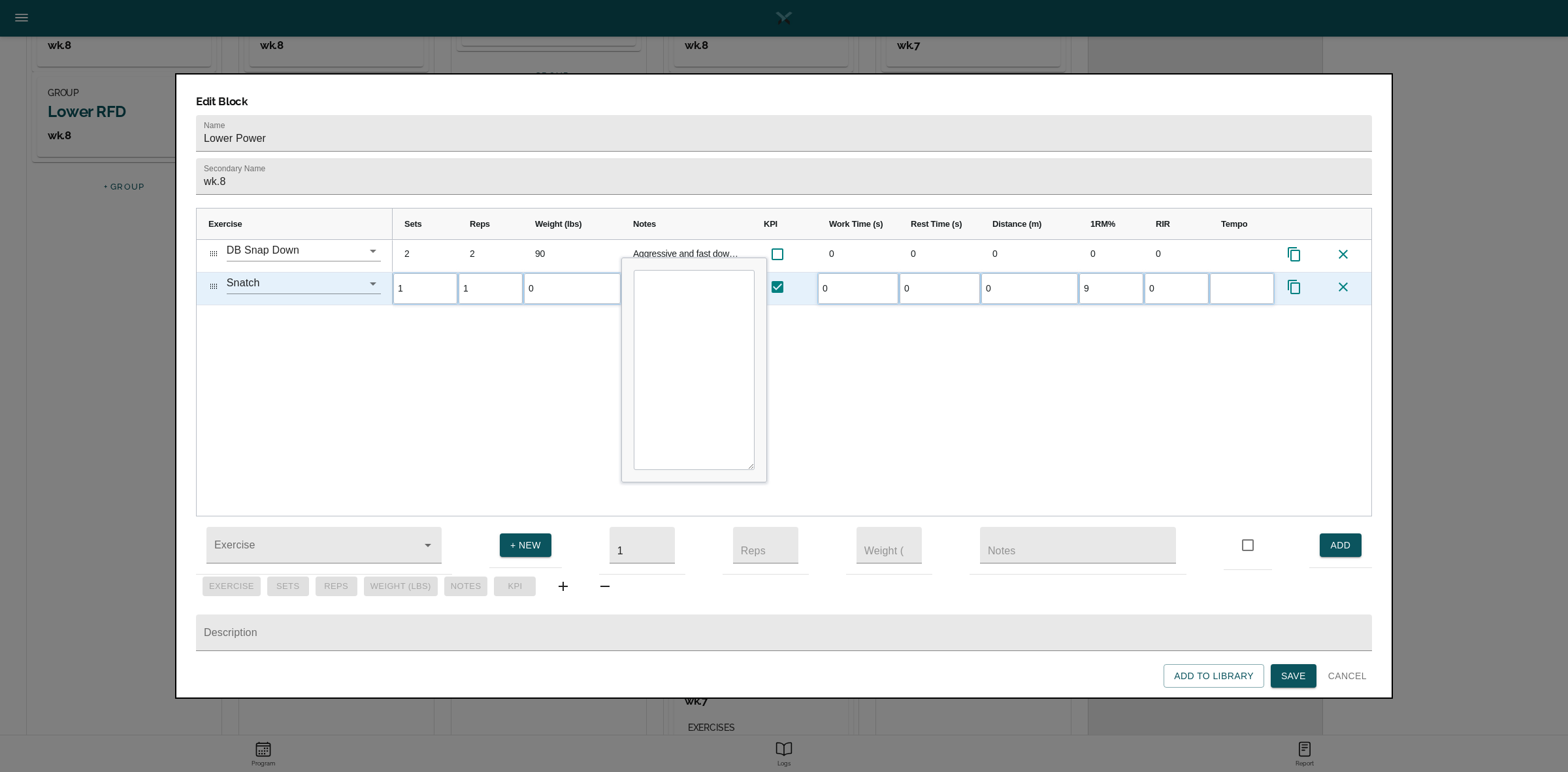
type input "92"
click at [1090, 319] on div "2 2 90 Aggressive and fast down- stick bottom position. Weight is ea DB. 0 0 0 …" at bounding box center [882, 377] width 978 height 276
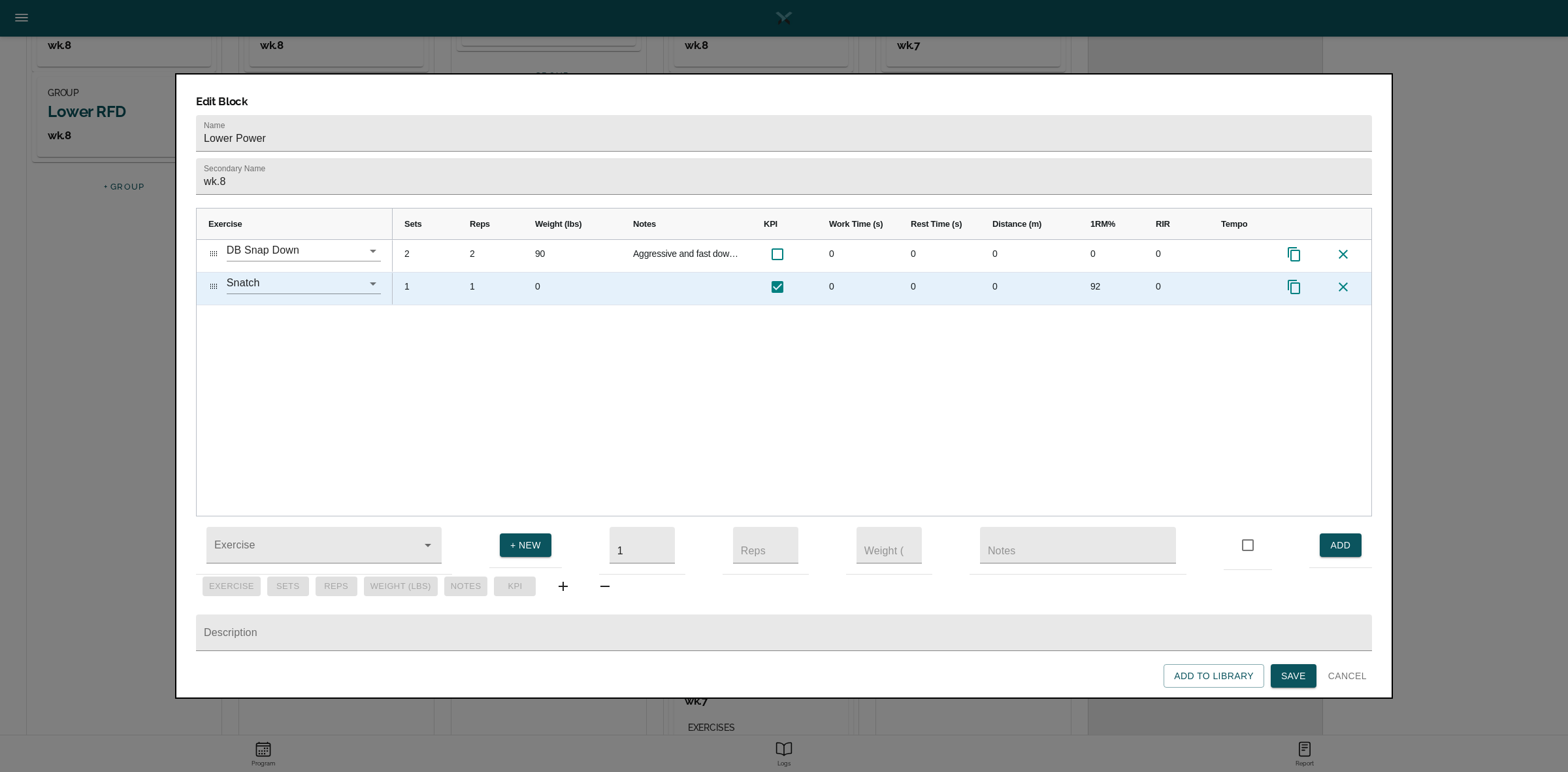
click at [1292, 279] on icon "Press SPACE to select this row." at bounding box center [1294, 287] width 16 height 16
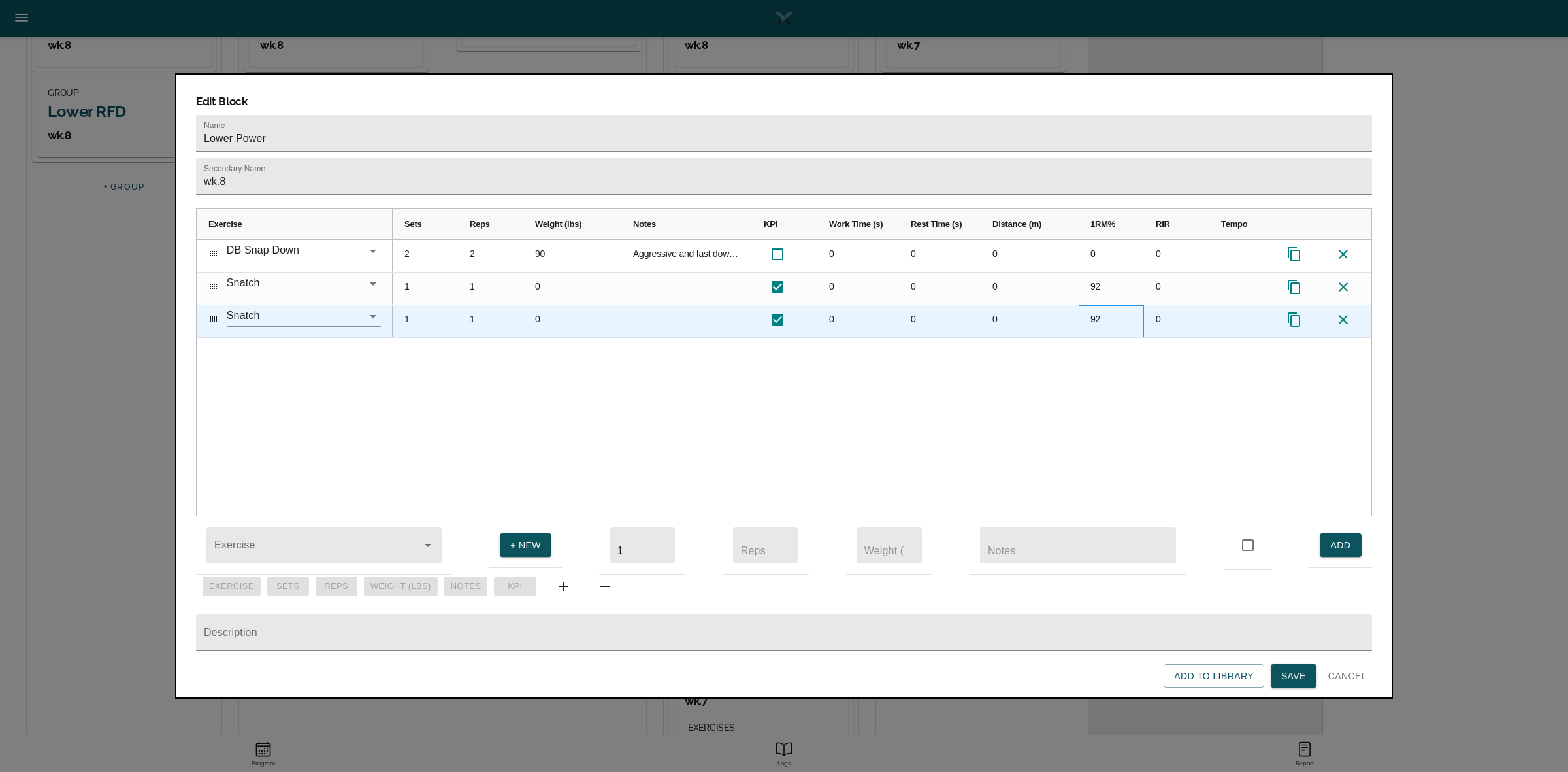
click at [1103, 305] on div "92" at bounding box center [1111, 321] width 65 height 32
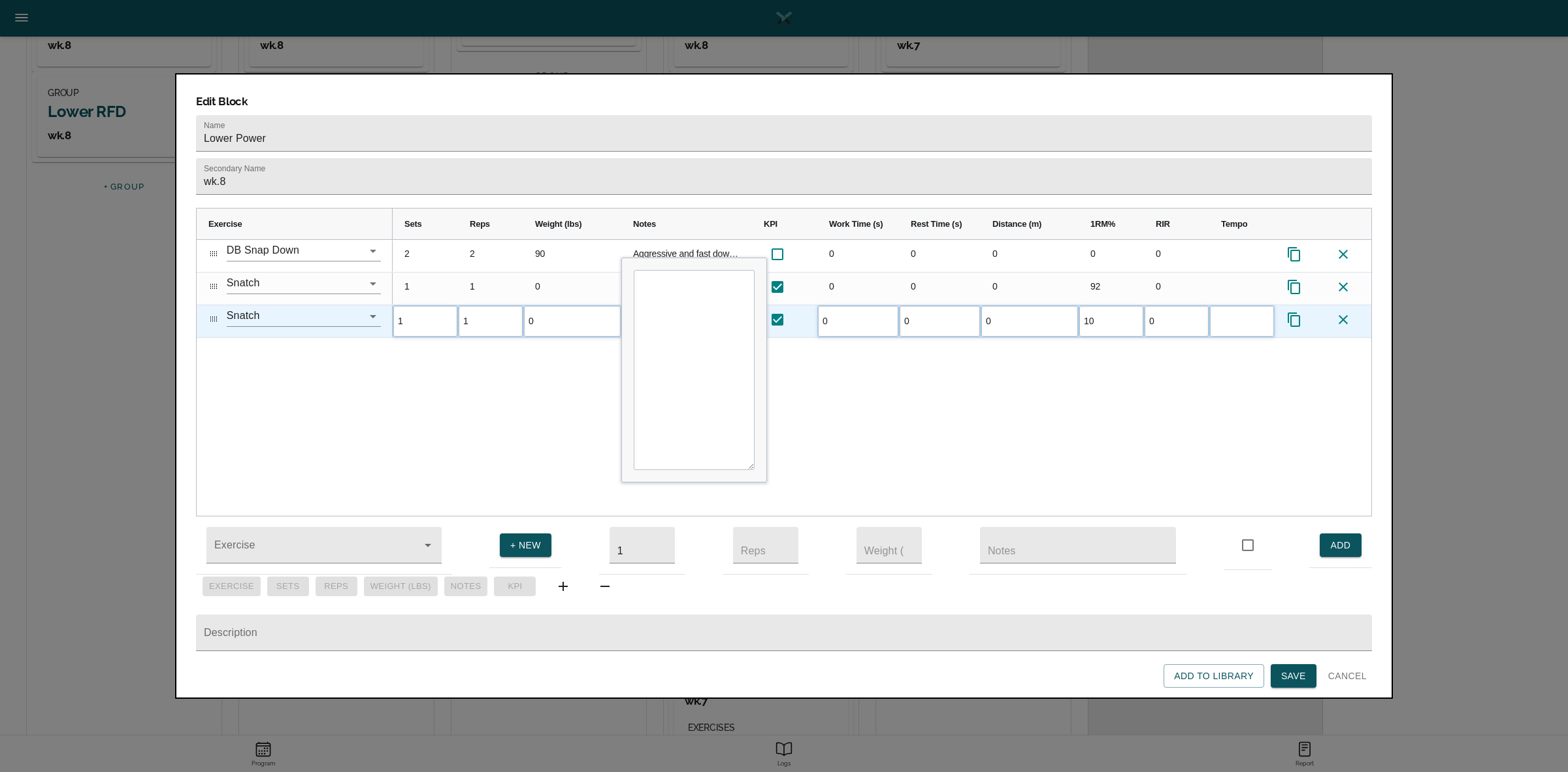
type input "102"
click at [1007, 347] on div "2 2 90 Aggressive and fast down- stick bottom position. Weight is ea DB. 0 0 0 …" at bounding box center [882, 377] width 978 height 276
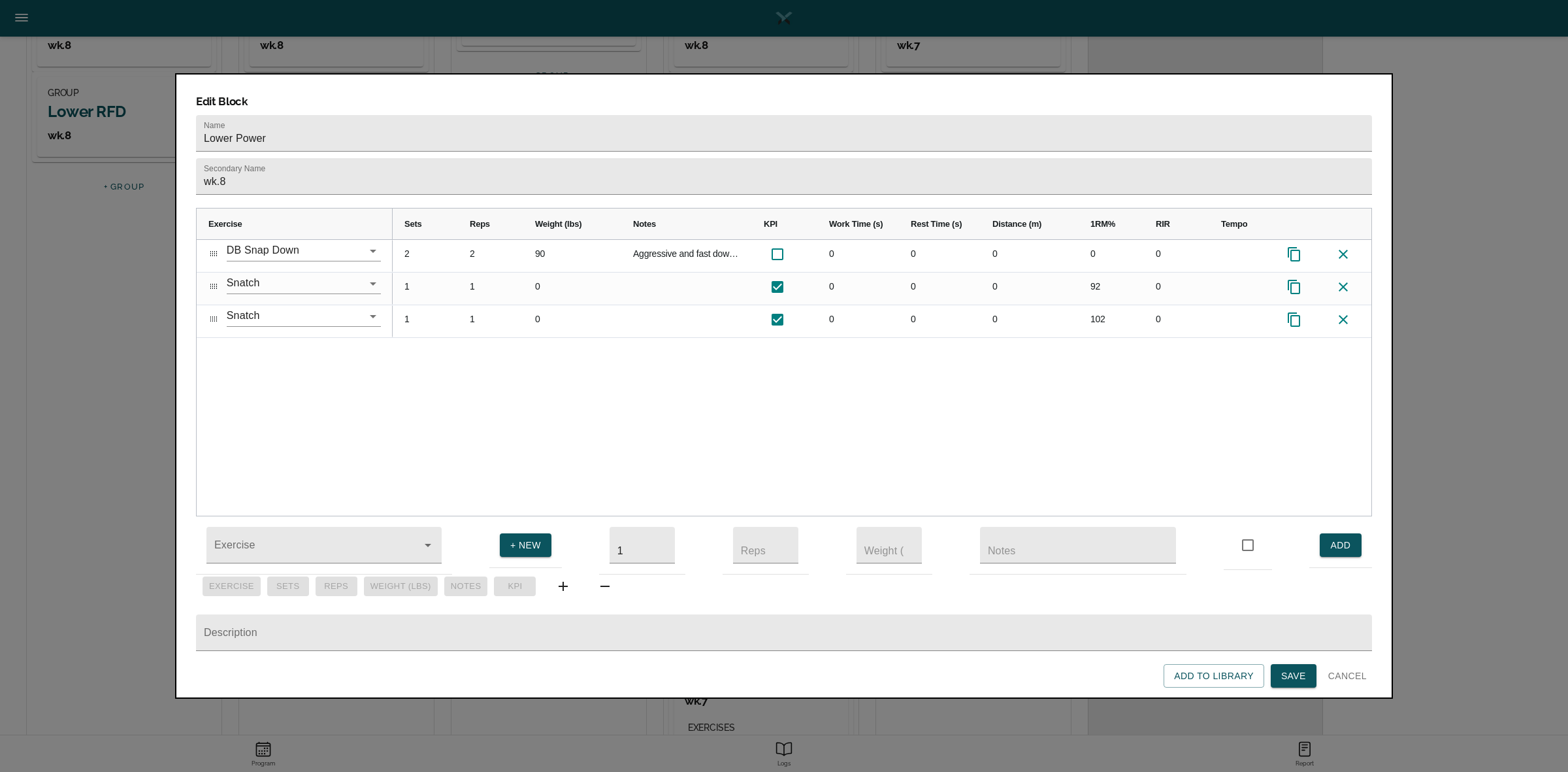
click at [1298, 671] on span "Save" at bounding box center [1293, 676] width 25 height 16
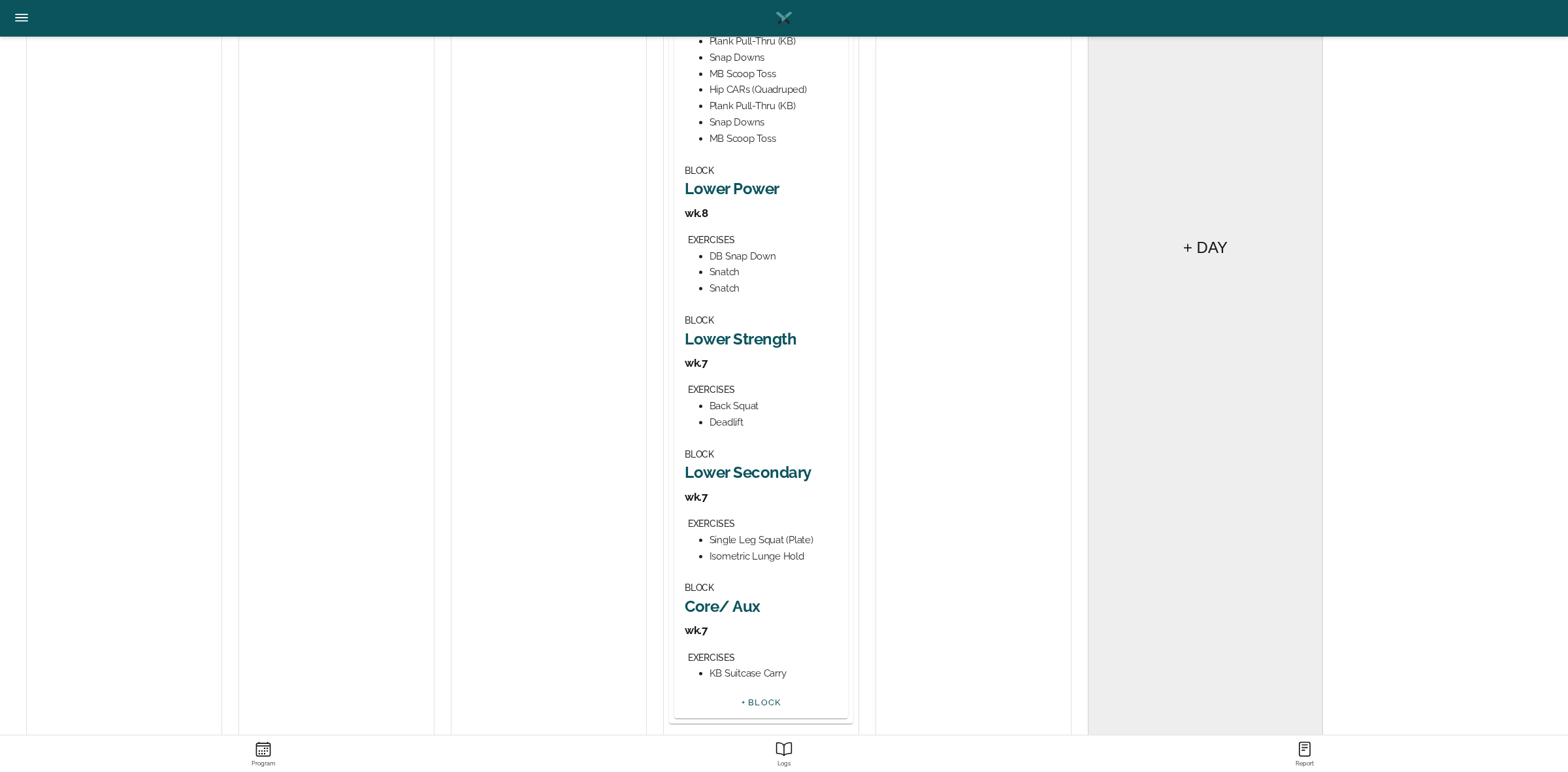
scroll to position [490, 0]
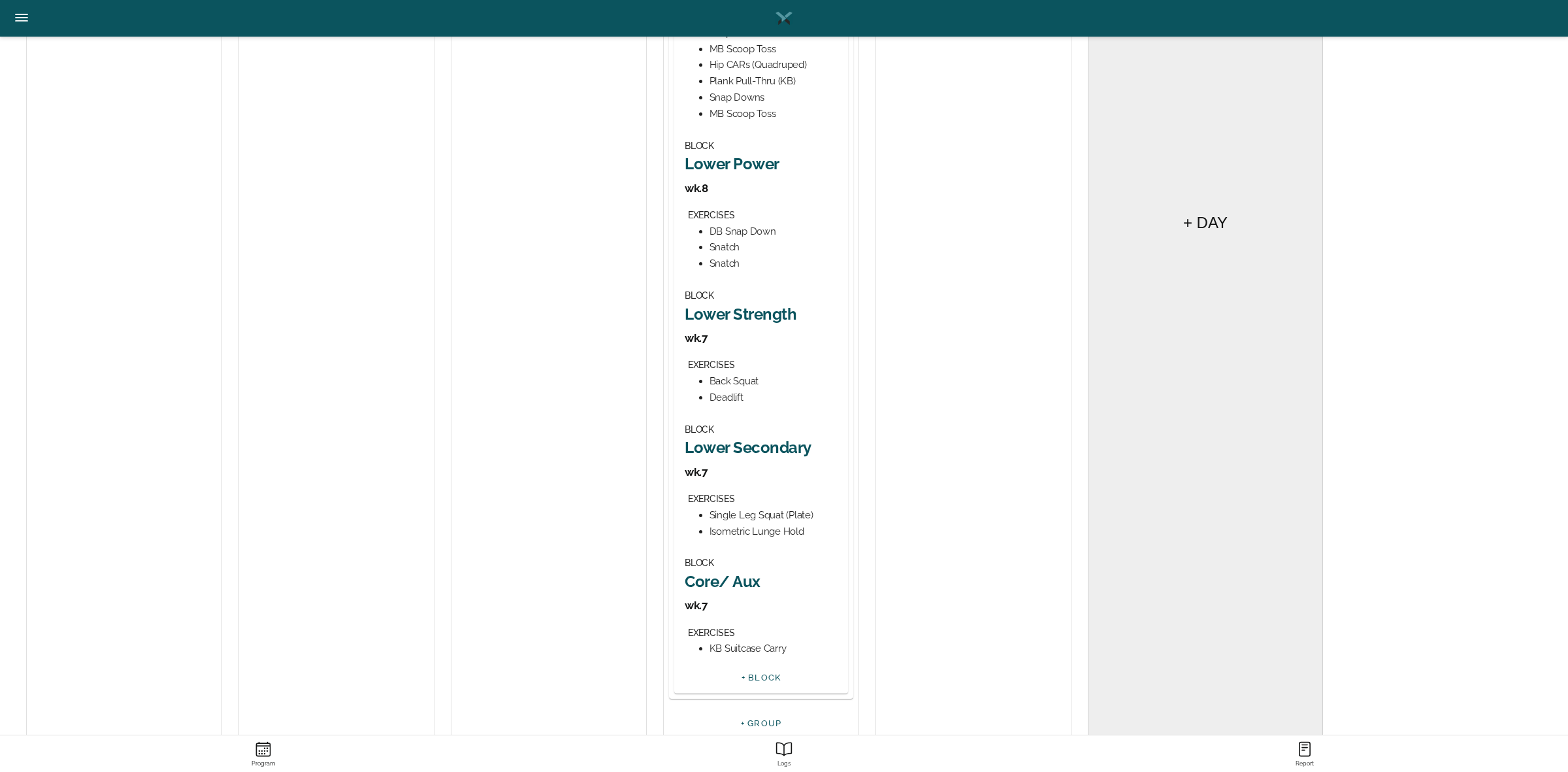
click at [763, 321] on h2 "Lower Strength" at bounding box center [761, 314] width 153 height 21
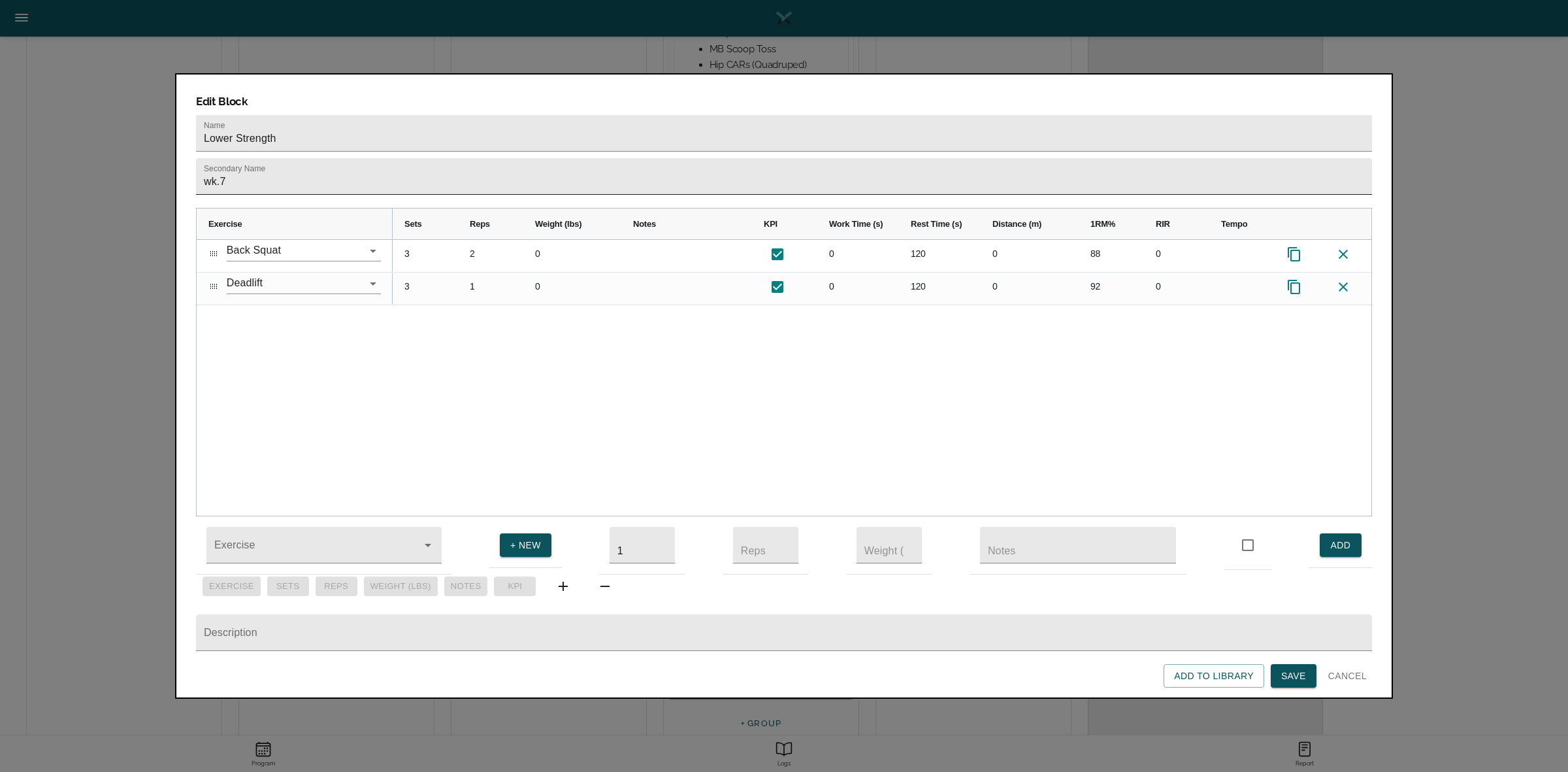
click at [660, 160] on input "wk.7" at bounding box center [784, 176] width 1176 height 36
type input "wk.8"
click at [877, 382] on div "3 2 0 0 120 0 88 0 3 1 0 0 120 0 92 0" at bounding box center [882, 377] width 978 height 276
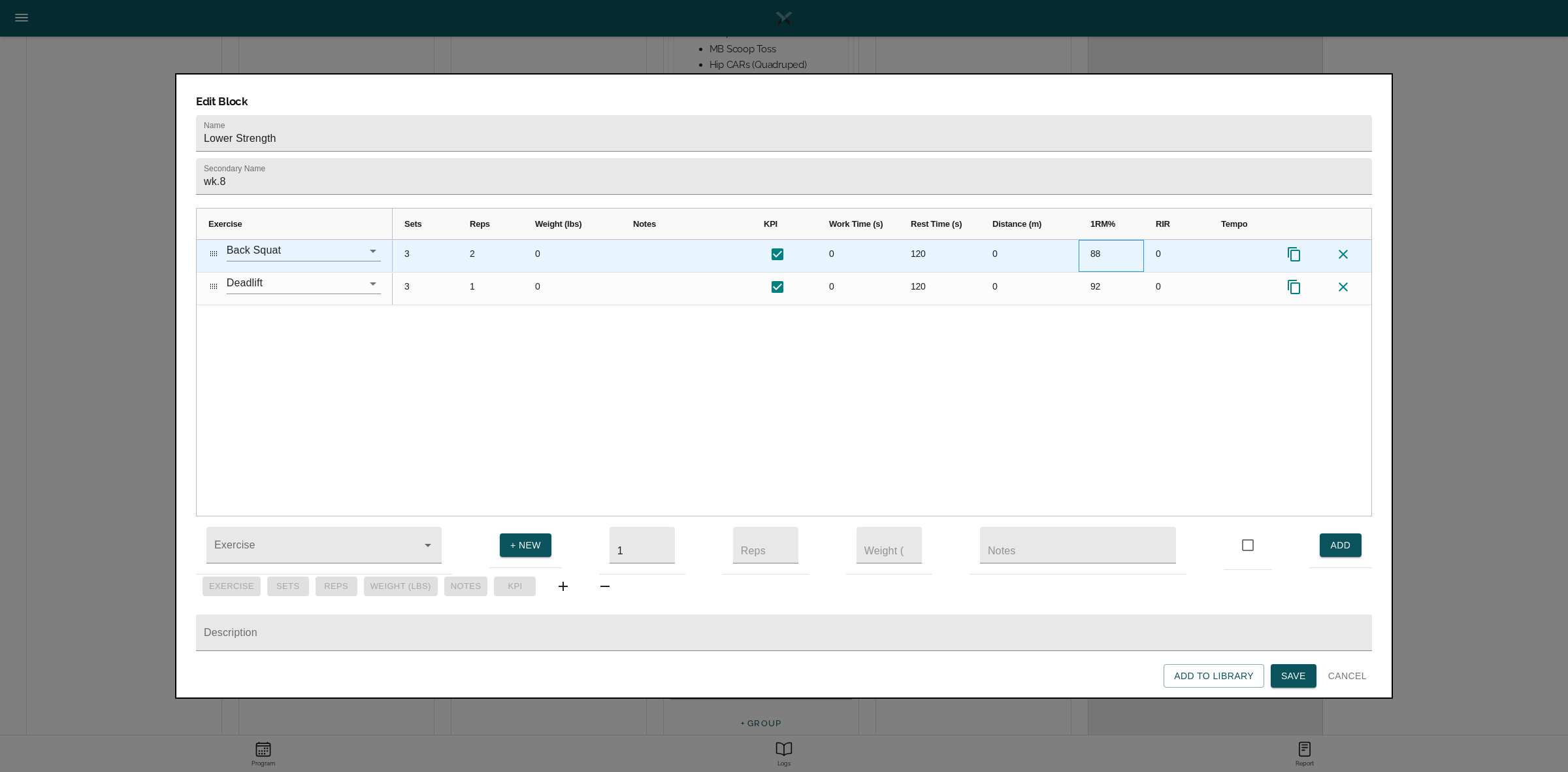
click at [1096, 240] on div "88" at bounding box center [1111, 255] width 65 height 32
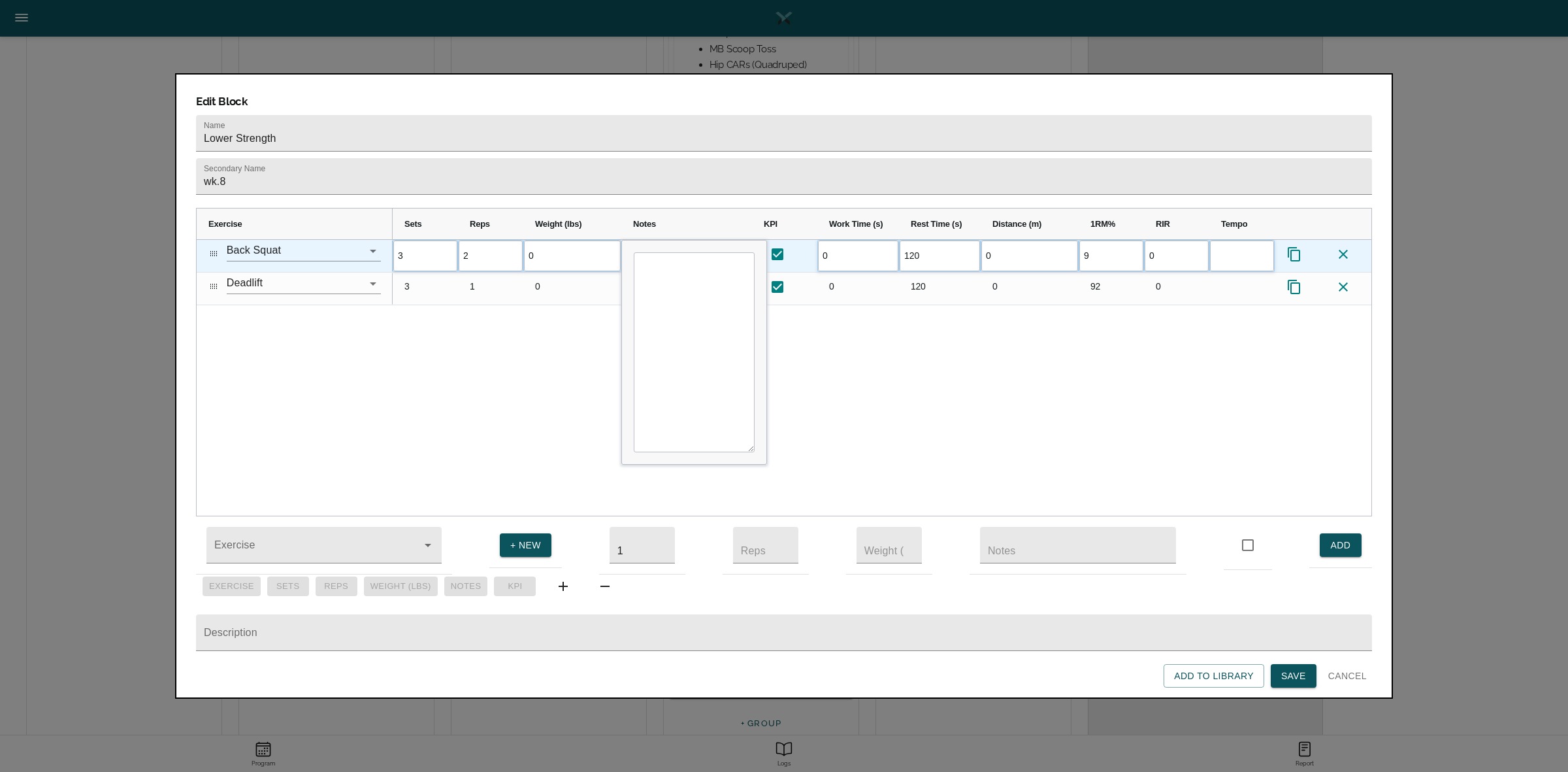
scroll to position [0, 0]
type input "90"
click at [1042, 361] on div "3 2 0 0 120 0 90 0 3 1 0 0 120" at bounding box center [882, 377] width 978 height 276
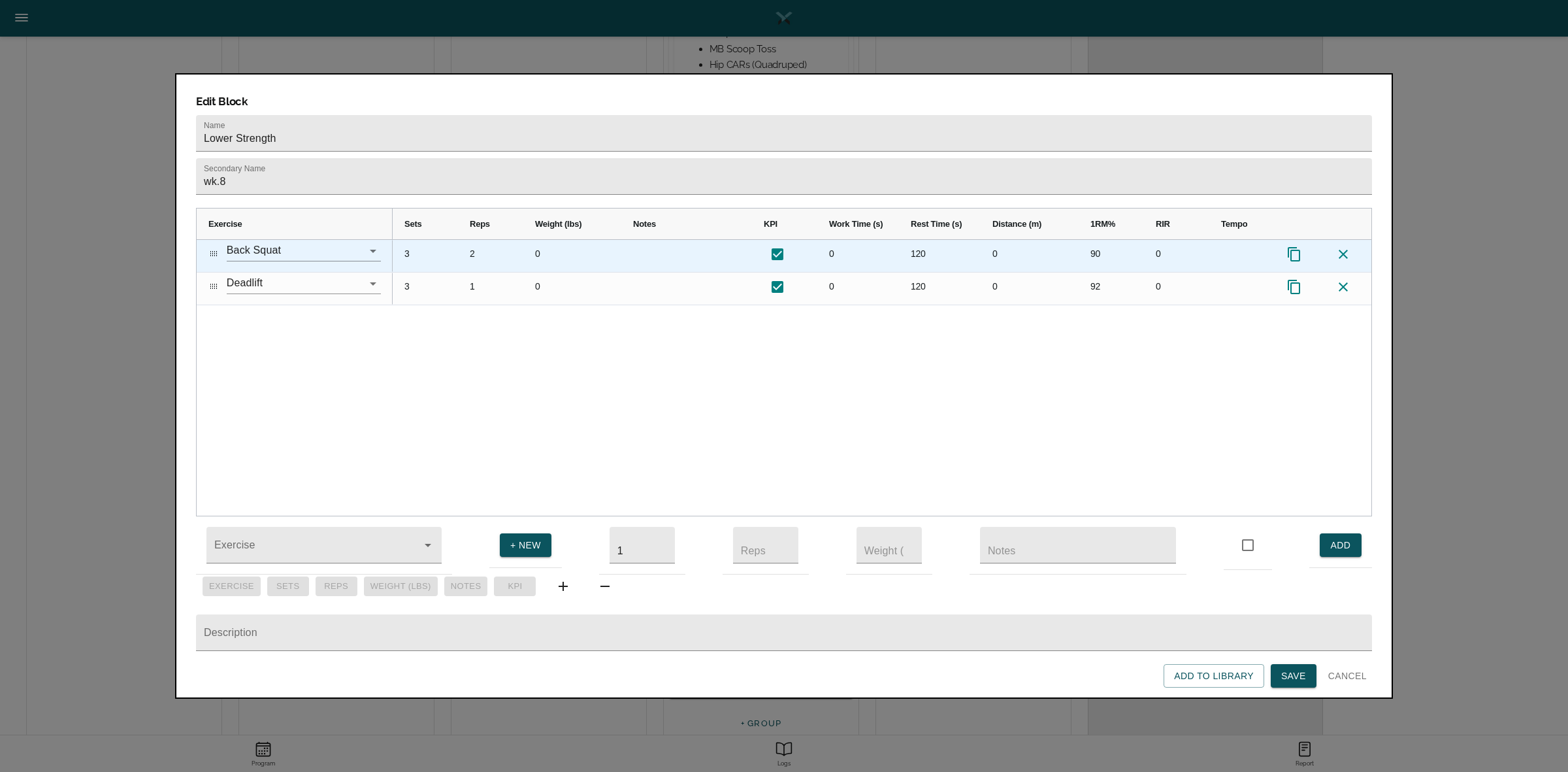
click at [400, 240] on div "3" at bounding box center [426, 255] width 65 height 32
click at [477, 240] on div "2" at bounding box center [491, 255] width 65 height 32
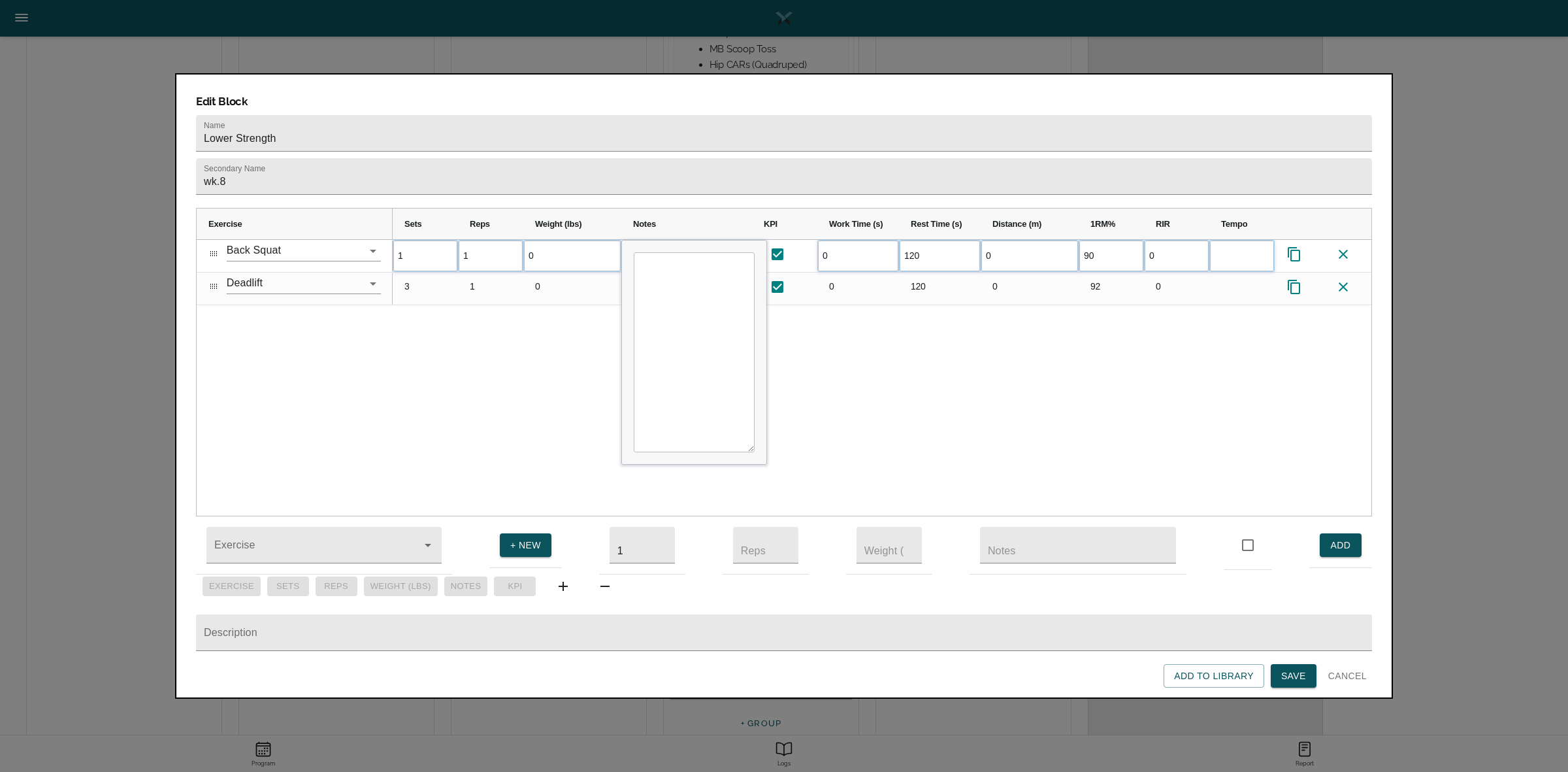
click at [514, 328] on div "1 1 0 0 120 0 90 0 3 1 0 0 120" at bounding box center [882, 377] width 978 height 276
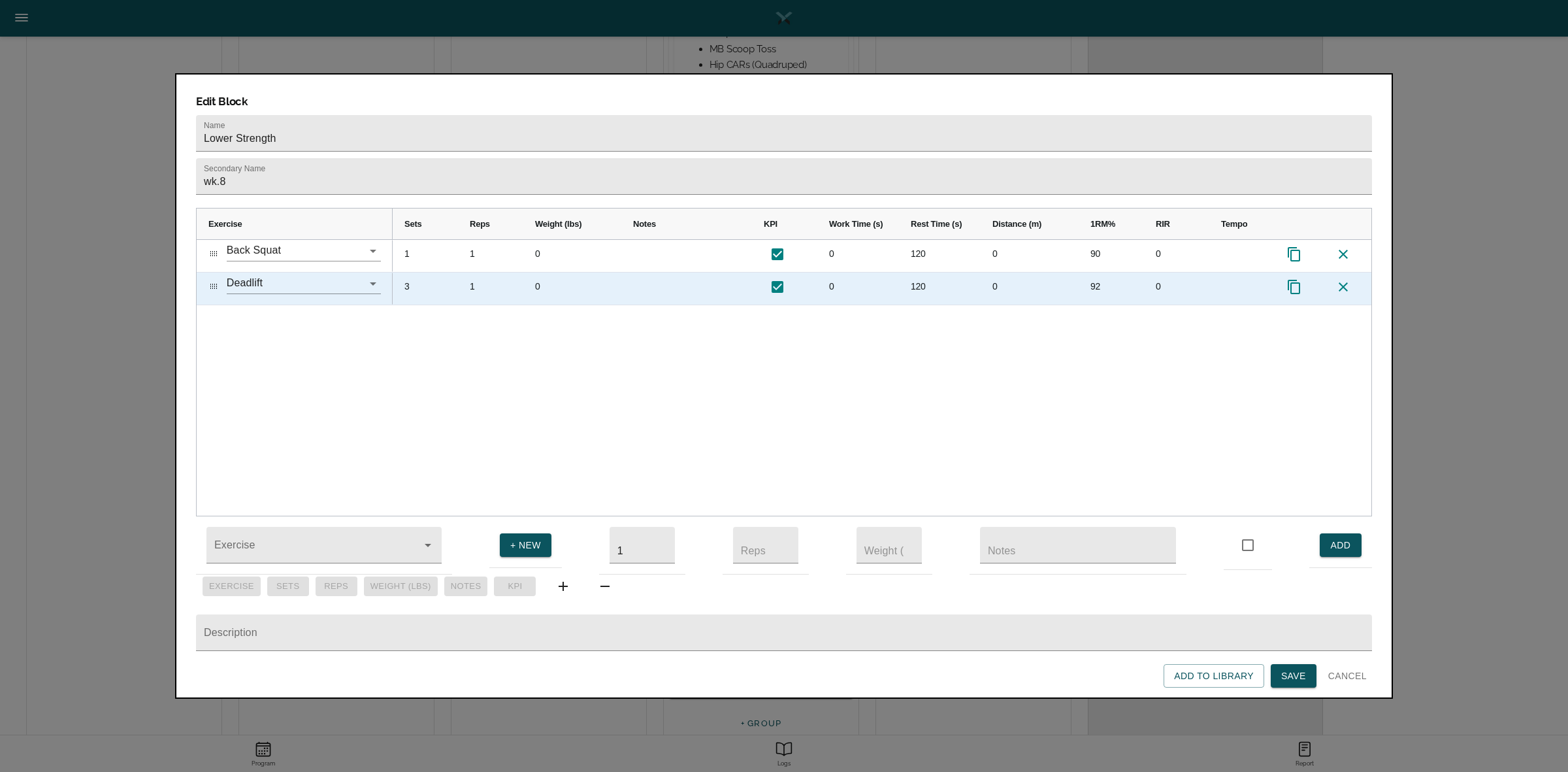
click at [409, 272] on div "3" at bounding box center [426, 288] width 65 height 32
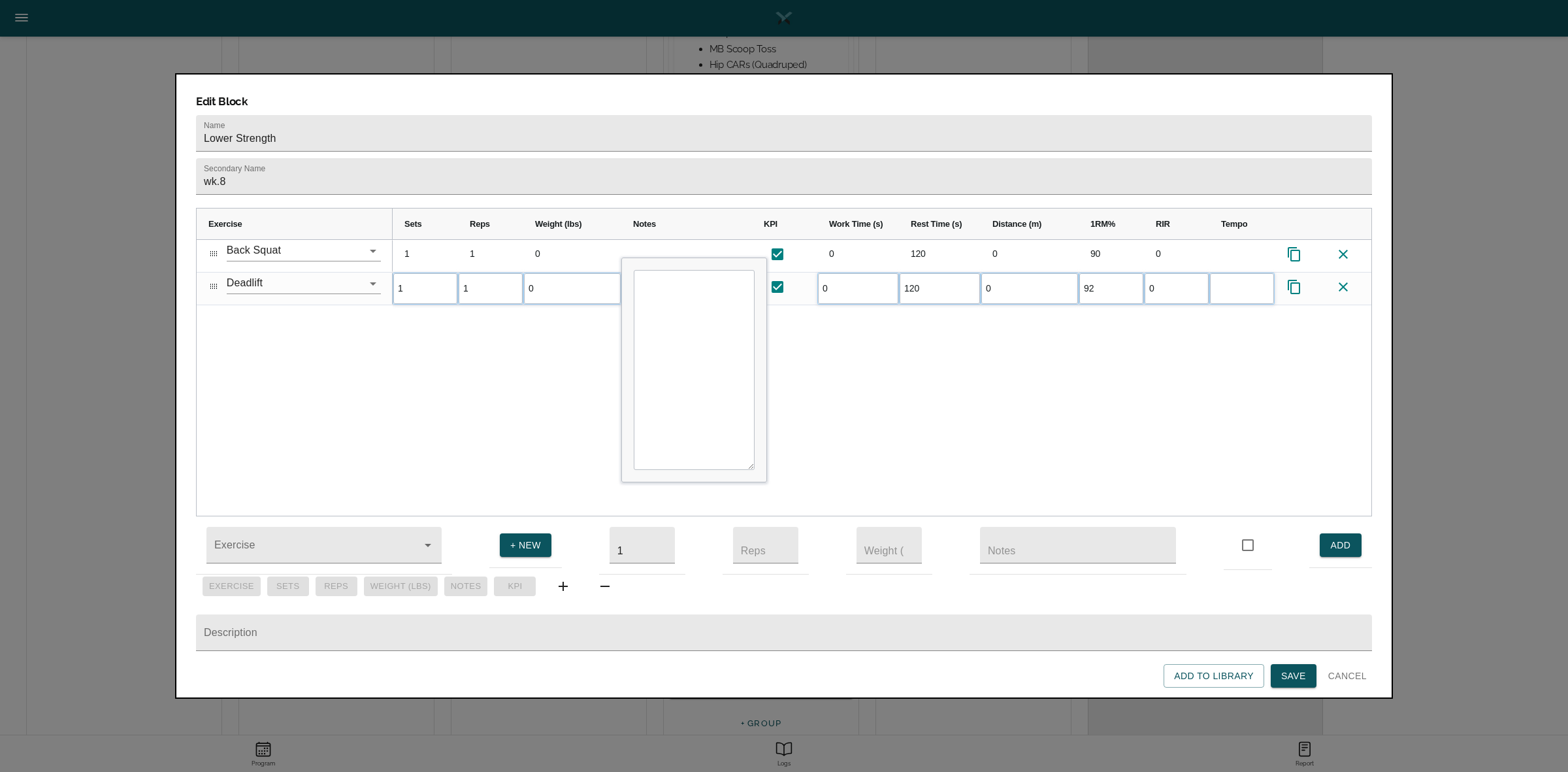
click at [463, 318] on div "1 1 0 0 120 0 90 0 1 1 0 0 120 0 92 0" at bounding box center [882, 377] width 978 height 276
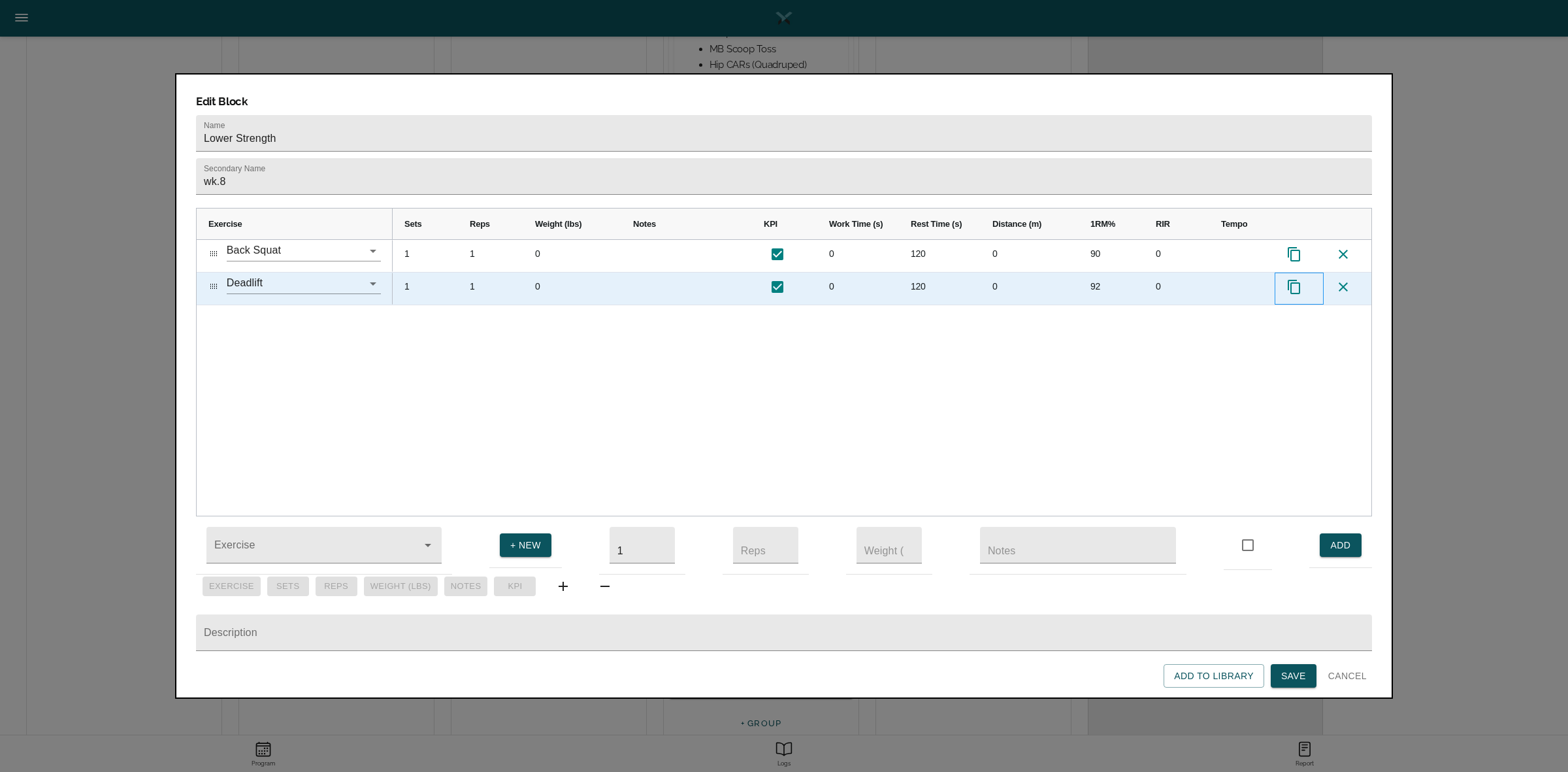
click at [1295, 279] on icon "Press SPACE to select this row." at bounding box center [1294, 287] width 16 height 16
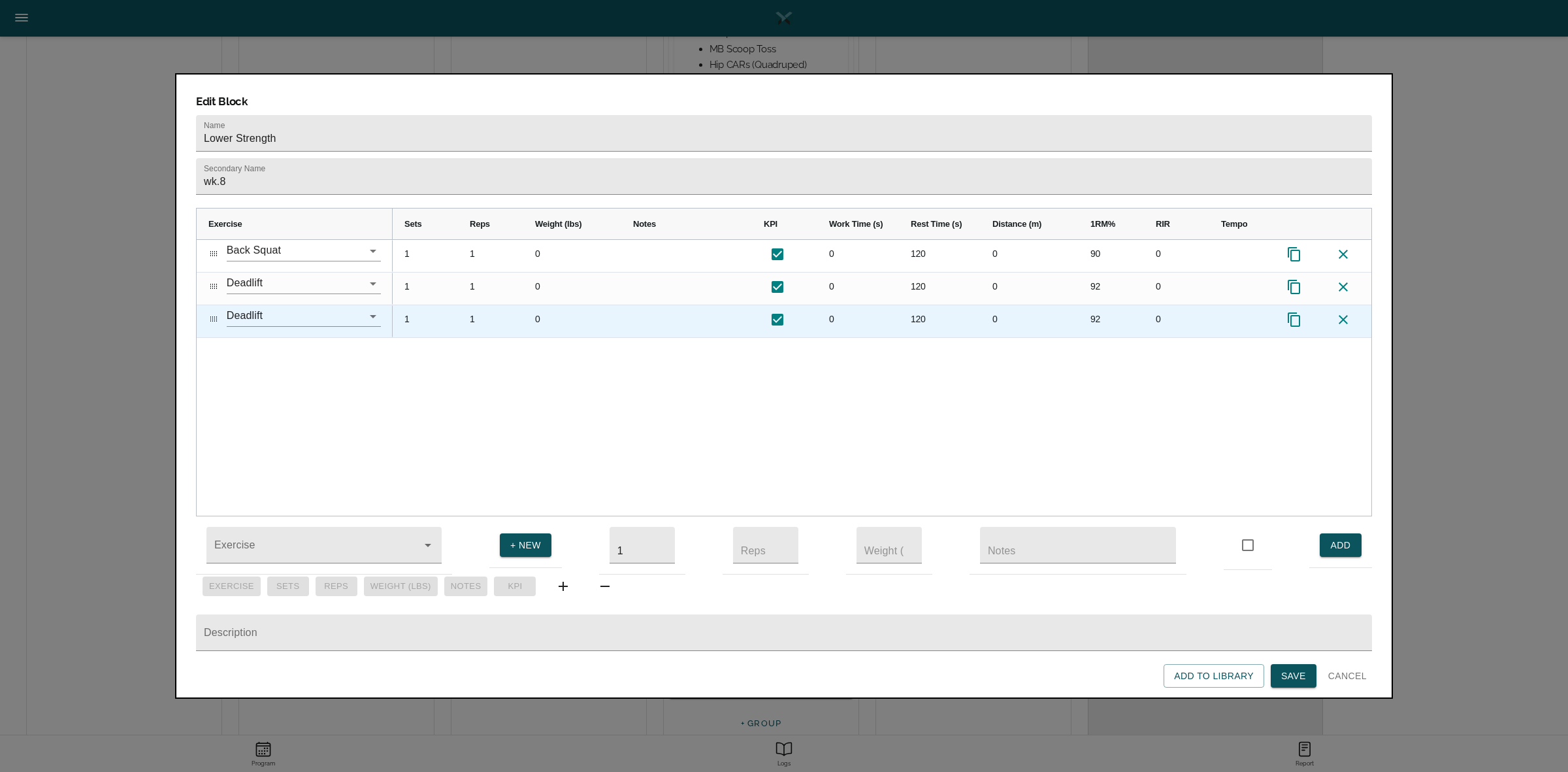
click at [1091, 305] on div "92" at bounding box center [1111, 321] width 65 height 32
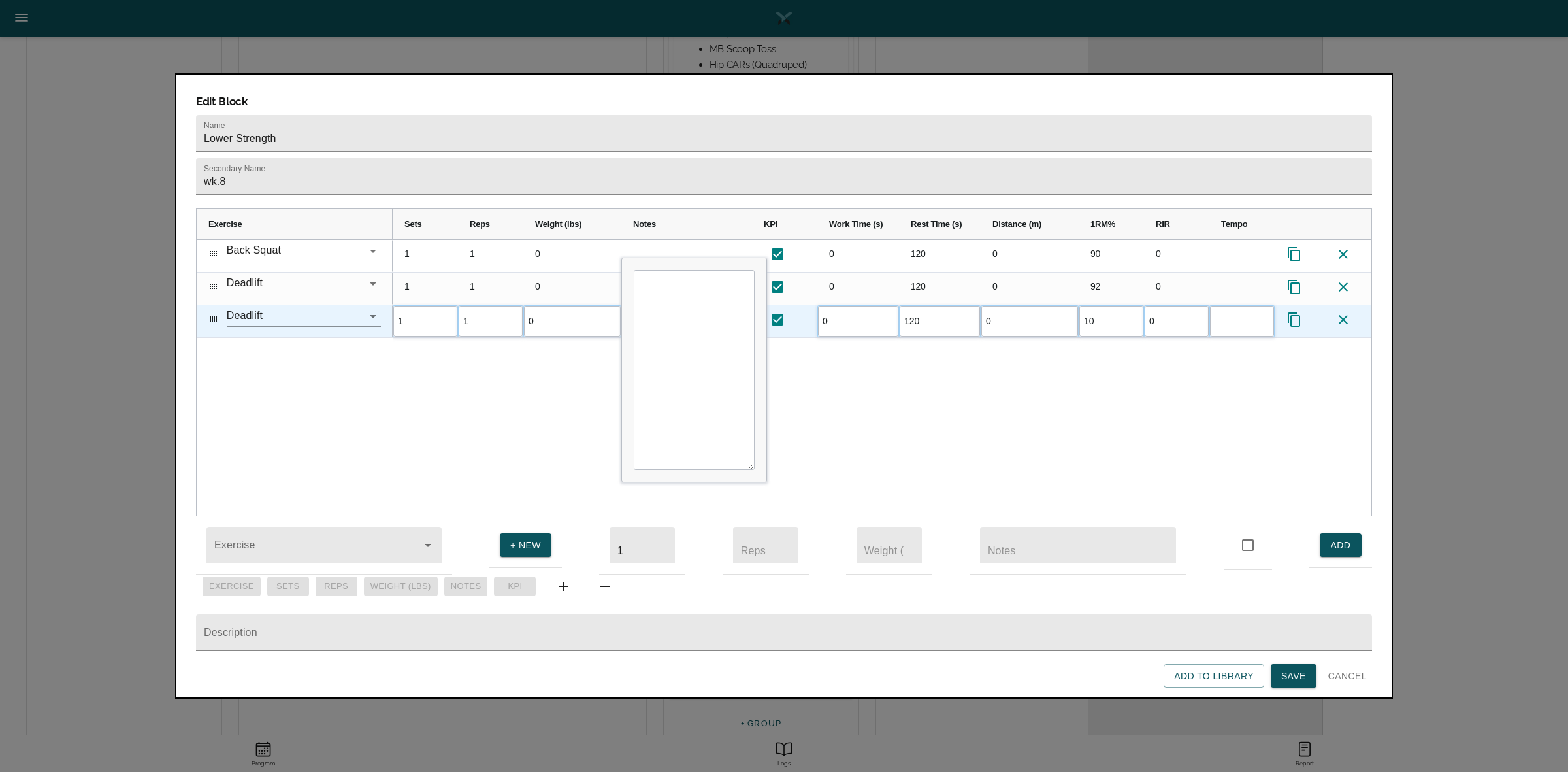
type input "102"
click at [1083, 343] on div "1 1 0 0 120 0 90 0 1 1 0 0 120 0 92 0 1 1 0 0 120 0 102 0" at bounding box center [882, 377] width 978 height 276
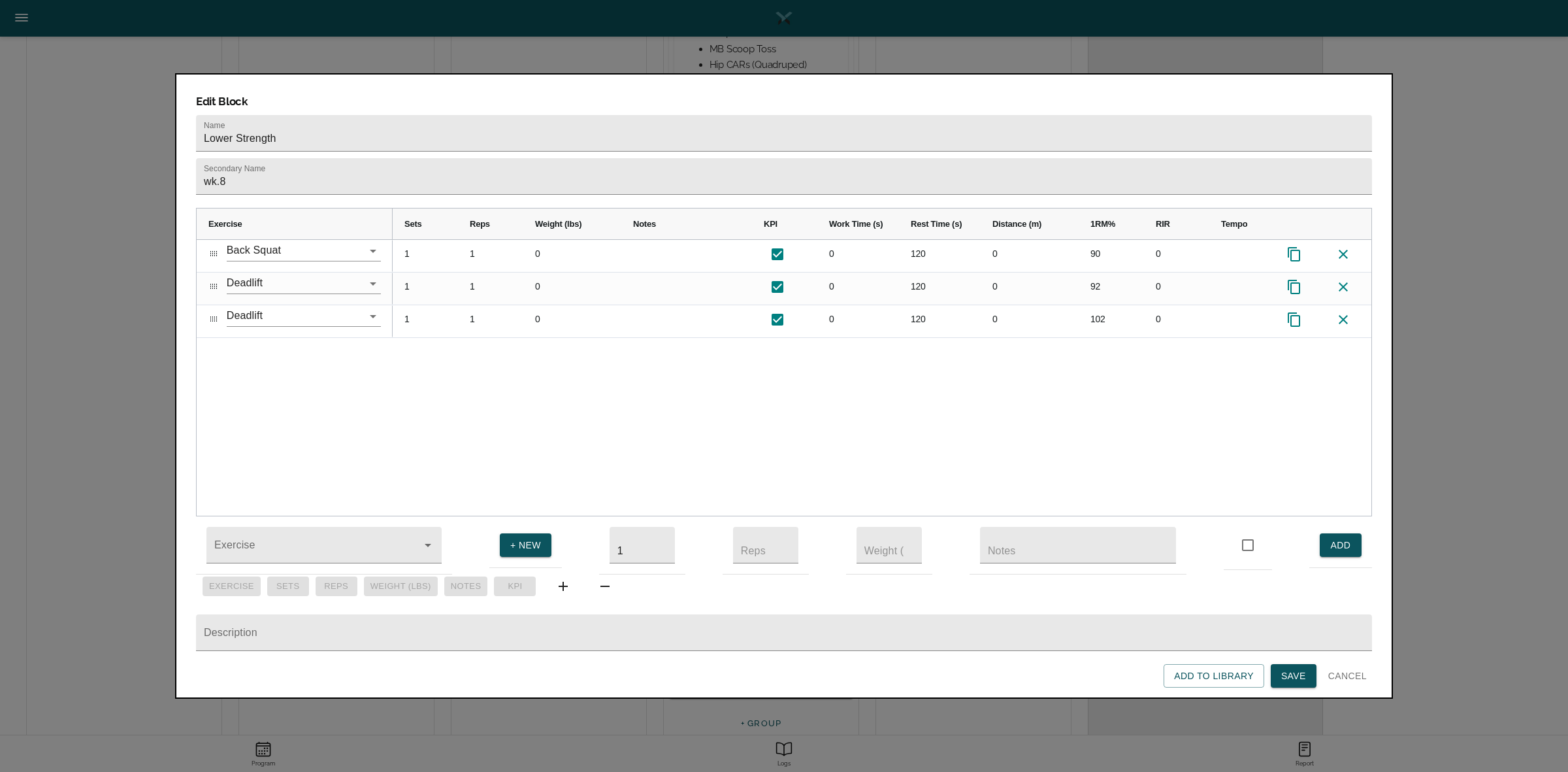
click at [1302, 670] on span "Save" at bounding box center [1293, 676] width 25 height 16
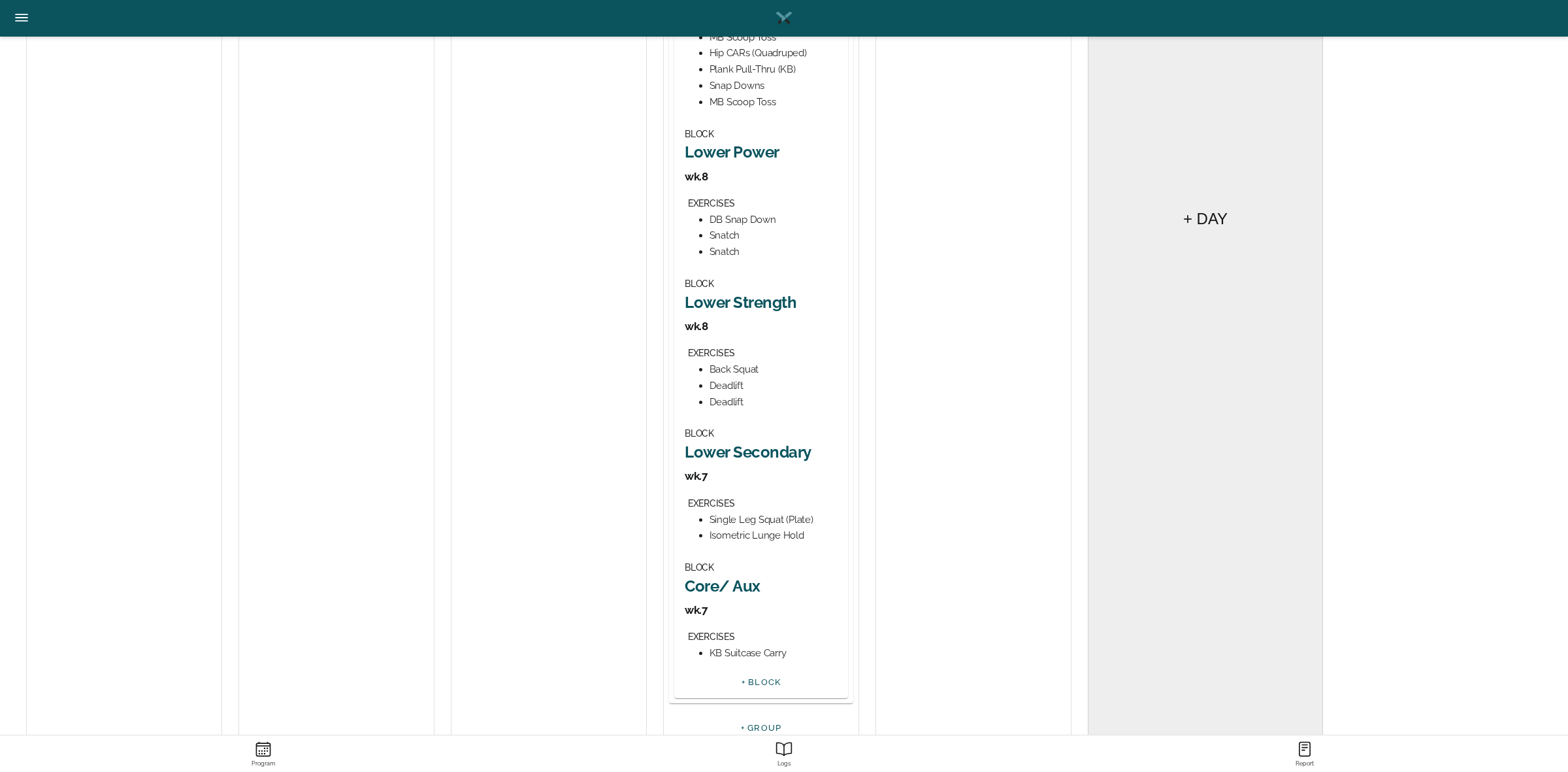
scroll to position [549, 0]
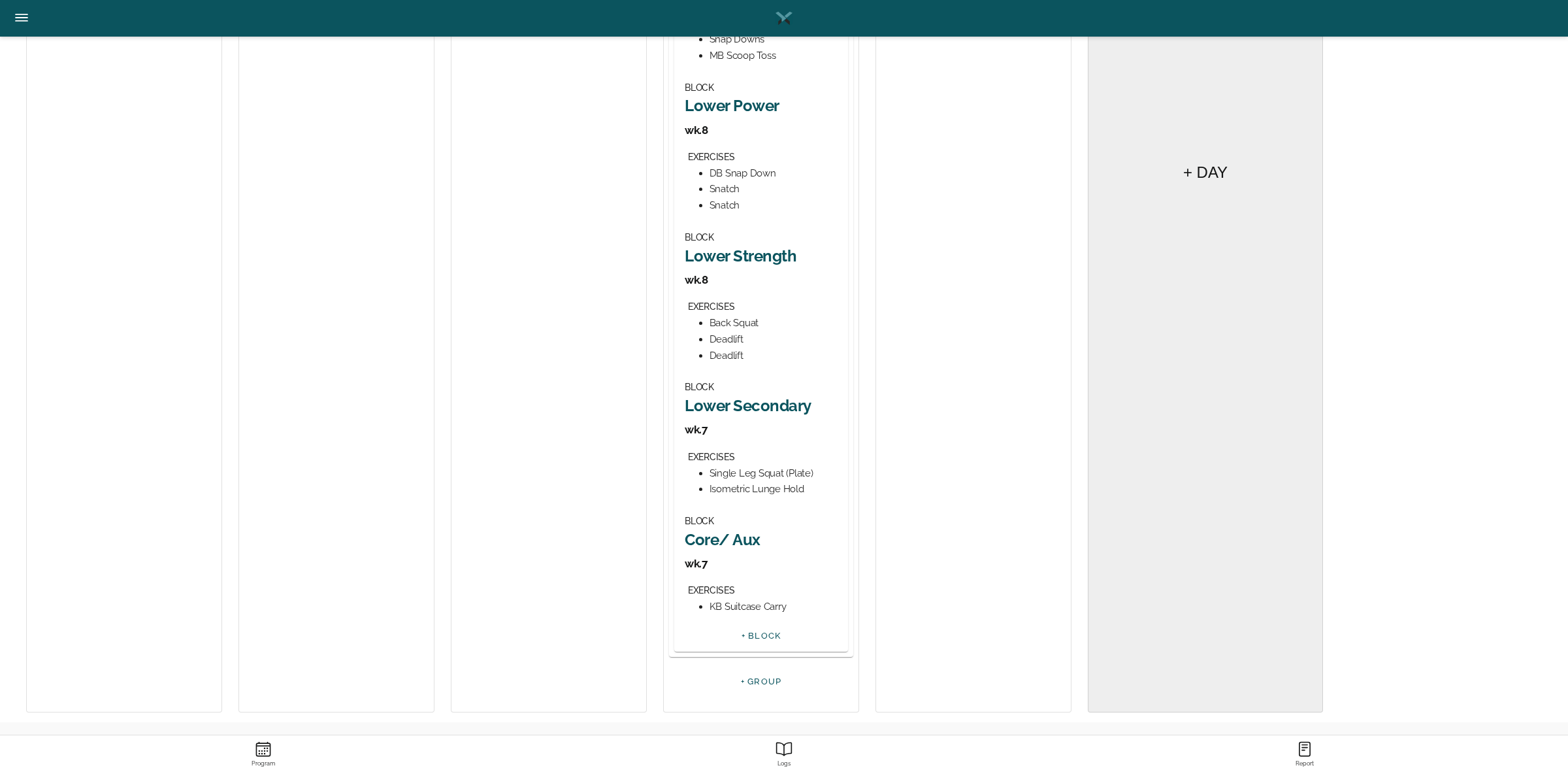
click at [777, 412] on h2 "Lower Secondary" at bounding box center [761, 405] width 153 height 21
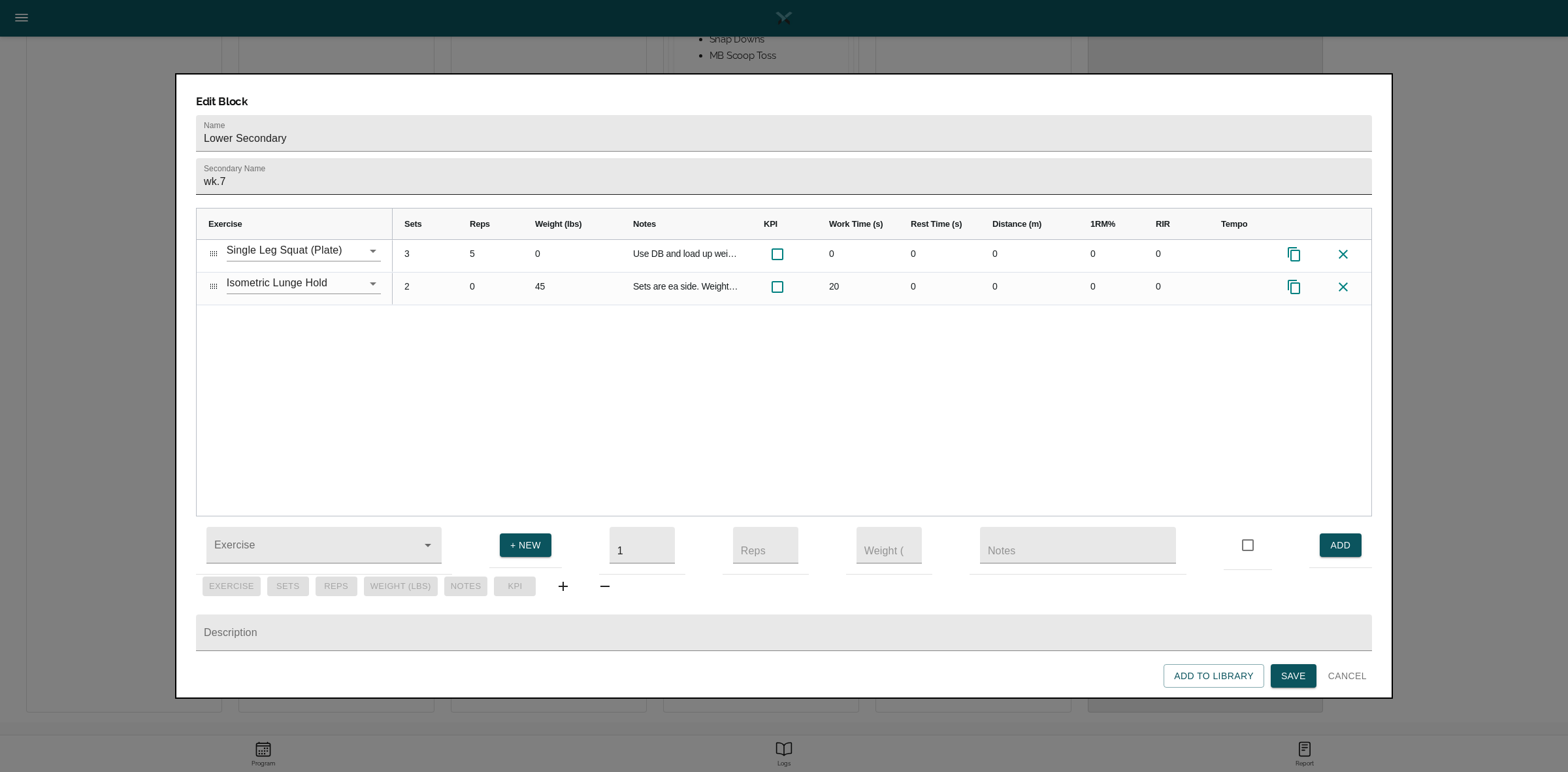
click at [585, 159] on input "wk.7" at bounding box center [784, 176] width 1176 height 36
type input "wk.8"
click at [612, 322] on div "3 5 0 Use DB and load up weight beyond 45# 0 0 0 0 0 2 0 45 Sets are ea side. W…" at bounding box center [882, 377] width 978 height 276
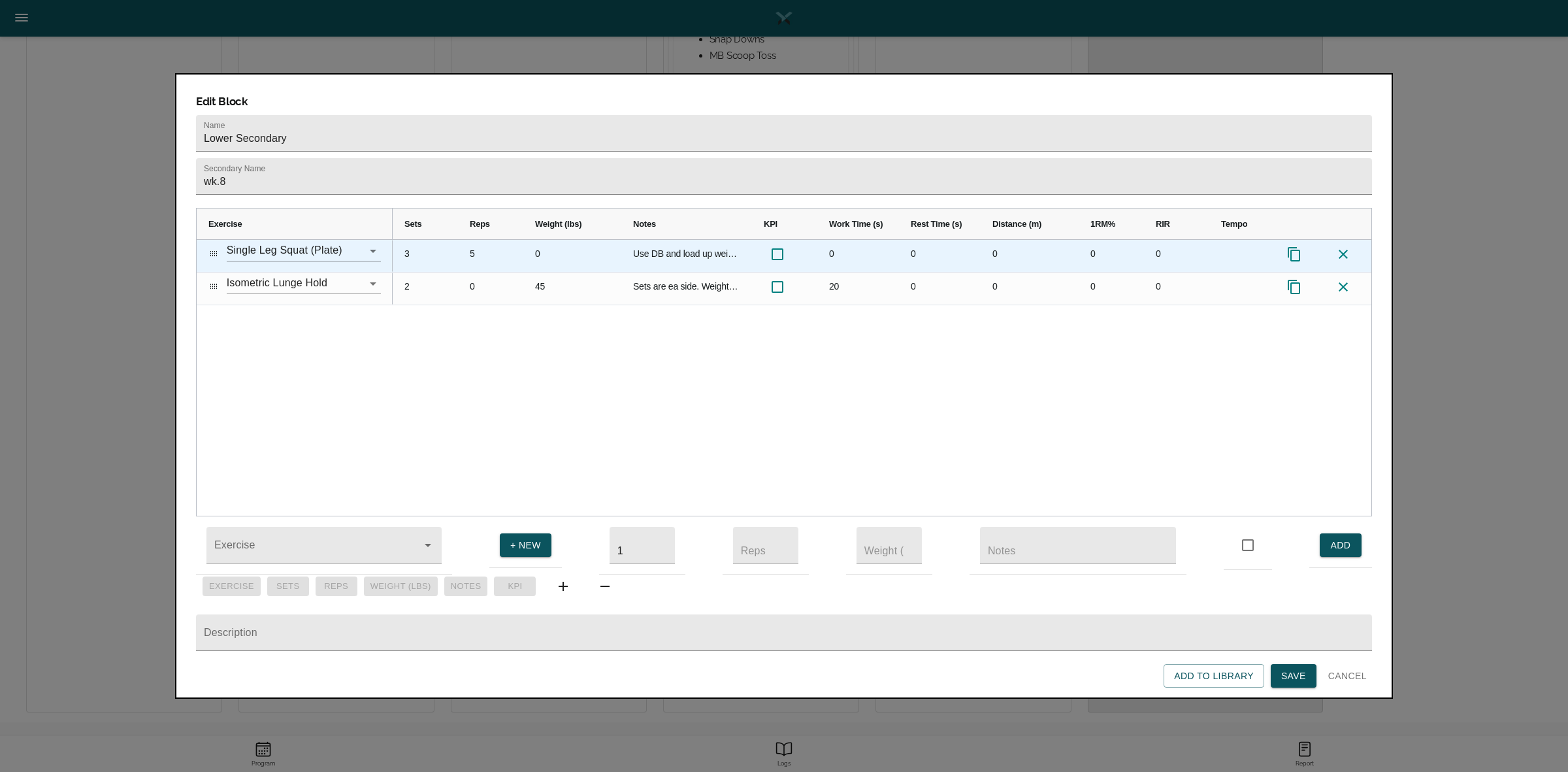
click at [405, 240] on div "3" at bounding box center [426, 255] width 65 height 32
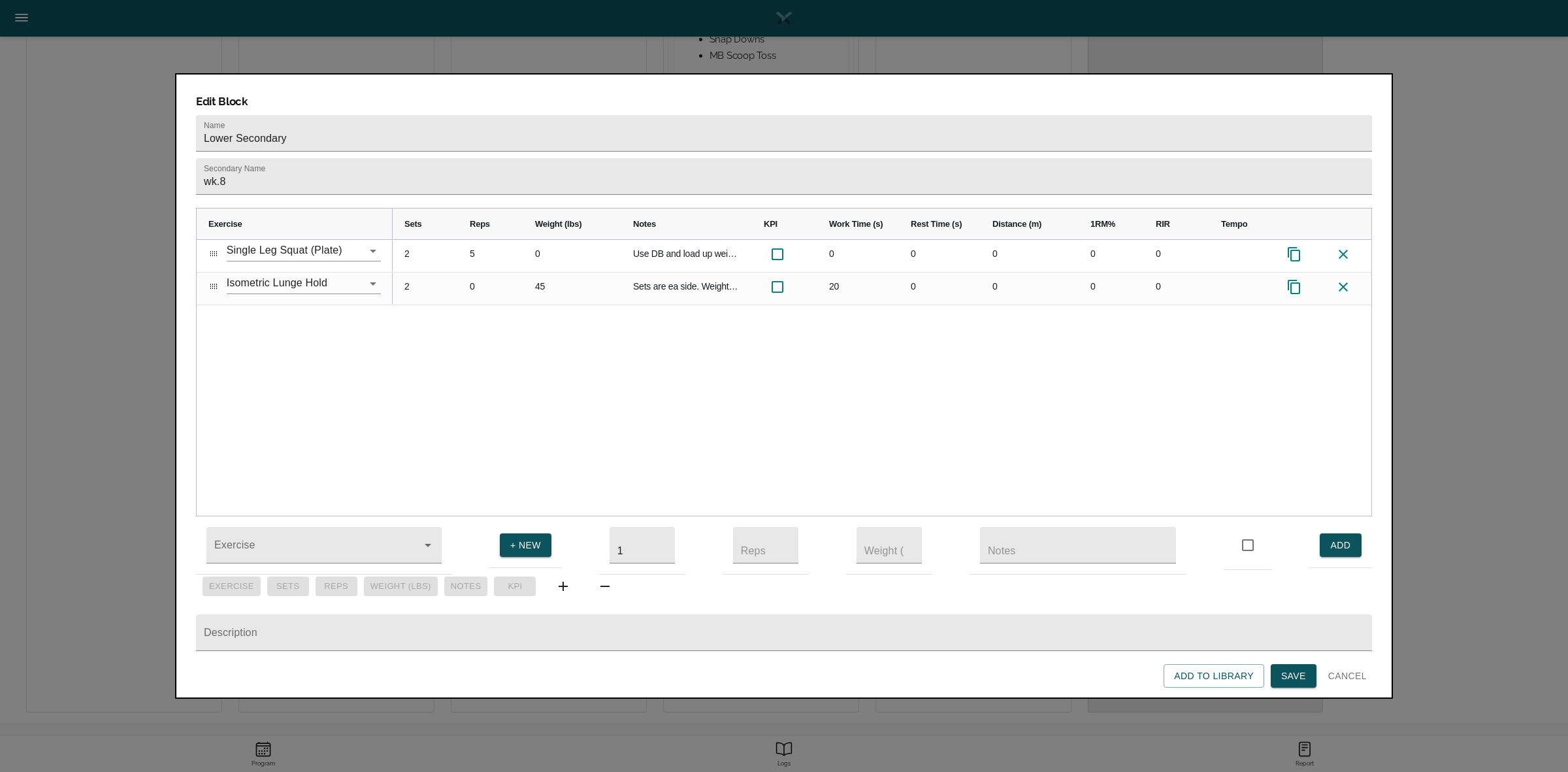
click at [456, 331] on div "2 5 0 Use DB and load up weight beyond 45# 0 0 0 0 0 2 0 45 Sets are ea side. W…" at bounding box center [882, 377] width 978 height 276
click at [1307, 668] on button "Save" at bounding box center [1293, 676] width 45 height 24
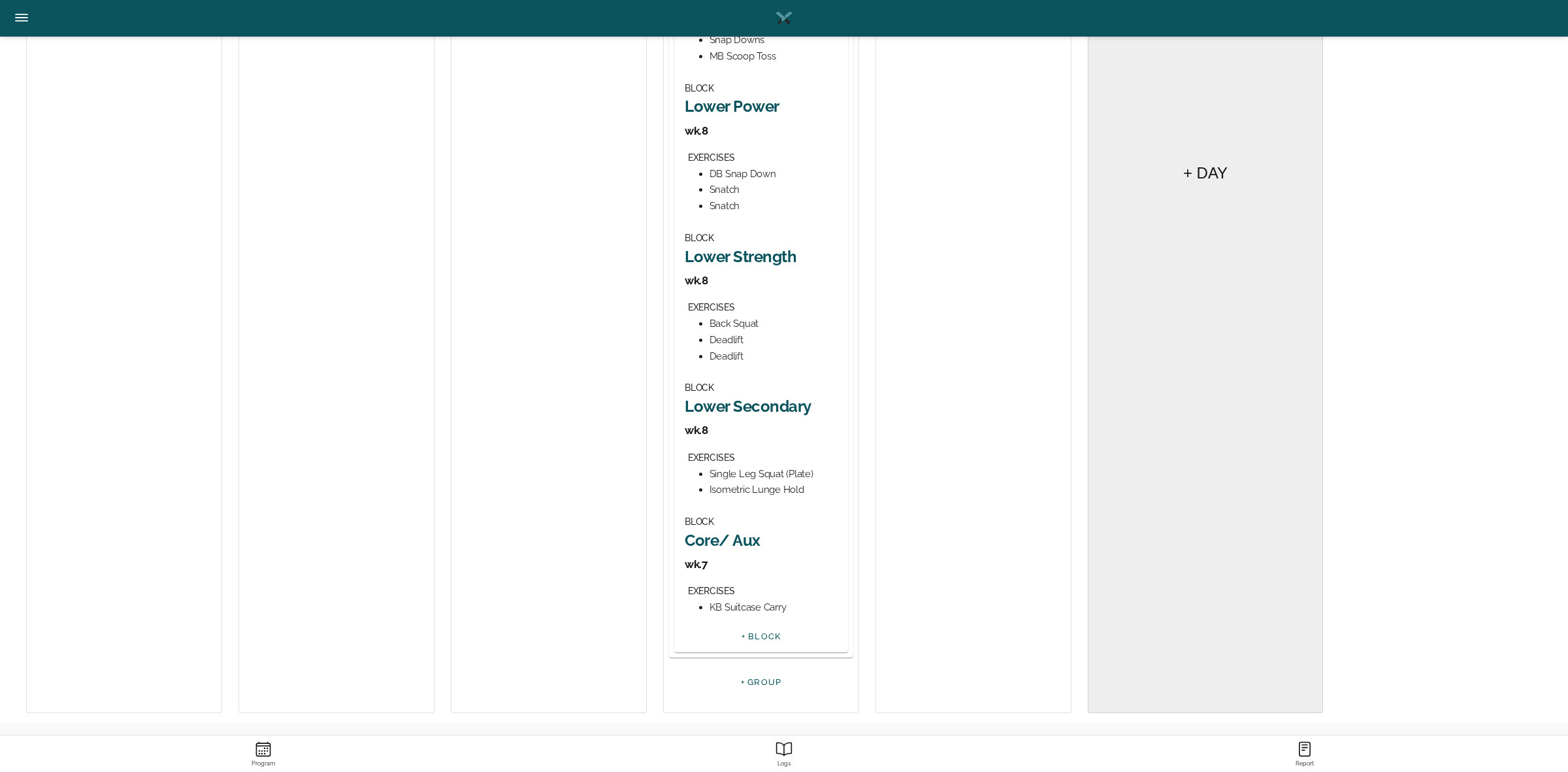
scroll to position [549, 0]
click at [750, 540] on h2 "Core/ Aux" at bounding box center [761, 540] width 153 height 21
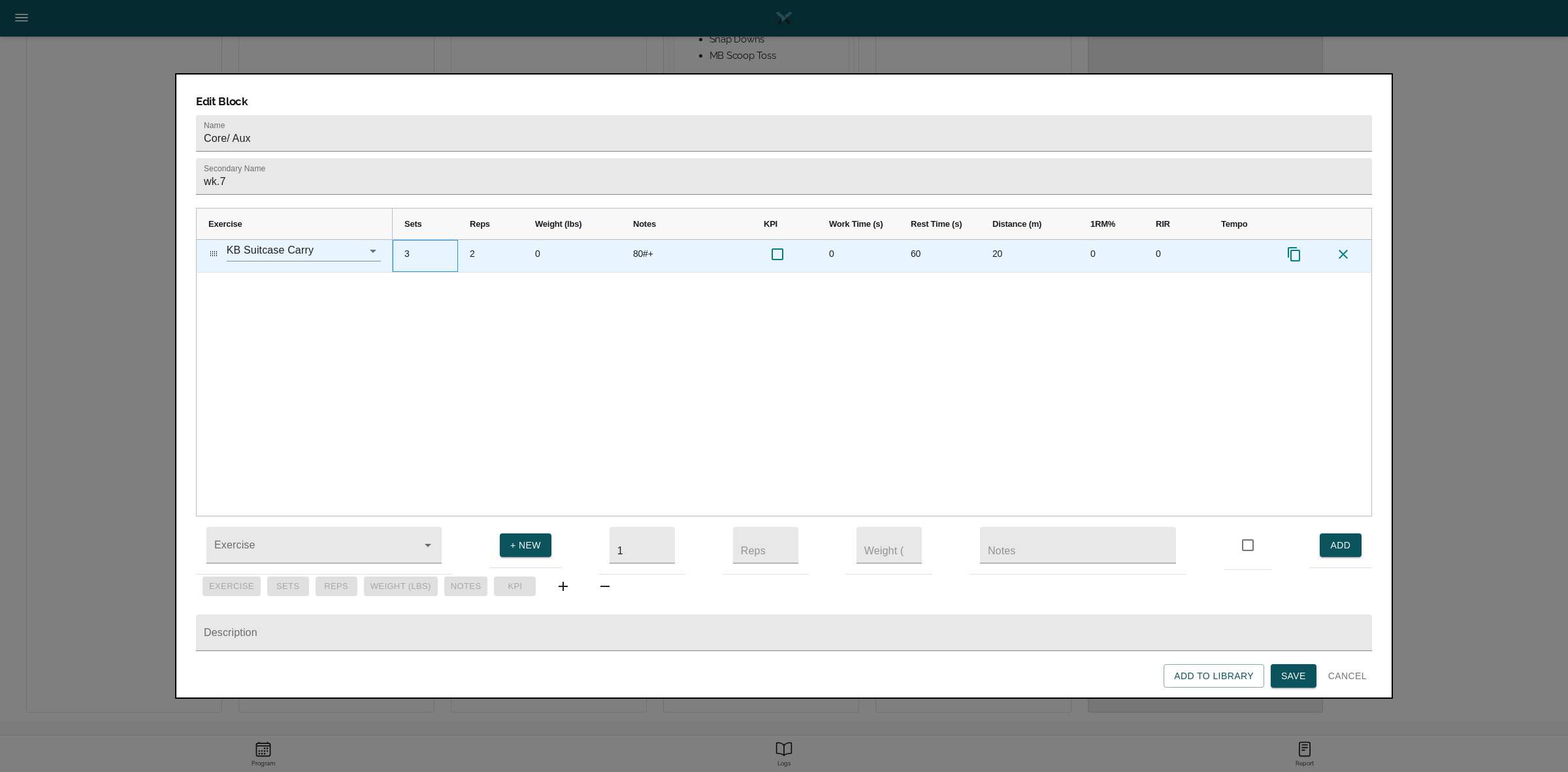
click at [415, 240] on div "3" at bounding box center [426, 255] width 65 height 32
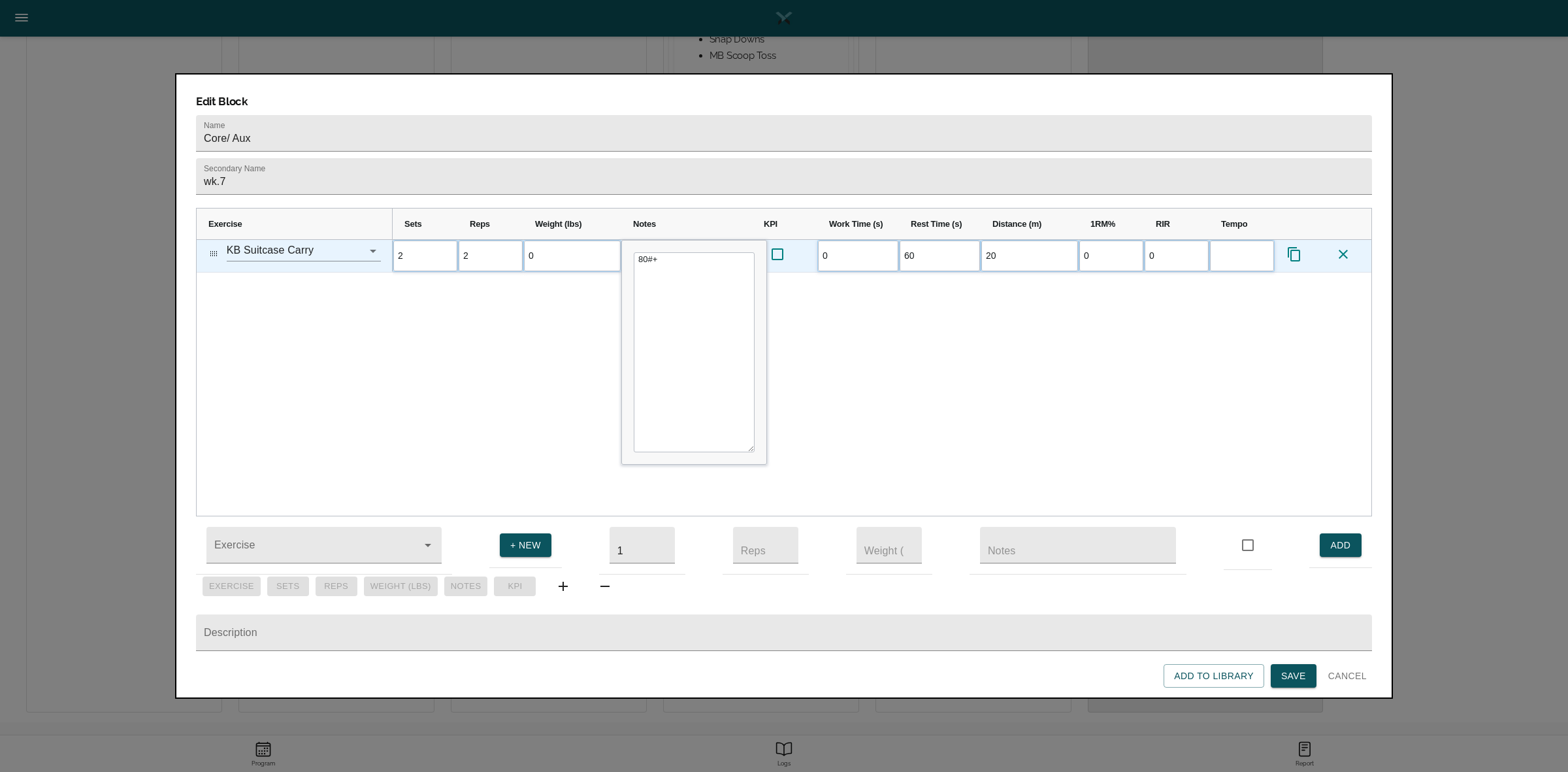
scroll to position [0, 0]
click at [563, 298] on div "2 2 0 80#+ 0 60 20 0 0" at bounding box center [882, 377] width 978 height 276
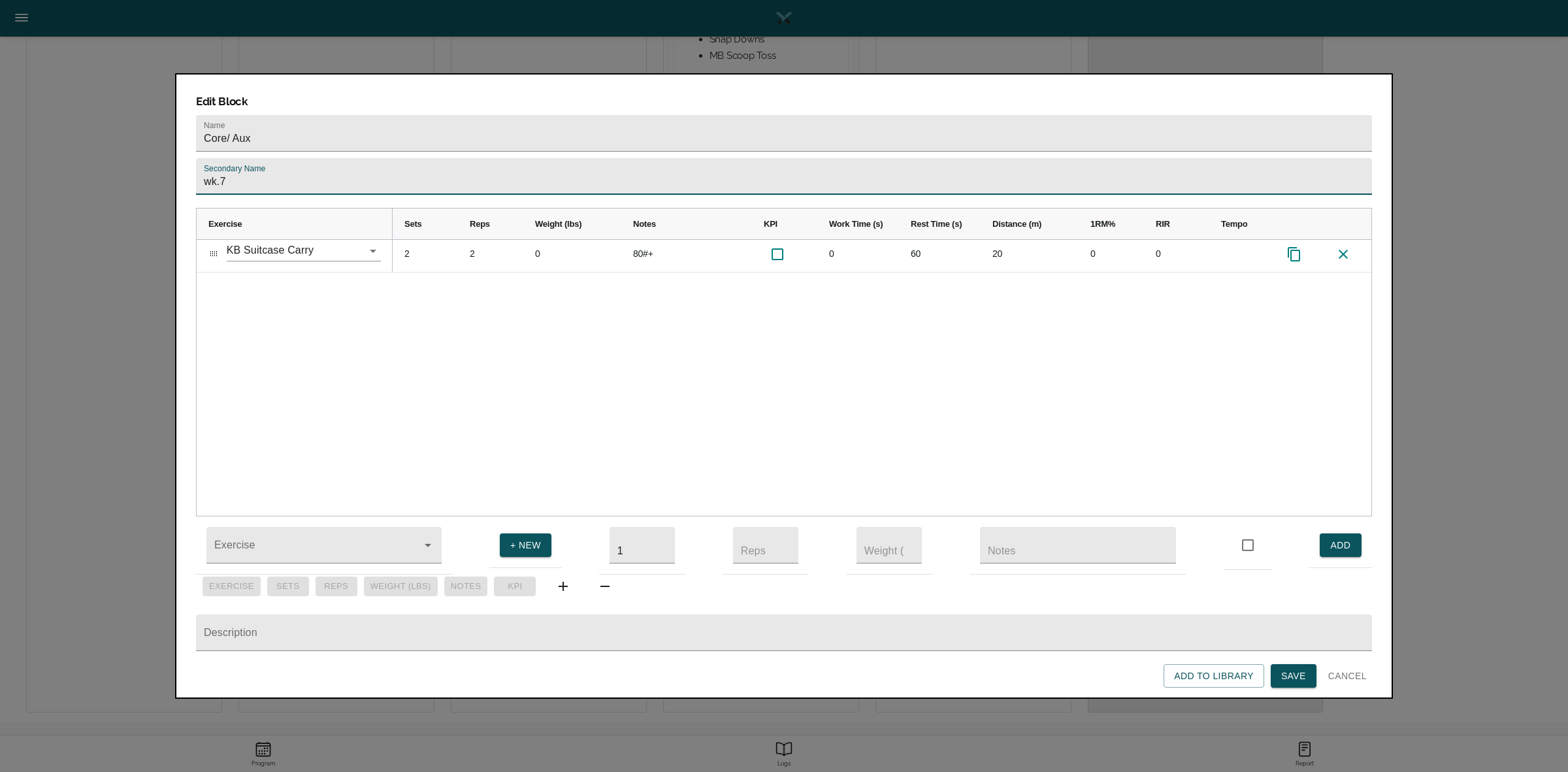
click at [526, 159] on input "wk.7" at bounding box center [784, 176] width 1176 height 36
type input "wk.8"
click at [595, 368] on div "2 2 0 80#+ 0 60 20 0 0" at bounding box center [882, 377] width 978 height 276
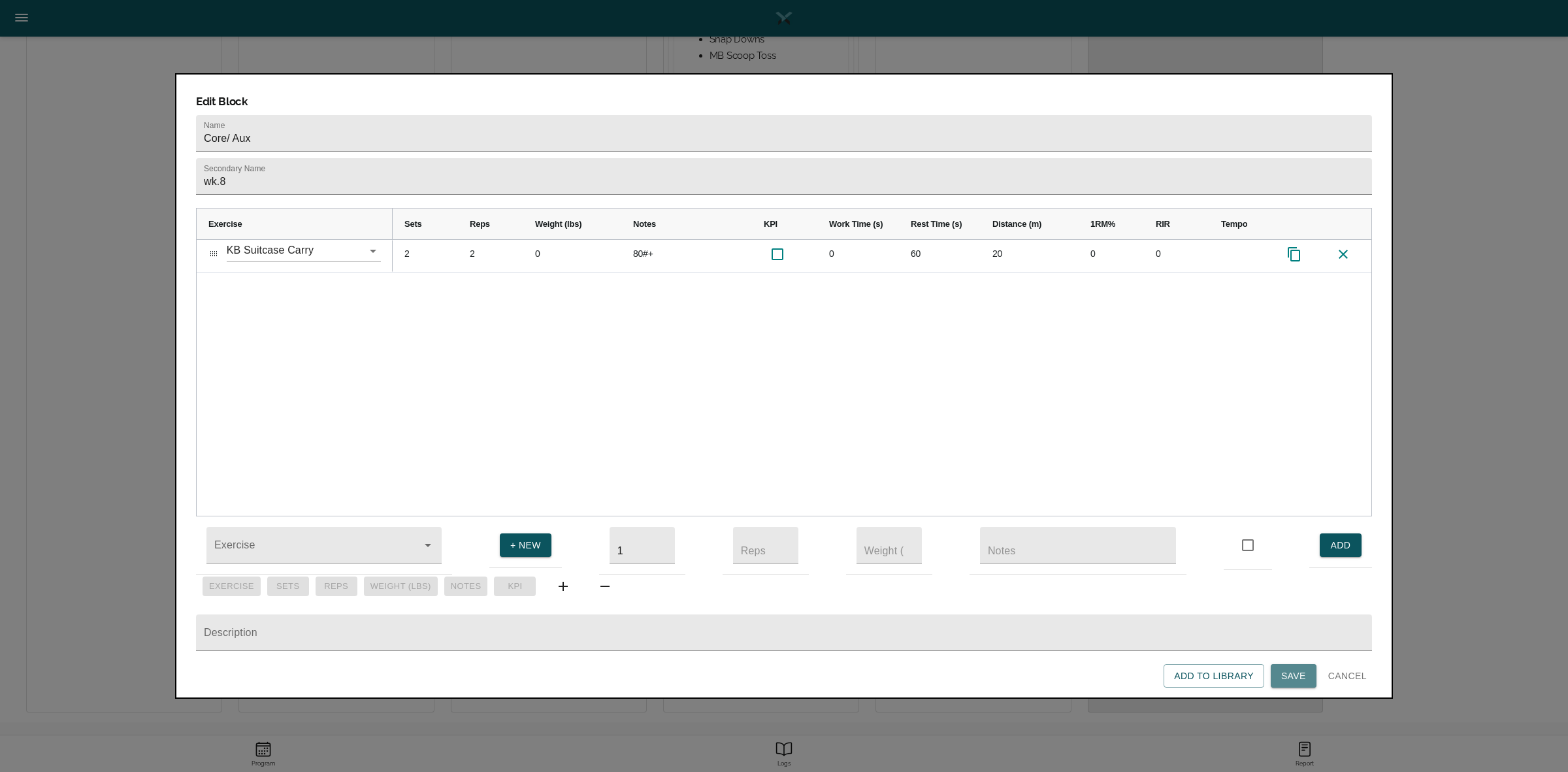
click at [1298, 671] on span "Save" at bounding box center [1293, 676] width 25 height 16
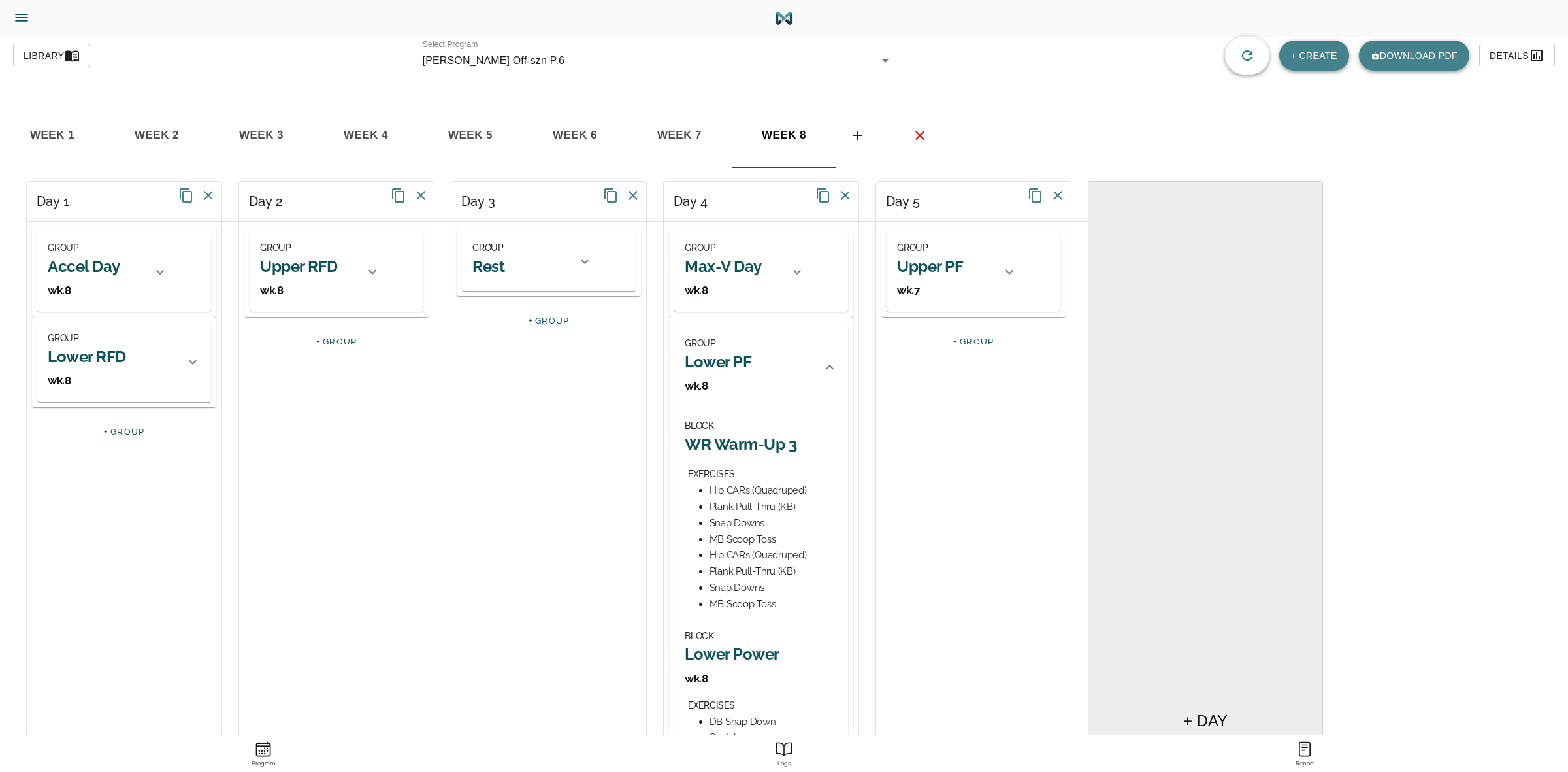
click at [818, 354] on div "GROUP Lower PF wk.8" at bounding box center [761, 367] width 174 height 90
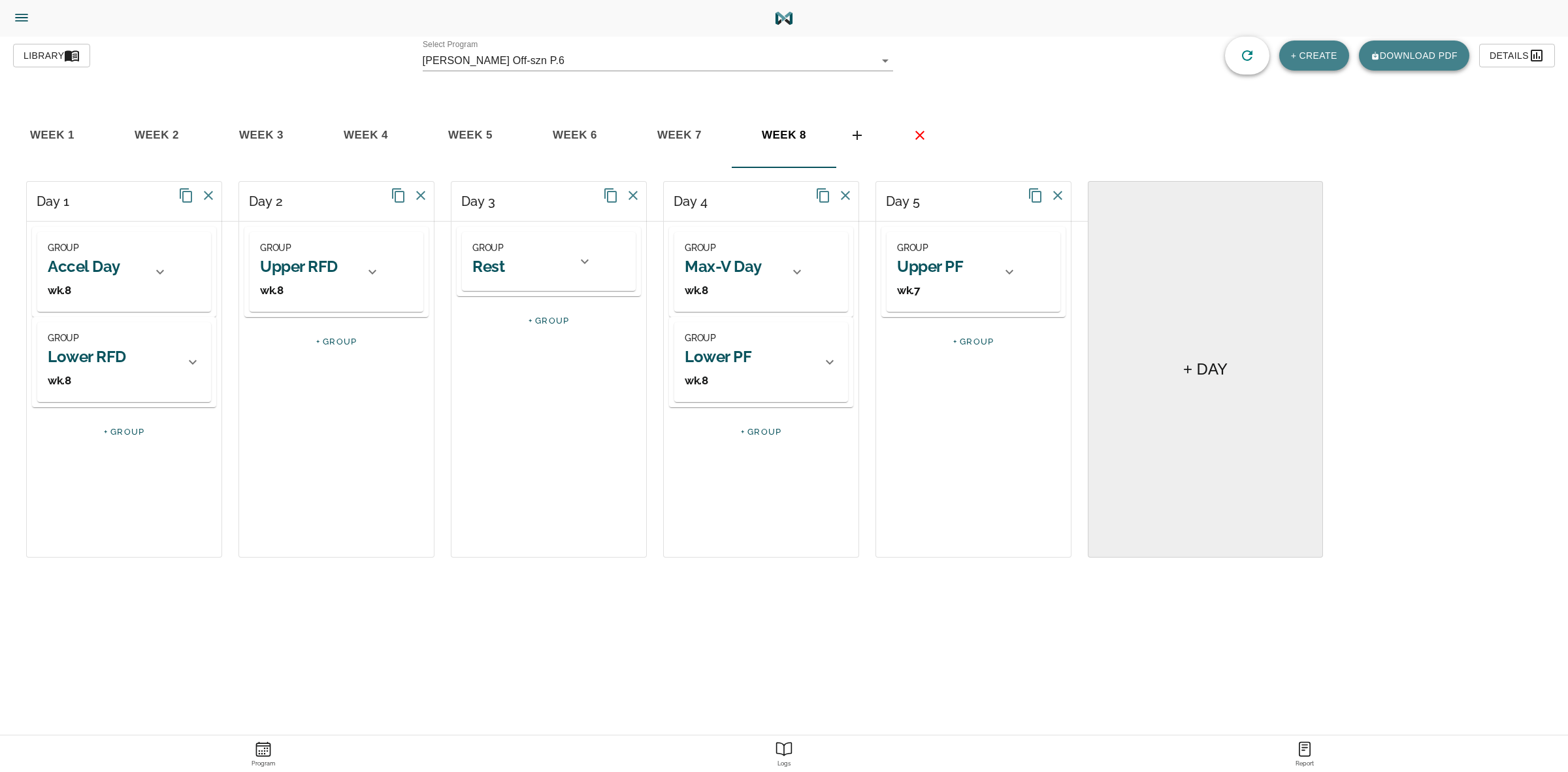
click at [943, 269] on h2 "Upper PF" at bounding box center [929, 266] width 66 height 21
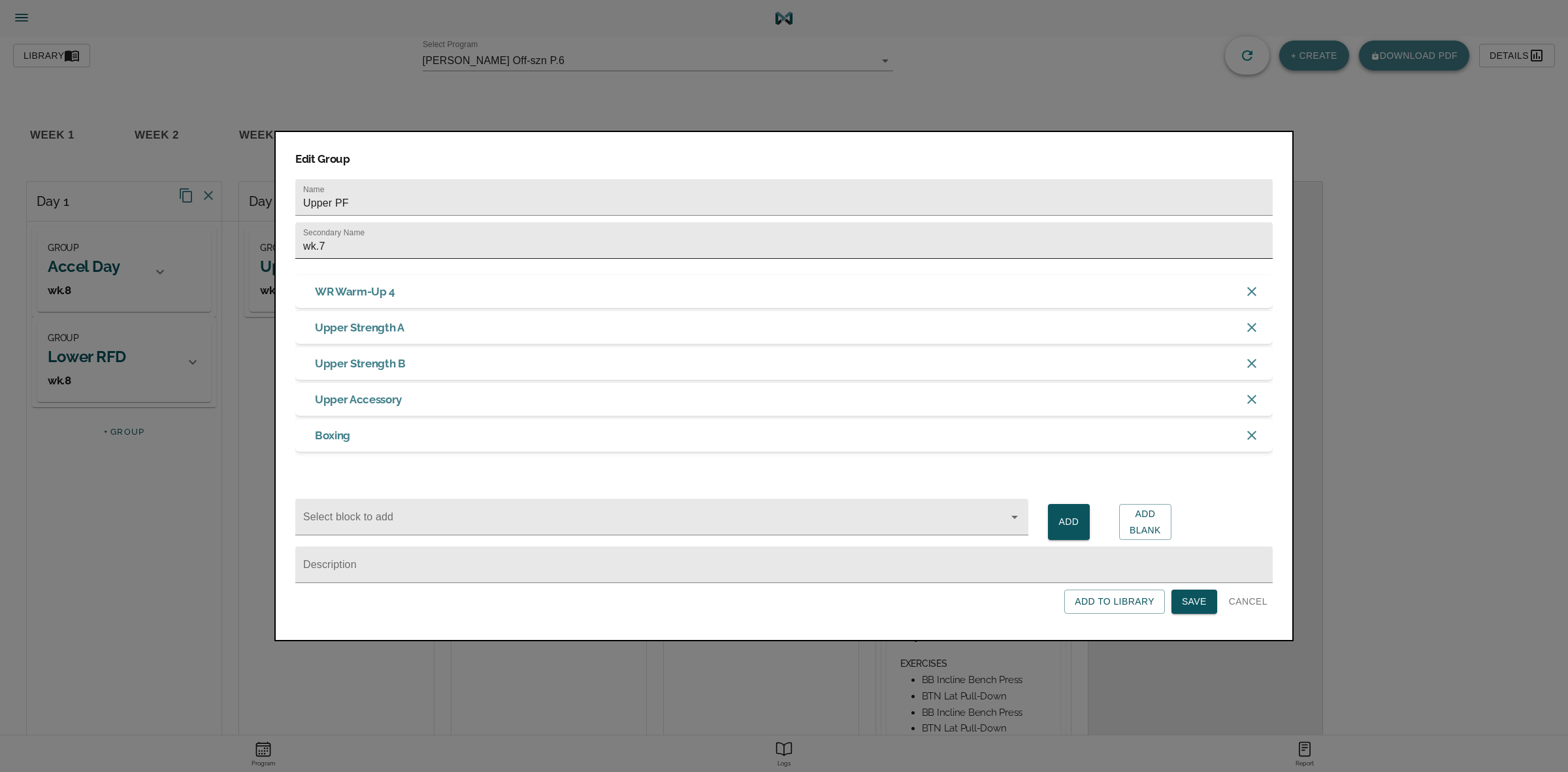
click at [837, 247] on input "wk.7" at bounding box center [784, 240] width 978 height 36
type input "wk.8"
click at [1196, 613] on button "Save" at bounding box center [1194, 601] width 45 height 24
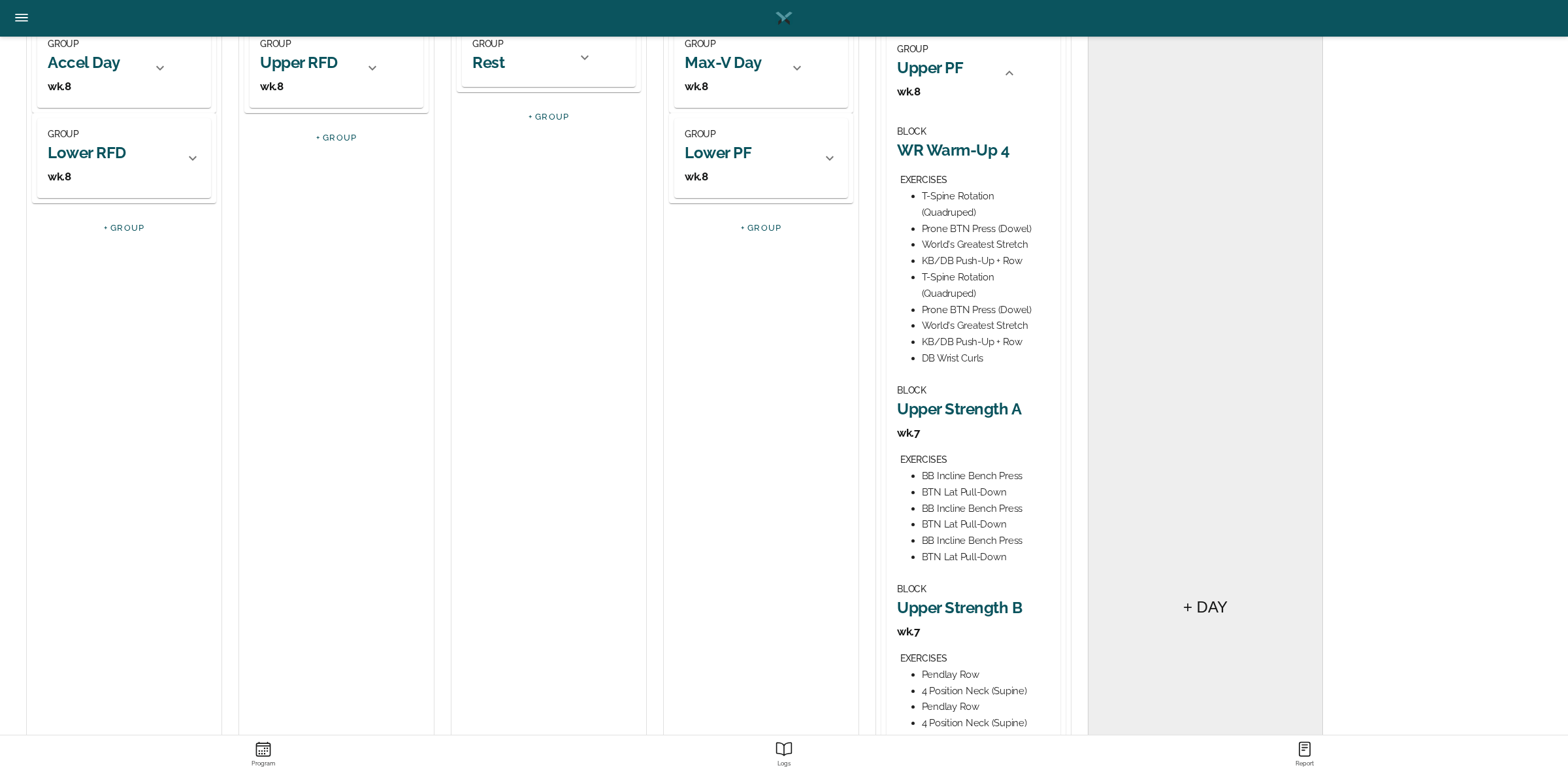
scroll to position [245, 0]
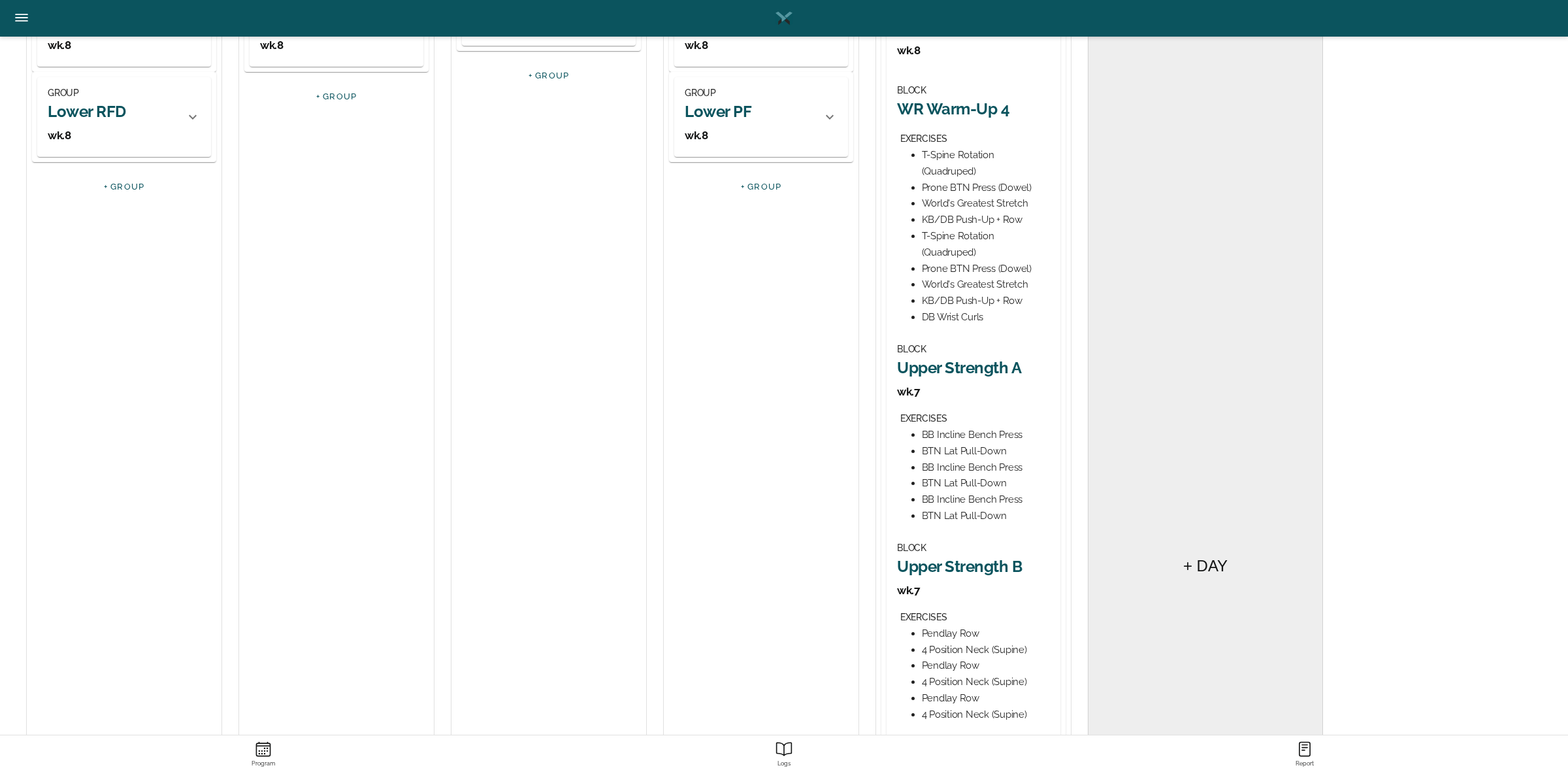
click at [978, 365] on h2 "Upper Strength A" at bounding box center [973, 368] width 153 height 21
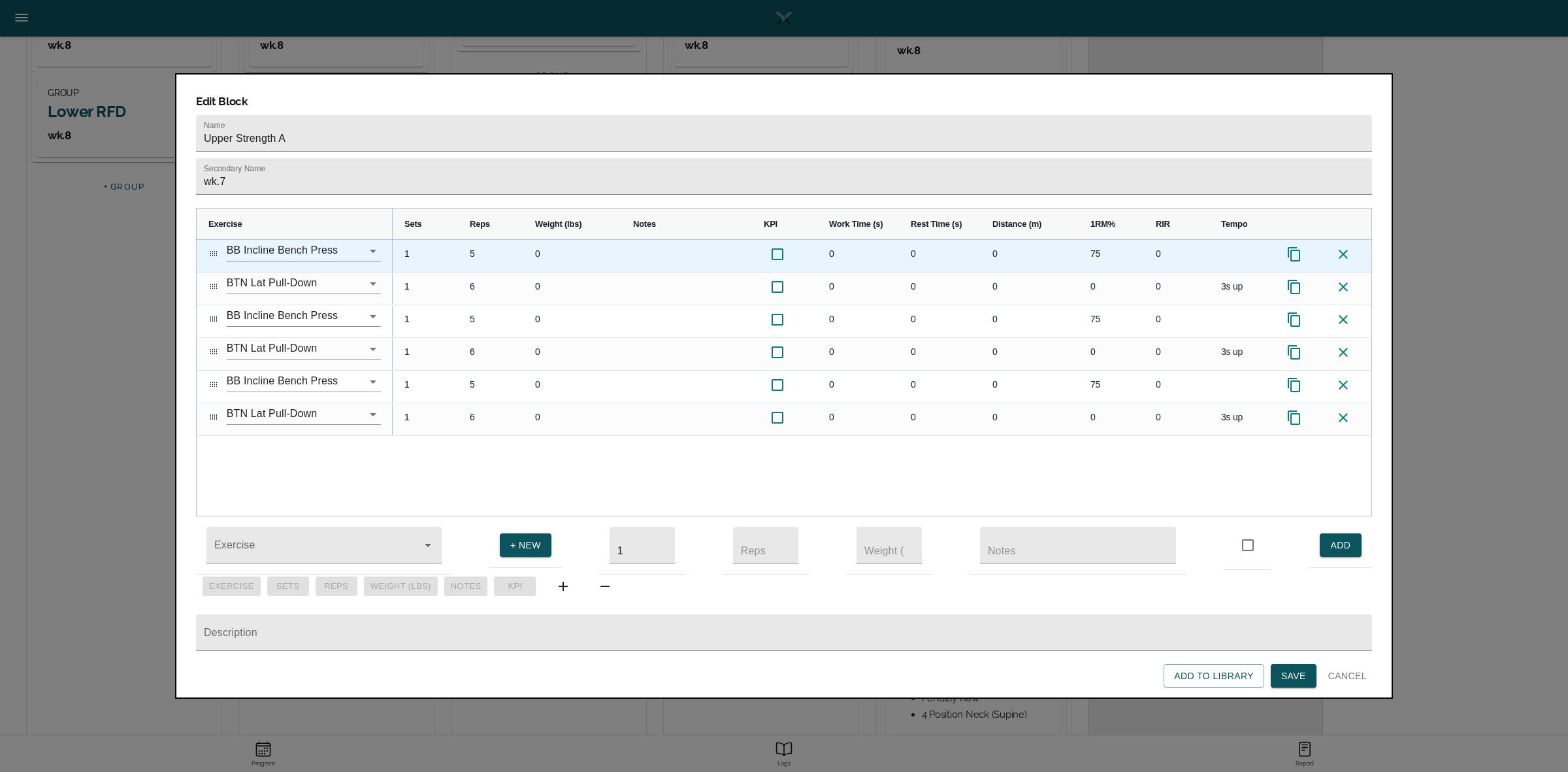
click at [1099, 240] on div "75" at bounding box center [1111, 255] width 65 height 32
type input "80"
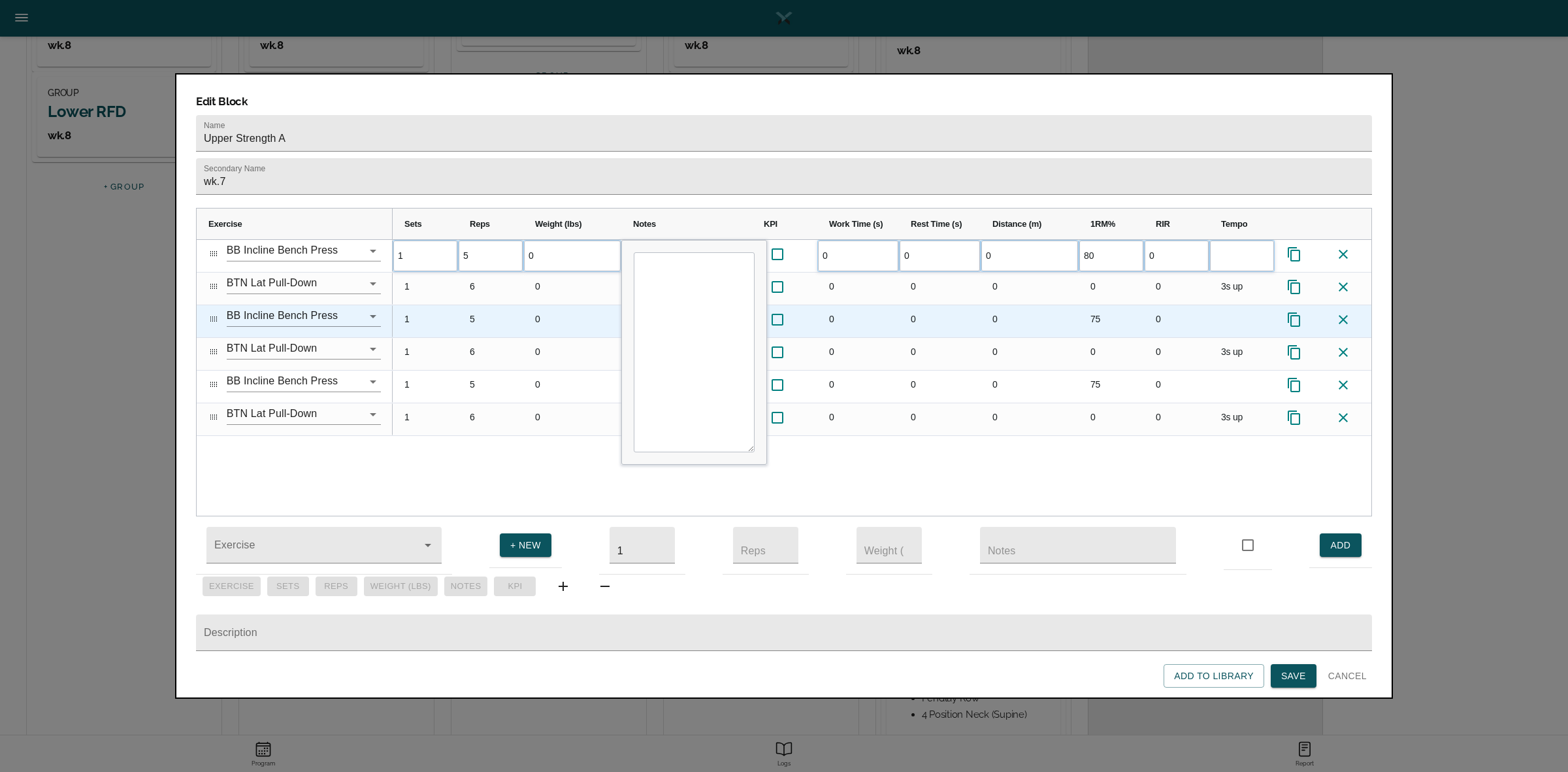
click at [1092, 305] on div "75" at bounding box center [1111, 321] width 65 height 32
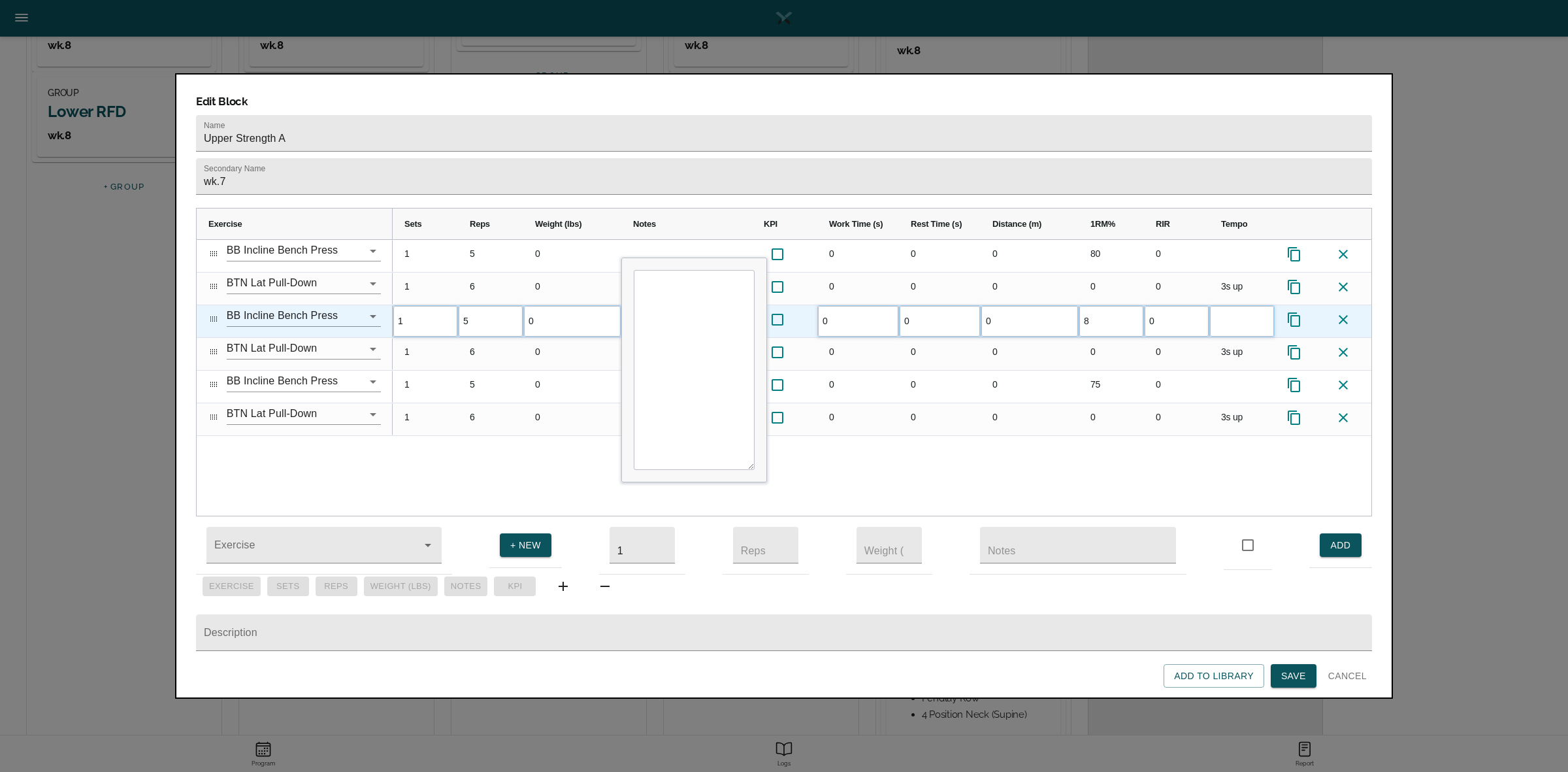
type input "80"
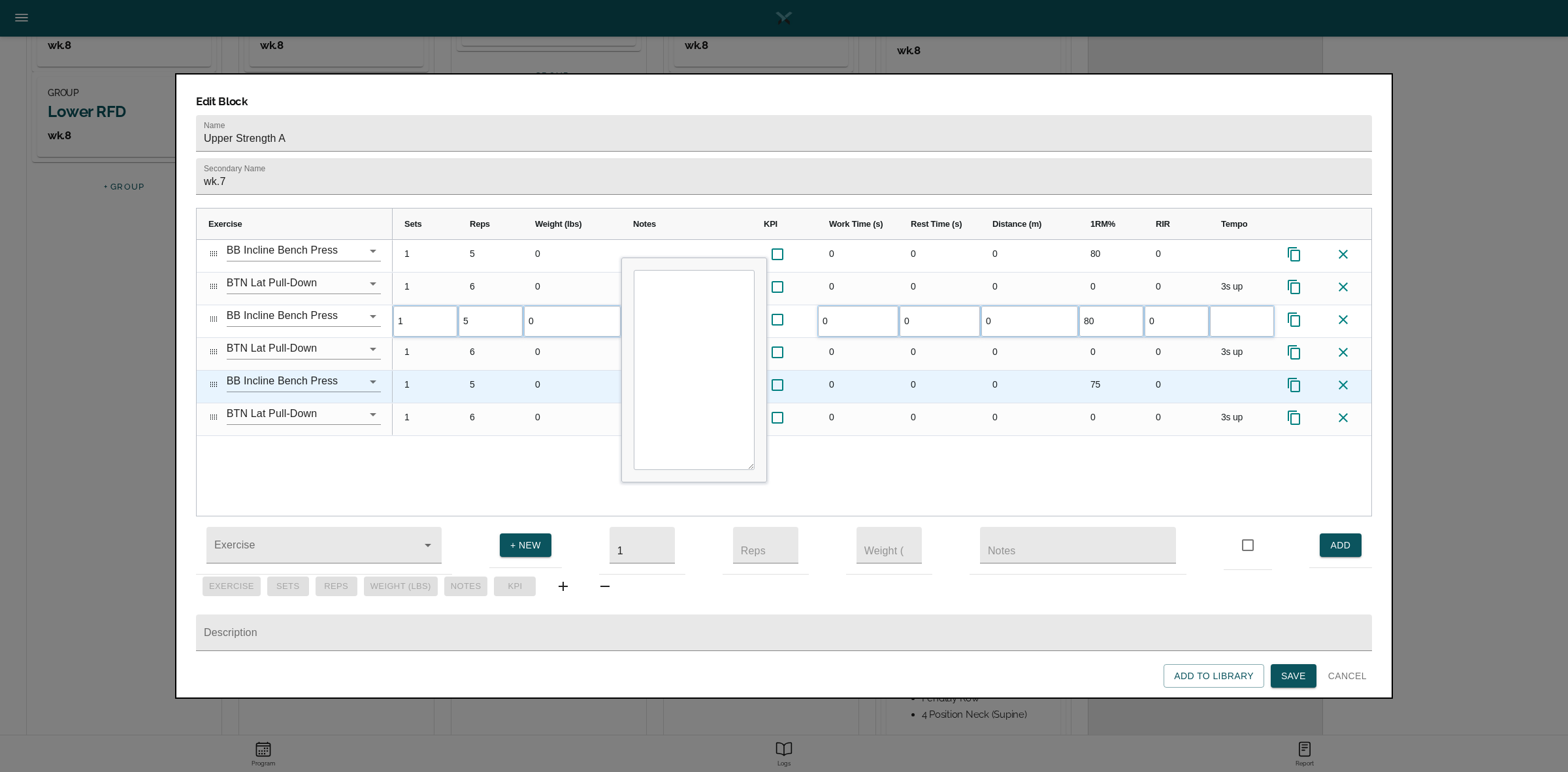
click at [1093, 370] on div "75" at bounding box center [1111, 386] width 65 height 32
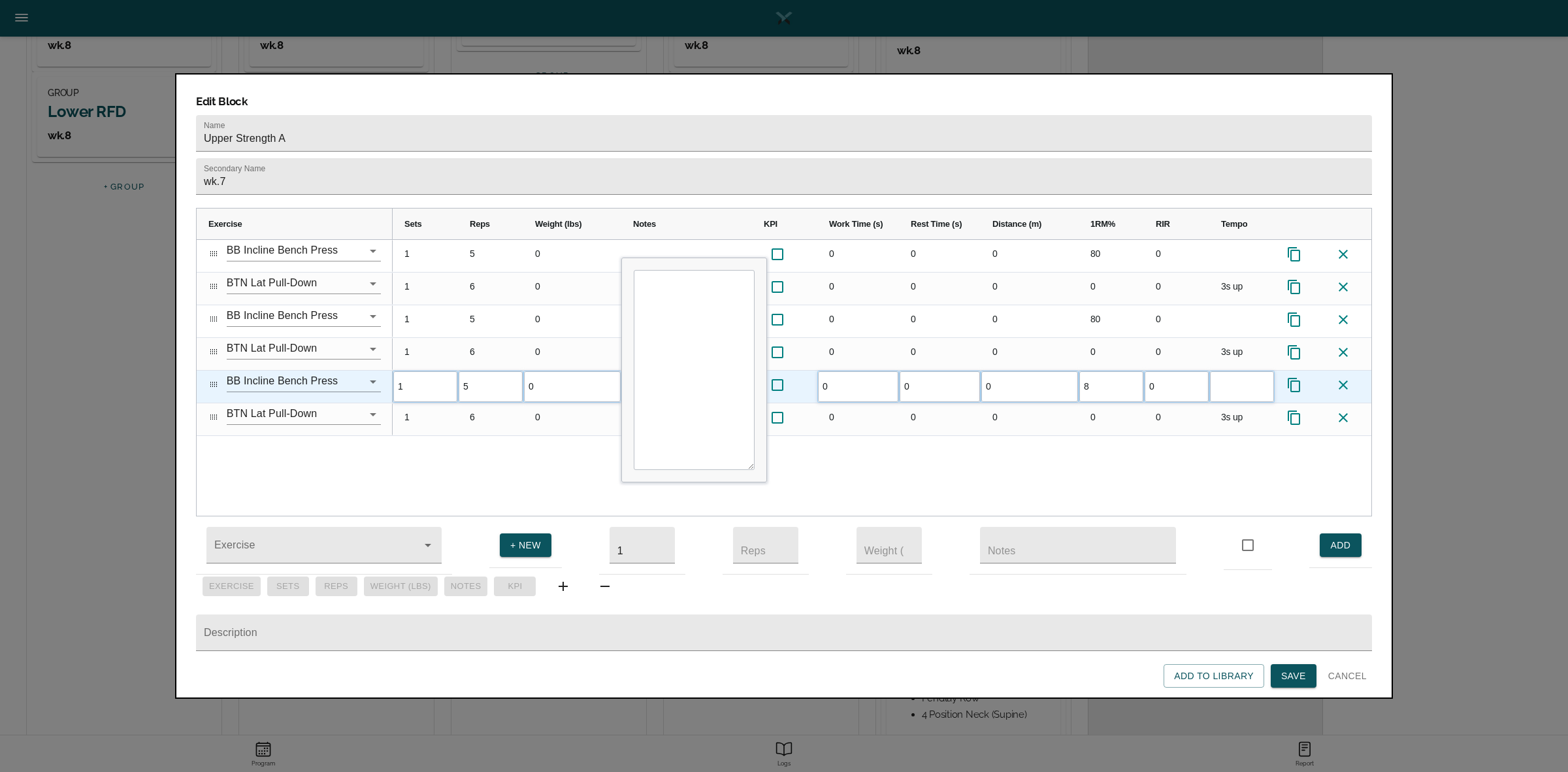
type input "80"
drag, startPoint x: 1076, startPoint y: 439, endPoint x: 1042, endPoint y: 425, distance: 36.8
click at [1075, 439] on div "1 5 0 0 0 0 80 0 1 6 0 0 0 0 0 0 3s up 1 5 0 0 0 0 80 0 1 6 0 0 0 0 0 0 3s up 1…" at bounding box center [882, 377] width 978 height 276
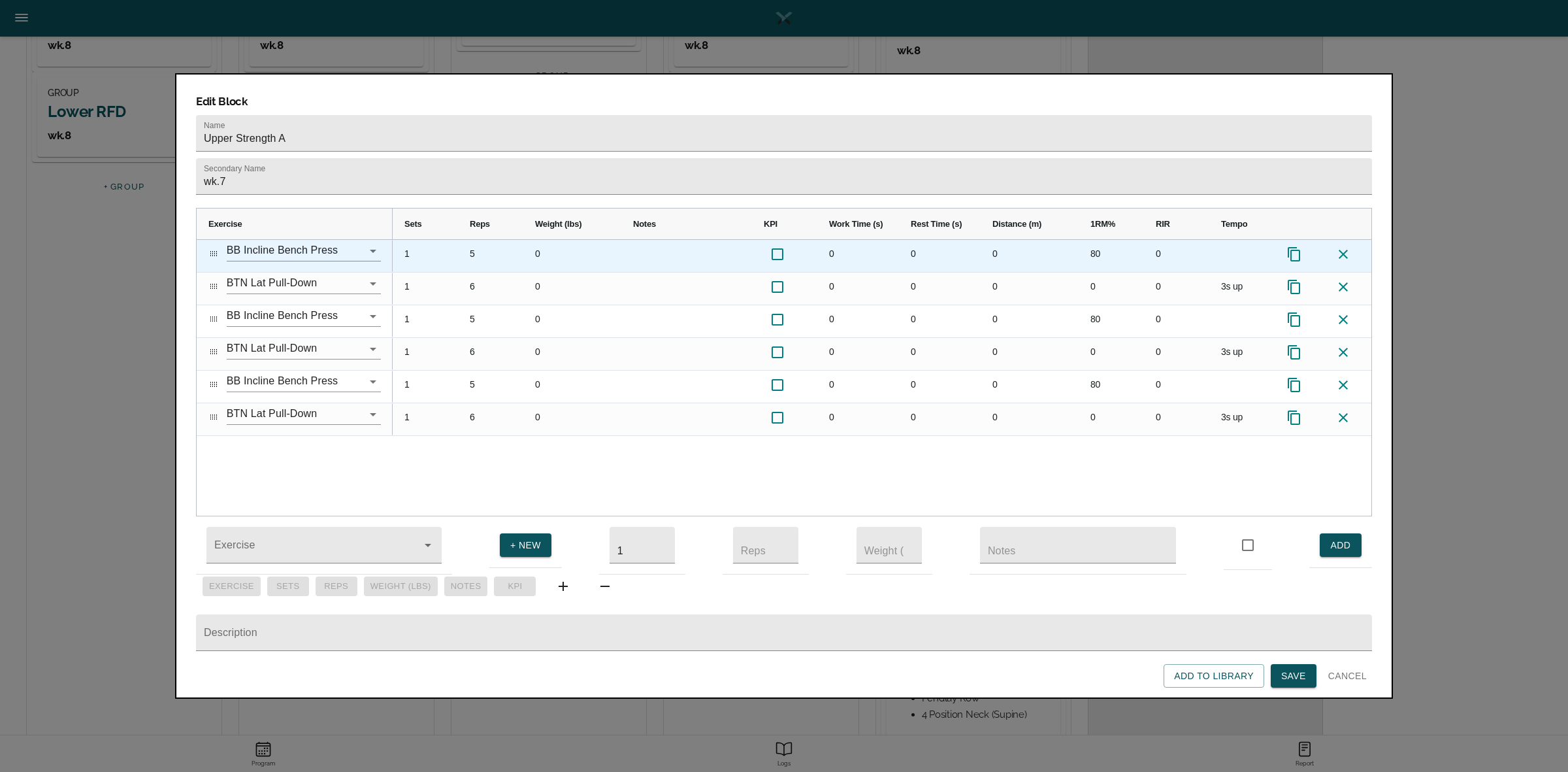
click at [474, 240] on div "5" at bounding box center [491, 255] width 65 height 32
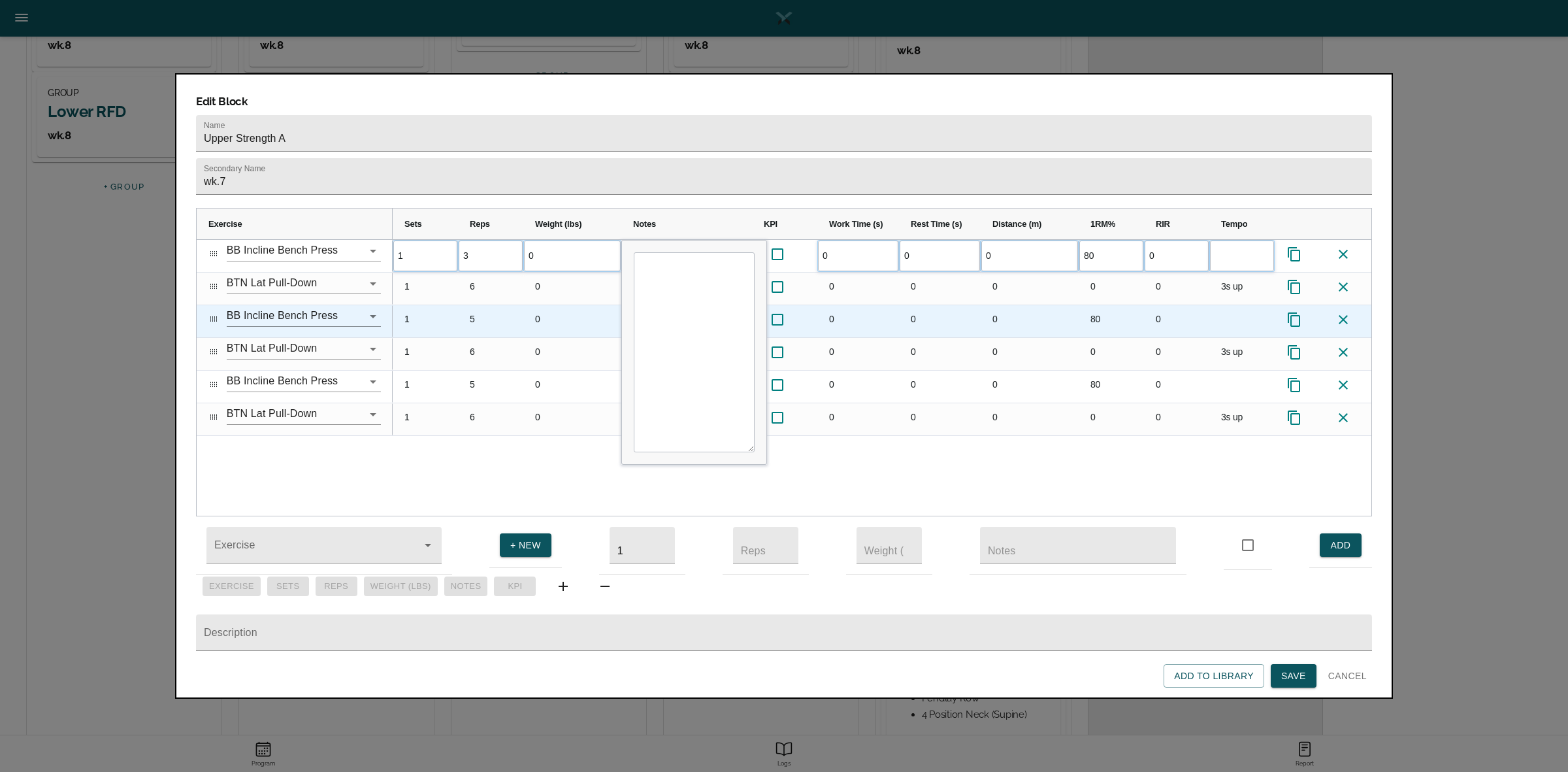
click at [480, 305] on div "5" at bounding box center [491, 321] width 65 height 32
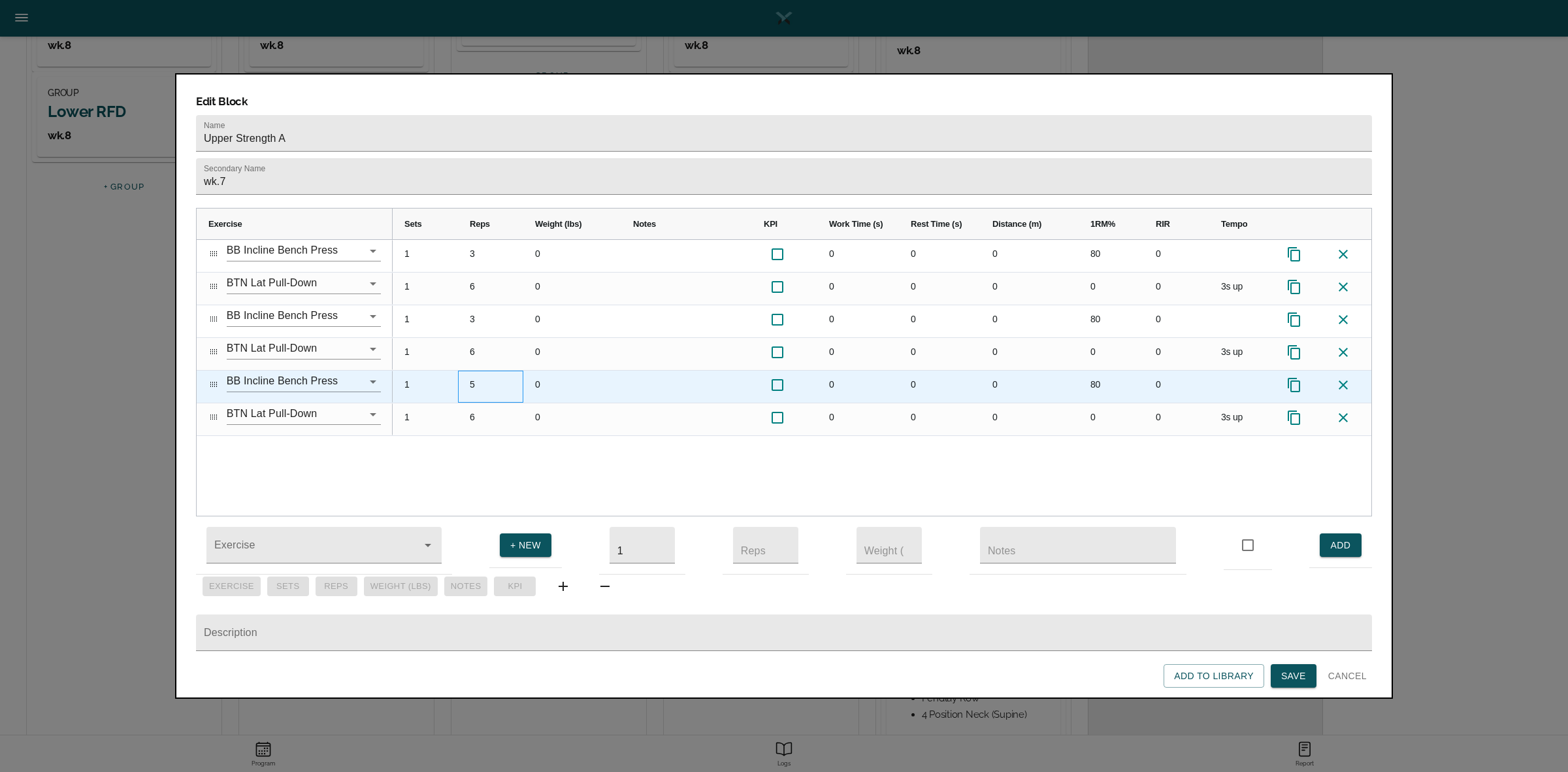
click at [482, 370] on div "5" at bounding box center [491, 386] width 65 height 32
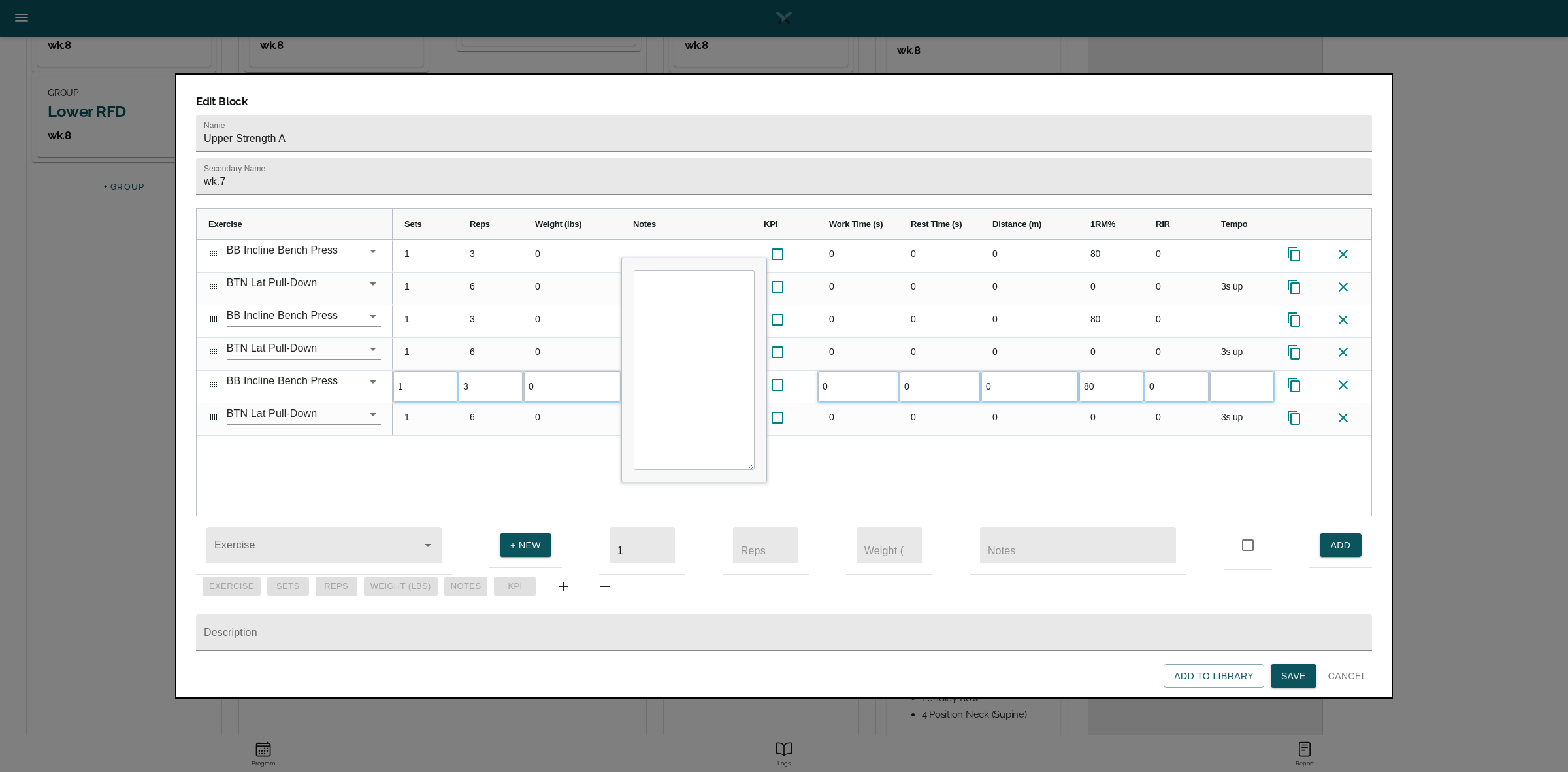
click at [523, 433] on div "1 3 0 0 0 0 80 0 1 6 0 0 0 0 0 0 3s up 1 3 0 0 0 0 80 0 1 6 0 0 0 0 0 0 3s up 1…" at bounding box center [882, 377] width 978 height 276
click at [431, 159] on input "wk.7" at bounding box center [784, 176] width 1176 height 36
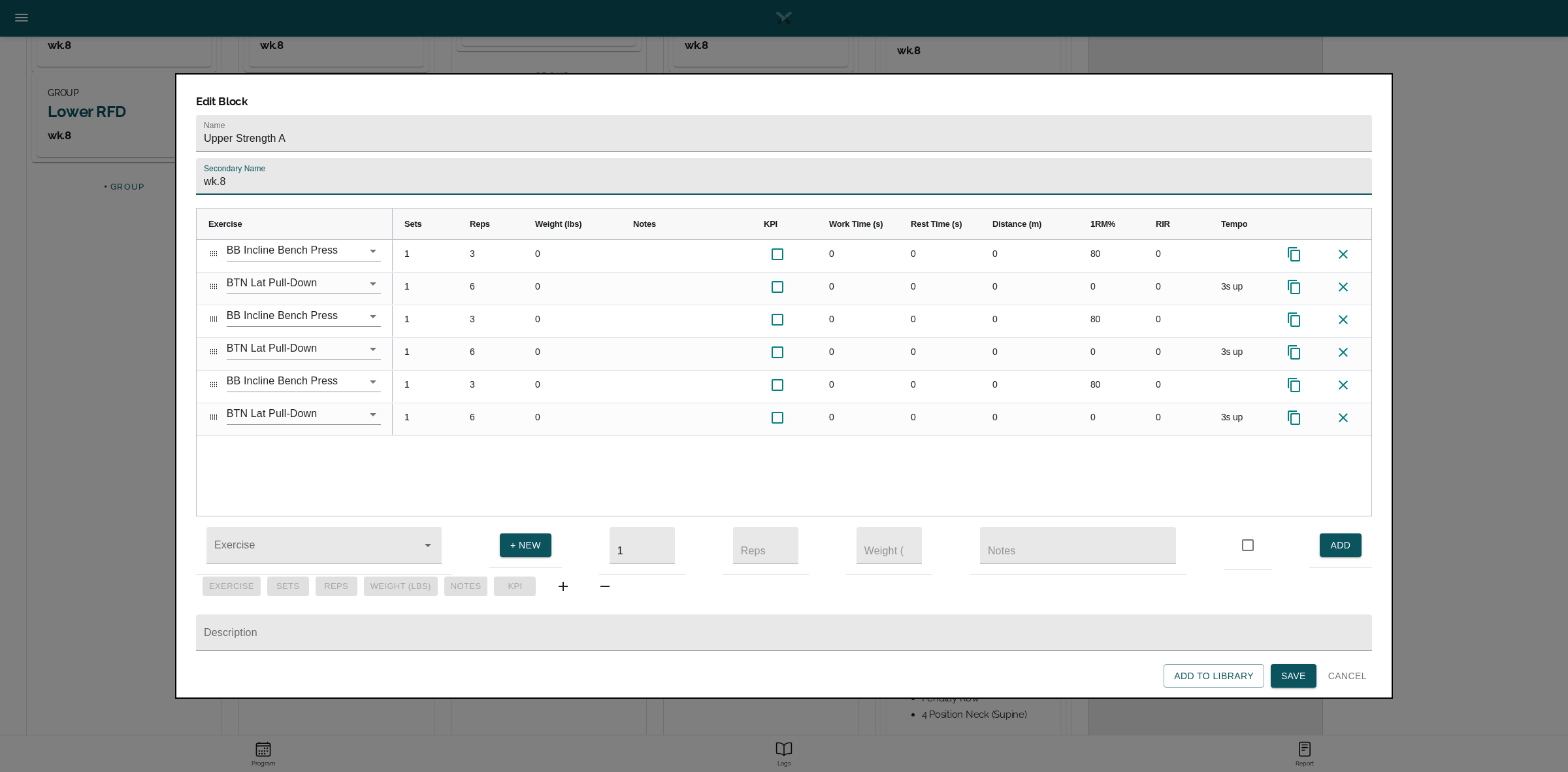
type input "wk.8"
click at [602, 449] on div "1 3 0 0 0 0 80 0 1 6 0 0 0 0 0 0 3s up 1 3 0 0 0 0 80 0 1 6 0 0 0 0 0 0 3s up 1…" at bounding box center [882, 377] width 978 height 276
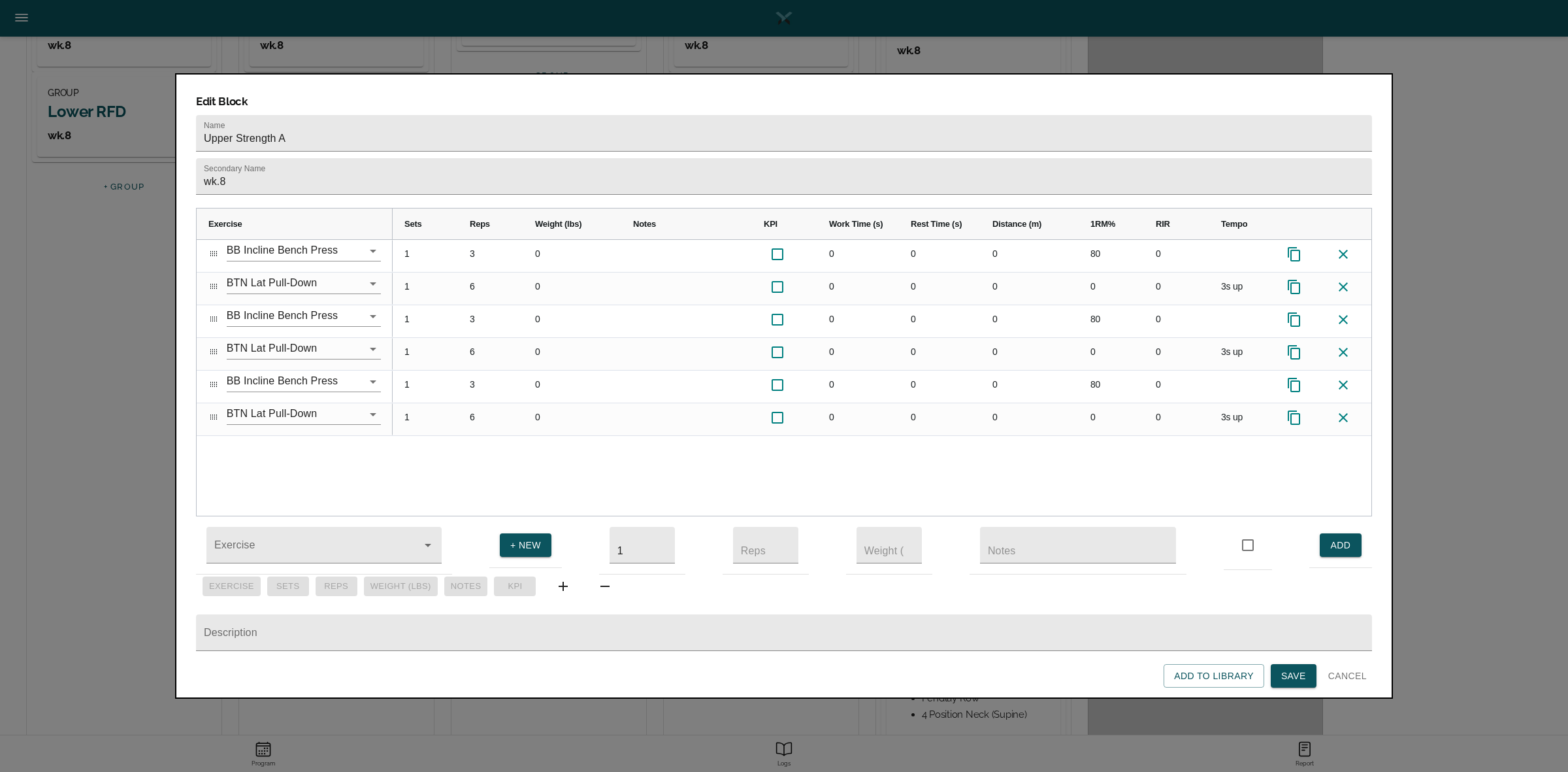
drag, startPoint x: 1280, startPoint y: 668, endPoint x: 1217, endPoint y: 629, distance: 74.1
click at [1281, 669] on span "Save" at bounding box center [1293, 676] width 25 height 16
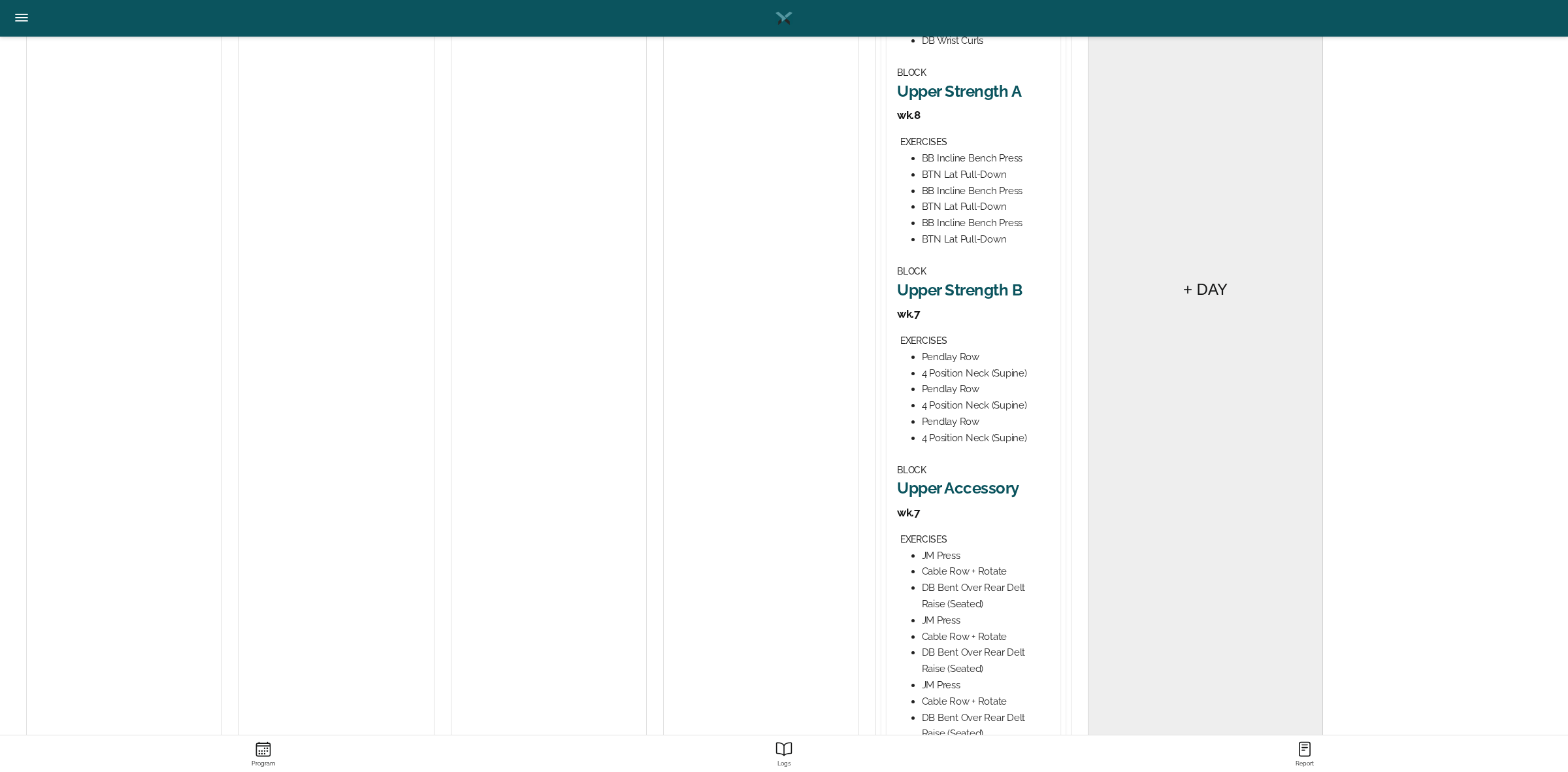
scroll to position [572, 0]
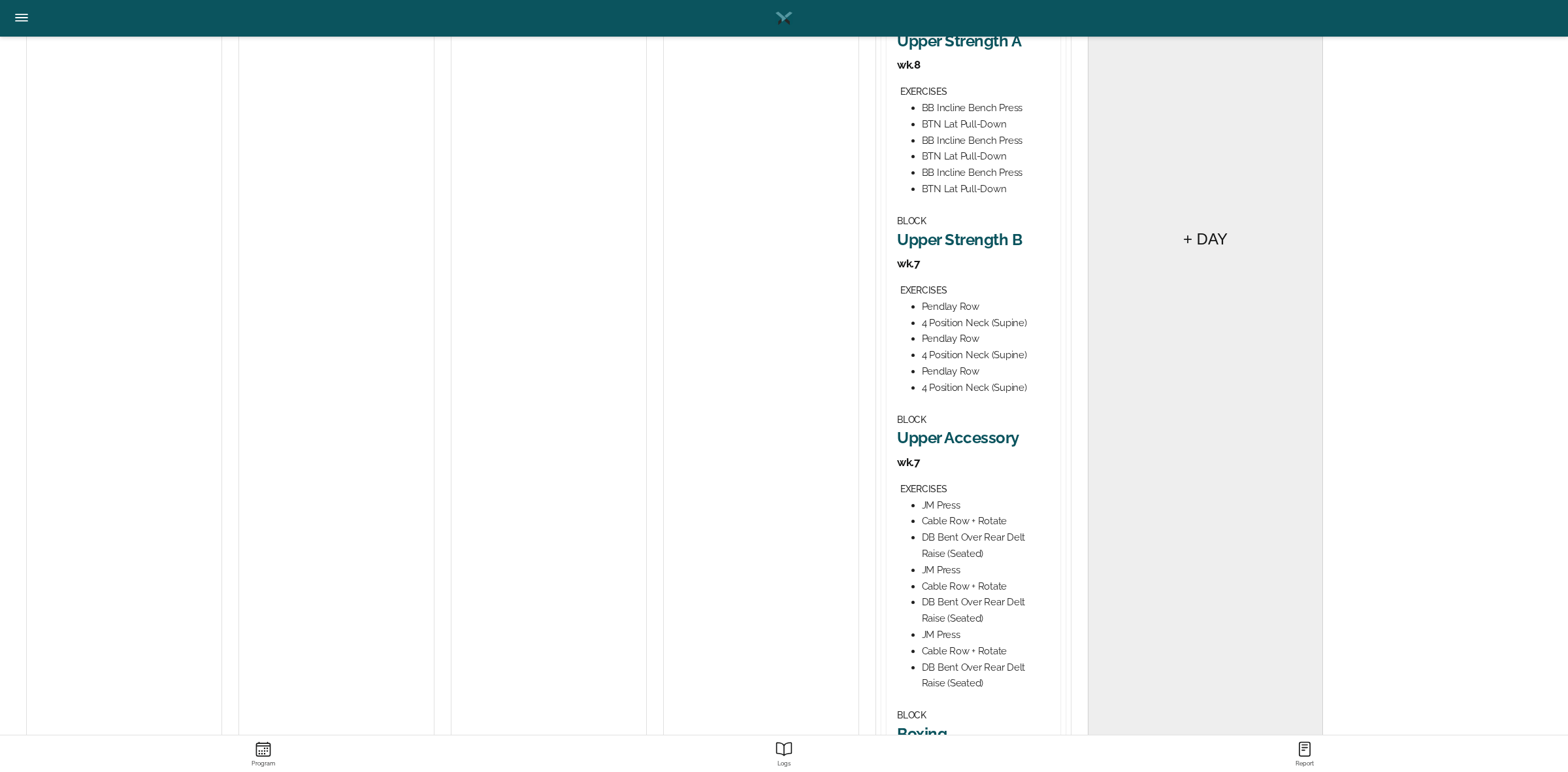
click at [1001, 245] on h2 "Upper Strength B" at bounding box center [973, 240] width 153 height 21
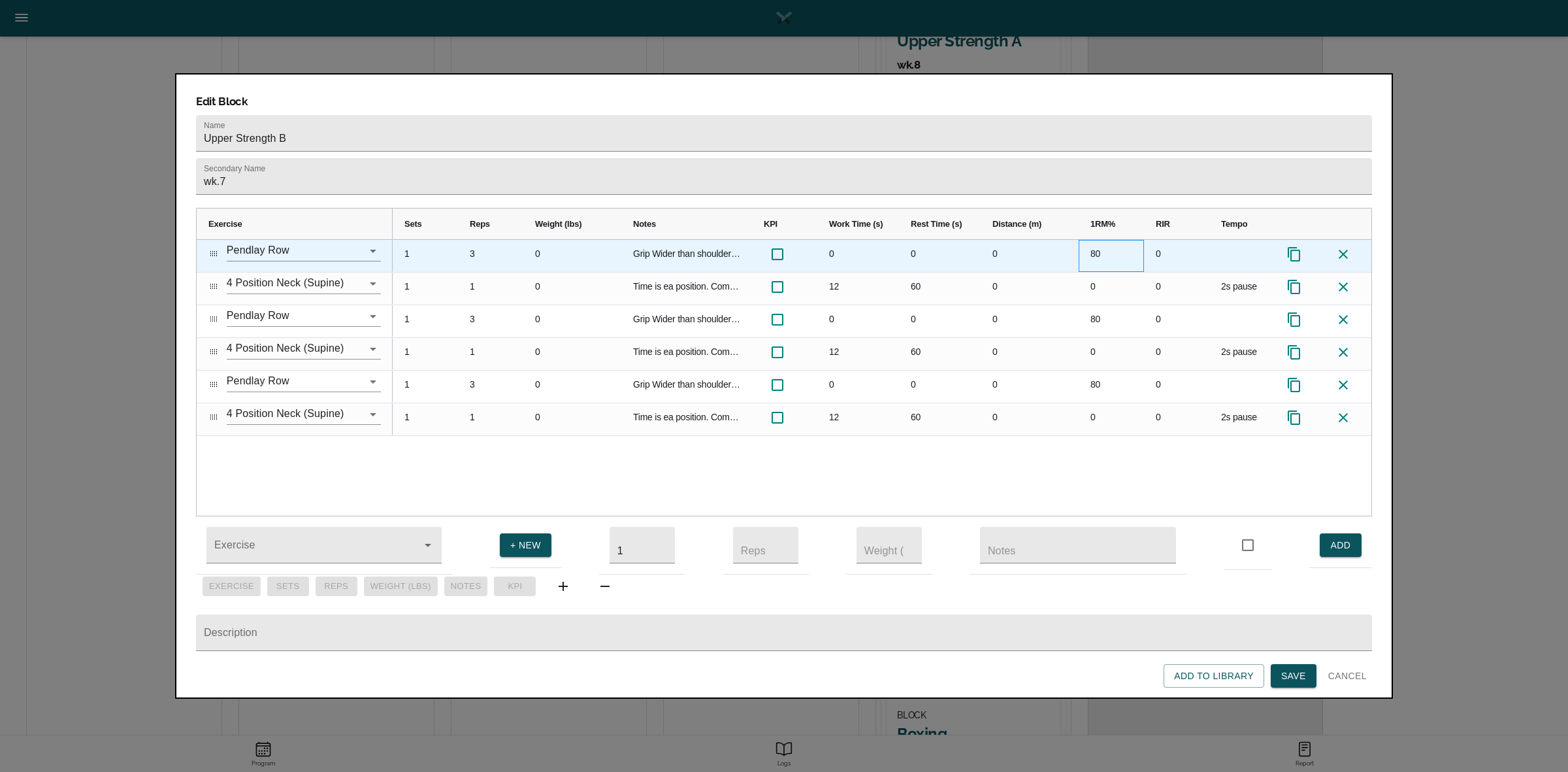
click at [1095, 240] on div "80" at bounding box center [1111, 255] width 65 height 32
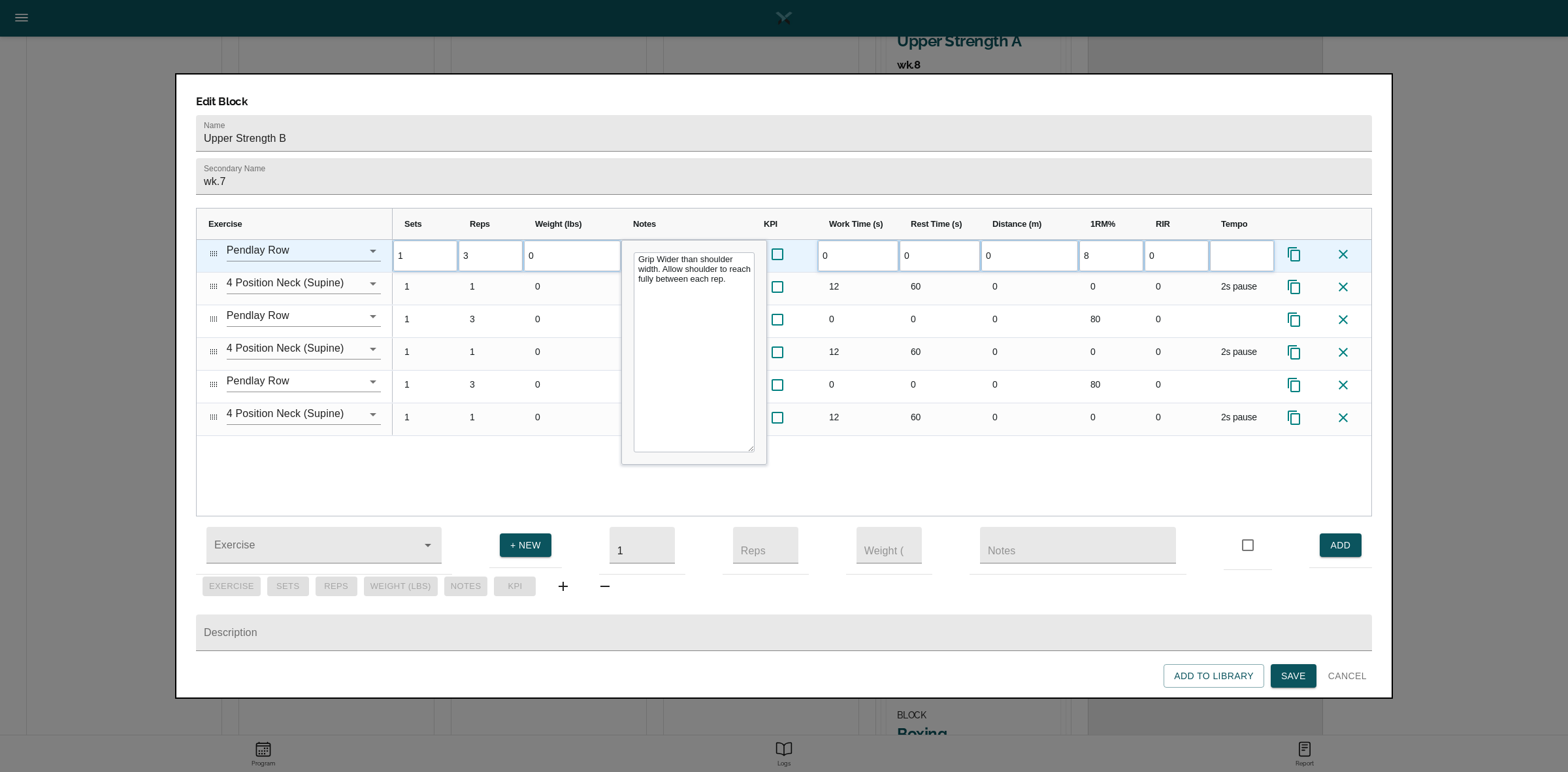
type input "85"
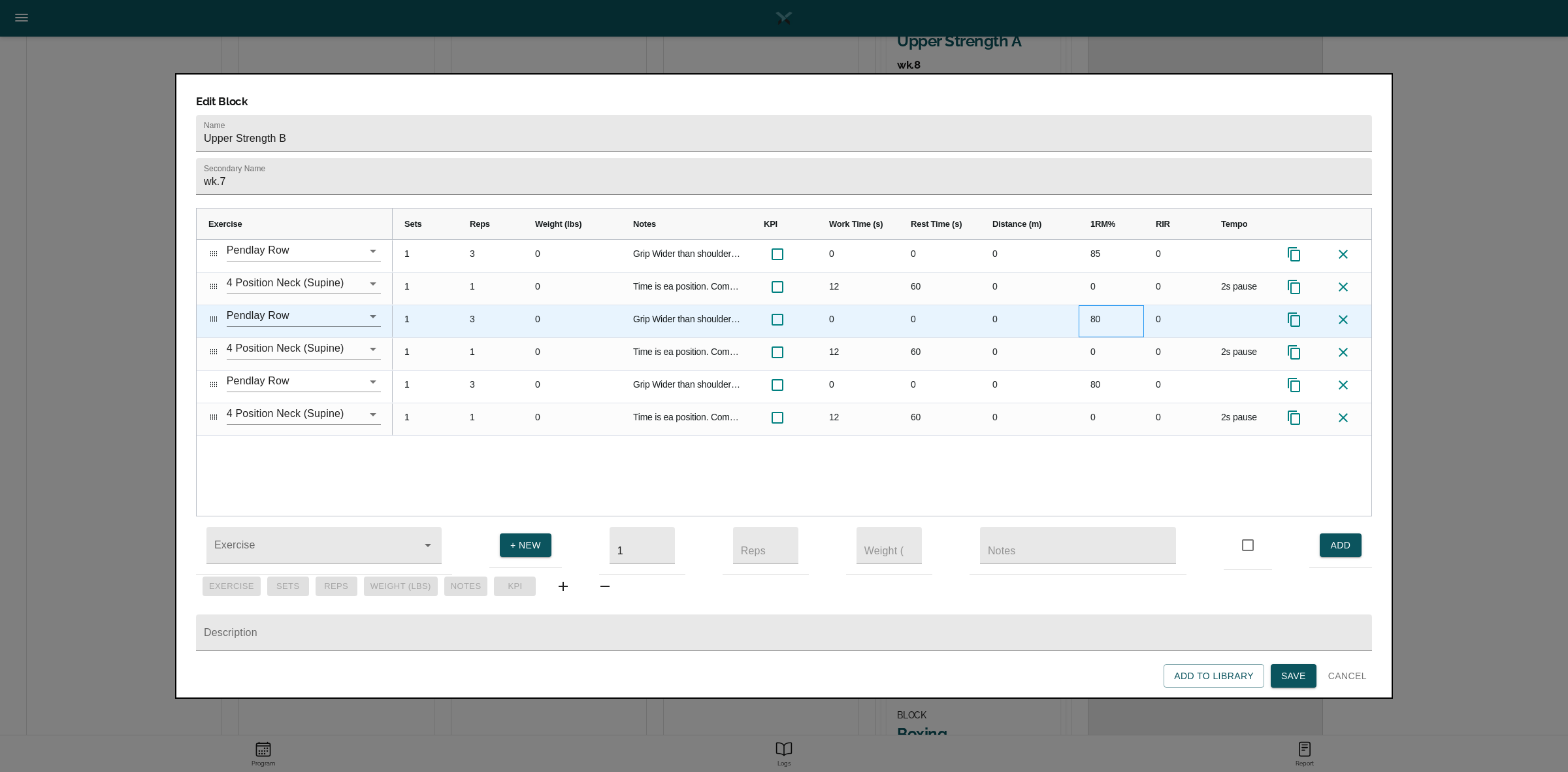
click at [1105, 305] on div "80" at bounding box center [1111, 321] width 65 height 32
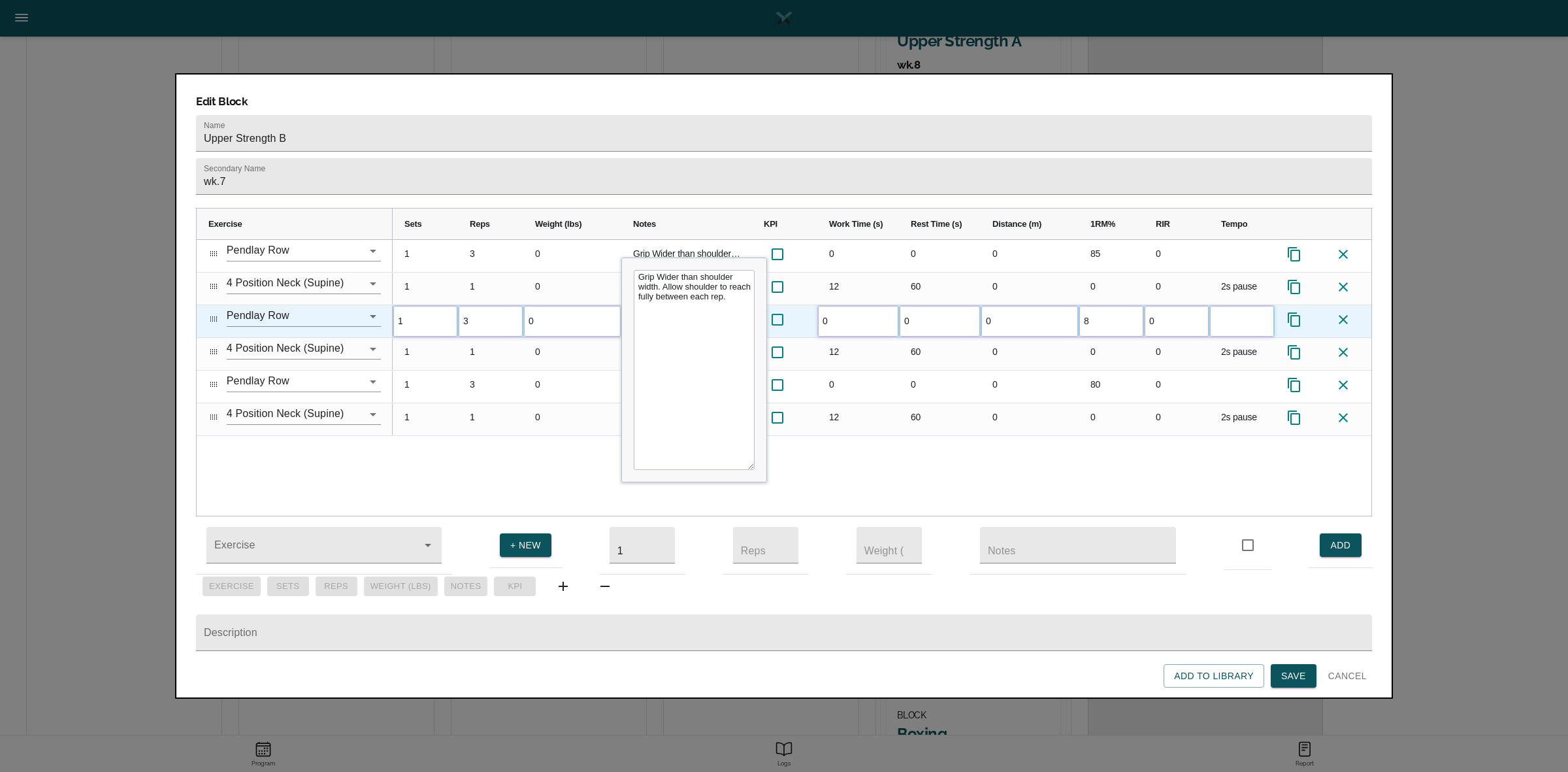
type input "85"
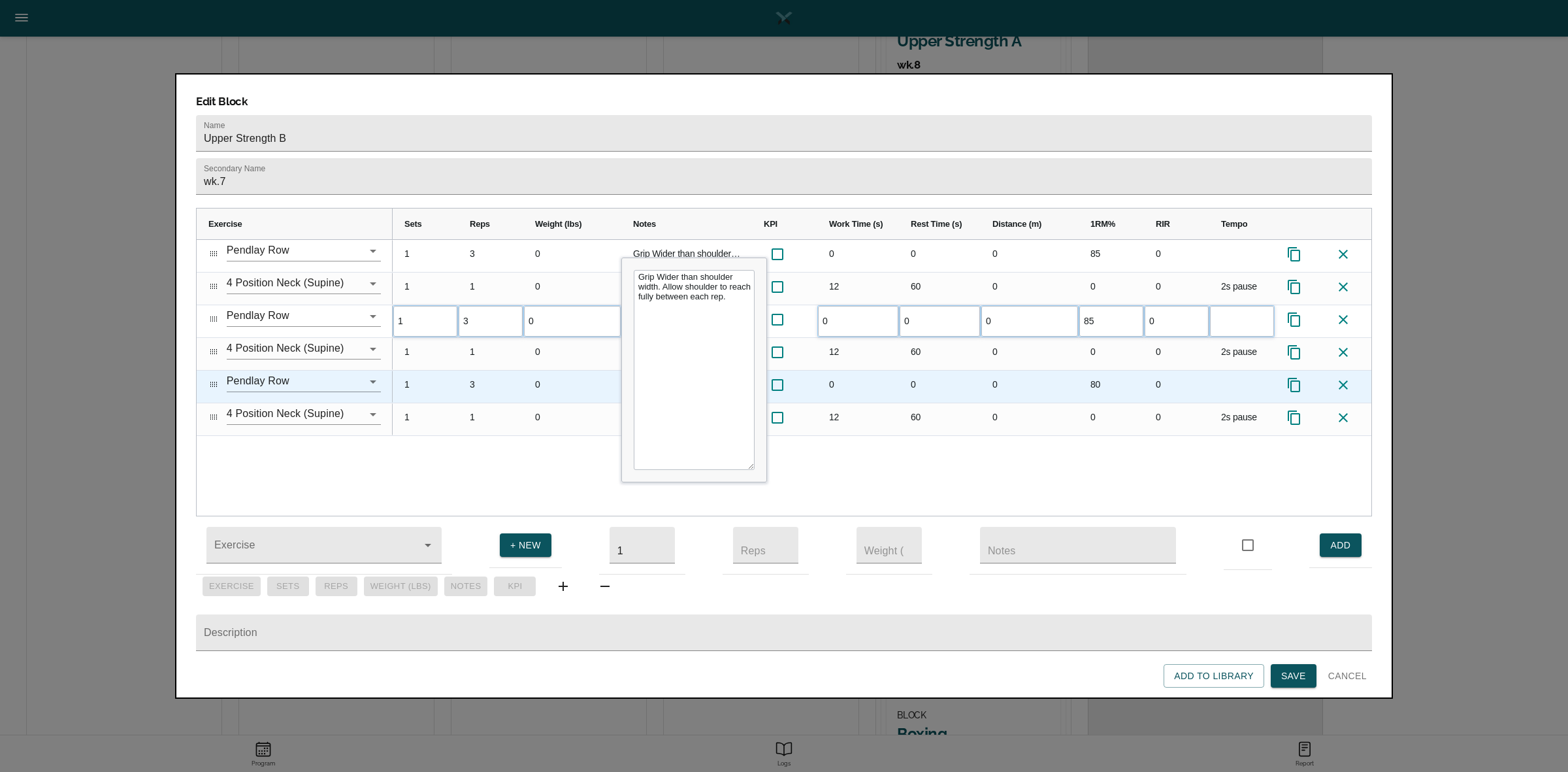
click at [1107, 370] on div "80" at bounding box center [1111, 386] width 65 height 32
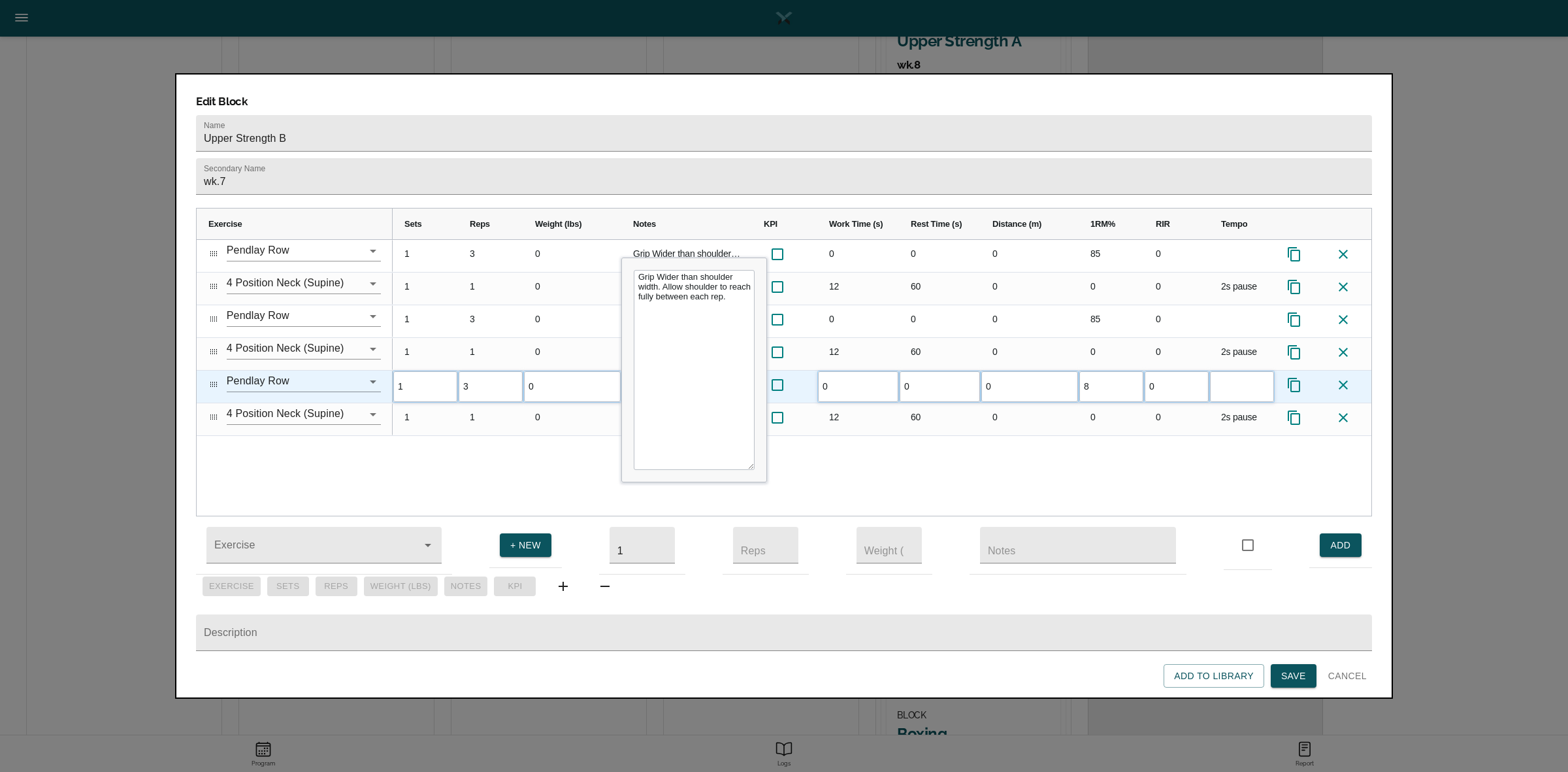
type input "85"
click at [1101, 431] on div "1 3 0 Grip Wider than shoulder width. Allow shoulder to reach fully between eac…" at bounding box center [882, 377] width 978 height 276
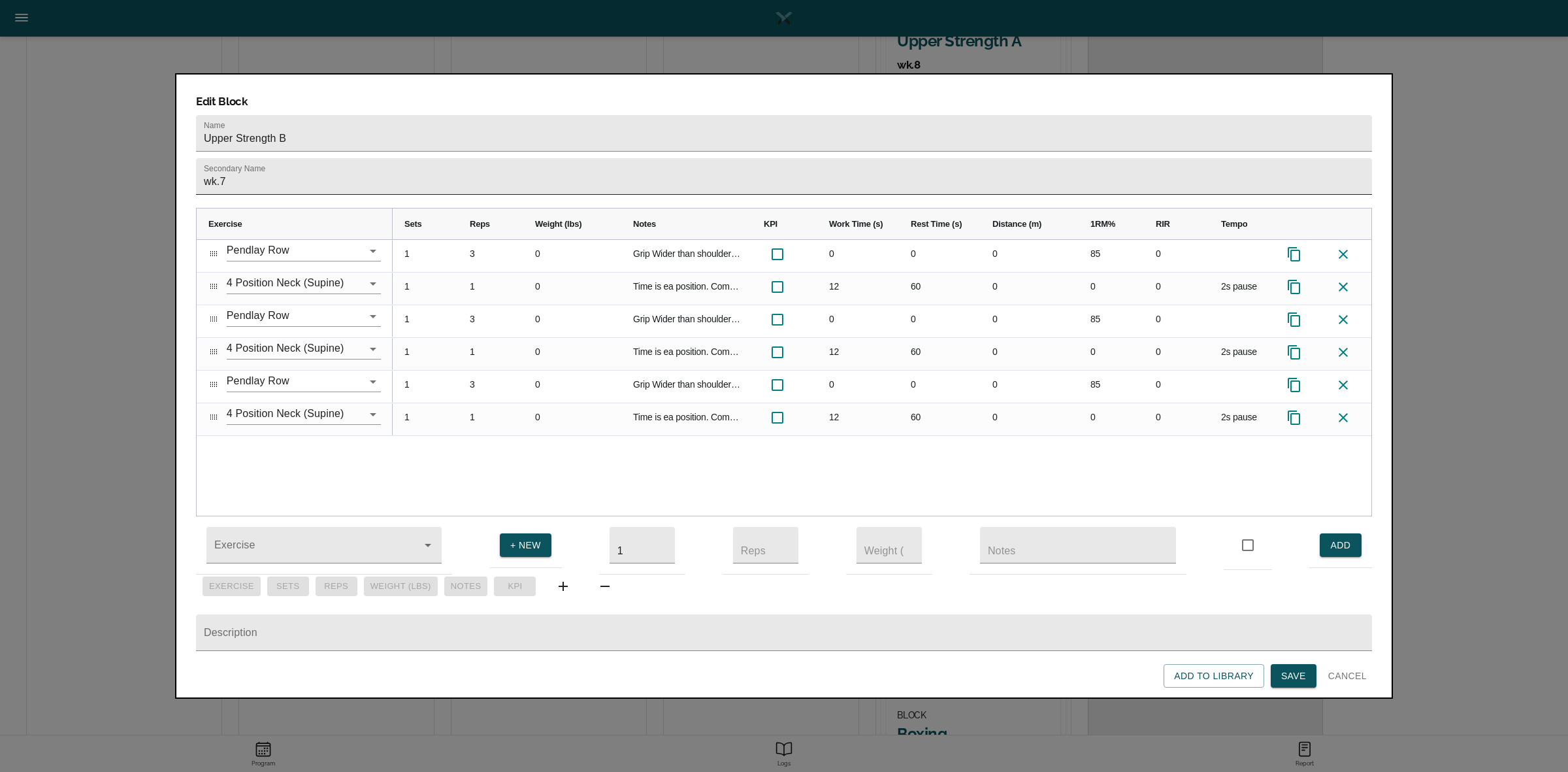
click at [468, 159] on input "wk.7" at bounding box center [784, 176] width 1176 height 36
type input "wk.8"
click at [1287, 664] on button "Save" at bounding box center [1293, 676] width 45 height 24
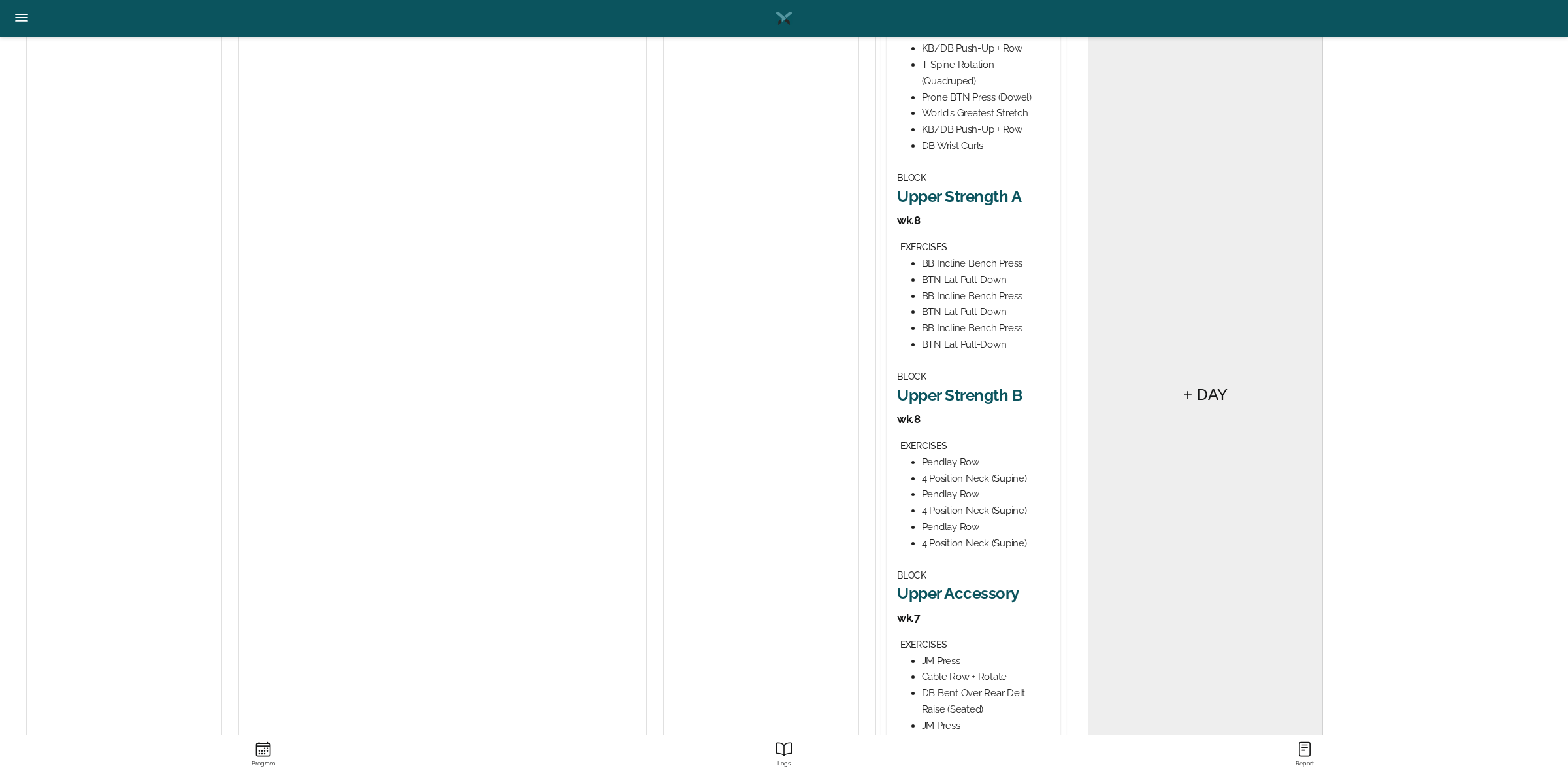
scroll to position [490, 0]
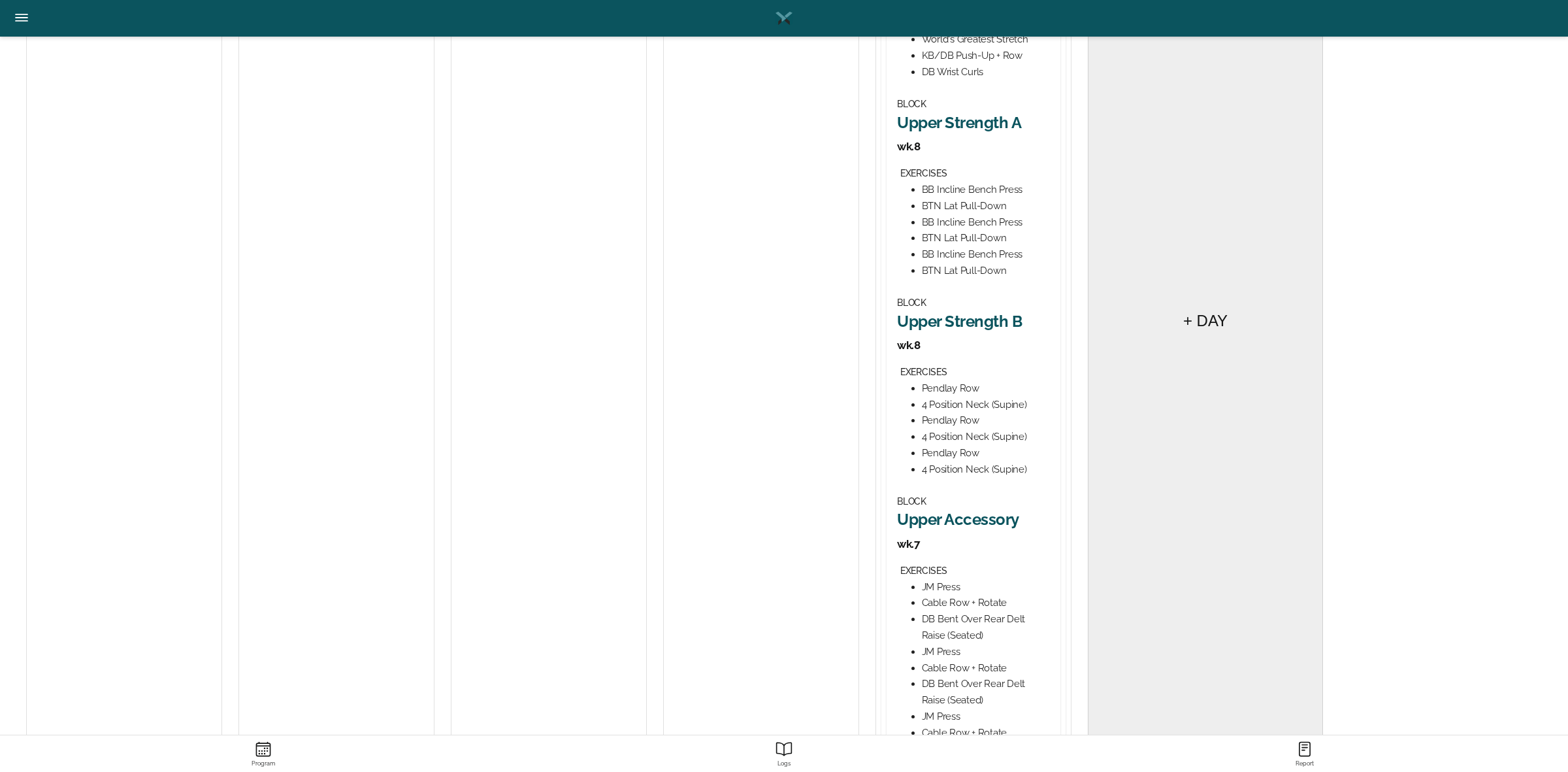
click at [980, 521] on h2 "Upper Accessory" at bounding box center [973, 519] width 153 height 21
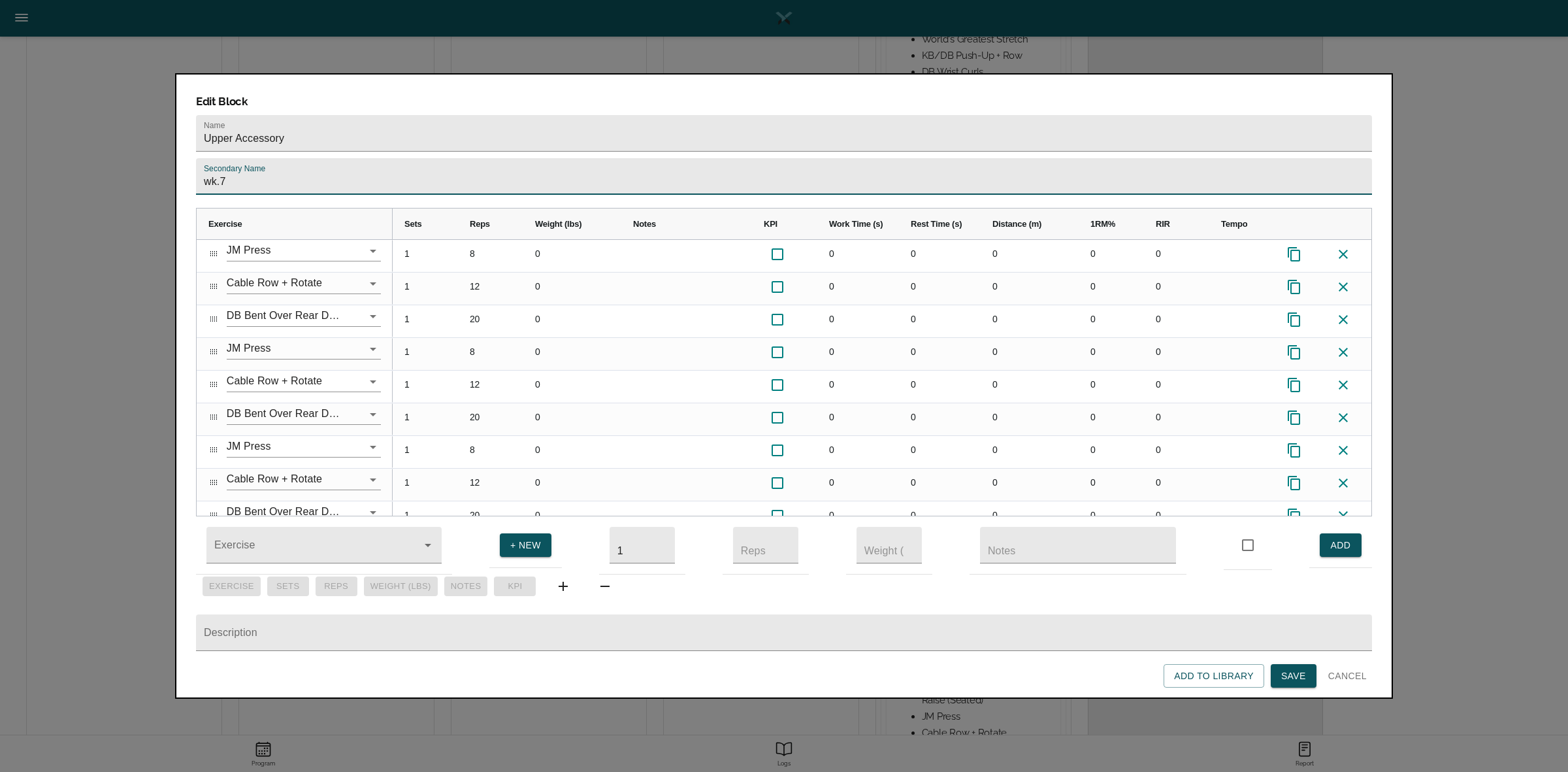
click at [369, 159] on input "wk.7" at bounding box center [784, 176] width 1176 height 36
type input "wk.8"
click at [419, 94] on h3 "Edit Block" at bounding box center [784, 101] width 1176 height 14
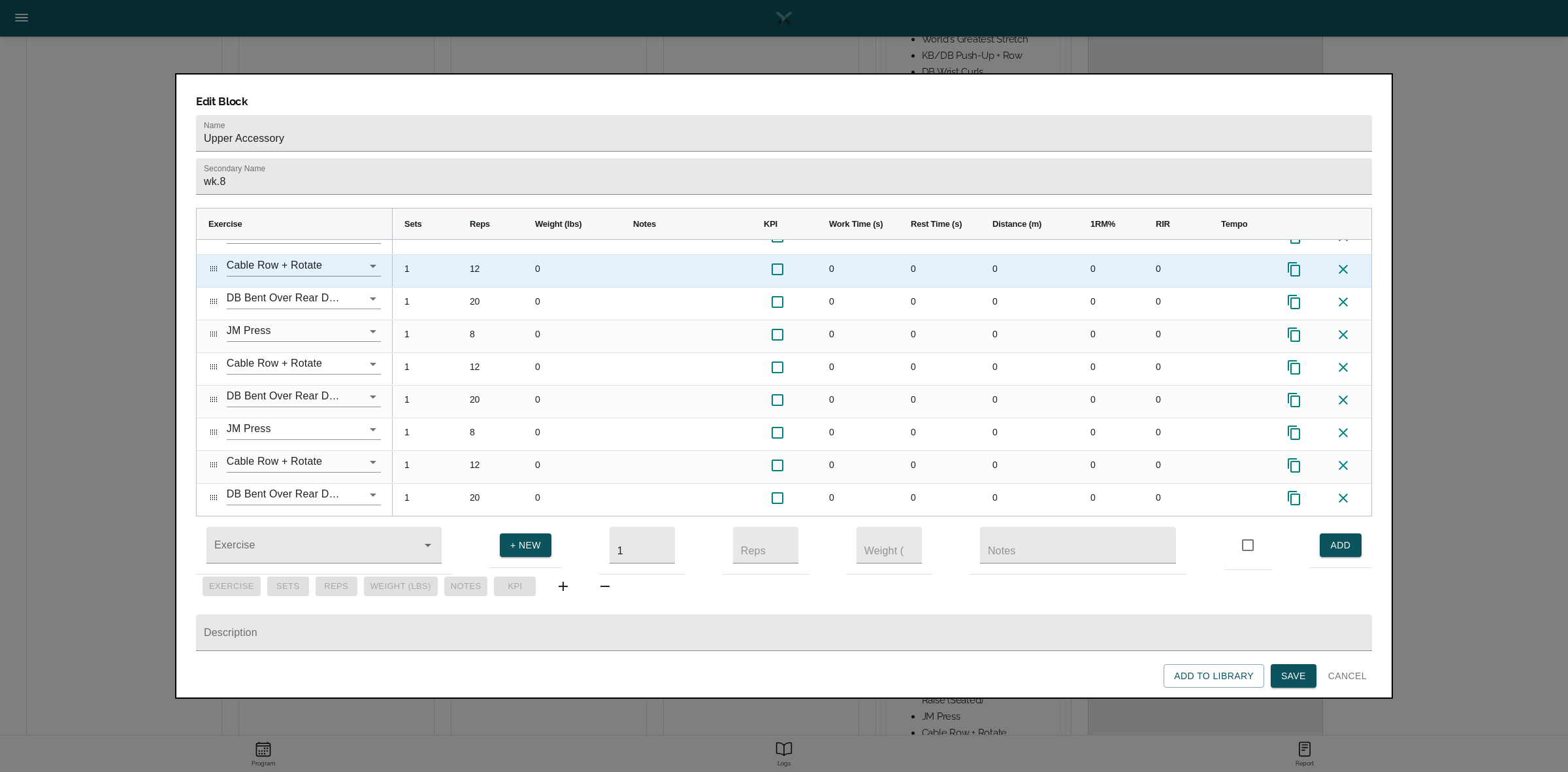
scroll to position [0, 0]
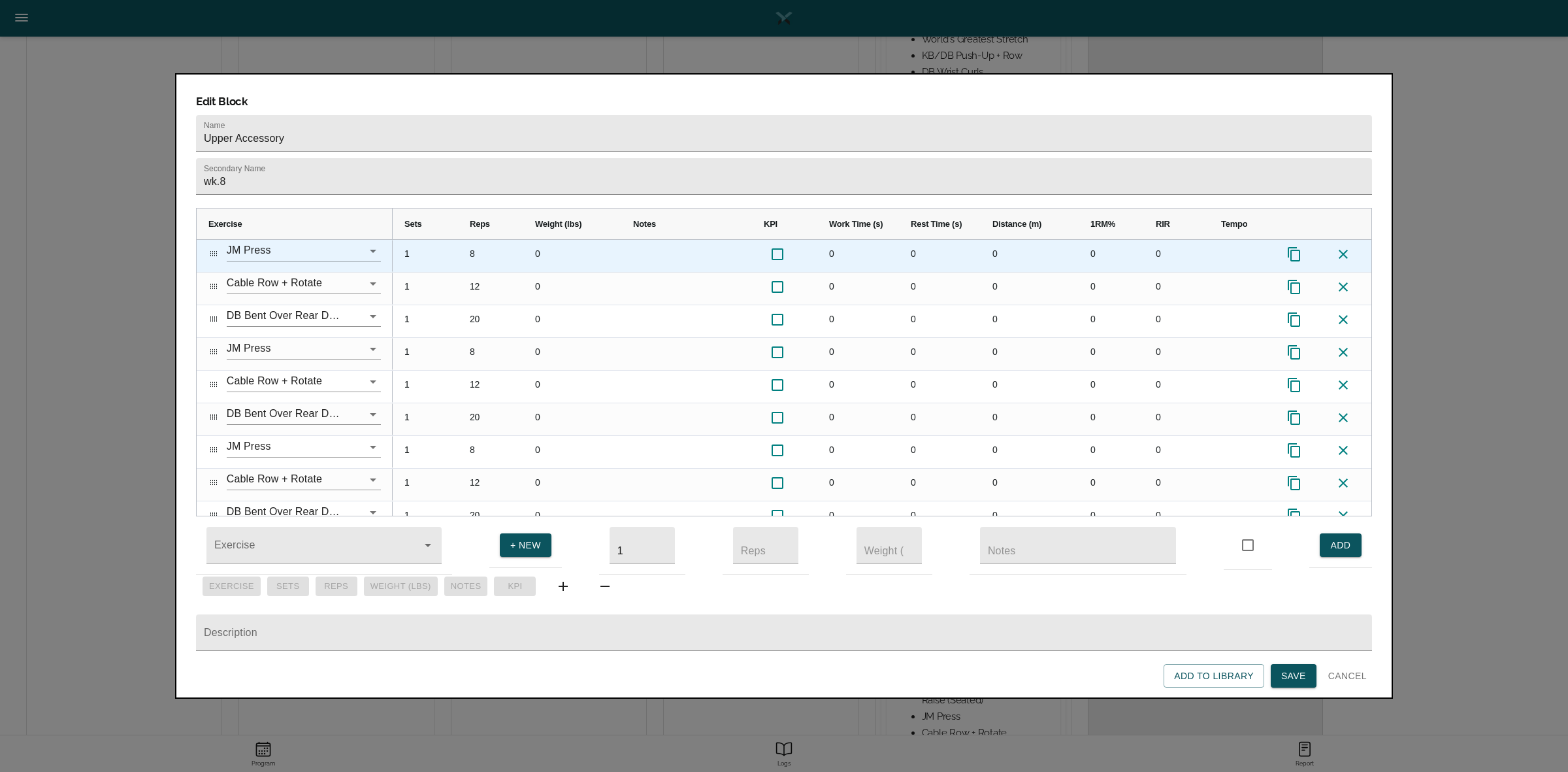
click at [469, 240] on div "8" at bounding box center [491, 255] width 65 height 32
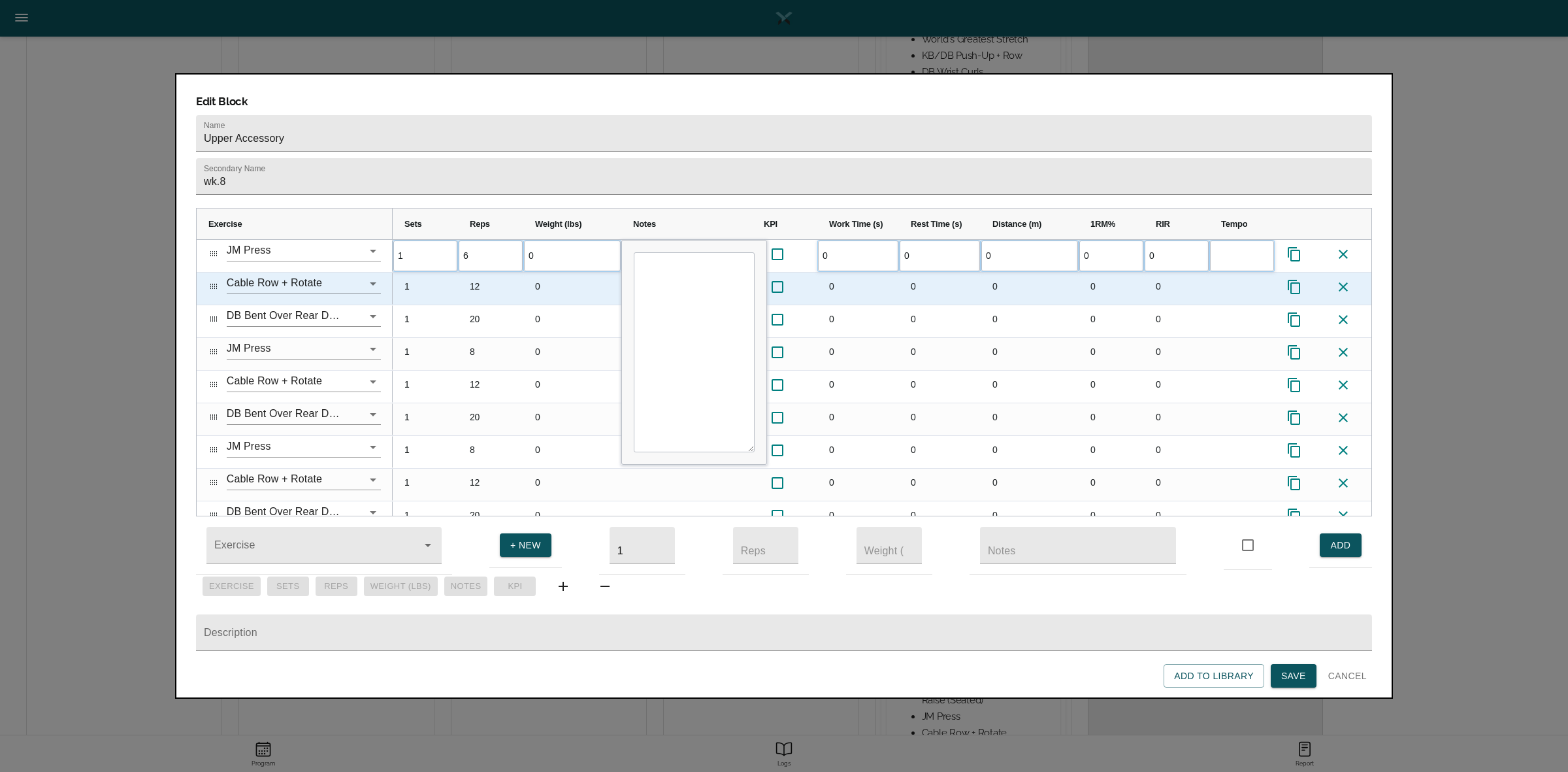
click at [481, 272] on div "12" at bounding box center [491, 288] width 65 height 32
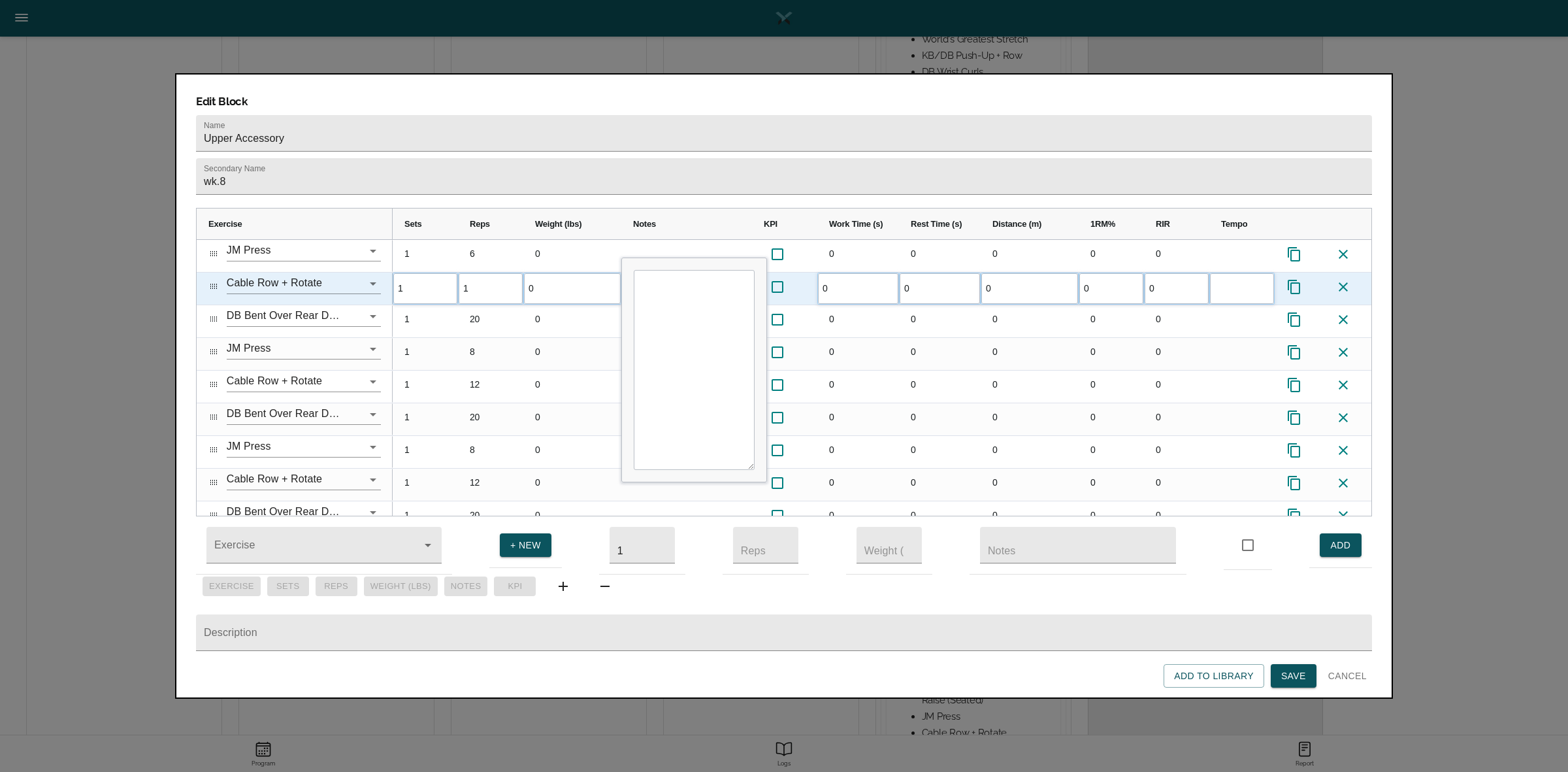
type input "10"
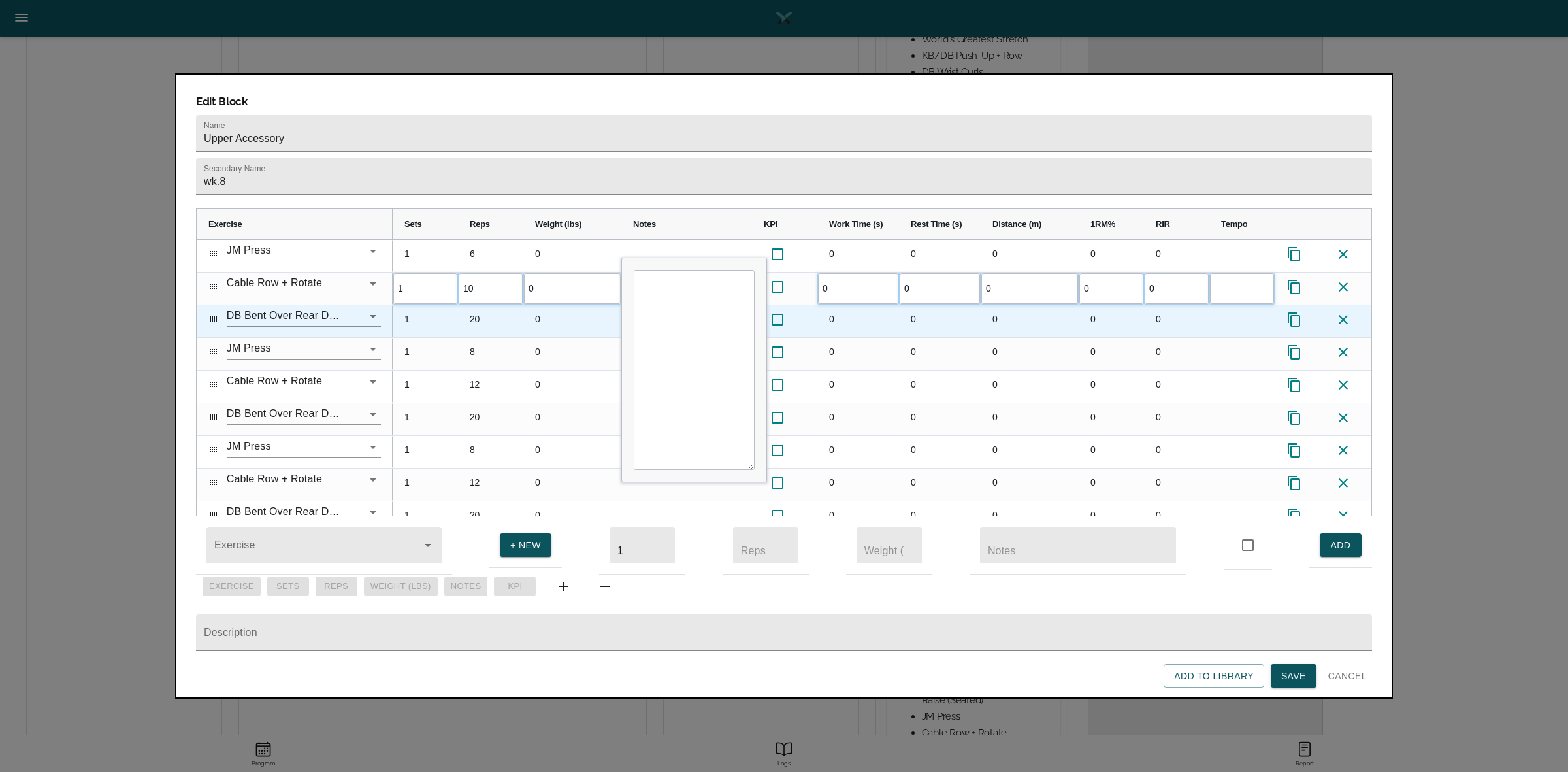
click at [480, 305] on div "20" at bounding box center [491, 321] width 65 height 32
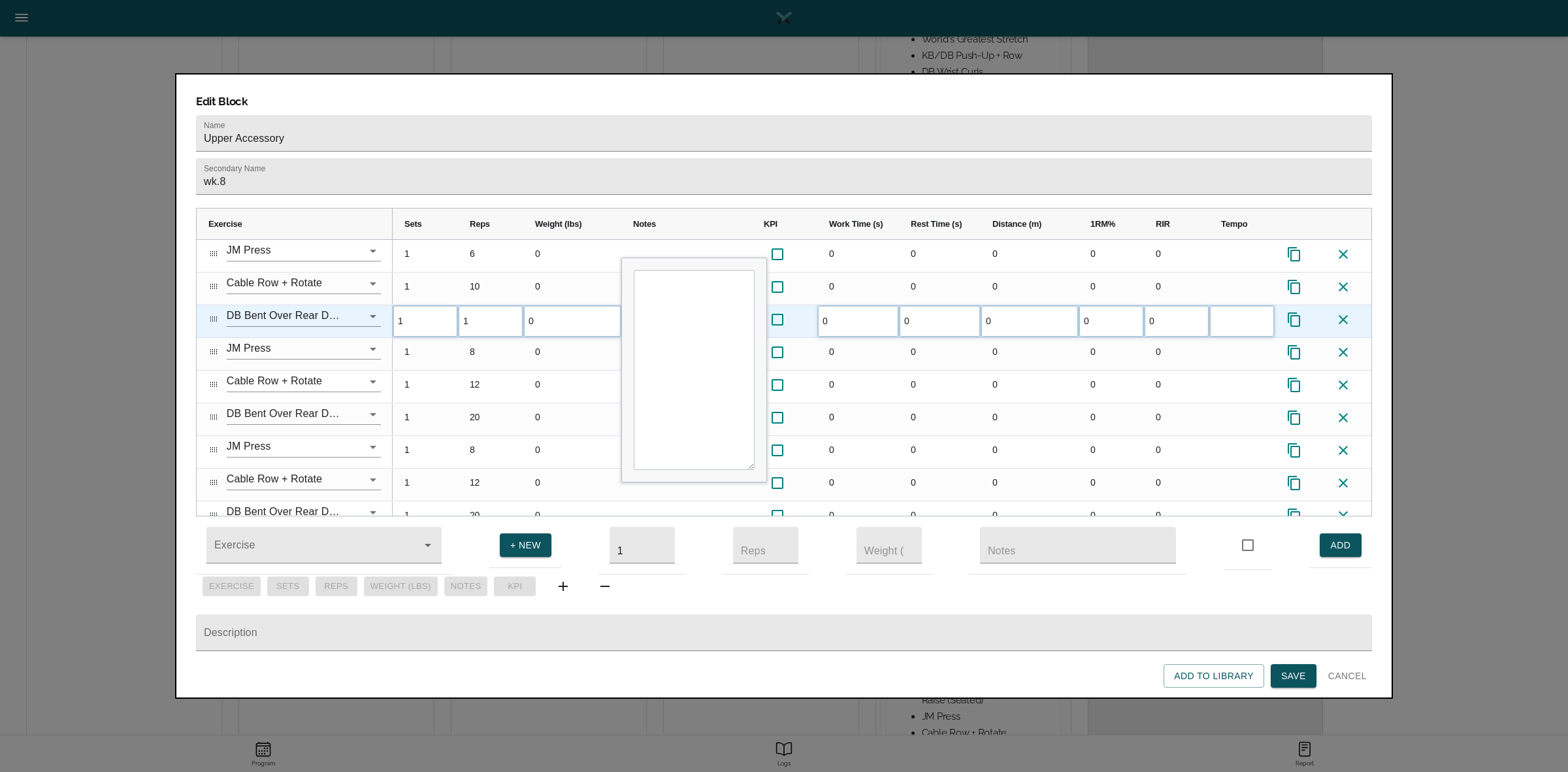
type input "15"
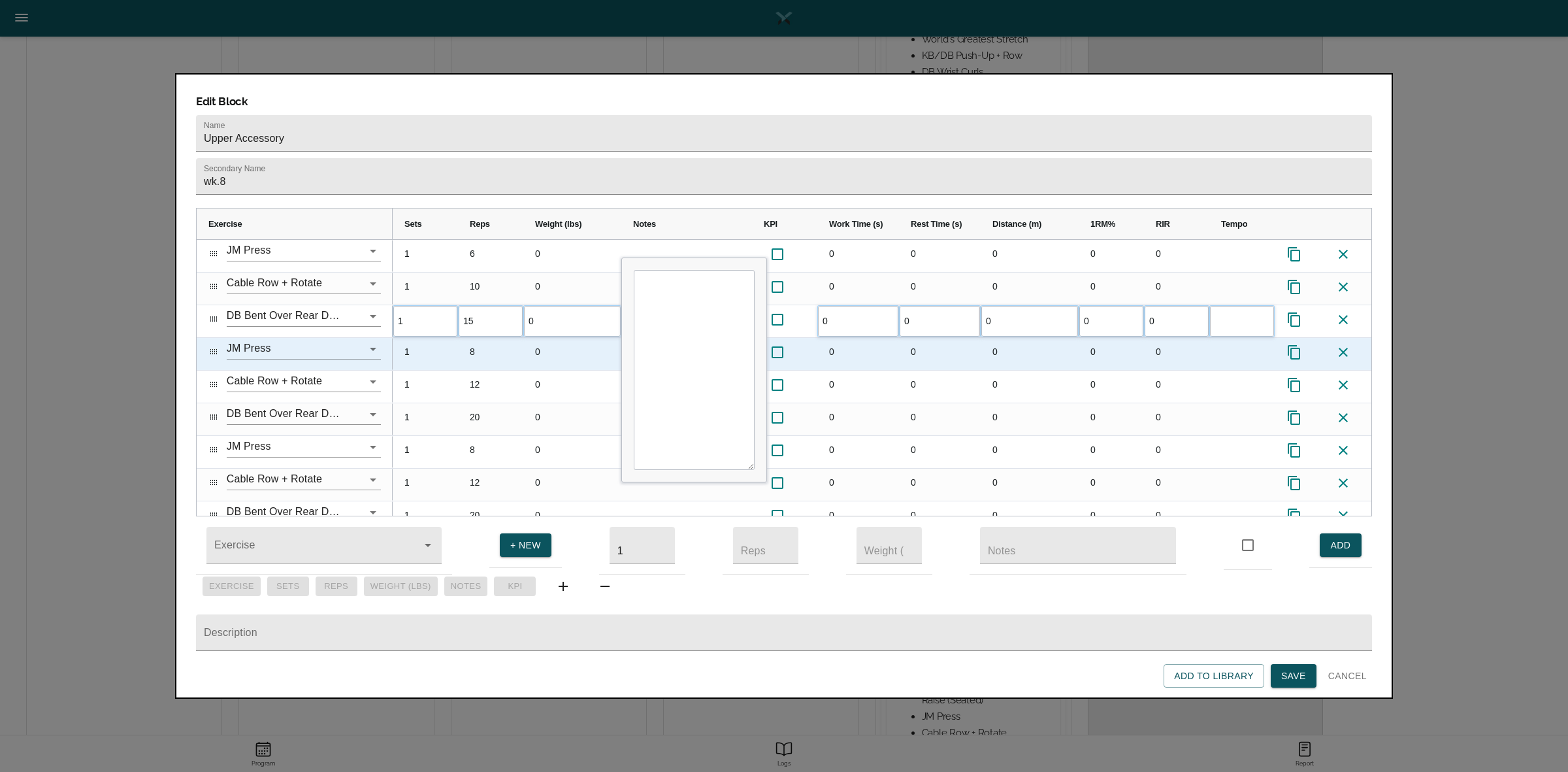
click at [479, 338] on div "8" at bounding box center [491, 353] width 65 height 32
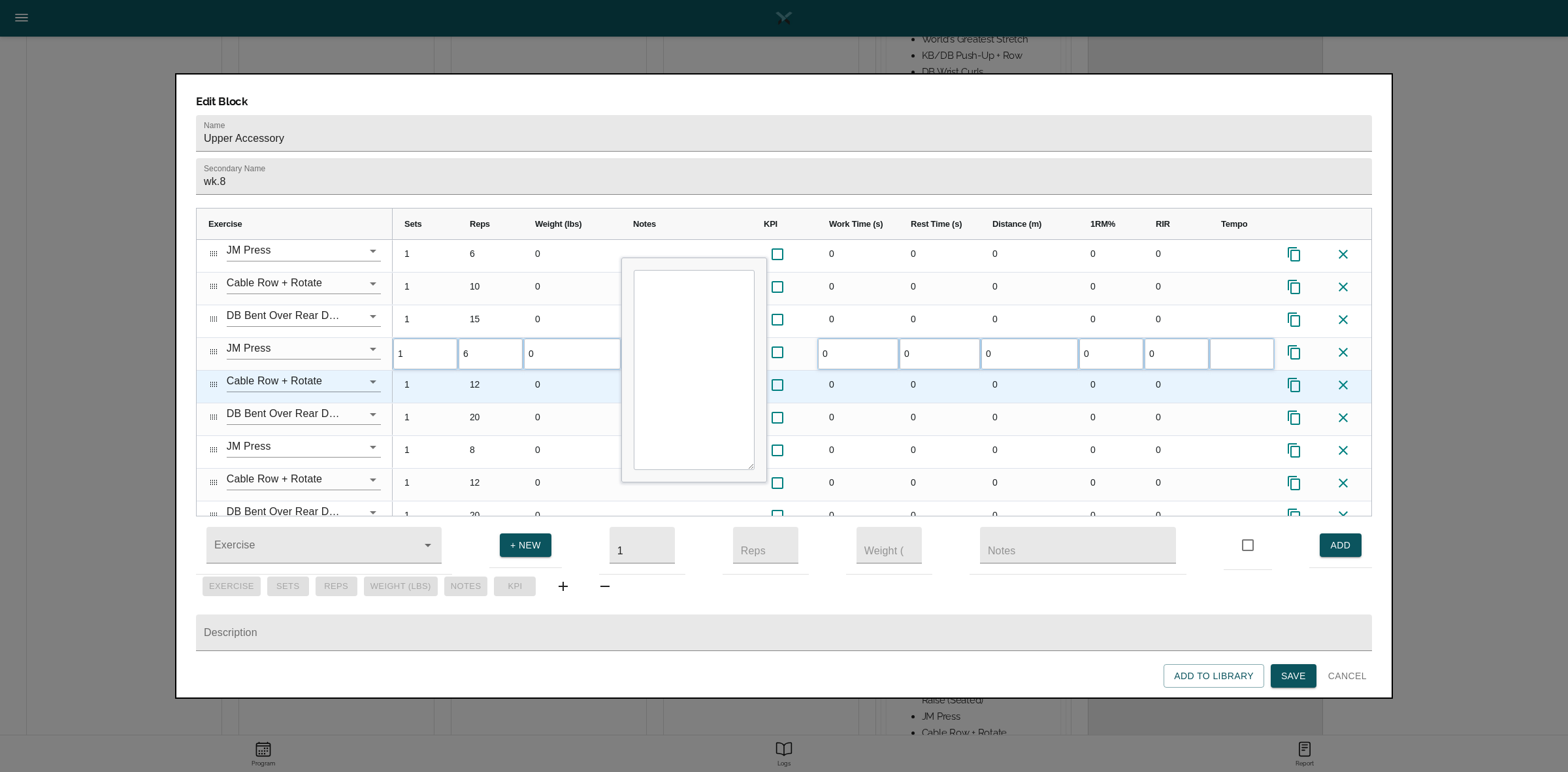
click at [481, 370] on div "12" at bounding box center [491, 386] width 65 height 32
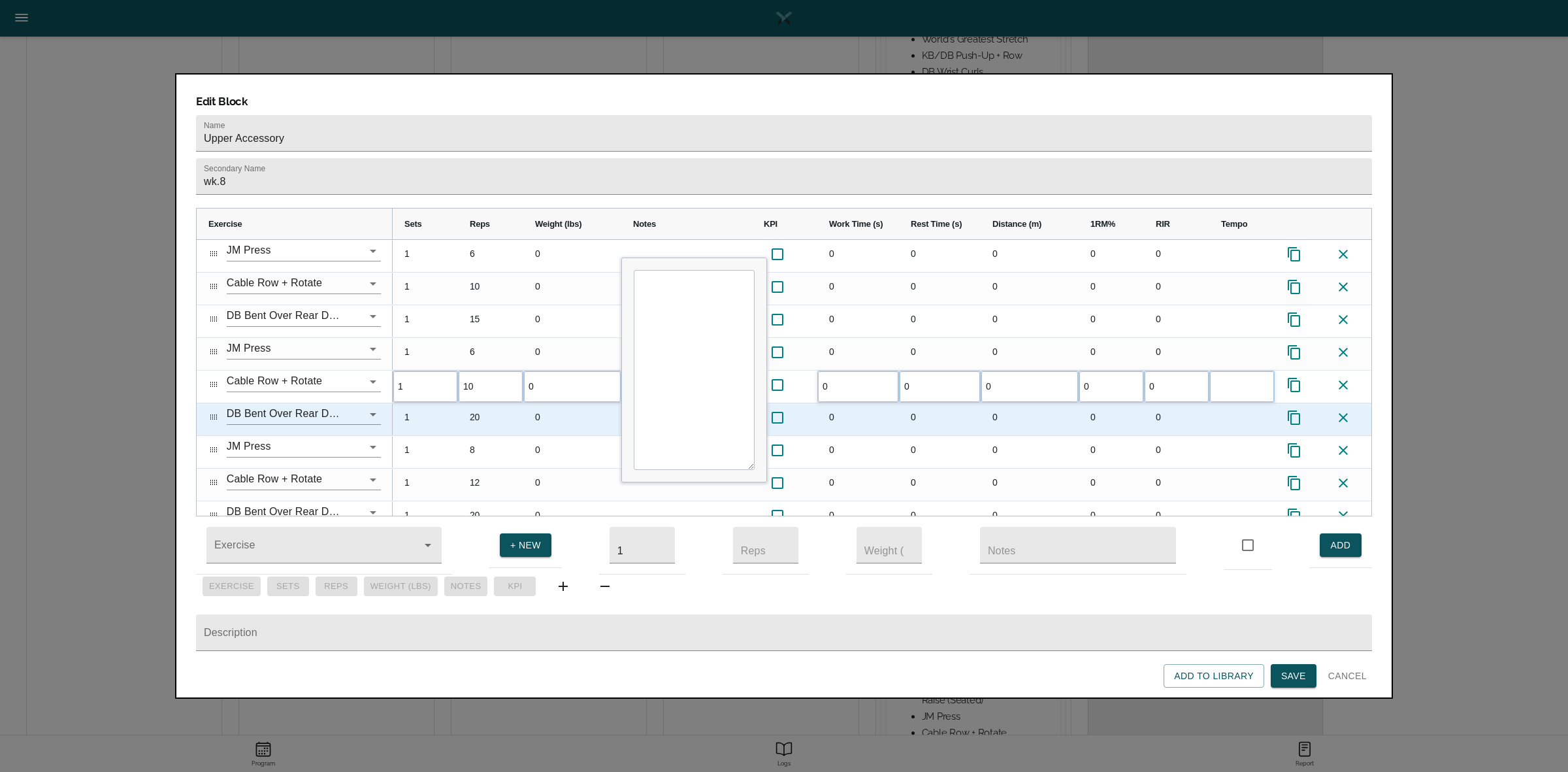
click at [482, 403] on div "20" at bounding box center [491, 419] width 65 height 32
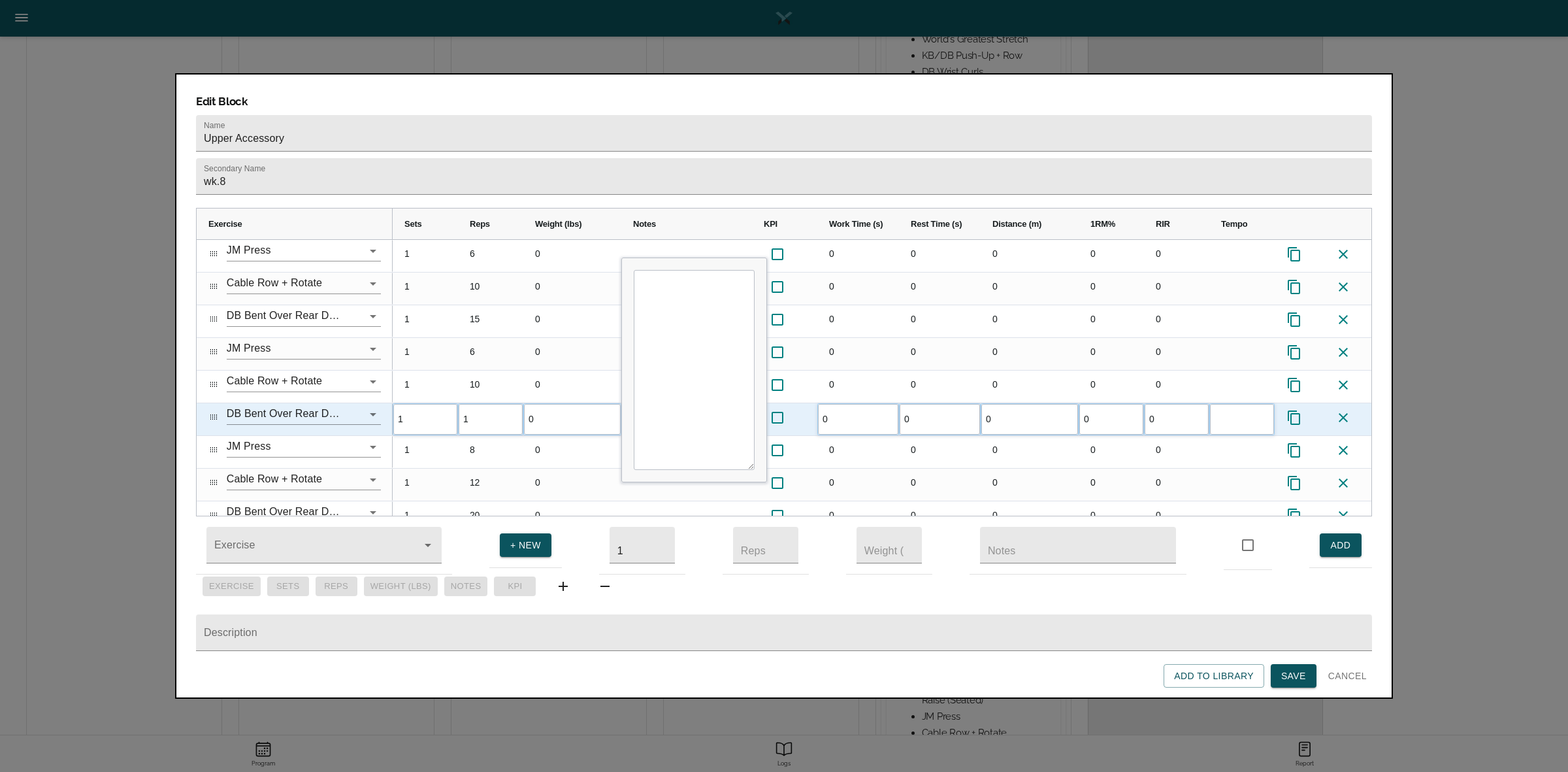
type input "15"
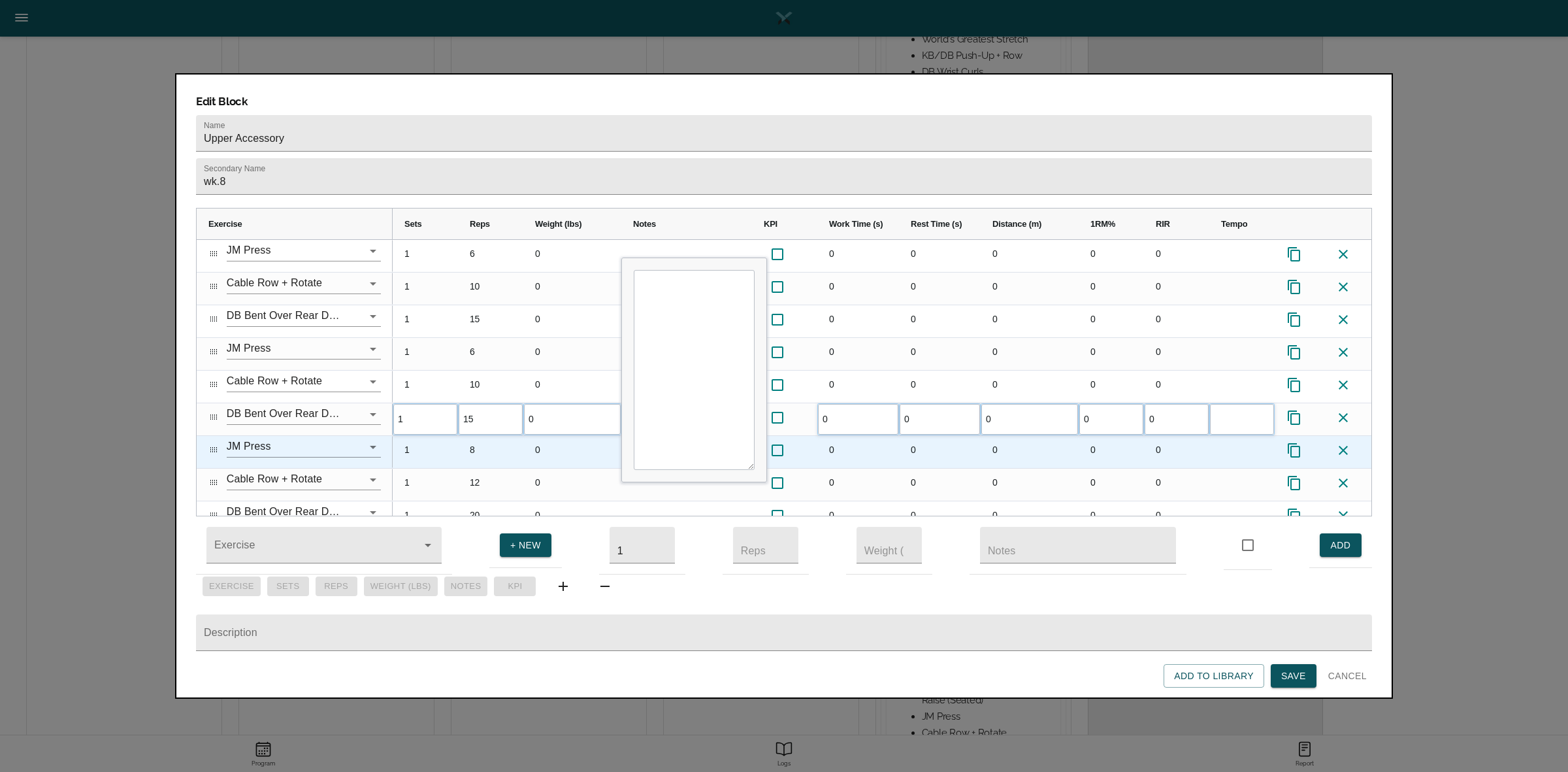
click at [482, 436] on div "8" at bounding box center [491, 451] width 65 height 32
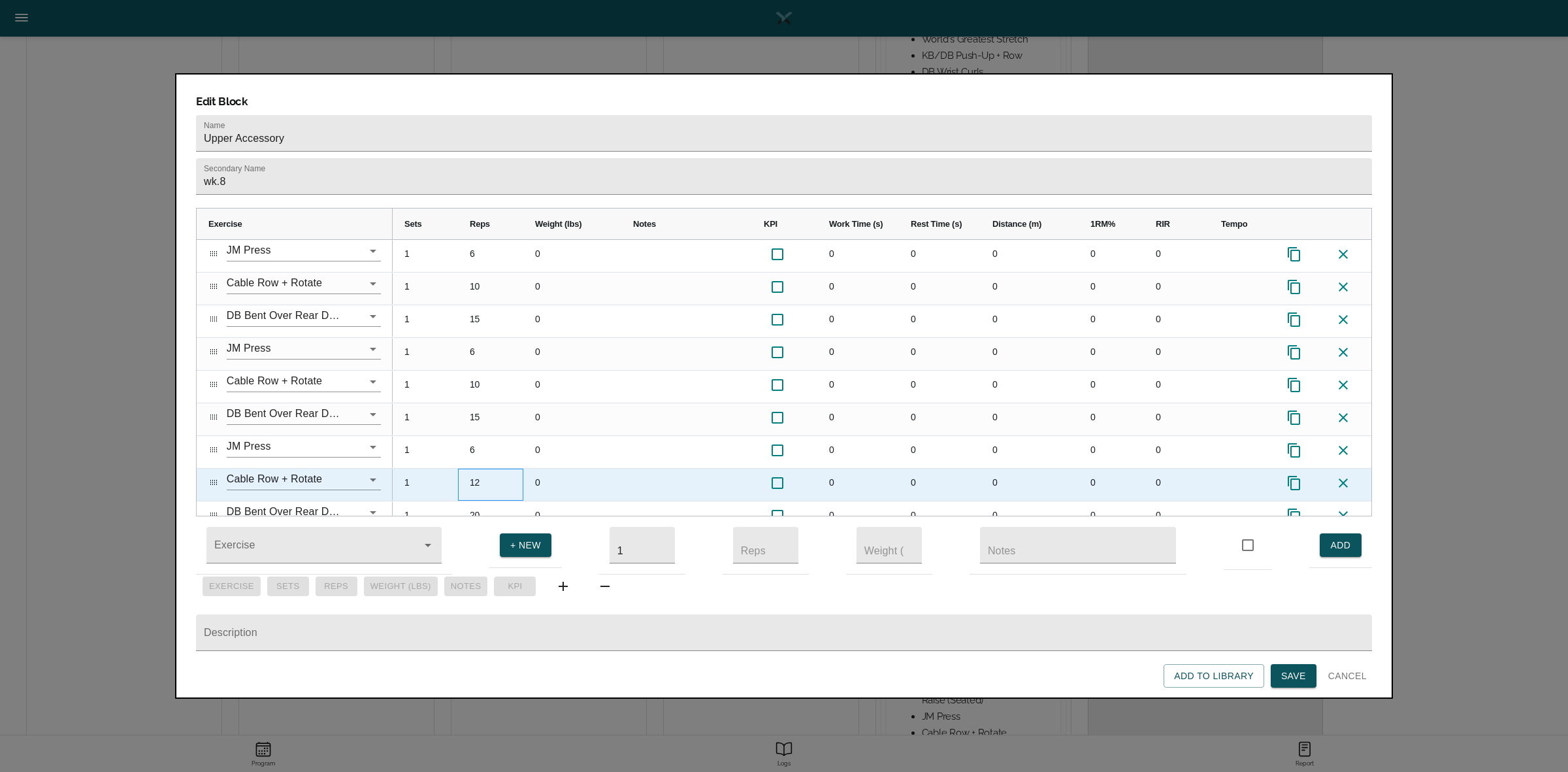
click at [482, 468] on div "12" at bounding box center [491, 484] width 65 height 32
type input "10"
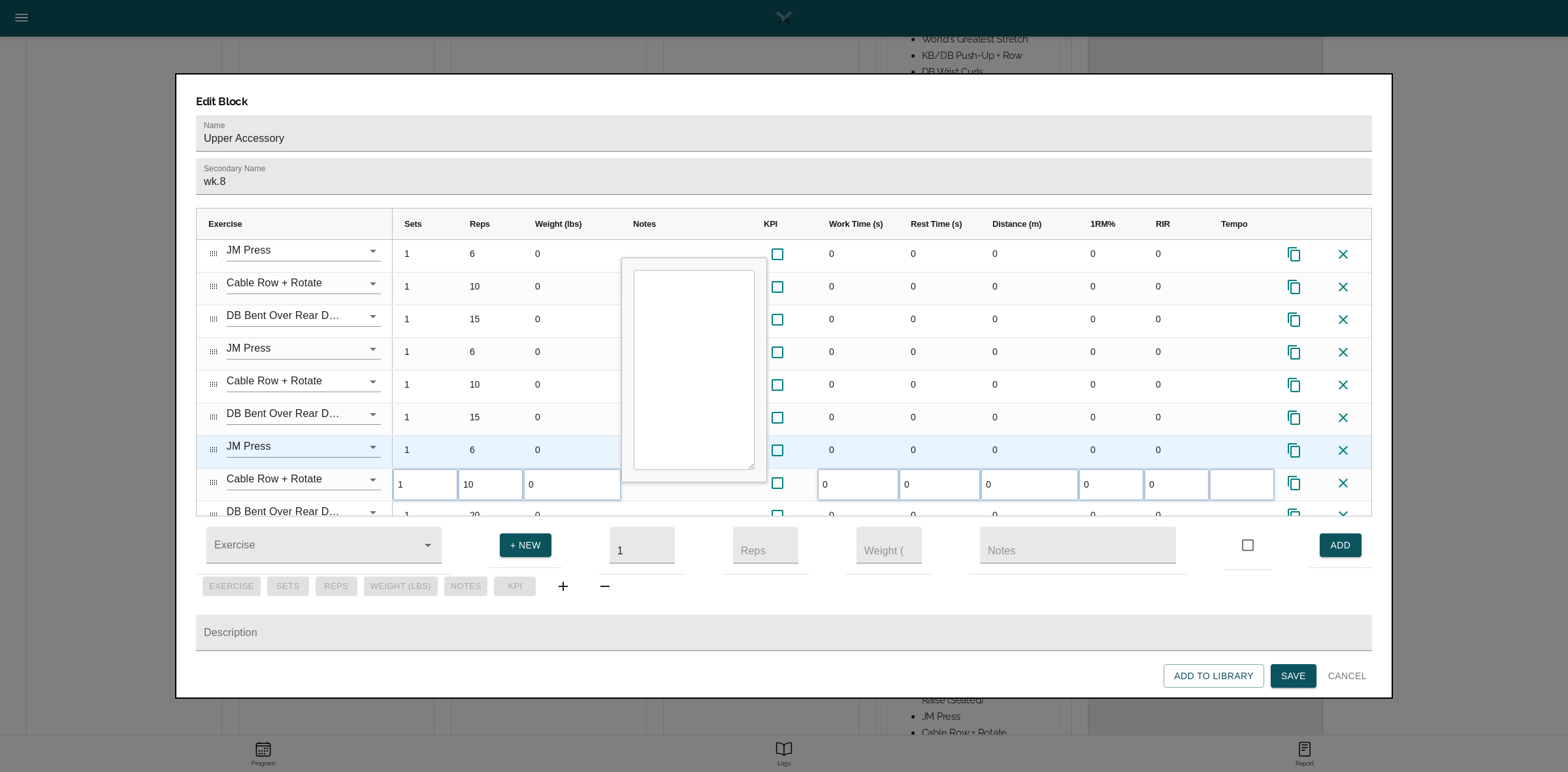
scroll to position [18, 0]
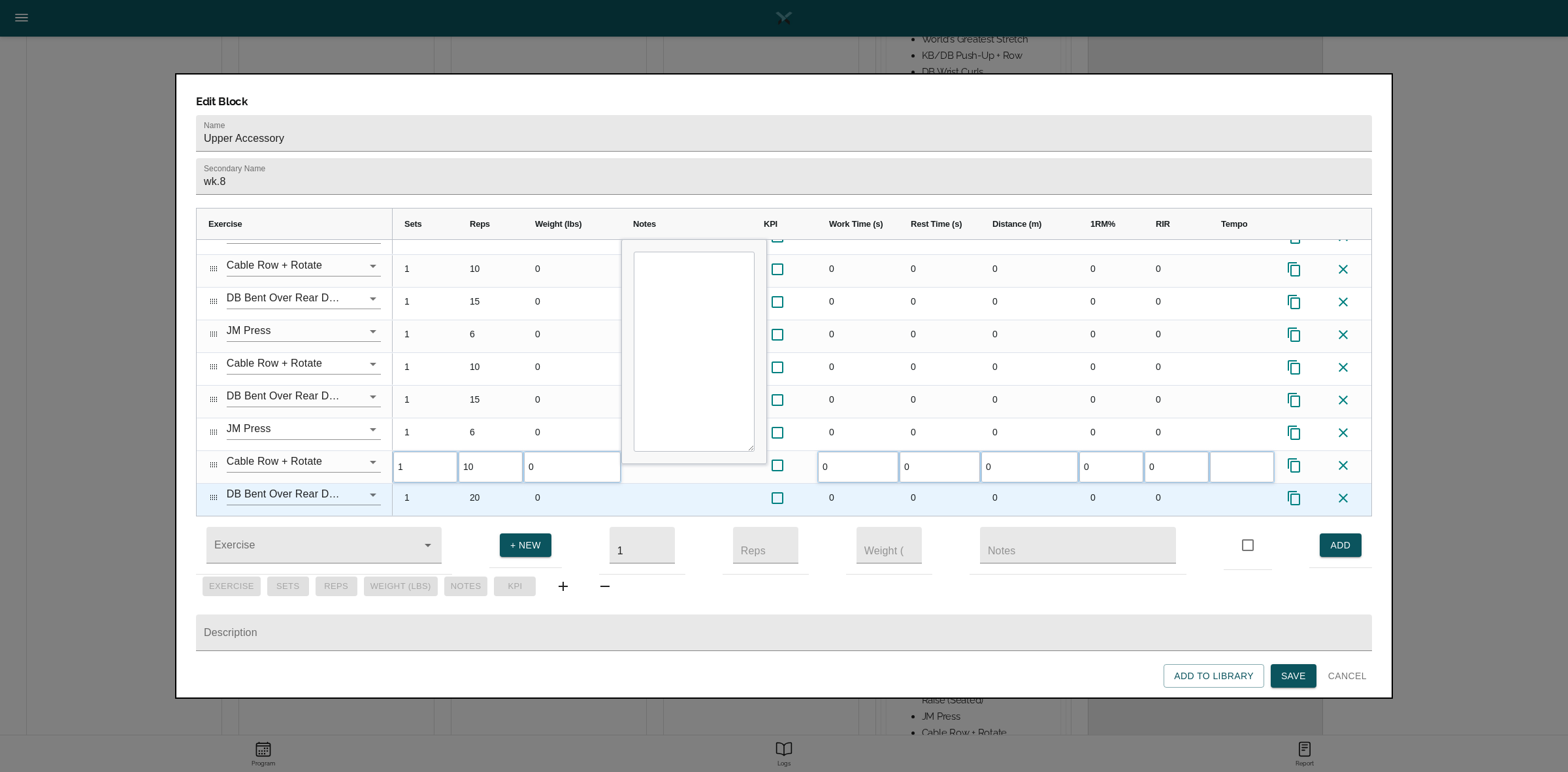
click at [479, 483] on div "20" at bounding box center [491, 499] width 65 height 32
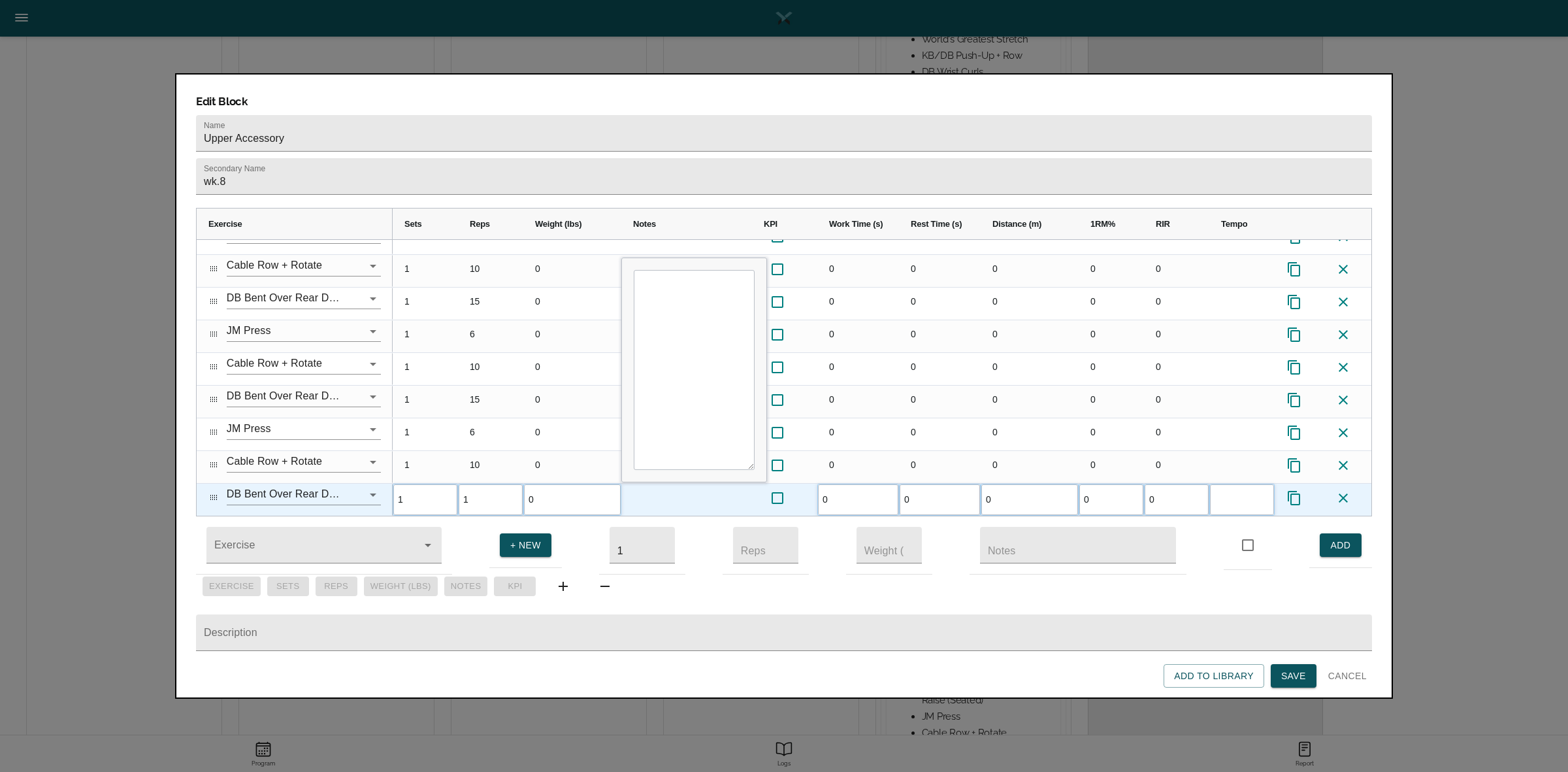
type input "15"
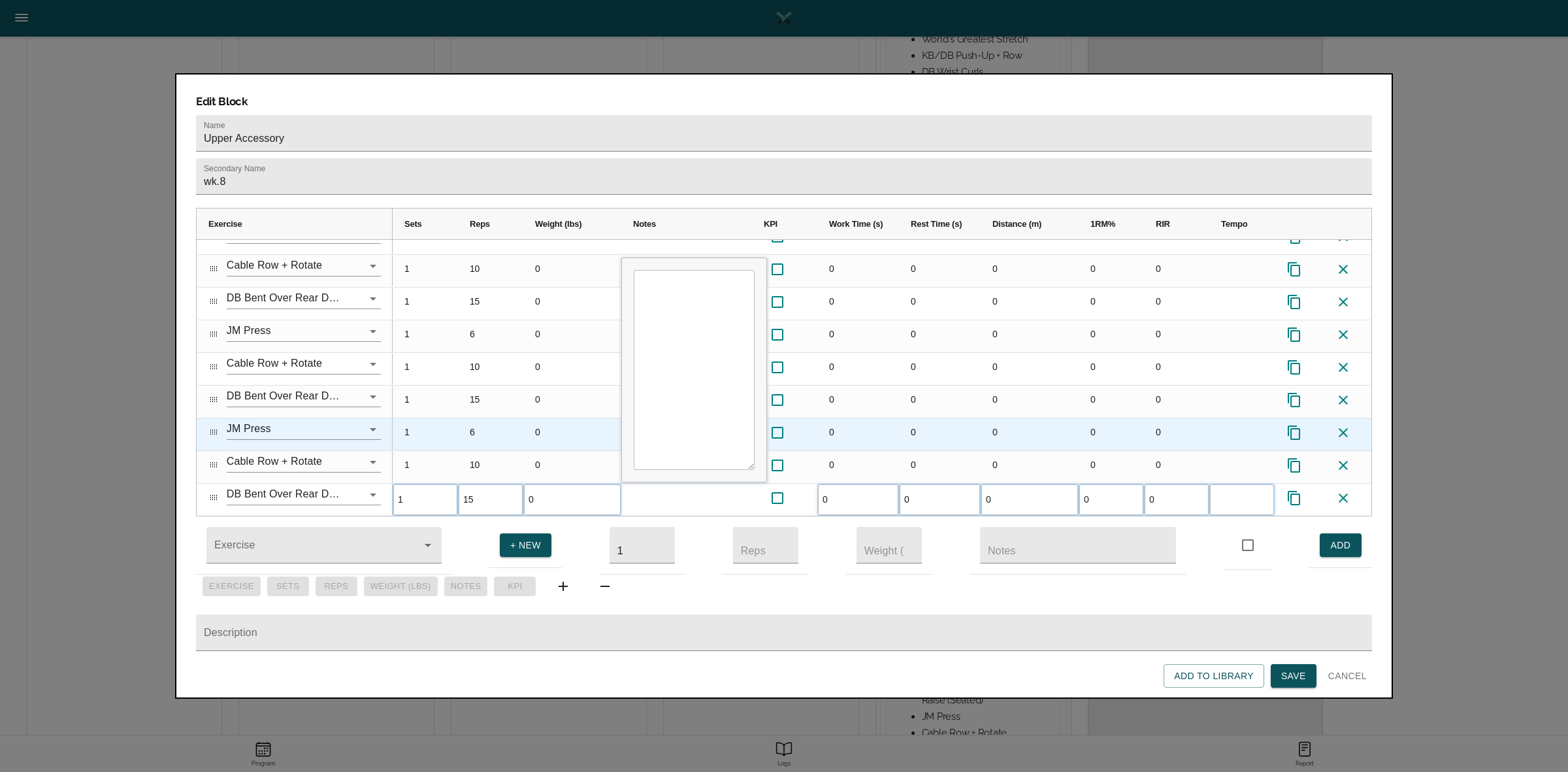
click at [494, 418] on div "6" at bounding box center [491, 434] width 65 height 32
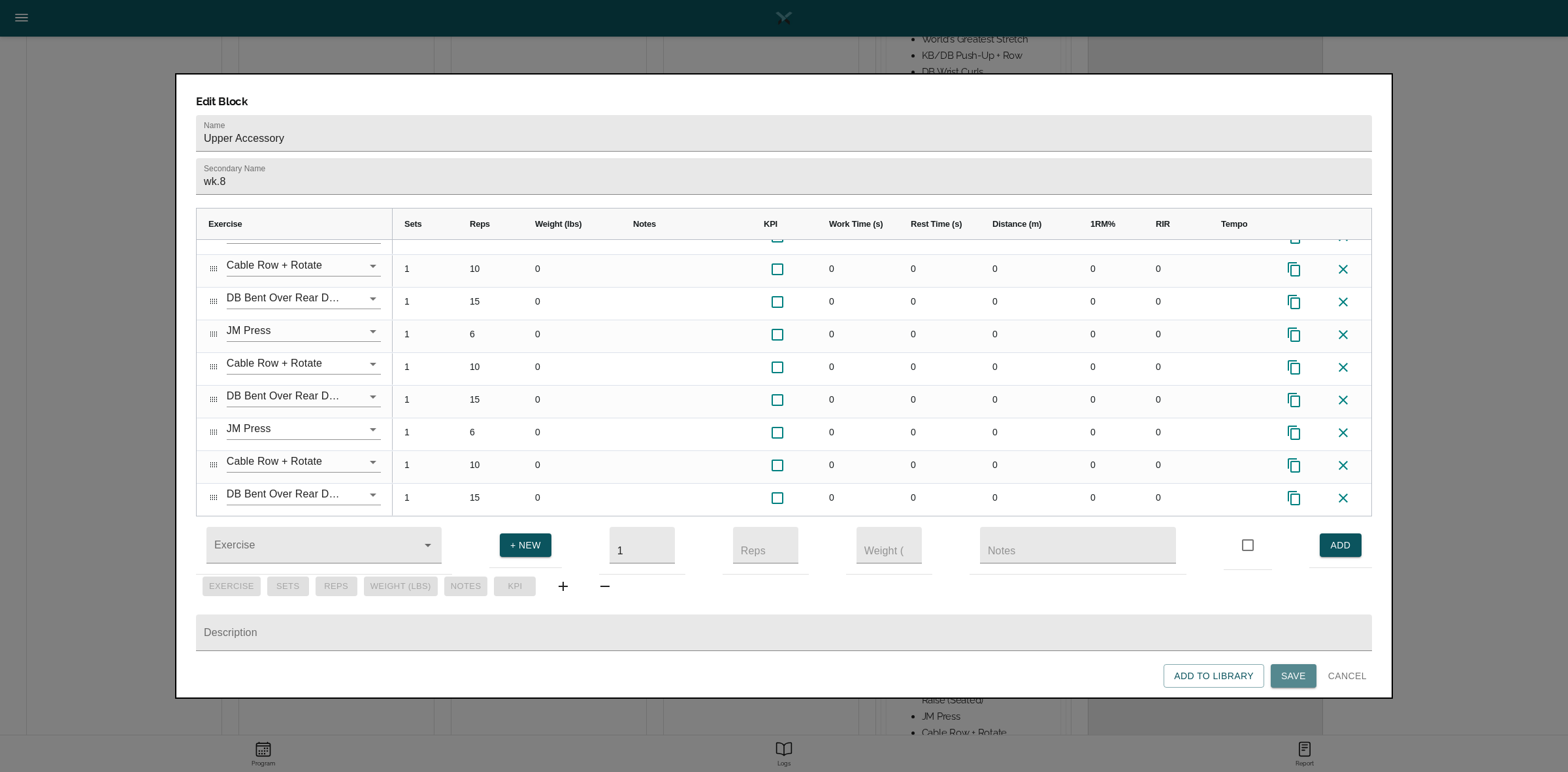
click at [1303, 682] on span "Save" at bounding box center [1293, 676] width 25 height 16
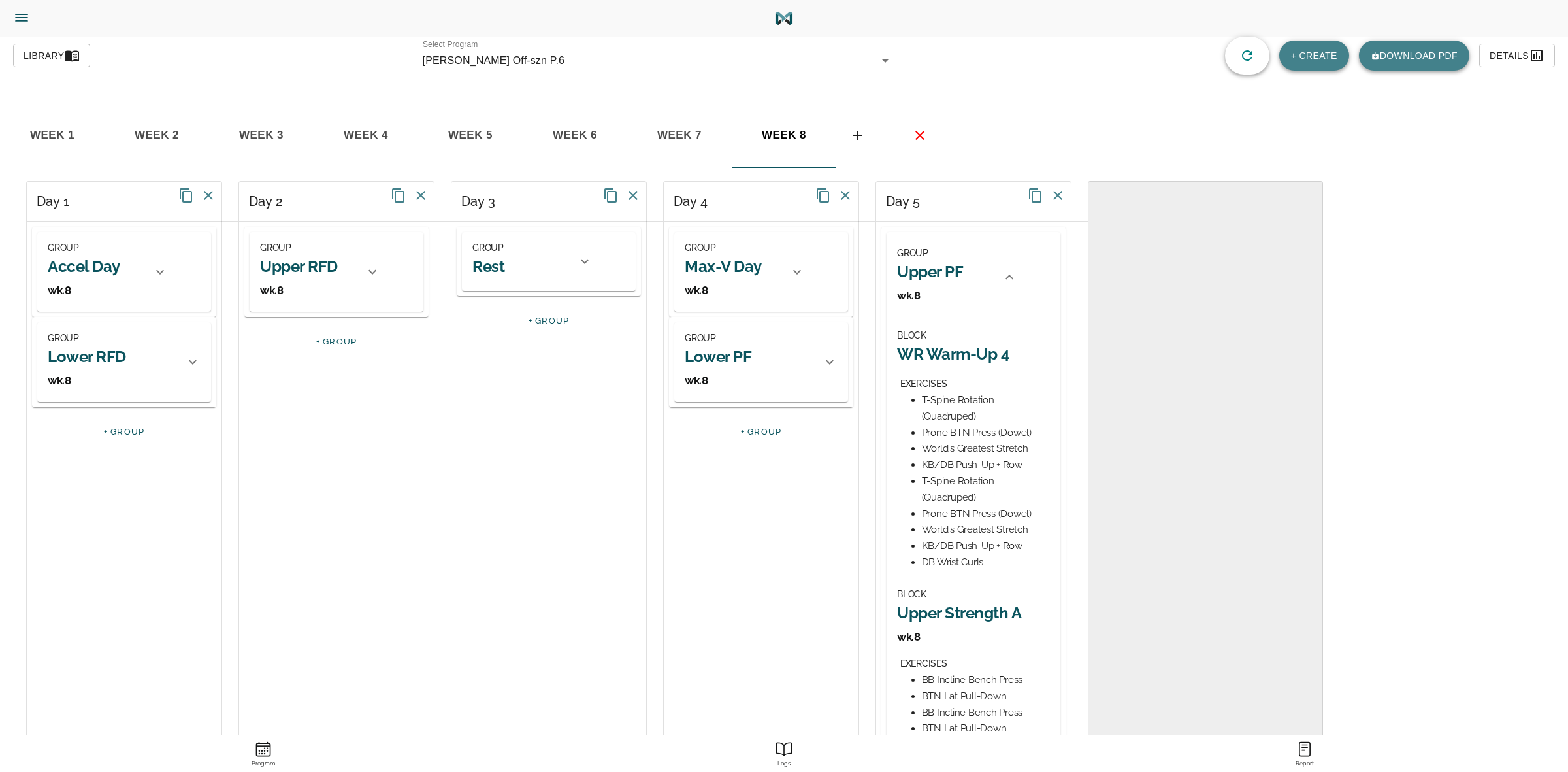
click at [97, 132] on span "week 3" at bounding box center [52, 136] width 89 height 20
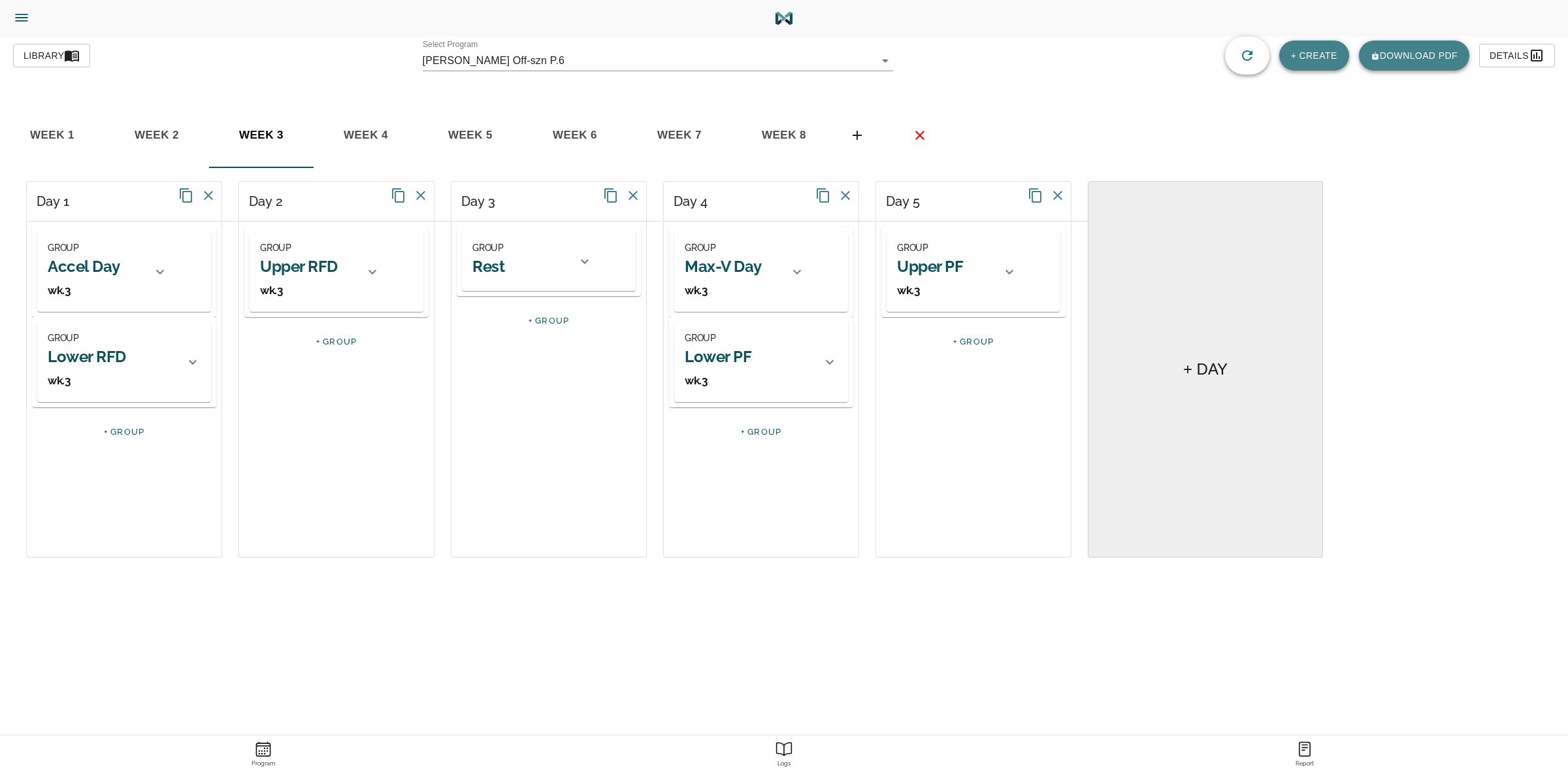
click at [30, 18] on button "button" at bounding box center [31, 18] width 53 height 36
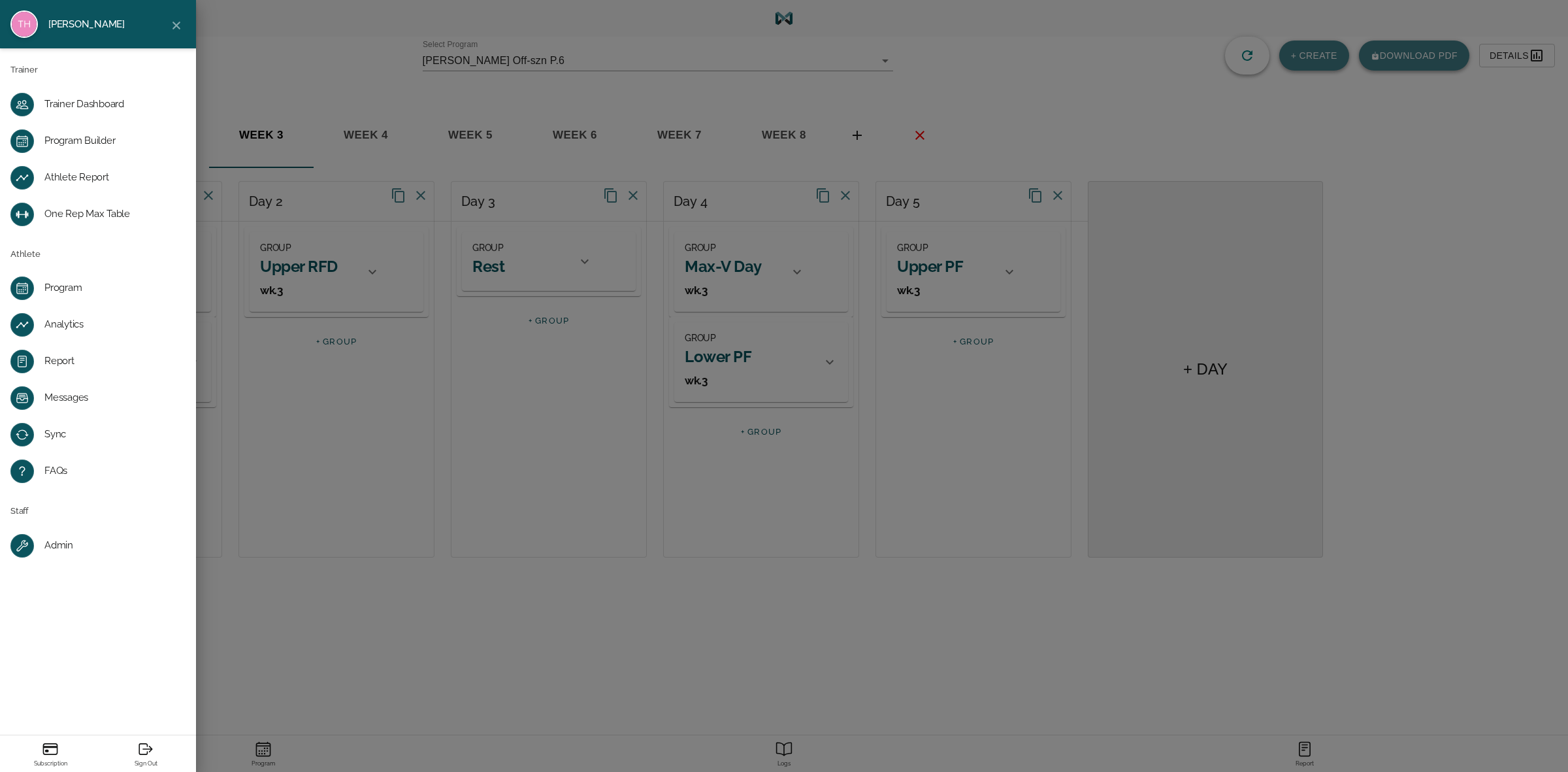
click at [85, 102] on div "Trainer Dashboard" at bounding box center [109, 104] width 128 height 13
